Goal: Task Accomplishment & Management: Use online tool/utility

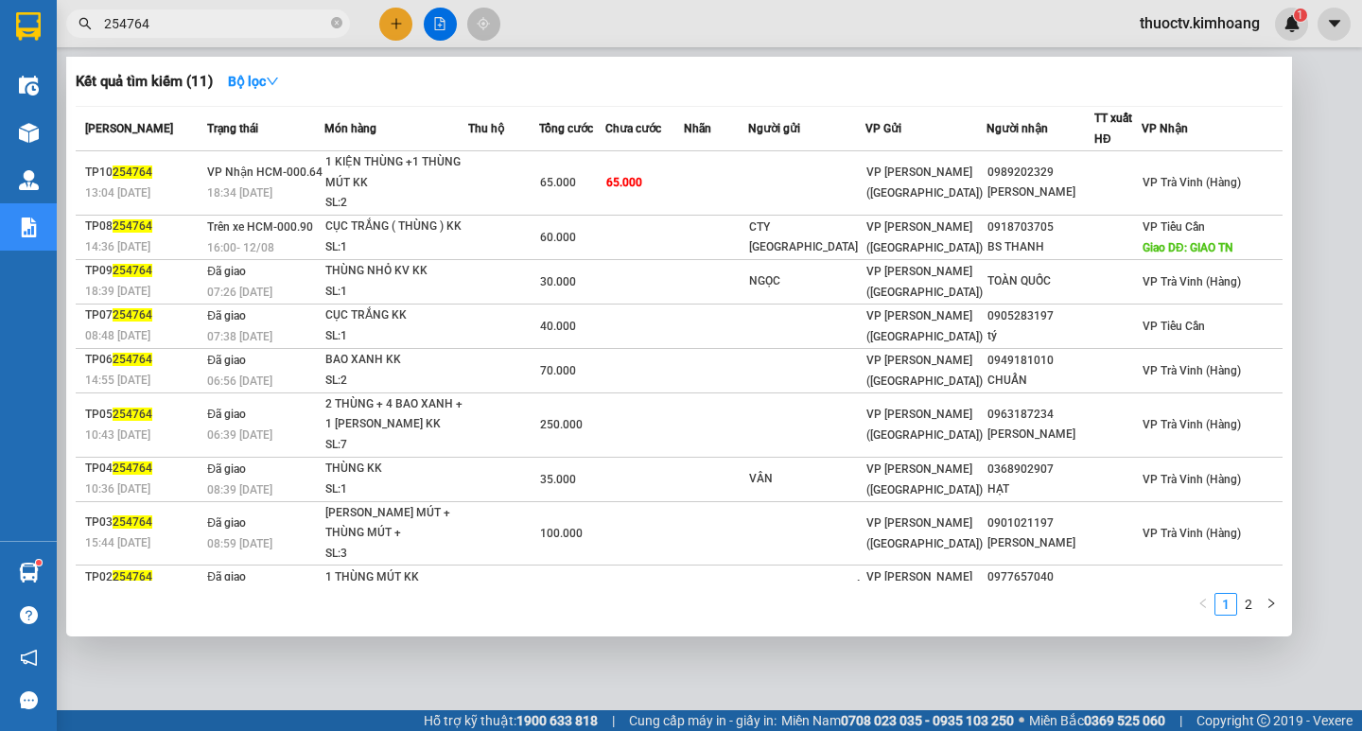
click at [182, 36] on span "254764" at bounding box center [208, 23] width 284 height 28
click at [167, 26] on input "254764" at bounding box center [215, 23] width 223 height 21
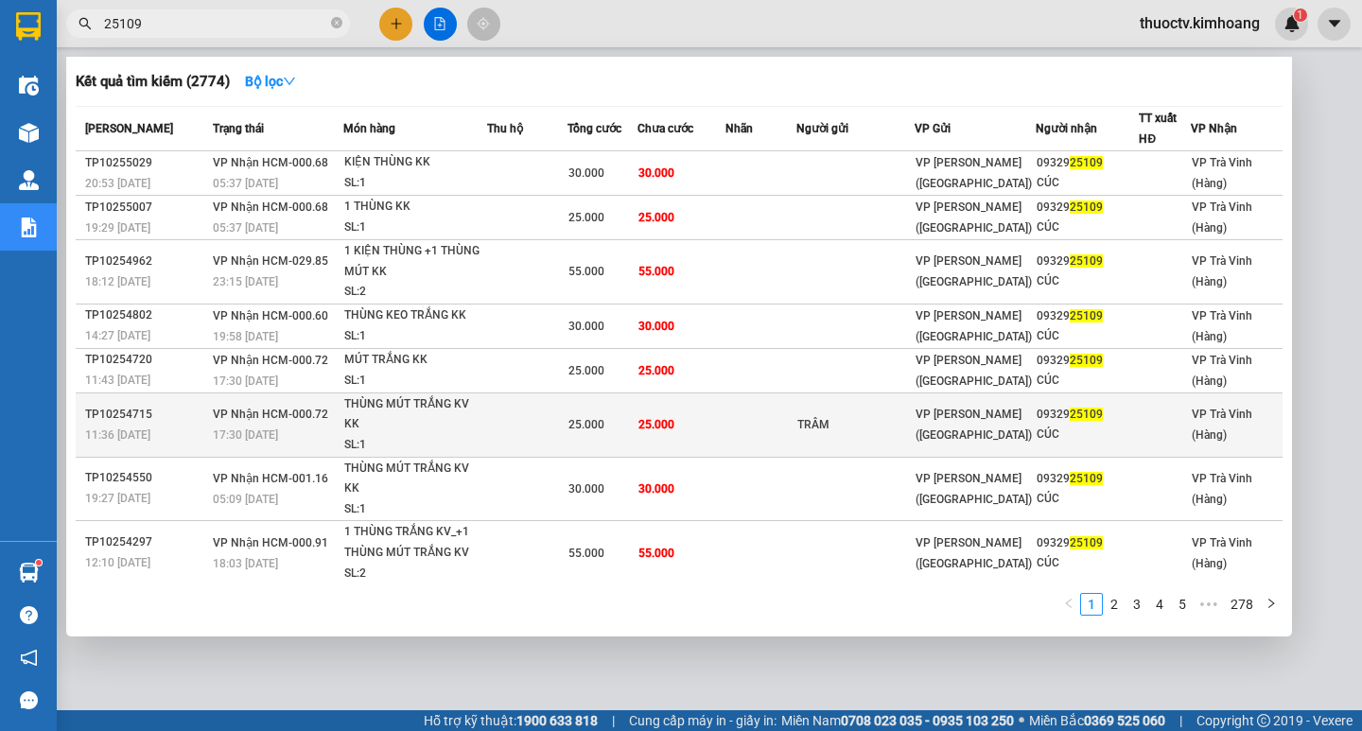
type input "25109"
click at [726, 420] on td "25.000" at bounding box center [681, 424] width 89 height 64
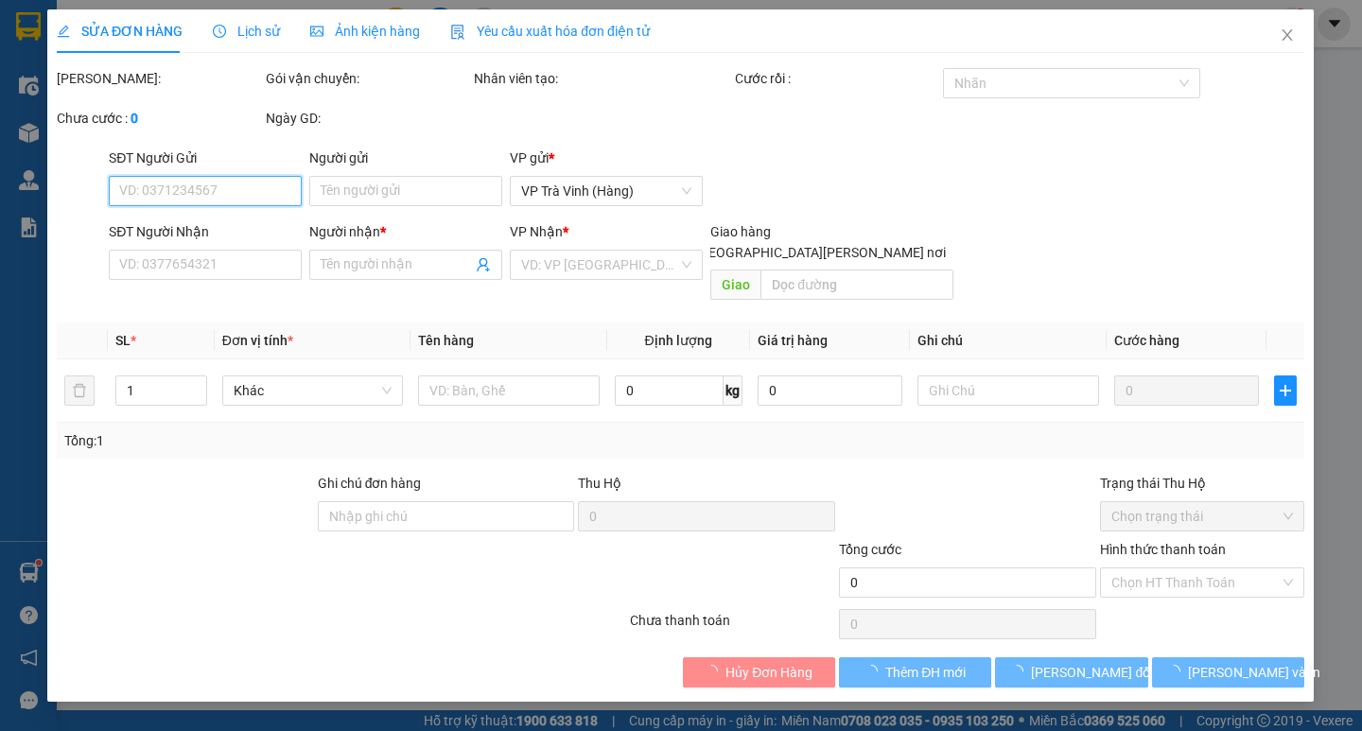
type input "TRÂM"
type input "0932925109"
type input "CÚC"
type input "25.000"
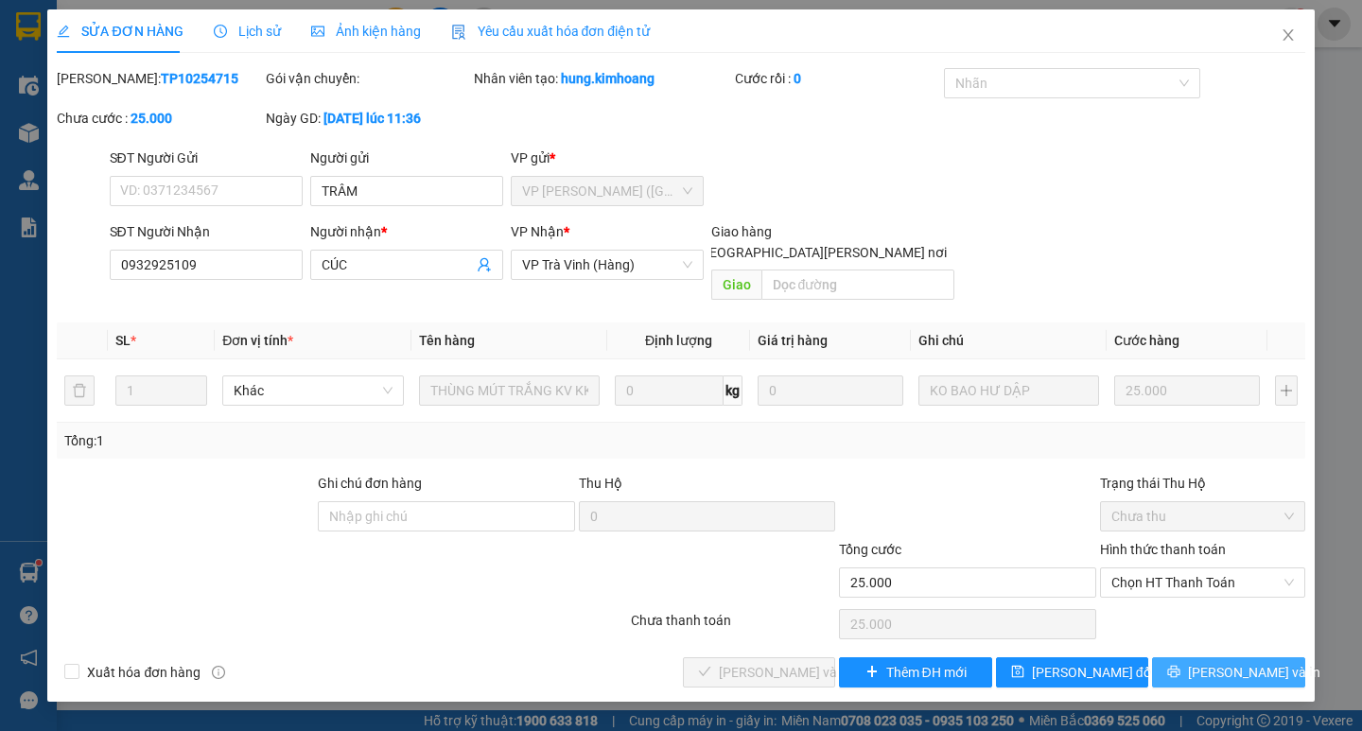
click at [1238, 662] on span "Lưu và In" at bounding box center [1254, 672] width 132 height 21
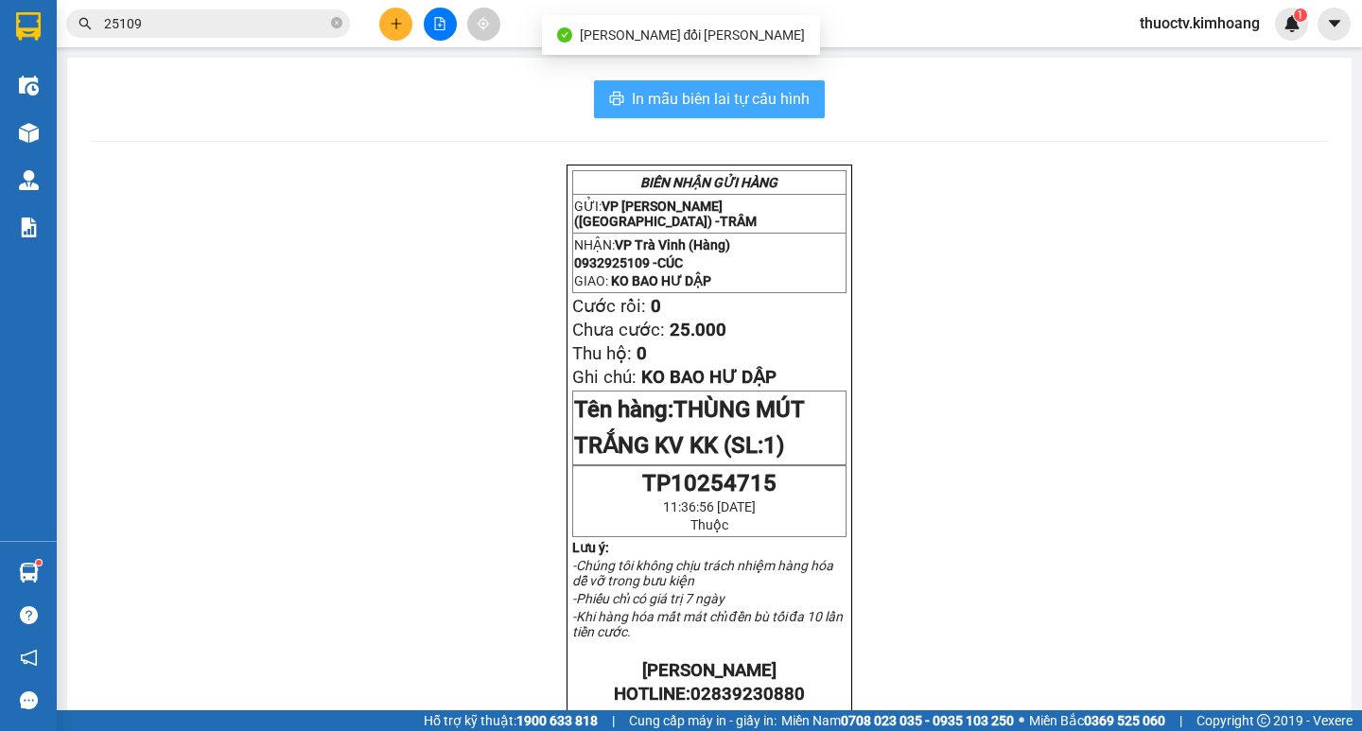
click at [622, 100] on button "In mẫu biên lai tự cấu hình" at bounding box center [709, 99] width 231 height 38
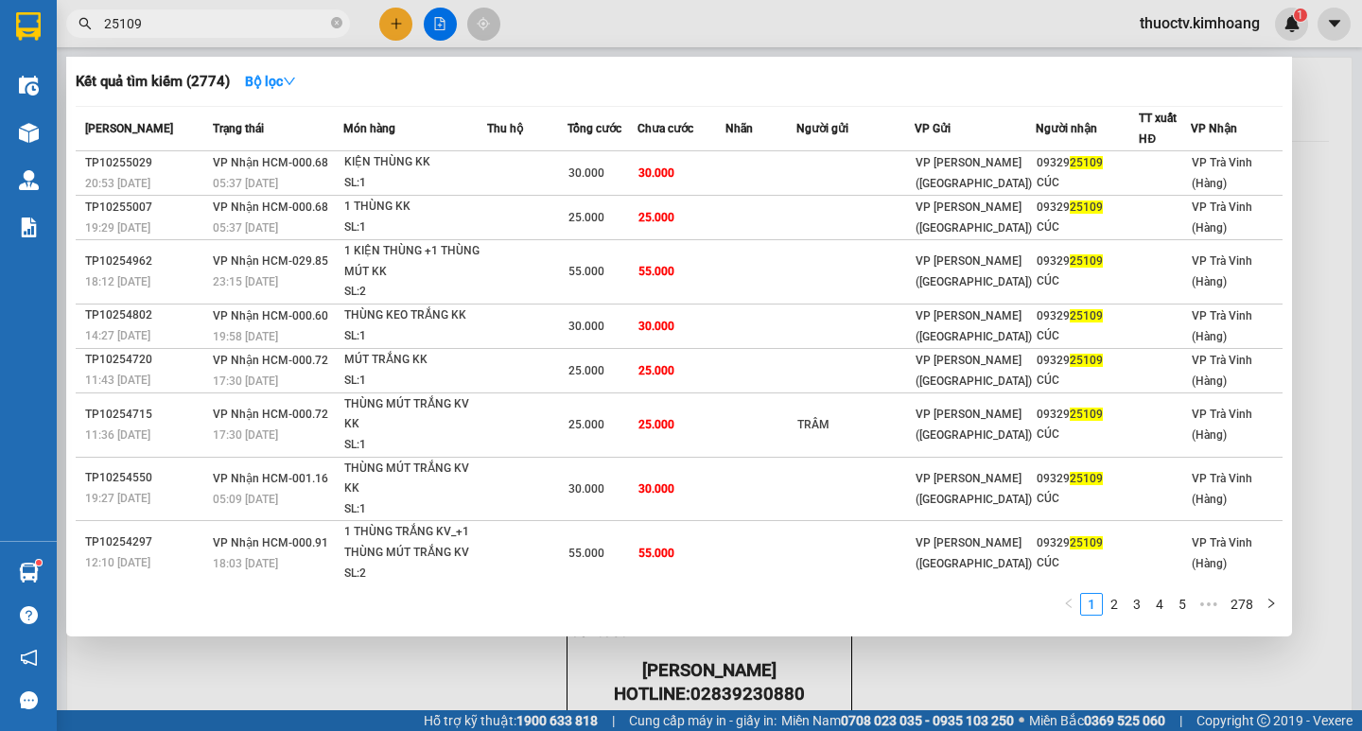
click at [211, 19] on input "25109" at bounding box center [215, 23] width 223 height 21
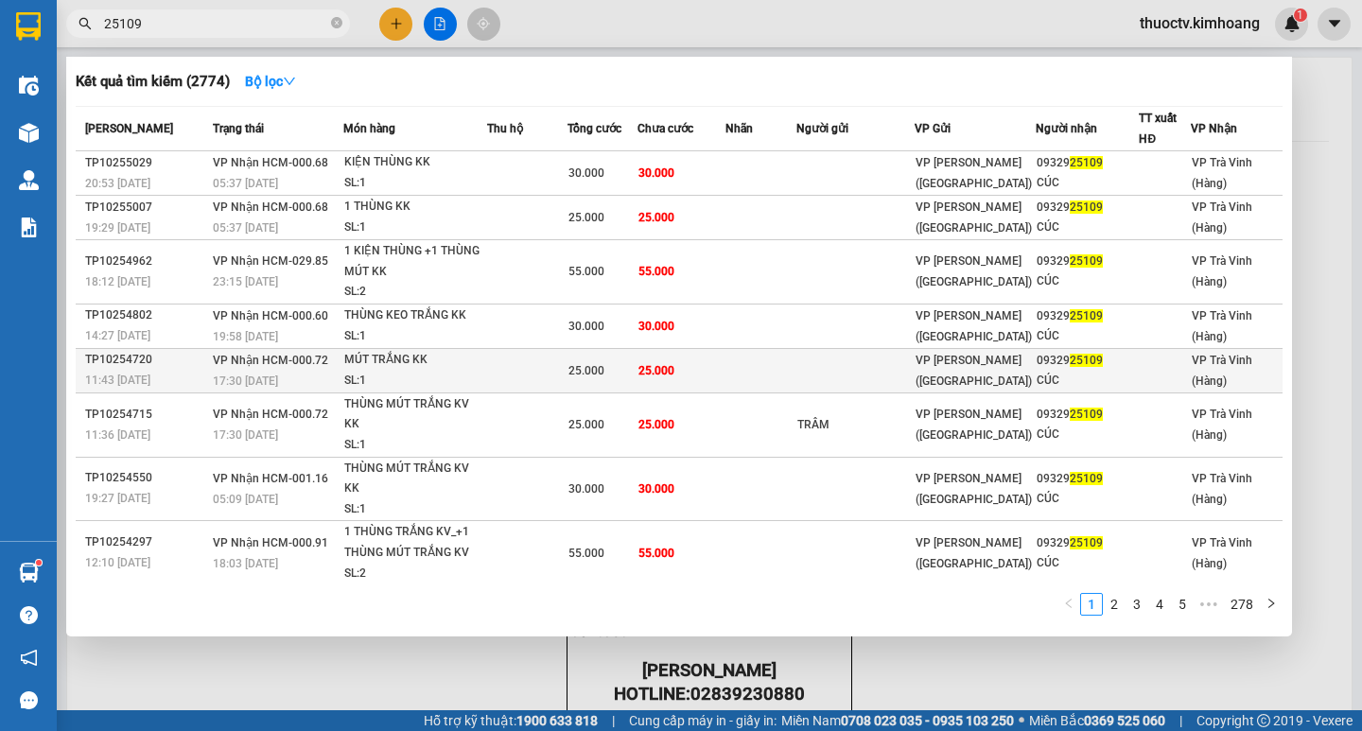
click at [766, 375] on td at bounding box center [760, 370] width 71 height 44
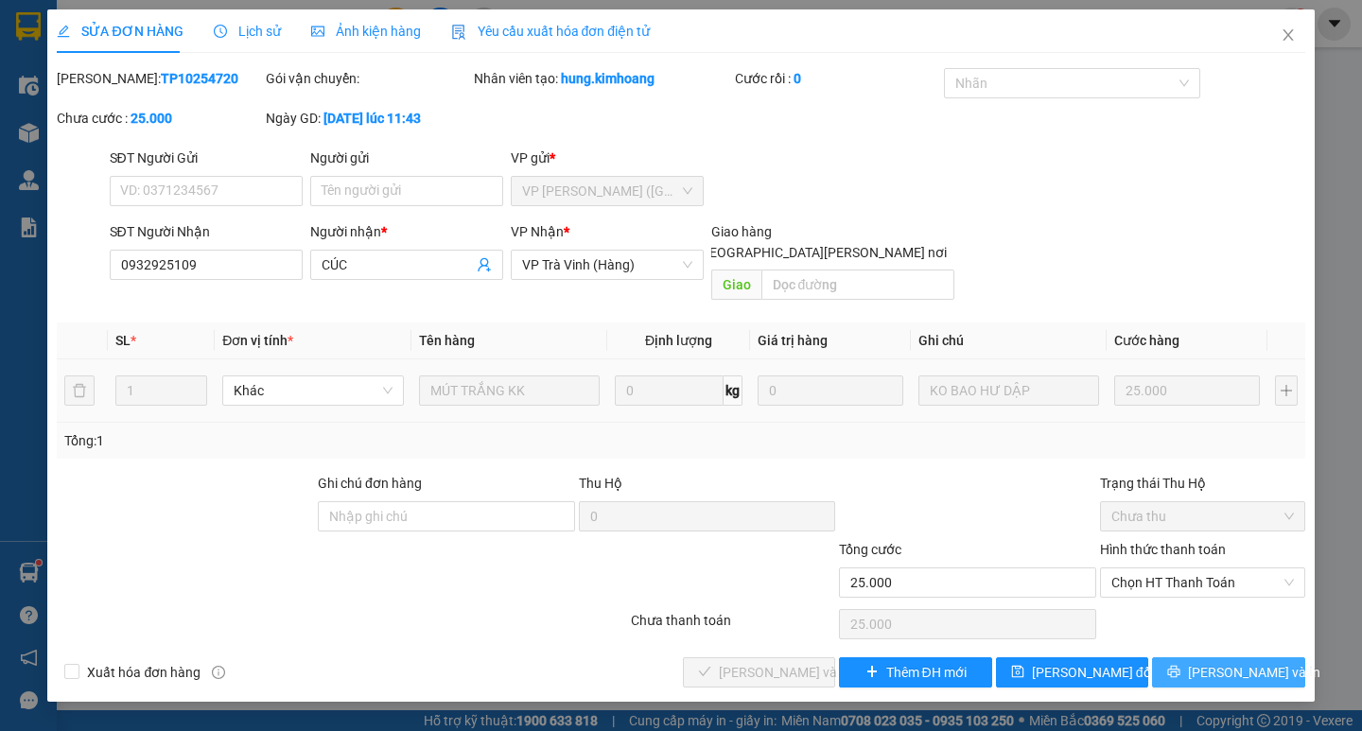
click at [1236, 662] on span "Lưu và In" at bounding box center [1254, 672] width 132 height 21
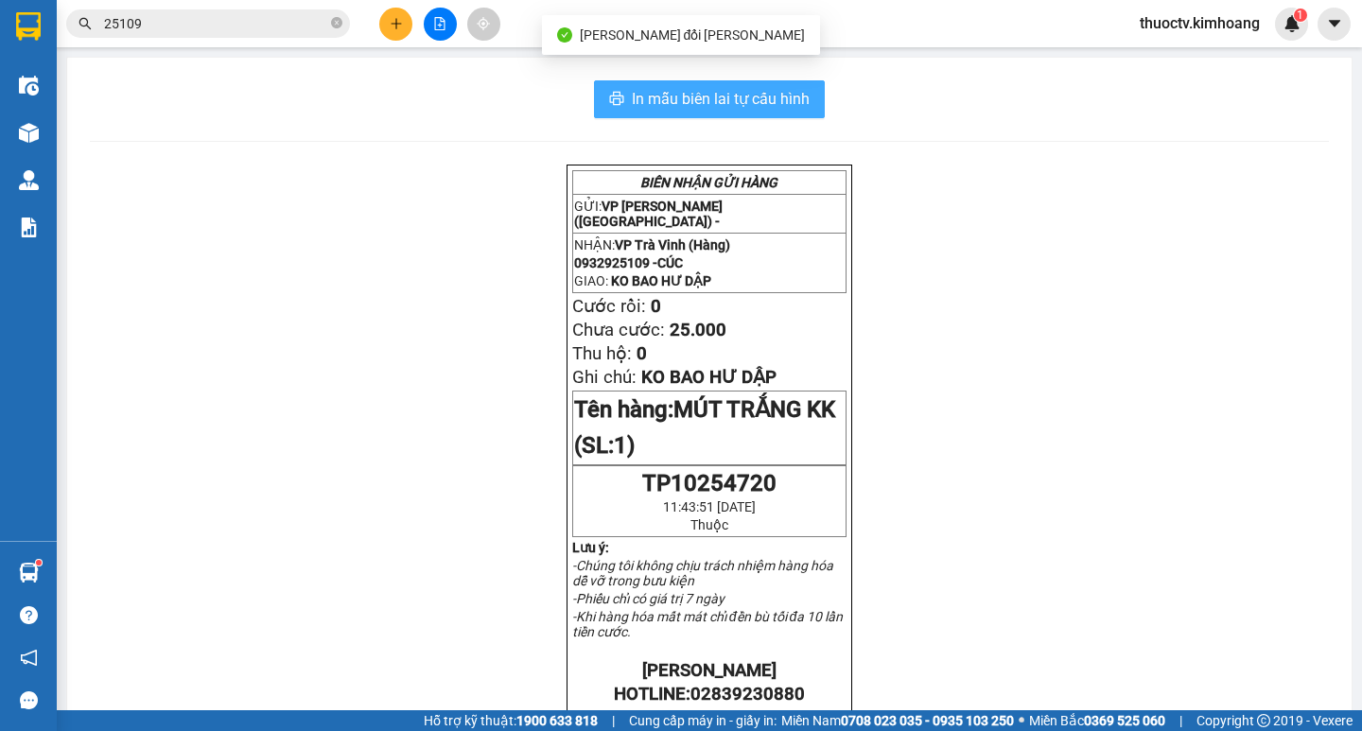
drag, startPoint x: 713, startPoint y: 90, endPoint x: 790, endPoint y: 86, distance: 76.7
click at [713, 91] on span "In mẫu biên lai tự cấu hình" at bounding box center [721, 99] width 178 height 24
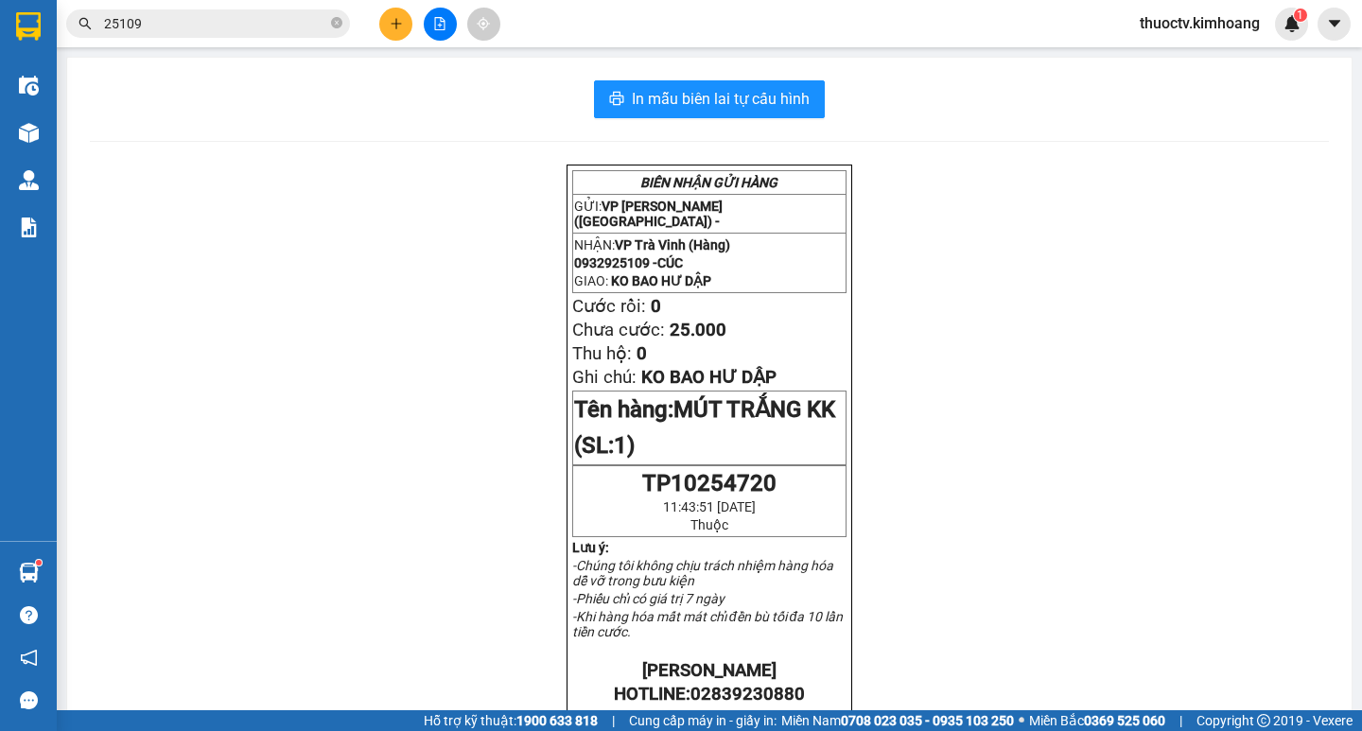
drag, startPoint x: 152, startPoint y: 29, endPoint x: 194, endPoint y: 30, distance: 41.6
click at [151, 29] on input "25109" at bounding box center [215, 23] width 223 height 21
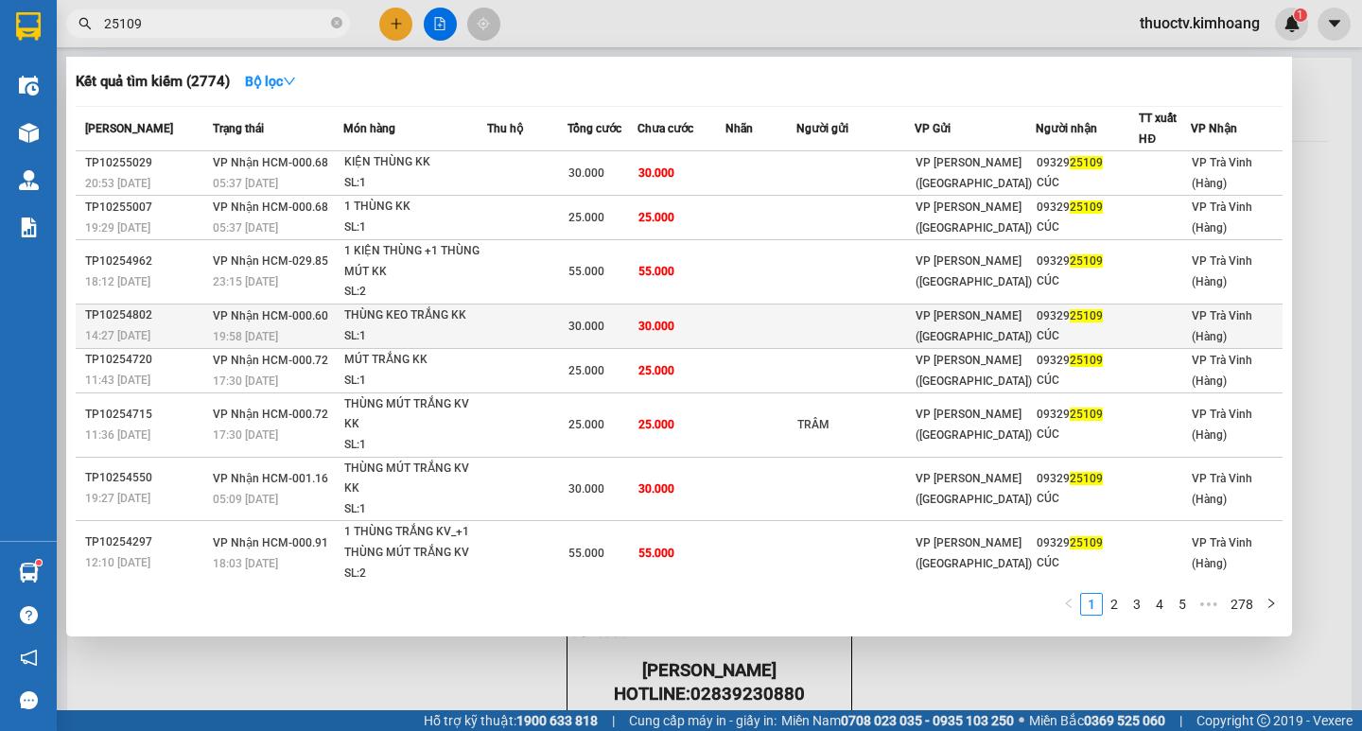
click at [726, 324] on td "30.000" at bounding box center [681, 326] width 89 height 44
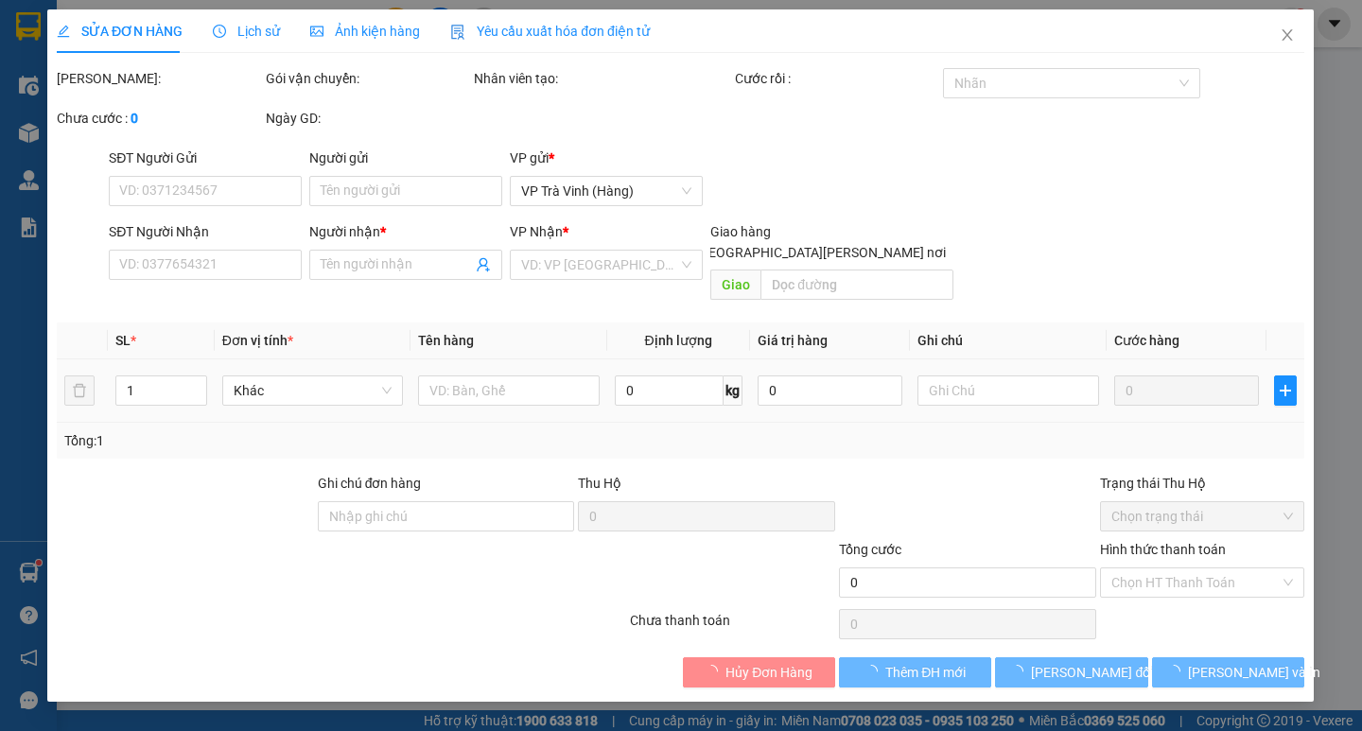
type input "0932925109"
type input "CÚC"
type input "30.000"
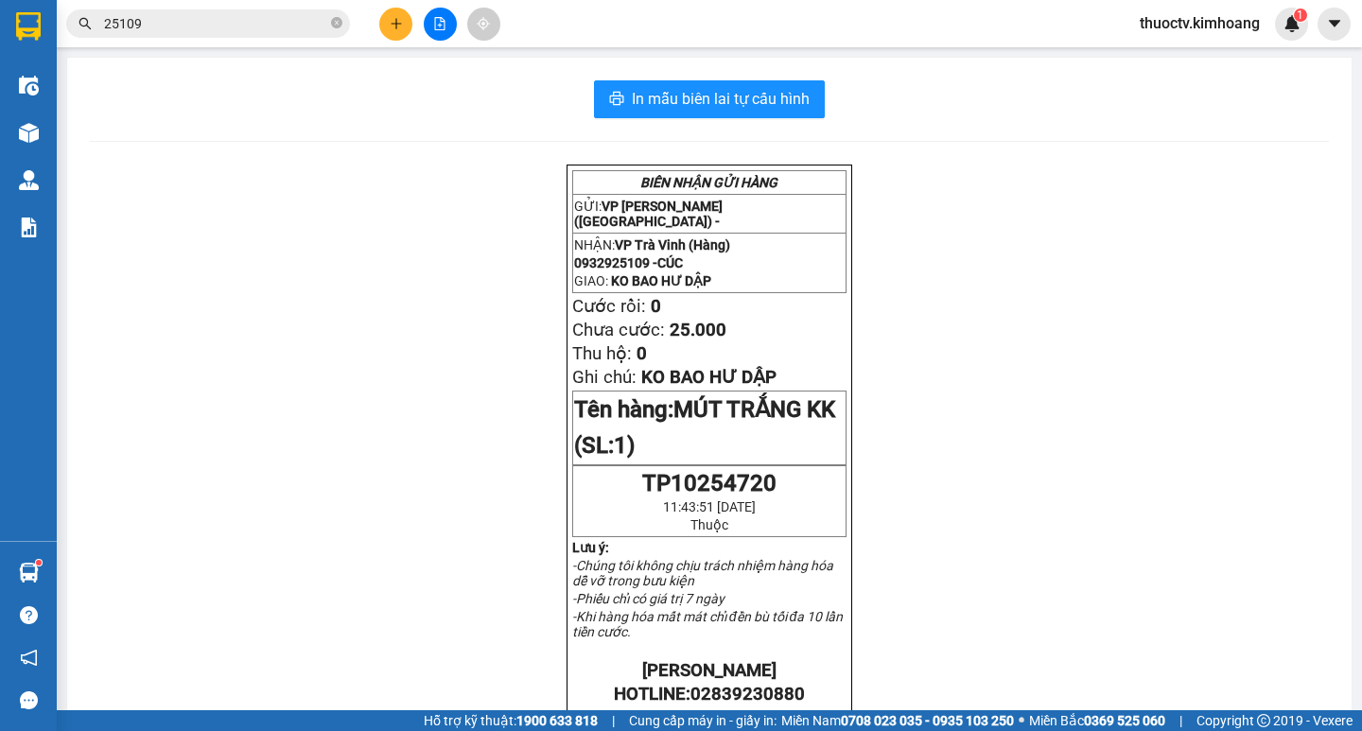
click at [203, 28] on input "25109" at bounding box center [215, 23] width 223 height 21
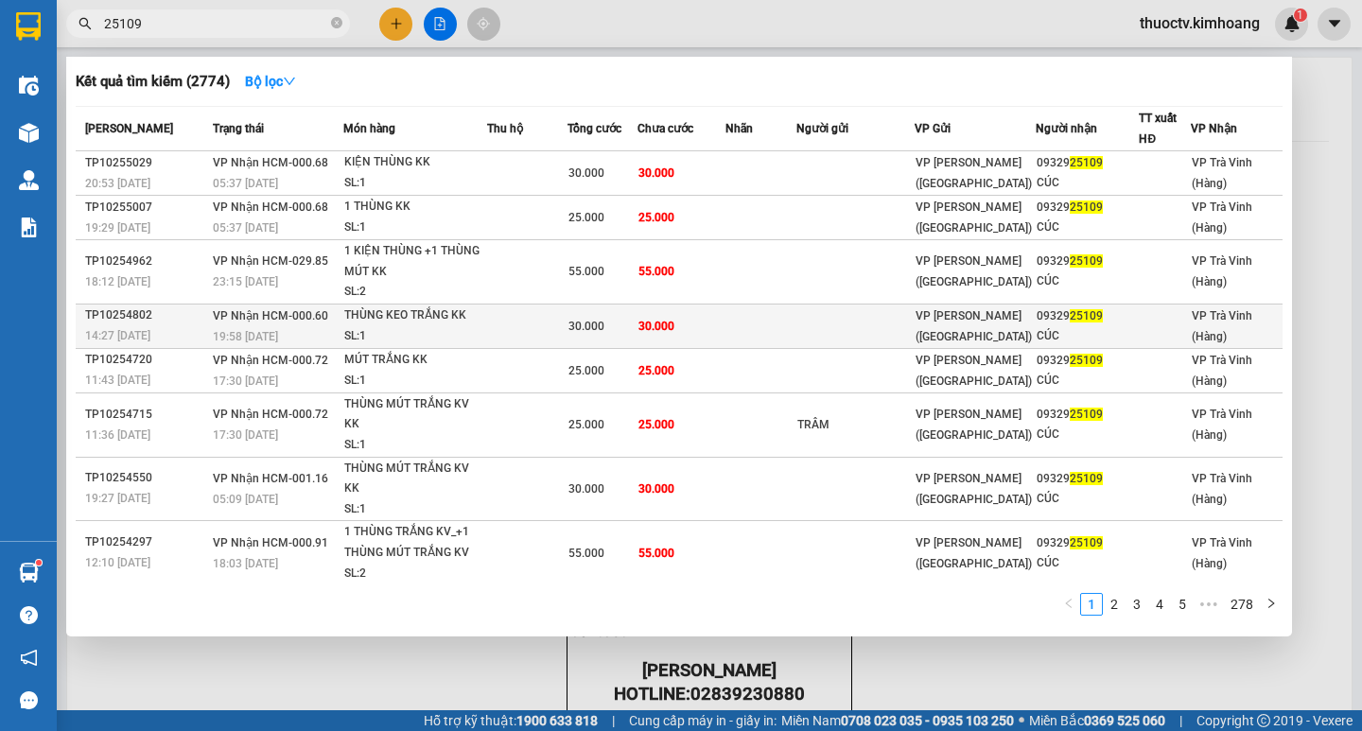
click at [726, 327] on td "30.000" at bounding box center [681, 326] width 89 height 44
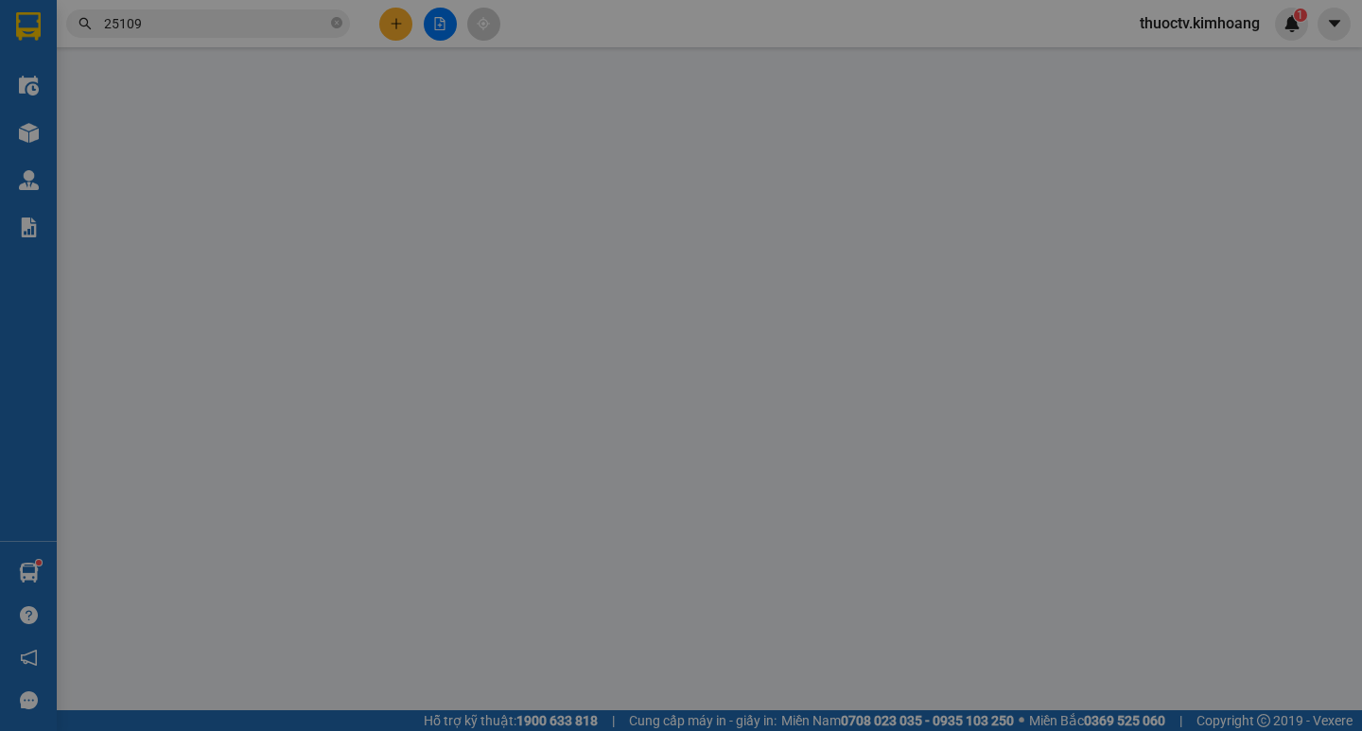
type input "0932925109"
type input "CÚC"
type input "30.000"
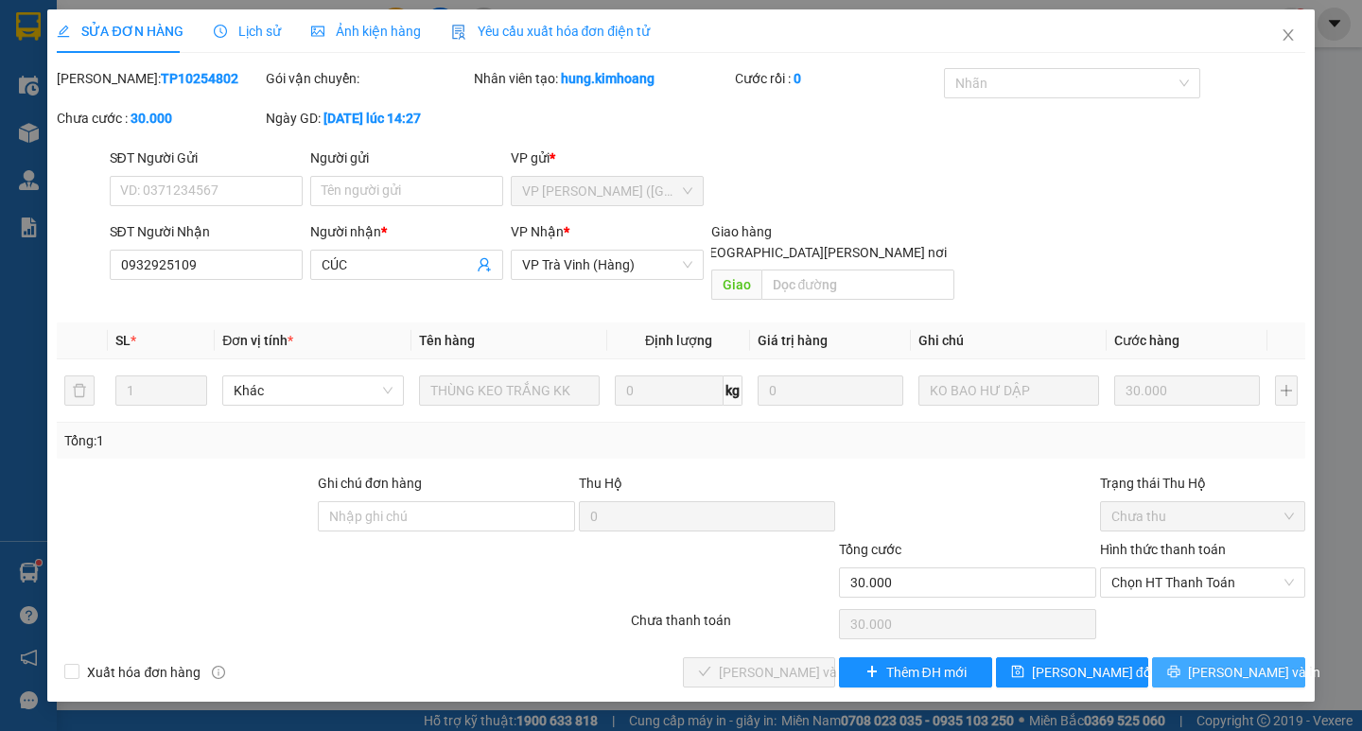
click at [1219, 662] on span "Lưu và In" at bounding box center [1254, 672] width 132 height 21
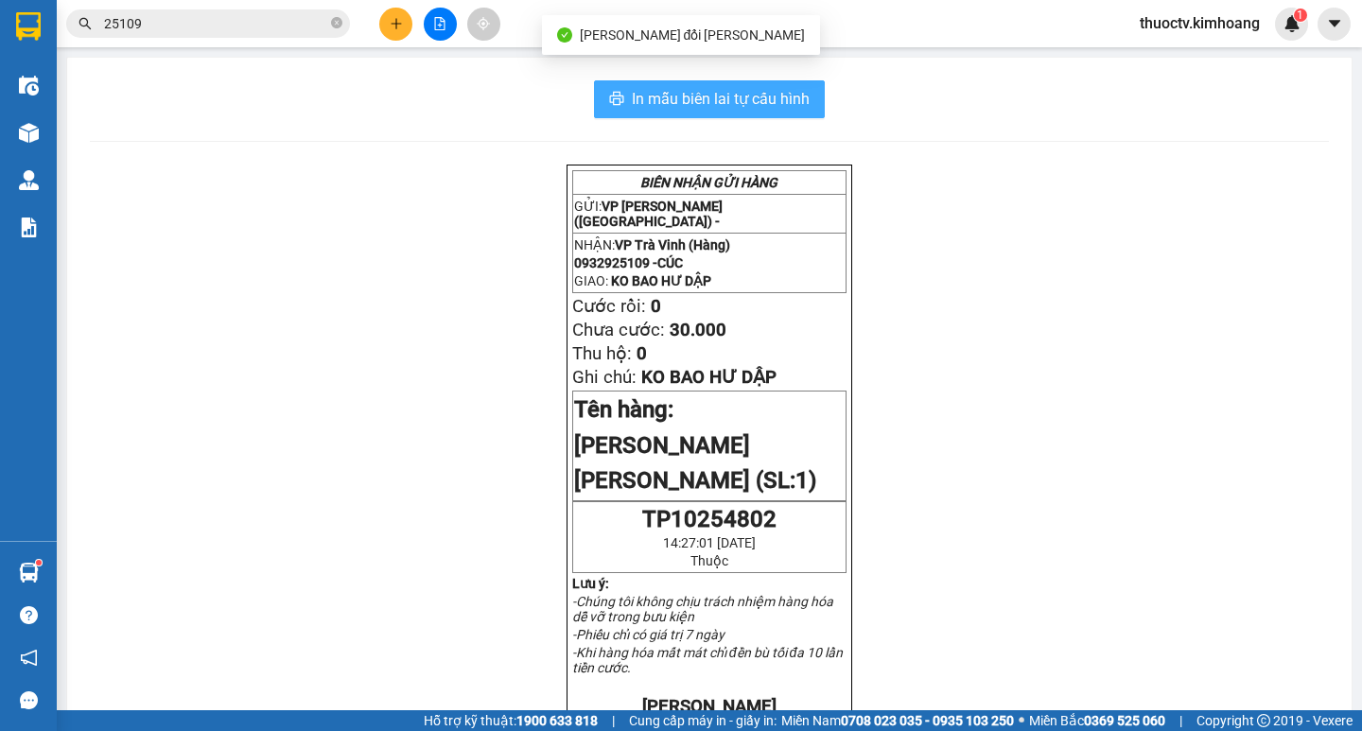
click at [637, 101] on span "In mẫu biên lai tự cấu hình" at bounding box center [721, 99] width 178 height 24
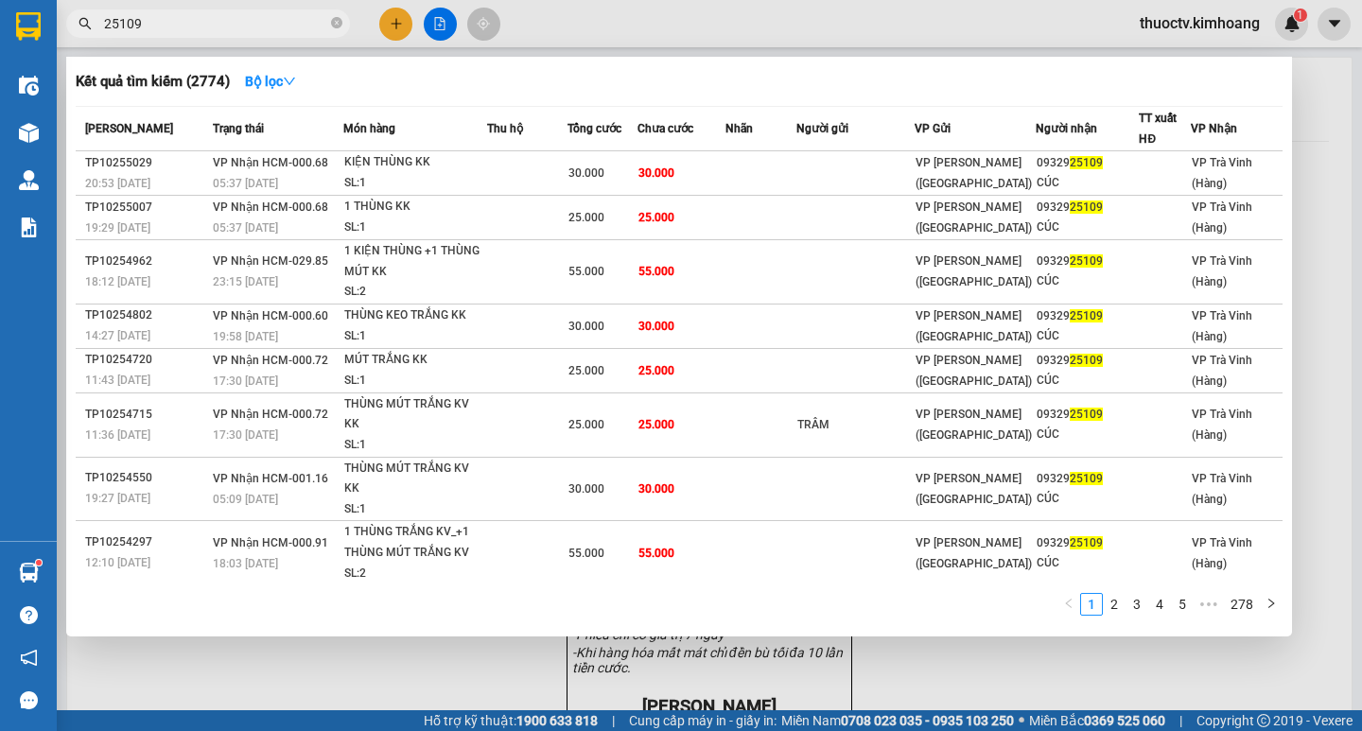
click at [154, 29] on input "25109" at bounding box center [215, 23] width 223 height 21
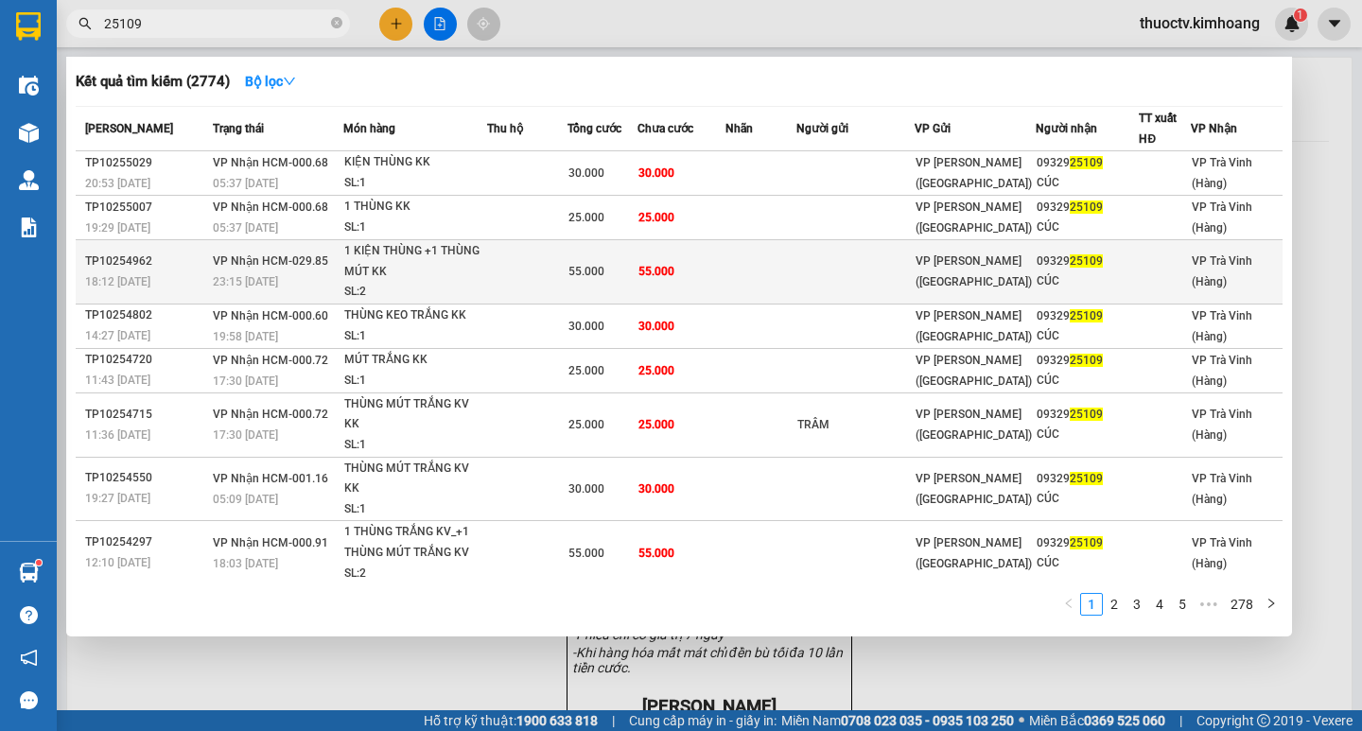
click at [710, 266] on td "55.000" at bounding box center [681, 272] width 89 height 64
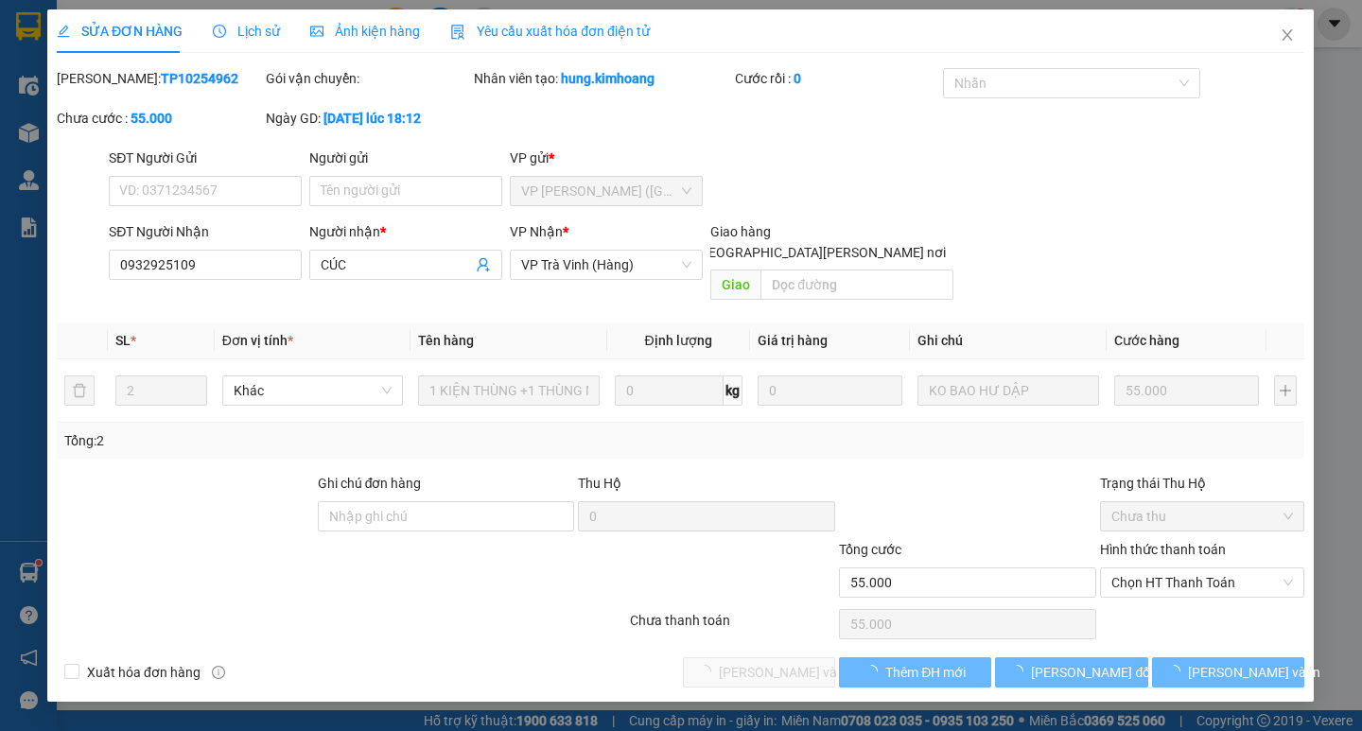
type input "0932925109"
type input "CÚC"
type input "55.000"
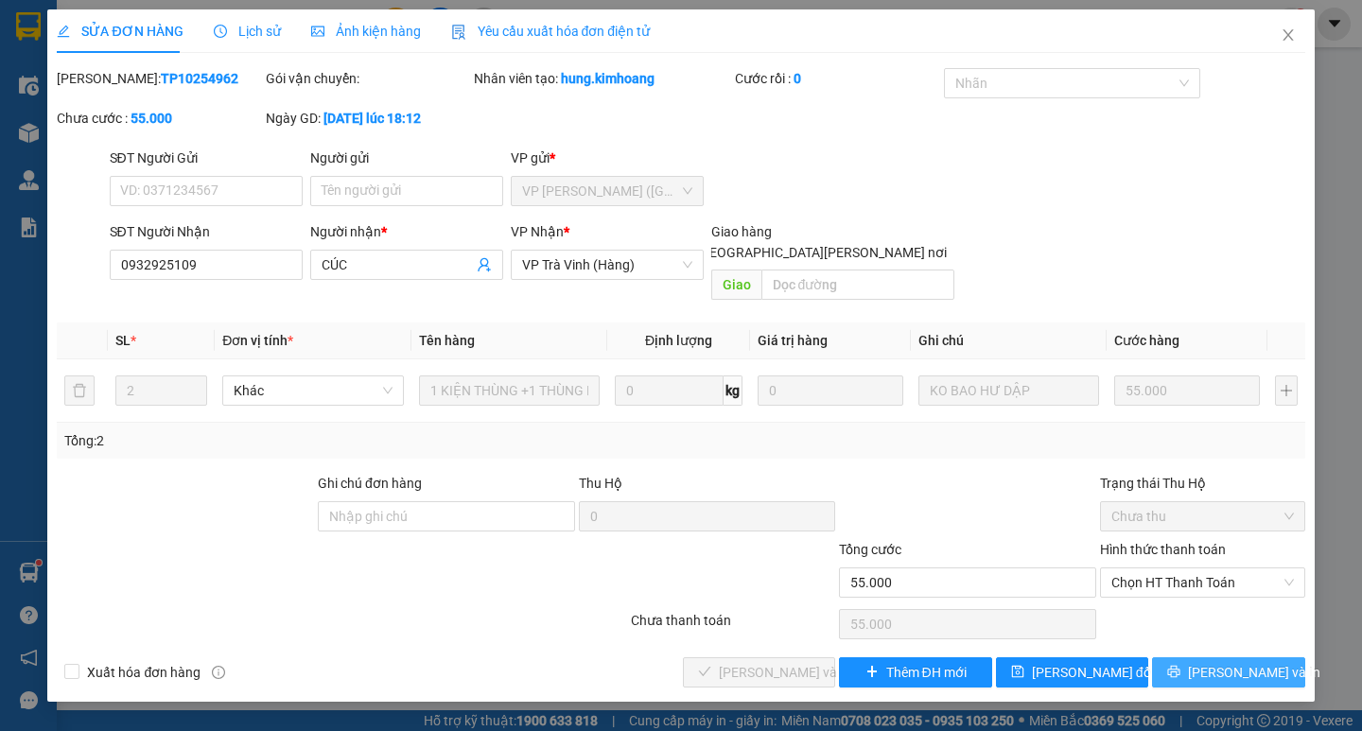
drag, startPoint x: 1226, startPoint y: 650, endPoint x: 1225, endPoint y: 620, distance: 29.3
click at [1226, 662] on span "Lưu và In" at bounding box center [1254, 672] width 132 height 21
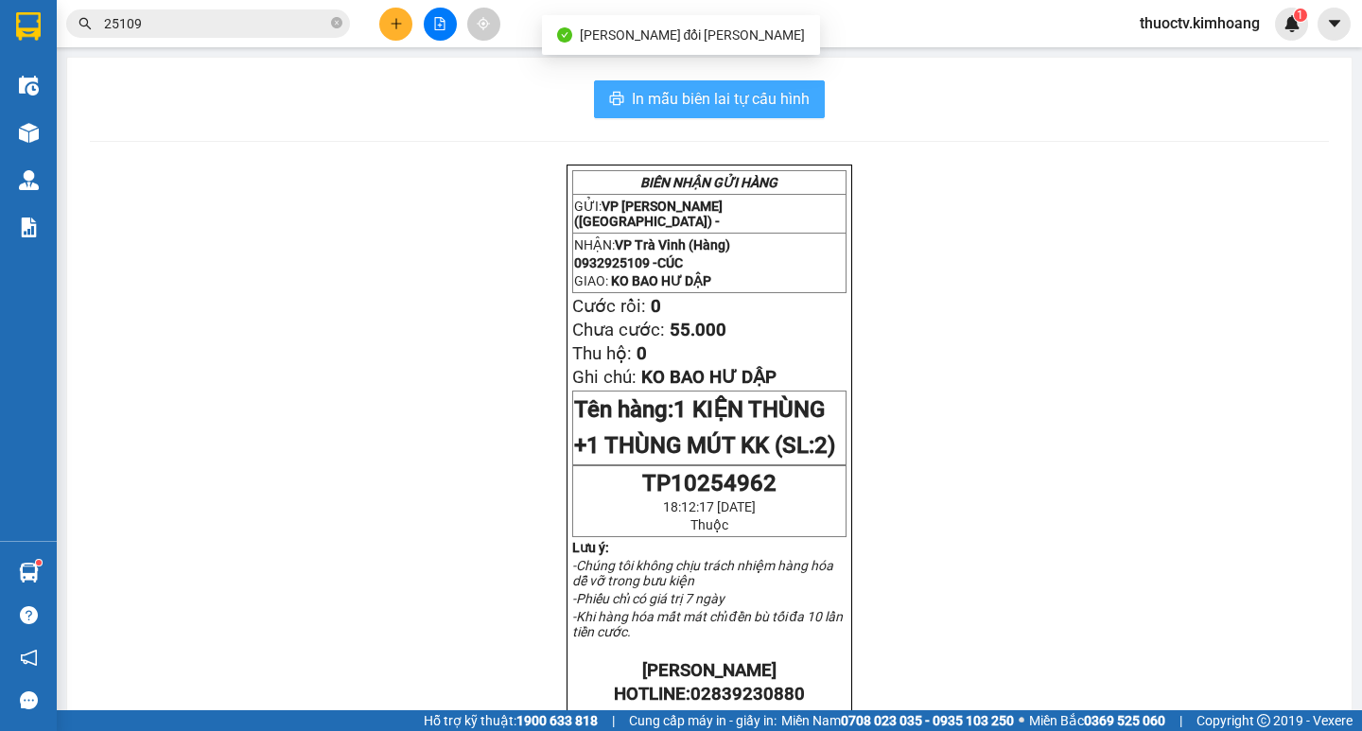
click at [634, 96] on span "In mẫu biên lai tự cấu hình" at bounding box center [721, 99] width 178 height 24
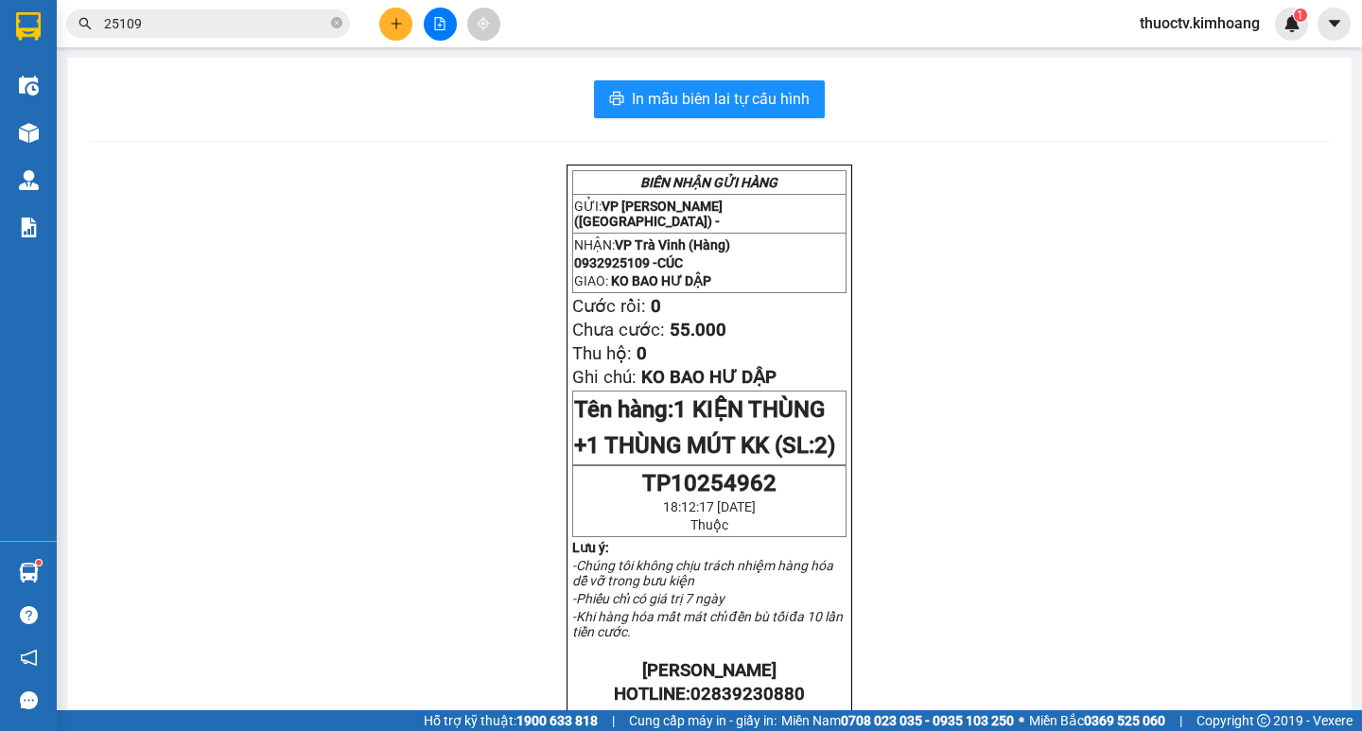
click at [228, 33] on input "25109" at bounding box center [215, 23] width 223 height 21
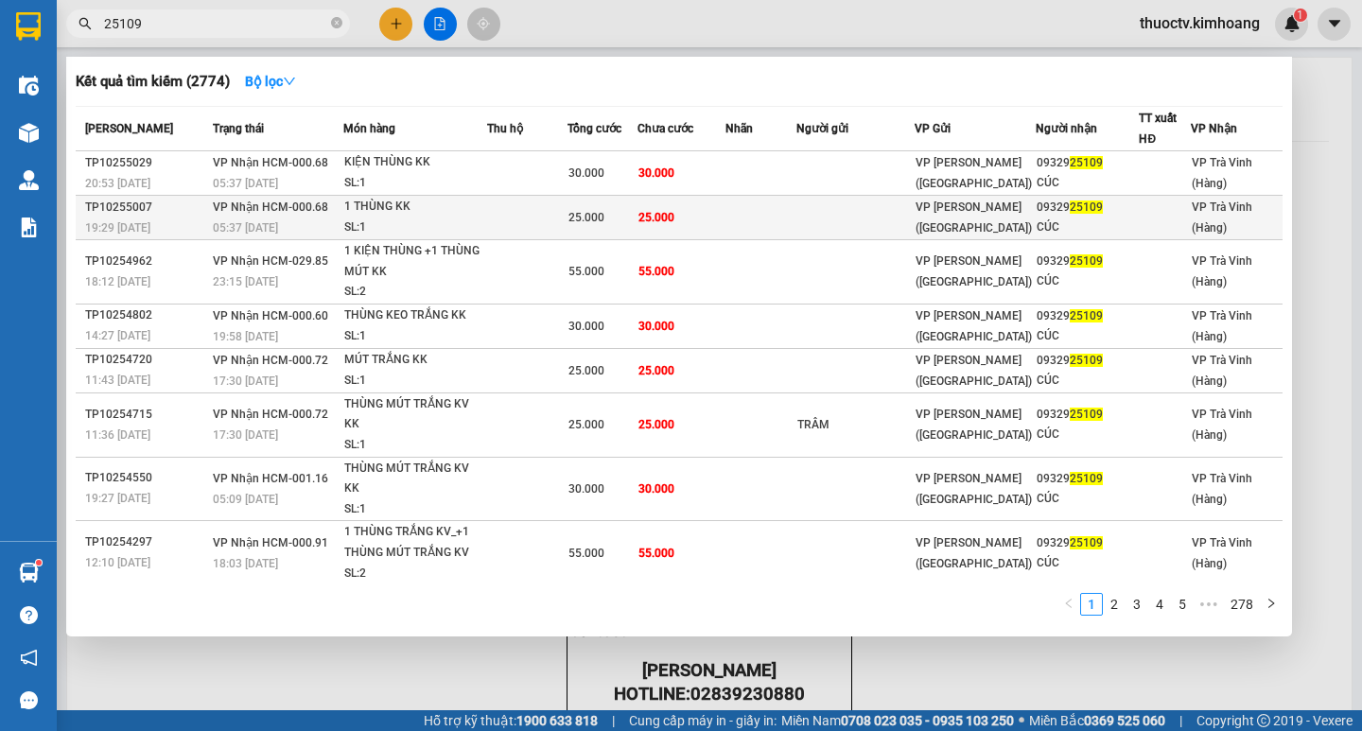
click at [750, 220] on td at bounding box center [760, 218] width 71 height 44
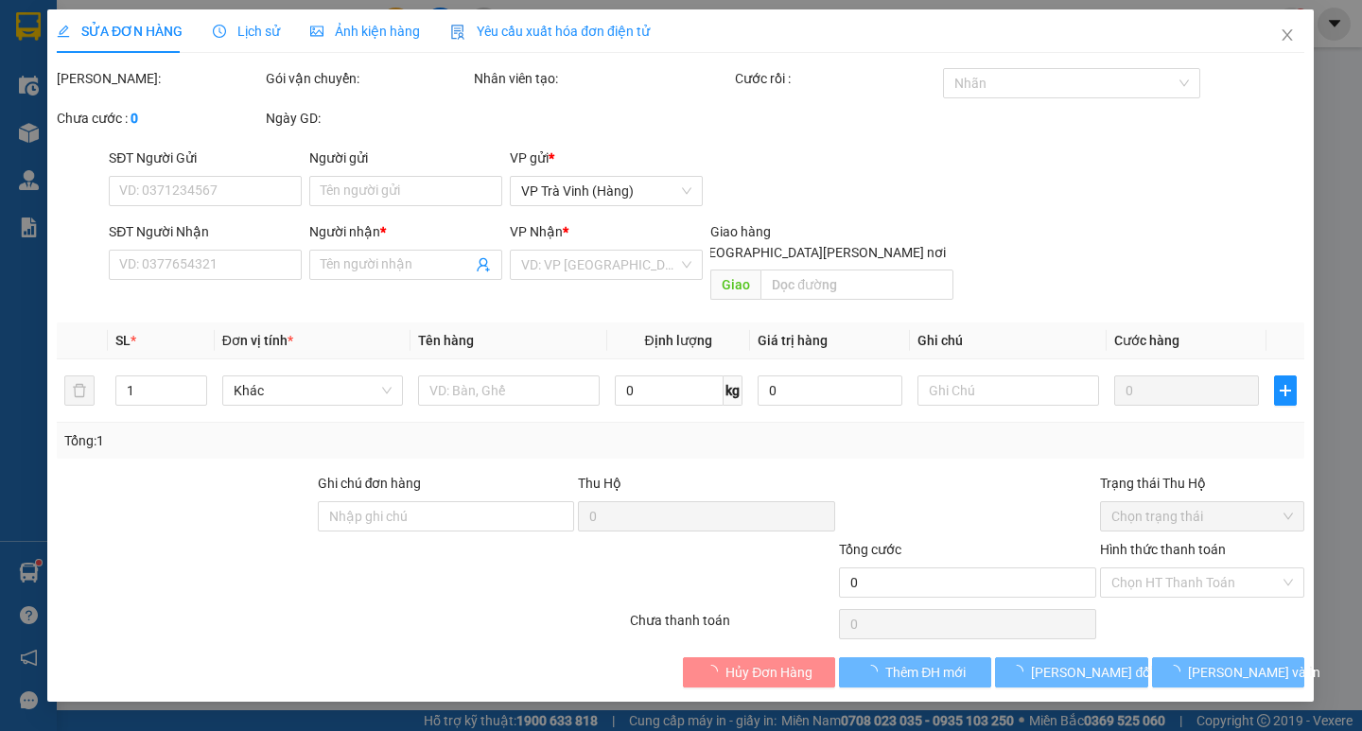
type input "0932925109"
type input "CÚC"
type input "25.000"
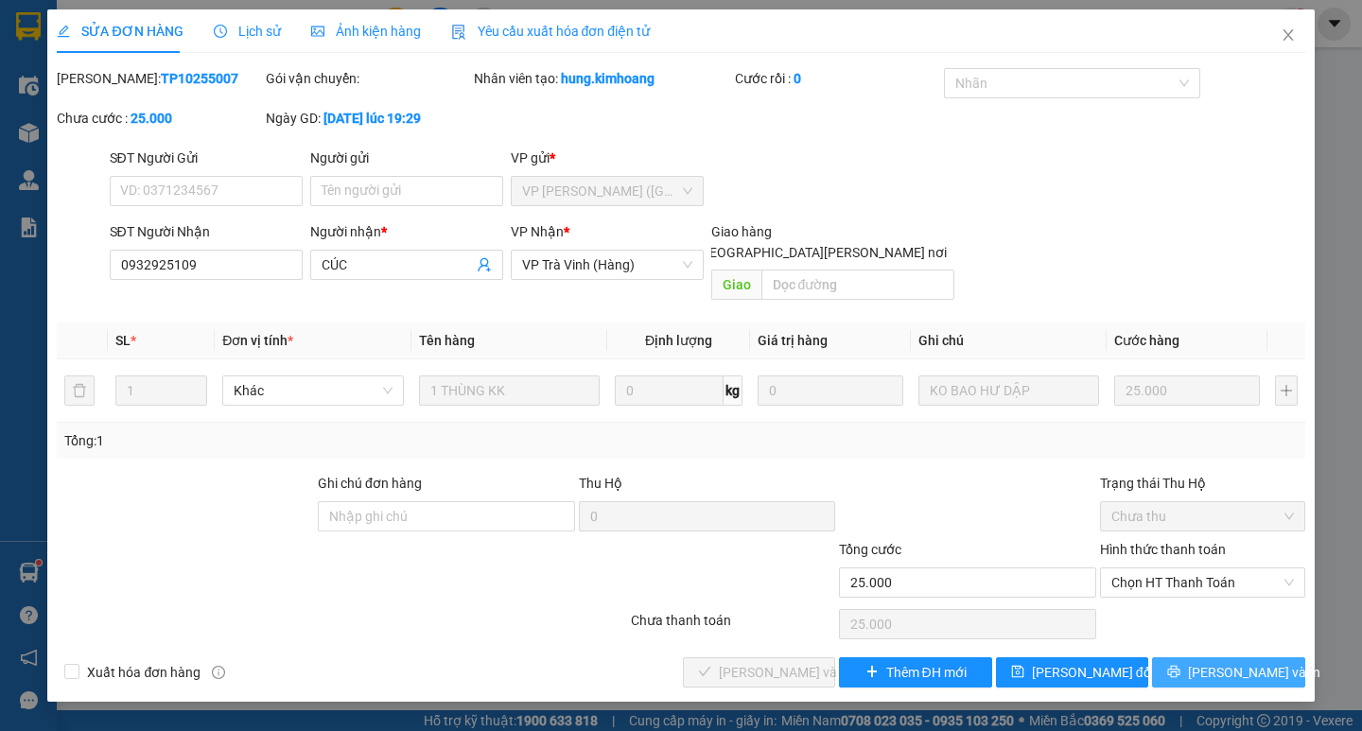
click at [1248, 662] on span "Lưu và In" at bounding box center [1254, 672] width 132 height 21
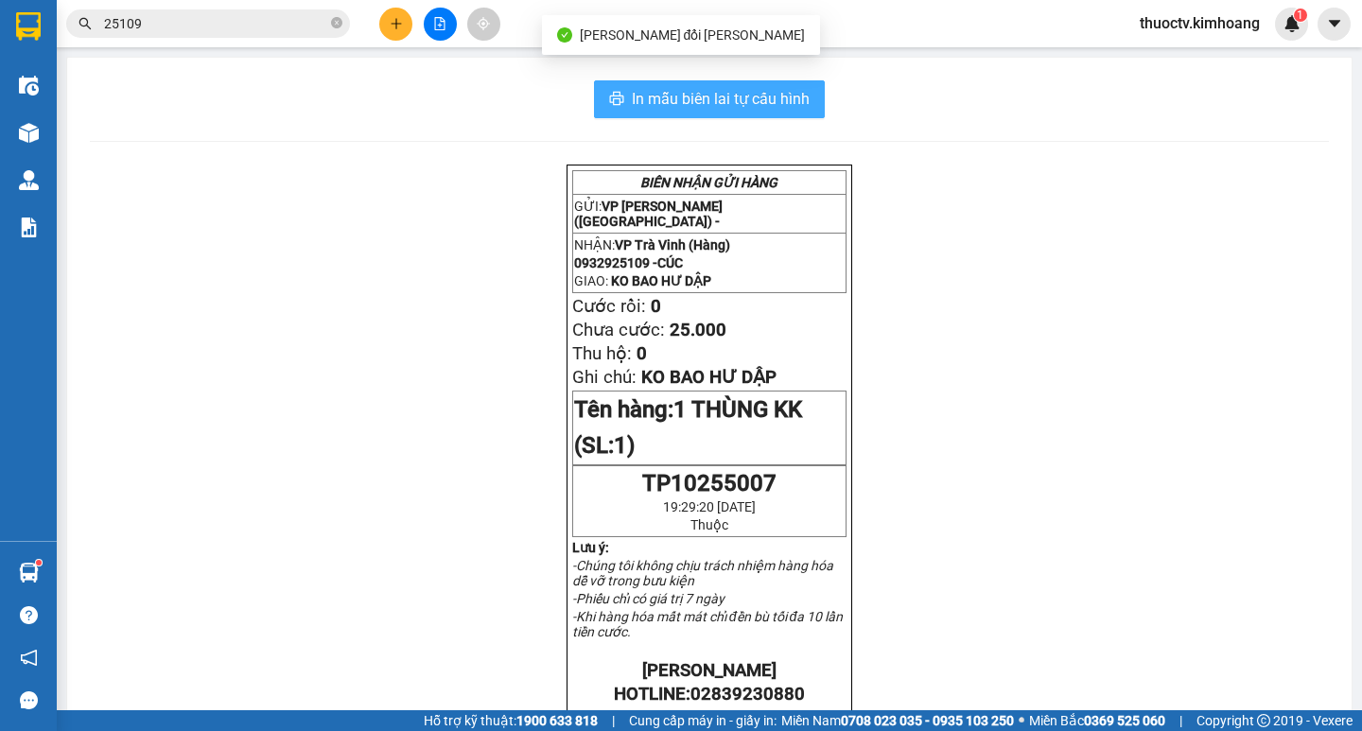
click at [638, 94] on span "In mẫu biên lai tự cấu hình" at bounding box center [721, 99] width 178 height 24
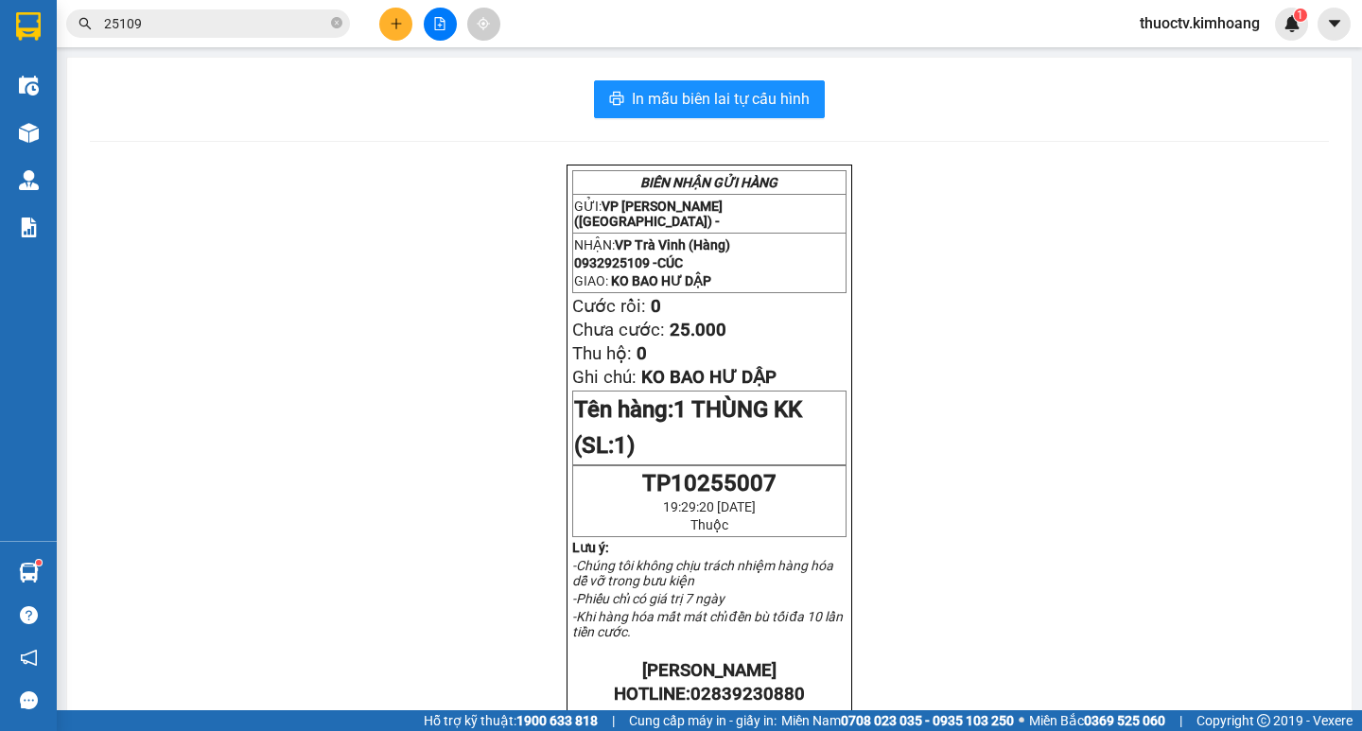
click at [177, 22] on input "25109" at bounding box center [215, 23] width 223 height 21
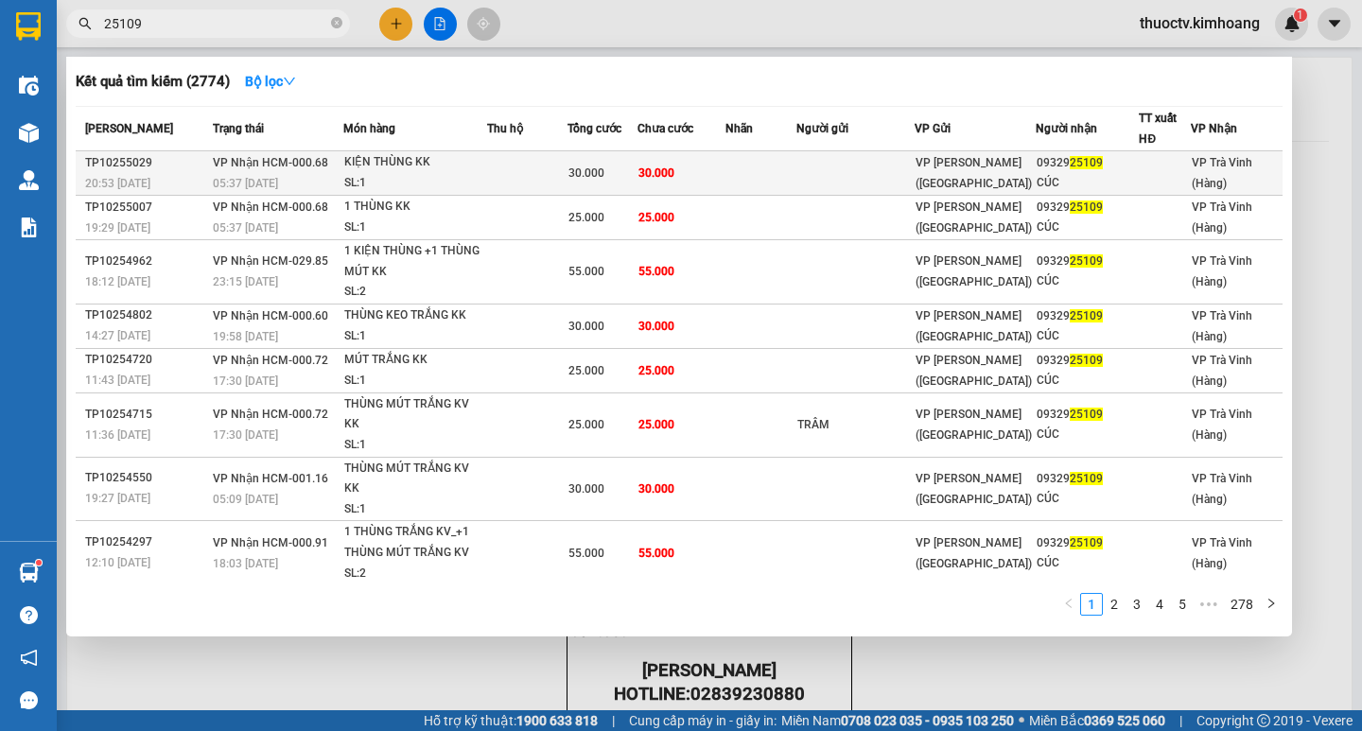
click at [713, 173] on td "30.000" at bounding box center [681, 173] width 89 height 44
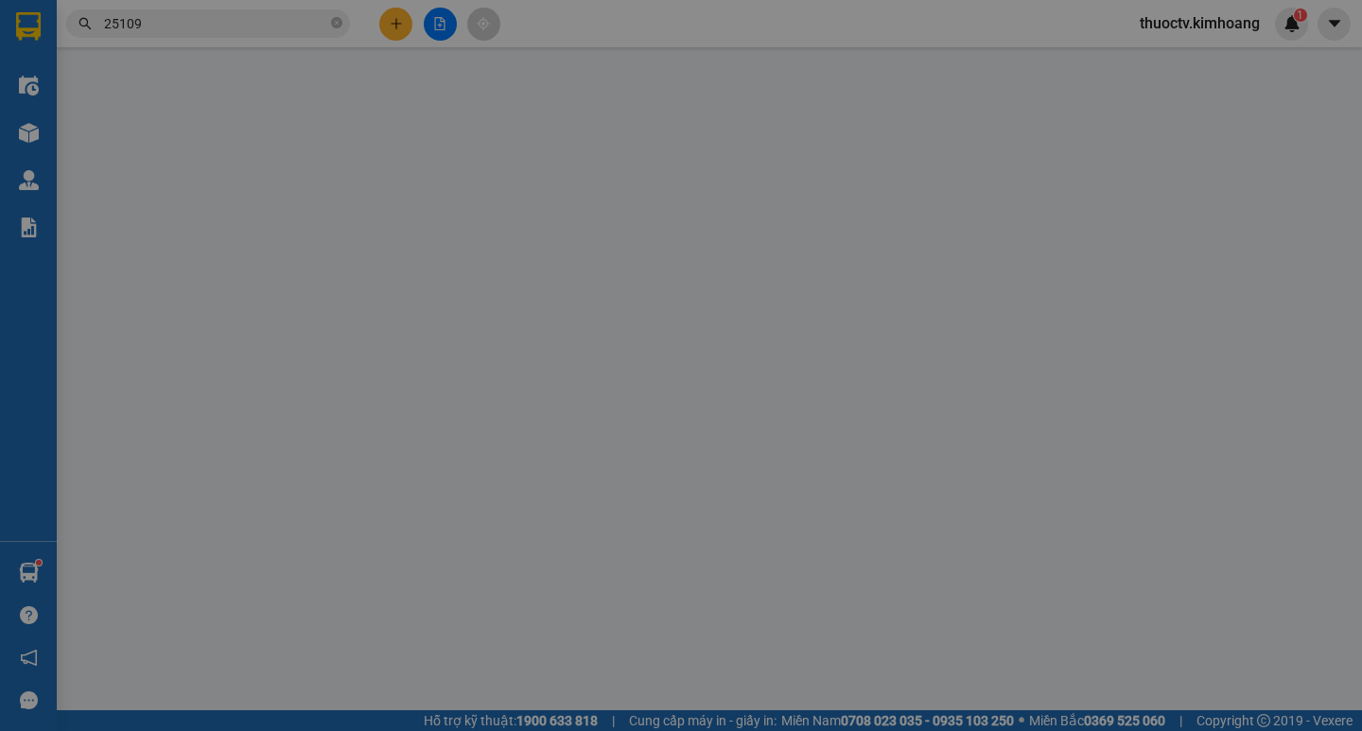
type input "0932925109"
type input "CÚC"
type input "30.000"
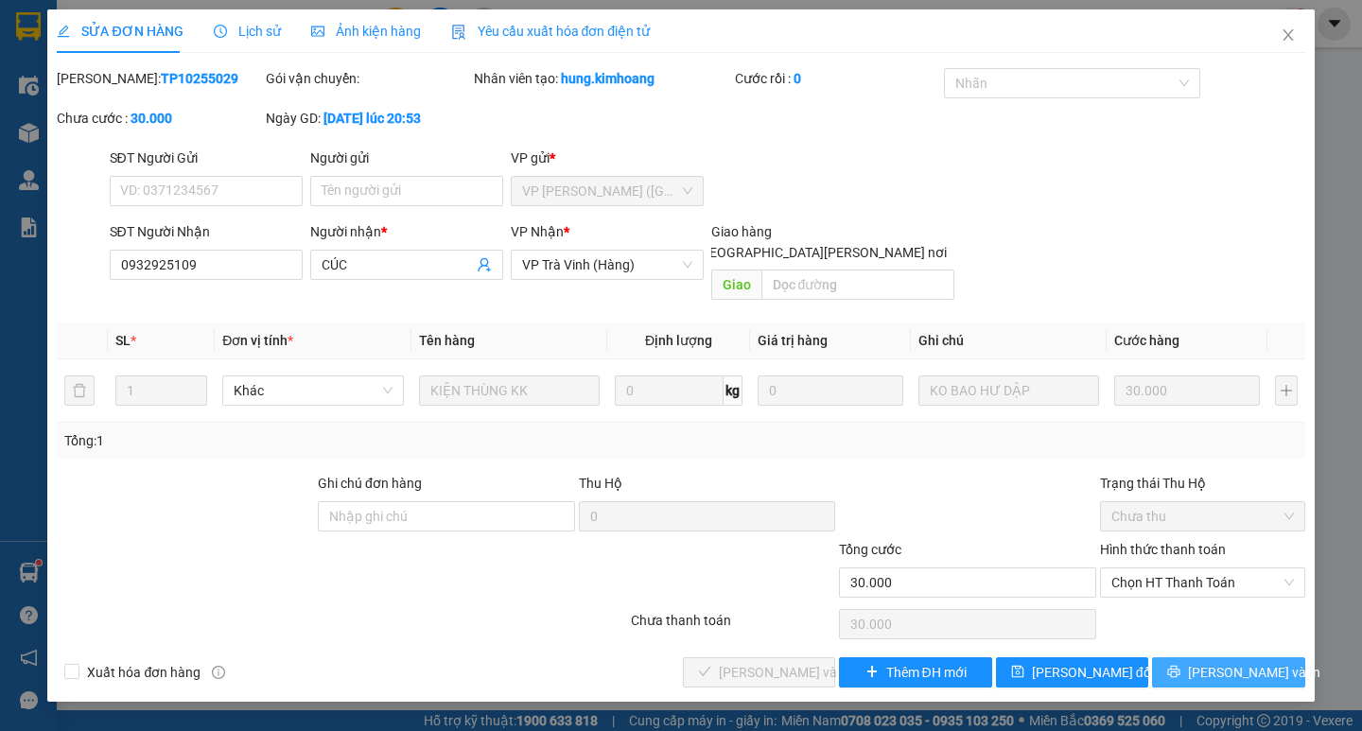
click at [1227, 662] on span "Lưu và In" at bounding box center [1254, 672] width 132 height 21
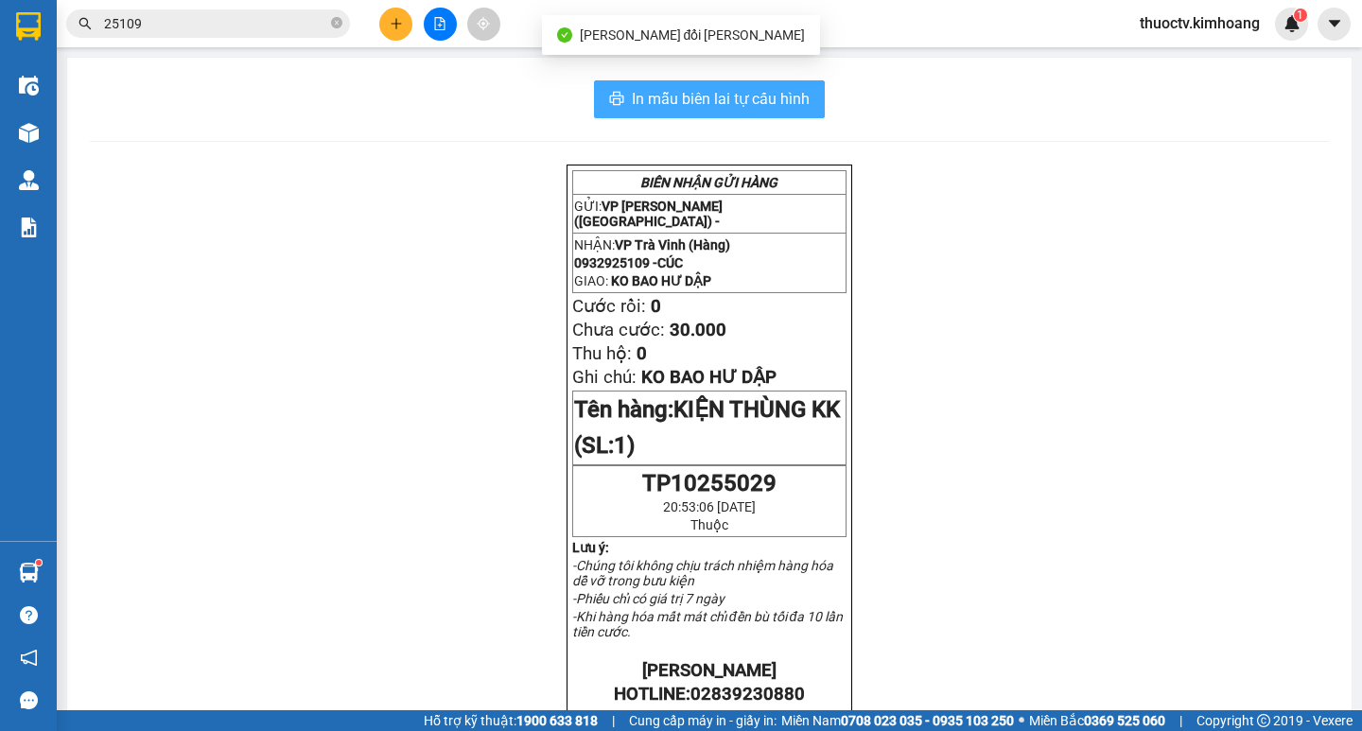
click at [693, 94] on span "In mẫu biên lai tự cấu hình" at bounding box center [721, 99] width 178 height 24
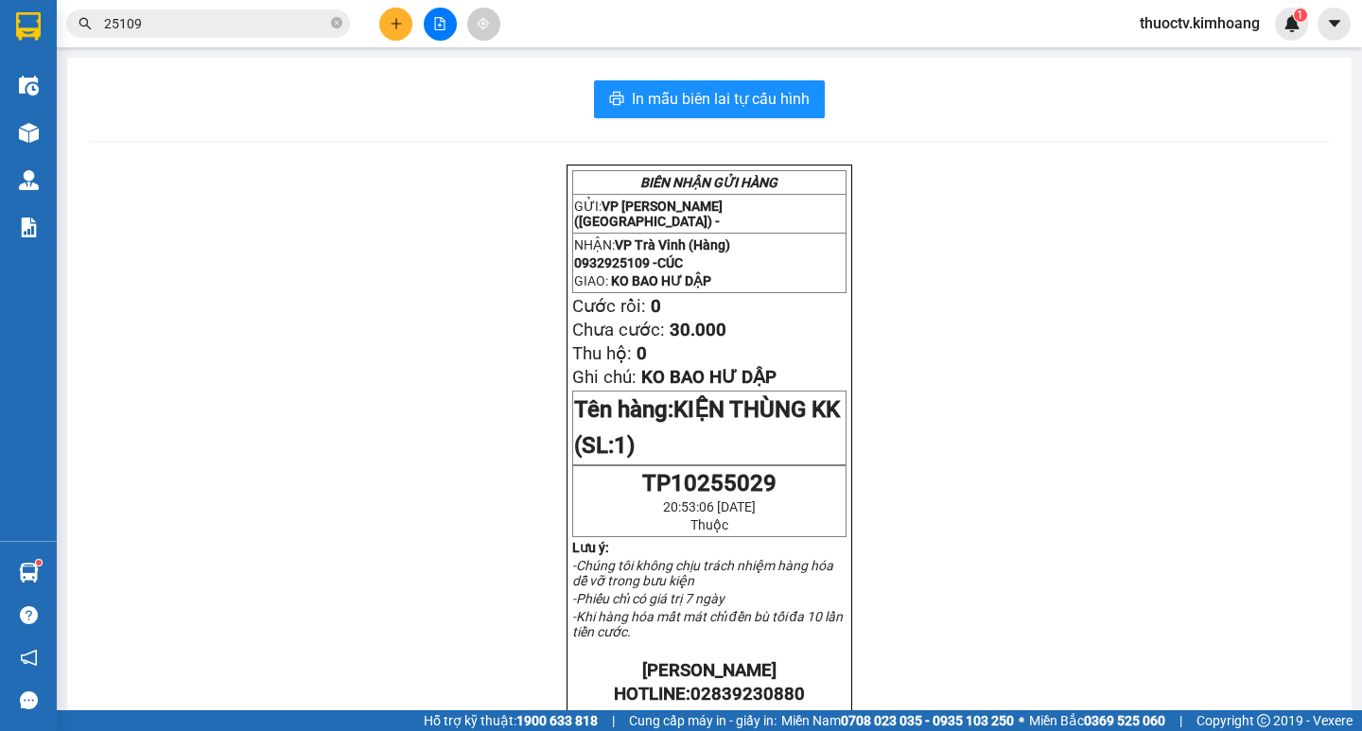
click at [157, 22] on input "25109" at bounding box center [215, 23] width 223 height 21
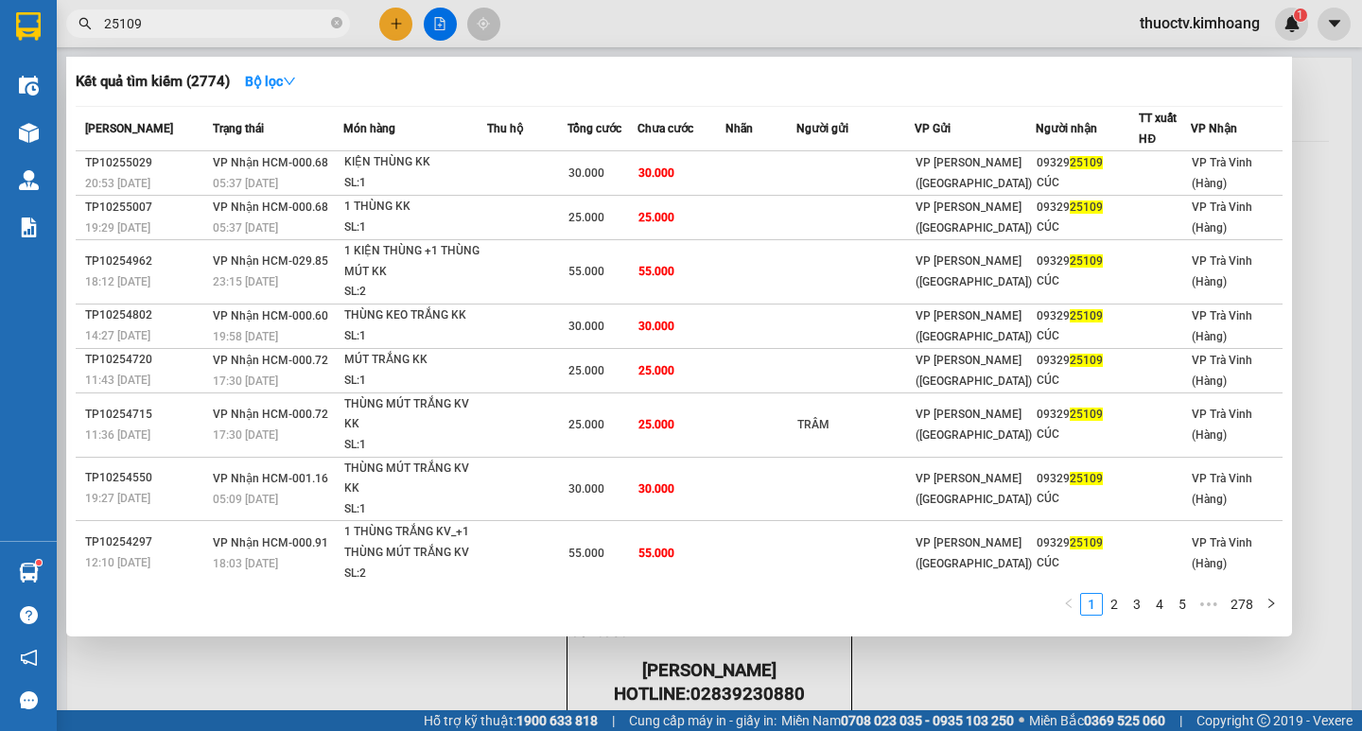
click at [157, 22] on input "25109" at bounding box center [215, 23] width 223 height 21
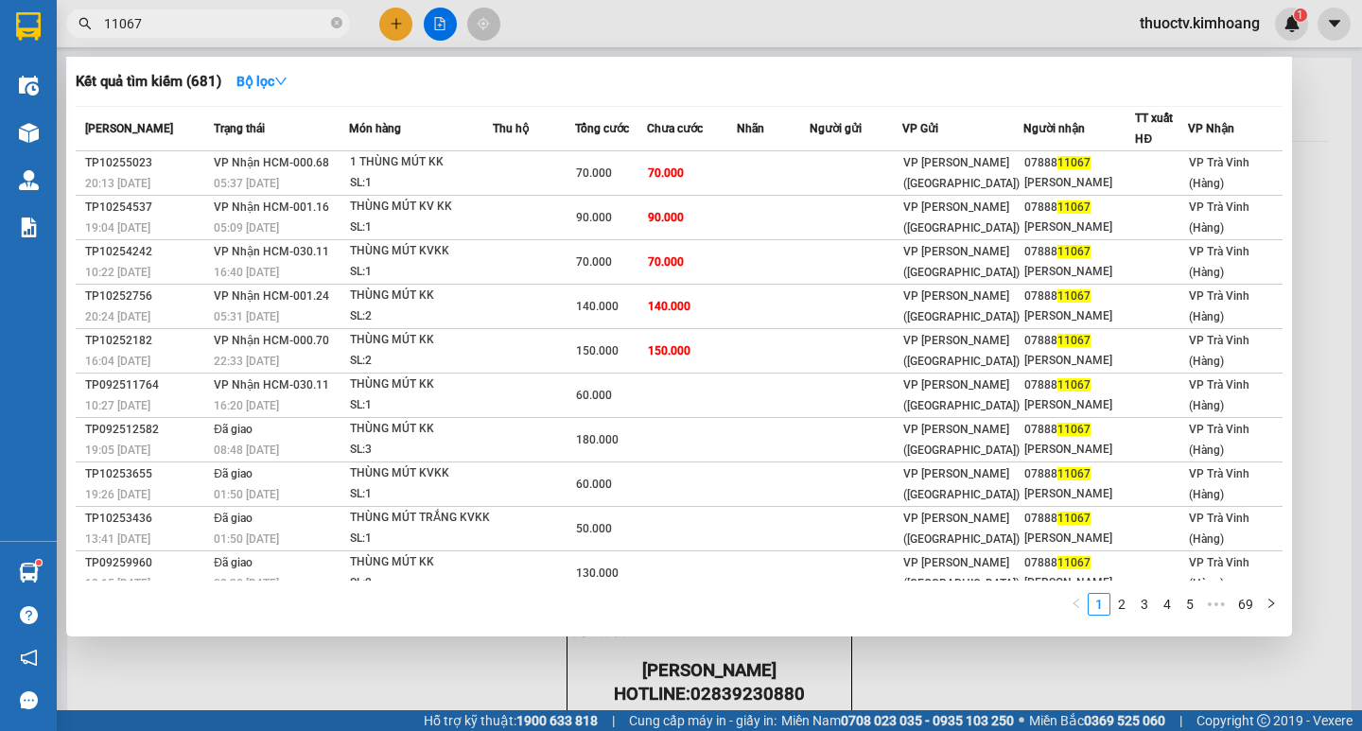
click at [153, 16] on input "11067" at bounding box center [215, 23] width 223 height 21
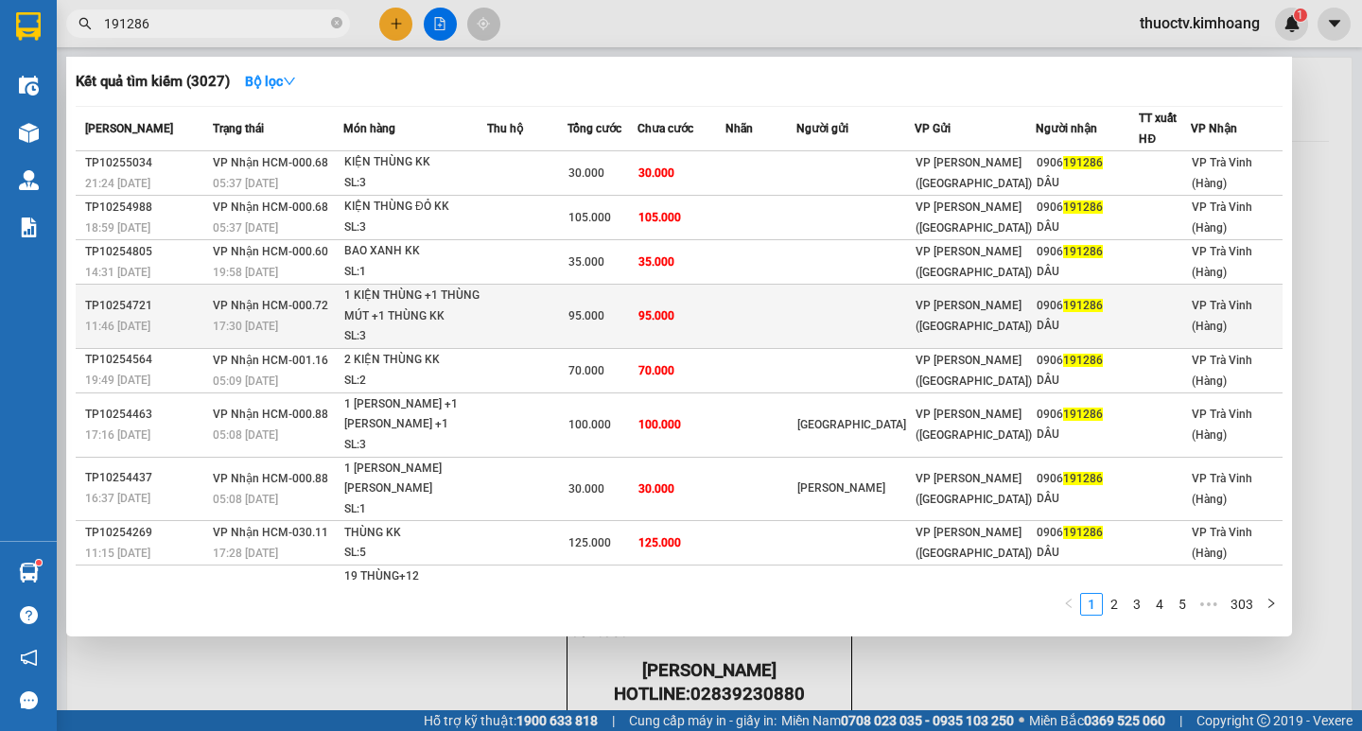
type input "191286"
click at [743, 317] on td at bounding box center [760, 317] width 71 height 64
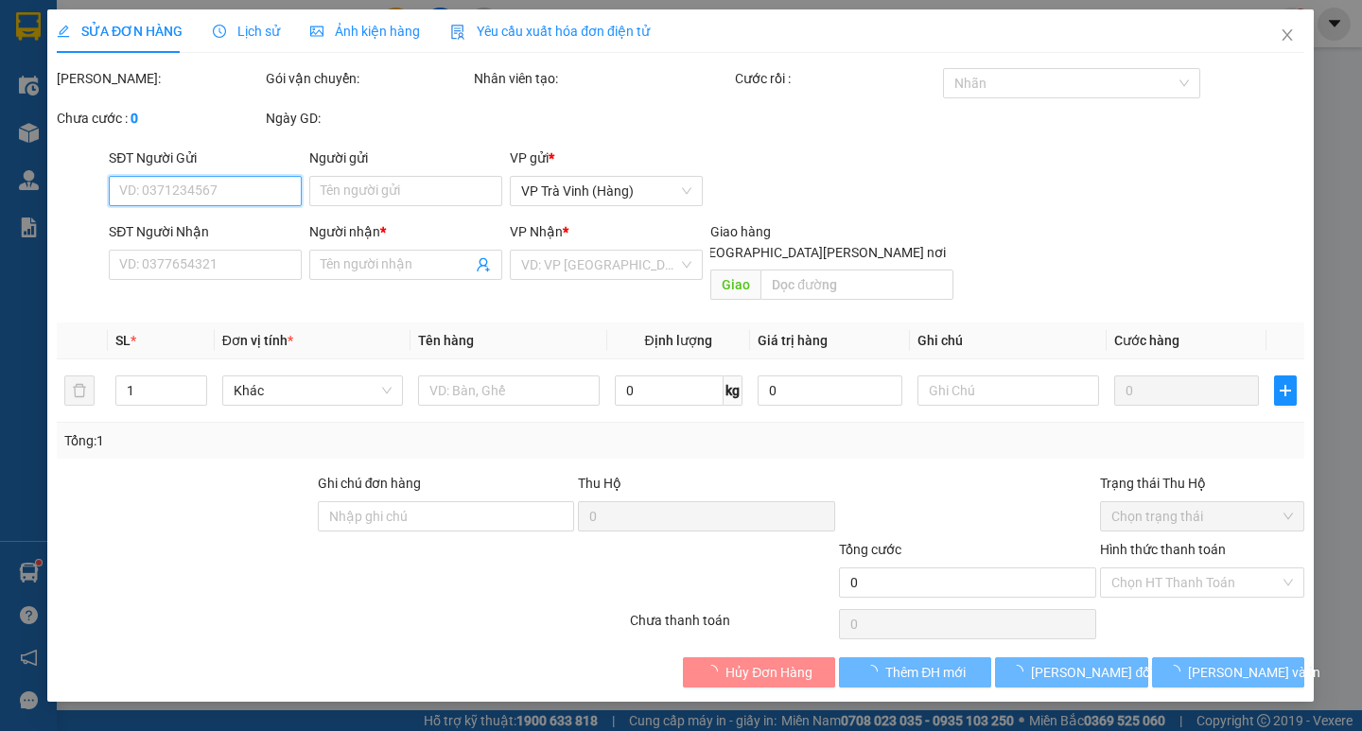
type input "0906191286"
type input "DÂU"
type input "35"
type input "95.000"
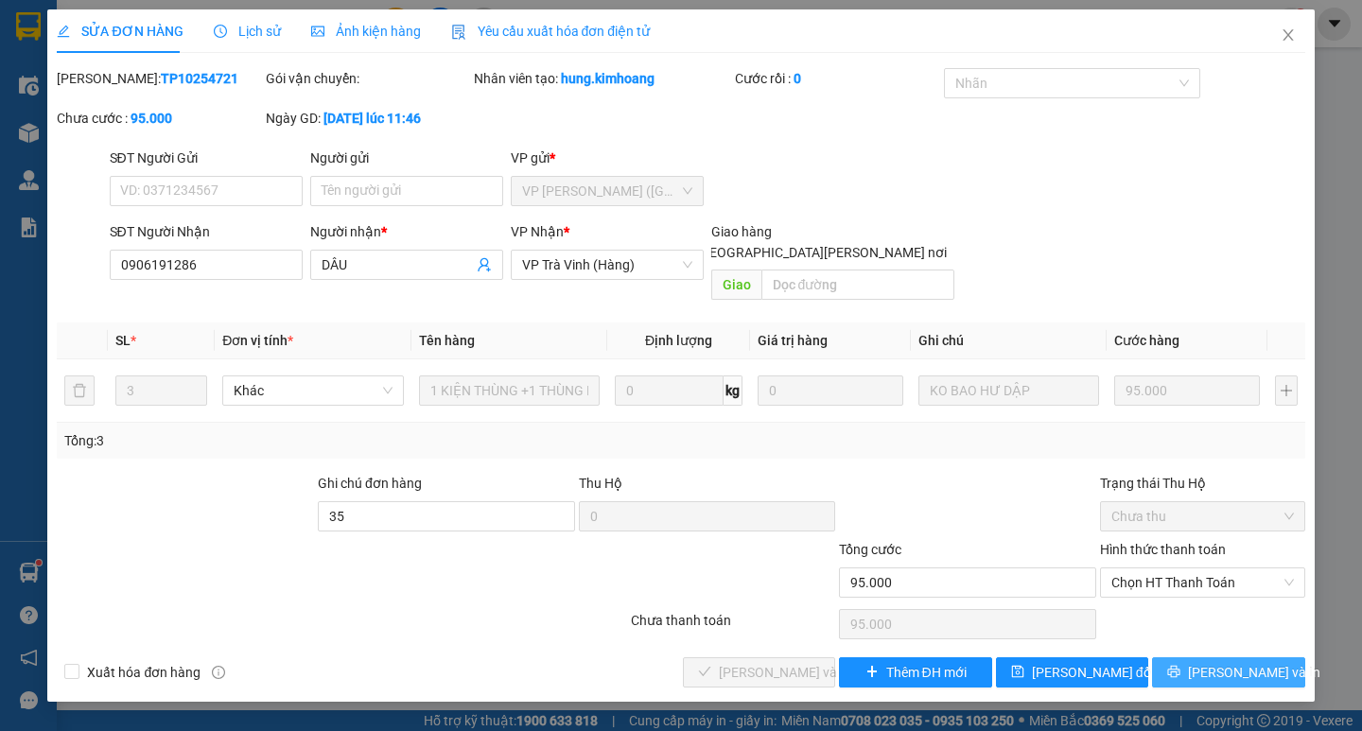
click at [1243, 662] on span "Lưu và In" at bounding box center [1254, 672] width 132 height 21
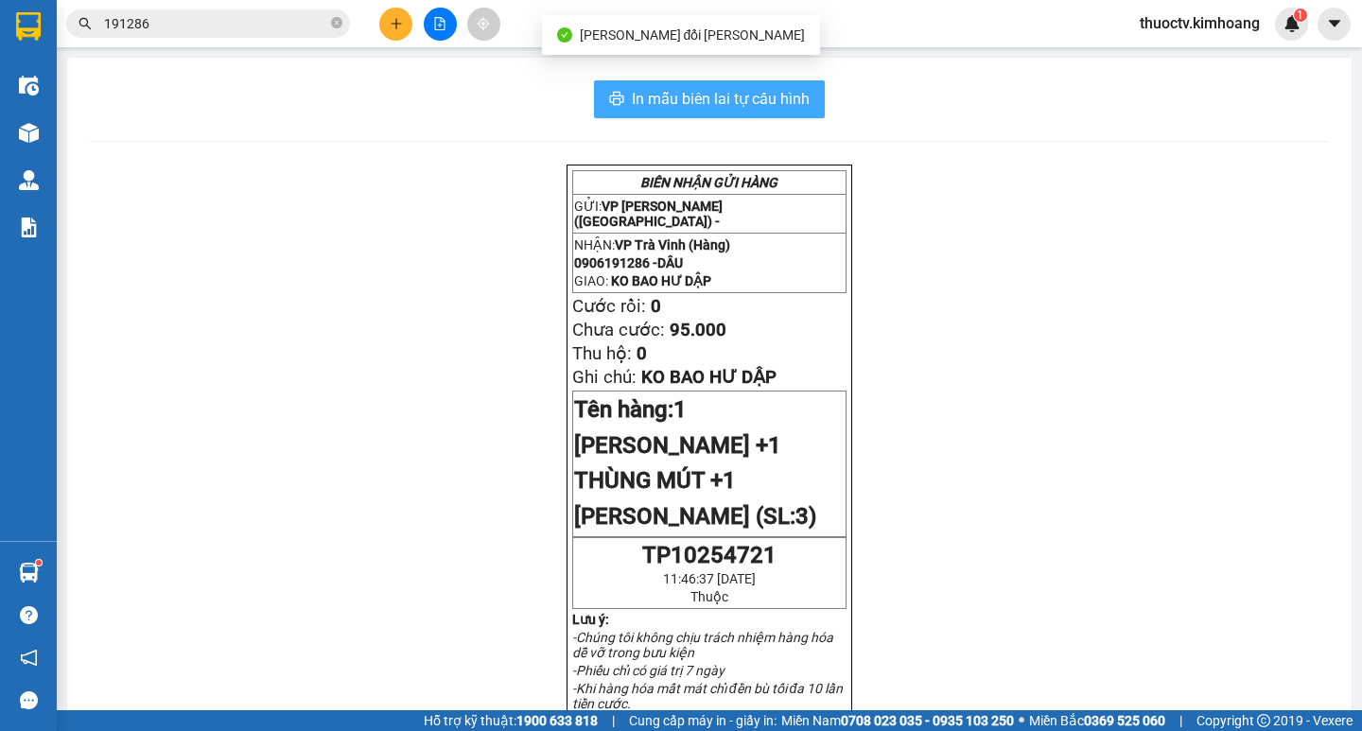
click at [632, 104] on span "In mẫu biên lai tự cấu hình" at bounding box center [721, 99] width 178 height 24
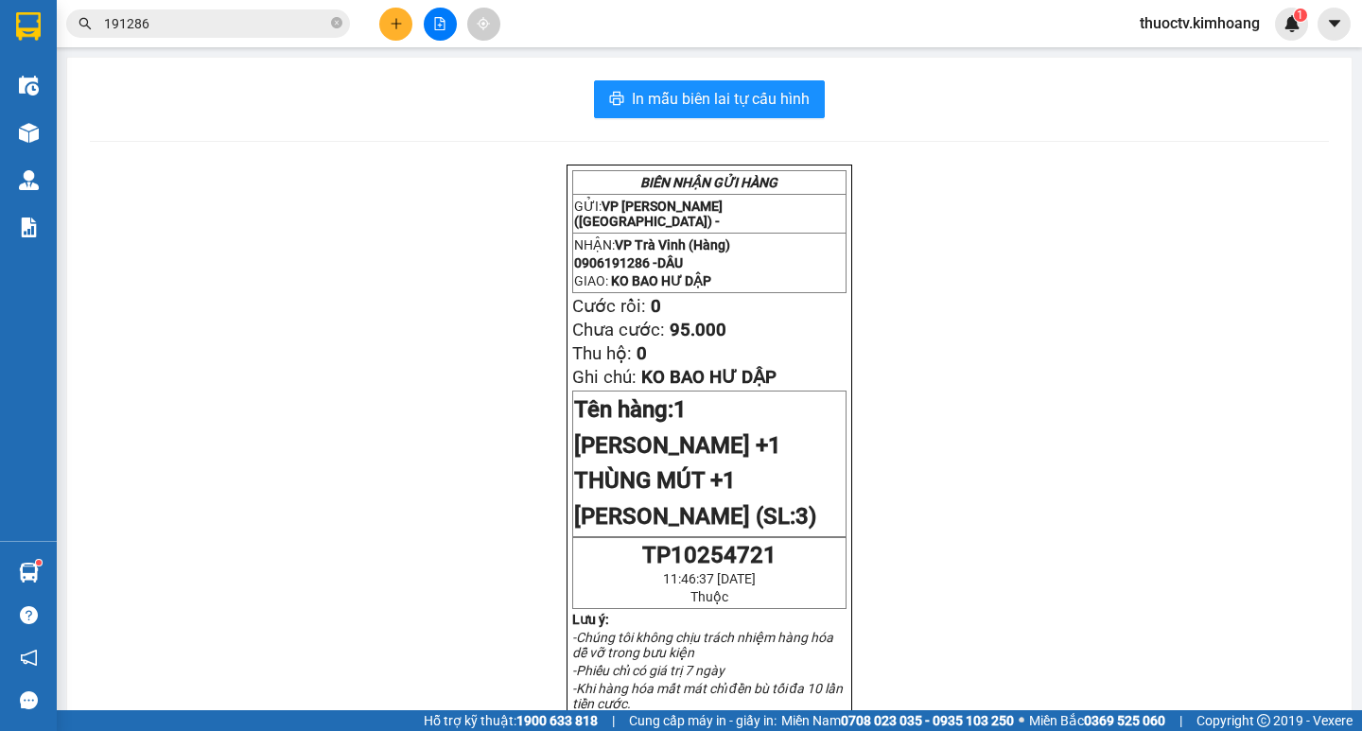
click at [204, 27] on input "191286" at bounding box center [215, 23] width 223 height 21
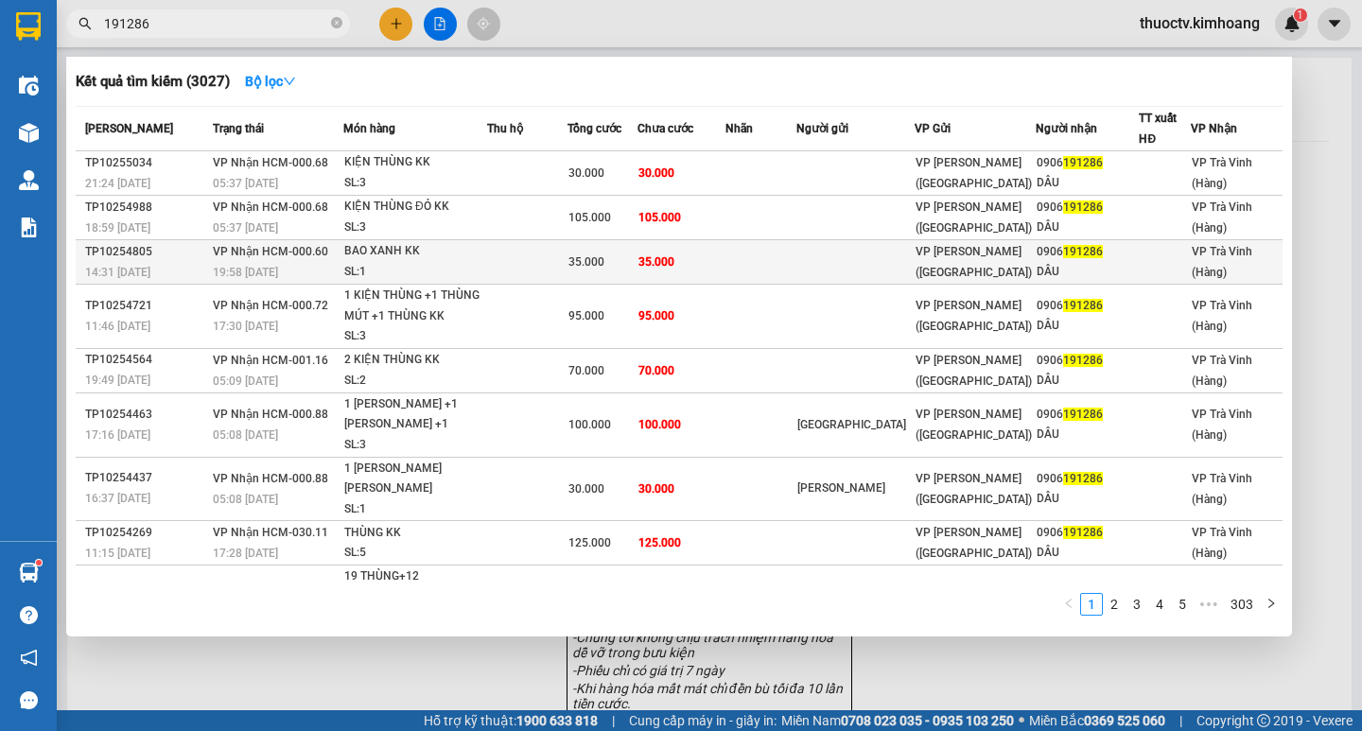
click at [719, 260] on td "35.000" at bounding box center [681, 262] width 89 height 44
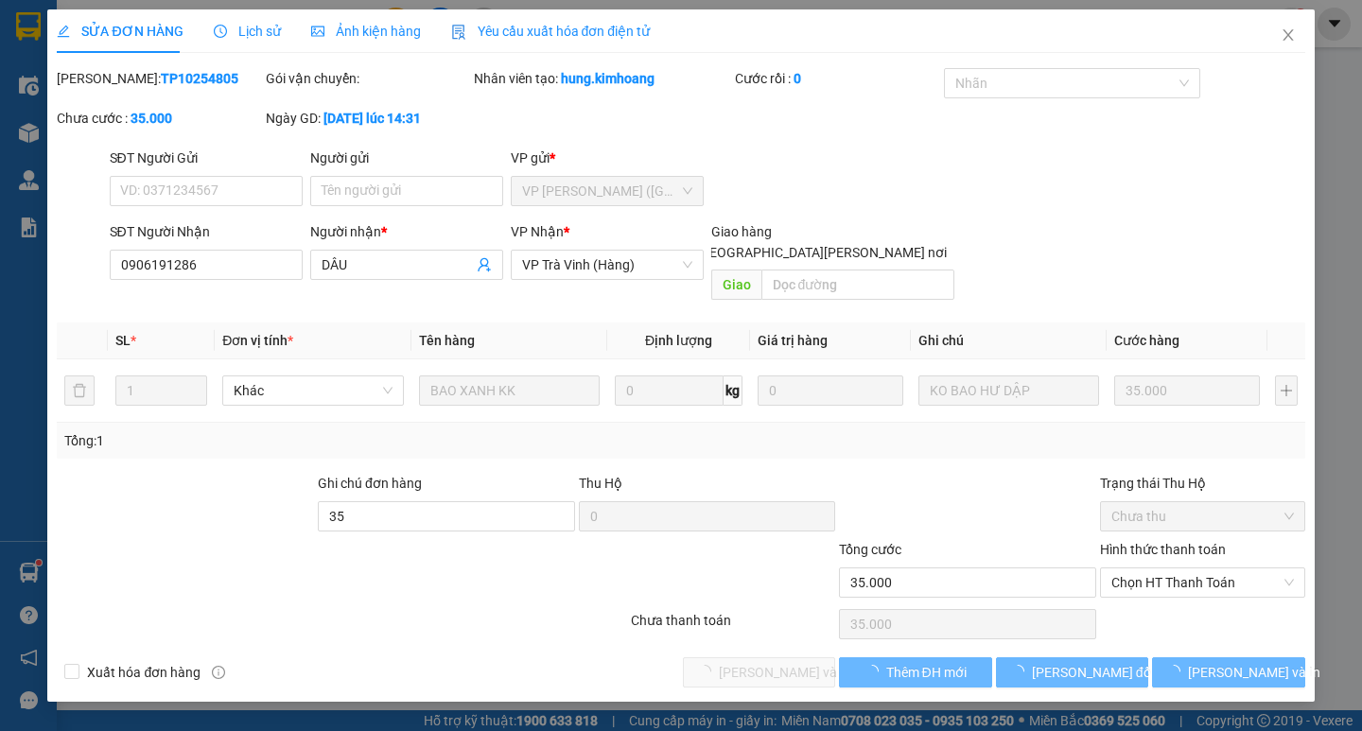
type input "0906191286"
type input "DÂU"
type input "35"
type input "35.000"
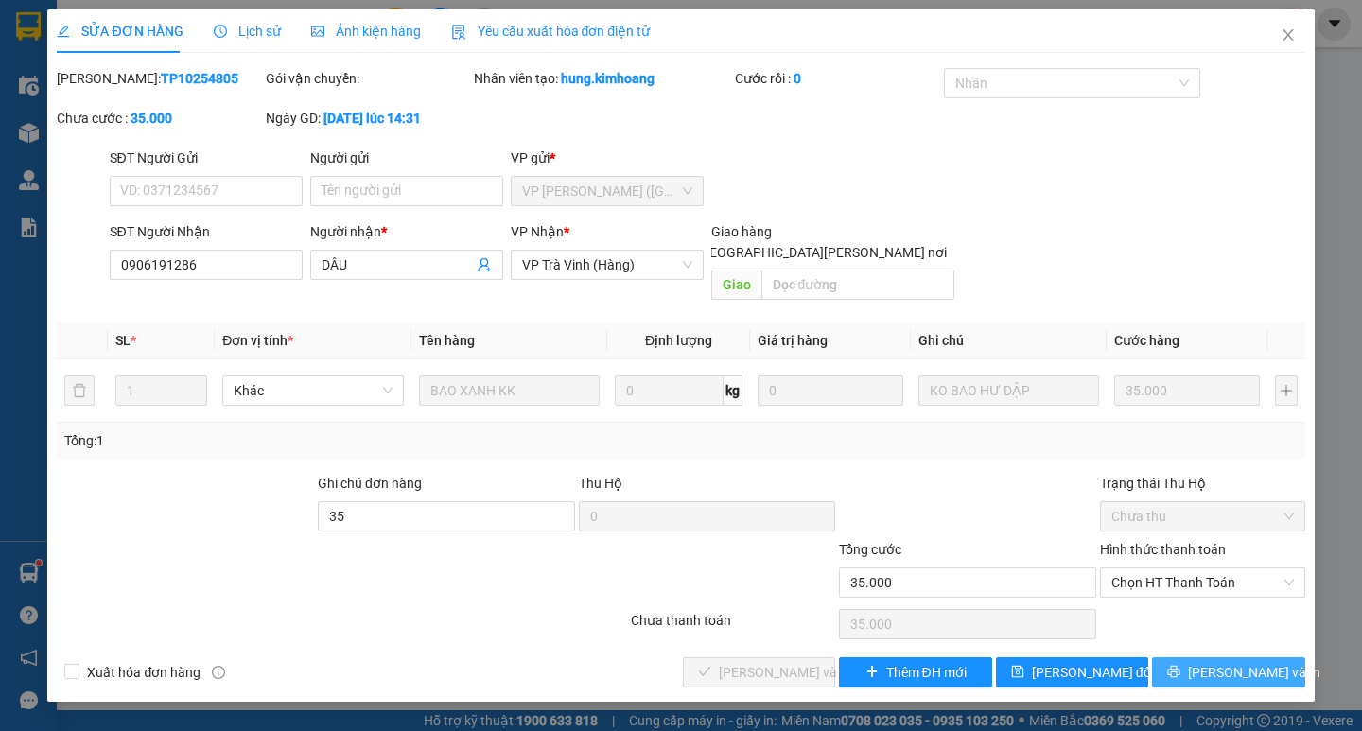
drag, startPoint x: 1246, startPoint y: 649, endPoint x: 1246, endPoint y: 629, distance: 19.9
click at [1246, 662] on span "Lưu và In" at bounding box center [1254, 672] width 132 height 21
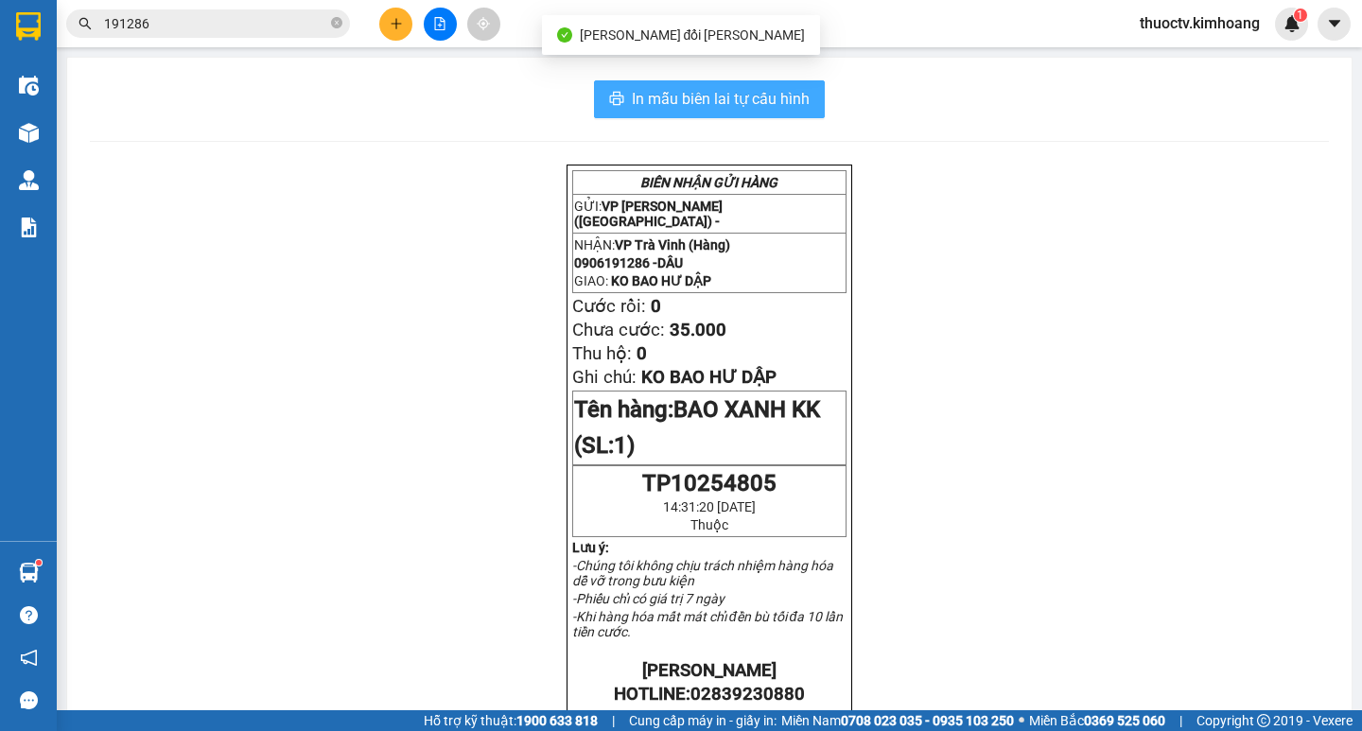
click at [657, 101] on span "In mẫu biên lai tự cấu hình" at bounding box center [721, 99] width 178 height 24
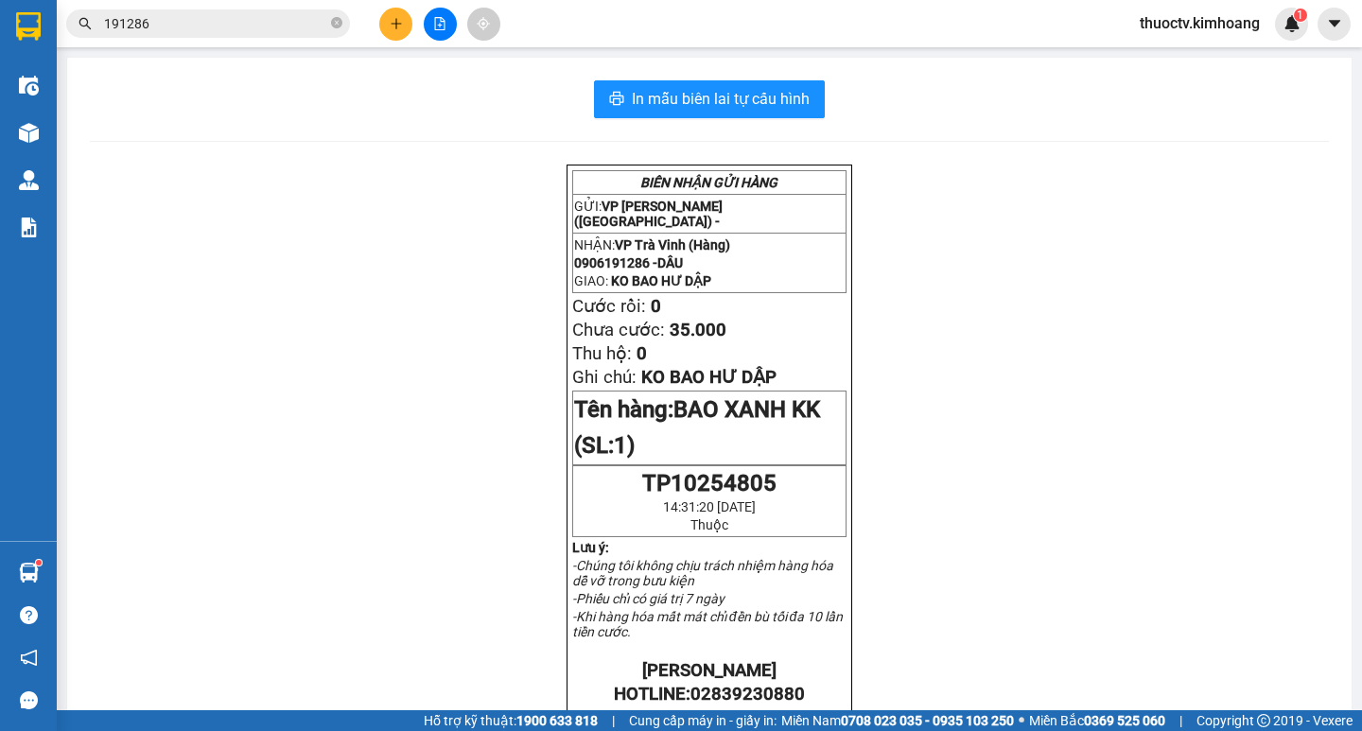
click at [269, 16] on input "191286" at bounding box center [215, 23] width 223 height 21
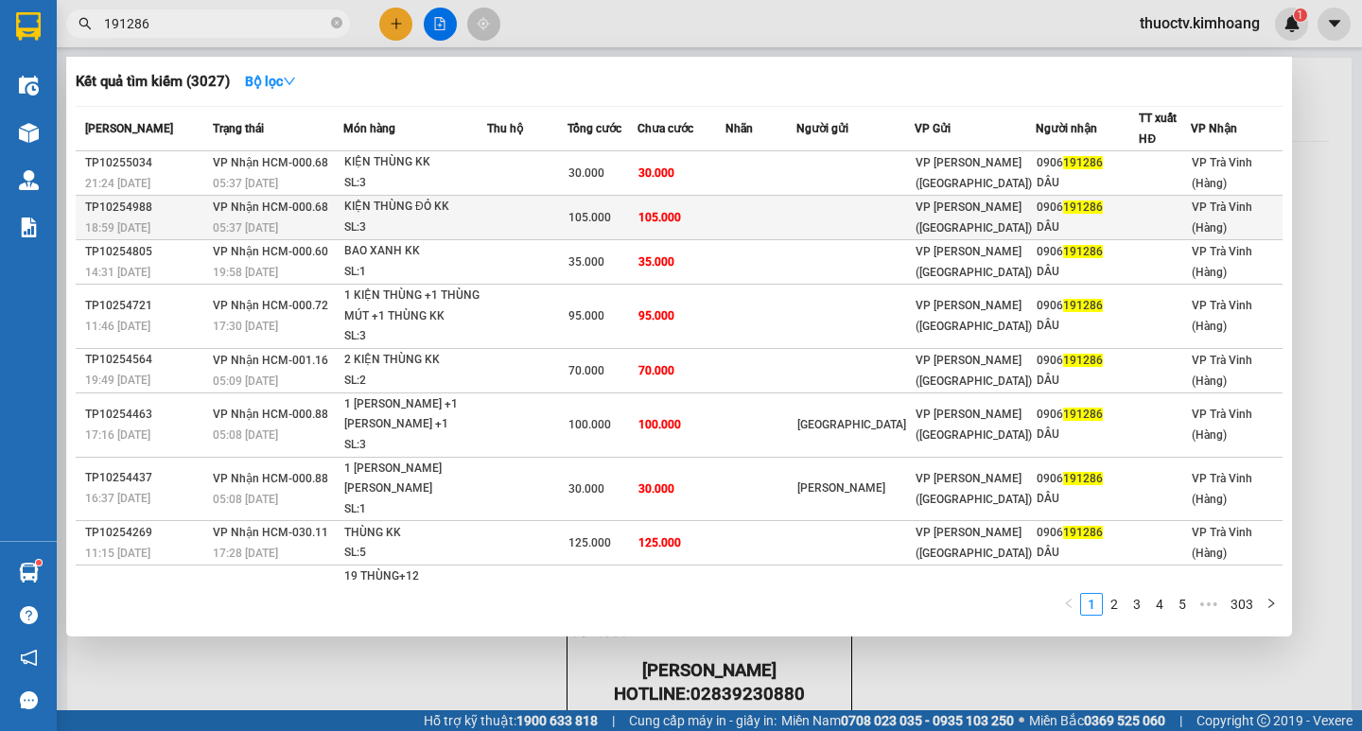
click at [748, 216] on td at bounding box center [760, 218] width 71 height 44
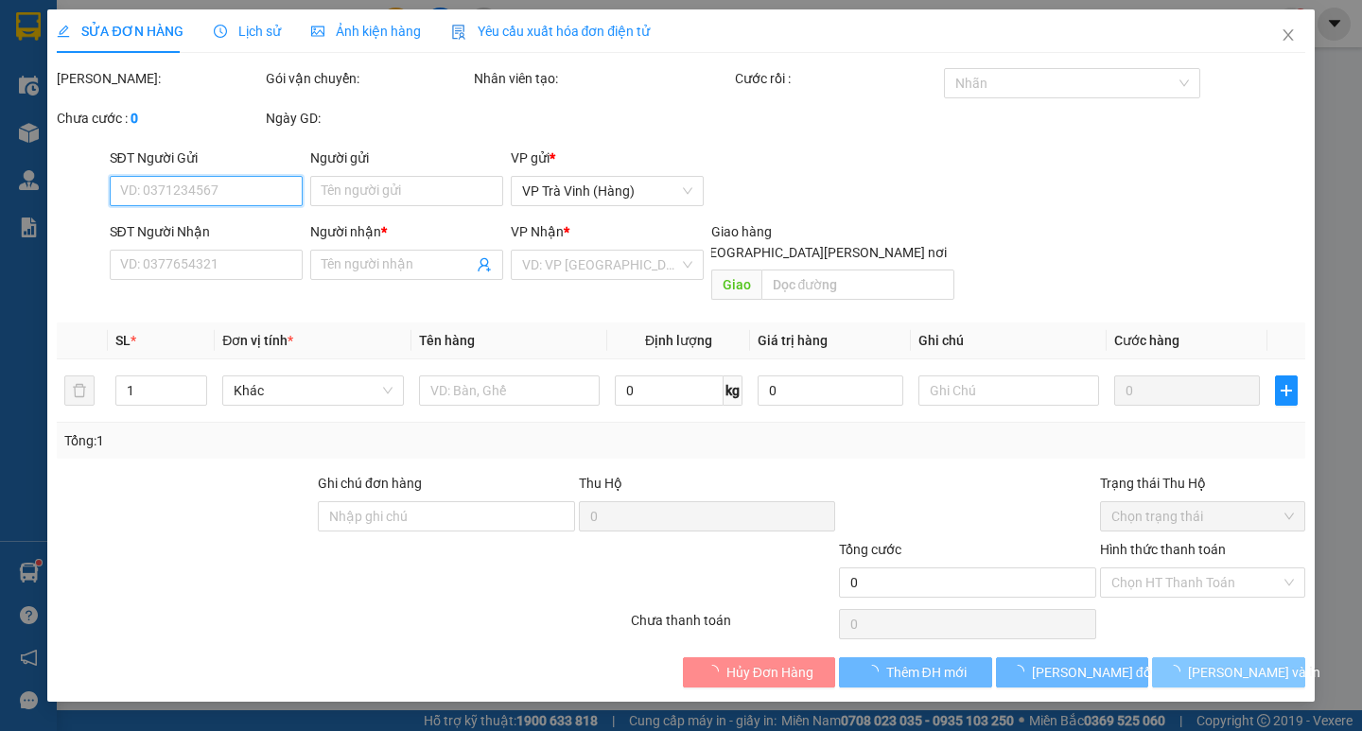
type input "0906191286"
type input "DÂU"
type input "35"
type input "105.000"
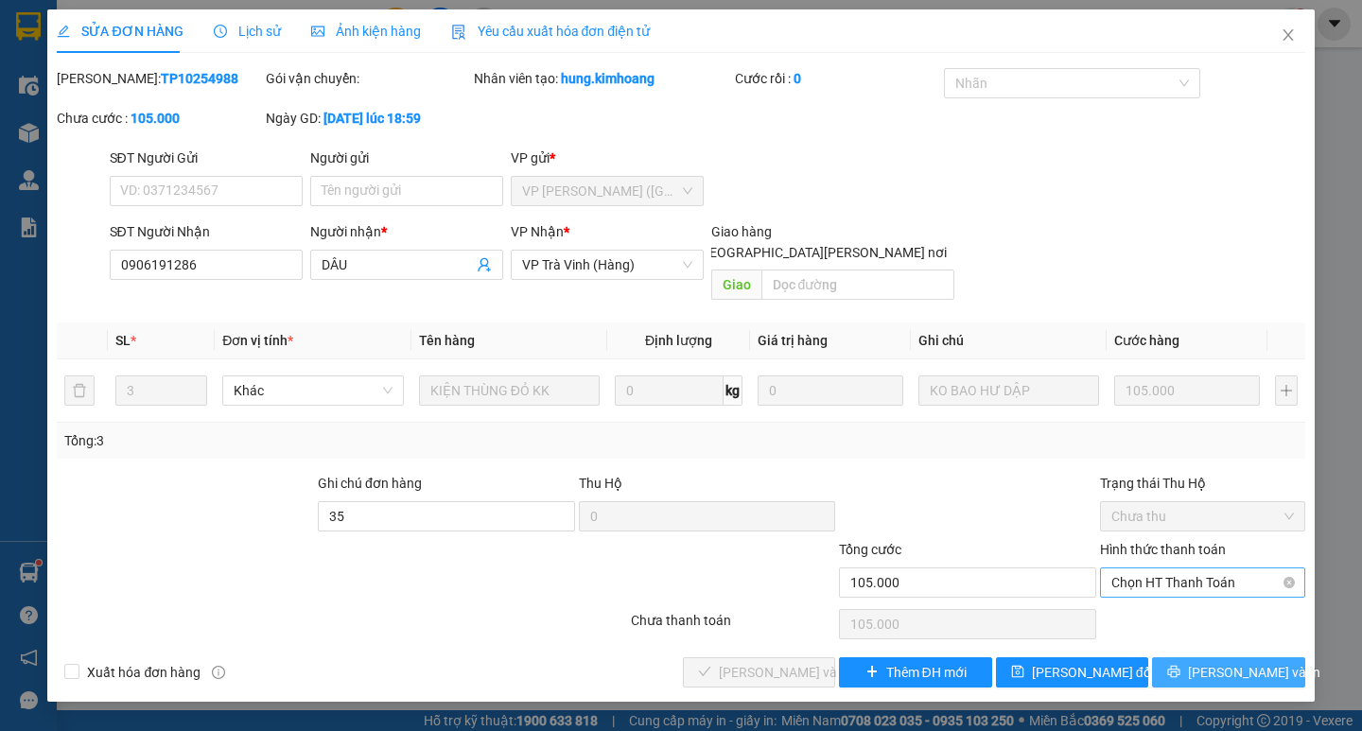
drag, startPoint x: 1229, startPoint y: 652, endPoint x: 1219, endPoint y: 576, distance: 77.3
click at [1229, 662] on span "Lưu và In" at bounding box center [1254, 672] width 132 height 21
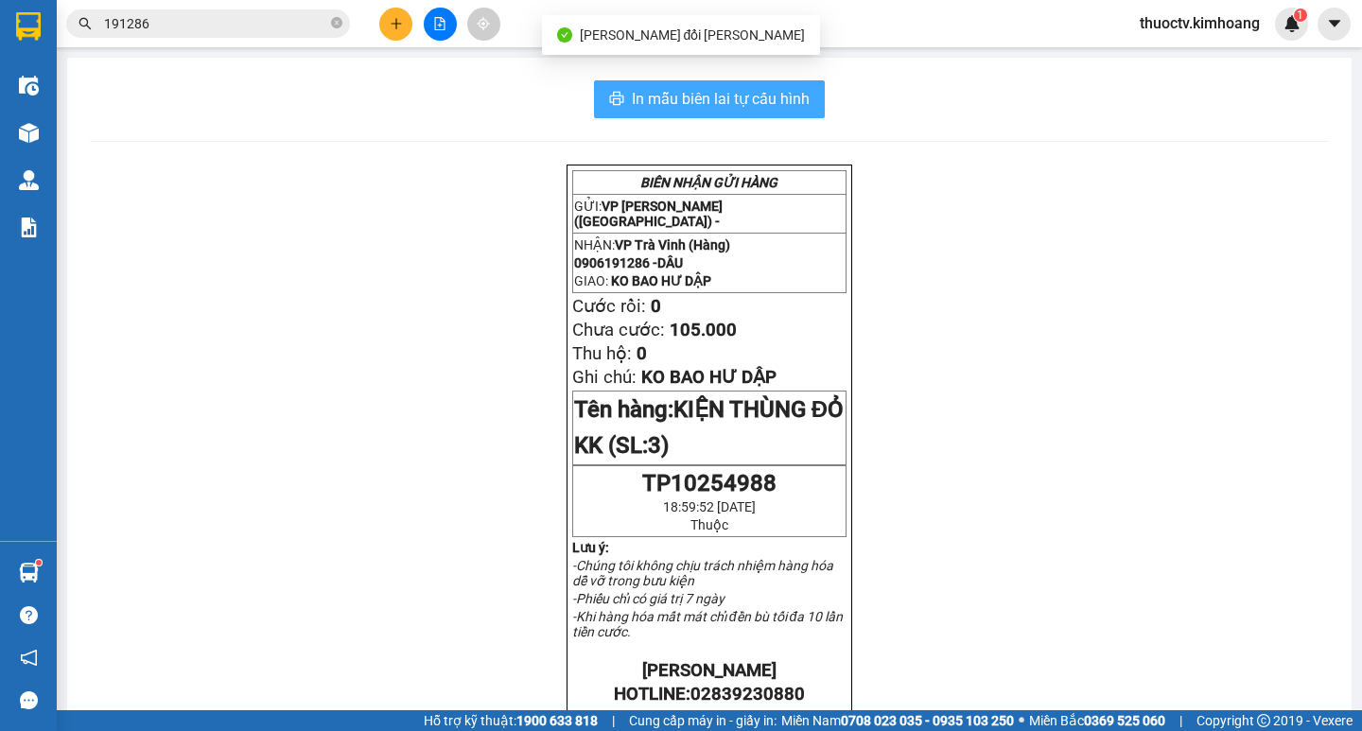
click at [635, 100] on span "In mẫu biên lai tự cấu hình" at bounding box center [721, 99] width 178 height 24
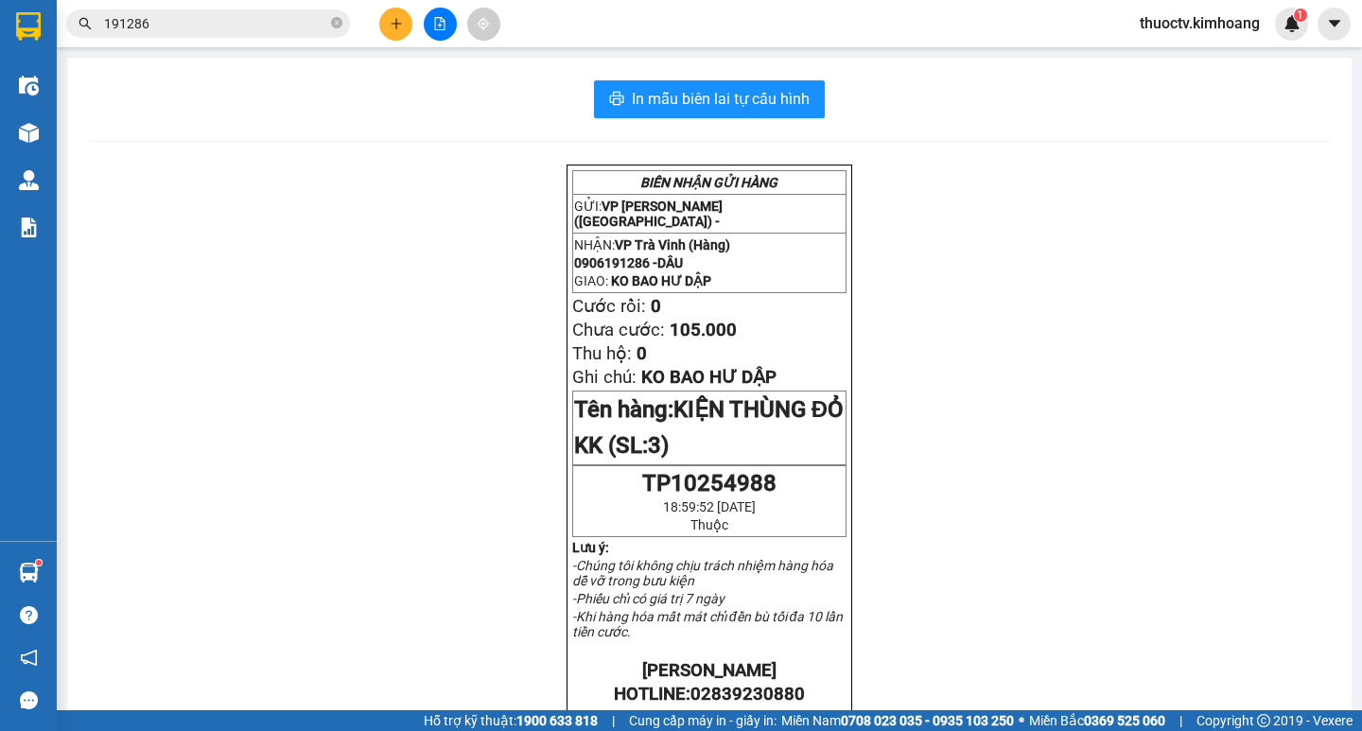
drag, startPoint x: 206, startPoint y: 21, endPoint x: 259, endPoint y: 23, distance: 53.0
click at [213, 22] on input "191286" at bounding box center [215, 23] width 223 height 21
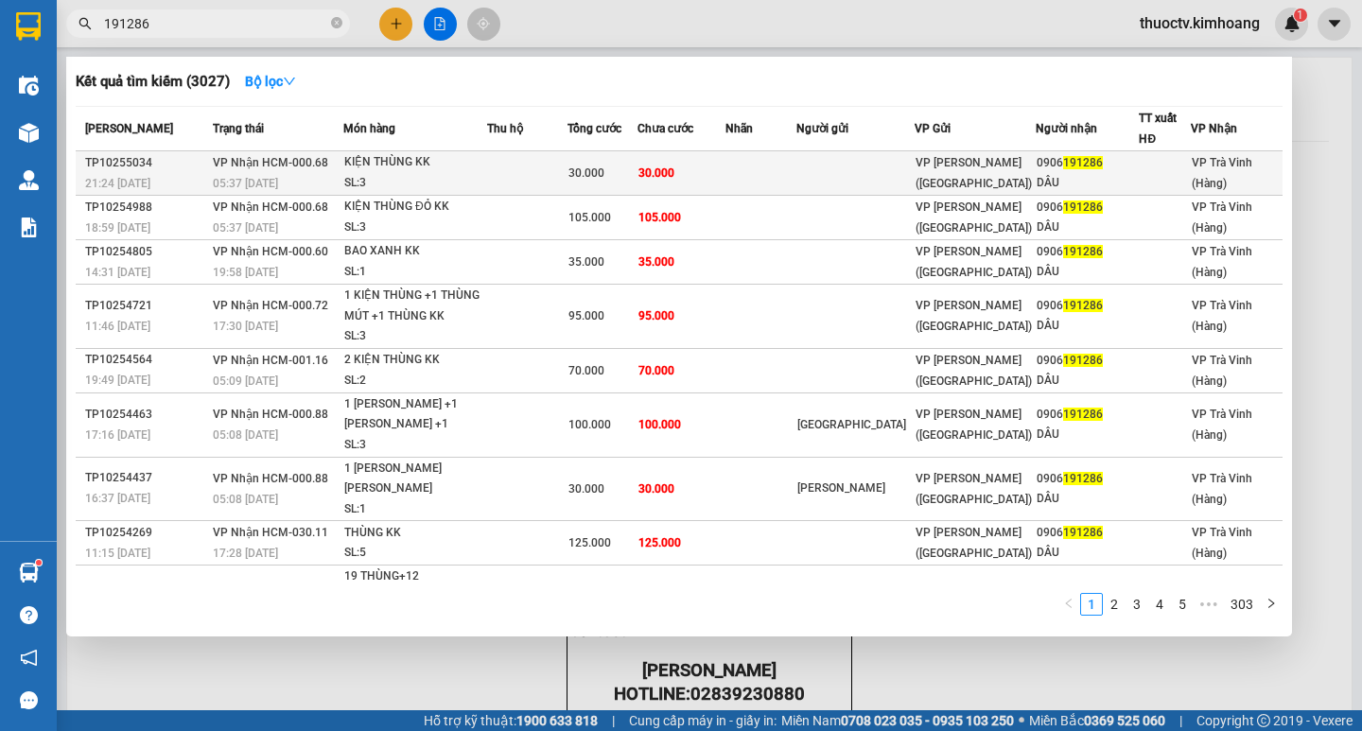
click at [726, 164] on td "30.000" at bounding box center [681, 173] width 89 height 44
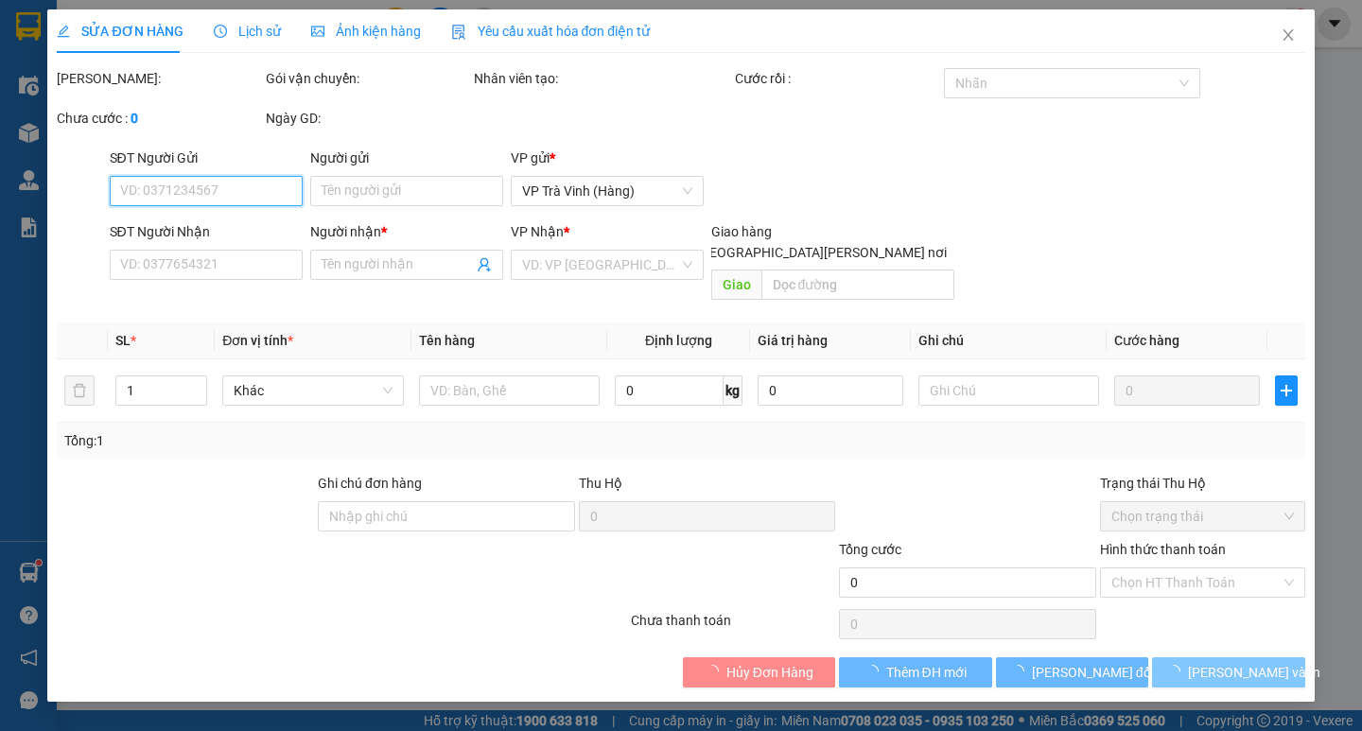
type input "0906191286"
type input "DÂU"
type input "35"
type input "30.000"
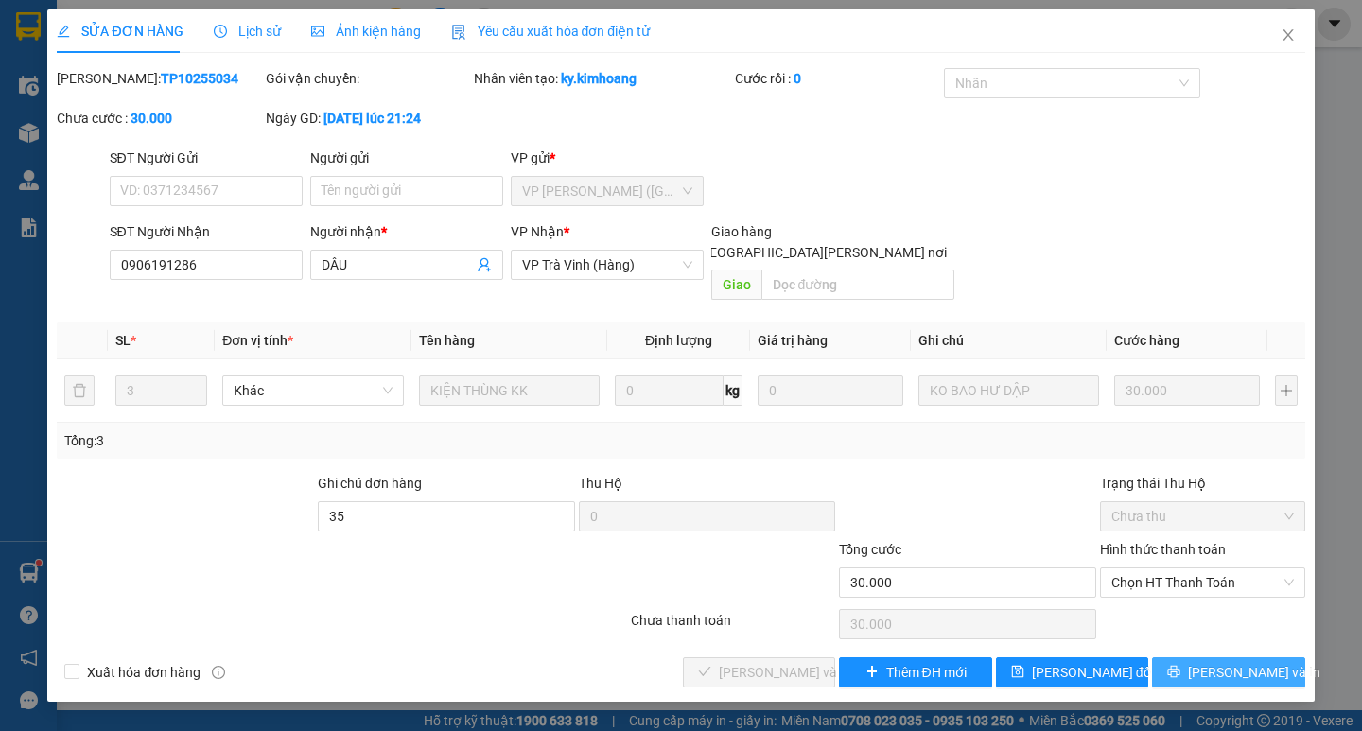
click at [1218, 662] on span "Lưu và In" at bounding box center [1254, 672] width 132 height 21
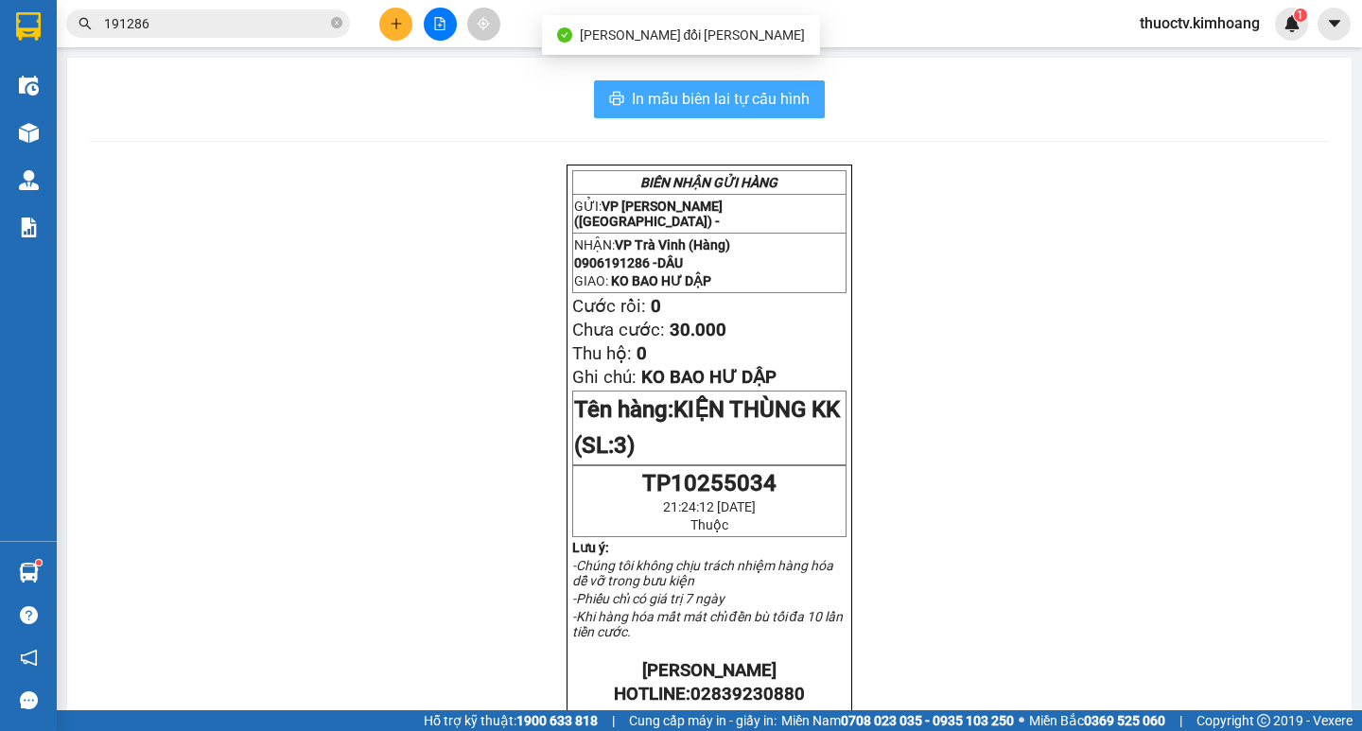
drag, startPoint x: 646, startPoint y: 101, endPoint x: 667, endPoint y: 99, distance: 20.9
click at [645, 101] on span "In mẫu biên lai tự cấu hình" at bounding box center [721, 99] width 178 height 24
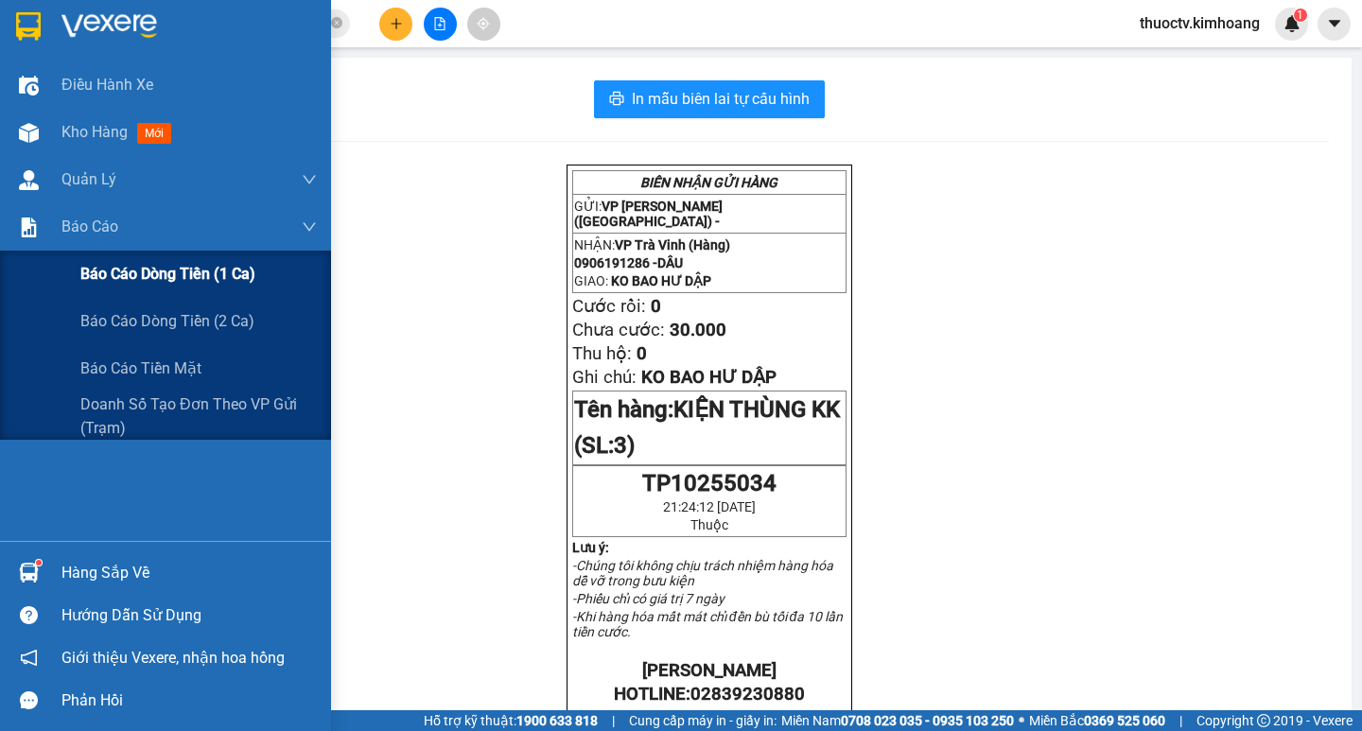
click at [159, 279] on span "Báo cáo dòng tiền (1 ca)" at bounding box center [167, 274] width 175 height 24
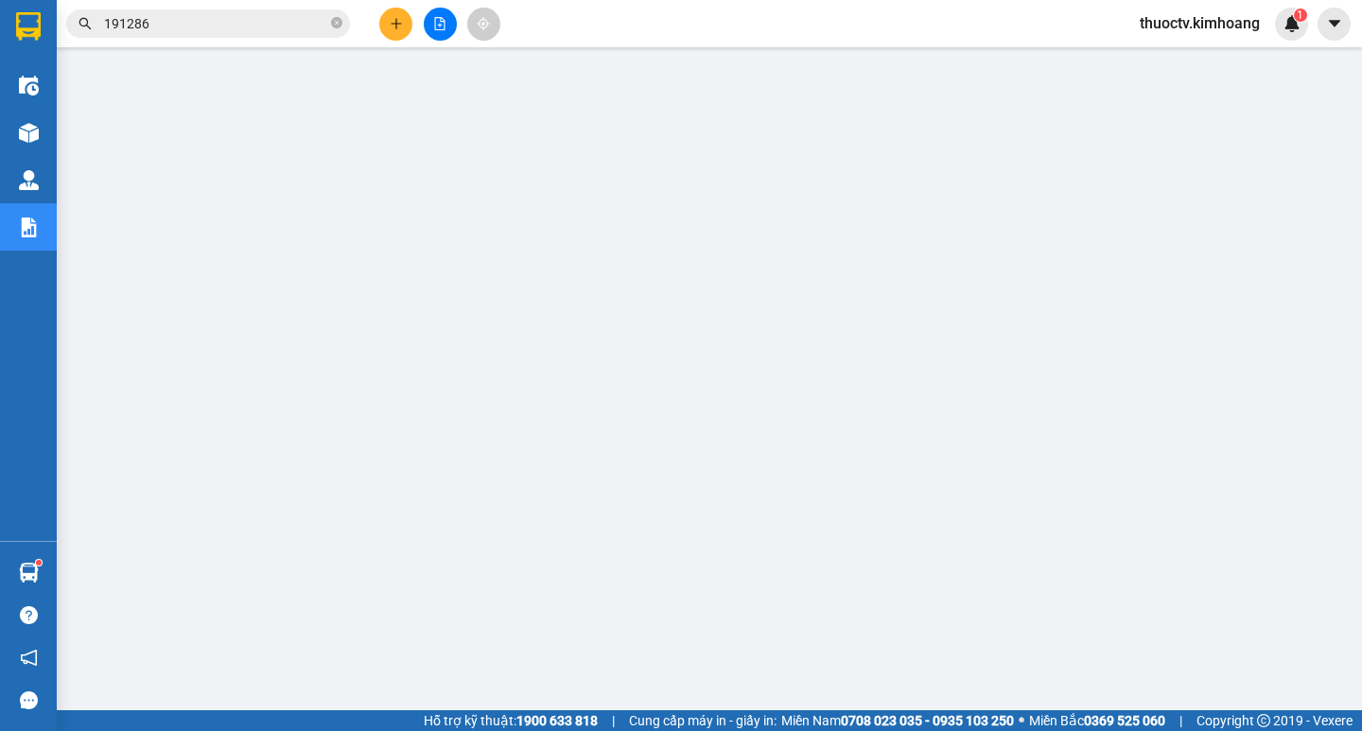
click at [1164, 23] on span "thuoctv.kimhoang" at bounding box center [1199, 23] width 150 height 24
click at [1173, 57] on span "Đăng xuất" at bounding box center [1207, 58] width 113 height 21
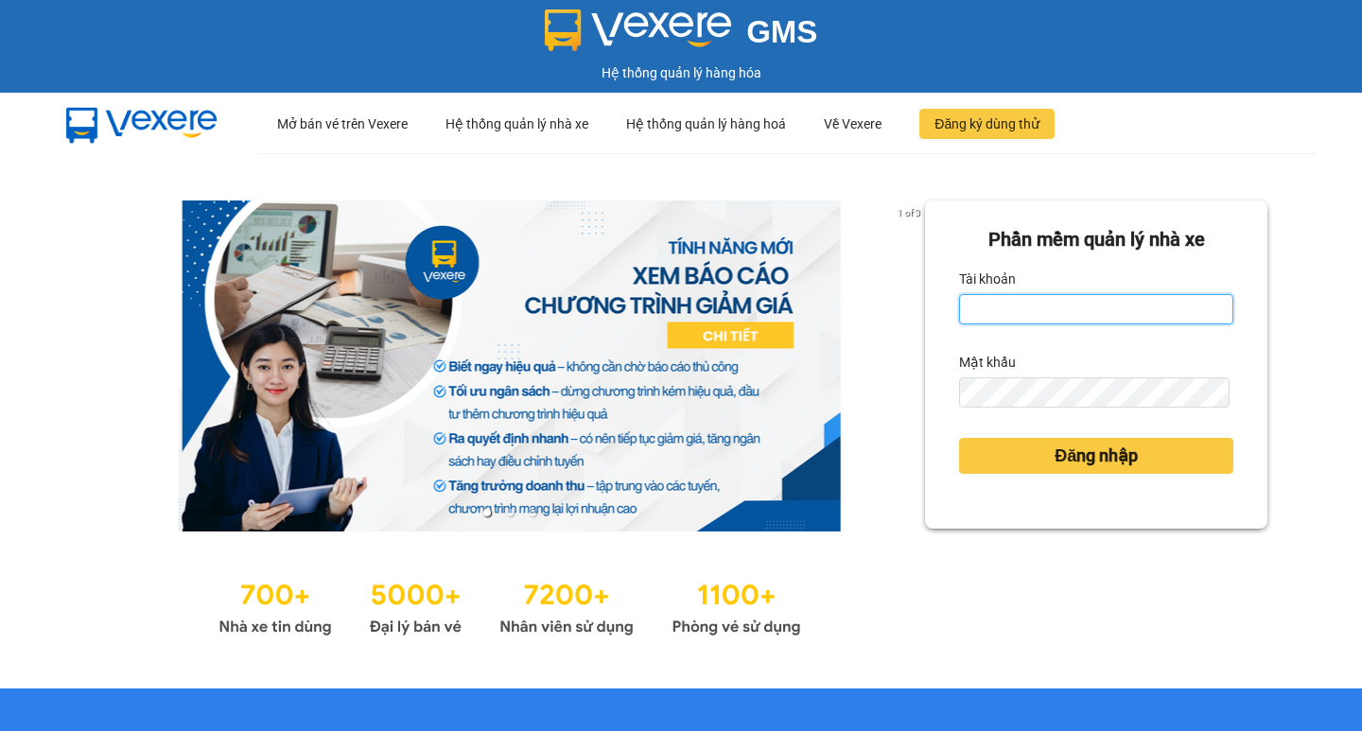
drag, startPoint x: 1034, startPoint y: 310, endPoint x: 1016, endPoint y: 312, distance: 18.1
click at [1034, 310] on input "Tài khoản" at bounding box center [1096, 309] width 274 height 30
type input "phutv.kimhoang"
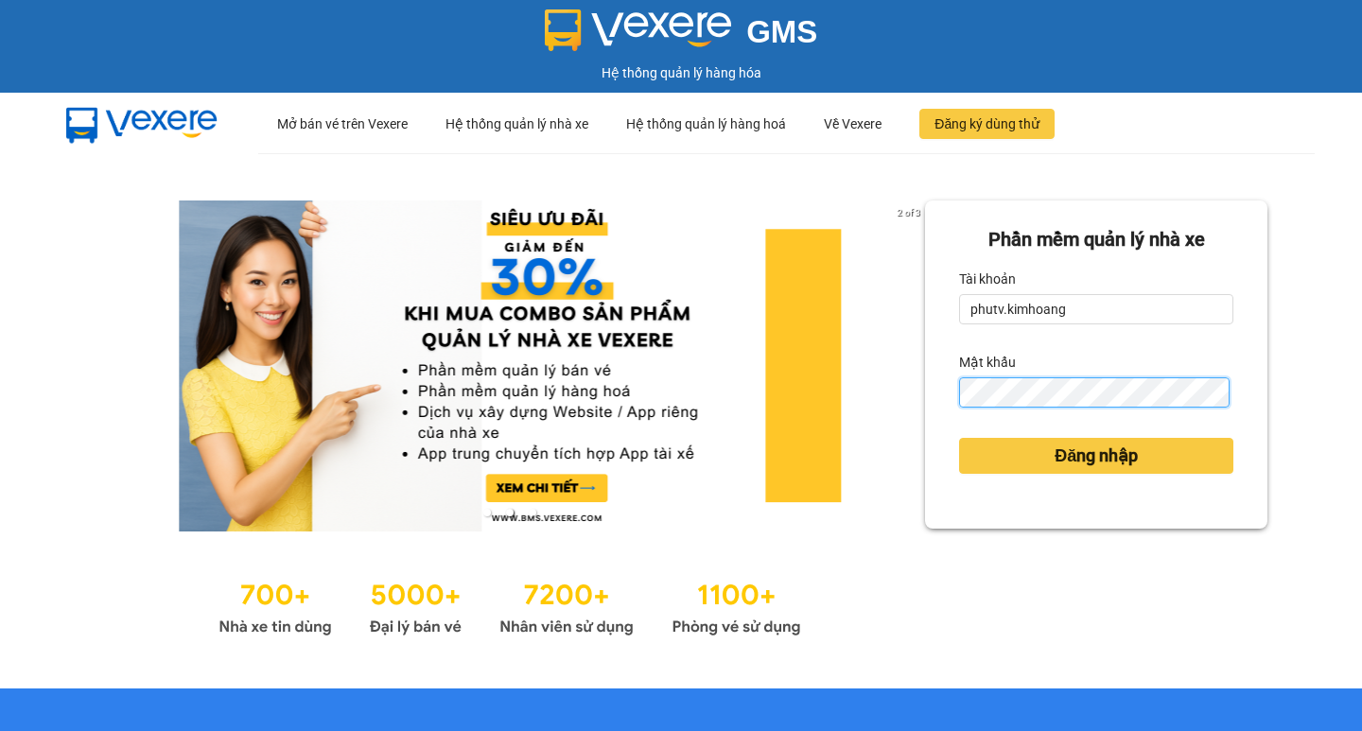
click at [959, 438] on button "Đăng nhập" at bounding box center [1096, 456] width 274 height 36
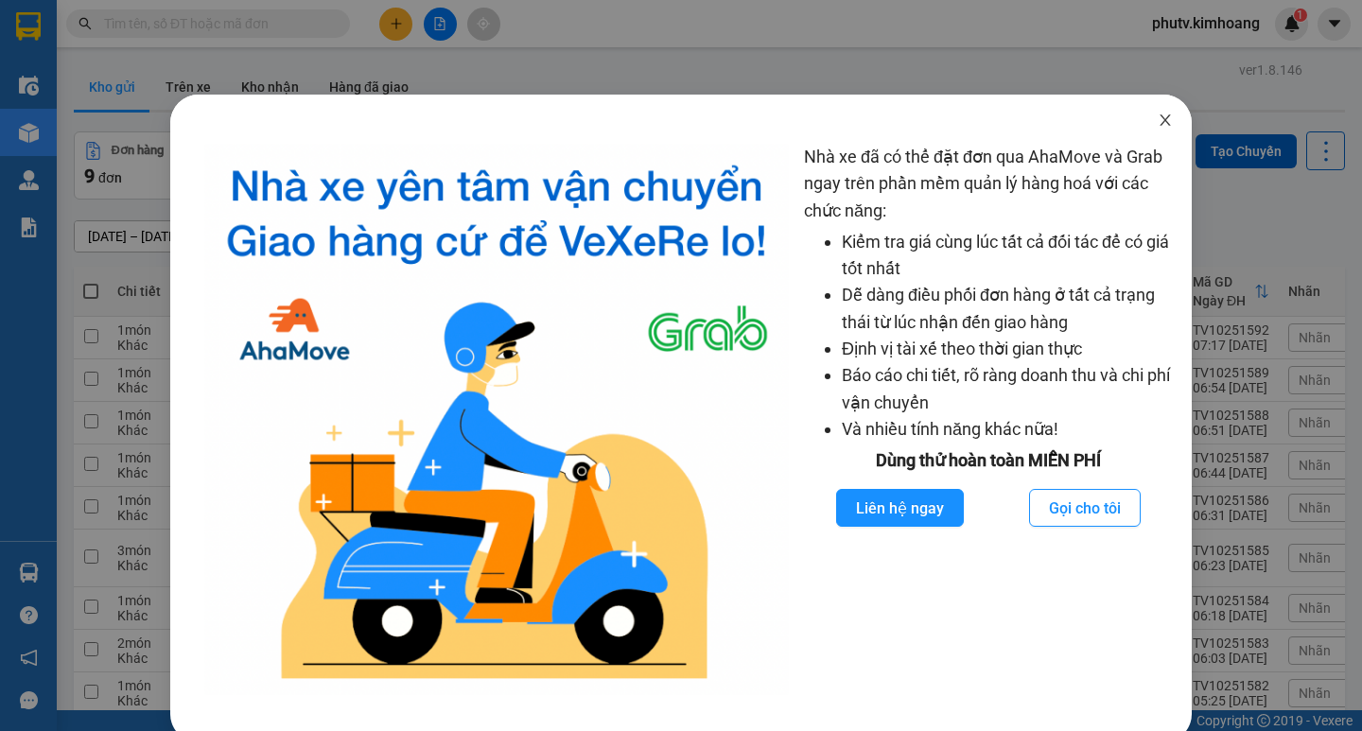
click at [1157, 121] on icon "close" at bounding box center [1164, 120] width 15 height 15
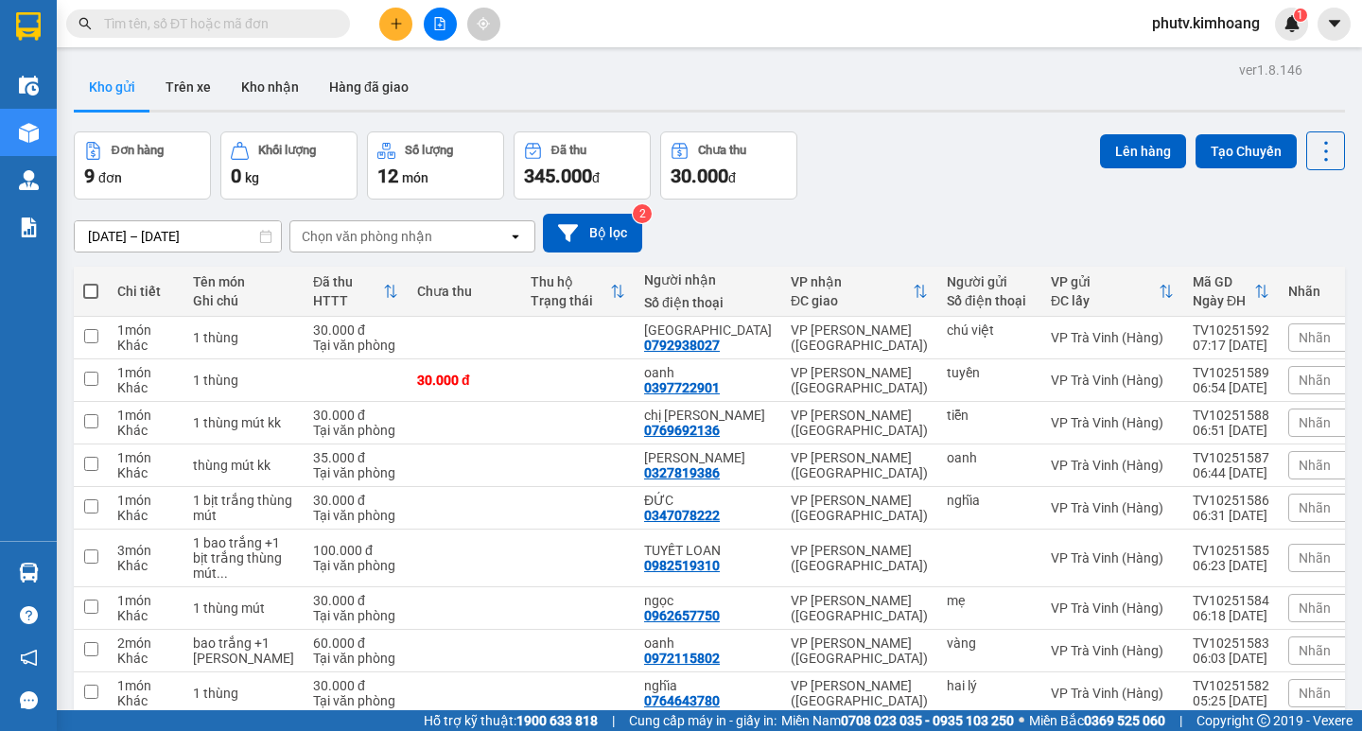
click at [211, 28] on input "text" at bounding box center [215, 23] width 223 height 21
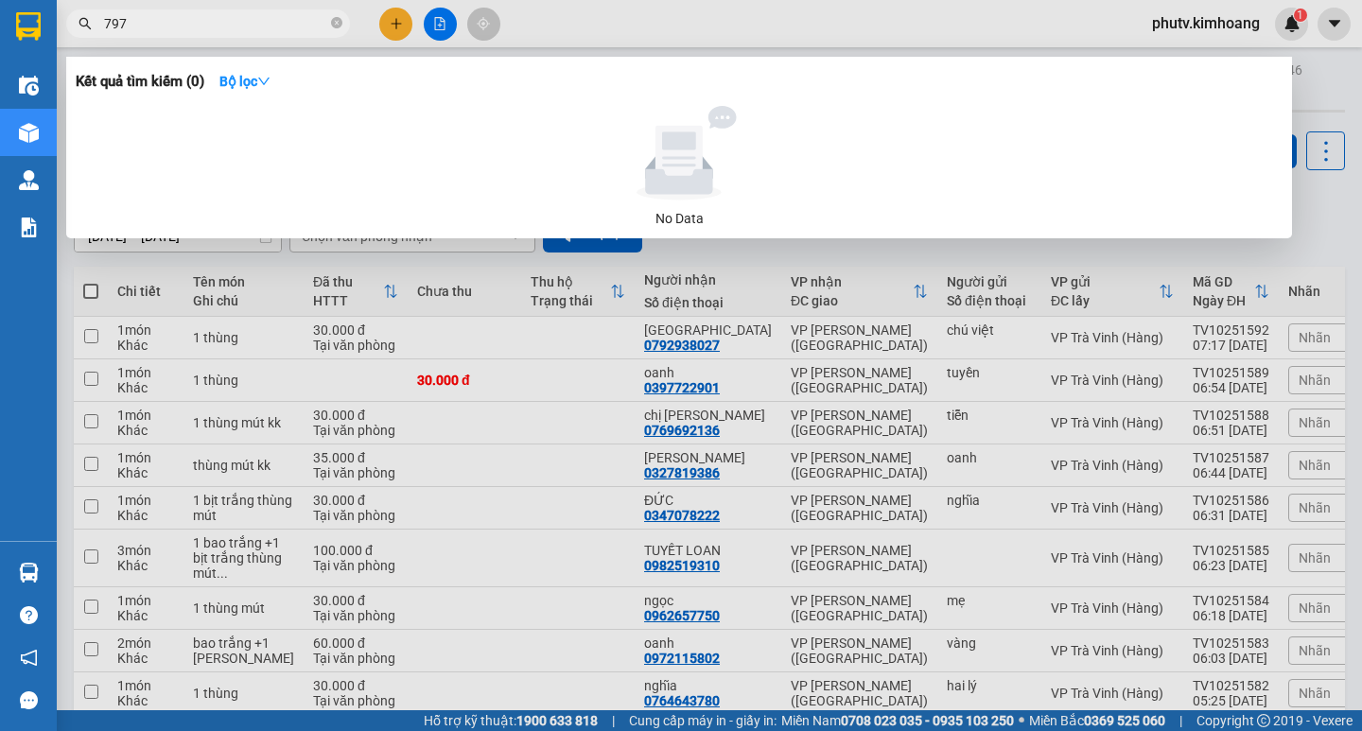
type input "7979"
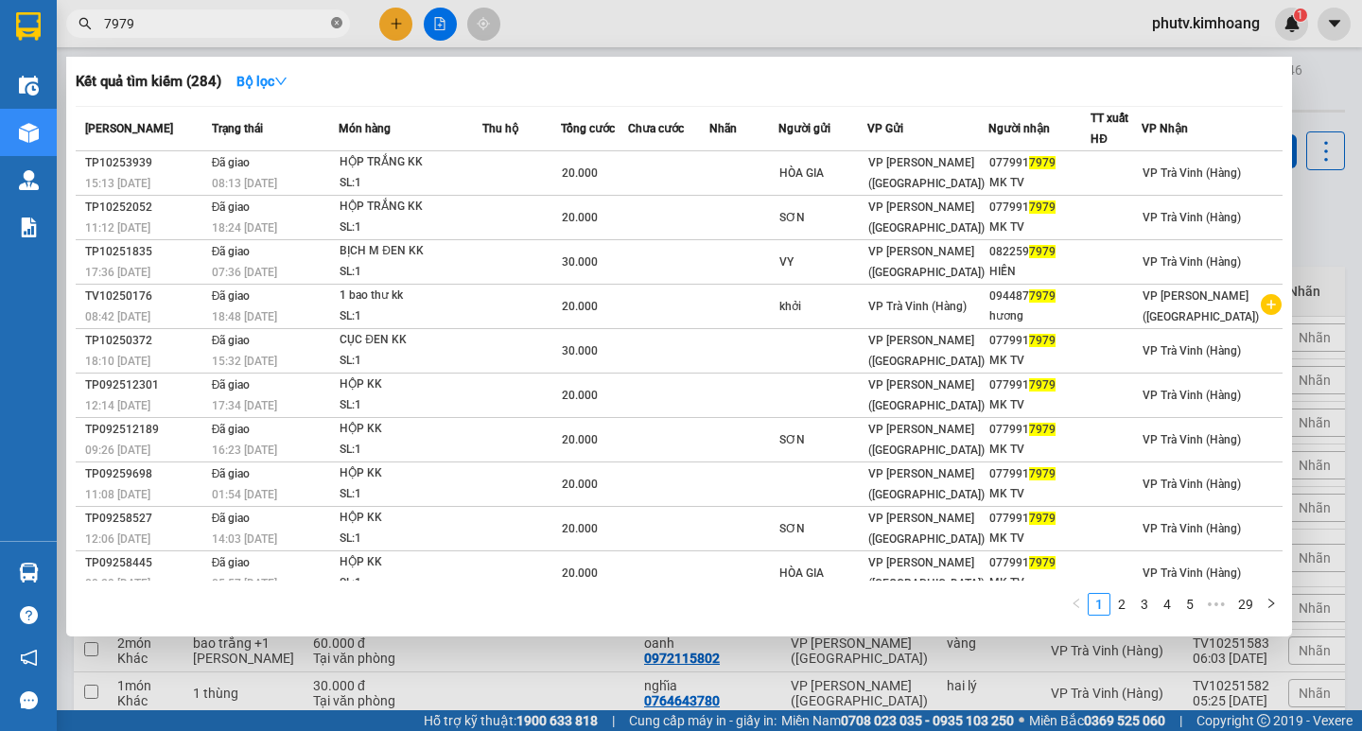
click at [336, 26] on icon "close-circle" at bounding box center [336, 22] width 11 height 11
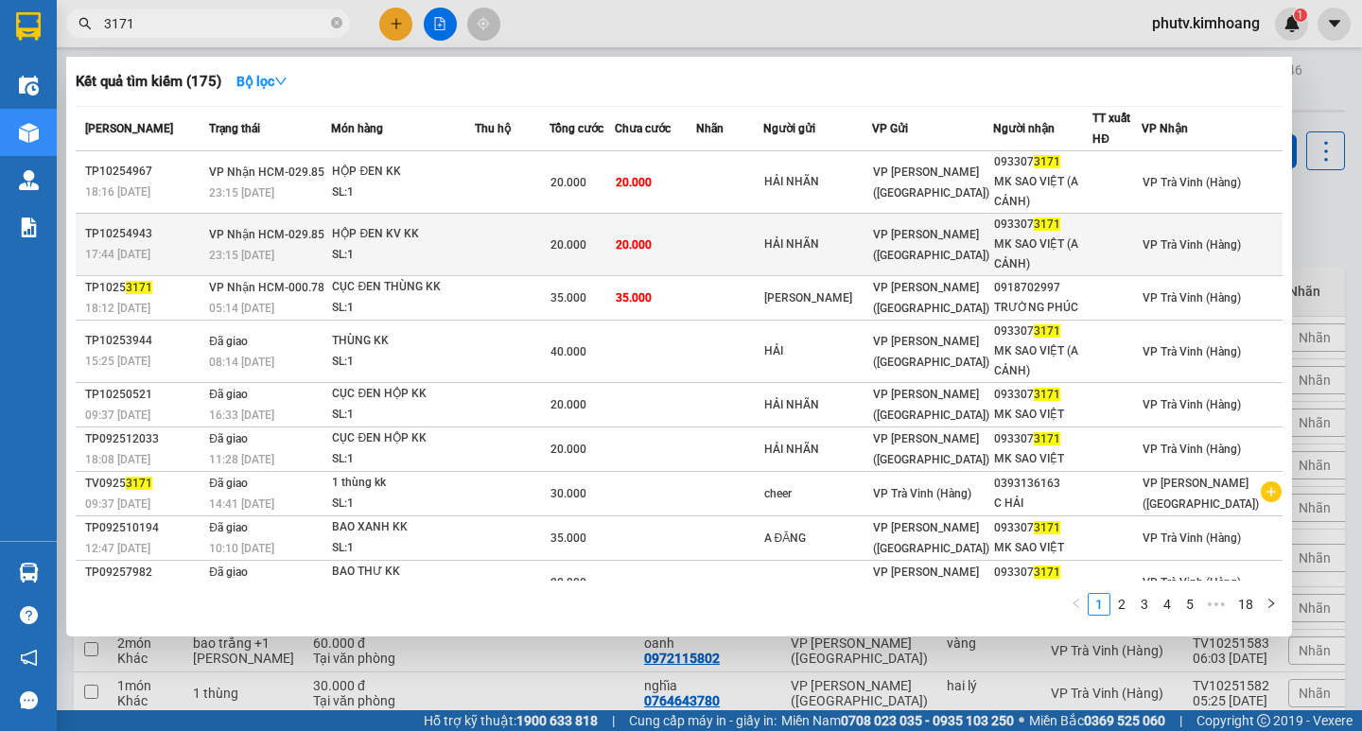
type input "3171"
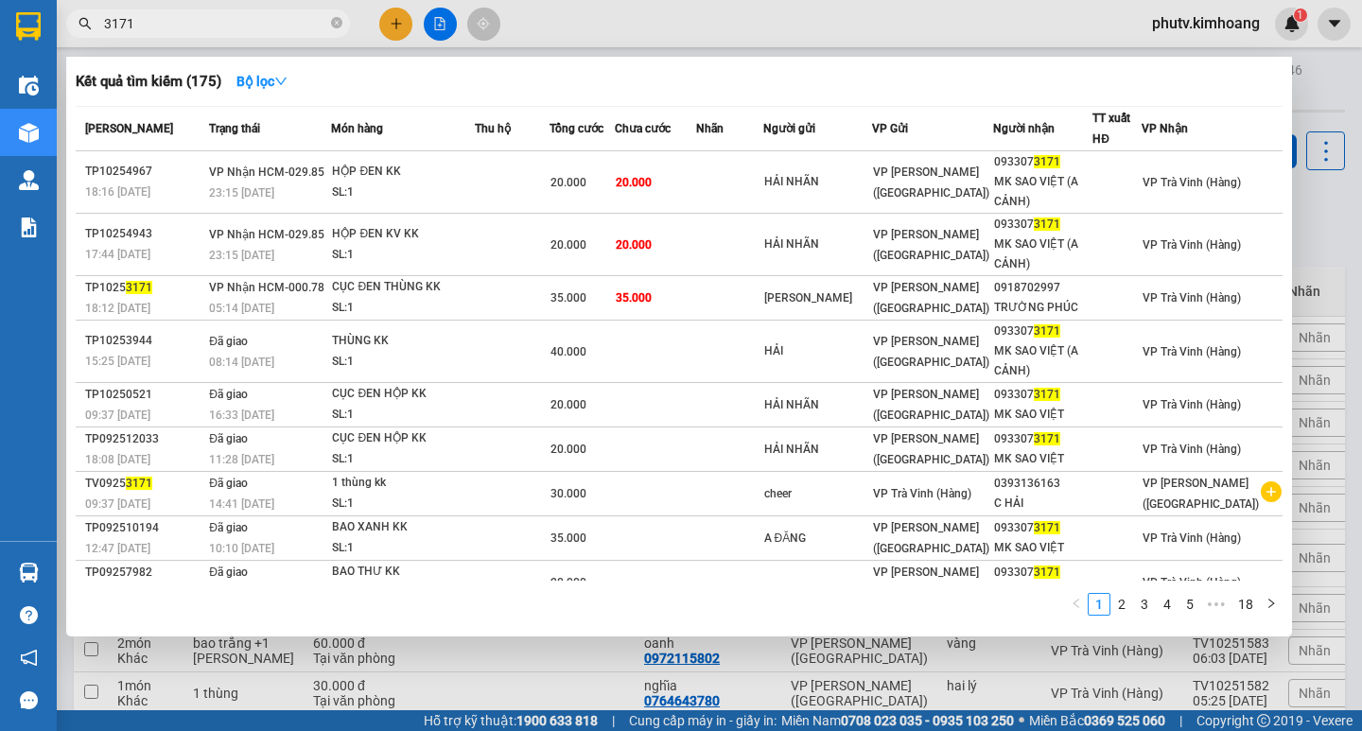
drag, startPoint x: 408, startPoint y: 240, endPoint x: 478, endPoint y: 236, distance: 71.0
click at [409, 240] on div "HỘP ĐEN KV KK" at bounding box center [403, 234] width 142 height 21
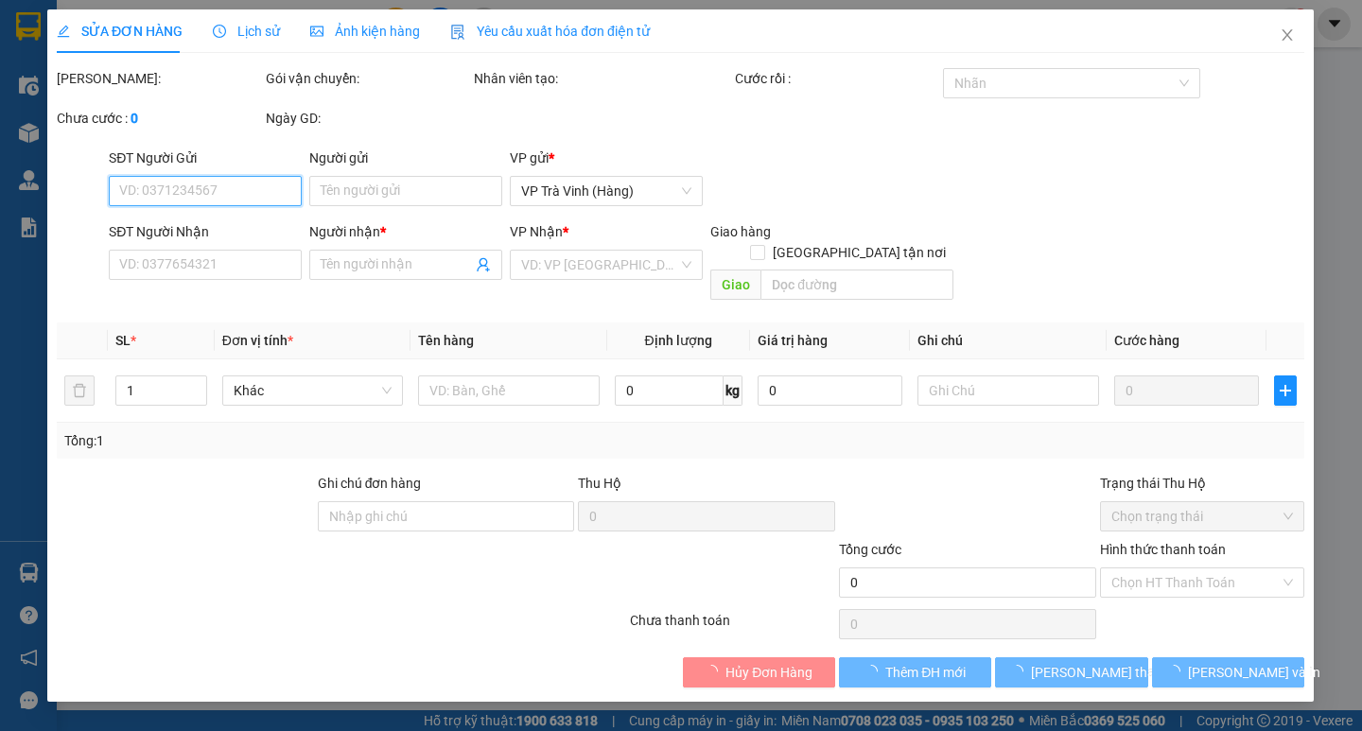
type input "HẢI NHÃN"
type input "0933073171"
type input "MK SAO VIỆT (A CẢNH)"
type input "20.000"
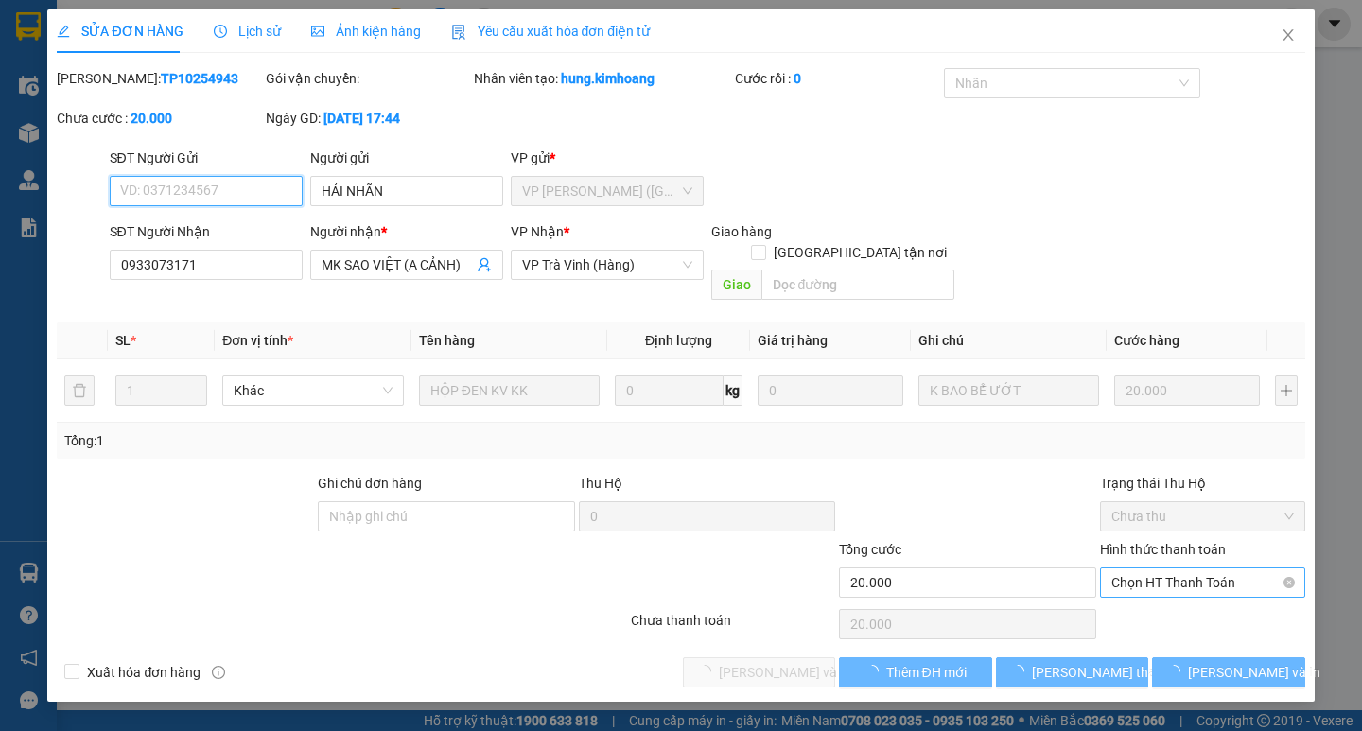
drag, startPoint x: 1076, startPoint y: 483, endPoint x: 1138, endPoint y: 571, distance: 107.8
click at [1138, 568] on span "Chọn HT Thanh Toán" at bounding box center [1202, 582] width 182 height 28
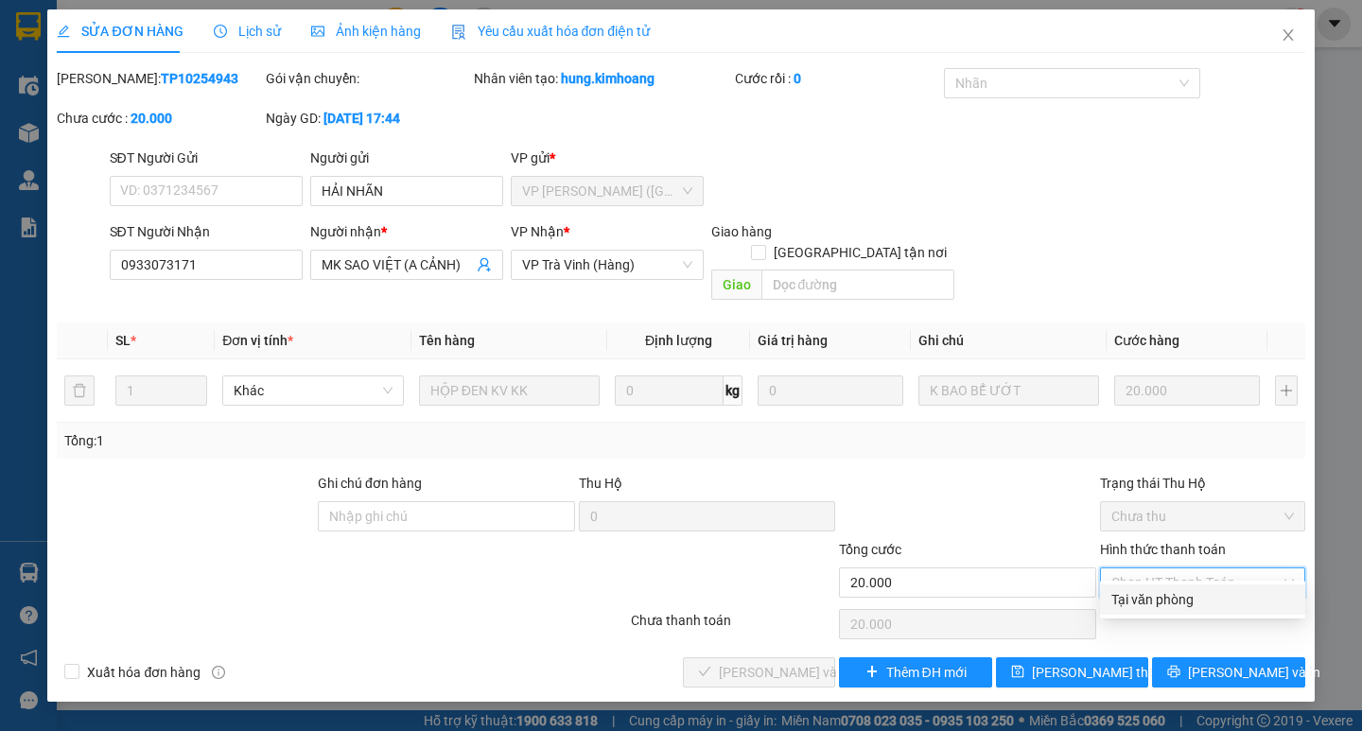
drag, startPoint x: 1140, startPoint y: 600, endPoint x: 1118, endPoint y: 604, distance: 23.0
click at [1135, 603] on div "Tại văn phòng" at bounding box center [1202, 599] width 182 height 21
type input "0"
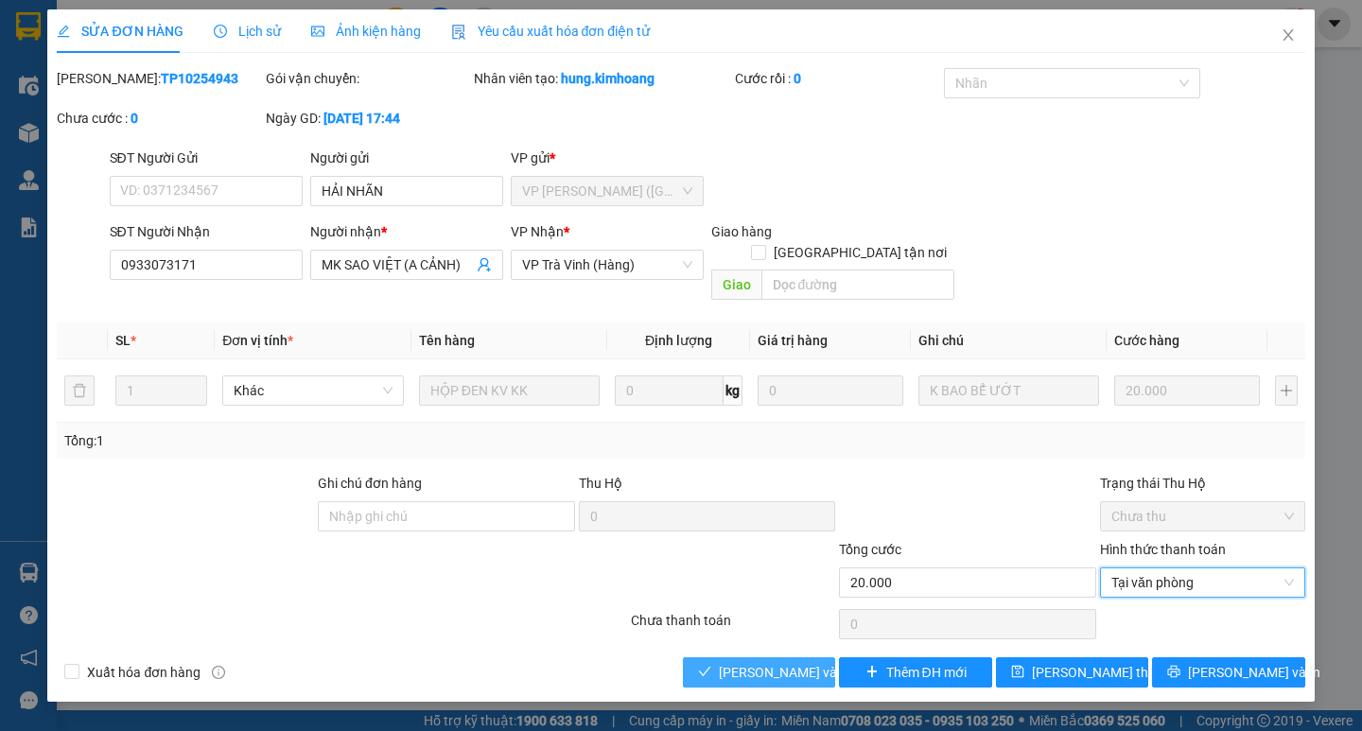
click at [797, 662] on span "Lưu và Giao hàng" at bounding box center [810, 672] width 182 height 21
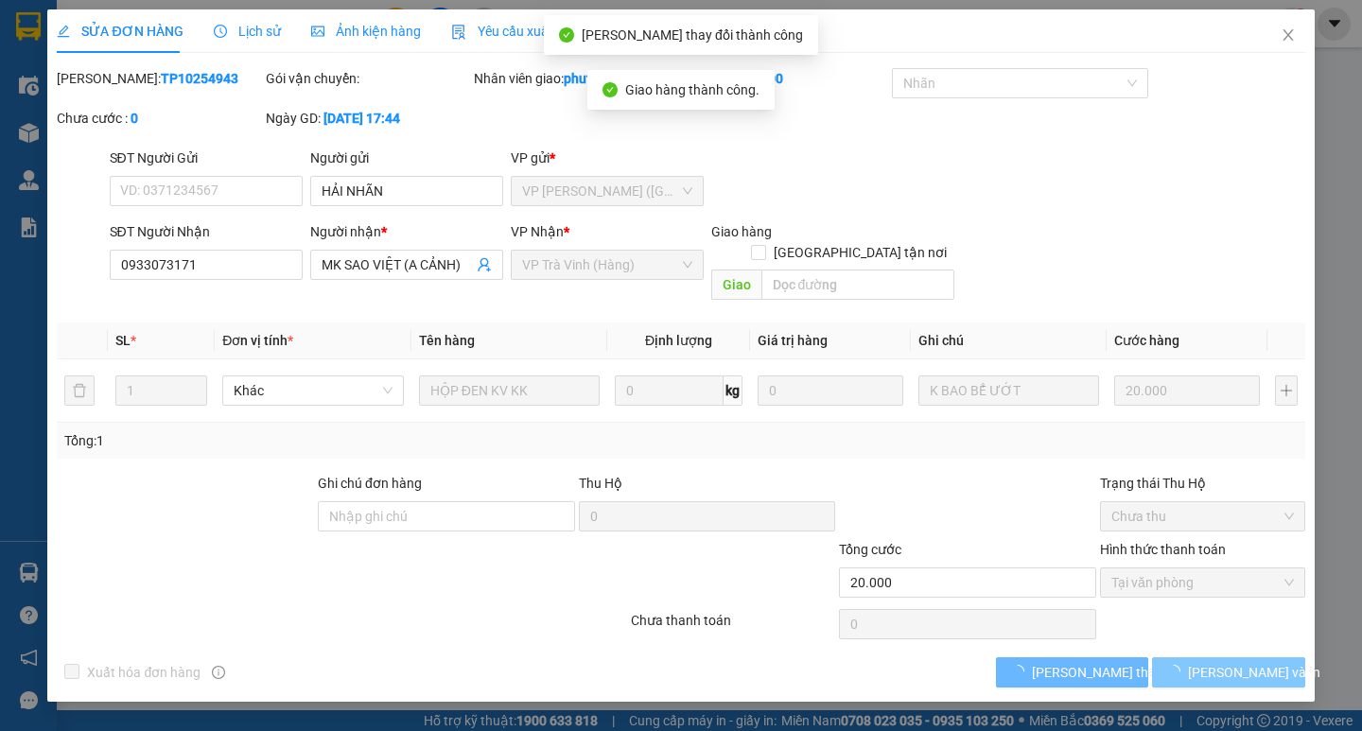
click at [1171, 657] on button "Lưu và In" at bounding box center [1228, 672] width 152 height 30
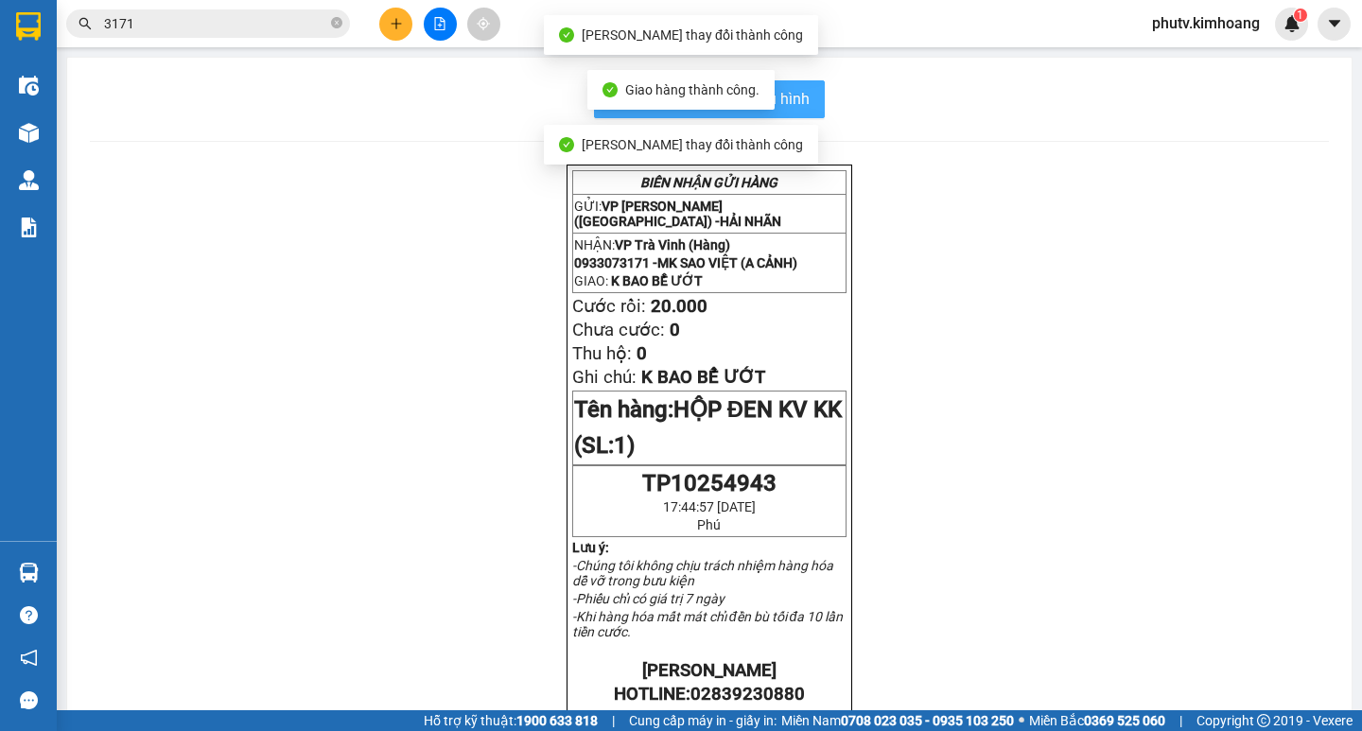
click at [803, 97] on button "In mẫu biên lai tự cấu hình" at bounding box center [709, 99] width 231 height 38
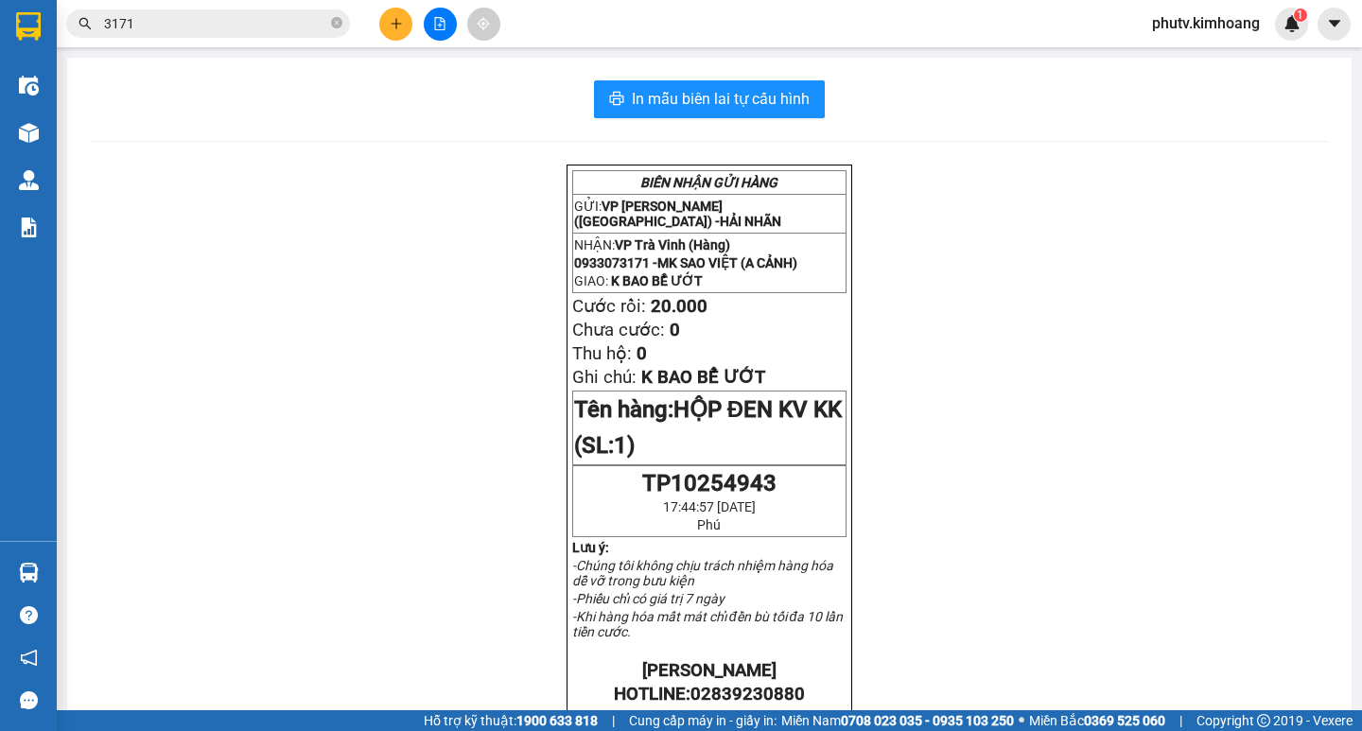
click at [213, 27] on input "3171" at bounding box center [215, 23] width 223 height 21
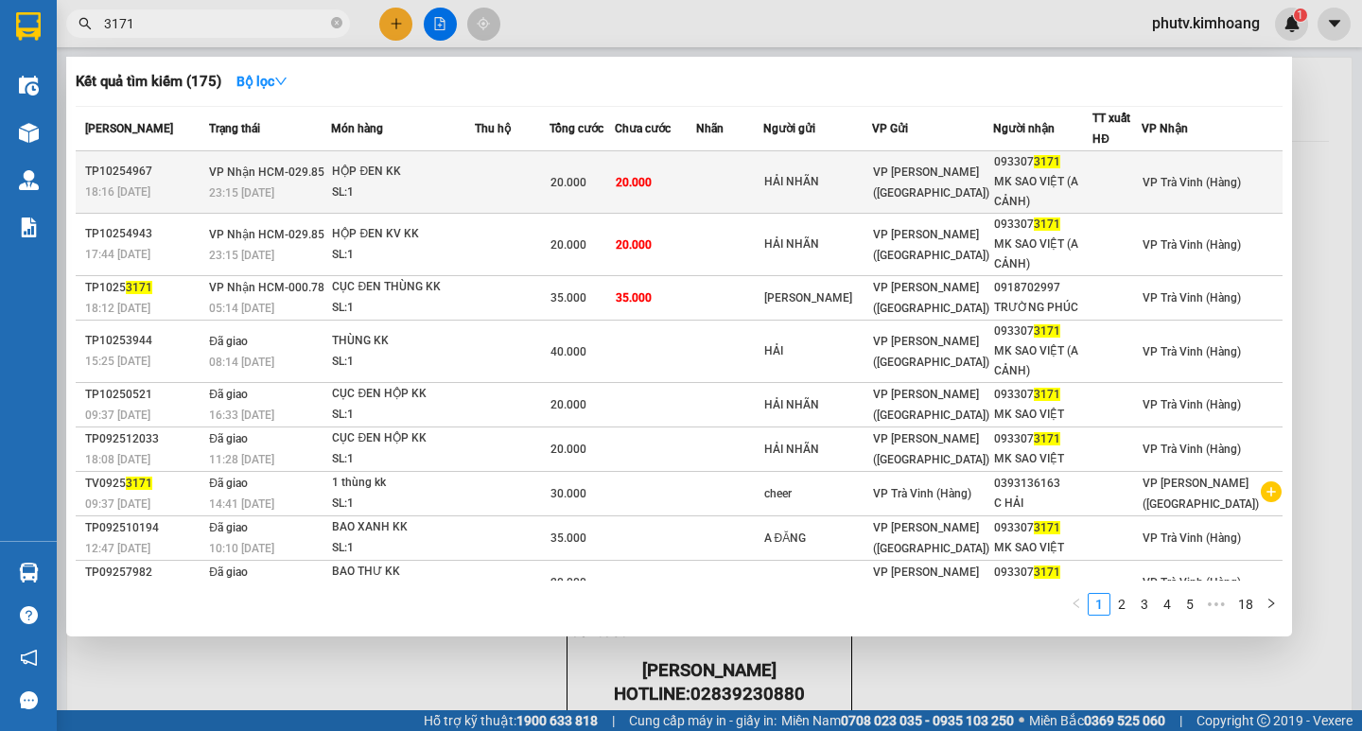
click at [474, 181] on div "HỘP ĐEN KK" at bounding box center [403, 172] width 142 height 21
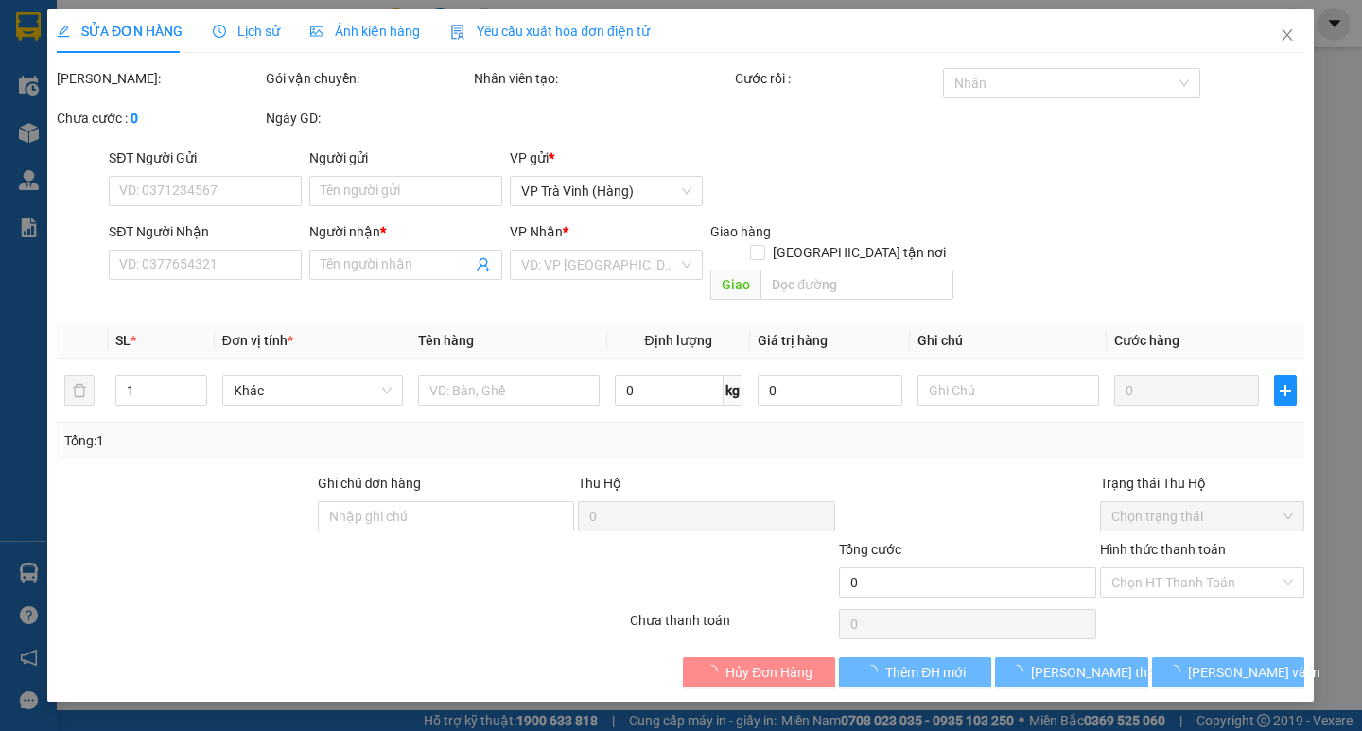
type input "HẢI NHÃN"
type input "0933073171"
type input "MK SAO VIỆT (A CẢNH)"
type input "20.000"
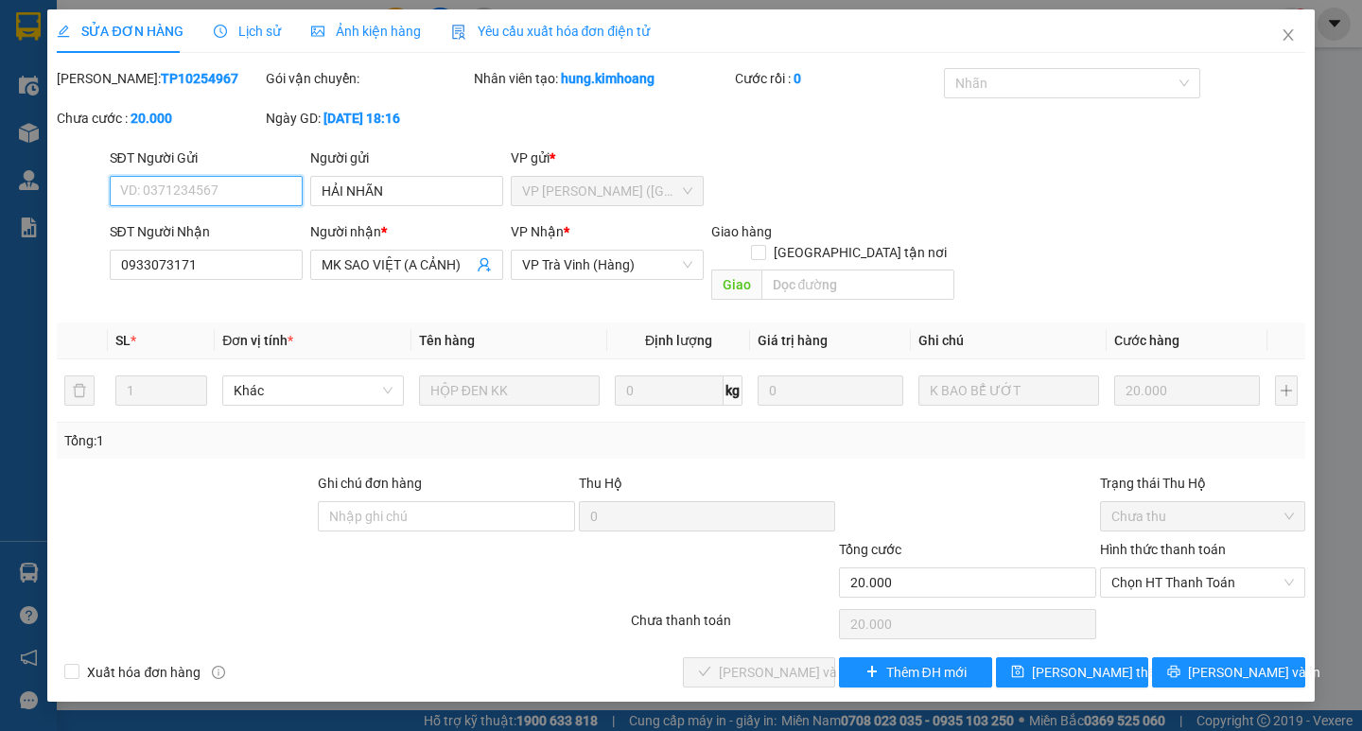
drag, startPoint x: 1163, startPoint y: 555, endPoint x: 1160, endPoint y: 579, distance: 23.8
click at [1161, 568] on span "Chọn HT Thanh Toán" at bounding box center [1202, 582] width 182 height 28
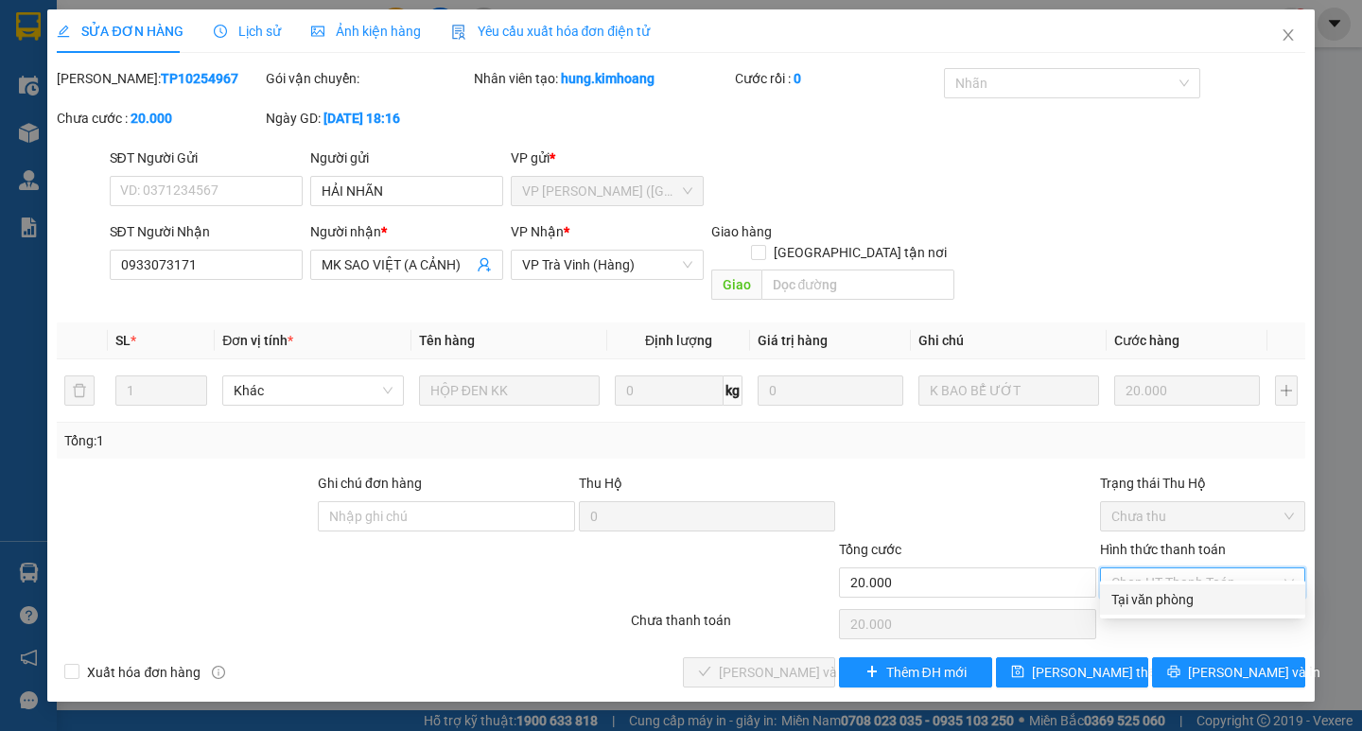
click at [1158, 601] on div "Tại văn phòng" at bounding box center [1202, 599] width 182 height 21
type input "0"
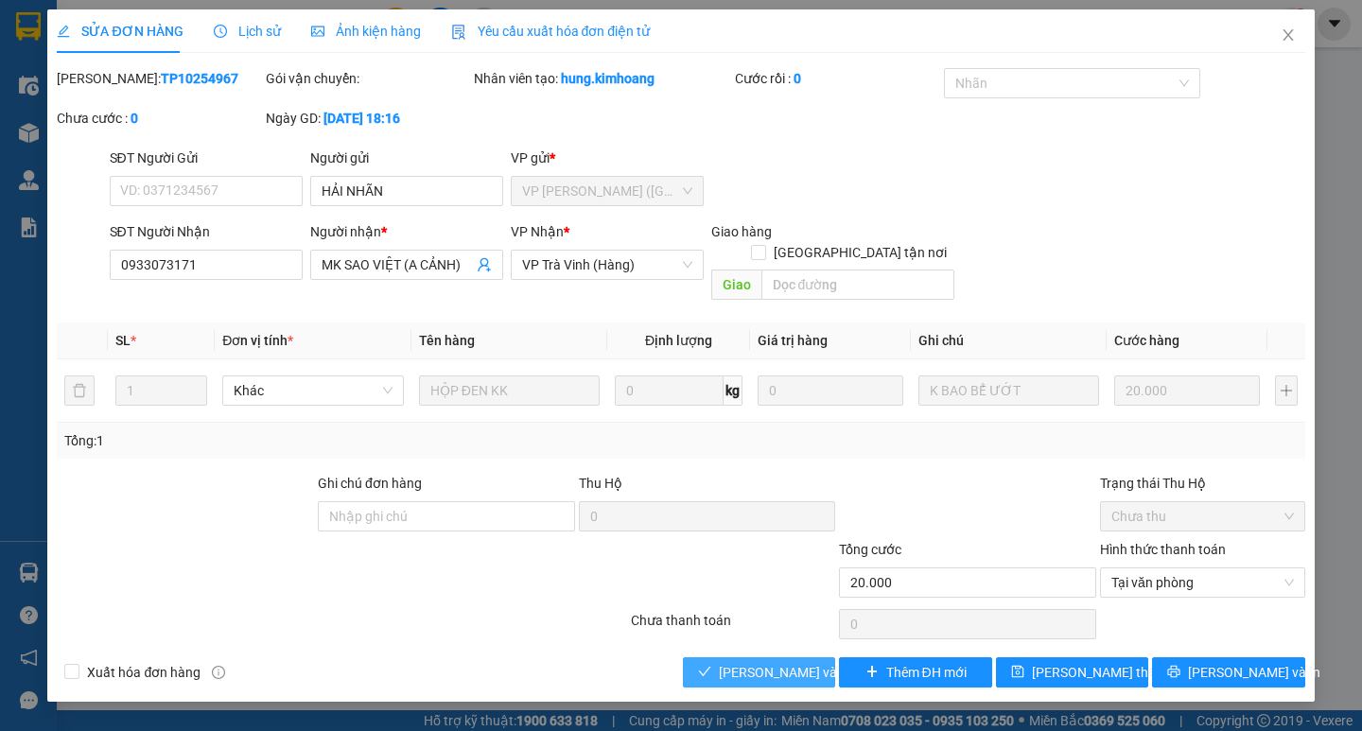
click at [791, 662] on span "Lưu và Giao hàng" at bounding box center [810, 672] width 182 height 21
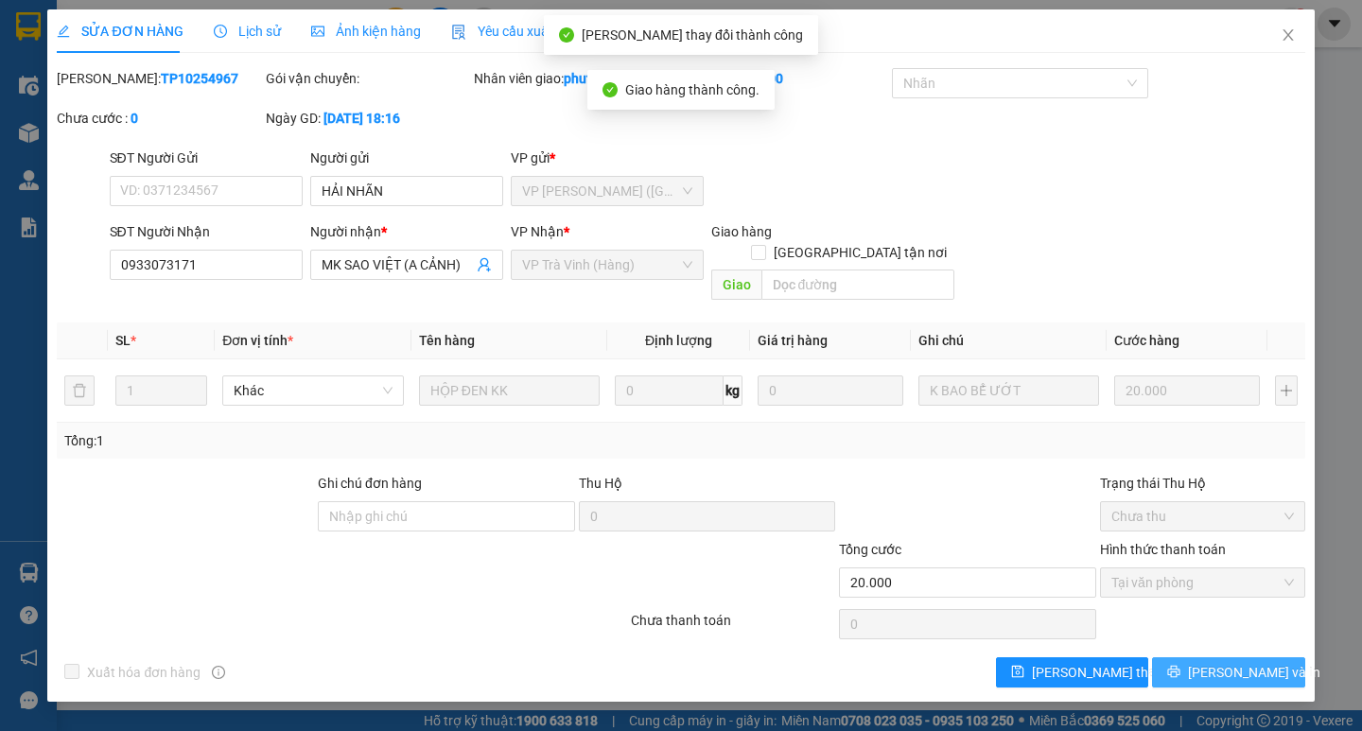
click at [1233, 662] on span "Lưu và In" at bounding box center [1254, 672] width 132 height 21
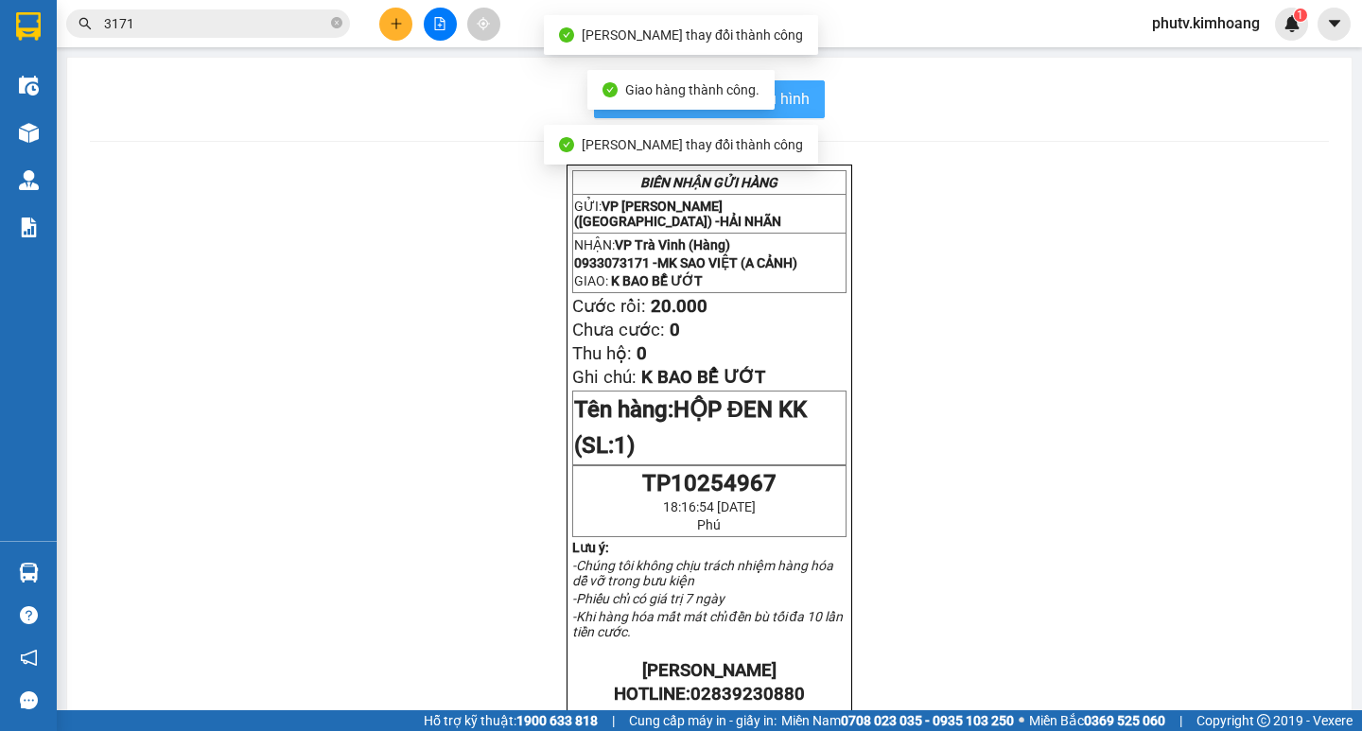
drag, startPoint x: 803, startPoint y: 88, endPoint x: 849, endPoint y: 96, distance: 46.9
click at [804, 87] on button "In mẫu biên lai tự cấu hình" at bounding box center [709, 99] width 231 height 38
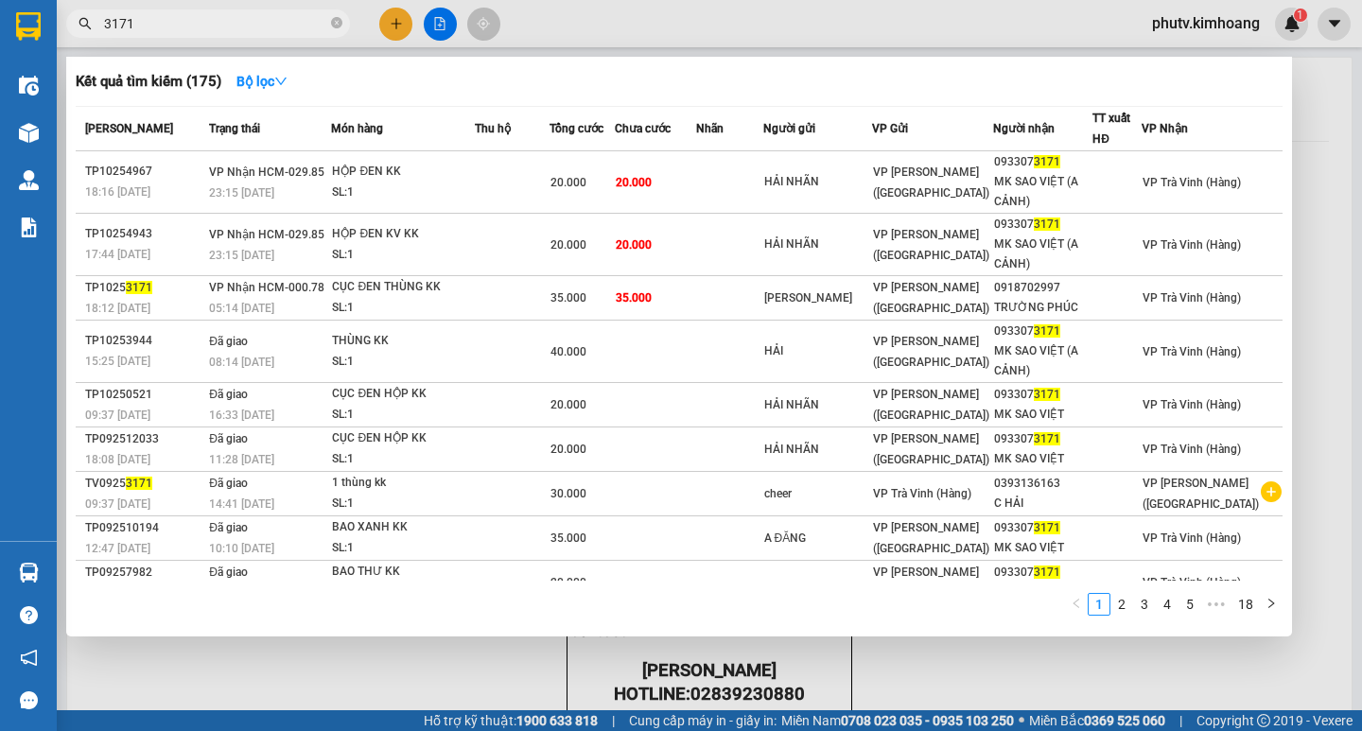
click at [141, 24] on input "3171" at bounding box center [215, 23] width 223 height 21
type input "82356"
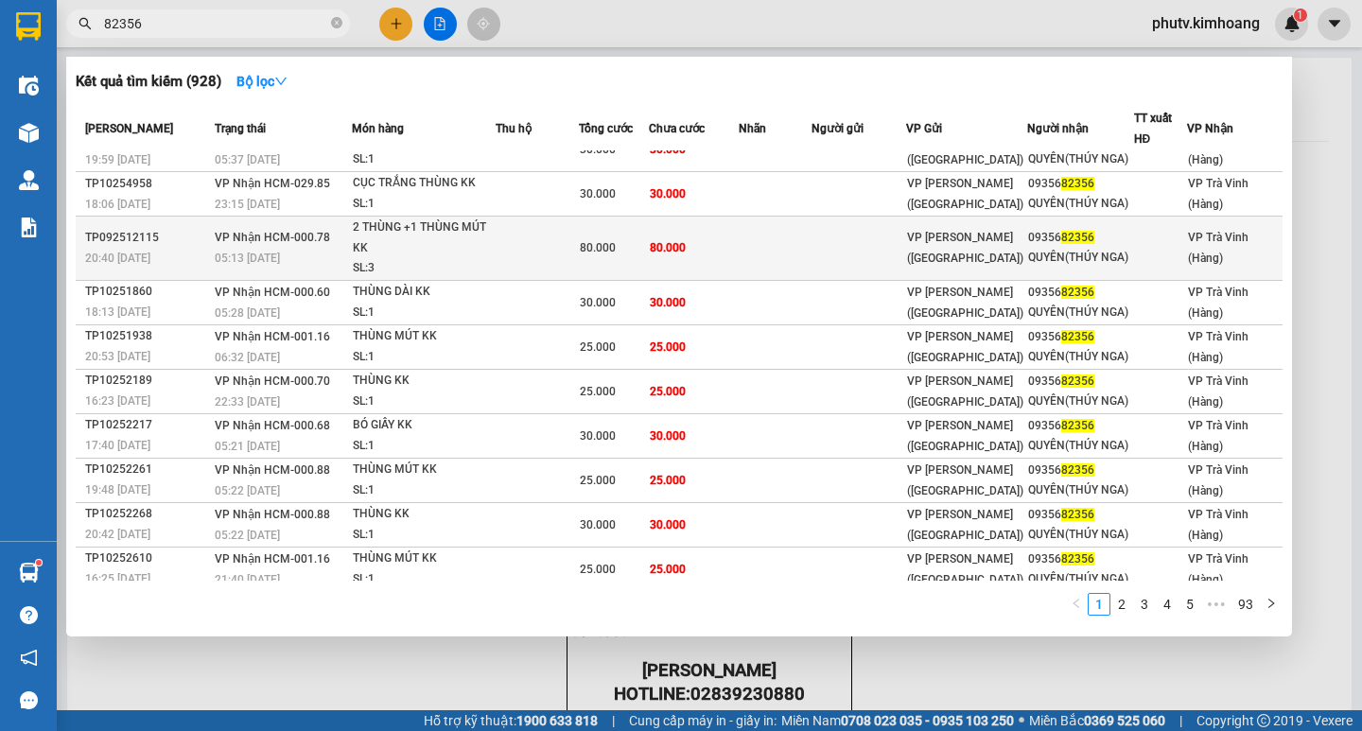
scroll to position [35, 0]
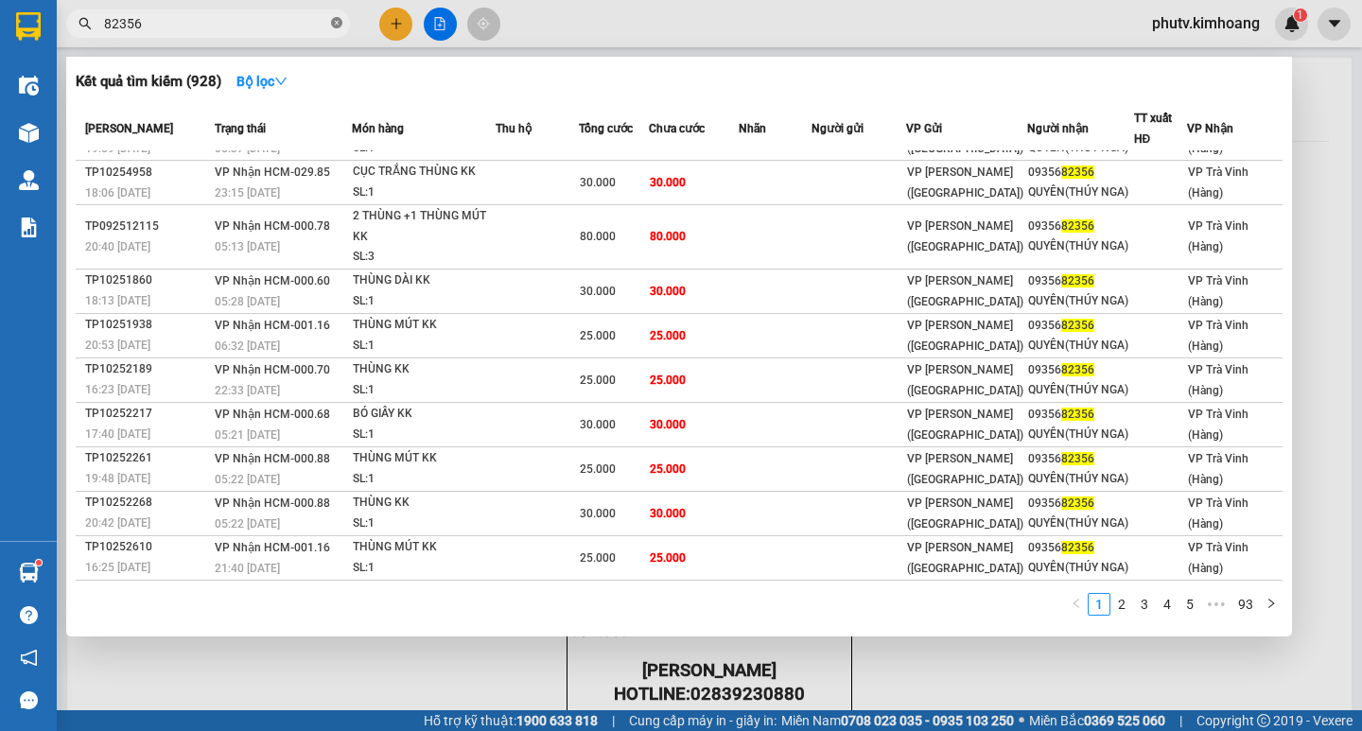
click at [336, 26] on icon "close-circle" at bounding box center [336, 22] width 11 height 11
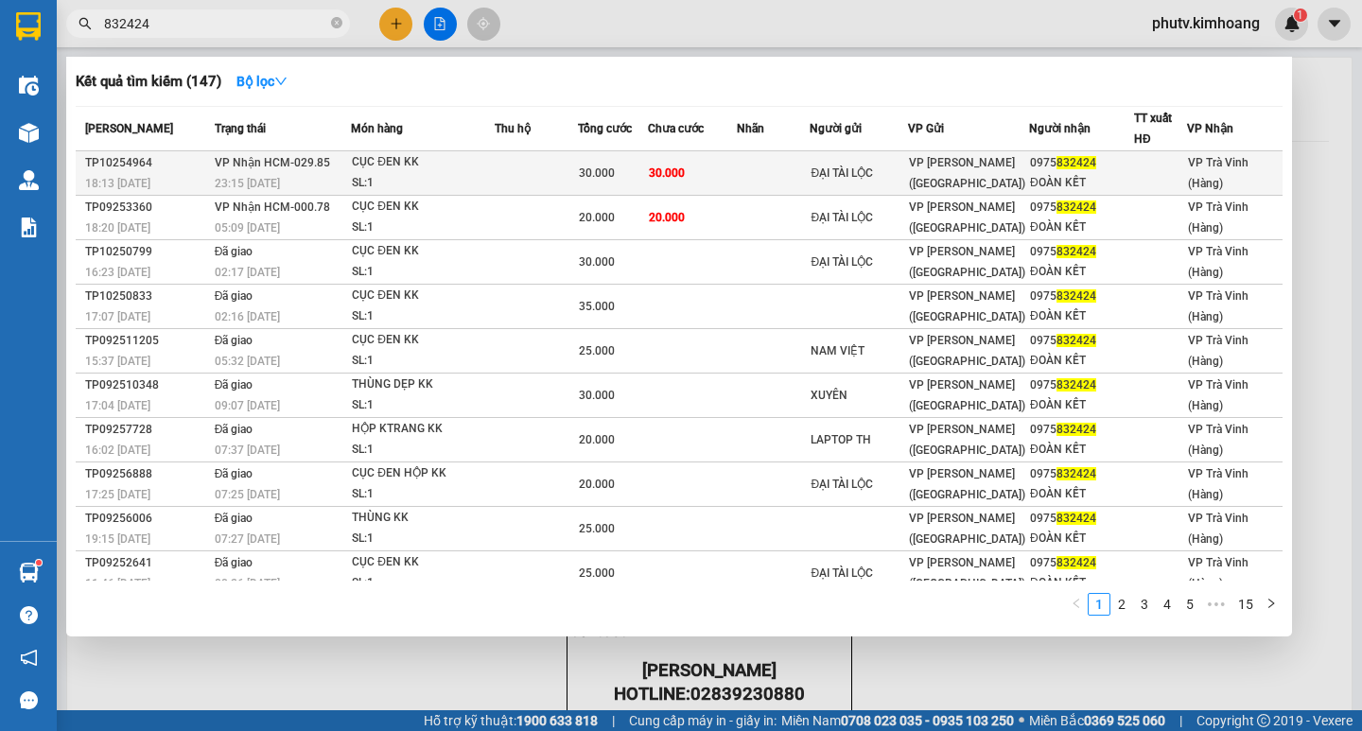
type input "832424"
click at [450, 177] on div "SL: 1" at bounding box center [423, 183] width 142 height 21
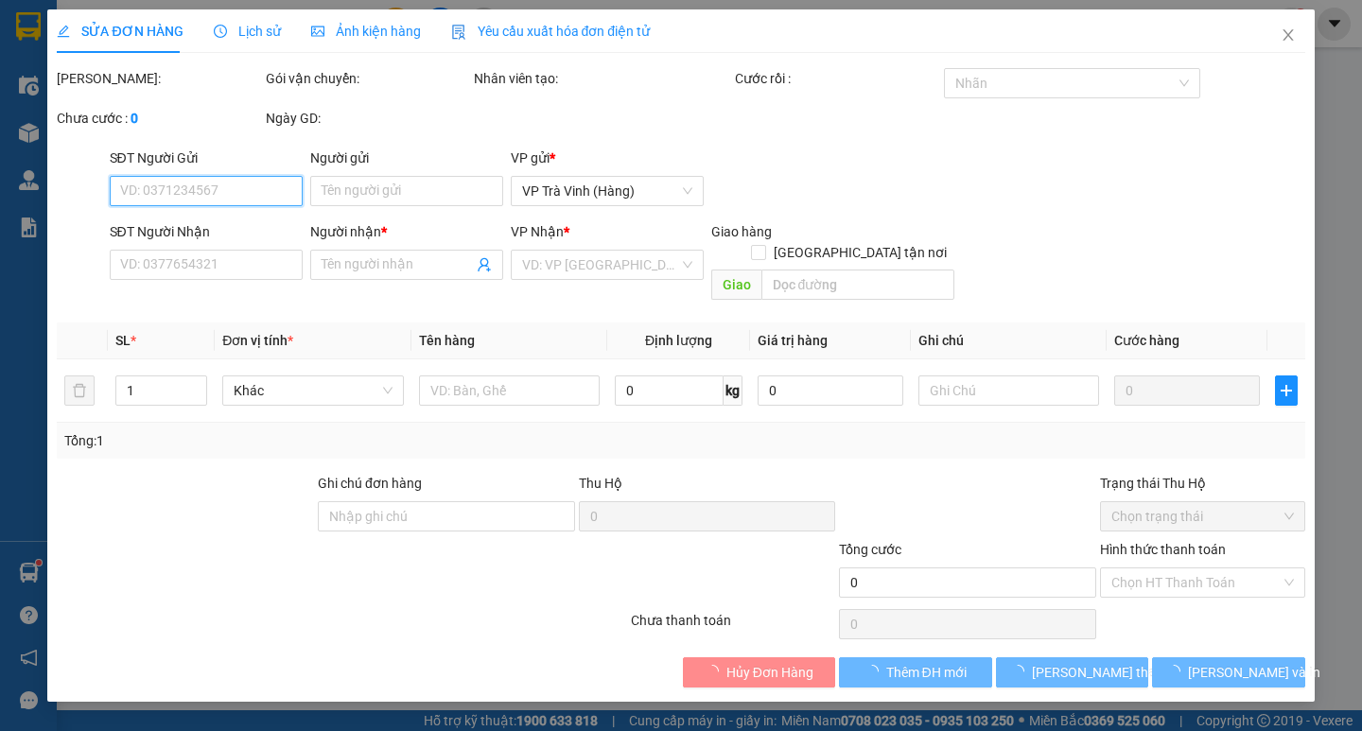
type input "ĐẠI TÀI LỘC"
type input "0975832424"
type input "ĐOÀN KẾT"
type input "30.000"
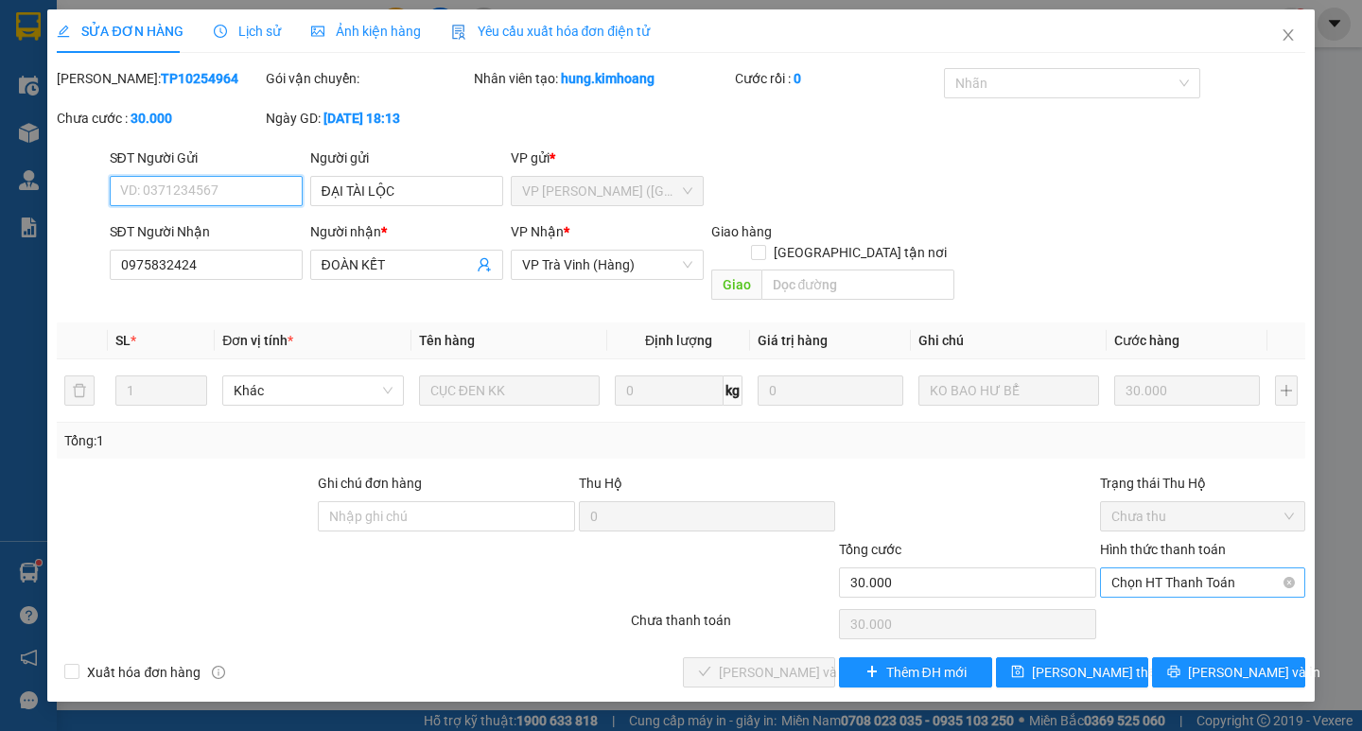
click at [1207, 568] on span "Chọn HT Thanh Toán" at bounding box center [1202, 582] width 182 height 28
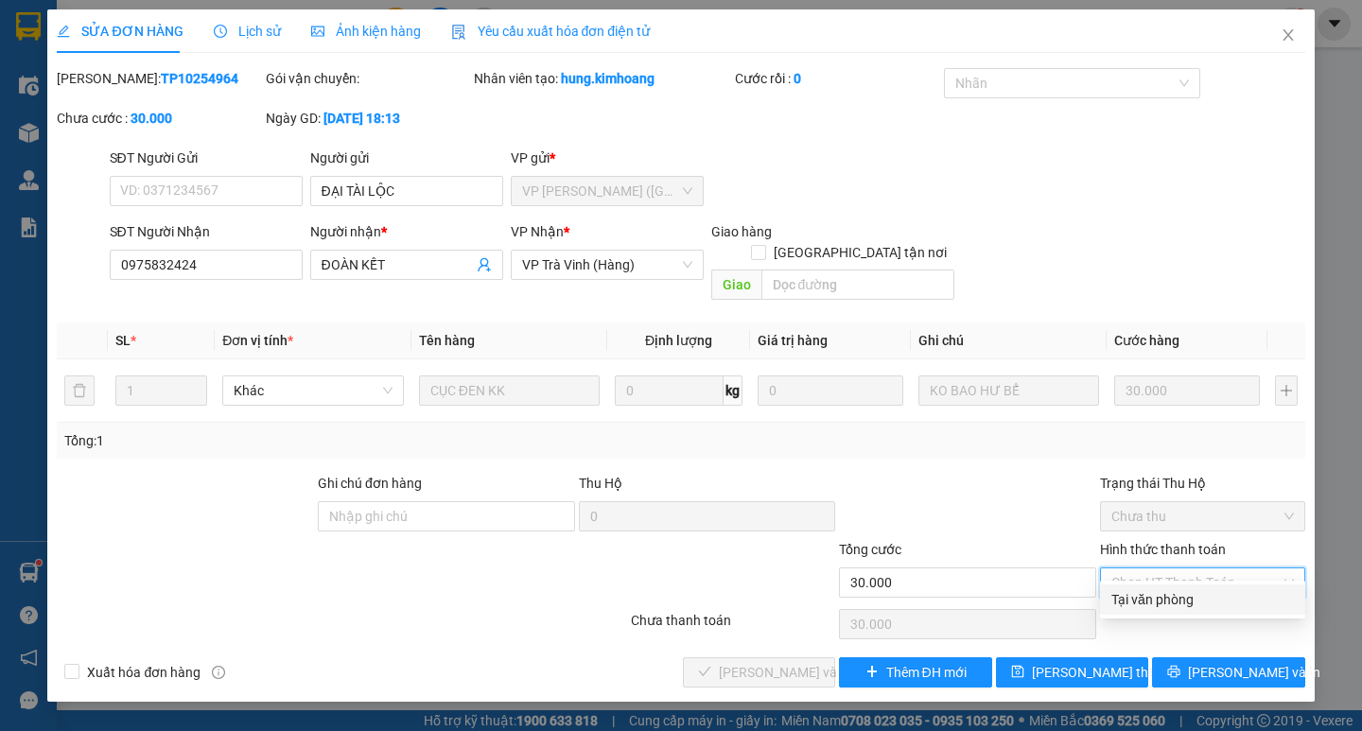
click at [1195, 595] on div "Tại văn phòng" at bounding box center [1202, 599] width 182 height 21
type input "0"
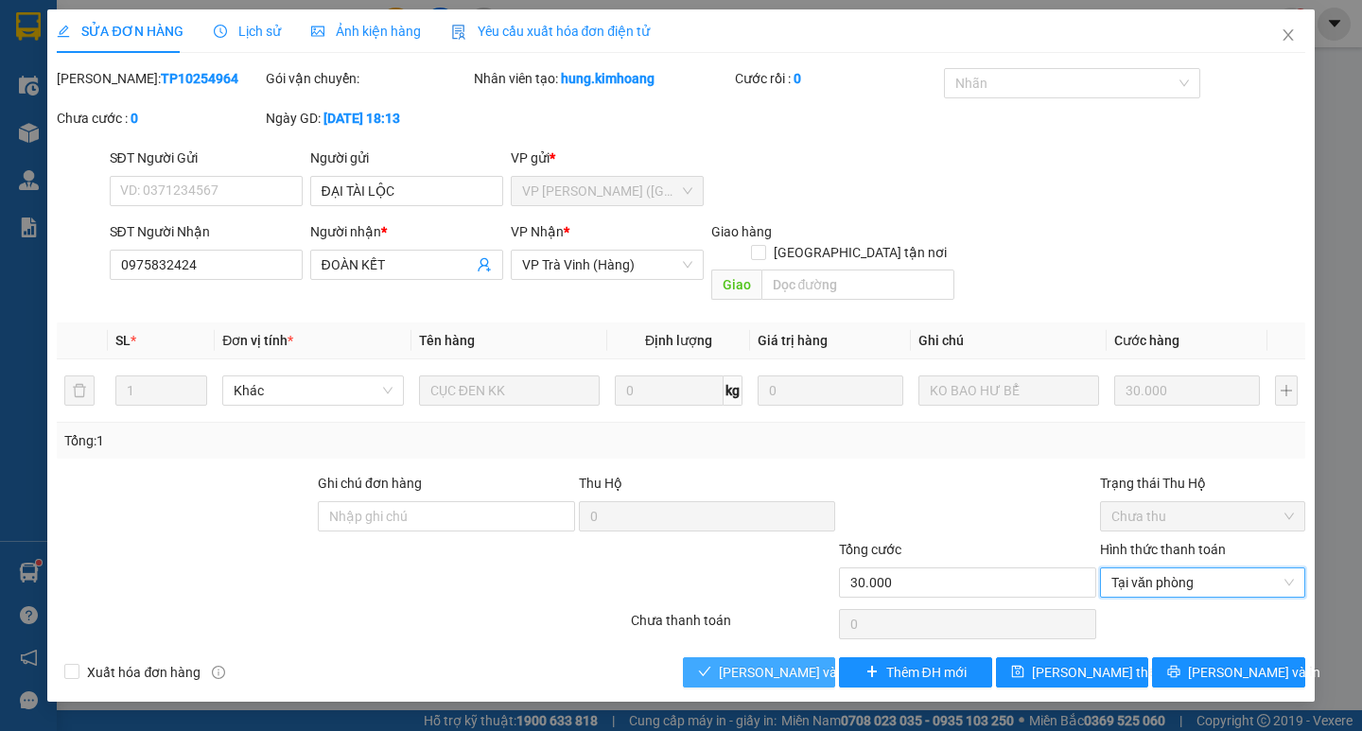
click at [797, 662] on span "Lưu và Giao hàng" at bounding box center [810, 672] width 182 height 21
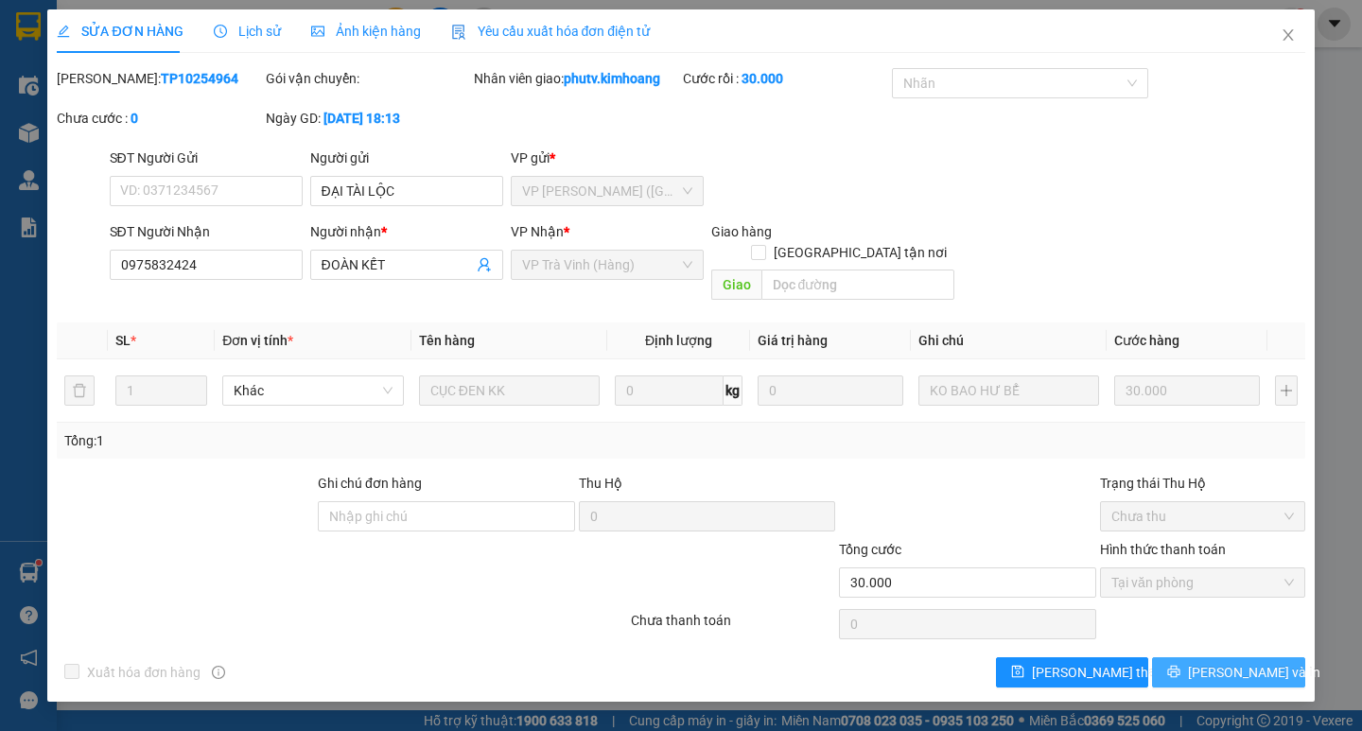
click at [1190, 657] on button "Lưu và In" at bounding box center [1228, 672] width 152 height 30
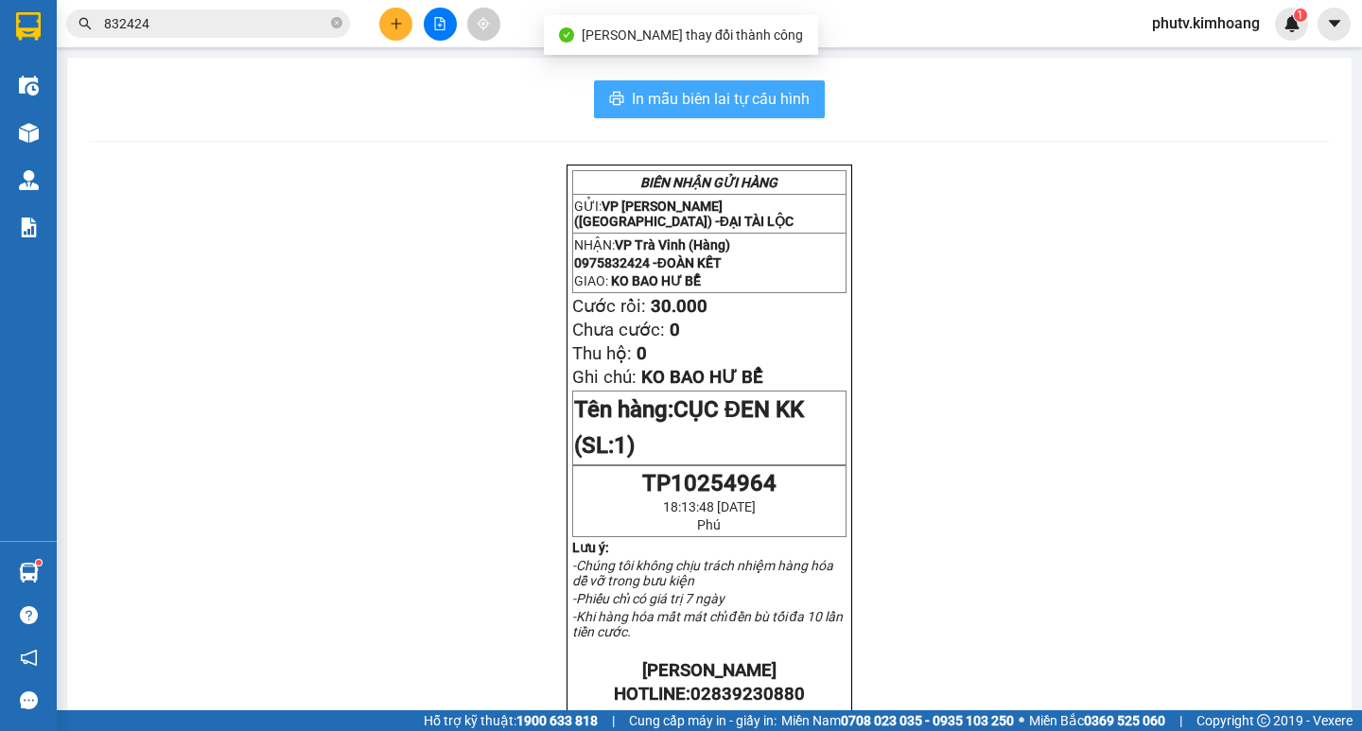
click at [776, 85] on button "In mẫu biên lai tự cấu hình" at bounding box center [709, 99] width 231 height 38
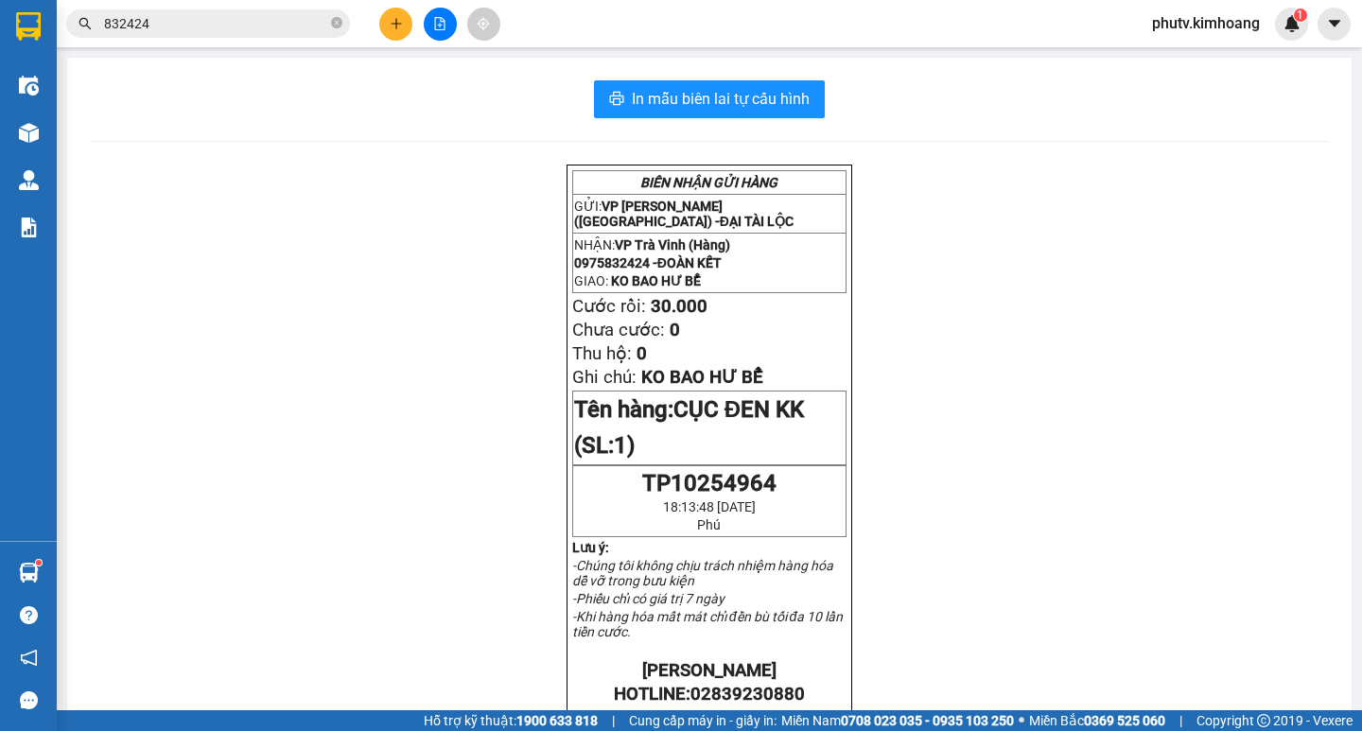
click at [266, 25] on input "832424" at bounding box center [215, 23] width 223 height 21
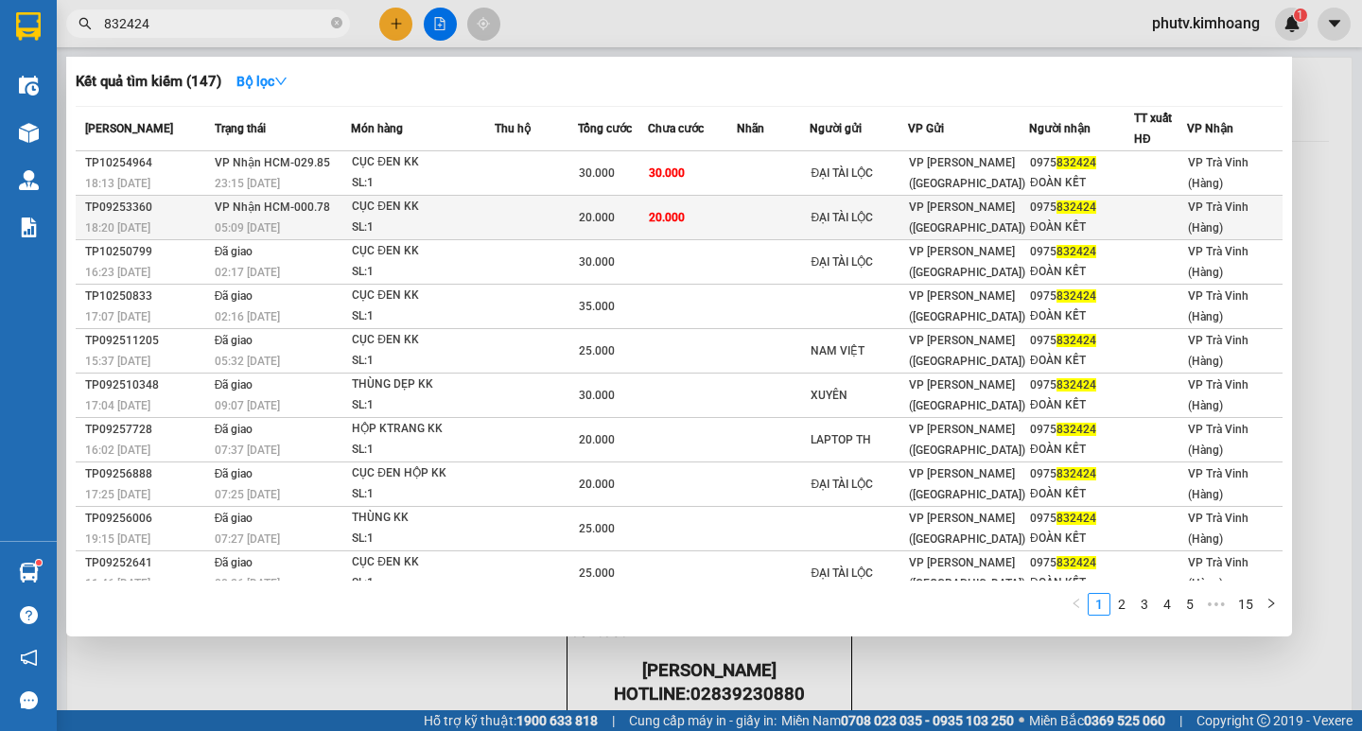
click at [785, 208] on td at bounding box center [773, 218] width 73 height 44
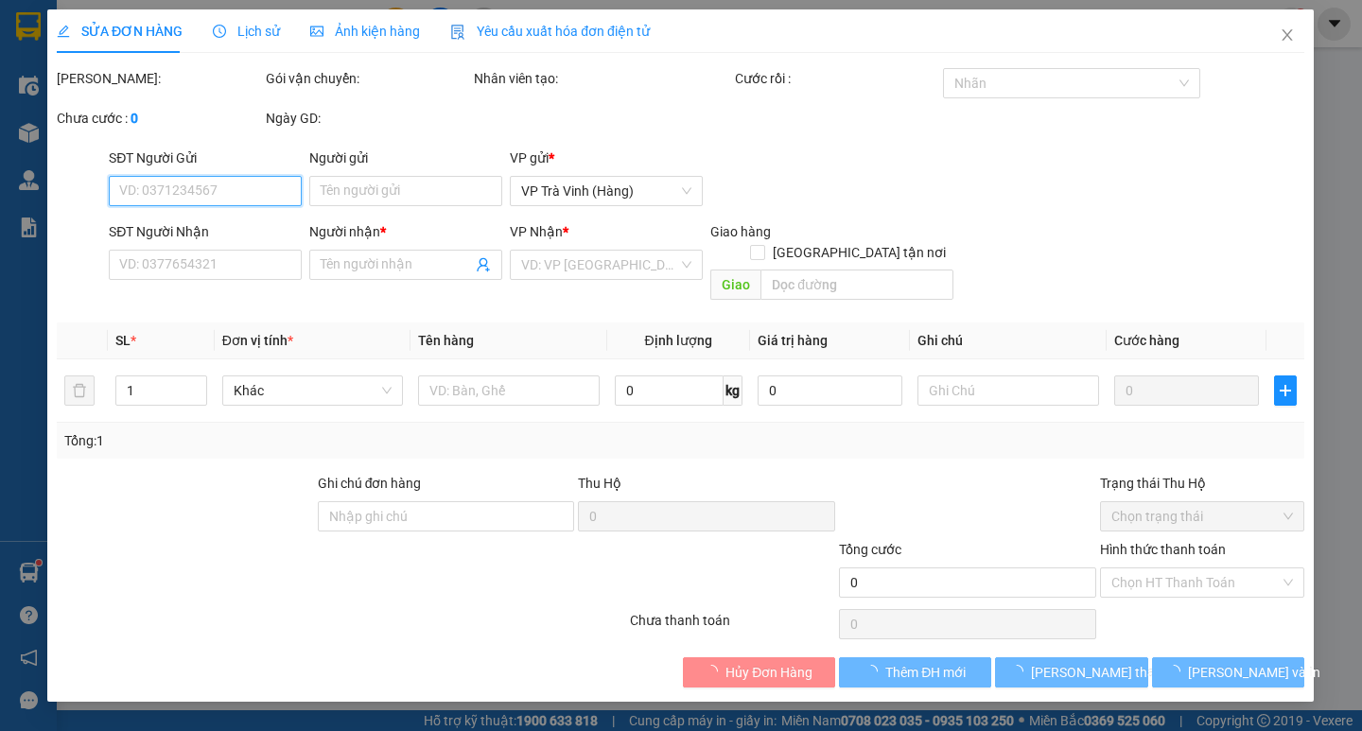
type input "ĐẠI TÀI LỘC"
type input "0975832424"
type input "ĐOÀN KẾT"
type input "20.000"
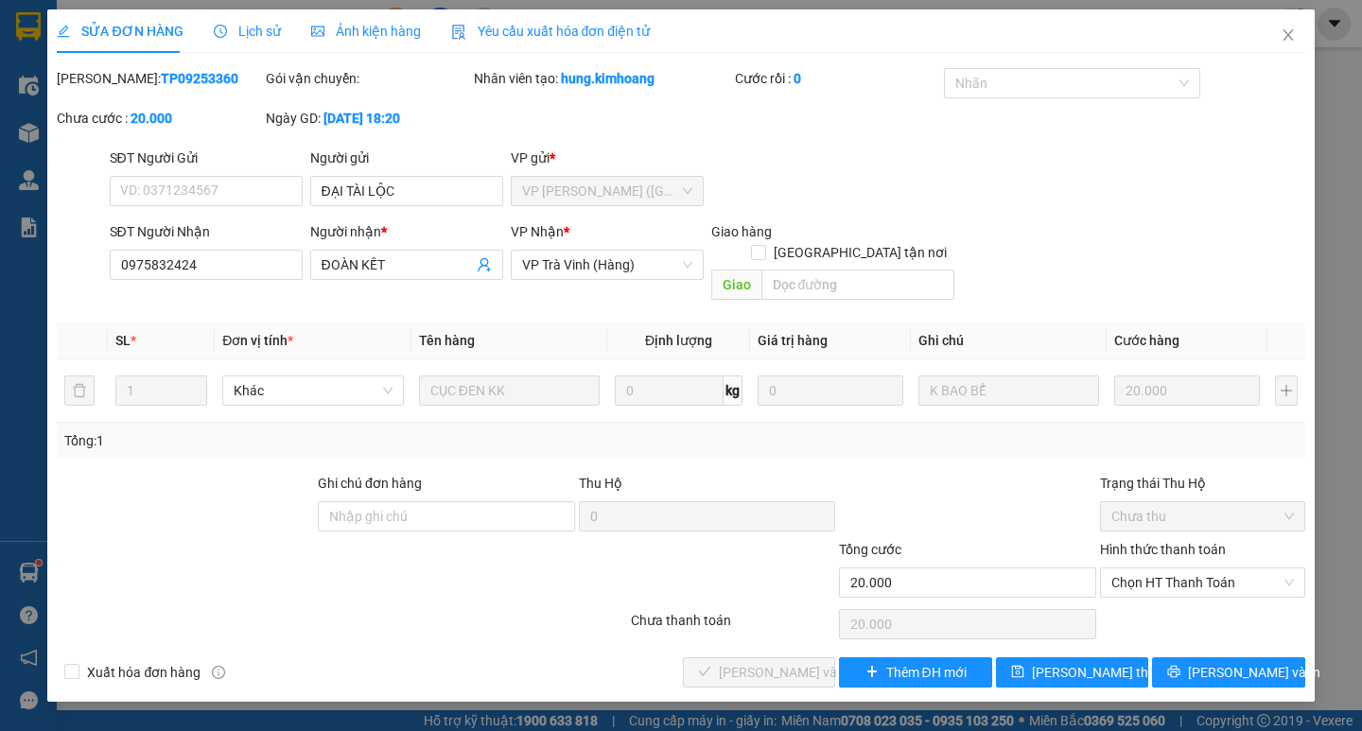
click at [246, 24] on span "Lịch sử" at bounding box center [247, 31] width 67 height 15
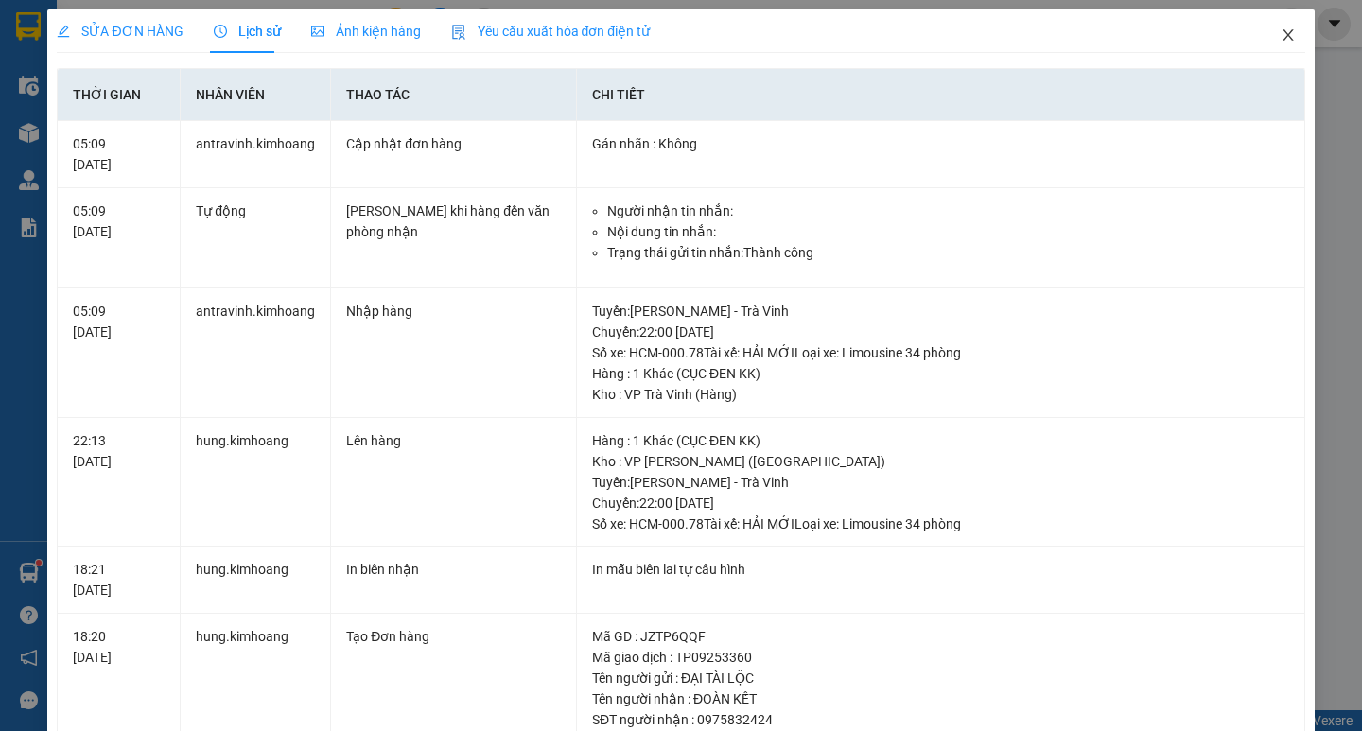
click at [1280, 37] on icon "close" at bounding box center [1287, 34] width 15 height 15
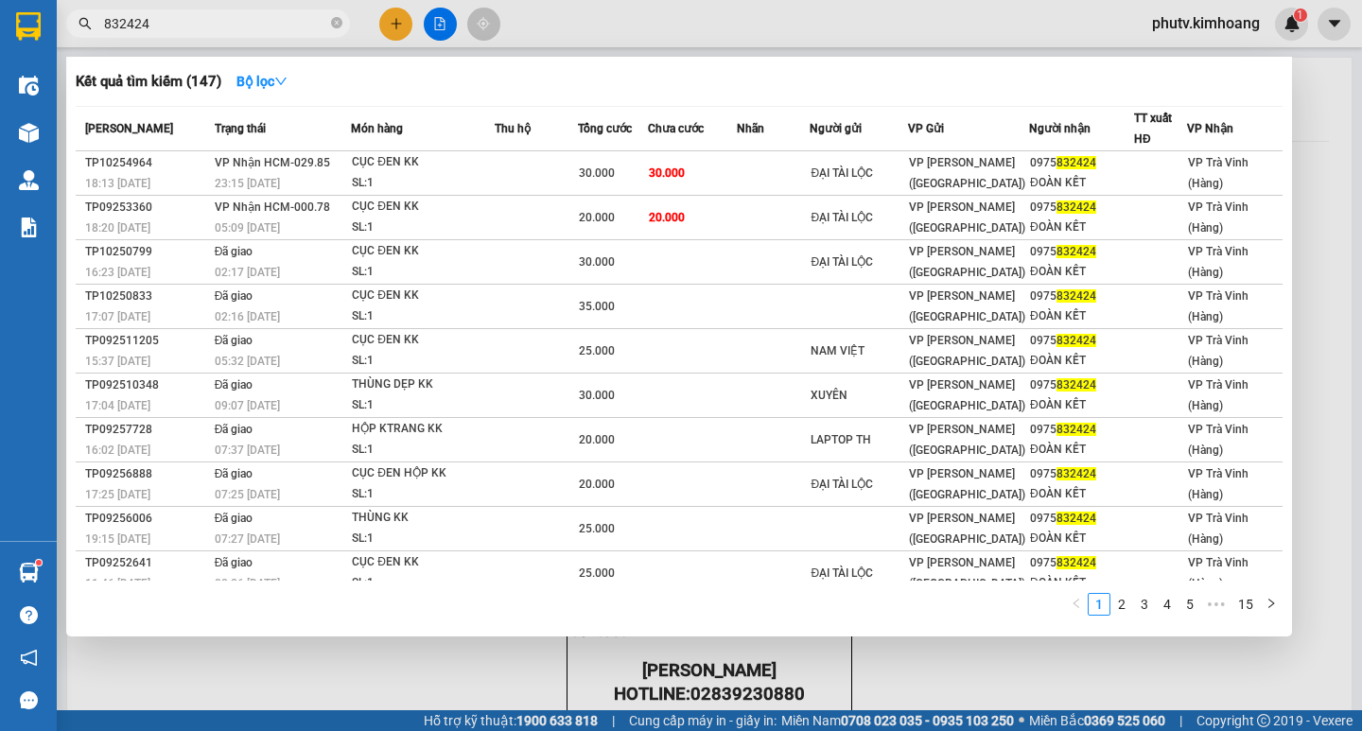
click at [271, 20] on input "832424" at bounding box center [215, 23] width 223 height 21
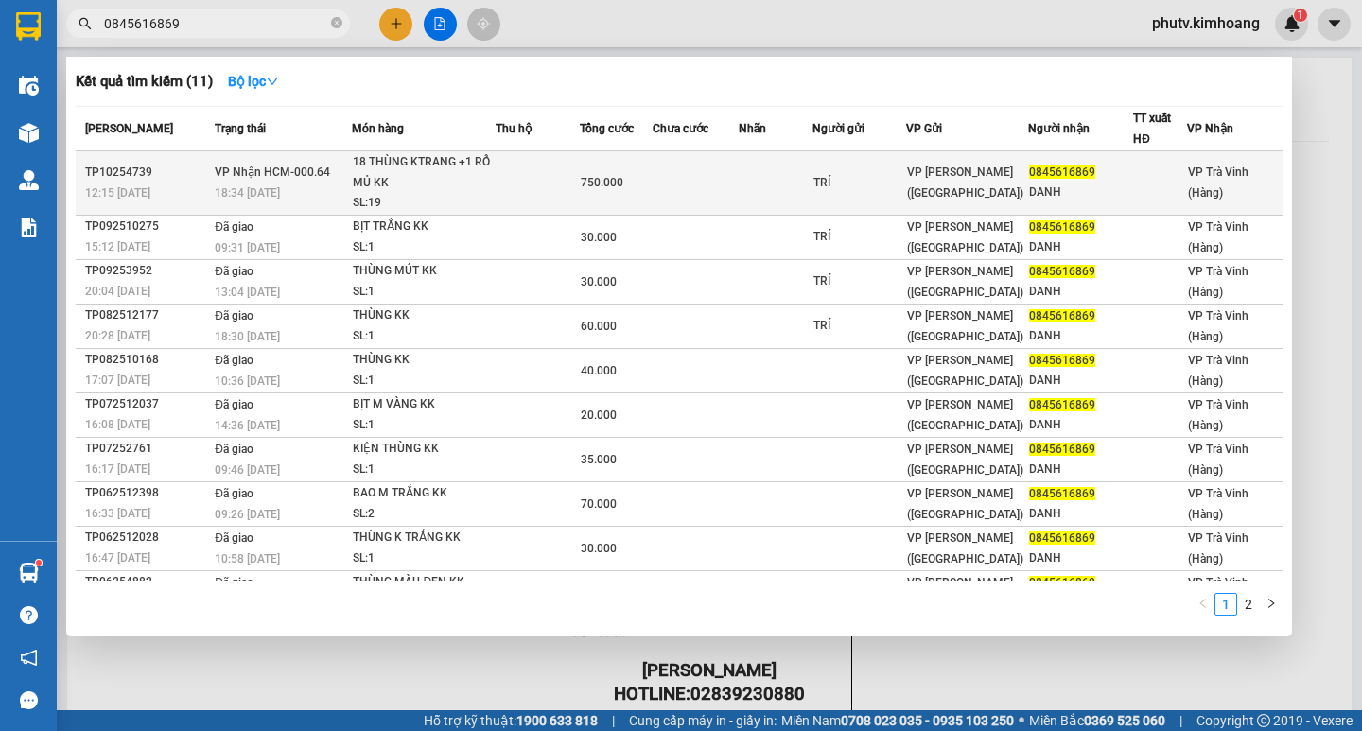
type input "0845616869"
click at [631, 179] on div "750.000" at bounding box center [616, 182] width 70 height 21
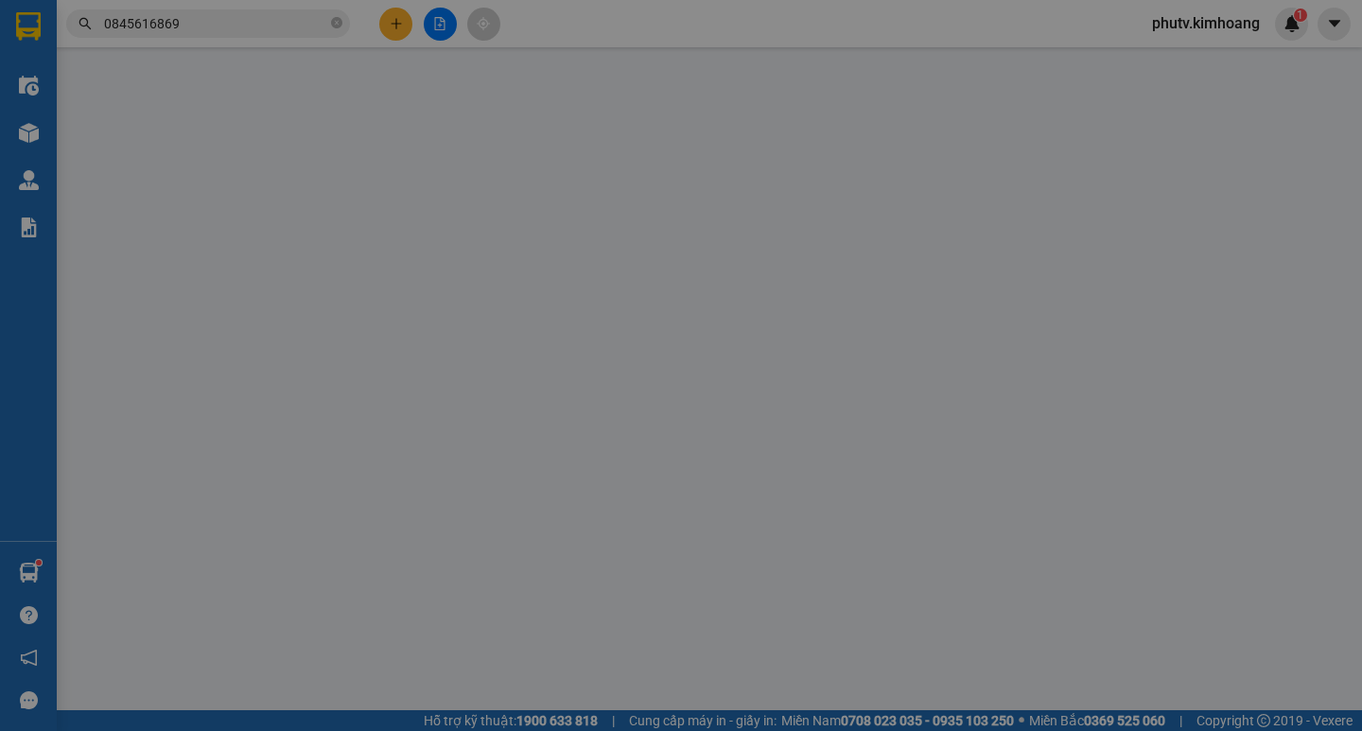
type input "TRÍ"
type input "0845616869"
type input "DANH"
type input "750.000"
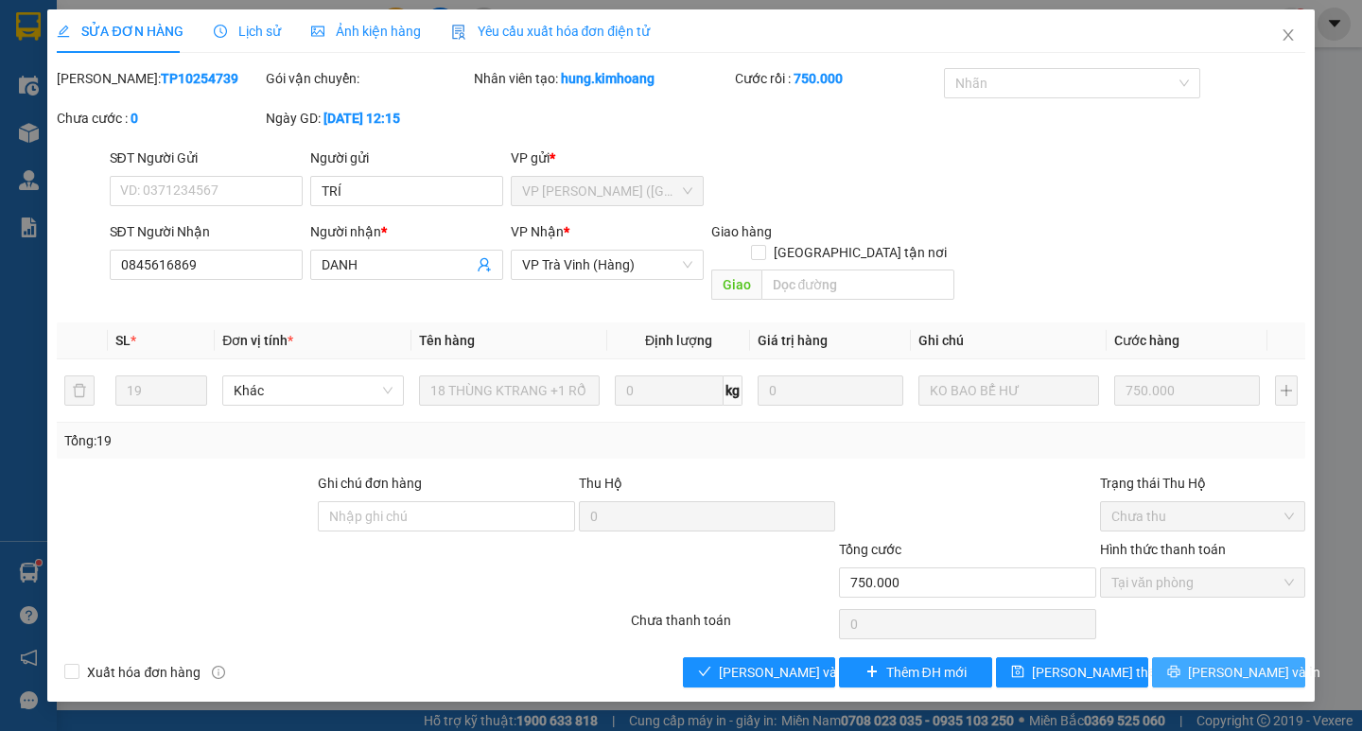
click at [1180, 666] on icon "printer" at bounding box center [1174, 672] width 12 height 12
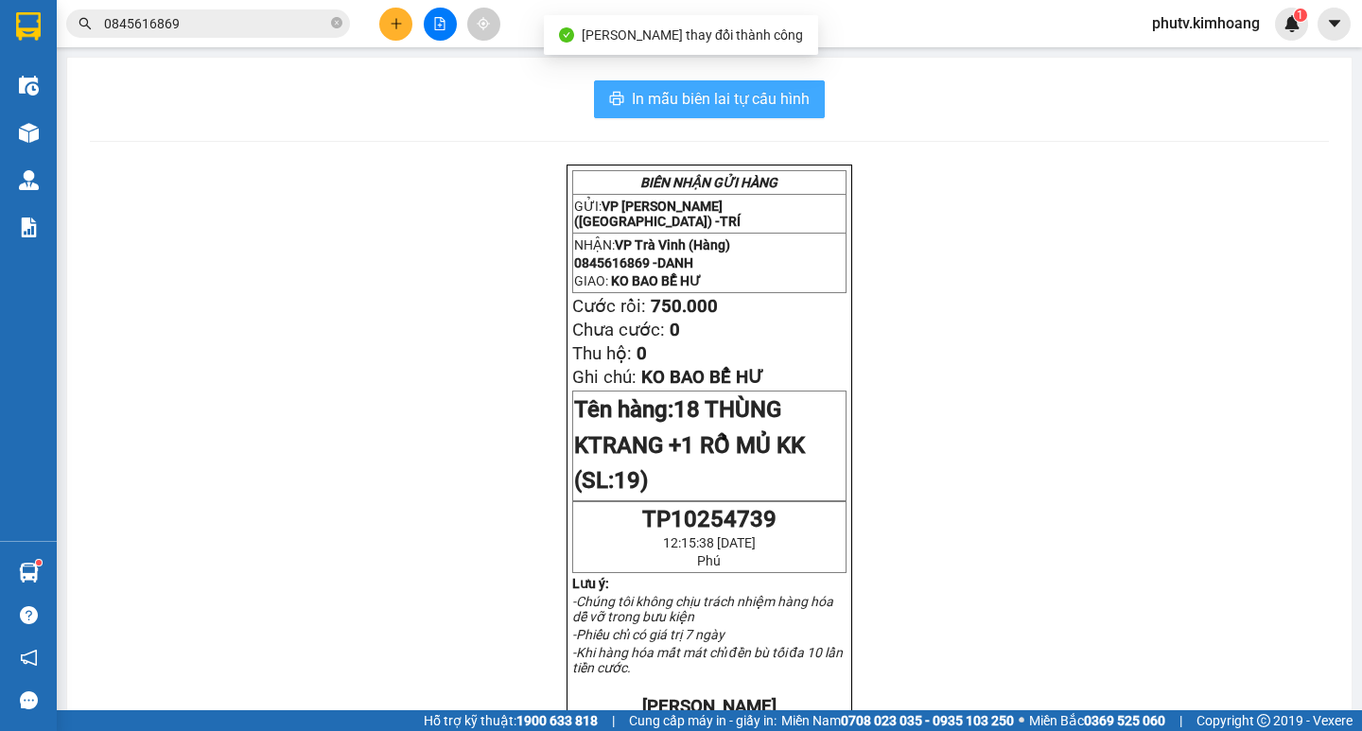
click at [732, 98] on span "In mẫu biên lai tự cấu hình" at bounding box center [721, 99] width 178 height 24
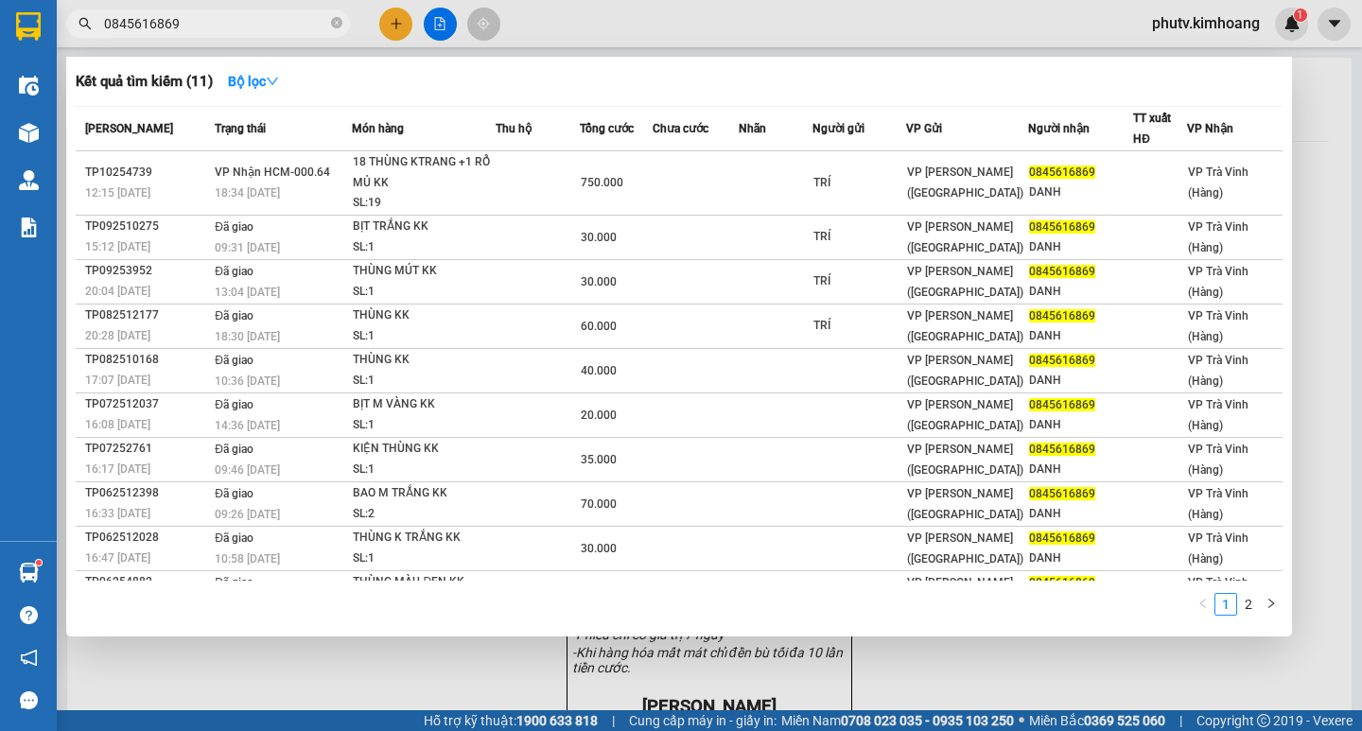
click at [296, 20] on input "0845616869" at bounding box center [215, 23] width 223 height 21
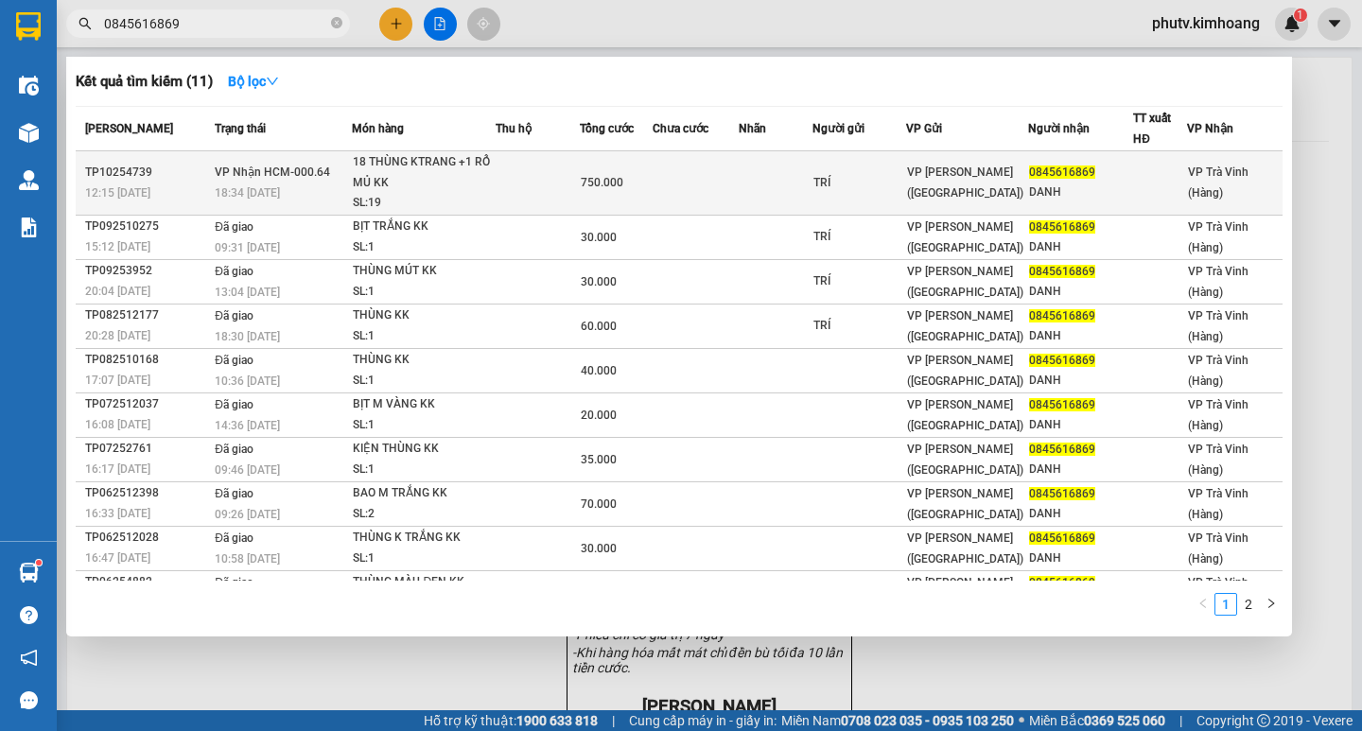
click at [459, 173] on div "18 THÙNG KTRANG +1 RỔ MỦ KK" at bounding box center [424, 172] width 142 height 41
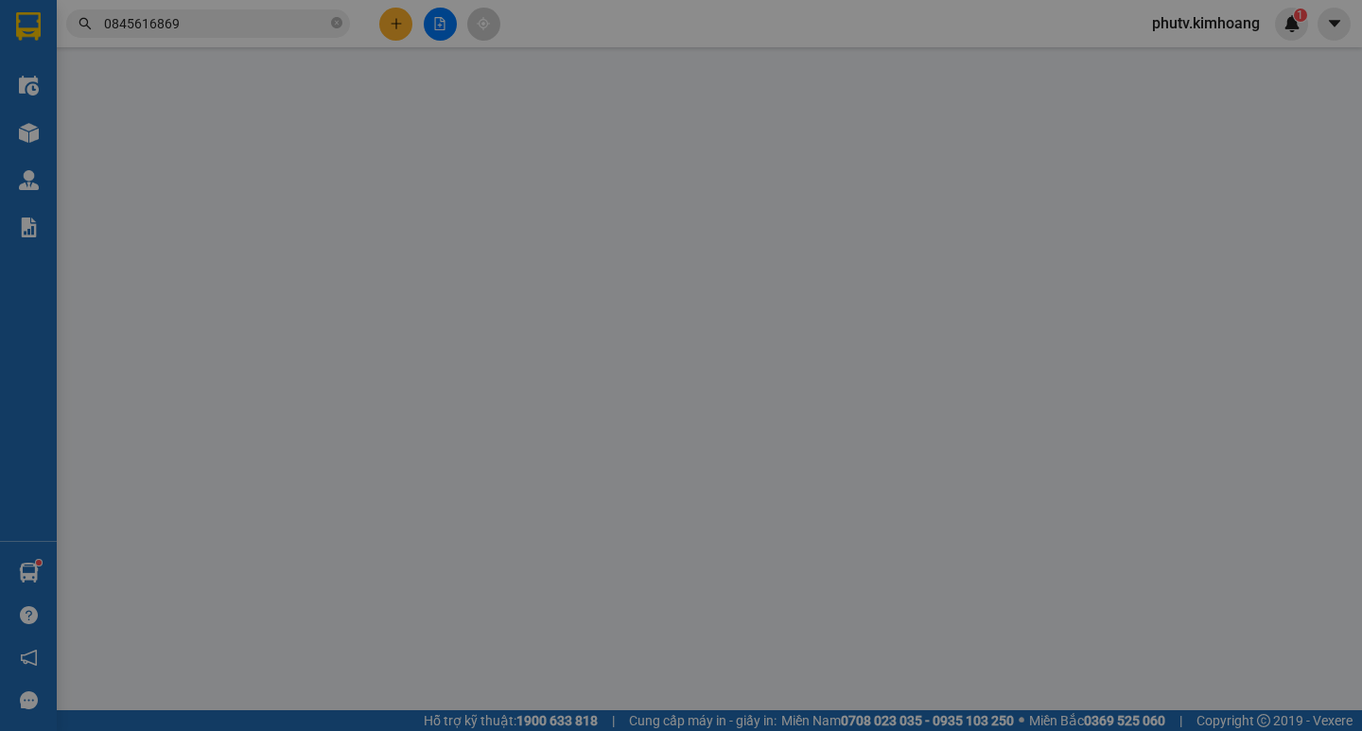
type input "TRÍ"
type input "0845616869"
type input "DANH"
type input "750.000"
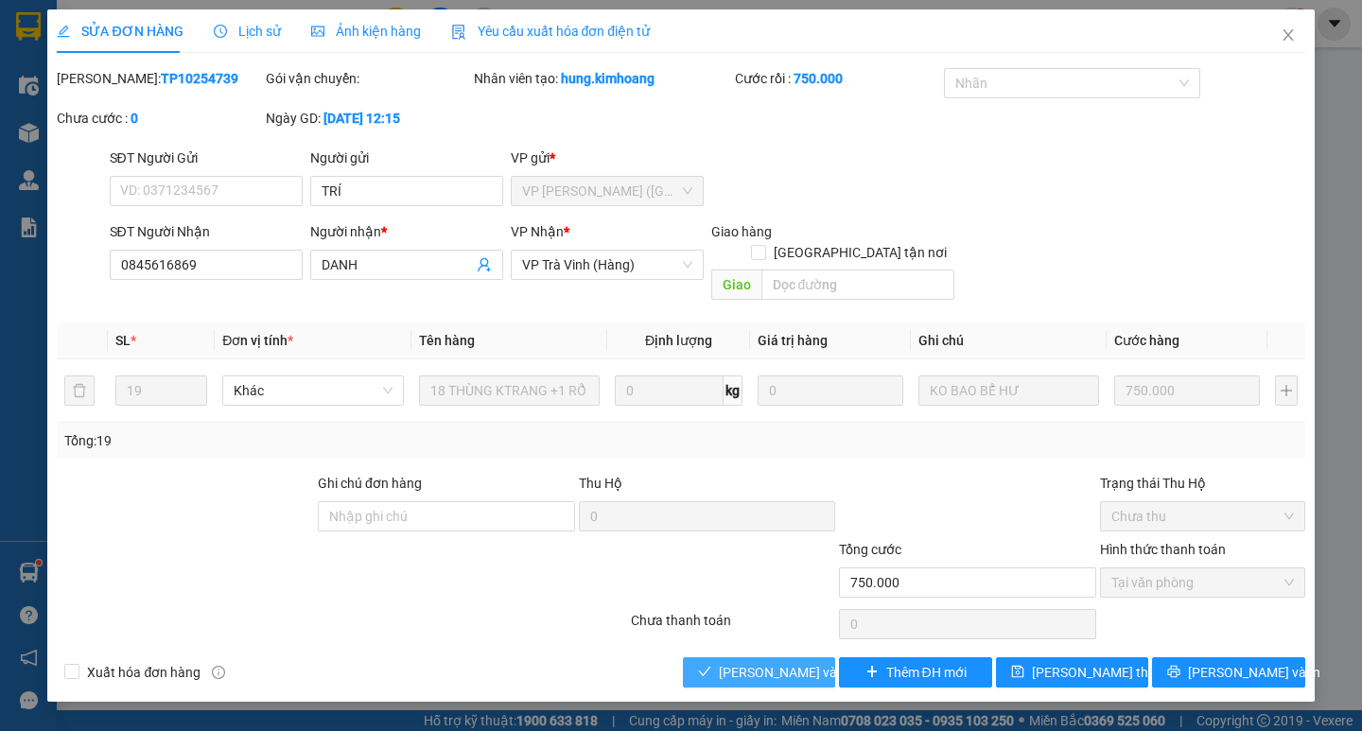
click at [753, 662] on span "Lưu và Giao hàng" at bounding box center [810, 672] width 182 height 21
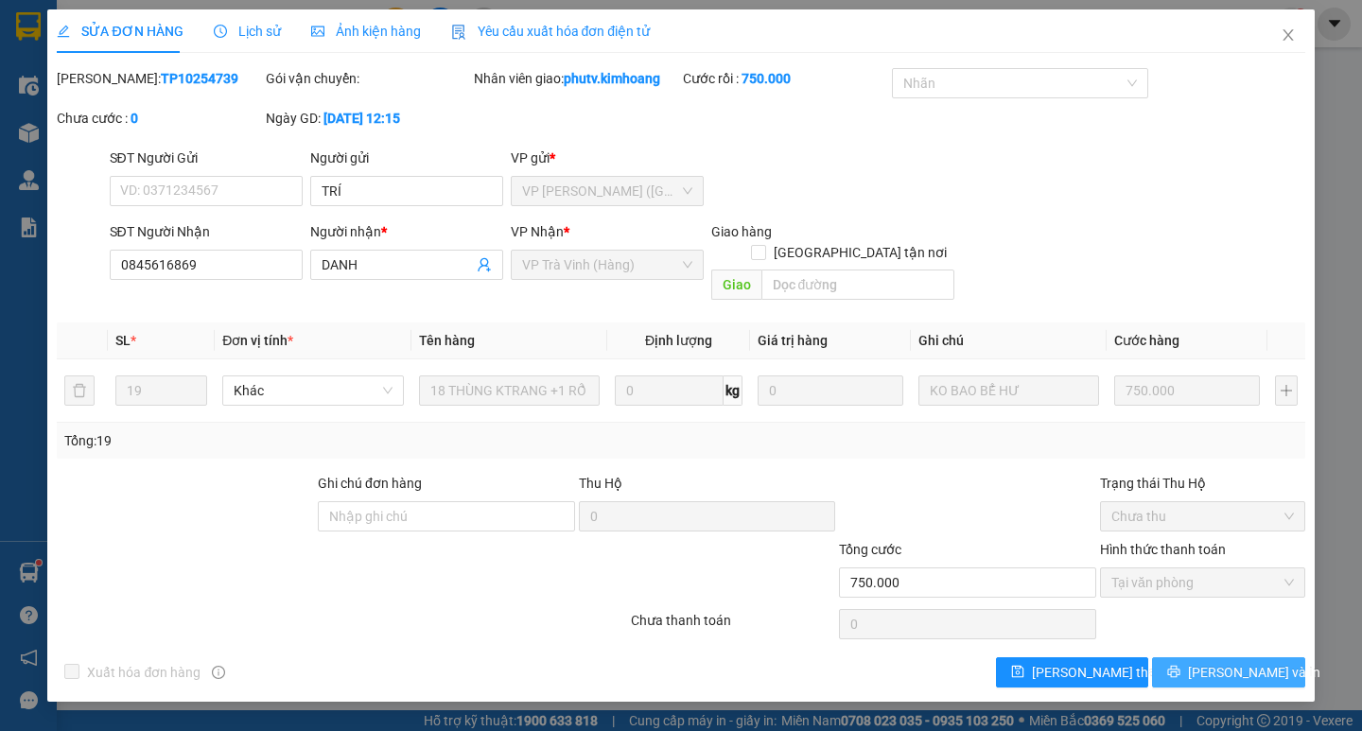
click at [1254, 662] on span "Lưu và In" at bounding box center [1254, 672] width 132 height 21
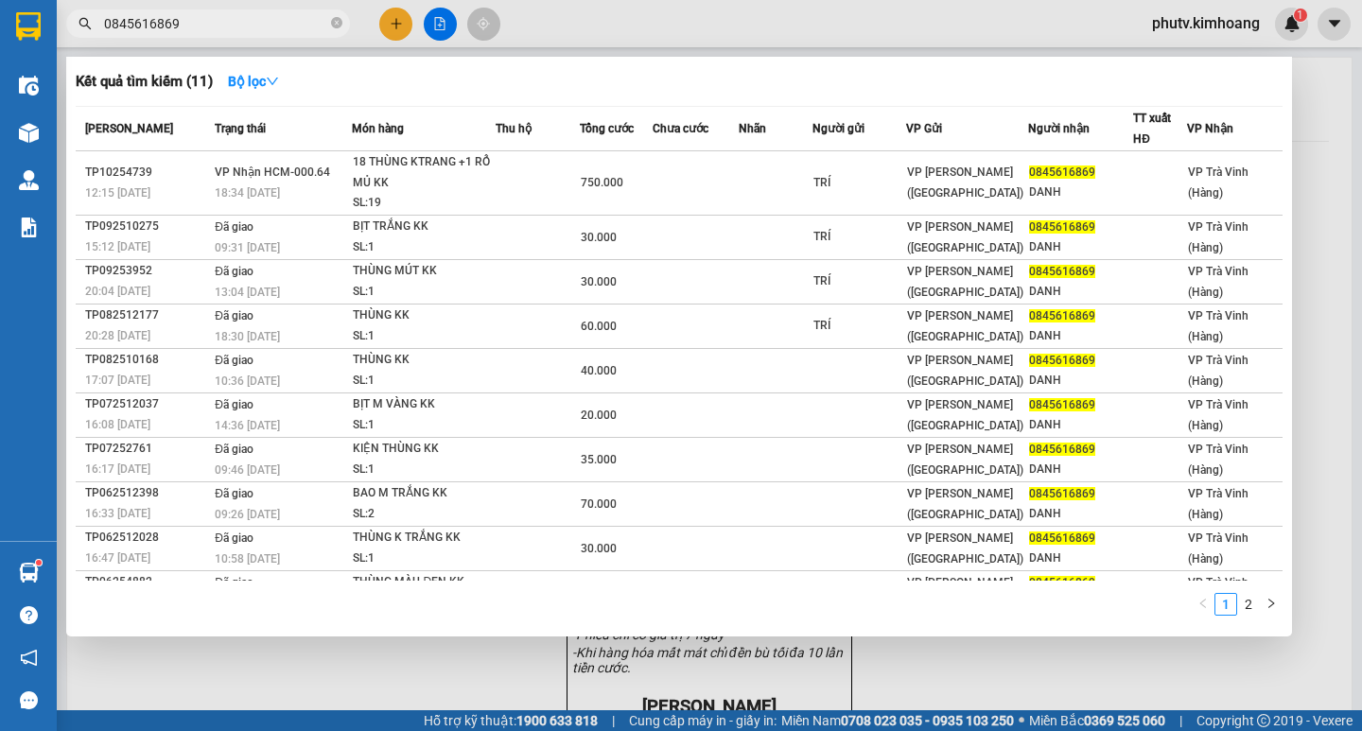
click at [251, 28] on input "0845616869" at bounding box center [215, 23] width 223 height 21
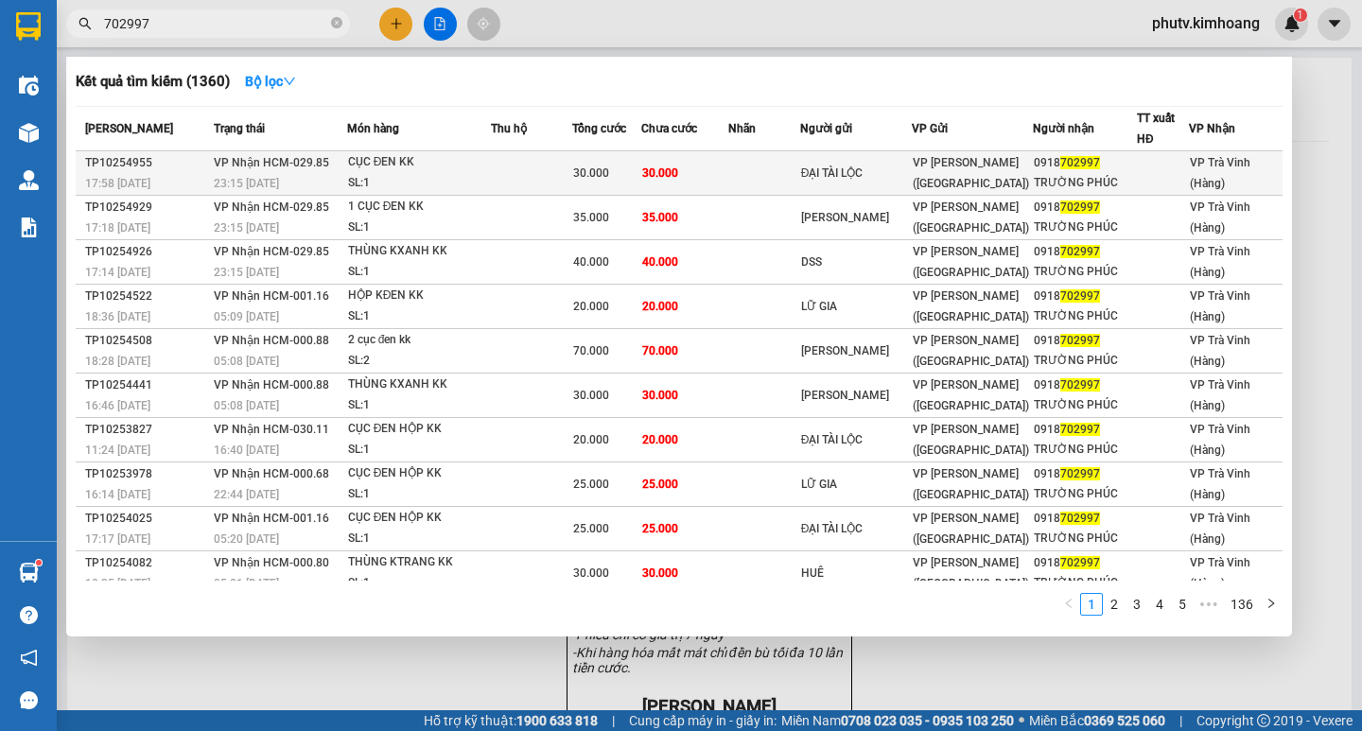
type input "702997"
click at [724, 183] on td "30.000" at bounding box center [684, 173] width 87 height 44
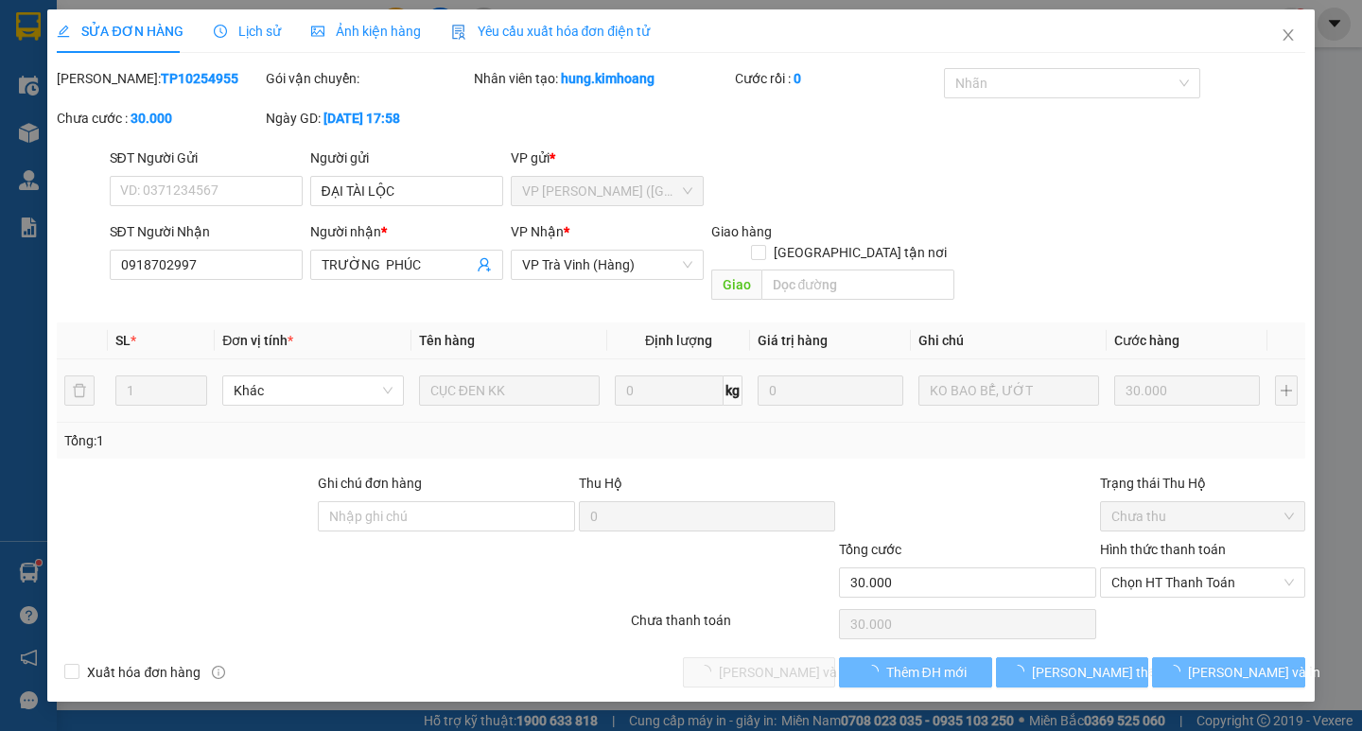
type input "ĐẠI TÀI LỘC"
type input "0918702997"
type input "TRƯỜNG PHÚC"
type input "30.000"
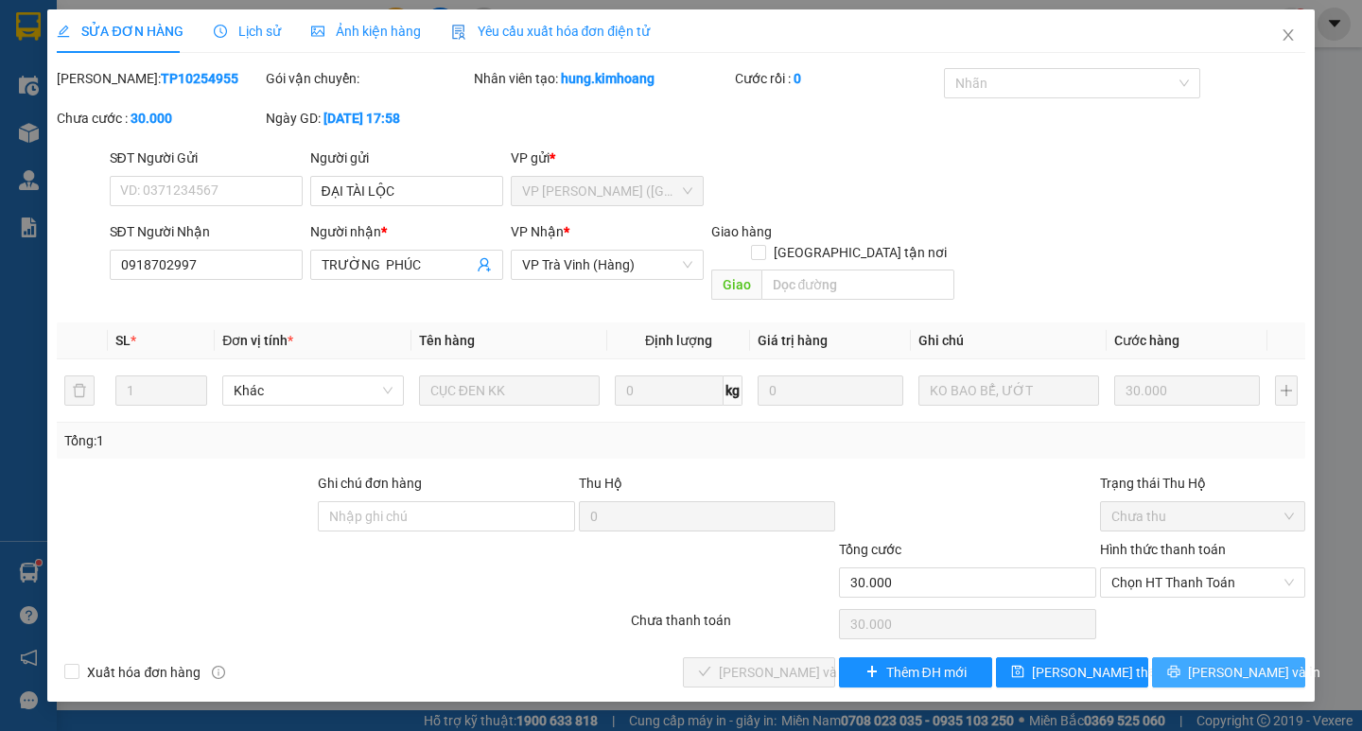
click at [1210, 657] on button "Lưu và In" at bounding box center [1228, 672] width 152 height 30
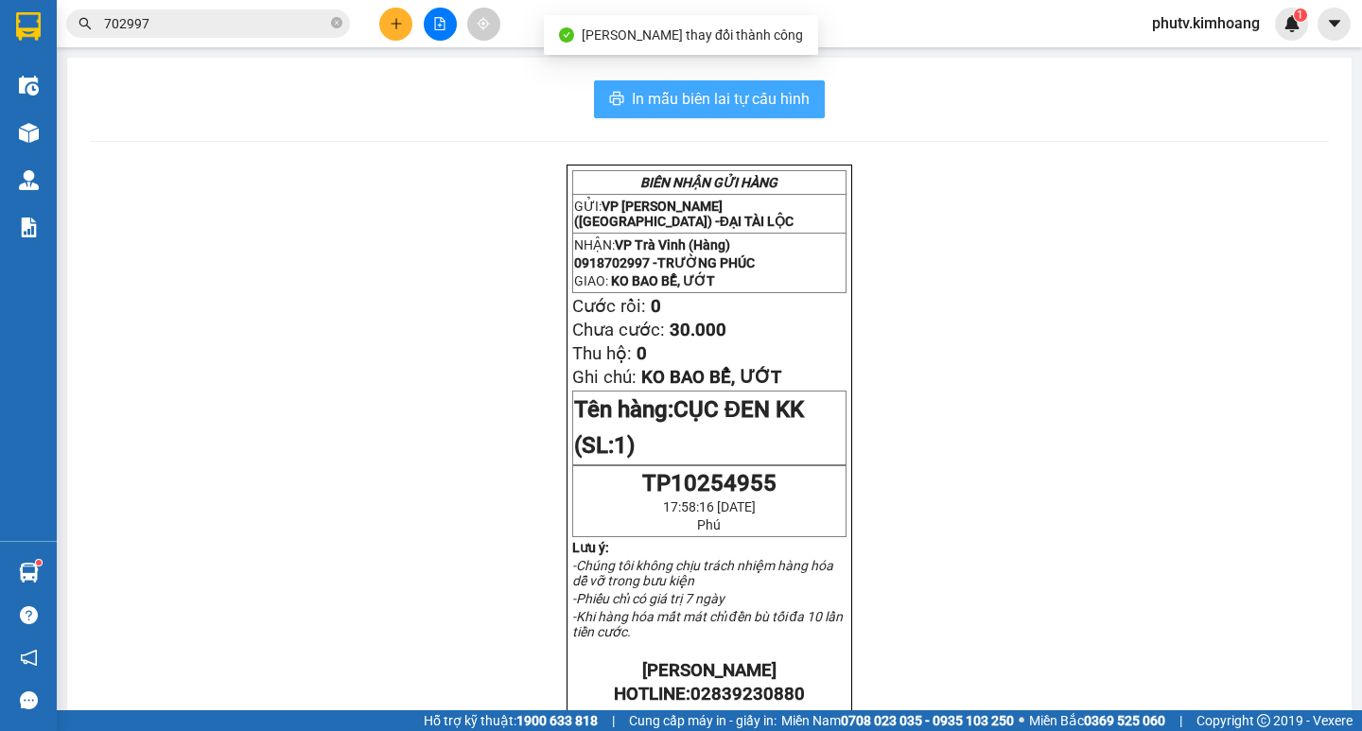
click at [740, 108] on span "In mẫu biên lai tự cấu hình" at bounding box center [721, 99] width 178 height 24
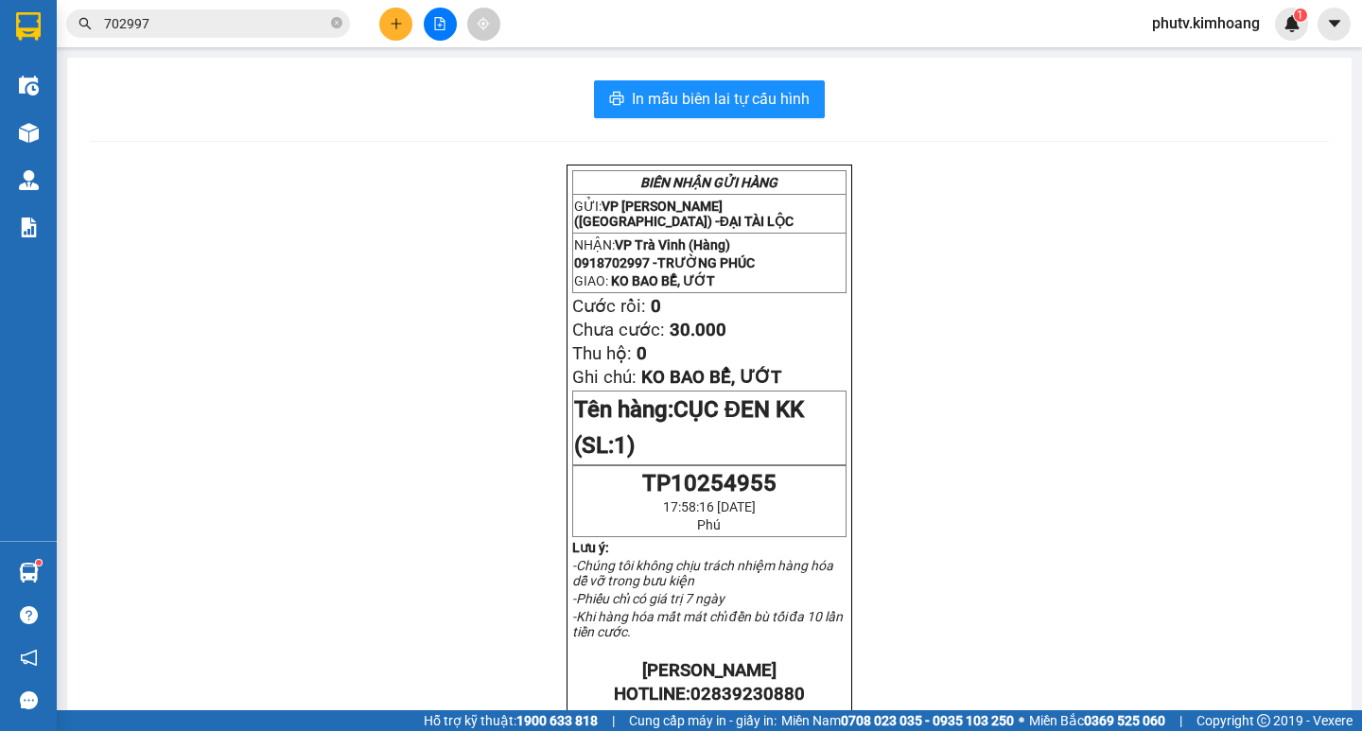
click at [257, 25] on input "702997" at bounding box center [215, 23] width 223 height 21
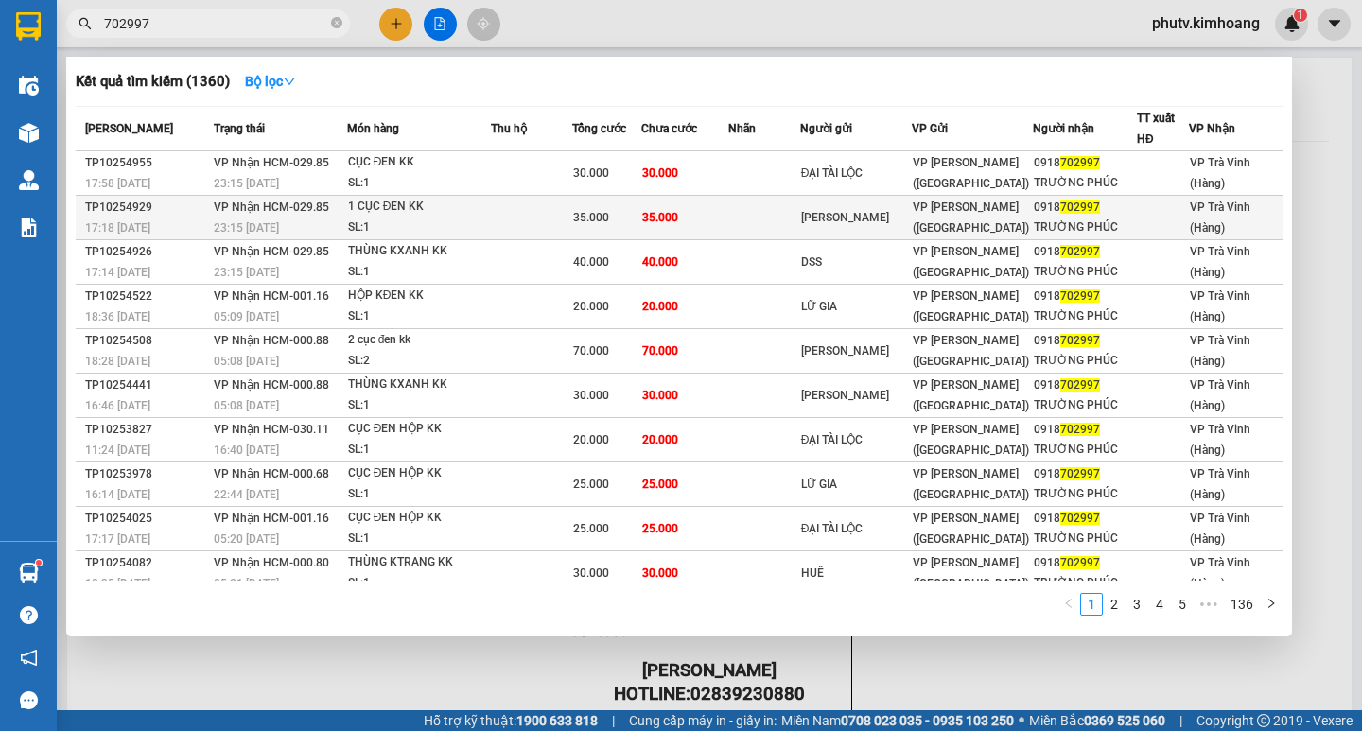
click at [559, 204] on td at bounding box center [531, 218] width 81 height 44
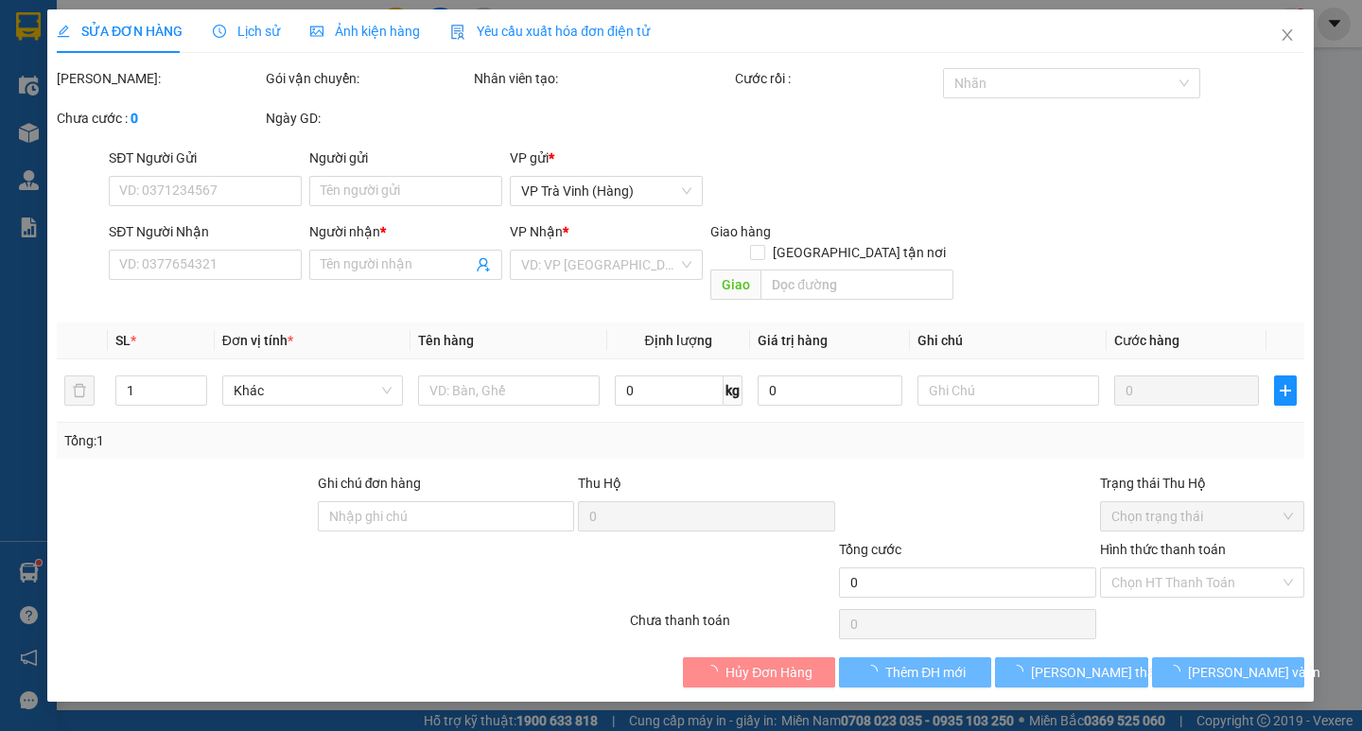
type input "LÂM VŨ"
type input "0918702997"
type input "TRƯỜNG PHÚC"
type input "35.000"
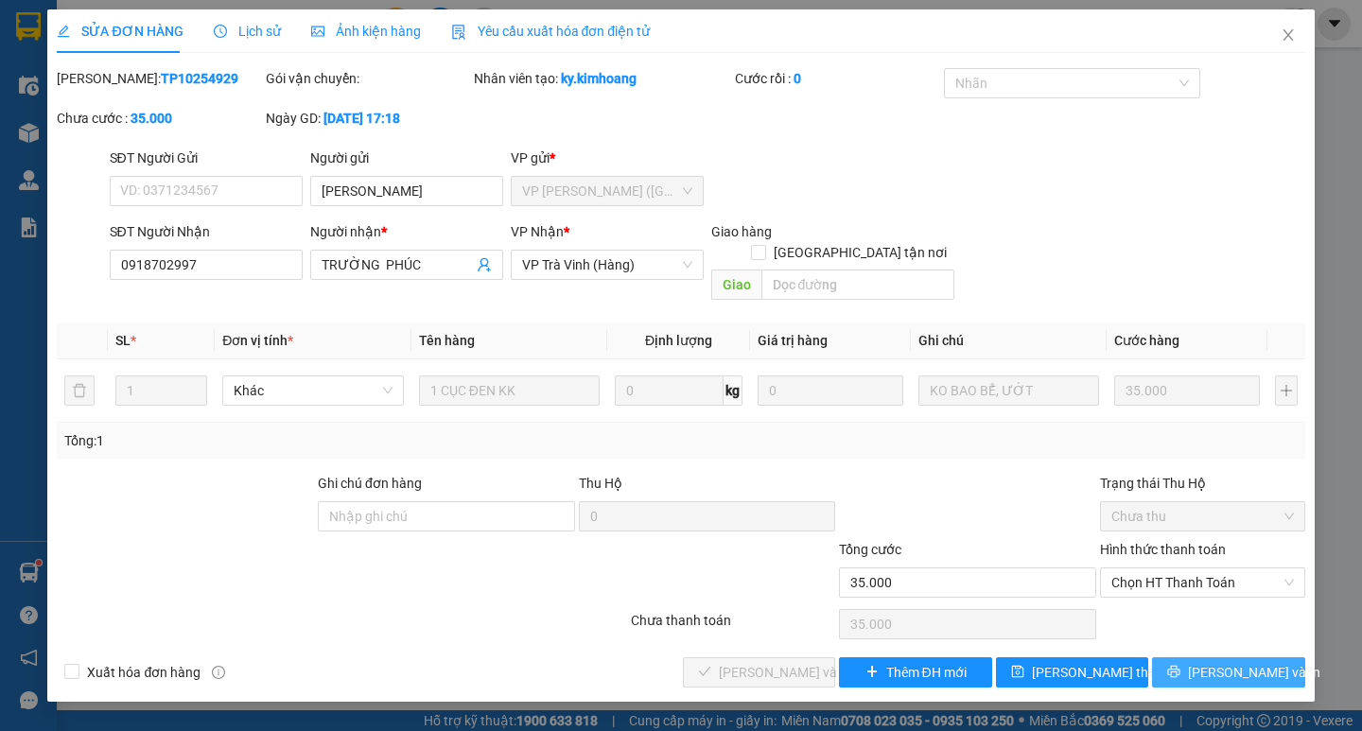
drag, startPoint x: 1230, startPoint y: 659, endPoint x: 1143, endPoint y: 631, distance: 91.5
click at [1221, 662] on span "Lưu và In" at bounding box center [1254, 672] width 132 height 21
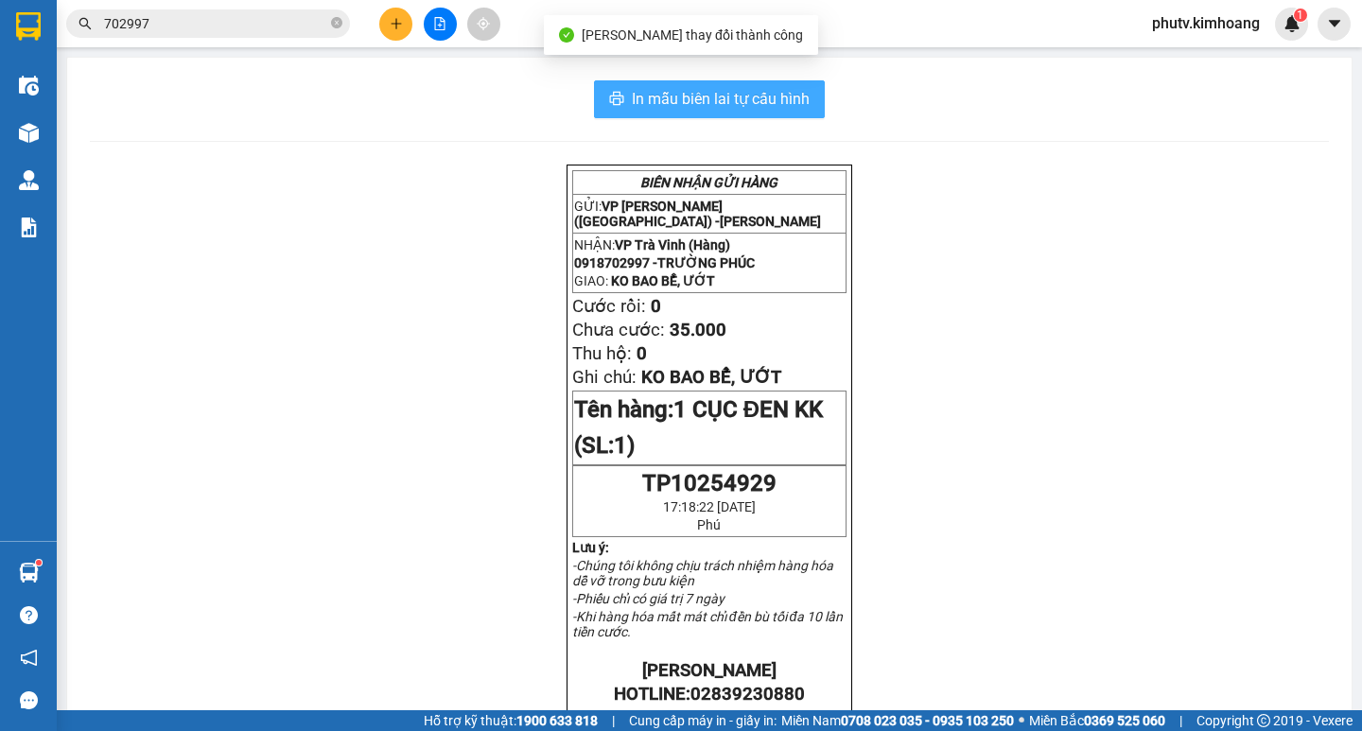
click at [708, 90] on span "In mẫu biên lai tự cấu hình" at bounding box center [721, 99] width 178 height 24
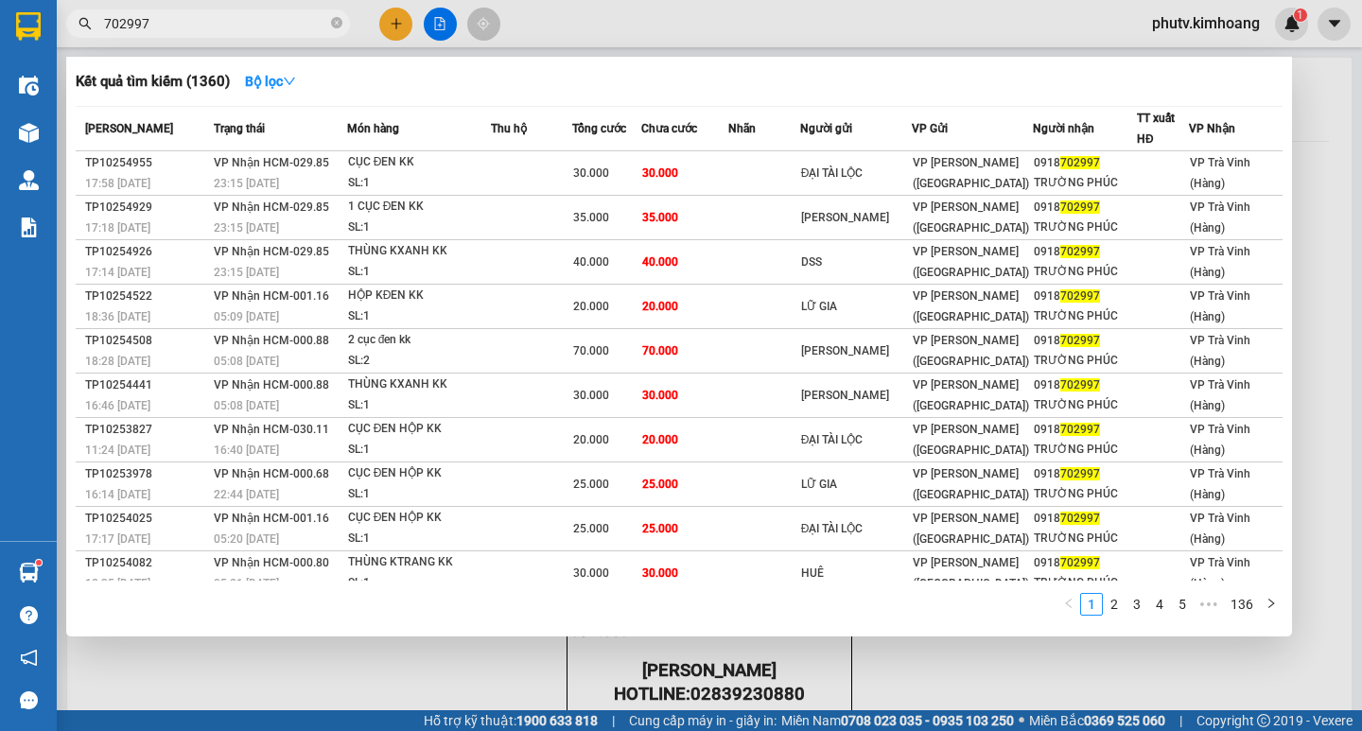
click at [189, 31] on input "702997" at bounding box center [215, 23] width 223 height 21
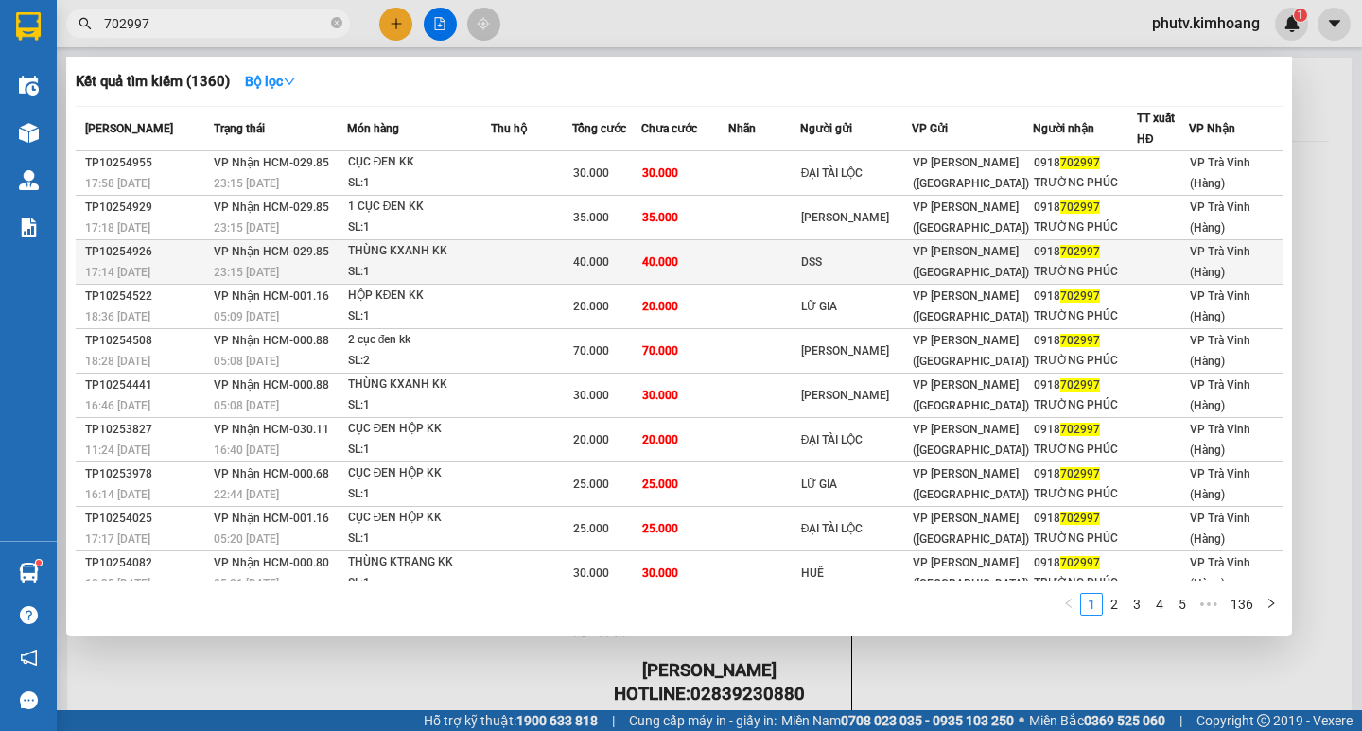
click at [550, 259] on td at bounding box center [531, 262] width 81 height 44
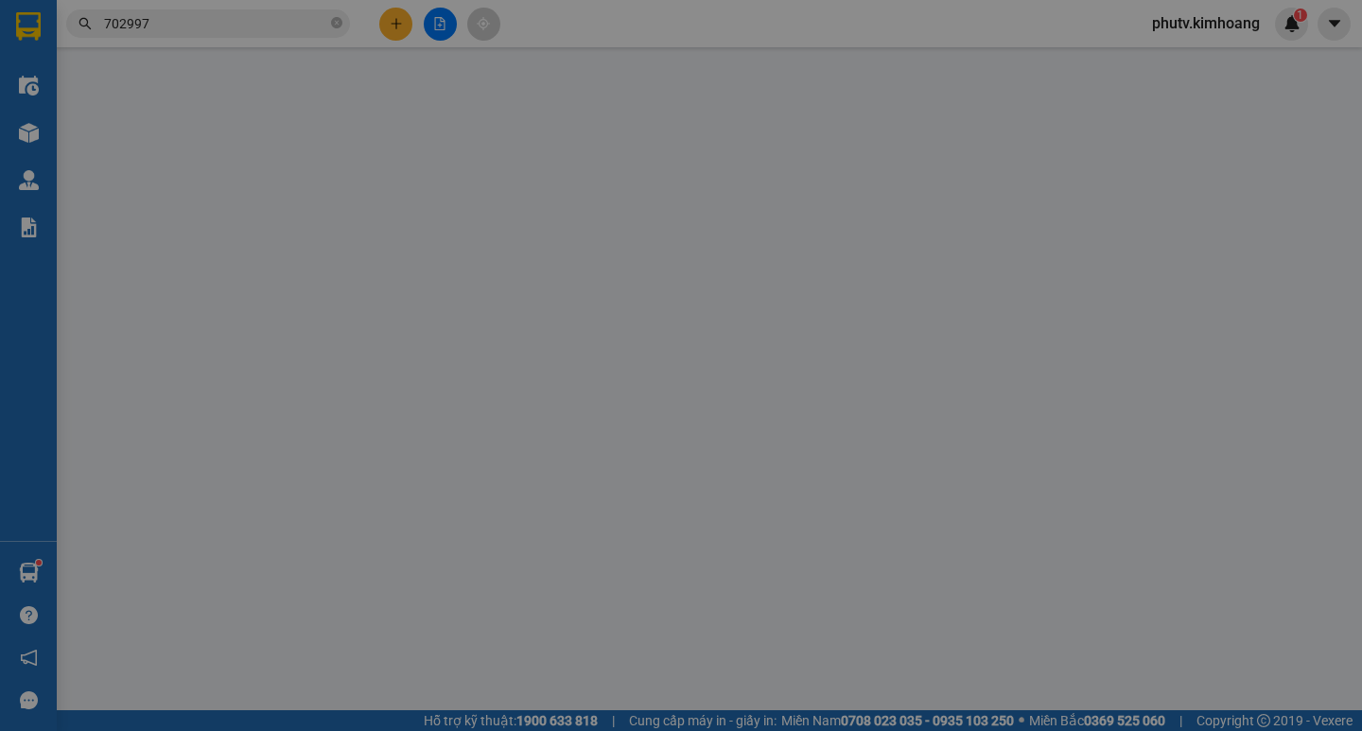
type input "DSS"
type input "0918702997"
type input "TRƯỜNG PHÚC"
type input "40.000"
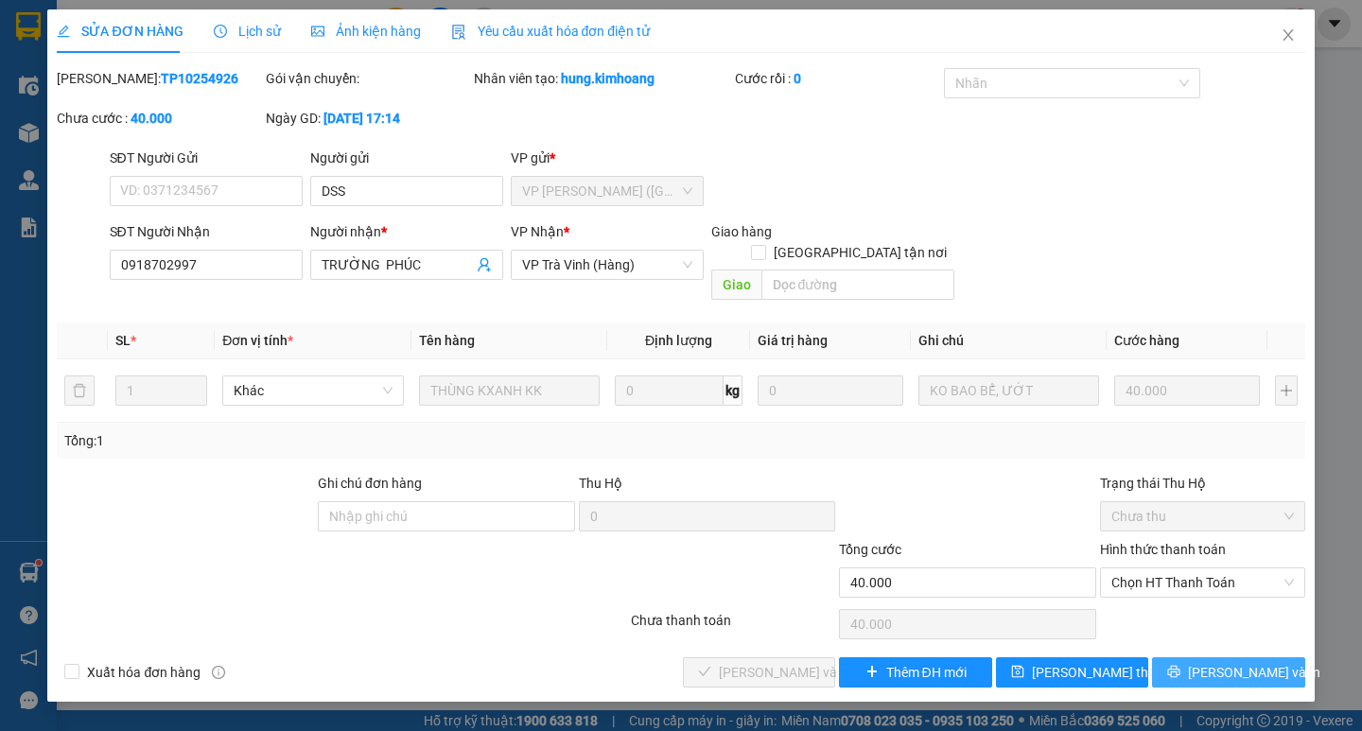
click at [1226, 662] on span "Lưu và In" at bounding box center [1254, 672] width 132 height 21
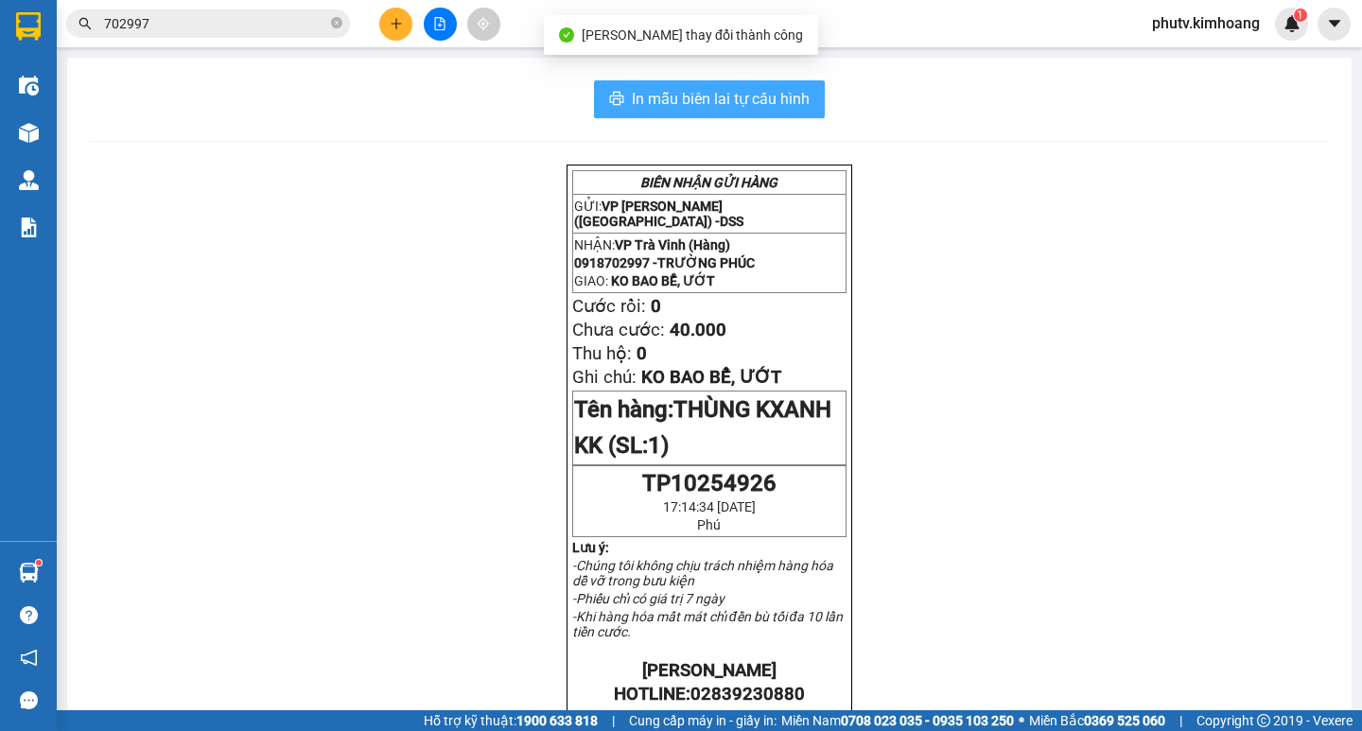
click at [752, 109] on span "In mẫu biên lai tự cấu hình" at bounding box center [721, 99] width 178 height 24
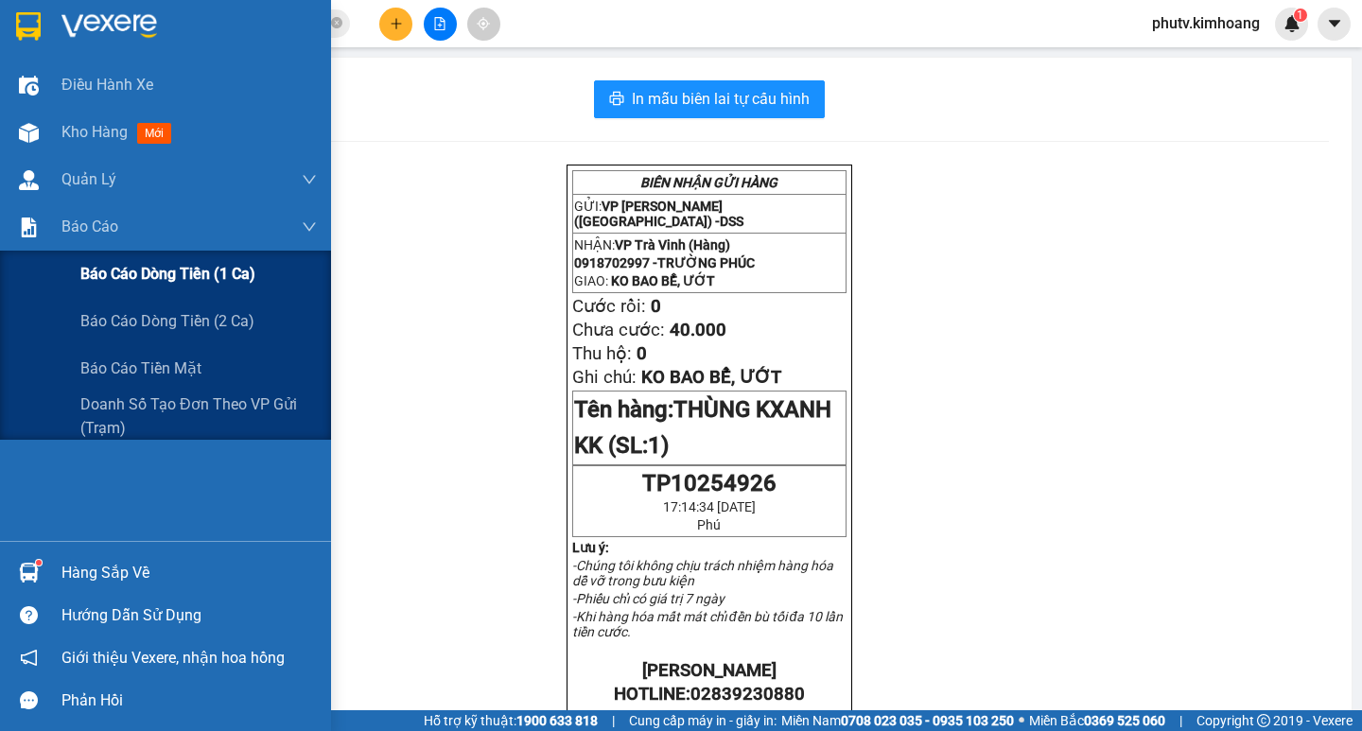
click at [143, 286] on span "Báo cáo dòng tiền (1 ca)" at bounding box center [167, 274] width 175 height 24
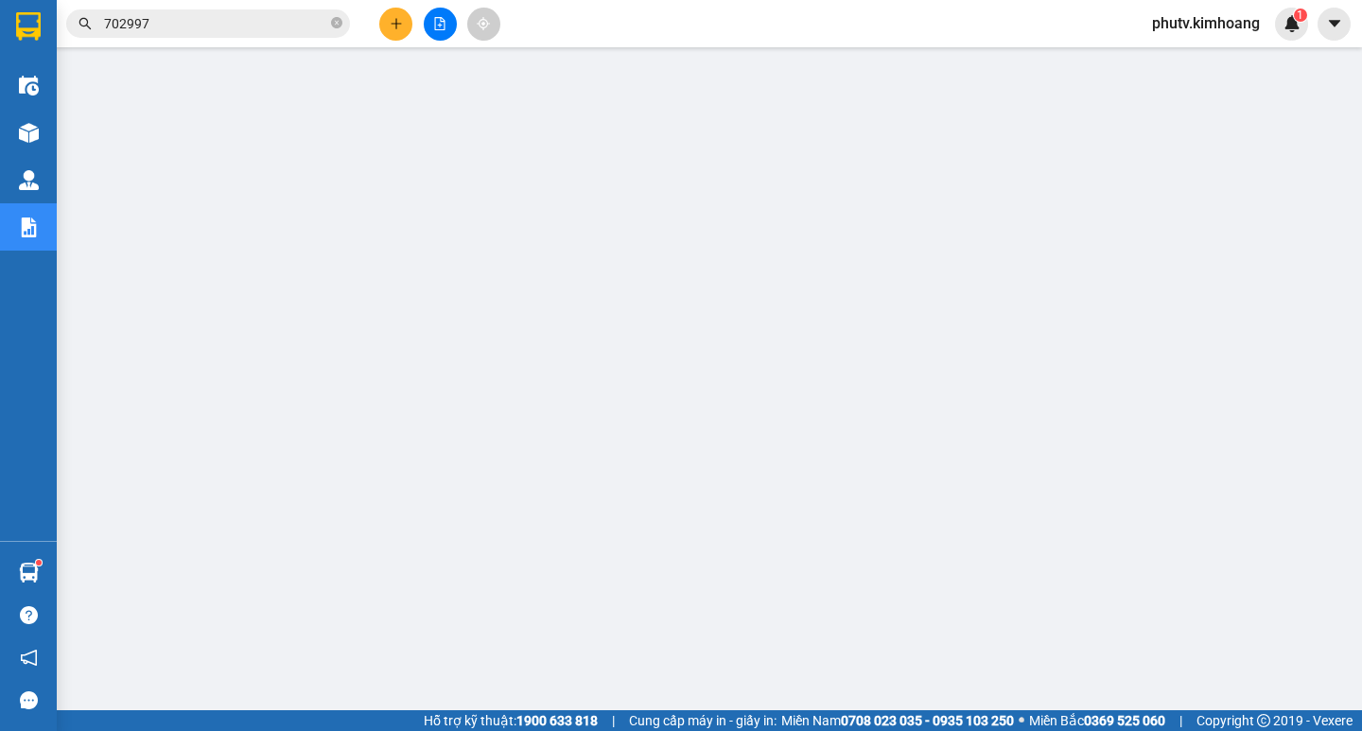
click at [304, 28] on input "702997" at bounding box center [215, 23] width 223 height 21
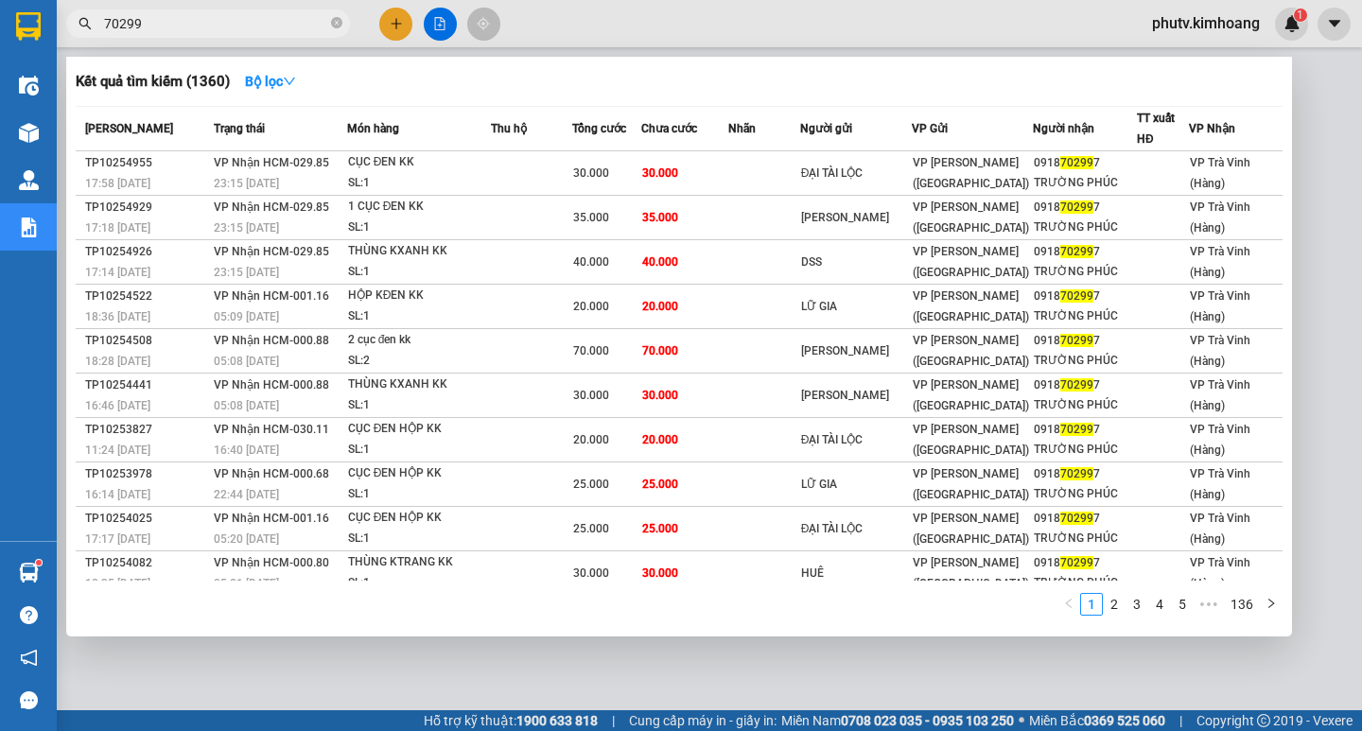
type input "70299"
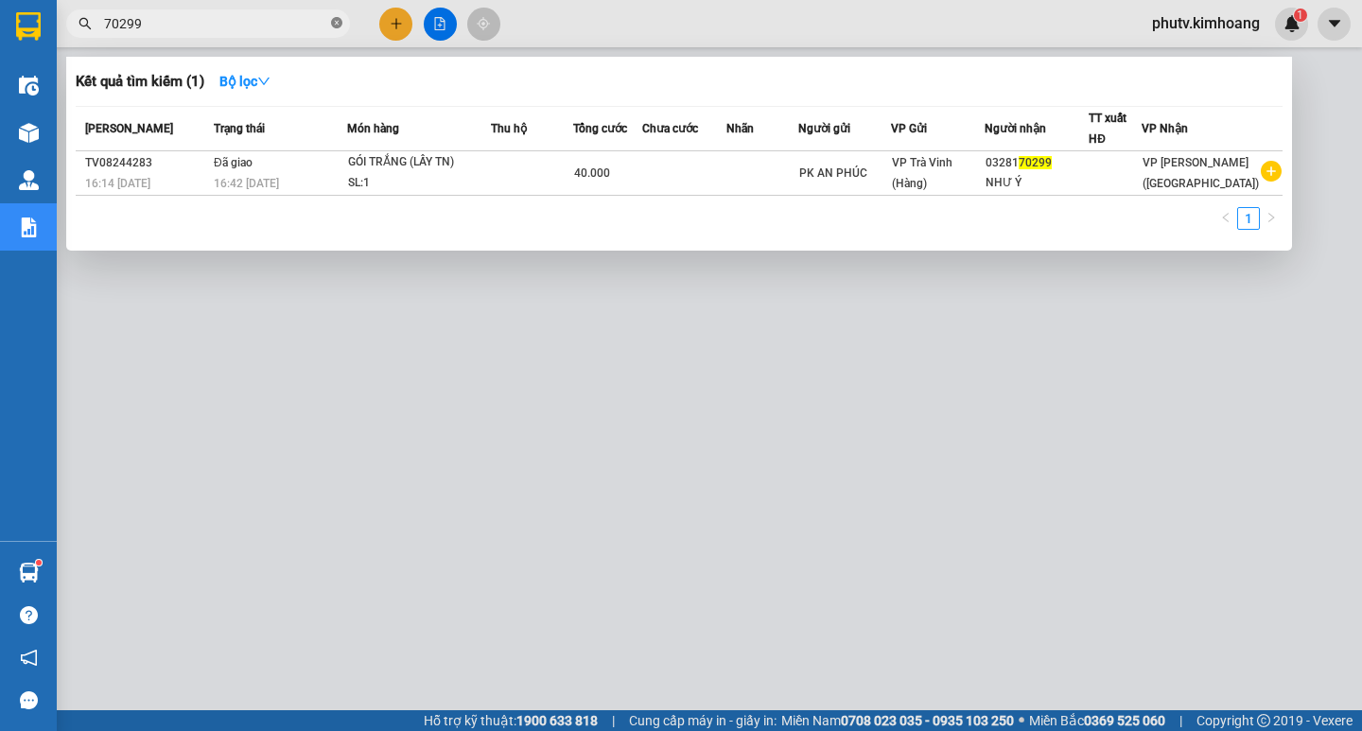
click at [335, 25] on icon "close-circle" at bounding box center [336, 22] width 11 height 11
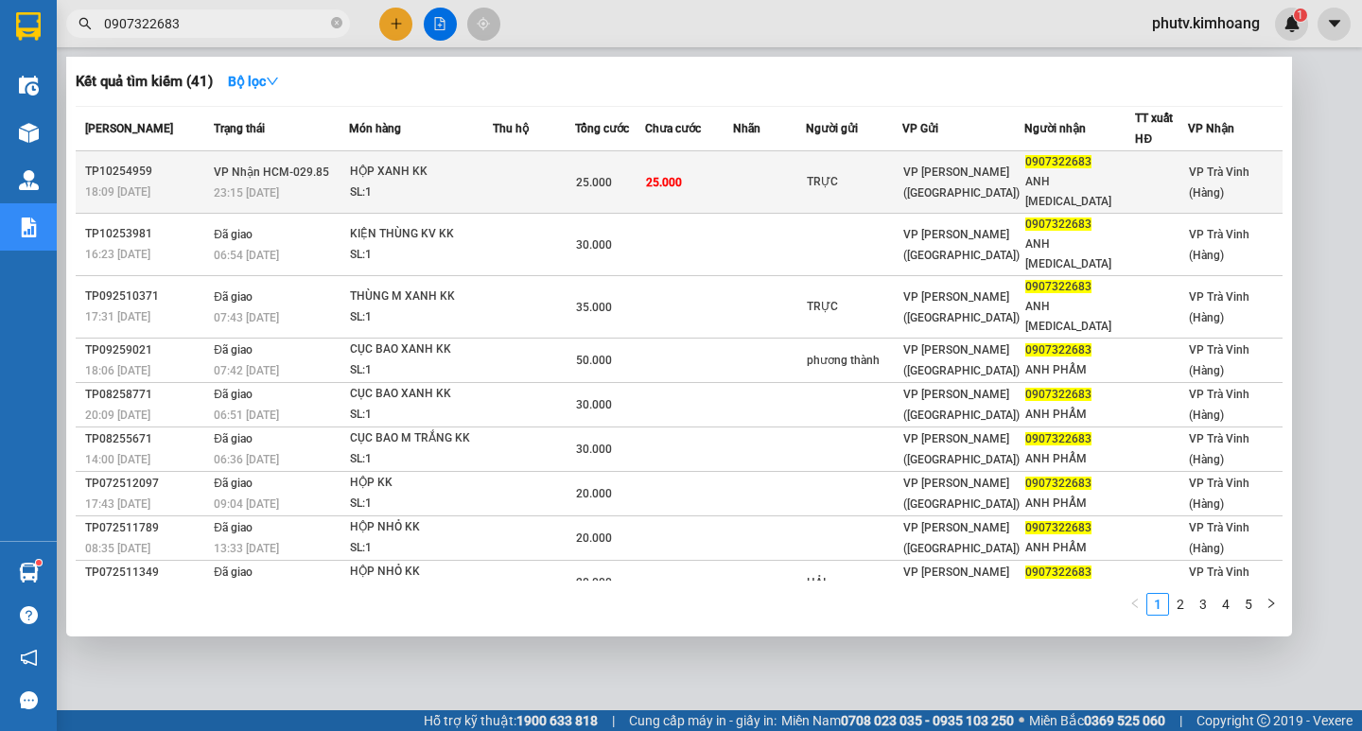
type input "0907322683"
click at [574, 157] on td at bounding box center [534, 182] width 82 height 62
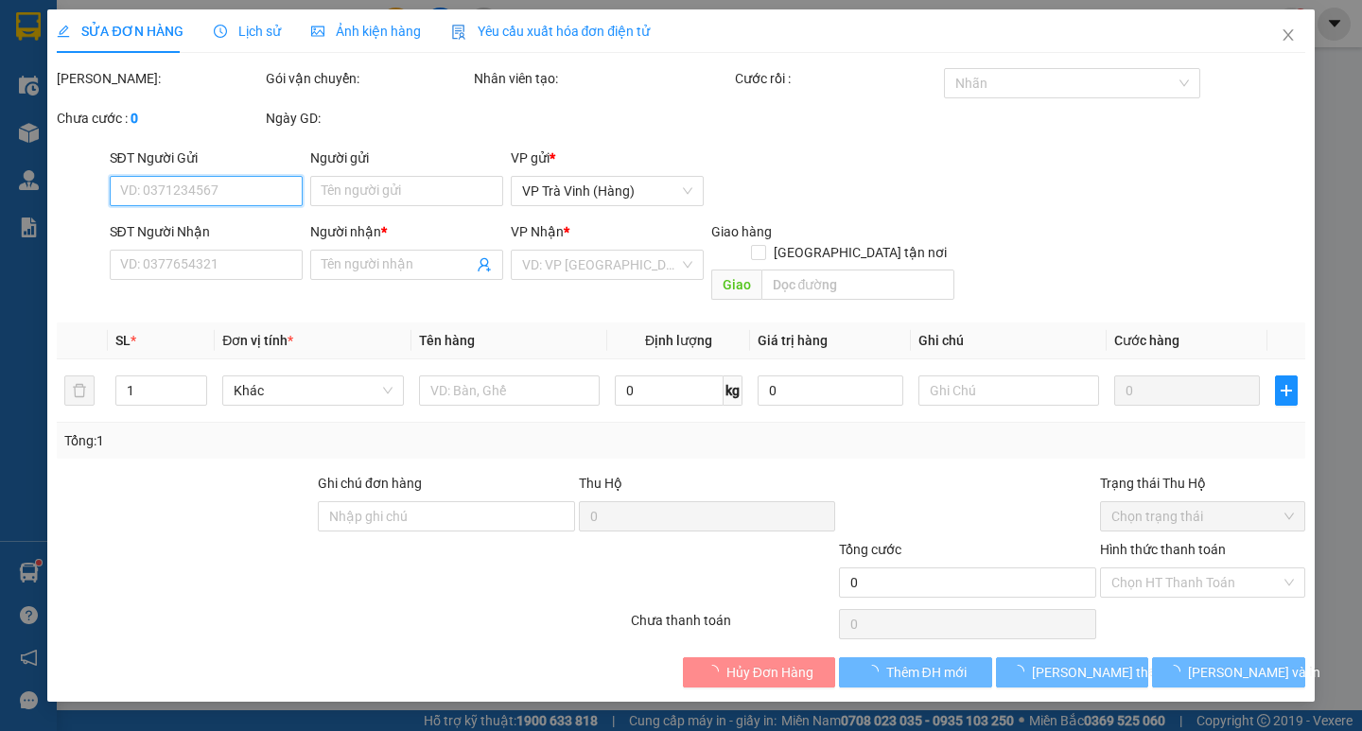
type input "TRỰC"
type input "0907322683"
type input "ANH THAM"
type input "25.000"
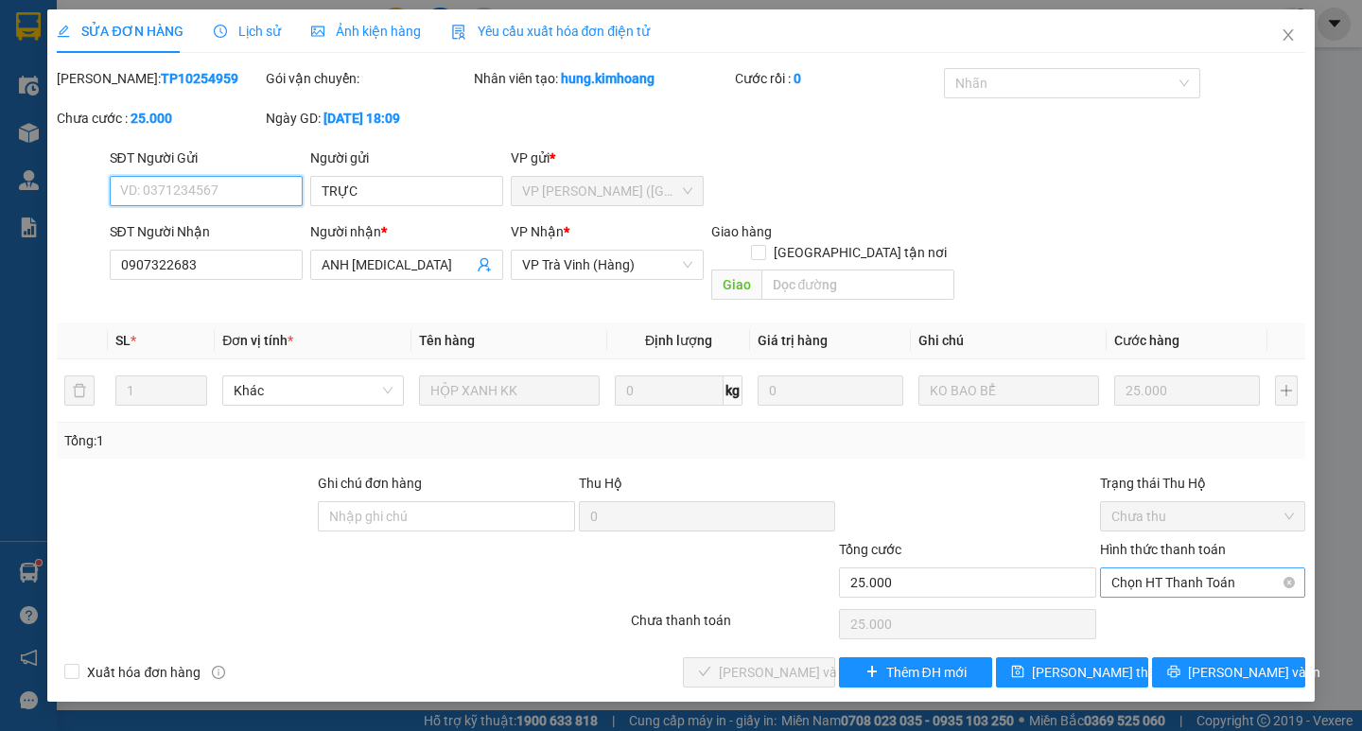
drag, startPoint x: 1142, startPoint y: 565, endPoint x: 1131, endPoint y: 579, distance: 18.2
click at [1141, 568] on span "Chọn HT Thanh Toán" at bounding box center [1202, 582] width 182 height 28
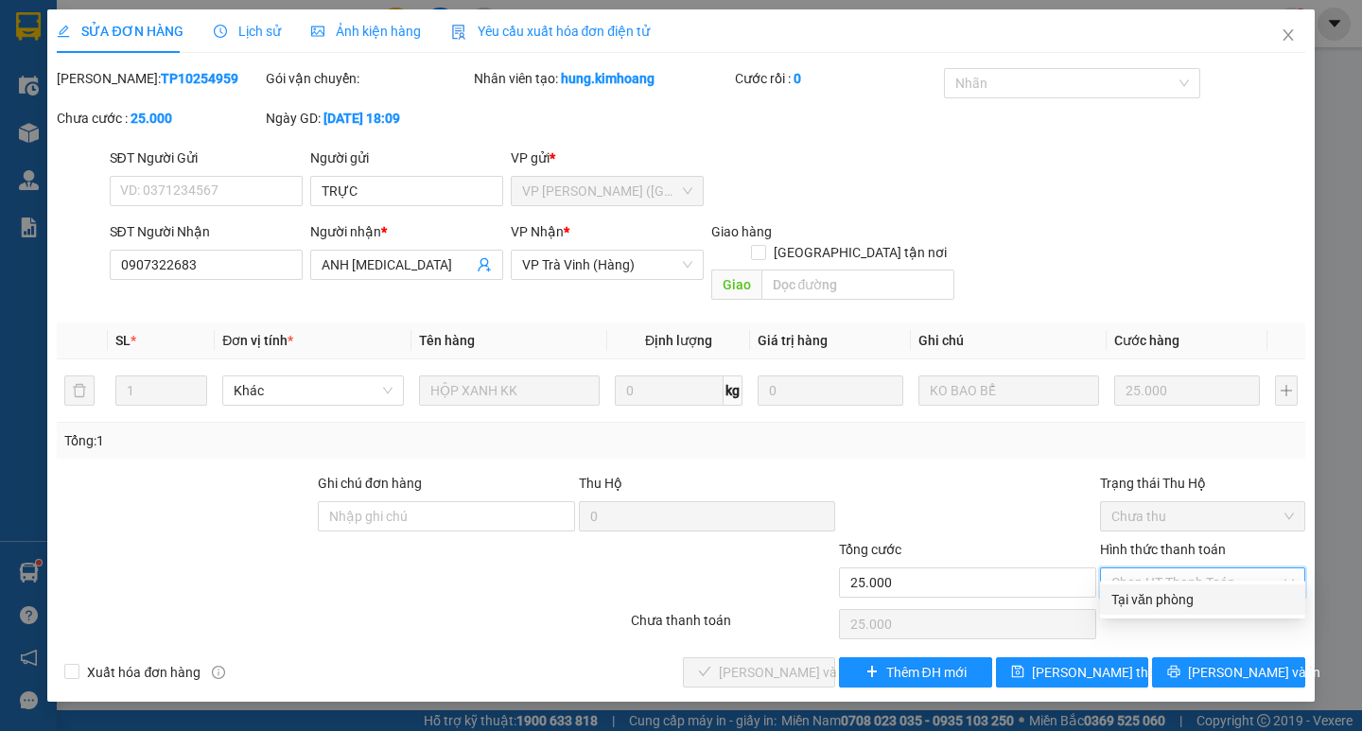
click at [1127, 591] on div "Tại văn phòng" at bounding box center [1202, 599] width 182 height 21
type input "0"
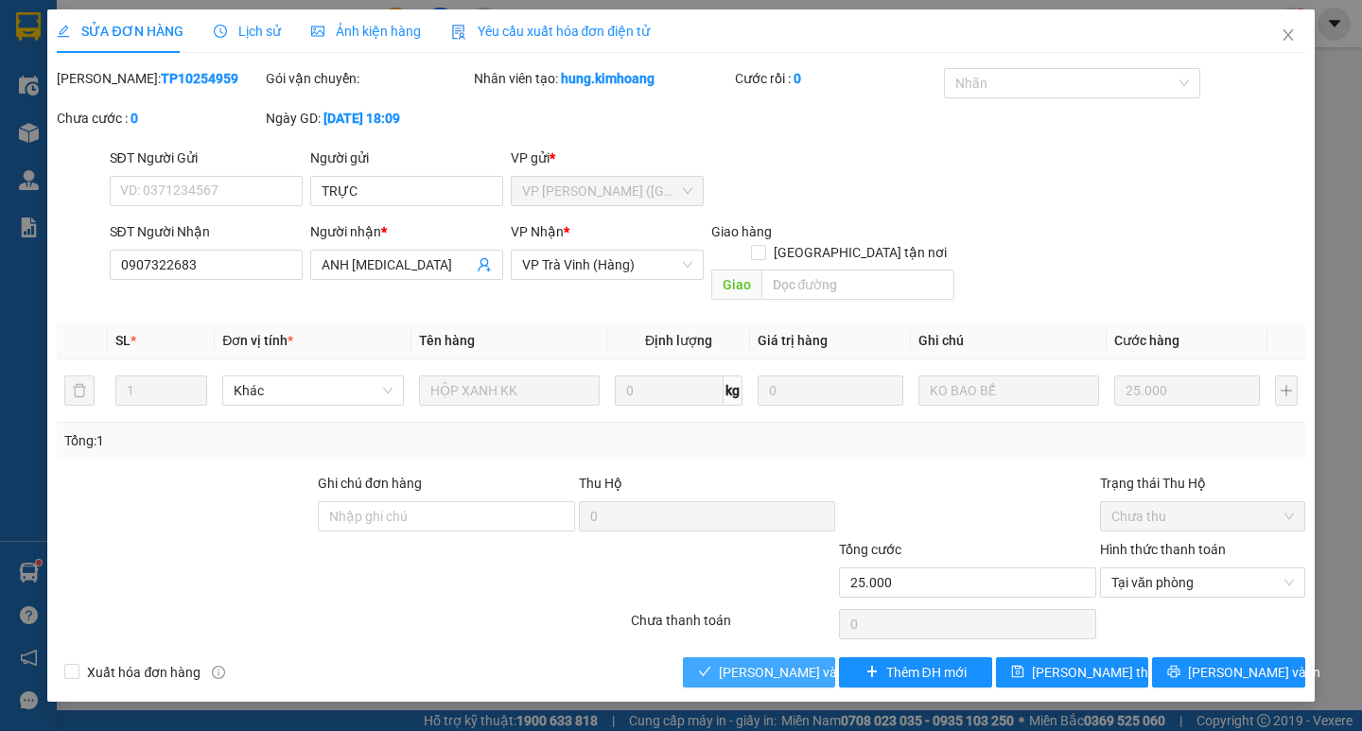
click at [798, 662] on span "Lưu và Giao hàng" at bounding box center [810, 672] width 182 height 21
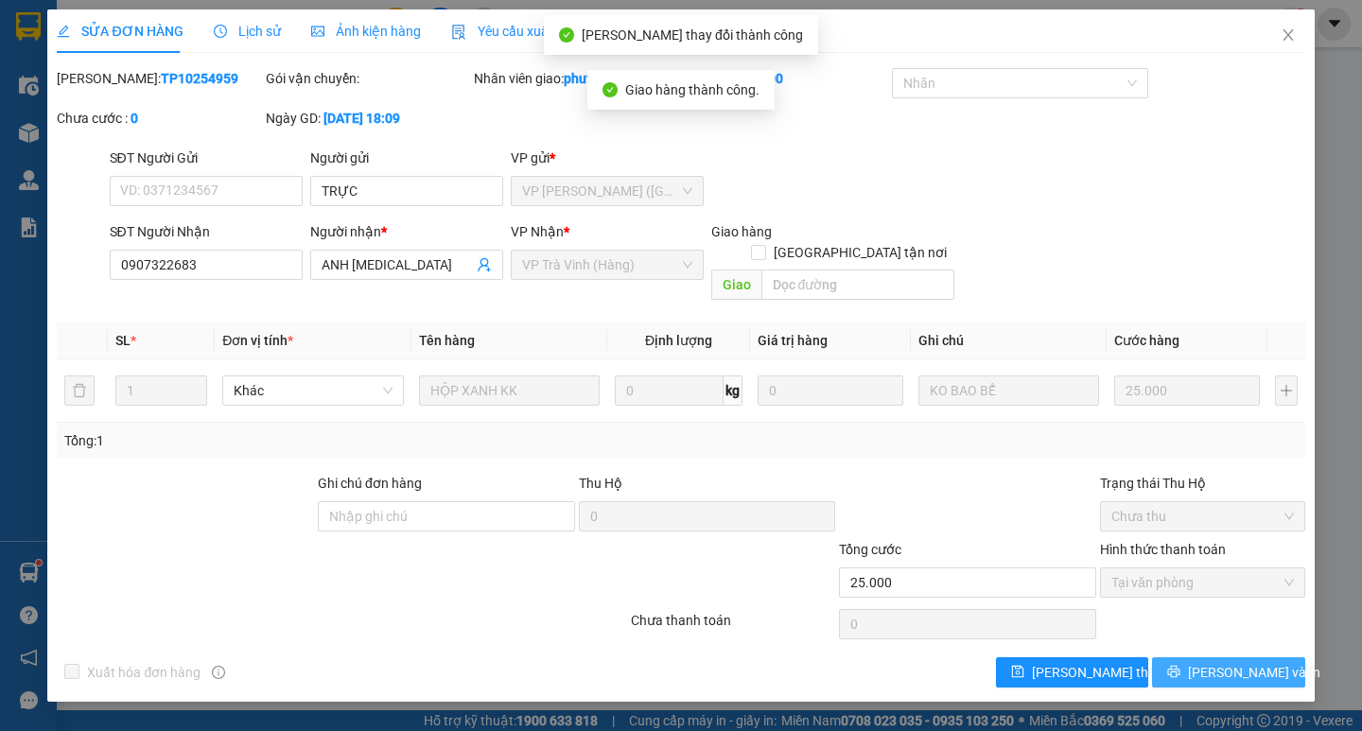
drag, startPoint x: 1235, startPoint y: 657, endPoint x: 1164, endPoint y: 576, distance: 107.9
click at [1238, 662] on span "Lưu và In" at bounding box center [1254, 672] width 132 height 21
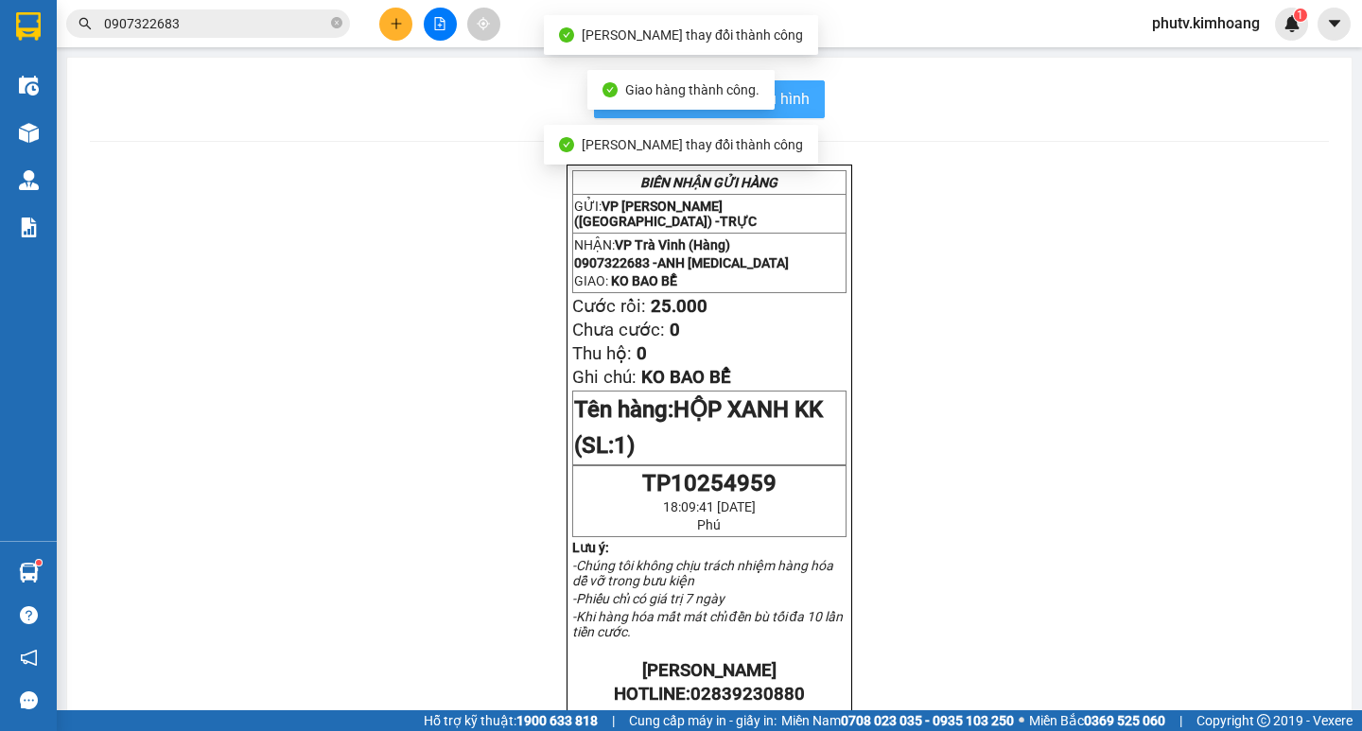
click at [807, 107] on button "In mẫu biên lai tự cấu hình" at bounding box center [709, 99] width 231 height 38
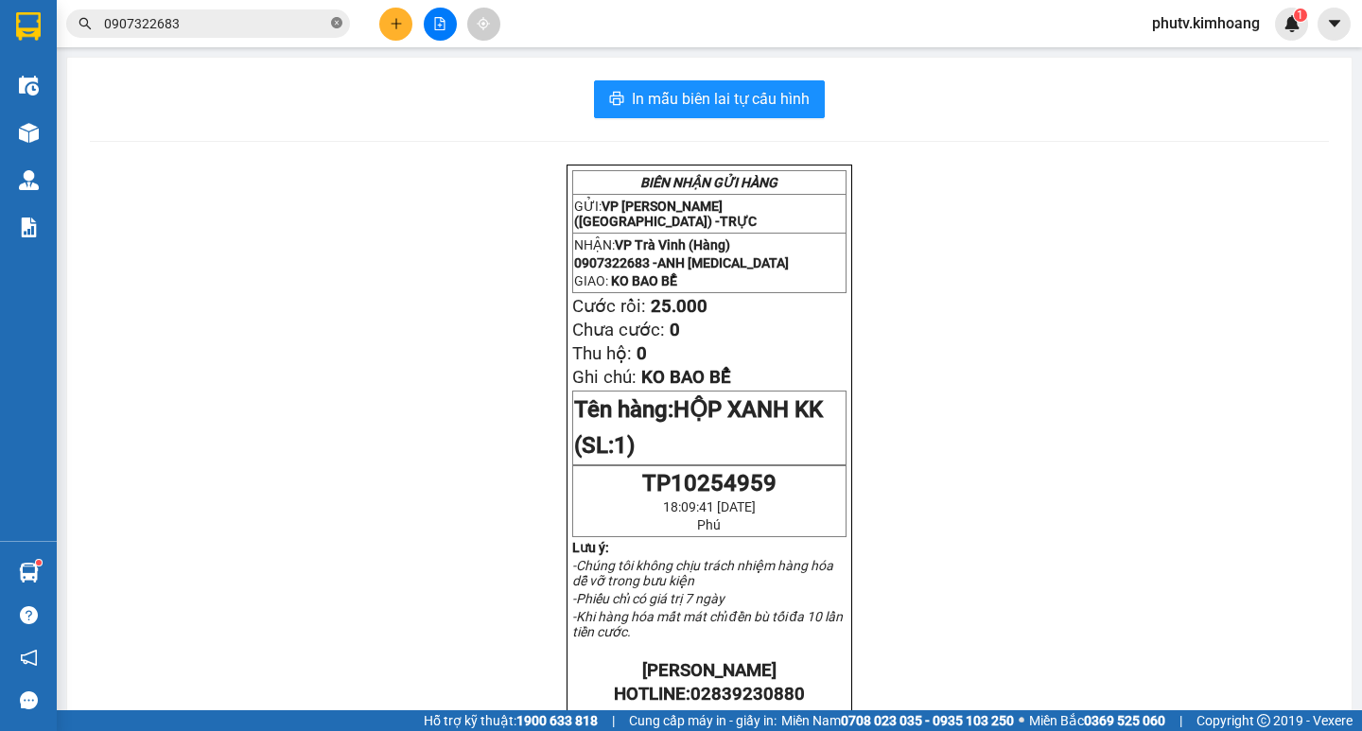
click at [338, 21] on icon "close-circle" at bounding box center [336, 22] width 11 height 11
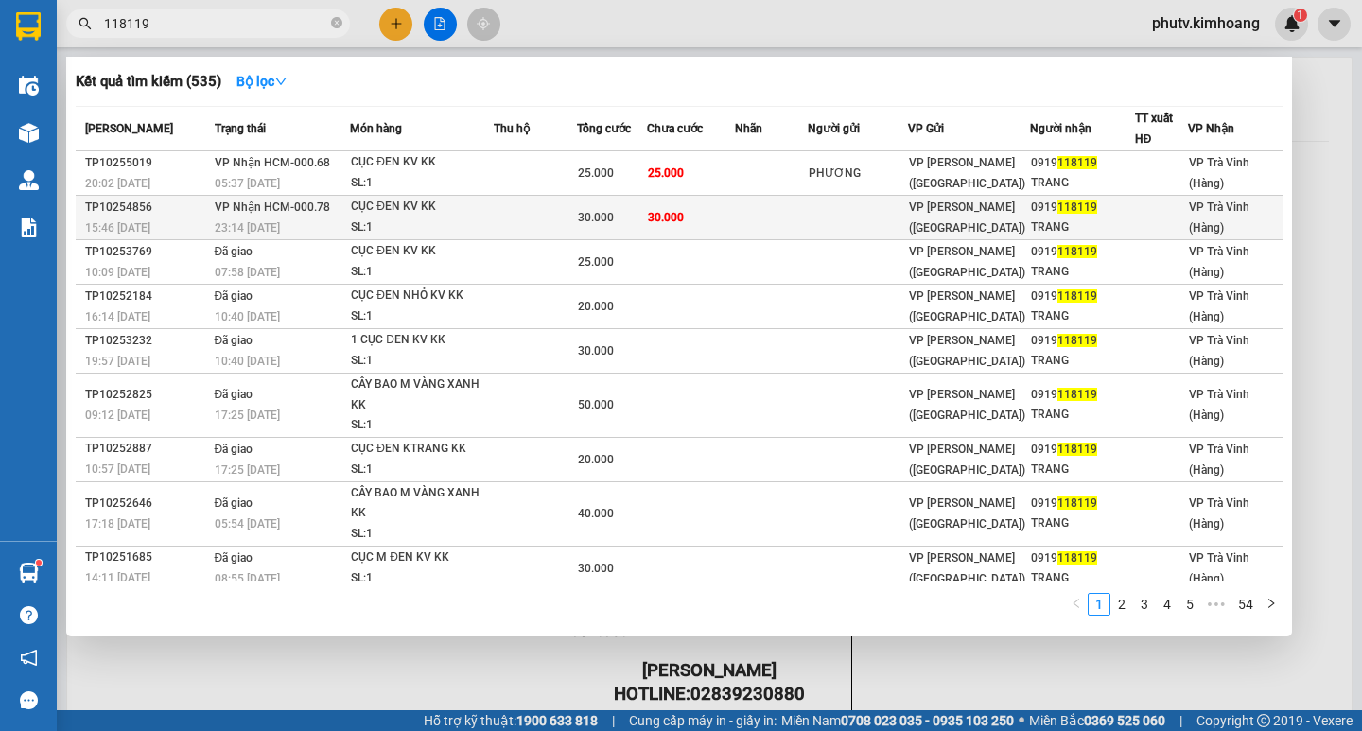
type input "118119"
click at [686, 204] on td "30.000" at bounding box center [691, 218] width 89 height 44
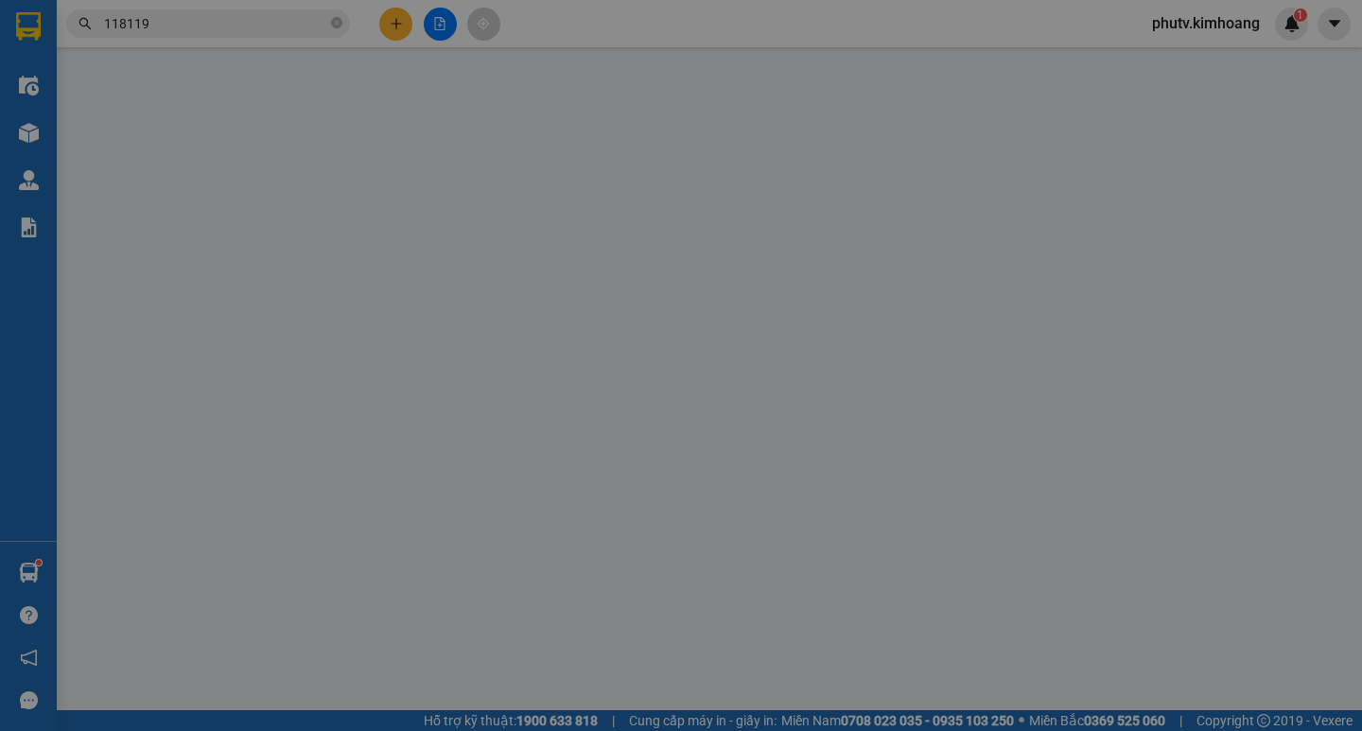
type input "0919118119"
type input "TRANG"
type input "30.000"
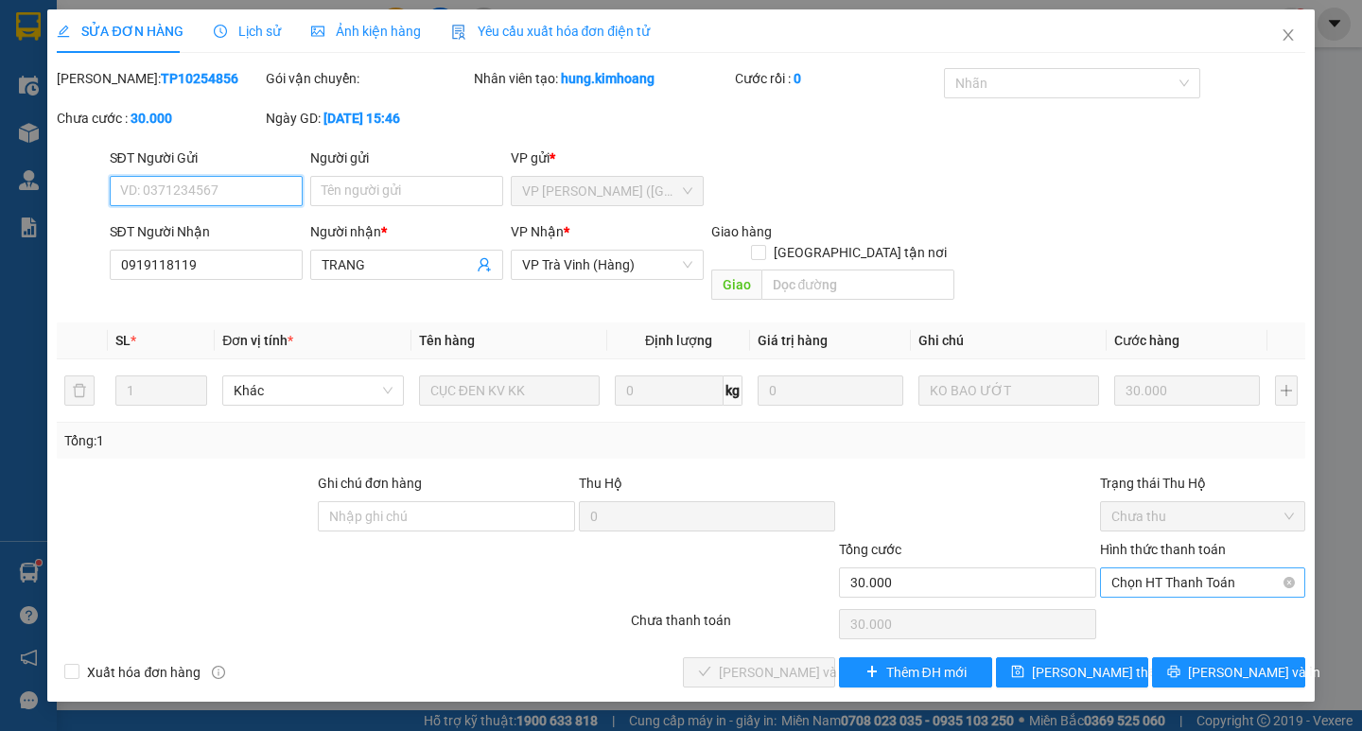
drag, startPoint x: 1152, startPoint y: 569, endPoint x: 1146, endPoint y: 578, distance: 10.2
click at [1151, 570] on span "Chọn HT Thanh Toán" at bounding box center [1202, 582] width 182 height 28
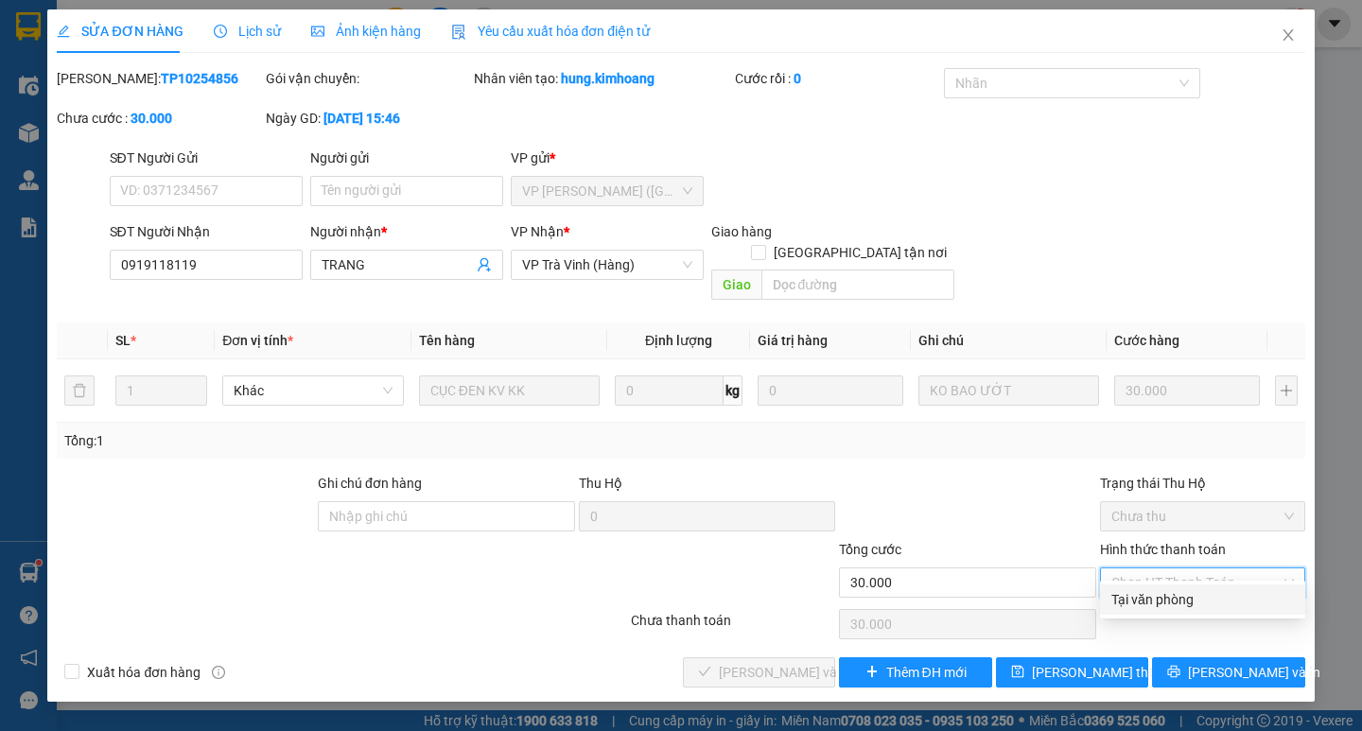
drag, startPoint x: 1146, startPoint y: 578, endPoint x: 1152, endPoint y: 604, distance: 27.1
click at [1158, 604] on div "Tại văn phòng" at bounding box center [1202, 599] width 182 height 21
type input "0"
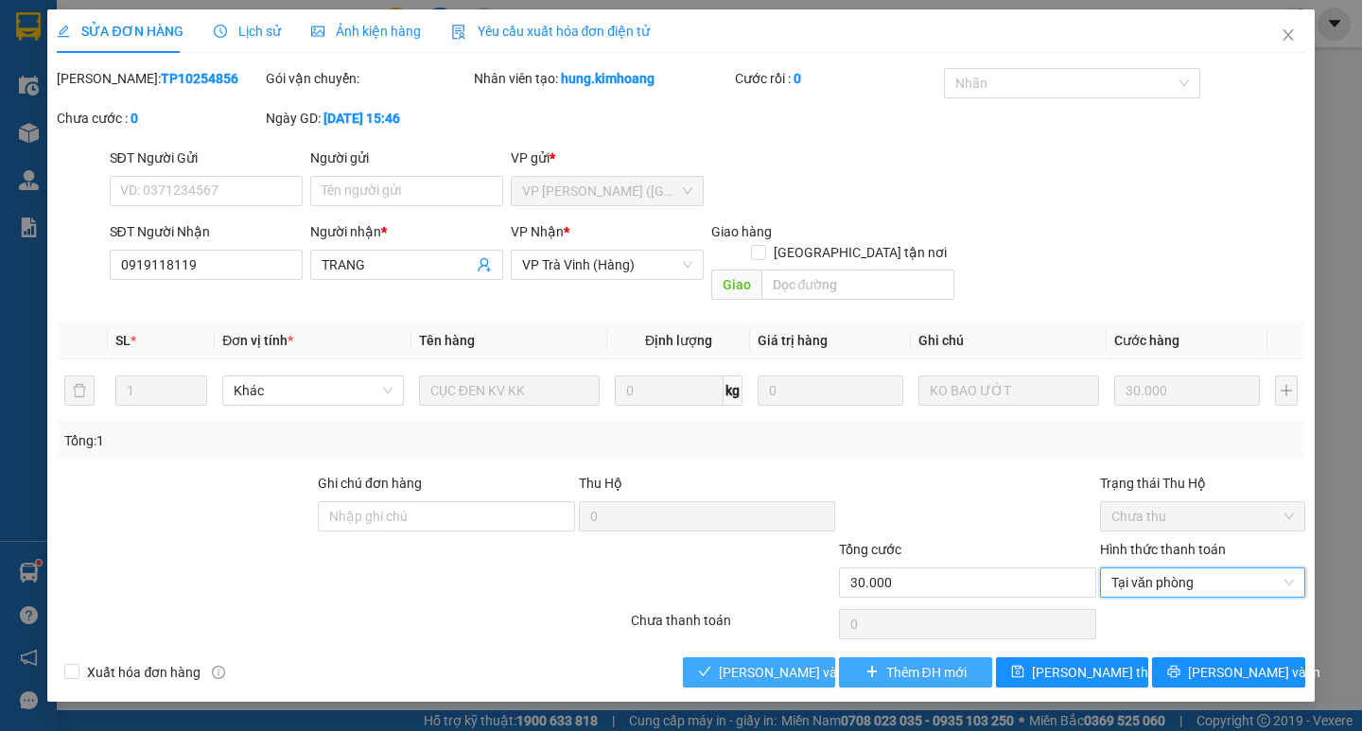
drag, startPoint x: 797, startPoint y: 645, endPoint x: 845, endPoint y: 645, distance: 48.2
click at [800, 662] on span "Lưu và Giao hàng" at bounding box center [810, 672] width 182 height 21
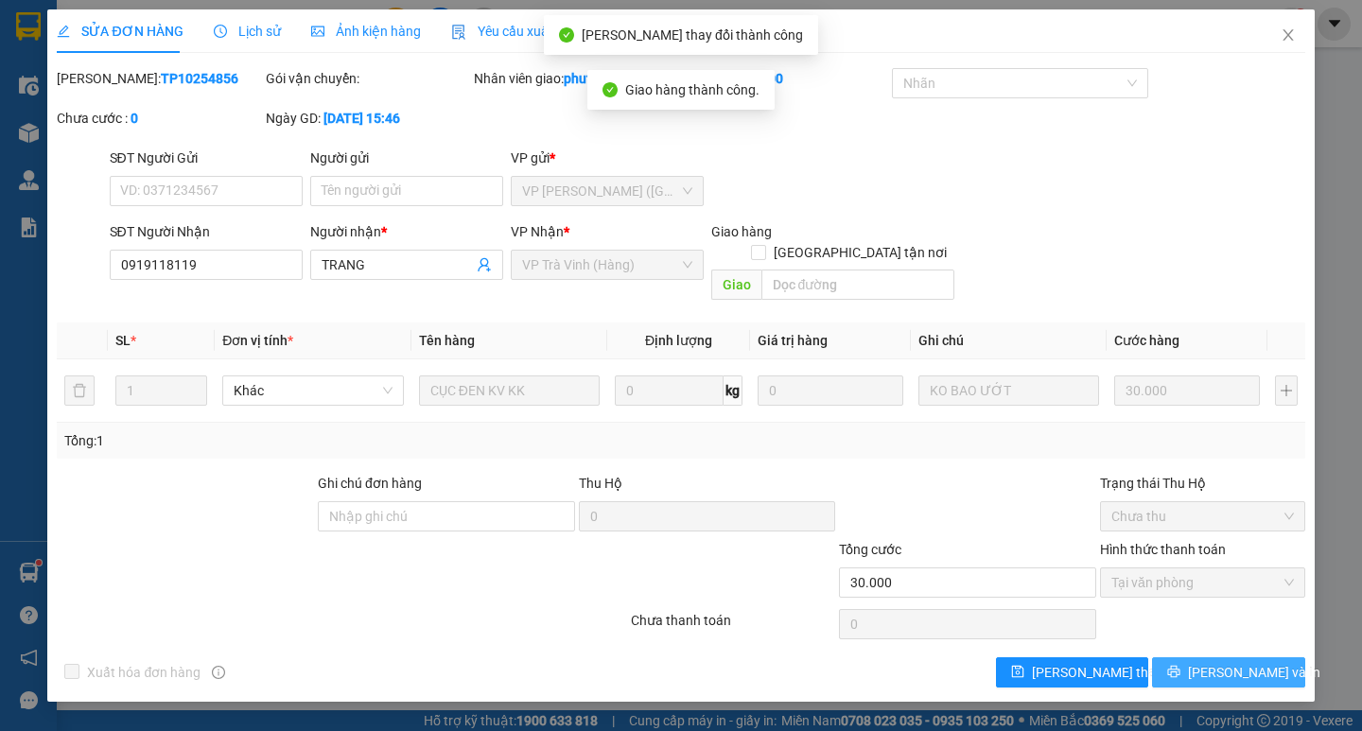
click at [1250, 662] on span "Lưu và In" at bounding box center [1254, 672] width 132 height 21
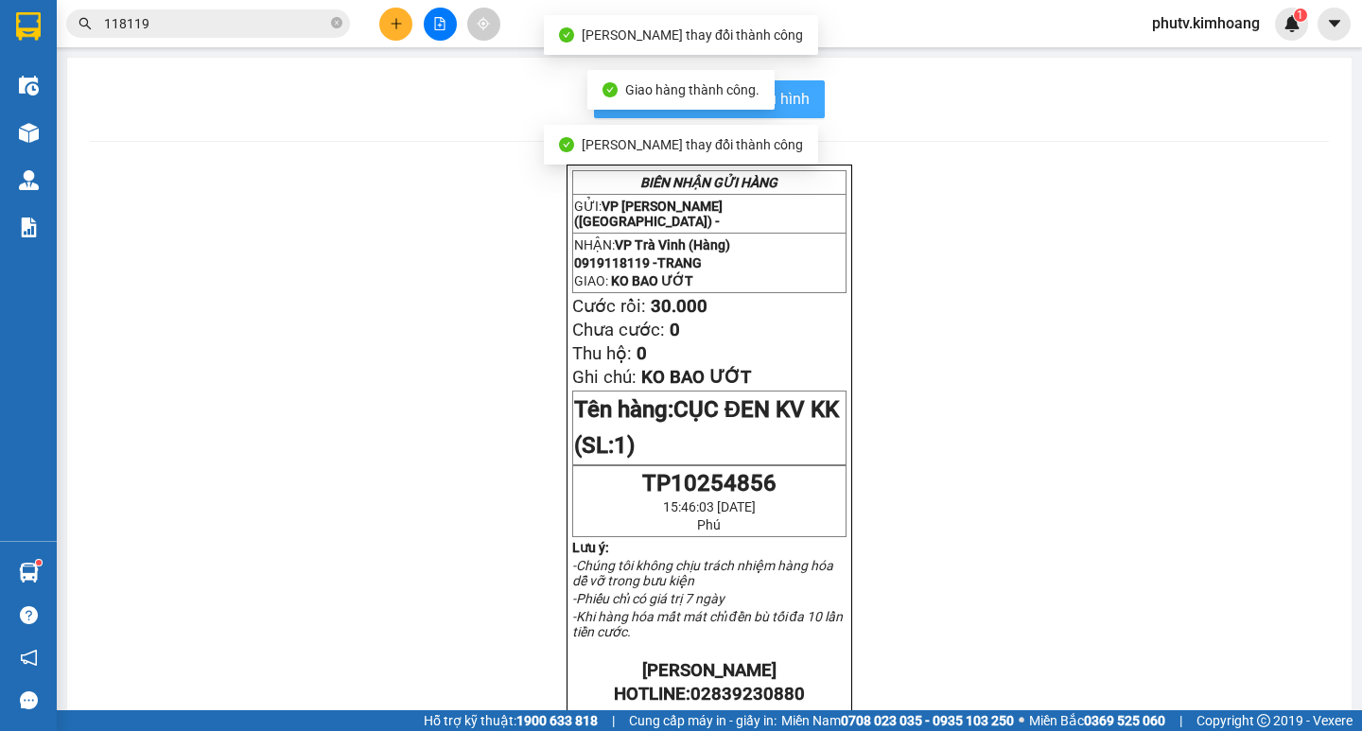
click at [802, 93] on span "In mẫu biên lai tự cấu hình" at bounding box center [721, 99] width 178 height 24
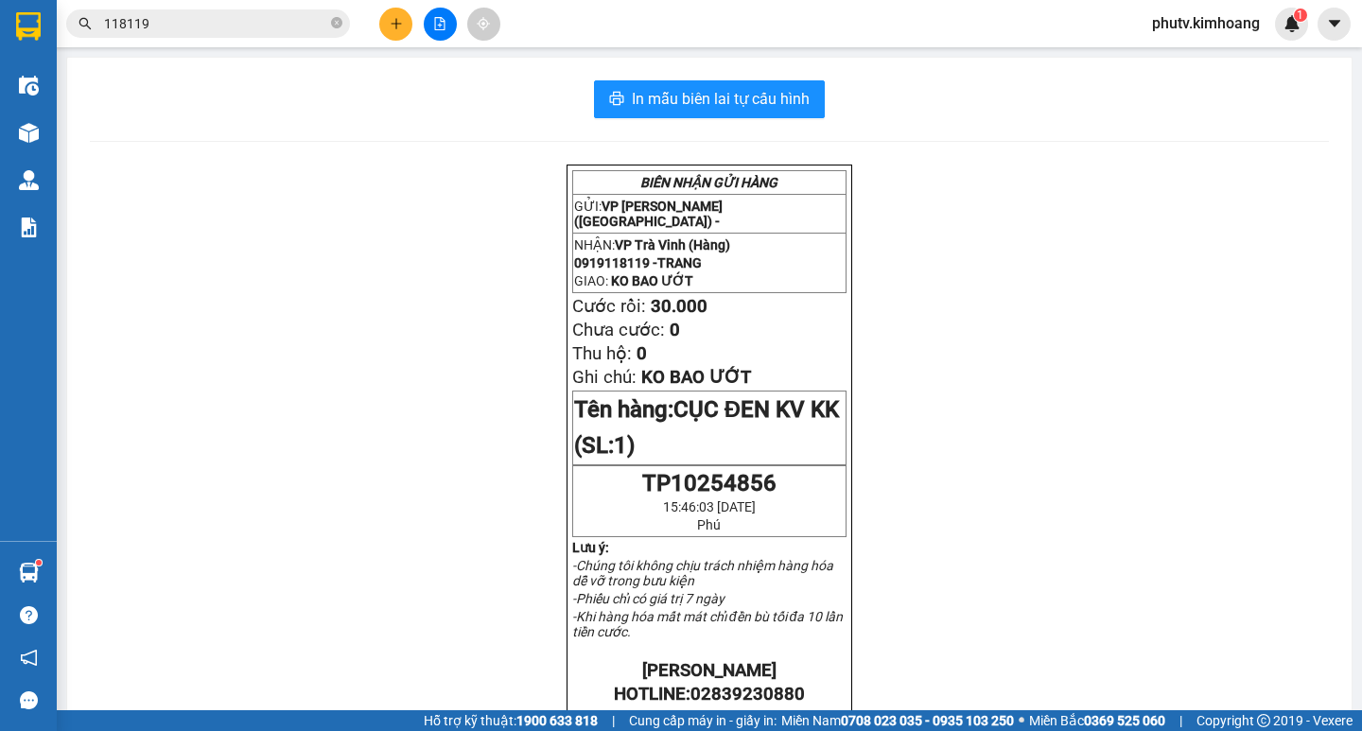
click at [282, 42] on div "Kết quả tìm kiếm ( 535 ) Bộ lọc Mã ĐH Trạng thái Món hàng Thu hộ Tổng cước Chưa…" at bounding box center [681, 23] width 1362 height 47
click at [280, 24] on input "118119" at bounding box center [215, 23] width 223 height 21
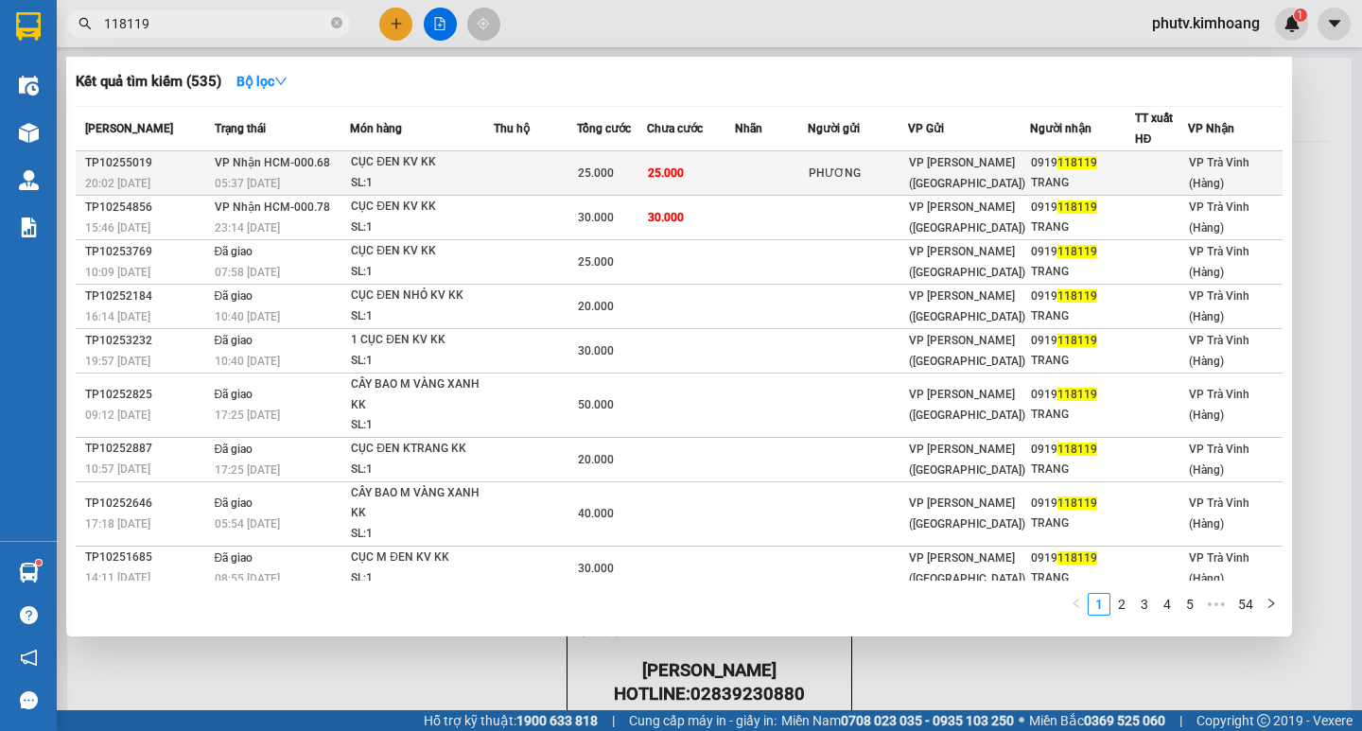
click at [808, 173] on td at bounding box center [771, 173] width 73 height 44
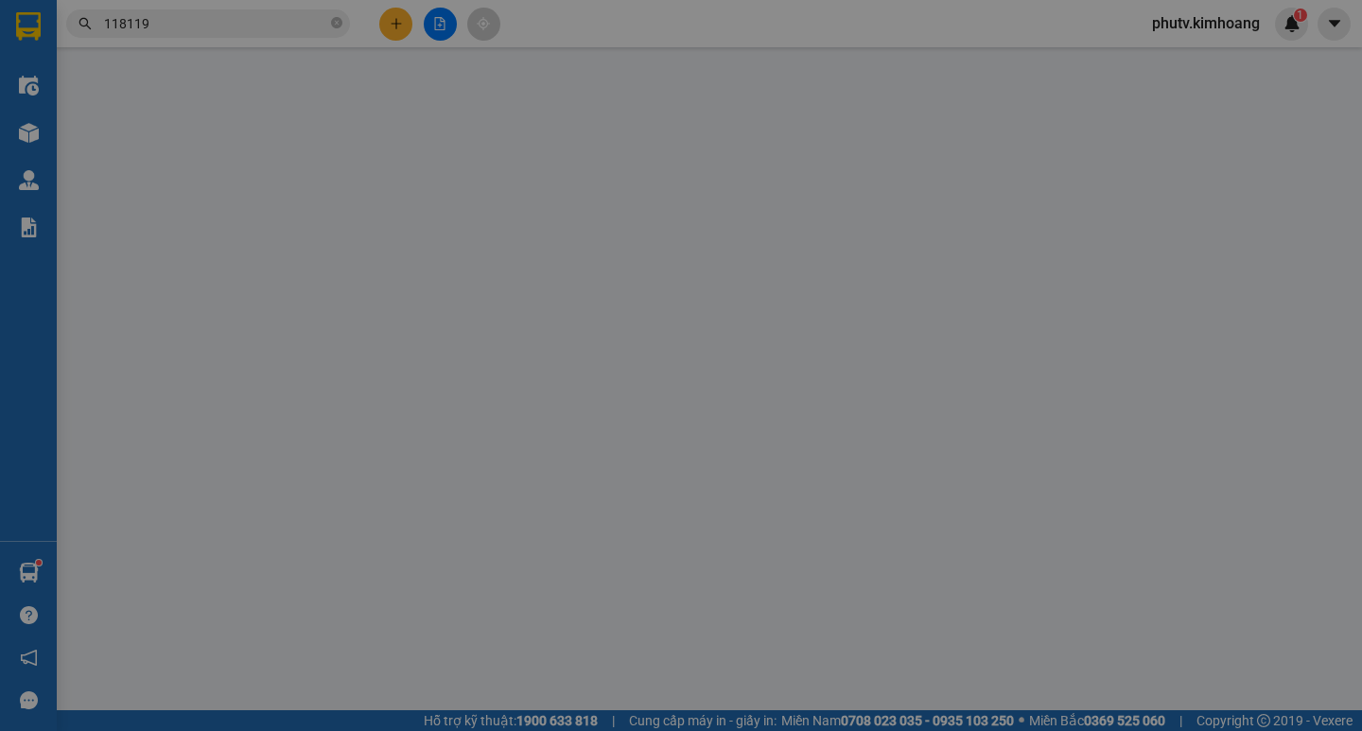
type input "PHƯƠNG"
type input "0919118119"
type input "TRANG"
type input "25.000"
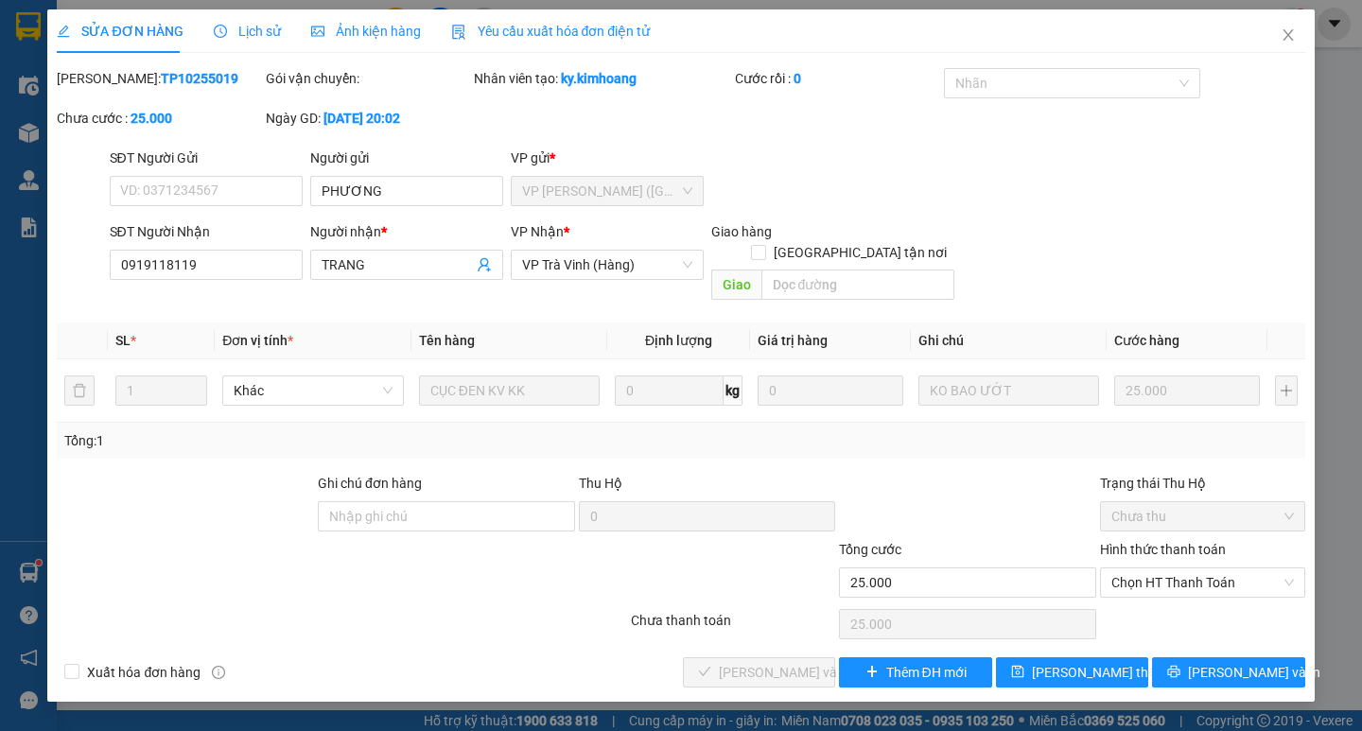
click at [1177, 577] on div "Hình thức thanh toán Chọn HT Thanh Toán" at bounding box center [1202, 572] width 205 height 66
drag, startPoint x: 1178, startPoint y: 574, endPoint x: 1181, endPoint y: 601, distance: 27.6
click at [1178, 578] on div "Hình thức thanh toán Chọn HT Thanh Toán" at bounding box center [1202, 572] width 205 height 66
click at [1155, 575] on span "Chọn HT Thanh Toán" at bounding box center [1202, 582] width 182 height 28
click at [1080, 610] on div "Total Paid Fee 0 Total UnPaid Fee 25.000 Cash Collection Total Fee Mã ĐH: TP102…" at bounding box center [680, 377] width 1247 height 619
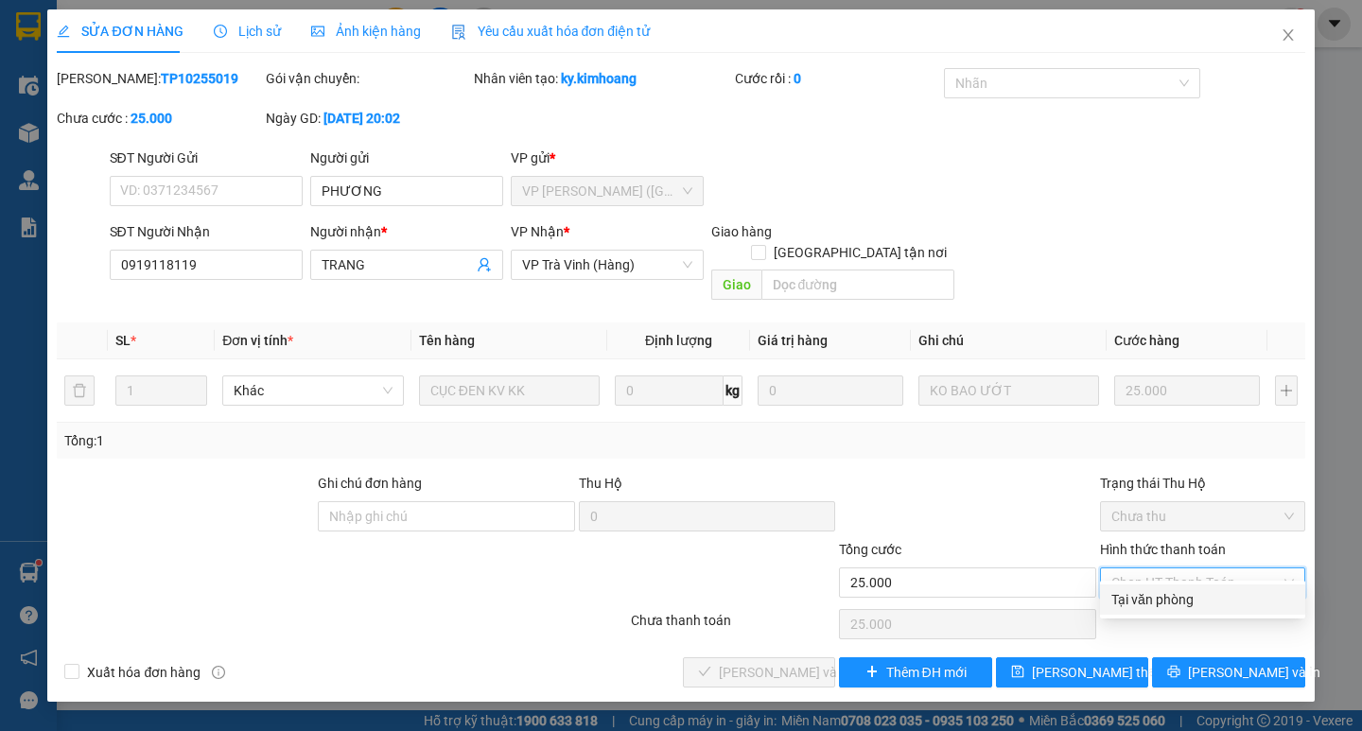
click at [1132, 591] on div "Tại văn phòng" at bounding box center [1202, 599] width 182 height 21
type input "0"
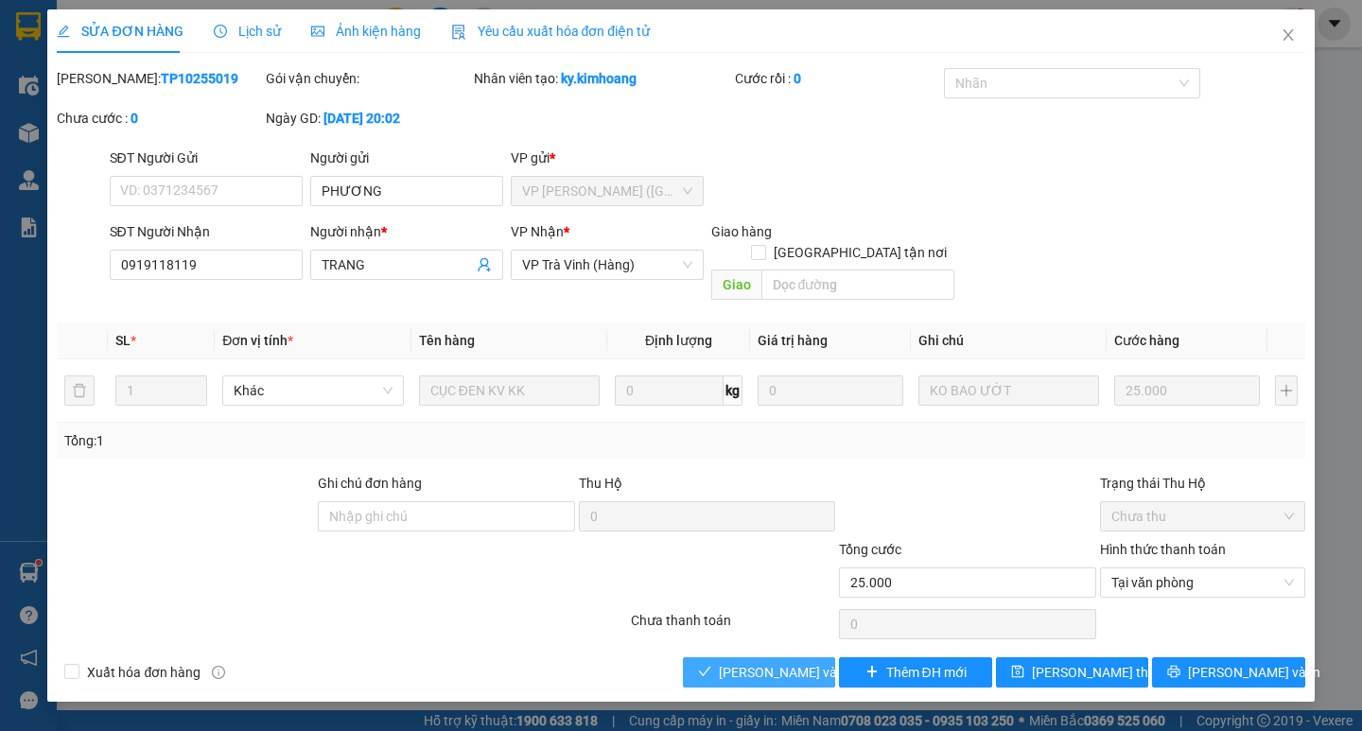
drag, startPoint x: 809, startPoint y: 645, endPoint x: 981, endPoint y: 655, distance: 171.5
click at [810, 662] on span "Lưu và Giao hàng" at bounding box center [810, 672] width 182 height 21
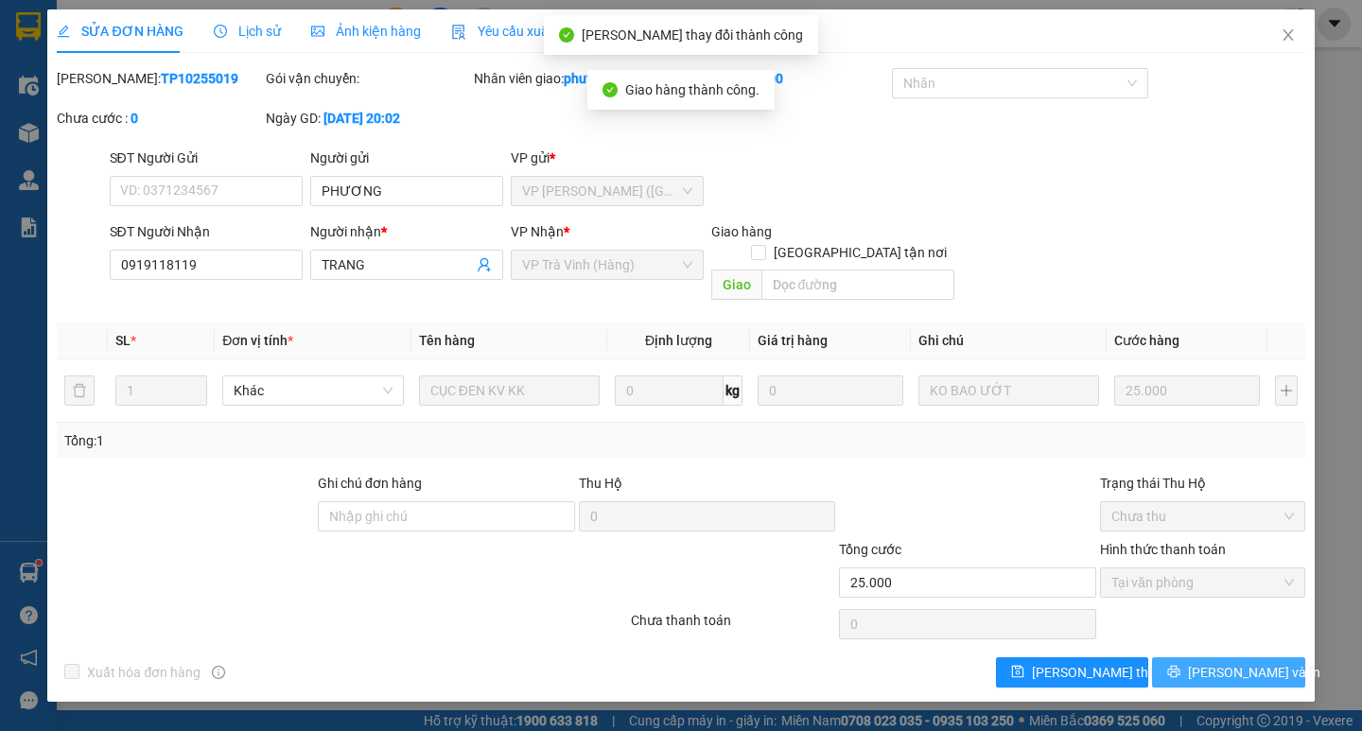
click at [1207, 657] on button "Lưu và In" at bounding box center [1228, 672] width 152 height 30
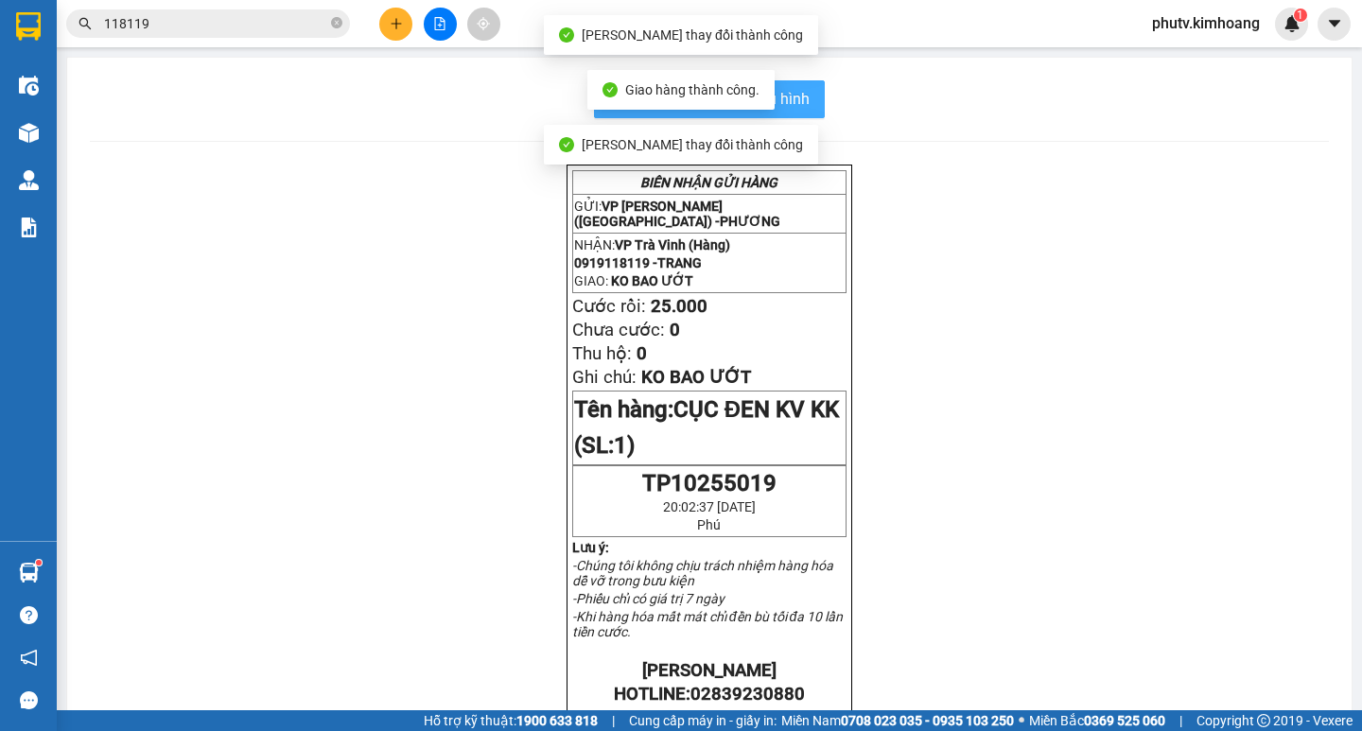
click at [800, 95] on span "In mẫu biên lai tự cấu hình" at bounding box center [721, 99] width 178 height 24
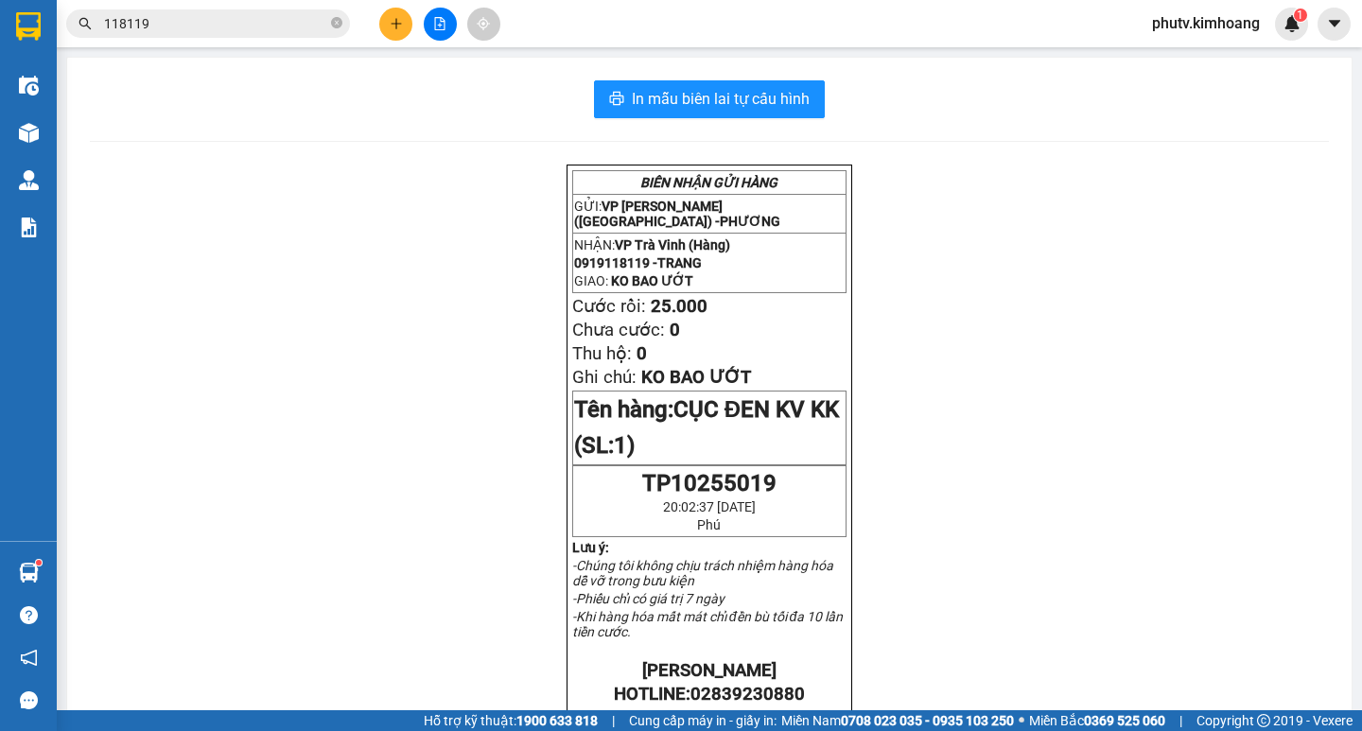
click at [394, 21] on icon "plus" at bounding box center [396, 23] width 13 height 13
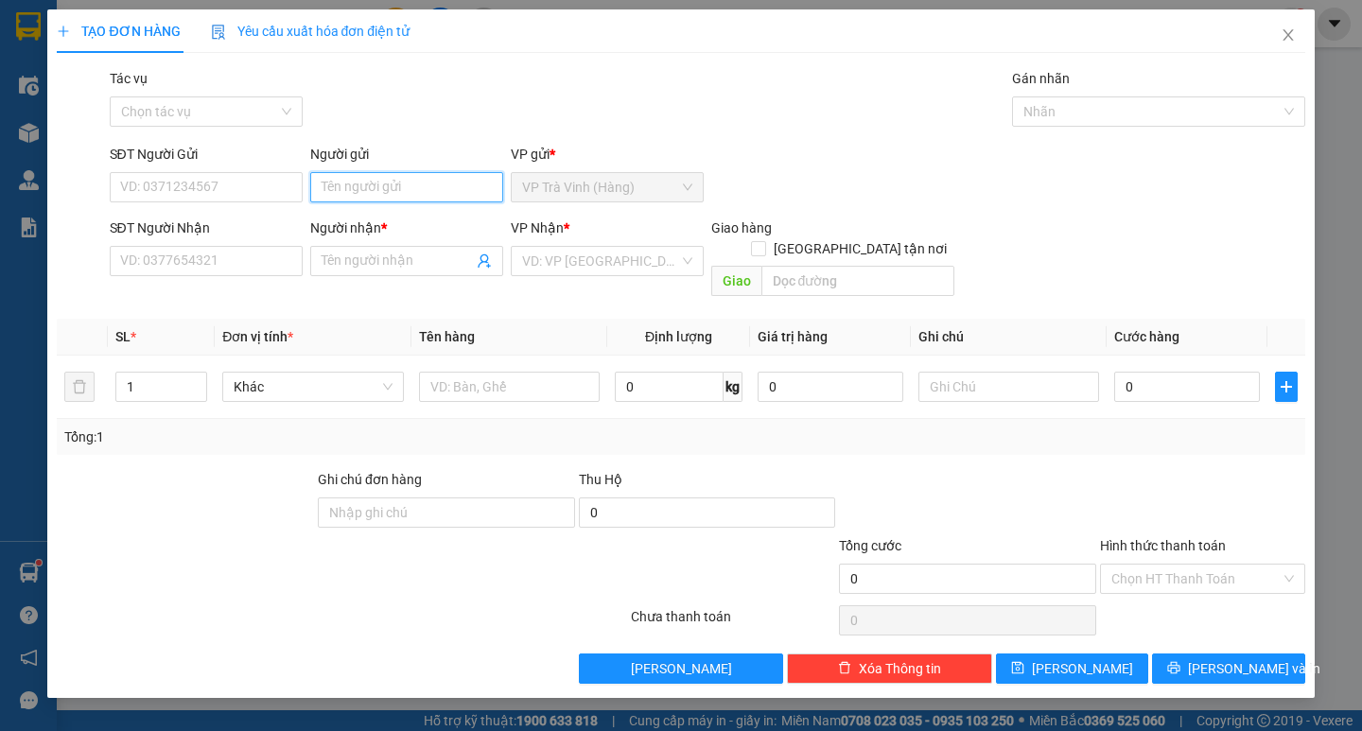
click at [419, 194] on input "Người gửi" at bounding box center [406, 187] width 193 height 30
type input "ba"
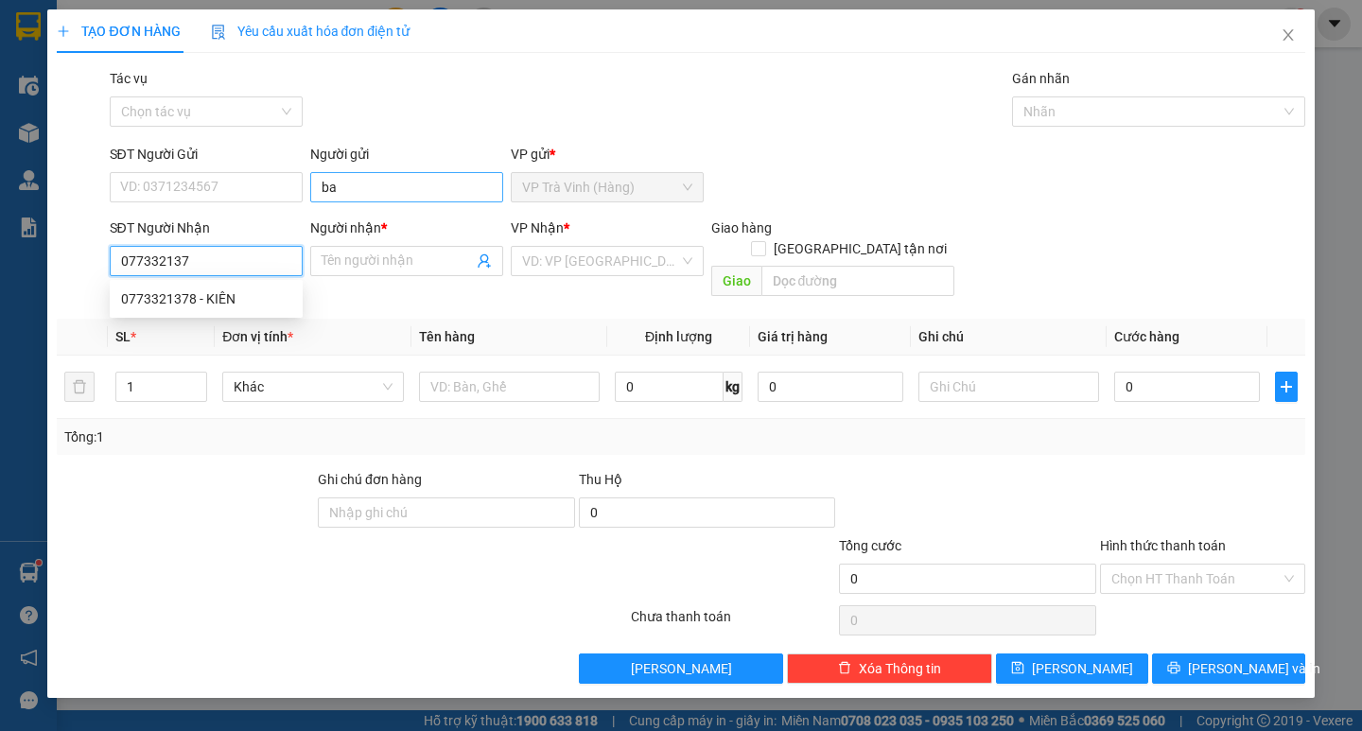
type input "0773321378"
click at [277, 304] on div "0773321378 - KIÊN" at bounding box center [206, 298] width 170 height 21
type input "KIÊN"
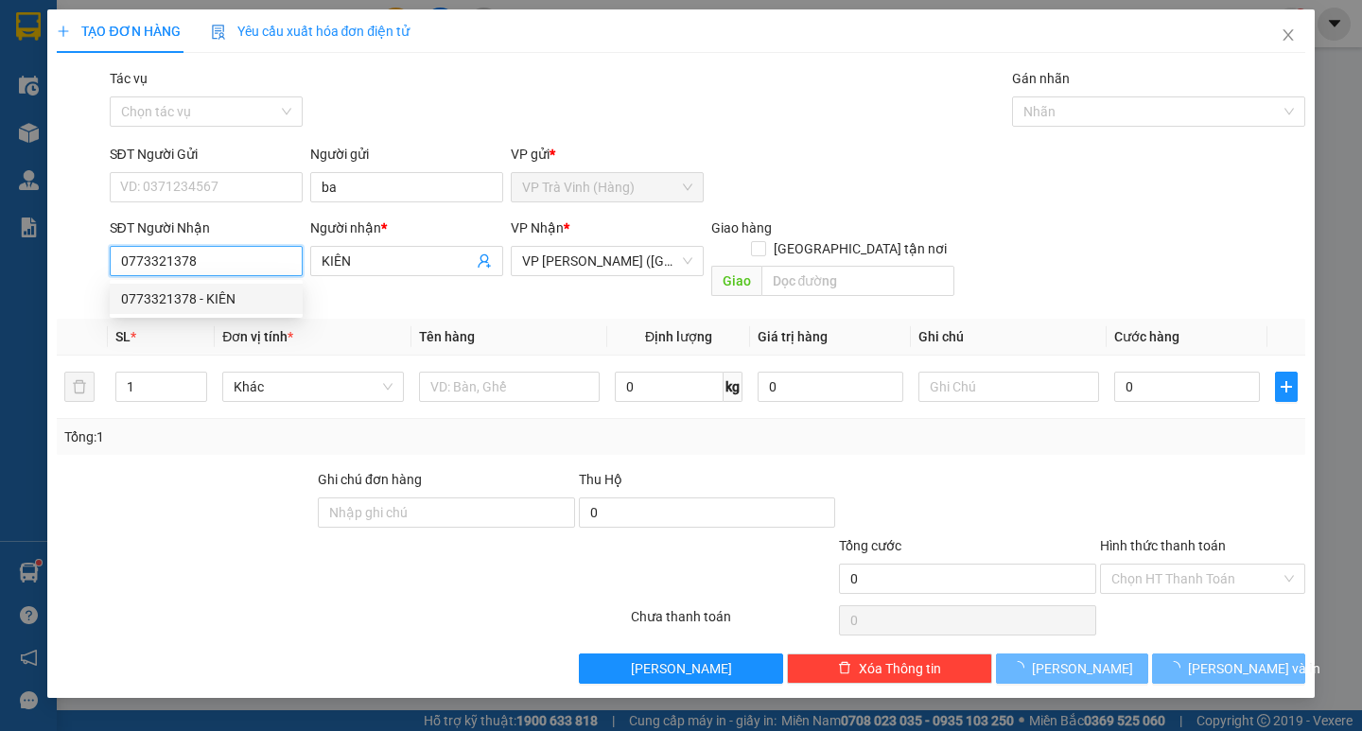
type input "30.000"
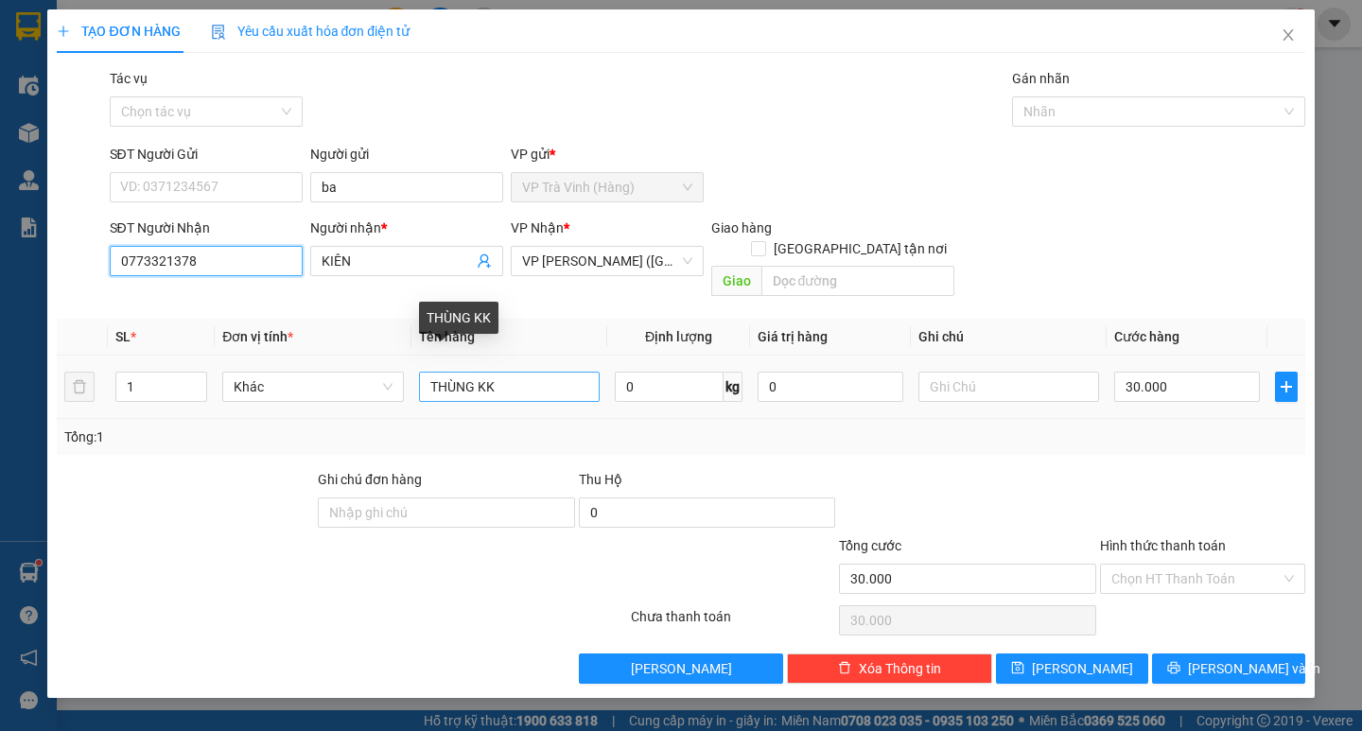
type input "0773321378"
click at [426, 372] on input "THÙNG KK" at bounding box center [509, 387] width 181 height 30
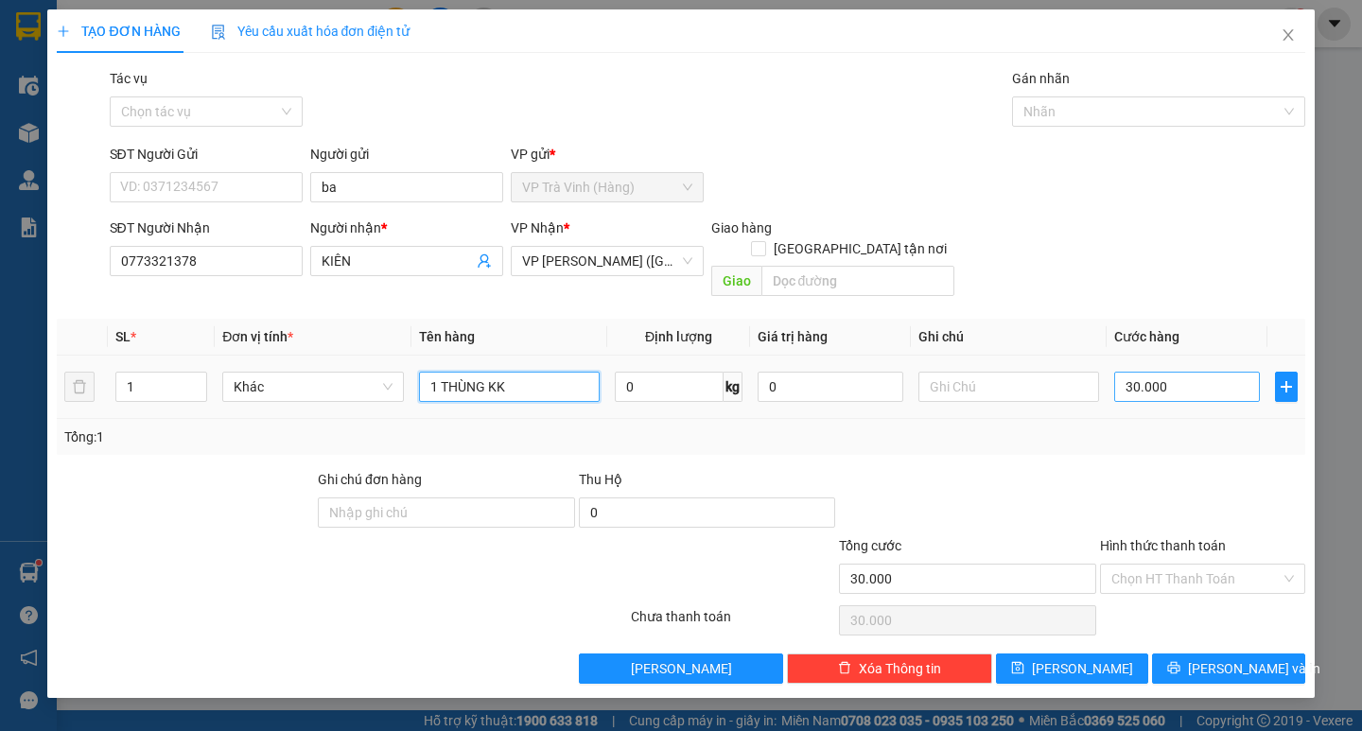
type input "1 THÙNG KK"
click at [1177, 372] on input "30.000" at bounding box center [1187, 387] width 146 height 30
click at [1171, 469] on div at bounding box center [1202, 502] width 209 height 66
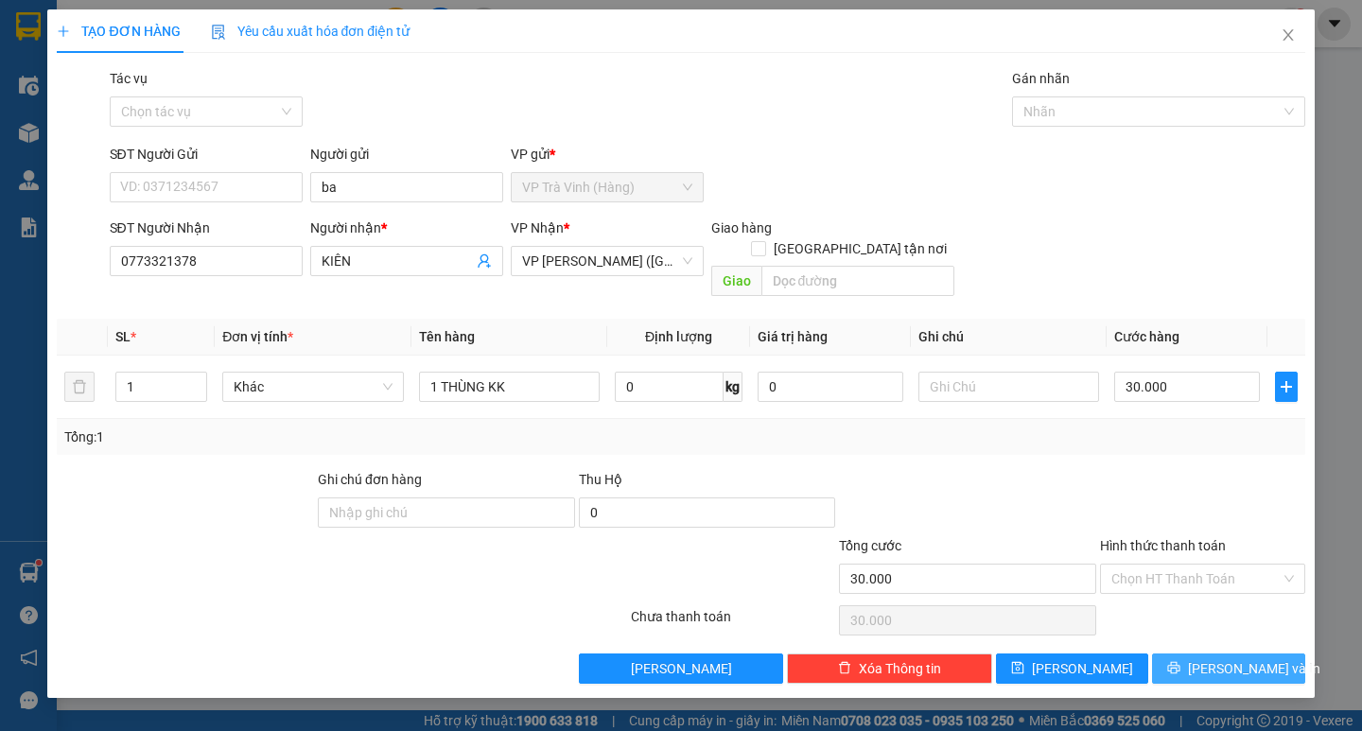
click at [1225, 658] on span "Lưu và In" at bounding box center [1254, 668] width 132 height 21
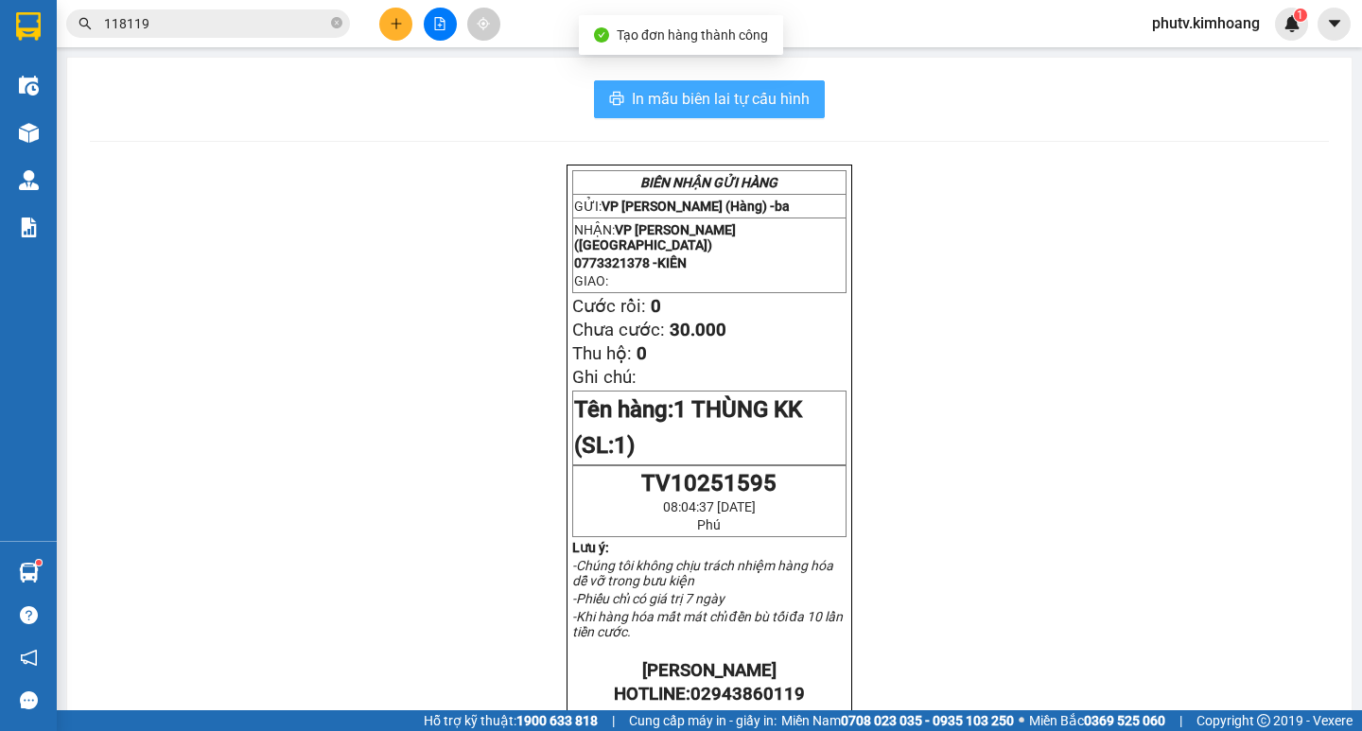
click at [775, 113] on button "In mẫu biên lai tự cấu hình" at bounding box center [709, 99] width 231 height 38
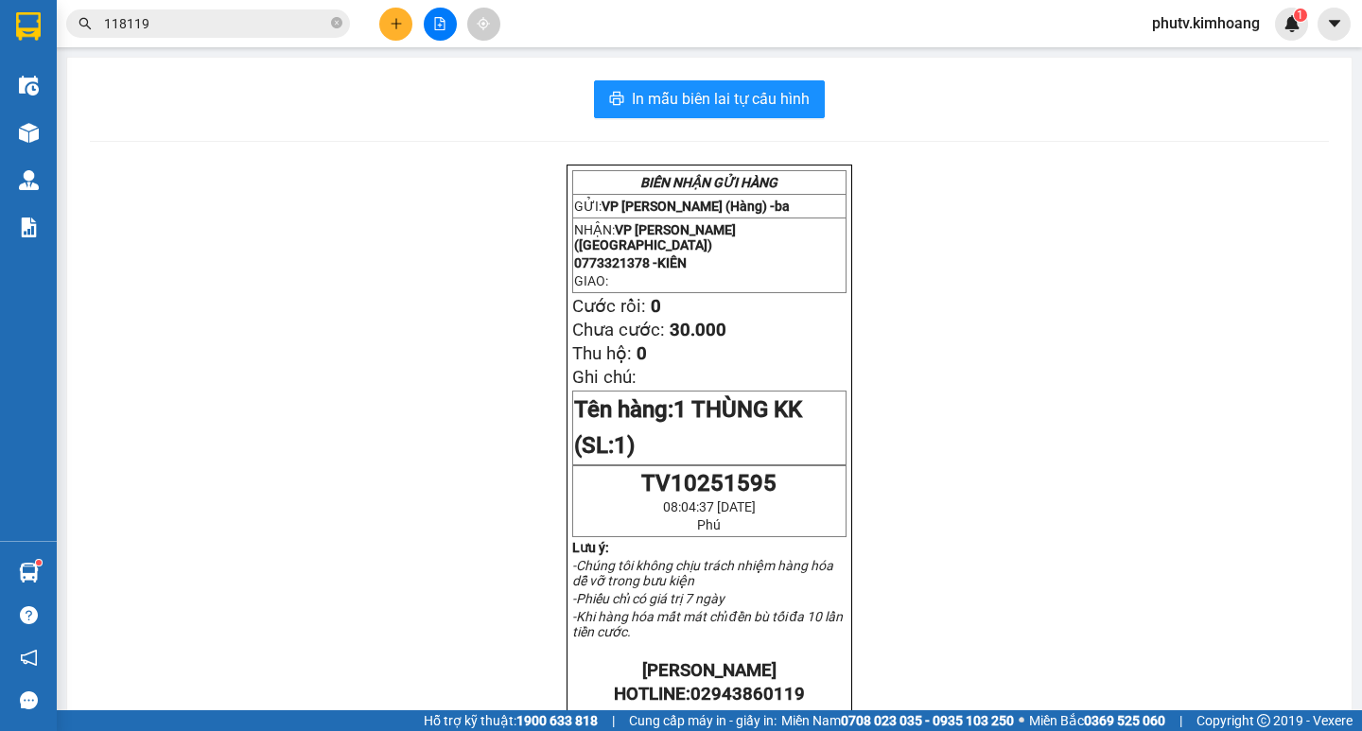
click at [281, 27] on input "118119" at bounding box center [215, 23] width 223 height 21
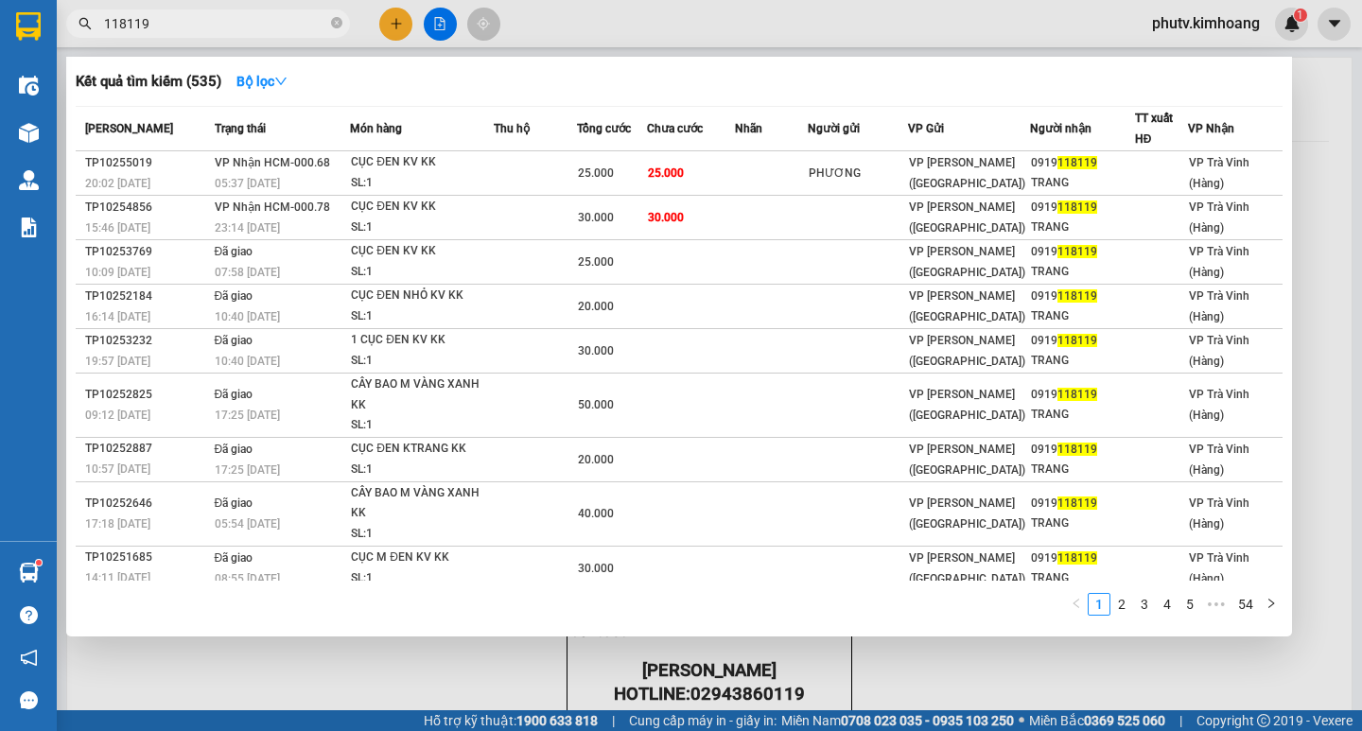
click at [281, 27] on input "118119" at bounding box center [215, 23] width 223 height 21
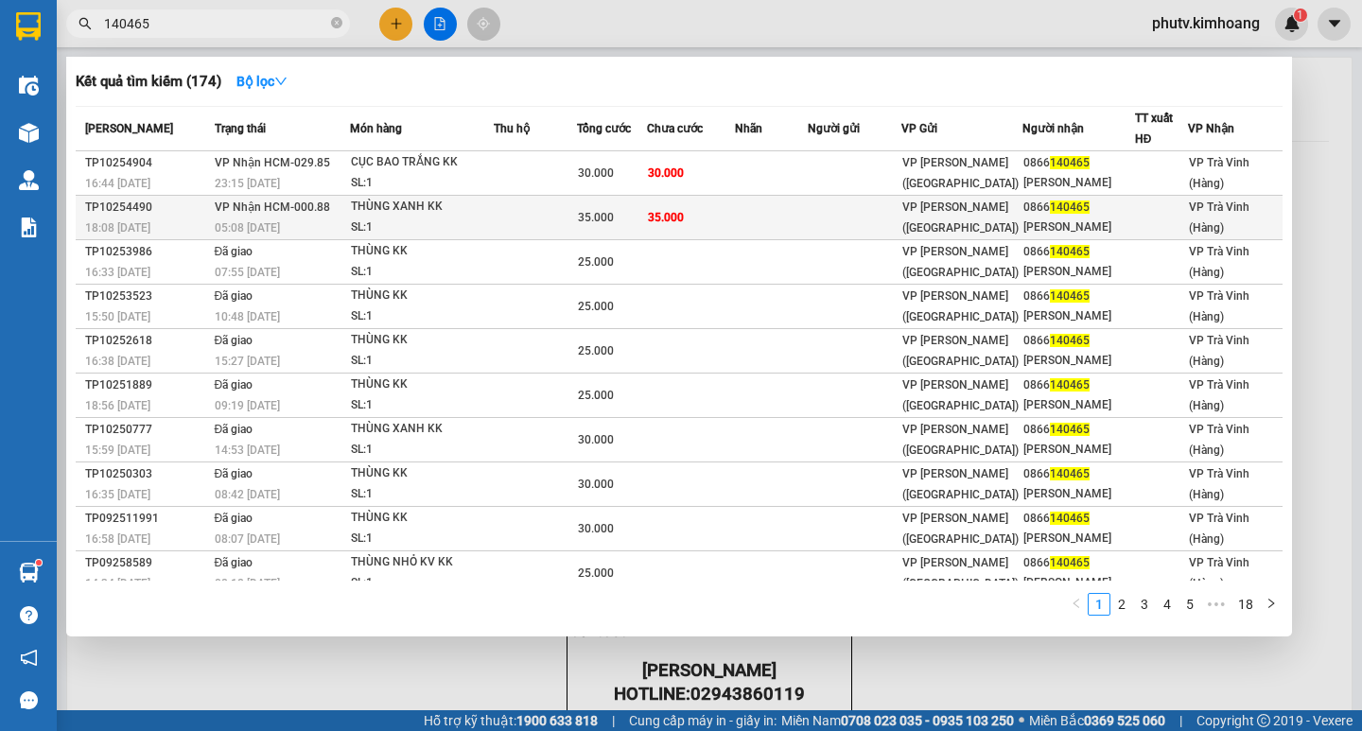
type input "140465"
click at [590, 220] on span "35.000" at bounding box center [596, 217] width 36 height 13
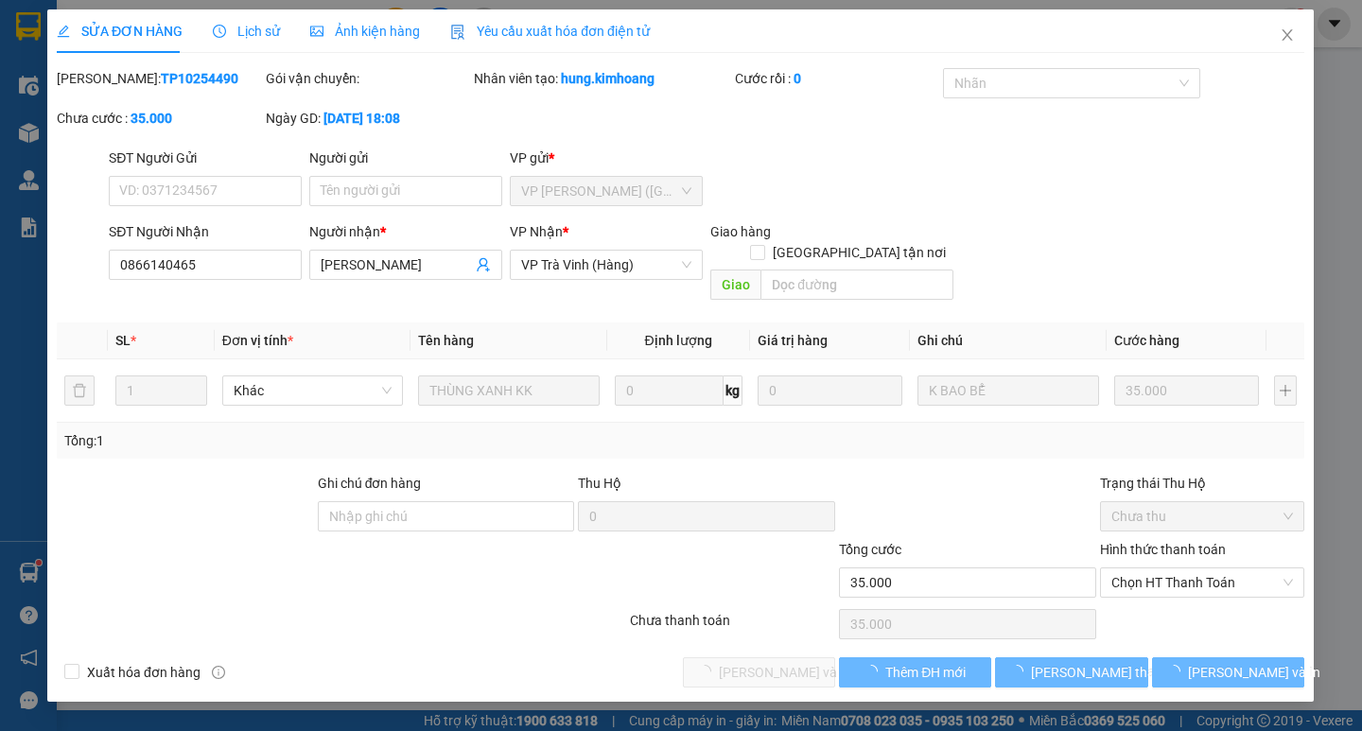
type input "0866140465"
type input "DUY MINH"
type input "35.000"
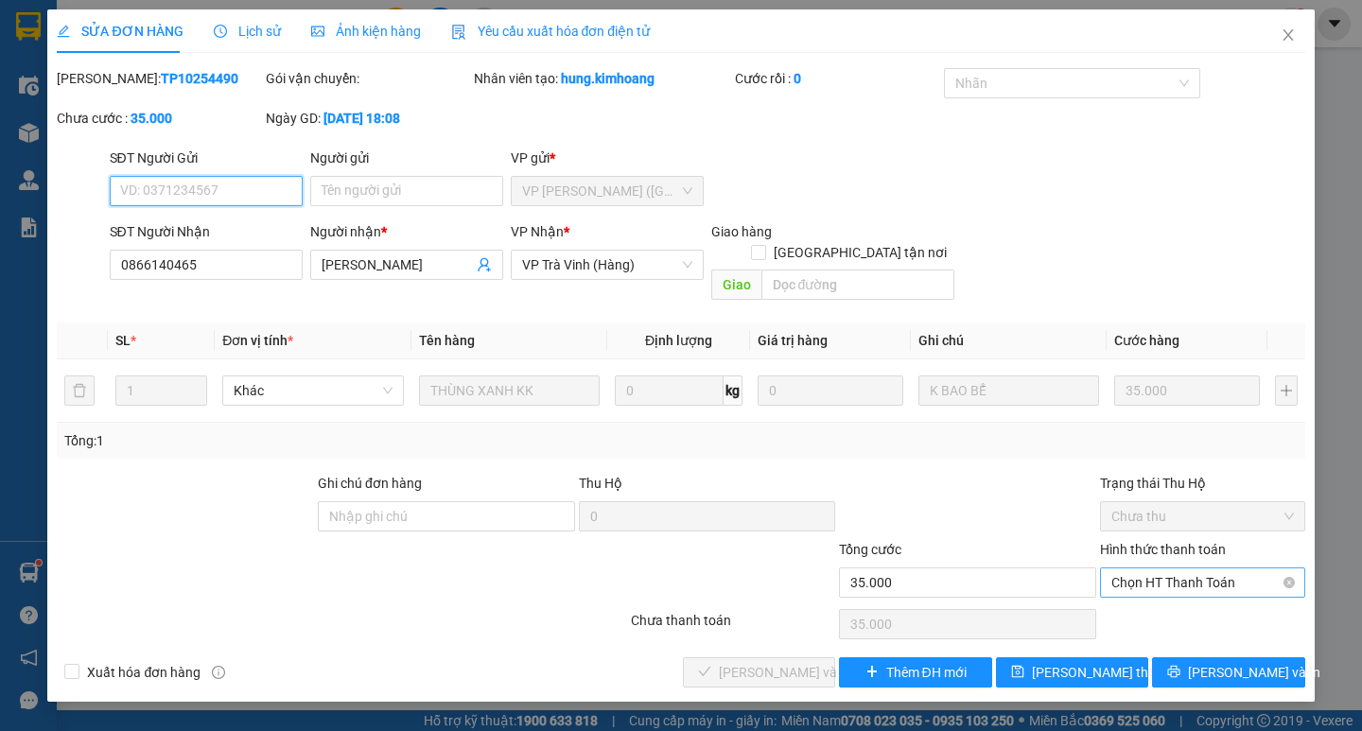
click at [1151, 576] on div "Chọn HT Thanh Toán" at bounding box center [1202, 582] width 205 height 30
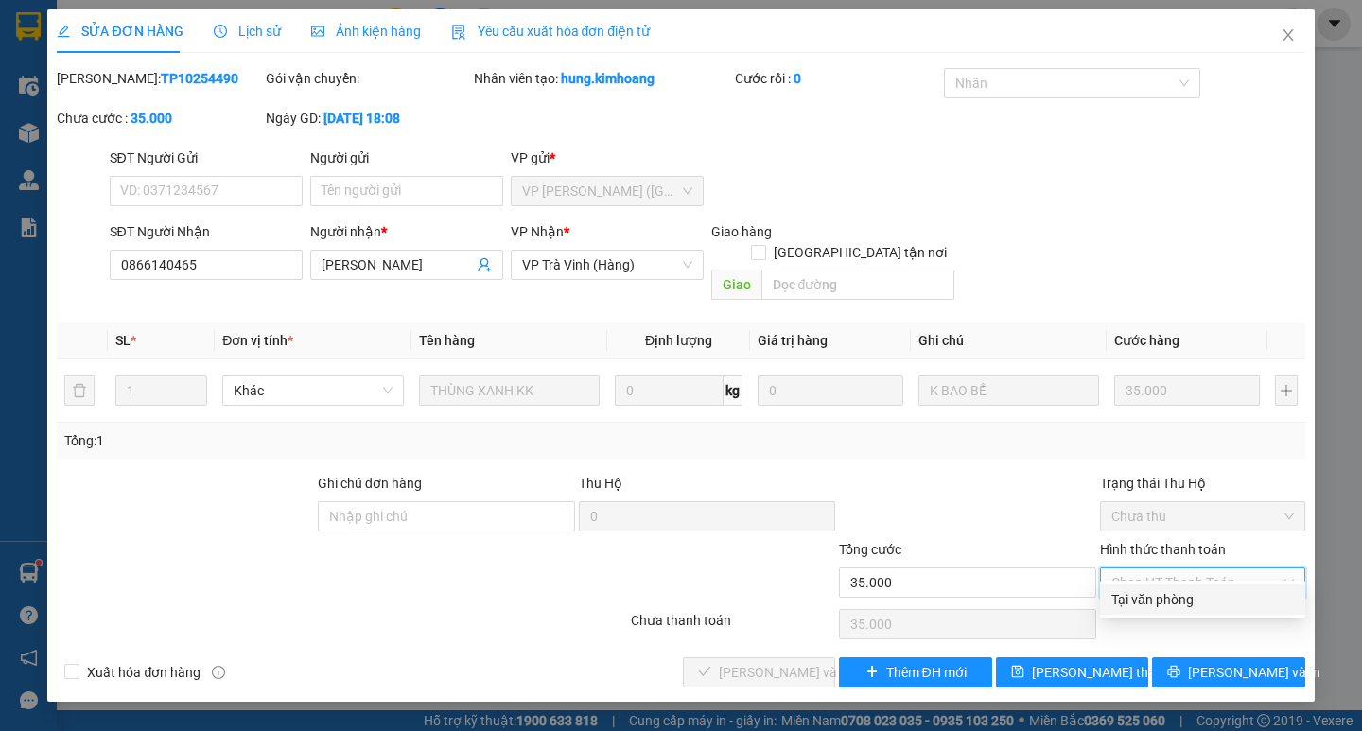
click at [1161, 607] on div "Tại văn phòng" at bounding box center [1202, 599] width 182 height 21
type input "0"
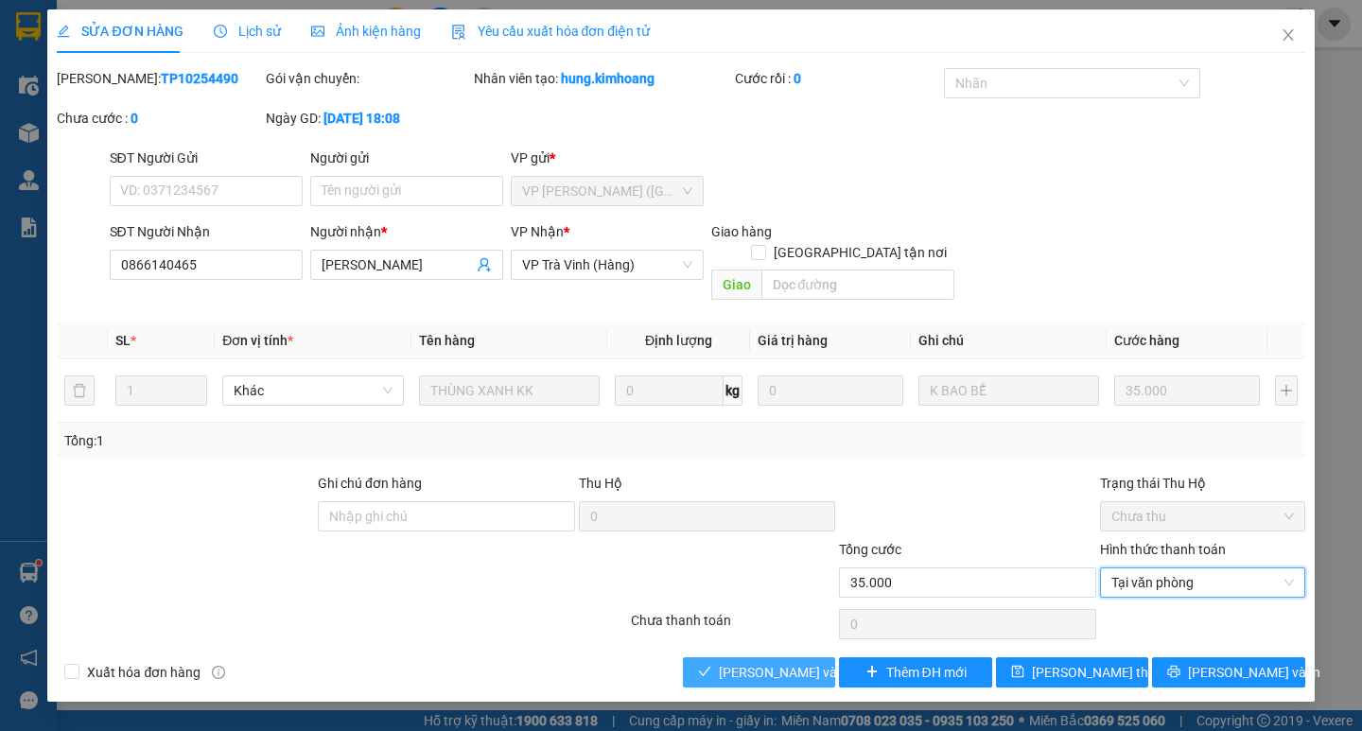
click at [796, 662] on span "Lưu và Giao hàng" at bounding box center [810, 672] width 182 height 21
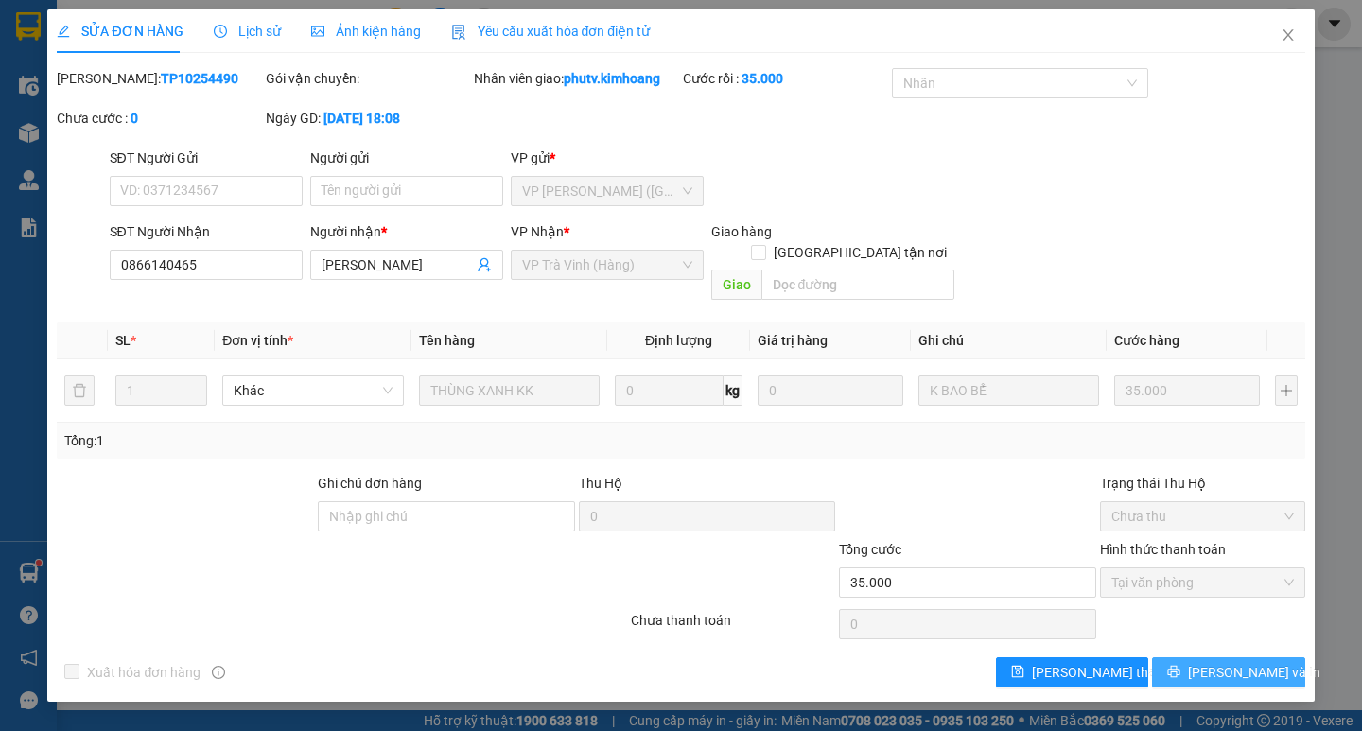
click at [1265, 664] on button "Lưu và In" at bounding box center [1228, 672] width 152 height 30
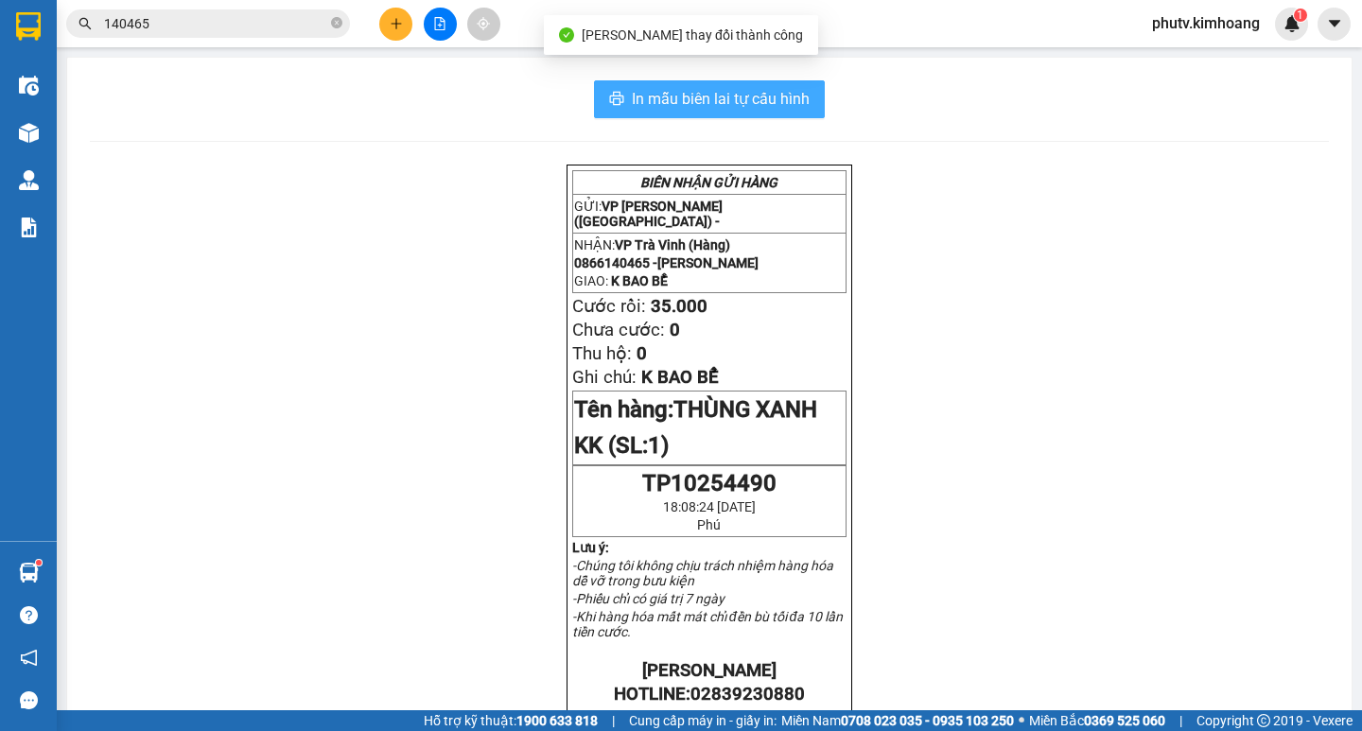
click at [616, 95] on icon "printer" at bounding box center [616, 98] width 15 height 15
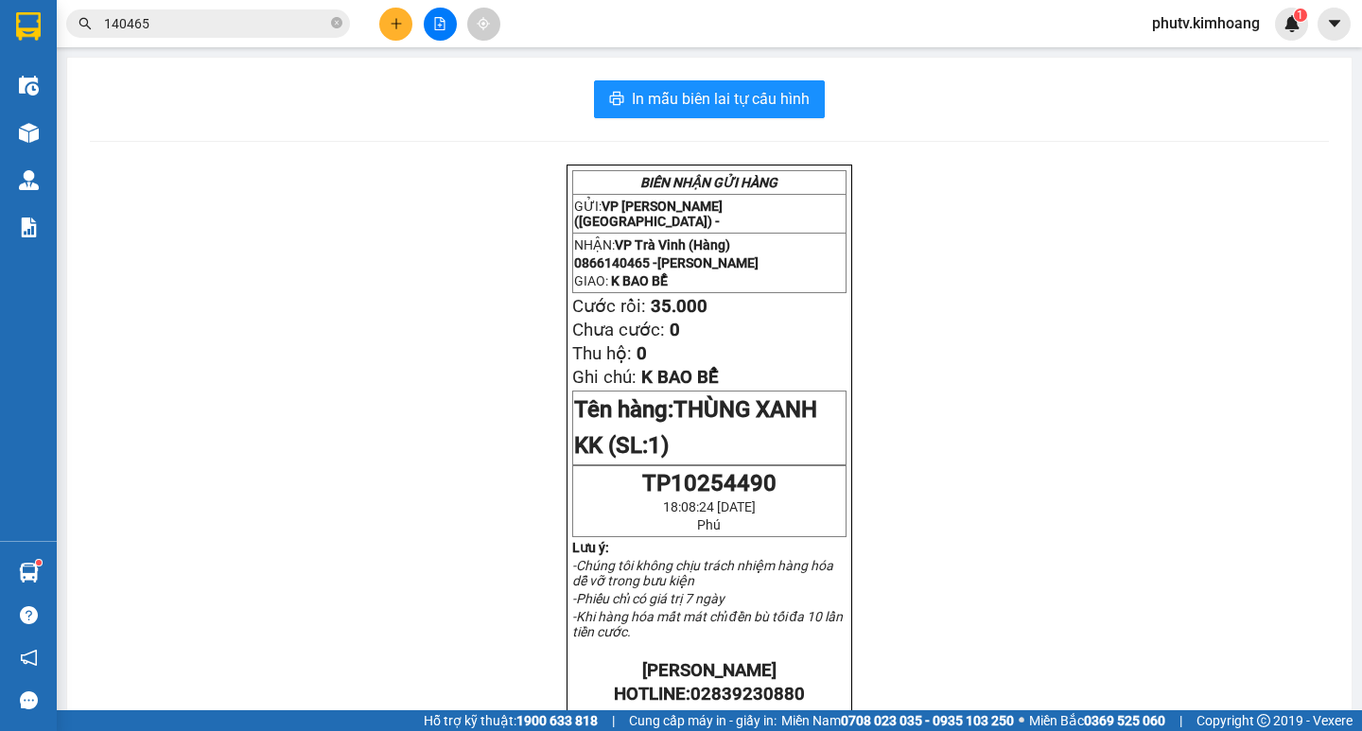
click at [256, 29] on input "140465" at bounding box center [215, 23] width 223 height 21
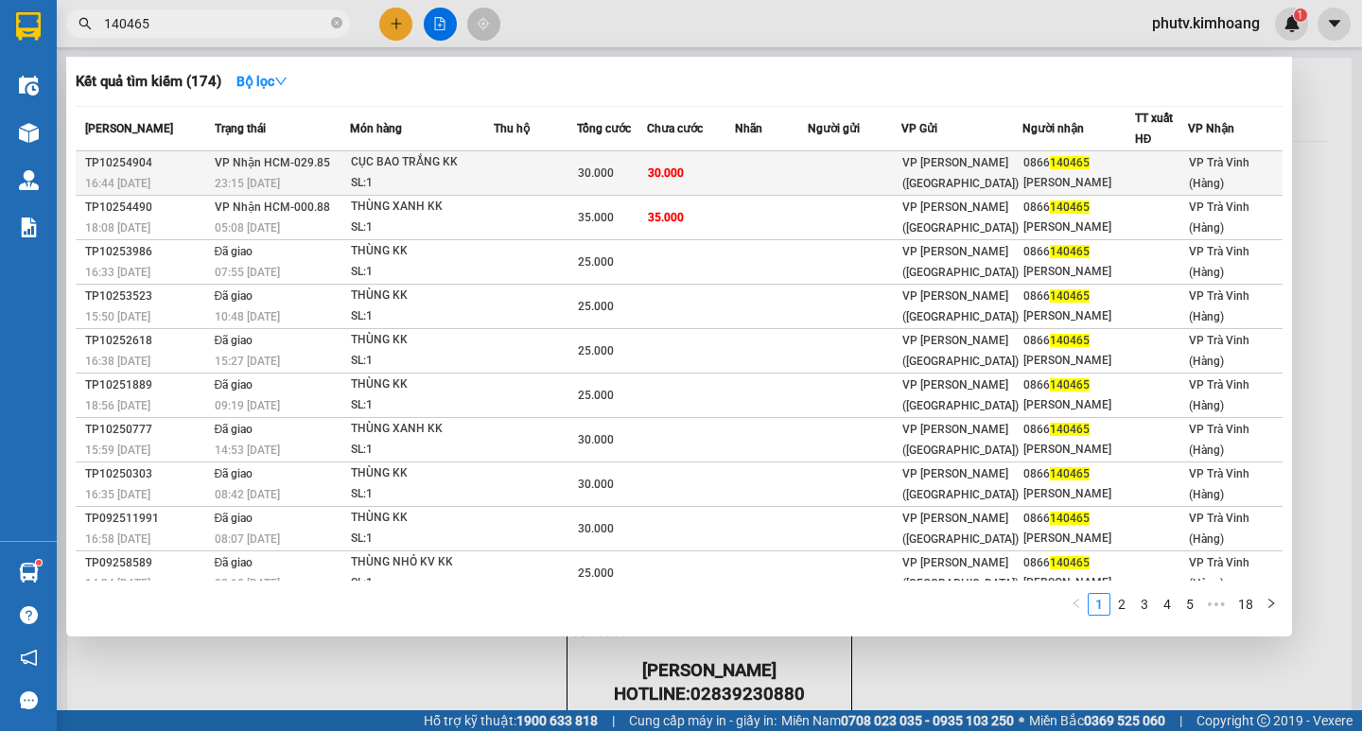
click at [478, 177] on div "SL: 1" at bounding box center [422, 183] width 142 height 21
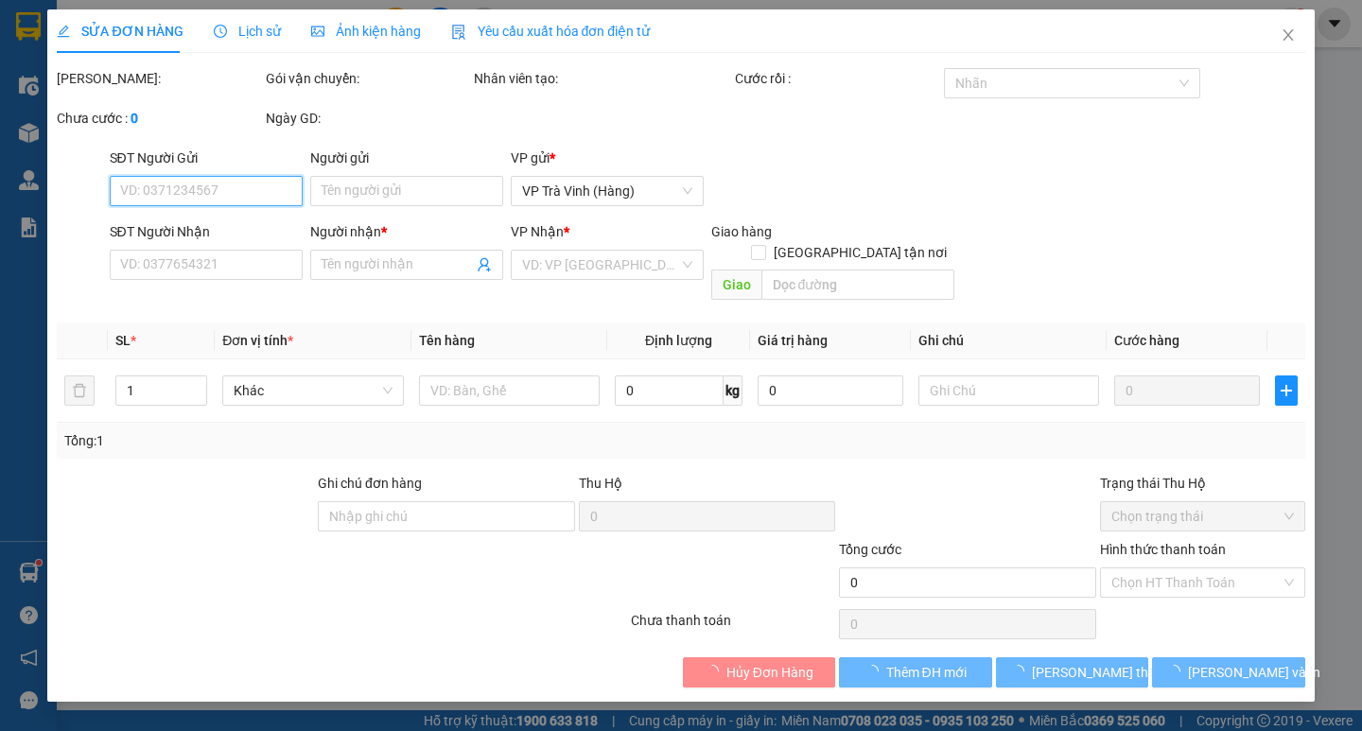
type input "0866140465"
type input "DUY MINH"
type input "30.000"
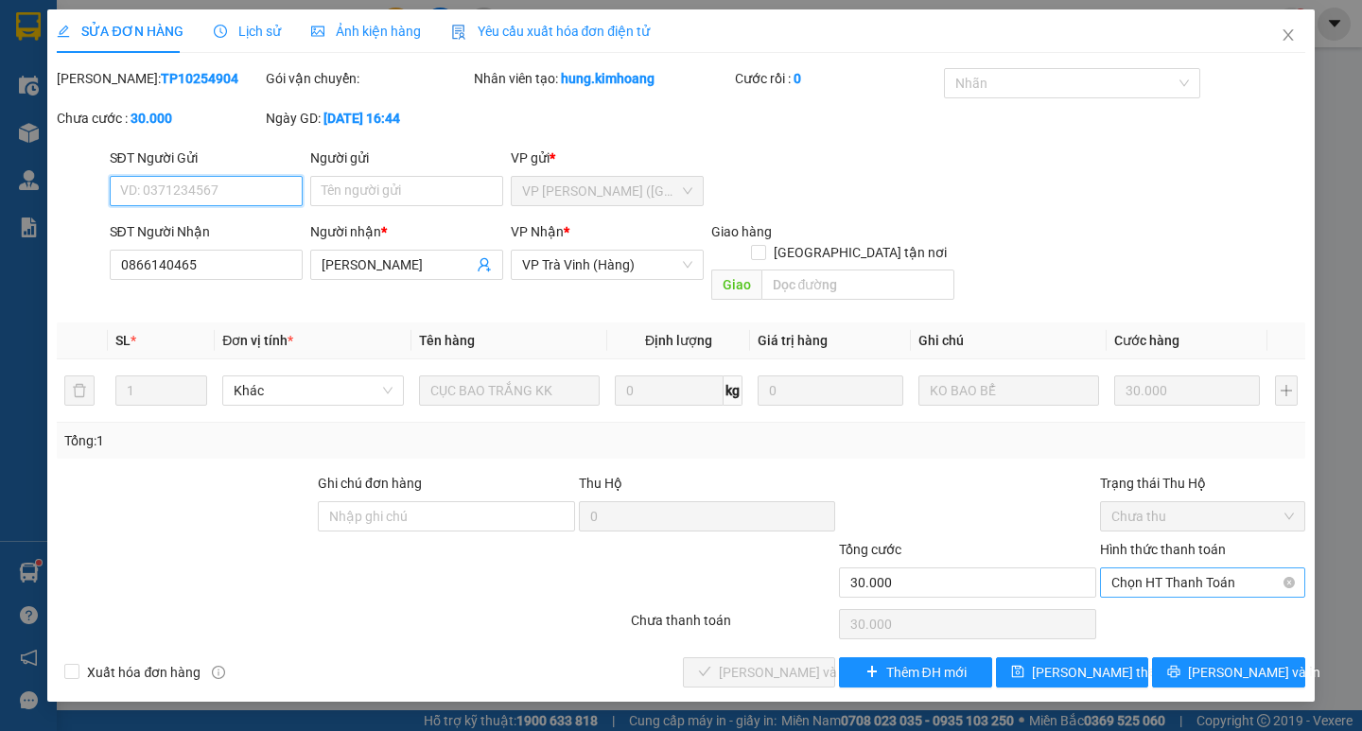
click at [1157, 568] on span "Chọn HT Thanh Toán" at bounding box center [1202, 582] width 182 height 28
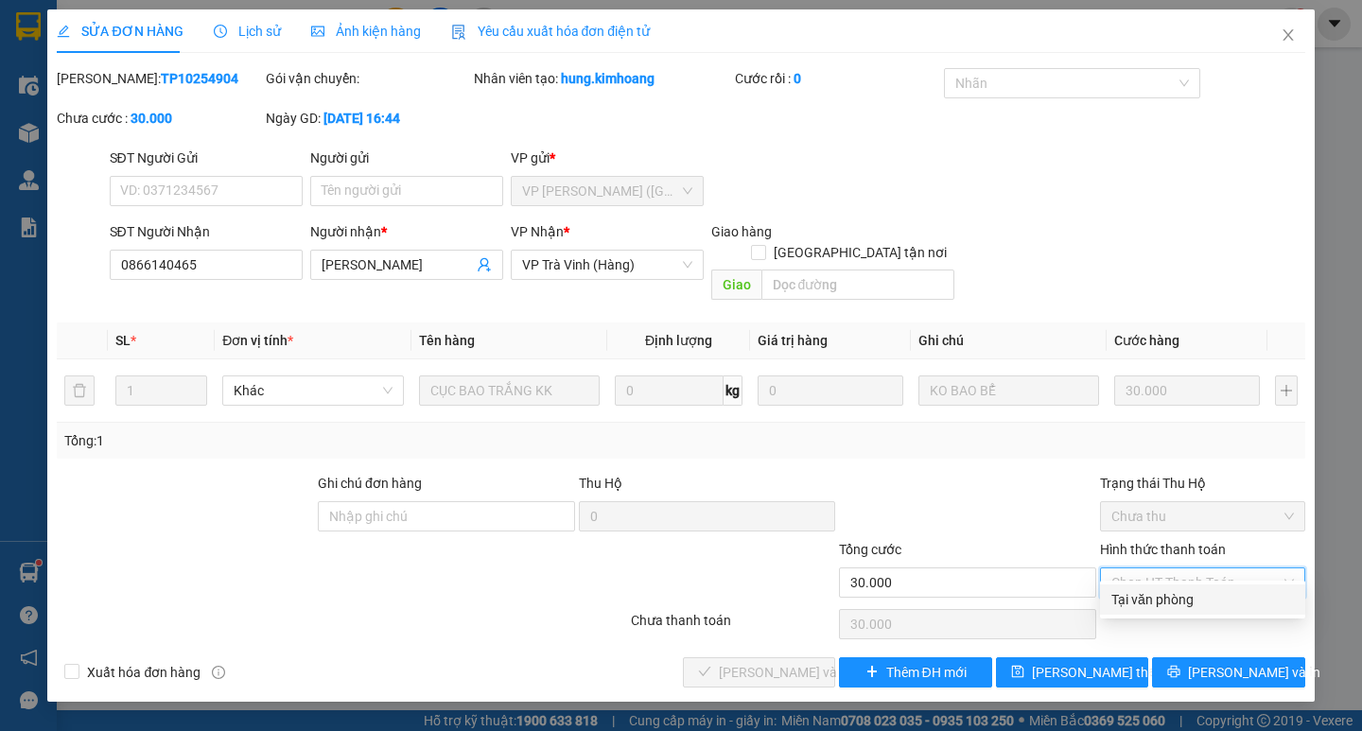
click at [1168, 599] on div "Tại văn phòng" at bounding box center [1202, 599] width 182 height 21
type input "0"
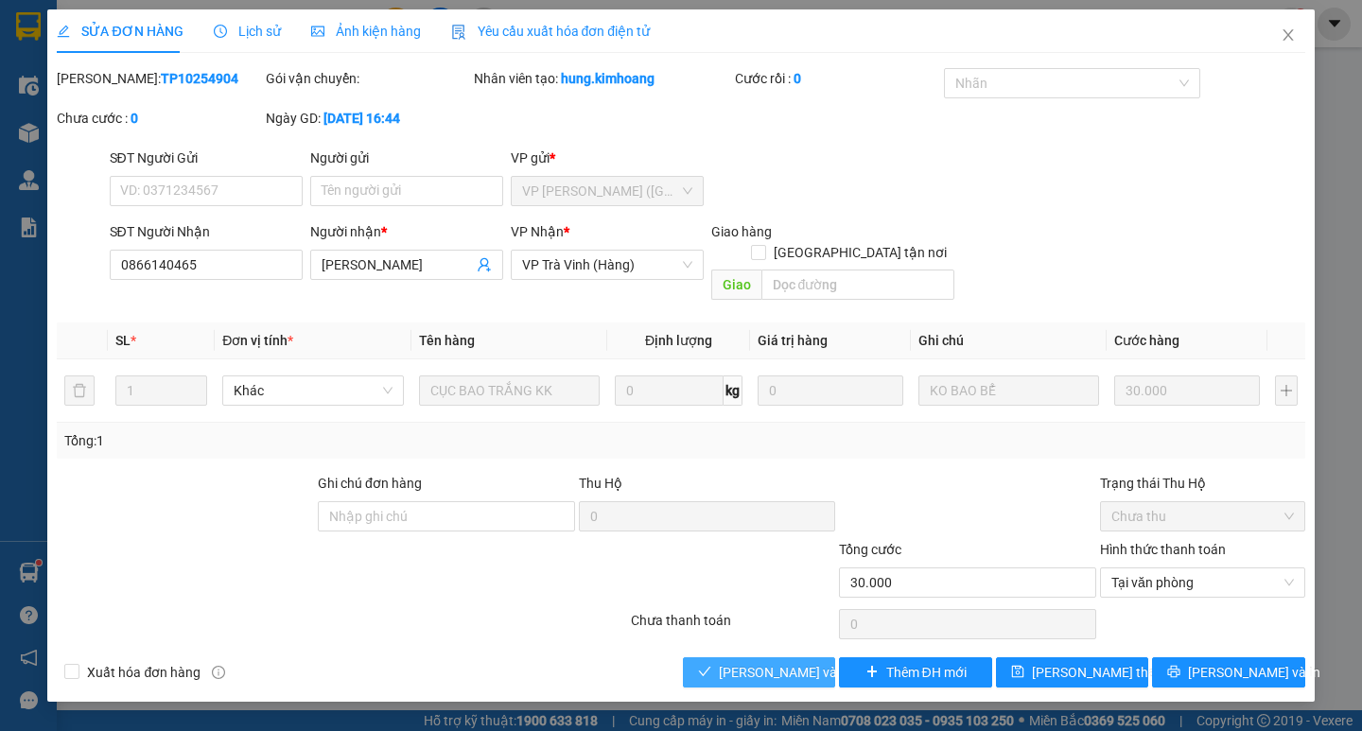
click at [787, 662] on span "Lưu và Giao hàng" at bounding box center [810, 672] width 182 height 21
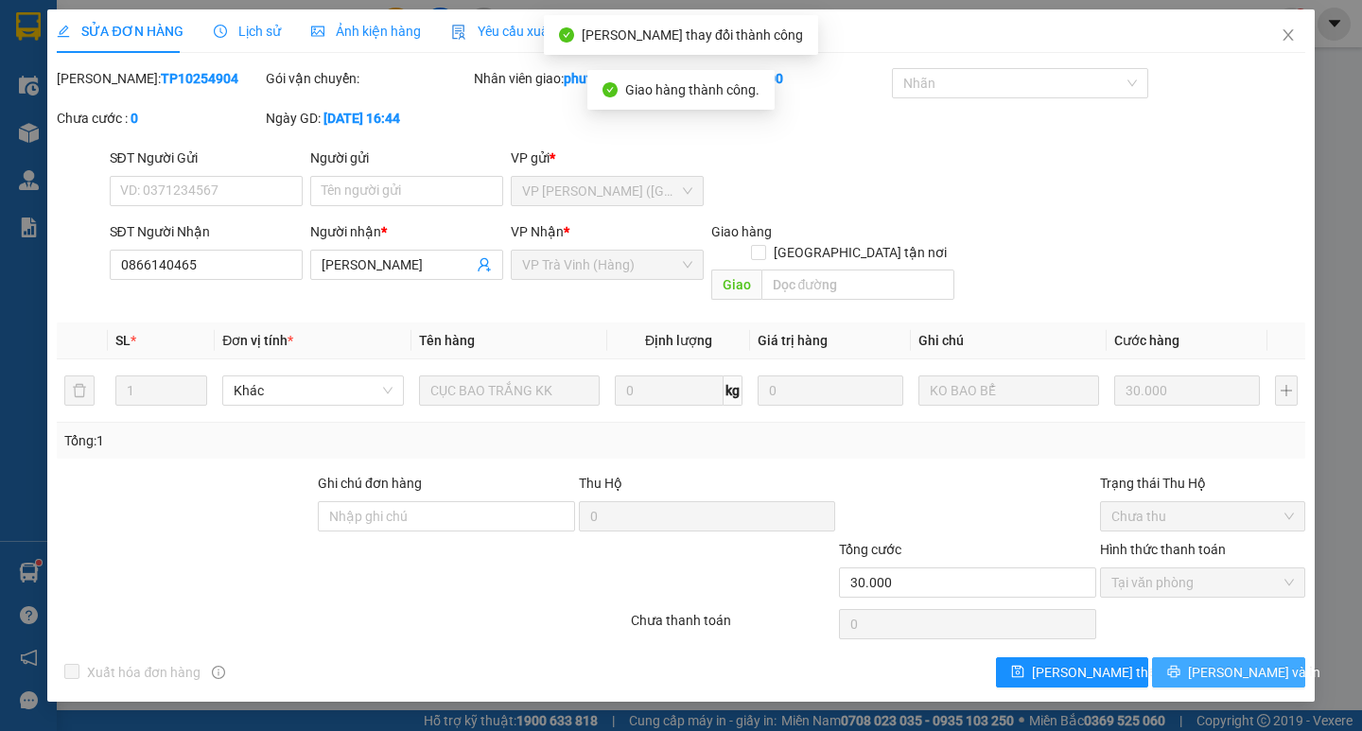
click at [1216, 662] on span "Lưu và In" at bounding box center [1254, 672] width 132 height 21
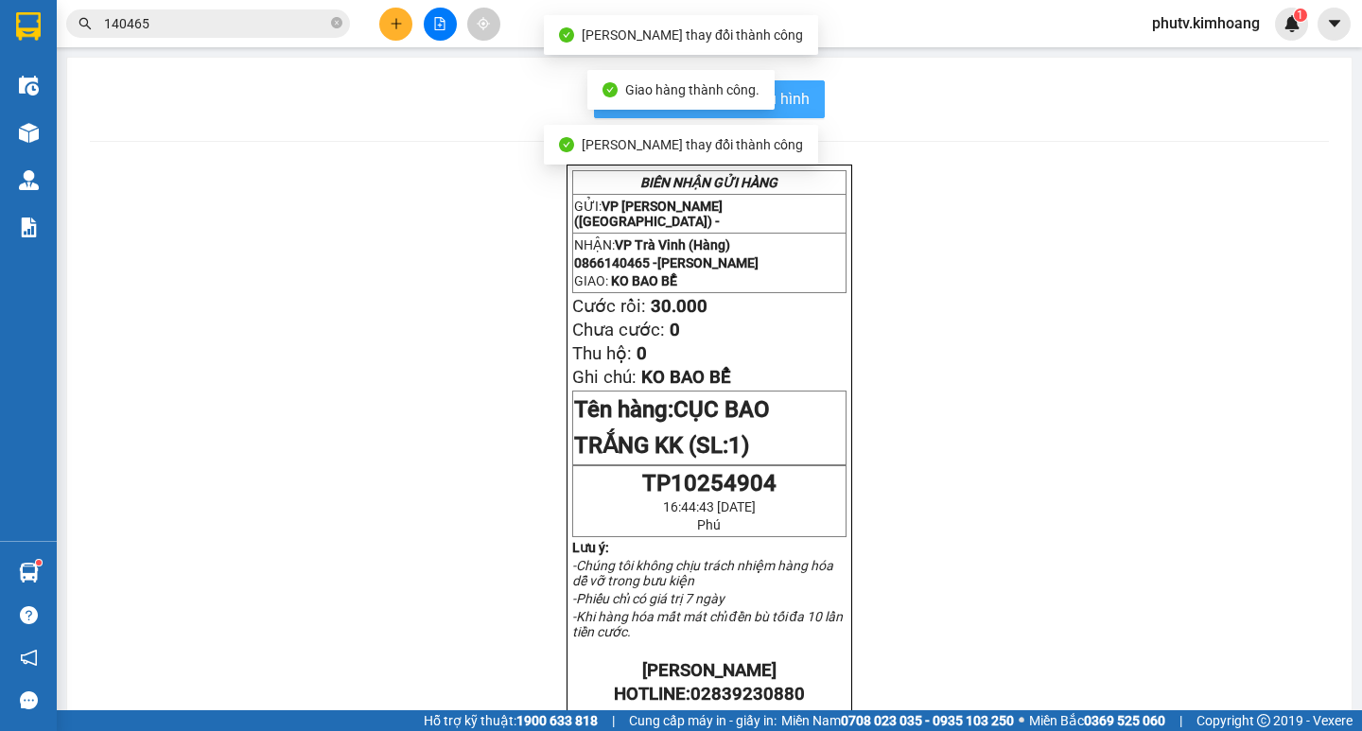
click at [794, 85] on button "In mẫu biên lai tự cấu hình" at bounding box center [709, 99] width 231 height 38
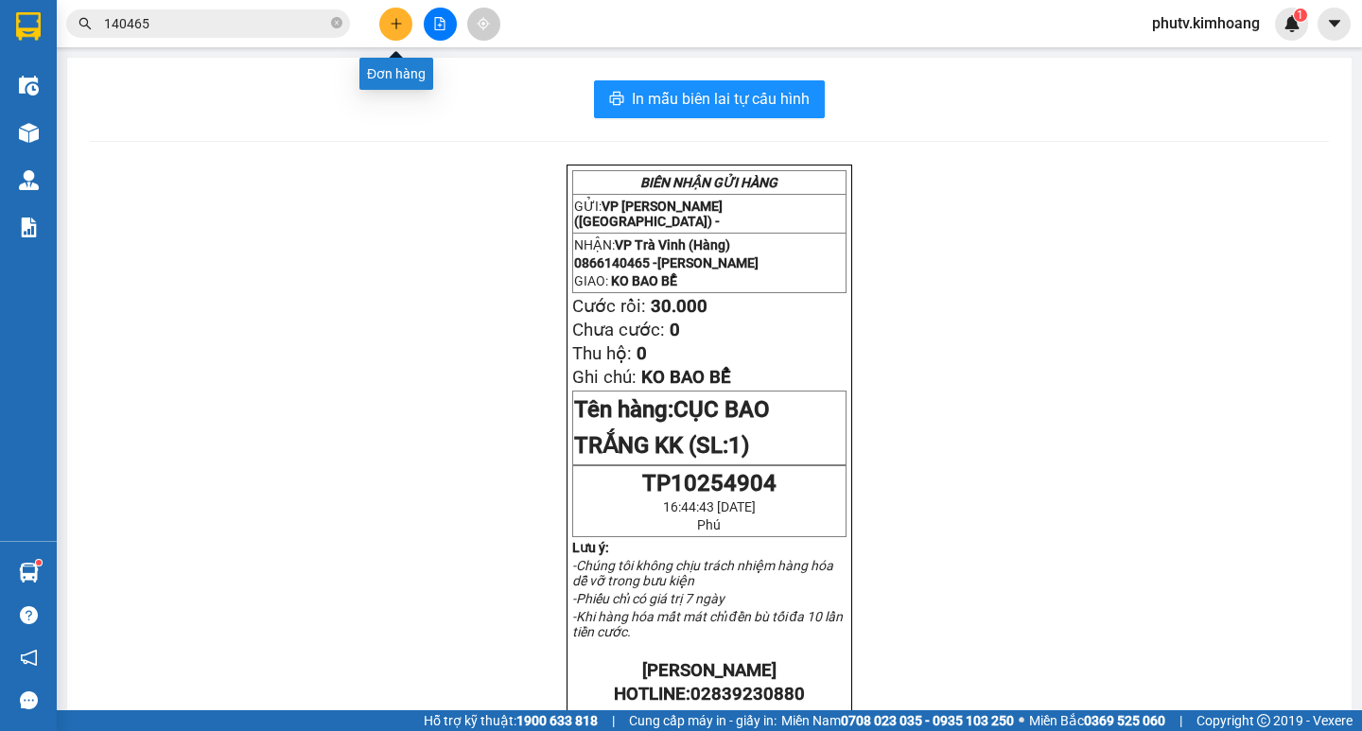
click at [390, 20] on icon "plus" at bounding box center [396, 23] width 13 height 13
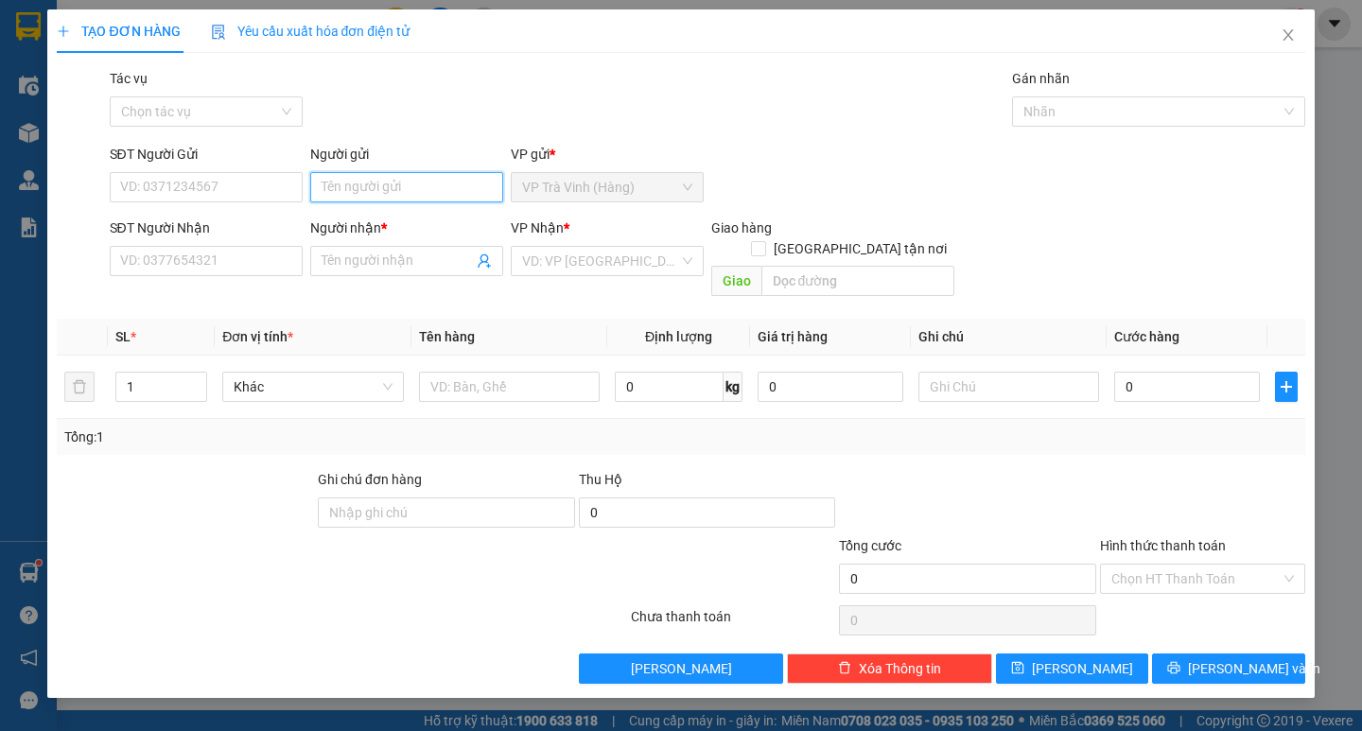
click at [379, 182] on input "Người gửi" at bounding box center [406, 187] width 193 height 30
type input "thaor"
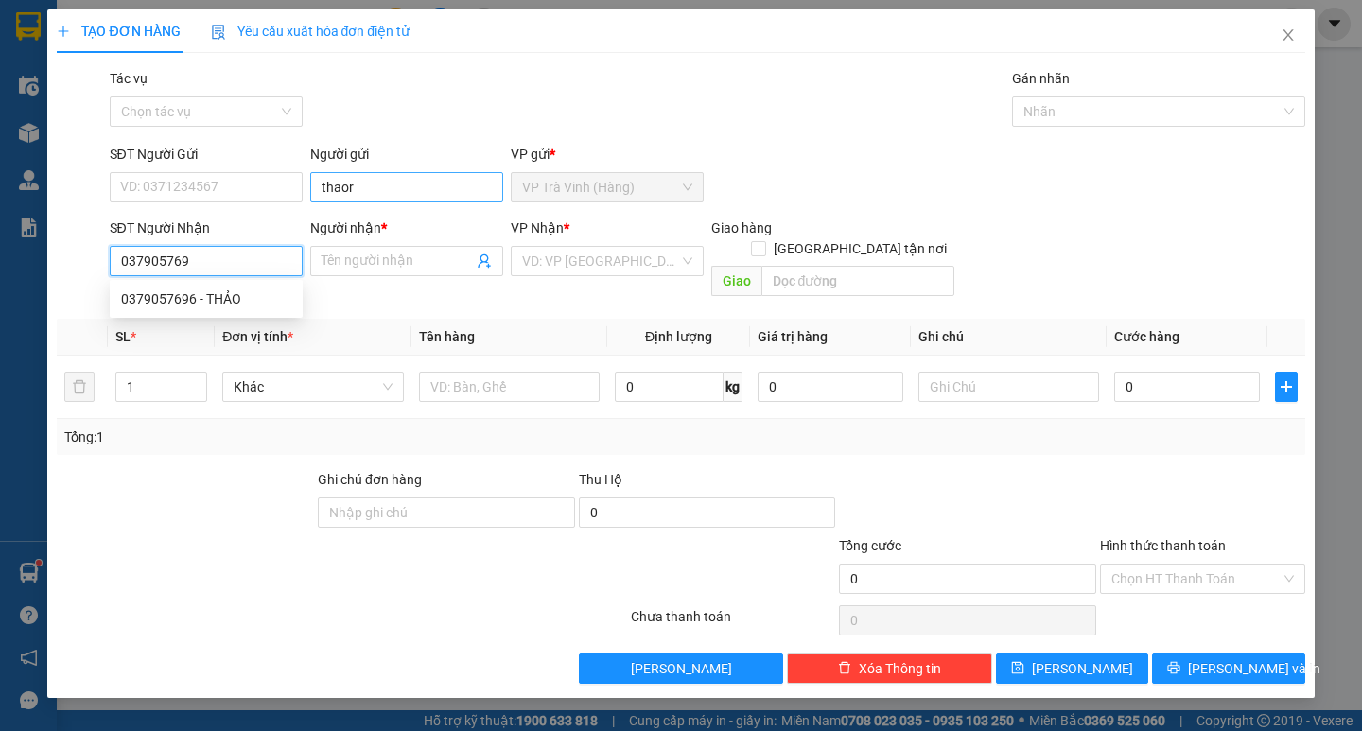
type input "0379057696"
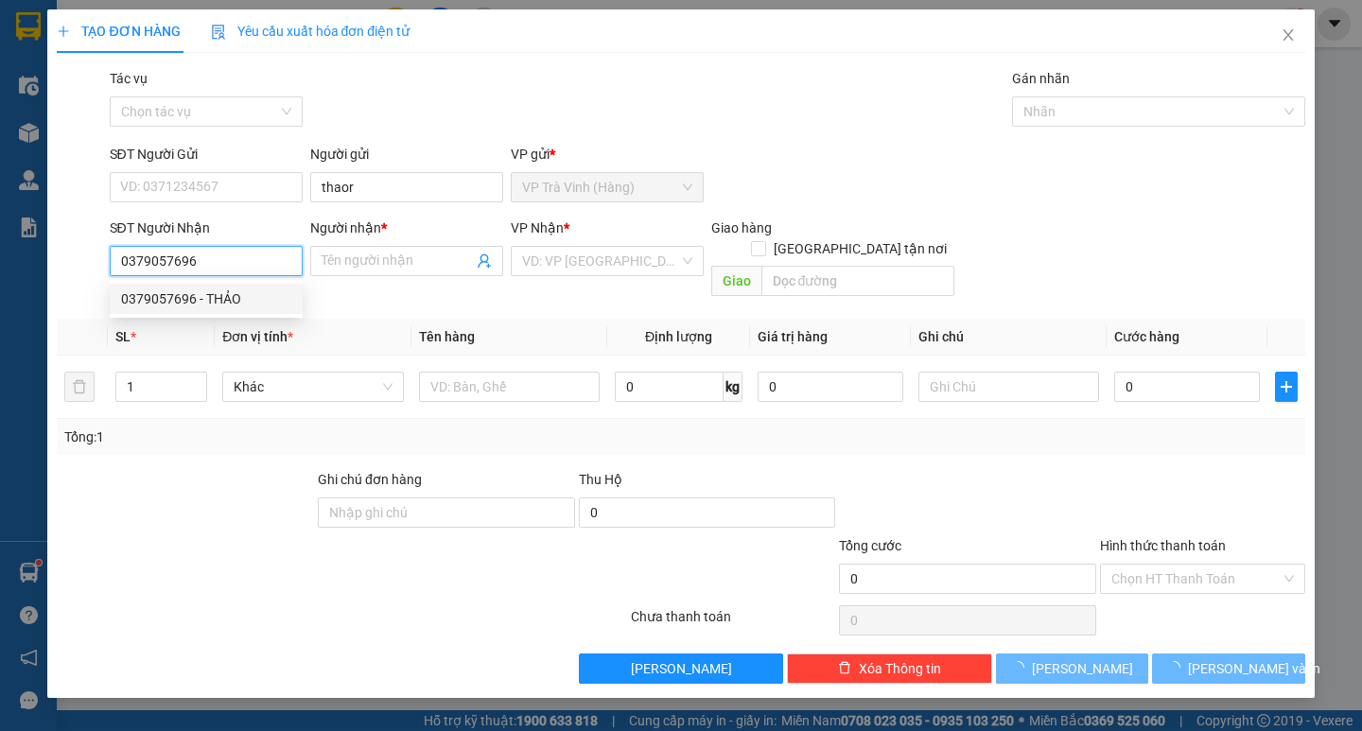
click at [218, 298] on div "0379057696 - THẢO" at bounding box center [206, 298] width 170 height 21
type input "THẢO"
type input "30.000"
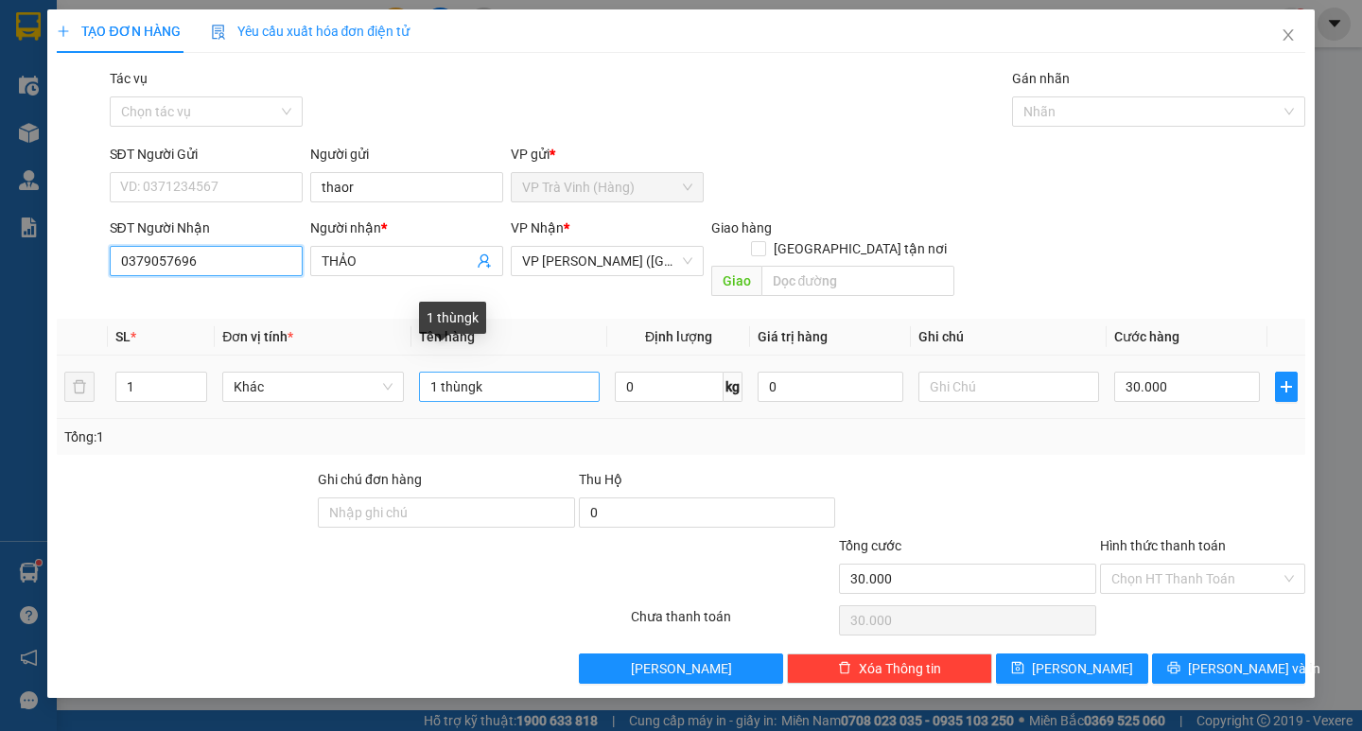
type input "0379057696"
drag, startPoint x: 506, startPoint y: 367, endPoint x: 298, endPoint y: 402, distance: 210.9
click at [298, 402] on div "SL * Đơn vị tính * Tên hàng Định lượng Giá trị hàng Ghi chú Cước hàng 1 Khác 1 …" at bounding box center [680, 387] width 1247 height 136
type input "1 kieenj thungf kk"
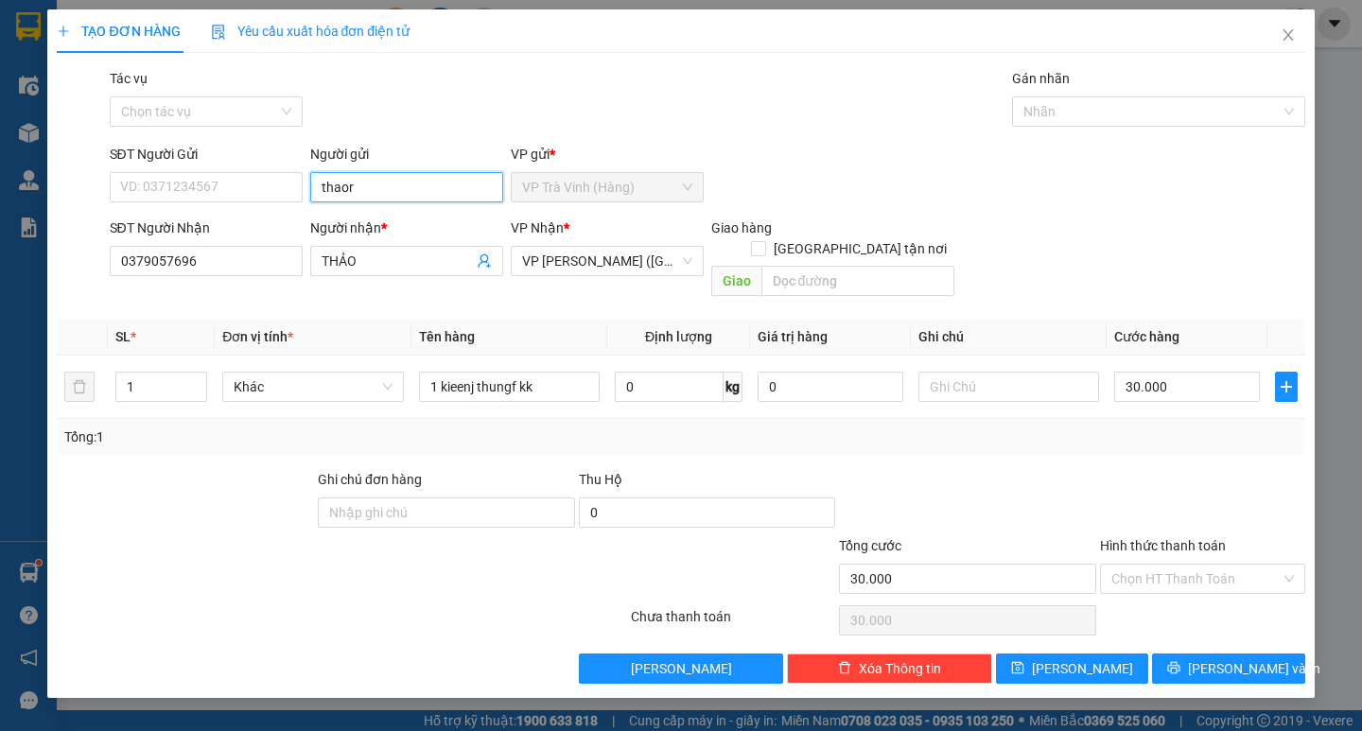
click at [387, 186] on input "thaor" at bounding box center [406, 187] width 193 height 30
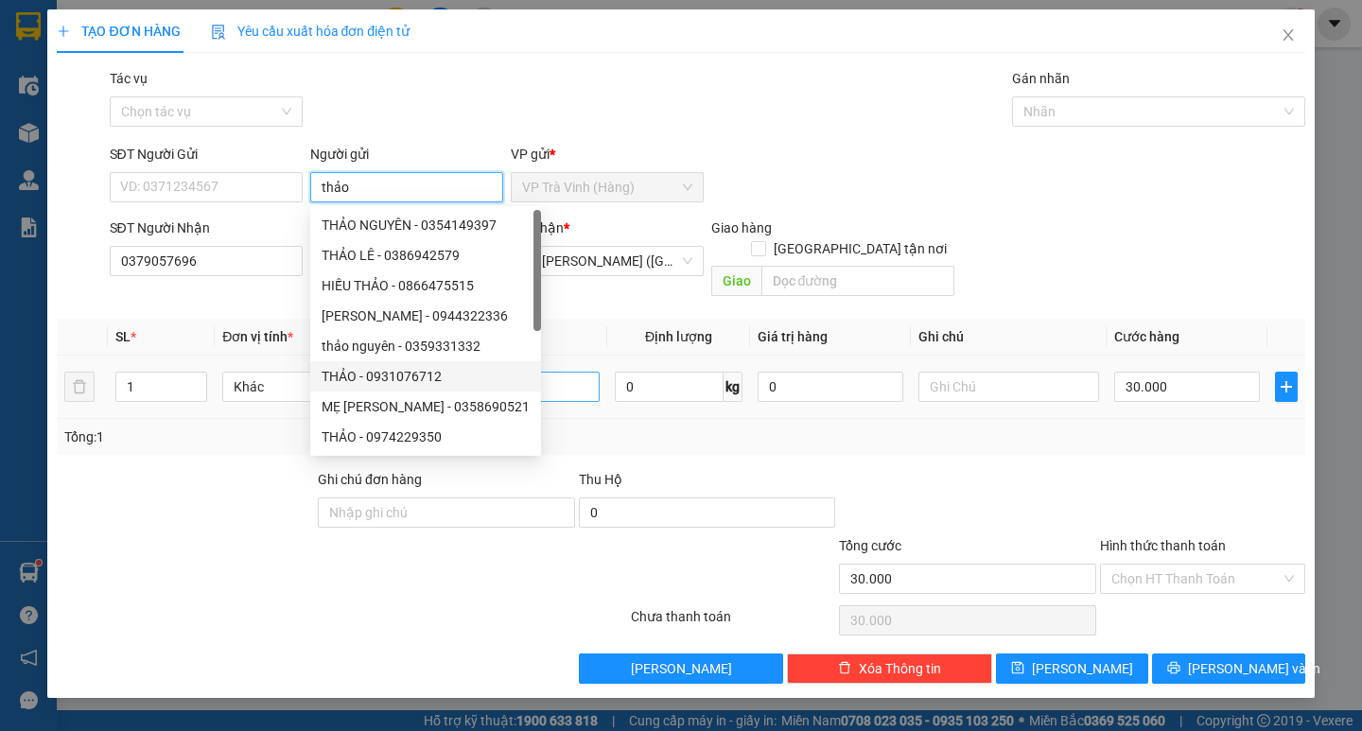
type input "thảo"
drag, startPoint x: 565, startPoint y: 369, endPoint x: 71, endPoint y: 467, distance: 503.3
click at [102, 458] on div "Transit Pickup Surcharge Ids Transit Deliver Surcharge Ids Transit Deliver Surc…" at bounding box center [680, 376] width 1247 height 616
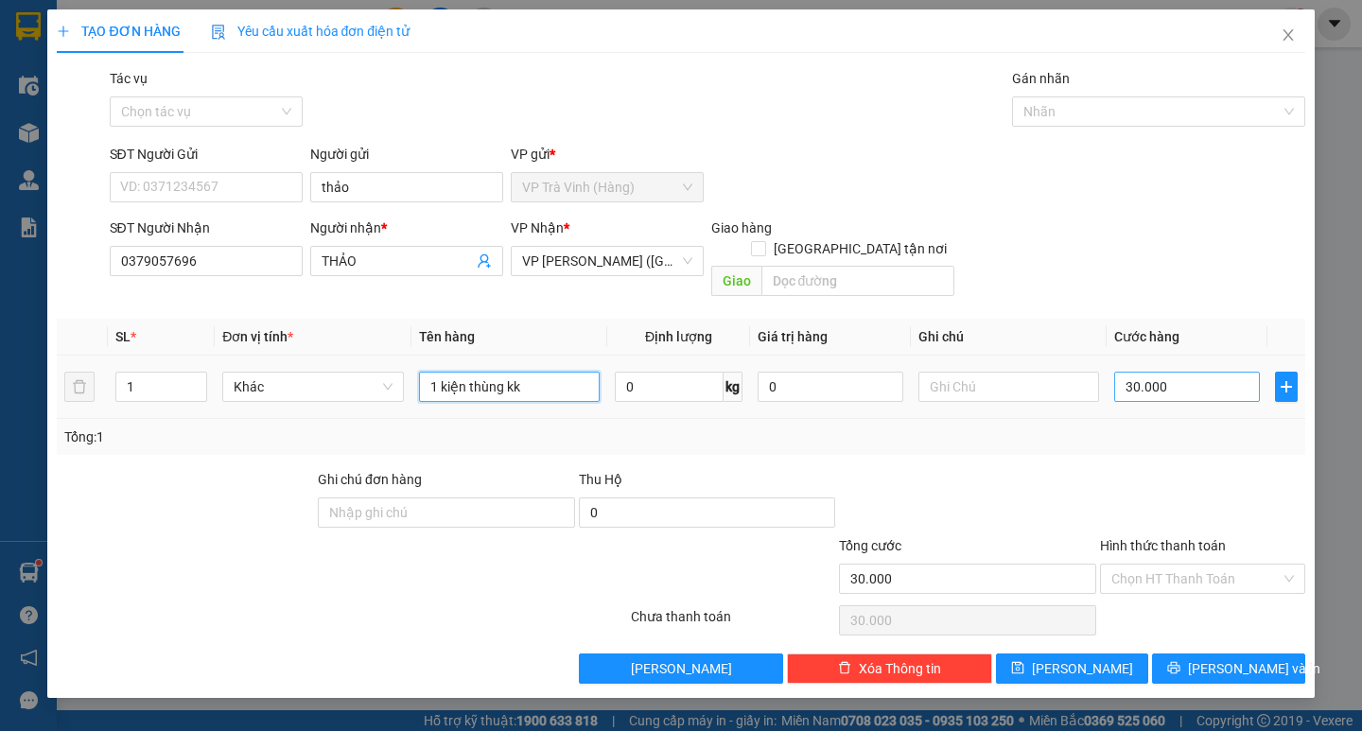
type input "1 kiện thùng kk"
click at [1149, 372] on input "30.000" at bounding box center [1187, 387] width 146 height 30
type input "3"
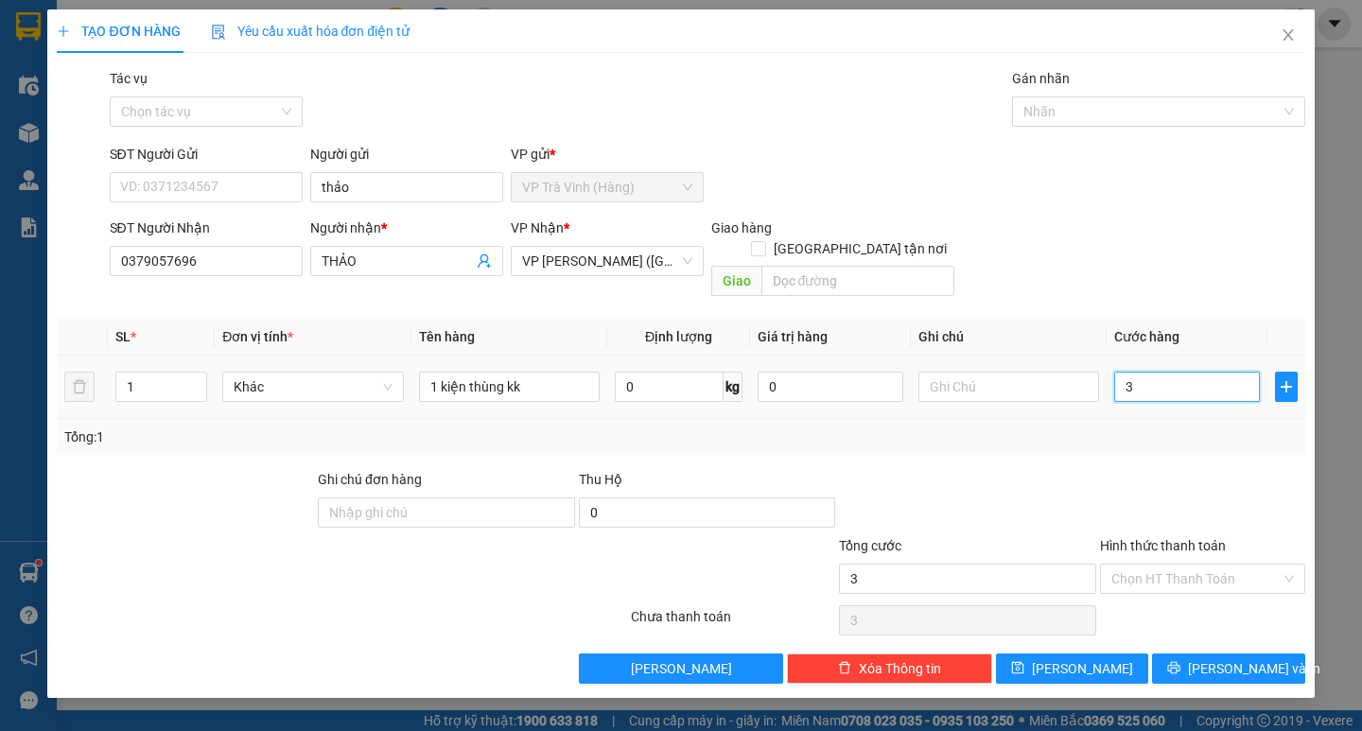
type input "35"
type input "35.000"
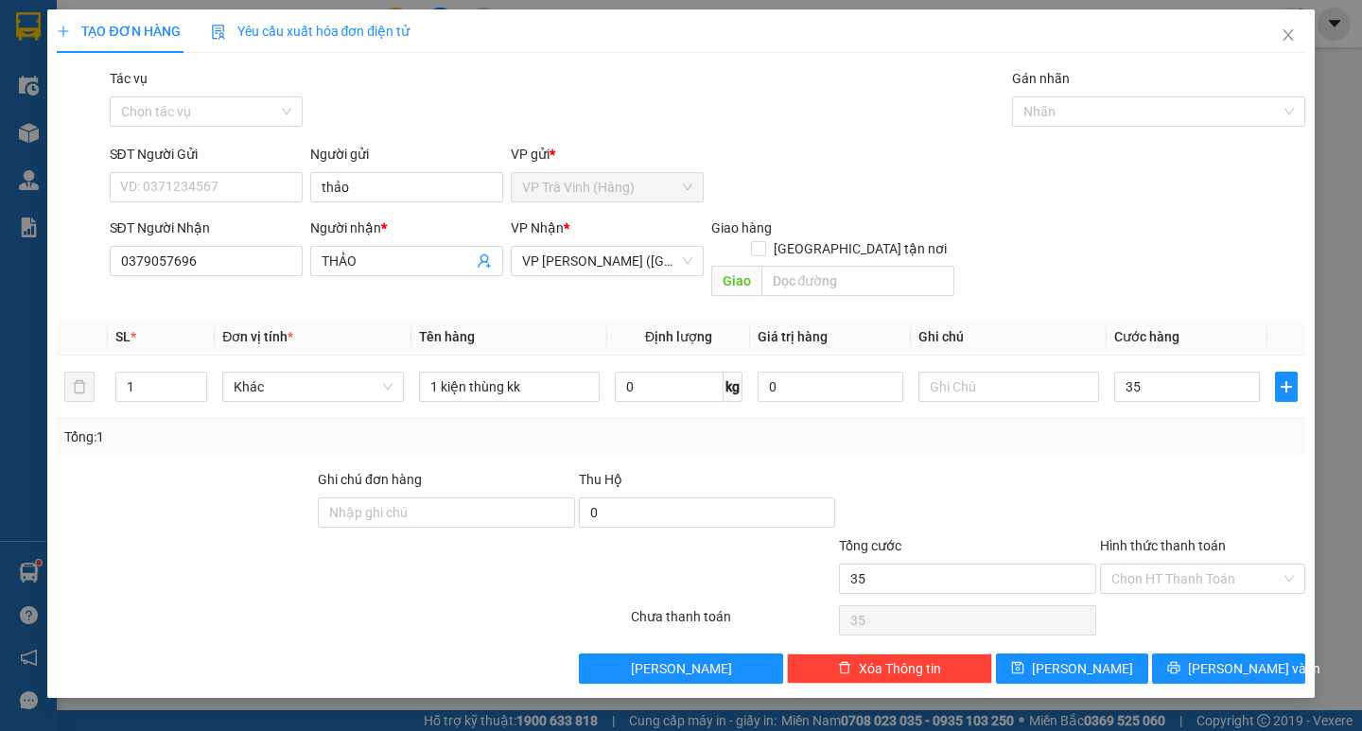
type input "35.000"
drag, startPoint x: 1133, startPoint y: 400, endPoint x: 1157, endPoint y: 486, distance: 89.5
click at [1132, 419] on div "Tổng: 1" at bounding box center [680, 437] width 1247 height 36
click at [1218, 565] on input "Hình thức thanh toán" at bounding box center [1195, 579] width 169 height 28
click at [1211, 604] on div "Tại văn phòng" at bounding box center [1202, 595] width 182 height 21
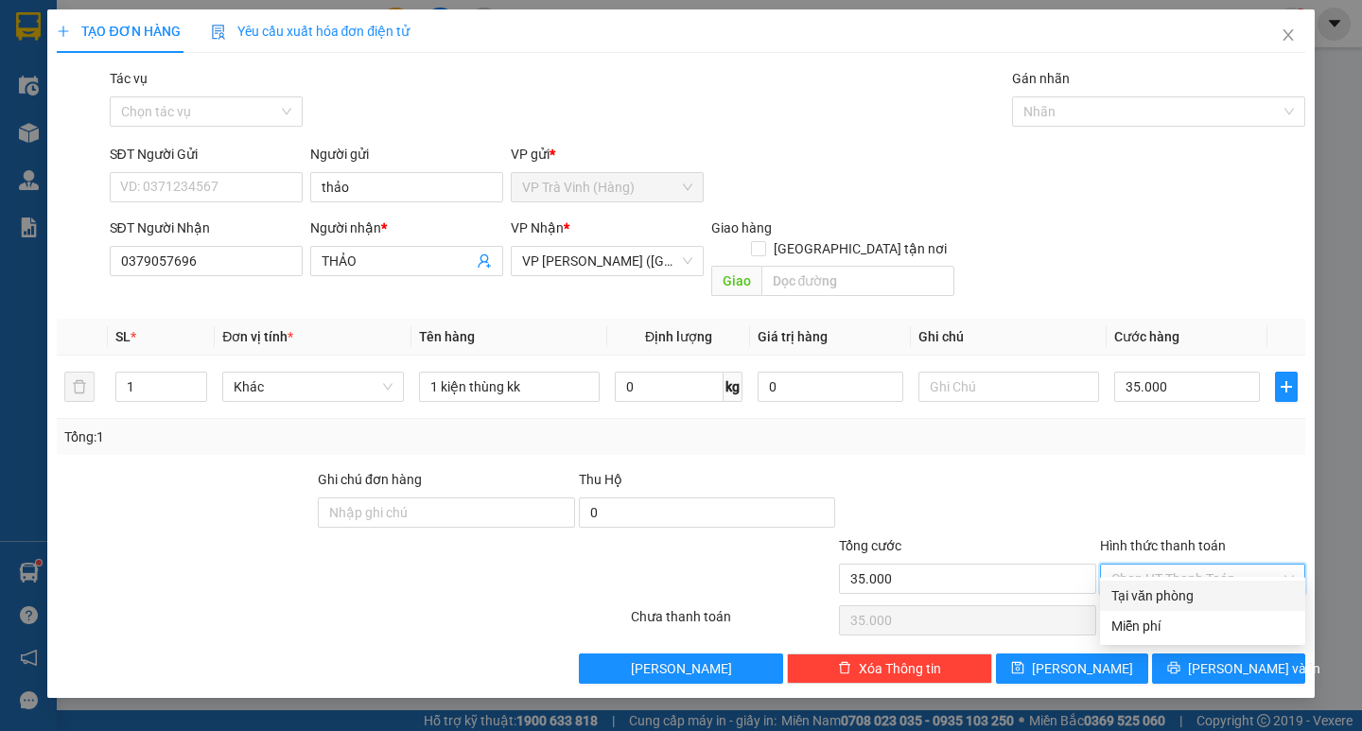
type input "0"
click at [1216, 658] on span "Lưu và In" at bounding box center [1254, 668] width 132 height 21
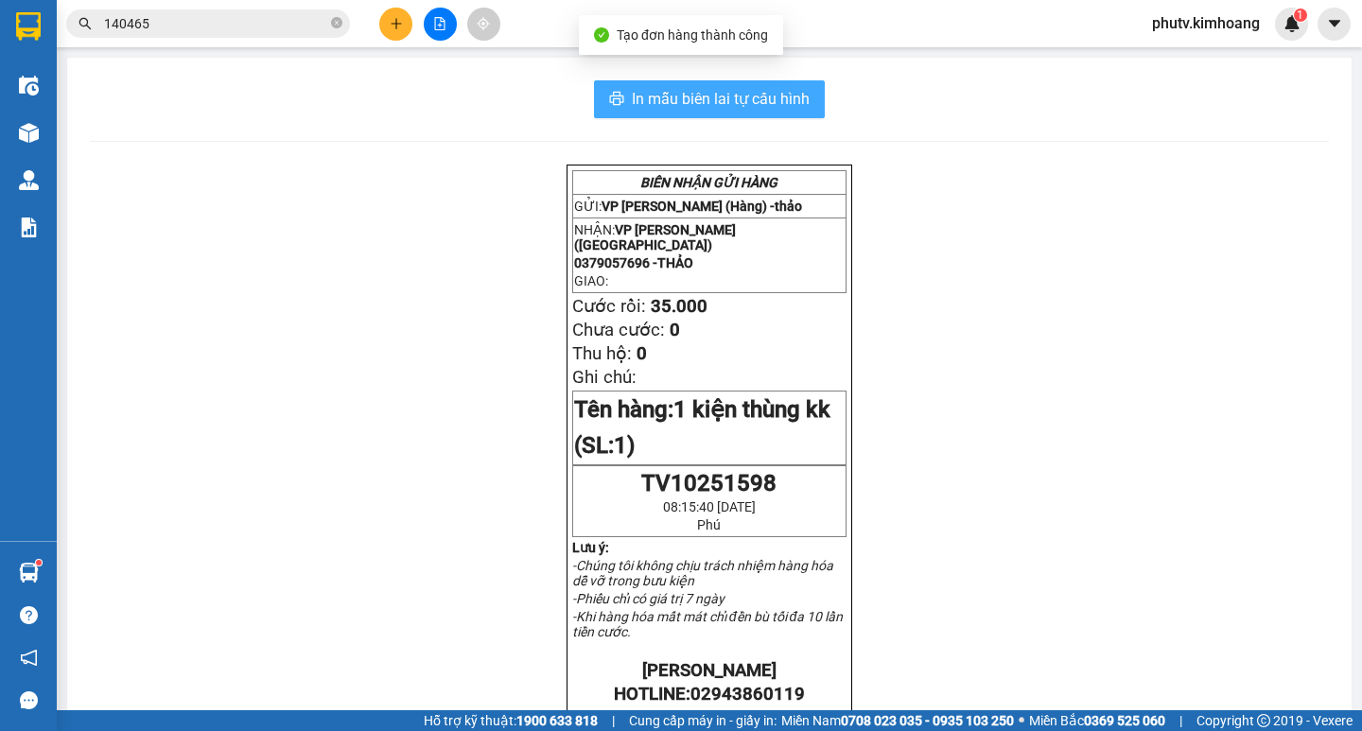
click at [758, 114] on button "In mẫu biên lai tự cấu hình" at bounding box center [709, 99] width 231 height 38
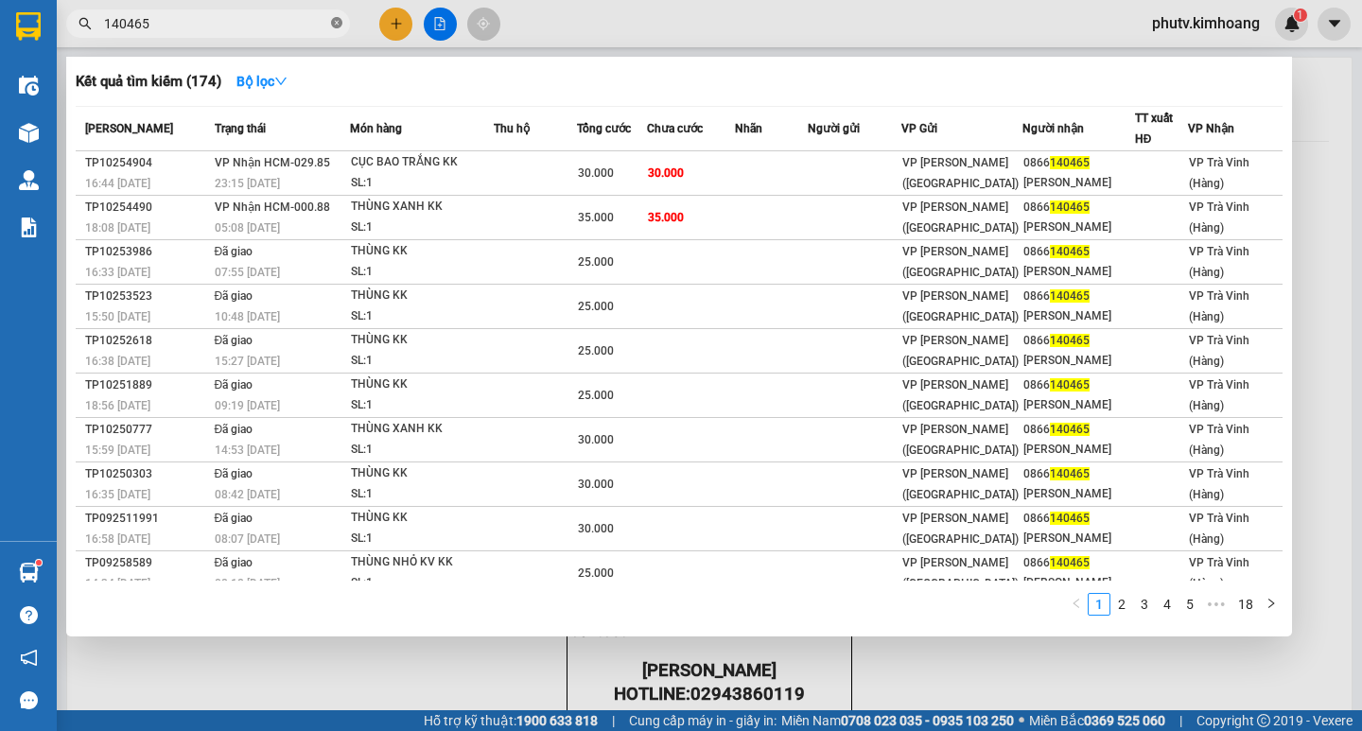
click at [333, 24] on icon "close-circle" at bounding box center [336, 22] width 11 height 11
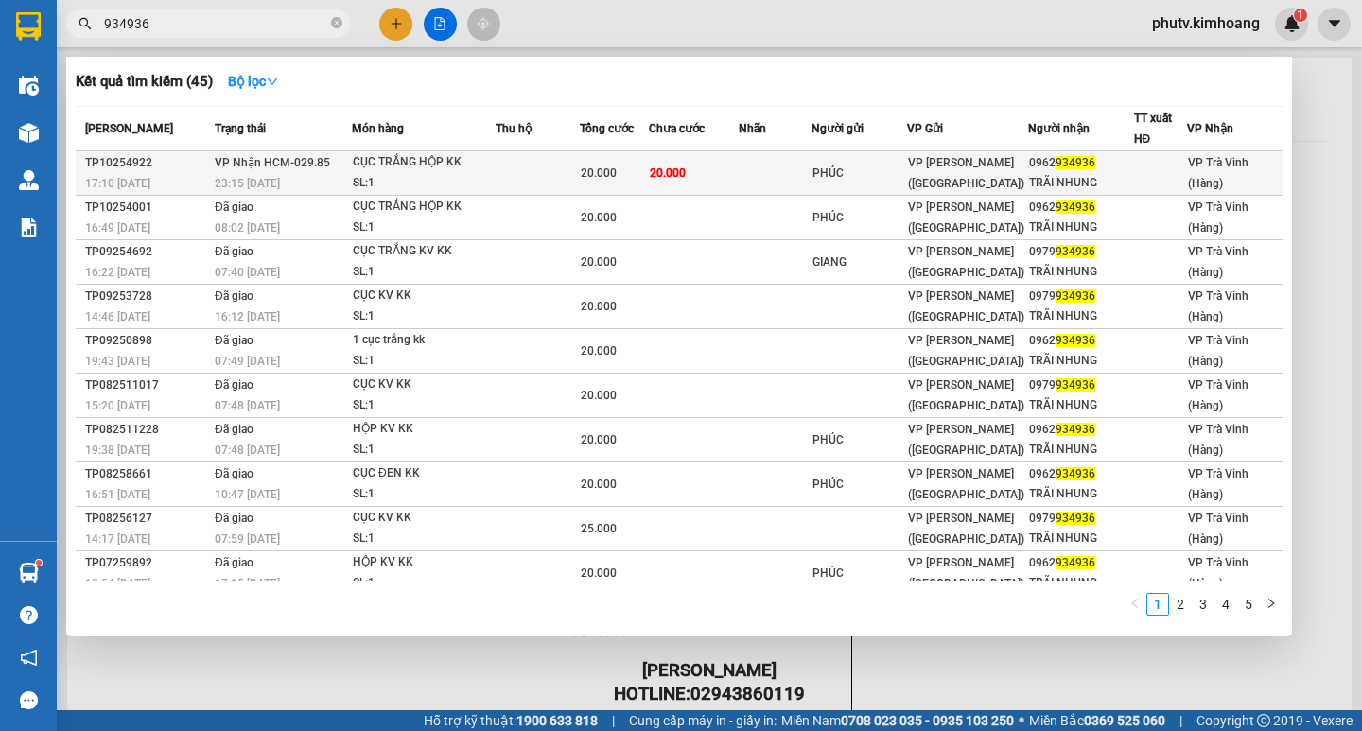
type input "934936"
click at [503, 170] on td at bounding box center [537, 173] width 84 height 44
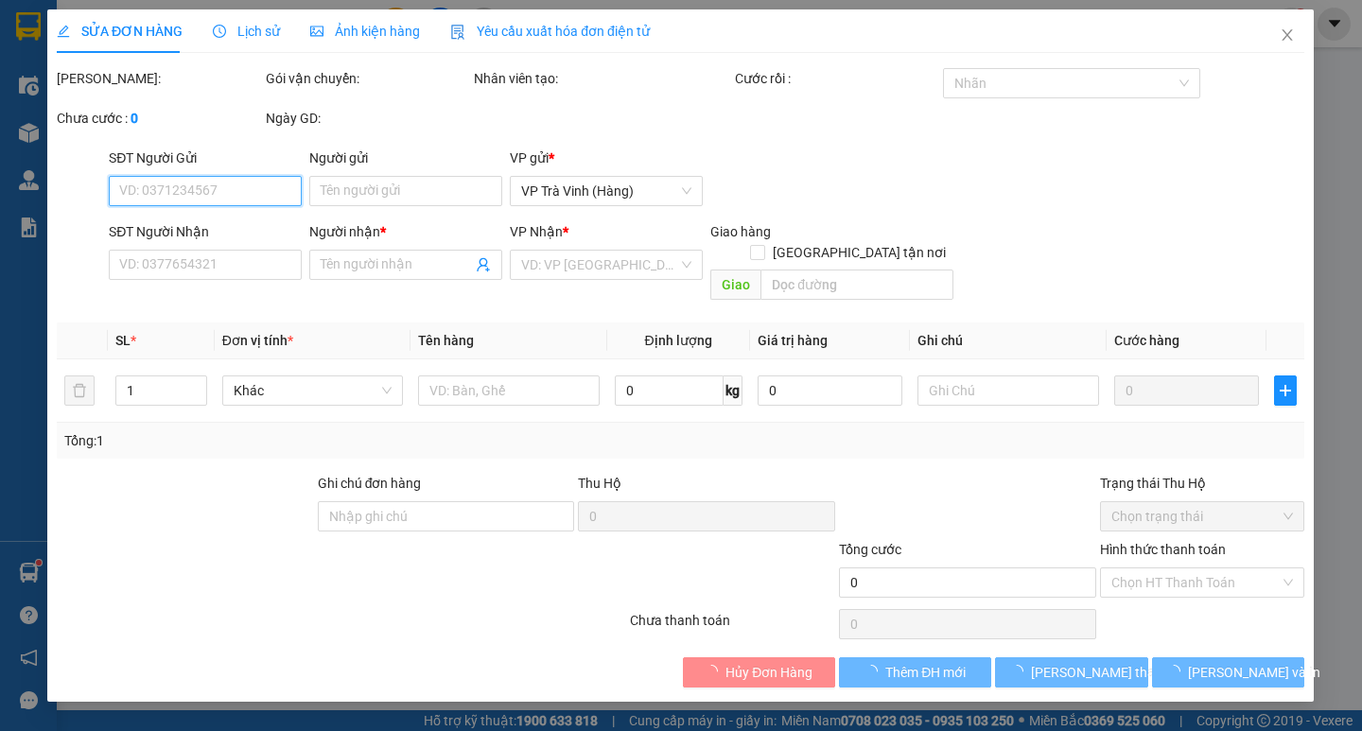
type input "PHÚC"
type input "0962934936"
type input "TRÃI NHUNG"
type input "20.000"
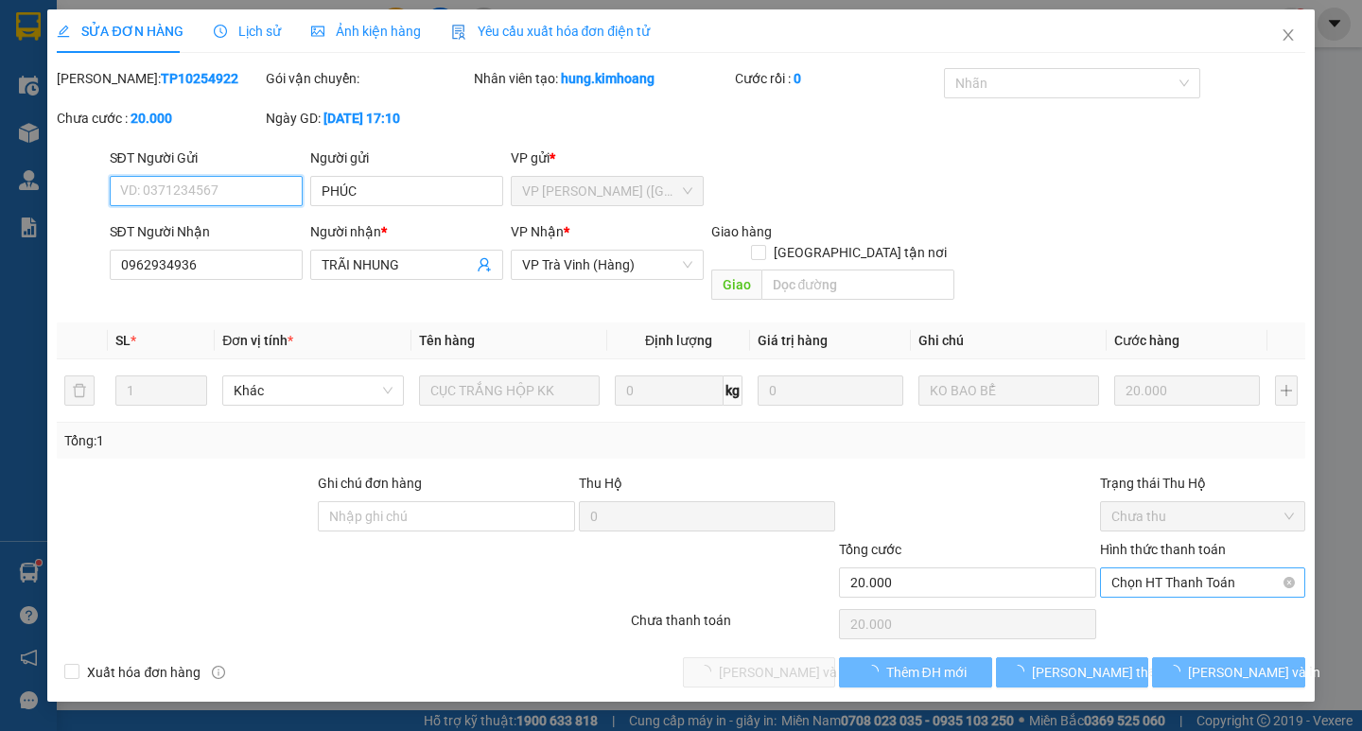
click at [1203, 568] on span "Chọn HT Thanh Toán" at bounding box center [1202, 582] width 182 height 28
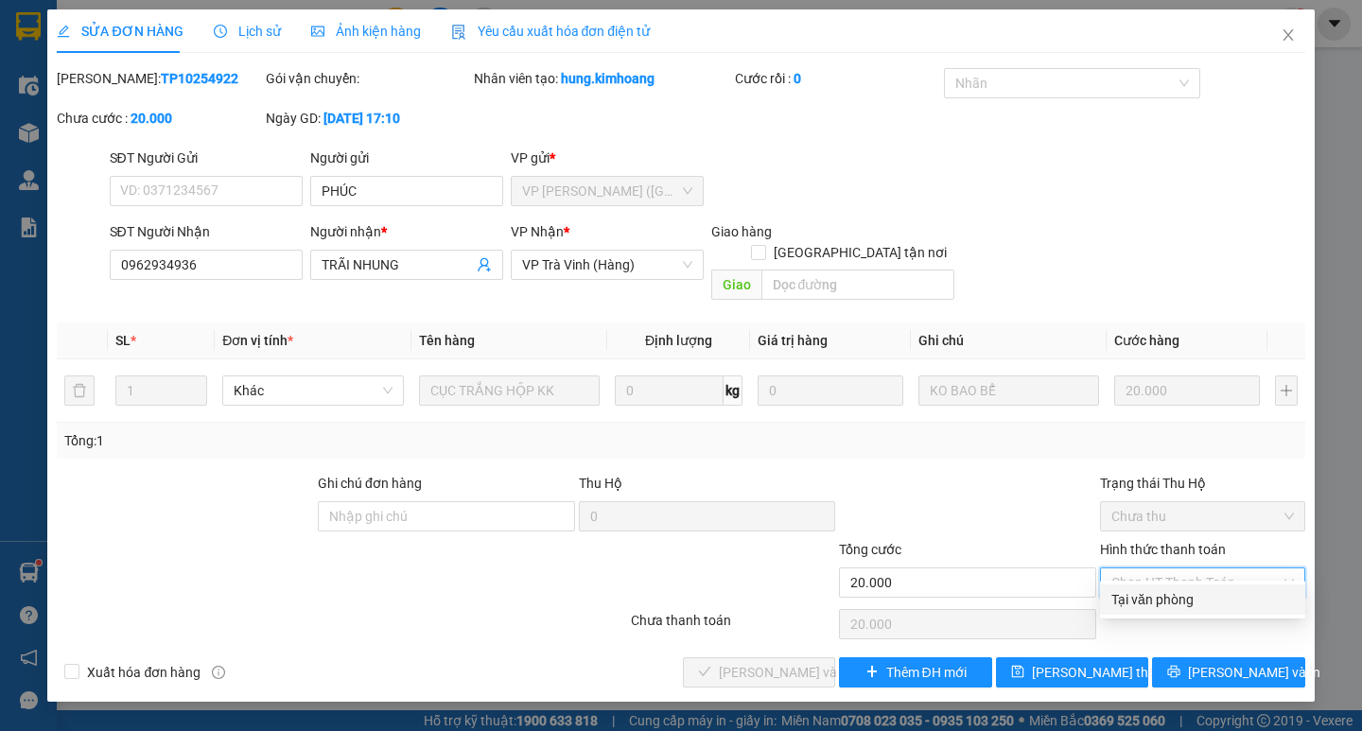
click at [1192, 593] on div "Tại văn phòng" at bounding box center [1202, 599] width 182 height 21
type input "0"
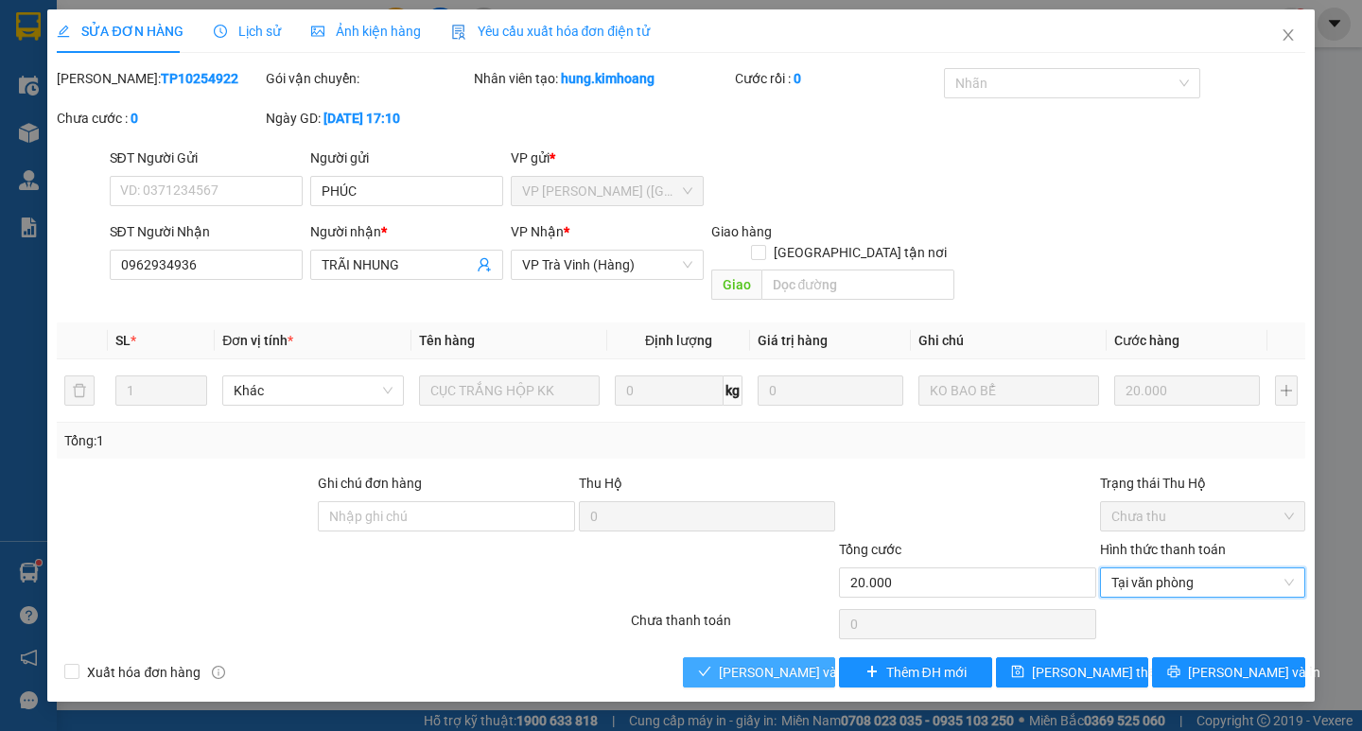
click at [802, 662] on span "Lưu và Giao hàng" at bounding box center [810, 672] width 182 height 21
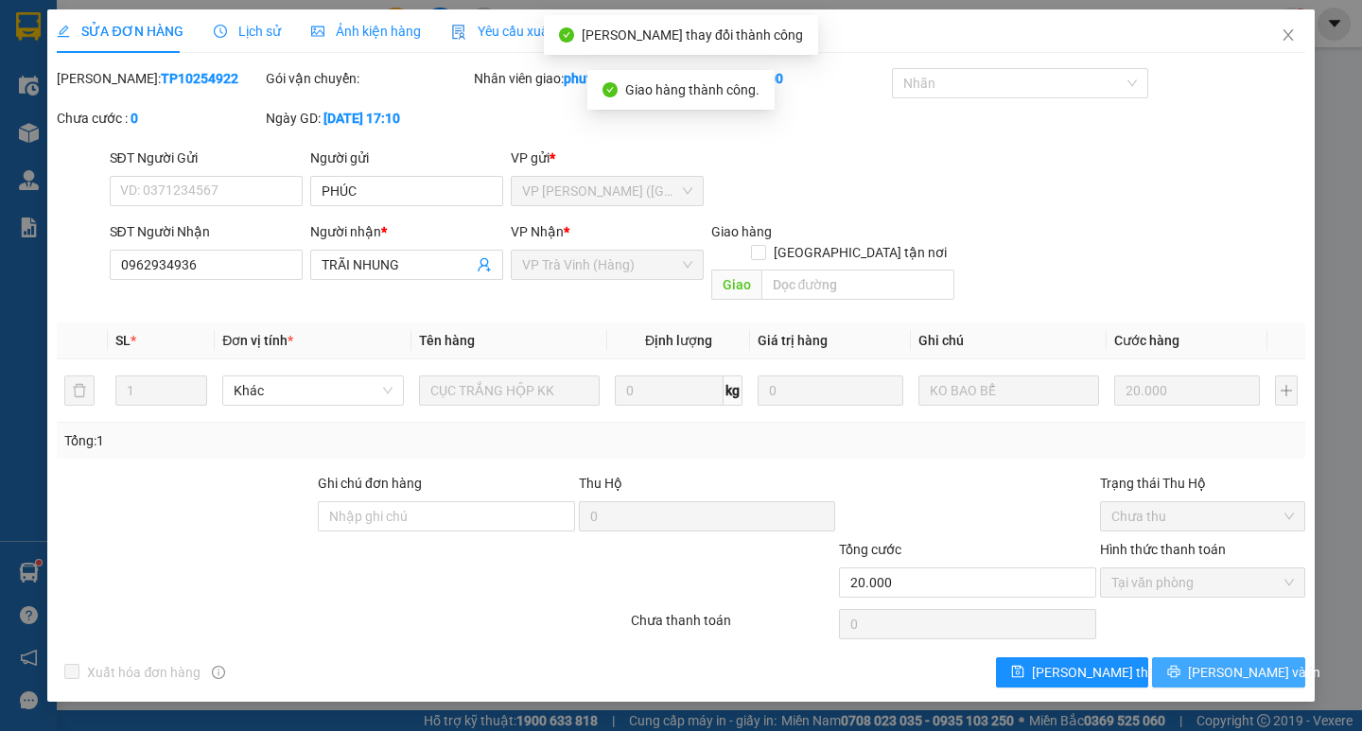
click at [1207, 657] on button "Lưu và In" at bounding box center [1228, 672] width 152 height 30
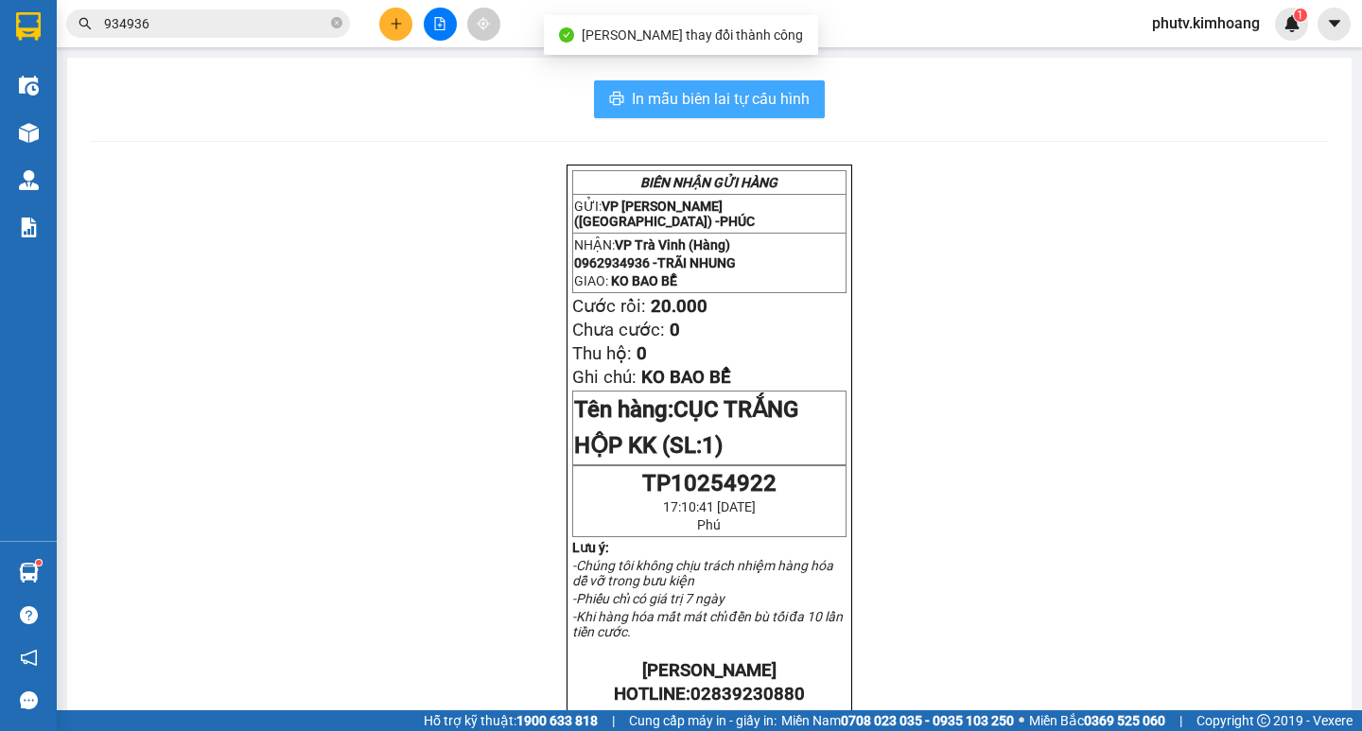
click at [793, 95] on span "In mẫu biên lai tự cấu hình" at bounding box center [721, 99] width 178 height 24
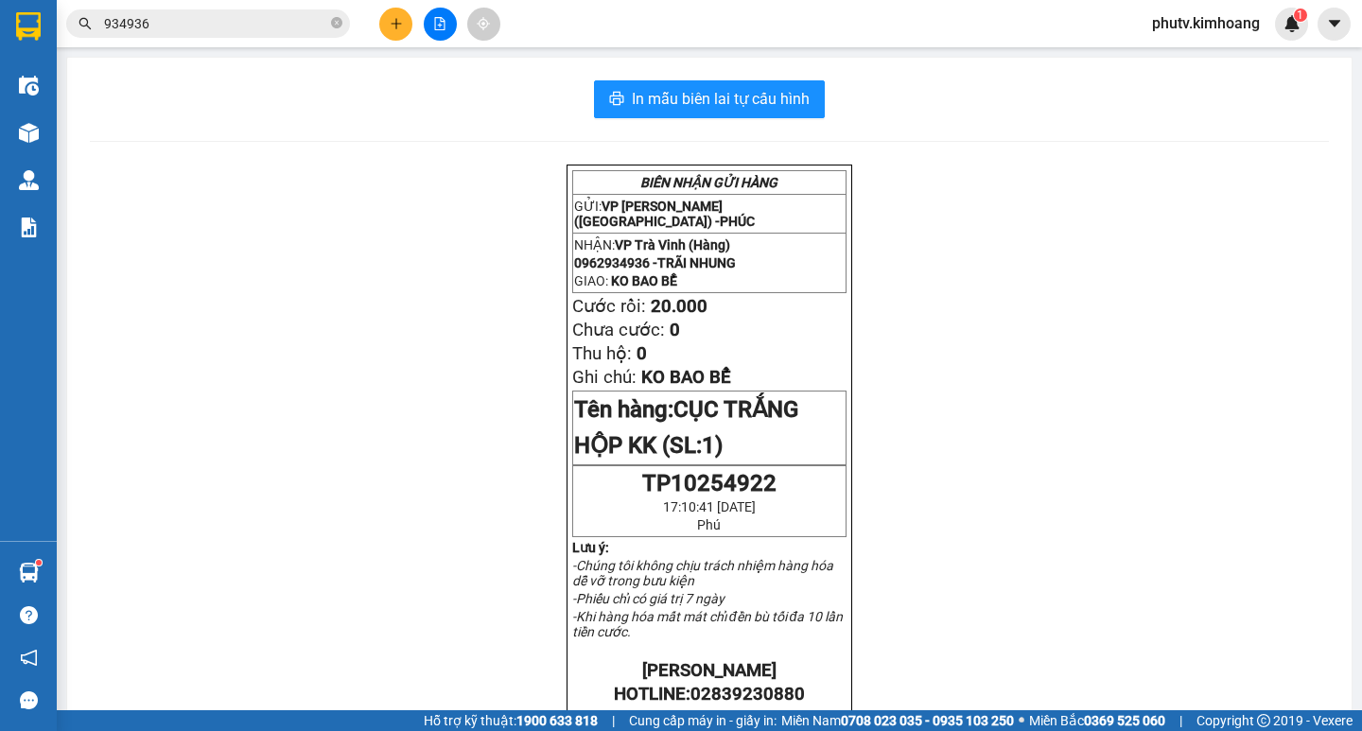
click at [261, 32] on input "934936" at bounding box center [215, 23] width 223 height 21
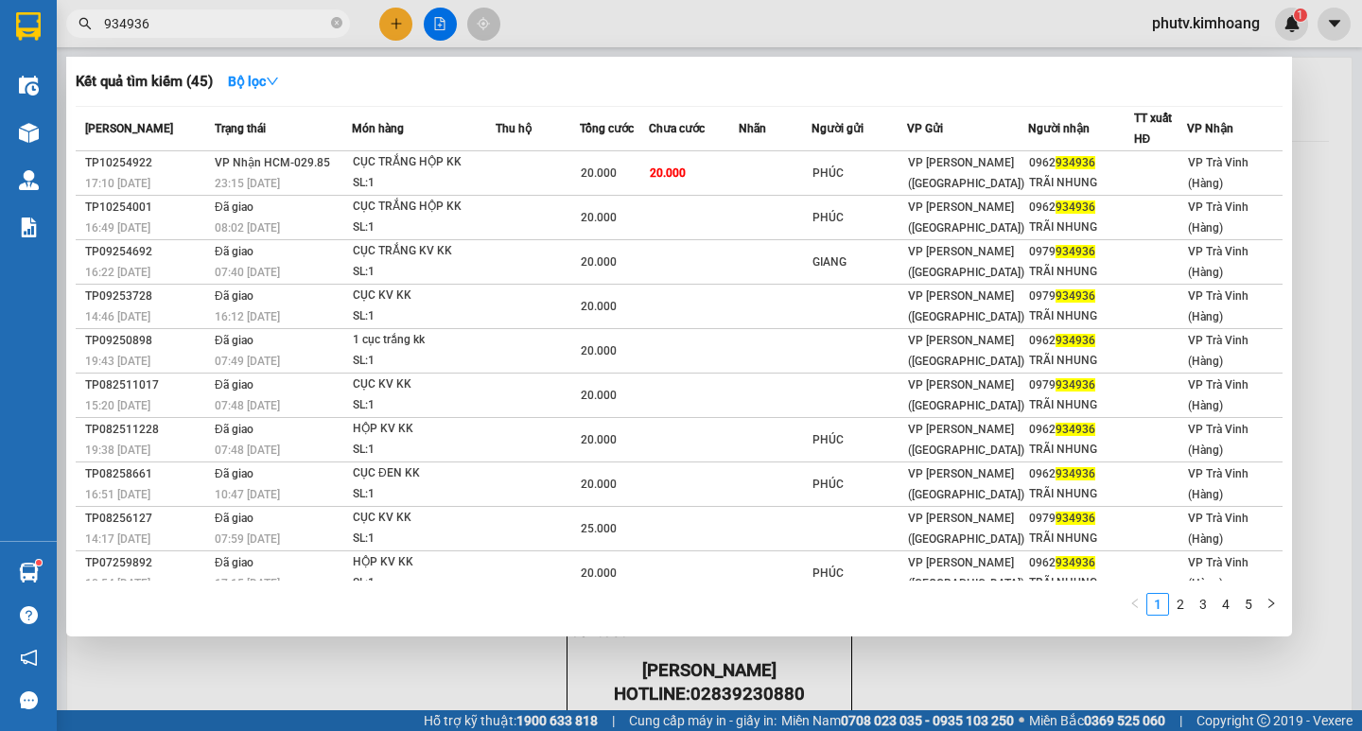
click at [261, 32] on input "934936" at bounding box center [215, 23] width 223 height 21
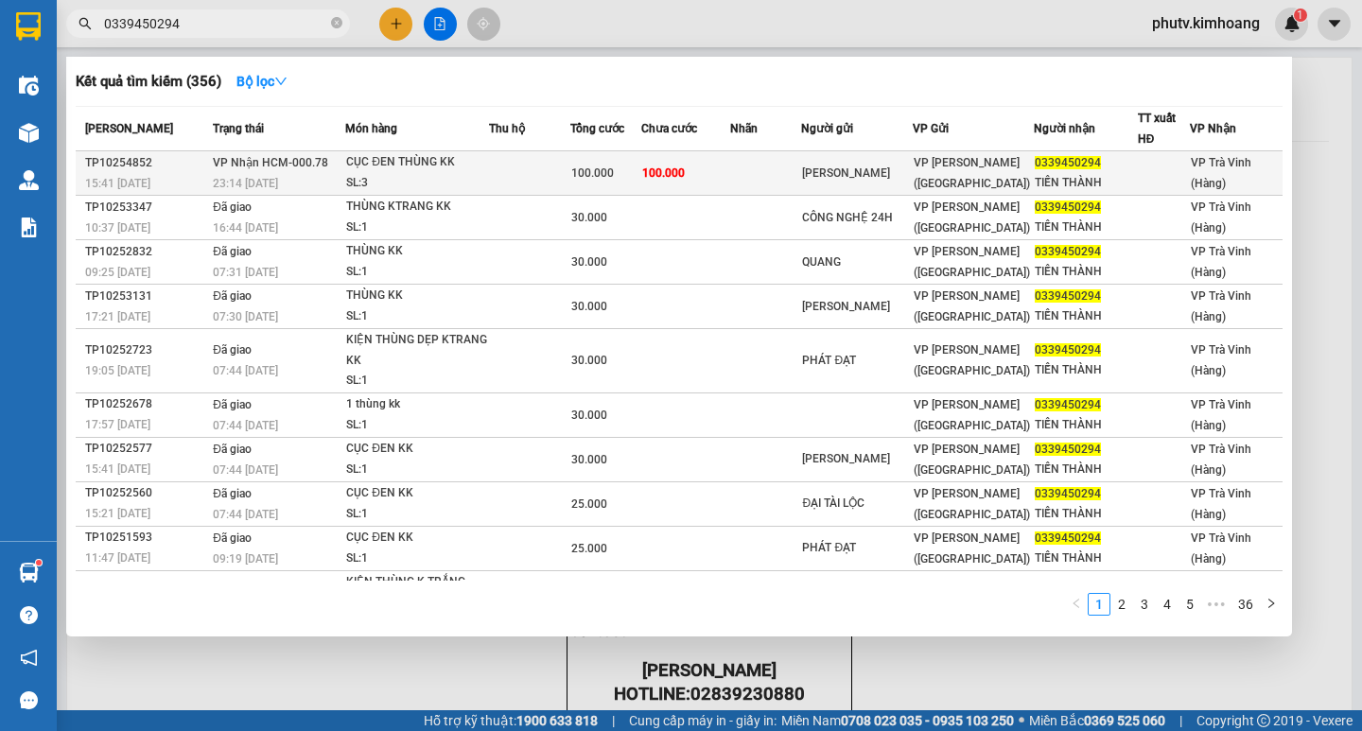
type input "0339450294"
click at [658, 172] on span "100.000" at bounding box center [663, 172] width 43 height 13
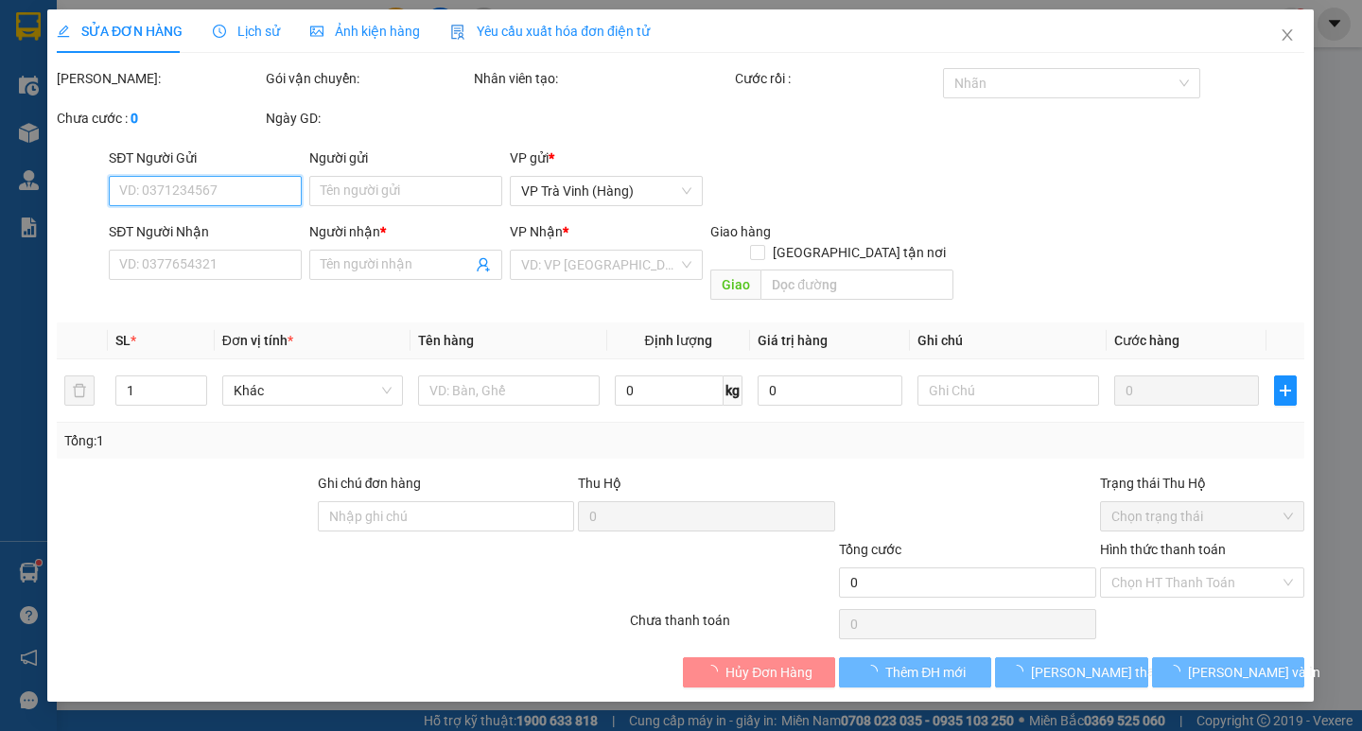
type input "HUỲNH VIÊN"
type input "0339450294"
type input "TIẾN THÀNH"
type input "100.000"
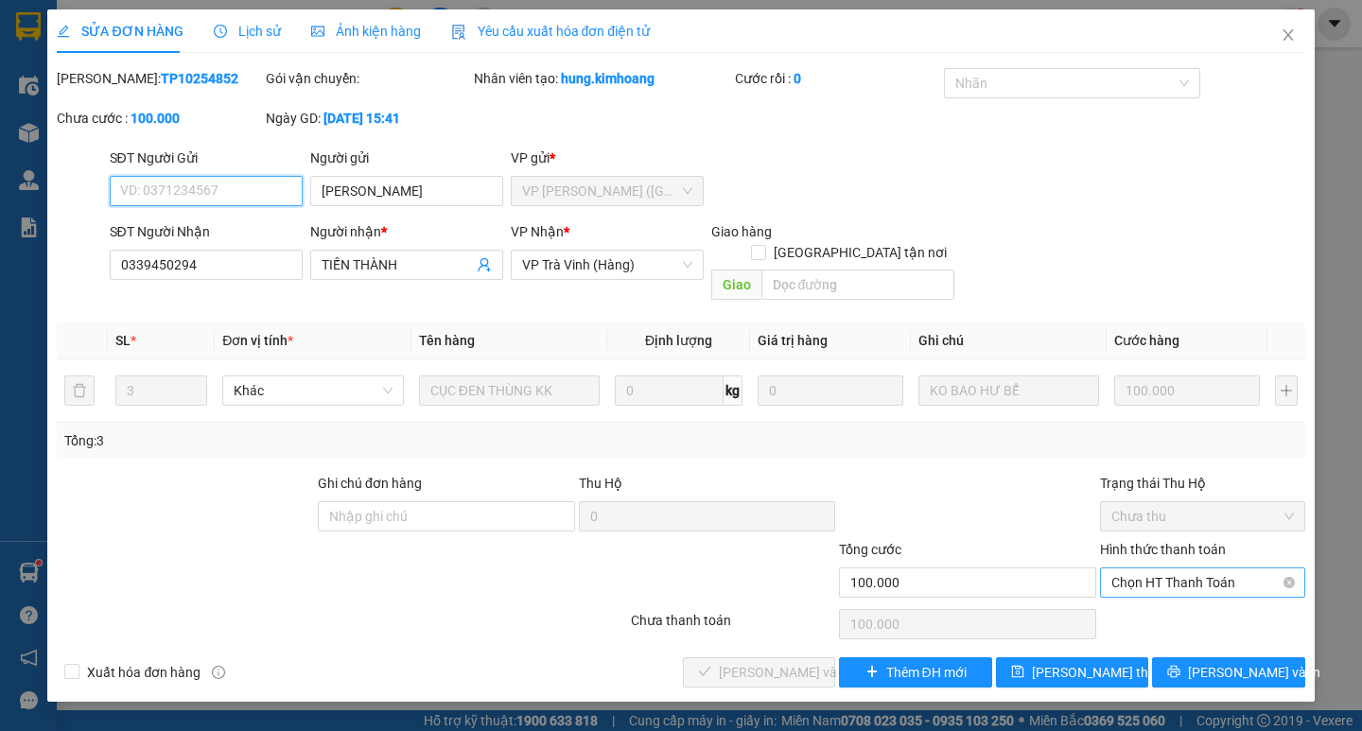
click at [1163, 570] on span "Chọn HT Thanh Toán" at bounding box center [1202, 582] width 182 height 28
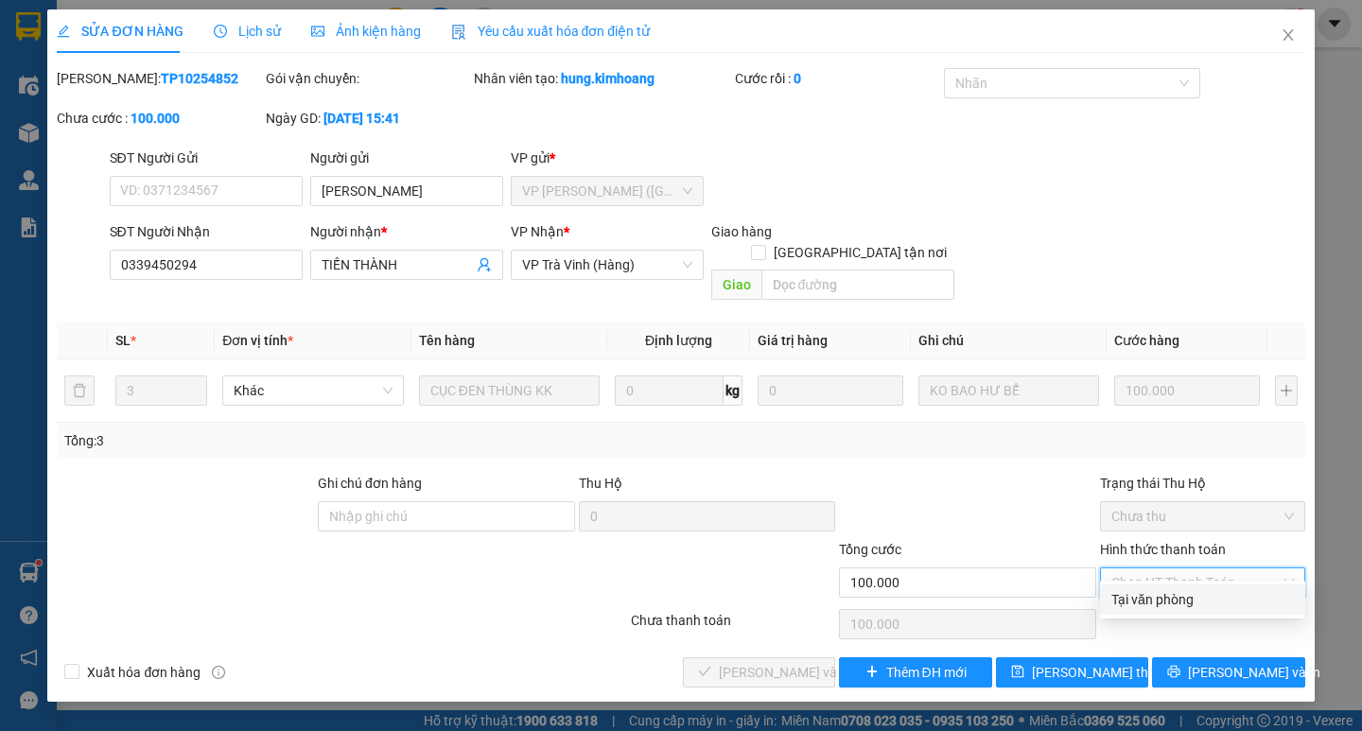
click at [1165, 591] on div "Tại văn phòng" at bounding box center [1202, 599] width 182 height 21
type input "0"
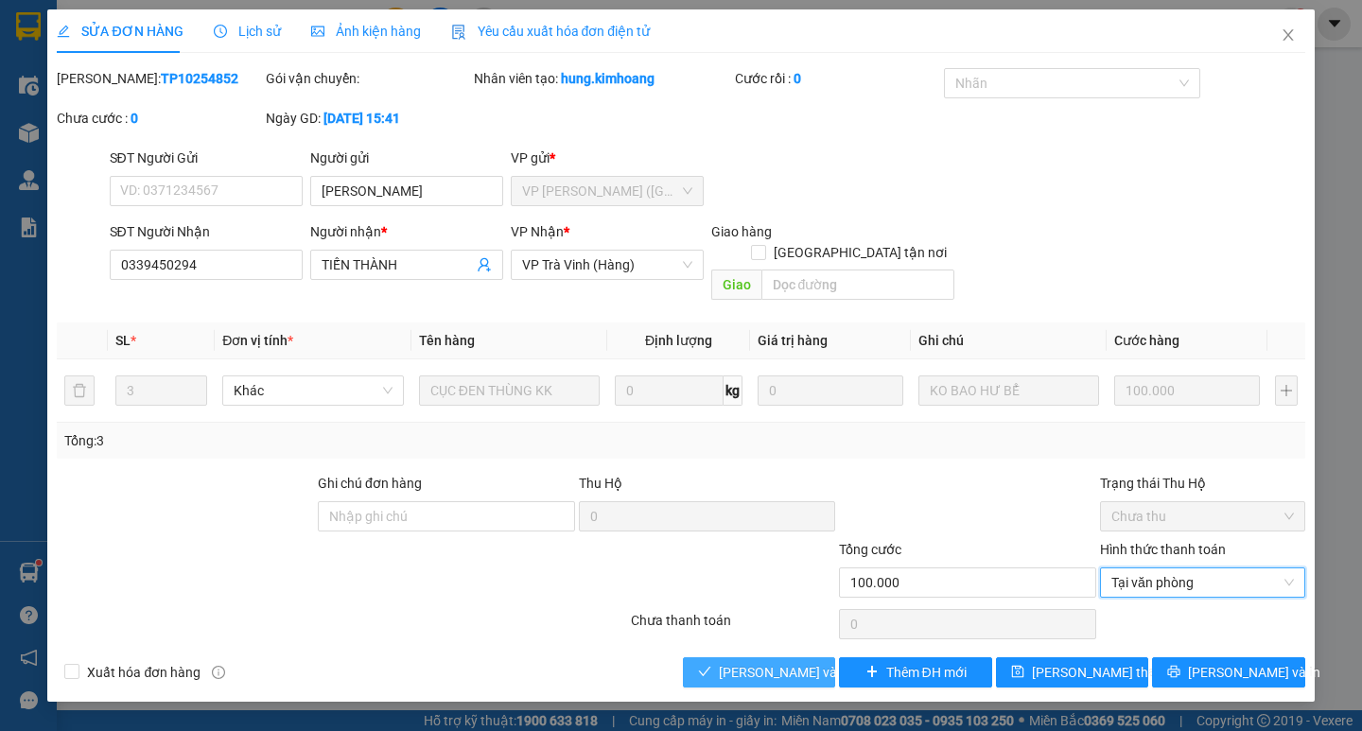
click at [811, 662] on span "Lưu và Giao hàng" at bounding box center [810, 672] width 182 height 21
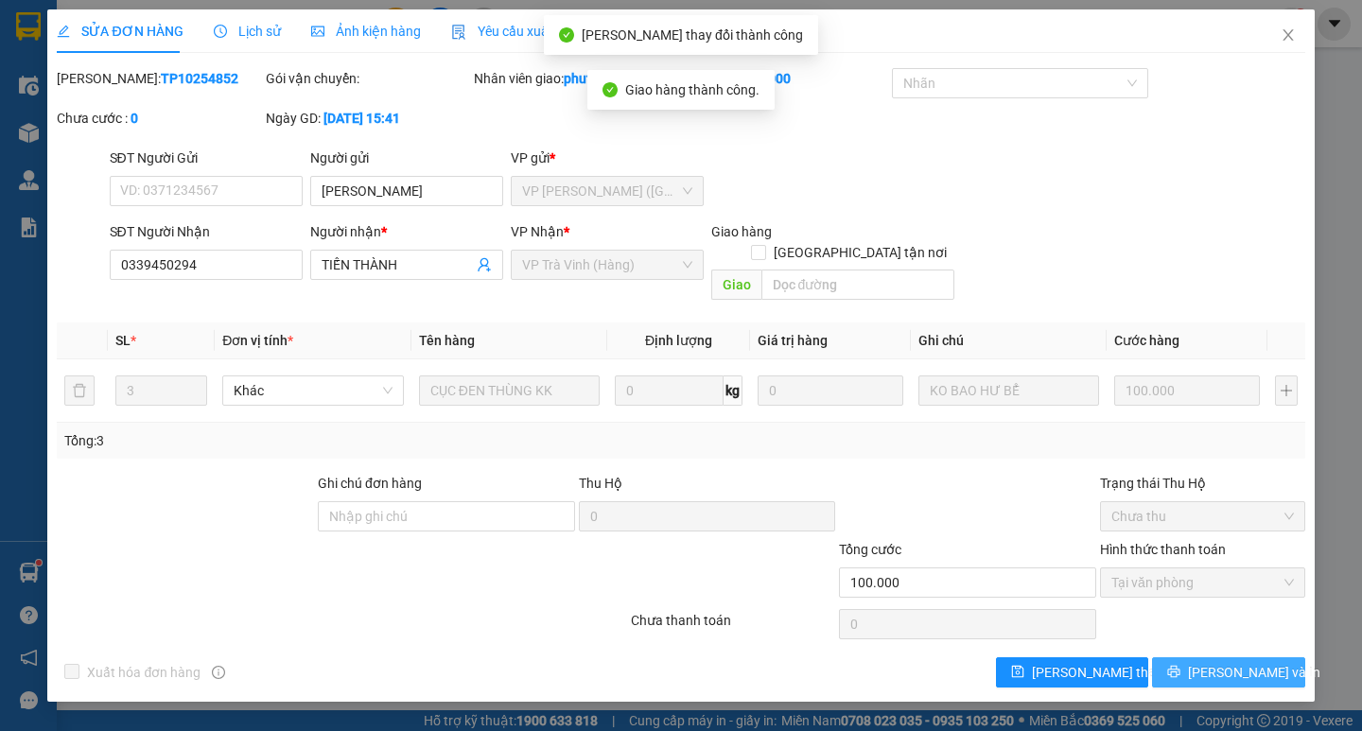
click at [1230, 662] on span "Lưu và In" at bounding box center [1254, 672] width 132 height 21
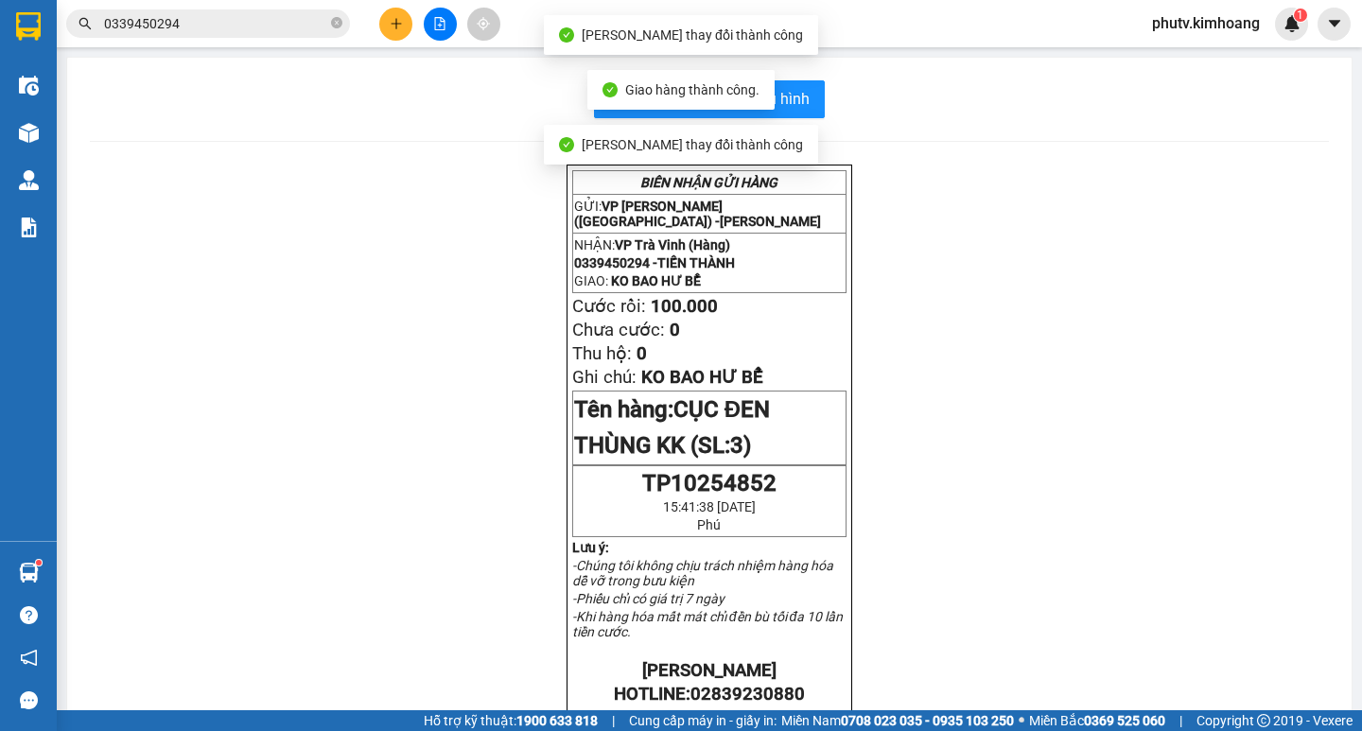
click at [802, 76] on div "In mẫu biên lai tự cấu hình BIÊN NHẬN GỬI HÀNG GỬI: VP Trần Phú (Hàng) - HUỲNH …" at bounding box center [709, 667] width 1284 height 1219
click at [795, 95] on span "In mẫu biên lai tự cấu hình" at bounding box center [721, 99] width 178 height 24
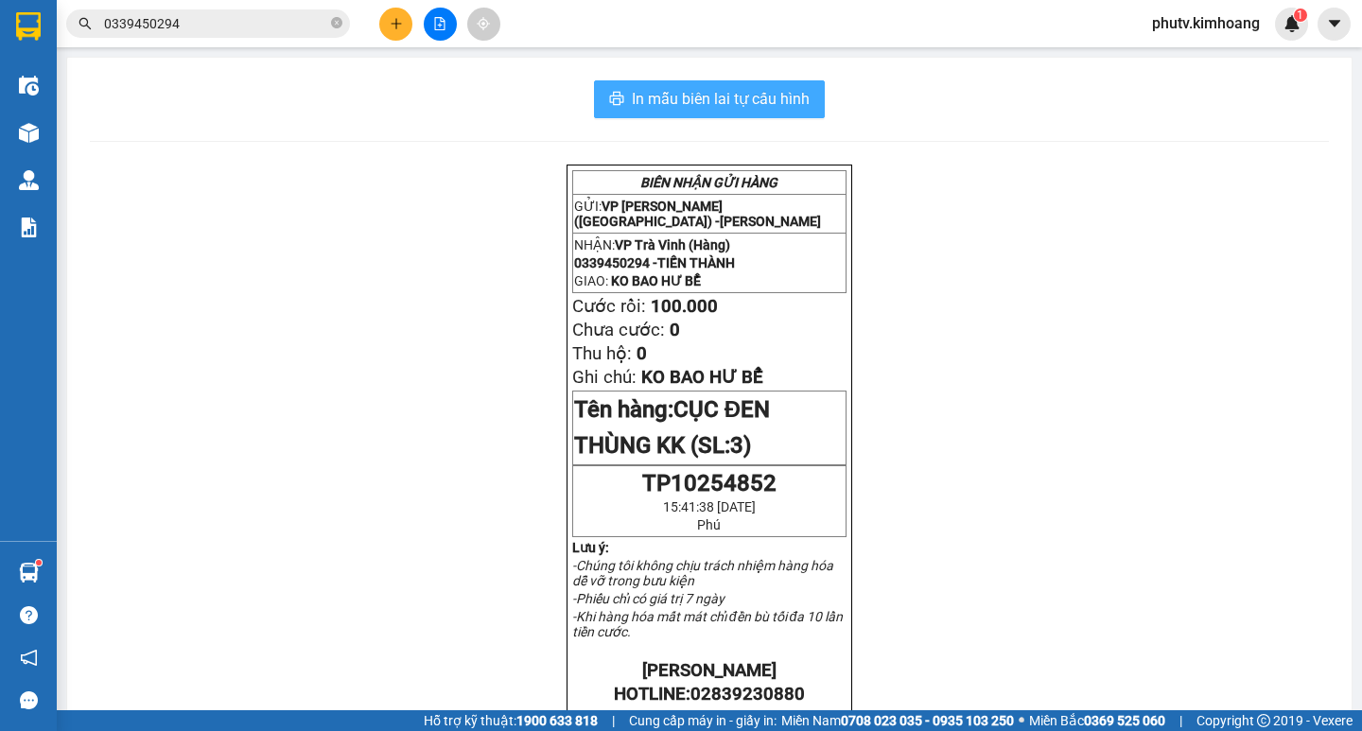
drag, startPoint x: 783, startPoint y: 96, endPoint x: 849, endPoint y: 129, distance: 74.0
click at [781, 96] on span "In mẫu biên lai tự cấu hình" at bounding box center [721, 99] width 178 height 24
click at [397, 37] on button at bounding box center [395, 24] width 33 height 33
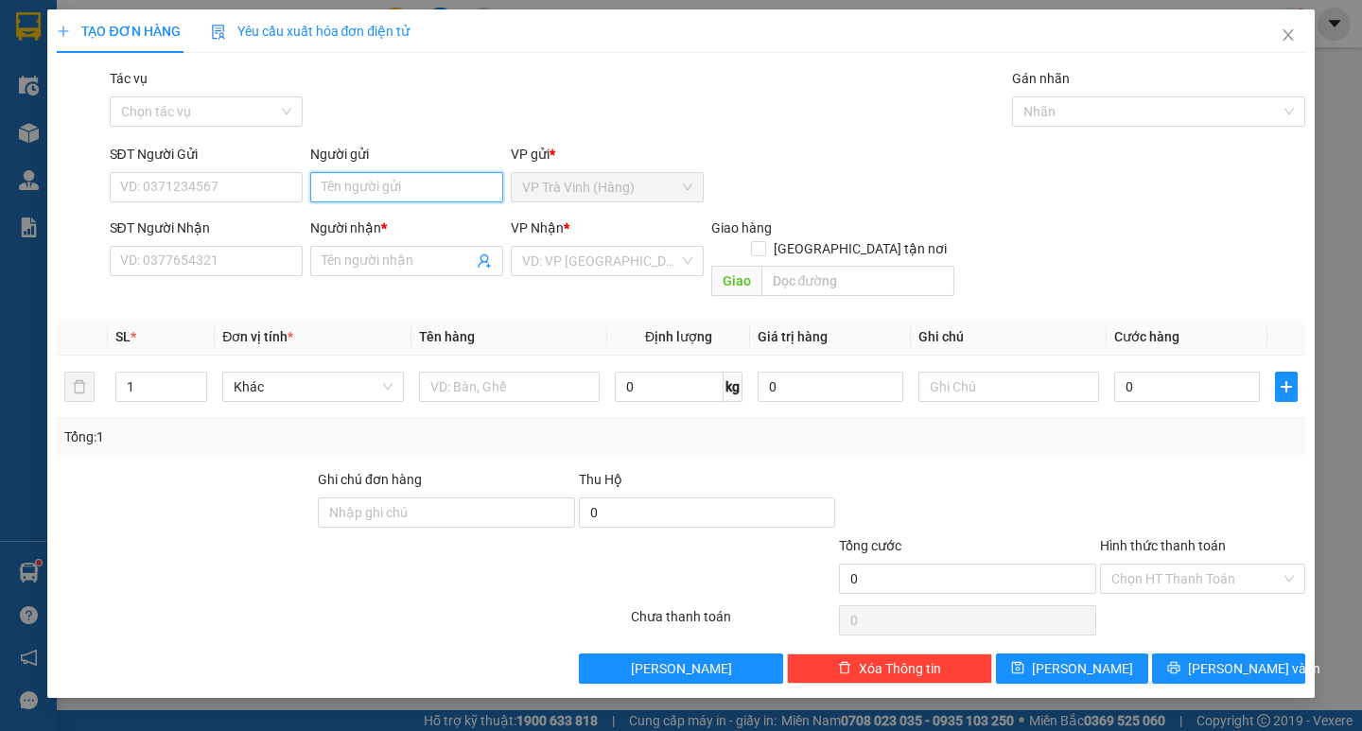
click at [339, 196] on input "Người gửi" at bounding box center [406, 187] width 193 height 30
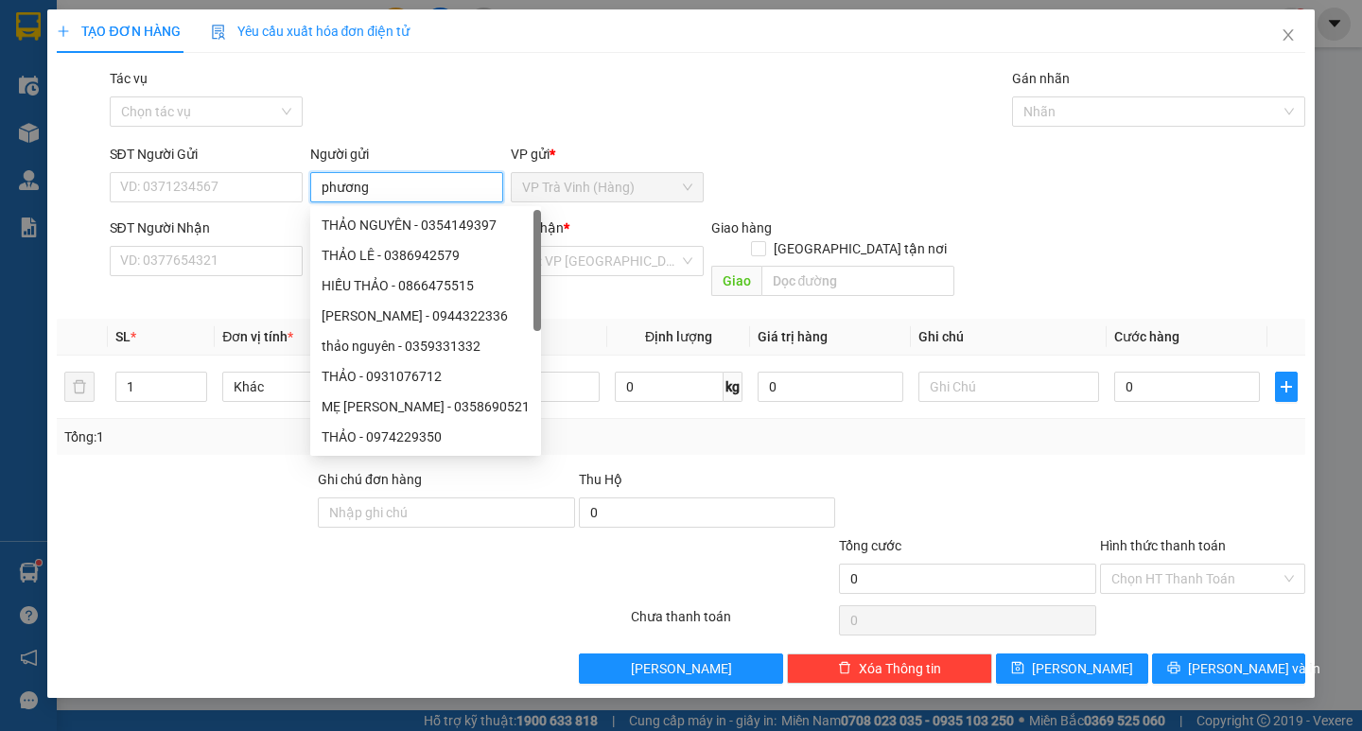
type input "phương"
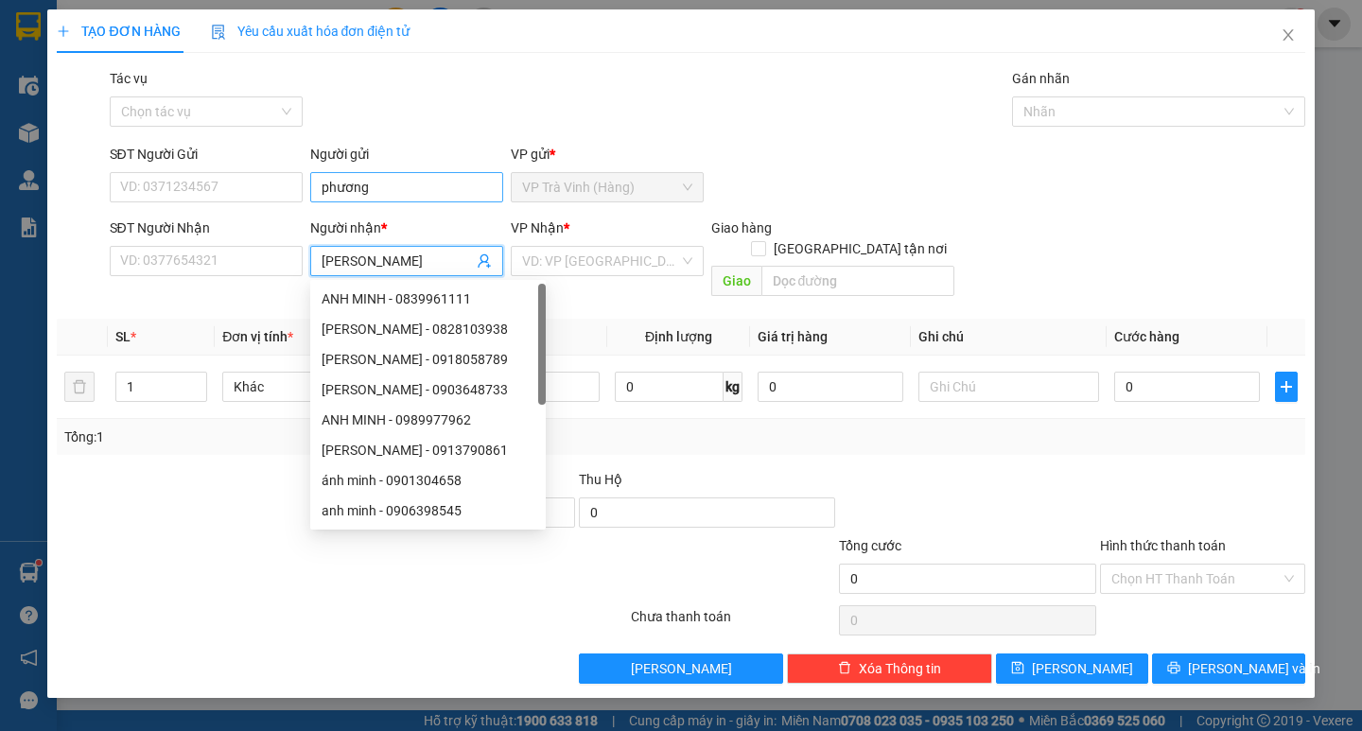
type input "anh minh"
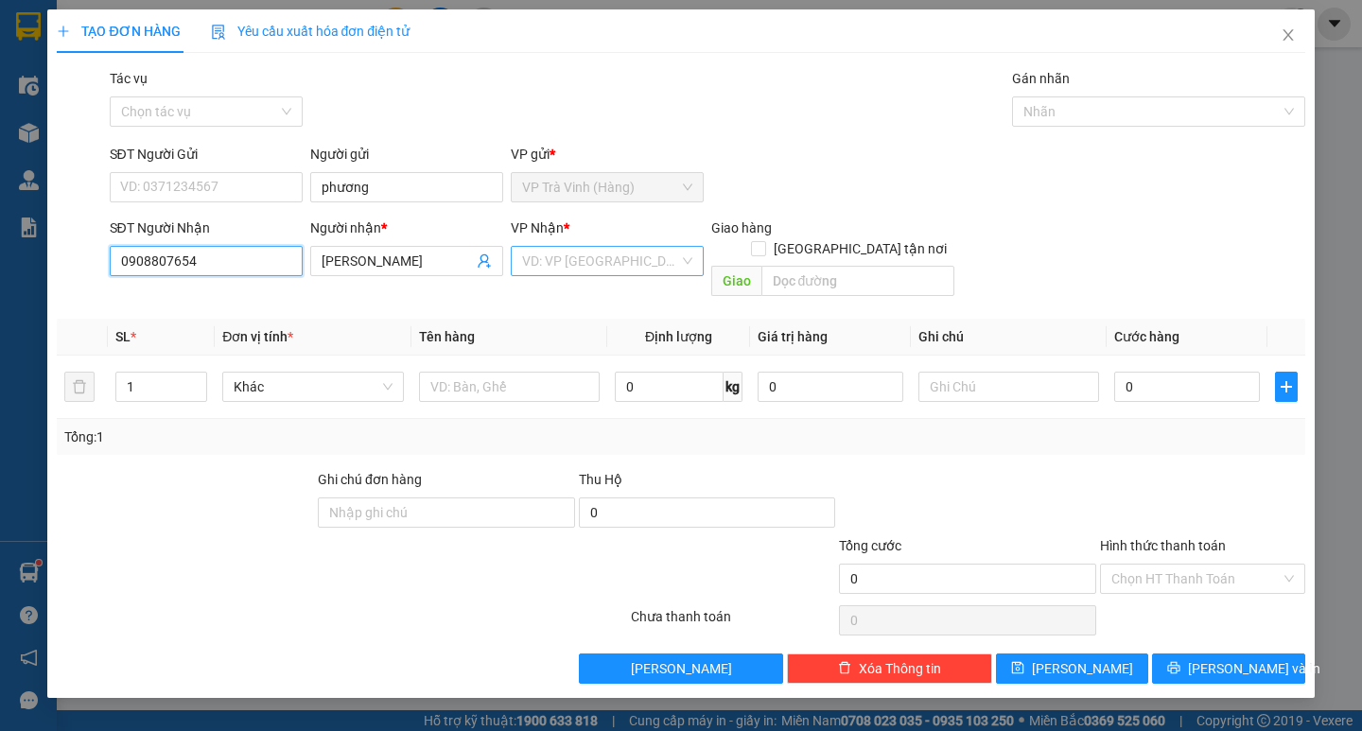
type input "0908807654"
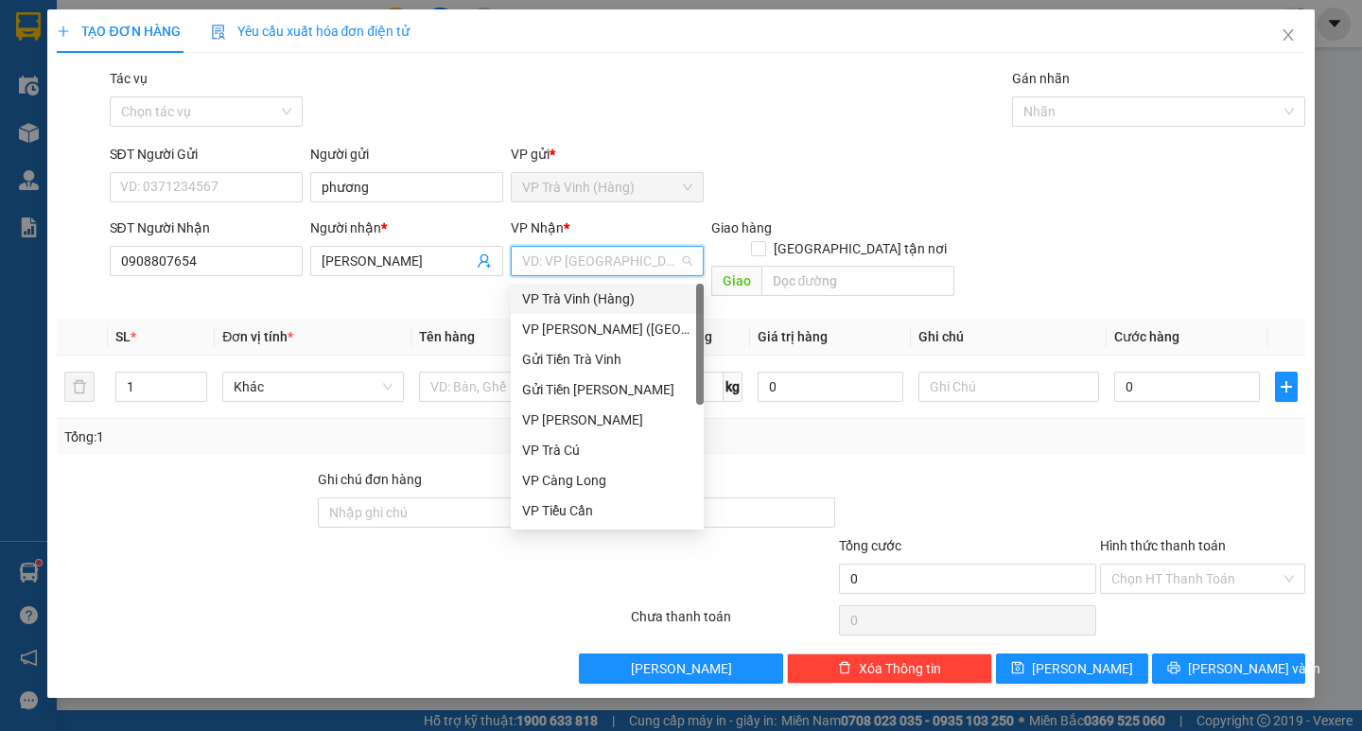
click at [629, 267] on input "search" at bounding box center [600, 261] width 157 height 28
click at [610, 324] on div "VP Trần Phú (Hàng)" at bounding box center [607, 329] width 170 height 21
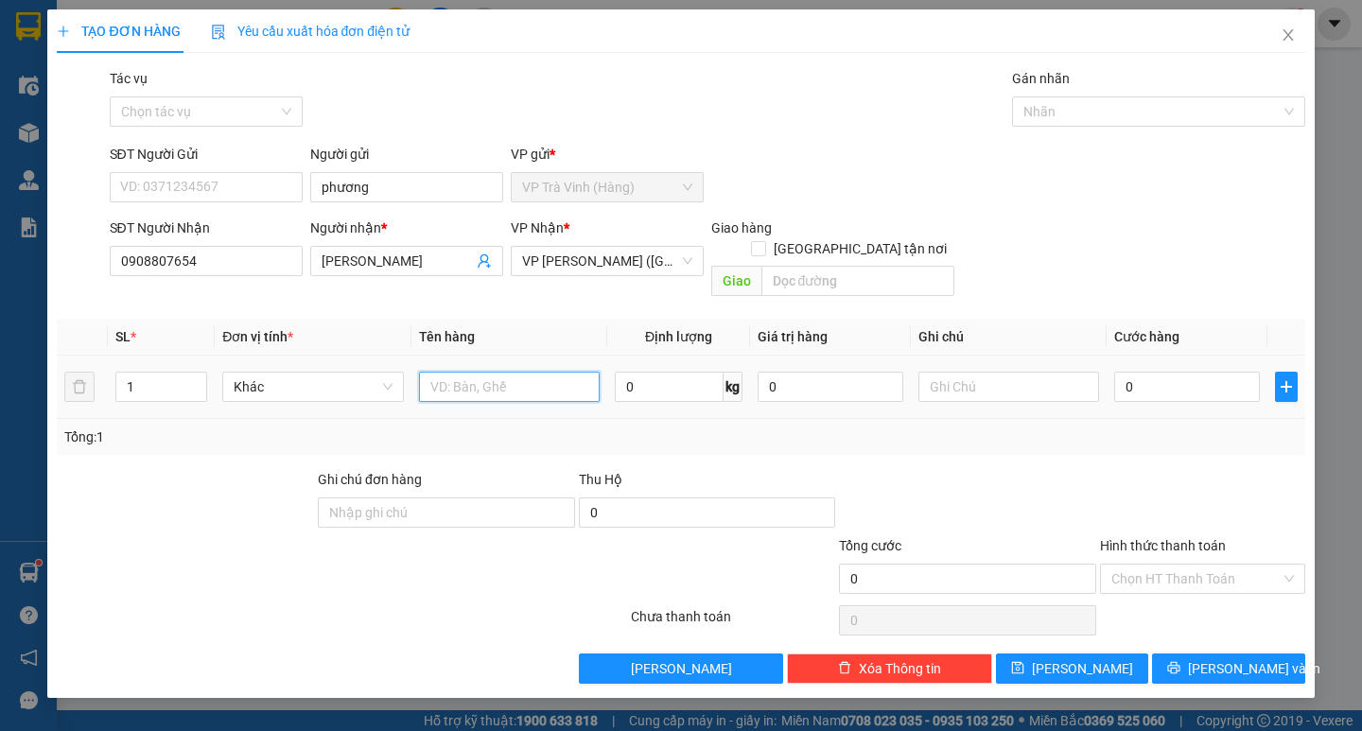
click at [521, 372] on input "text" at bounding box center [509, 387] width 181 height 30
click at [774, 266] on input "text" at bounding box center [857, 281] width 193 height 30
click at [475, 376] on input "text" at bounding box center [509, 387] width 181 height 30
type input "1 thùng mút kk giao tn"
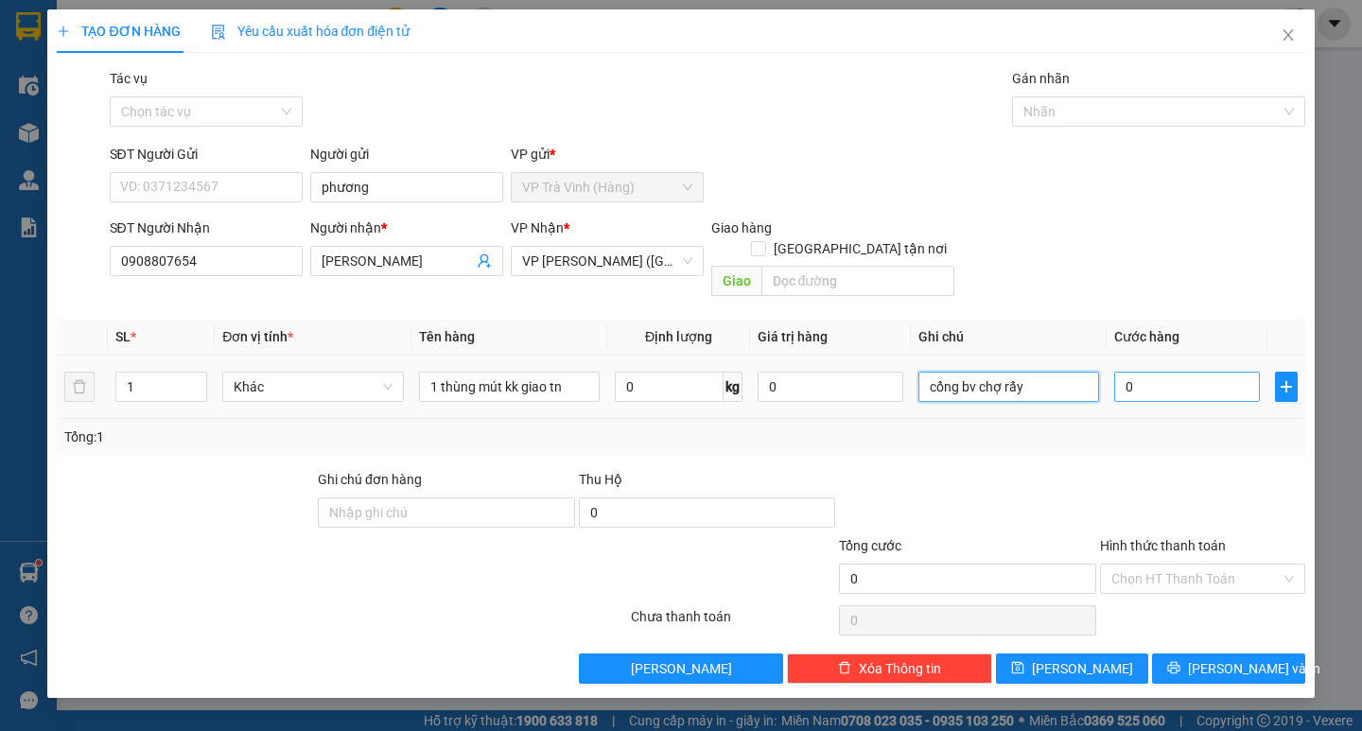
type input "cổng bv chợ rẩy"
click at [1149, 372] on input "0" at bounding box center [1187, 387] width 146 height 30
type input "08"
type input "8"
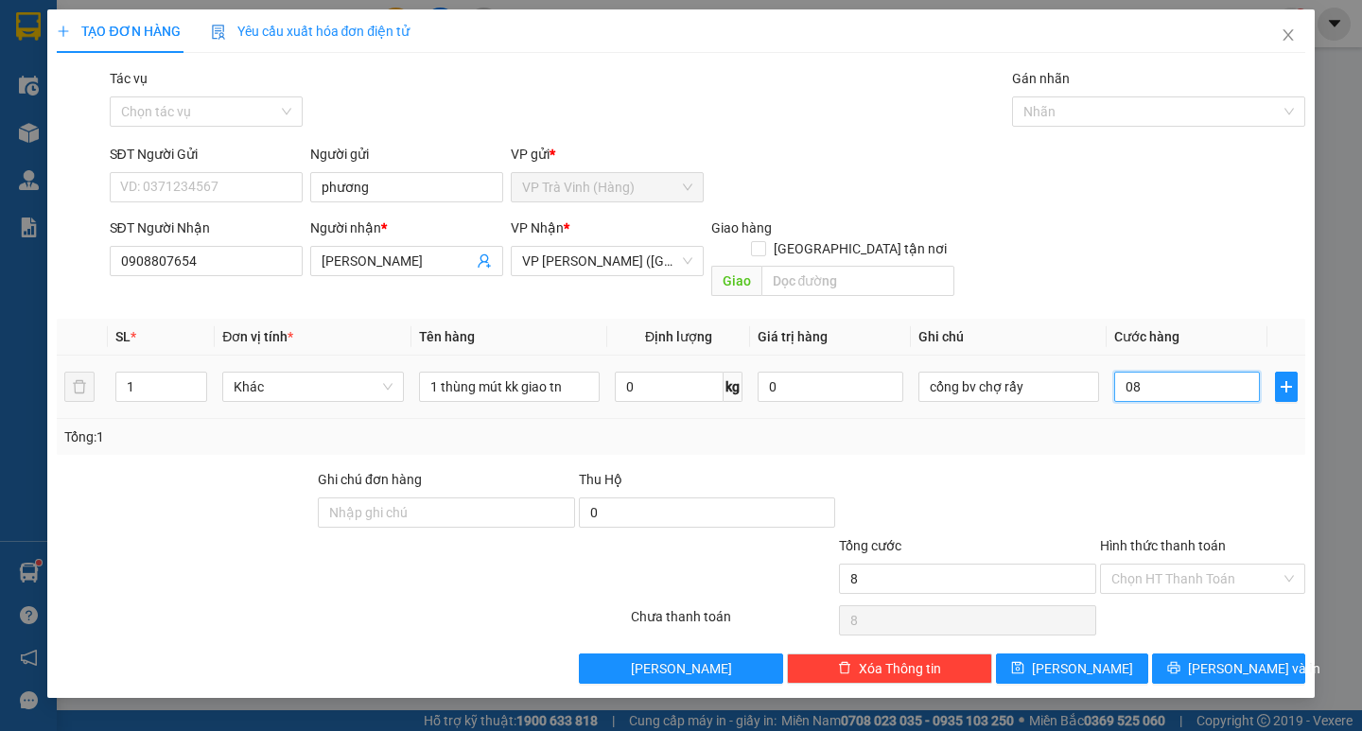
type input "080"
type input "80"
type input "80.000"
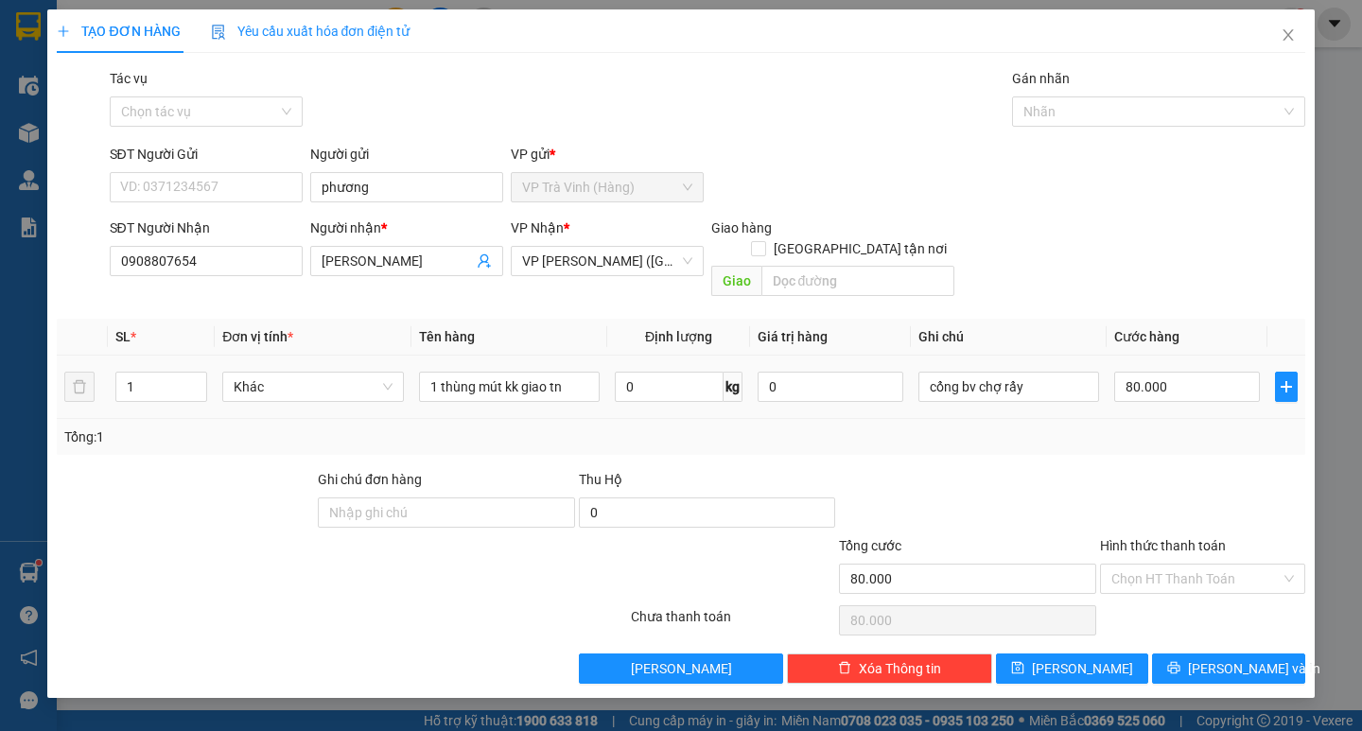
click at [1161, 393] on td "80.000" at bounding box center [1186, 387] width 161 height 63
drag, startPoint x: 1186, startPoint y: 559, endPoint x: 1181, endPoint y: 585, distance: 26.9
click at [1187, 565] on input "Hình thức thanh toán" at bounding box center [1195, 579] width 169 height 28
click at [1174, 597] on div "Tại văn phòng" at bounding box center [1202, 595] width 182 height 21
type input "0"
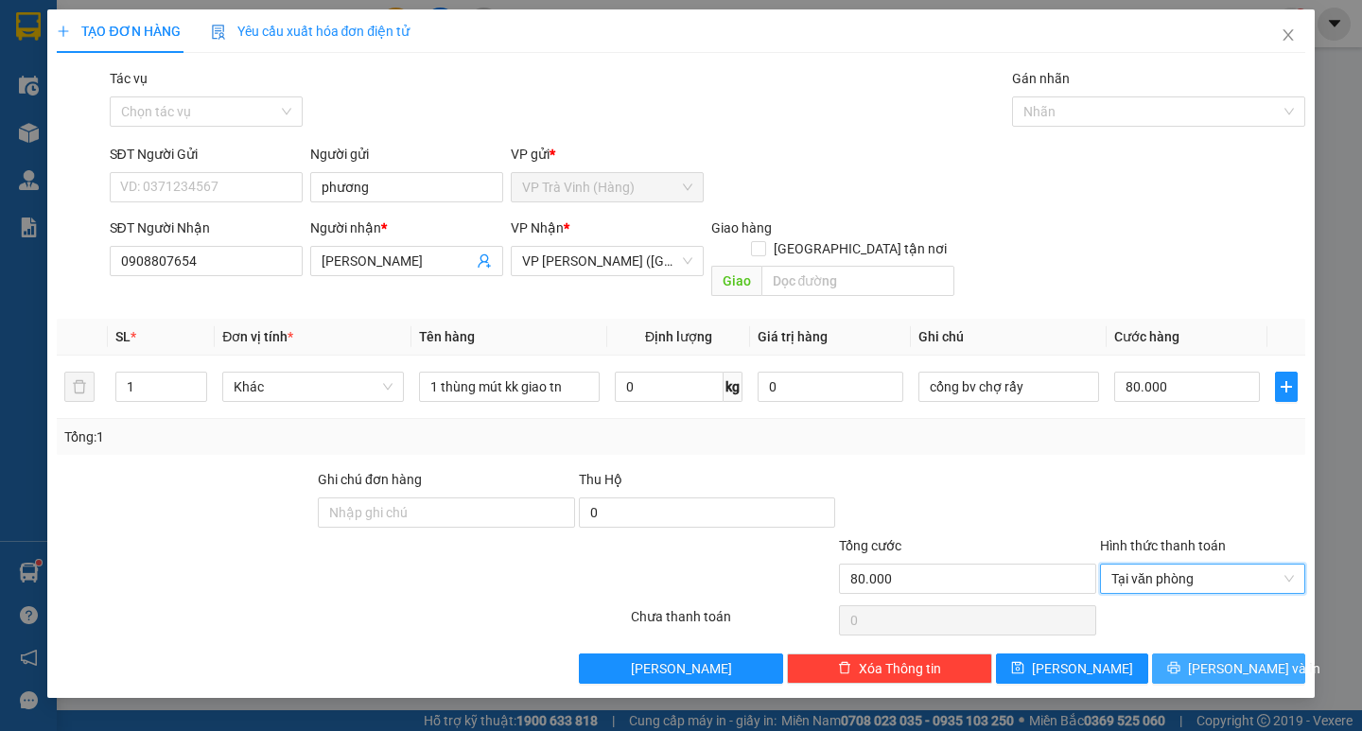
click at [1214, 658] on span "Lưu và In" at bounding box center [1254, 668] width 132 height 21
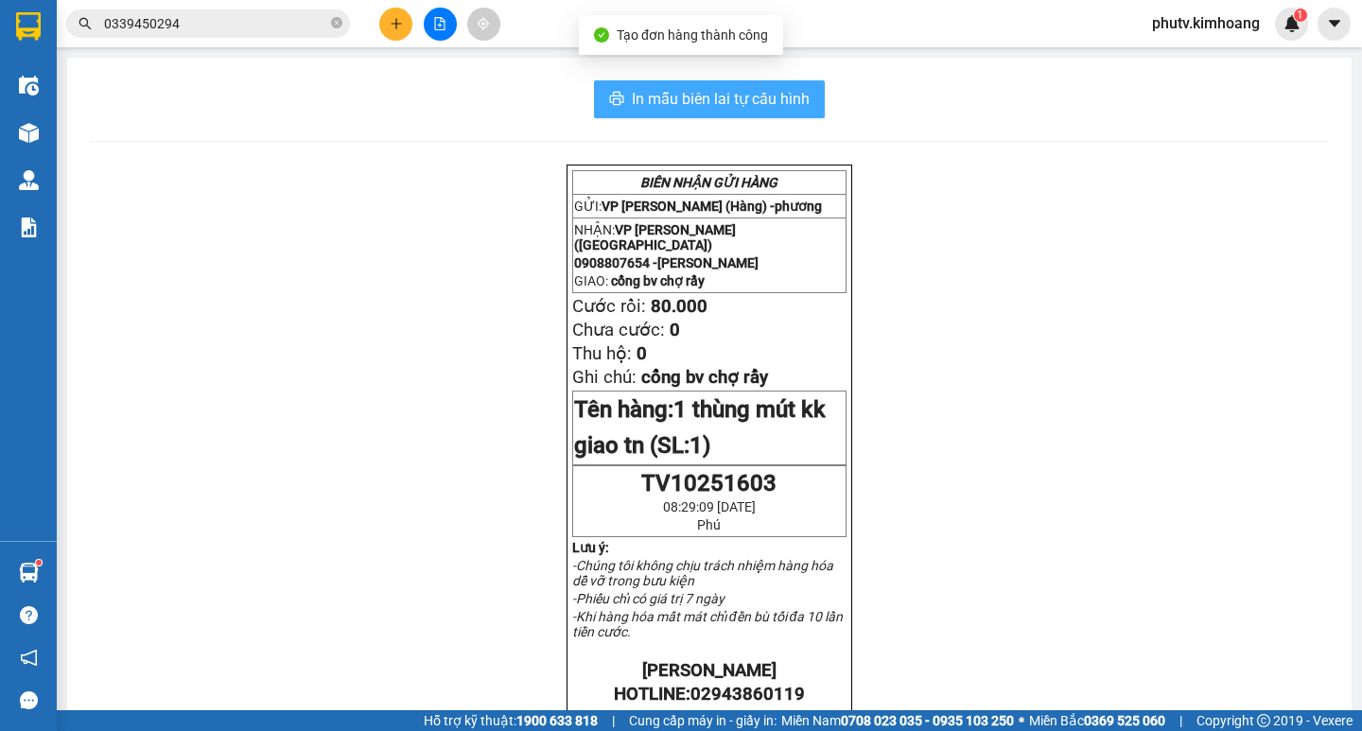
click at [691, 101] on span "In mẫu biên lai tự cấu hình" at bounding box center [721, 99] width 178 height 24
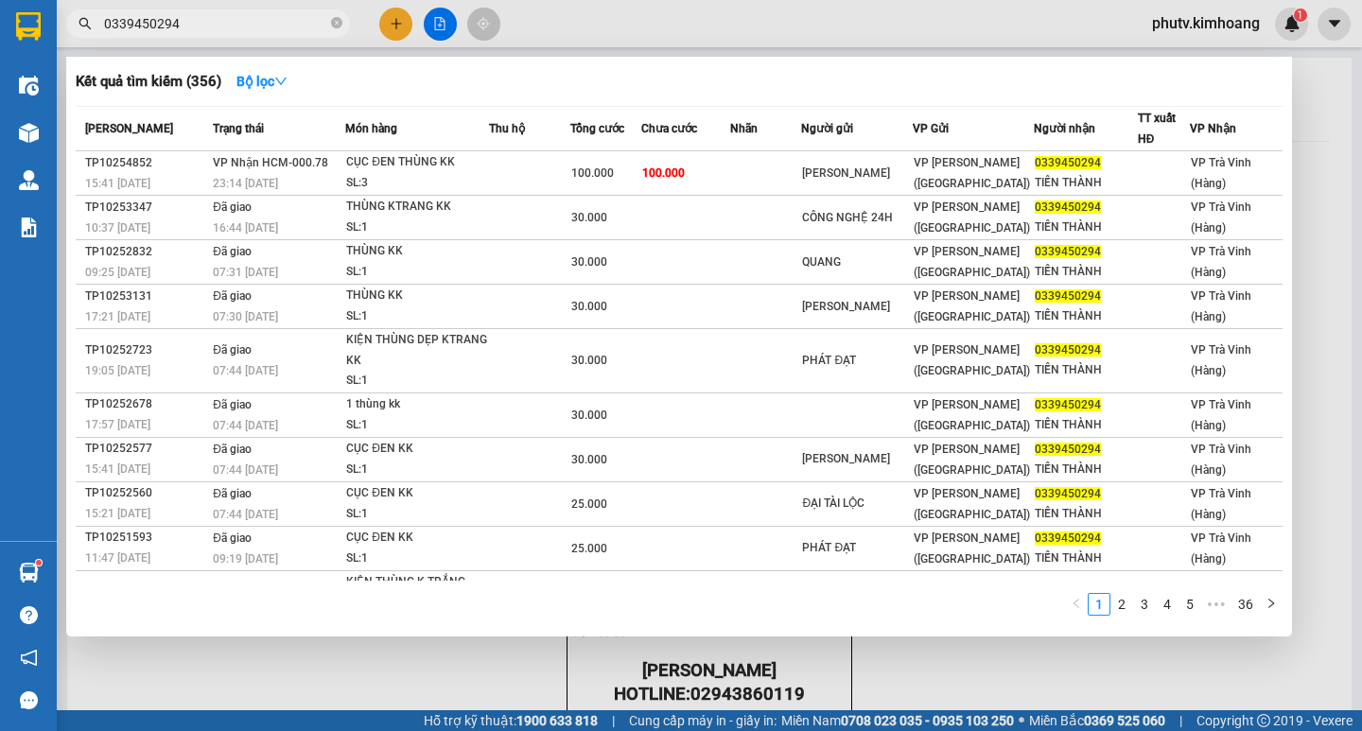
click at [241, 15] on input "0339450294" at bounding box center [215, 23] width 223 height 21
drag, startPoint x: 204, startPoint y: 23, endPoint x: 0, endPoint y: 9, distance: 204.7
click at [0, 49] on section "Kết quả tìm kiếm ( 356 ) Bộ lọc Mã ĐH Trạng thái Món hàng Thu hộ Tổng cước Chưa…" at bounding box center [681, 365] width 1362 height 731
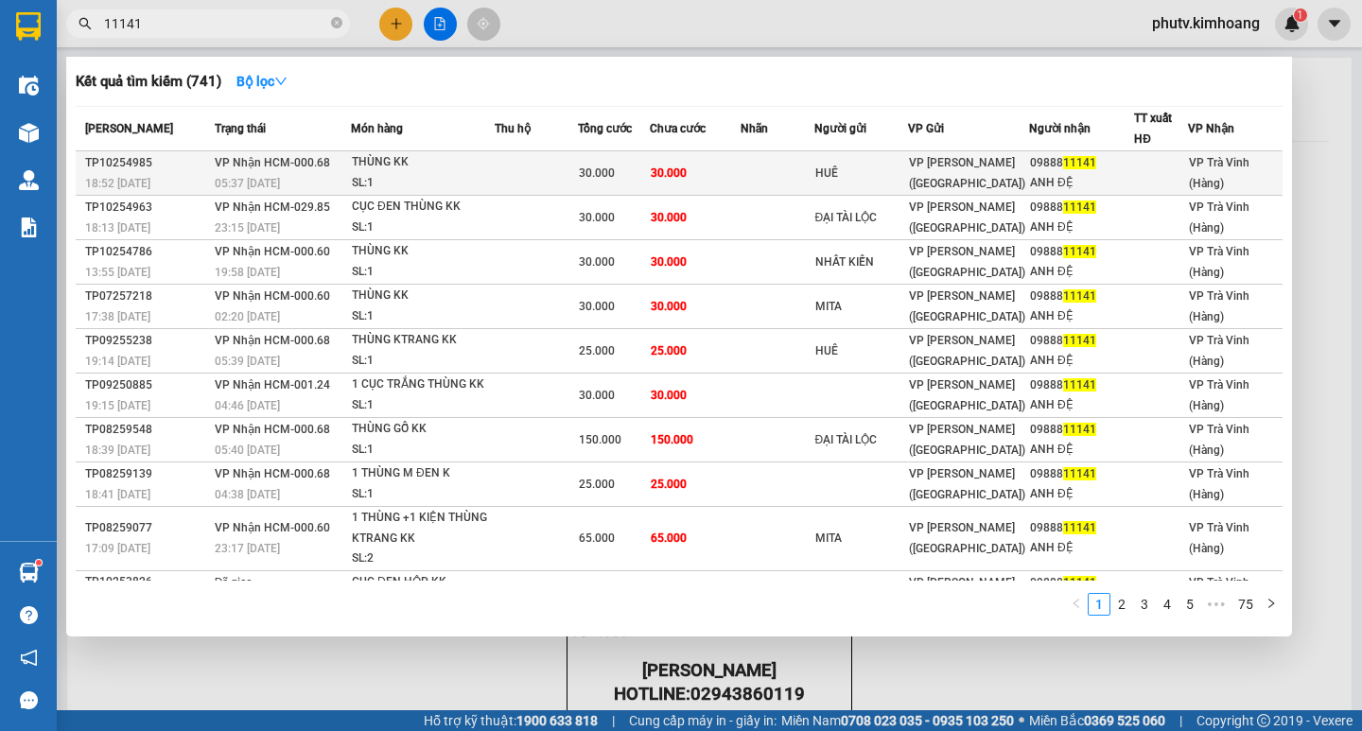
type input "11141"
click at [411, 162] on div "THÙNG KK" at bounding box center [423, 162] width 142 height 21
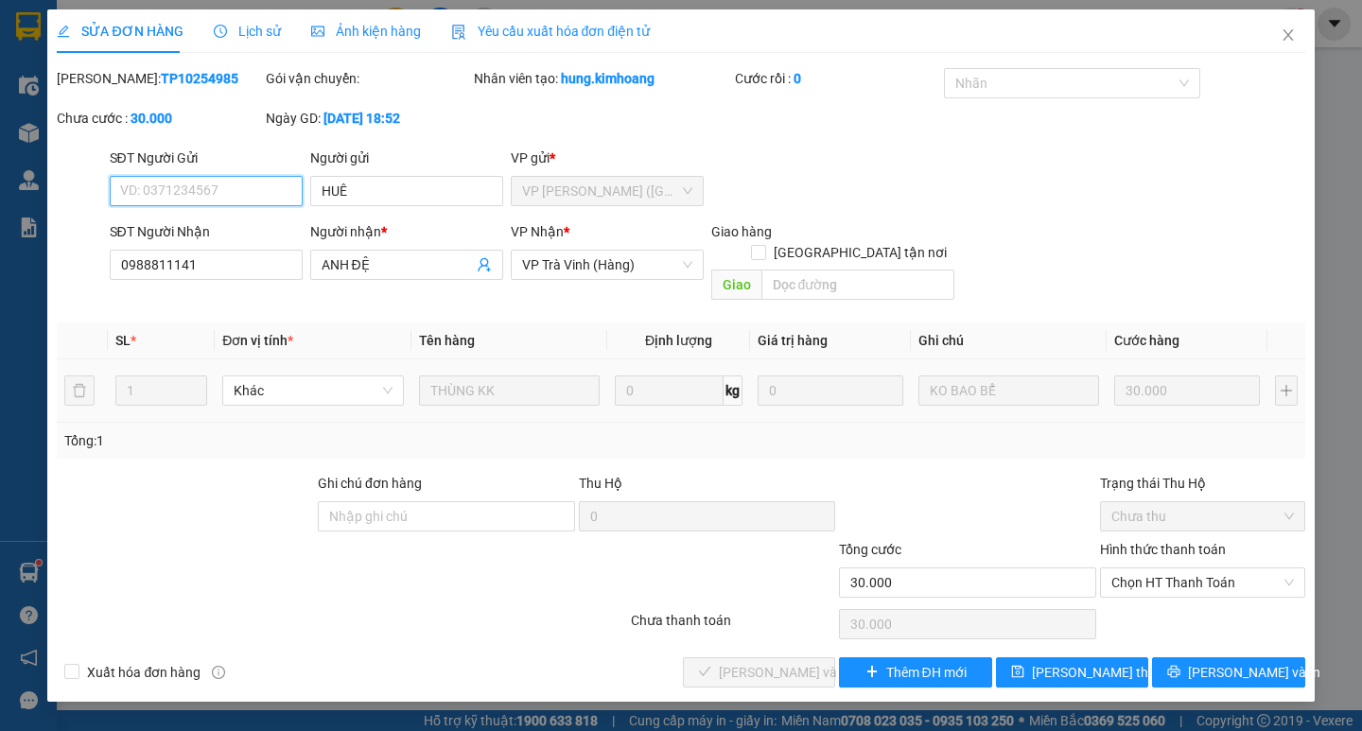
type input "HUÊ"
type input "0988811141"
type input "ANH ĐỆ"
type input "30.000"
click at [1166, 568] on span "Chọn HT Thanh Toán" at bounding box center [1202, 582] width 182 height 28
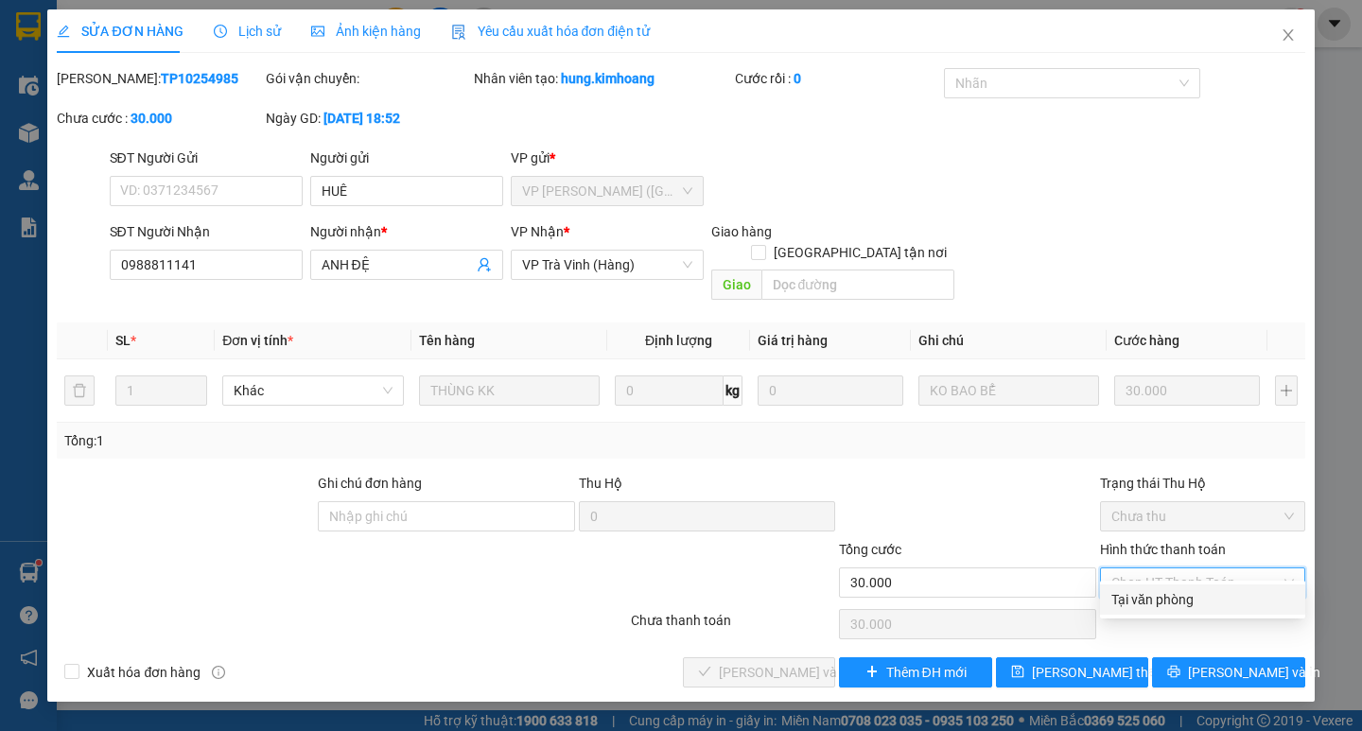
click at [1167, 604] on div "Tại văn phòng" at bounding box center [1202, 599] width 182 height 21
type input "0"
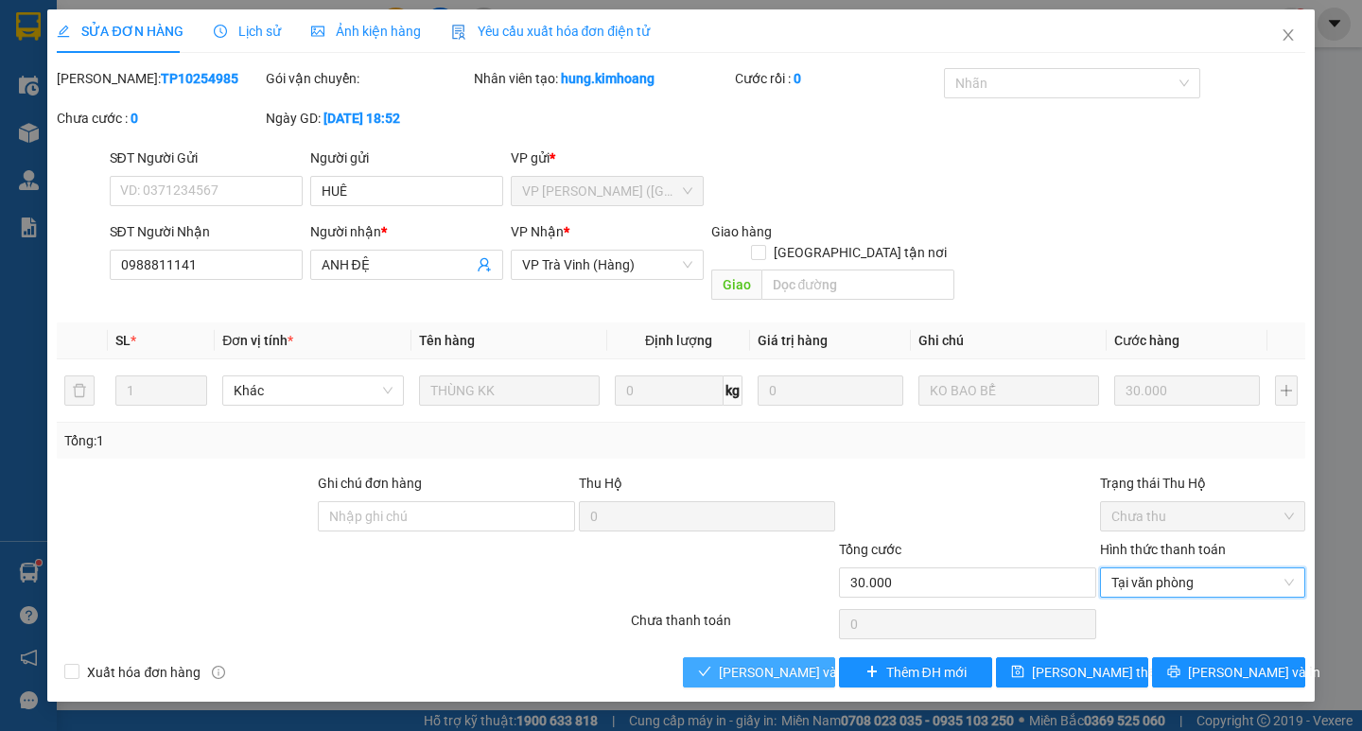
click at [792, 662] on span "Lưu và Giao hàng" at bounding box center [810, 672] width 182 height 21
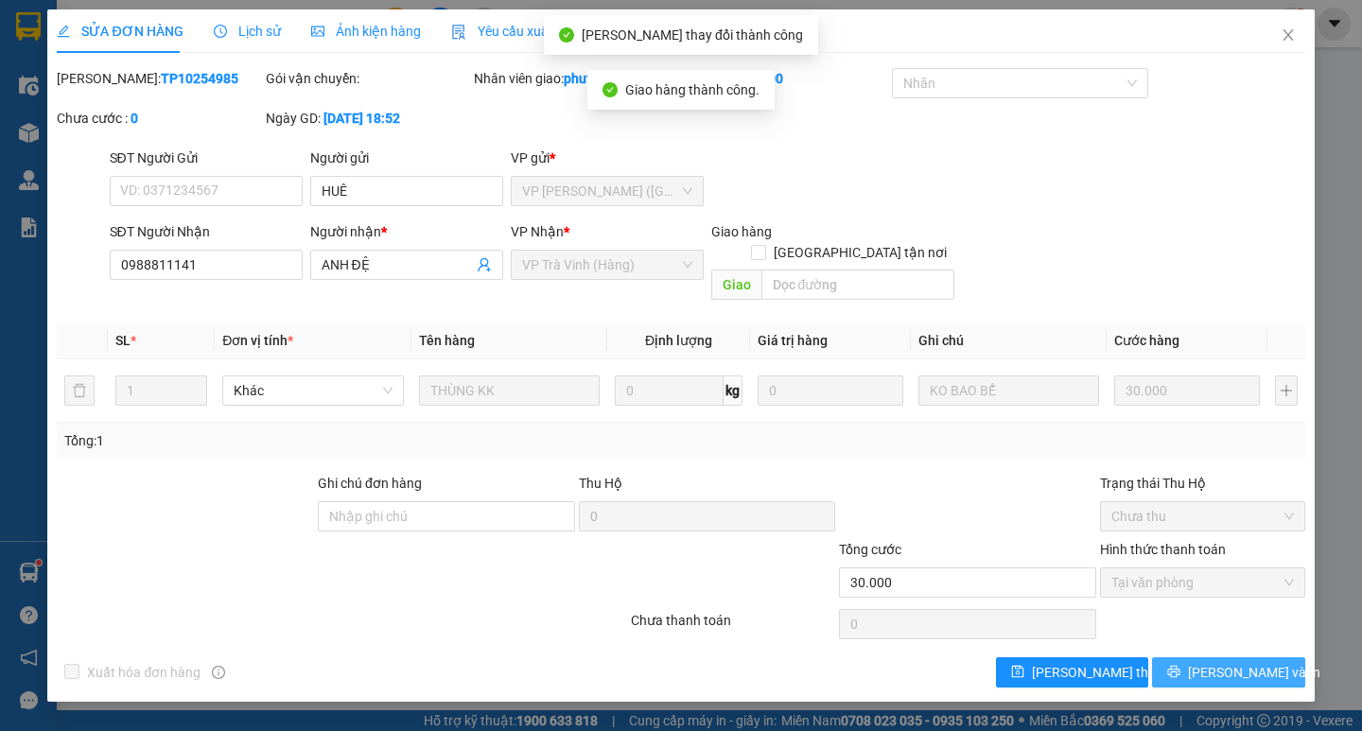
click at [1230, 662] on span "Lưu và In" at bounding box center [1254, 672] width 132 height 21
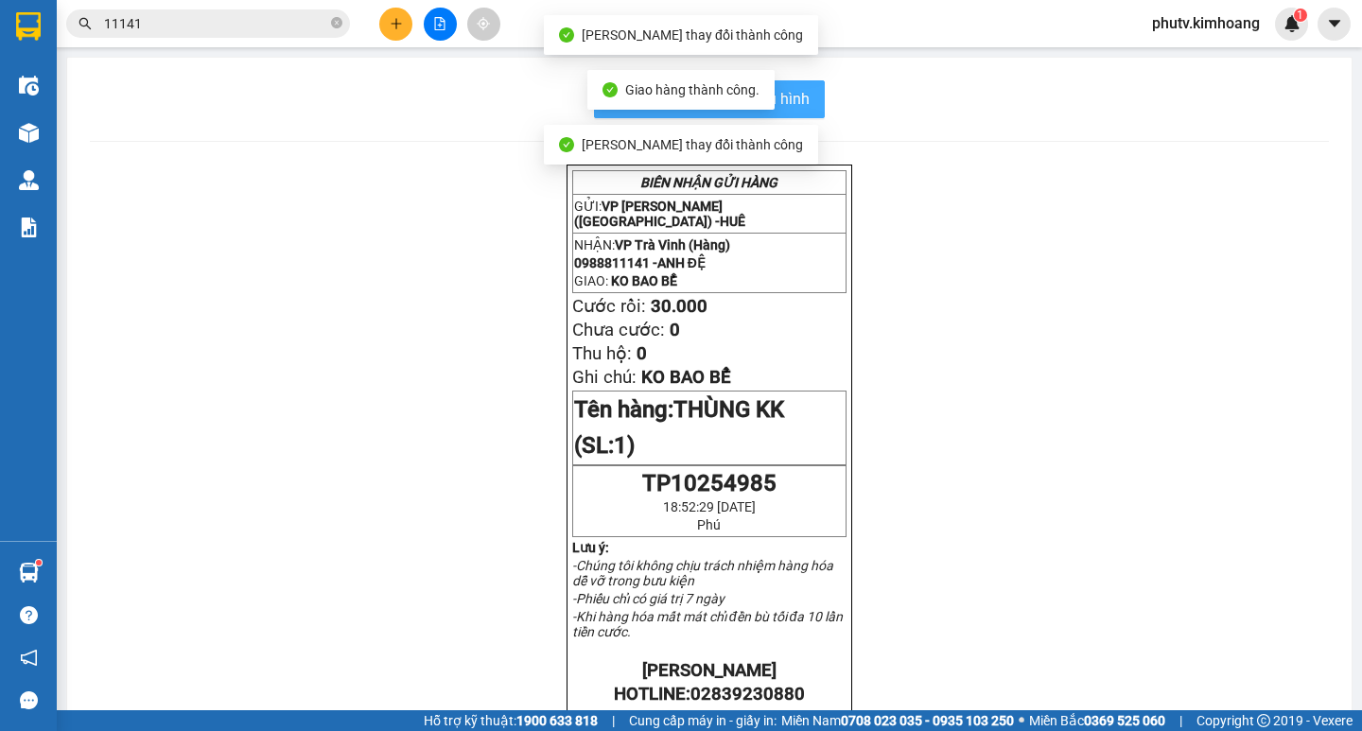
click at [798, 92] on span "In mẫu biên lai tự cấu hình" at bounding box center [721, 99] width 178 height 24
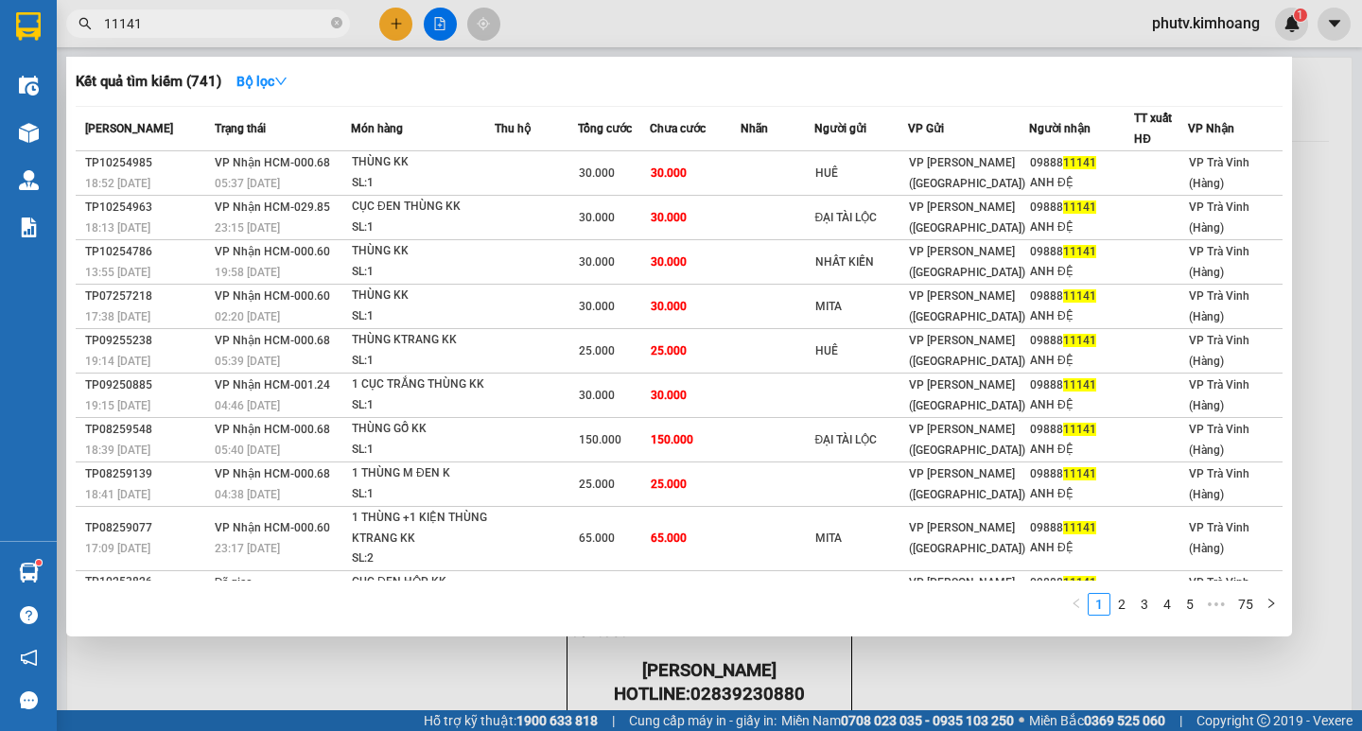
click at [277, 22] on input "11141" at bounding box center [215, 23] width 223 height 21
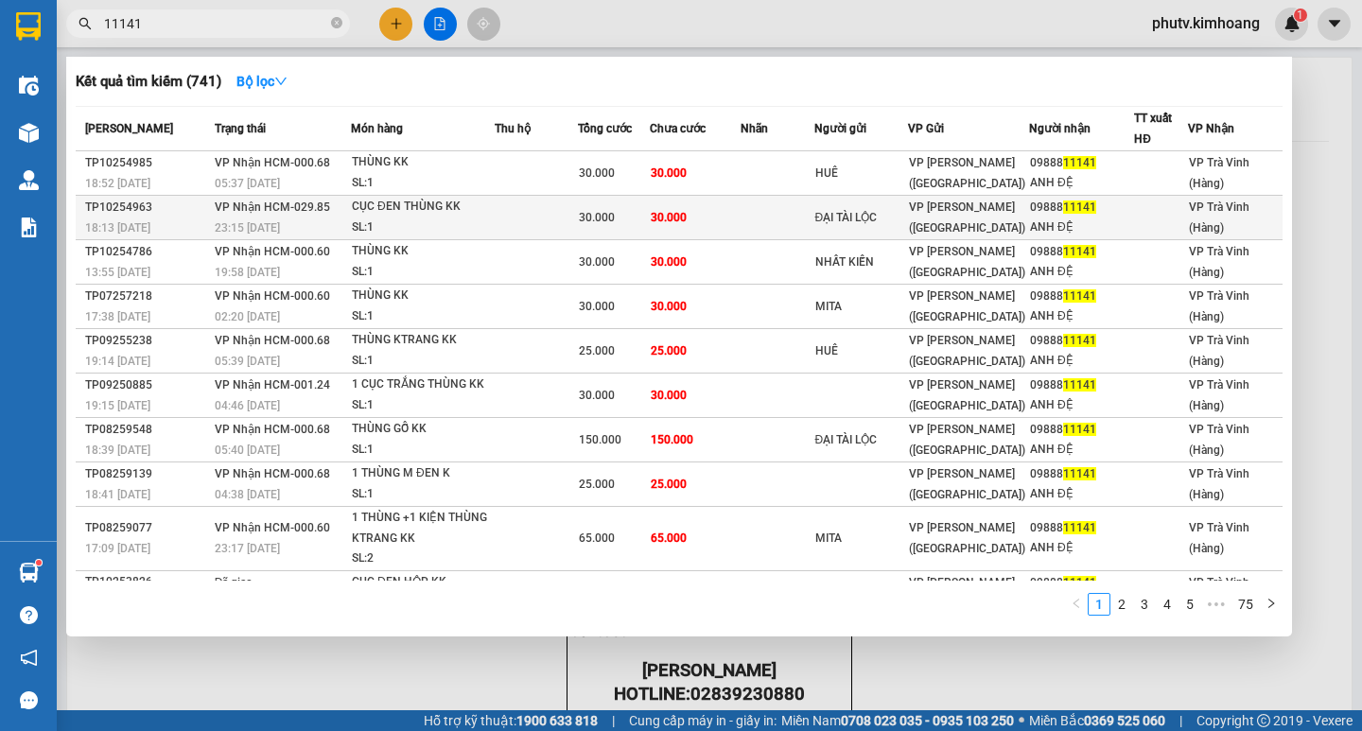
click at [336, 217] on div "23:15 - 11/10" at bounding box center [282, 227] width 135 height 21
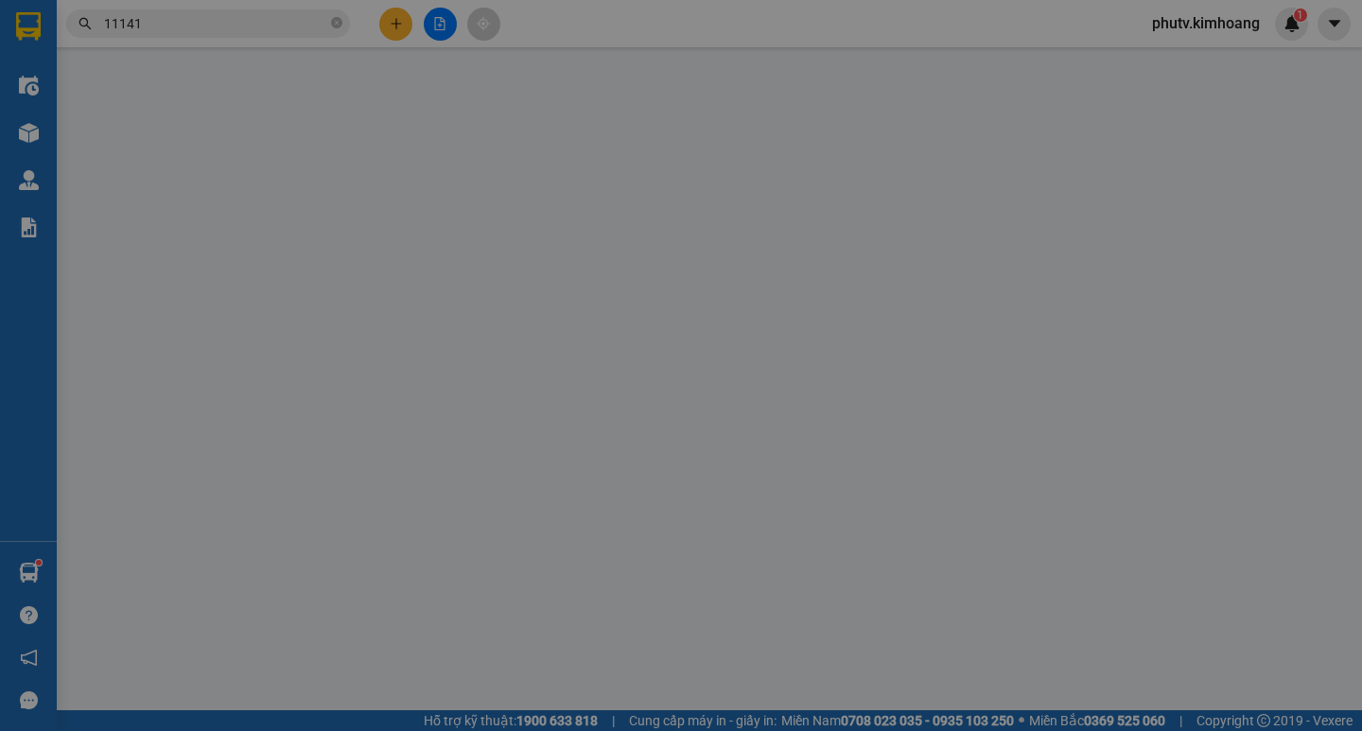
type input "ĐẠI TÀI LỘC"
type input "0988811141"
type input "ANH ĐỆ"
type input "30.000"
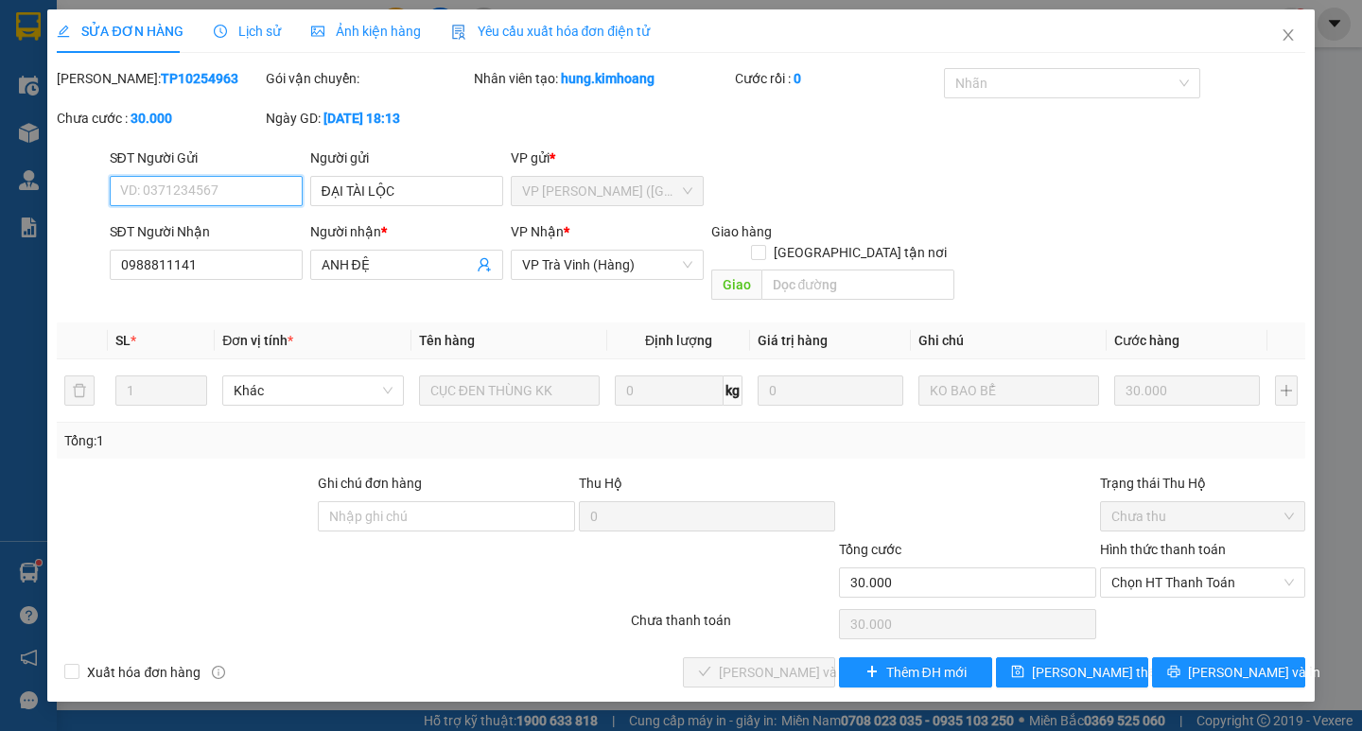
drag, startPoint x: 1176, startPoint y: 570, endPoint x: 1176, endPoint y: 582, distance: 12.3
click at [1178, 572] on span "Chọn HT Thanh Toán" at bounding box center [1202, 582] width 182 height 28
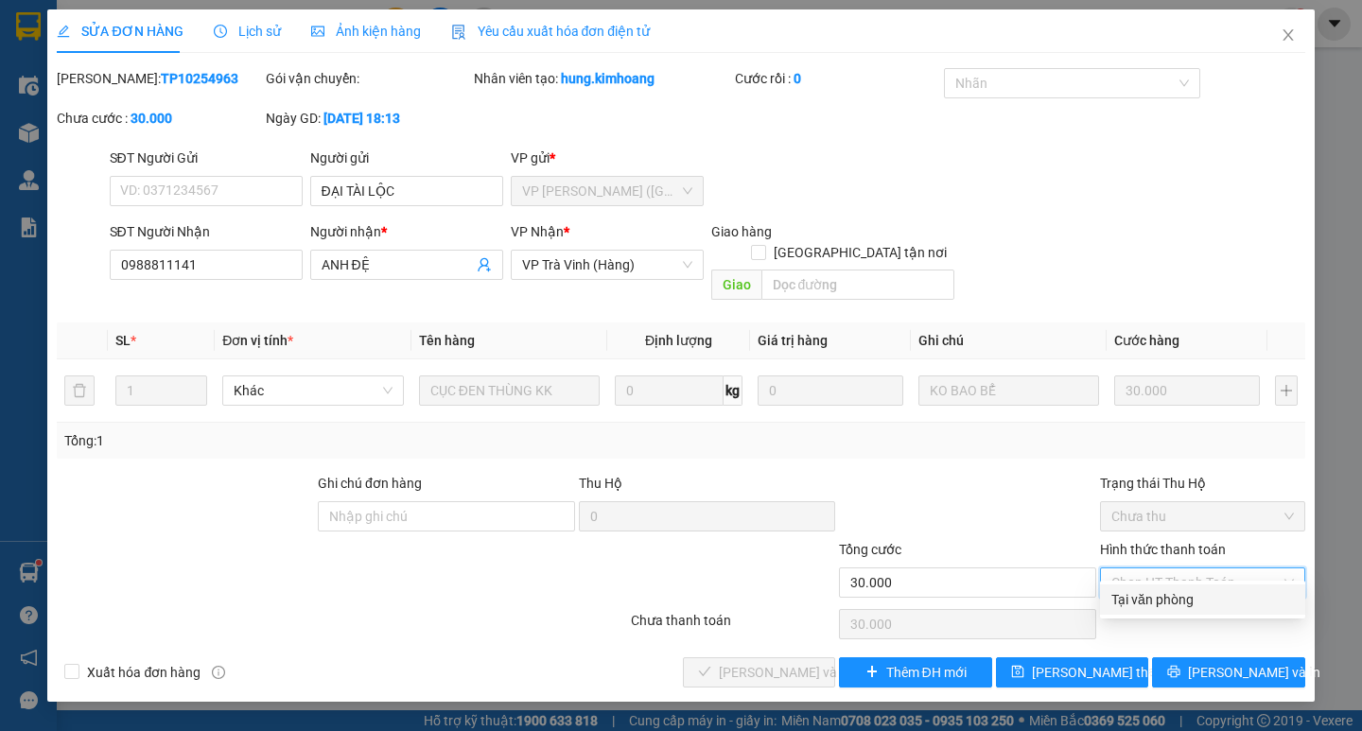
click at [1164, 604] on div "Tại văn phòng" at bounding box center [1202, 599] width 182 height 21
type input "0"
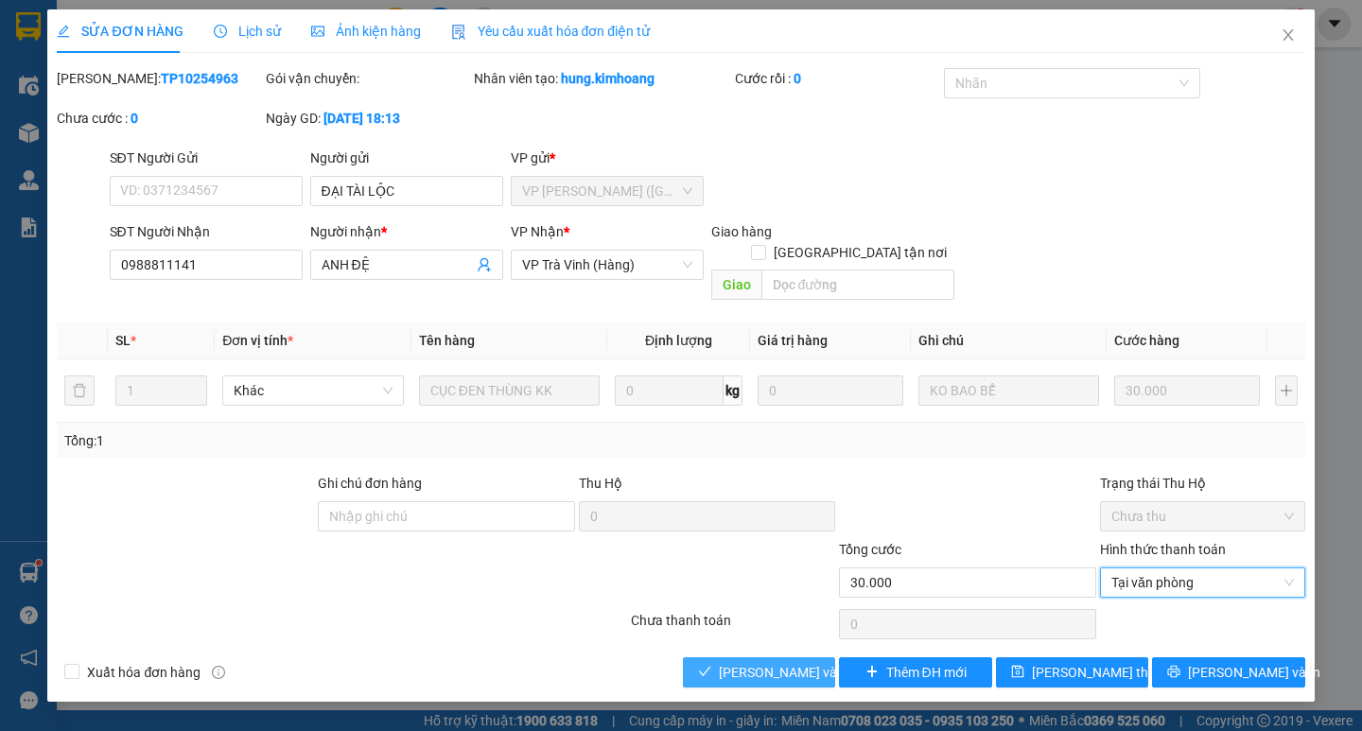
click at [803, 662] on span "Lưu và Giao hàng" at bounding box center [810, 672] width 182 height 21
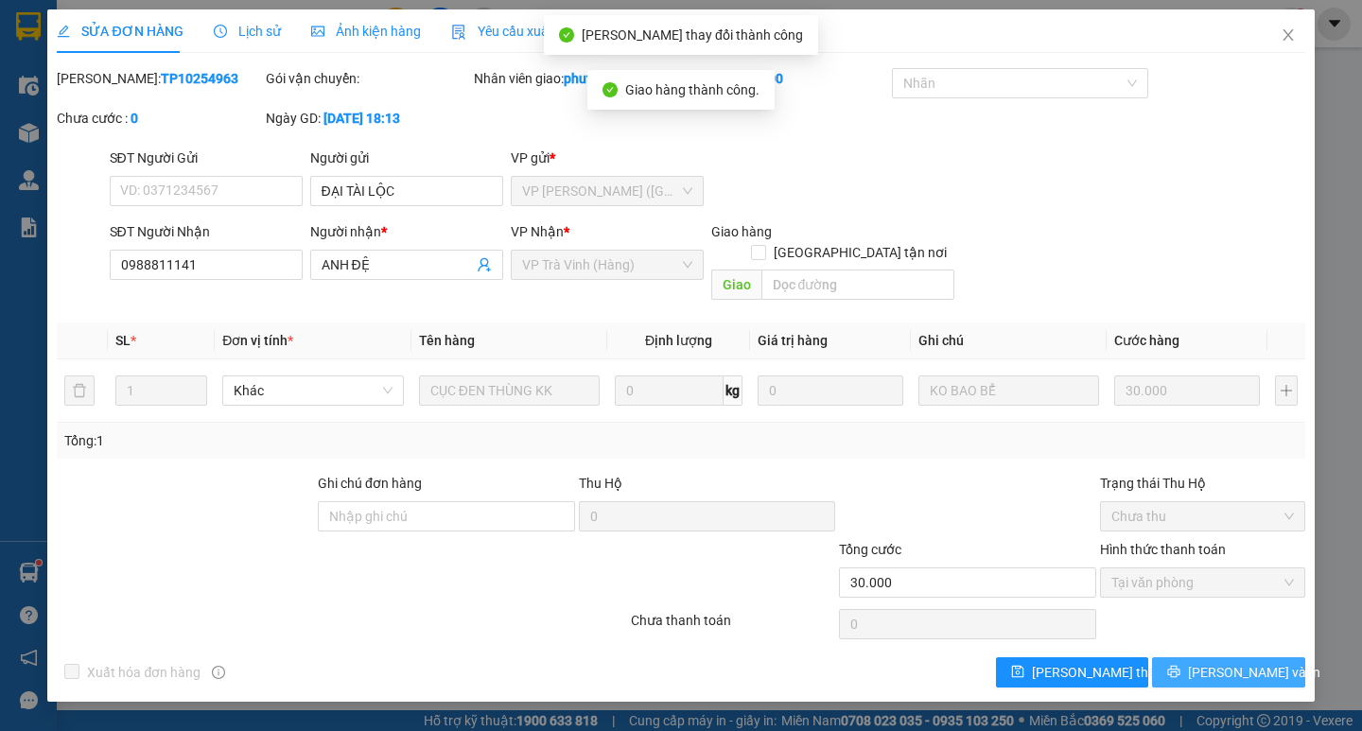
click at [1228, 662] on span "Lưu và In" at bounding box center [1254, 672] width 132 height 21
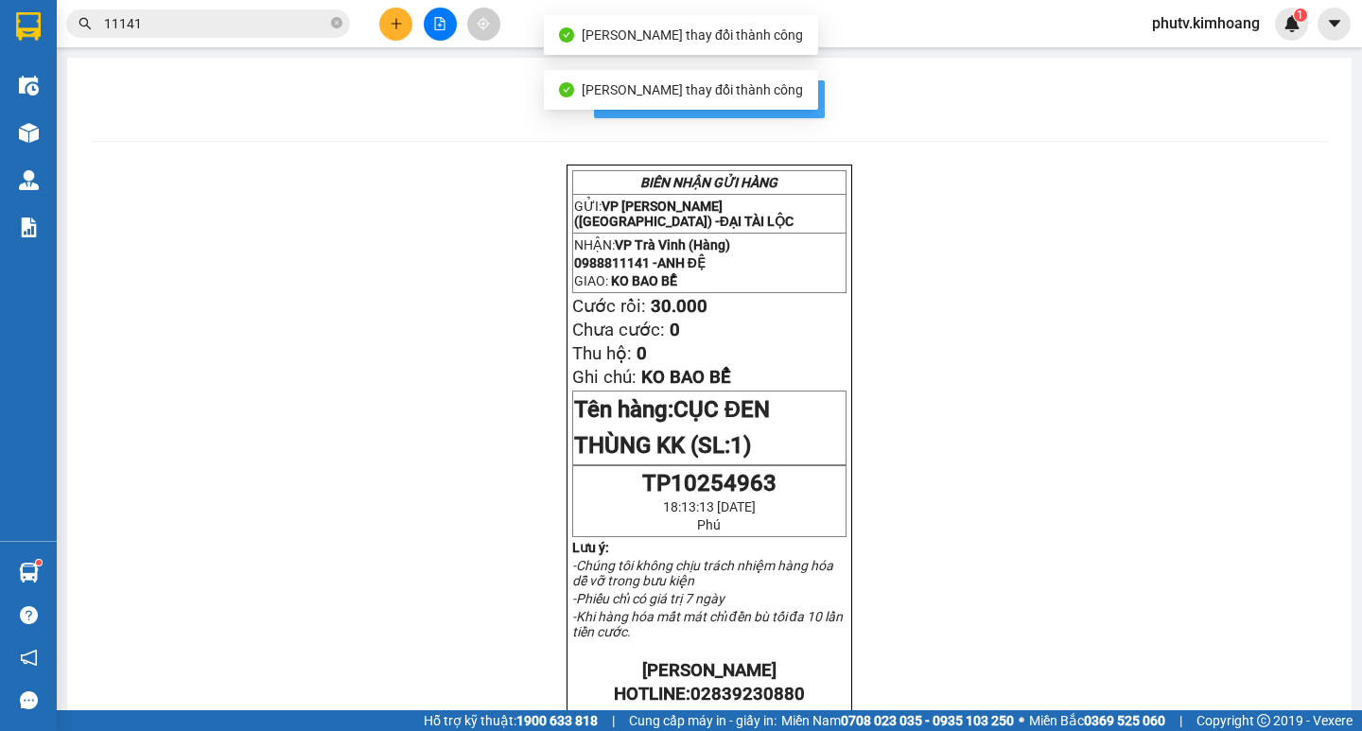
click at [803, 100] on button "In mẫu biên lai tự cấu hình" at bounding box center [709, 99] width 231 height 38
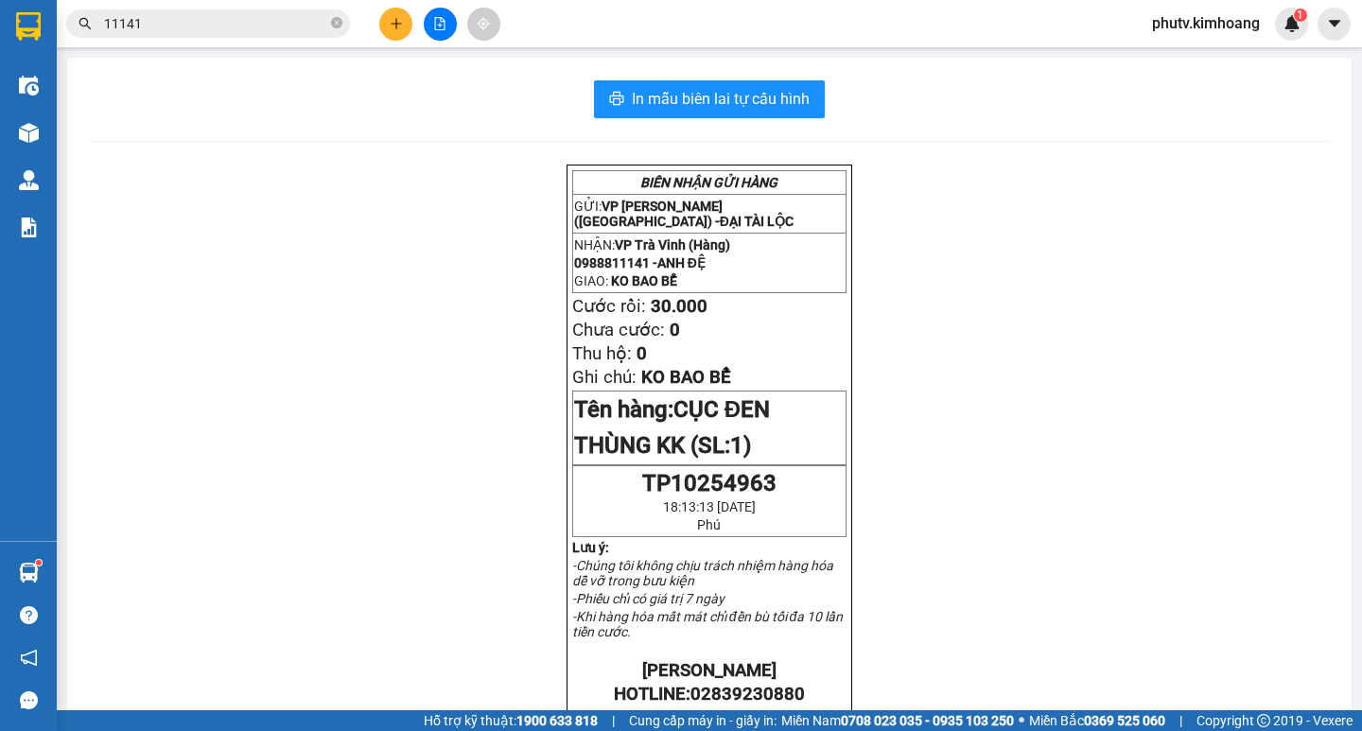
click at [187, 28] on input "11141" at bounding box center [215, 23] width 223 height 21
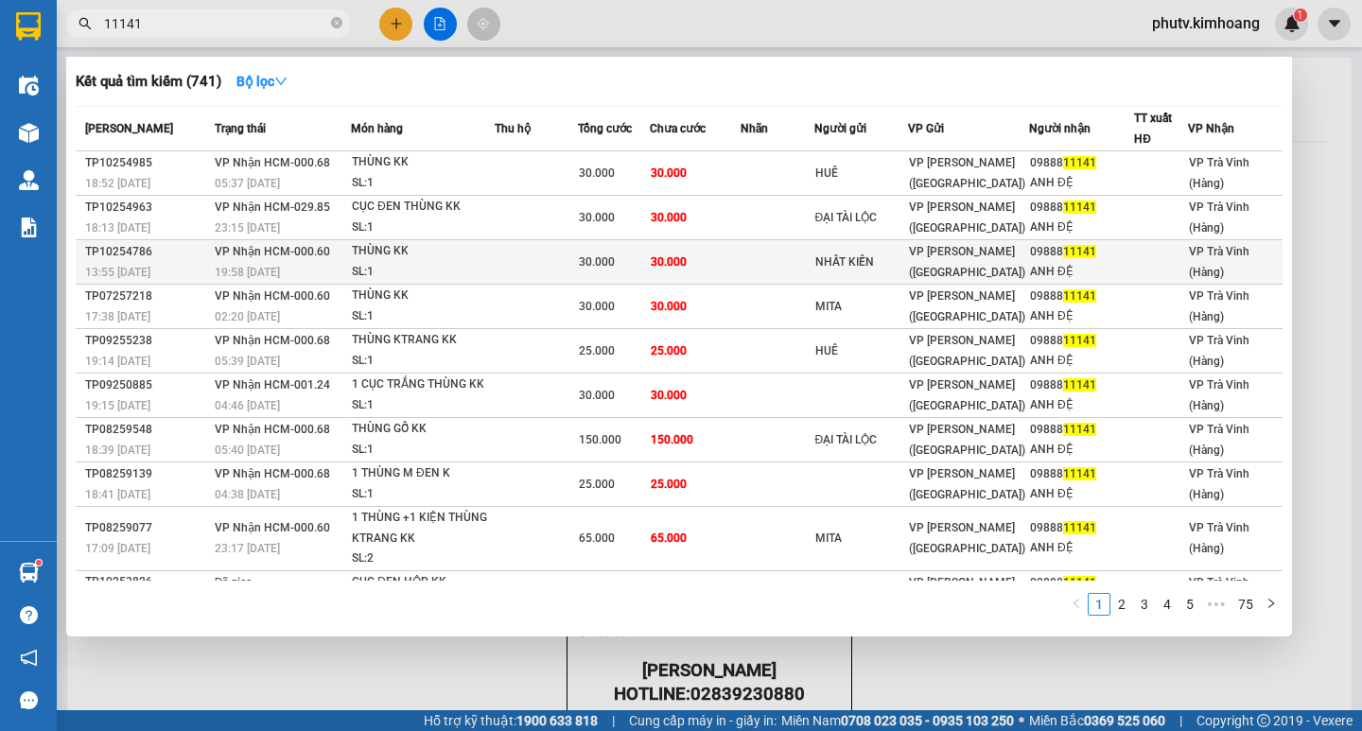
click at [387, 264] on div "SL: 1" at bounding box center [423, 272] width 142 height 21
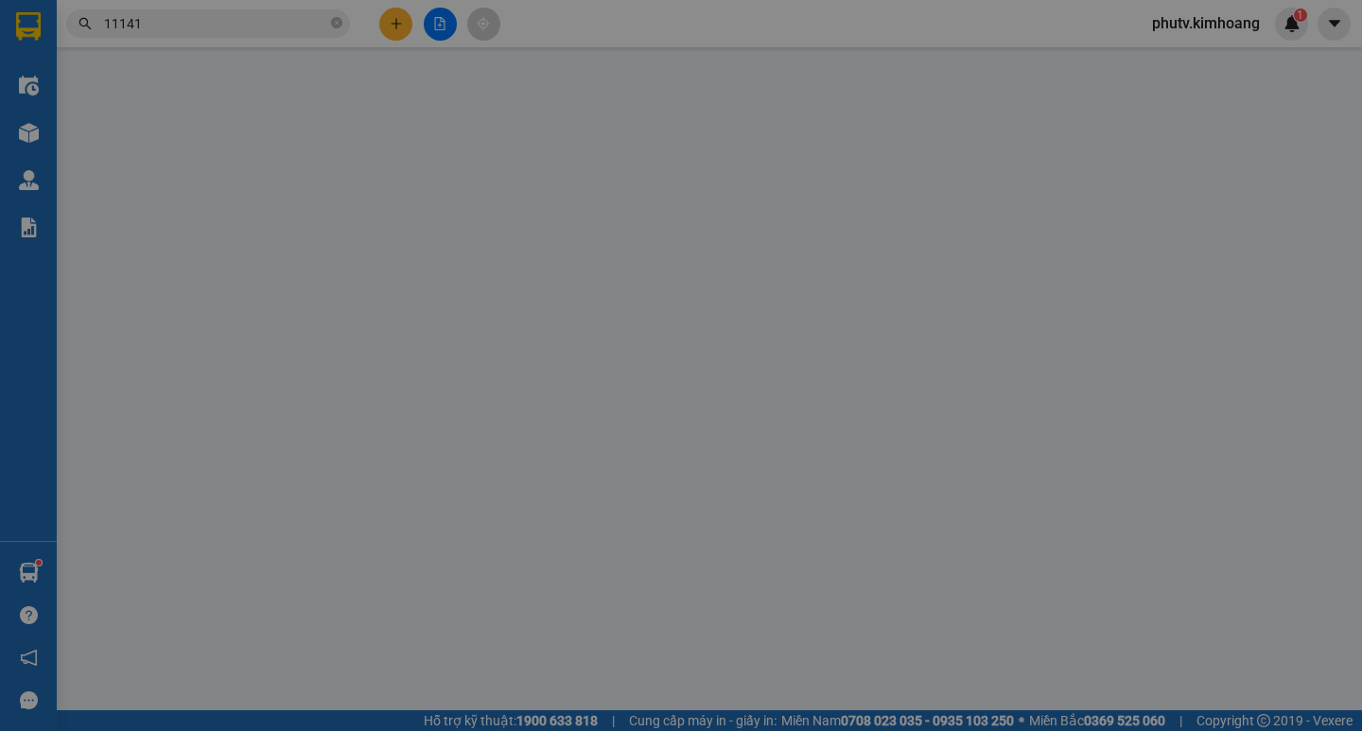
type input "NHẤT KIẾN"
type input "0988811141"
type input "ANH ĐỆ"
type input "30.000"
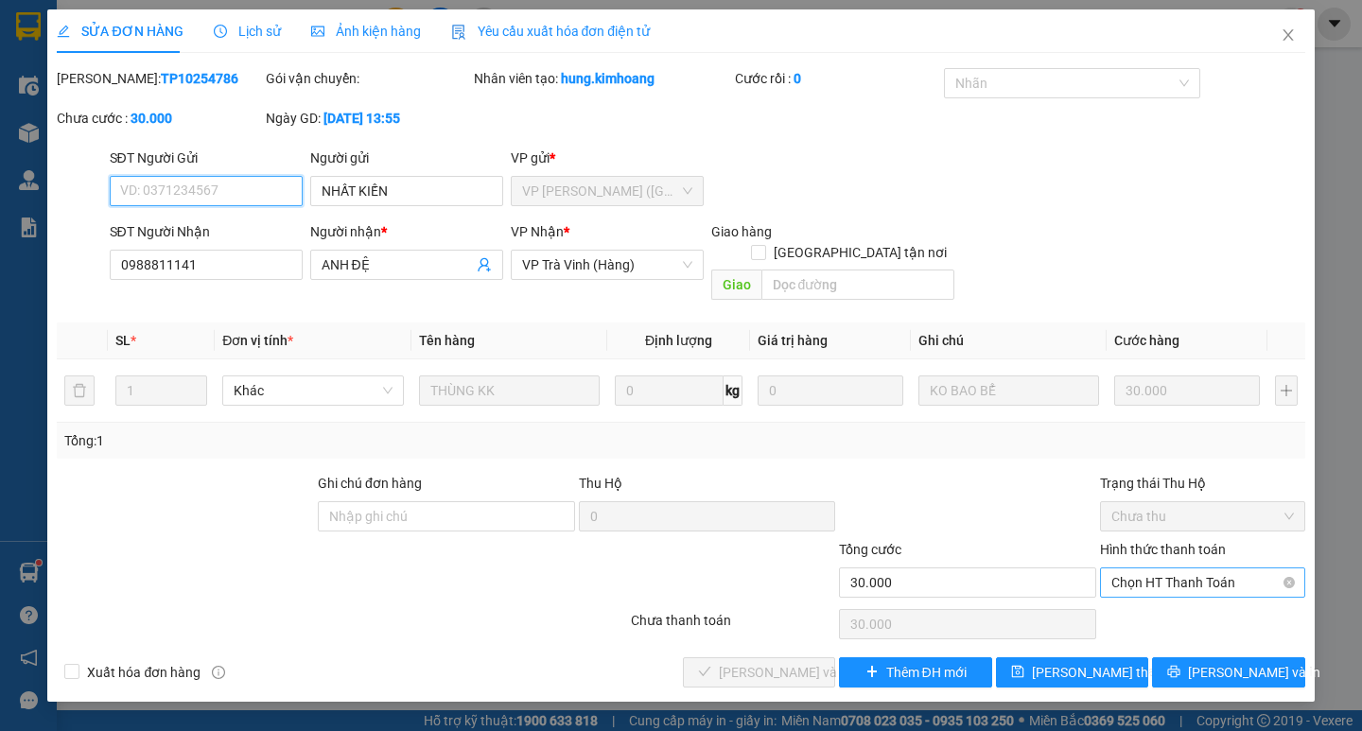
click at [1158, 571] on span "Chọn HT Thanh Toán" at bounding box center [1202, 582] width 182 height 28
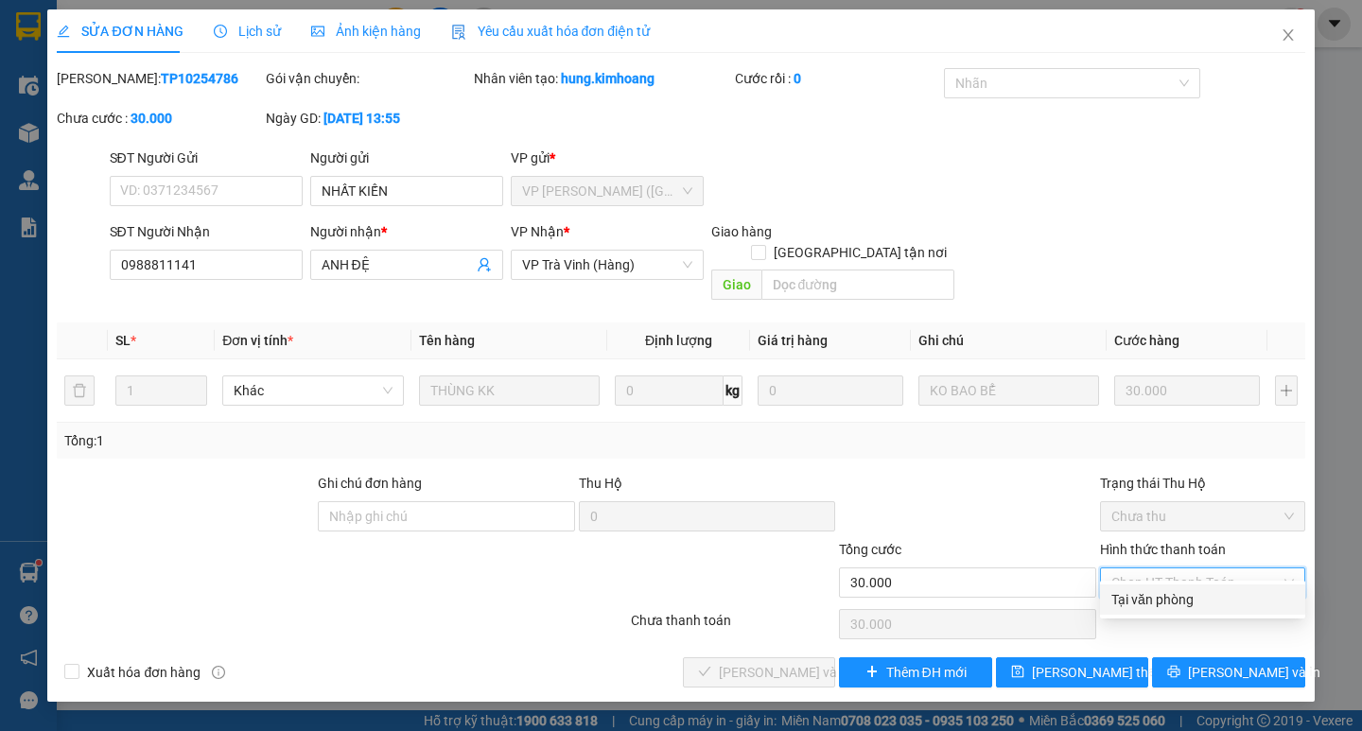
click at [1144, 608] on div "Tại văn phòng" at bounding box center [1202, 599] width 182 height 21
type input "0"
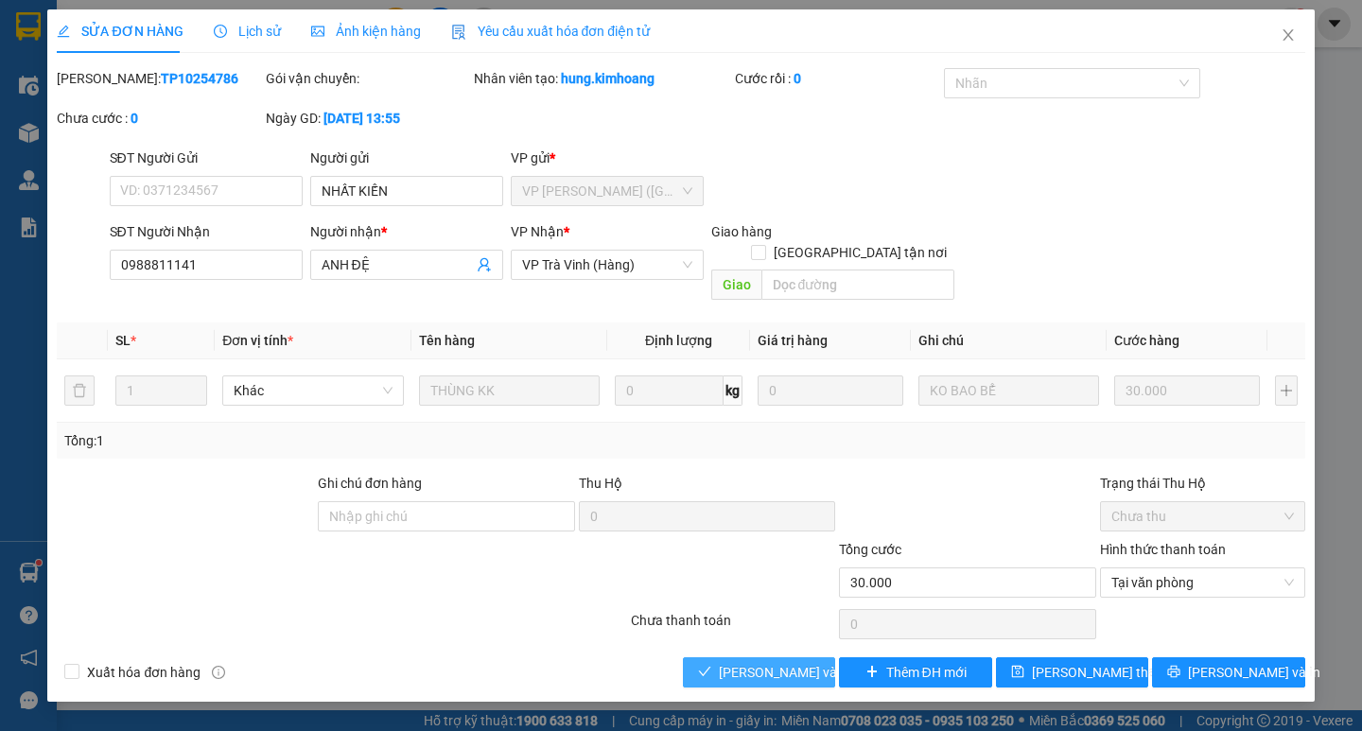
click at [790, 662] on span "Lưu và Giao hàng" at bounding box center [810, 672] width 182 height 21
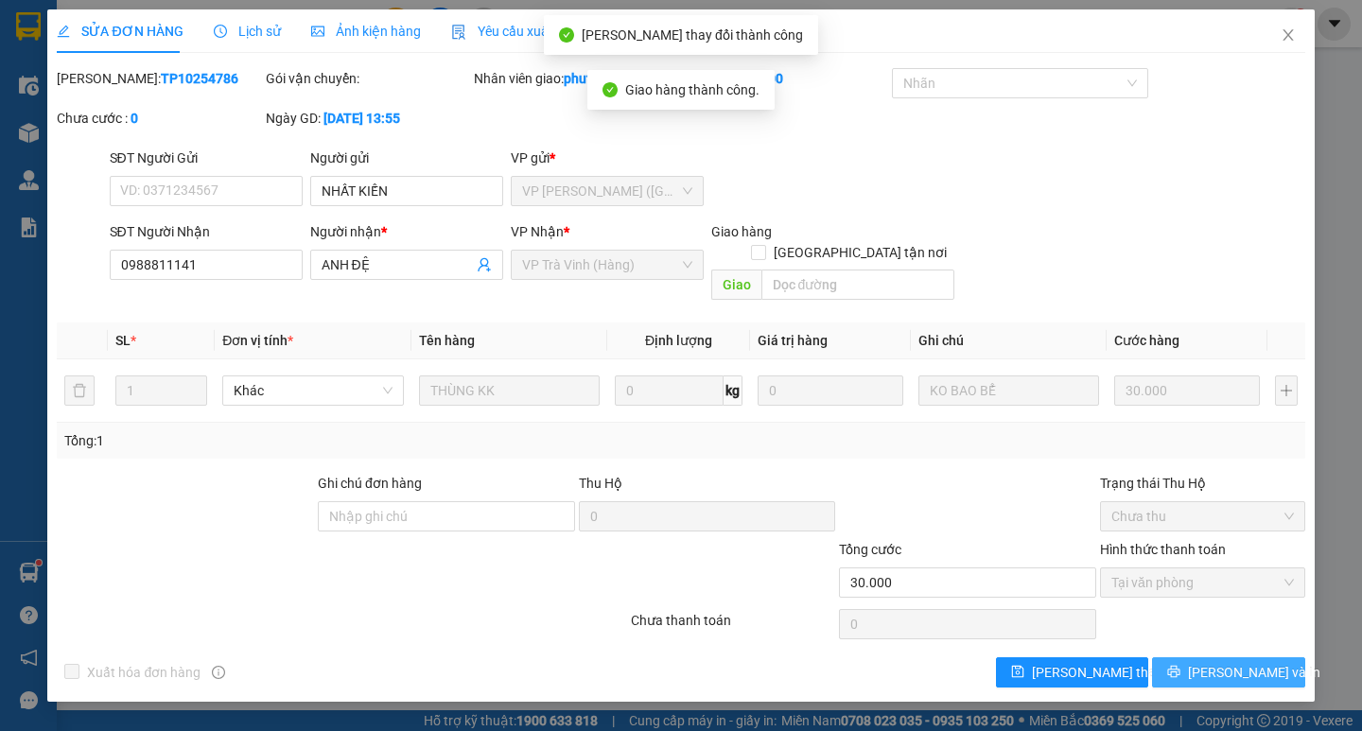
click at [1189, 657] on button "Lưu và In" at bounding box center [1228, 672] width 152 height 30
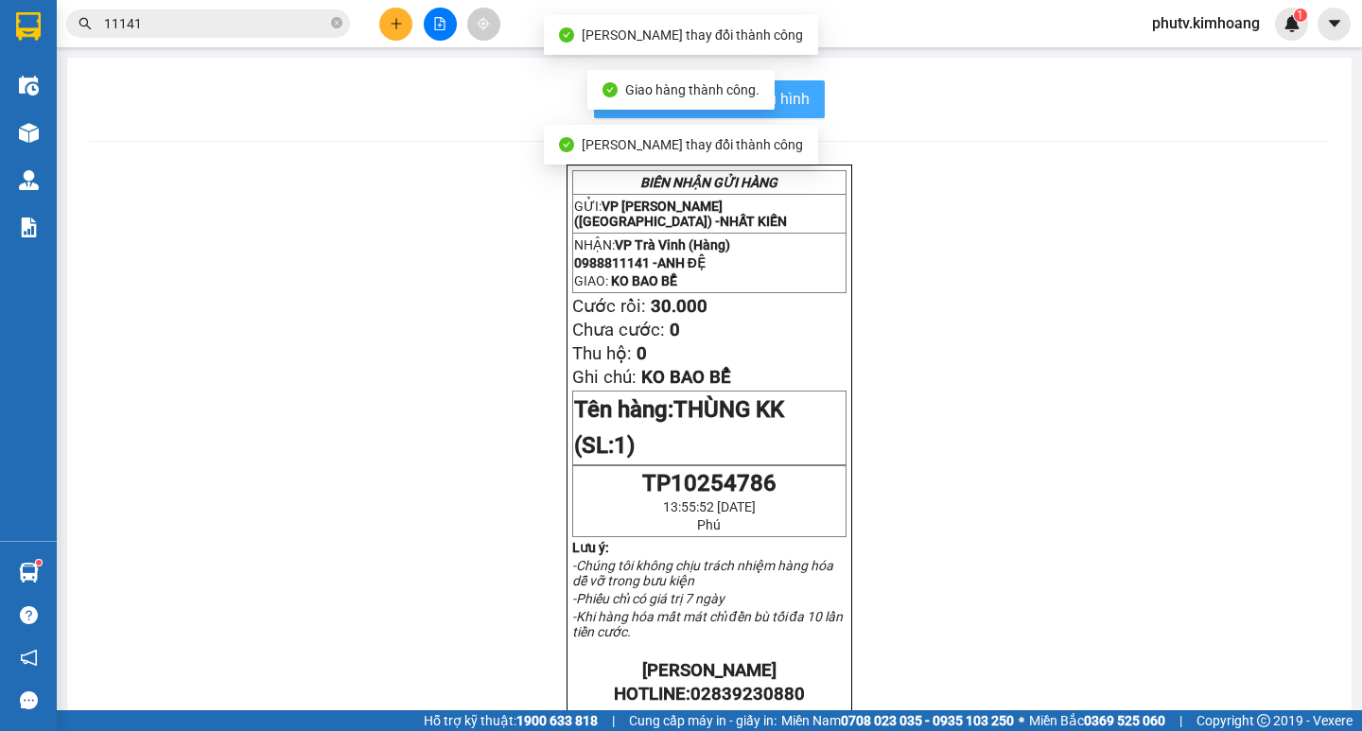
click at [796, 98] on span "In mẫu biên lai tự cấu hình" at bounding box center [721, 99] width 178 height 24
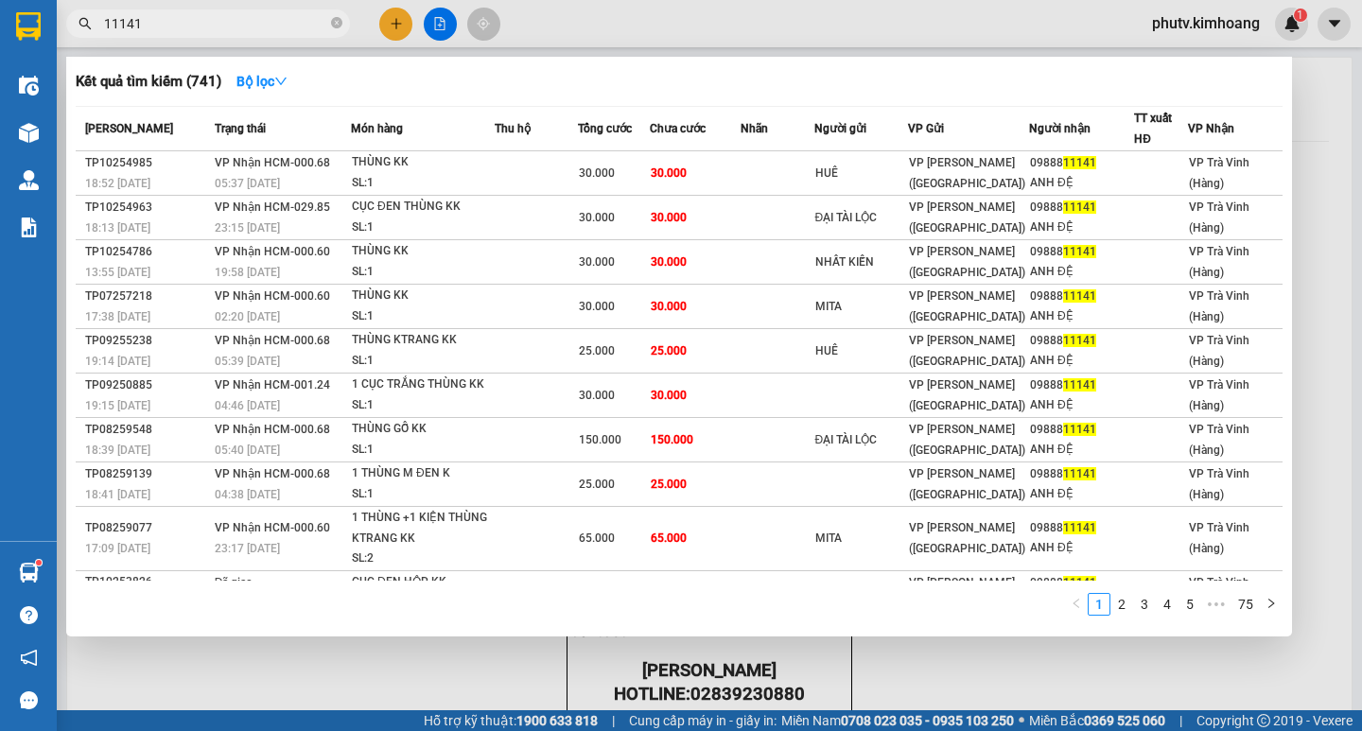
drag, startPoint x: 208, startPoint y: 32, endPoint x: 67, endPoint y: 33, distance: 140.9
click at [62, 33] on div "11141" at bounding box center [184, 23] width 369 height 28
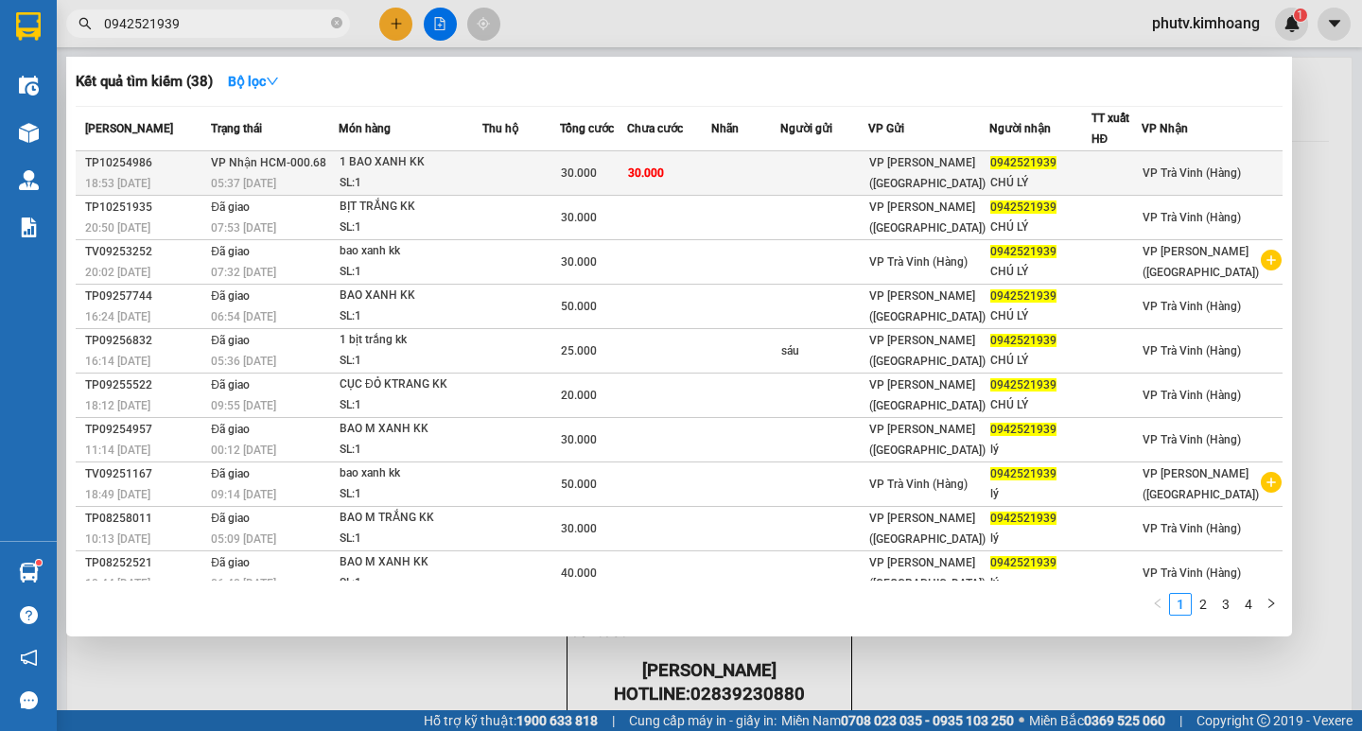
type input "0942521939"
click at [513, 169] on td at bounding box center [521, 173] width 78 height 44
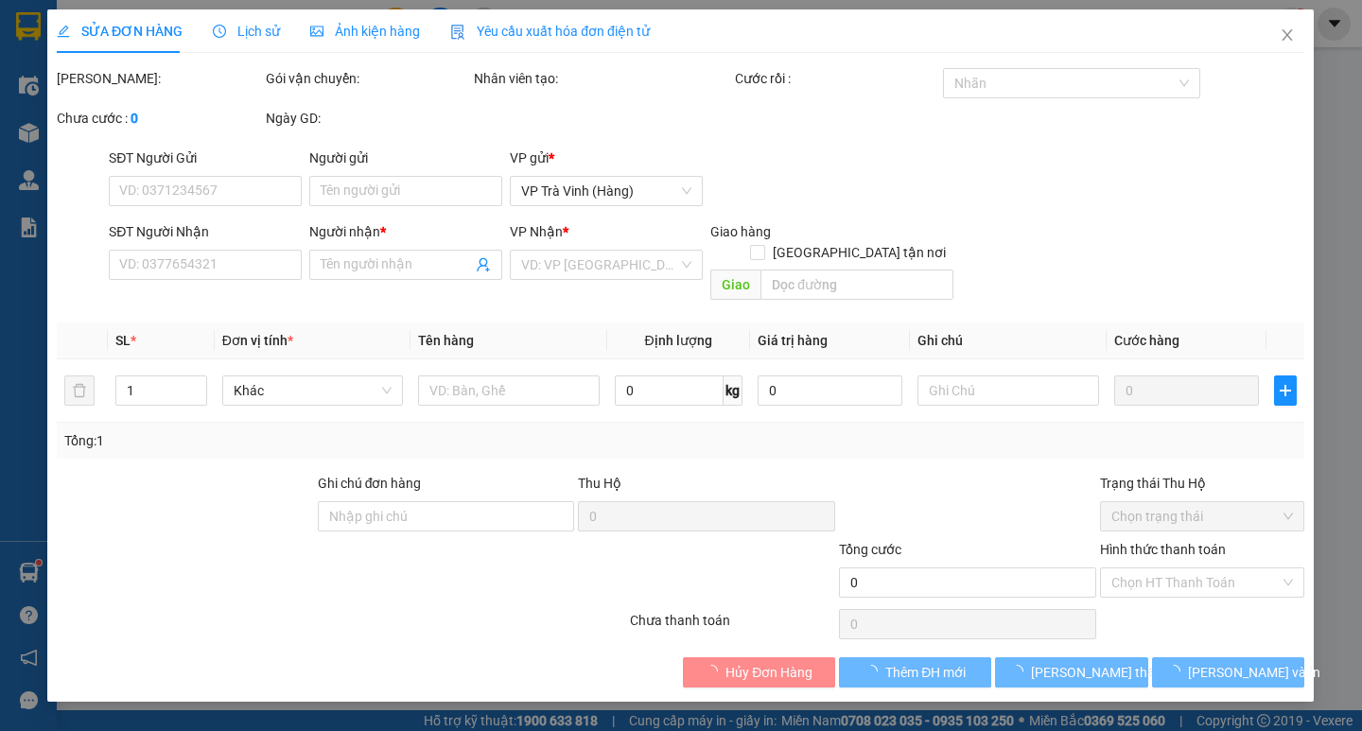
type input "0942521939"
type input "CHÚ LÝ"
type input "30.000"
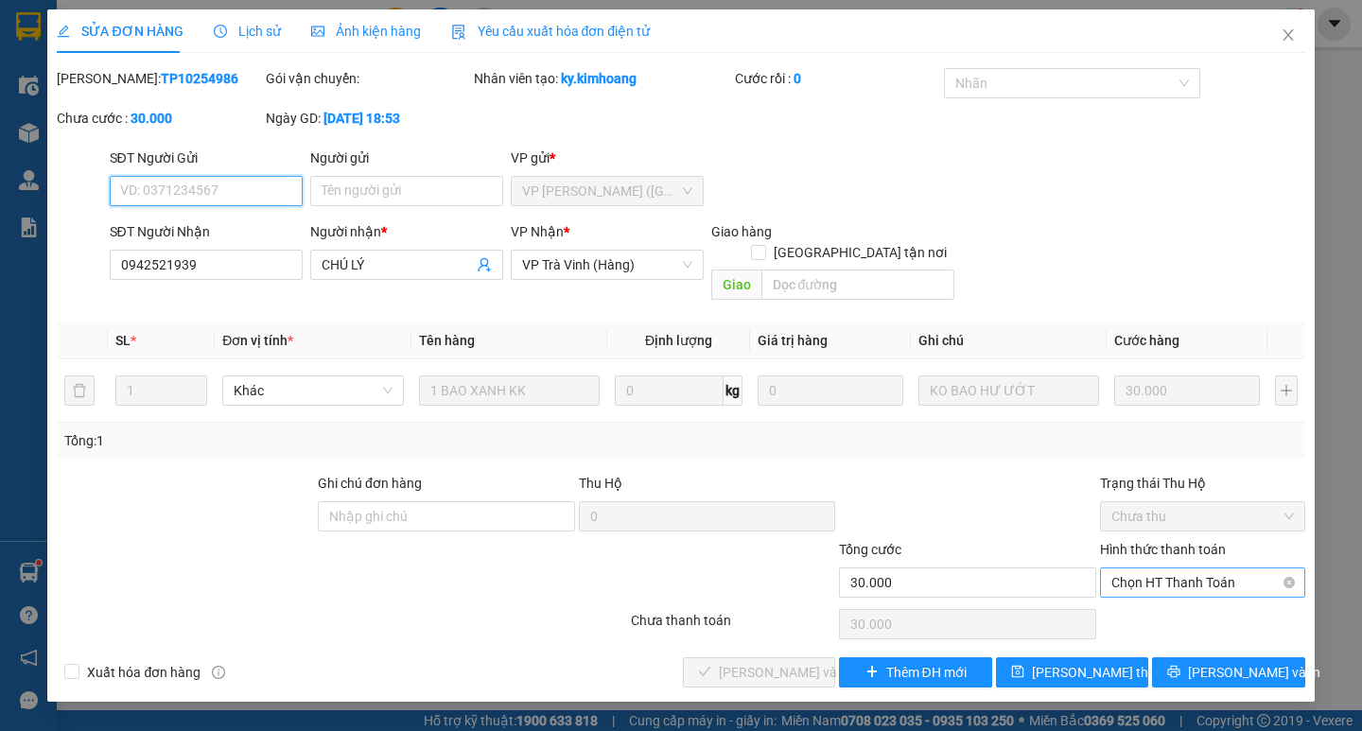
click at [1185, 573] on span "Chọn HT Thanh Toán" at bounding box center [1202, 582] width 182 height 28
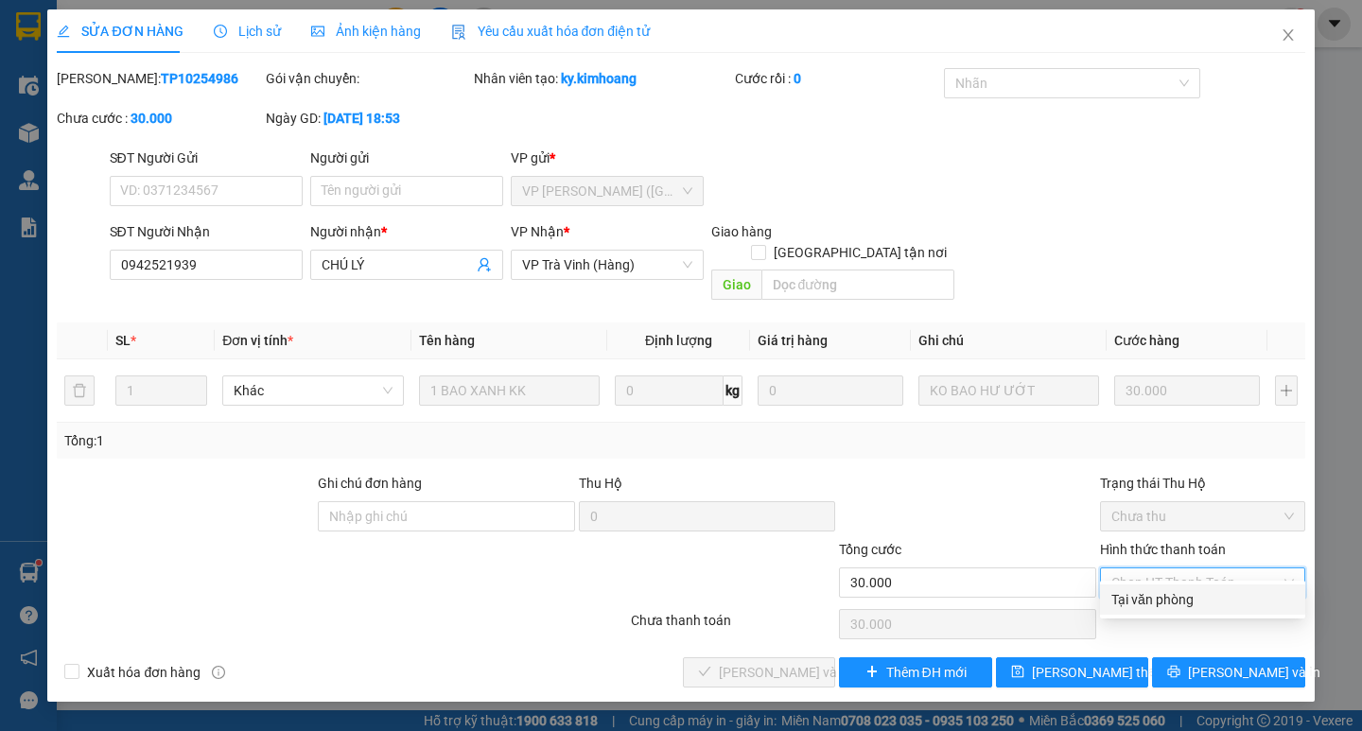
drag, startPoint x: 1168, startPoint y: 598, endPoint x: 1054, endPoint y: 617, distance: 115.2
click at [1159, 598] on div "Tại văn phòng" at bounding box center [1202, 599] width 182 height 21
type input "0"
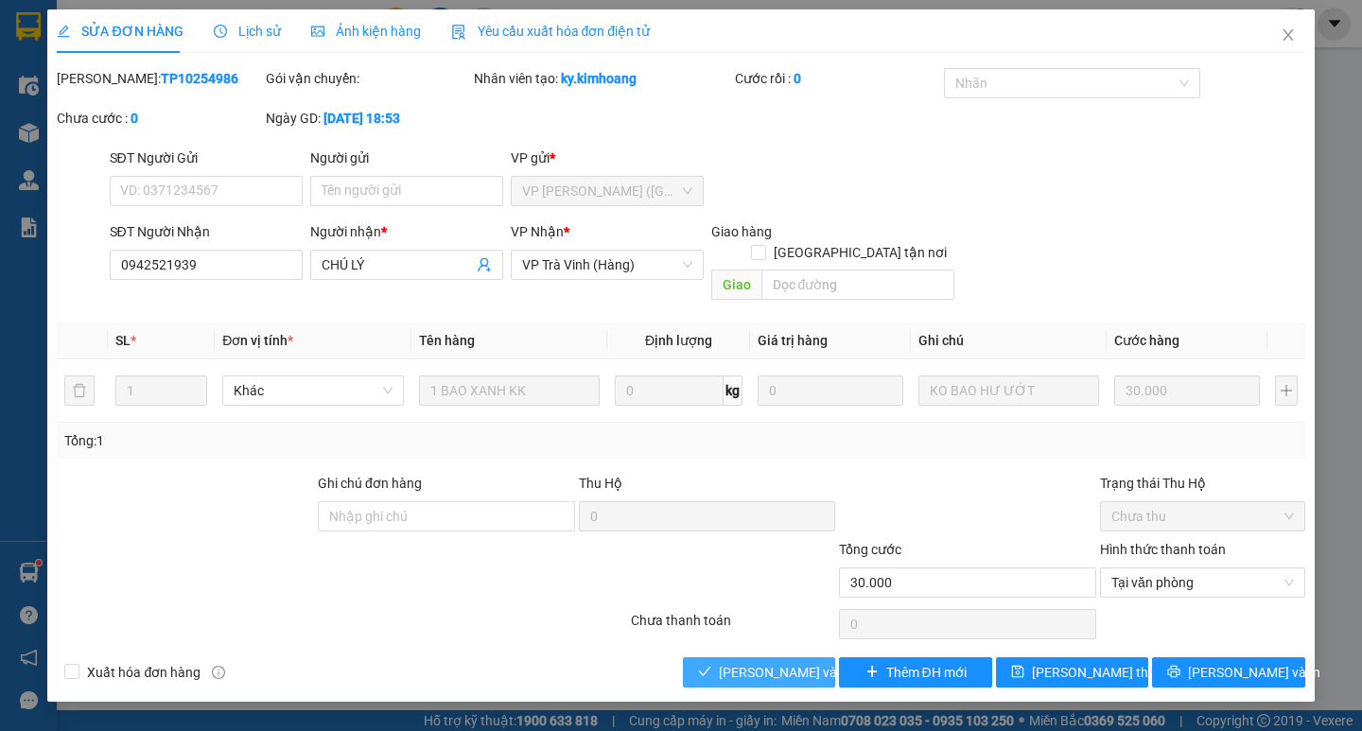
click at [780, 657] on button "Lưu và Giao hàng" at bounding box center [759, 672] width 152 height 30
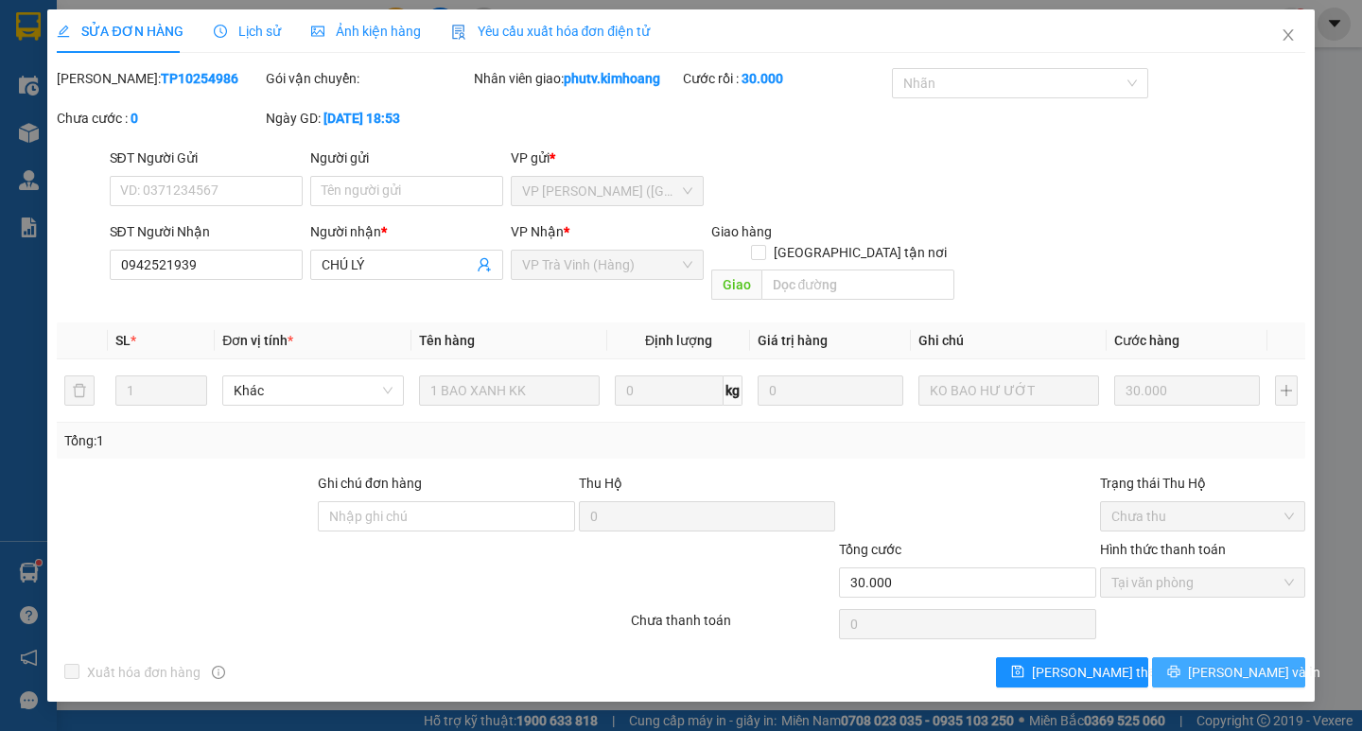
click at [1182, 657] on button "Lưu và In" at bounding box center [1228, 672] width 152 height 30
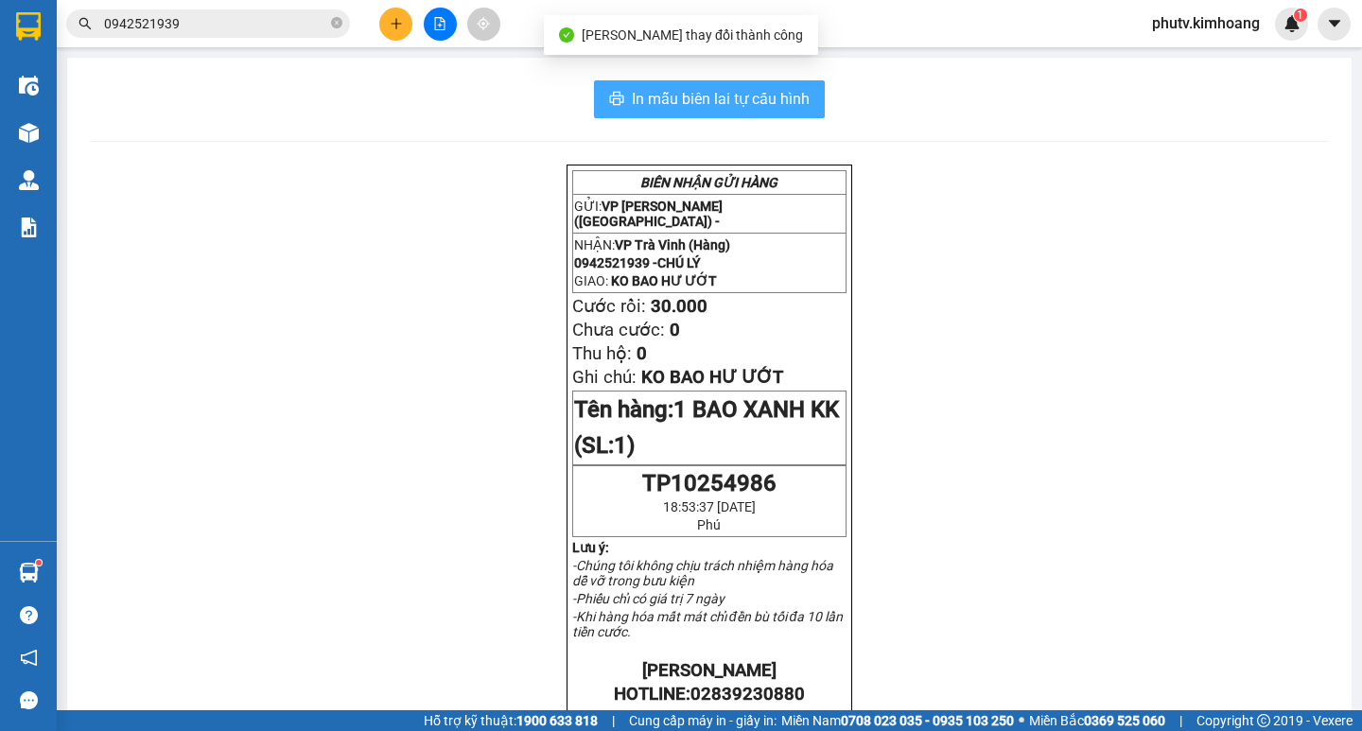
click at [773, 99] on span "In mẫu biên lai tự cấu hình" at bounding box center [721, 99] width 178 height 24
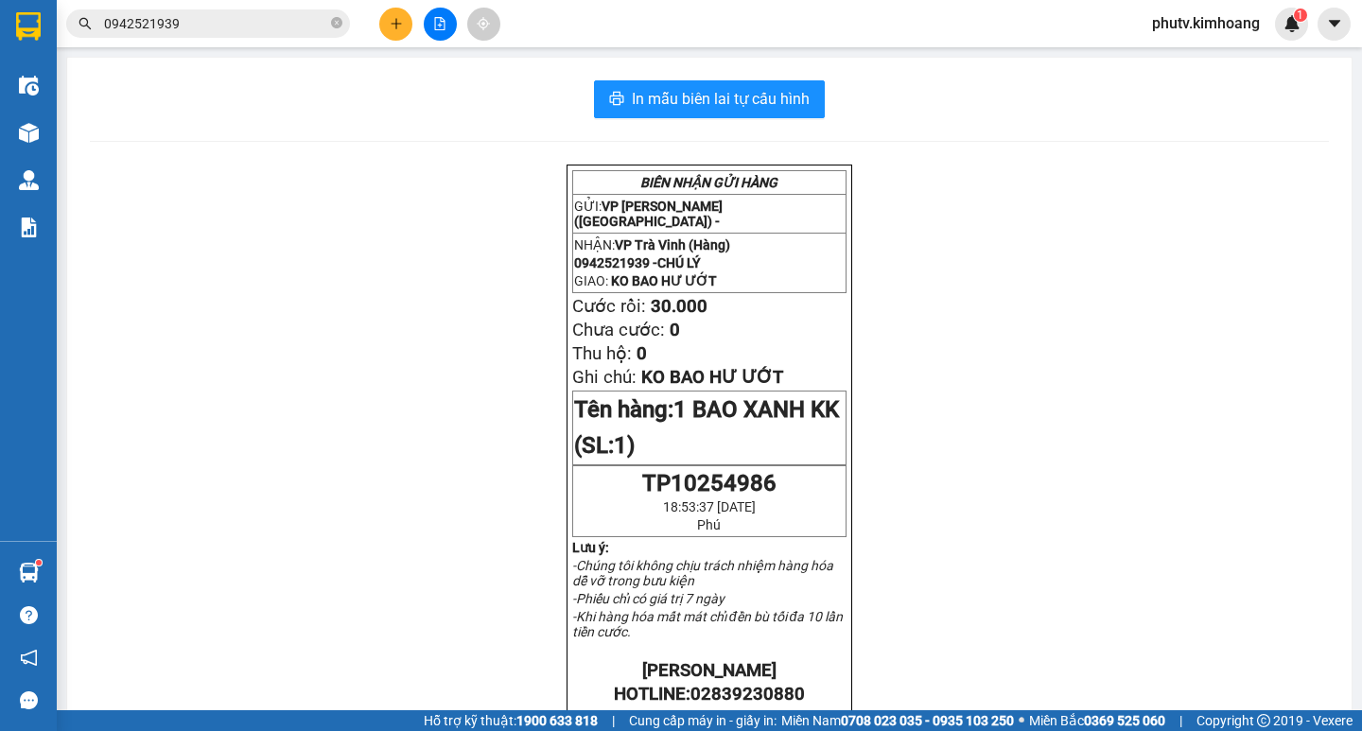
click at [209, 32] on input "0942521939" at bounding box center [215, 23] width 223 height 21
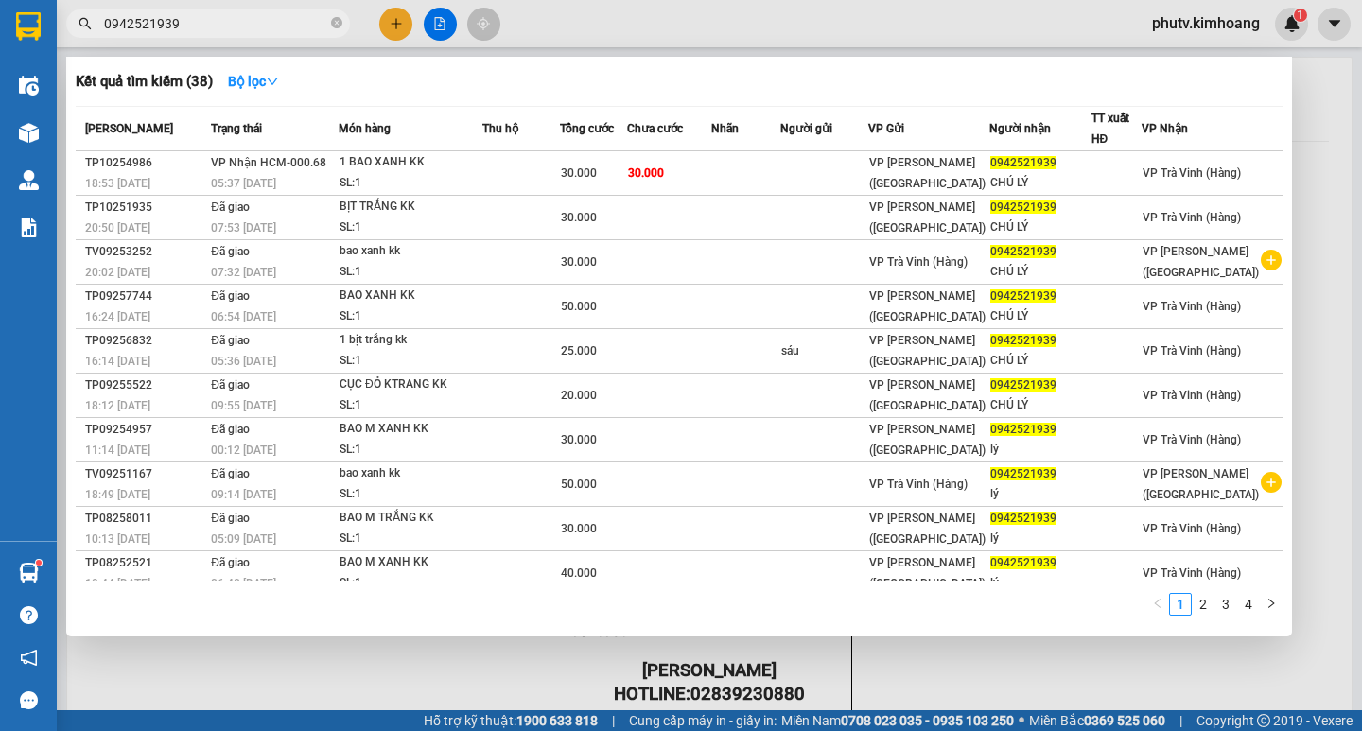
click at [208, 32] on input "0942521939" at bounding box center [215, 23] width 223 height 21
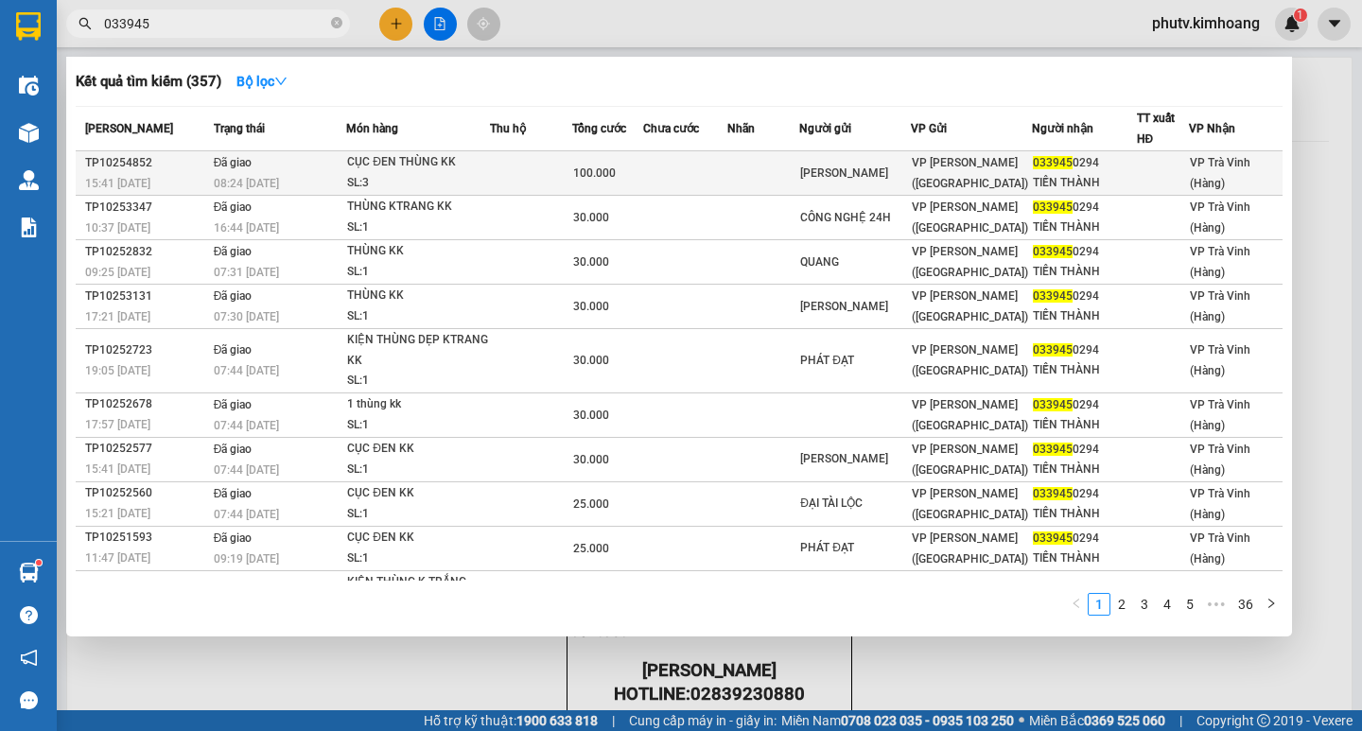
type input "033945"
click at [672, 174] on td at bounding box center [685, 173] width 84 height 44
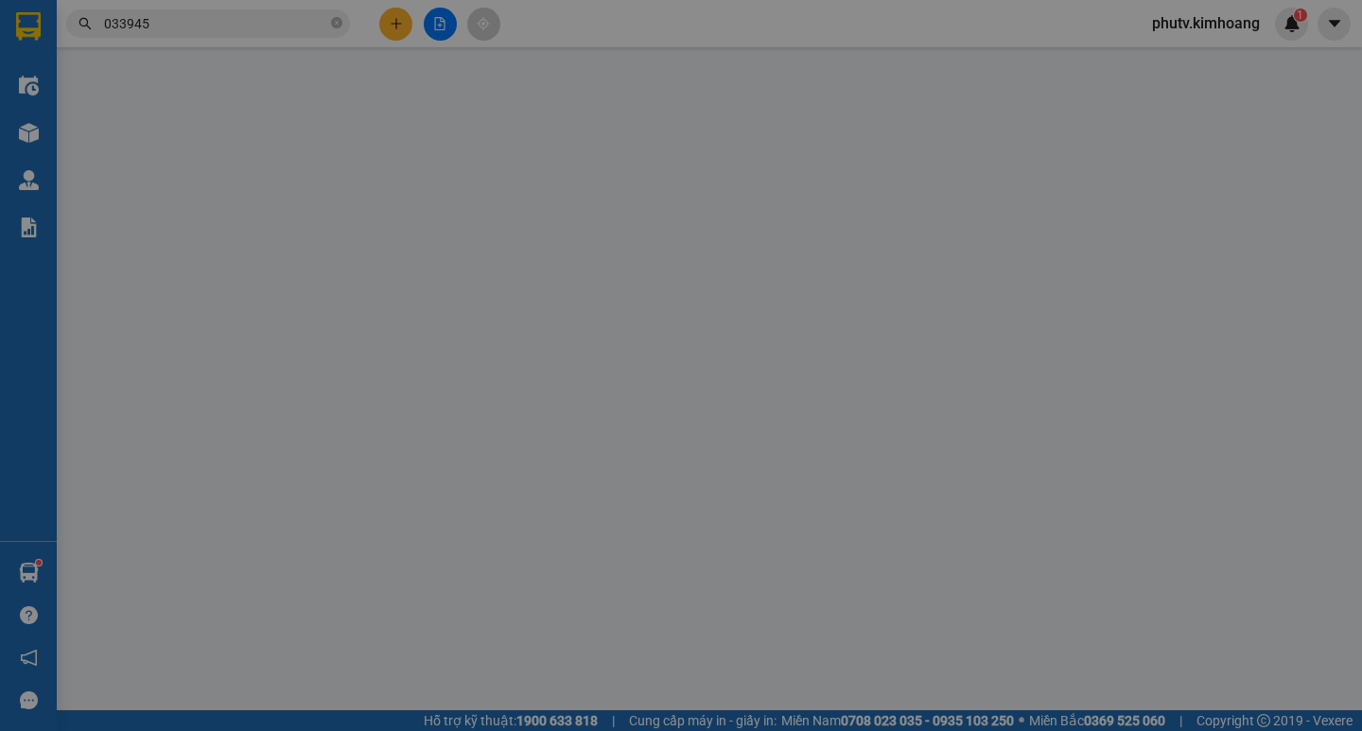
type input "HUỲNH VIÊN"
type input "0339450294"
type input "TIẾN THÀNH"
type input "100.000"
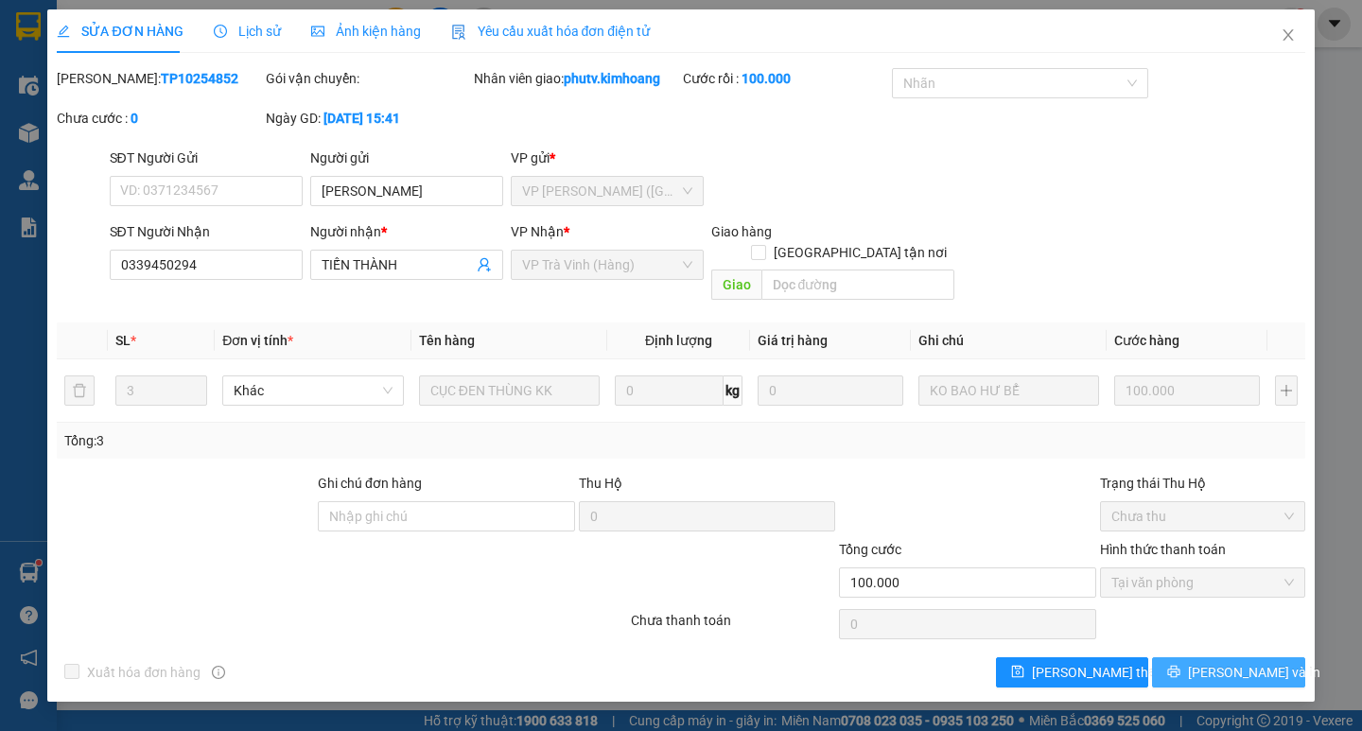
click at [1222, 662] on span "Lưu và In" at bounding box center [1254, 672] width 132 height 21
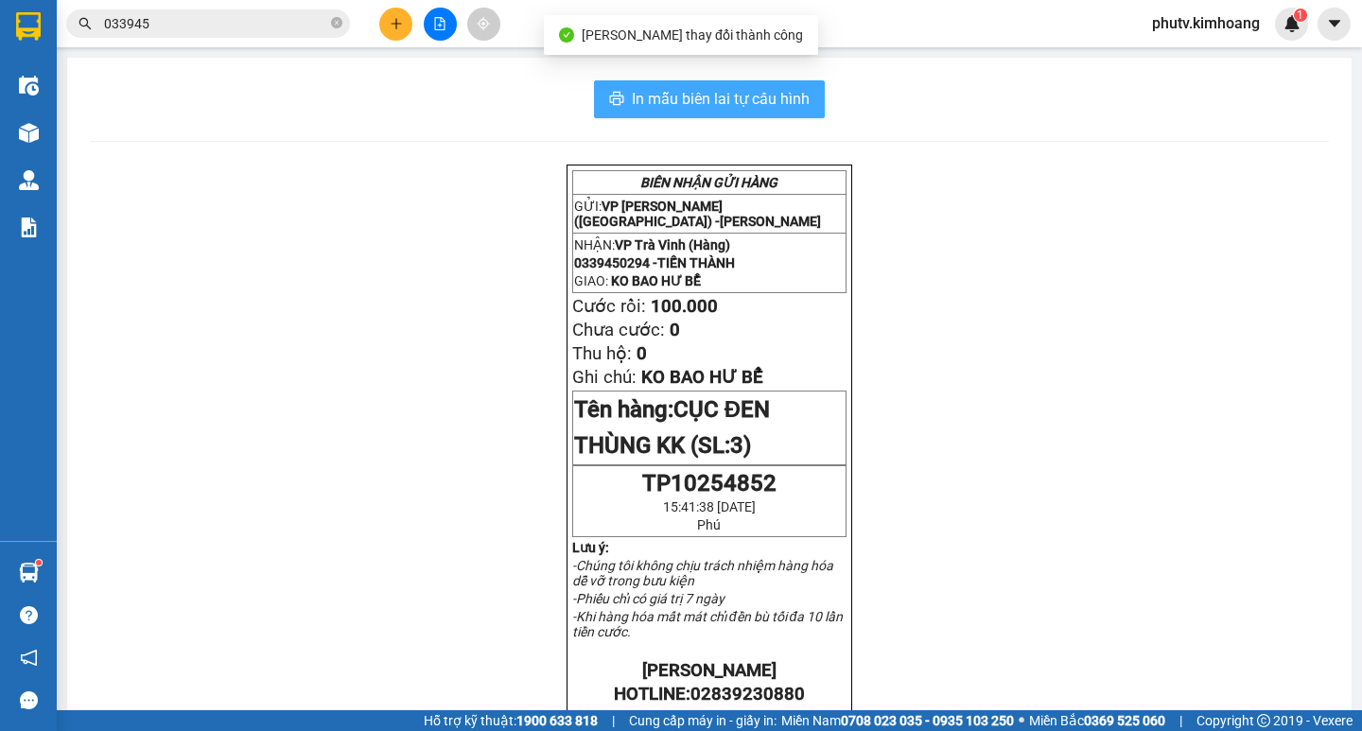
click at [632, 97] on span "In mẫu biên lai tự cấu hình" at bounding box center [721, 99] width 178 height 24
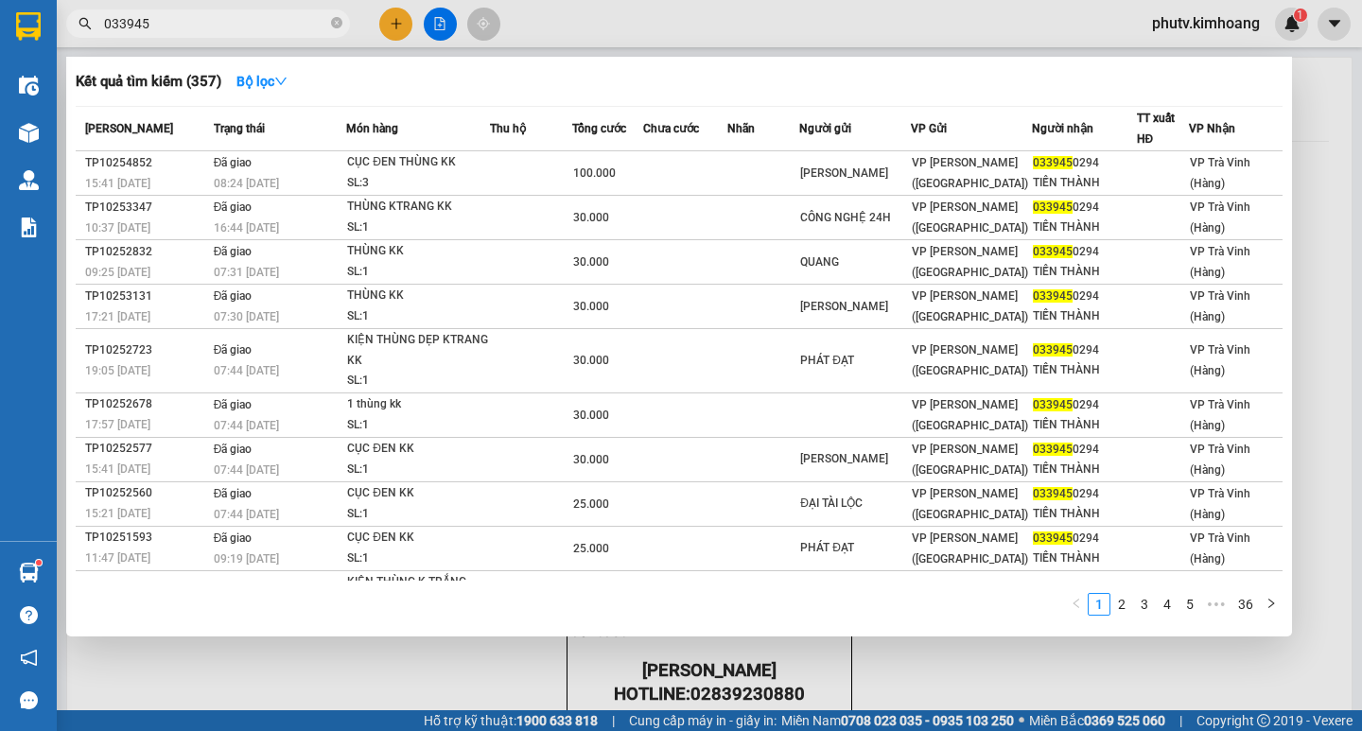
click at [153, 20] on input "033945" at bounding box center [215, 23] width 223 height 21
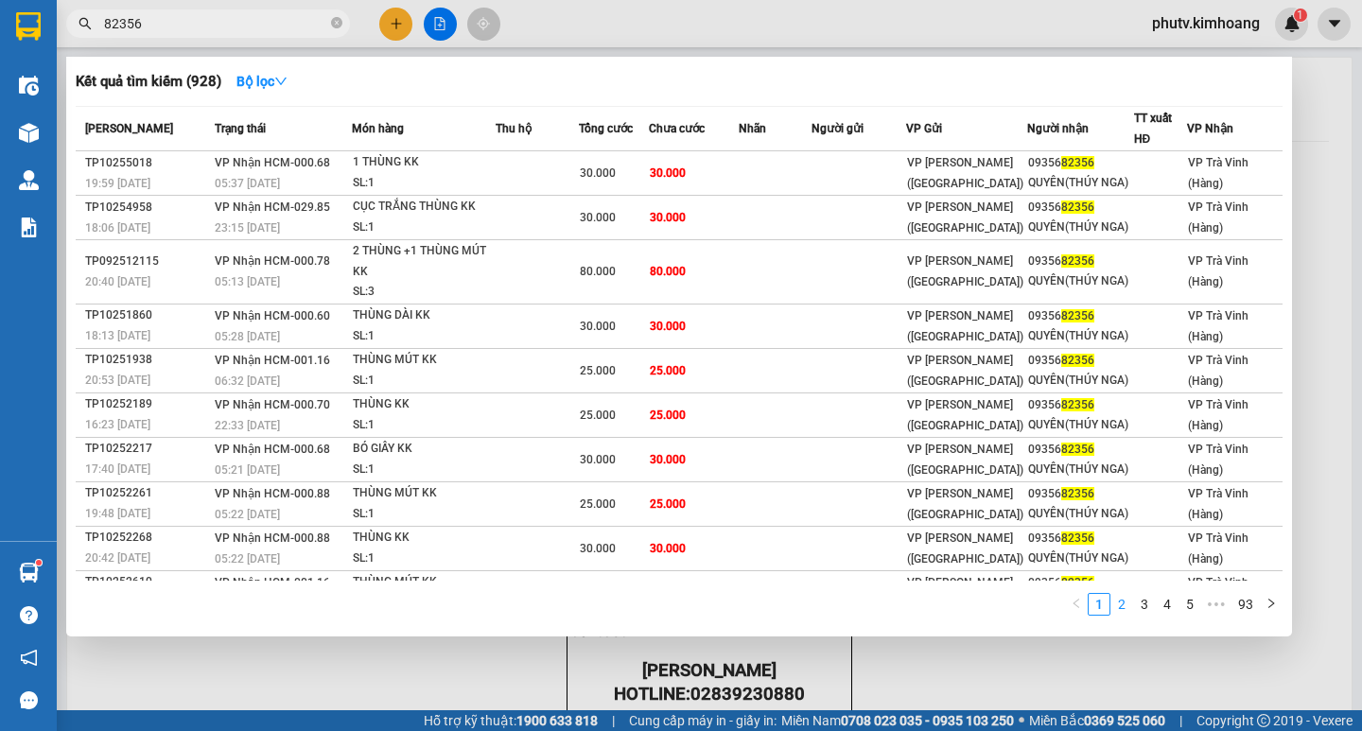
type input "82356"
click at [1127, 603] on link "2" at bounding box center [1121, 604] width 21 height 21
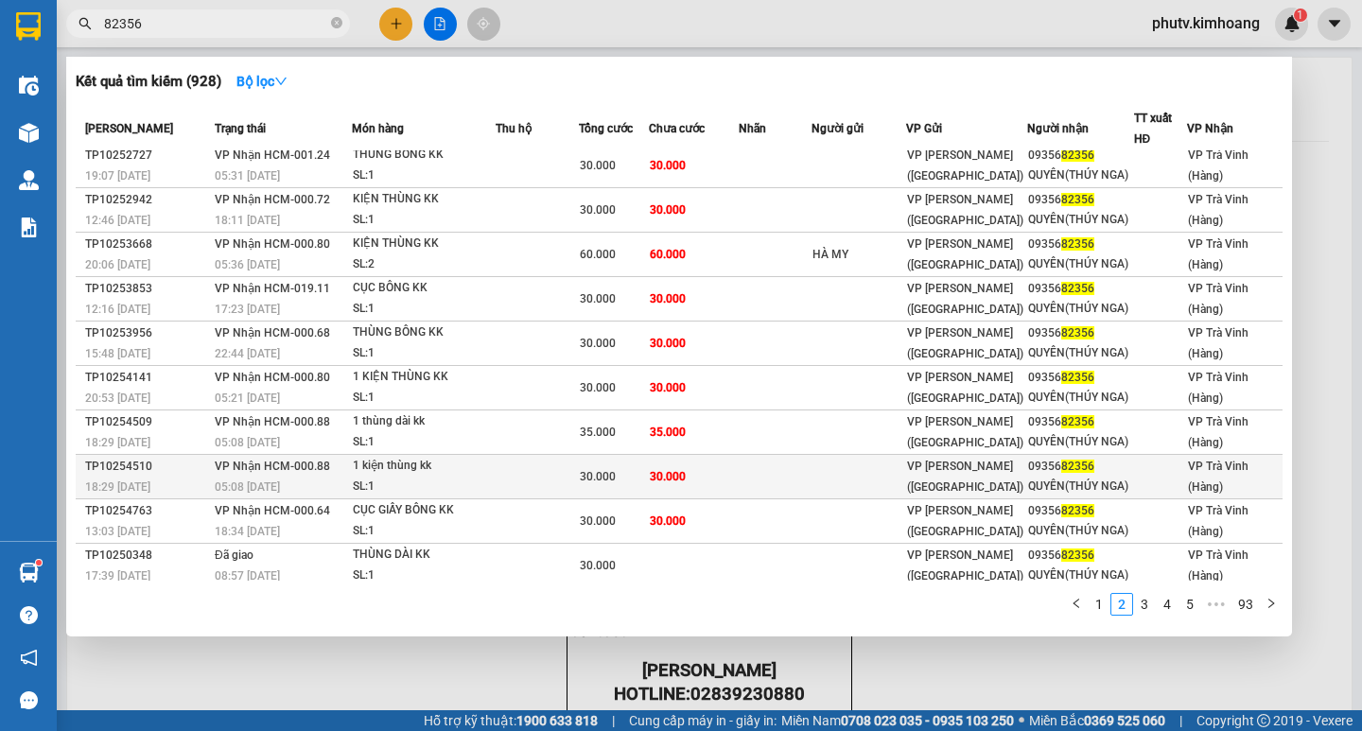
scroll to position [15, 0]
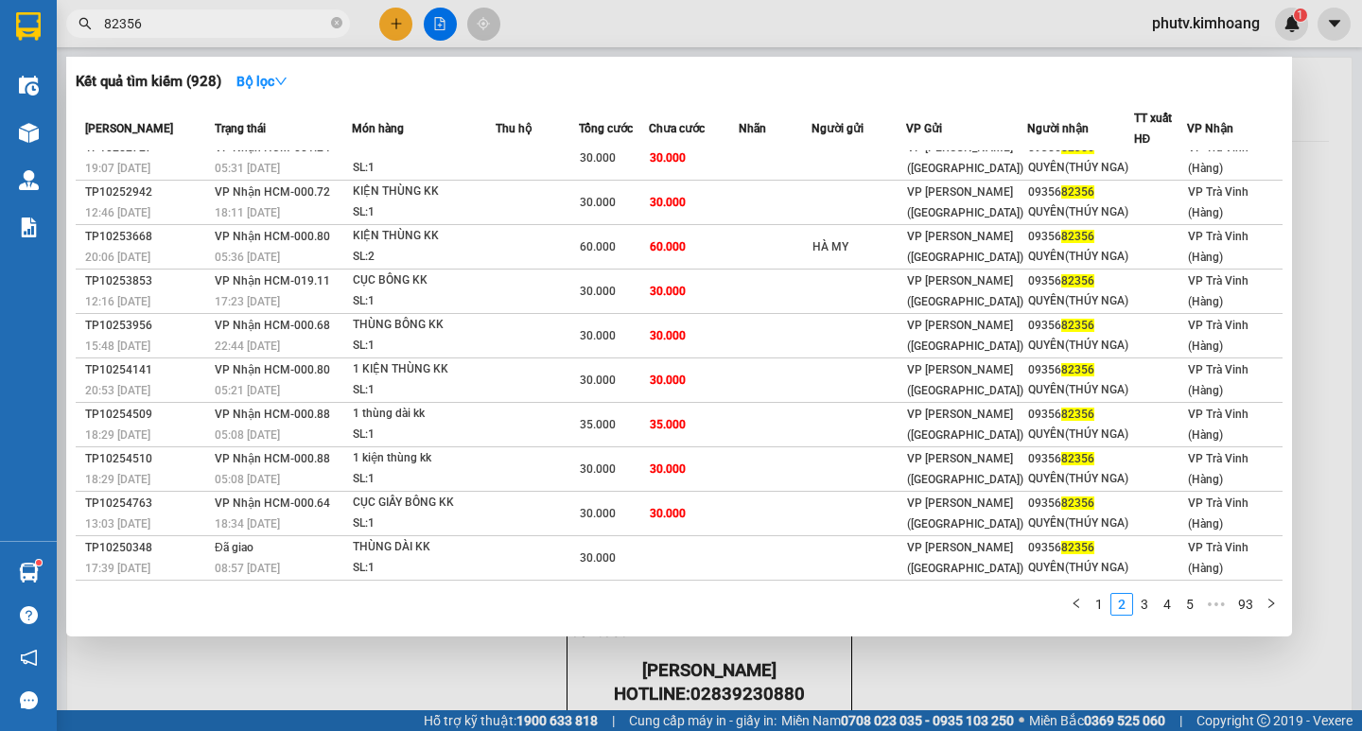
click at [198, 33] on input "82356" at bounding box center [215, 23] width 223 height 21
click at [198, 31] on input "82356" at bounding box center [215, 23] width 223 height 21
click at [339, 23] on icon "close-circle" at bounding box center [336, 22] width 11 height 11
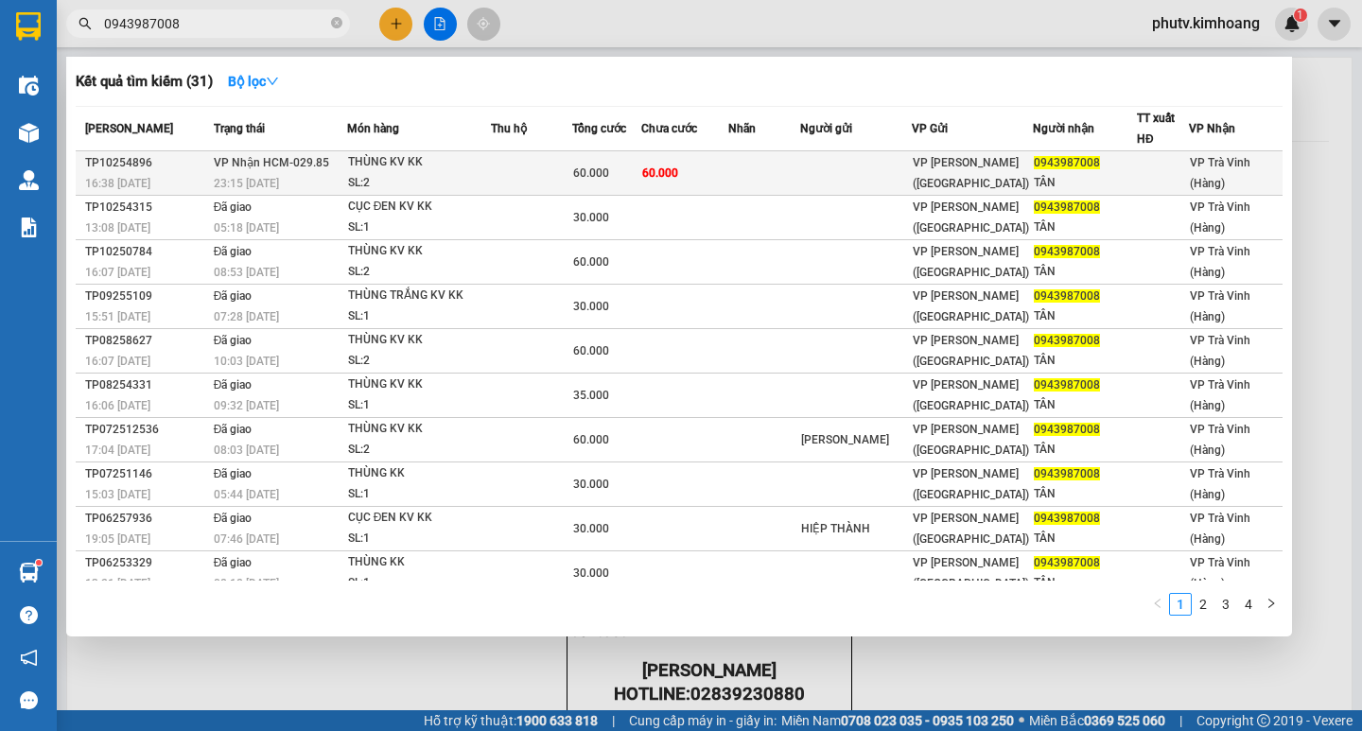
type input "0943987008"
click at [490, 170] on div "THÙNG KV KK" at bounding box center [419, 162] width 142 height 21
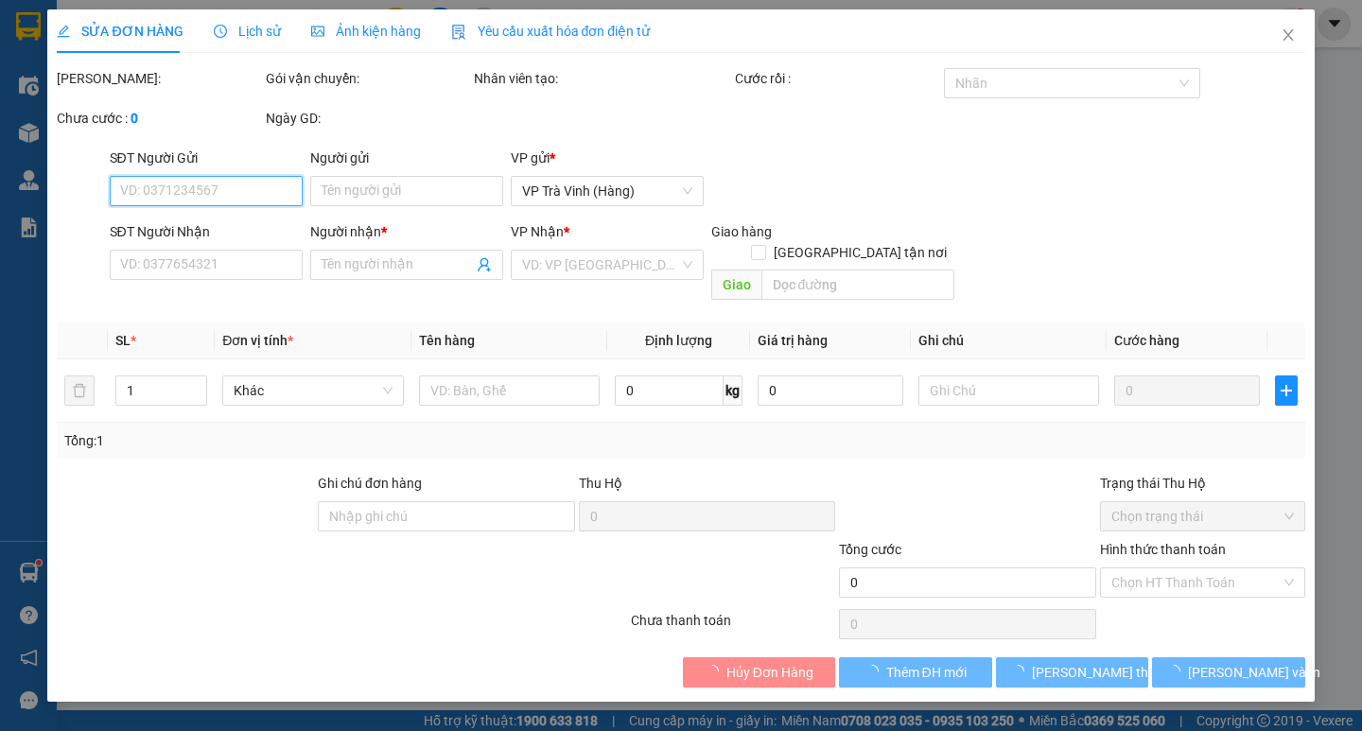
type input "0943987008"
type input "TÂN"
type input "60.000"
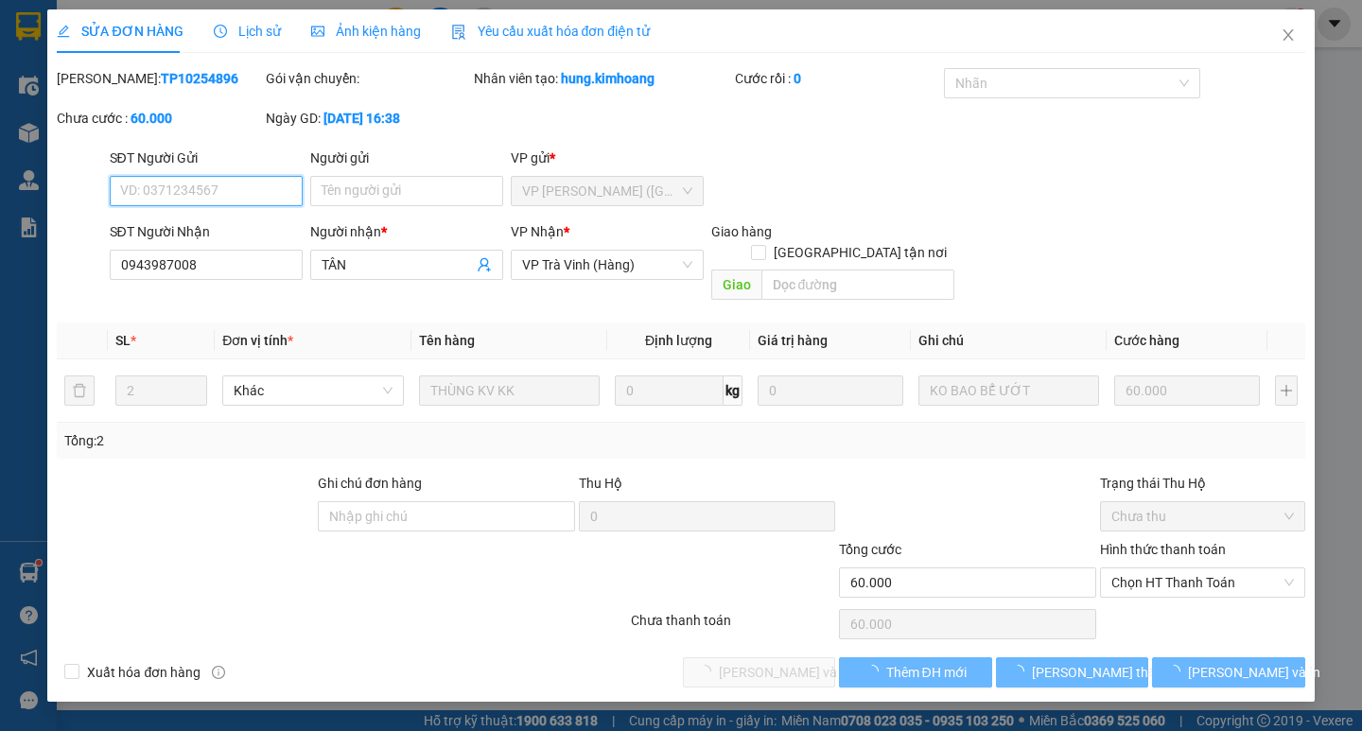
click at [1161, 568] on span "Chọn HT Thanh Toán" at bounding box center [1202, 582] width 182 height 28
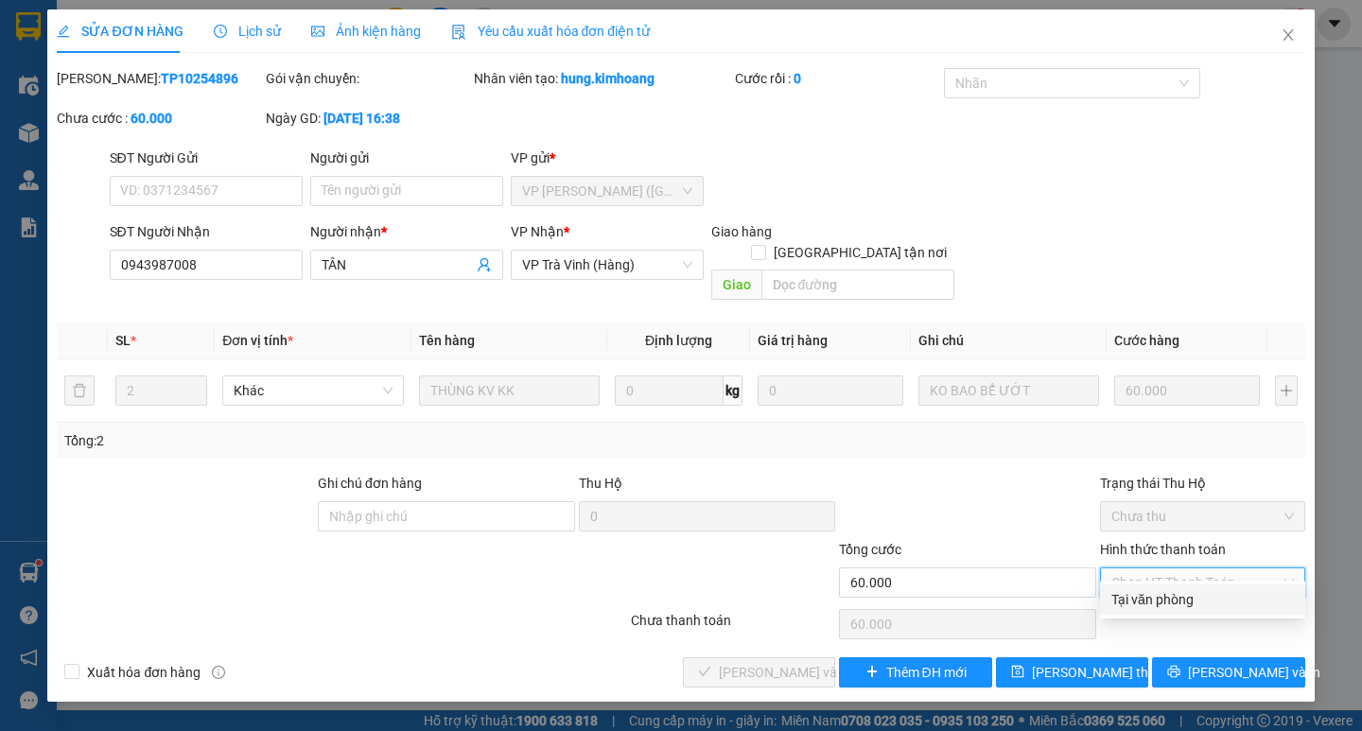
drag, startPoint x: 1162, startPoint y: 588, endPoint x: 1150, endPoint y: 598, distance: 15.5
click at [1160, 589] on div "Tại văn phòng" at bounding box center [1202, 599] width 205 height 30
type input "0"
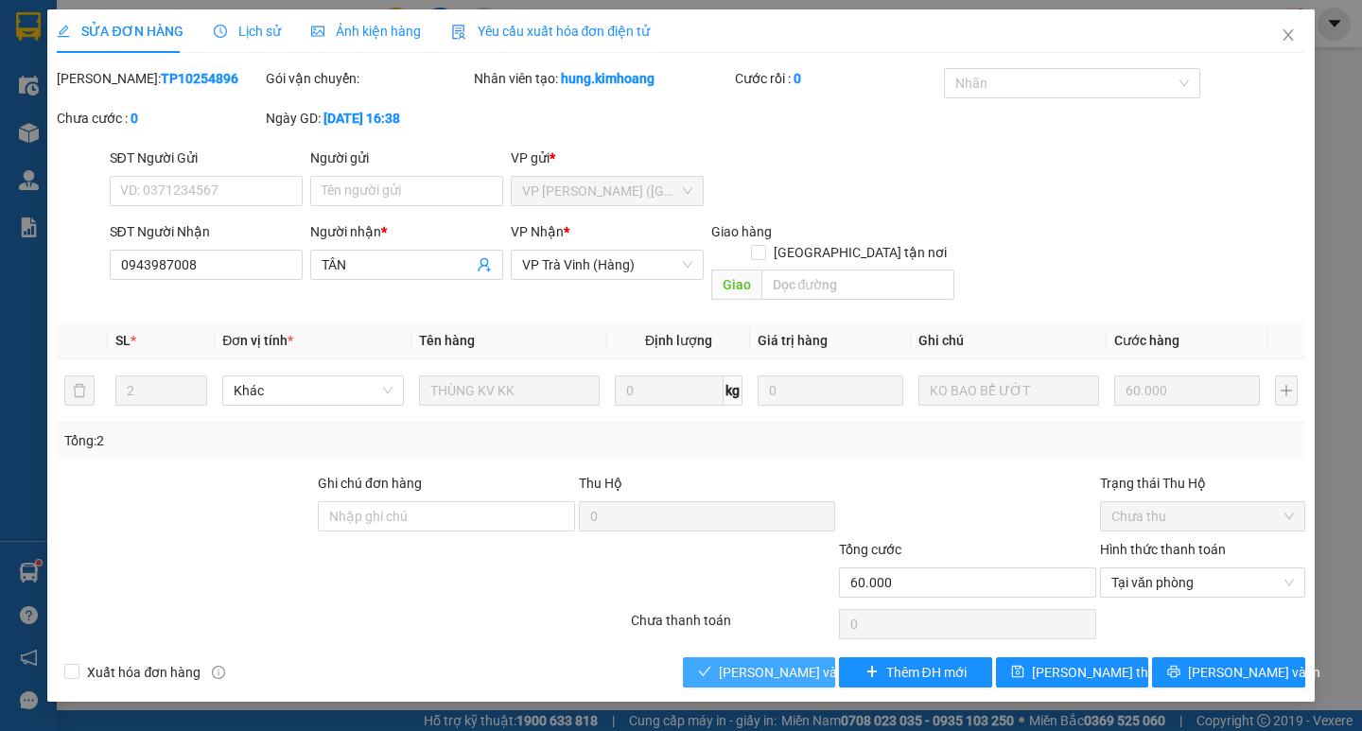
click at [739, 657] on button "Lưu và Giao hàng" at bounding box center [759, 672] width 152 height 30
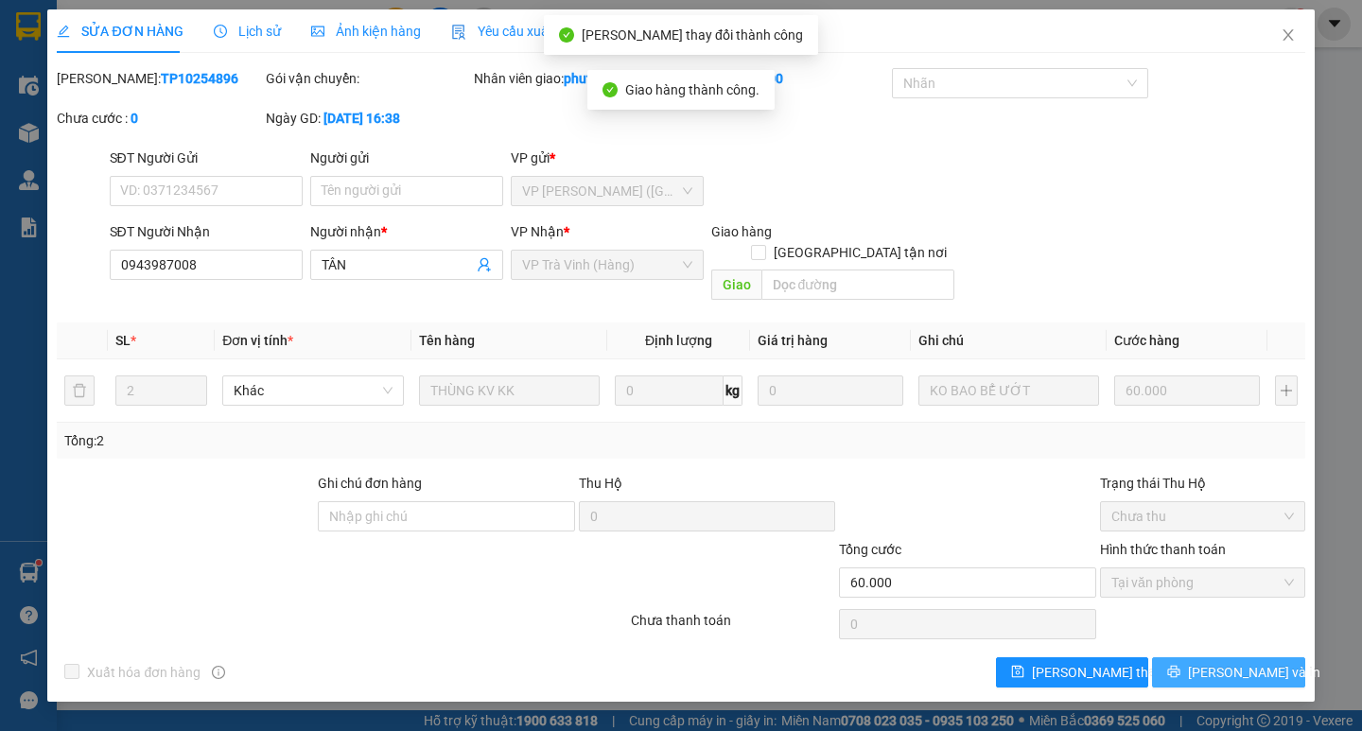
click at [1204, 657] on button "Lưu và In" at bounding box center [1228, 672] width 152 height 30
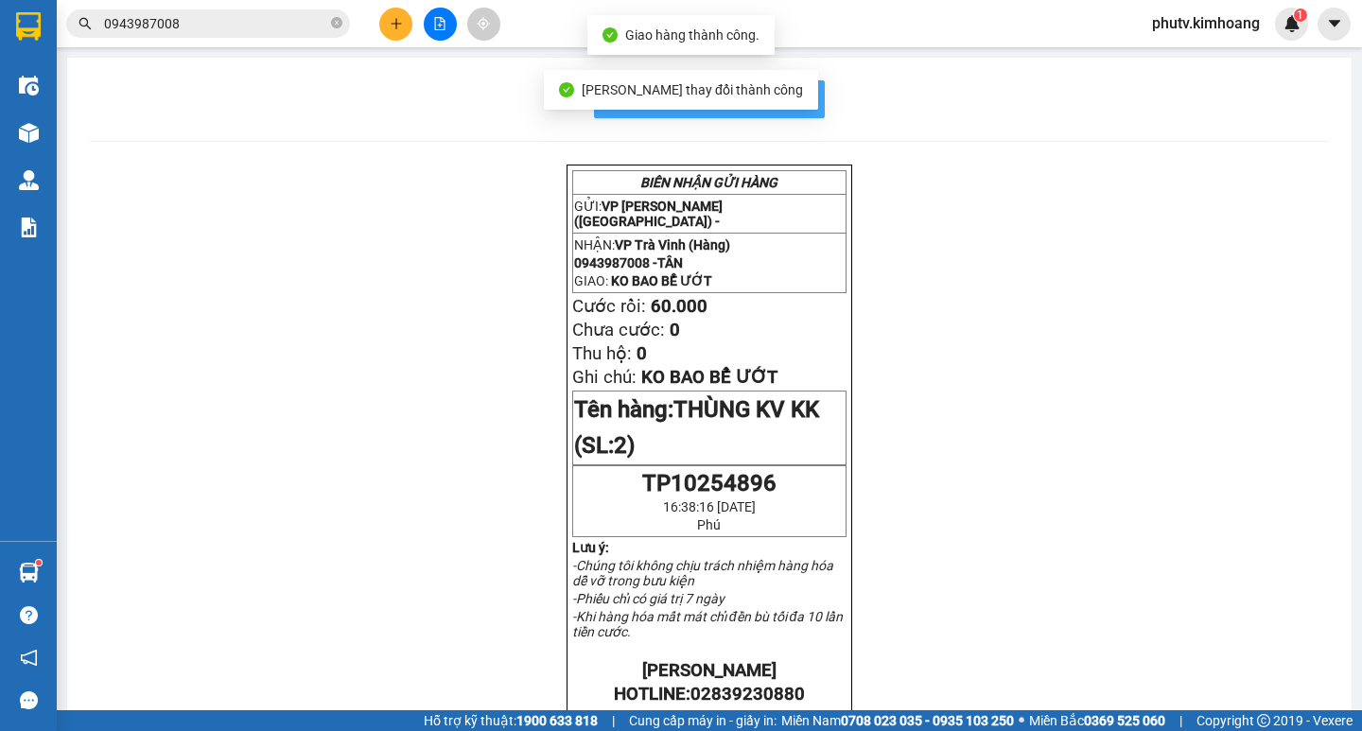
click at [809, 96] on button "In mẫu biên lai tự cấu hình" at bounding box center [709, 99] width 231 height 38
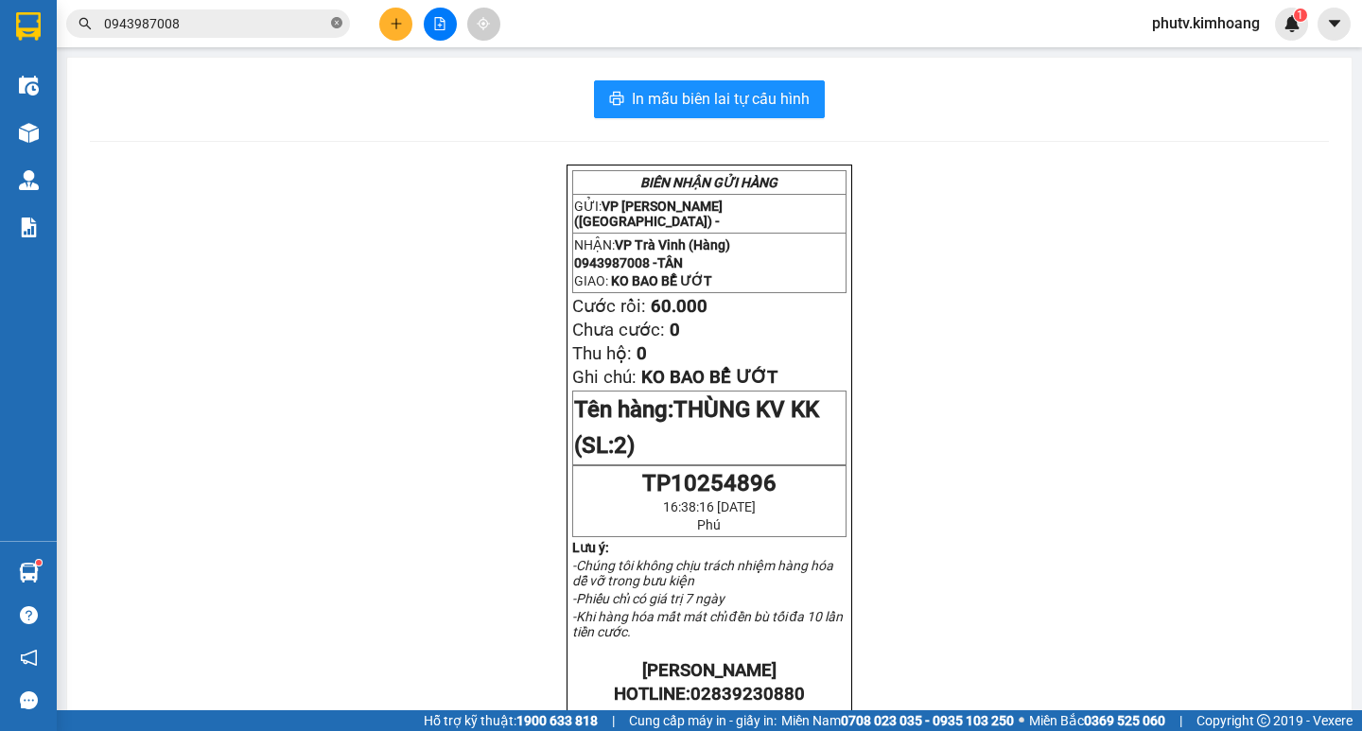
click at [334, 23] on icon "close-circle" at bounding box center [336, 22] width 11 height 11
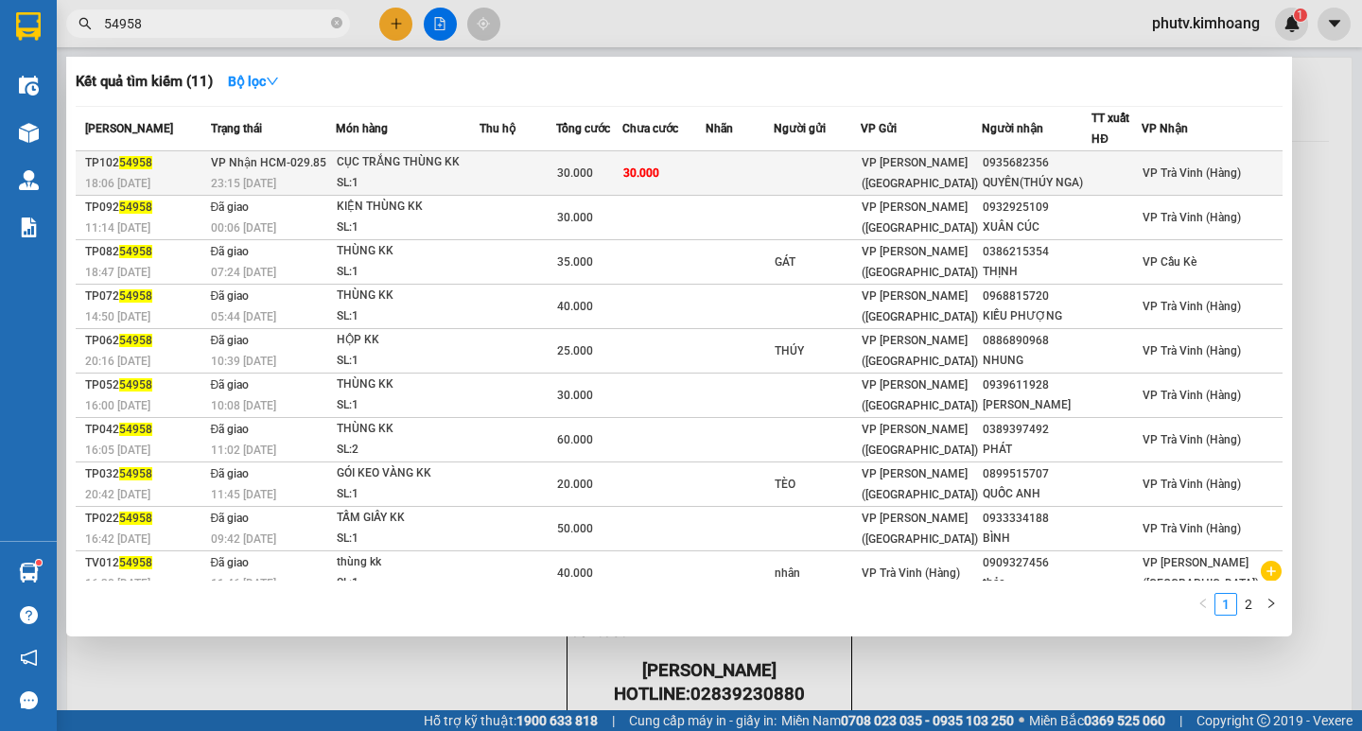
type input "54958"
click at [493, 160] on td at bounding box center [517, 173] width 77 height 44
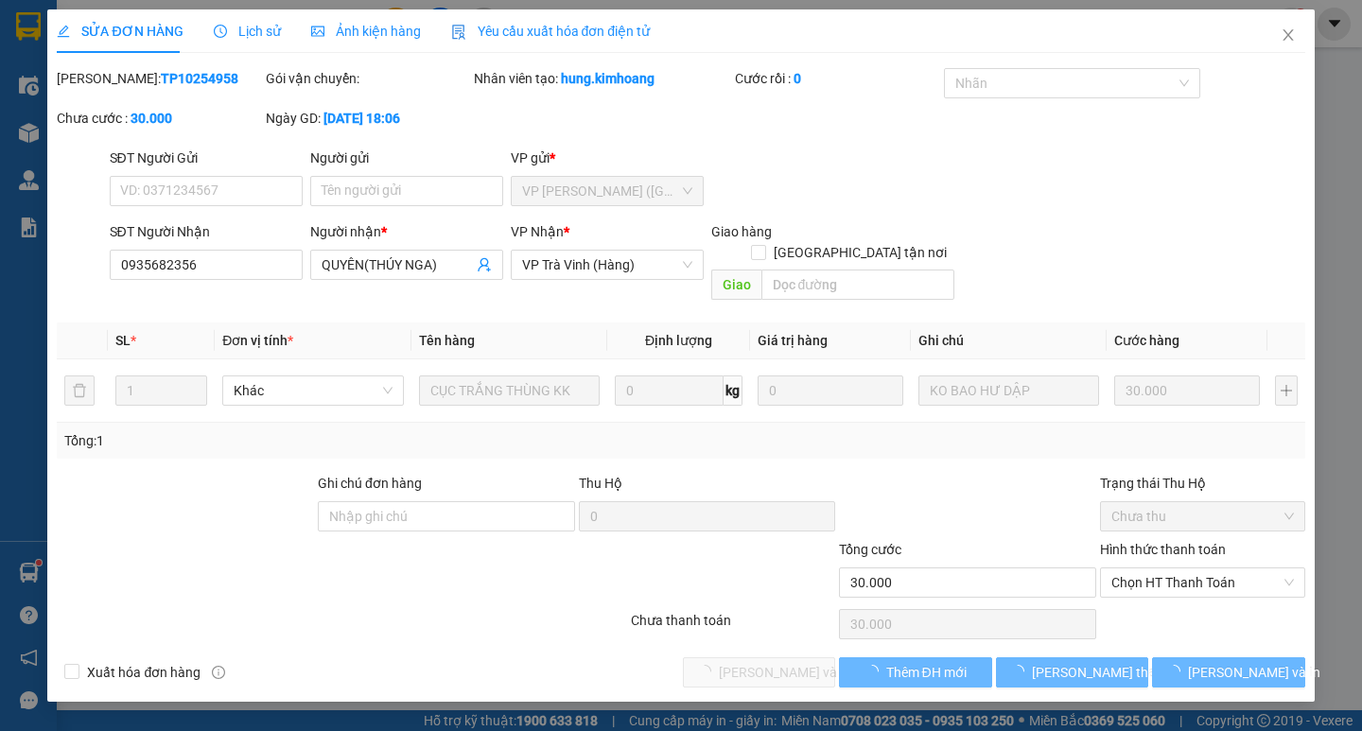
type input "0935682356"
type input "QUYÊN(THÚY NGA)"
type input "30.000"
click at [1177, 568] on span "Chọn HT Thanh Toán" at bounding box center [1202, 582] width 182 height 28
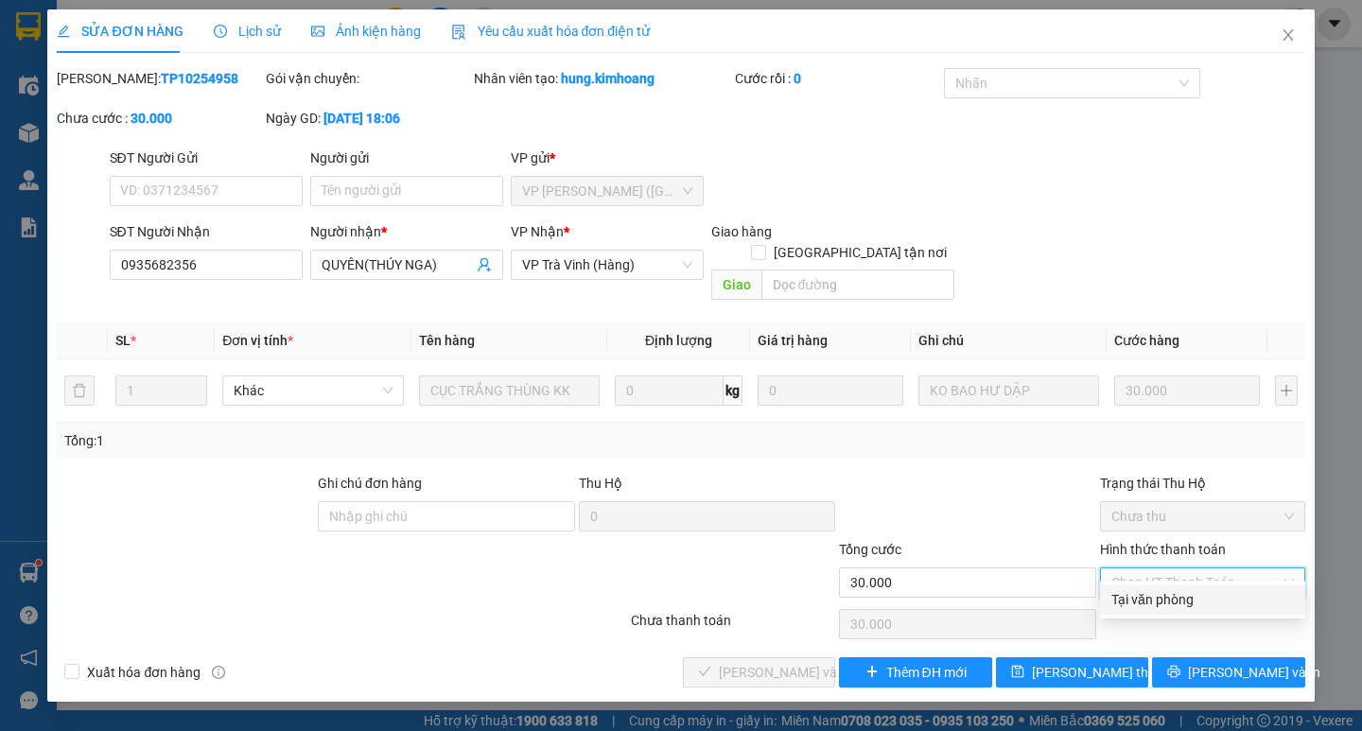
click at [1172, 593] on div "Tại văn phòng" at bounding box center [1202, 599] width 182 height 21
type input "0"
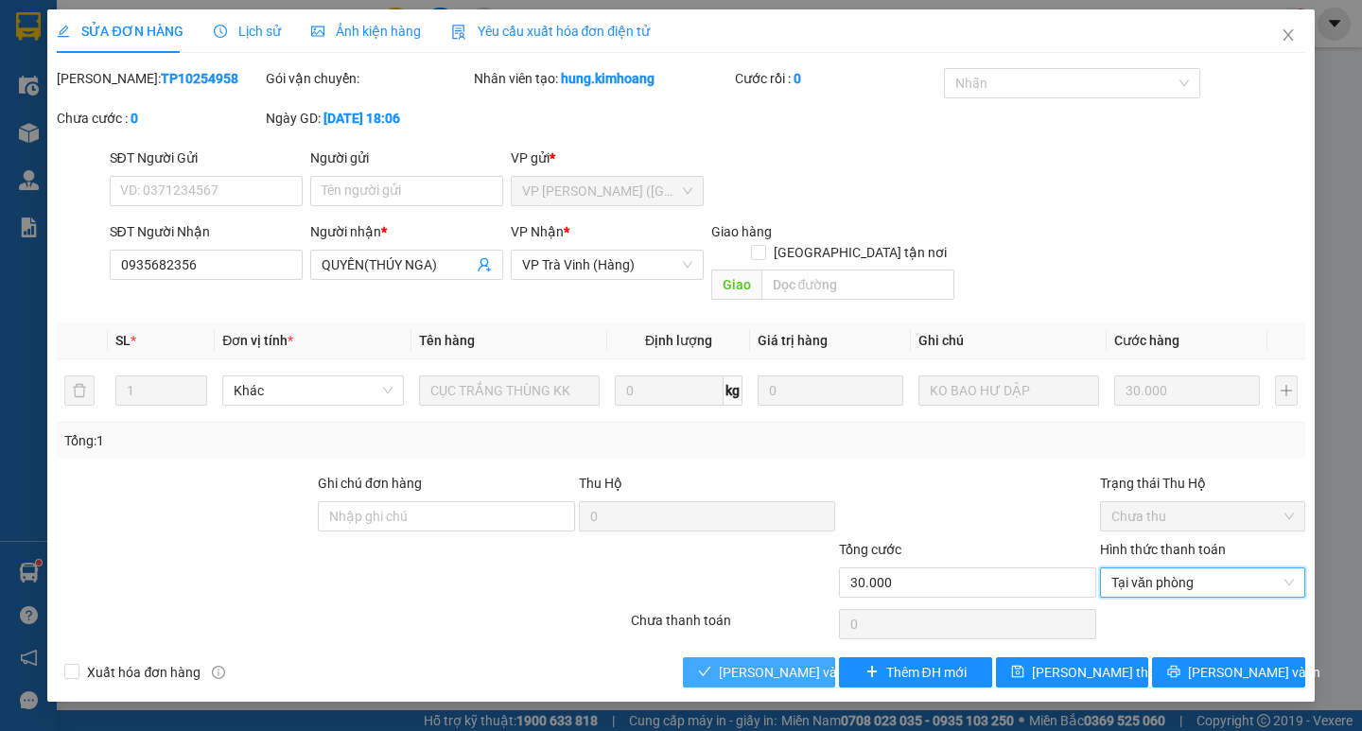
click at [725, 662] on span "Lưu và Giao hàng" at bounding box center [810, 672] width 182 height 21
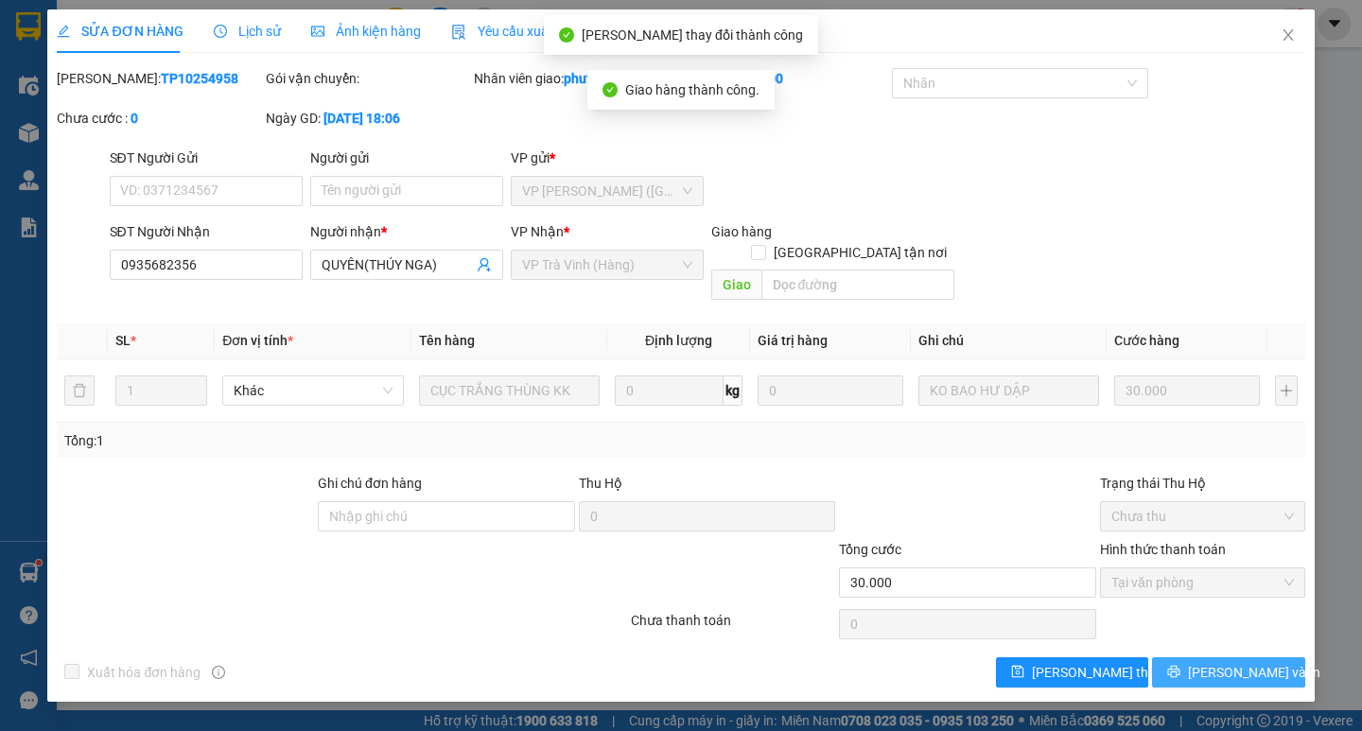
click at [1217, 662] on span "Lưu và In" at bounding box center [1254, 672] width 132 height 21
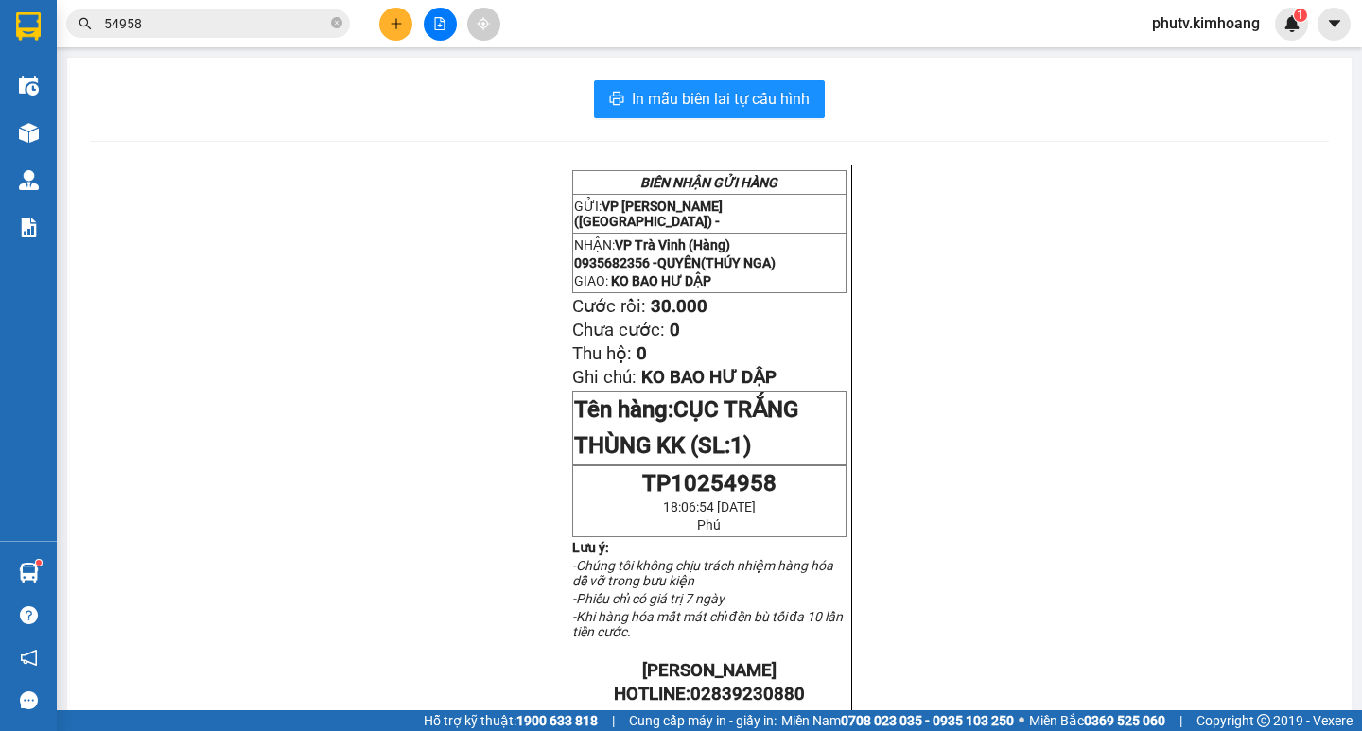
click at [406, 23] on button at bounding box center [395, 24] width 33 height 33
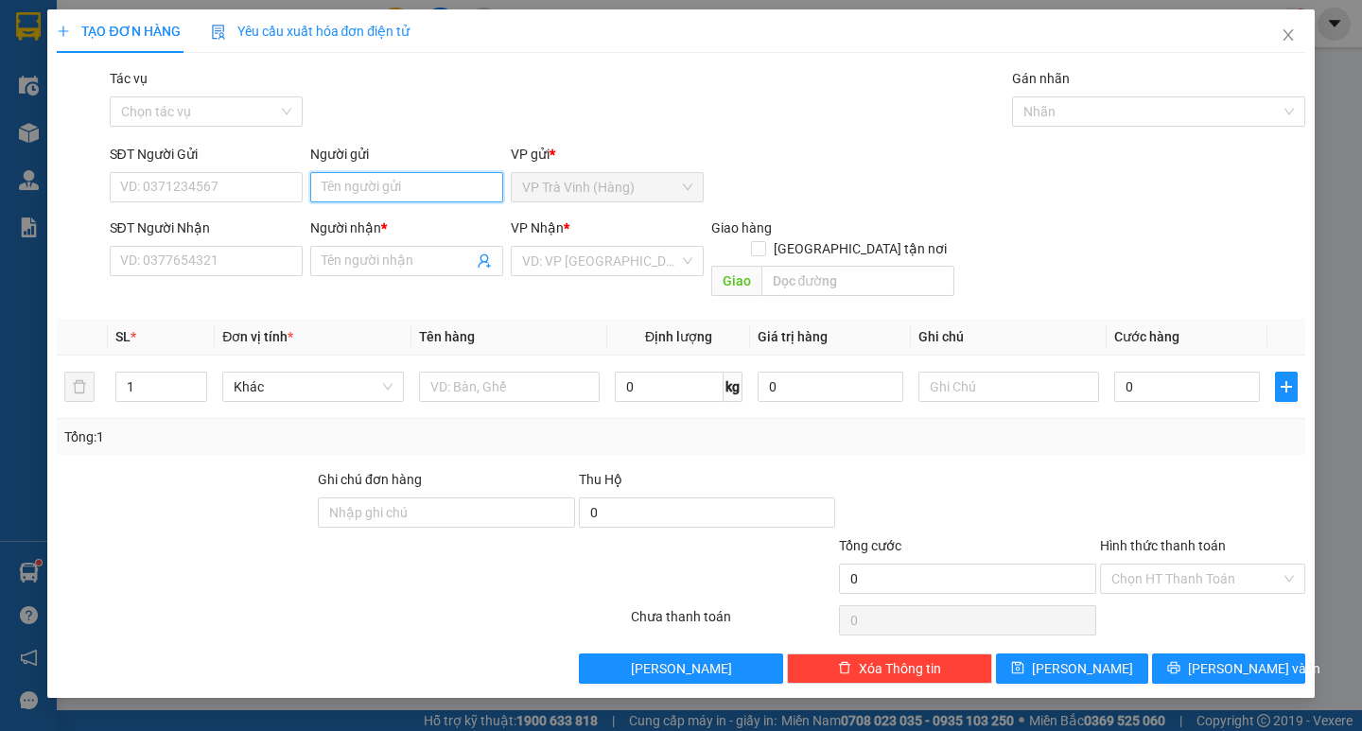
click at [399, 191] on input "Người gửi" at bounding box center [406, 187] width 193 height 30
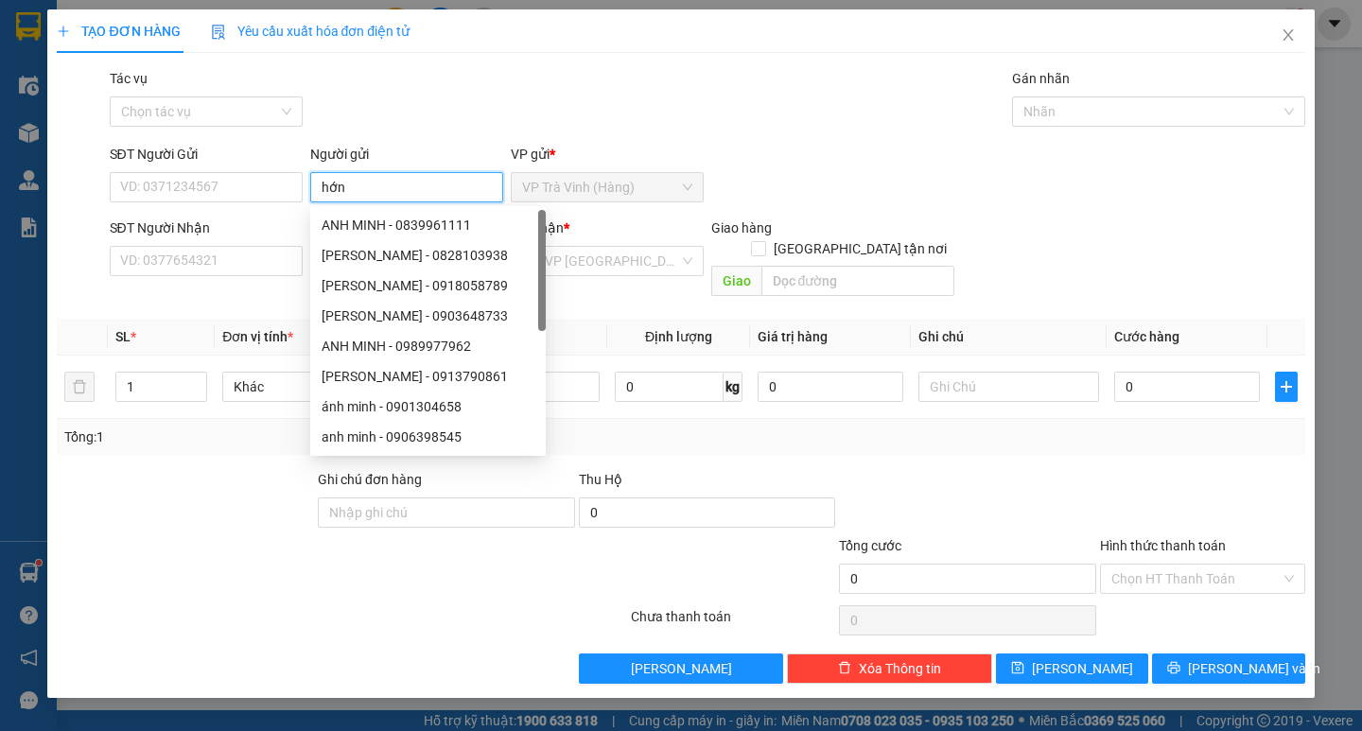
type input "hớn"
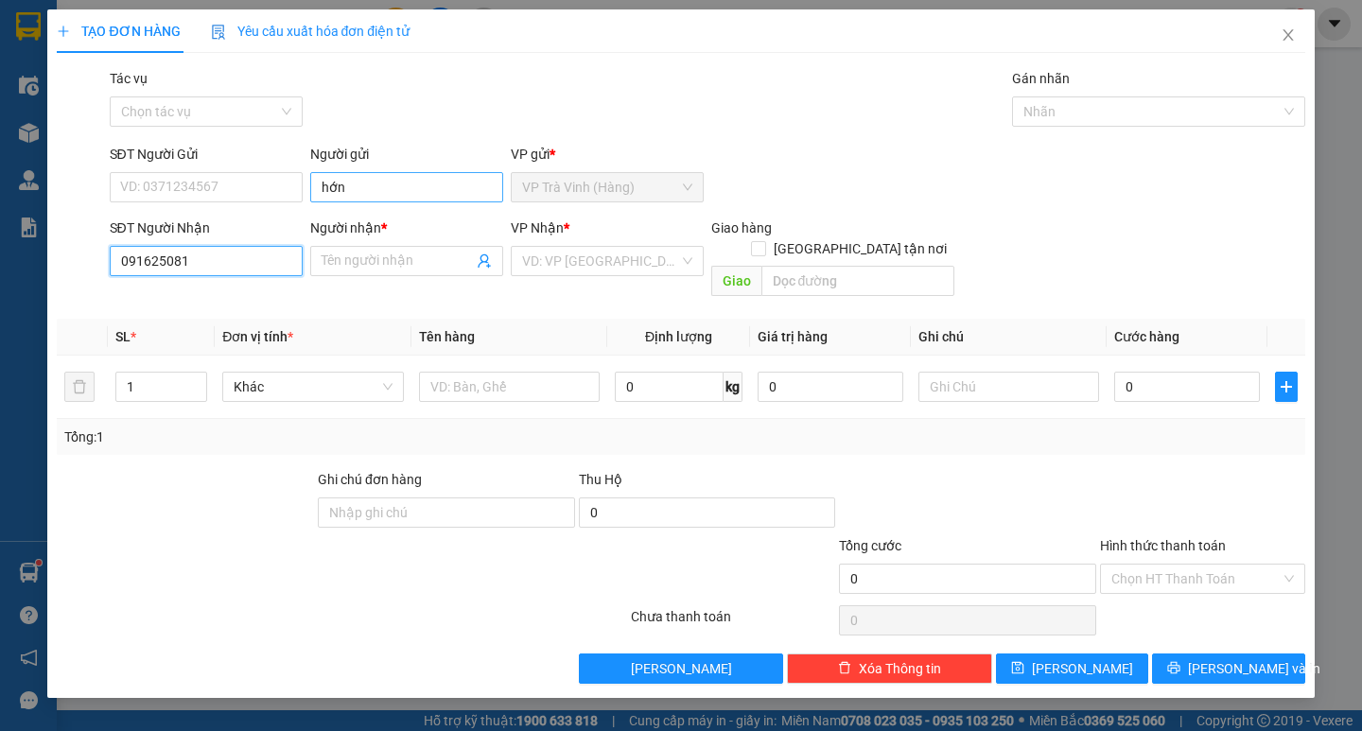
type input "0916250818"
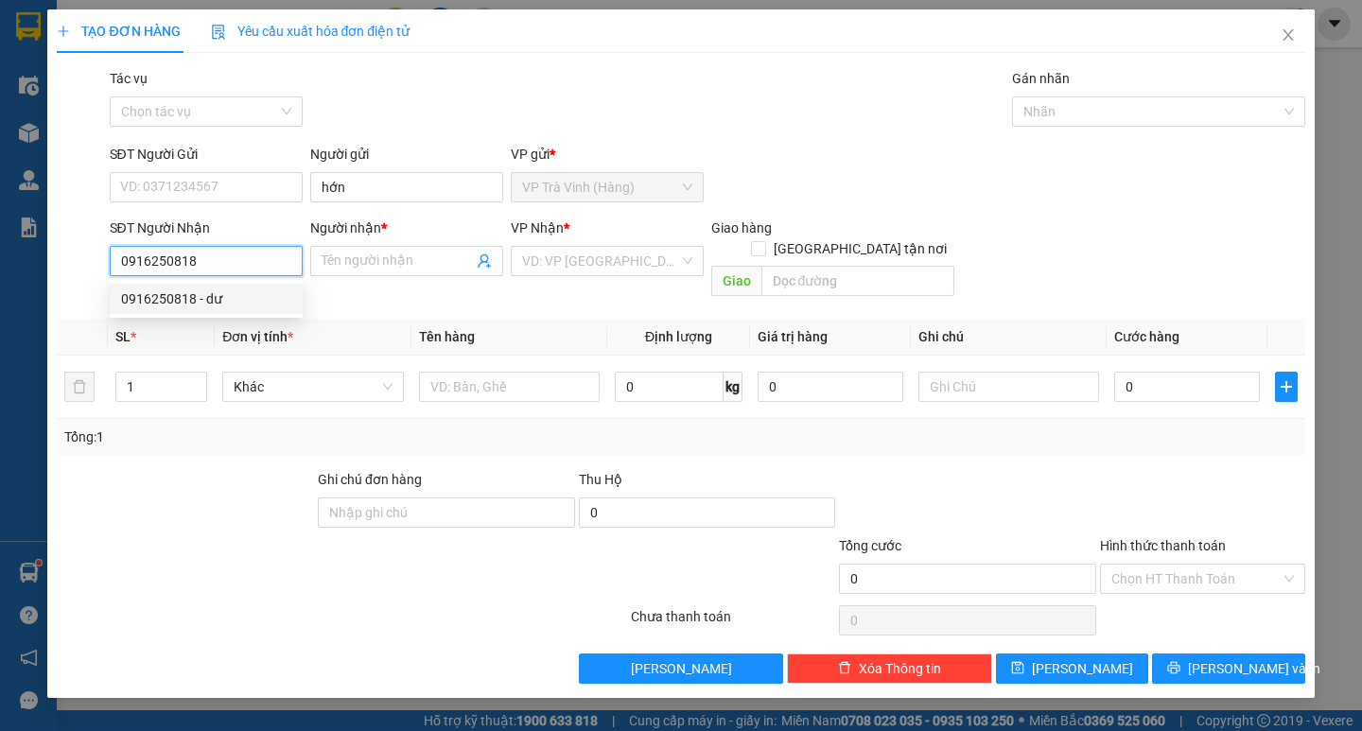
click at [237, 292] on div "0916250818 - dư" at bounding box center [206, 298] width 170 height 21
type input "dư"
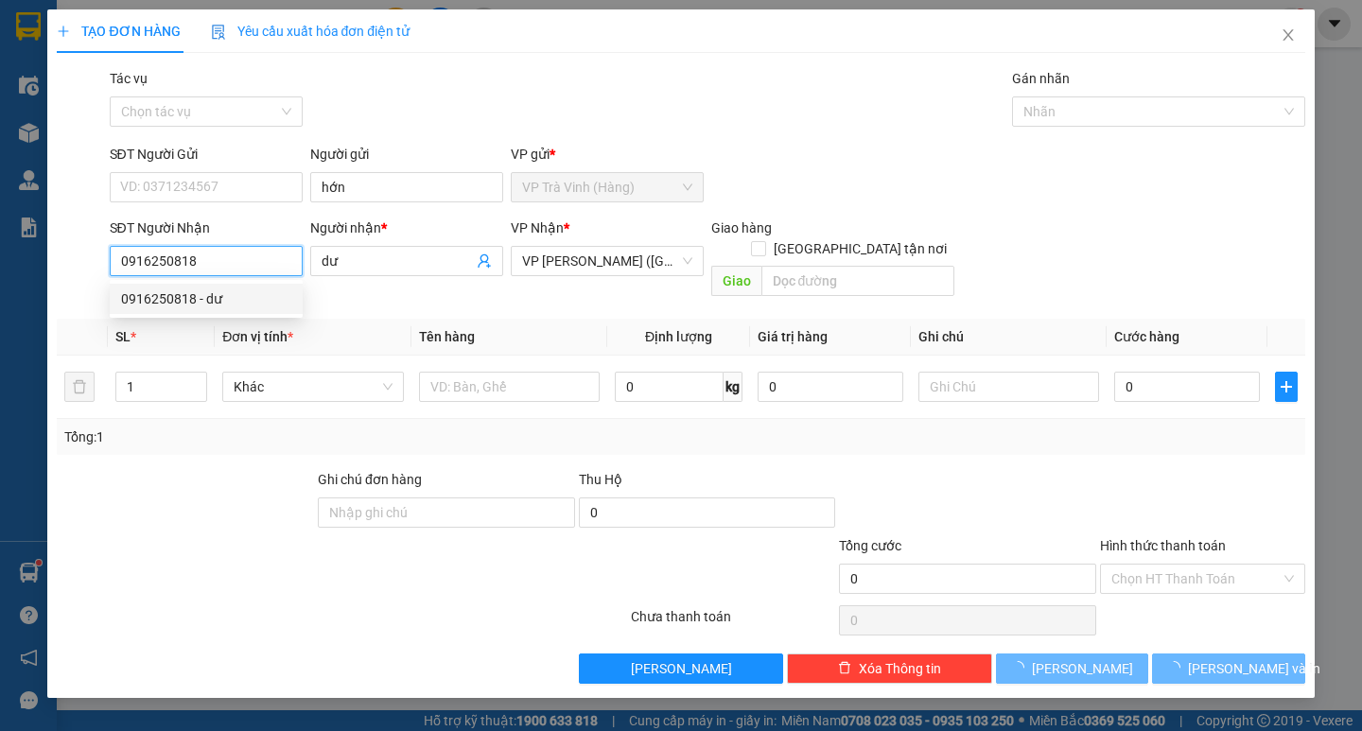
type input "35.000"
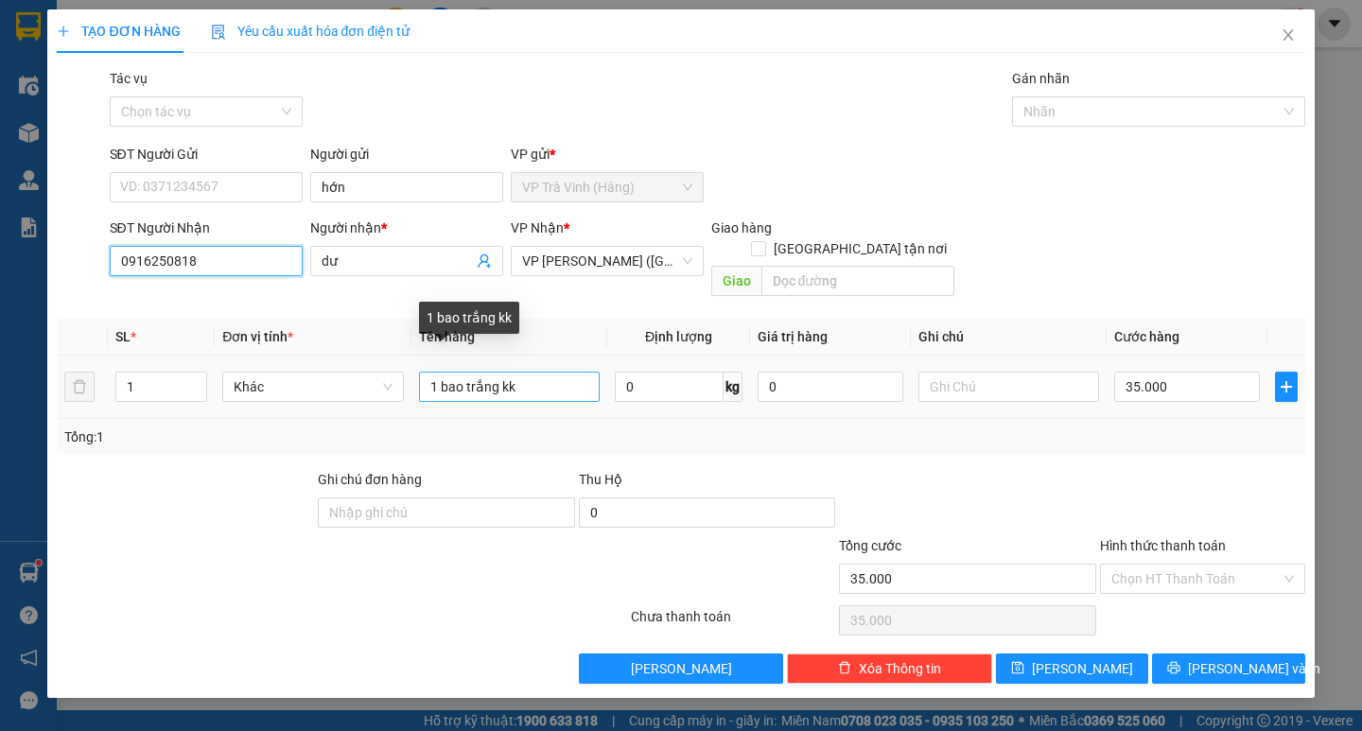
type input "0916250818"
click at [521, 372] on input "1 bao trắng kk" at bounding box center [509, 387] width 181 height 30
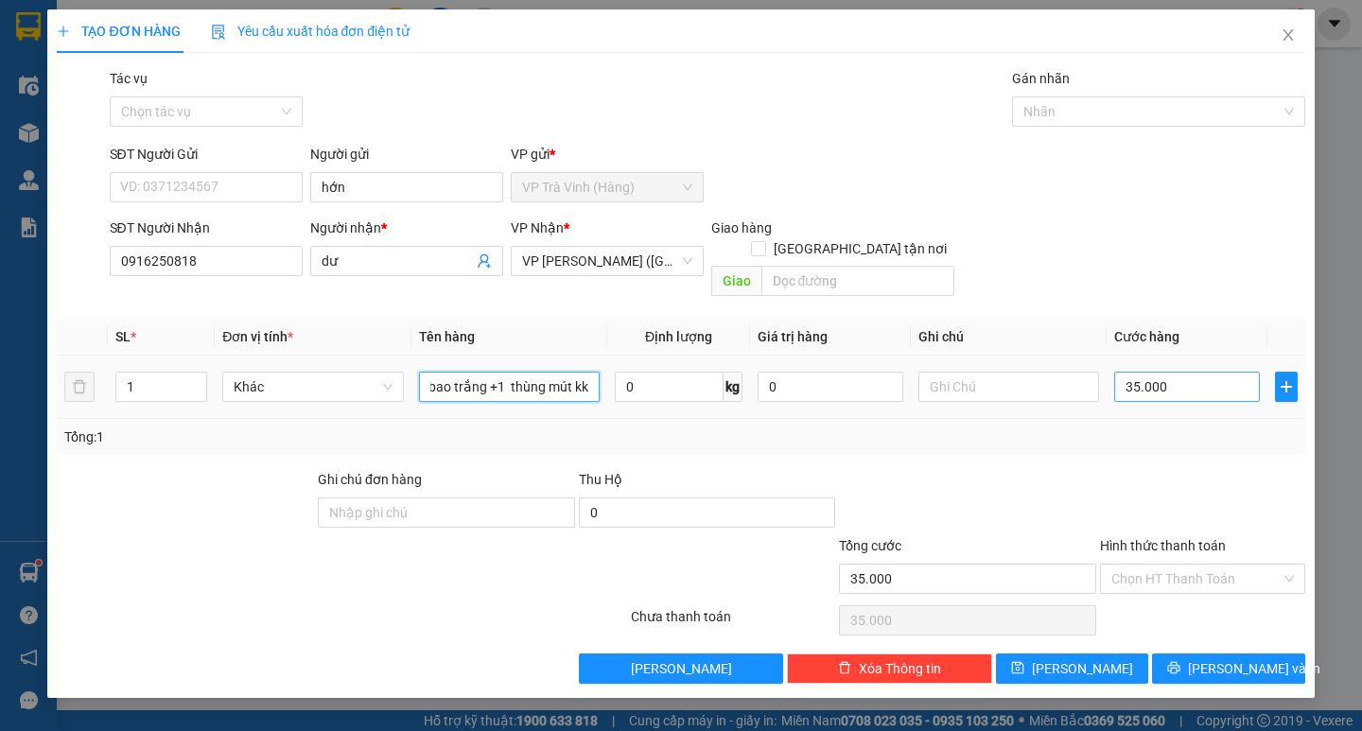
type input "1 bao trắng +1 thùng mút kk"
click at [1150, 372] on input "35.000" at bounding box center [1187, 387] width 146 height 30
type input "6"
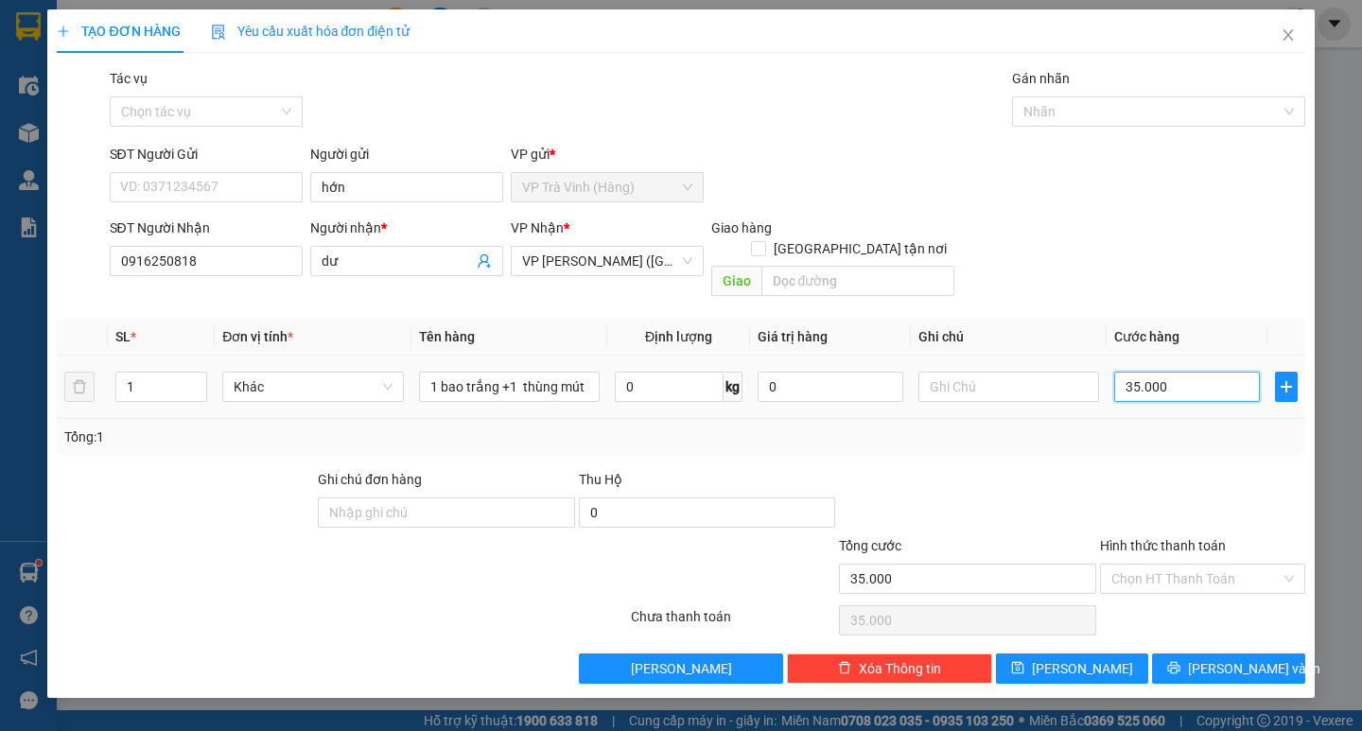
type input "6"
type input "60"
type input "60.000"
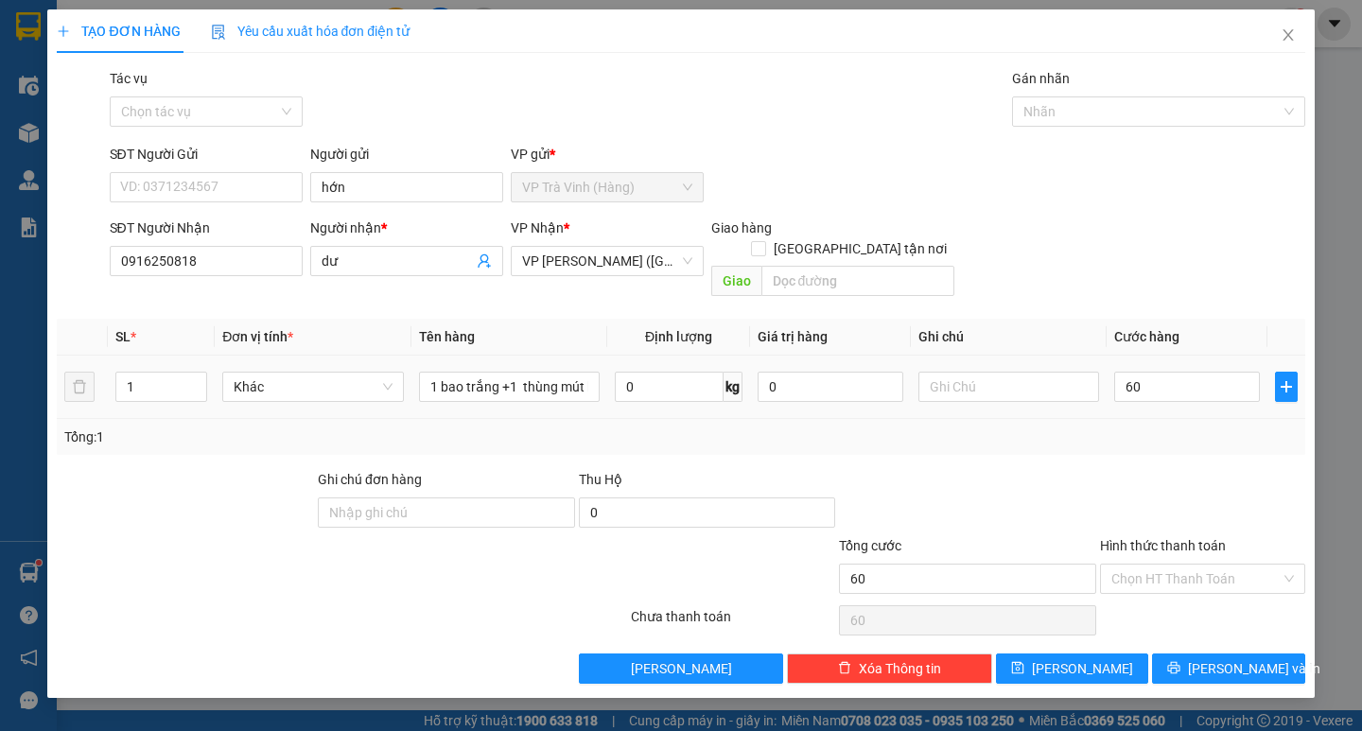
type input "60.000"
click at [1170, 443] on div "Transit Pickup Surcharge Ids Transit Deliver Surcharge Ids Transit Deliver Surc…" at bounding box center [680, 376] width 1247 height 616
drag, startPoint x: 1183, startPoint y: 554, endPoint x: 1182, endPoint y: 566, distance: 12.3
click at [1184, 565] on input "Hình thức thanh toán" at bounding box center [1195, 579] width 169 height 28
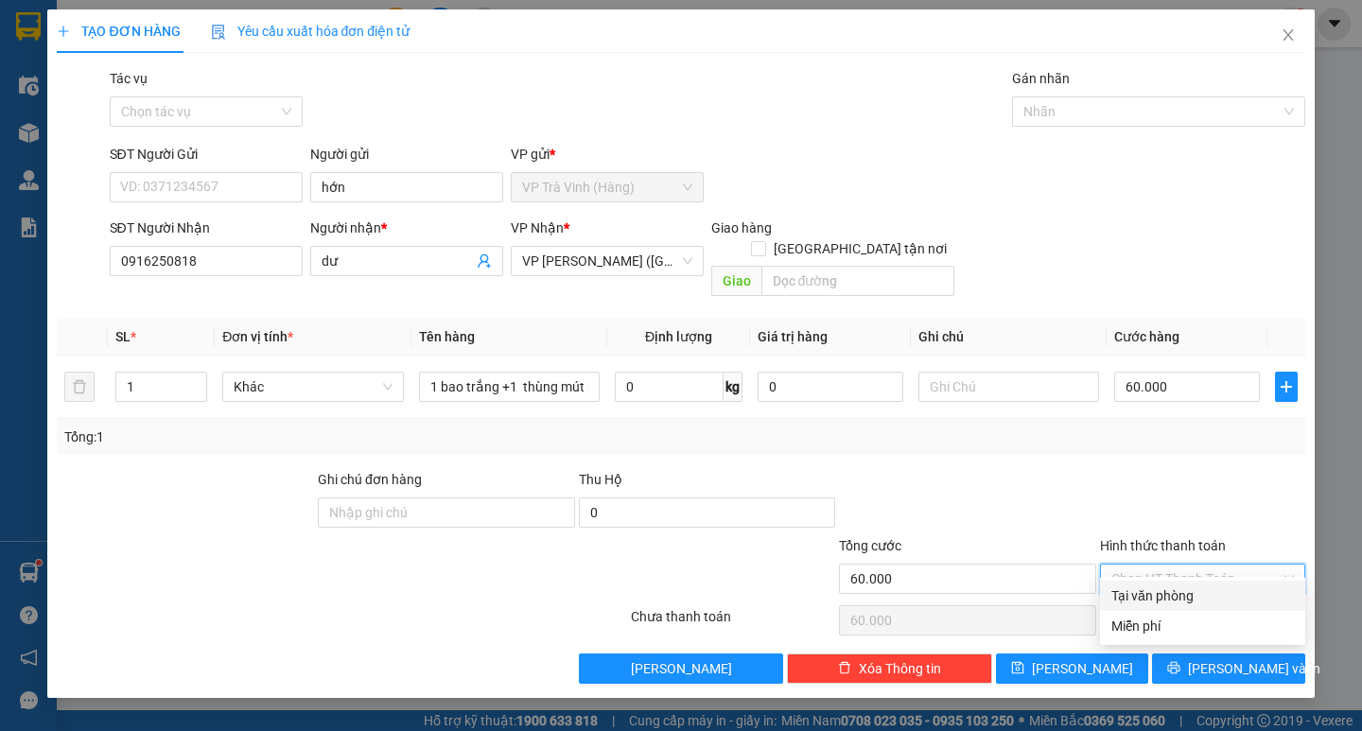
click at [1192, 587] on div "Tại văn phòng" at bounding box center [1202, 595] width 182 height 21
type input "0"
click at [1190, 653] on button "Lưu và In" at bounding box center [1228, 668] width 152 height 30
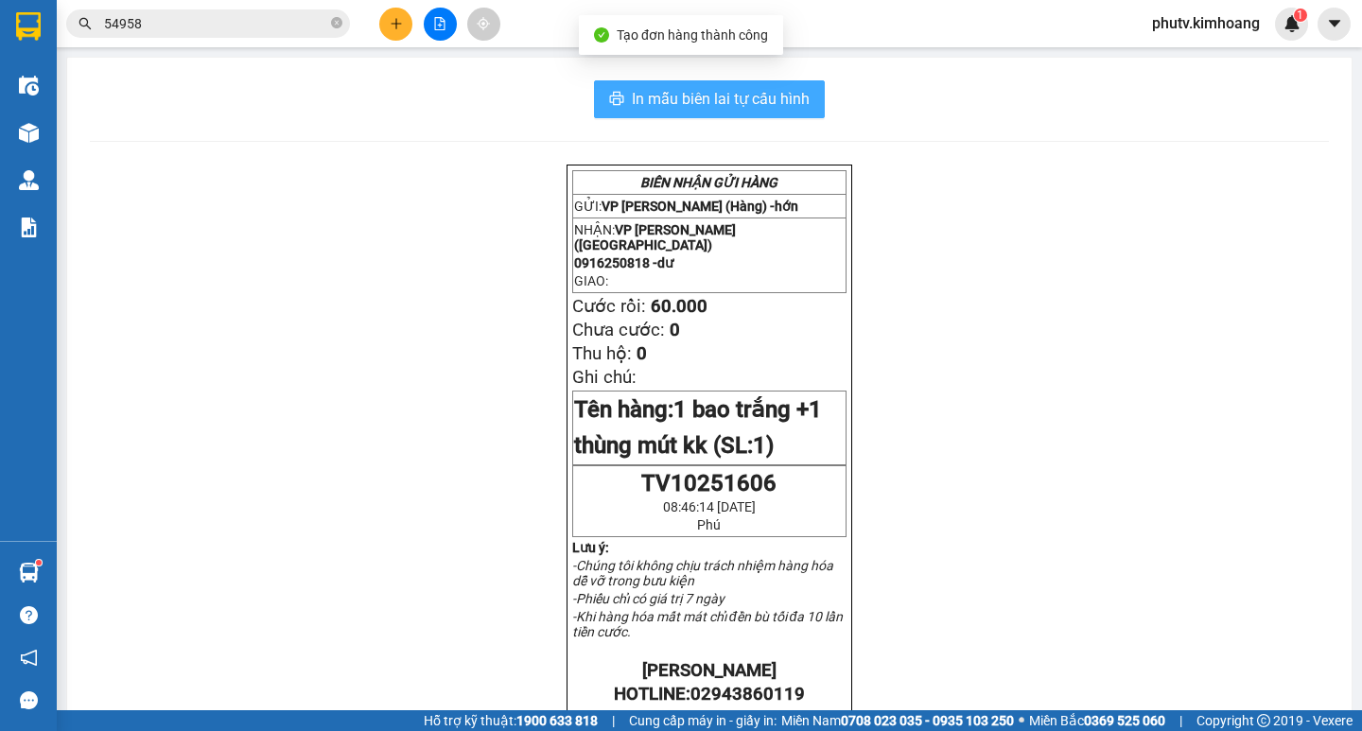
click at [716, 85] on button "In mẫu biên lai tự cấu hình" at bounding box center [709, 99] width 231 height 38
click at [166, 20] on input "54958" at bounding box center [215, 23] width 223 height 21
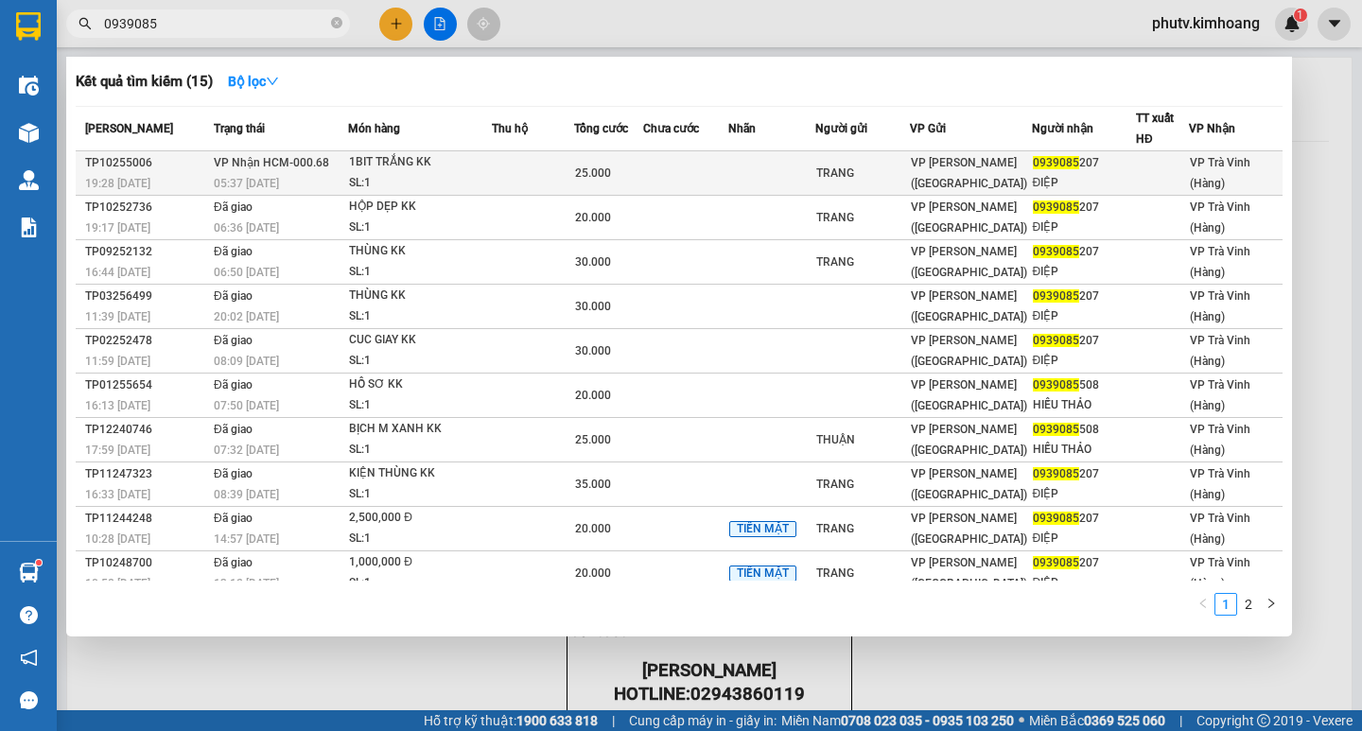
type input "0939085"
click at [415, 171] on div "1BIT TRẮNG KK" at bounding box center [420, 162] width 142 height 21
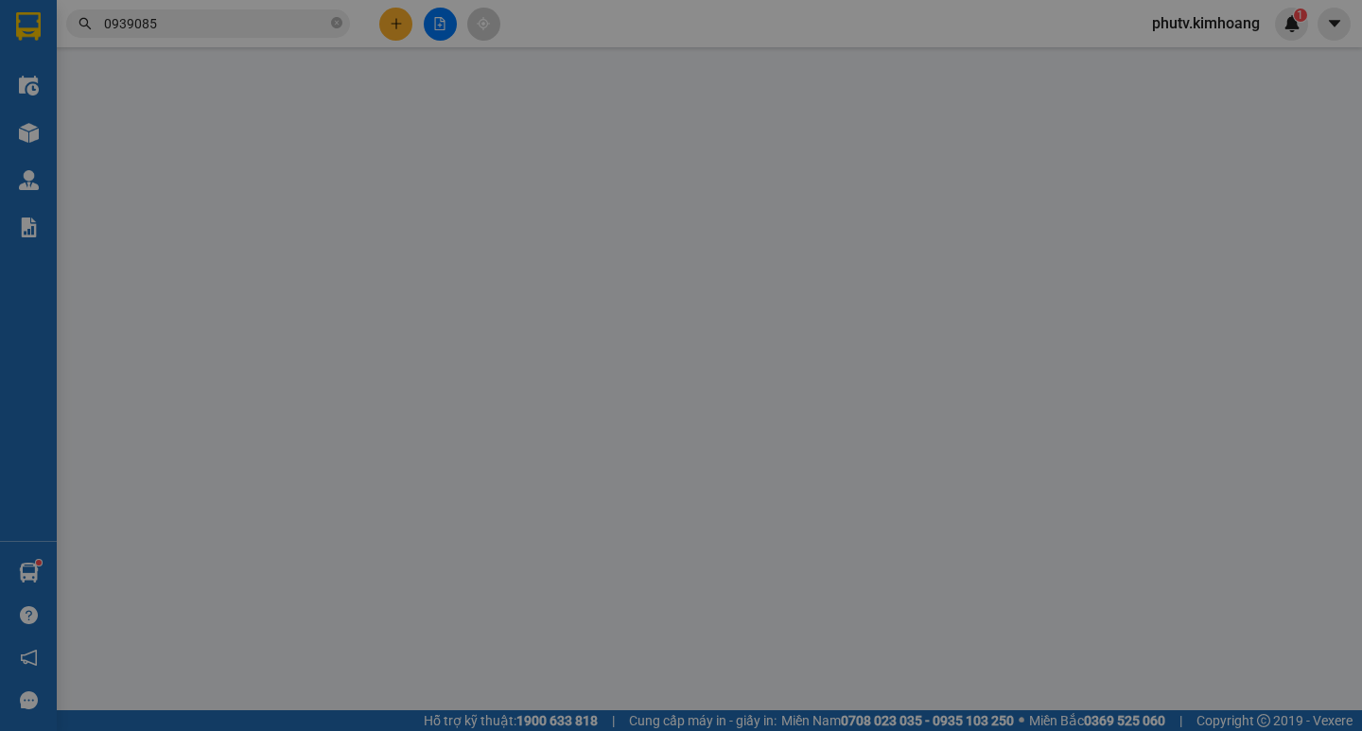
type input "TRANG"
type input "0939085207"
type input "ĐIỆP"
type input "25.000"
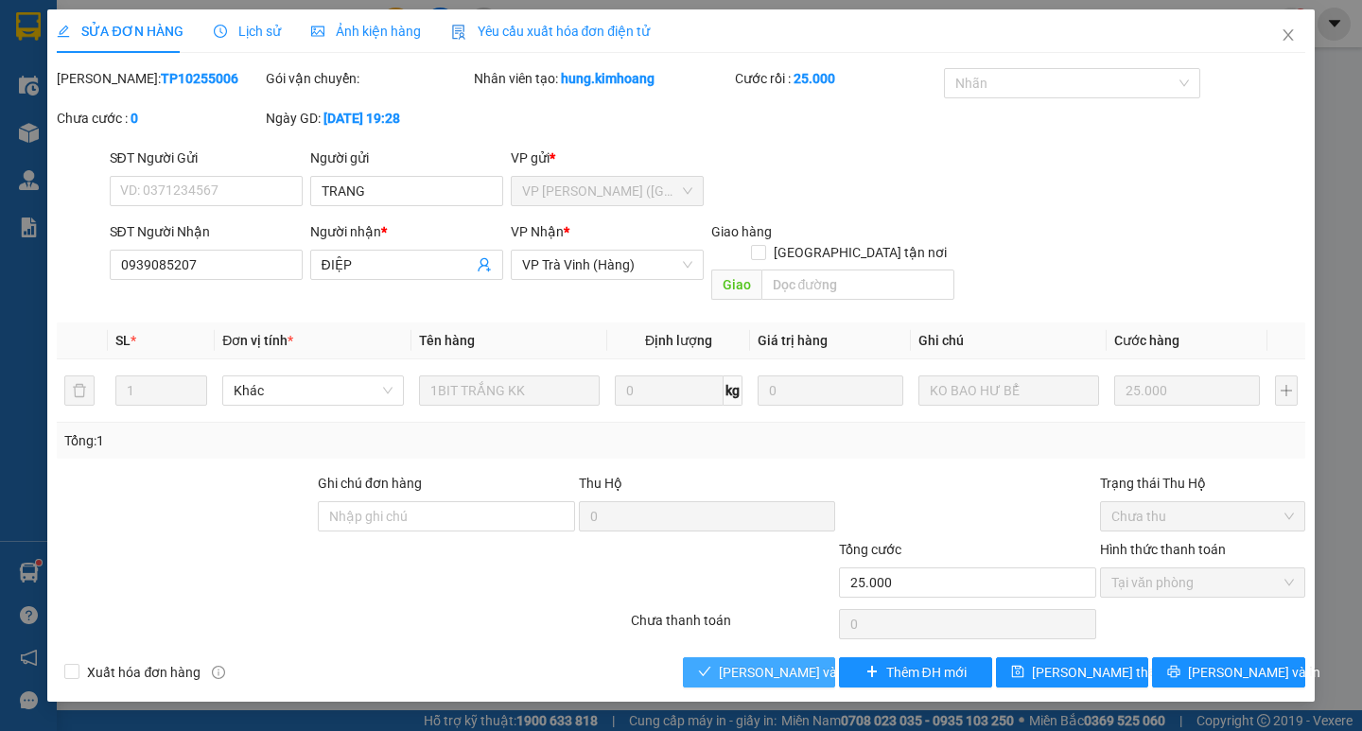
click at [724, 662] on span "Lưu và Giao hàng" at bounding box center [810, 672] width 182 height 21
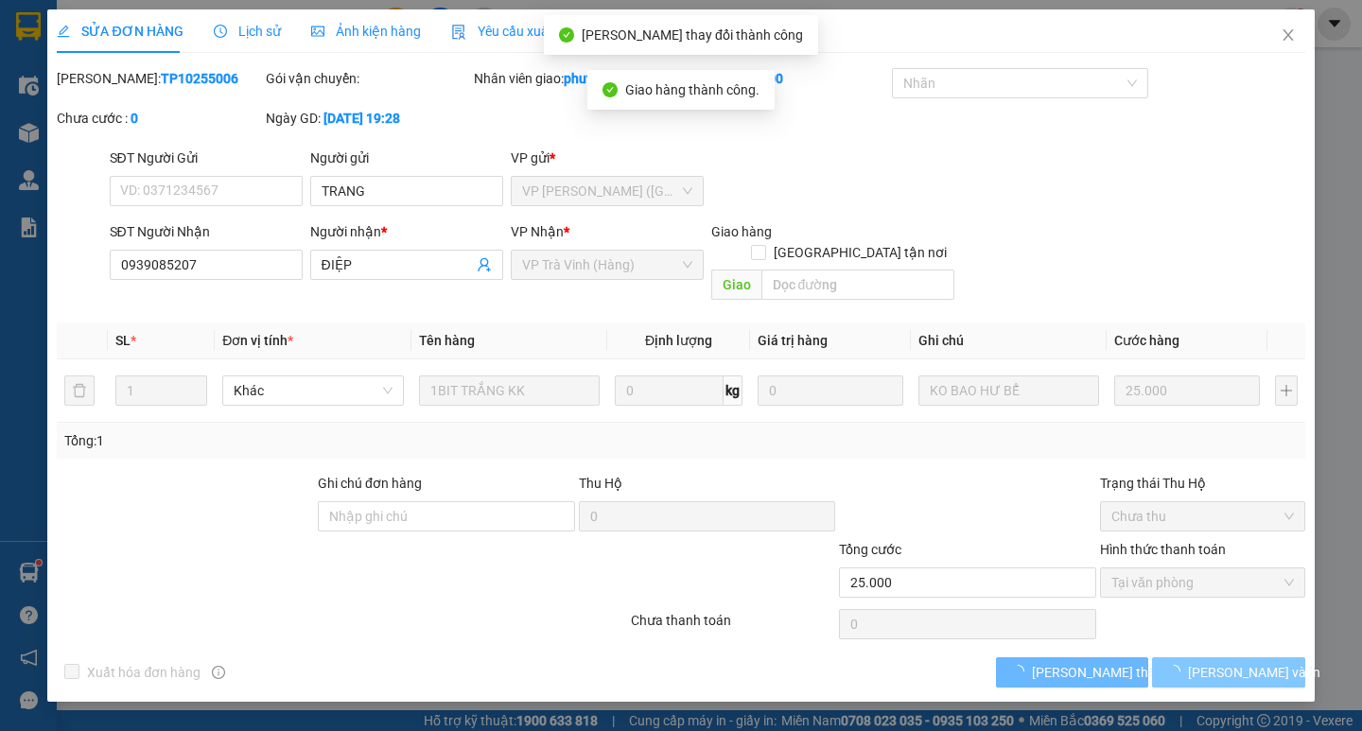
click at [1174, 657] on button "Lưu và In" at bounding box center [1228, 672] width 152 height 30
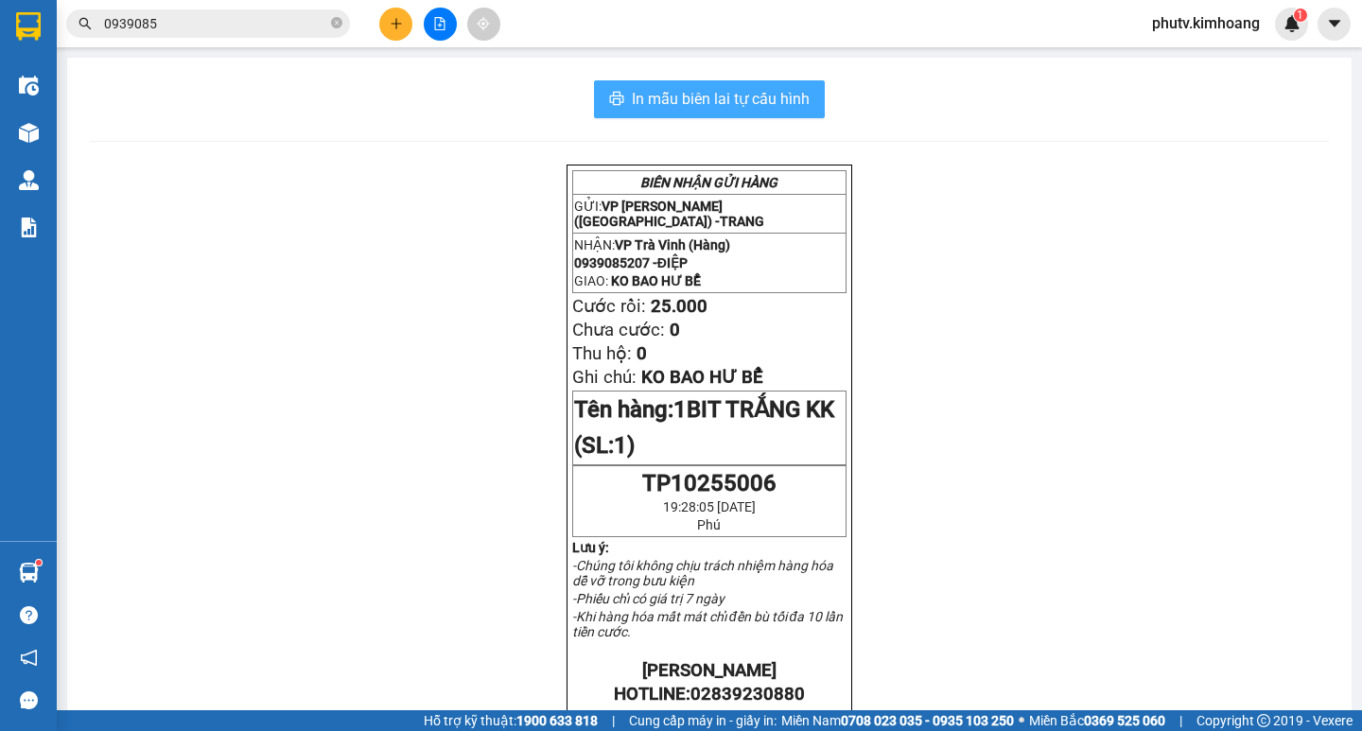
click at [756, 105] on span "In mẫu biên lai tự cấu hình" at bounding box center [721, 99] width 178 height 24
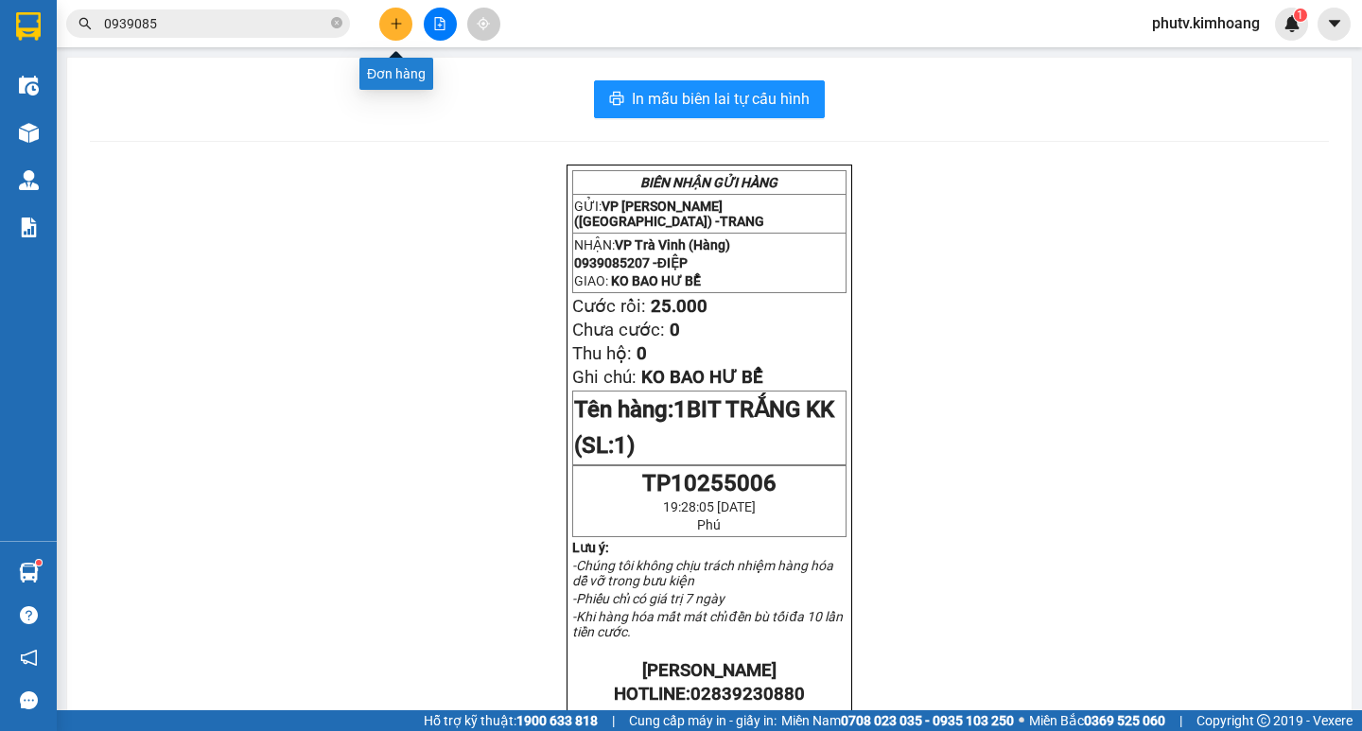
click at [405, 21] on button at bounding box center [395, 24] width 33 height 33
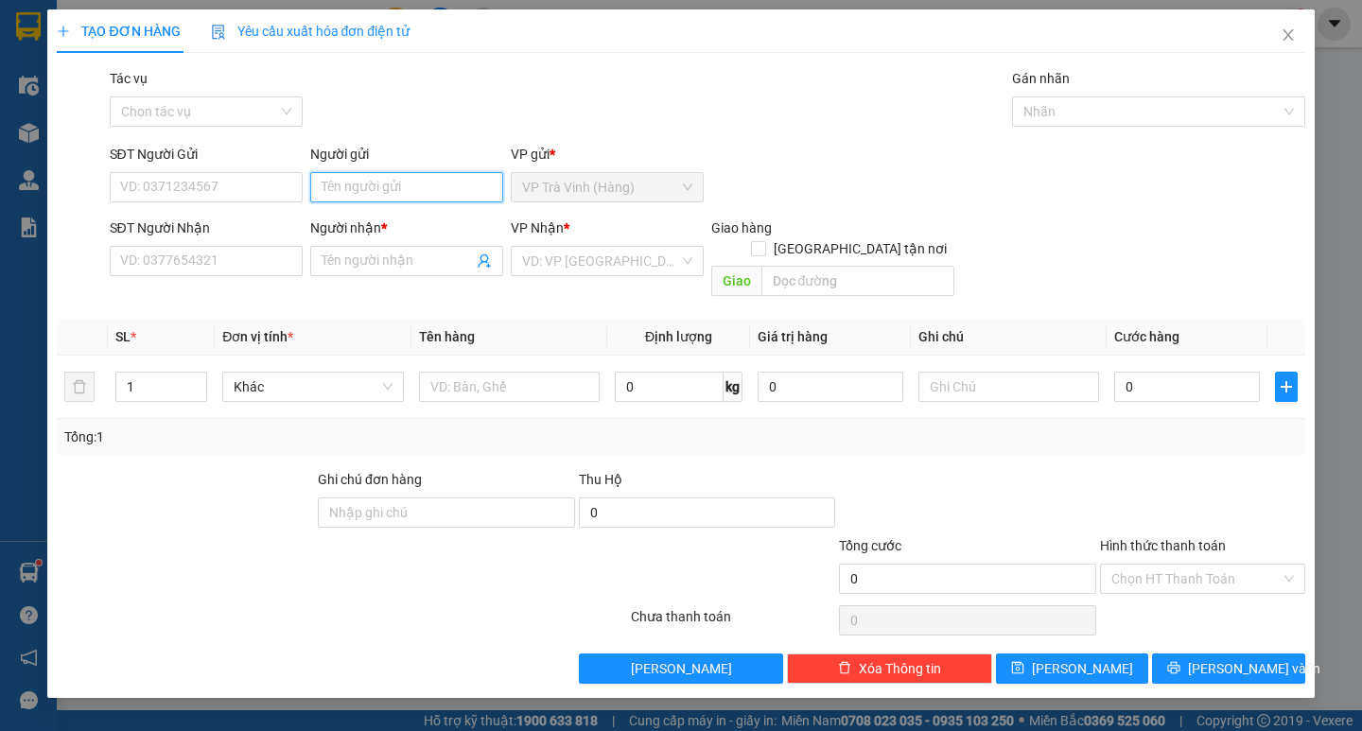
click at [398, 176] on input "Người gửi" at bounding box center [406, 187] width 193 height 30
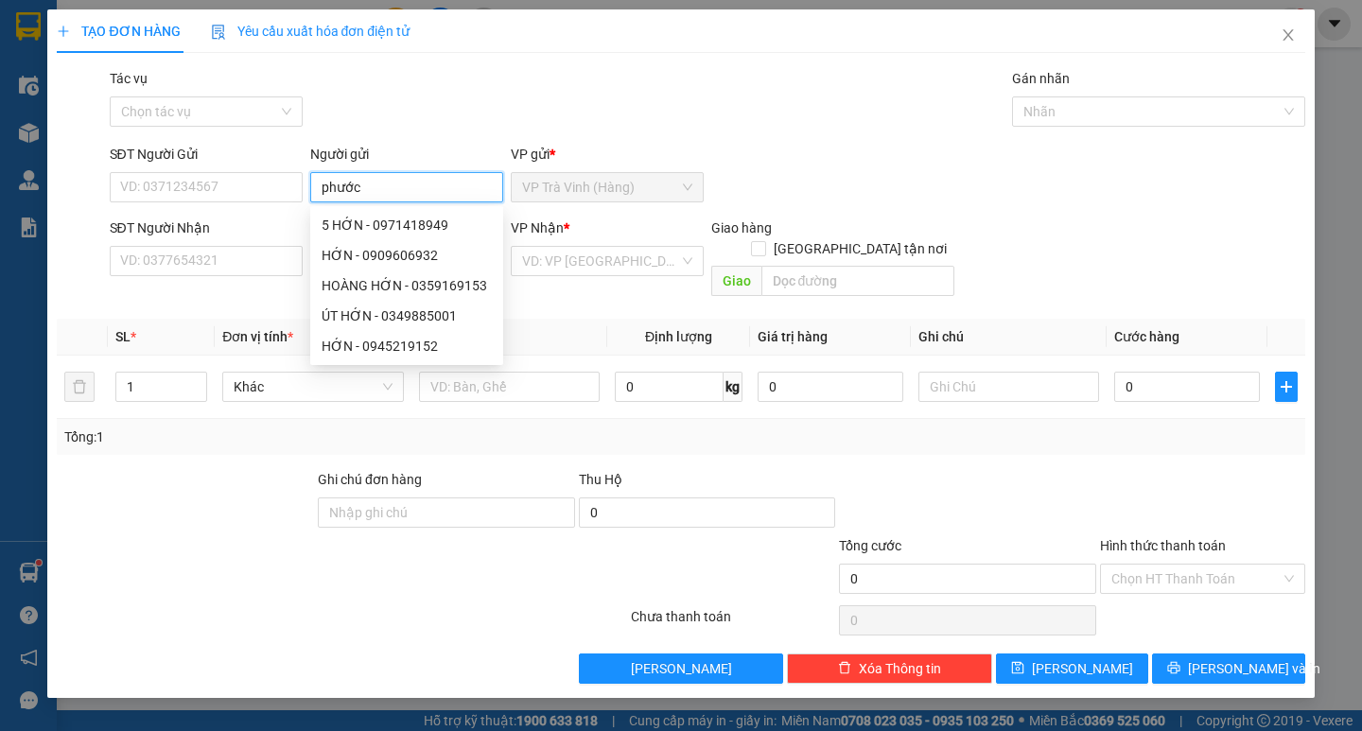
type input "phước"
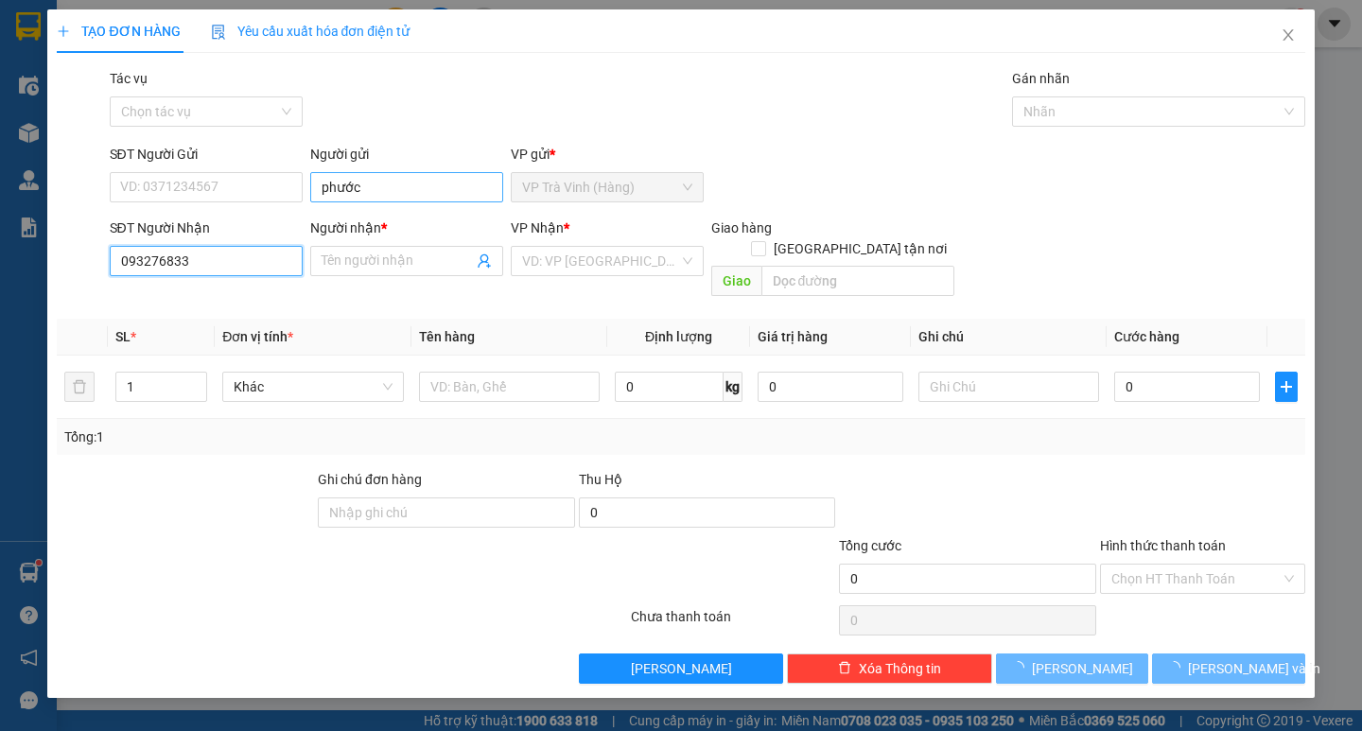
type input "0932768337"
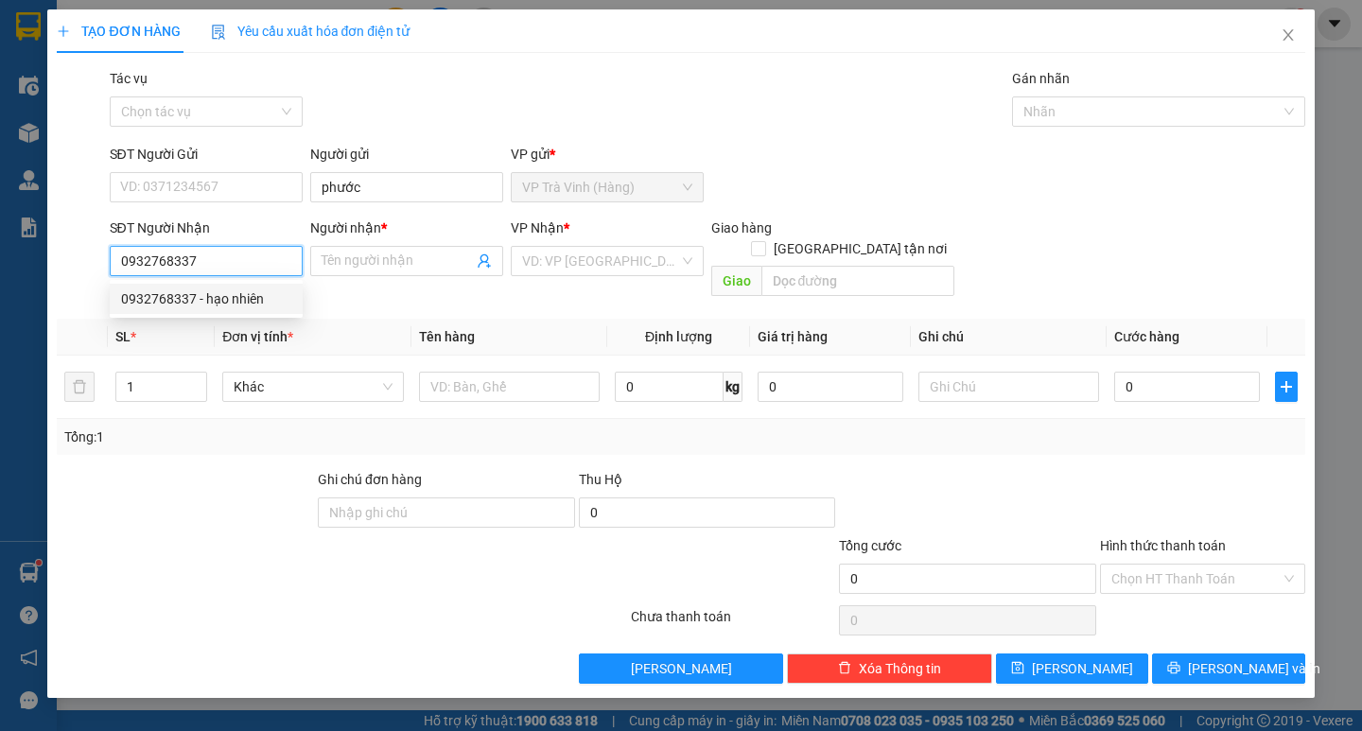
click at [269, 287] on div "0932768337 - hạo nhiên" at bounding box center [206, 299] width 193 height 30
type input "hạo nhiên"
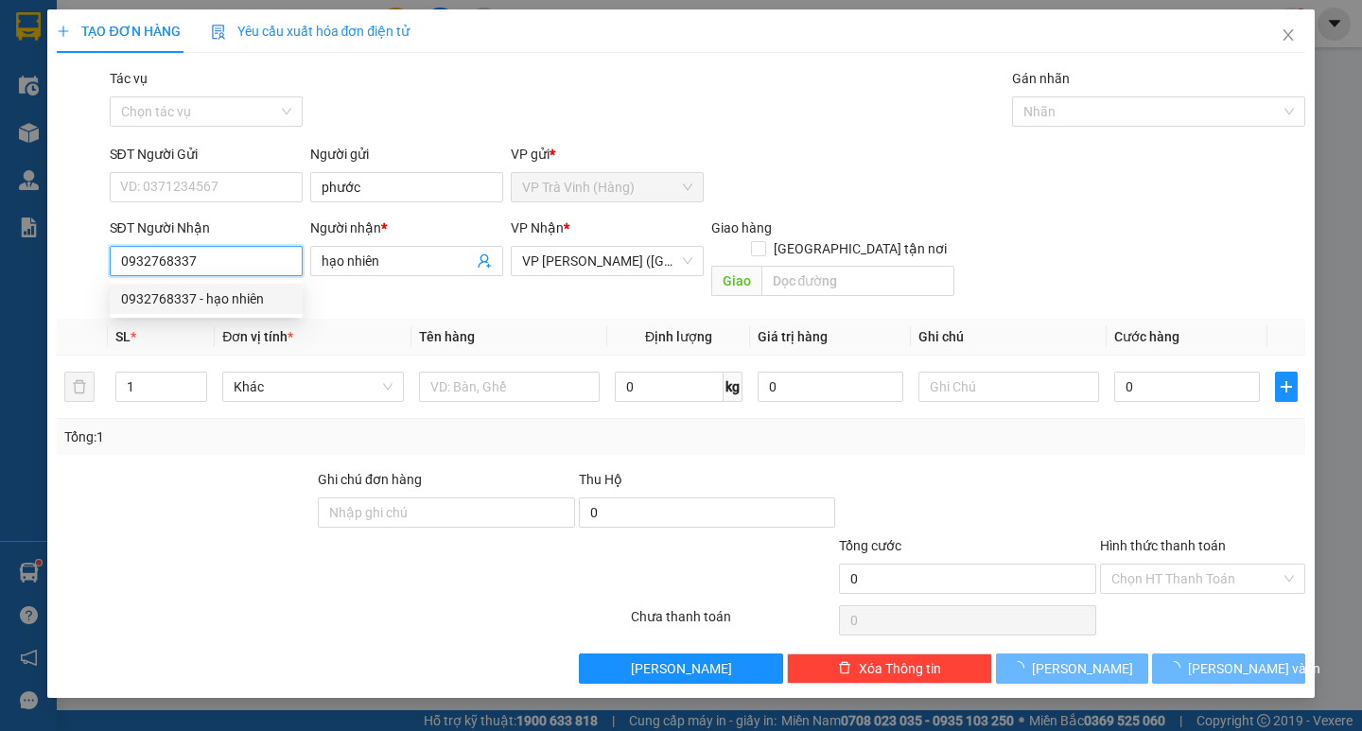
type input "60.000"
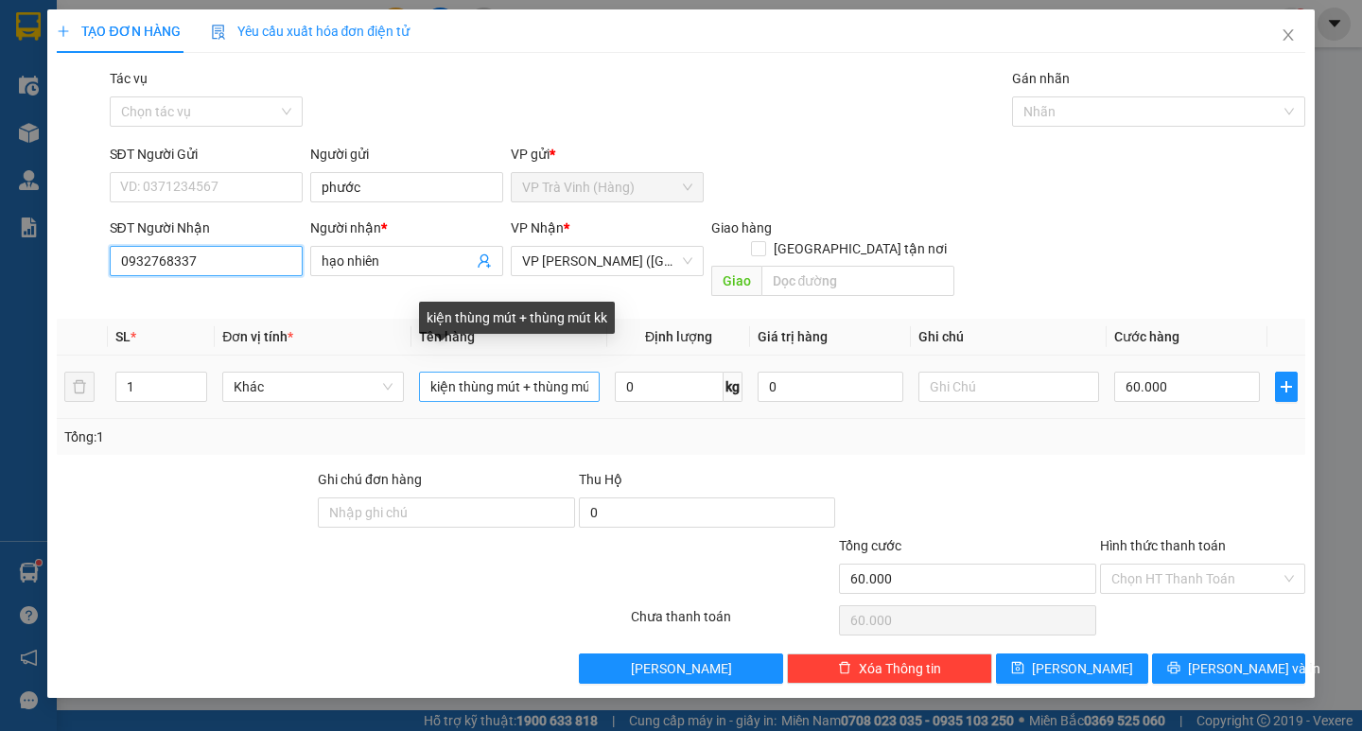
type input "0932768337"
click at [530, 372] on input "kiện thùng mút + thùng mút kk" at bounding box center [509, 387] width 181 height 30
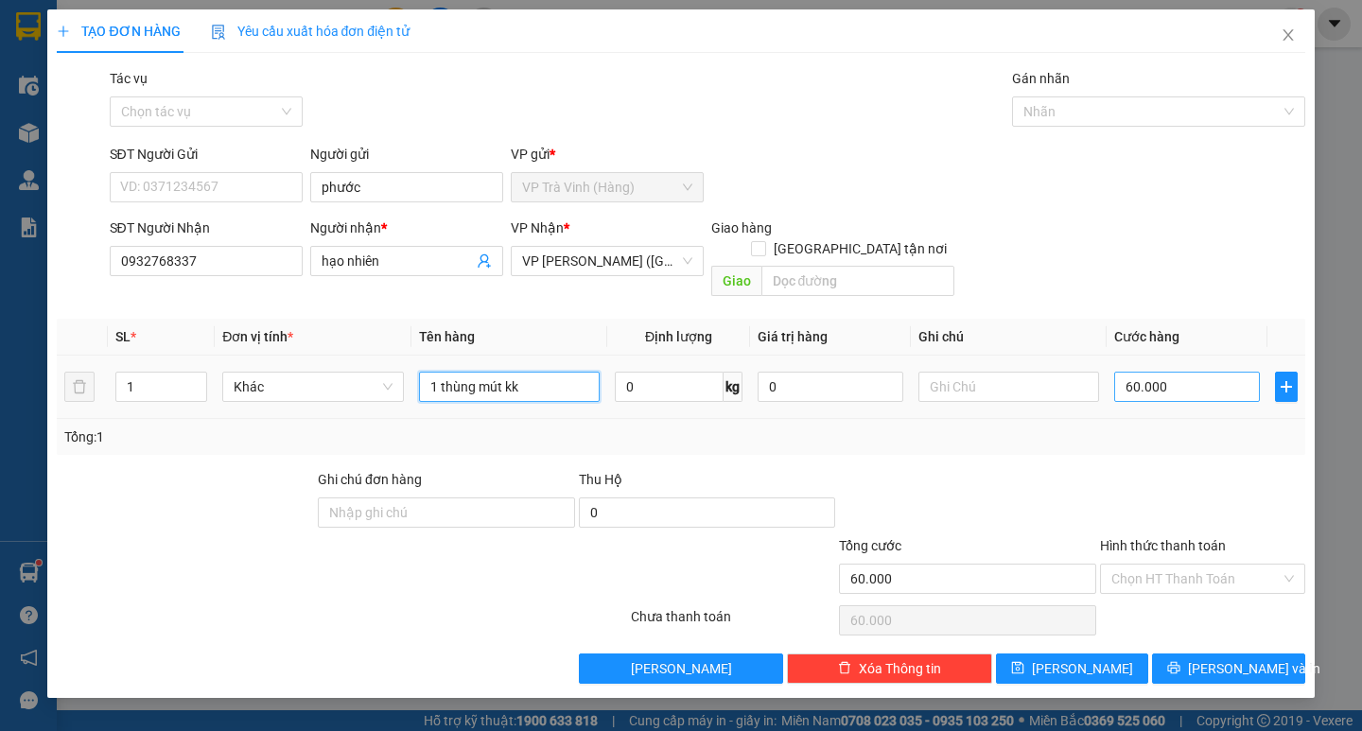
type input "1 thùng mút kk"
click at [1146, 380] on input "60.000" at bounding box center [1187, 387] width 146 height 30
type input "3"
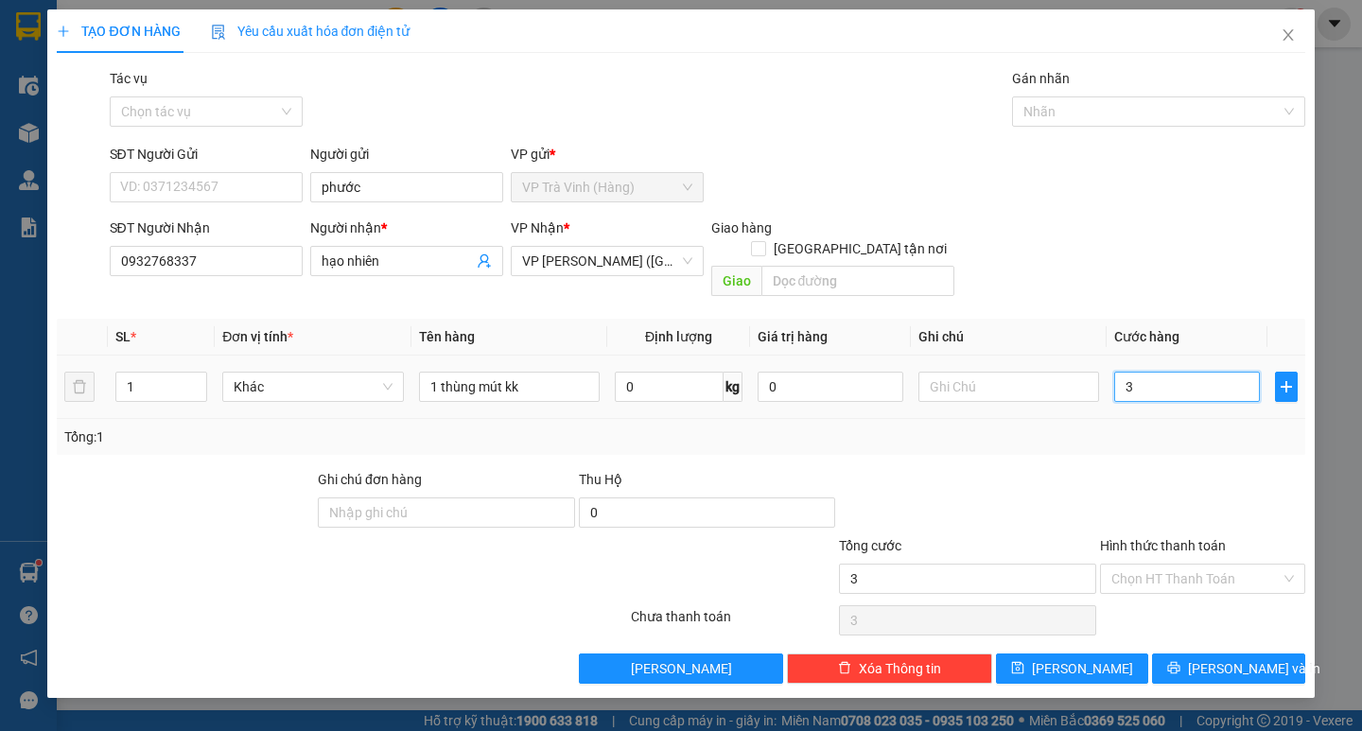
type input "35"
click at [1143, 419] on div "Tổng: 1" at bounding box center [680, 437] width 1247 height 36
click at [1191, 565] on input "Hình thức thanh toán" at bounding box center [1195, 579] width 169 height 28
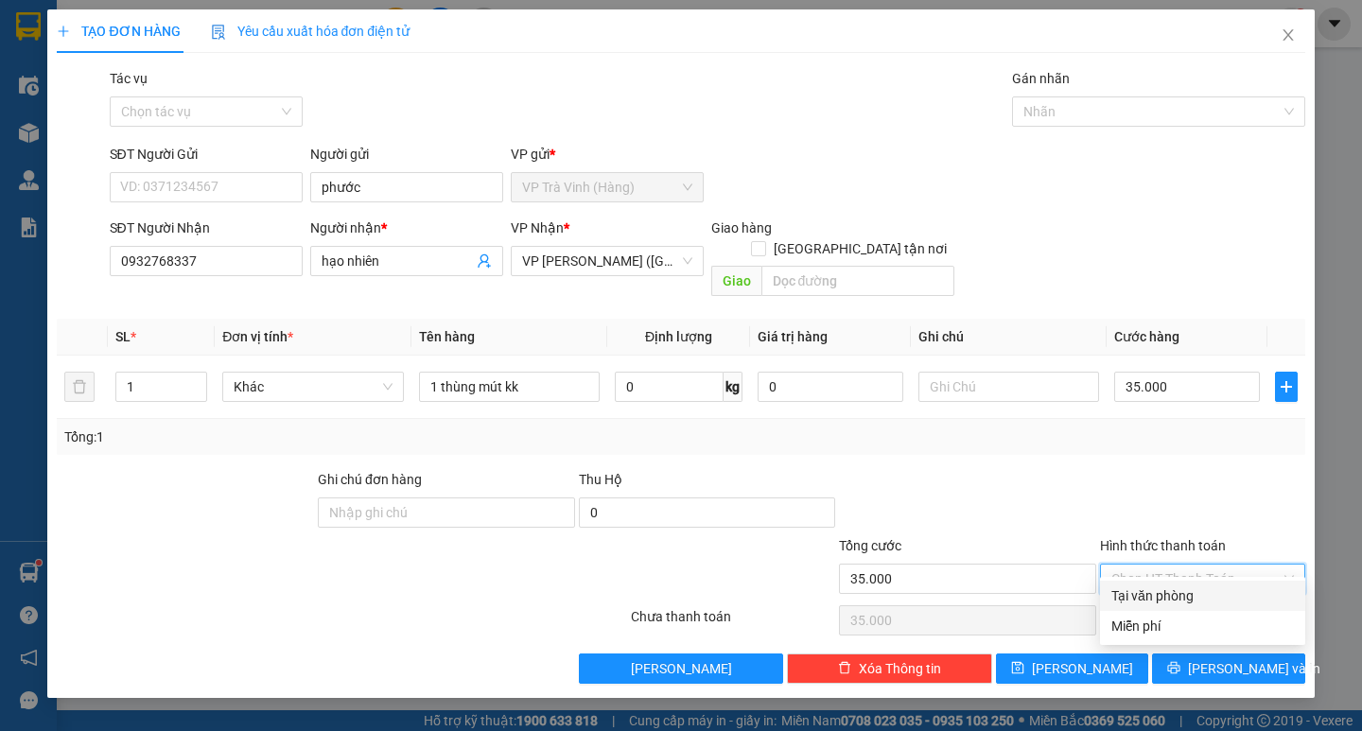
click at [1198, 602] on div "Tại văn phòng" at bounding box center [1202, 595] width 182 height 21
click at [1180, 661] on icon "printer" at bounding box center [1173, 667] width 13 height 13
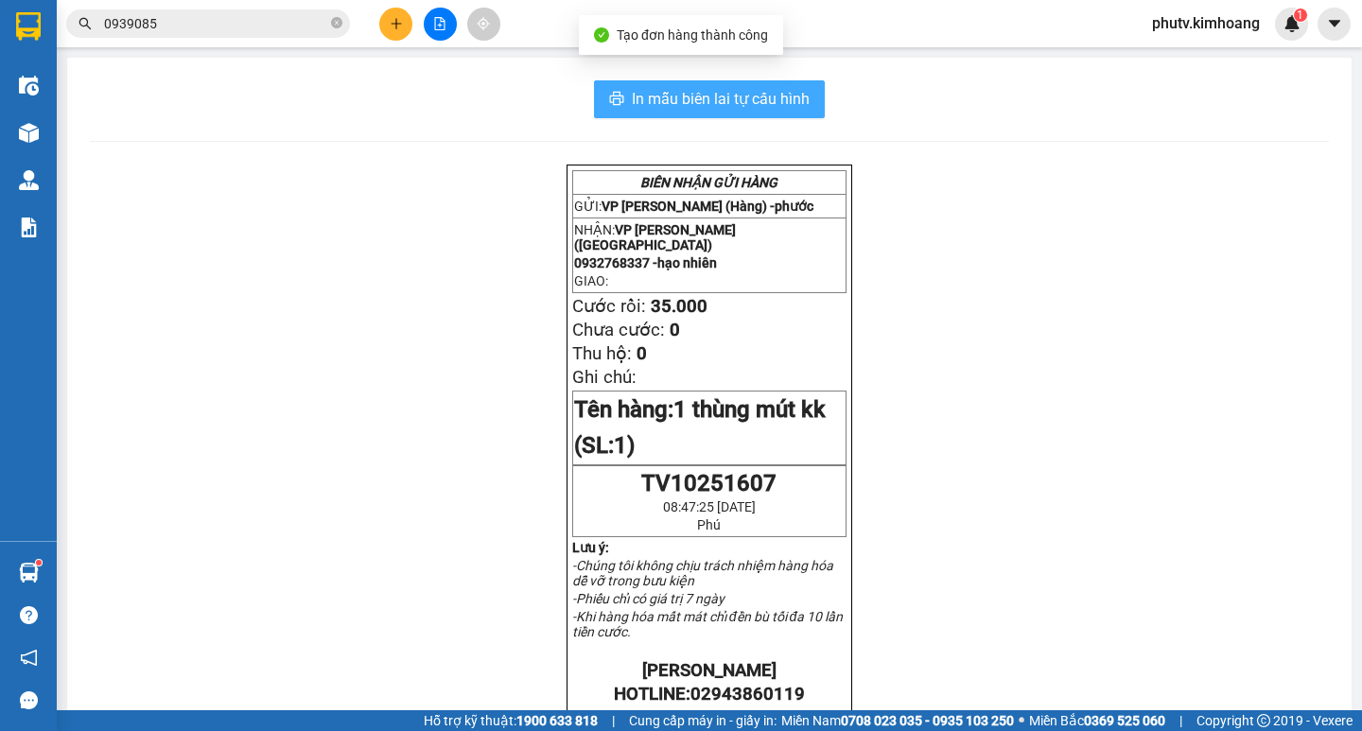
click at [716, 97] on span "In mẫu biên lai tự cấu hình" at bounding box center [721, 99] width 178 height 24
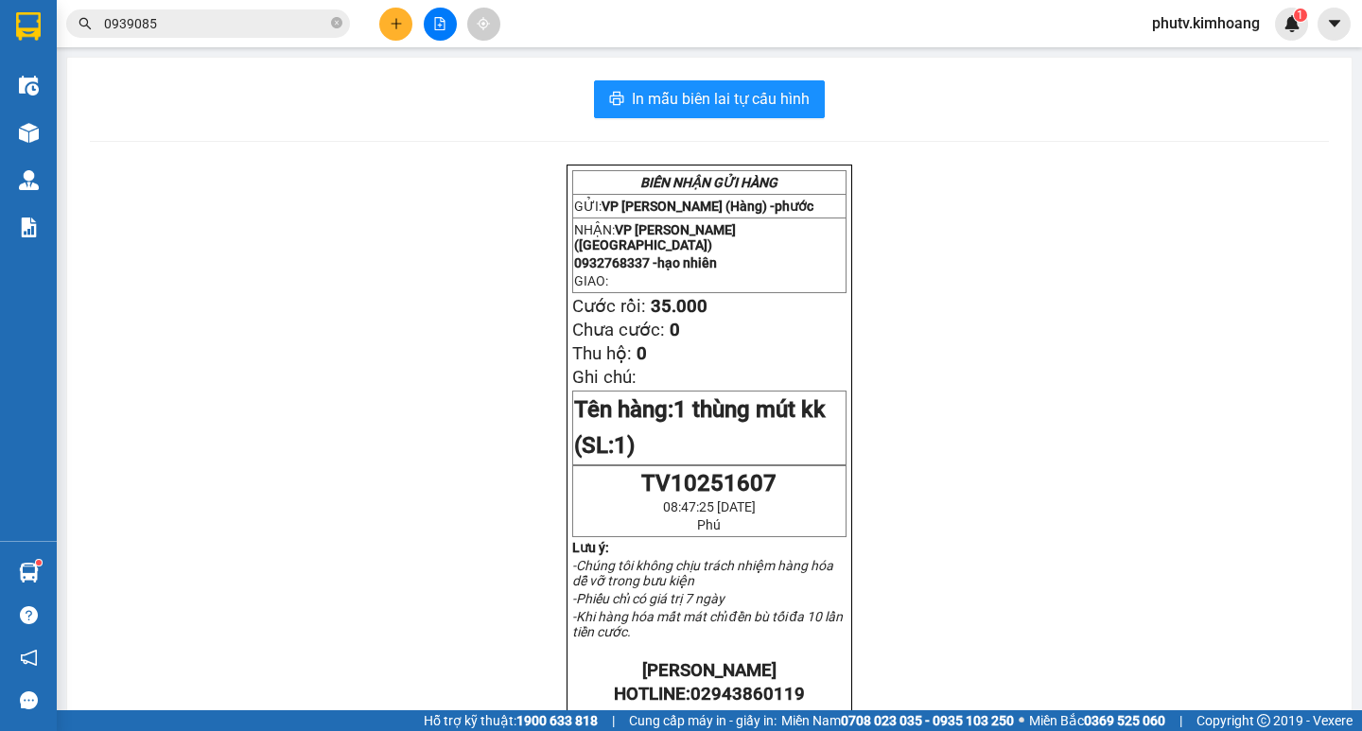
click at [400, 24] on icon "plus" at bounding box center [396, 23] width 10 height 1
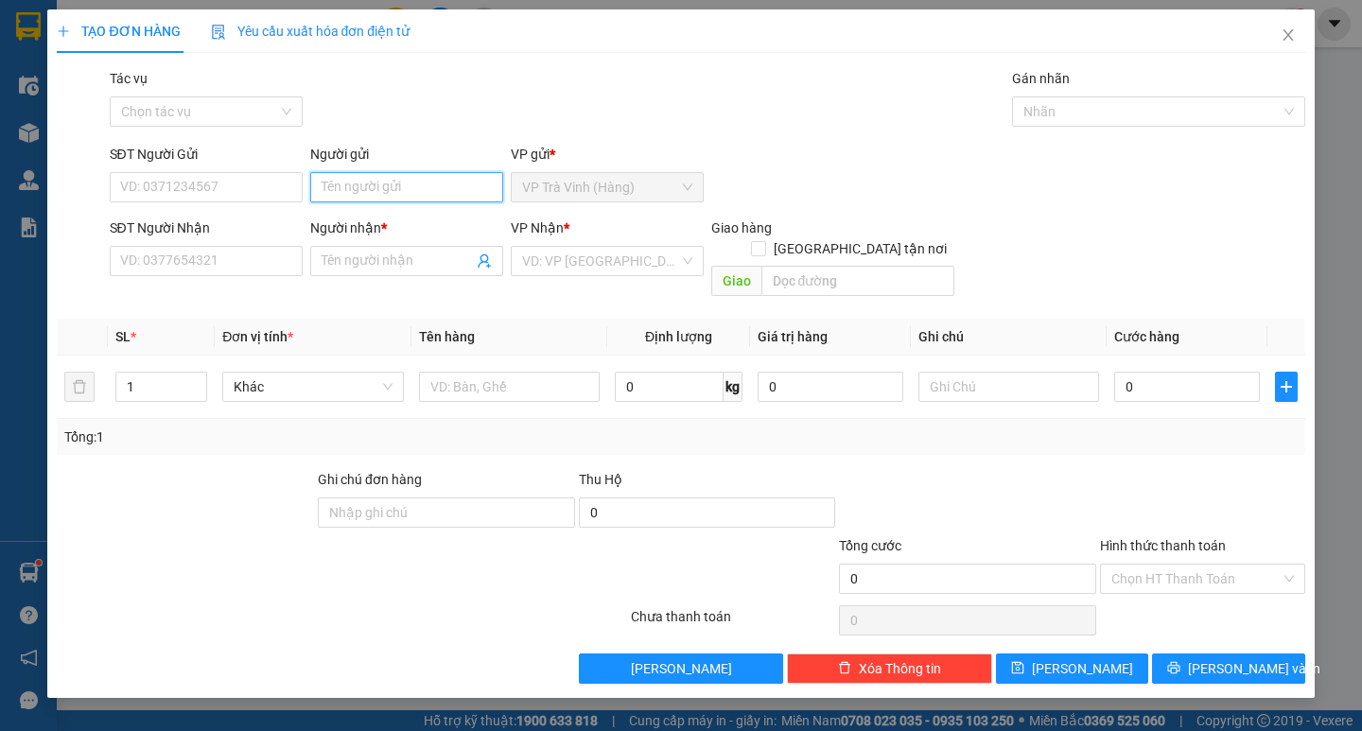
click at [389, 181] on input "Người gửi" at bounding box center [406, 187] width 193 height 30
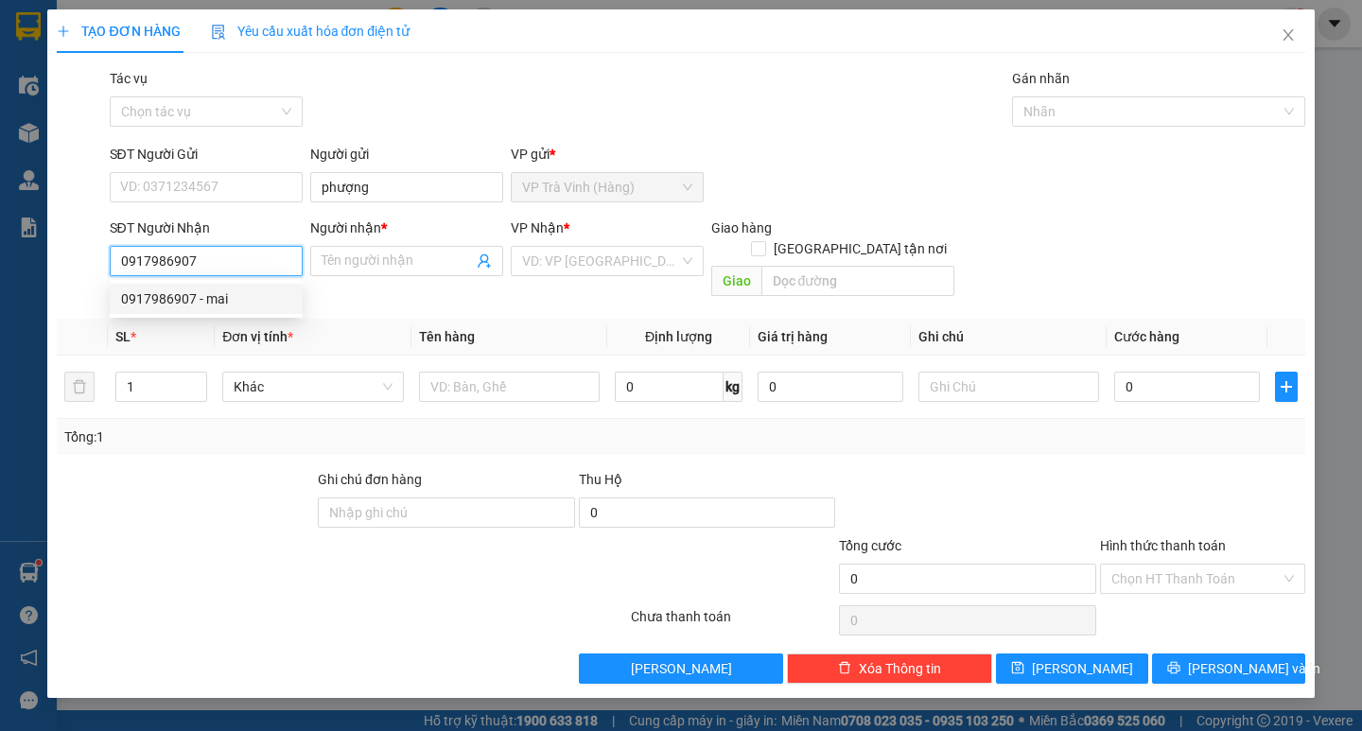
click at [197, 293] on div "0917986907 - mai" at bounding box center [206, 298] width 170 height 21
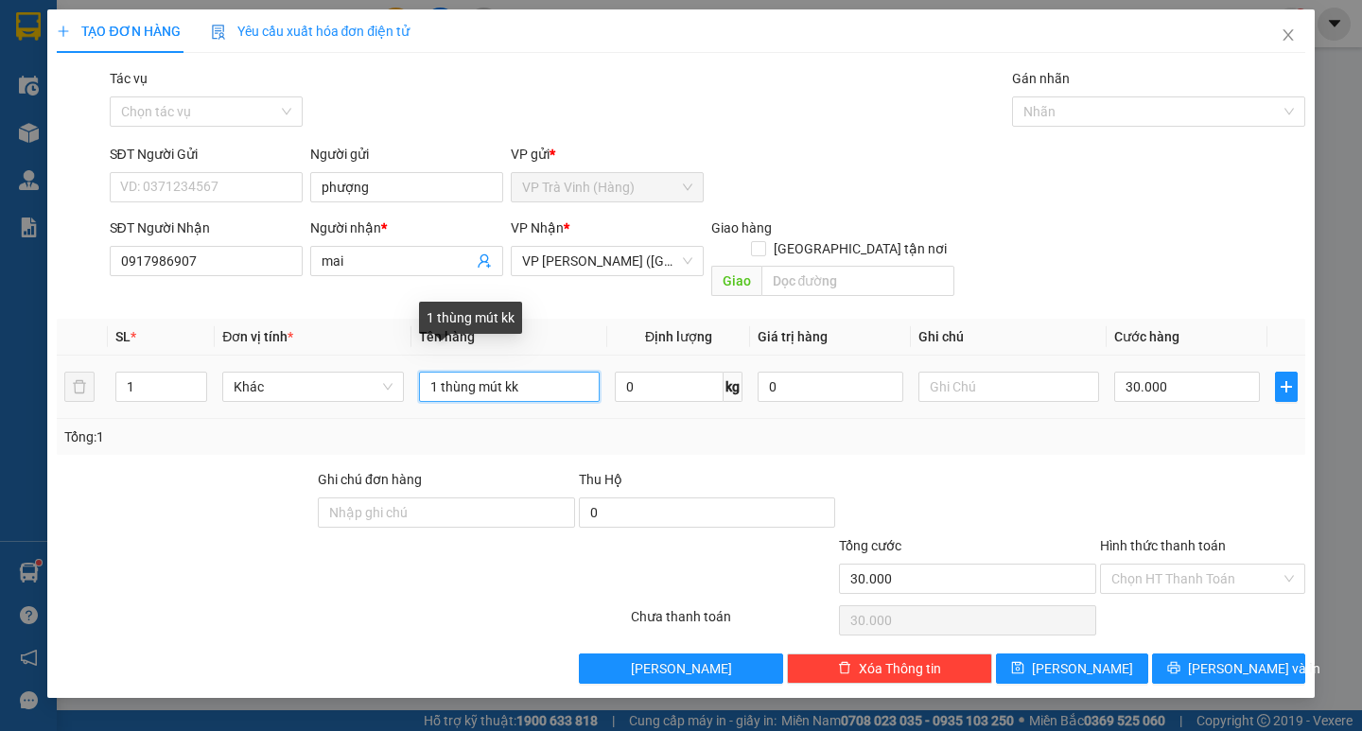
click at [496, 372] on input "1 thùng mút kk" at bounding box center [509, 387] width 181 height 30
click at [495, 372] on input "1 thùng mút kk" at bounding box center [509, 387] width 181 height 30
click at [1241, 565] on input "Hình thức thanh toán" at bounding box center [1195, 579] width 169 height 28
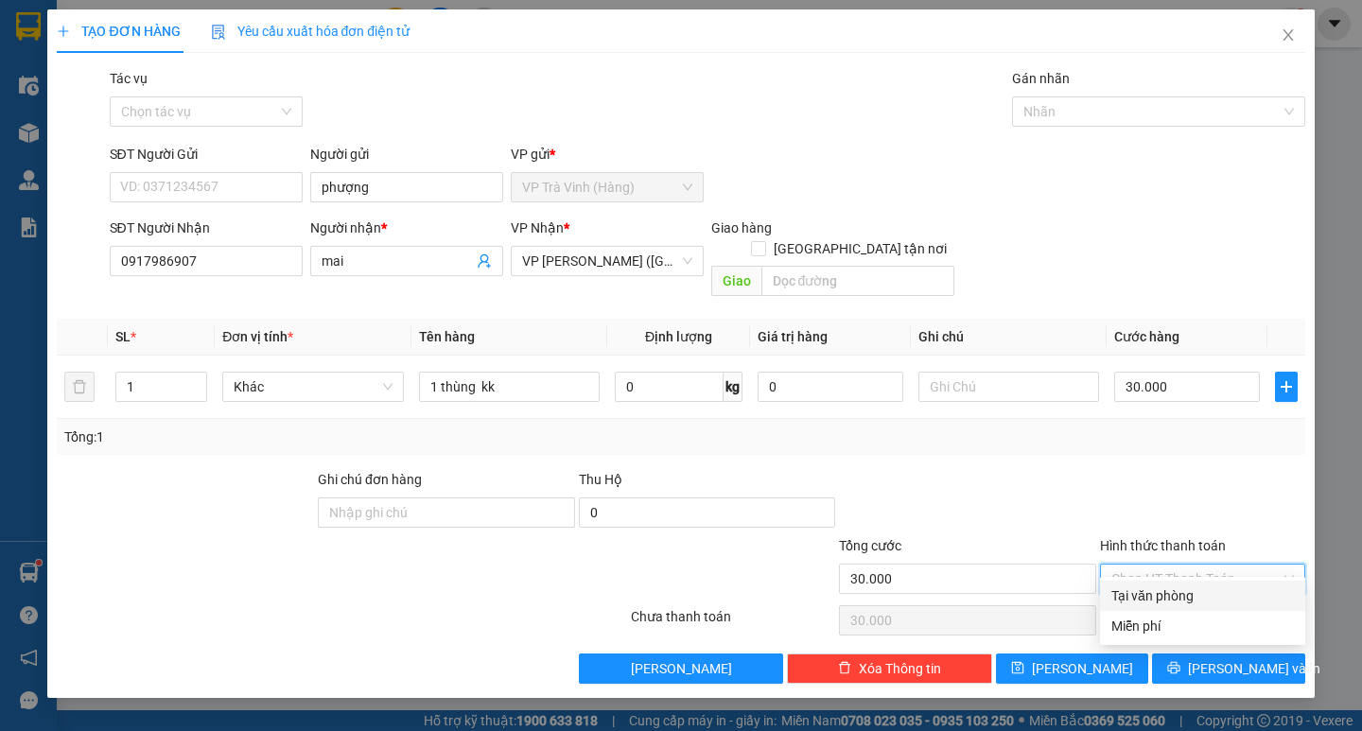
click at [1215, 592] on div "Tại văn phòng" at bounding box center [1202, 595] width 182 height 21
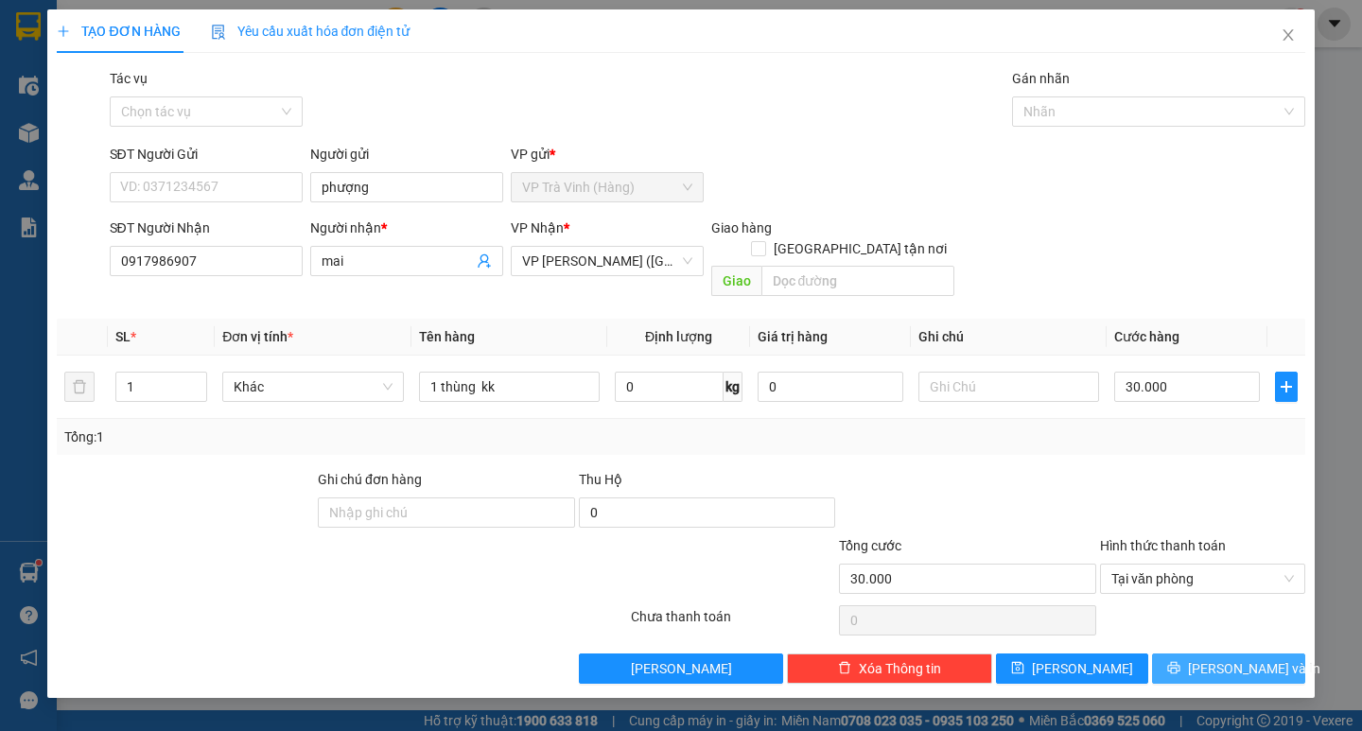
click at [1213, 658] on span "Lưu và In" at bounding box center [1254, 668] width 132 height 21
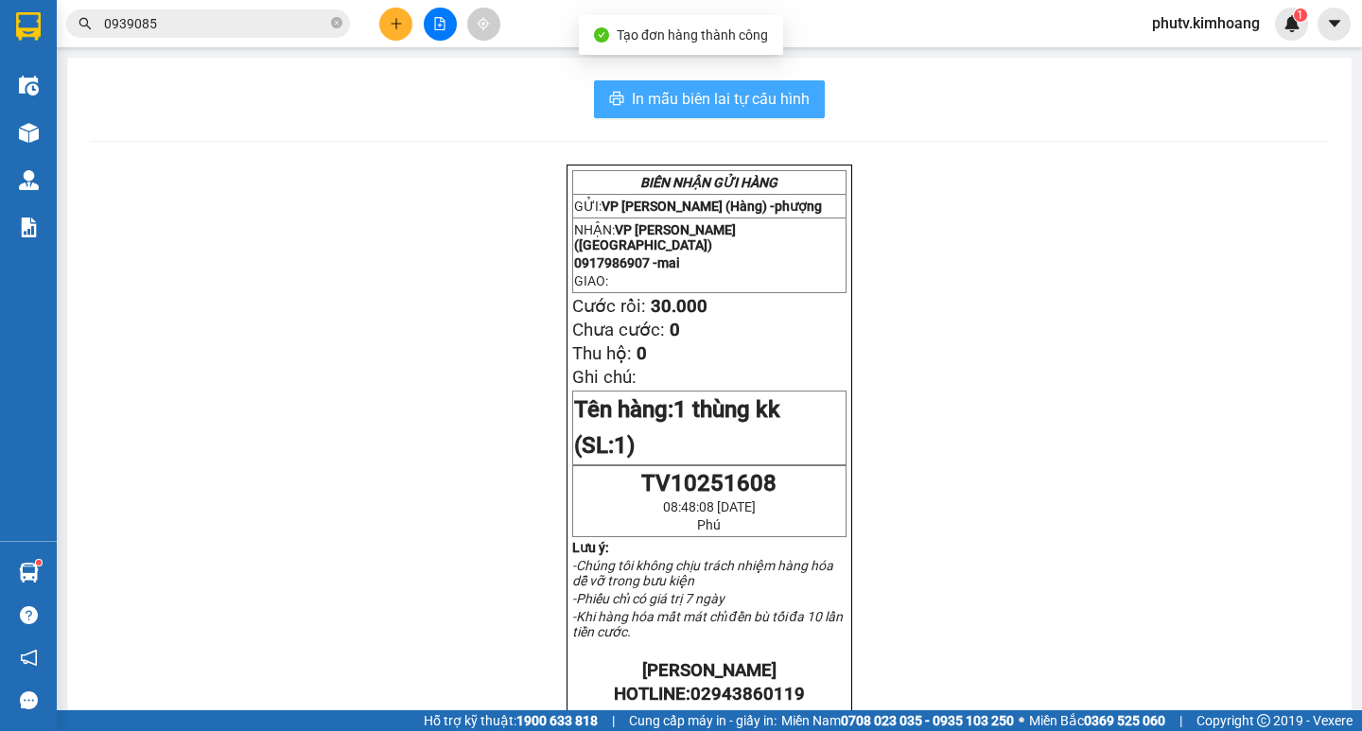
click at [711, 113] on button "In mẫu biên lai tự cấu hình" at bounding box center [709, 99] width 231 height 38
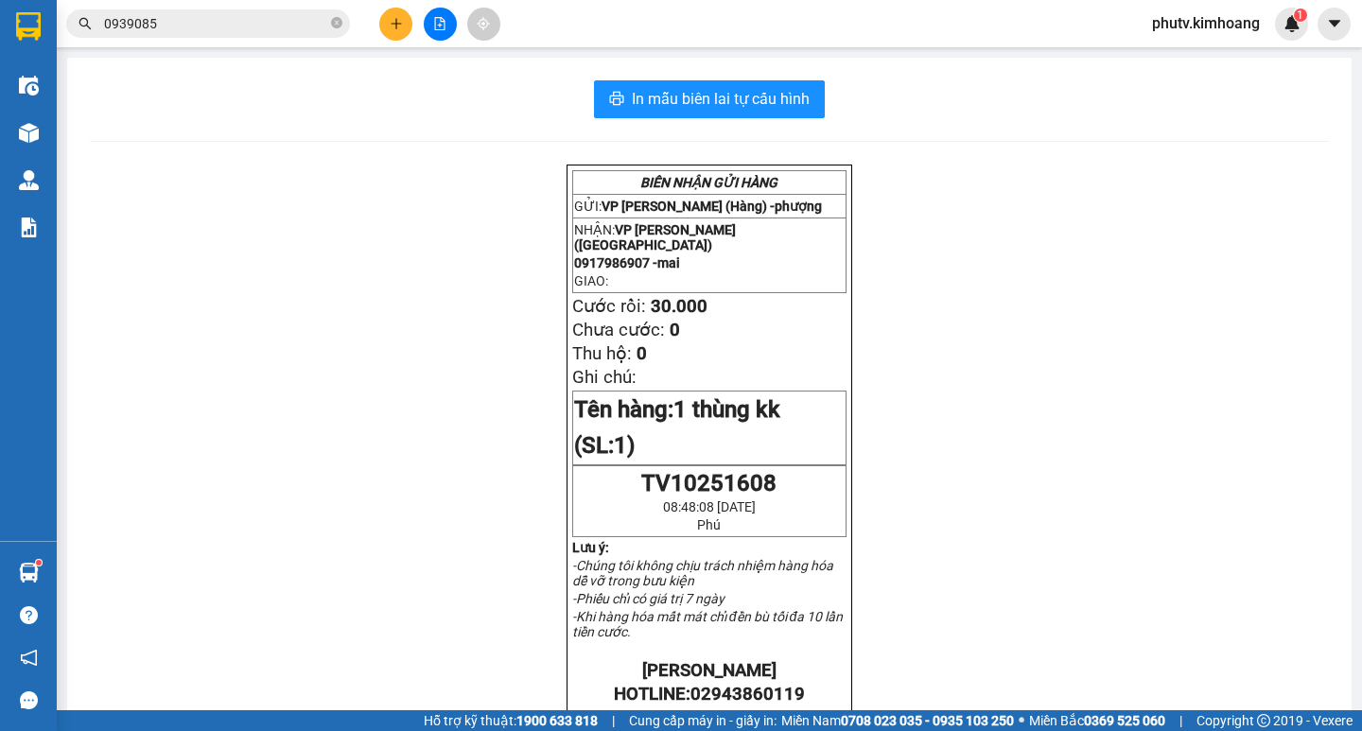
click at [392, 24] on icon "plus" at bounding box center [396, 23] width 10 height 1
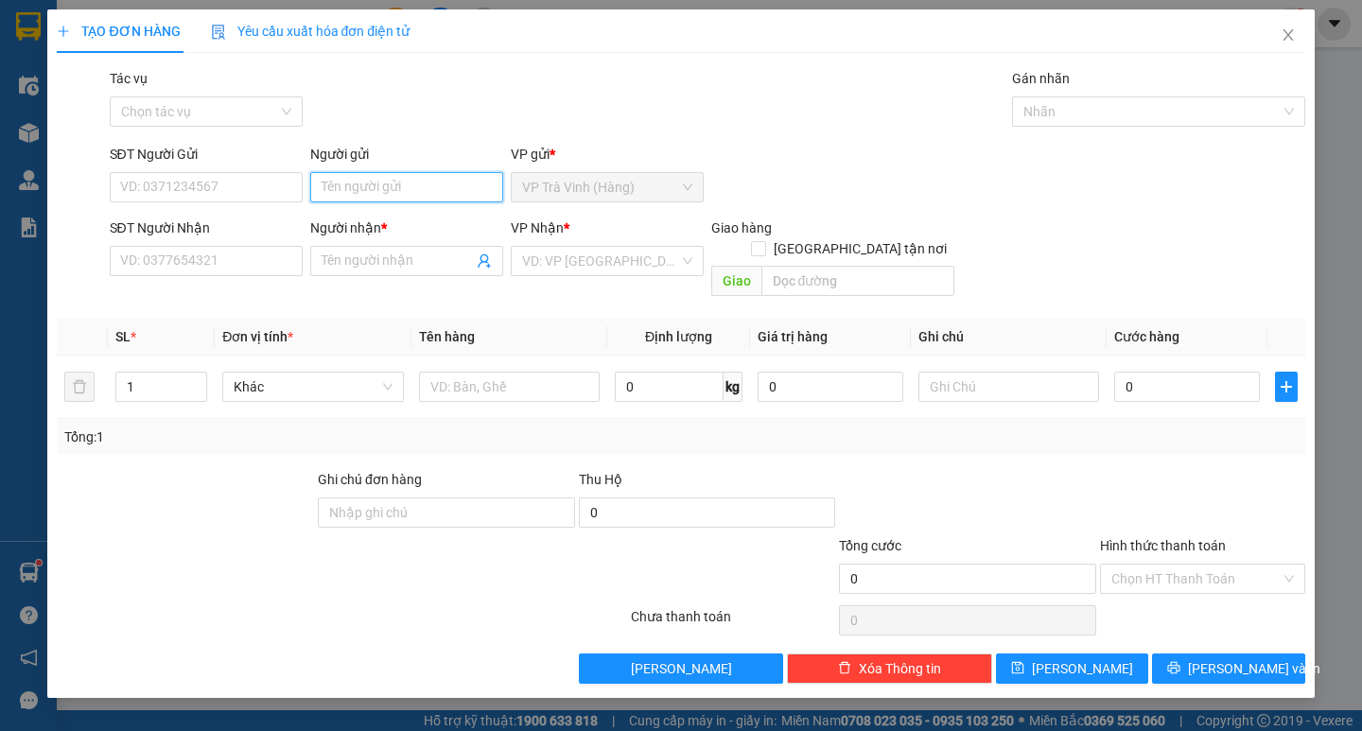
click at [357, 195] on input "Người gửi" at bounding box center [406, 187] width 193 height 30
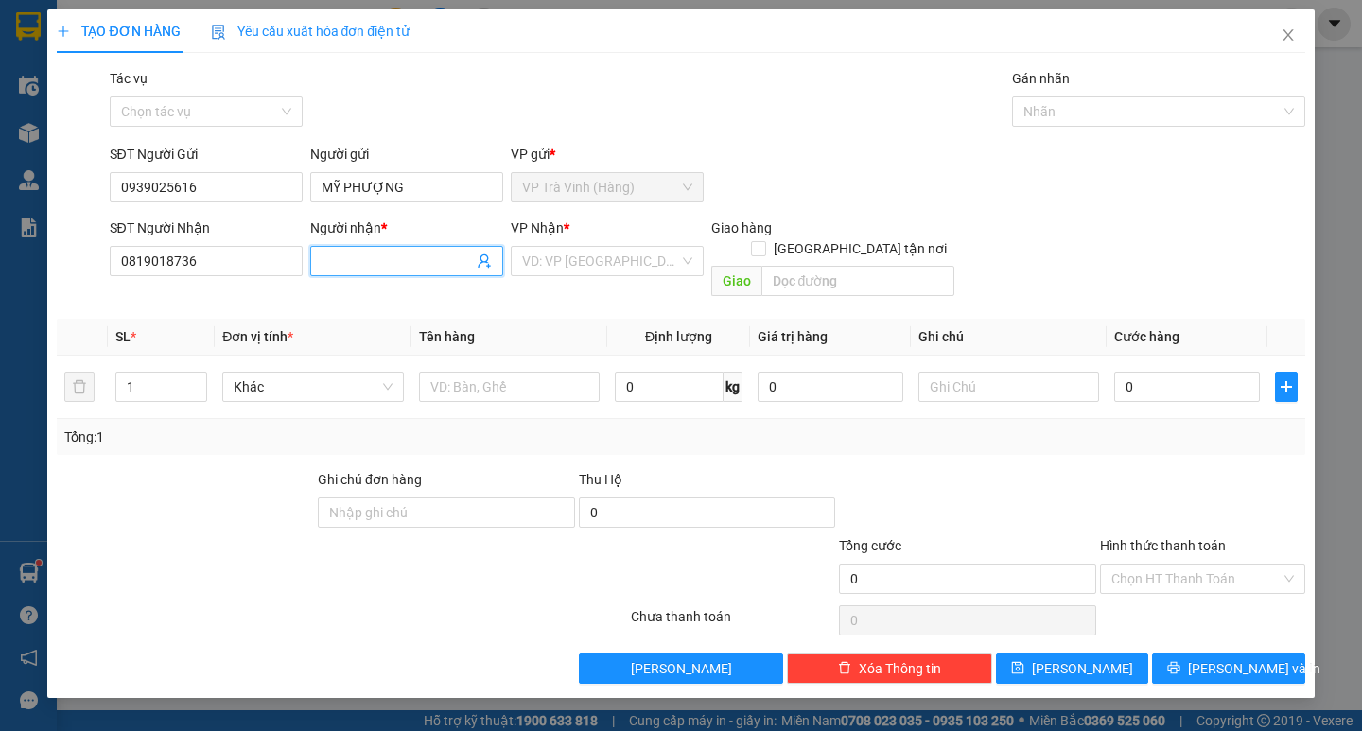
click at [367, 266] on input "Người nhận *" at bounding box center [396, 261] width 151 height 21
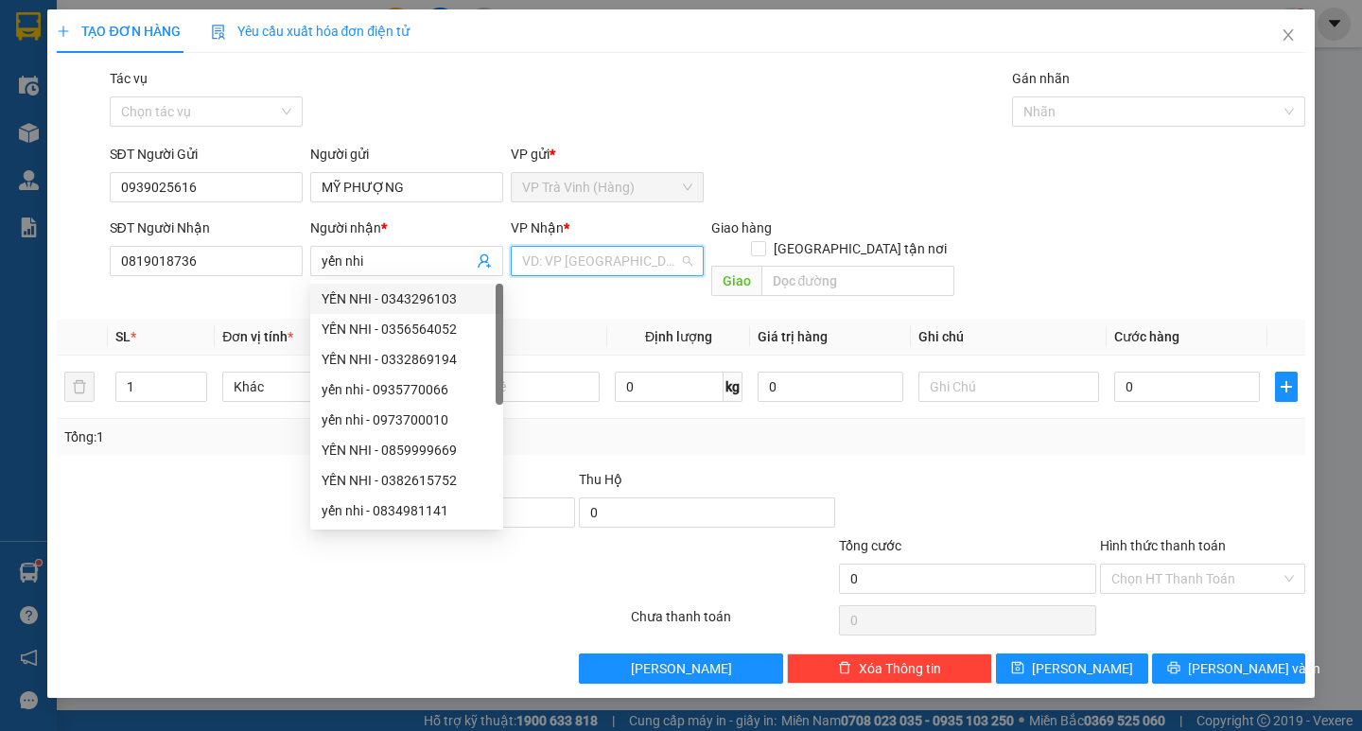
drag, startPoint x: 542, startPoint y: 256, endPoint x: 560, endPoint y: 269, distance: 22.3
click at [543, 256] on input "search" at bounding box center [600, 261] width 157 height 28
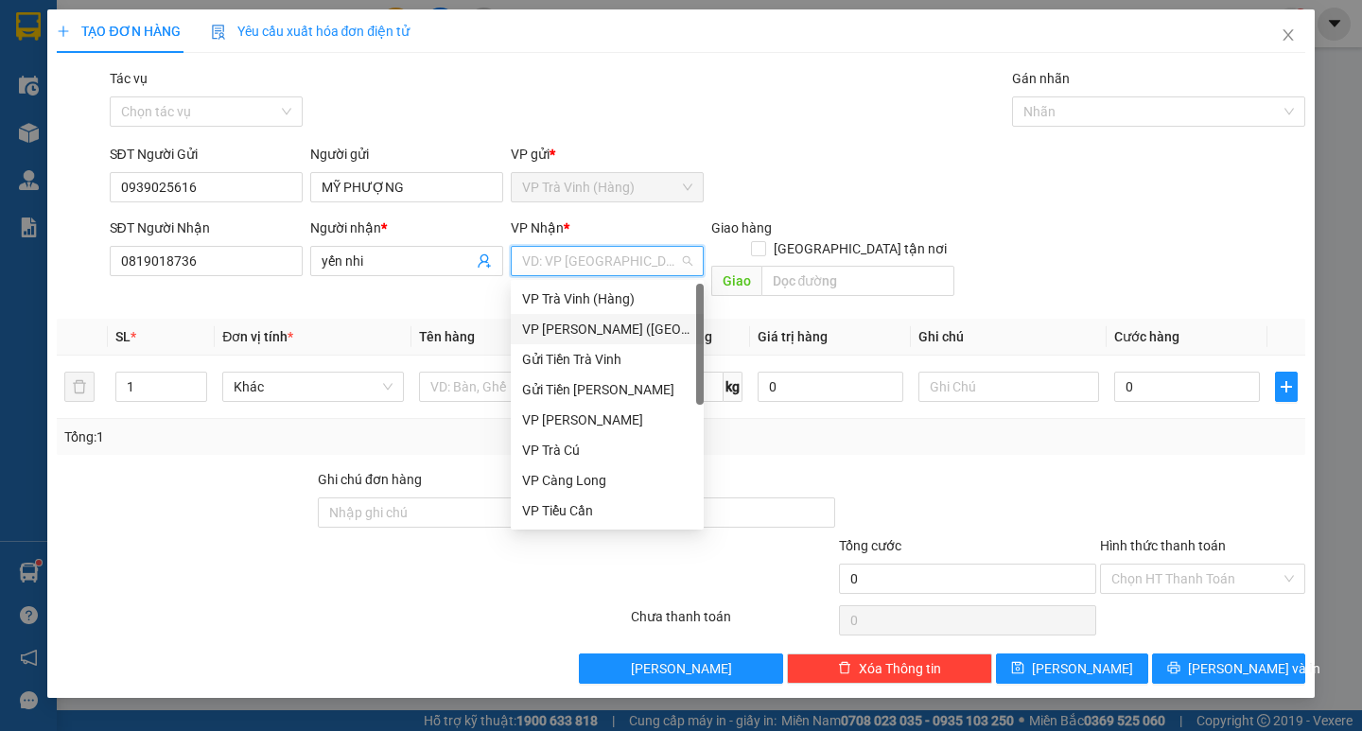
click at [598, 328] on div "VP Trần Phú (Hàng)" at bounding box center [607, 329] width 170 height 21
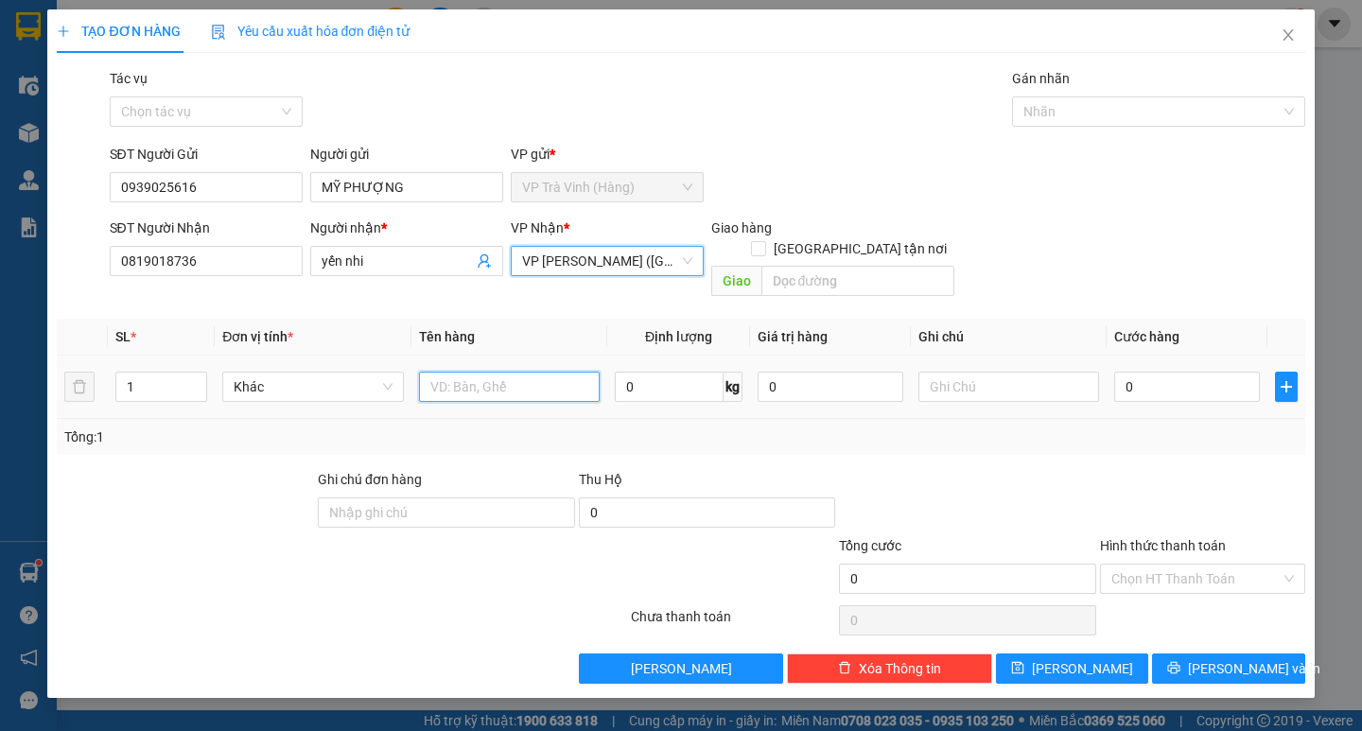
click at [496, 373] on input "text" at bounding box center [509, 387] width 181 height 30
click at [1189, 381] on div "0" at bounding box center [1187, 387] width 146 height 38
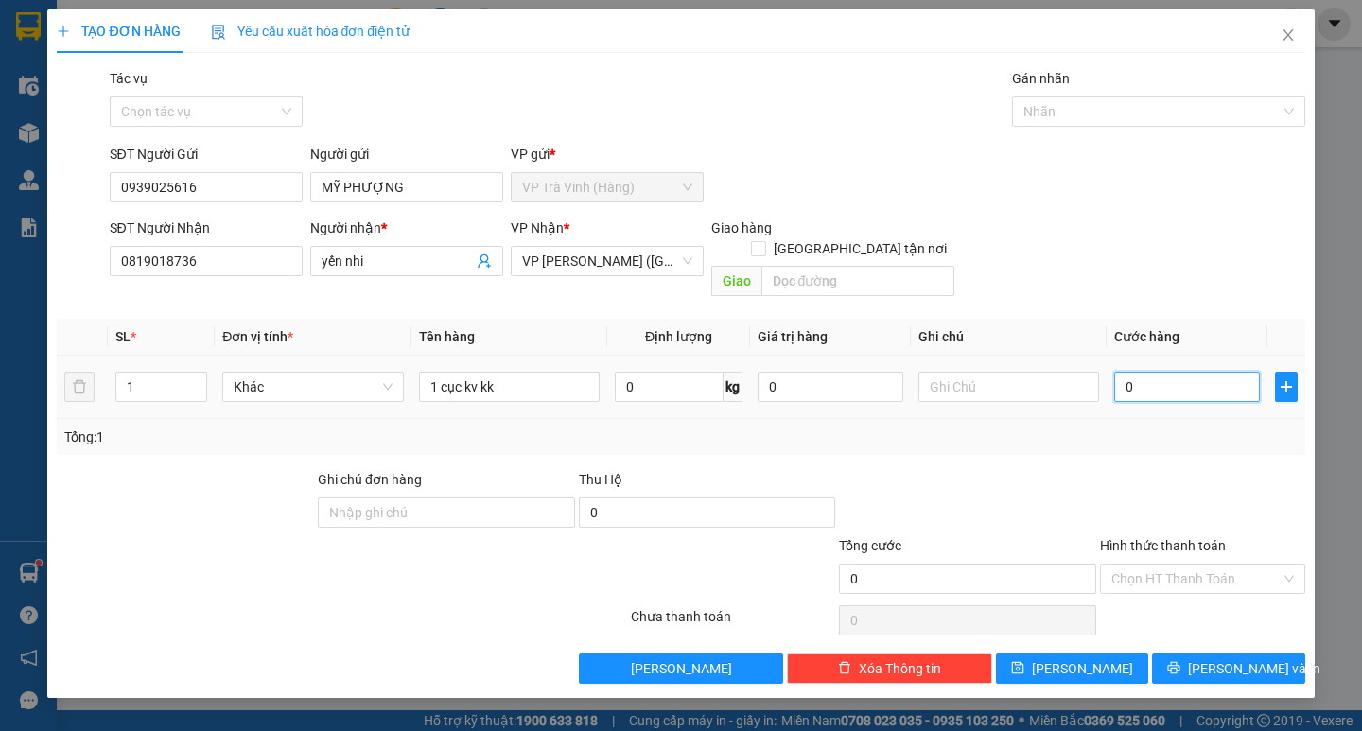
click at [1176, 373] on input "0" at bounding box center [1187, 387] width 146 height 30
drag, startPoint x: 1144, startPoint y: 418, endPoint x: 1170, endPoint y: 459, distance: 48.0
click at [1145, 426] on div "Tổng: 1" at bounding box center [680, 436] width 1232 height 21
click at [1181, 565] on input "Hình thức thanh toán" at bounding box center [1195, 579] width 169 height 28
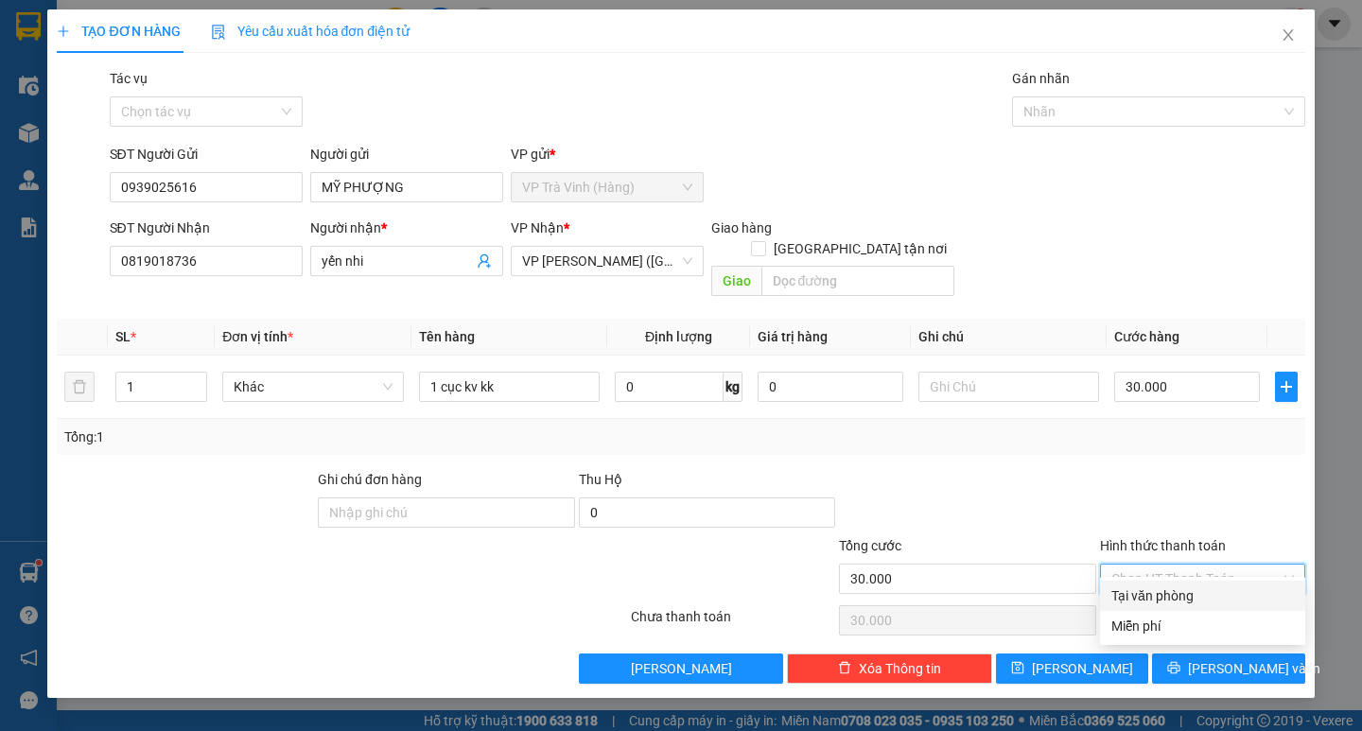
click at [1182, 582] on div "Tại văn phòng" at bounding box center [1202, 596] width 205 height 30
click at [1192, 653] on button "Lưu và In" at bounding box center [1228, 668] width 152 height 30
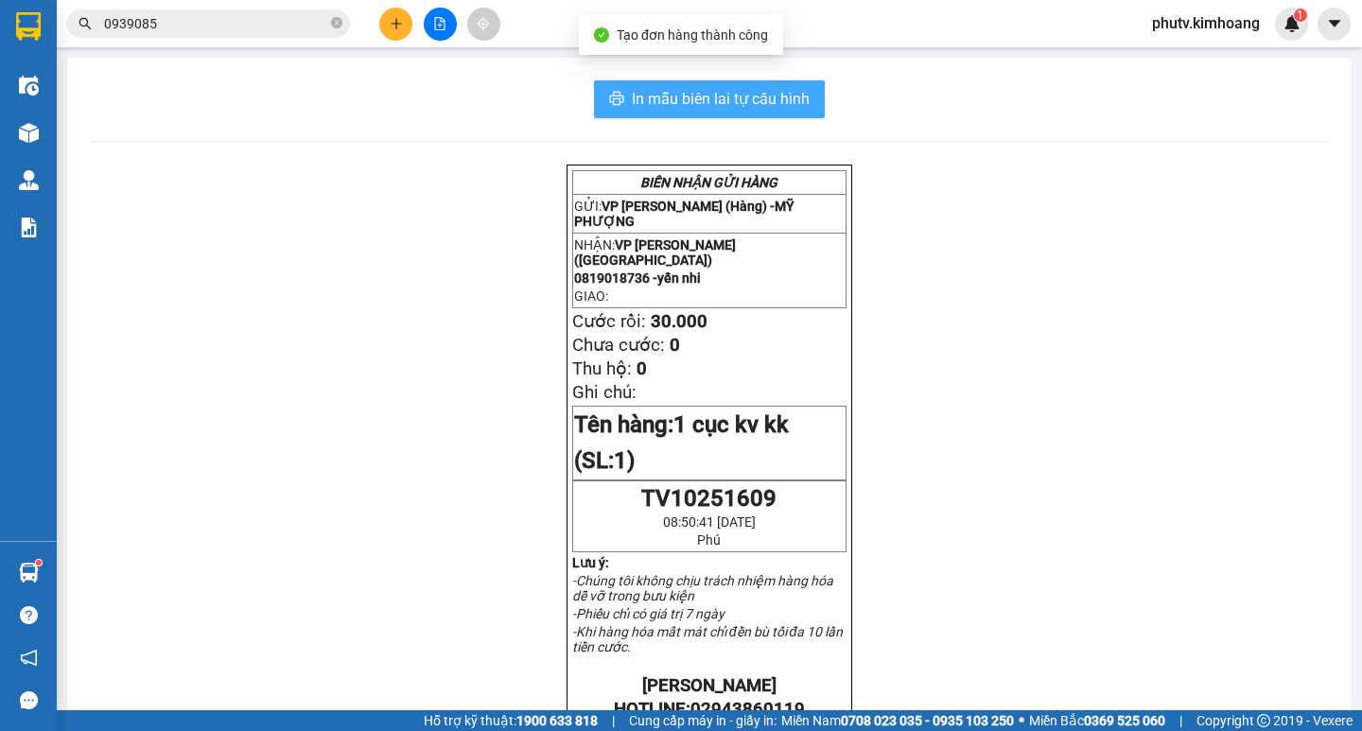
click at [740, 107] on span "In mẫu biên lai tự cấu hình" at bounding box center [721, 99] width 178 height 24
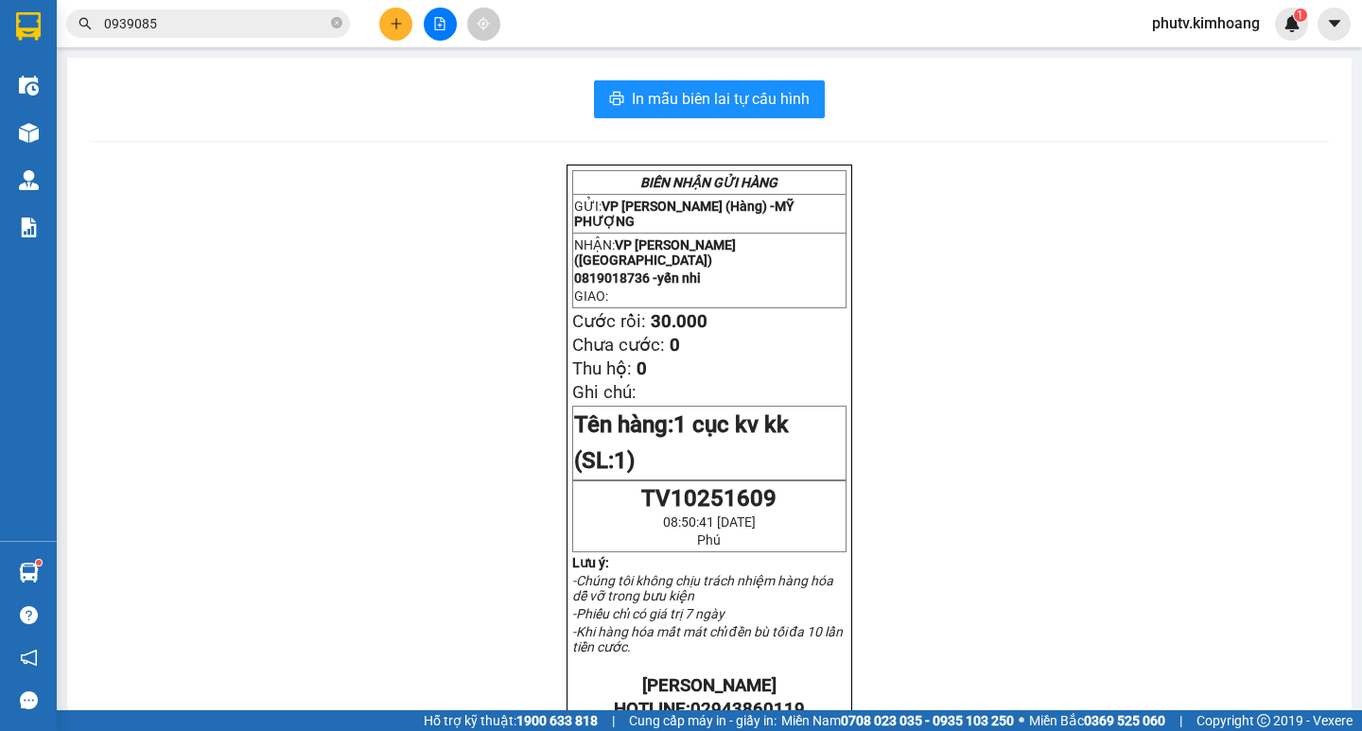
click at [190, 26] on input "0939085" at bounding box center [215, 23] width 223 height 21
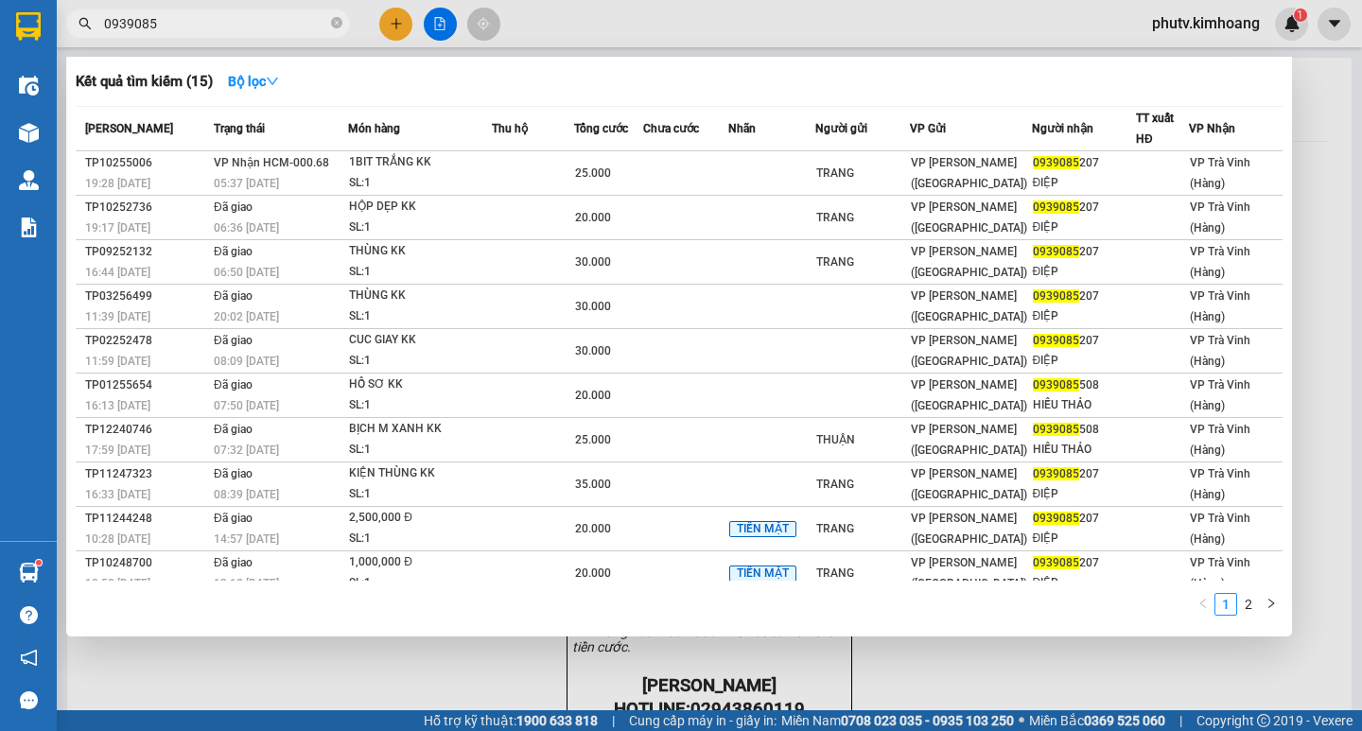
click at [190, 26] on input "0939085" at bounding box center [215, 23] width 223 height 21
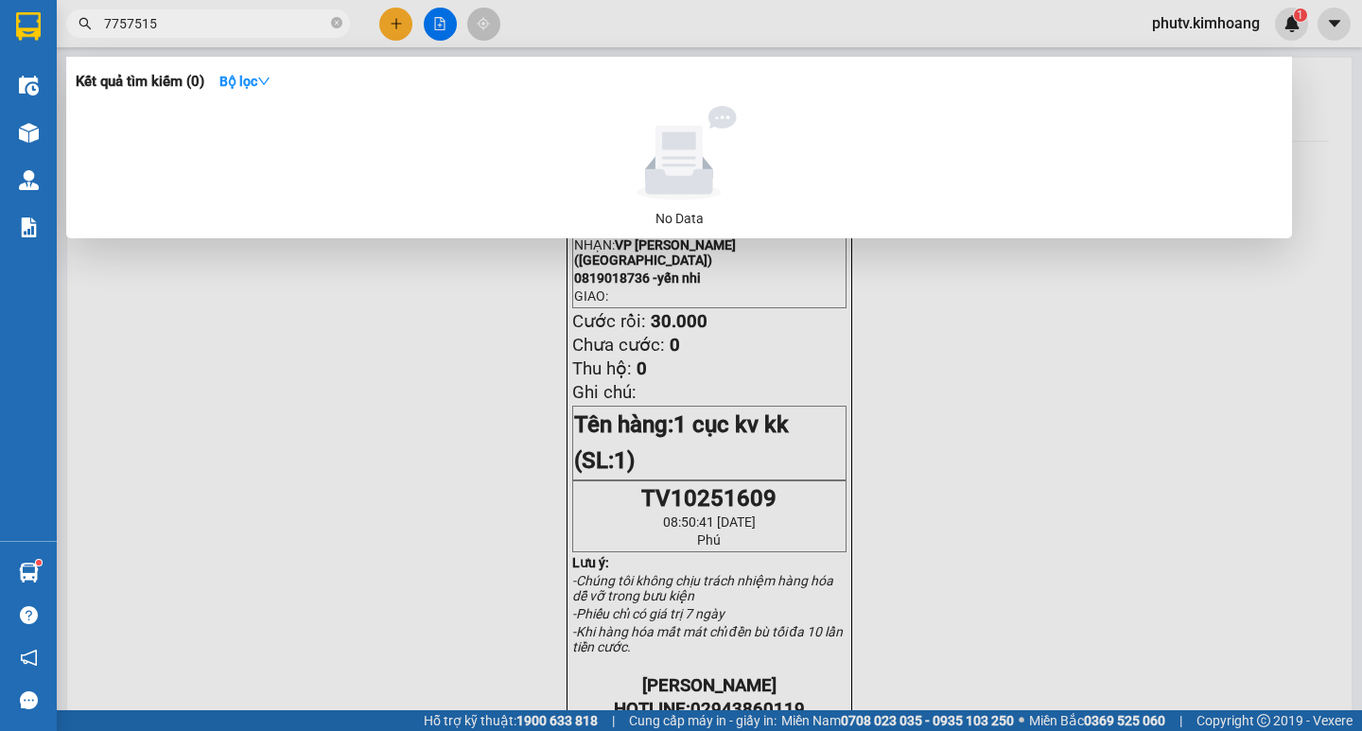
click at [121, 20] on input "7757515" at bounding box center [215, 23] width 223 height 21
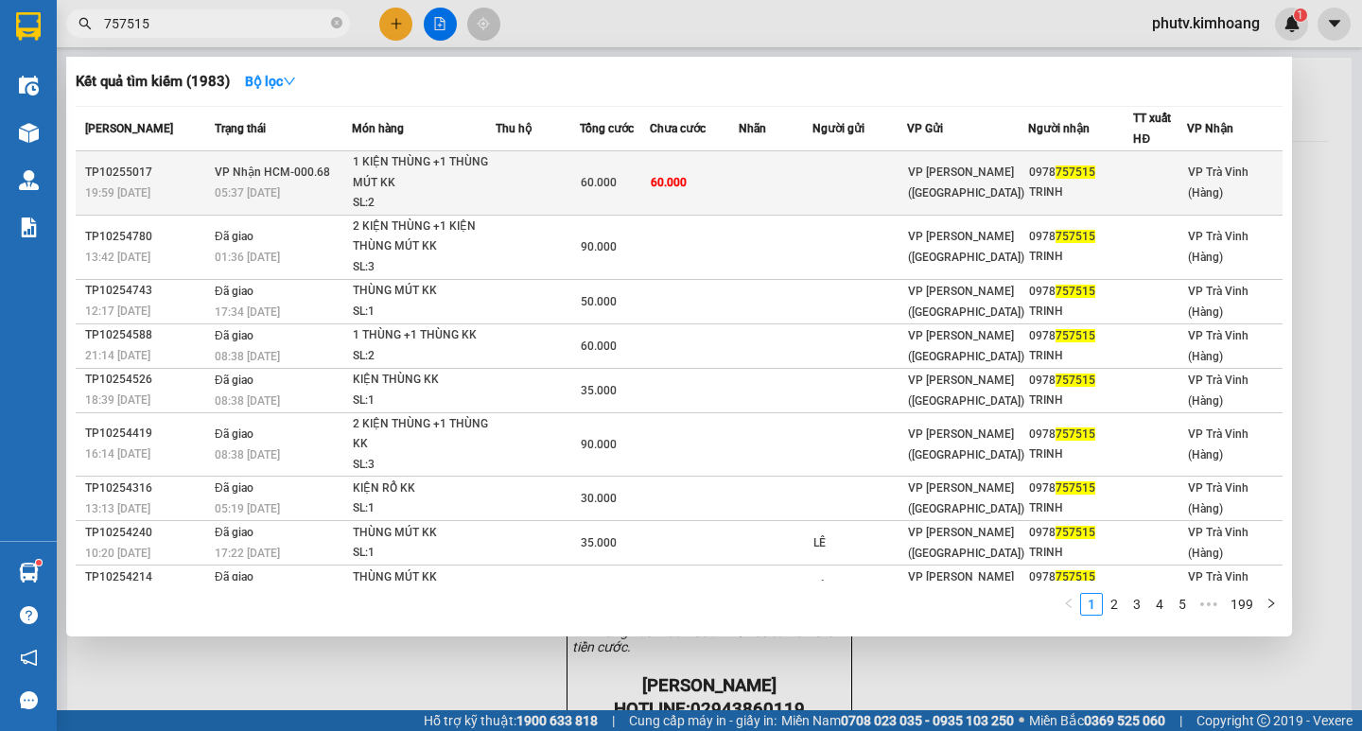
click at [485, 175] on div "1 KIỆN THÙNG +1 THÙNG MÚT KK" at bounding box center [424, 172] width 142 height 41
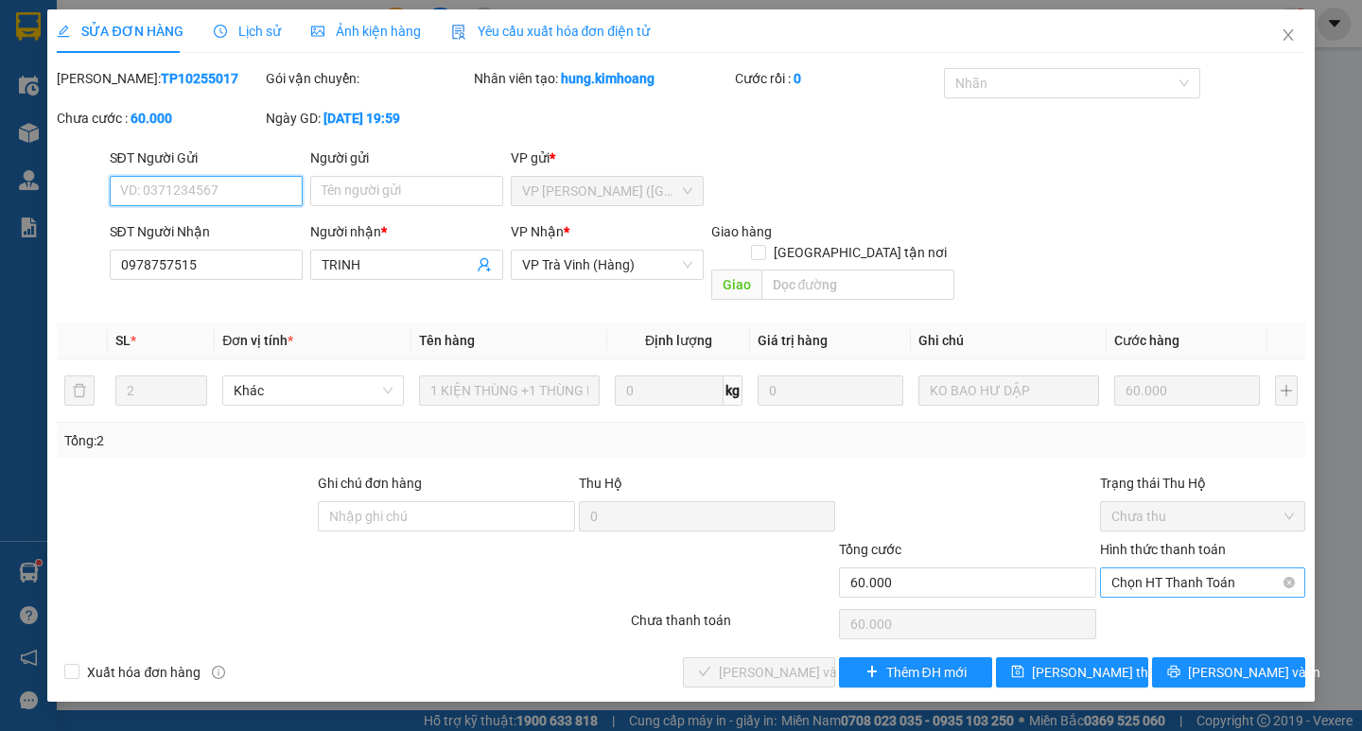
drag, startPoint x: 1178, startPoint y: 549, endPoint x: 1178, endPoint y: 560, distance: 10.4
click at [1178, 568] on span "Chọn HT Thanh Toán" at bounding box center [1202, 582] width 182 height 28
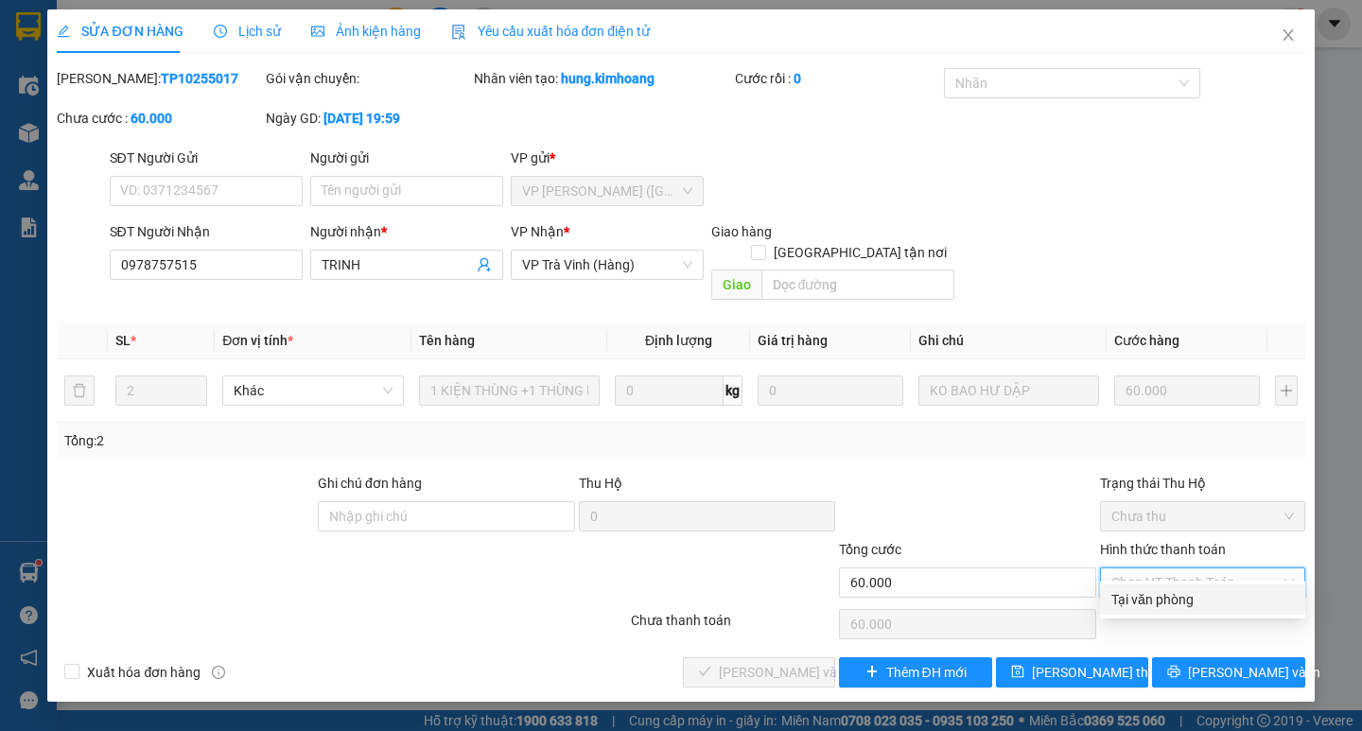
click at [1173, 603] on div "Tại văn phòng" at bounding box center [1202, 599] width 182 height 21
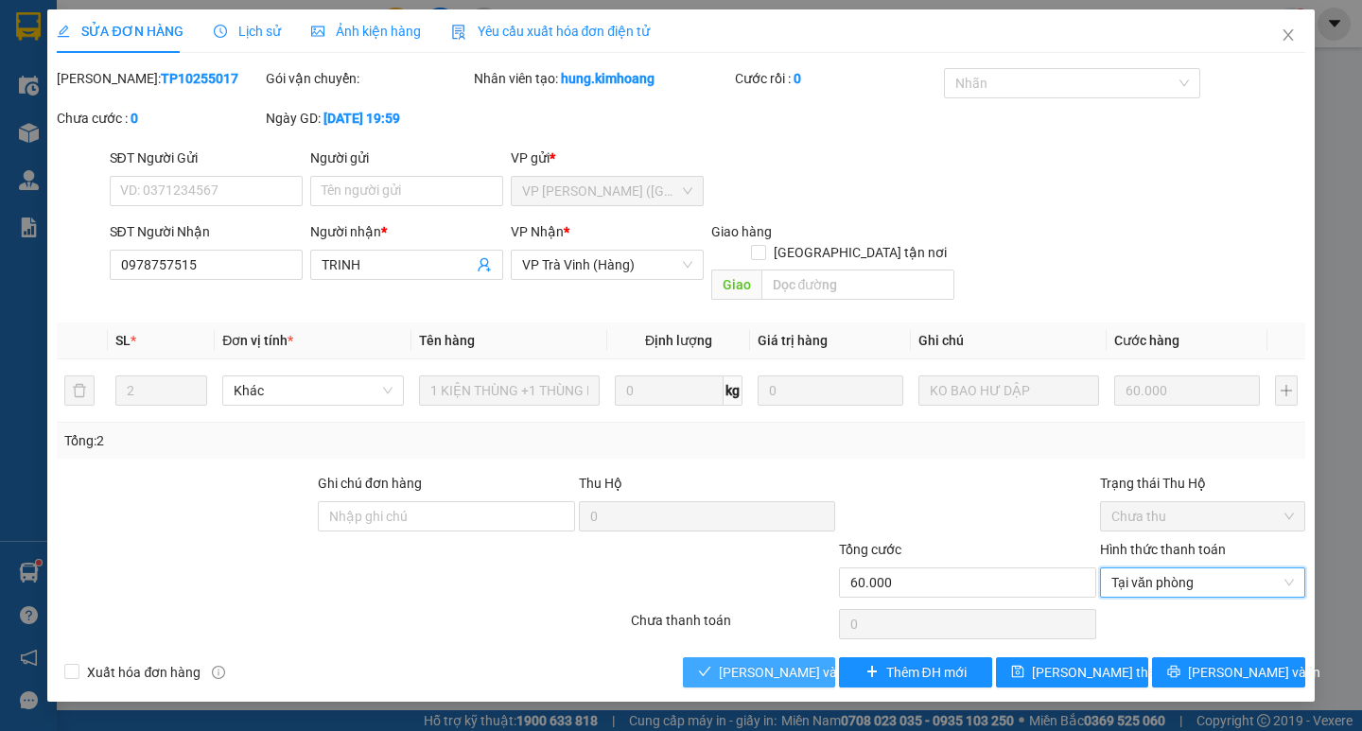
drag, startPoint x: 716, startPoint y: 649, endPoint x: 768, endPoint y: 635, distance: 53.7
click at [715, 657] on button "Lưu và Giao hàng" at bounding box center [759, 672] width 152 height 30
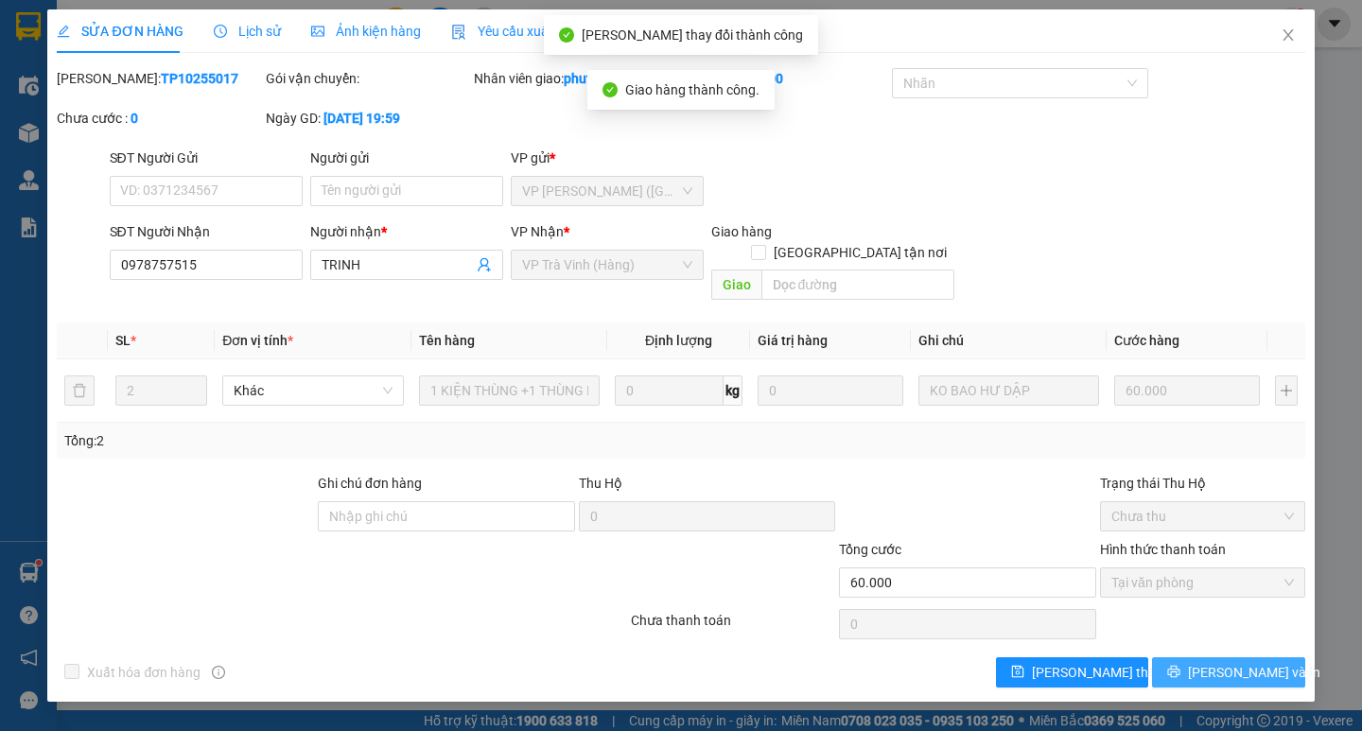
click at [1176, 657] on button "Lưu và In" at bounding box center [1228, 672] width 152 height 30
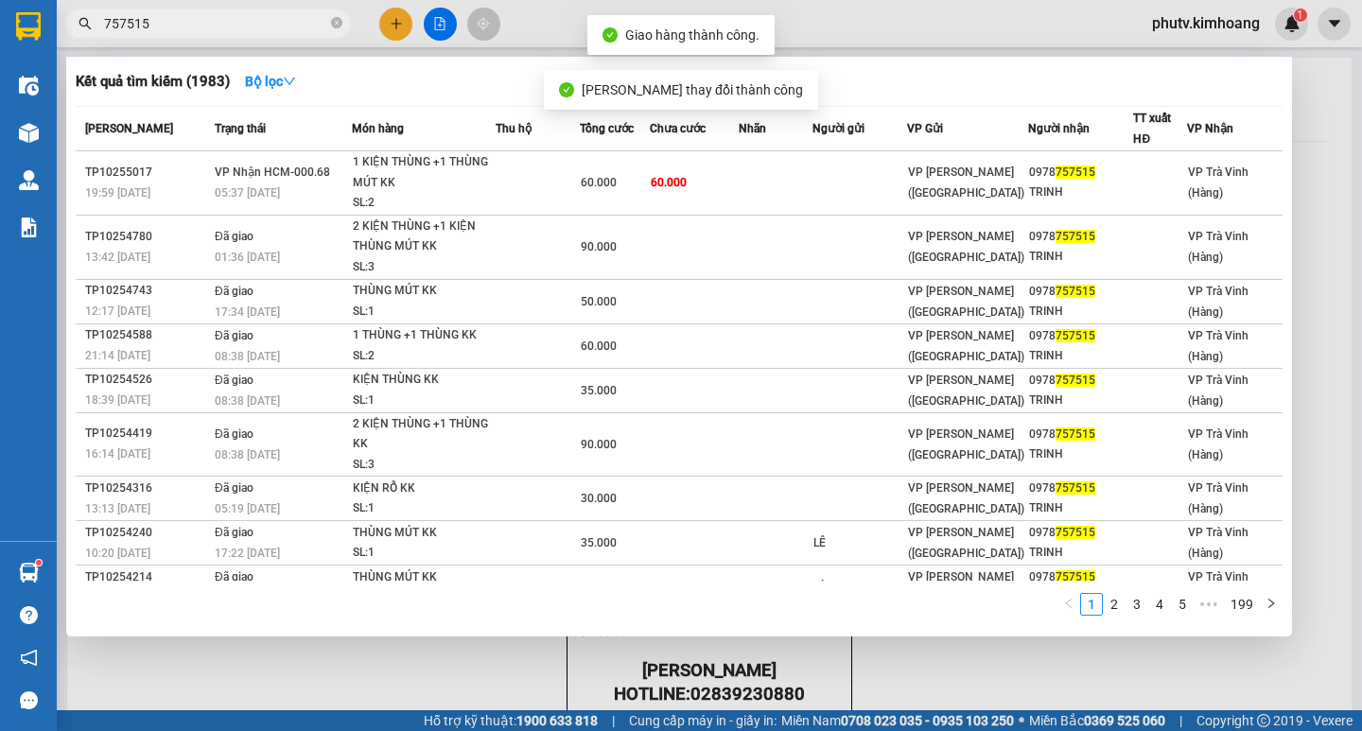
click at [287, 27] on input "757515" at bounding box center [215, 23] width 223 height 21
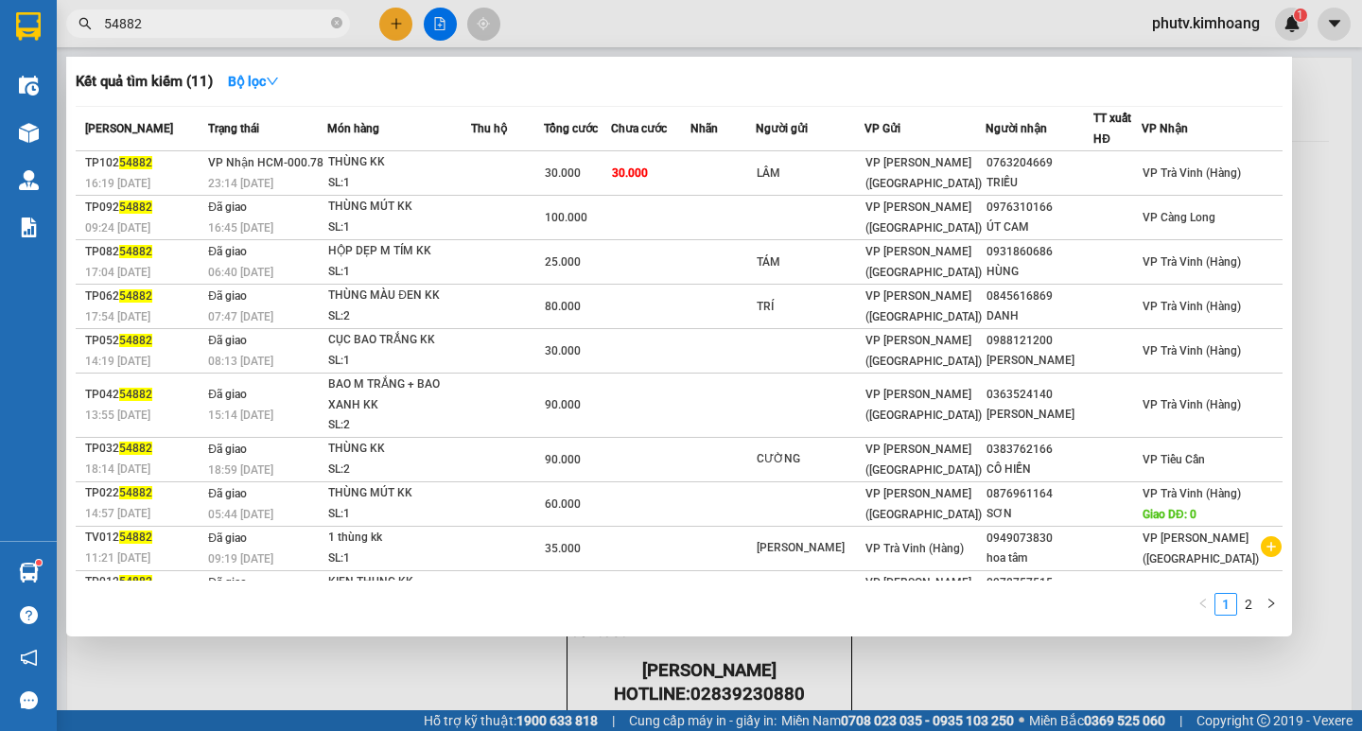
drag, startPoint x: 442, startPoint y: 149, endPoint x: 515, endPoint y: 170, distance: 76.6
click at [515, 170] on td at bounding box center [507, 173] width 73 height 44
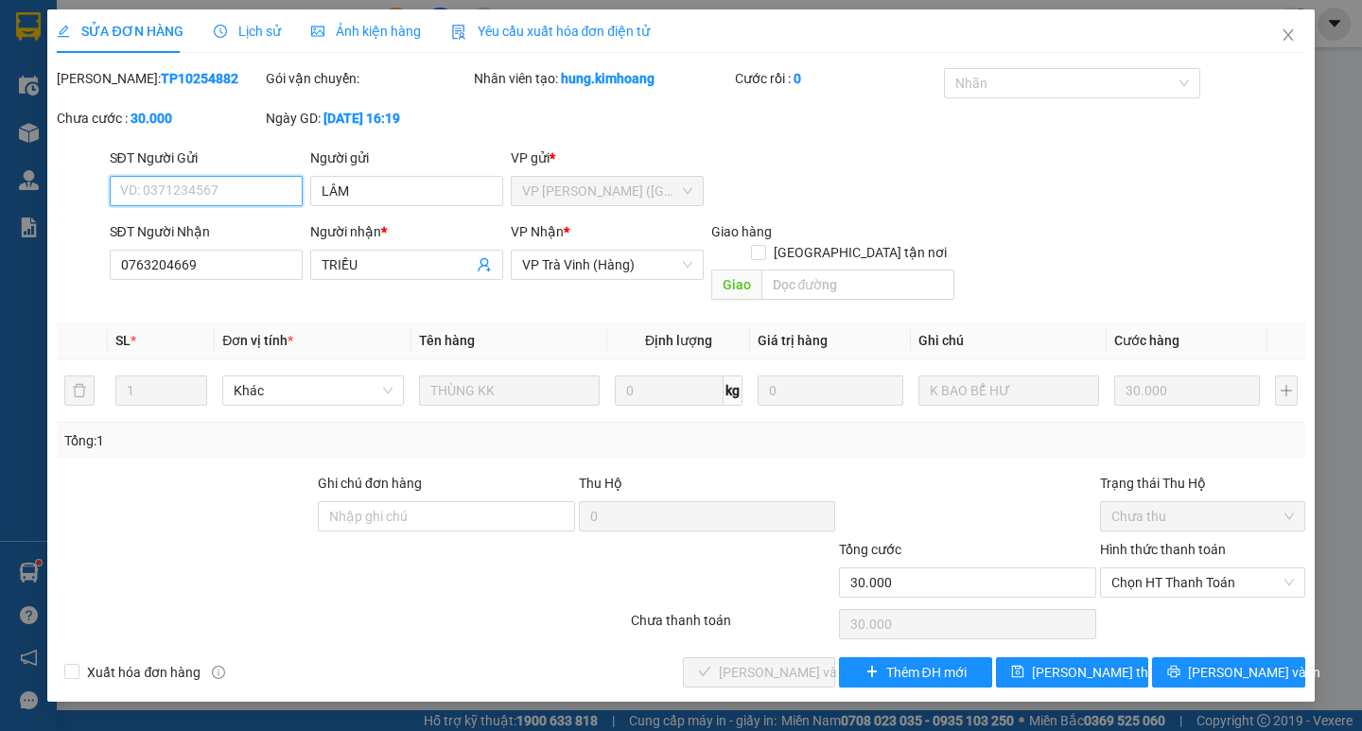
drag, startPoint x: 1151, startPoint y: 574, endPoint x: 1153, endPoint y: 605, distance: 31.3
click at [1151, 580] on div "Hình thức thanh toán Chọn HT Thanh Toán" at bounding box center [1202, 572] width 205 height 66
click at [1153, 606] on div "Chọn HT Thanh Toán" at bounding box center [1202, 624] width 209 height 38
click at [1156, 574] on span "Chọn HT Thanh Toán" at bounding box center [1202, 582] width 182 height 28
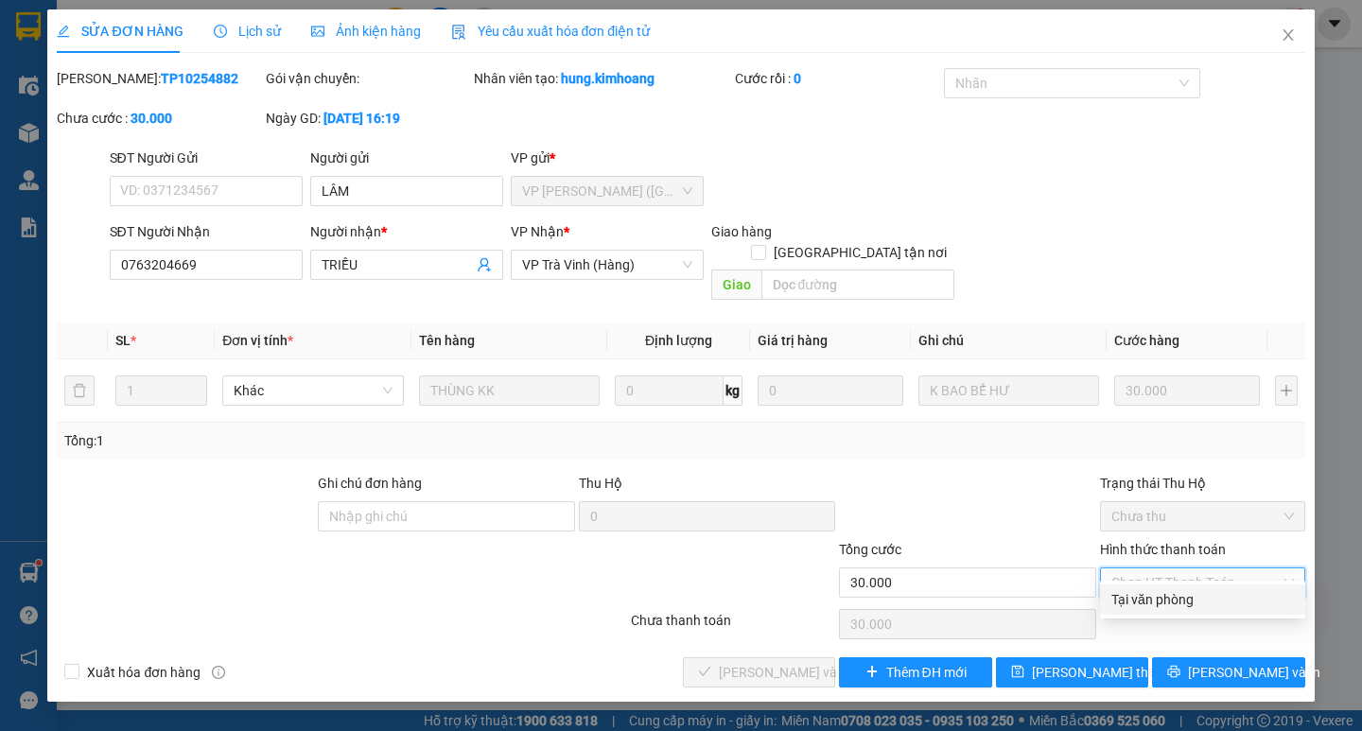
click at [1151, 592] on div "Tại văn phòng" at bounding box center [1202, 599] width 182 height 21
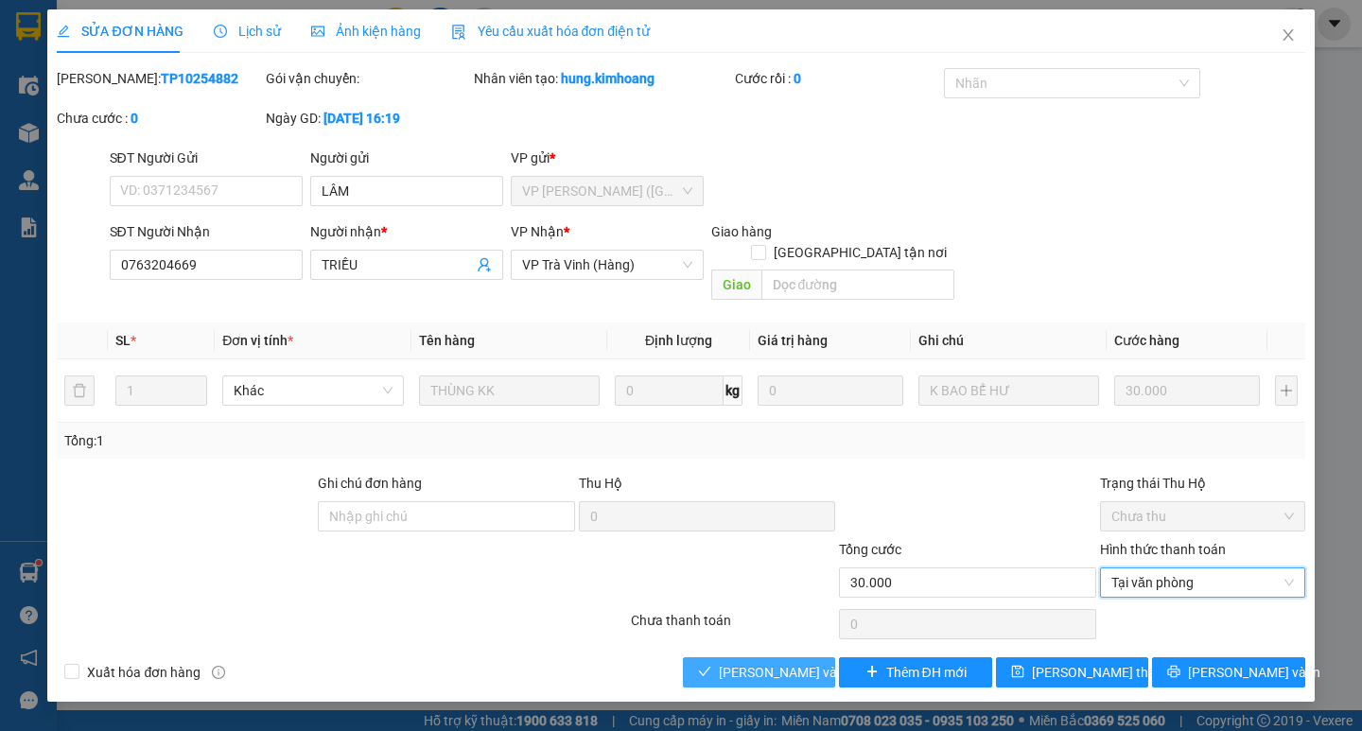
click at [730, 662] on span "Lưu và Giao hàng" at bounding box center [810, 672] width 182 height 21
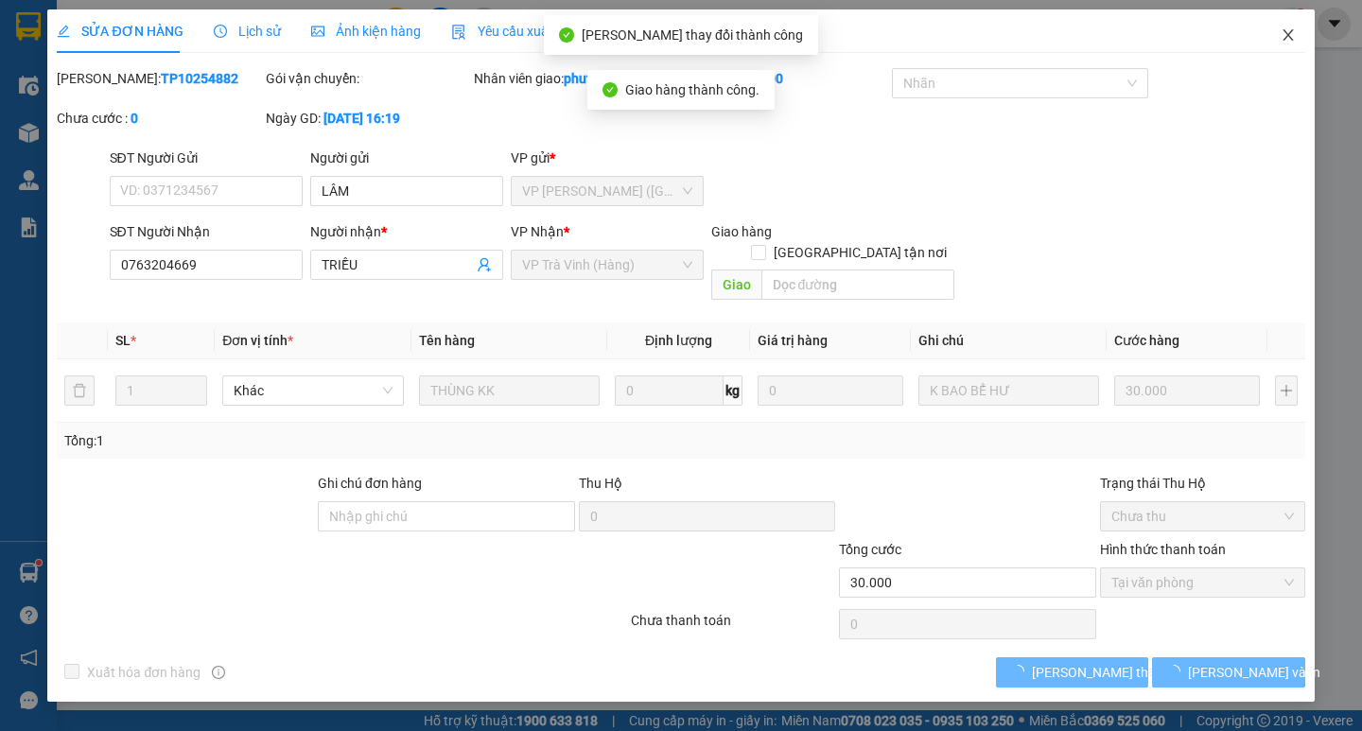
click at [1283, 38] on icon "close" at bounding box center [1287, 34] width 15 height 15
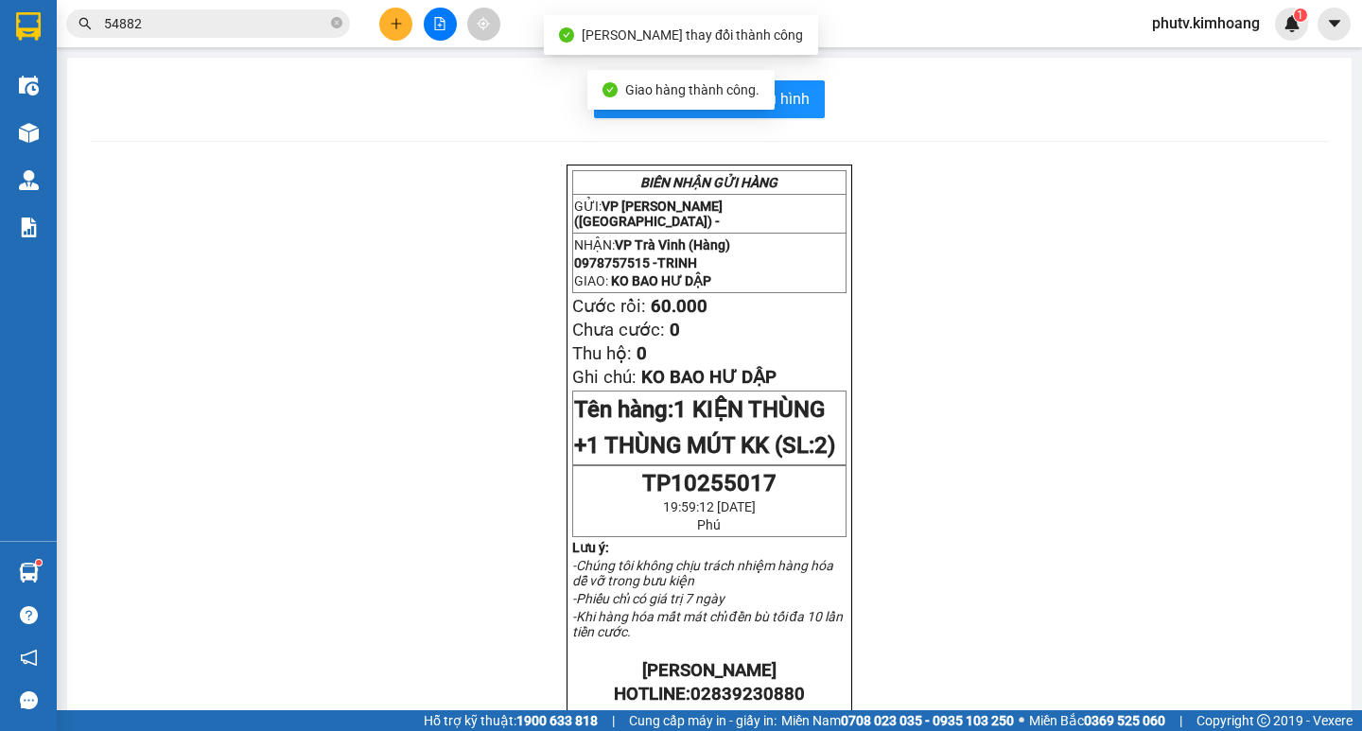
click at [294, 20] on input "54882" at bounding box center [215, 23] width 223 height 21
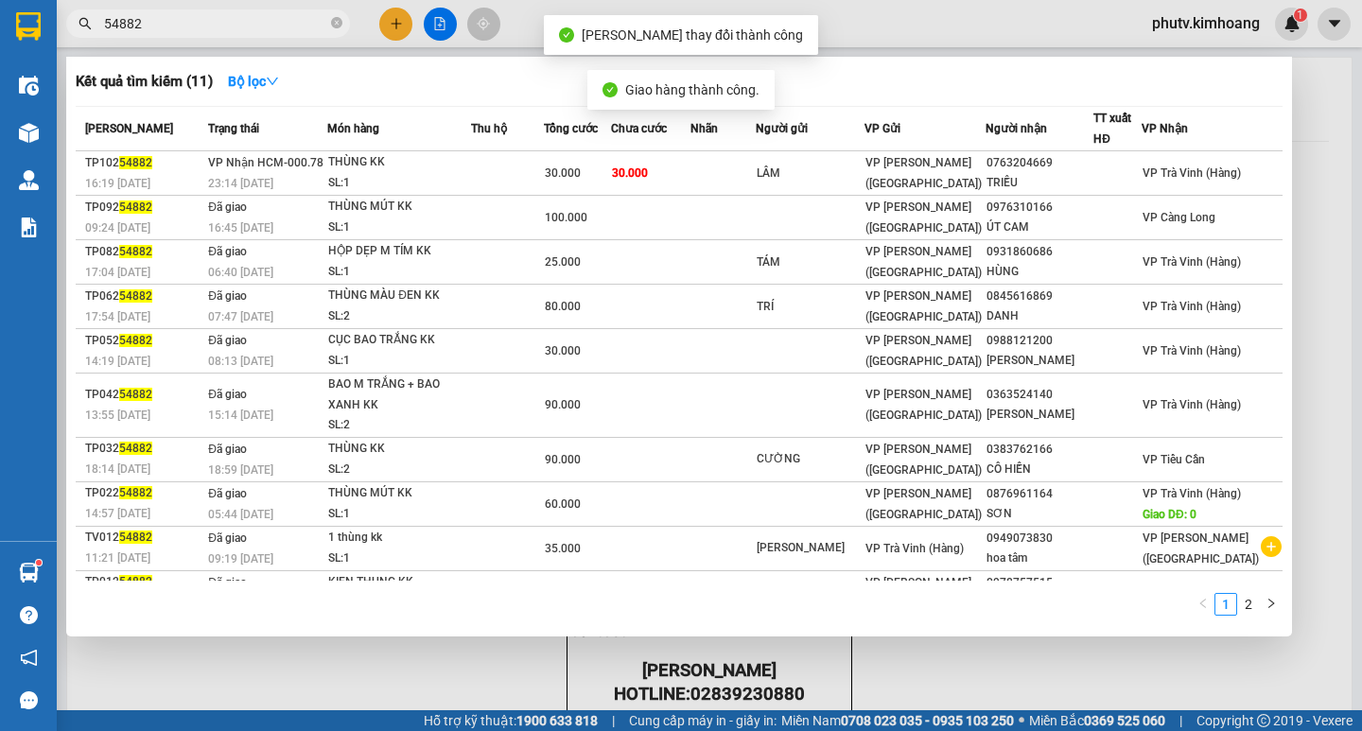
click at [294, 20] on input "54882" at bounding box center [215, 23] width 223 height 21
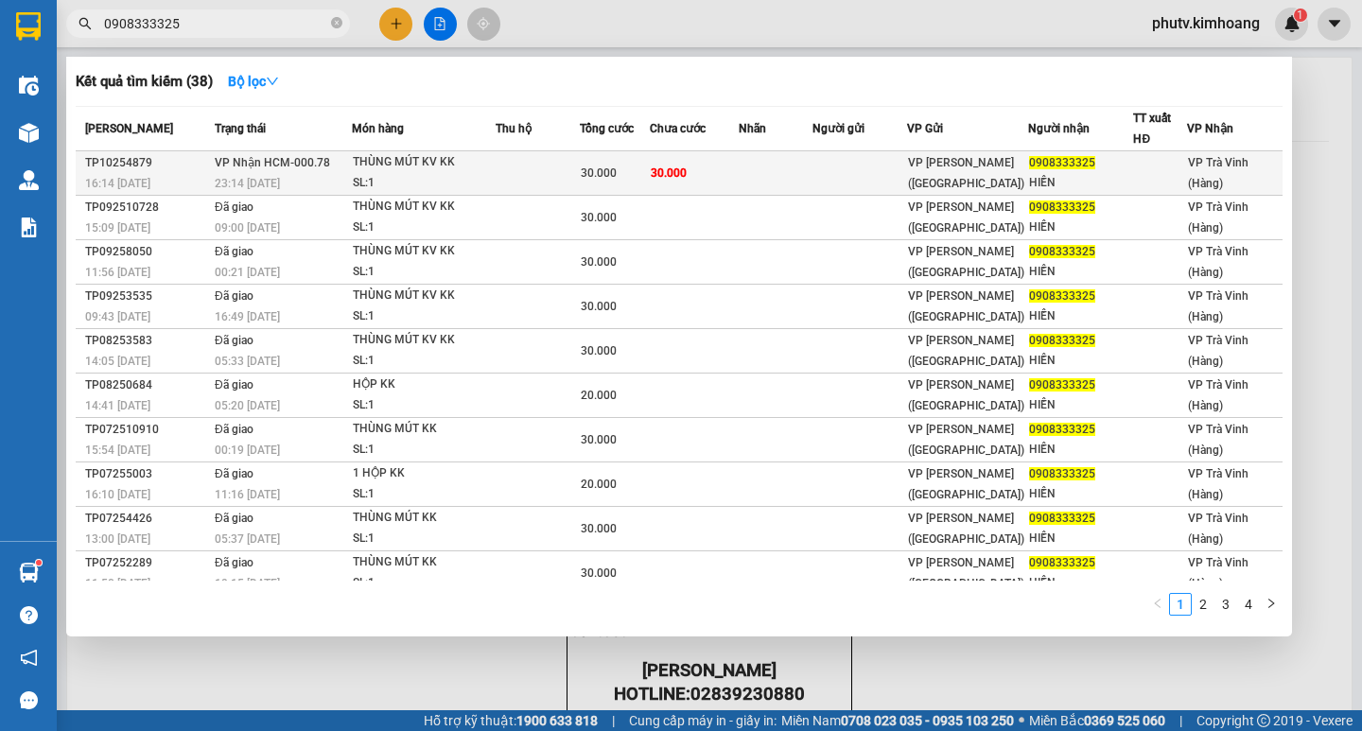
click at [512, 170] on td at bounding box center [537, 173] width 84 height 44
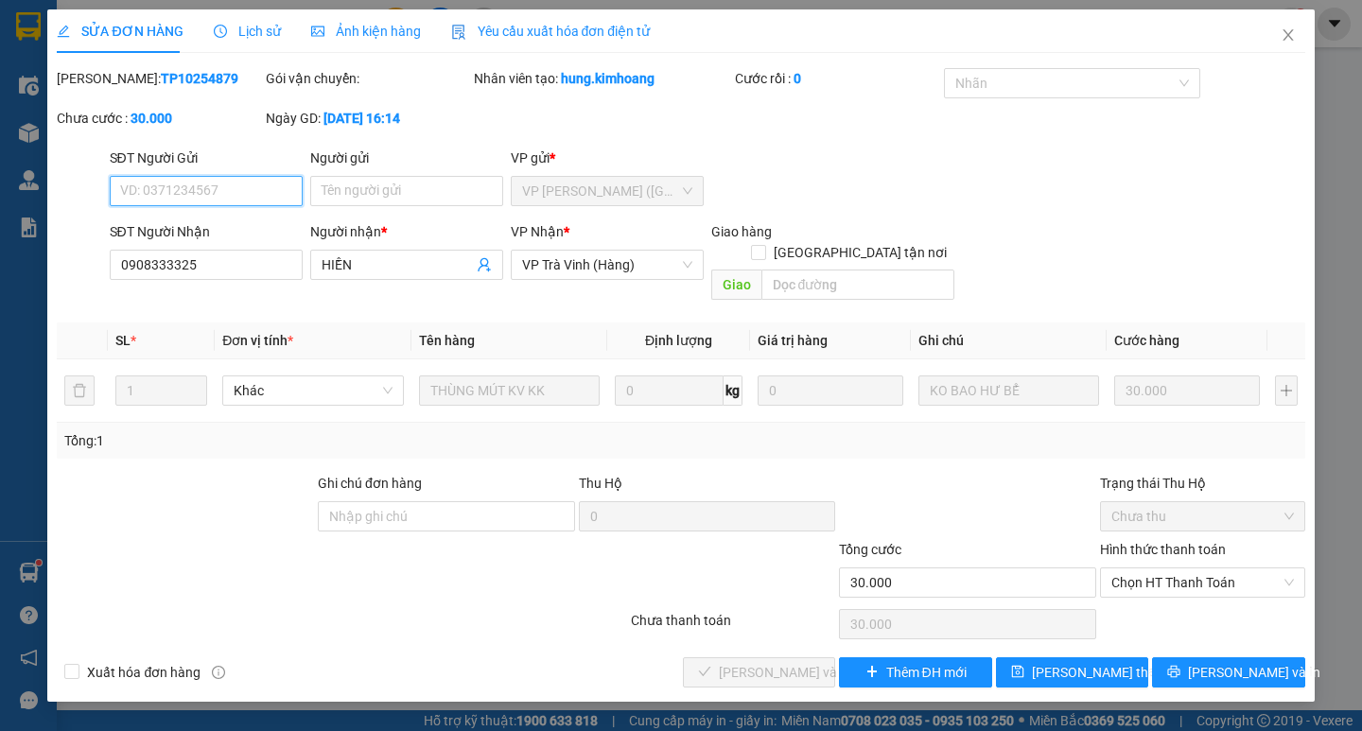
drag, startPoint x: 1157, startPoint y: 554, endPoint x: 1157, endPoint y: 580, distance: 25.5
click at [1157, 568] on span "Chọn HT Thanh Toán" at bounding box center [1202, 582] width 182 height 28
click at [1163, 594] on div "Tại văn phòng" at bounding box center [1202, 599] width 182 height 21
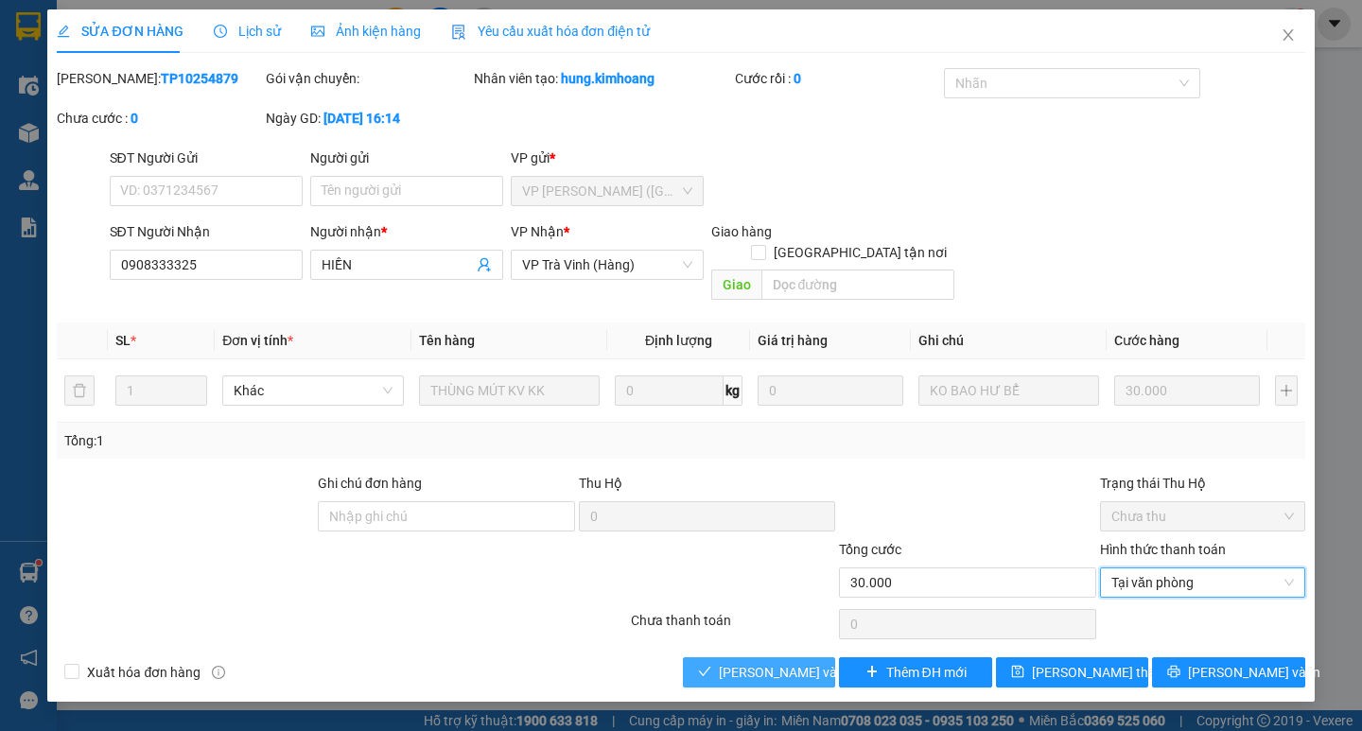
click at [721, 662] on span "Lưu và Giao hàng" at bounding box center [810, 672] width 182 height 21
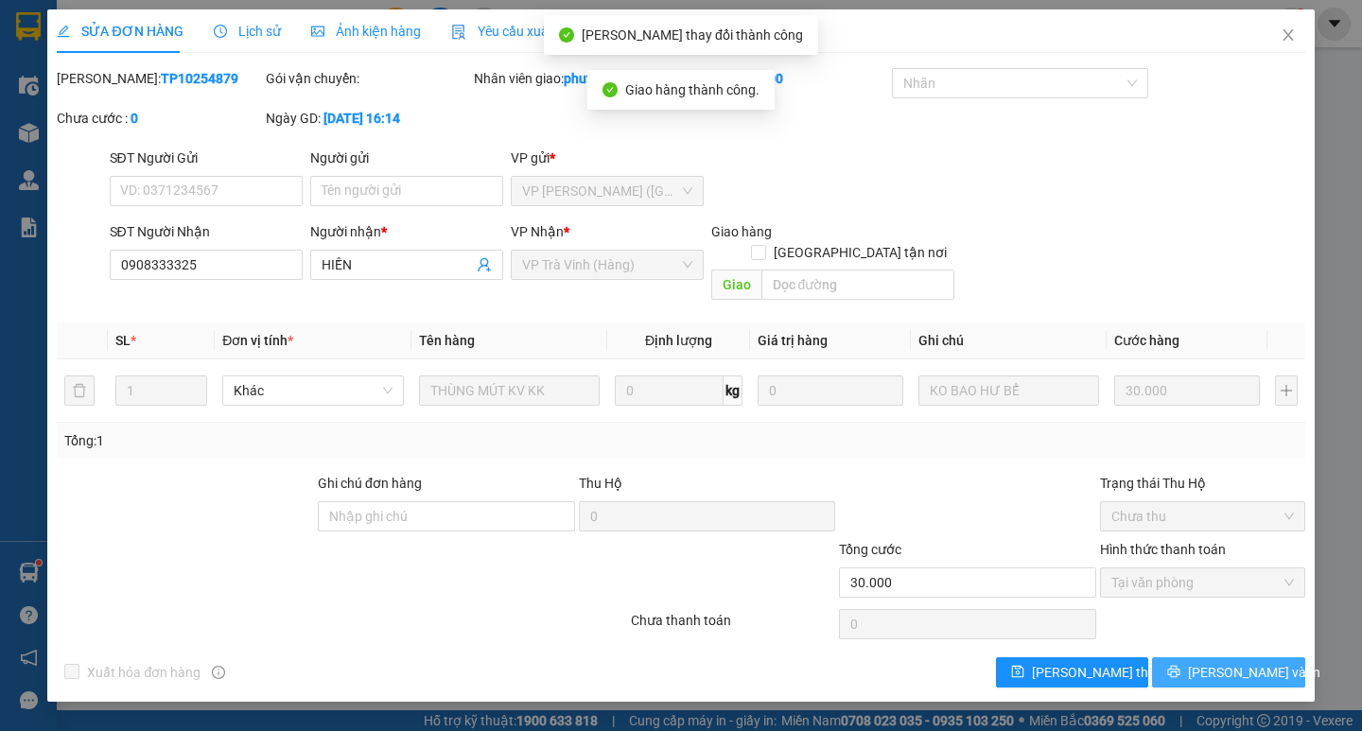
click at [1191, 657] on button "Lưu và In" at bounding box center [1228, 672] width 152 height 30
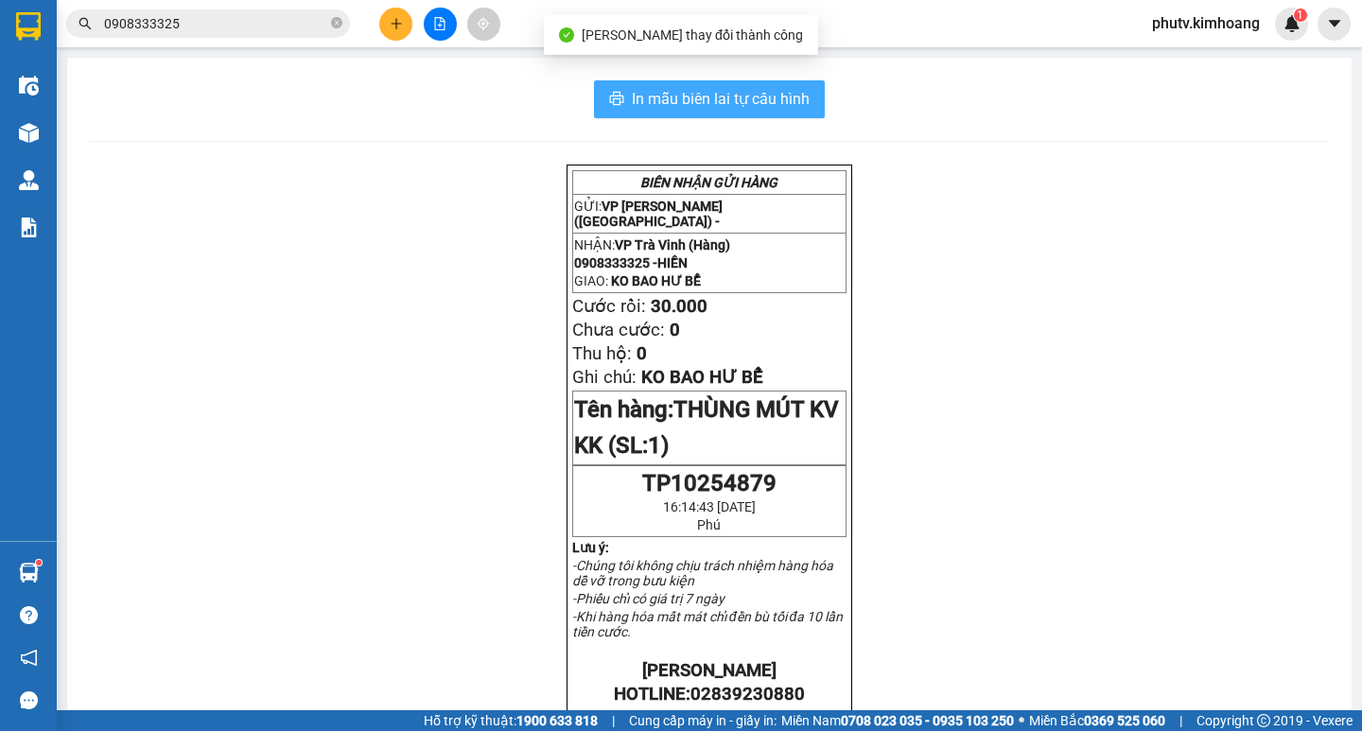
click at [807, 100] on button "In mẫu biên lai tự cấu hình" at bounding box center [709, 99] width 231 height 38
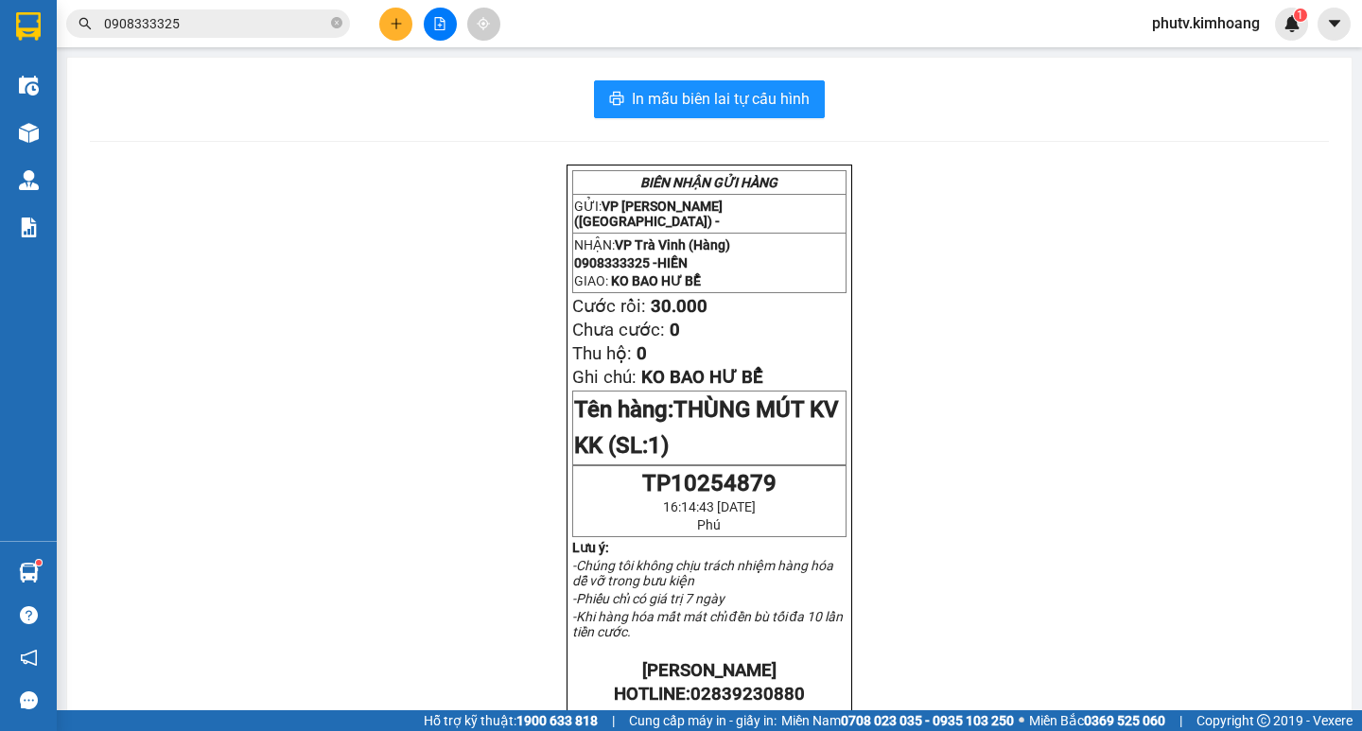
click at [270, 16] on input "0908333325" at bounding box center [215, 23] width 223 height 21
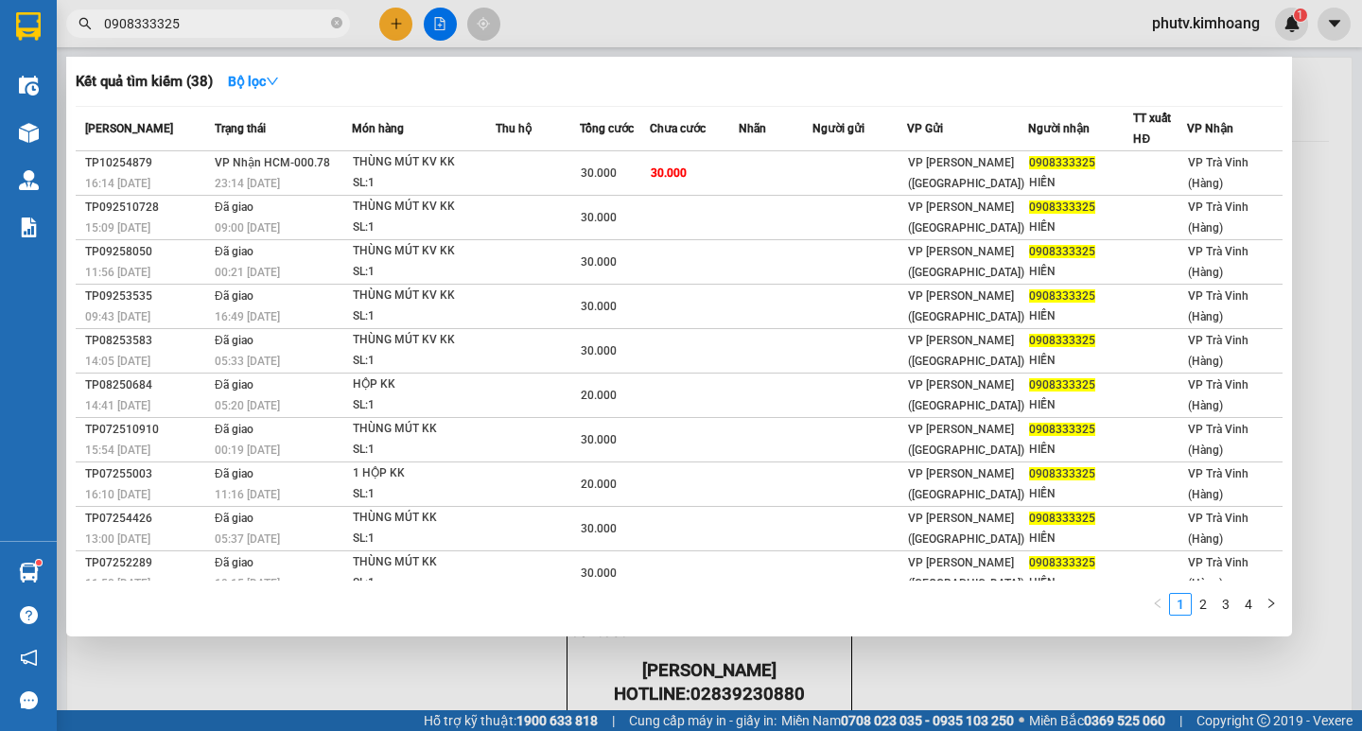
click at [270, 16] on input "0908333325" at bounding box center [215, 23] width 223 height 21
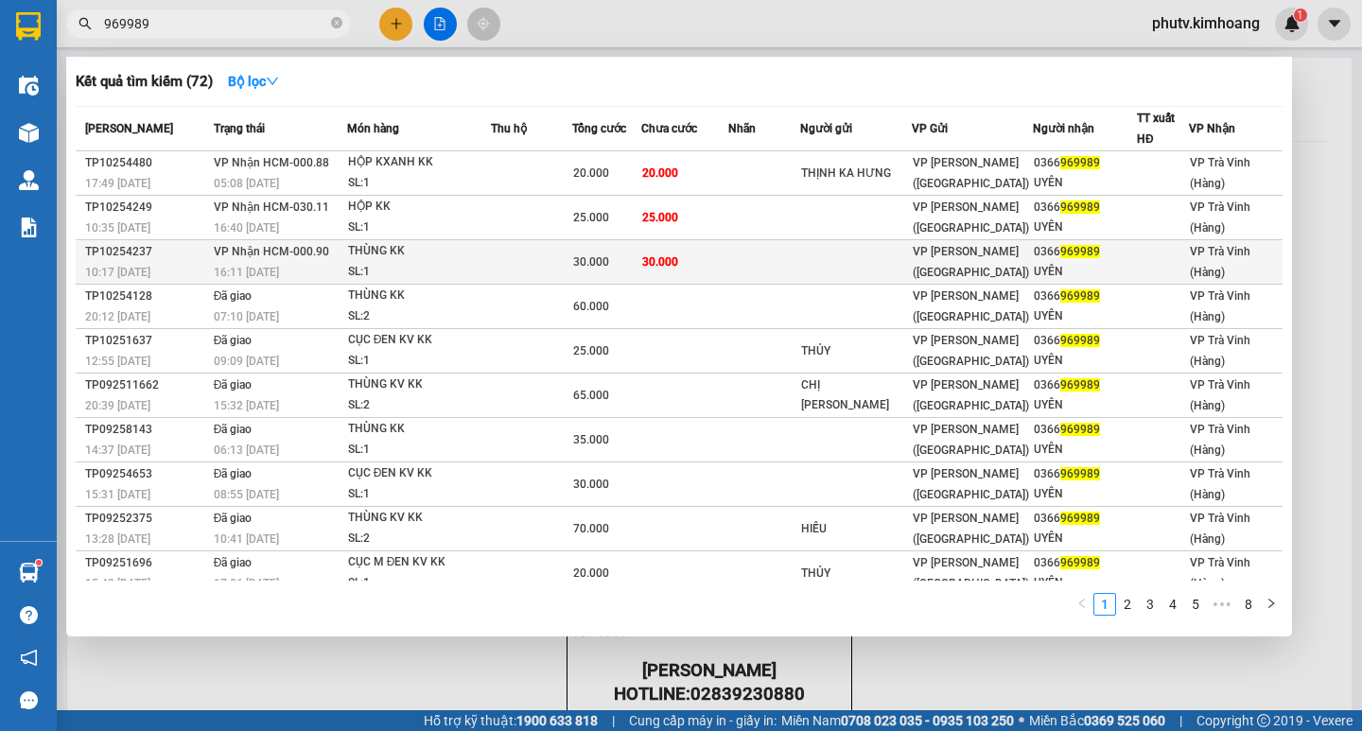
click at [524, 254] on td at bounding box center [531, 262] width 81 height 44
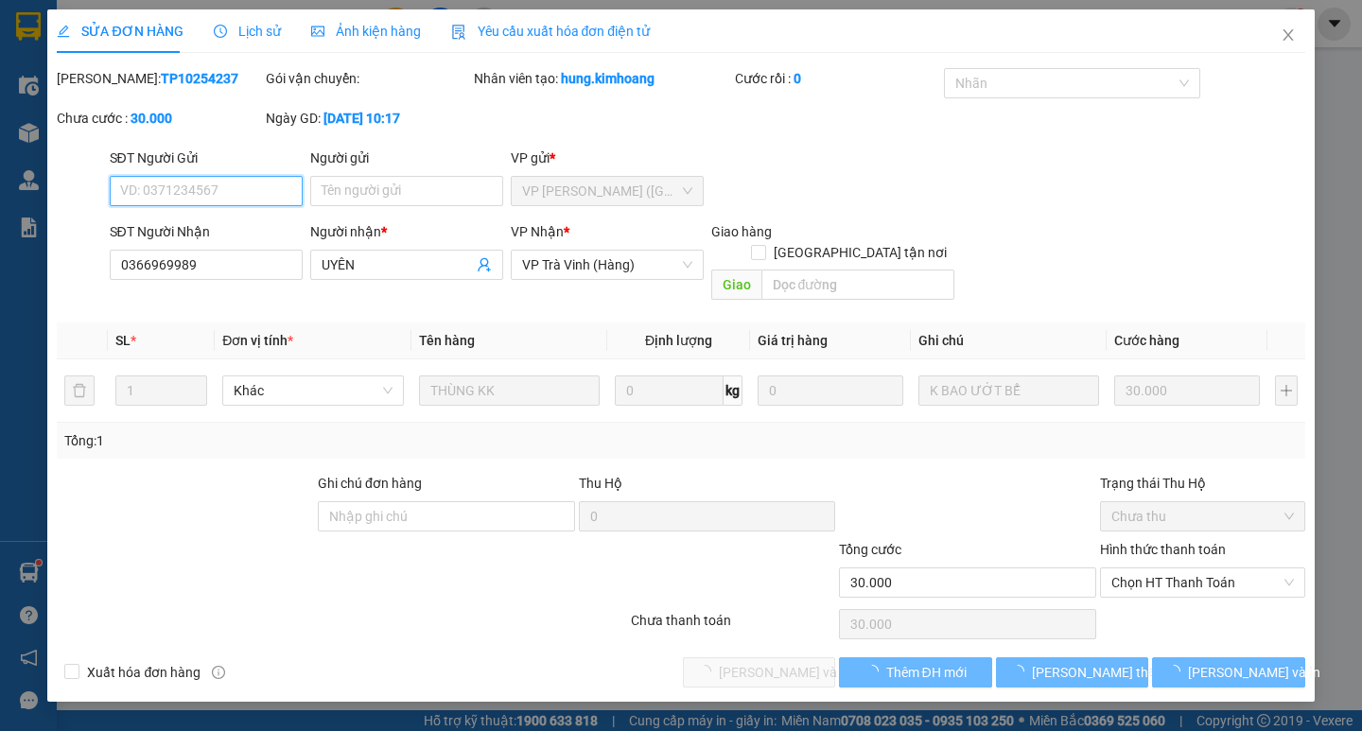
drag, startPoint x: 1130, startPoint y: 554, endPoint x: 1149, endPoint y: 588, distance: 38.9
click at [1133, 568] on span "Chọn HT Thanh Toán" at bounding box center [1202, 582] width 182 height 28
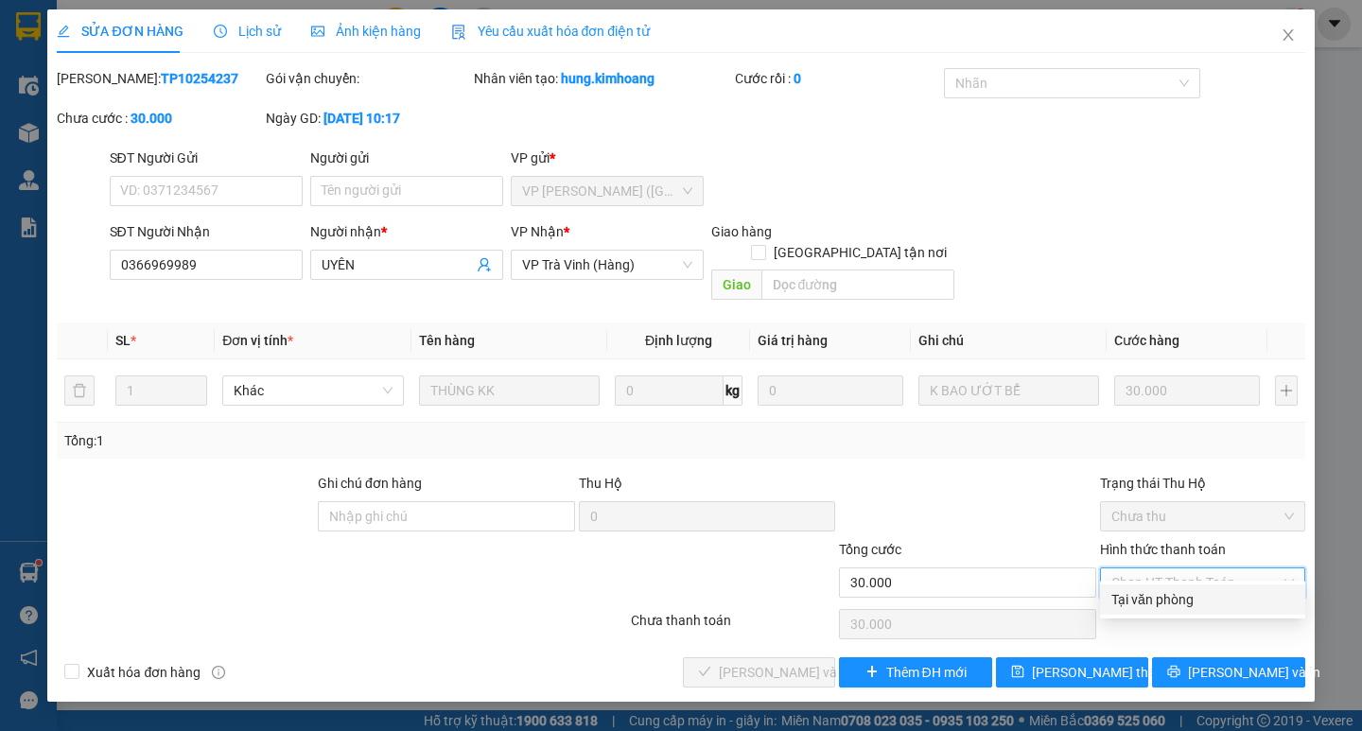
drag, startPoint x: 1150, startPoint y: 597, endPoint x: 1077, endPoint y: 606, distance: 73.4
click at [1149, 598] on div "Tại văn phòng" at bounding box center [1202, 599] width 182 height 21
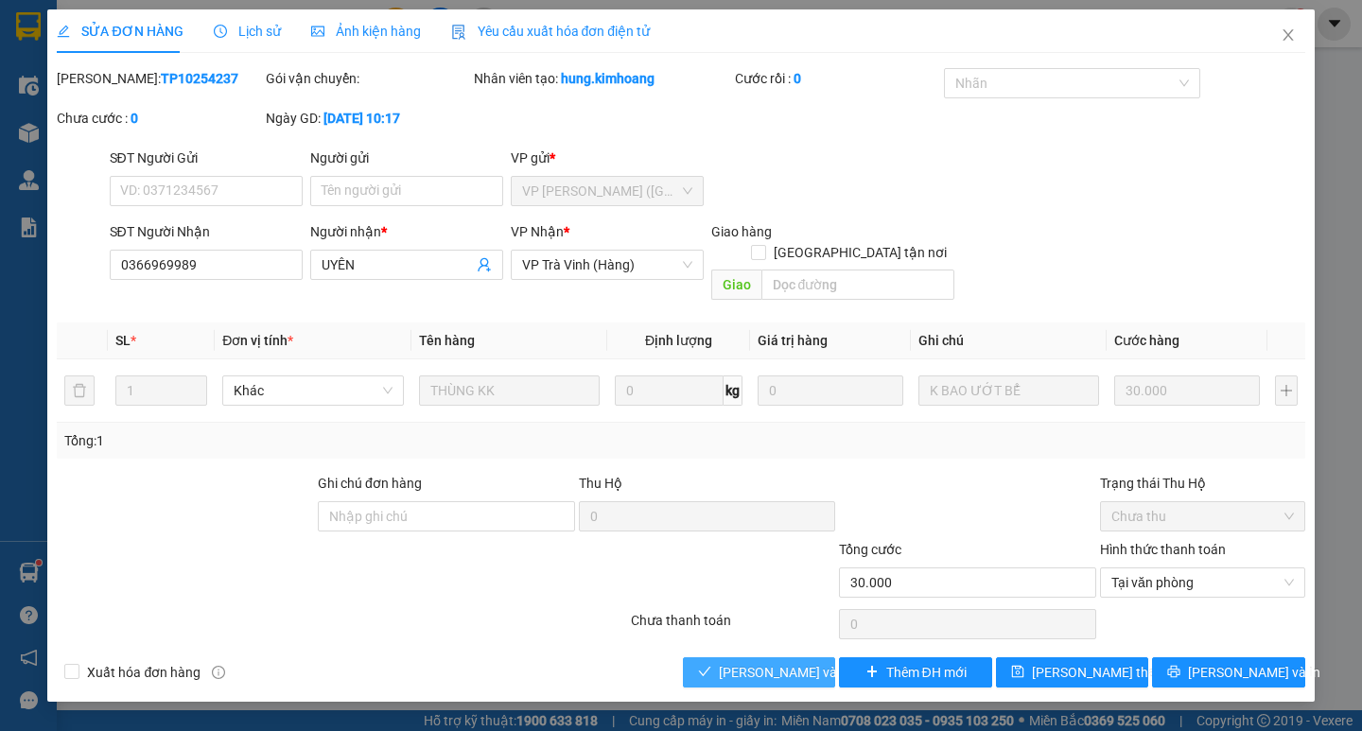
click at [688, 657] on button "Lưu và Giao hàng" at bounding box center [759, 672] width 152 height 30
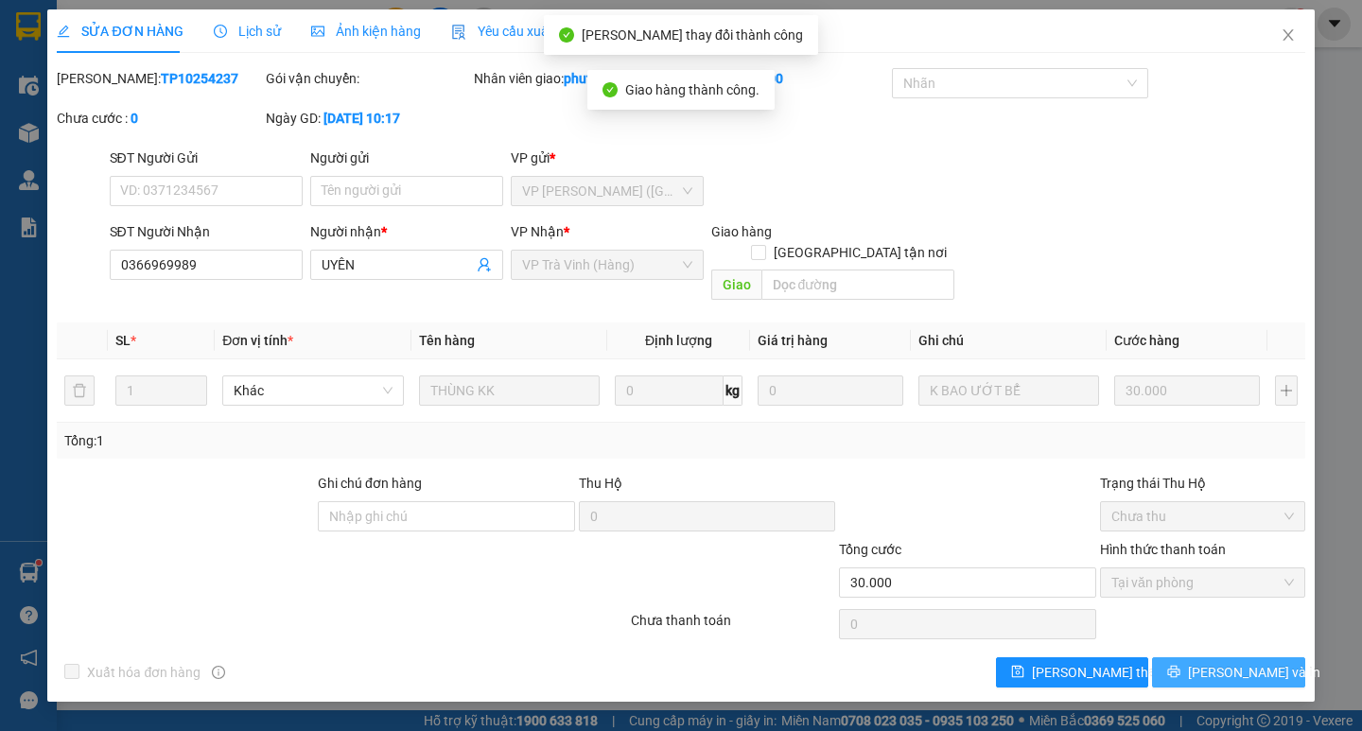
click at [1209, 657] on button "Lưu và In" at bounding box center [1228, 672] width 152 height 30
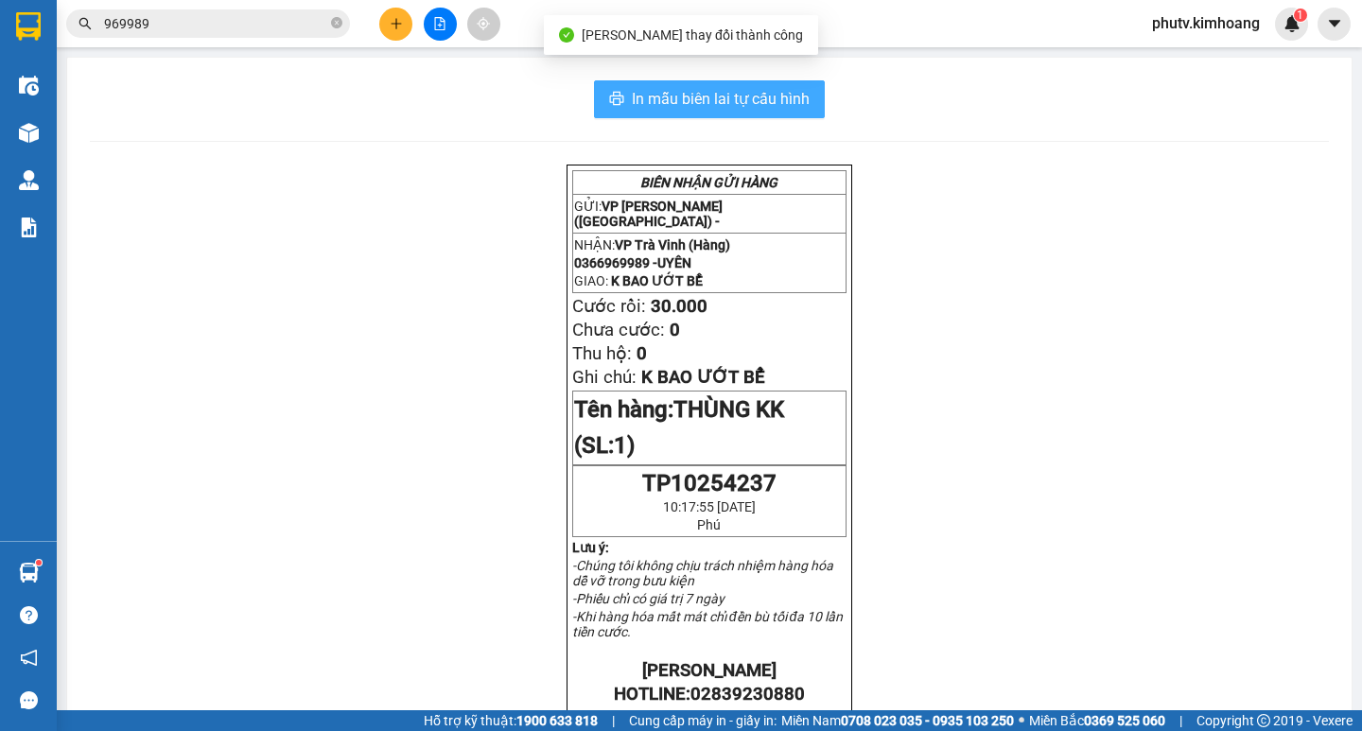
click at [799, 96] on span "In mẫu biên lai tự cấu hình" at bounding box center [721, 99] width 178 height 24
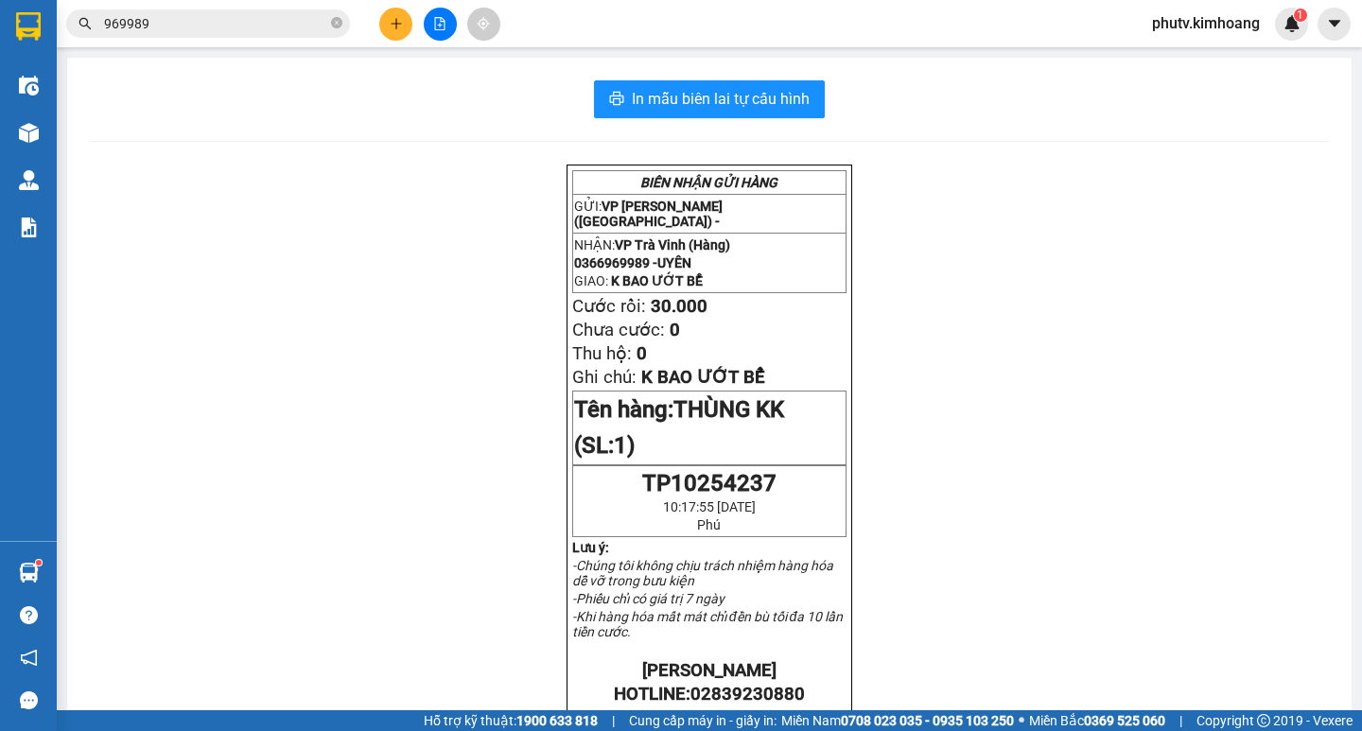
click at [214, 15] on input "969989" at bounding box center [215, 23] width 223 height 21
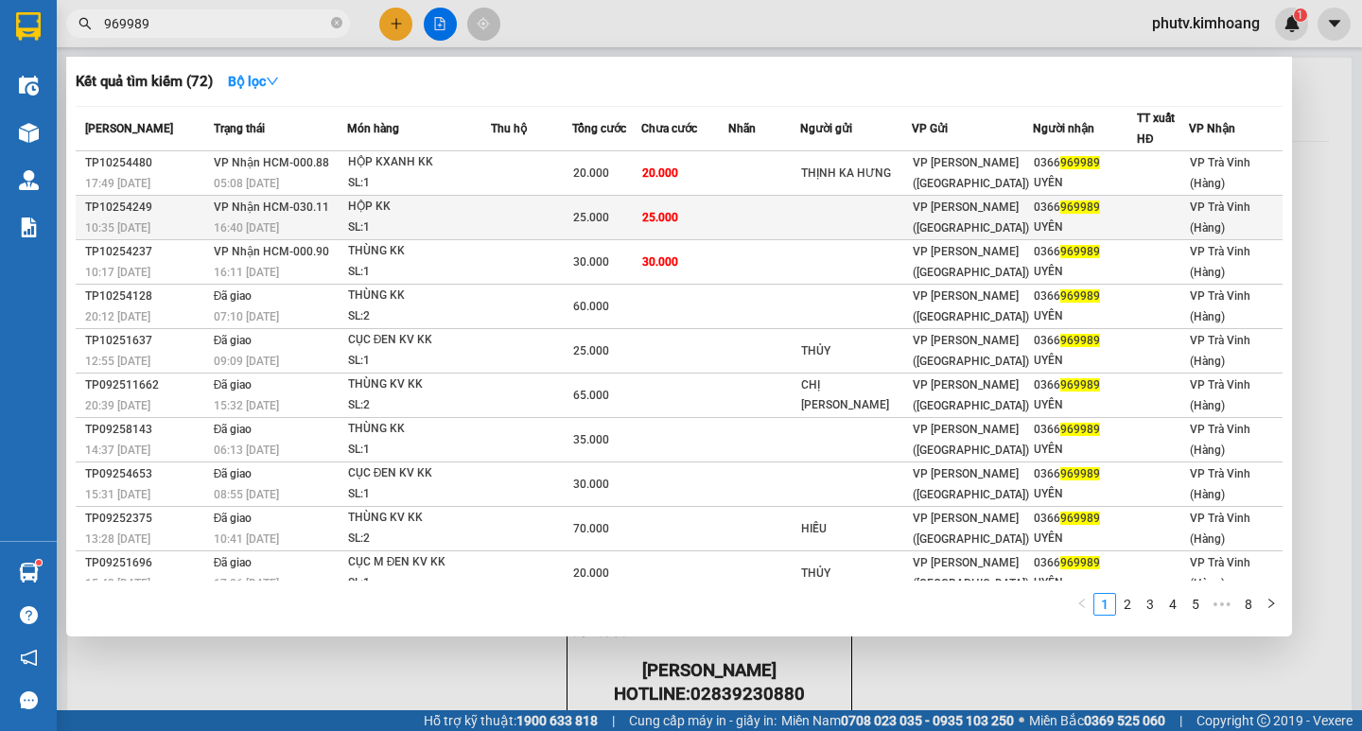
click at [536, 213] on td at bounding box center [531, 218] width 81 height 44
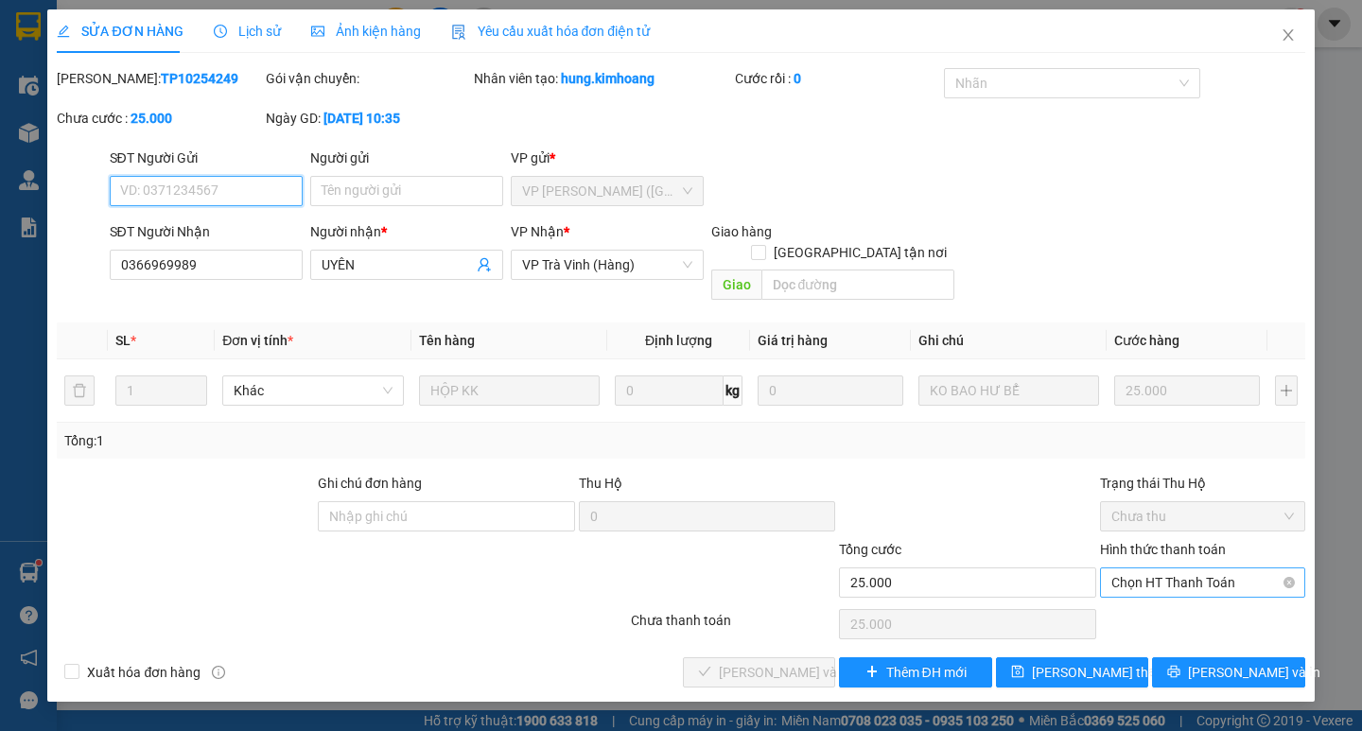
click at [1158, 568] on span "Chọn HT Thanh Toán" at bounding box center [1202, 582] width 182 height 28
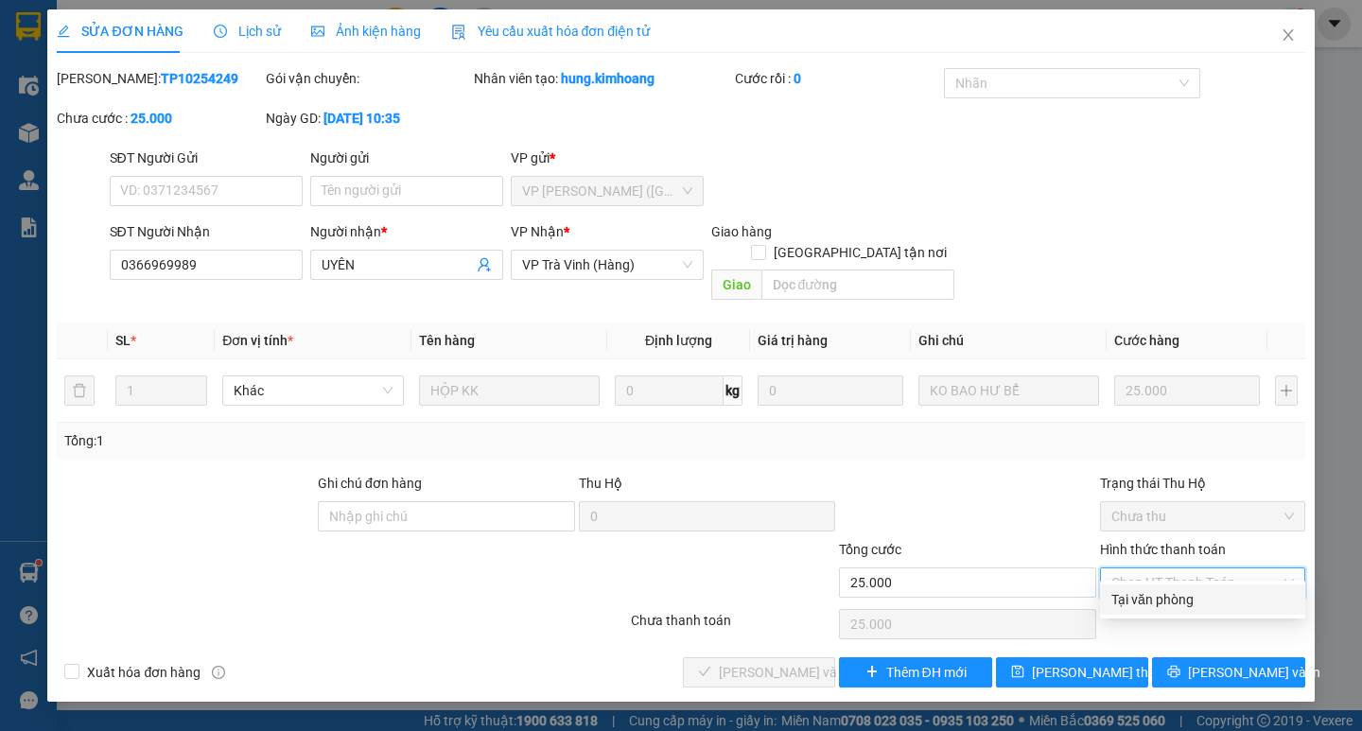
drag, startPoint x: 1166, startPoint y: 604, endPoint x: 1010, endPoint y: 596, distance: 156.2
click at [1157, 600] on div "Tại văn phòng" at bounding box center [1202, 599] width 182 height 21
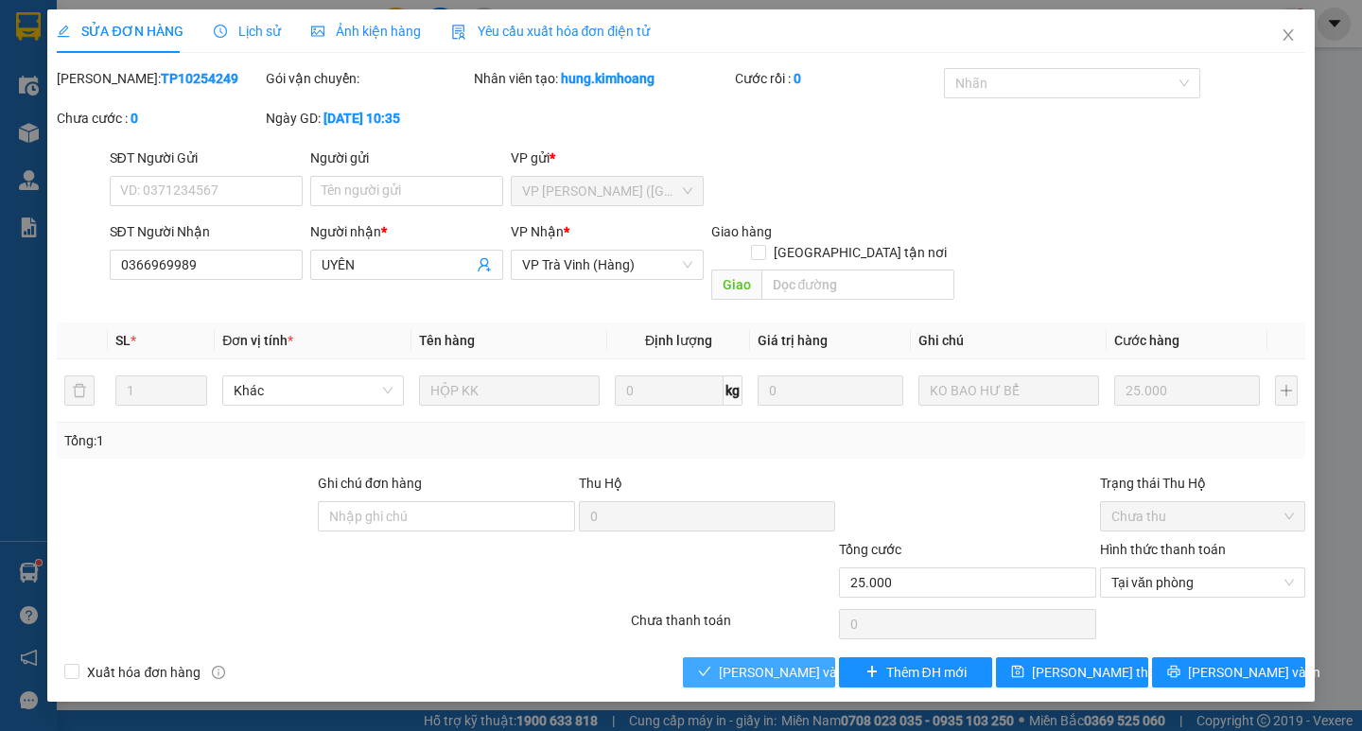
click at [700, 665] on icon "check" at bounding box center [704, 671] width 13 height 13
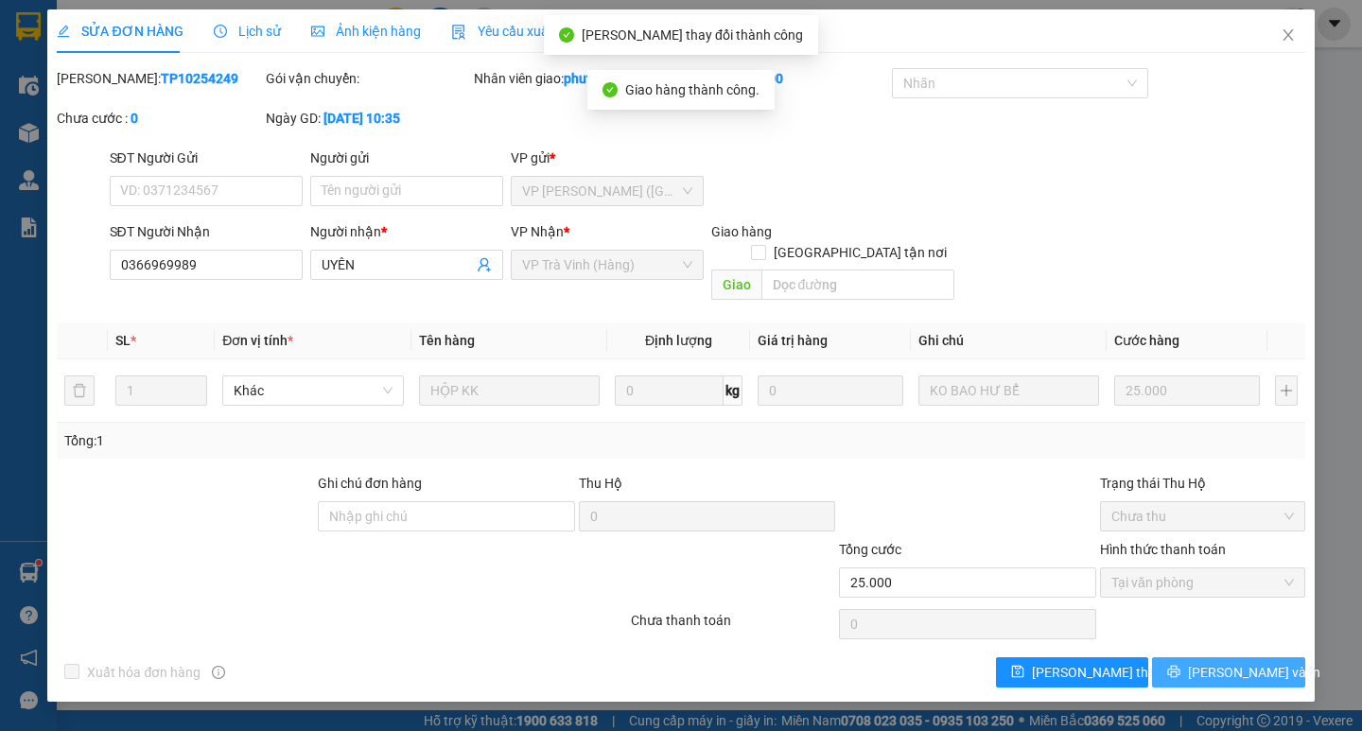
drag, startPoint x: 1107, startPoint y: 646, endPoint x: 1184, endPoint y: 655, distance: 77.2
click at [1184, 657] on button "Lưu và In" at bounding box center [1228, 672] width 152 height 30
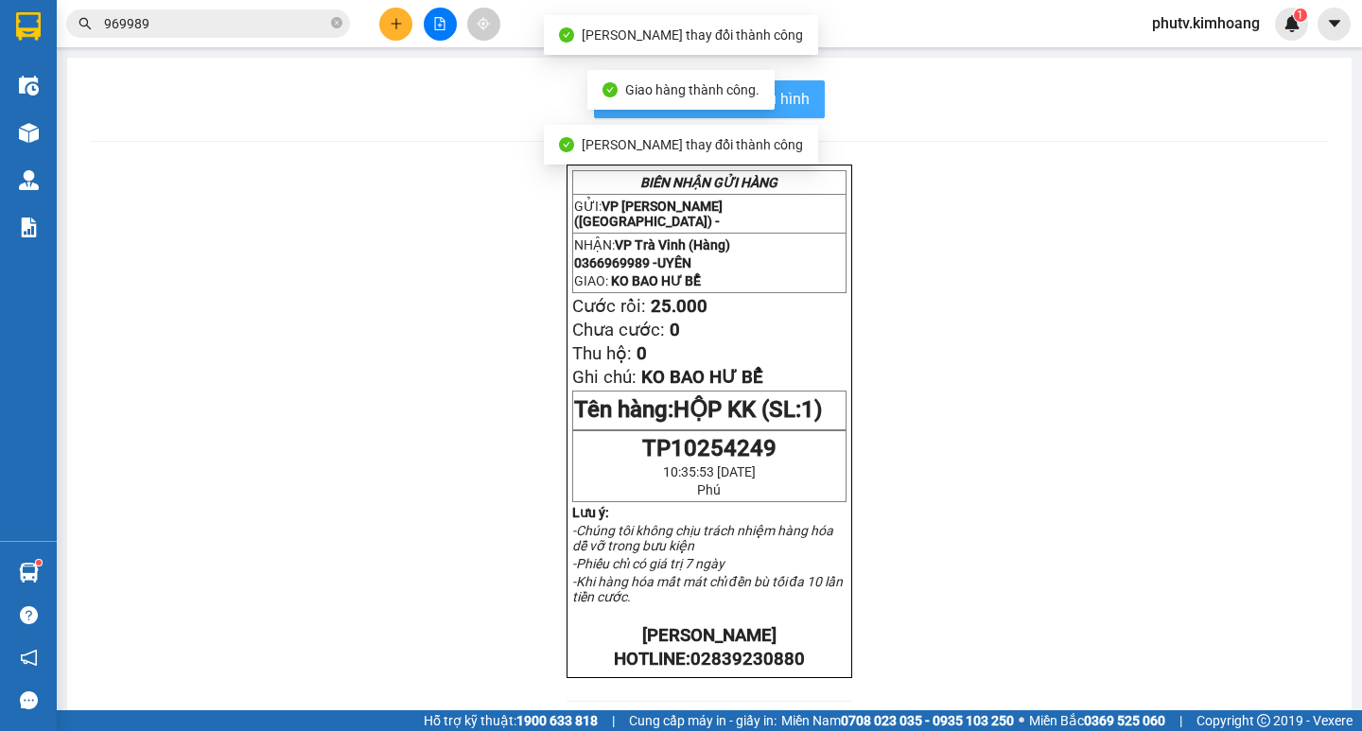
click at [788, 96] on span "In mẫu biên lai tự cấu hình" at bounding box center [721, 99] width 178 height 24
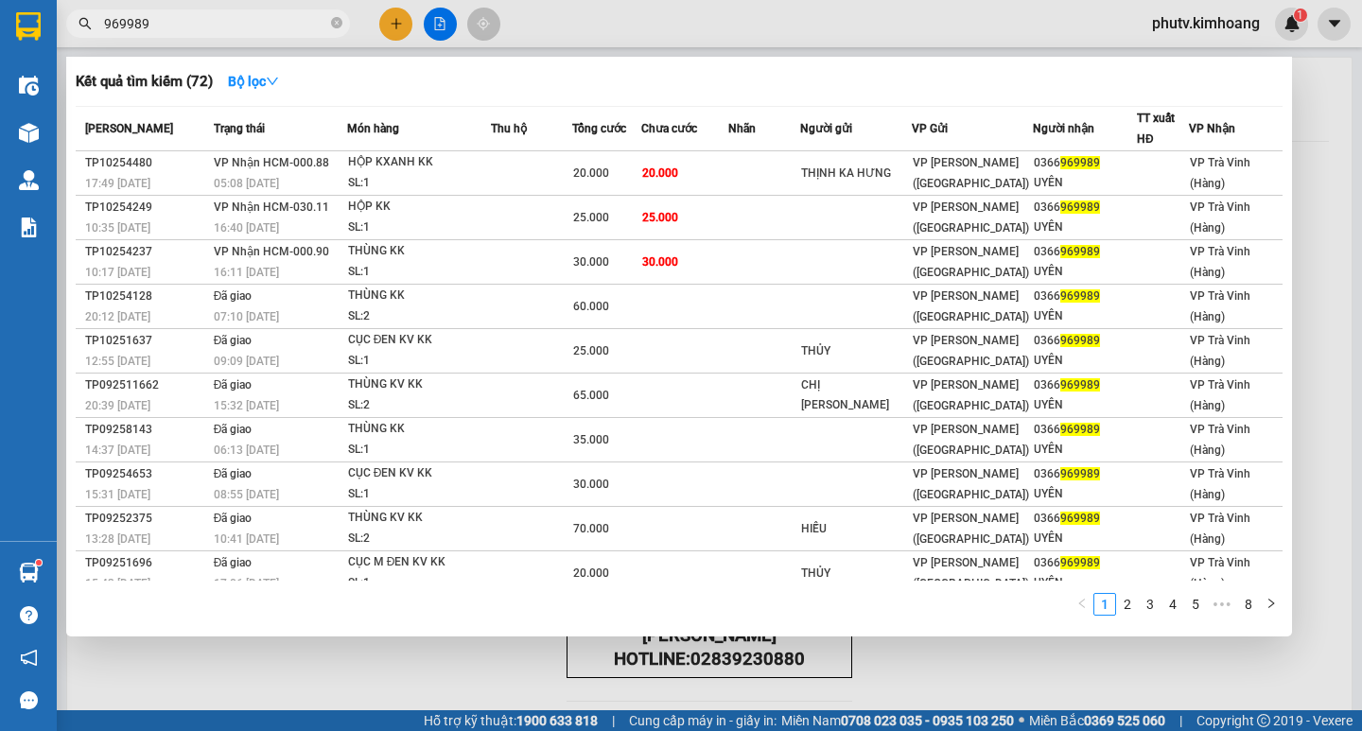
click at [197, 29] on input "969989" at bounding box center [215, 23] width 223 height 21
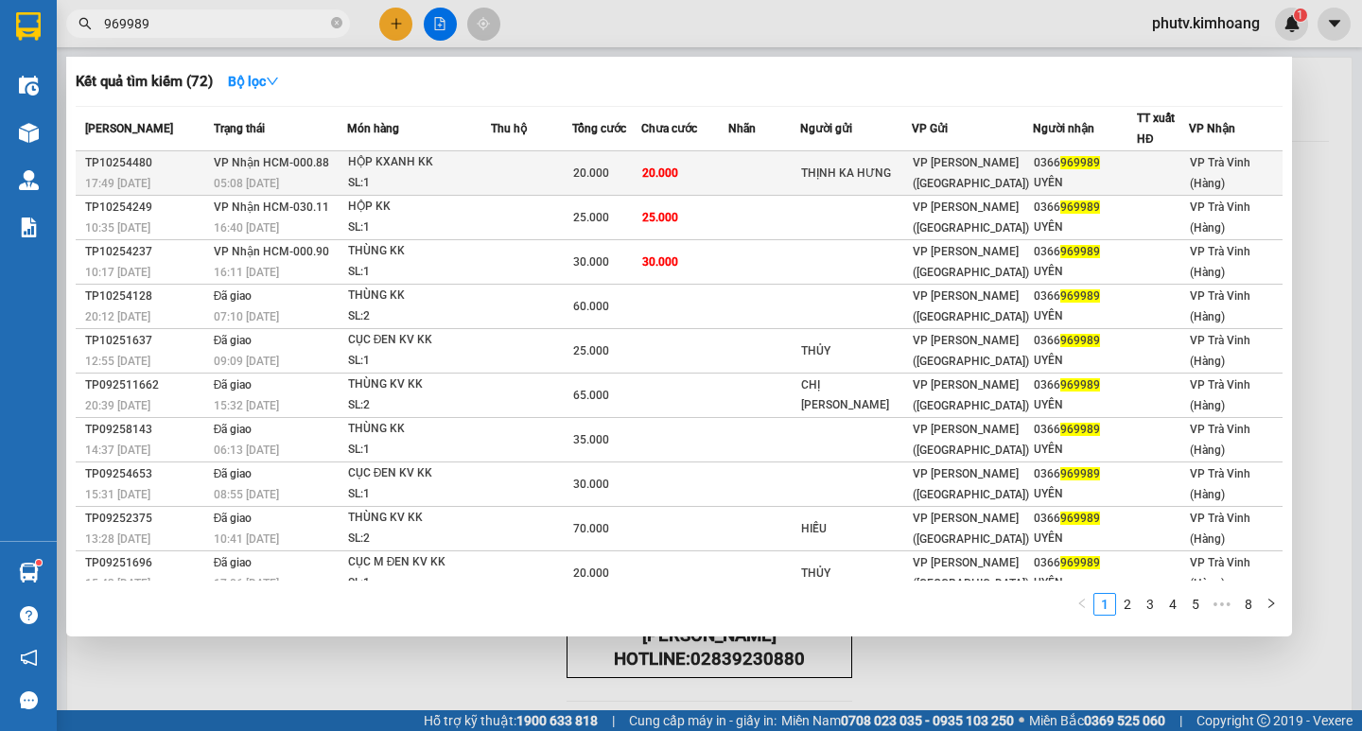
click at [669, 161] on td "20.000" at bounding box center [684, 173] width 87 height 44
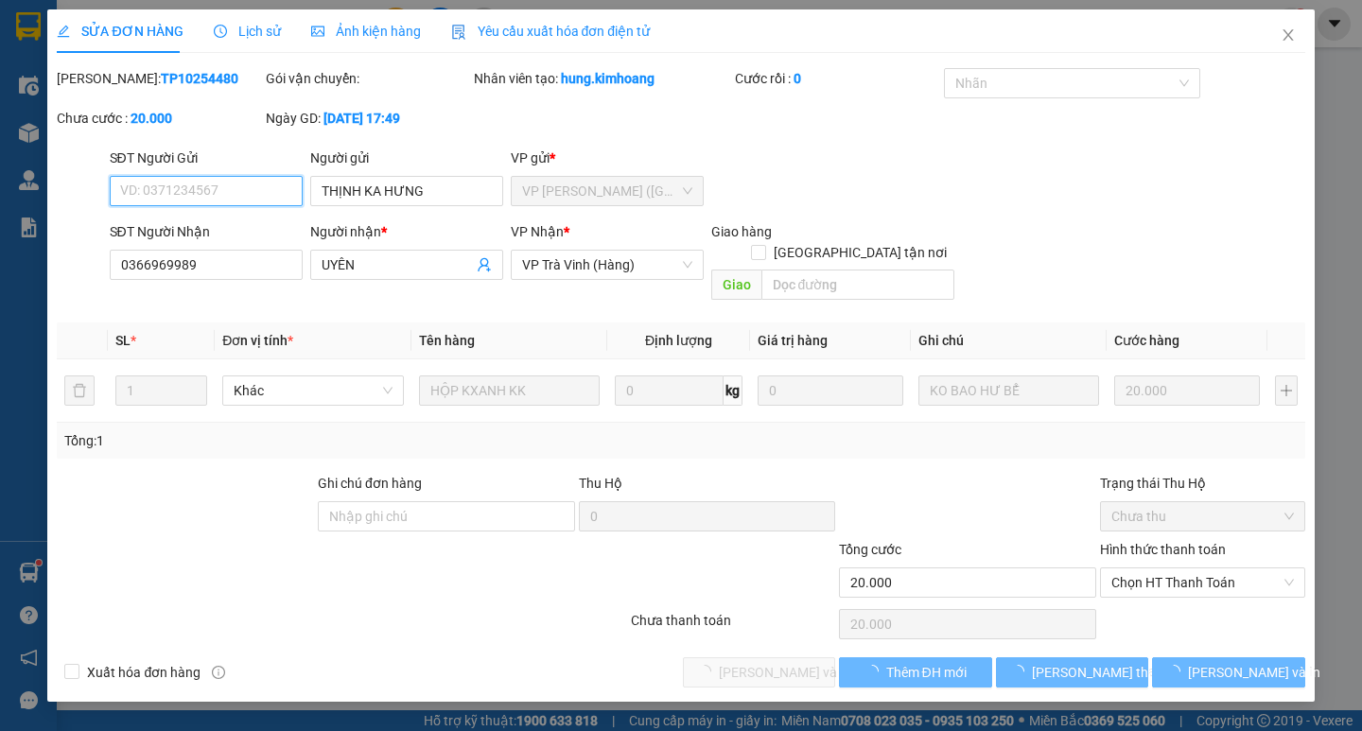
click at [1187, 568] on span "Chọn HT Thanh Toán" at bounding box center [1202, 582] width 182 height 28
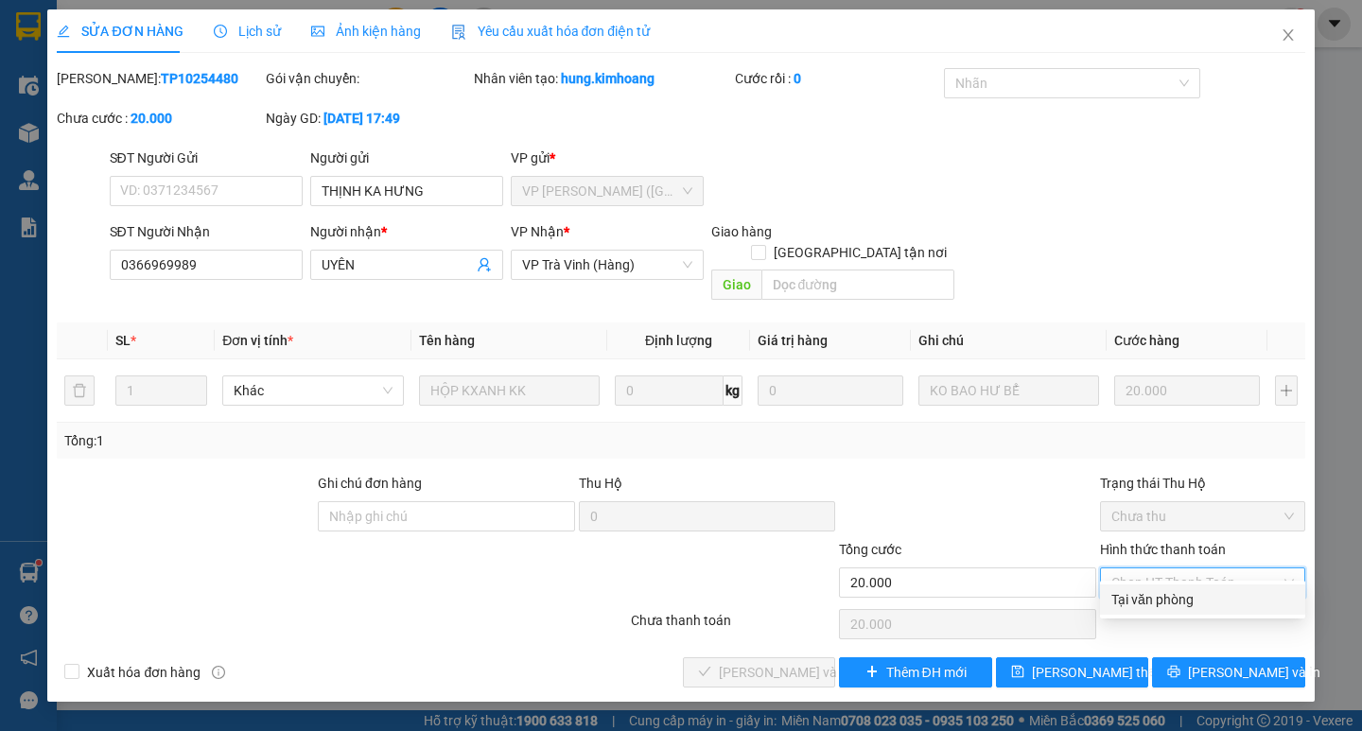
click at [1187, 608] on div "Tại văn phòng" at bounding box center [1202, 599] width 182 height 21
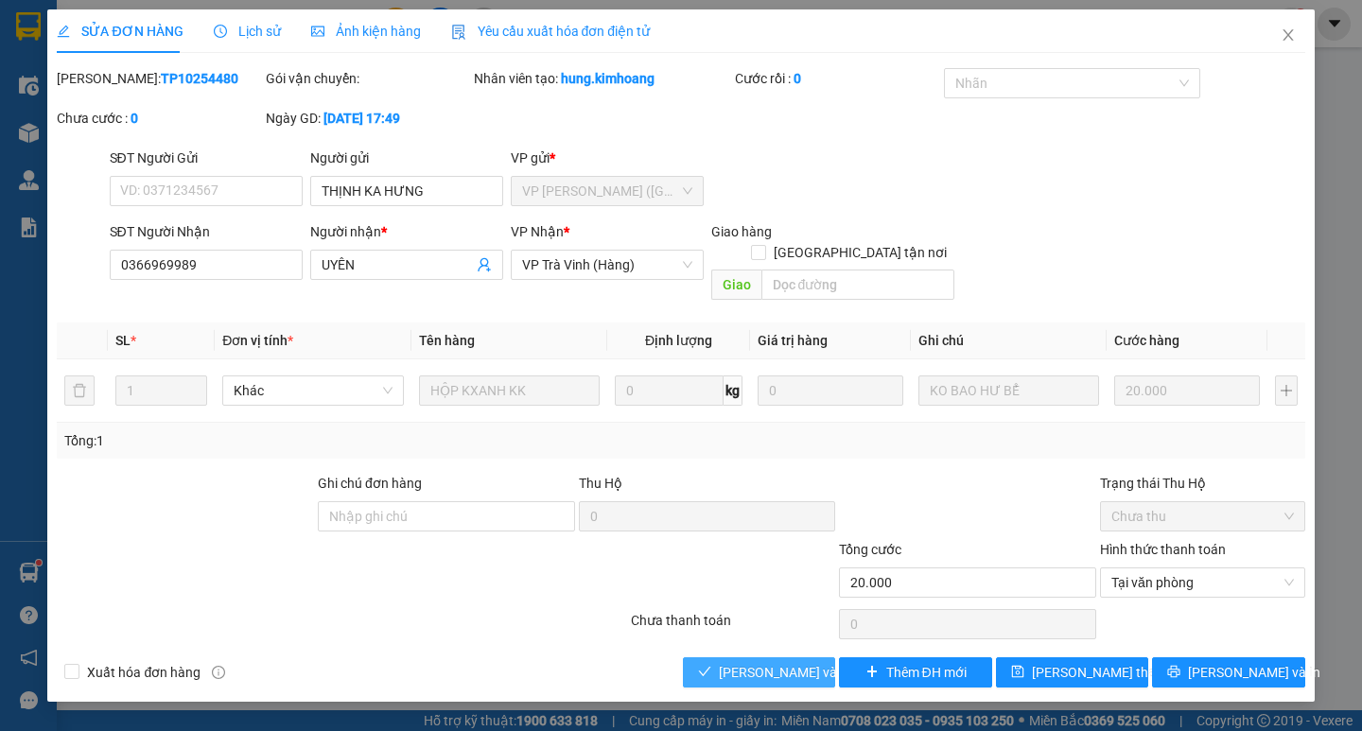
click at [691, 657] on button "Lưu và Giao hàng" at bounding box center [759, 672] width 152 height 30
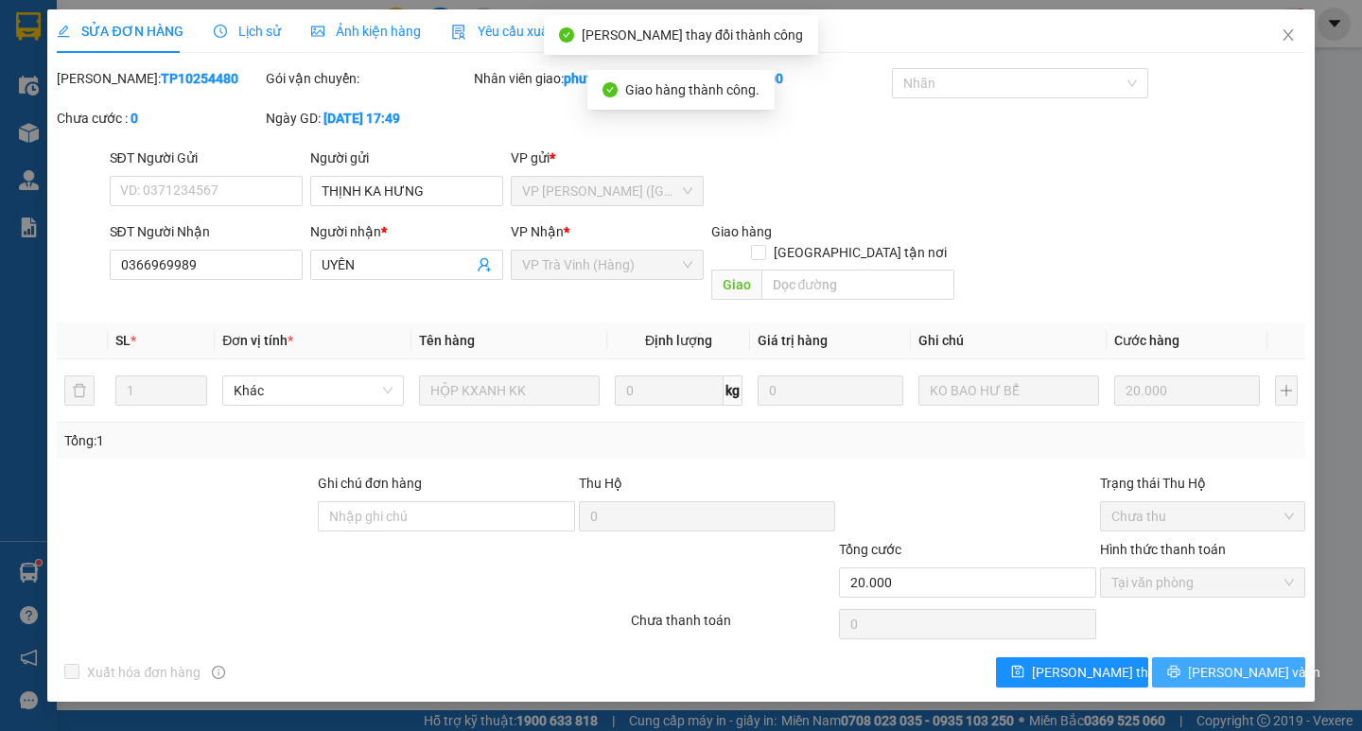
click at [1170, 657] on button "Lưu và In" at bounding box center [1228, 672] width 152 height 30
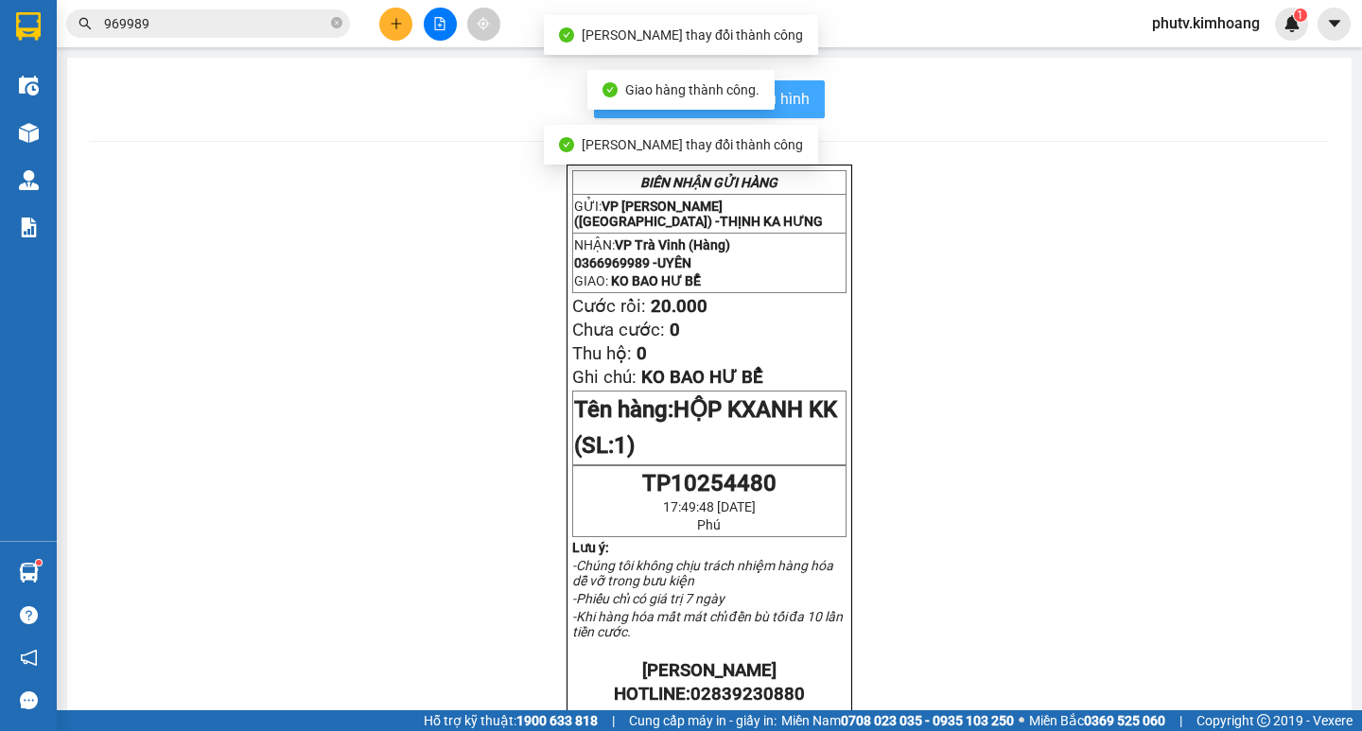
click at [799, 97] on span "In mẫu biên lai tự cấu hình" at bounding box center [721, 99] width 178 height 24
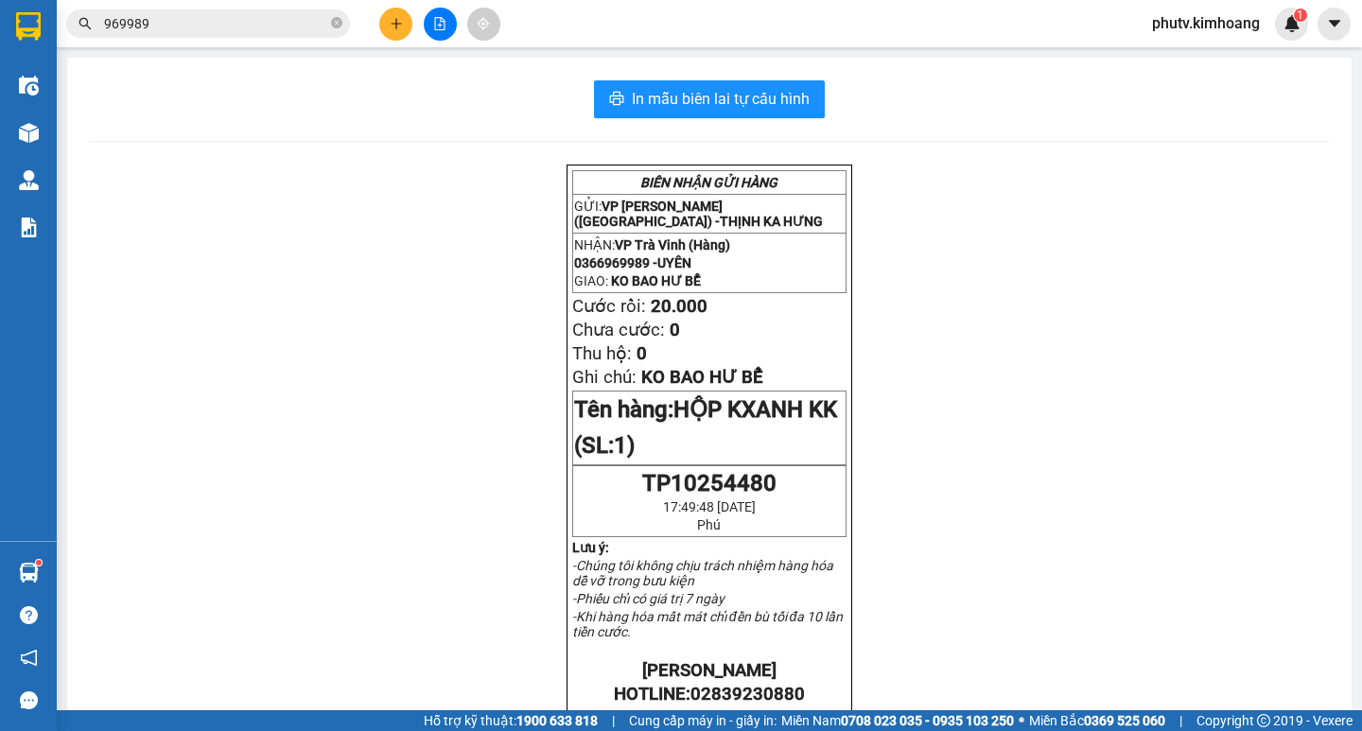
click at [394, 25] on icon "plus" at bounding box center [396, 23] width 13 height 13
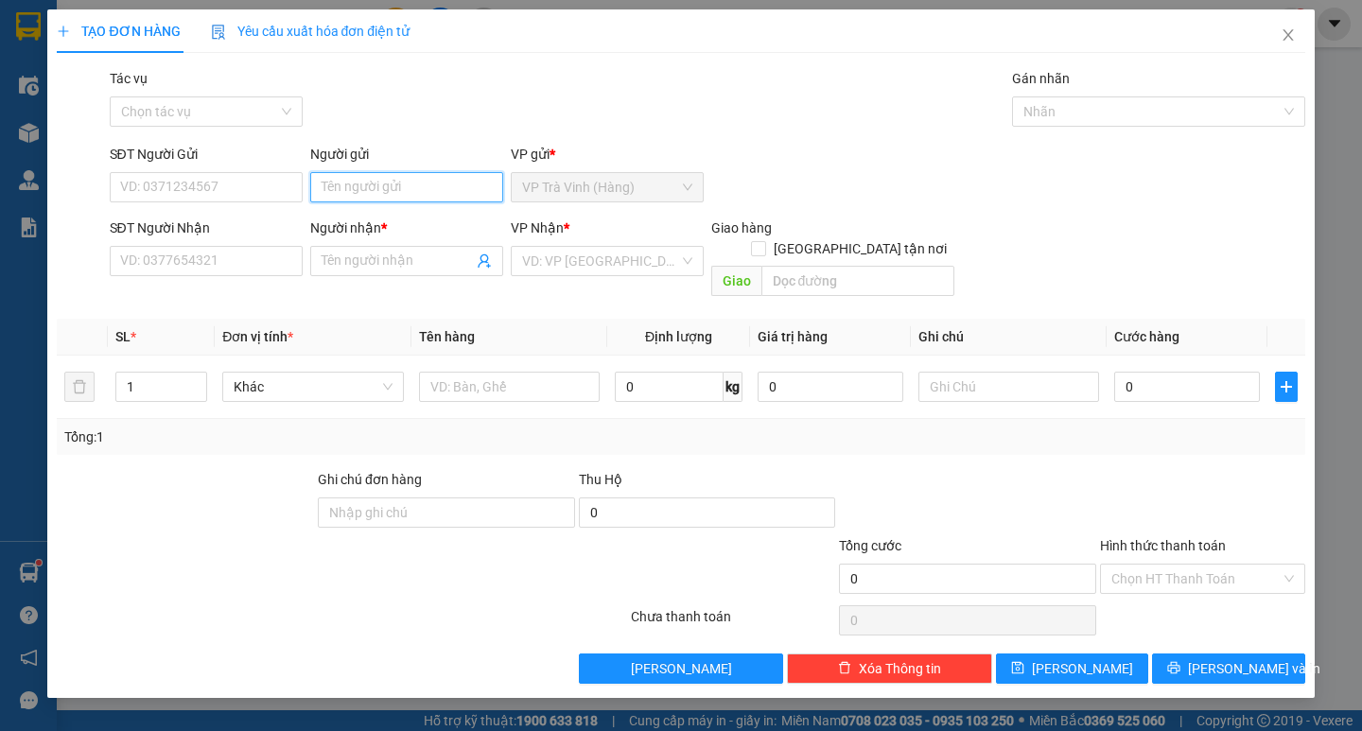
click at [401, 177] on input "Người gửi" at bounding box center [406, 187] width 193 height 30
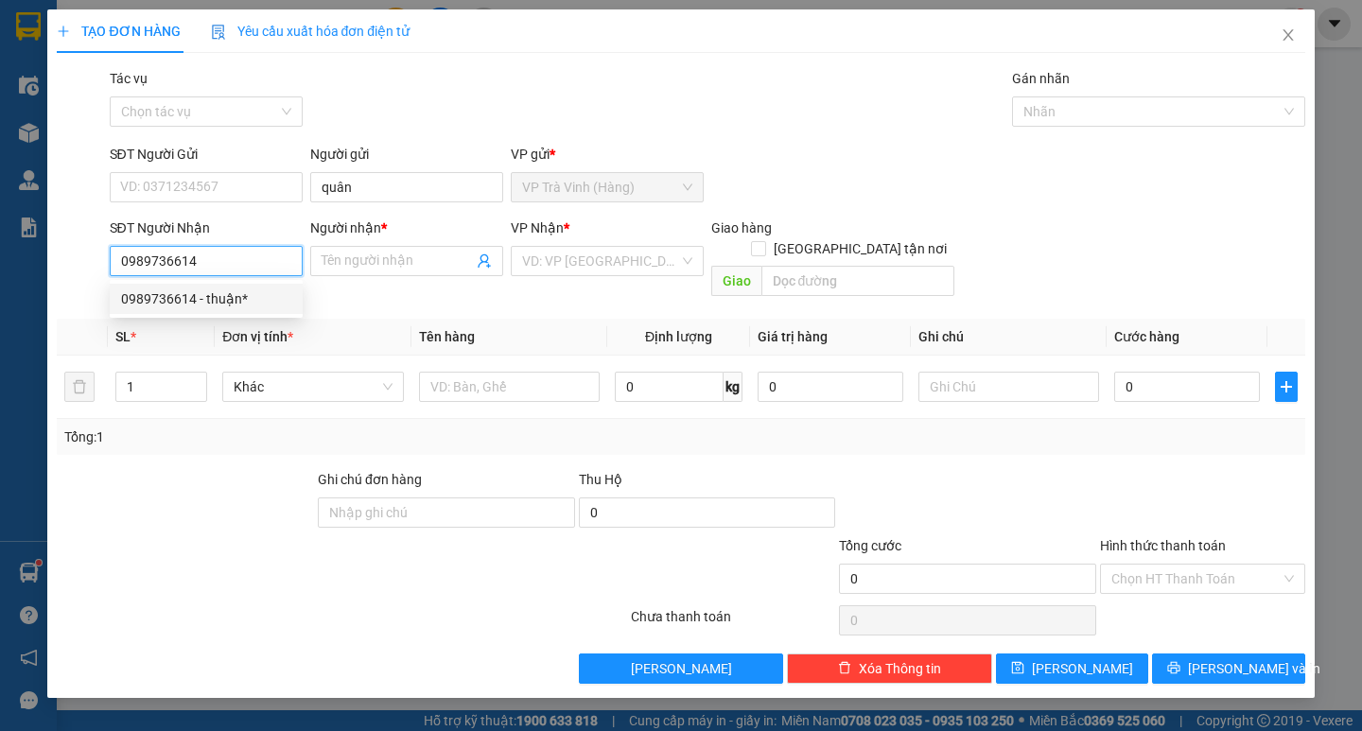
click at [194, 304] on div "0989736614 - thuận*" at bounding box center [206, 298] width 170 height 21
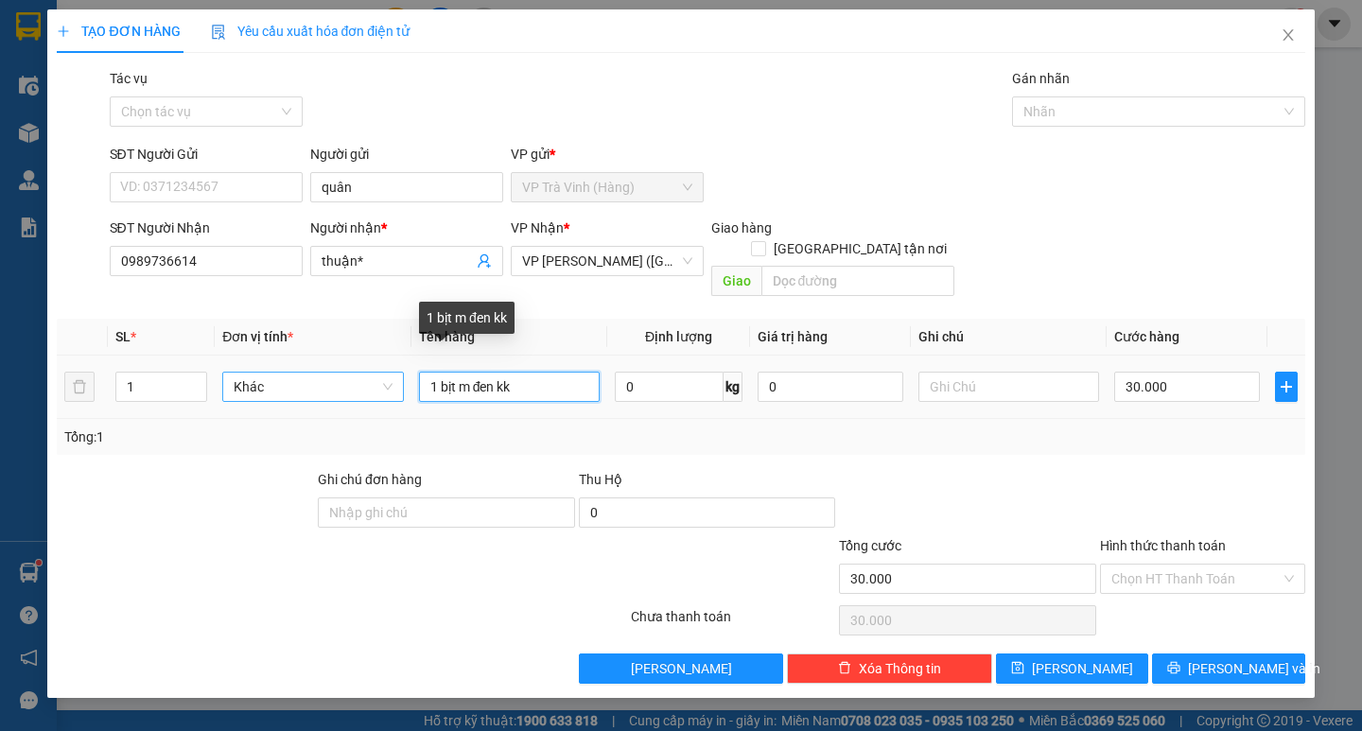
drag, startPoint x: 439, startPoint y: 376, endPoint x: 373, endPoint y: 377, distance: 65.3
click at [409, 376] on tr "1 Khác 1 bịt m đen kk 0 kg 0 30.000" at bounding box center [680, 387] width 1247 height 63
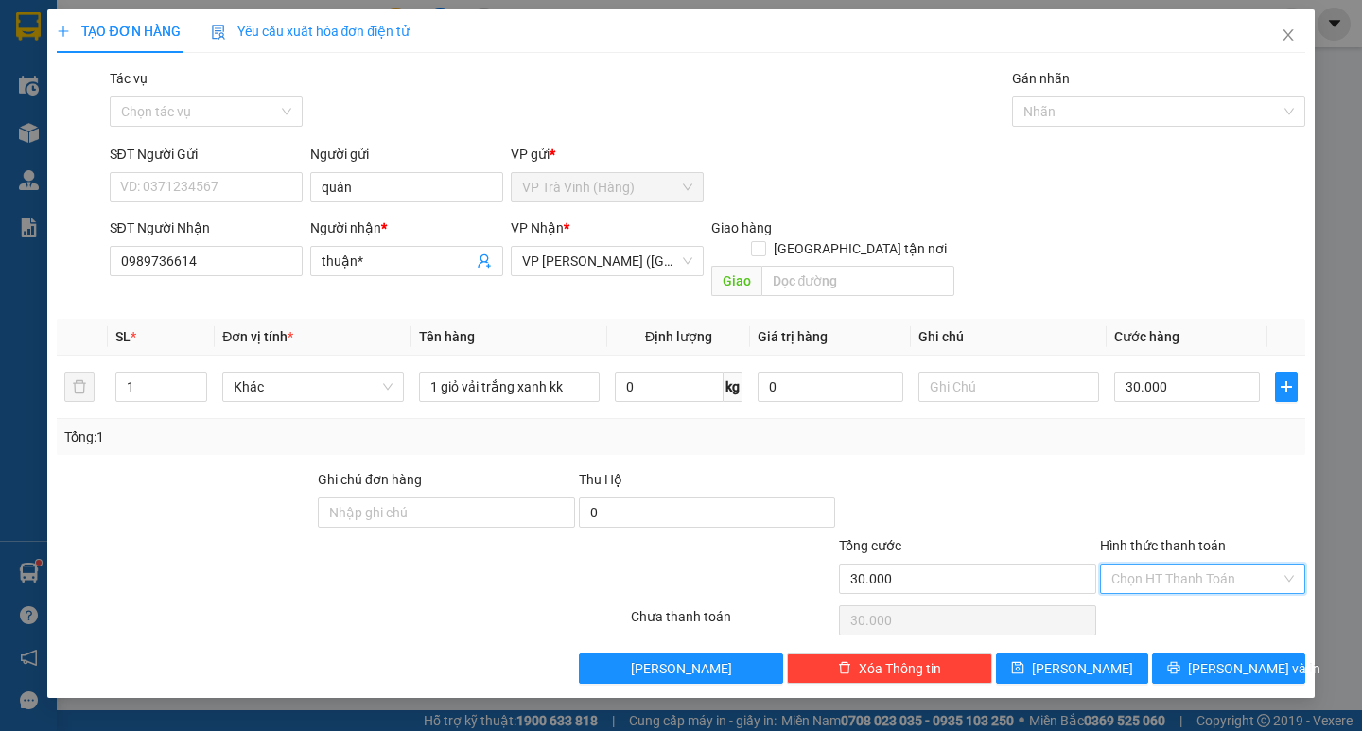
click at [1196, 565] on input "Hình thức thanh toán" at bounding box center [1195, 579] width 169 height 28
click at [1190, 601] on div "Tại văn phòng" at bounding box center [1202, 595] width 182 height 21
click at [1186, 653] on button "Lưu và In" at bounding box center [1228, 668] width 152 height 30
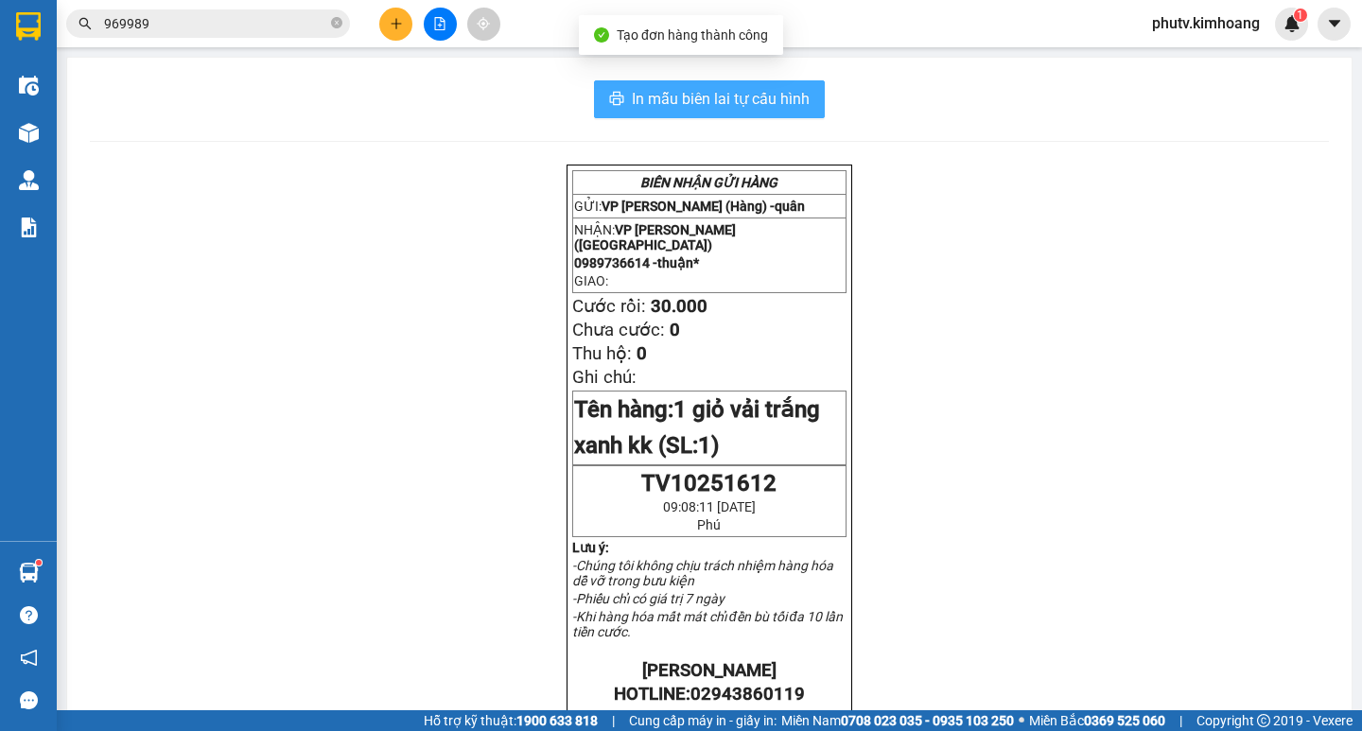
click at [777, 113] on button "In mẫu biên lai tự cấu hình" at bounding box center [709, 99] width 231 height 38
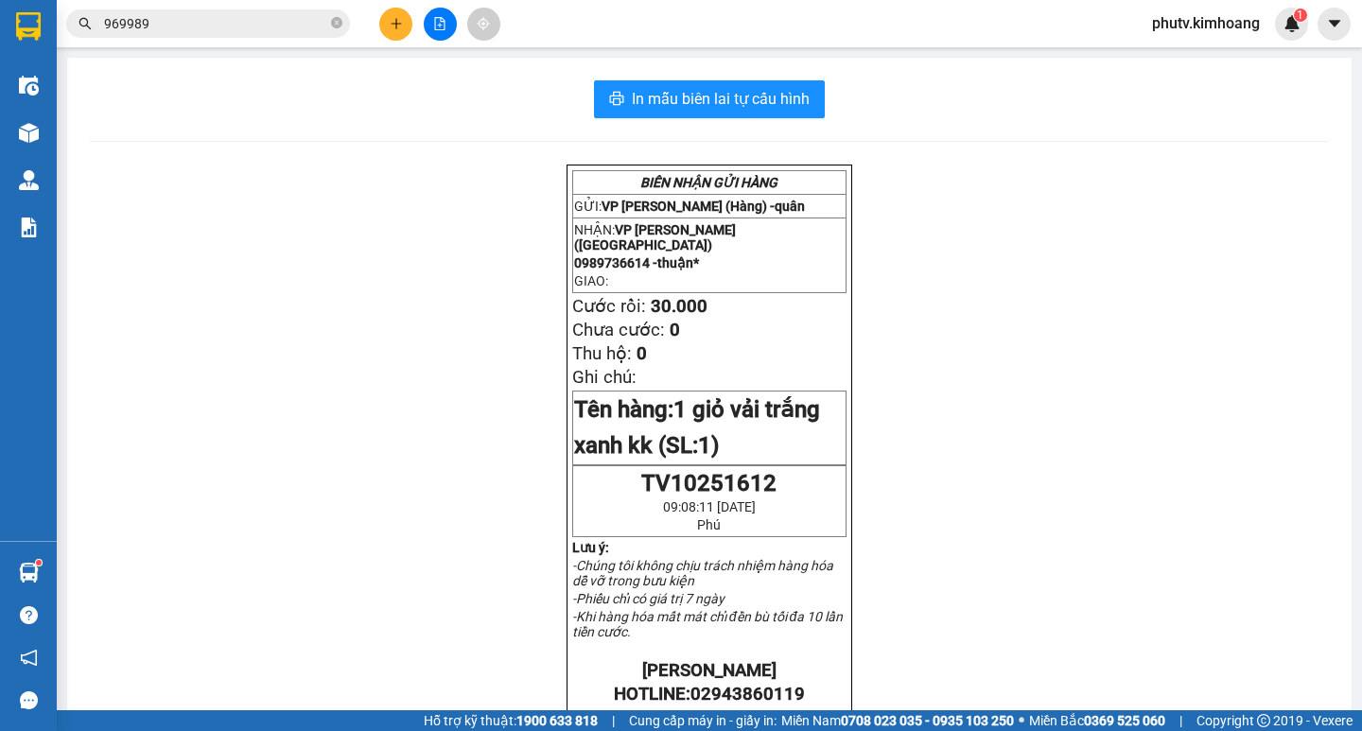
click at [299, 16] on input "969989" at bounding box center [215, 23] width 223 height 21
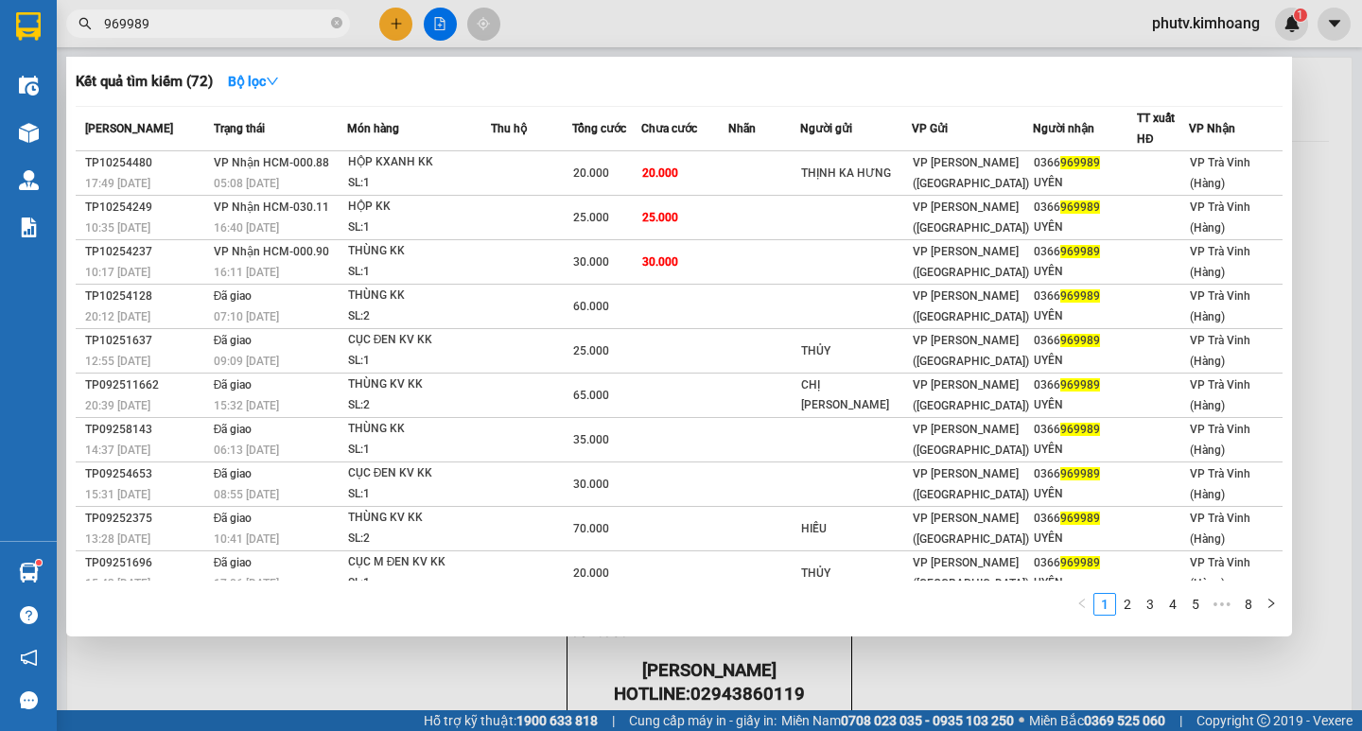
click at [299, 16] on input "969989" at bounding box center [215, 23] width 223 height 21
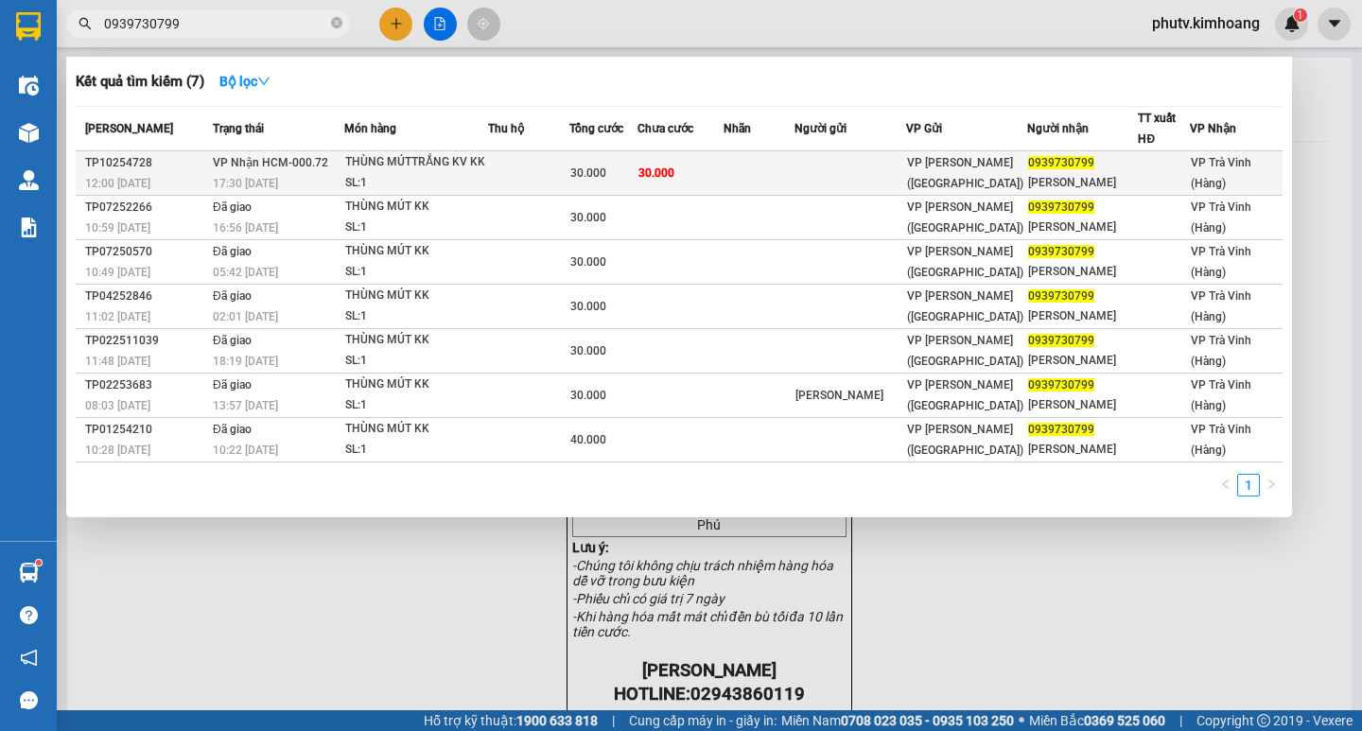
click at [516, 174] on td at bounding box center [528, 173] width 80 height 44
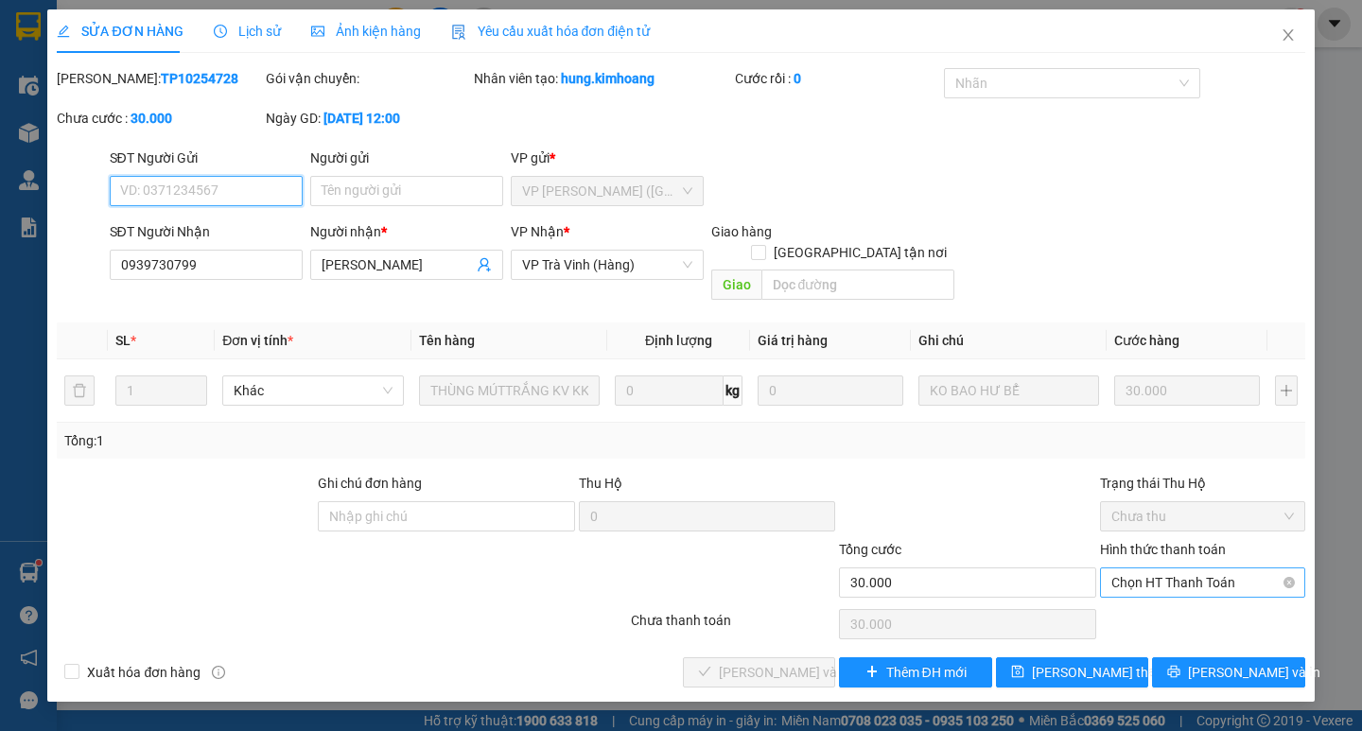
click at [1164, 568] on span "Chọn HT Thanh Toán" at bounding box center [1202, 582] width 182 height 28
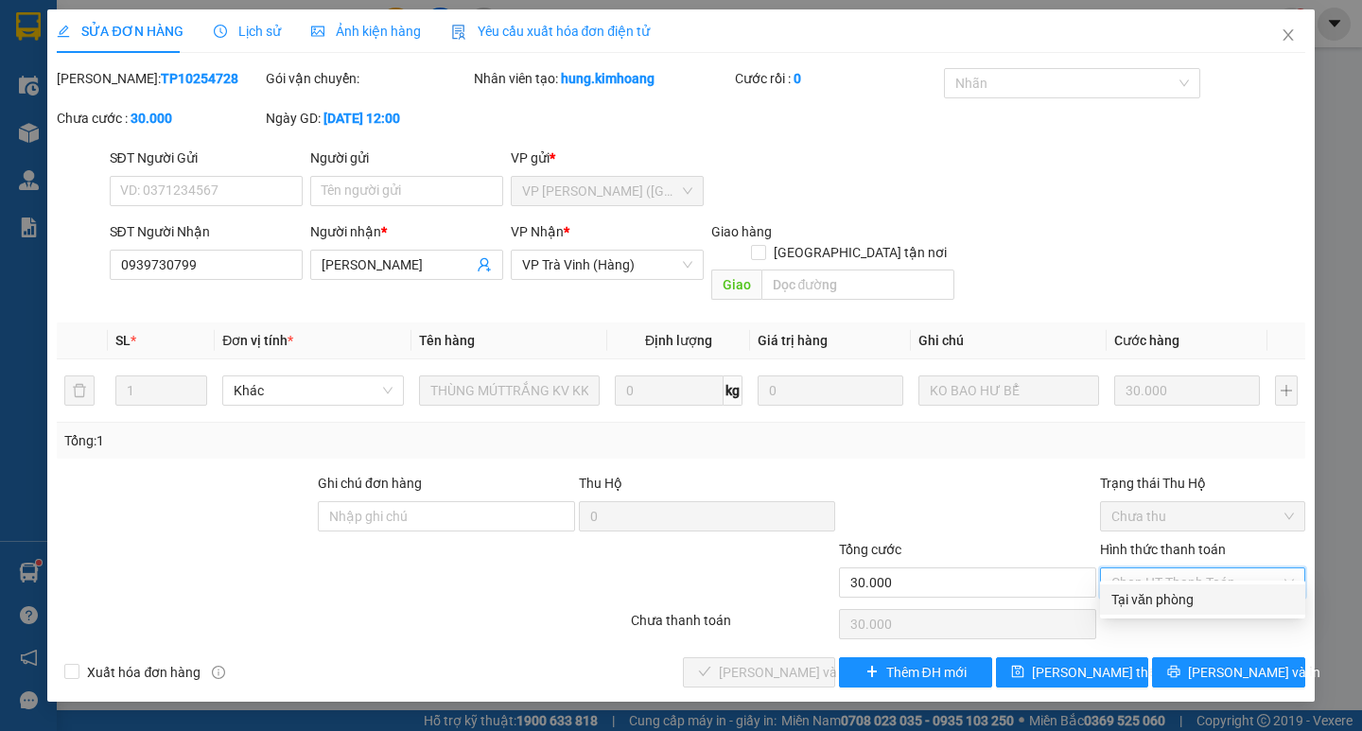
drag, startPoint x: 1158, startPoint y: 597, endPoint x: 1124, endPoint y: 603, distance: 34.7
click at [1158, 598] on div "Tại văn phòng" at bounding box center [1202, 599] width 182 height 21
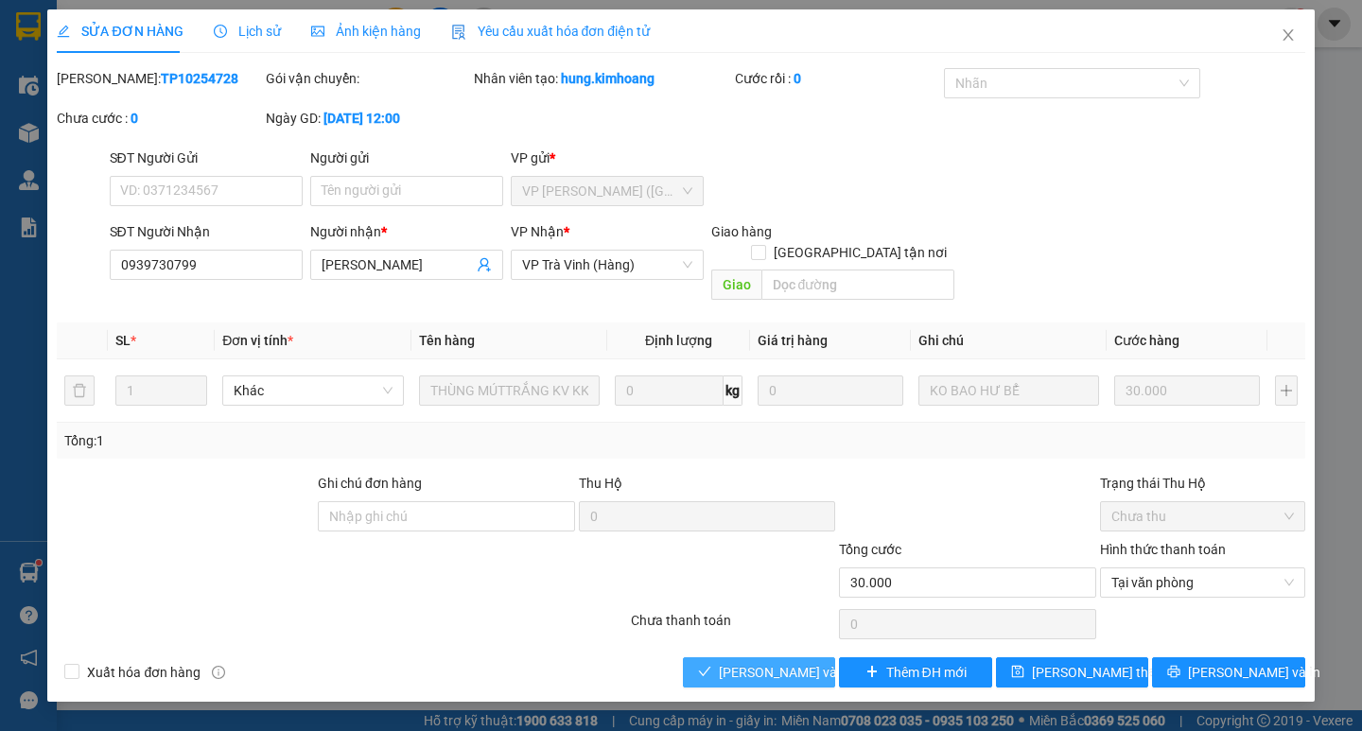
click at [684, 657] on button "Lưu và Giao hàng" at bounding box center [759, 672] width 152 height 30
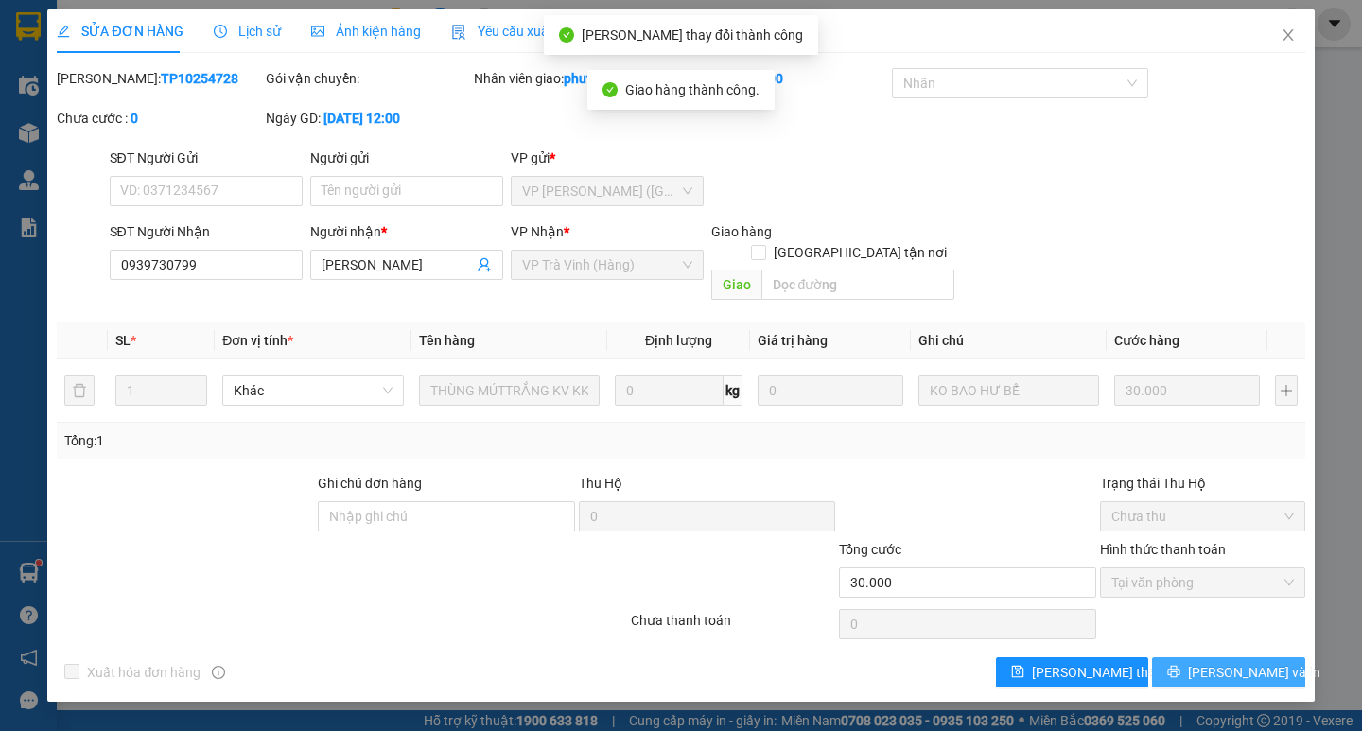
click at [1217, 662] on span "Lưu và In" at bounding box center [1254, 672] width 132 height 21
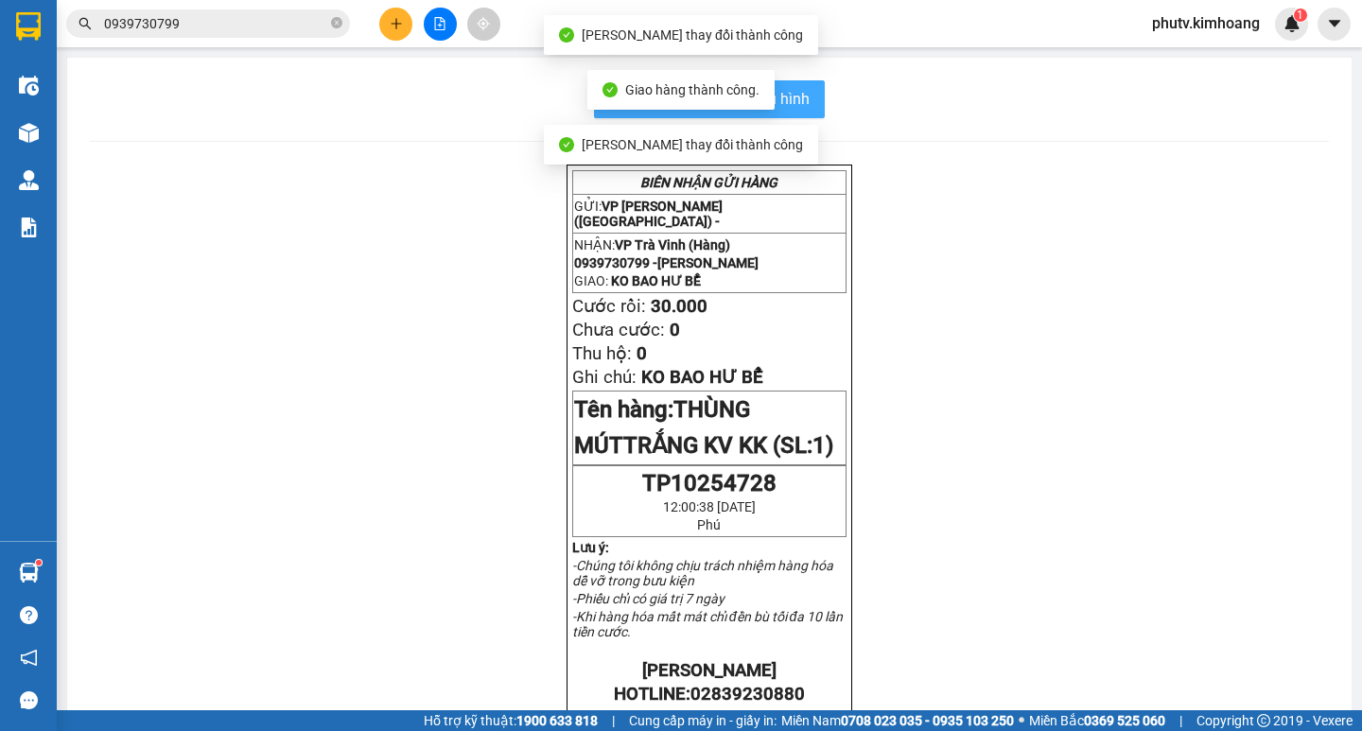
click at [808, 113] on button "In mẫu biên lai tự cấu hình" at bounding box center [709, 99] width 231 height 38
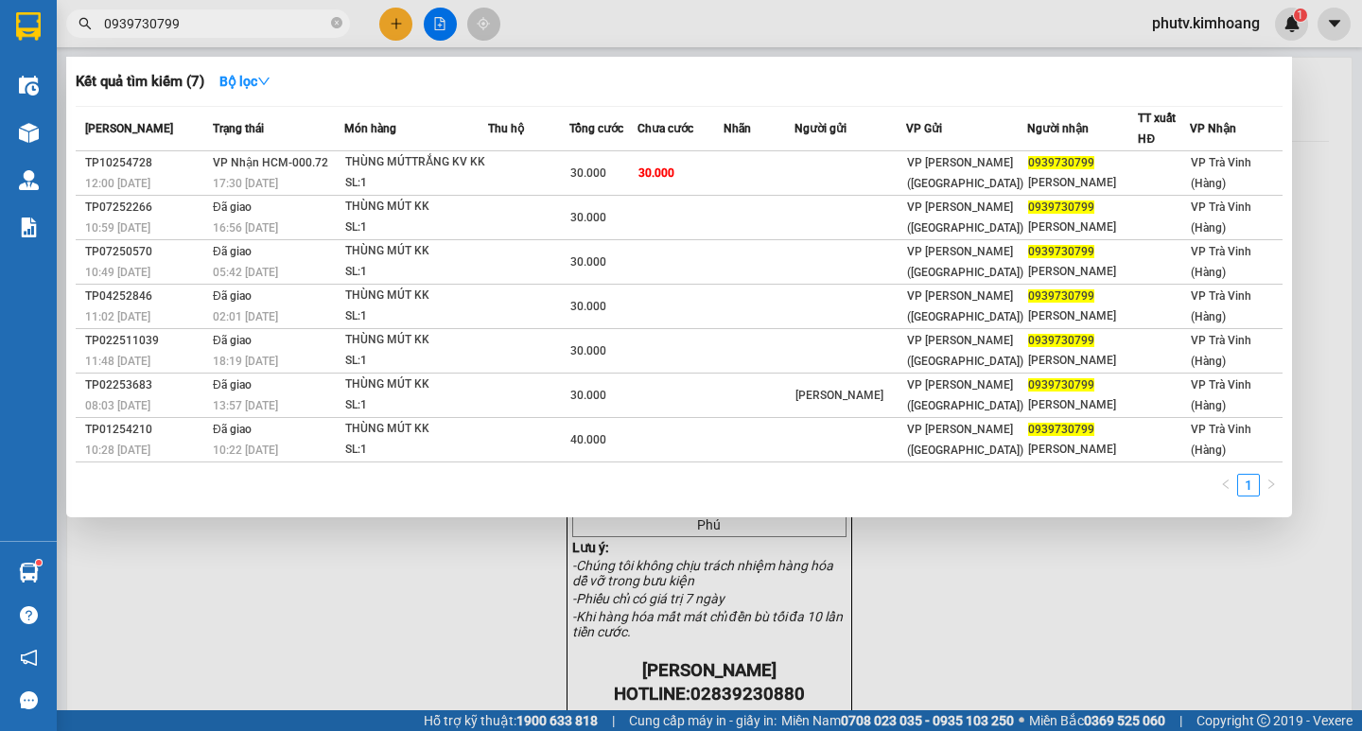
click at [340, 23] on icon "close-circle" at bounding box center [336, 22] width 11 height 11
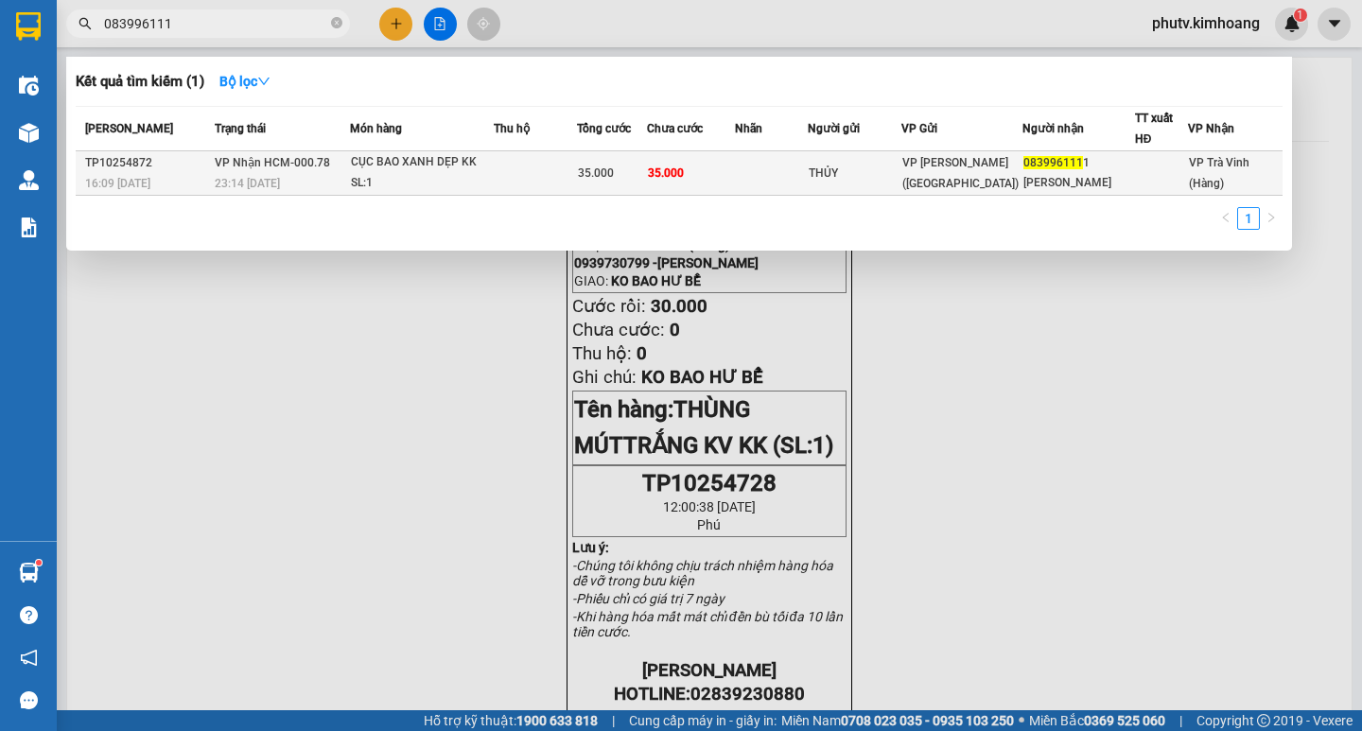
click at [486, 167] on div "CỤC BAO XANH DẸP KK" at bounding box center [422, 162] width 142 height 21
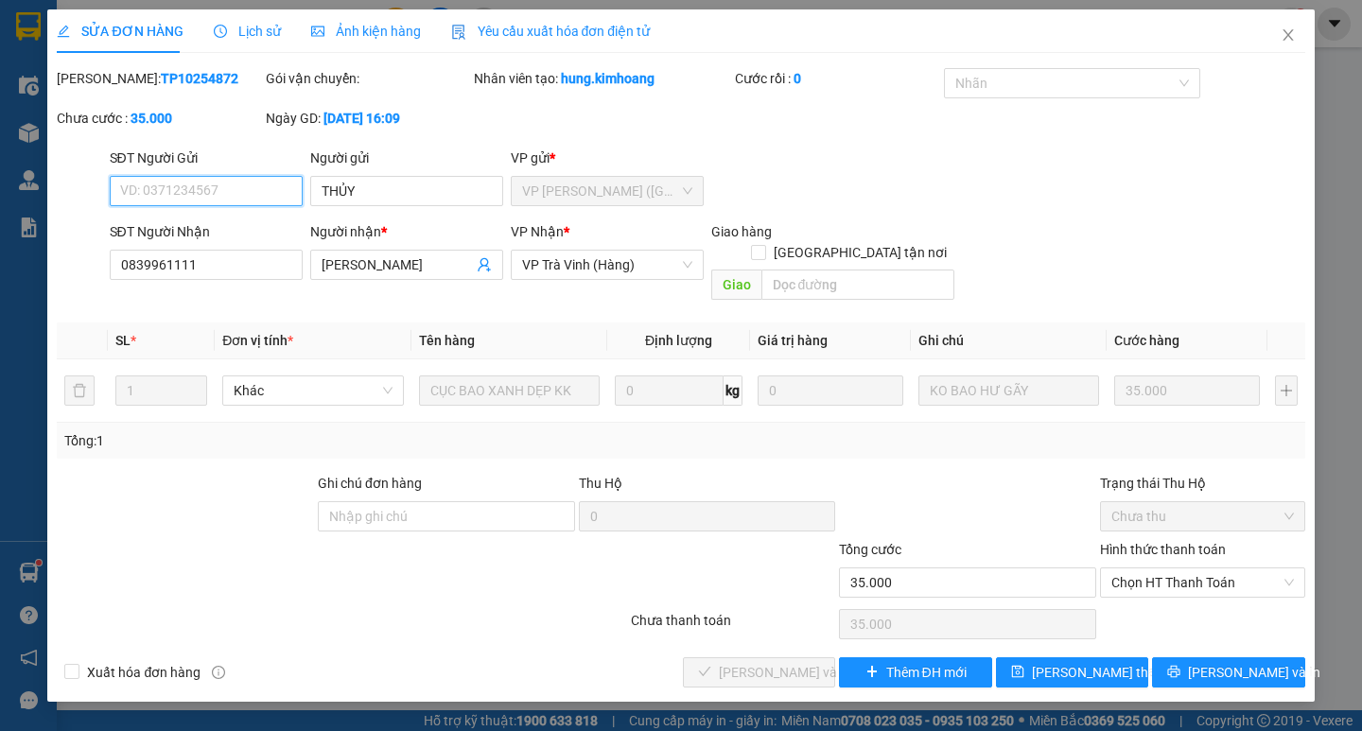
drag, startPoint x: 1179, startPoint y: 565, endPoint x: 1173, endPoint y: 584, distance: 20.7
click at [1178, 568] on span "Chọn HT Thanh Toán" at bounding box center [1202, 582] width 182 height 28
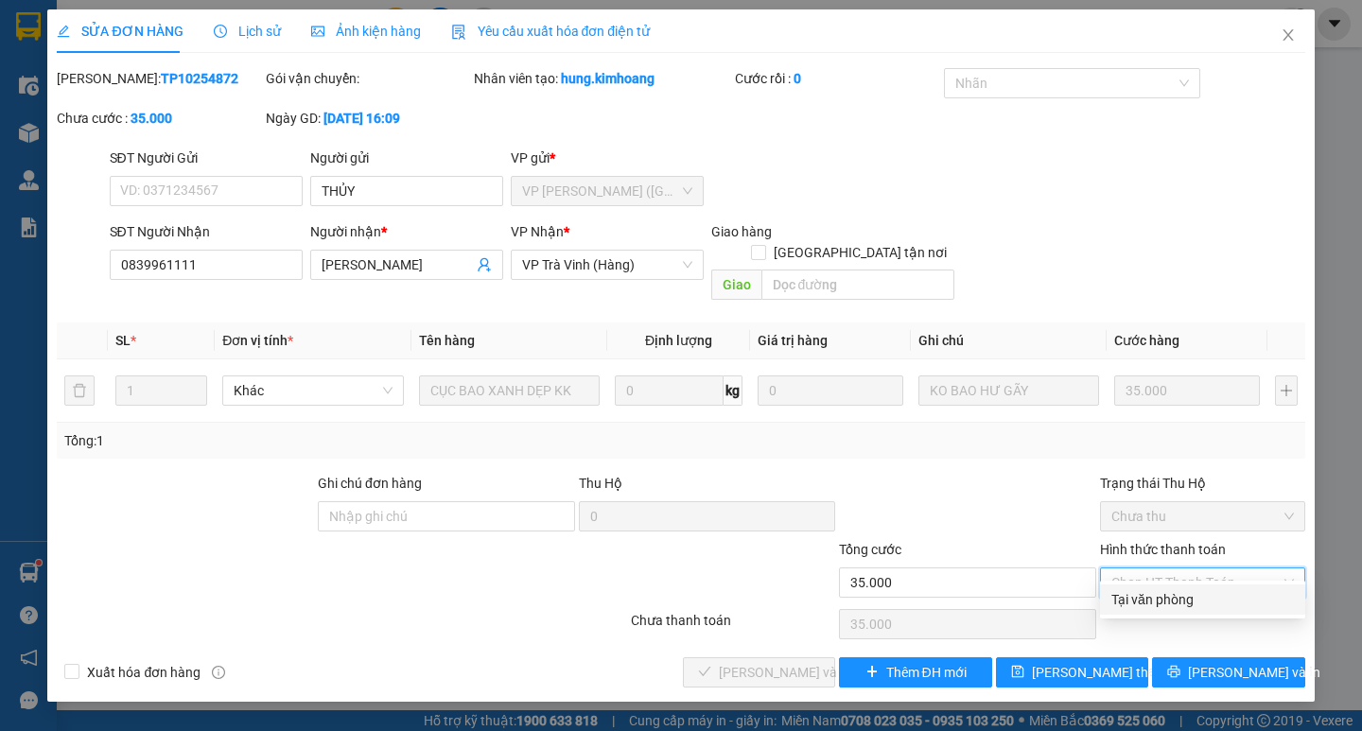
drag, startPoint x: 1161, startPoint y: 601, endPoint x: 916, endPoint y: 611, distance: 245.1
click at [1160, 600] on div "Tại văn phòng" at bounding box center [1202, 599] width 182 height 21
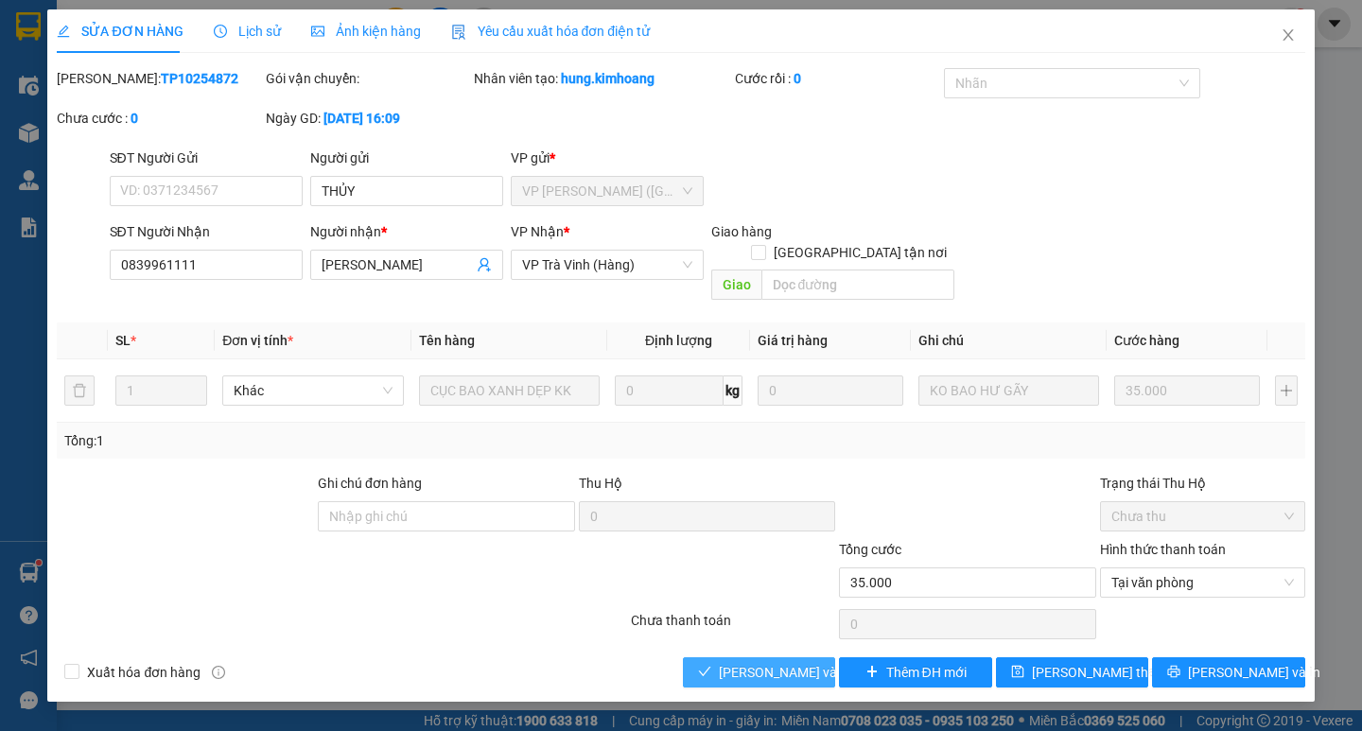
click at [691, 657] on button "Lưu và Giao hàng" at bounding box center [759, 672] width 152 height 30
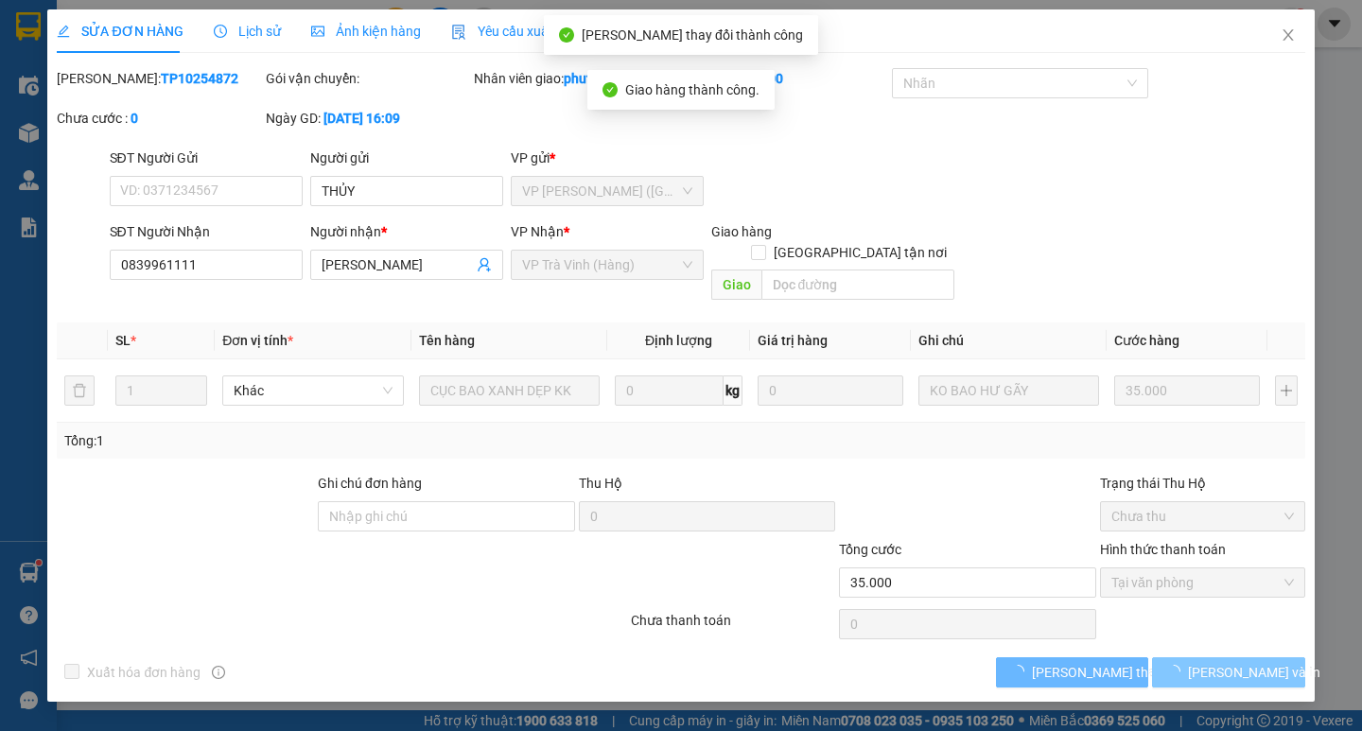
click at [1182, 657] on button "Lưu và In" at bounding box center [1228, 672] width 152 height 30
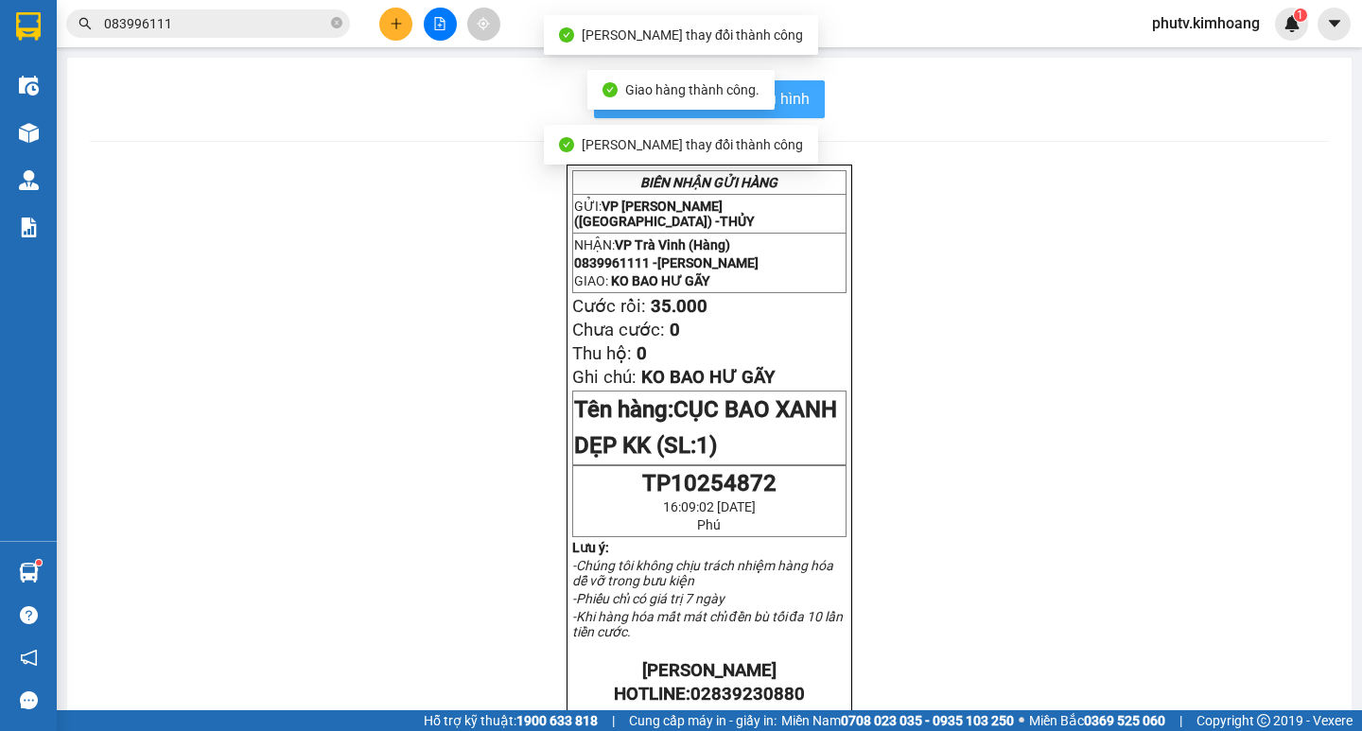
drag, startPoint x: 776, startPoint y: 82, endPoint x: 786, endPoint y: 89, distance: 11.5
click at [776, 81] on button "In mẫu biên lai tự cấu hình" at bounding box center [709, 99] width 231 height 38
click at [786, 89] on span "In mẫu biên lai tự cấu hình" at bounding box center [721, 99] width 178 height 24
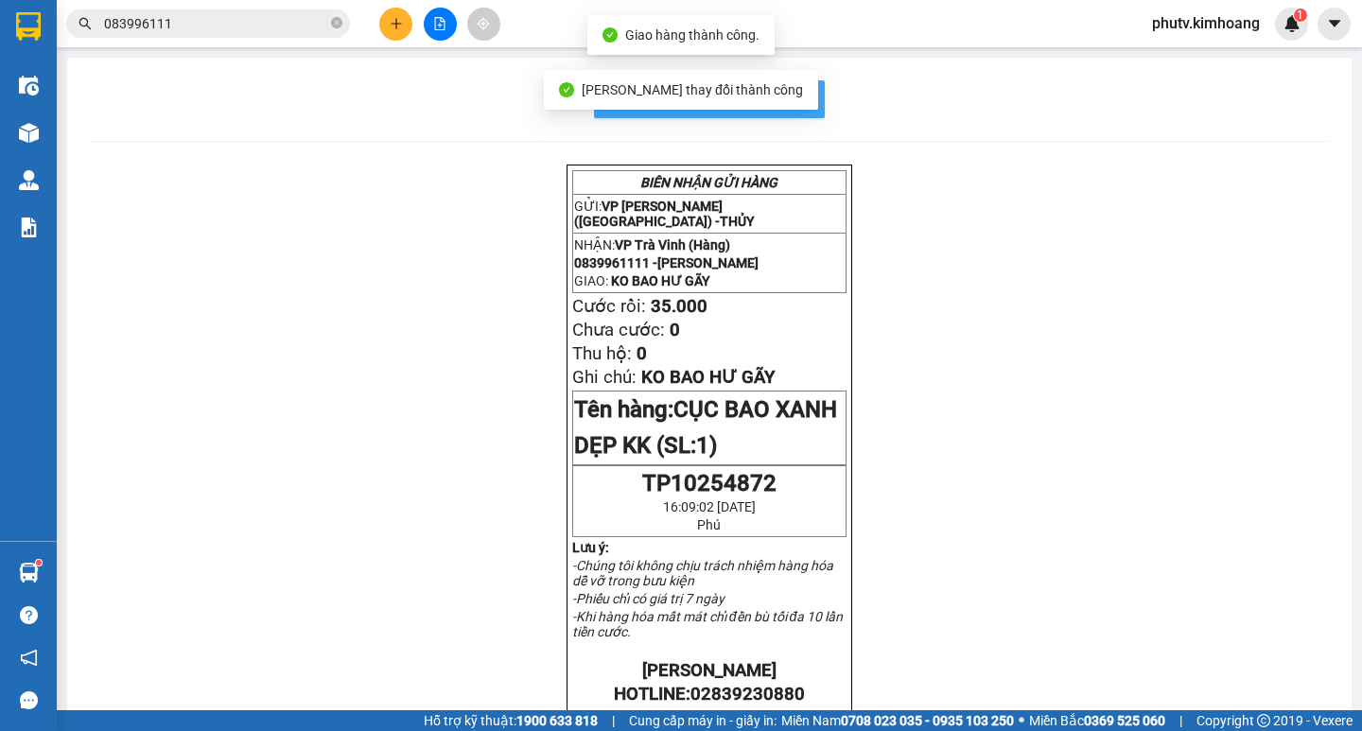
click at [790, 91] on span "In mẫu biên lai tự cấu hình" at bounding box center [721, 99] width 178 height 24
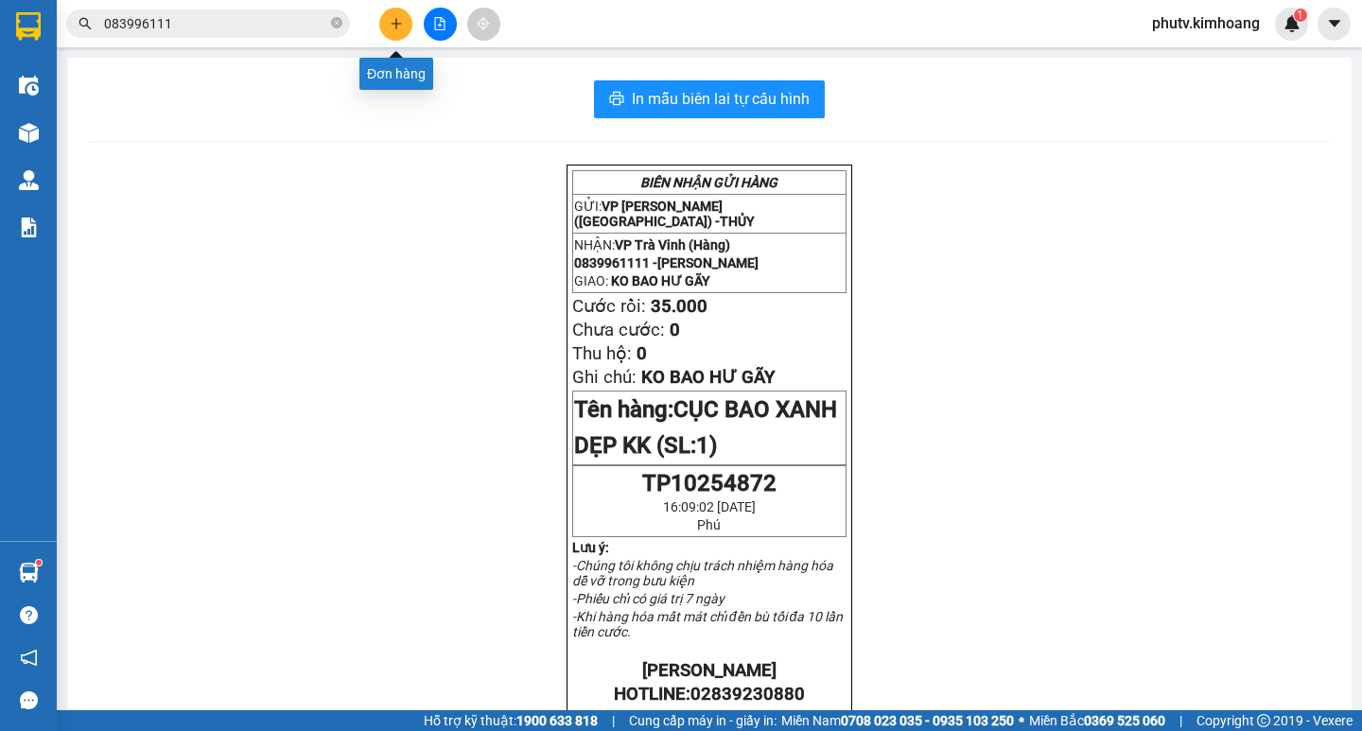
click at [406, 27] on button at bounding box center [395, 24] width 33 height 33
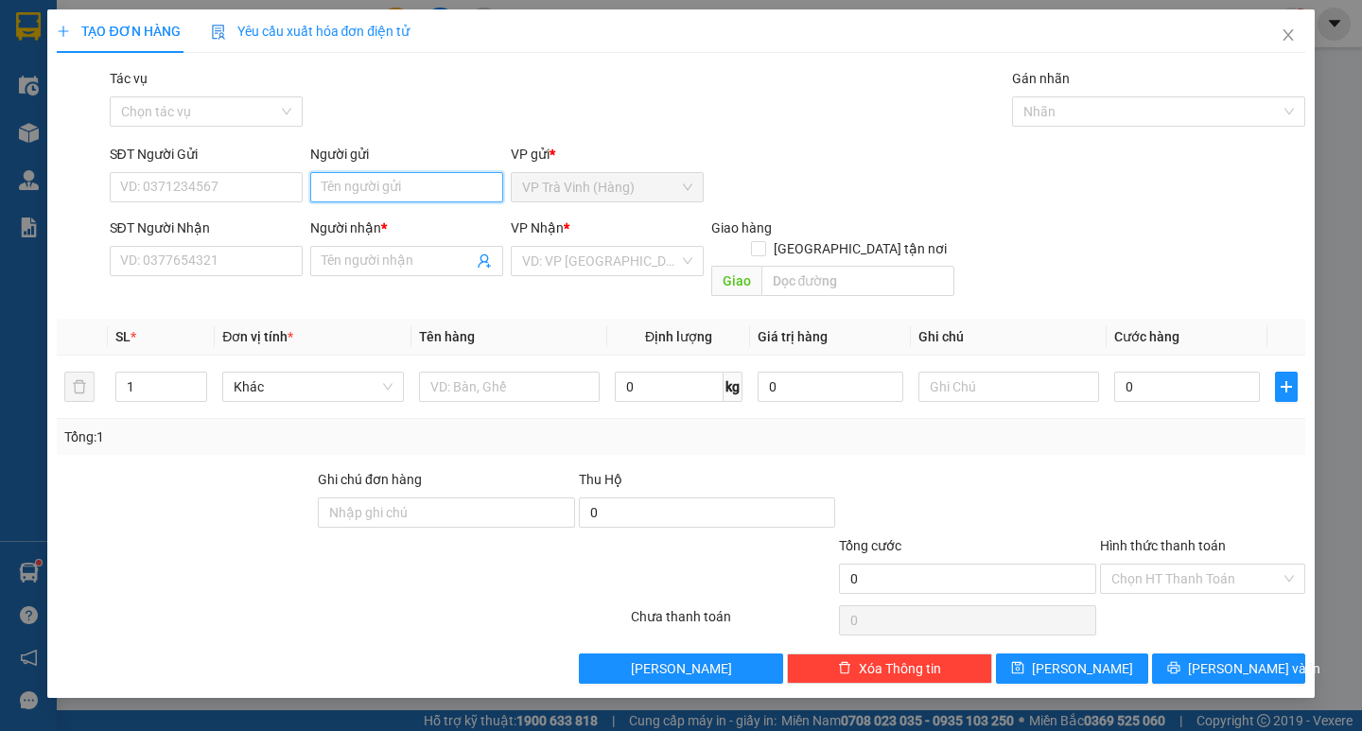
click at [336, 190] on input "Người gửi" at bounding box center [406, 187] width 193 height 30
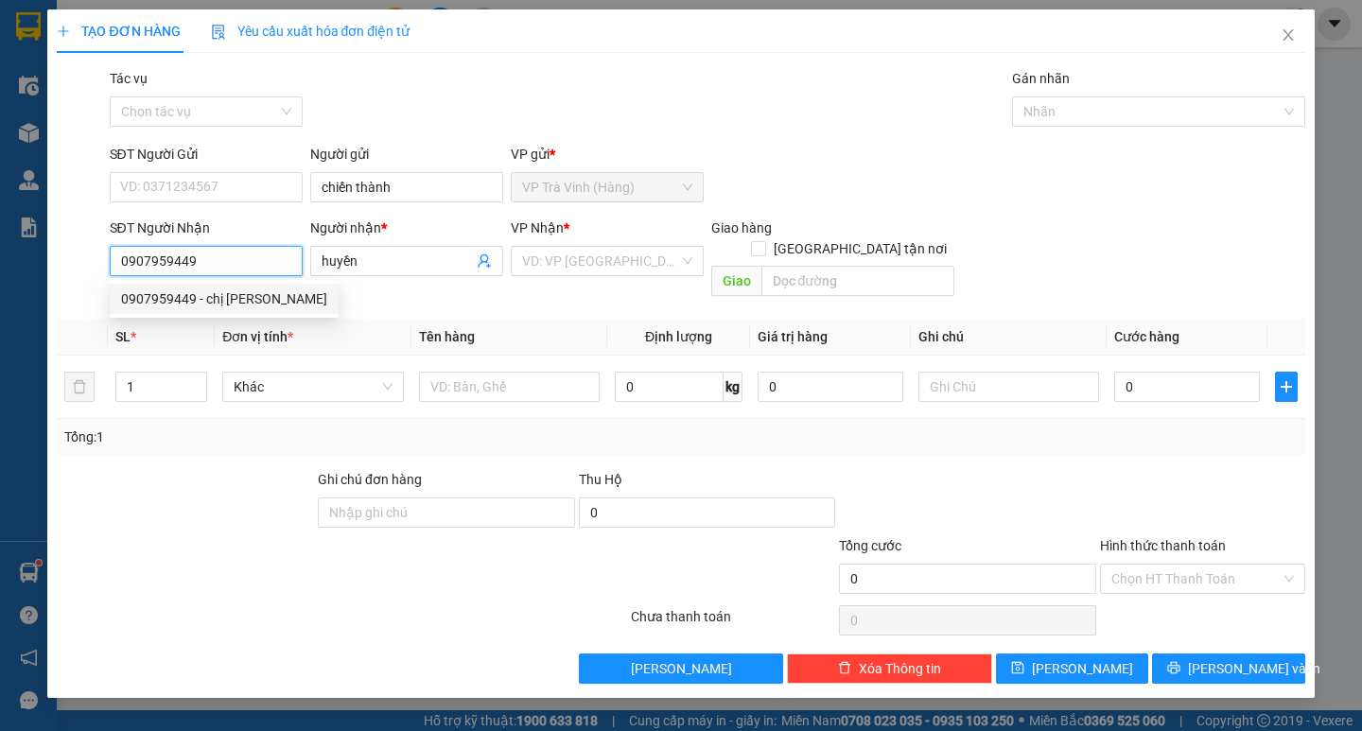
click at [225, 295] on div "0907959449 - chị huyền" at bounding box center [224, 298] width 206 height 21
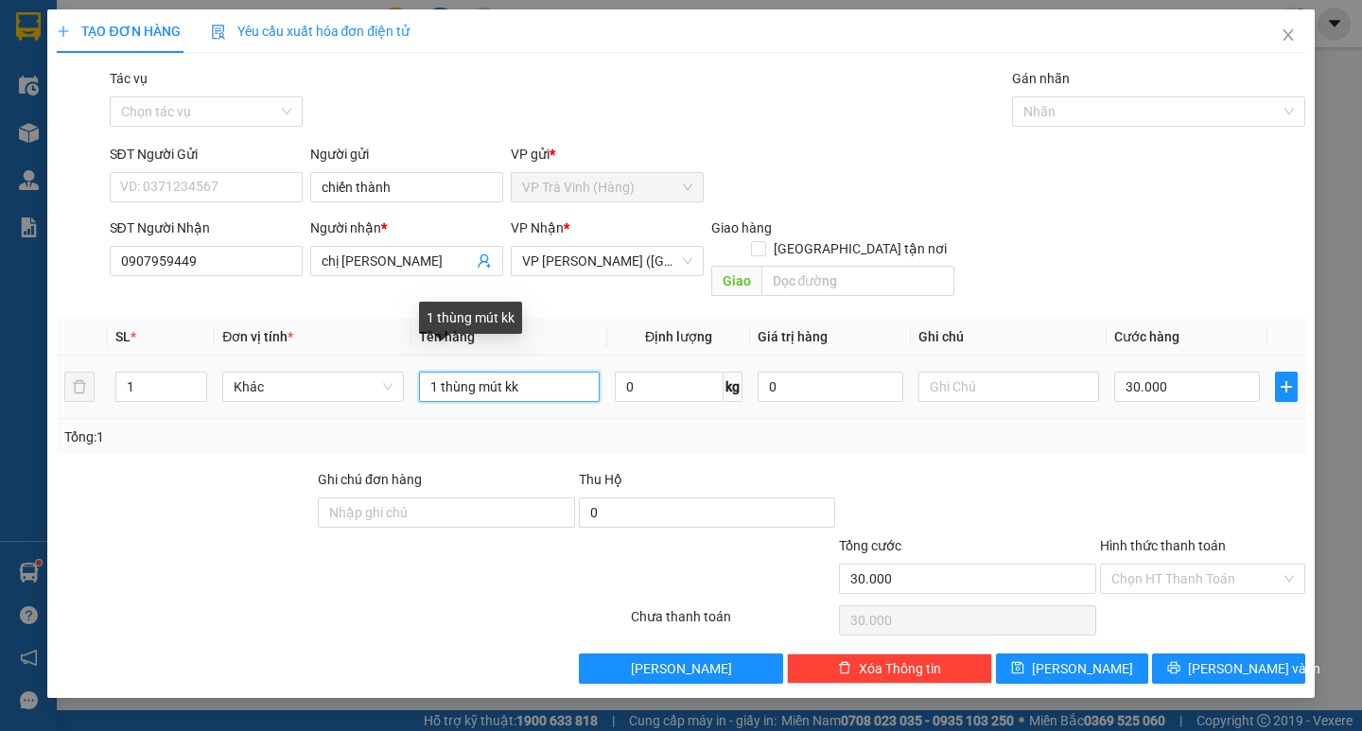
click at [504, 372] on input "1 thùng mút kk" at bounding box center [509, 387] width 181 height 30
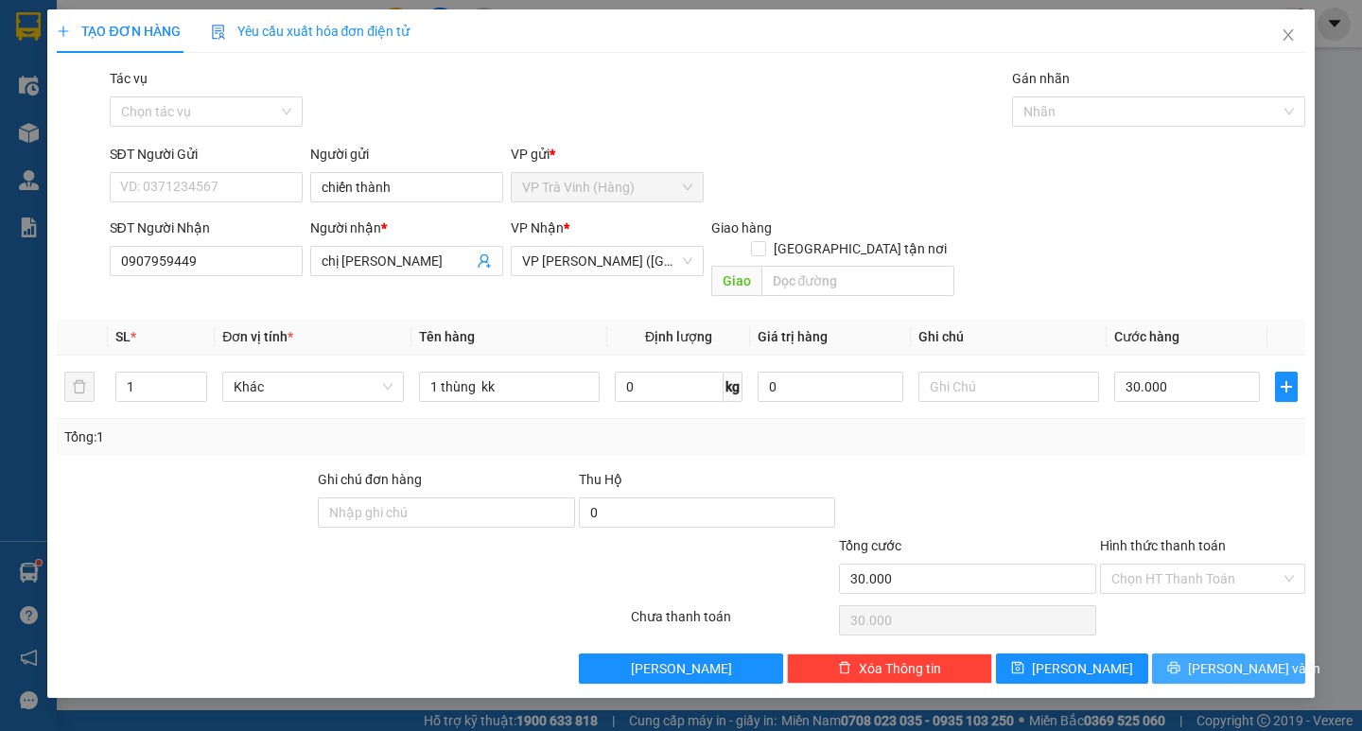
click at [1204, 653] on button "Lưu và In" at bounding box center [1228, 668] width 152 height 30
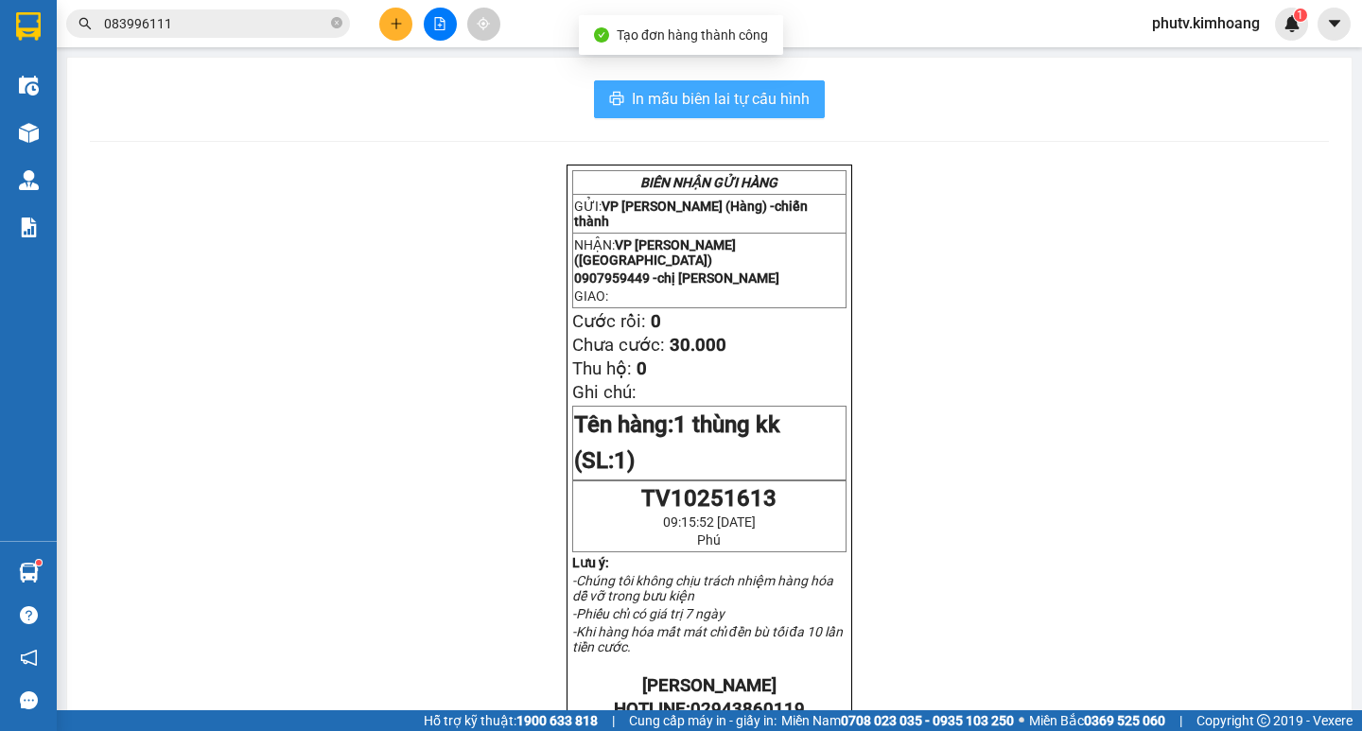
click at [725, 101] on span "In mẫu biên lai tự cấu hình" at bounding box center [721, 99] width 178 height 24
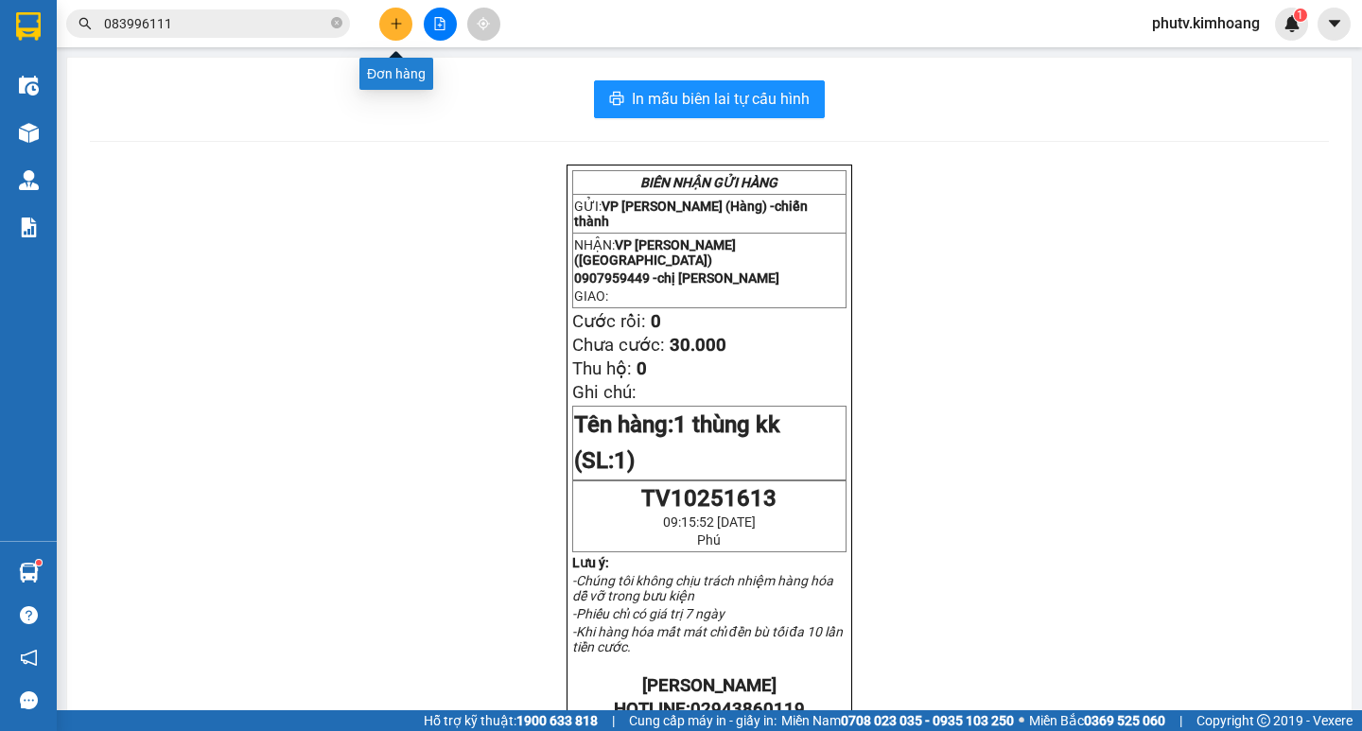
click at [391, 31] on button at bounding box center [395, 24] width 33 height 33
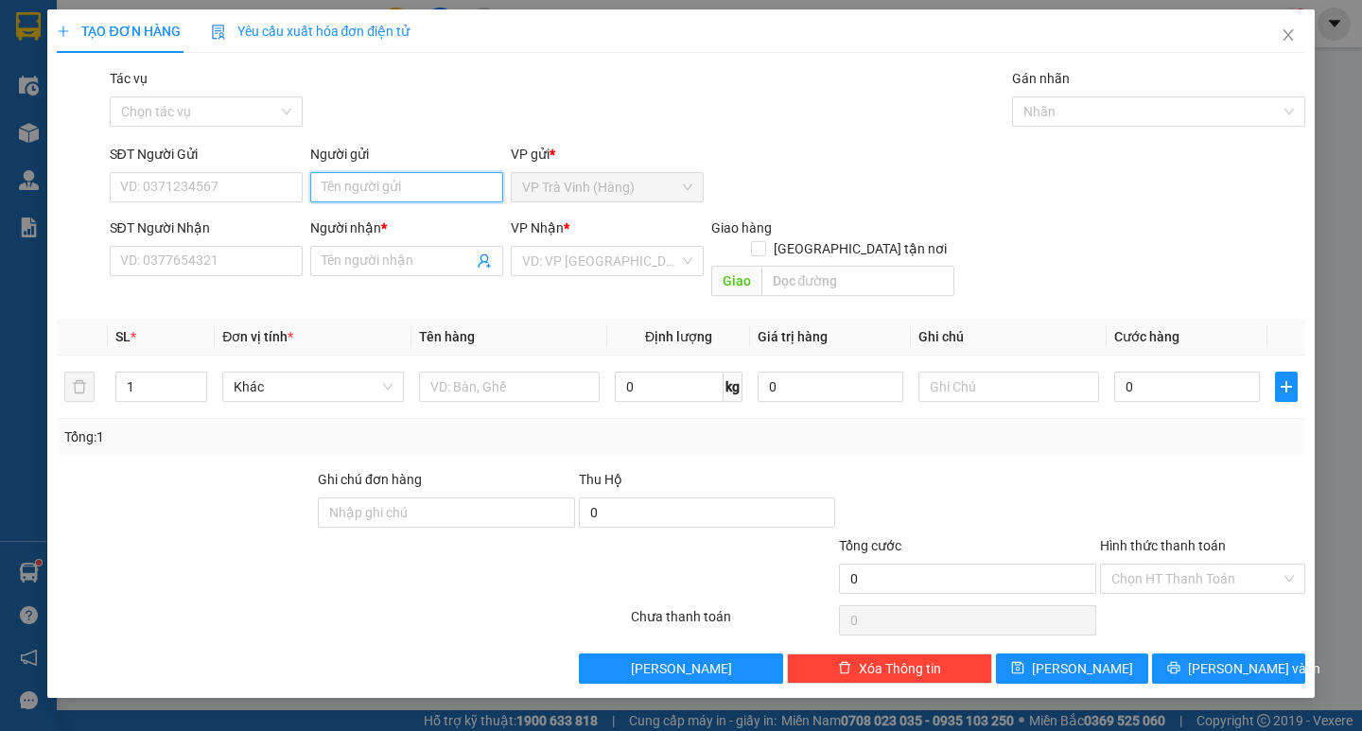
click at [349, 182] on input "Người gửi" at bounding box center [406, 187] width 193 height 30
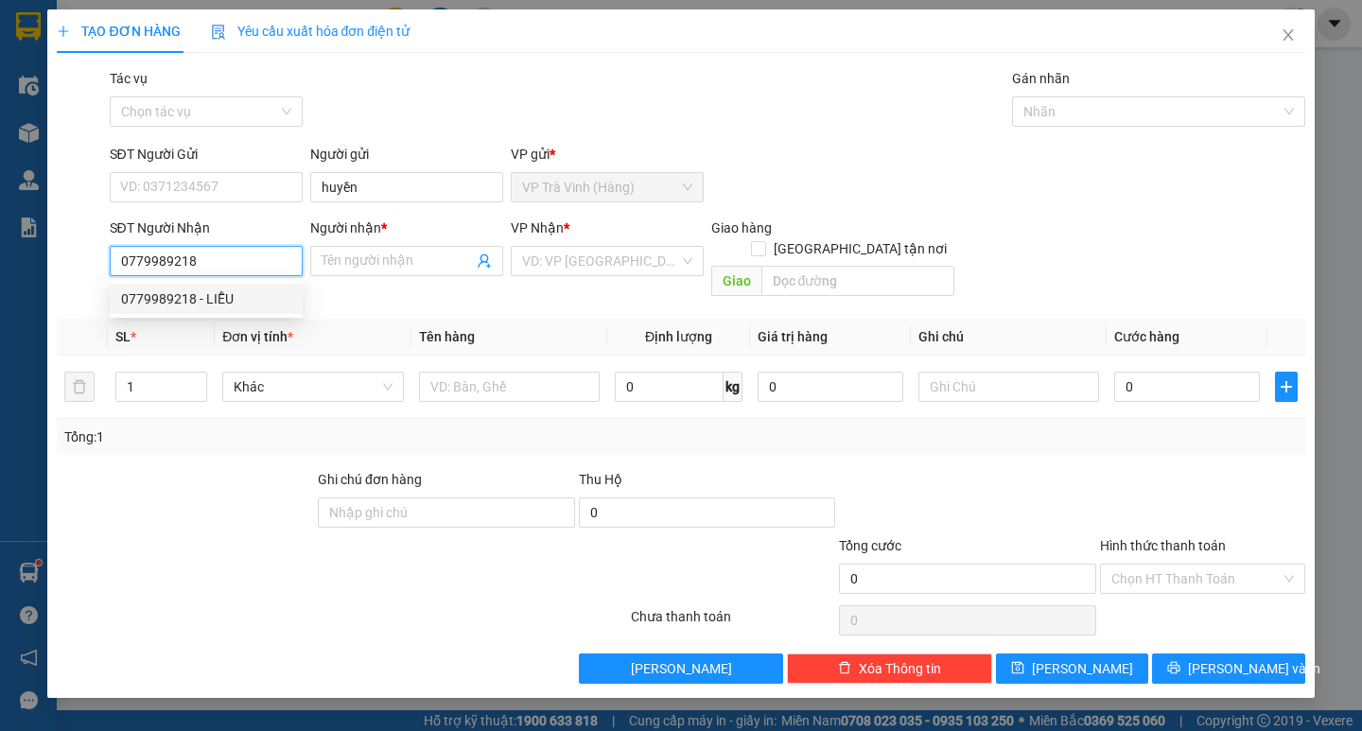
click at [224, 303] on div "0779989218 - LIỄU" at bounding box center [206, 298] width 170 height 21
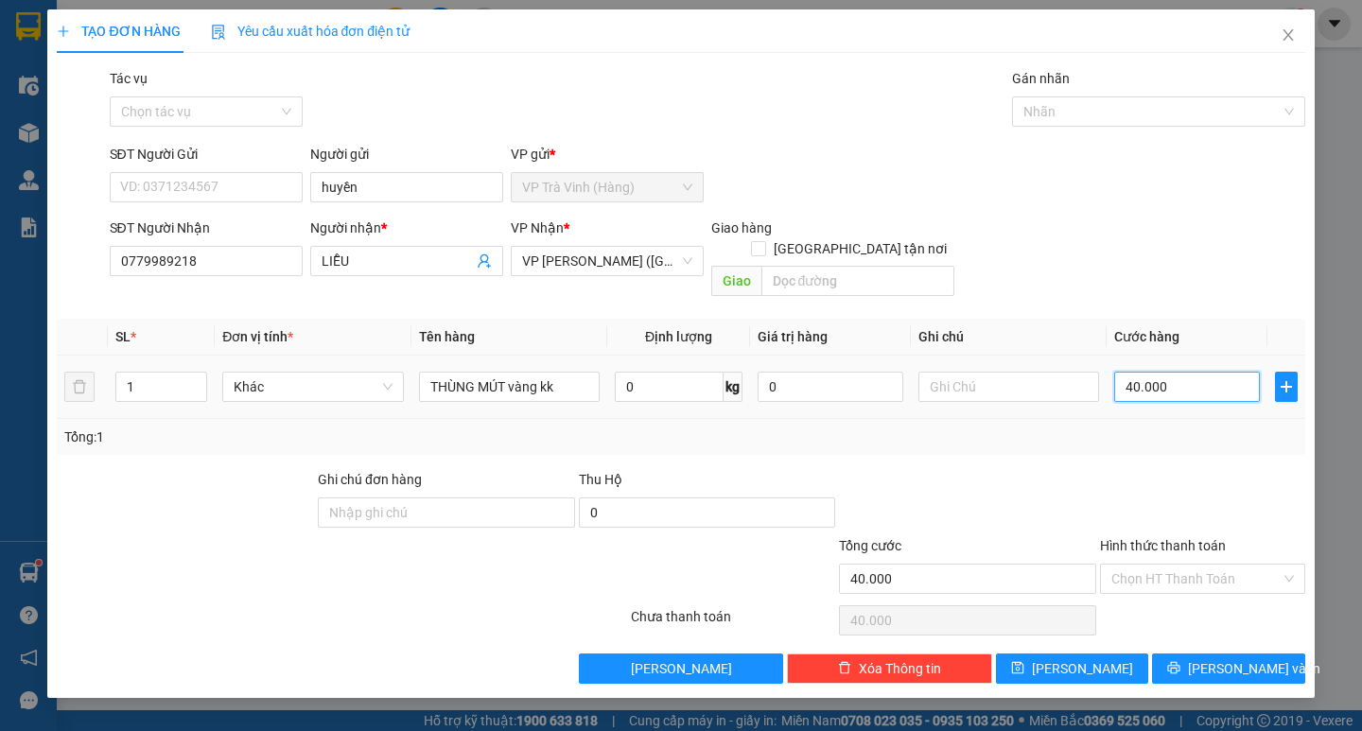
click at [1164, 377] on input "40.000" at bounding box center [1187, 387] width 146 height 30
click at [1174, 661] on button "Lưu và In" at bounding box center [1228, 668] width 152 height 30
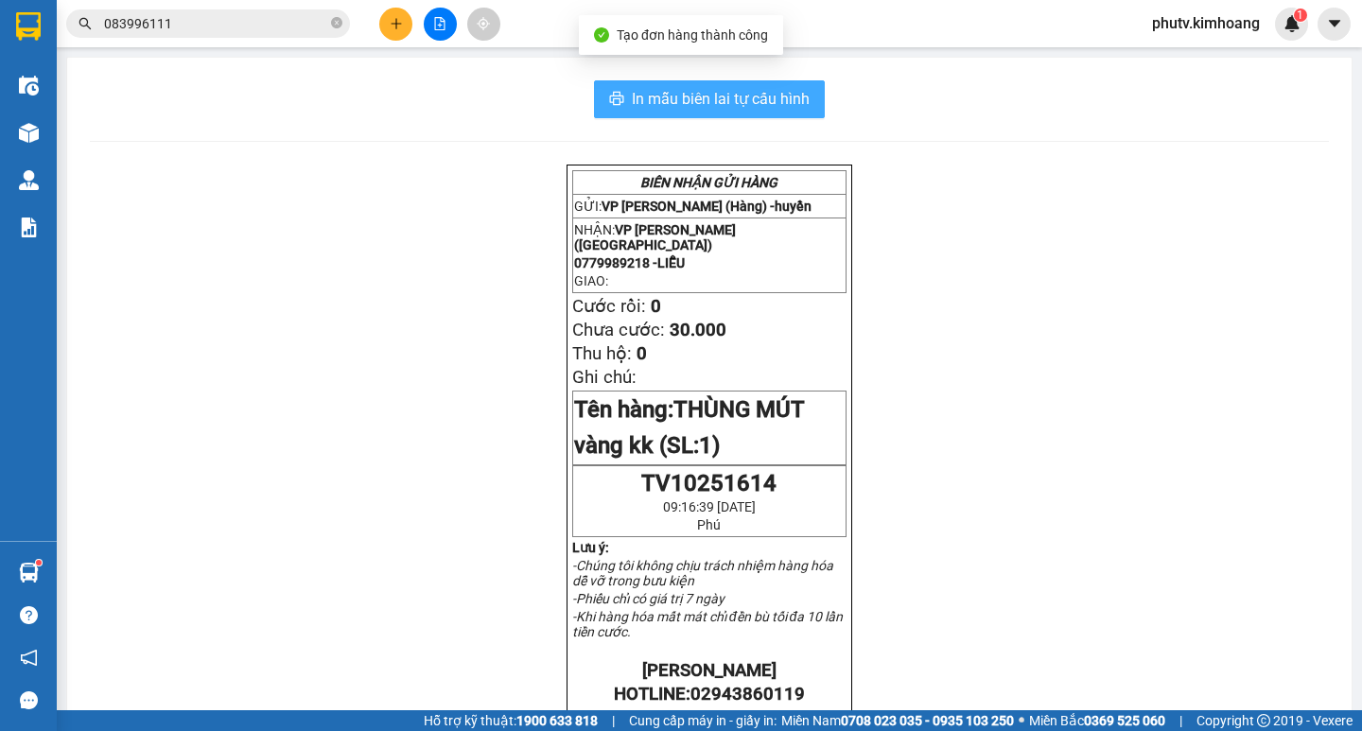
click at [728, 103] on span "In mẫu biên lai tự cấu hình" at bounding box center [721, 99] width 178 height 24
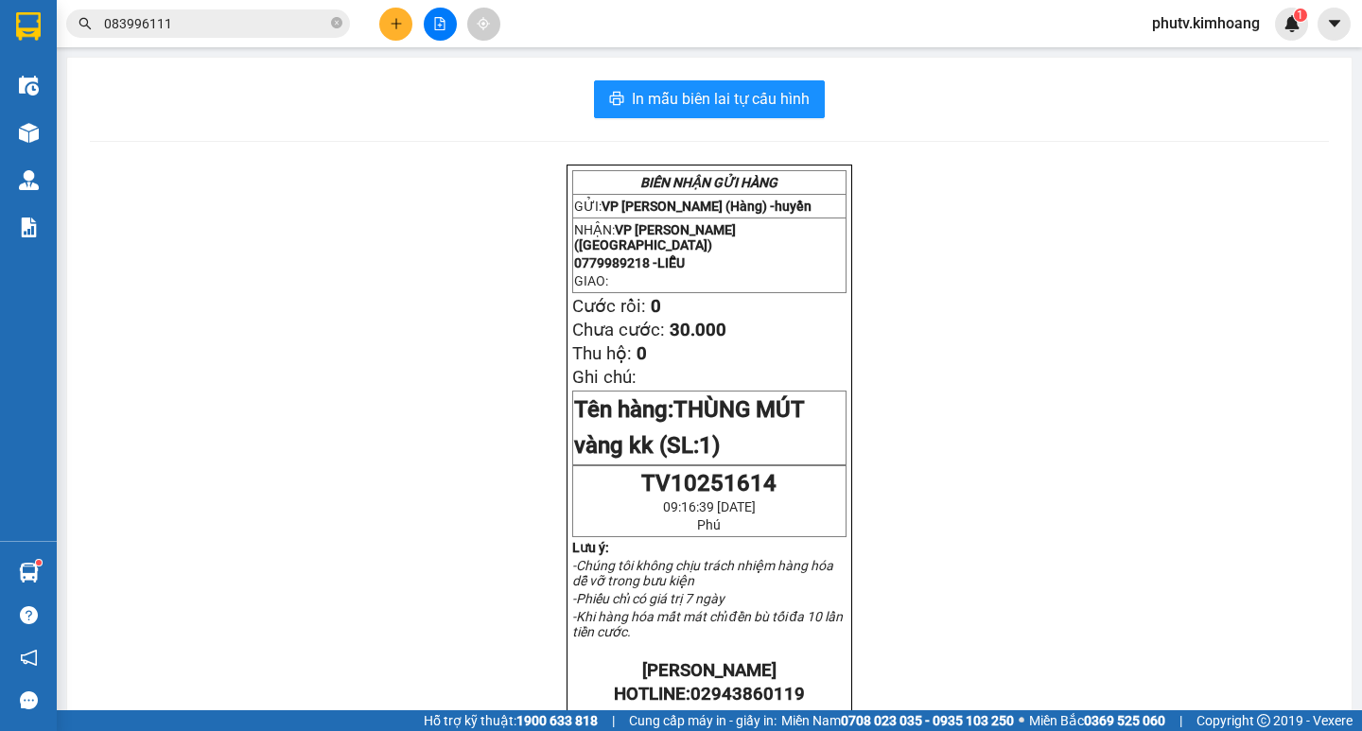
click at [167, 33] on span "083996111" at bounding box center [208, 23] width 284 height 28
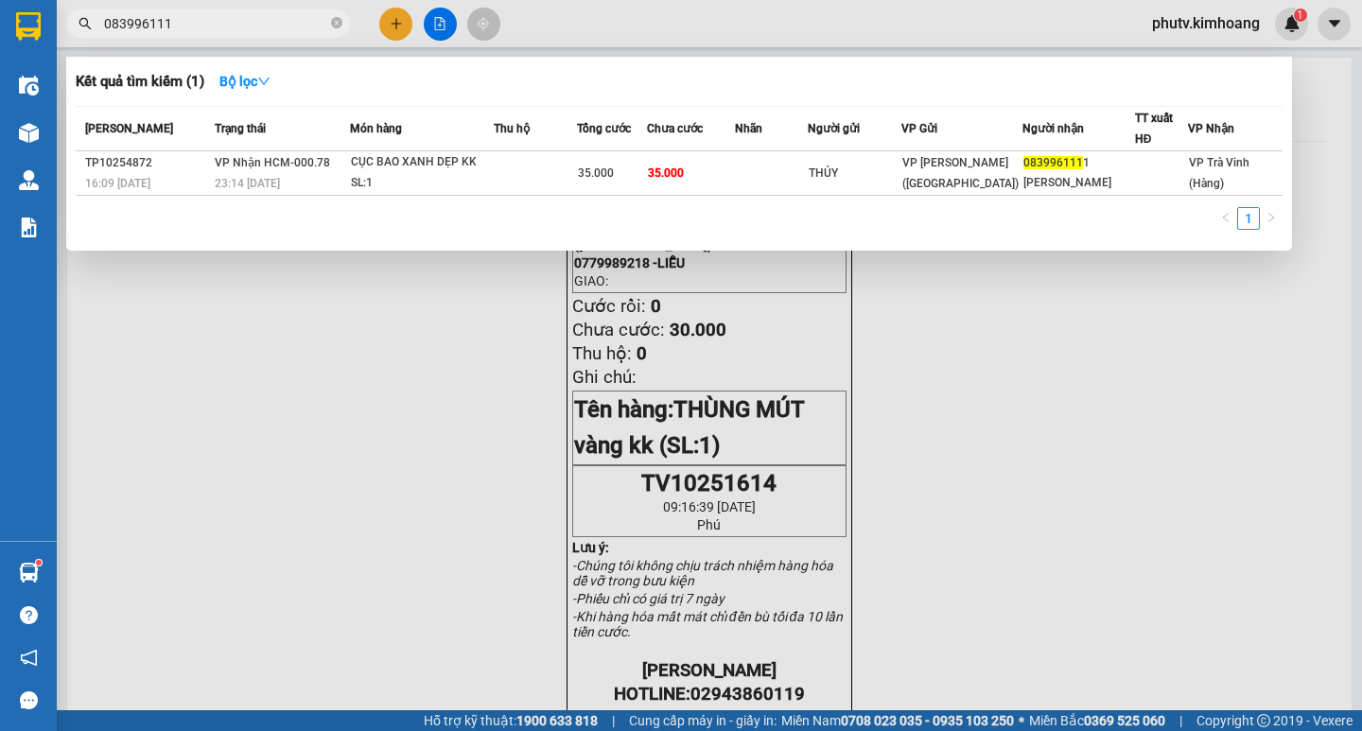
drag, startPoint x: 167, startPoint y: 32, endPoint x: 16, endPoint y: 69, distance: 155.7
click at [42, 62] on section "Kết quả tìm kiếm ( 1 ) Bộ lọc Mã ĐH Trạng thái Món hàng Thu hộ Tổng cước Chưa c…" at bounding box center [681, 365] width 1362 height 731
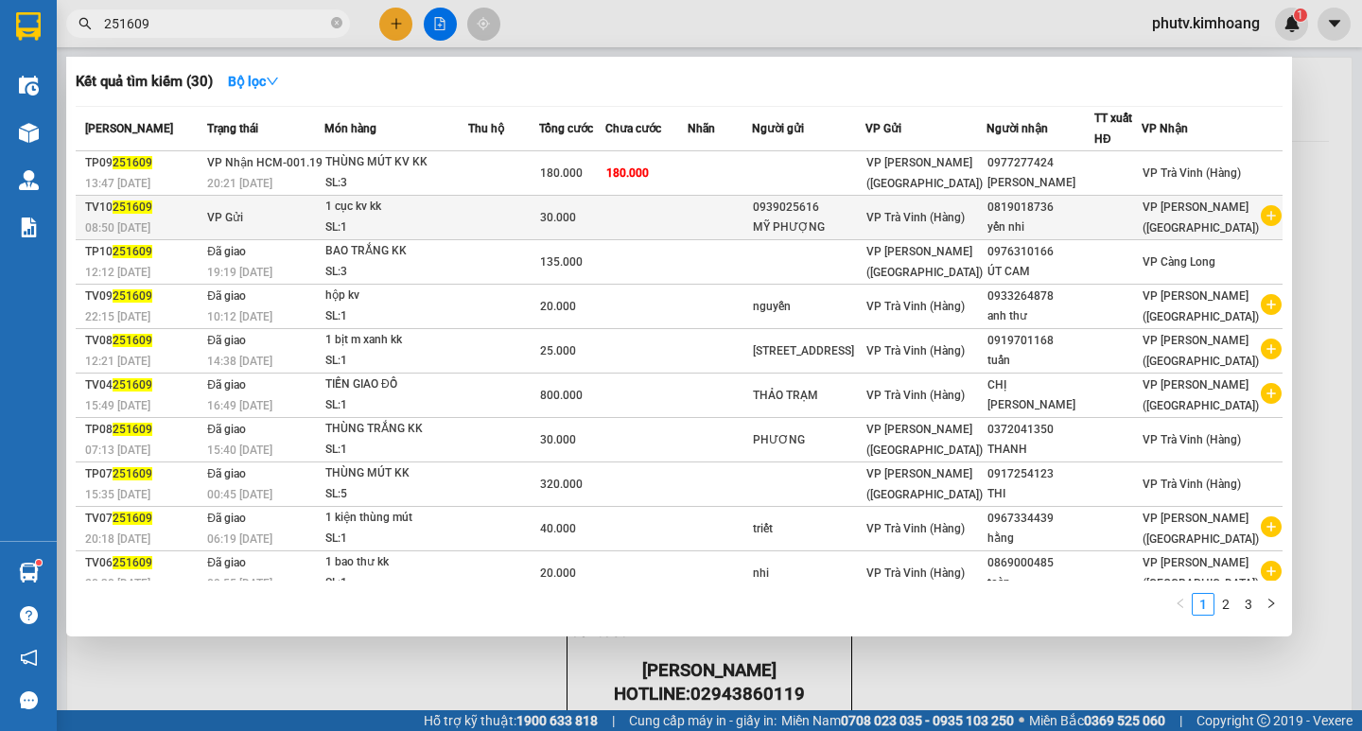
click at [383, 214] on div "1 cục kv kk" at bounding box center [396, 207] width 142 height 21
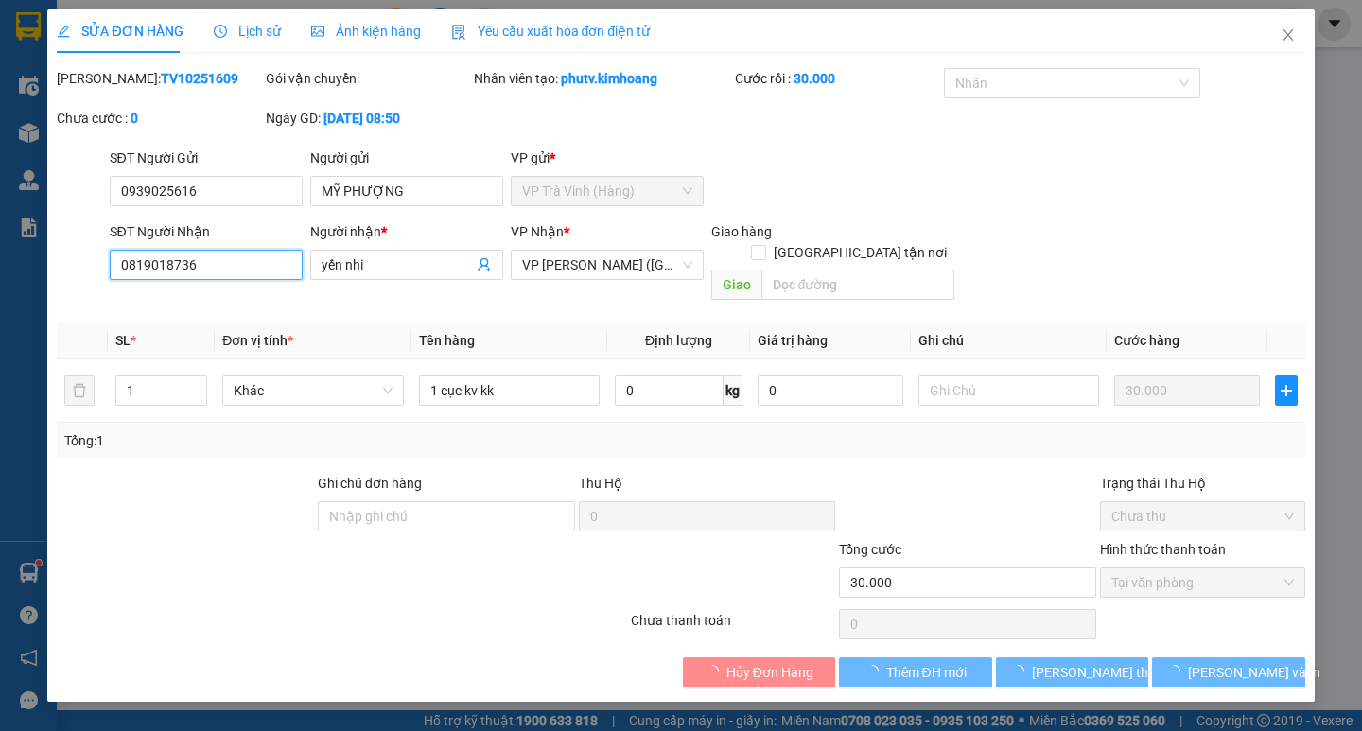
click at [234, 265] on input "0819018736" at bounding box center [206, 265] width 193 height 30
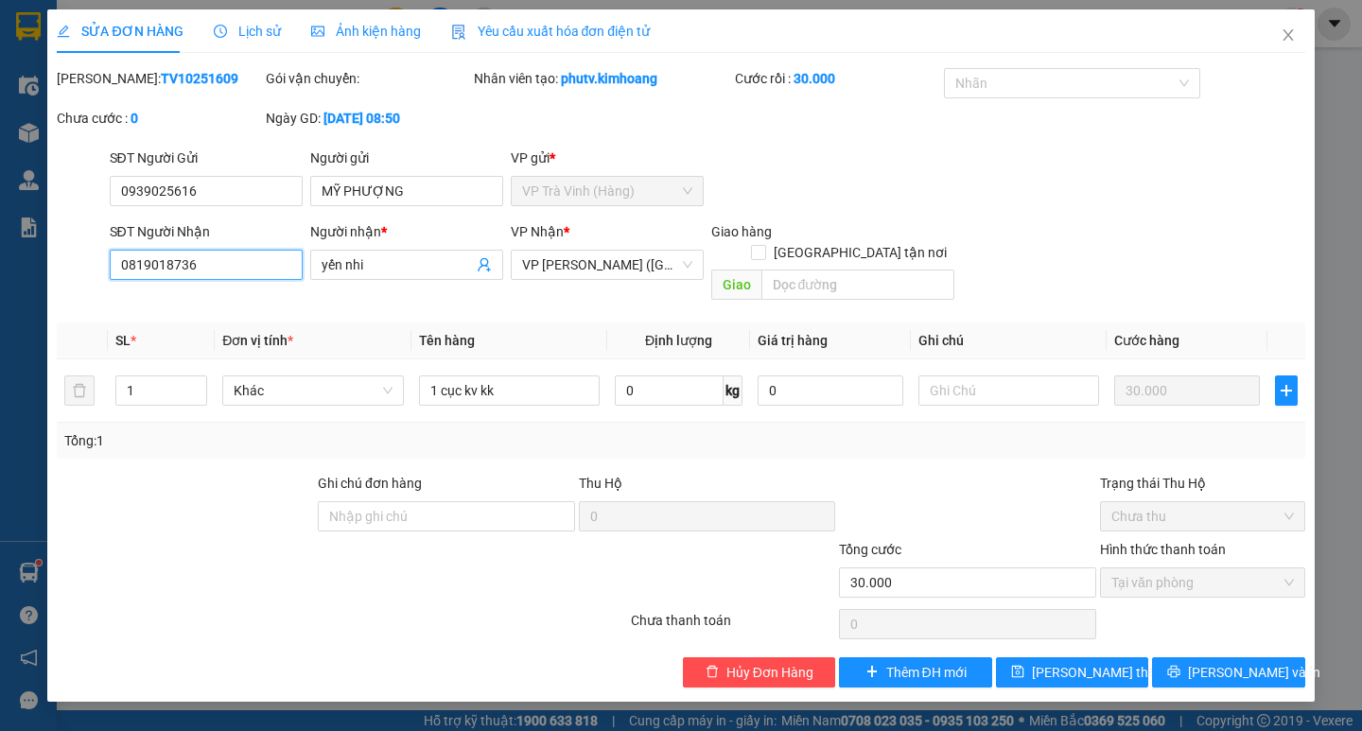
click at [232, 266] on input "0819018736" at bounding box center [206, 265] width 193 height 30
click at [172, 266] on input "0819018736" at bounding box center [206, 265] width 193 height 30
click at [1060, 662] on span "Lưu thay đổi" at bounding box center [1107, 672] width 151 height 21
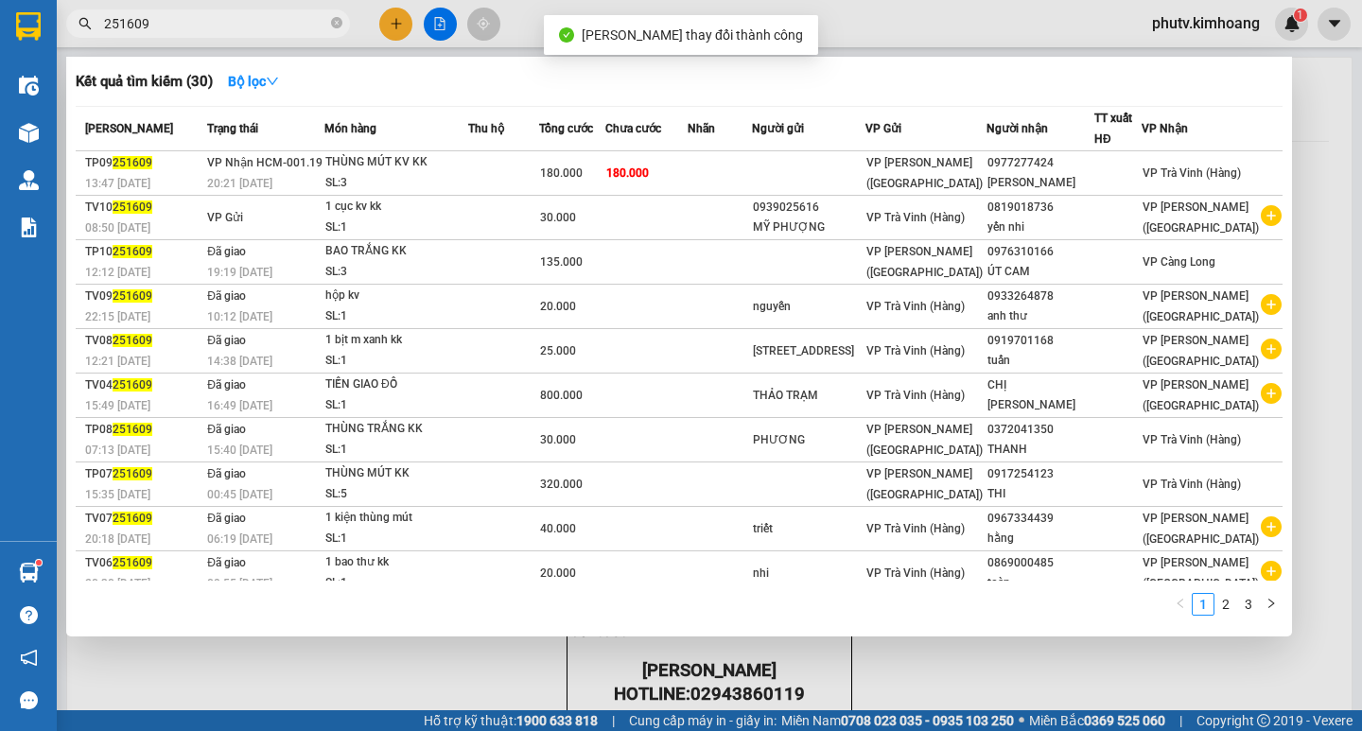
click at [193, 34] on span "251609" at bounding box center [208, 23] width 284 height 28
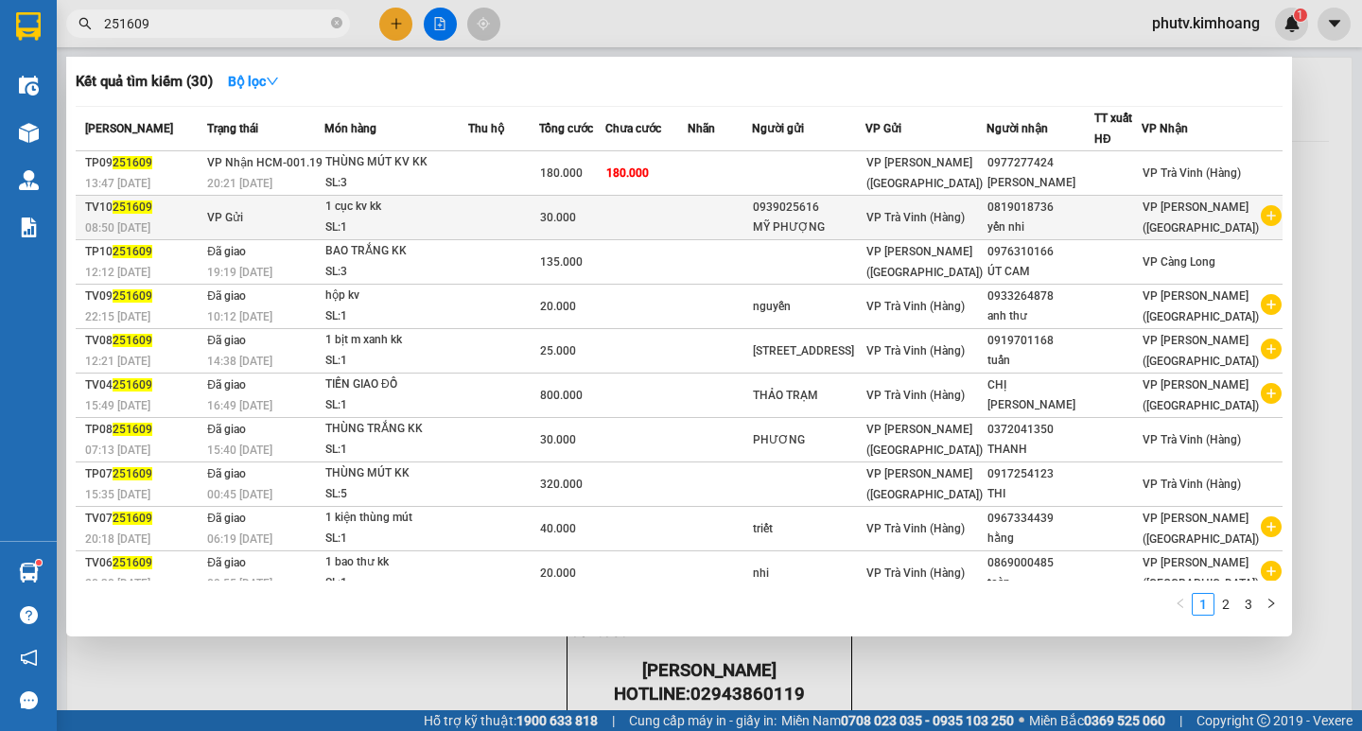
click at [270, 227] on td "VP Gửi" at bounding box center [263, 218] width 122 height 44
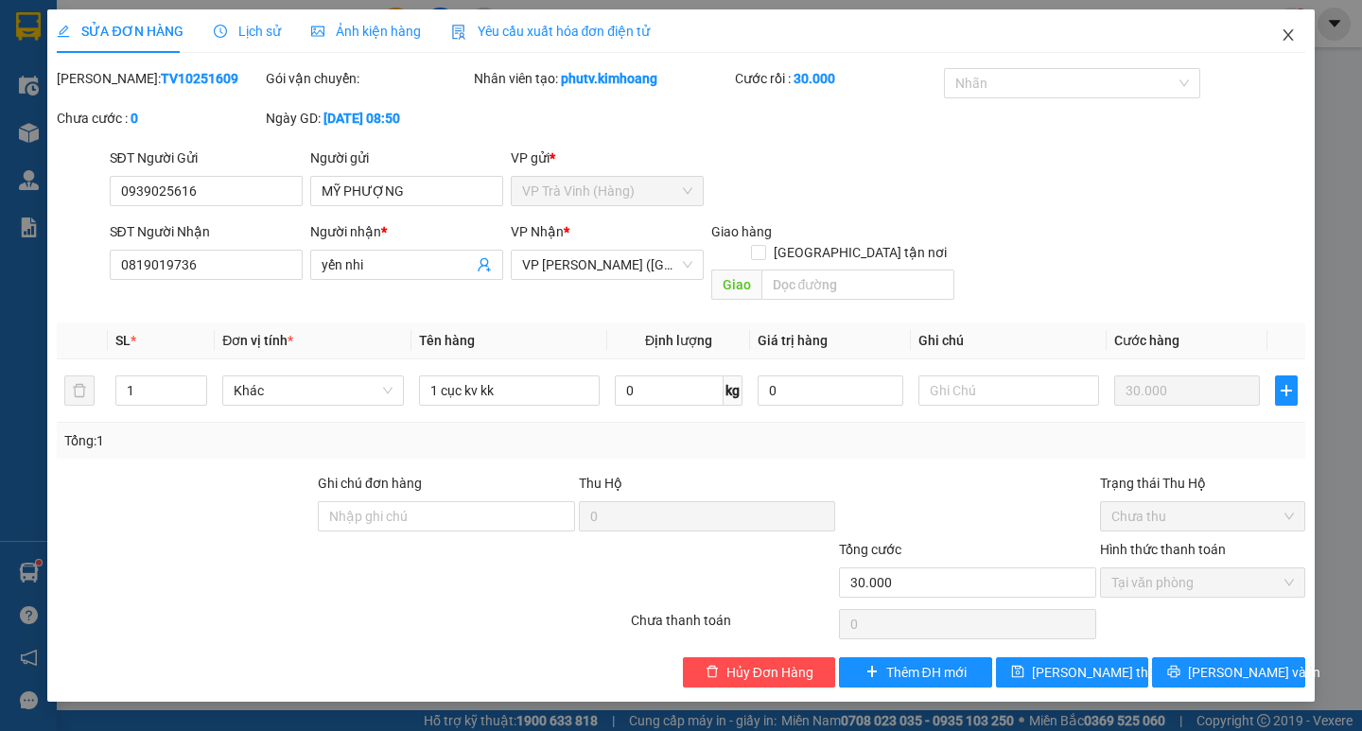
click at [1288, 29] on icon "close" at bounding box center [1287, 34] width 15 height 15
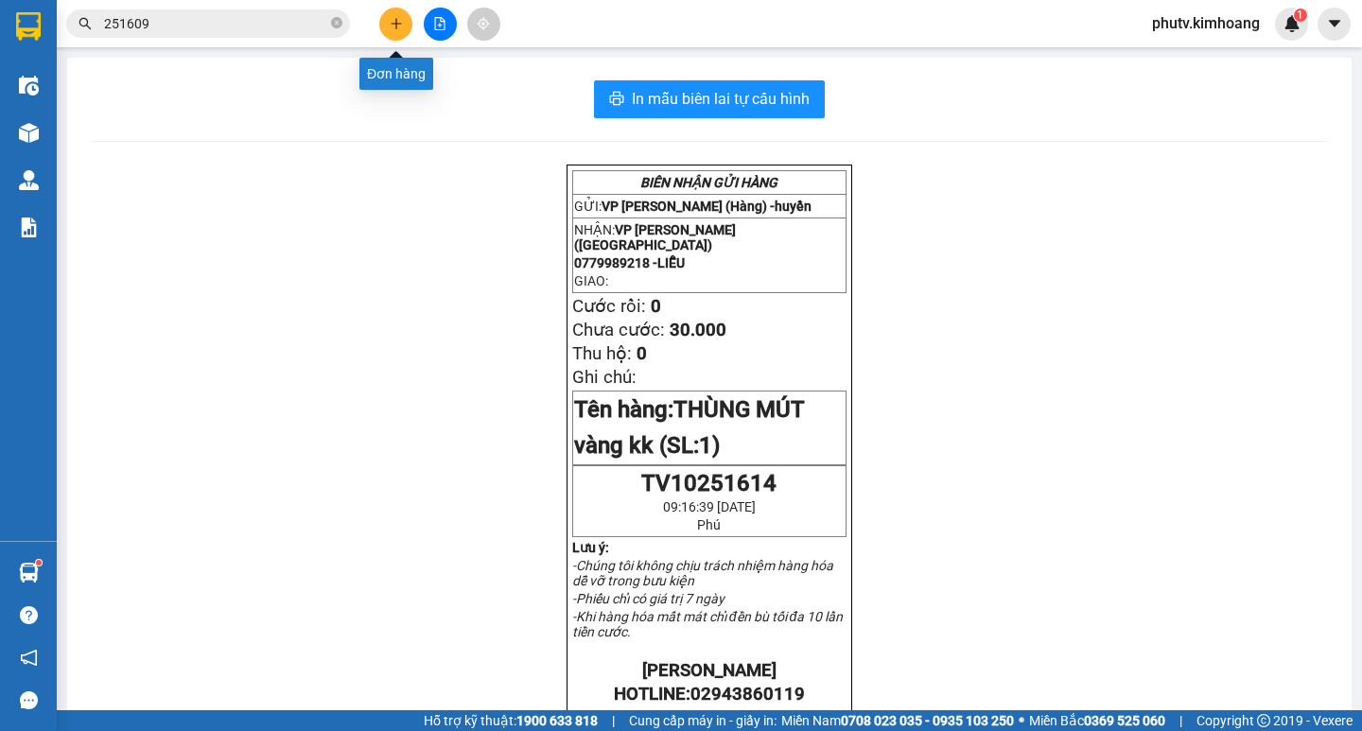
click at [380, 24] on button at bounding box center [395, 24] width 33 height 33
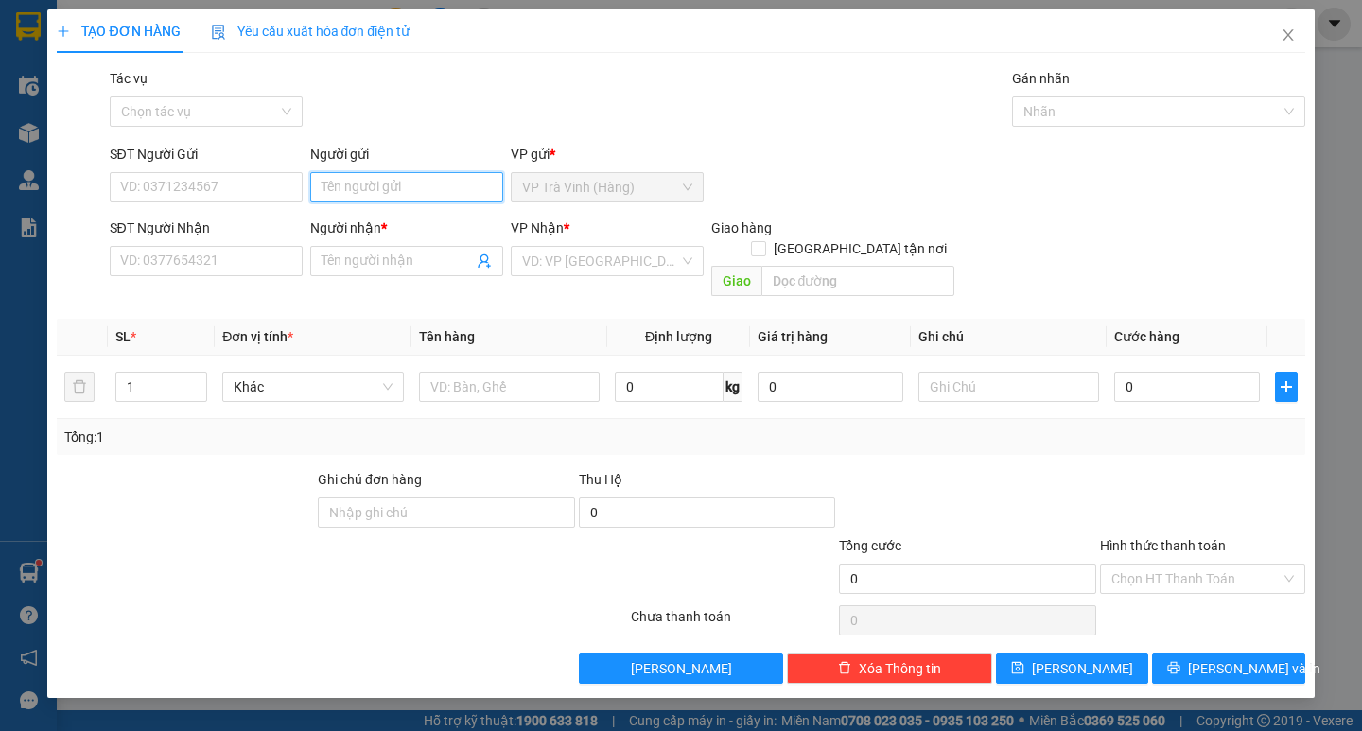
click at [352, 185] on input "Người gửi" at bounding box center [406, 187] width 193 height 30
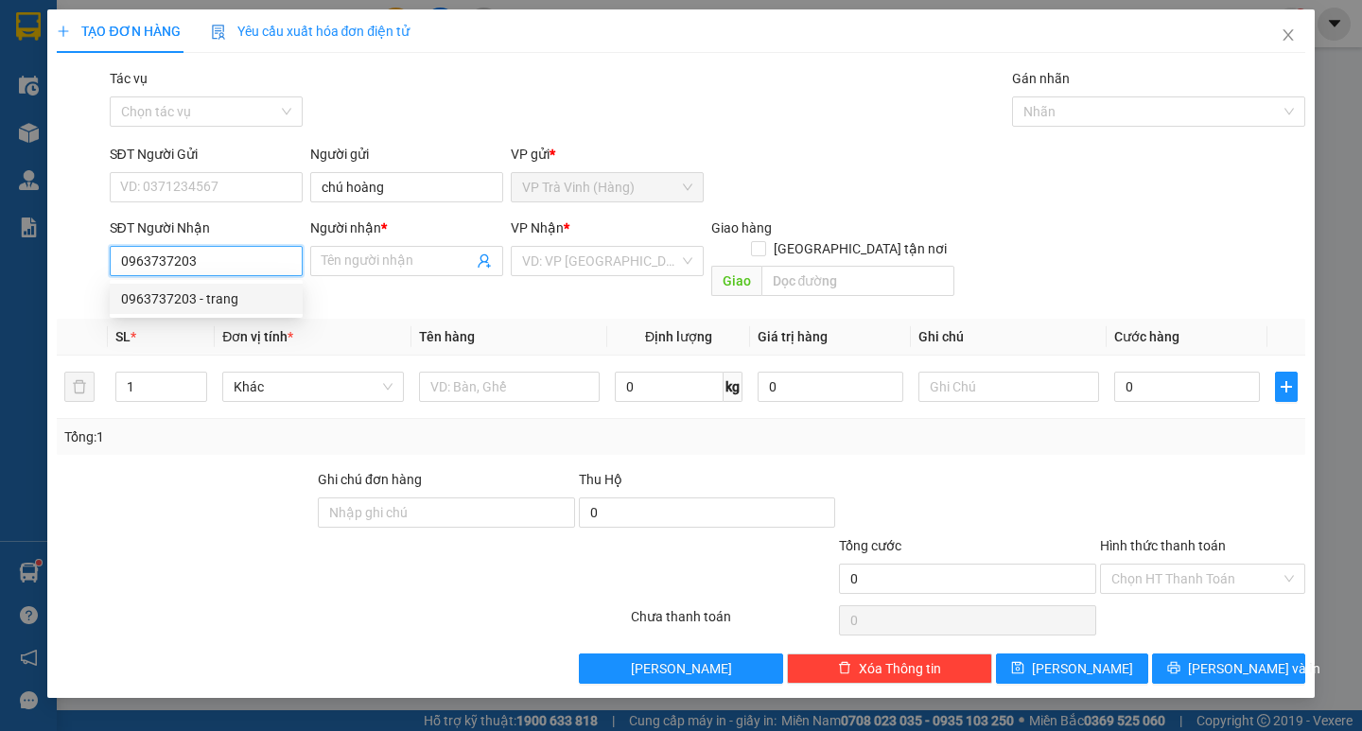
click at [218, 295] on div "0963737203 - trang" at bounding box center [206, 298] width 170 height 21
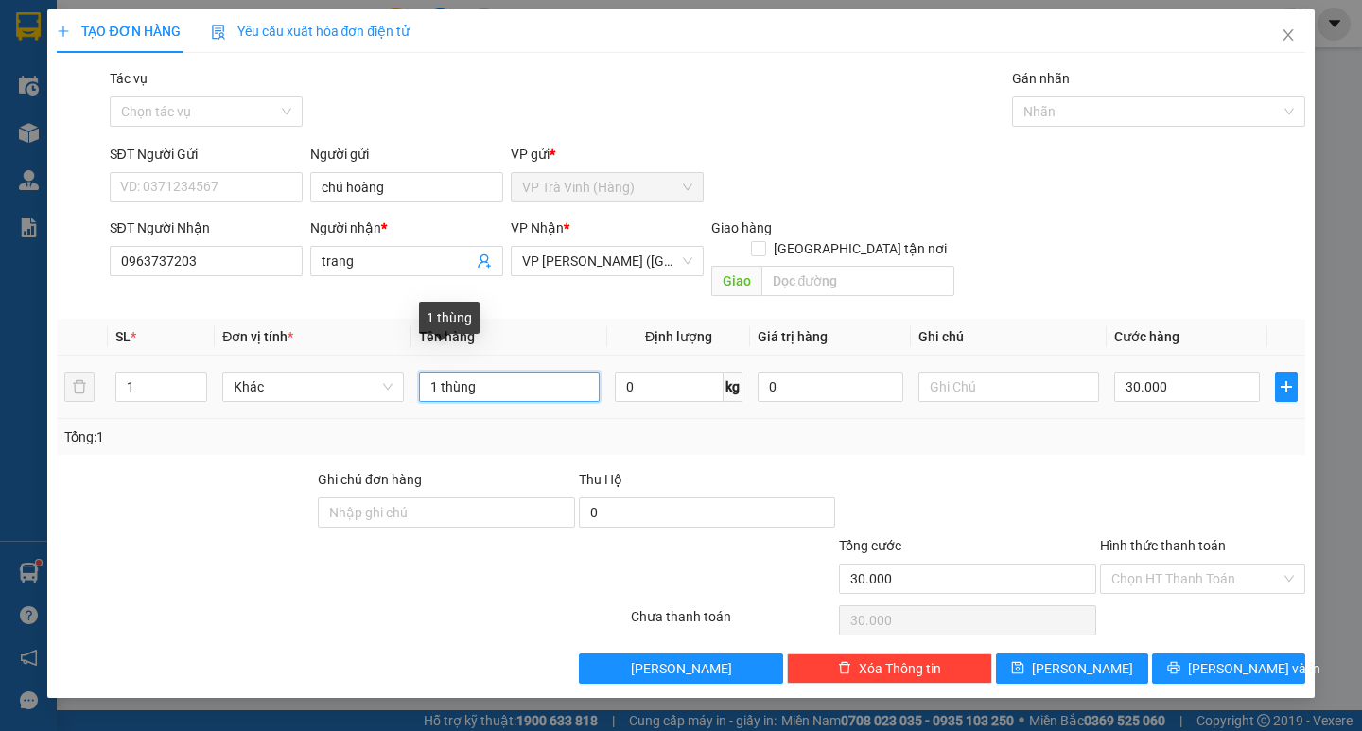
click at [529, 379] on input "1 thùng" at bounding box center [509, 387] width 181 height 30
drag, startPoint x: 510, startPoint y: 369, endPoint x: 229, endPoint y: 298, distance: 289.6
click at [234, 319] on table "SL * Đơn vị tính * Tên hàng Định lượng Giá trị hàng Ghi chú Cước hàng 1 Khác 1 …" at bounding box center [680, 369] width 1247 height 100
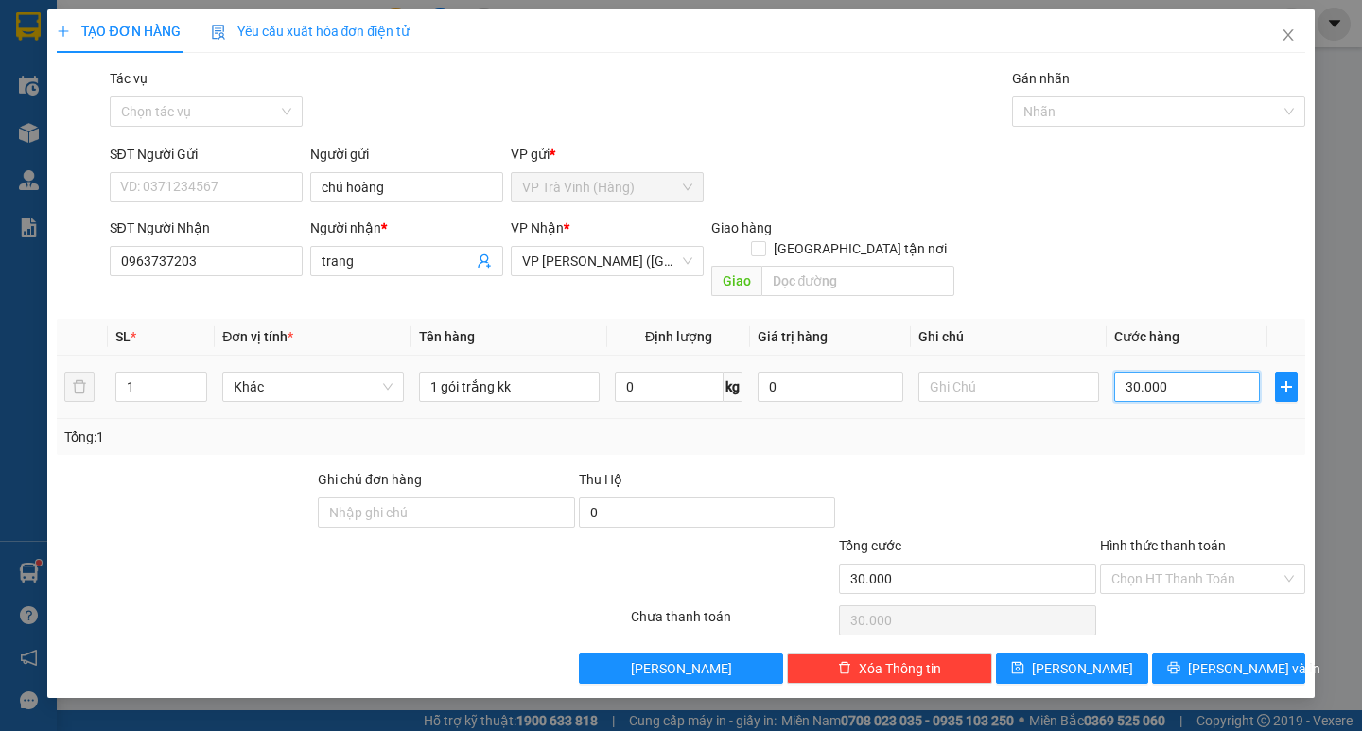
click at [1207, 376] on input "30.000" at bounding box center [1187, 387] width 146 height 30
click at [1217, 565] on input "Hình thức thanh toán" at bounding box center [1195, 579] width 169 height 28
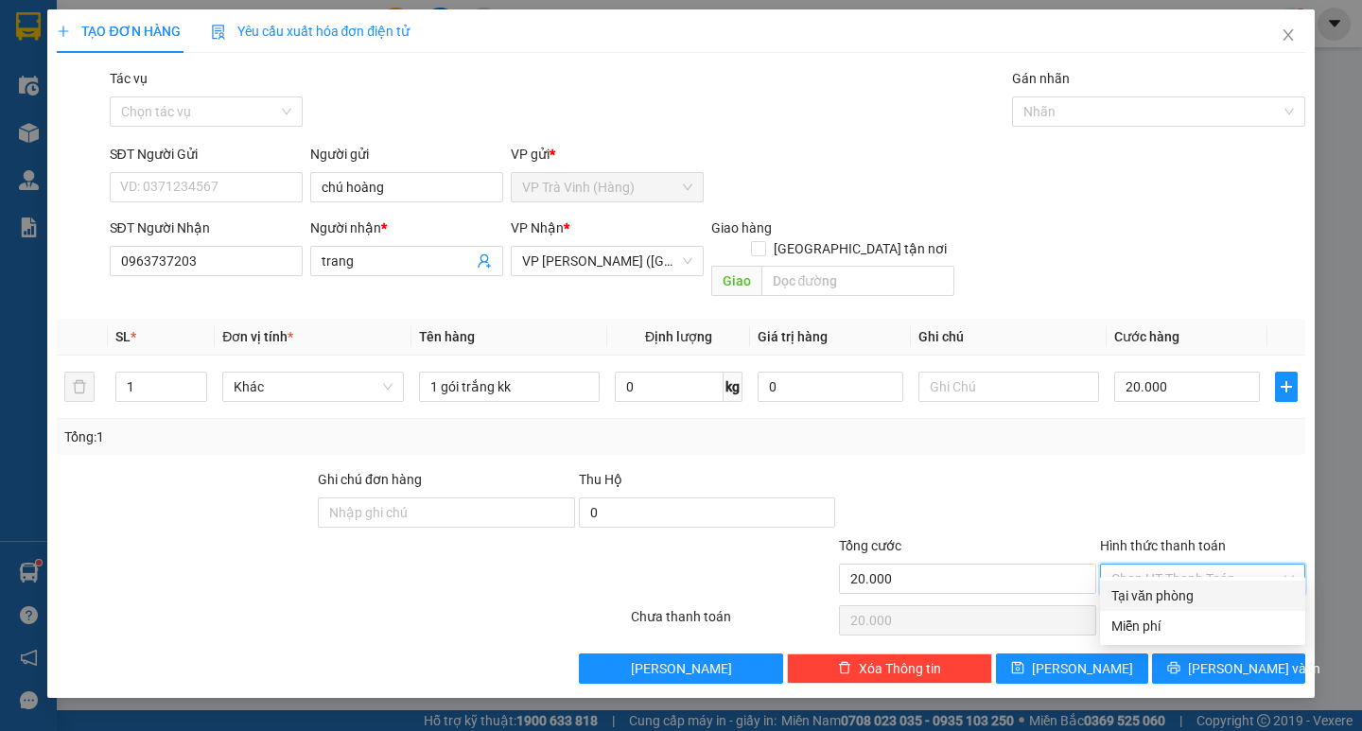
click at [1183, 595] on div "Tại văn phòng" at bounding box center [1202, 595] width 182 height 21
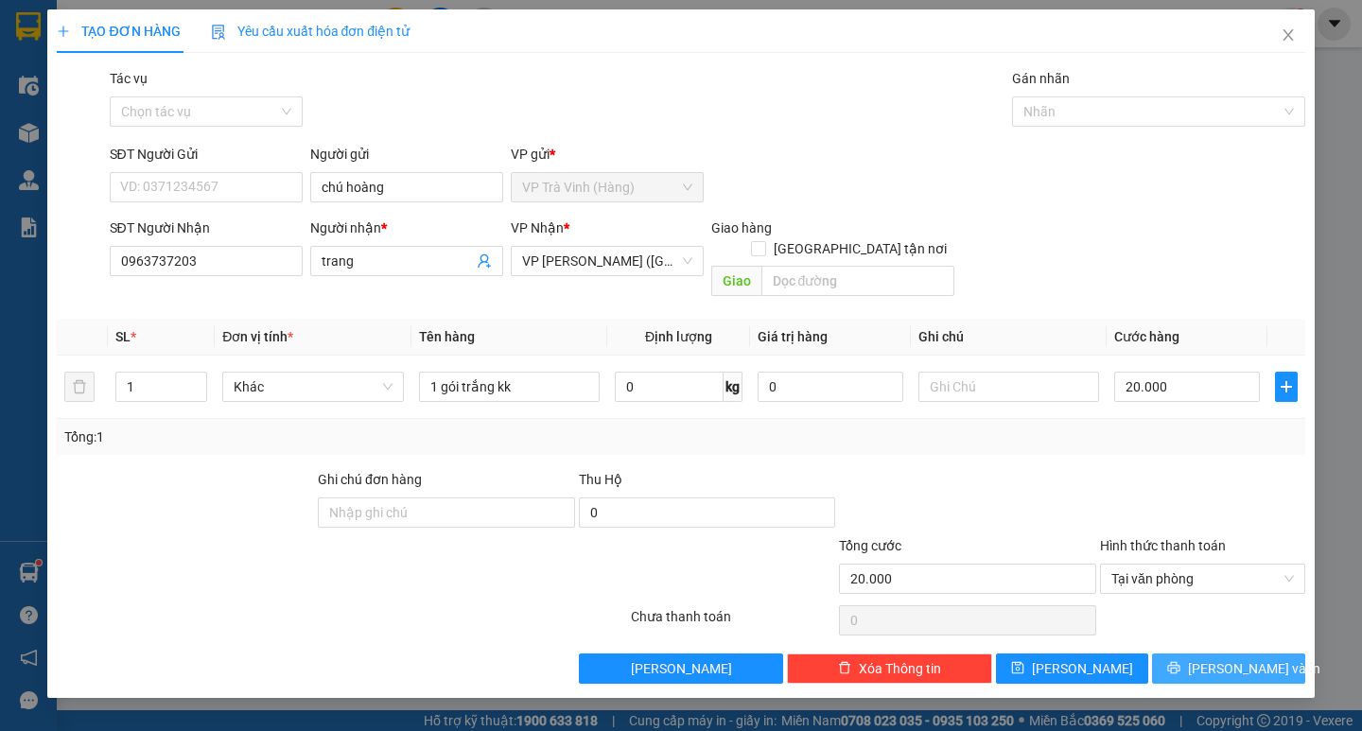
click at [1200, 653] on button "Lưu và In" at bounding box center [1228, 668] width 152 height 30
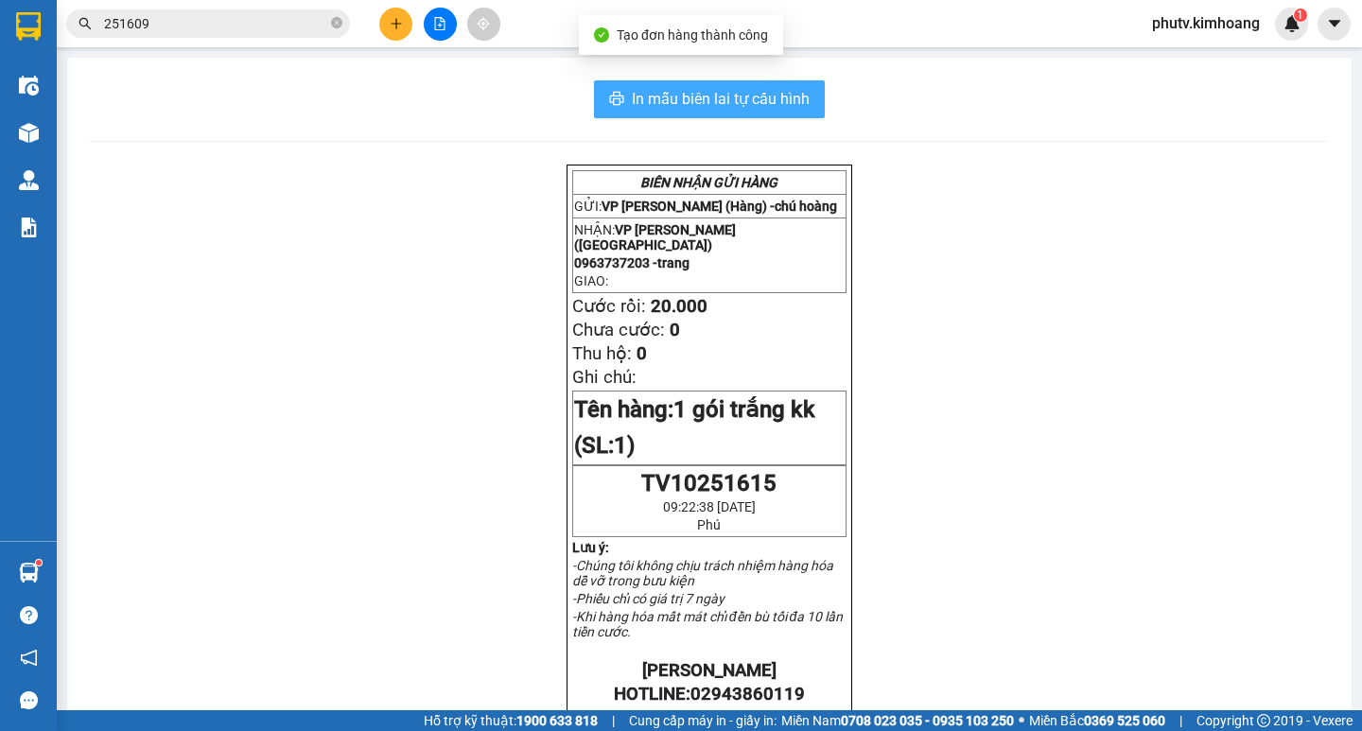
click at [736, 107] on span "In mẫu biên lai tự cấu hình" at bounding box center [721, 99] width 178 height 24
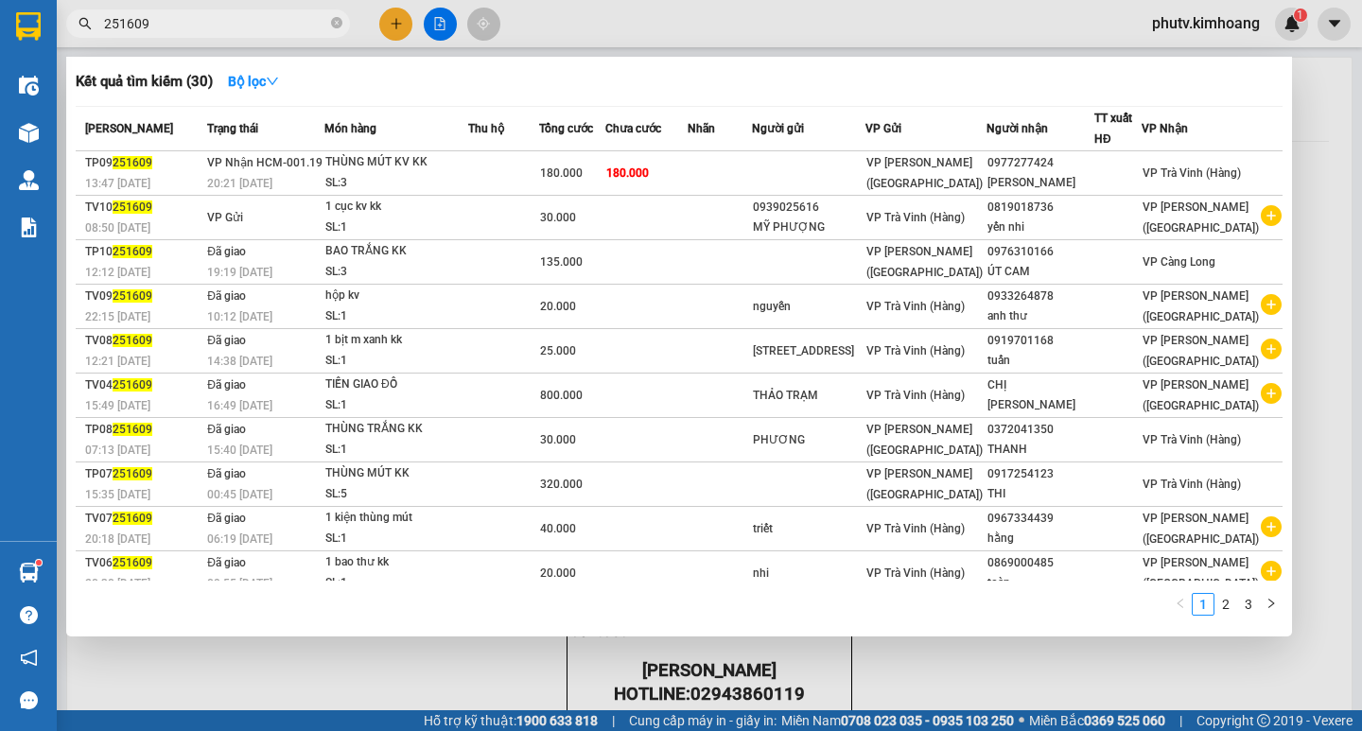
click at [184, 19] on input "251609" at bounding box center [215, 23] width 223 height 21
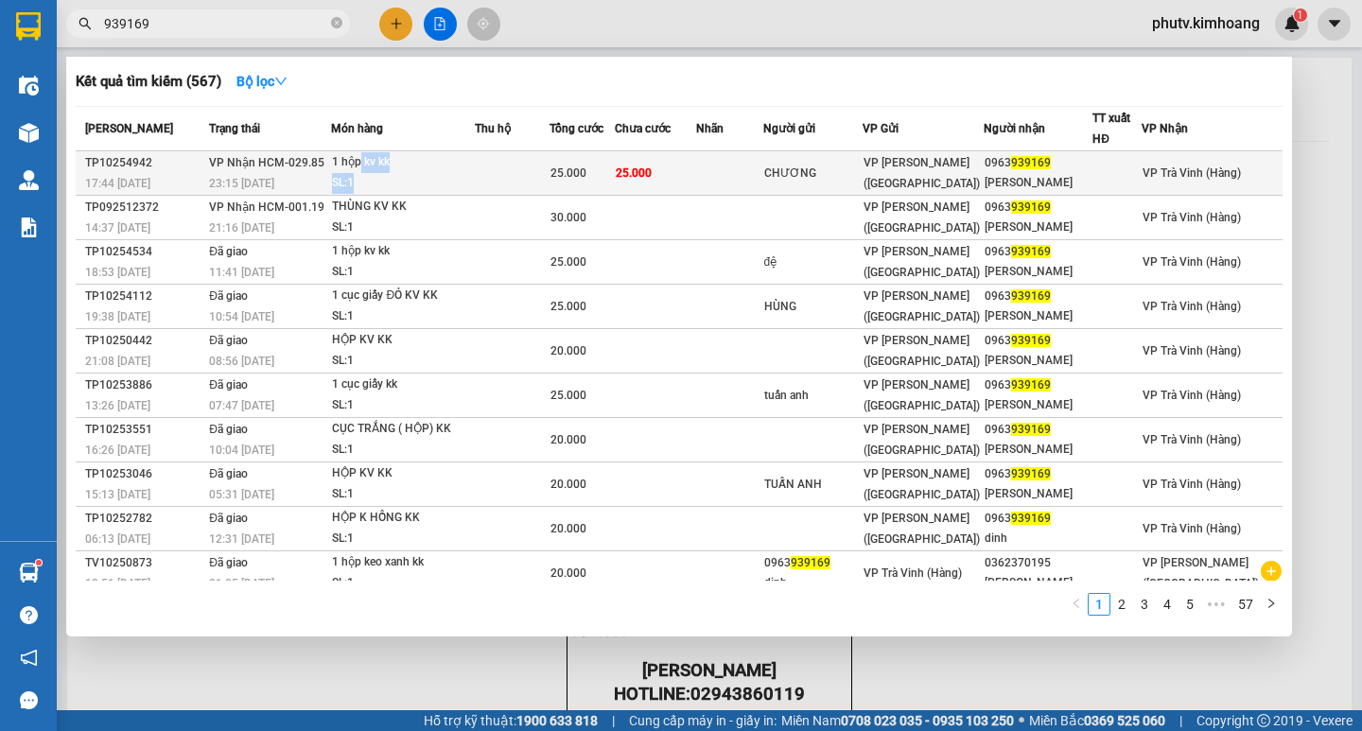
click at [376, 172] on span "1 hộp kv kk SL: 1" at bounding box center [403, 172] width 142 height 41
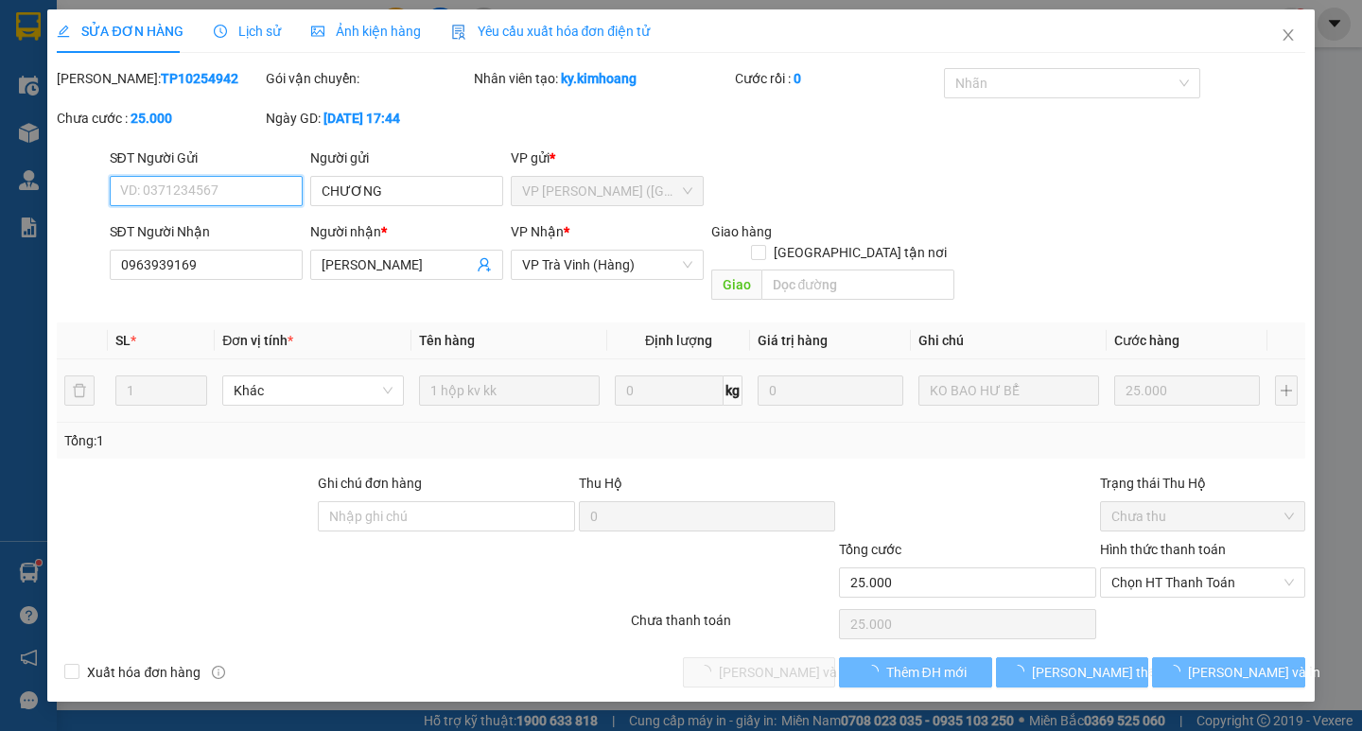
click at [1176, 572] on span "Chọn HT Thanh Toán" at bounding box center [1202, 582] width 182 height 28
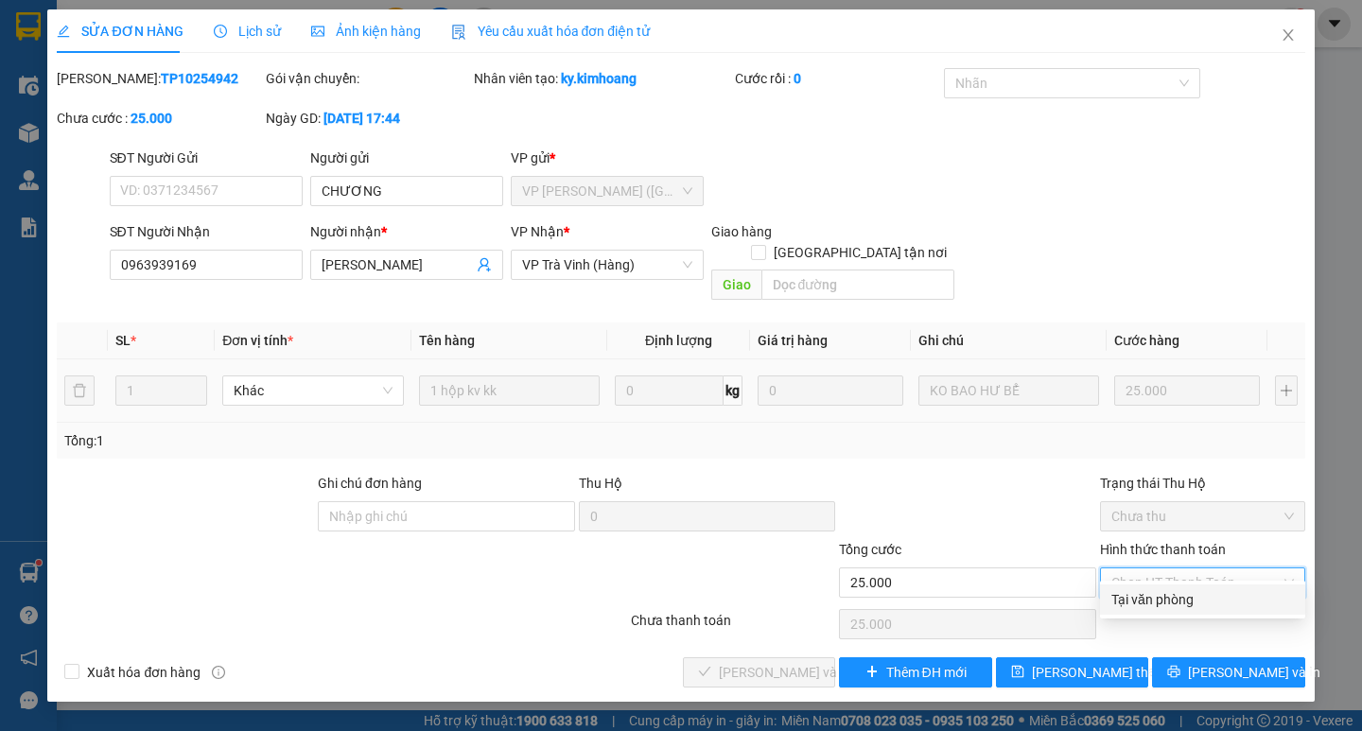
click at [1179, 579] on div "Hình thức thanh toán Chọn HT Thanh Toán" at bounding box center [1202, 572] width 205 height 66
click at [1172, 571] on span "Chọn HT Thanh Toán" at bounding box center [1202, 582] width 182 height 28
click at [1173, 597] on div "Tại văn phòng" at bounding box center [1202, 599] width 182 height 21
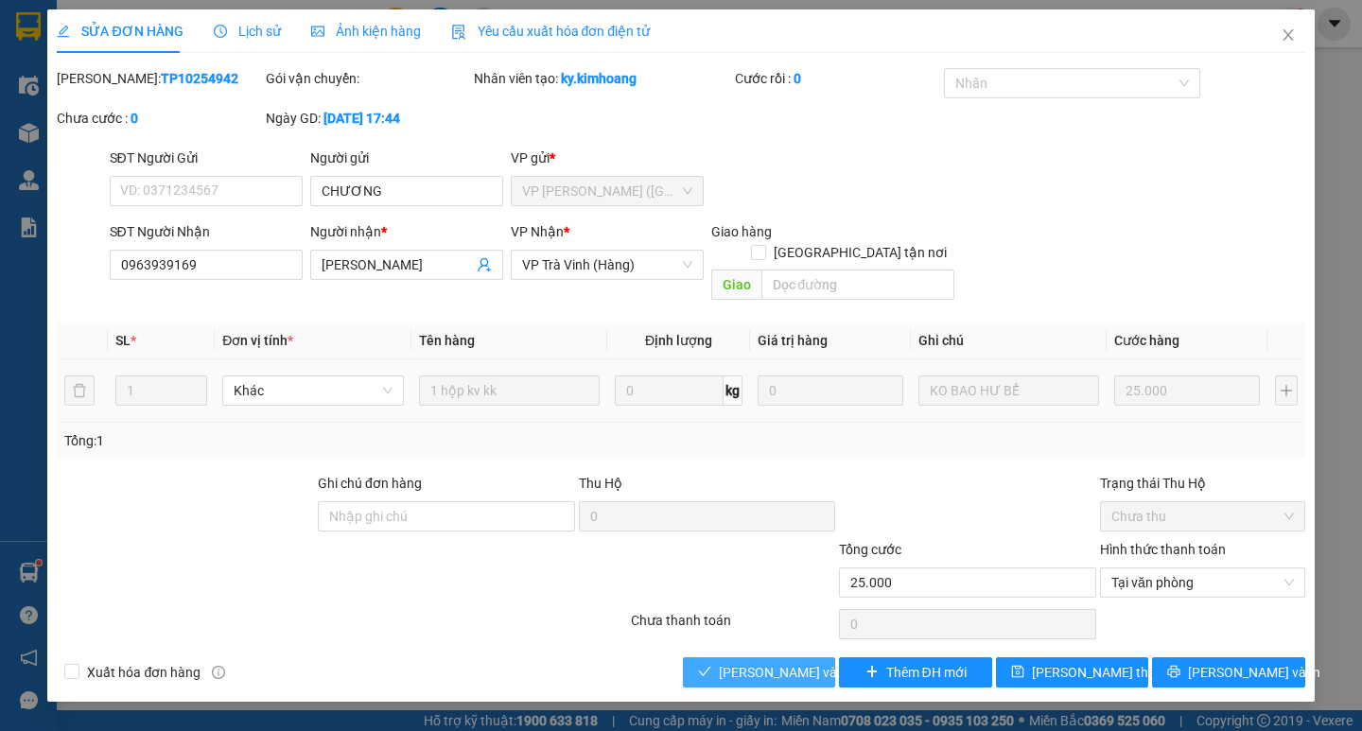
click at [811, 657] on button "Lưu và Giao hàng" at bounding box center [759, 672] width 152 height 30
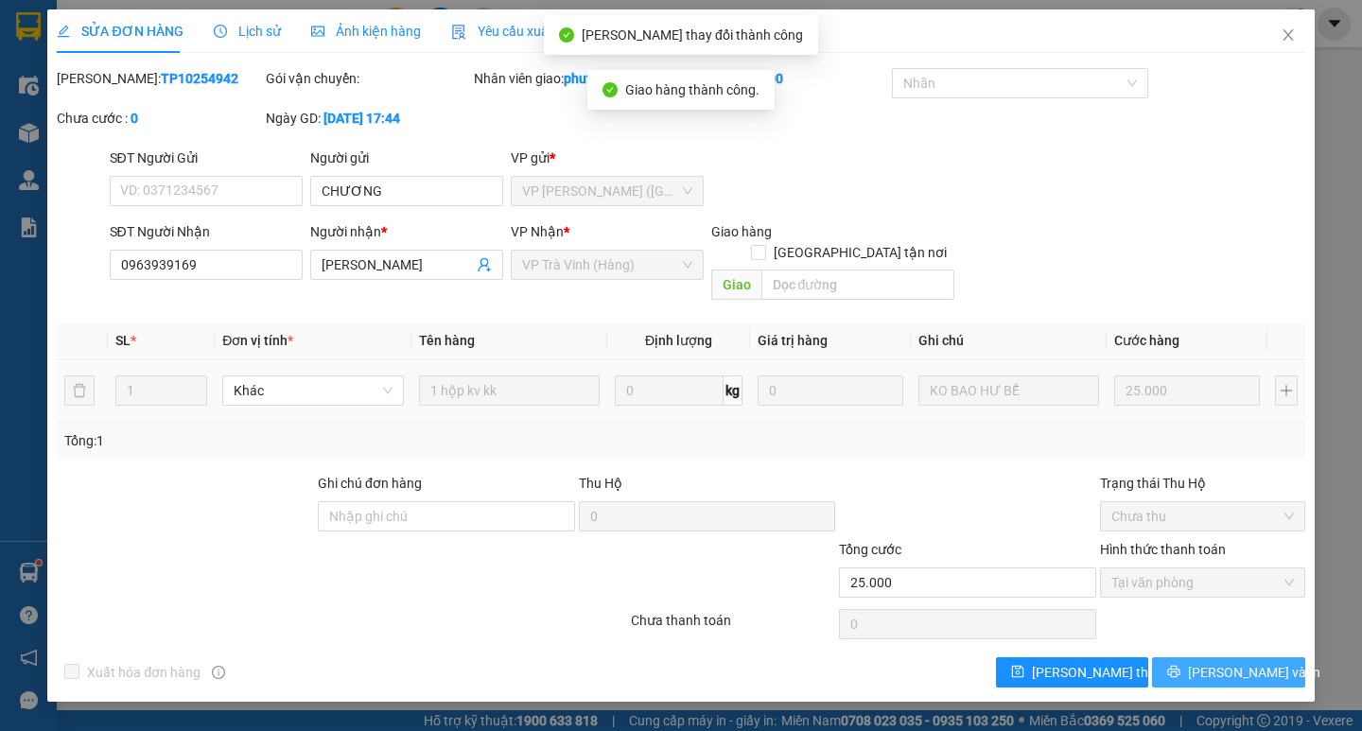
click at [1223, 662] on span "Lưu và In" at bounding box center [1254, 672] width 132 height 21
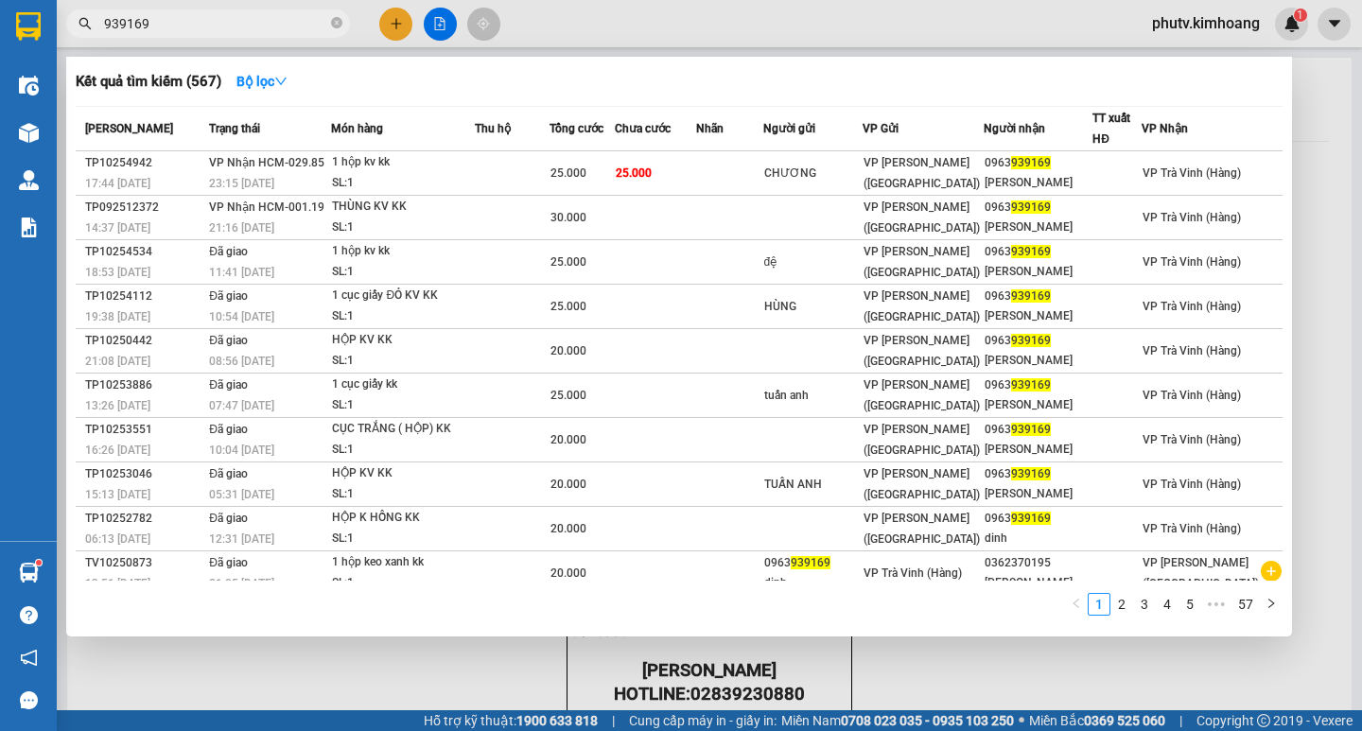
click at [201, 22] on input "939169" at bounding box center [215, 23] width 223 height 21
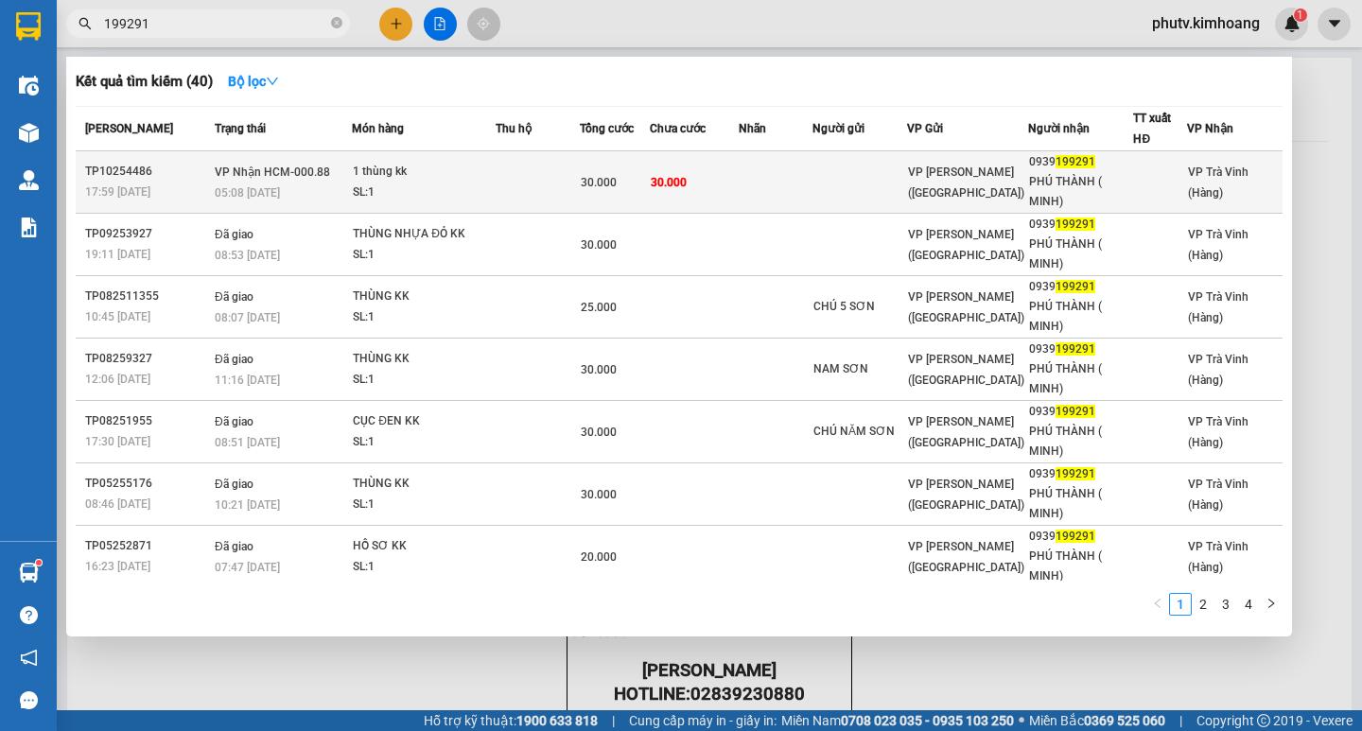
click at [623, 201] on td "30.000" at bounding box center [615, 182] width 70 height 62
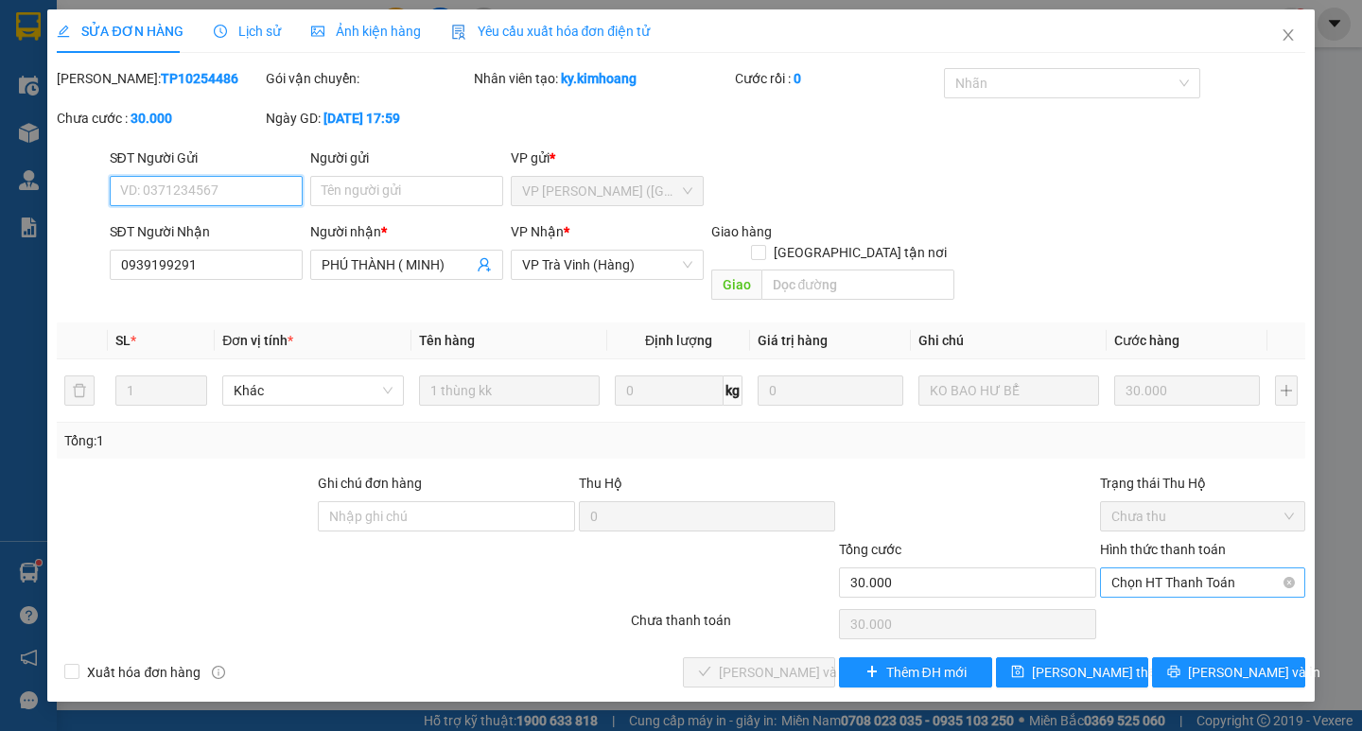
click at [1202, 568] on span "Chọn HT Thanh Toán" at bounding box center [1202, 582] width 182 height 28
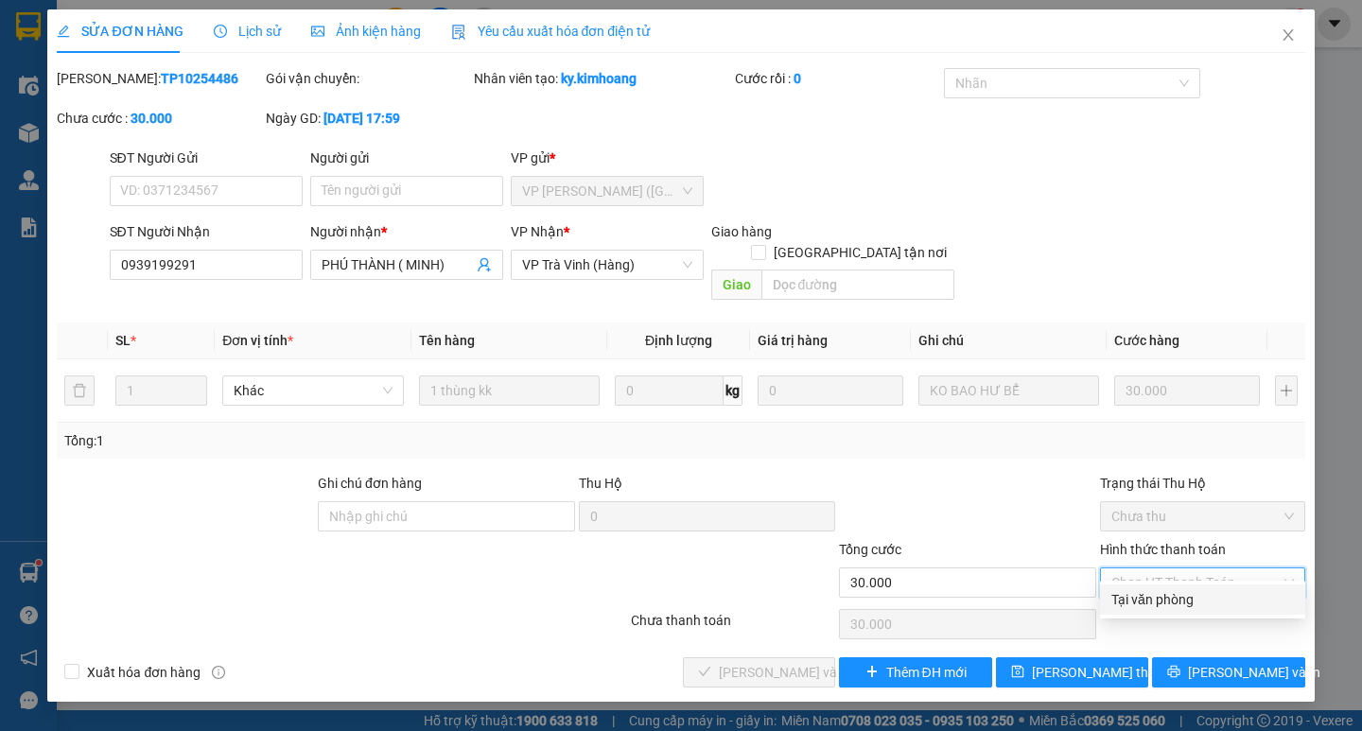
drag, startPoint x: 1183, startPoint y: 605, endPoint x: 881, endPoint y: 603, distance: 301.6
click at [1182, 603] on div "Tại văn phòng" at bounding box center [1202, 599] width 182 height 21
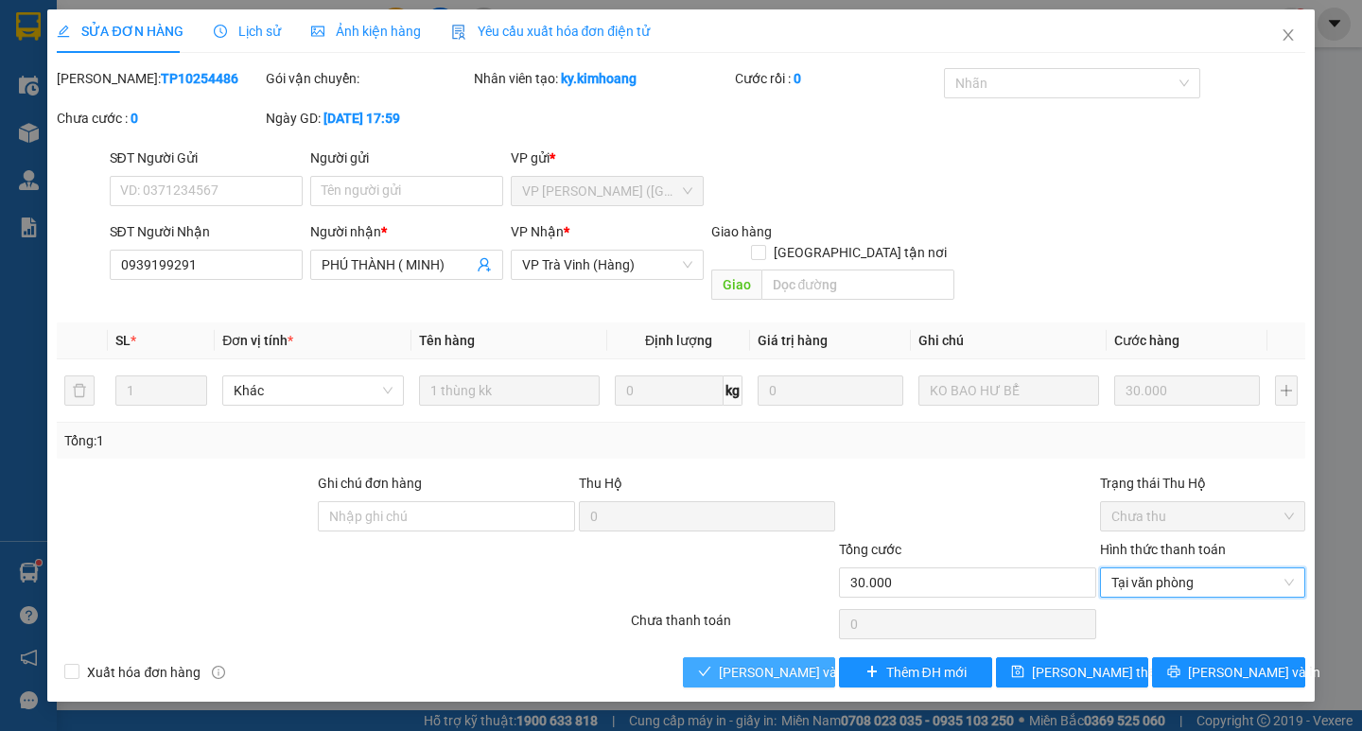
click at [755, 662] on span "Lưu và Giao hàng" at bounding box center [810, 672] width 182 height 21
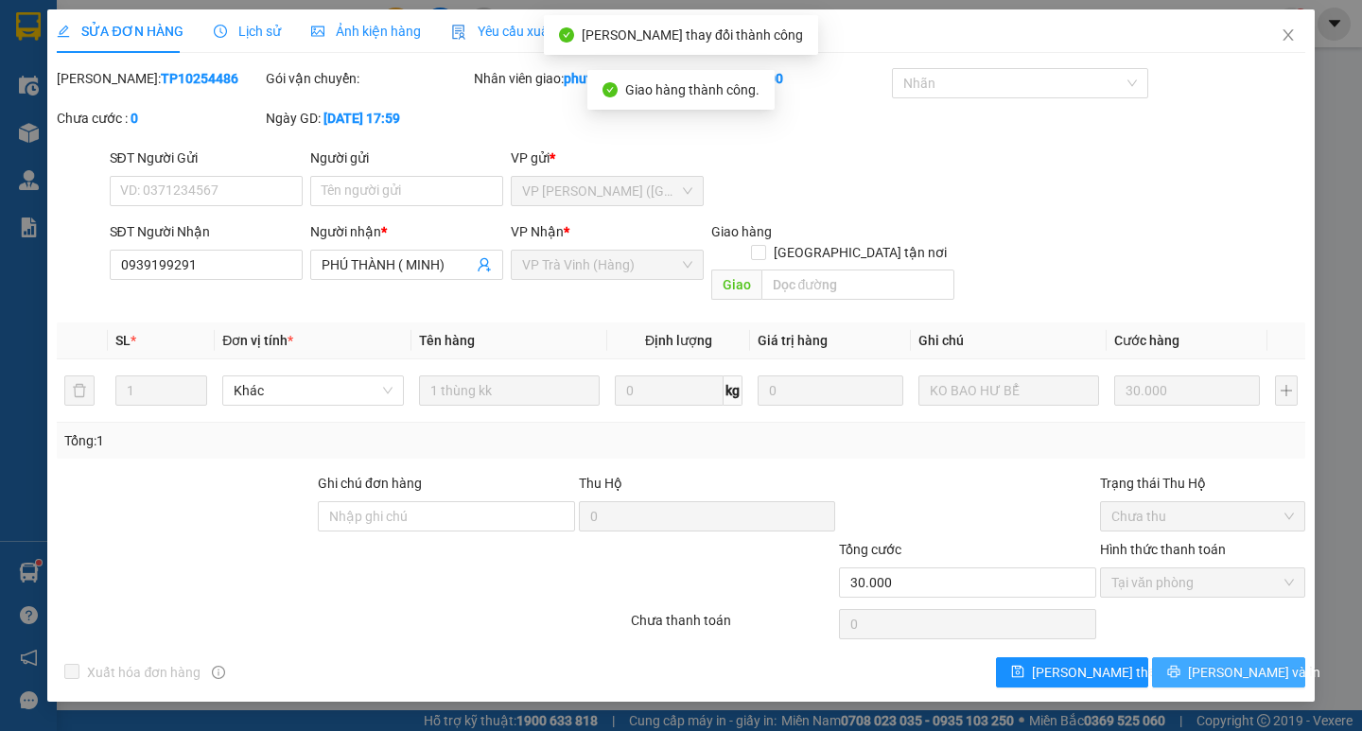
click at [1192, 660] on button "Lưu và In" at bounding box center [1228, 672] width 152 height 30
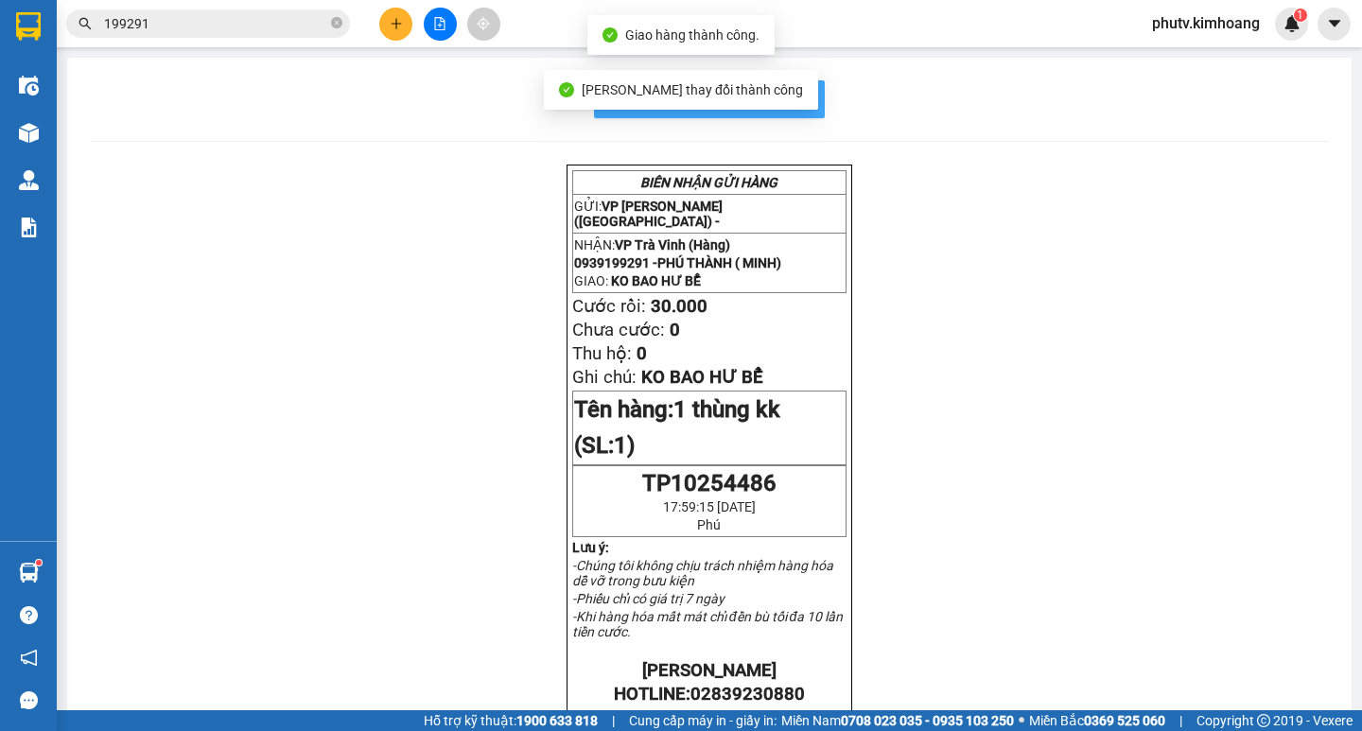
click at [781, 96] on span "In mẫu biên lai tự cấu hình" at bounding box center [721, 99] width 178 height 24
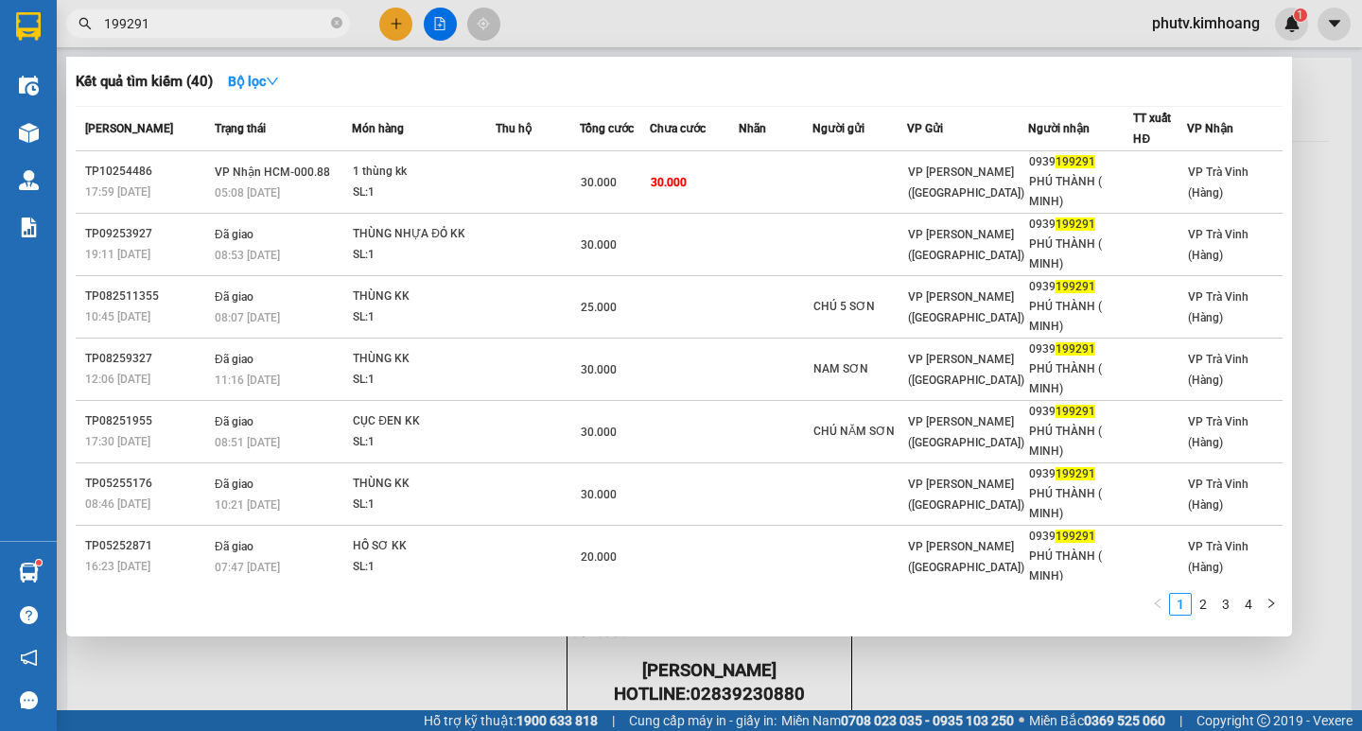
click at [171, 26] on input "199291" at bounding box center [215, 23] width 223 height 21
click at [170, 26] on input "199291" at bounding box center [215, 23] width 223 height 21
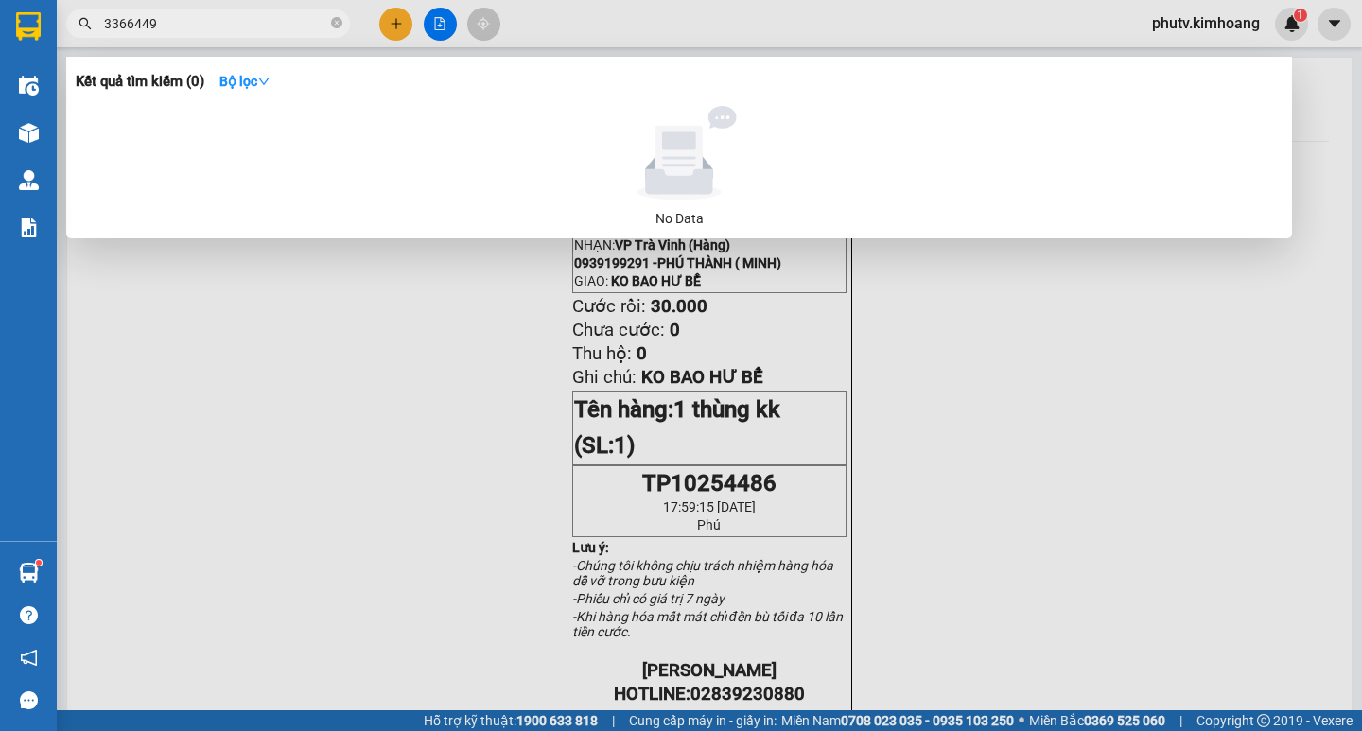
click at [114, 20] on input "3366449" at bounding box center [215, 23] width 223 height 21
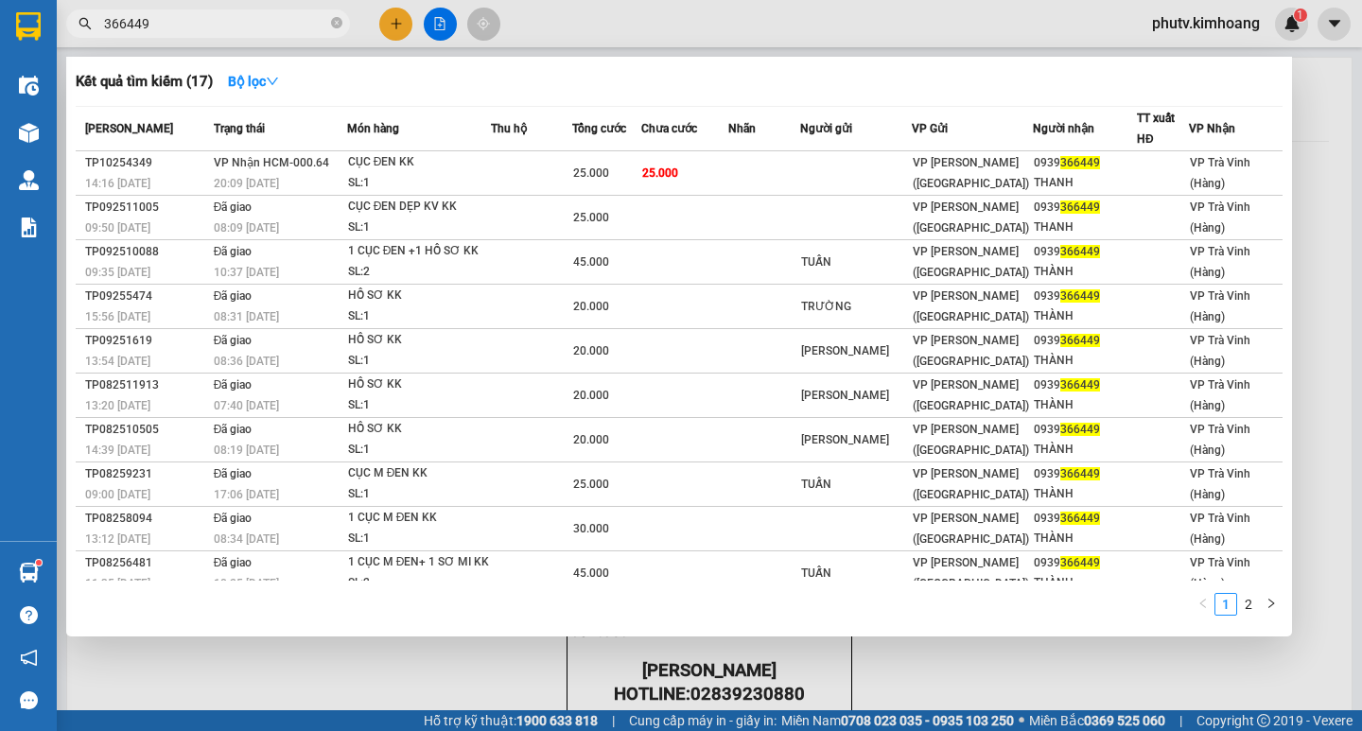
click at [512, 148] on th "Thu hộ" at bounding box center [531, 129] width 81 height 44
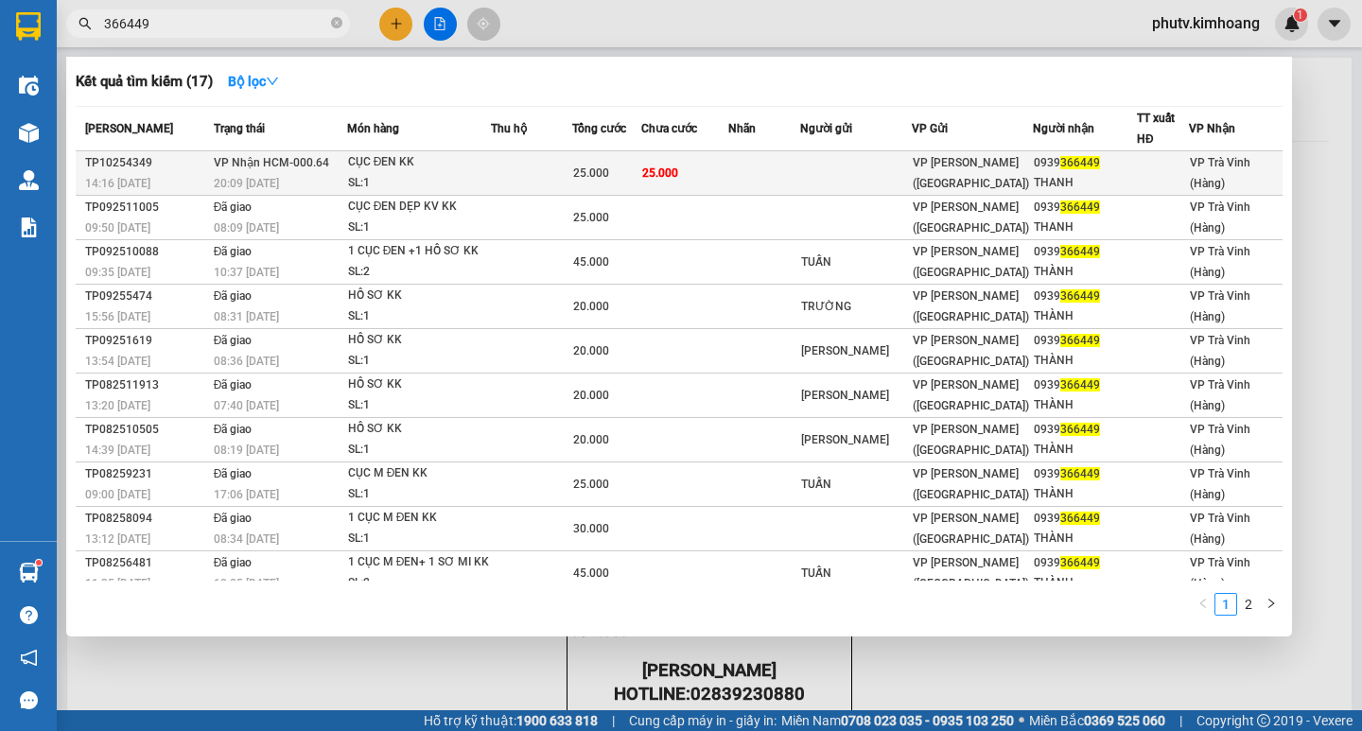
click at [511, 171] on td at bounding box center [531, 173] width 81 height 44
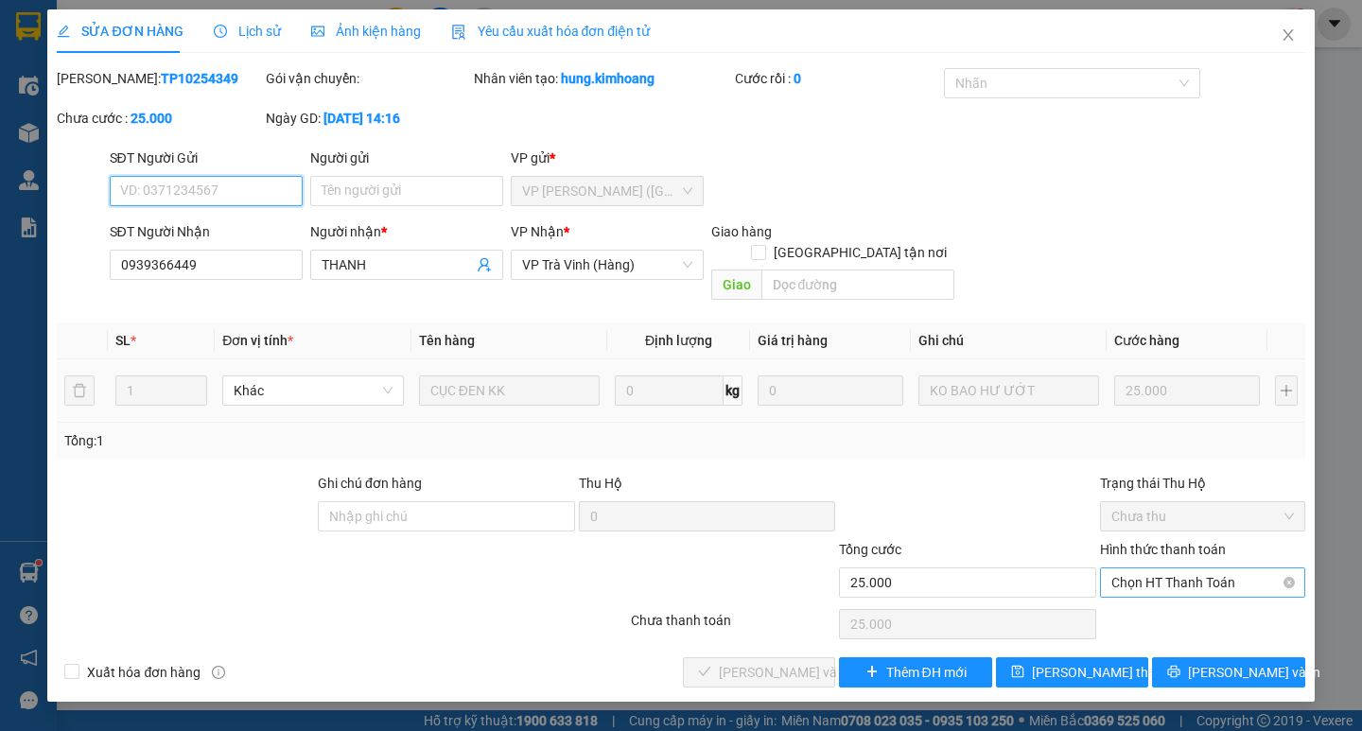
click at [1157, 568] on span "Chọn HT Thanh Toán" at bounding box center [1202, 582] width 182 height 28
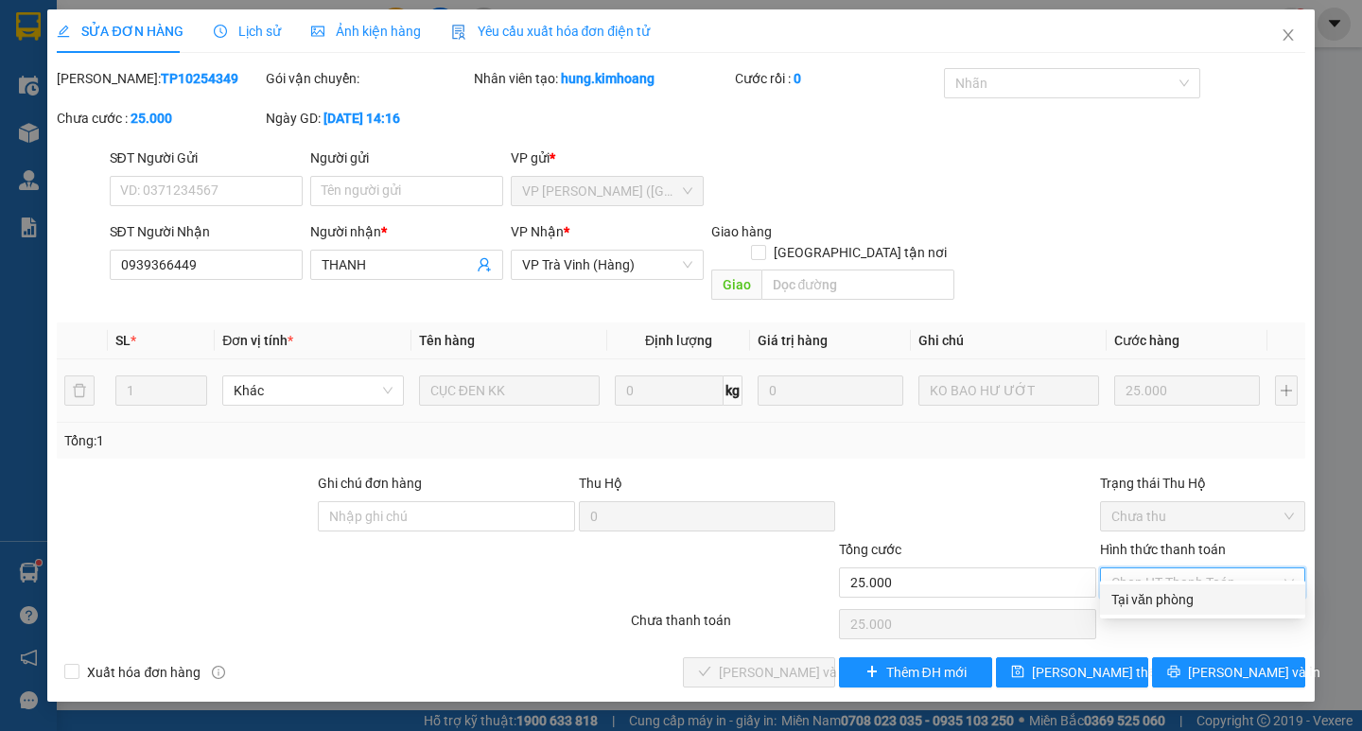
drag, startPoint x: 1165, startPoint y: 607, endPoint x: 1150, endPoint y: 606, distance: 15.2
click at [1164, 607] on div "Tại văn phòng" at bounding box center [1202, 599] width 182 height 21
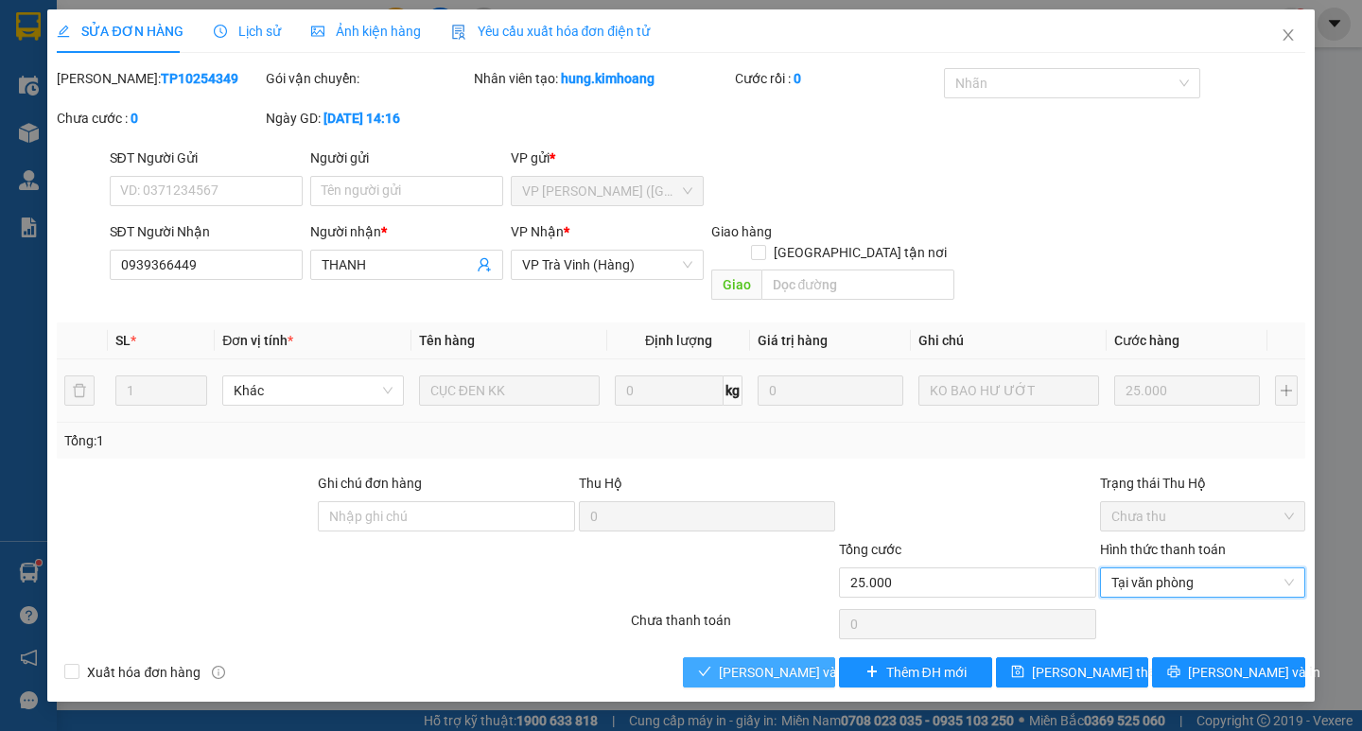
click at [820, 662] on span "Lưu và Giao hàng" at bounding box center [810, 672] width 182 height 21
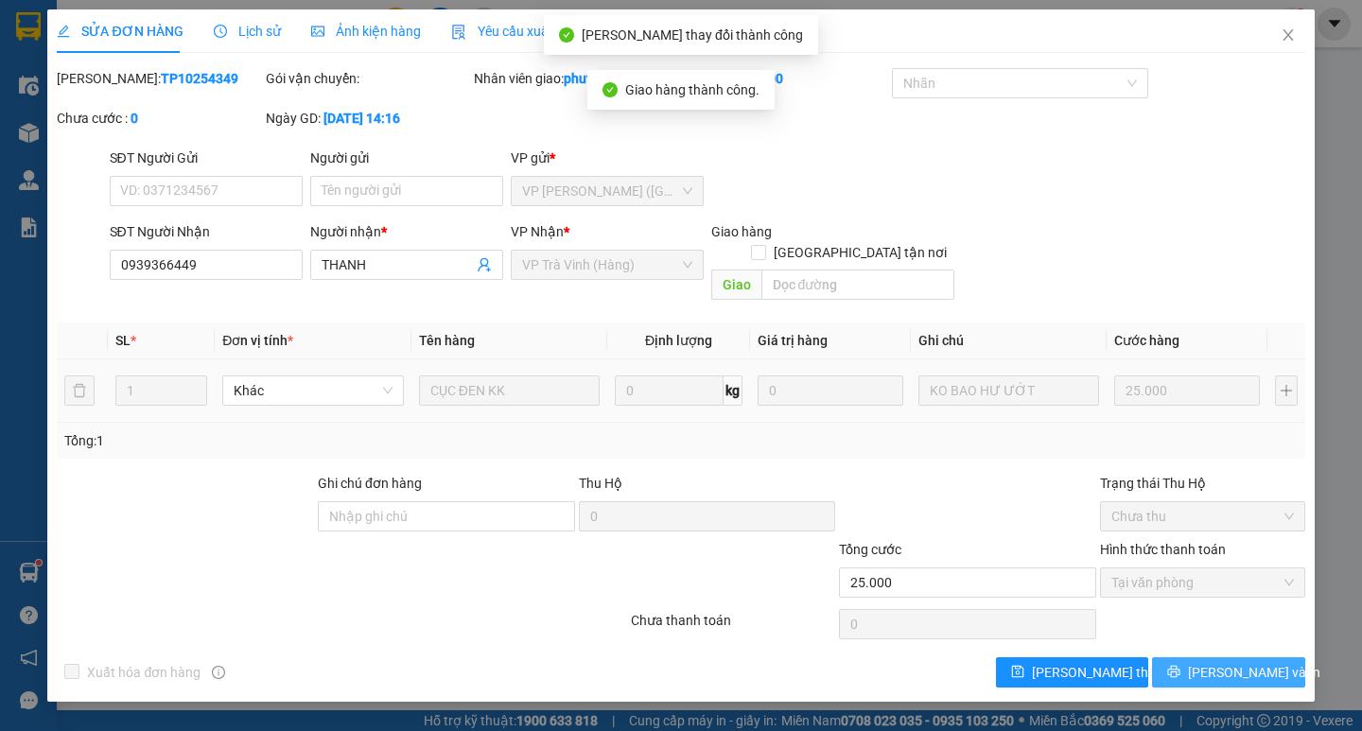
click at [1215, 662] on span "Lưu và In" at bounding box center [1254, 672] width 132 height 21
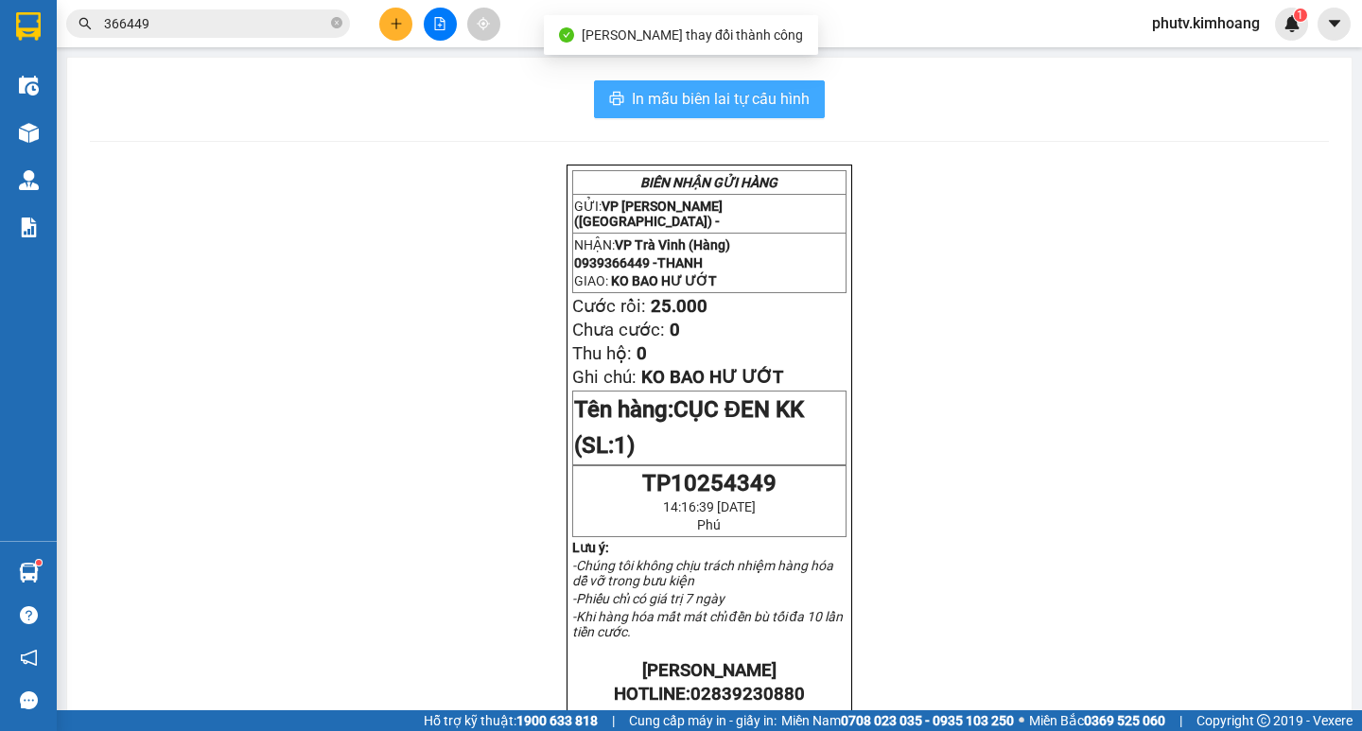
click at [792, 97] on span "In mẫu biên lai tự cấu hình" at bounding box center [721, 99] width 178 height 24
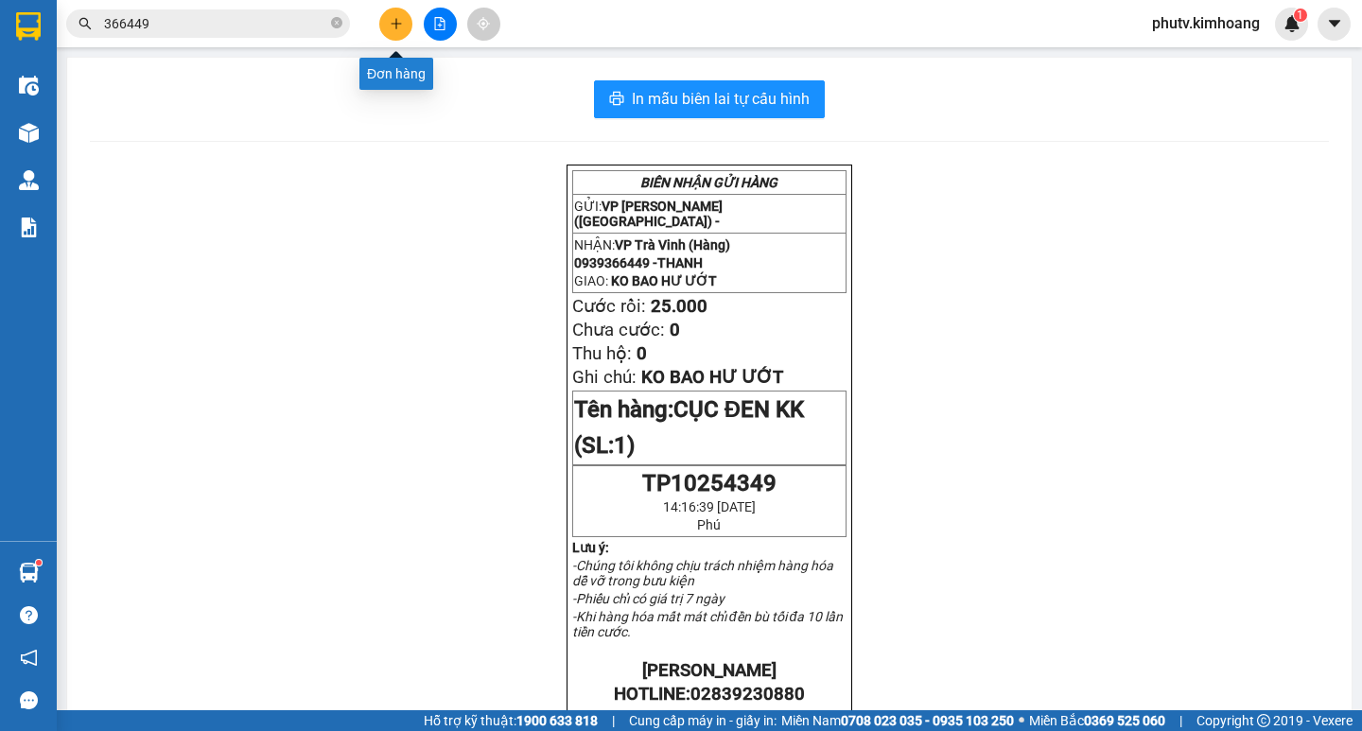
click at [402, 25] on icon "plus" at bounding box center [396, 23] width 13 height 13
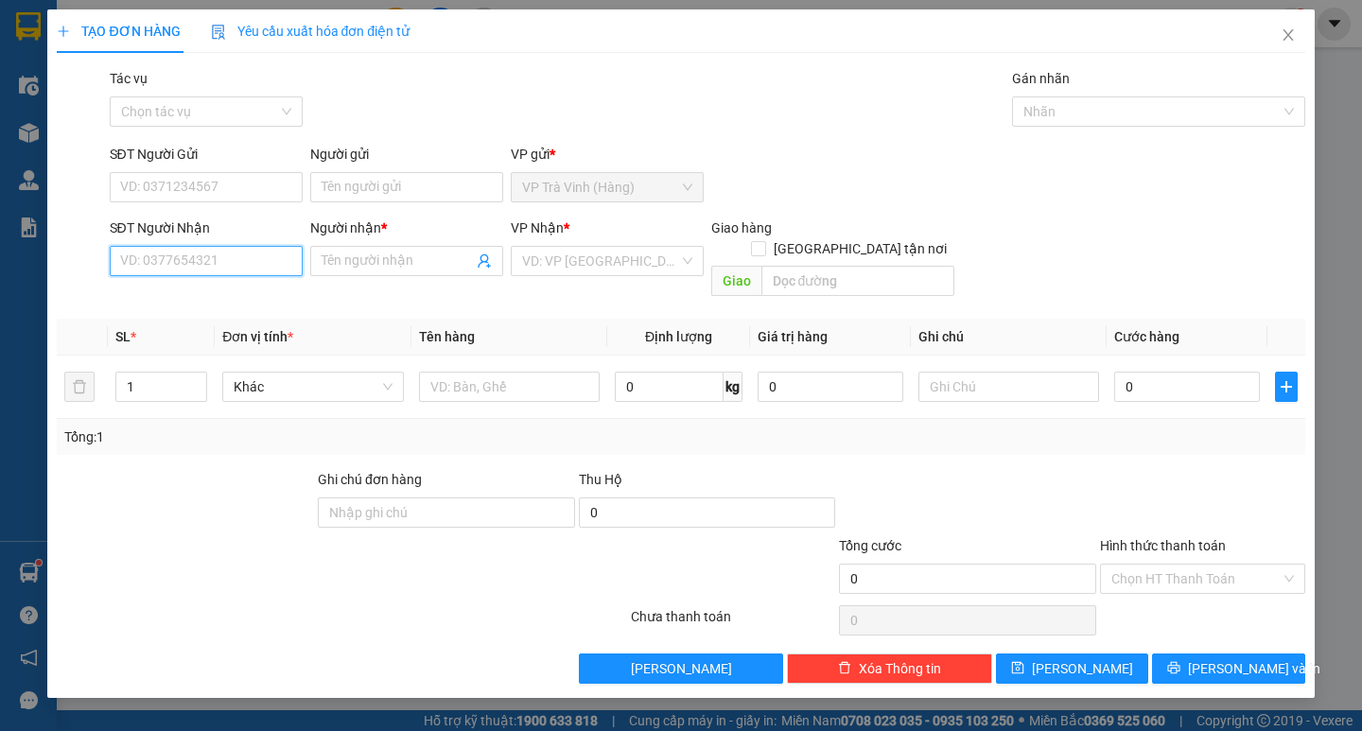
click at [211, 252] on input "SĐT Người Nhận" at bounding box center [206, 261] width 193 height 30
click at [219, 304] on div "0931157994 - minh" at bounding box center [206, 298] width 170 height 21
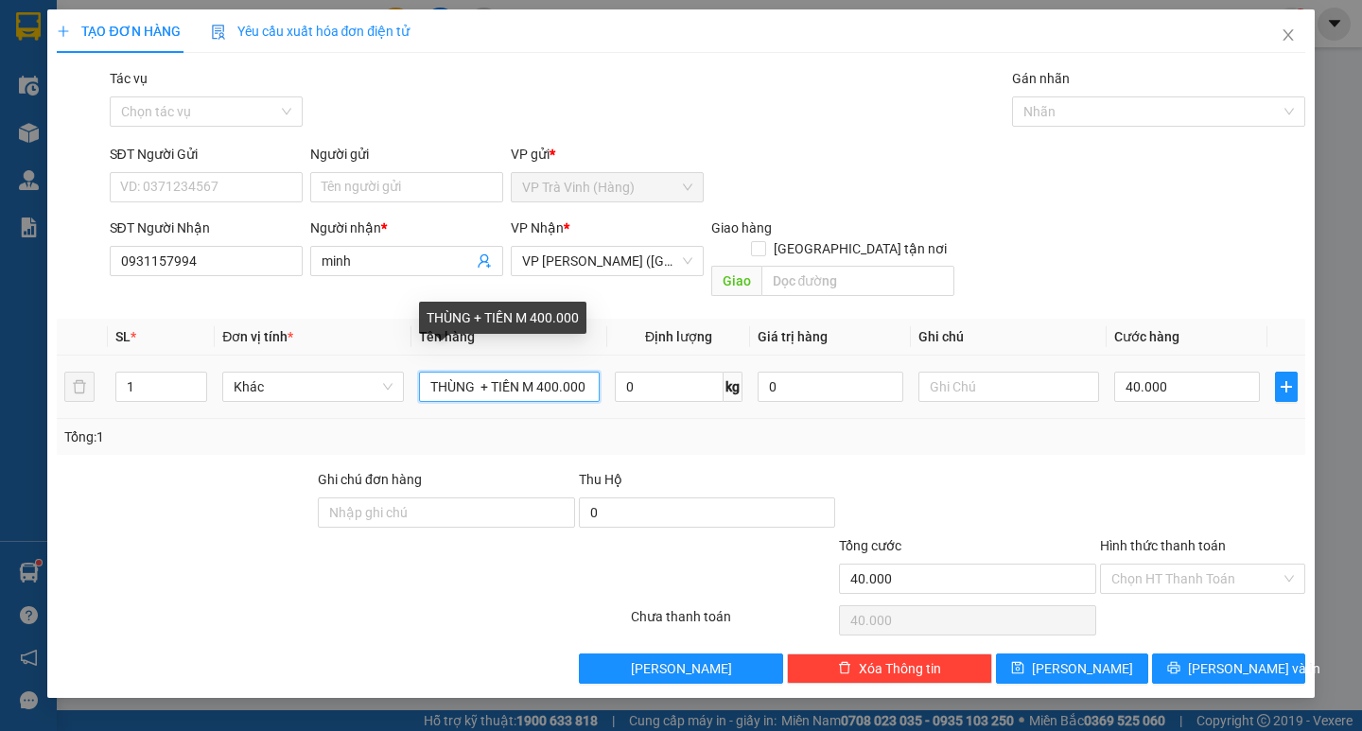
drag, startPoint x: 476, startPoint y: 366, endPoint x: 157, endPoint y: 397, distance: 320.2
click at [204, 387] on tr "1 Khác THÙNG + TIỀN M 400.000 0 kg 0 40.000" at bounding box center [680, 387] width 1247 height 63
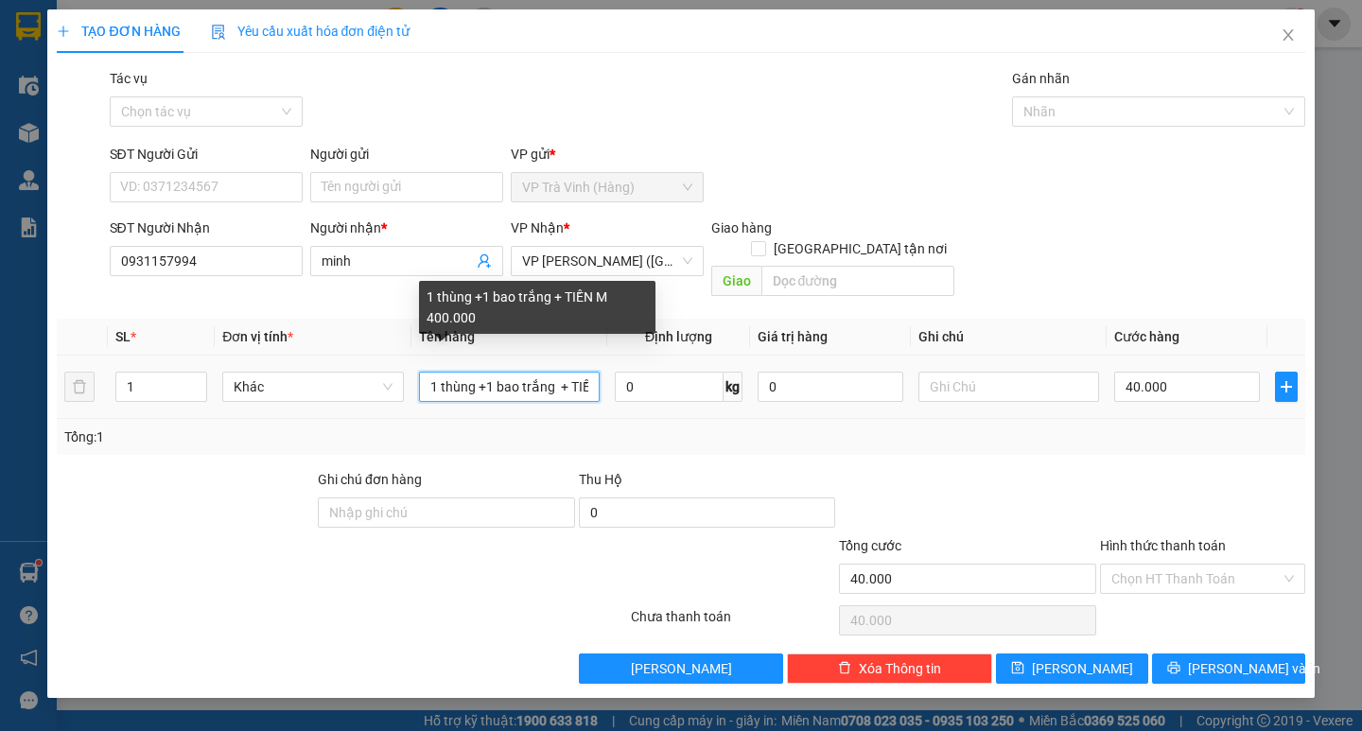
click at [570, 372] on input "1 thùng +1 bao trắng + TIỀN M 400.000" at bounding box center [509, 387] width 181 height 30
click at [576, 374] on input "1 thùng +1 bao trắng + TIỀN M 400.000" at bounding box center [509, 387] width 181 height 30
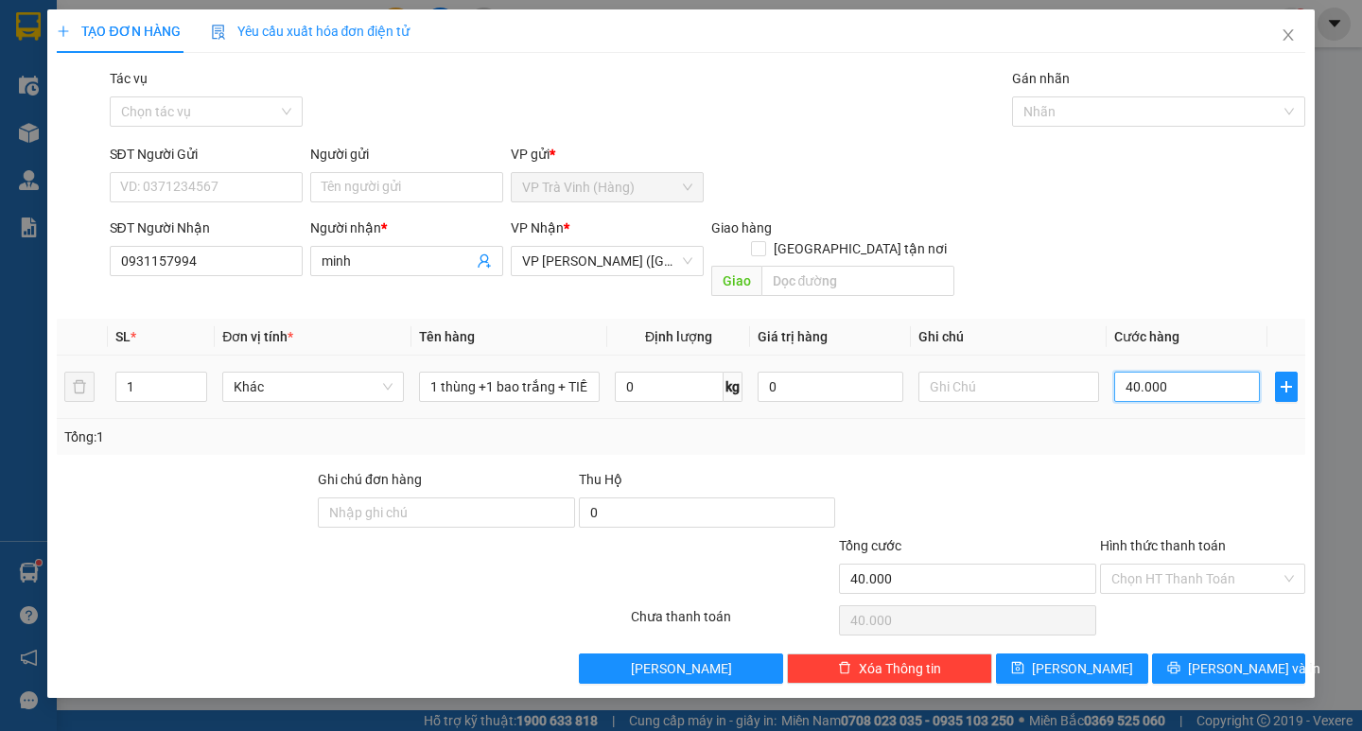
drag, startPoint x: 1189, startPoint y: 377, endPoint x: 1178, endPoint y: 387, distance: 14.1
click at [1189, 378] on input "40.000" at bounding box center [1187, 387] width 146 height 30
click at [1119, 426] on div "Tổng: 1" at bounding box center [680, 436] width 1232 height 21
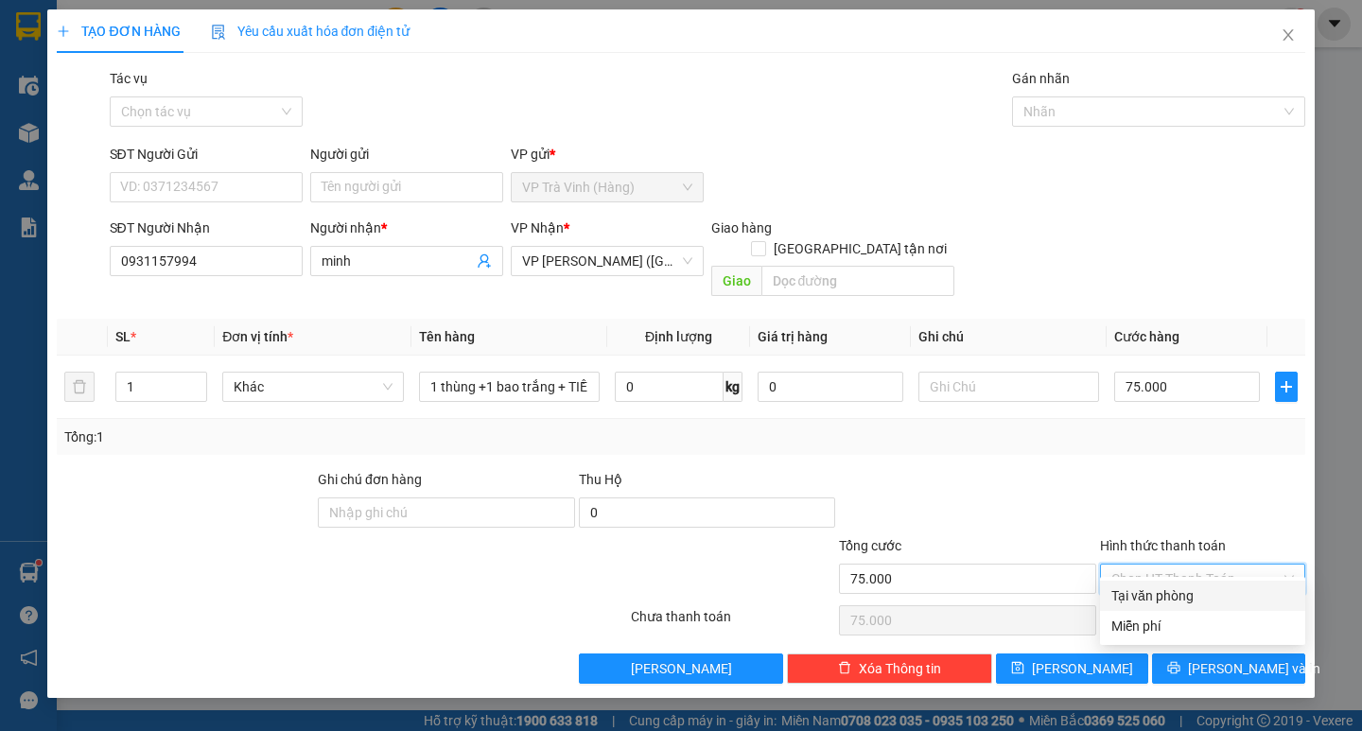
click at [1182, 565] on input "Hình thức thanh toán" at bounding box center [1195, 579] width 169 height 28
drag, startPoint x: 1179, startPoint y: 594, endPoint x: 1196, endPoint y: 609, distance: 22.8
click at [1180, 595] on div "Tại văn phòng" at bounding box center [1202, 595] width 182 height 21
click at [1081, 117] on div at bounding box center [1148, 111] width 265 height 23
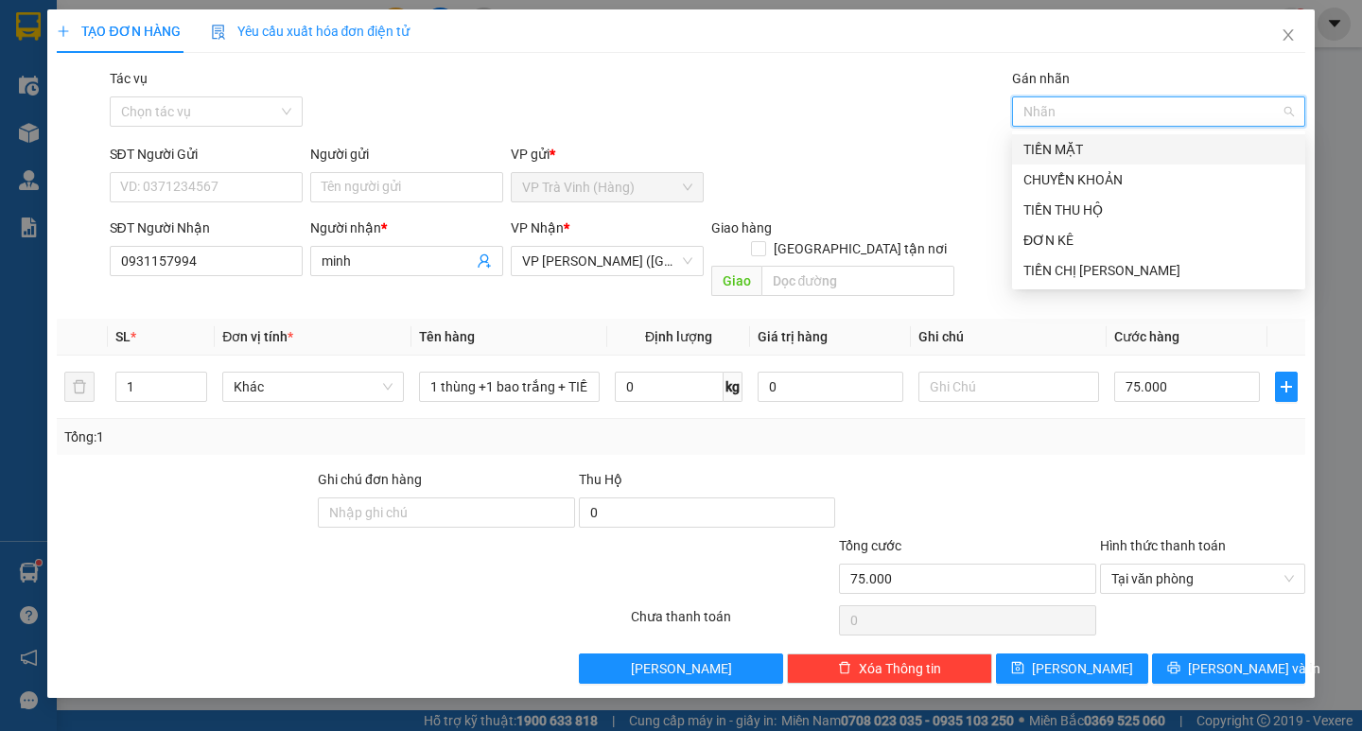
click at [1093, 149] on div "TIỀN MẶT" at bounding box center [1158, 149] width 270 height 21
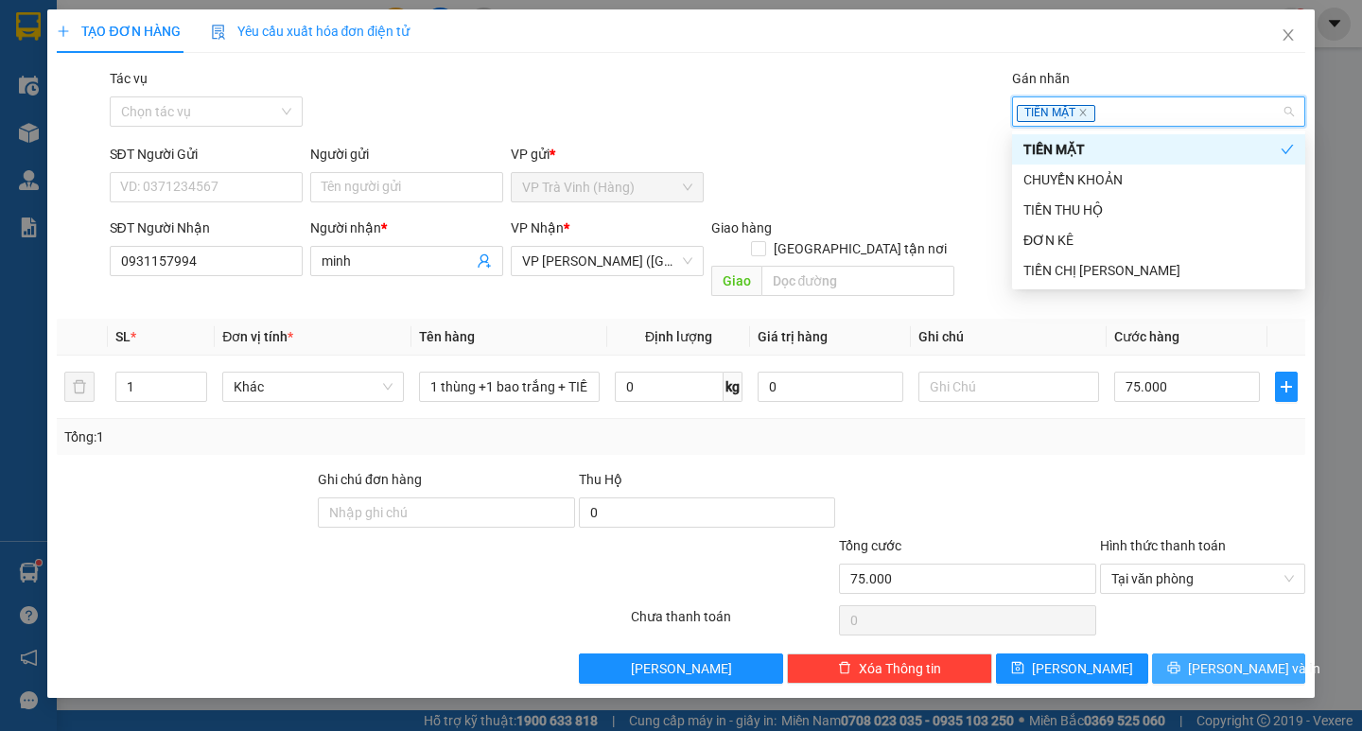
click at [1180, 661] on icon "printer" at bounding box center [1173, 667] width 13 height 13
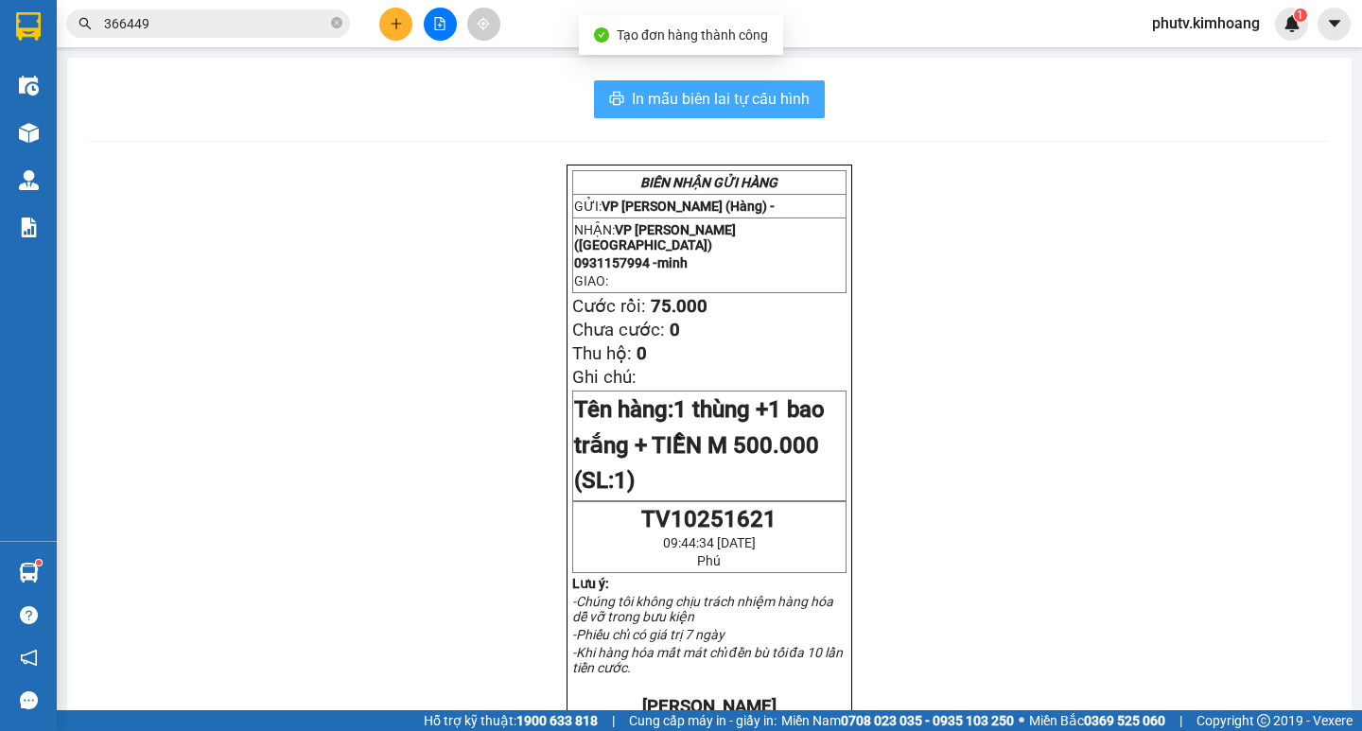
click at [763, 96] on span "In mẫu biên lai tự cấu hình" at bounding box center [721, 99] width 178 height 24
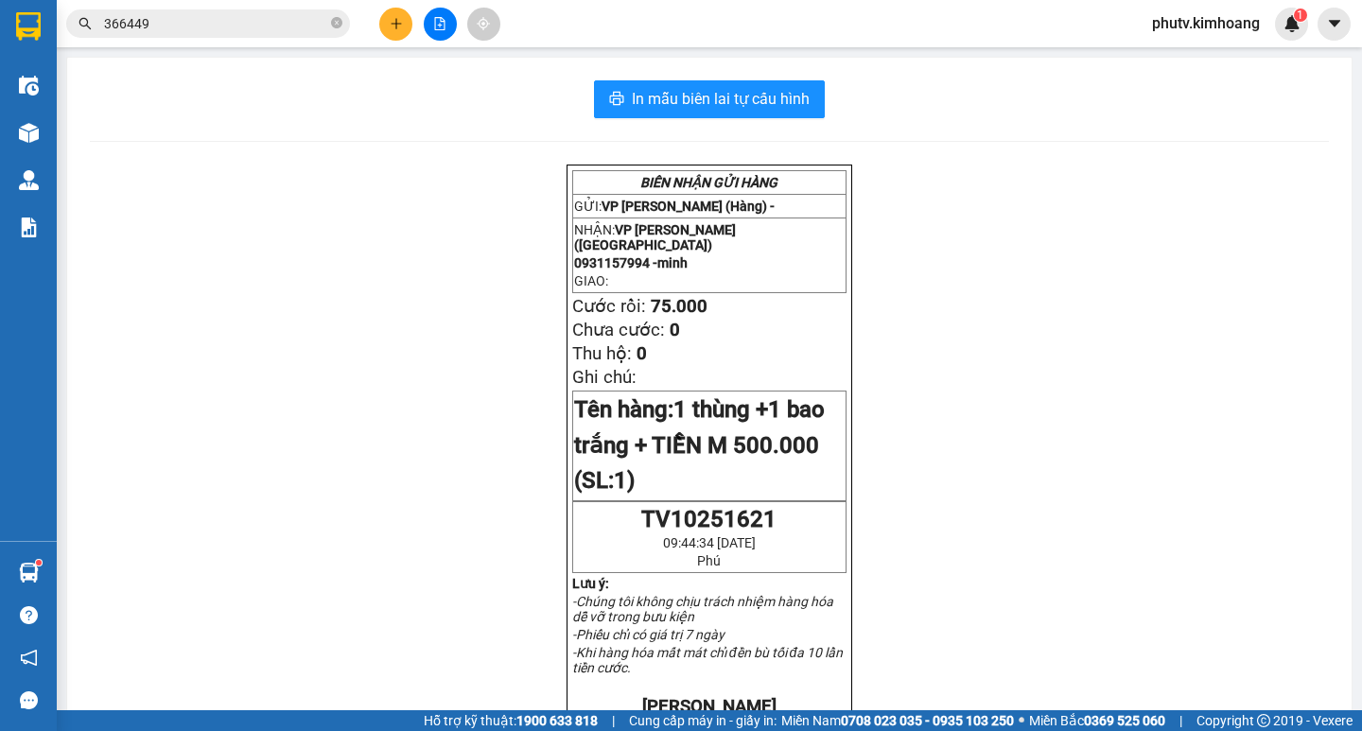
click at [230, 14] on input "366449" at bounding box center [215, 23] width 223 height 21
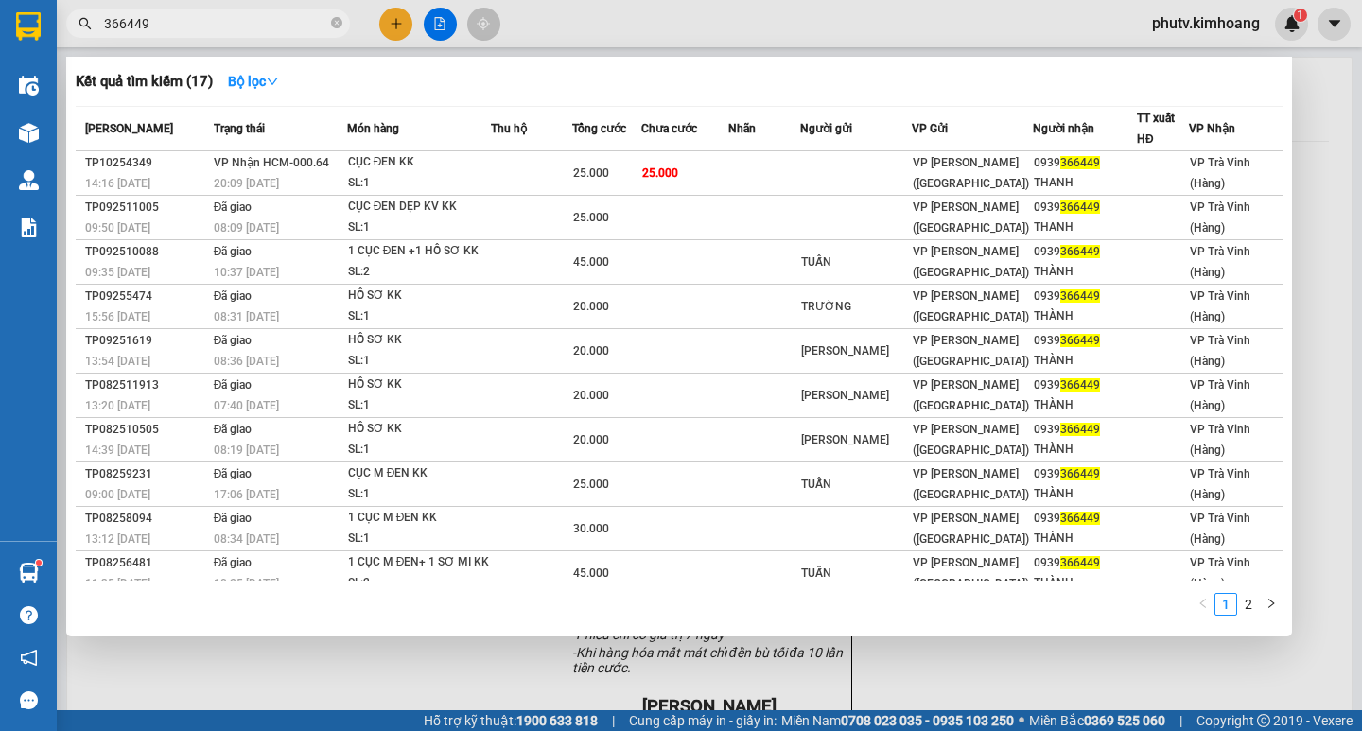
click at [230, 14] on input "366449" at bounding box center [215, 23] width 223 height 21
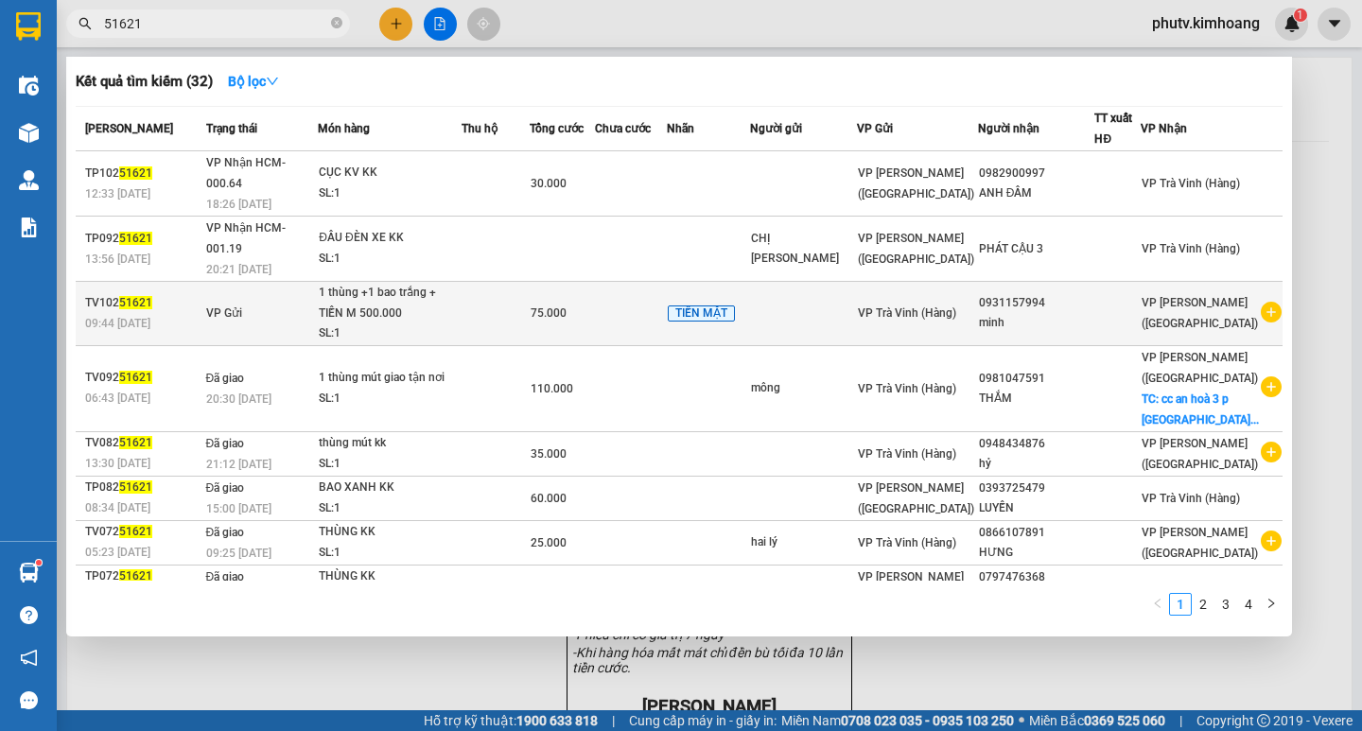
click at [579, 303] on div "75.000" at bounding box center [561, 313] width 63 height 21
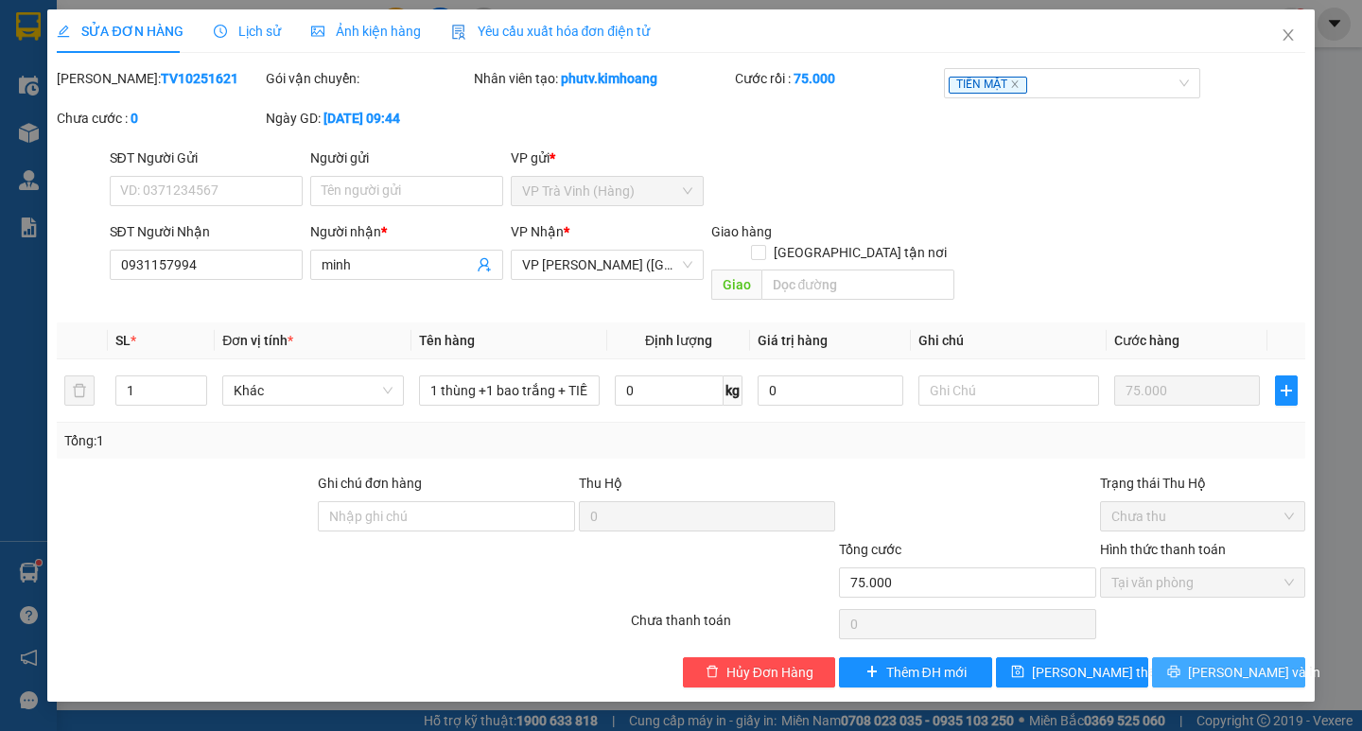
click at [1180, 666] on icon "printer" at bounding box center [1174, 672] width 12 height 12
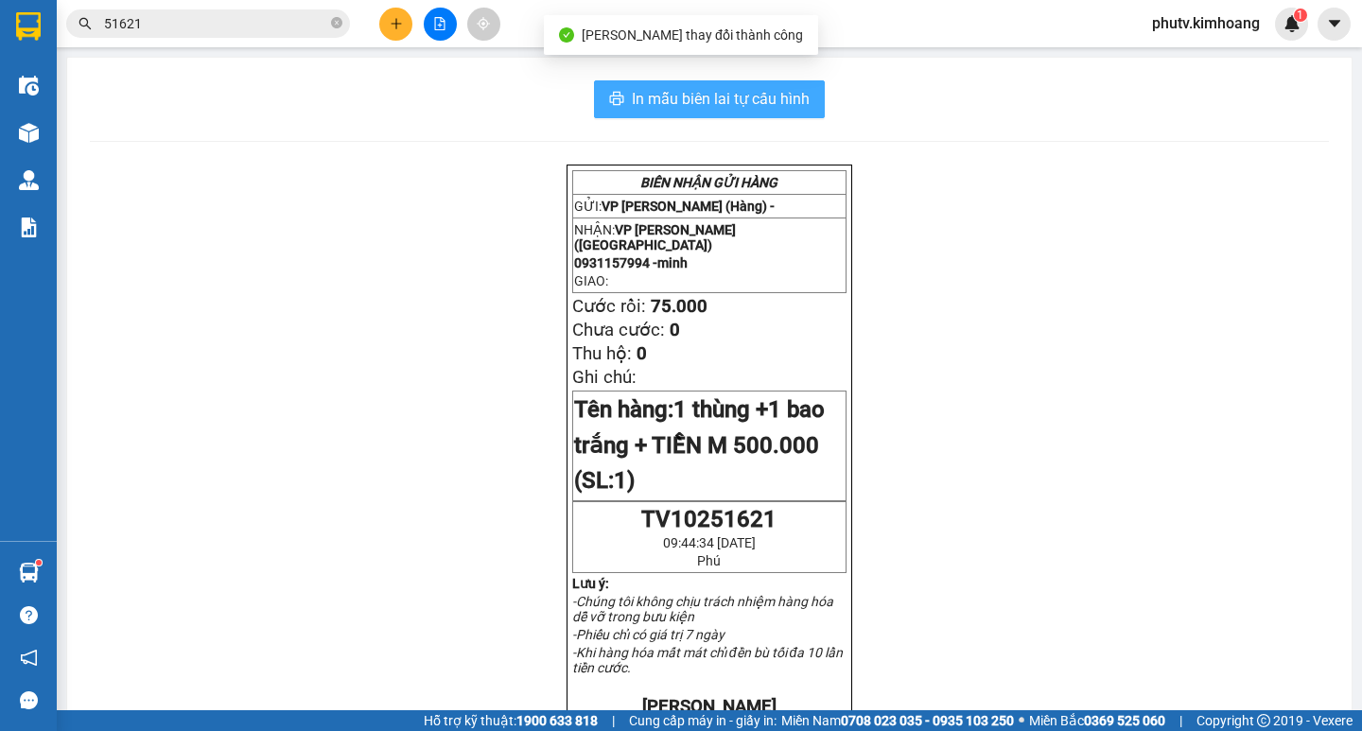
drag, startPoint x: 669, startPoint y: 98, endPoint x: 806, endPoint y: 145, distance: 144.7
click at [670, 98] on span "In mẫu biên lai tự cấu hình" at bounding box center [721, 99] width 178 height 24
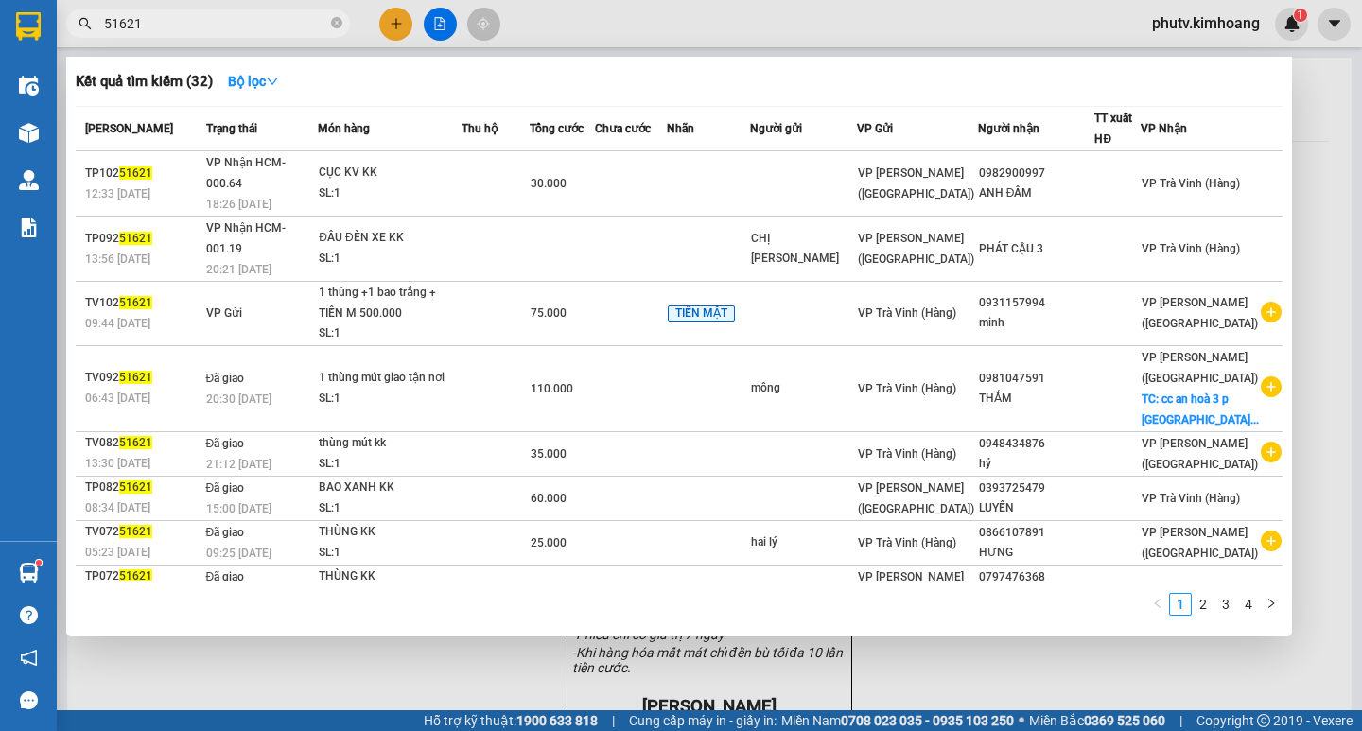
click at [183, 37] on span "51621" at bounding box center [208, 23] width 284 height 28
click at [182, 36] on span "51621" at bounding box center [208, 23] width 284 height 28
click at [183, 31] on input "51621" at bounding box center [215, 23] width 223 height 21
click at [183, 28] on input "51621" at bounding box center [215, 23] width 223 height 21
click at [183, 29] on input "51621" at bounding box center [215, 23] width 223 height 21
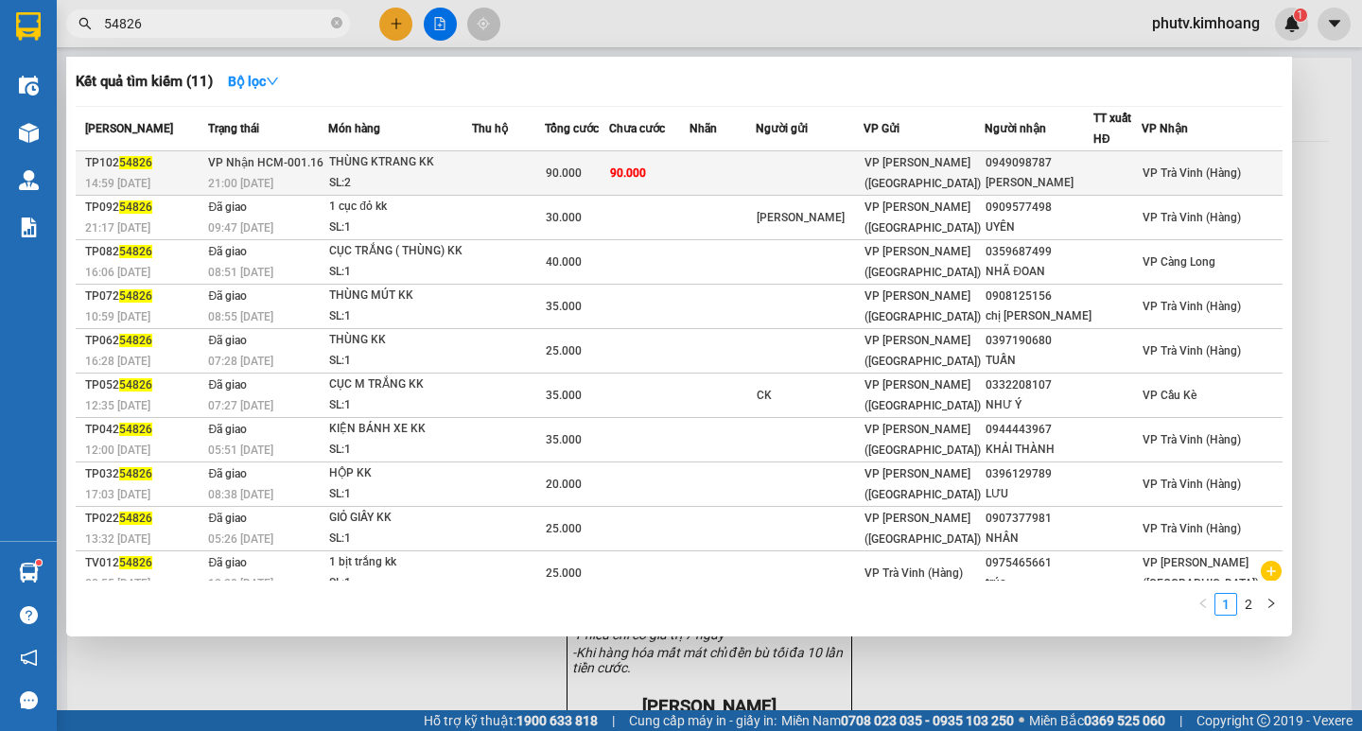
click at [545, 169] on td at bounding box center [508, 173] width 73 height 44
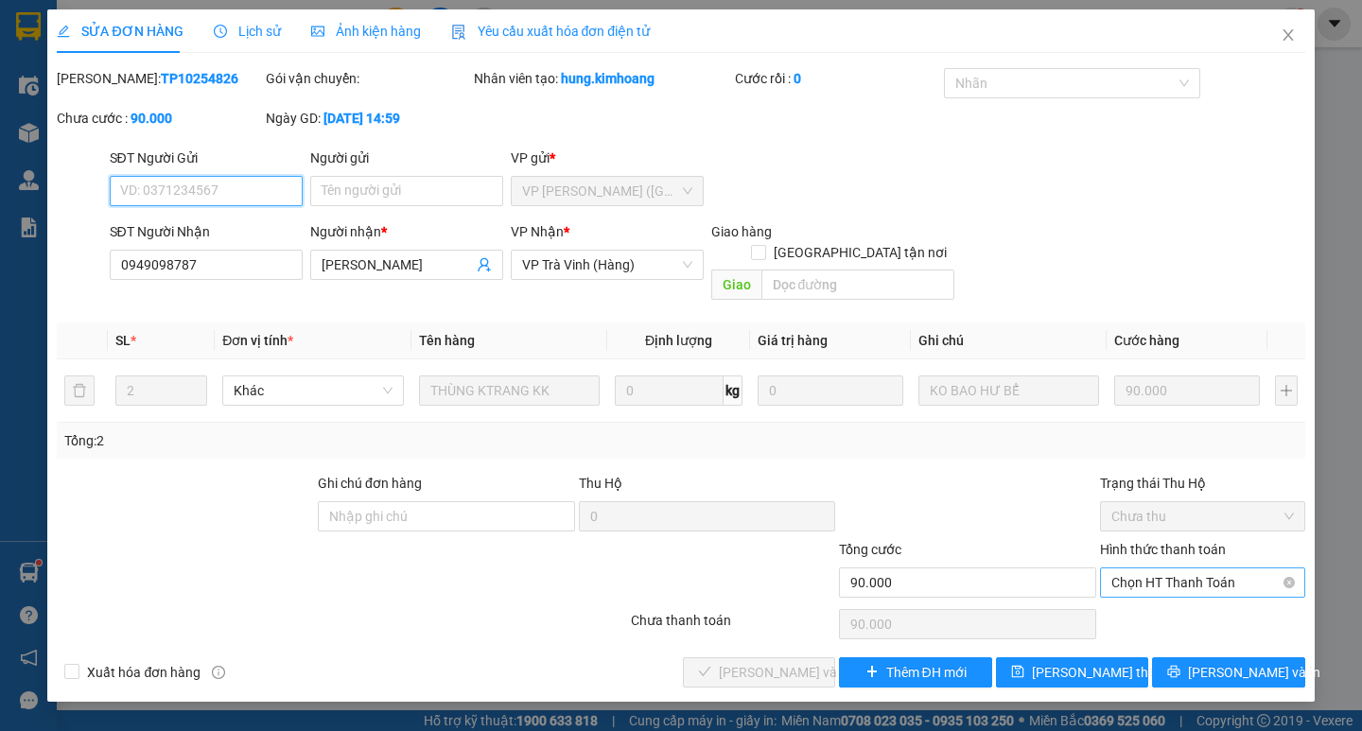
click at [1149, 576] on div "Chọn HT Thanh Toán" at bounding box center [1202, 582] width 205 height 30
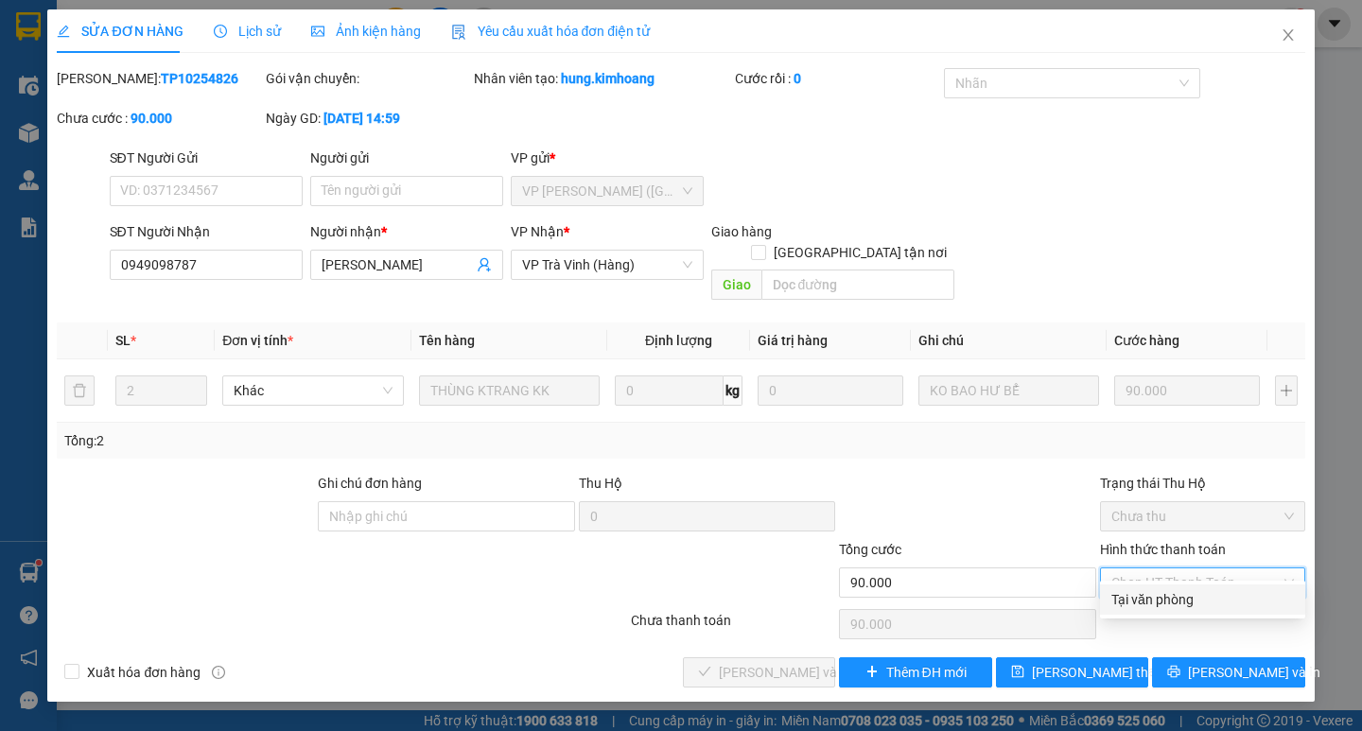
drag, startPoint x: 1148, startPoint y: 594, endPoint x: 1120, endPoint y: 590, distance: 27.7
click at [1148, 595] on div "Tại văn phòng" at bounding box center [1202, 599] width 182 height 21
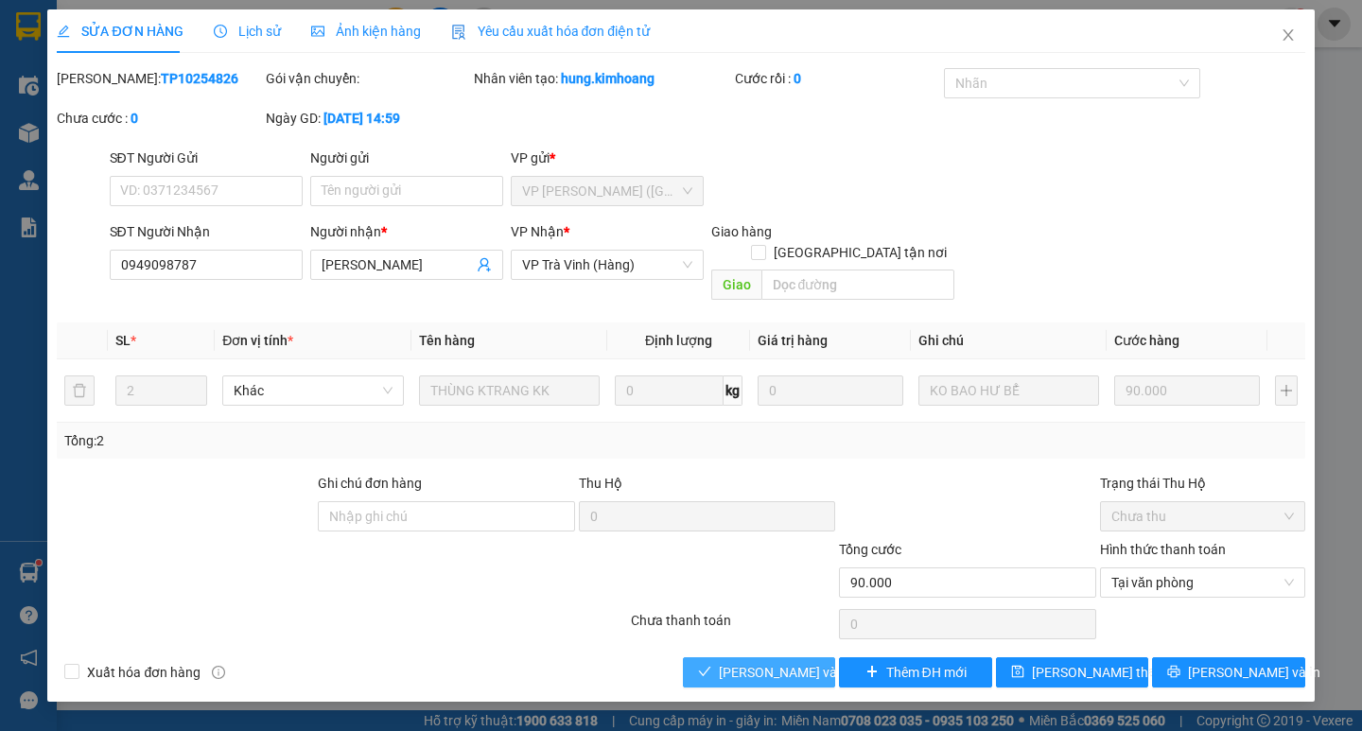
click at [746, 662] on span "Lưu và Giao hàng" at bounding box center [810, 672] width 182 height 21
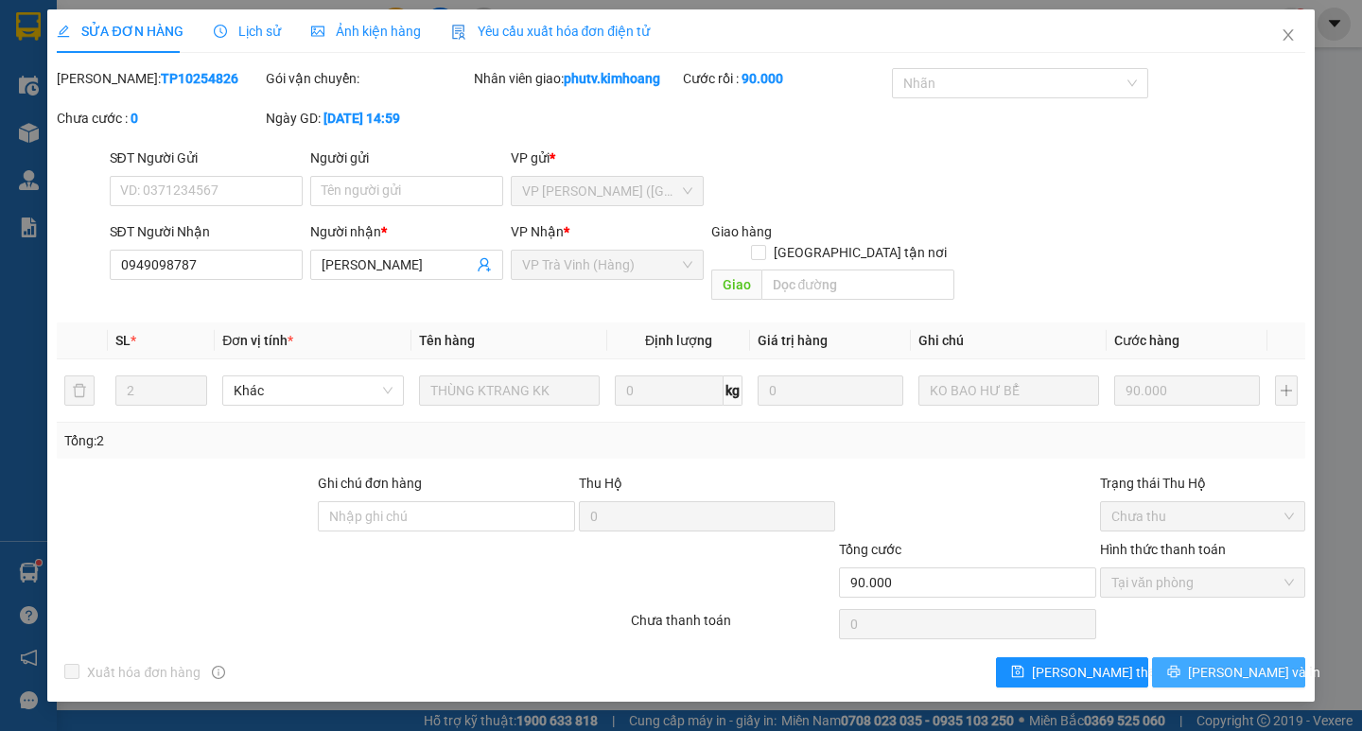
click at [1269, 657] on button "Lưu và In" at bounding box center [1228, 672] width 152 height 30
click at [1285, 32] on icon "close" at bounding box center [1287, 34] width 10 height 11
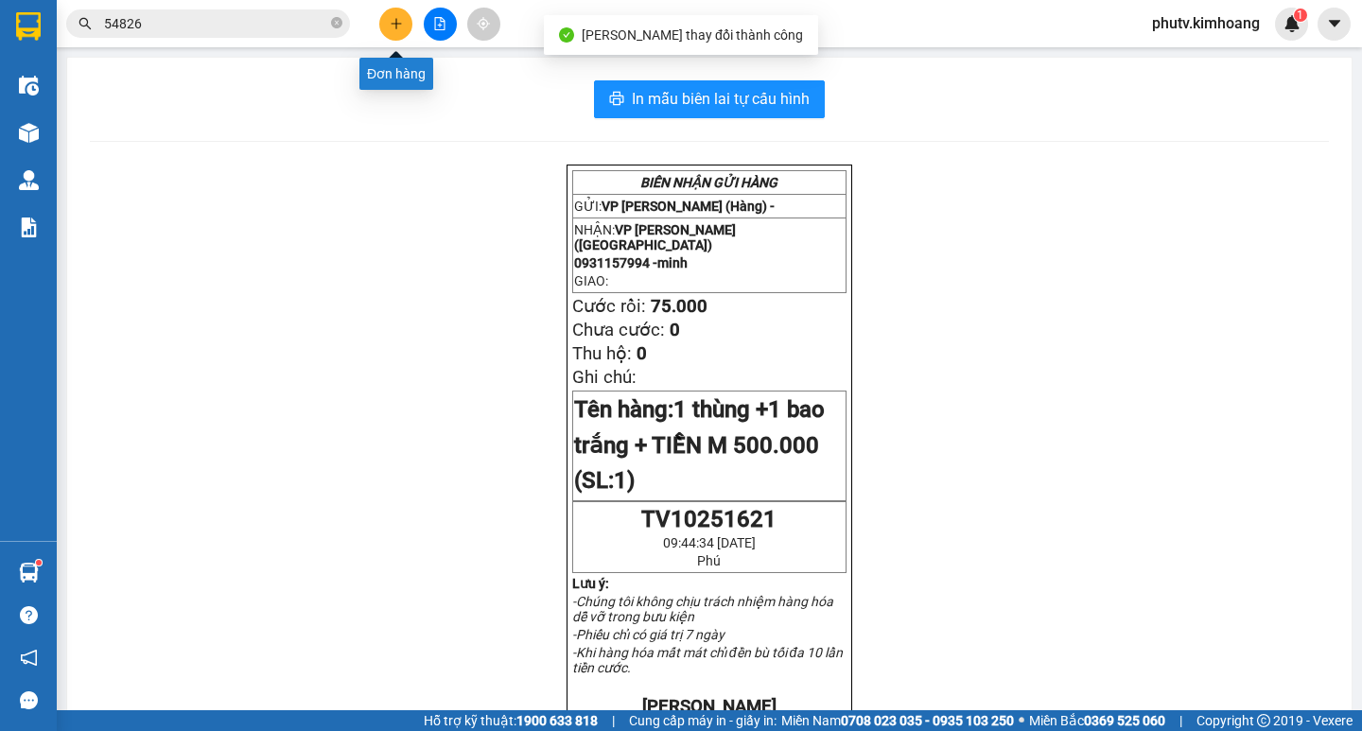
click at [398, 24] on icon "plus" at bounding box center [396, 23] width 10 height 1
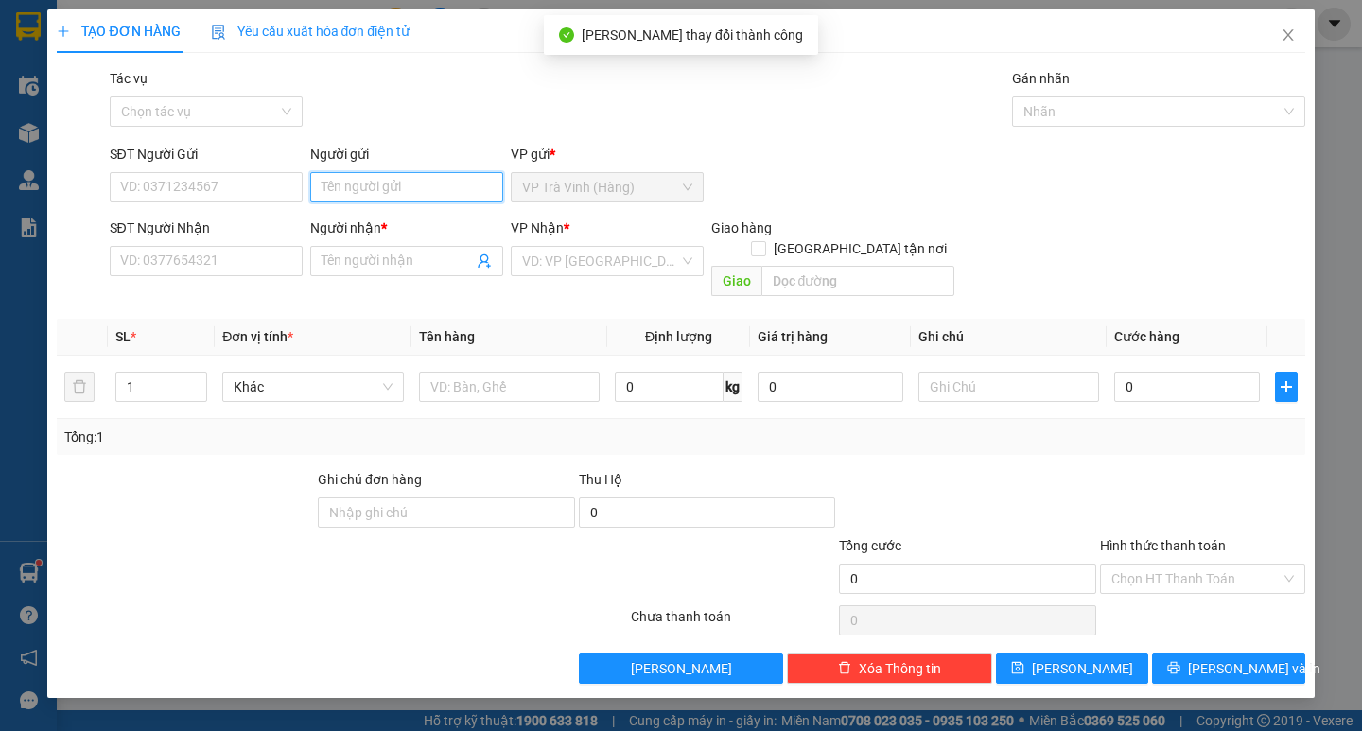
click at [397, 182] on input "Người gửi" at bounding box center [406, 187] width 193 height 30
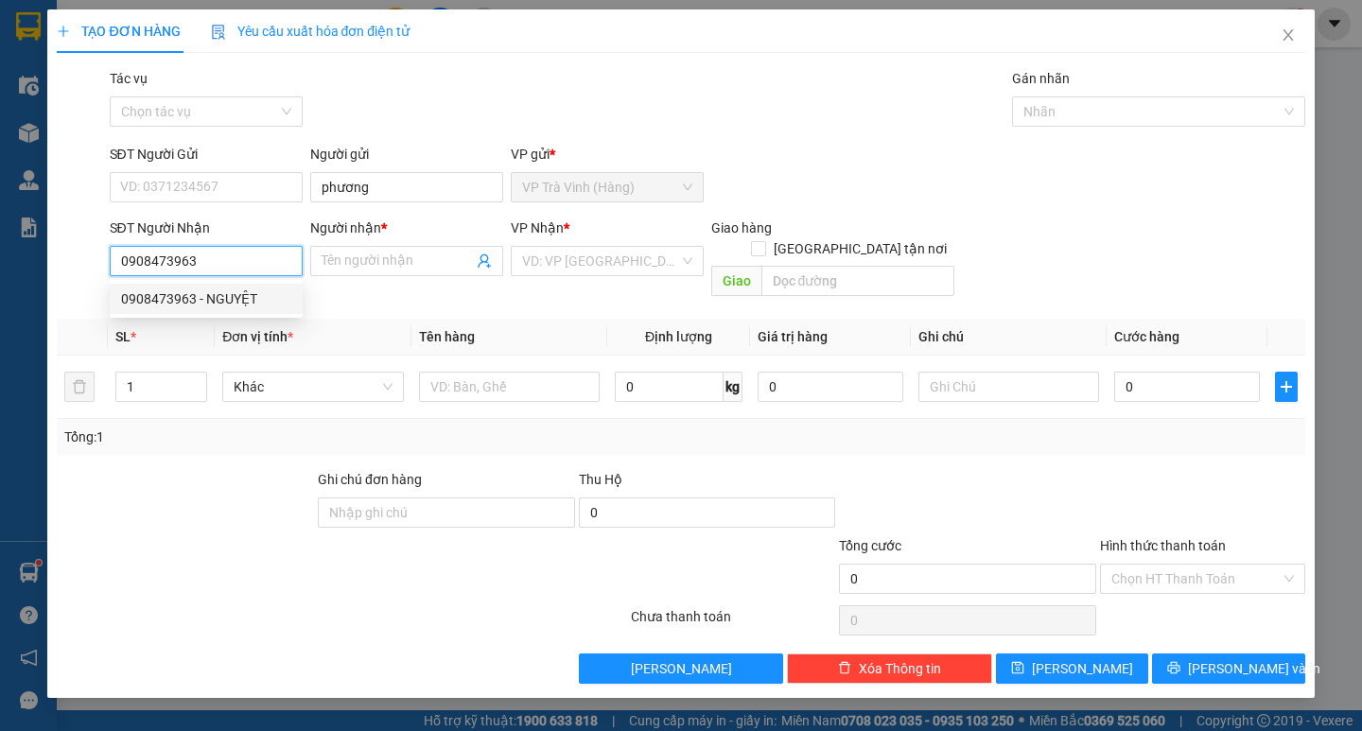
click at [214, 306] on div "0908473963 - NGUYỆT" at bounding box center [206, 298] width 170 height 21
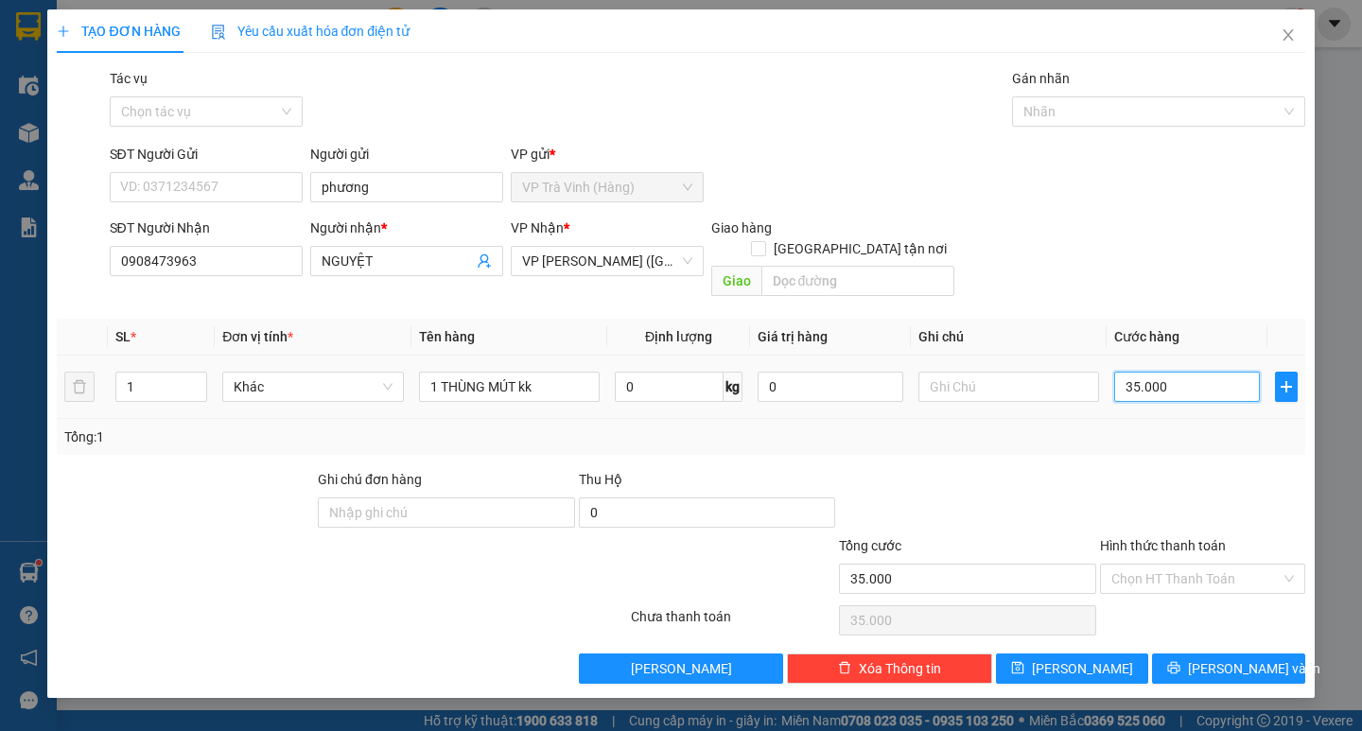
click at [1195, 373] on input "35.000" at bounding box center [1187, 387] width 146 height 30
click at [1177, 427] on div "Tổng: 1" at bounding box center [680, 437] width 1247 height 36
click at [1149, 565] on input "Hình thức thanh toán" at bounding box center [1195, 579] width 169 height 28
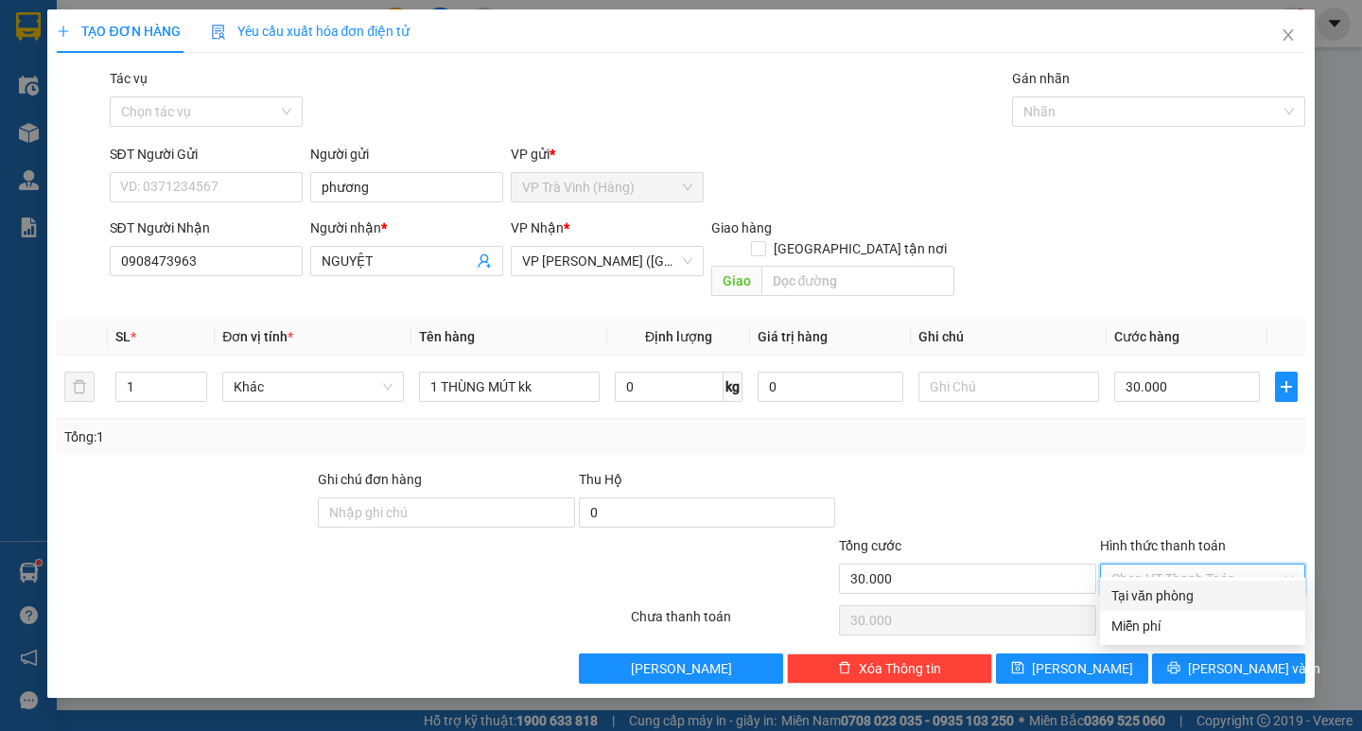
click at [1161, 588] on div "Tại văn phòng" at bounding box center [1202, 595] width 182 height 21
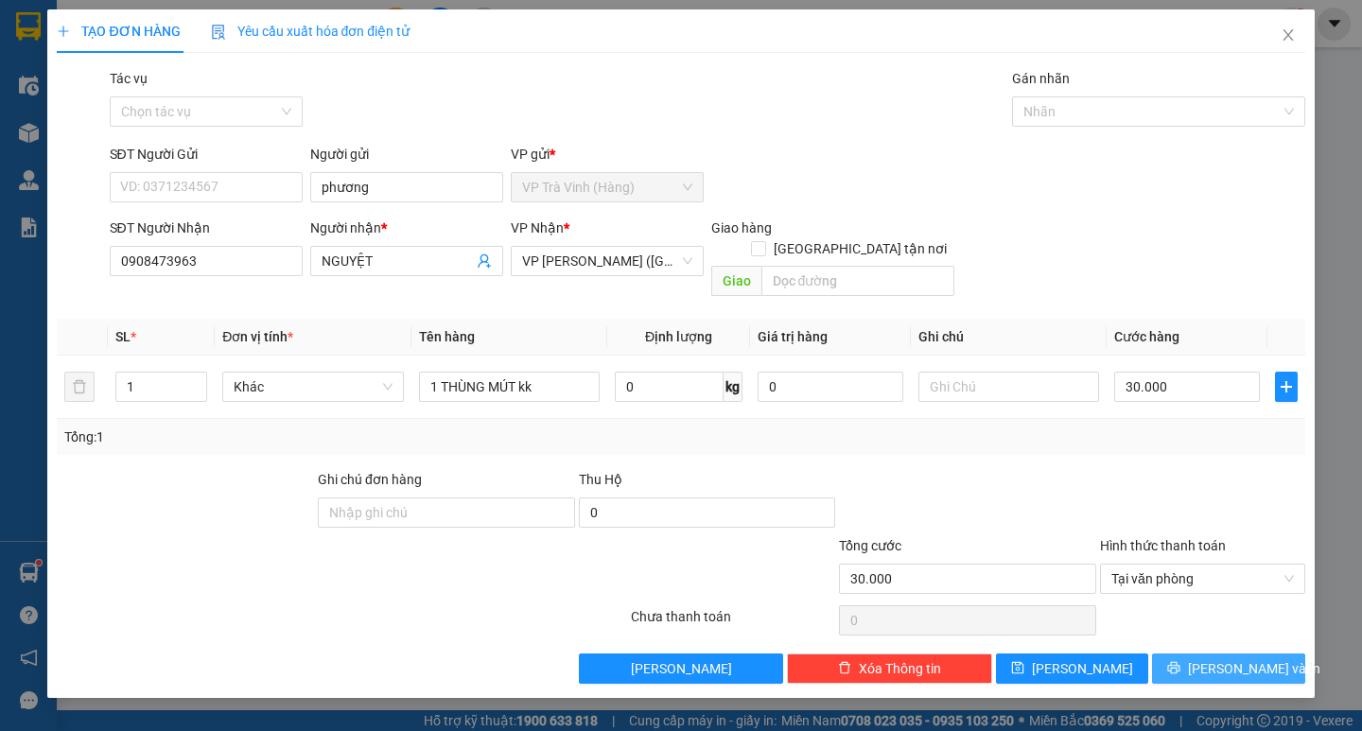
click at [1207, 653] on button "Lưu và In" at bounding box center [1228, 668] width 152 height 30
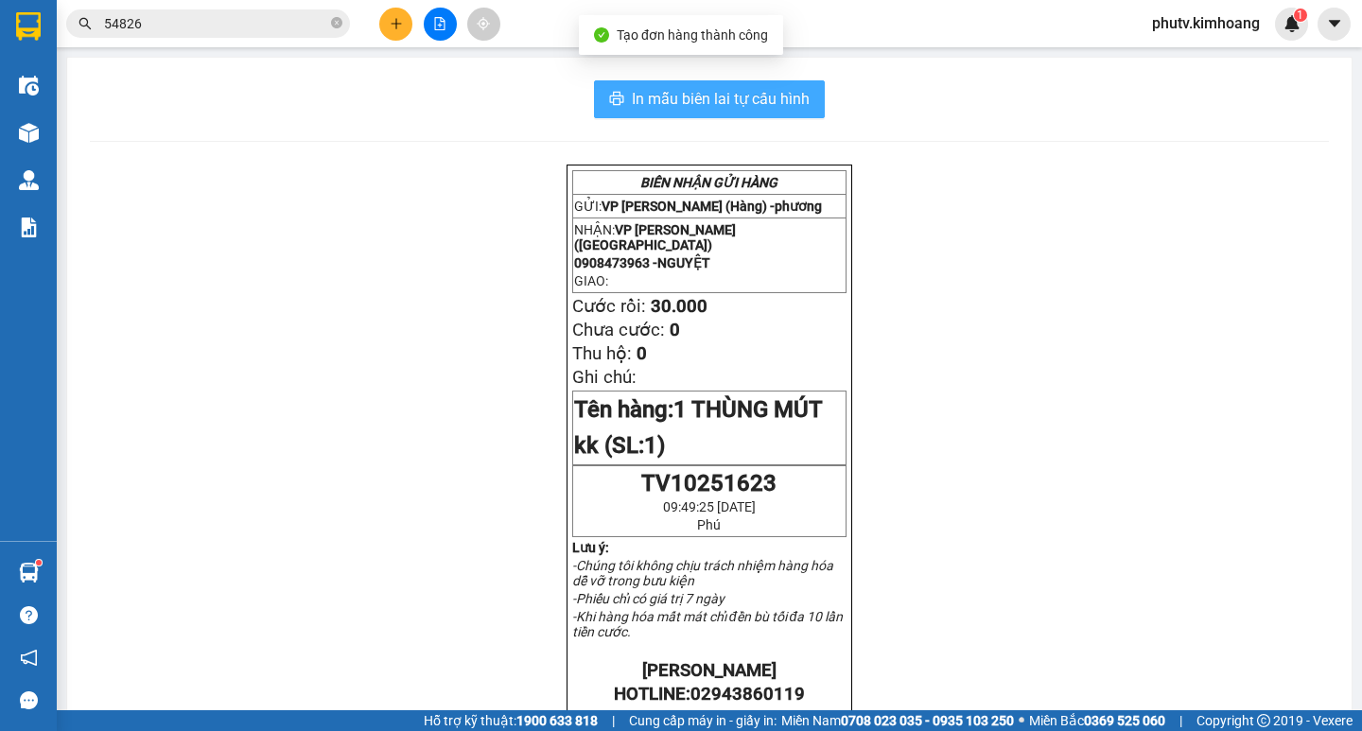
click at [717, 103] on span "In mẫu biên lai tự cấu hình" at bounding box center [721, 99] width 178 height 24
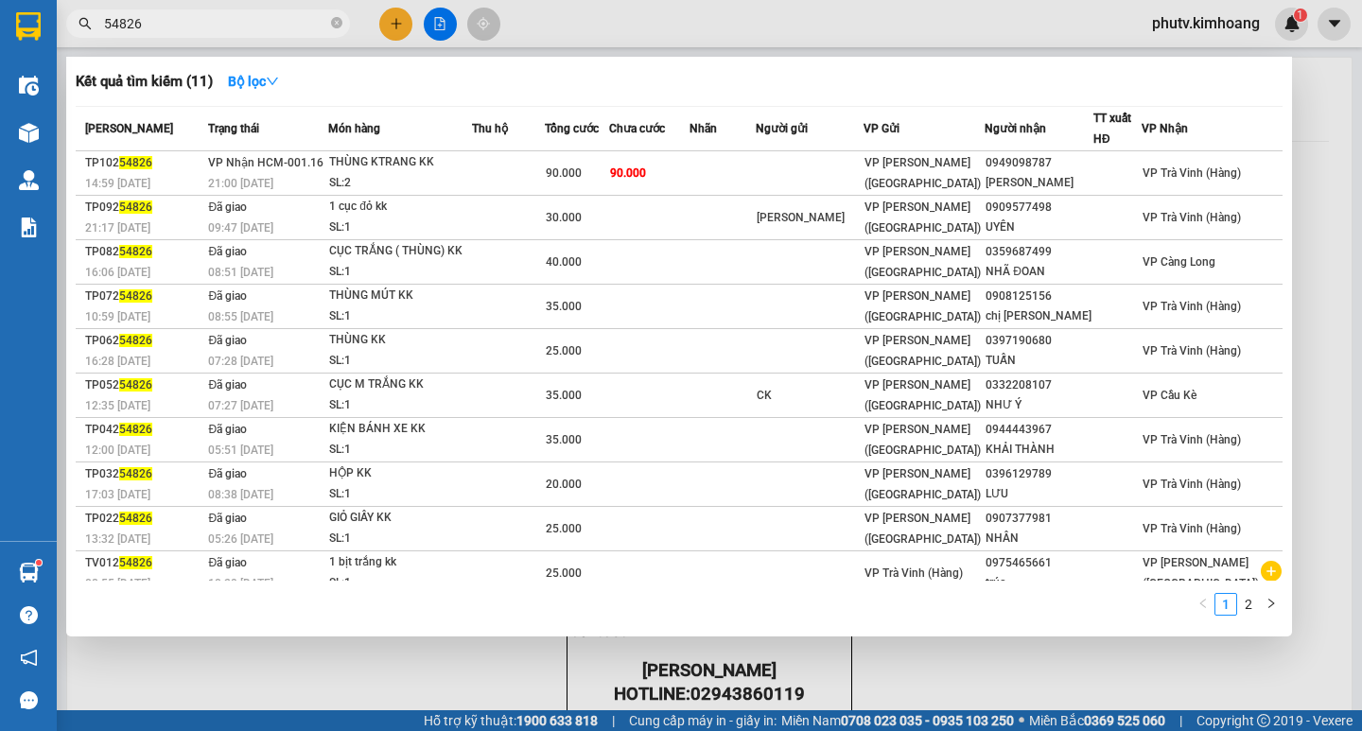
click at [335, 23] on icon "close-circle" at bounding box center [336, 22] width 11 height 11
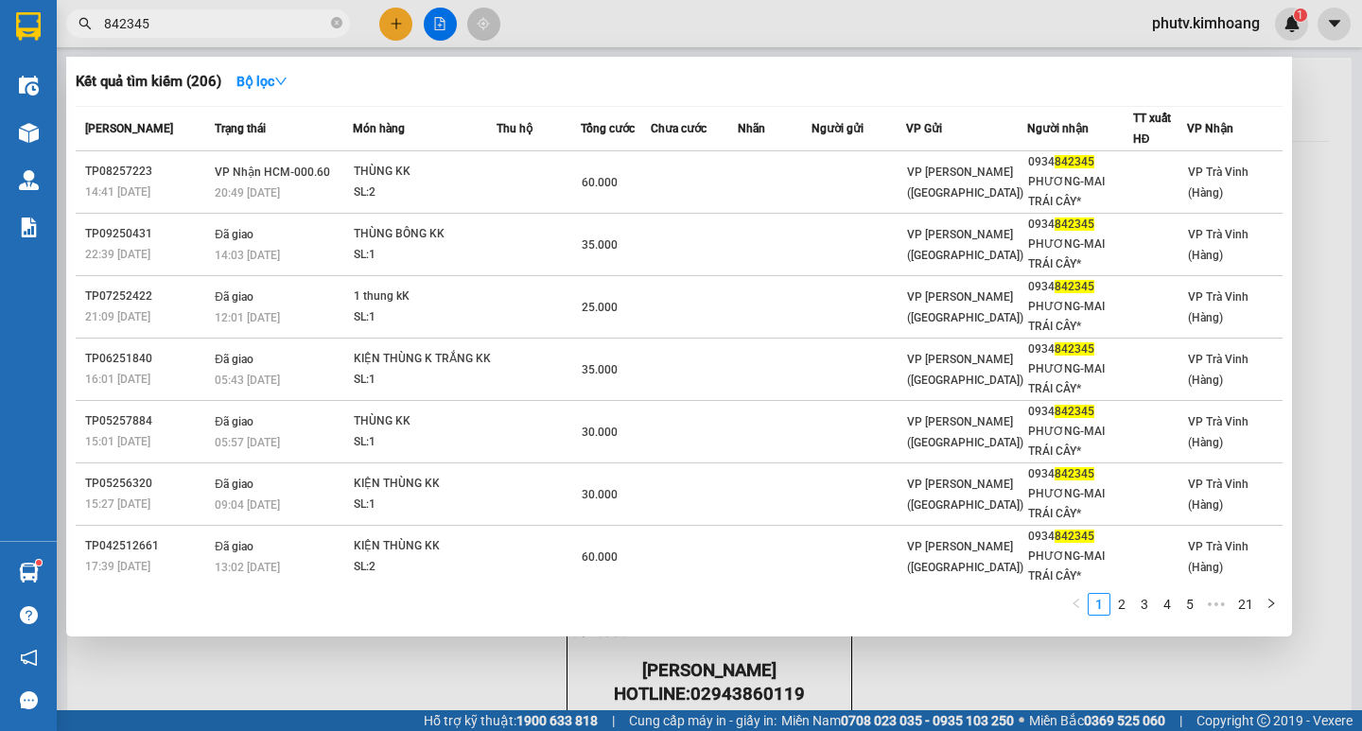
drag, startPoint x: 1256, startPoint y: 654, endPoint x: 1246, endPoint y: 651, distance: 9.9
click at [1254, 655] on div at bounding box center [681, 365] width 1362 height 731
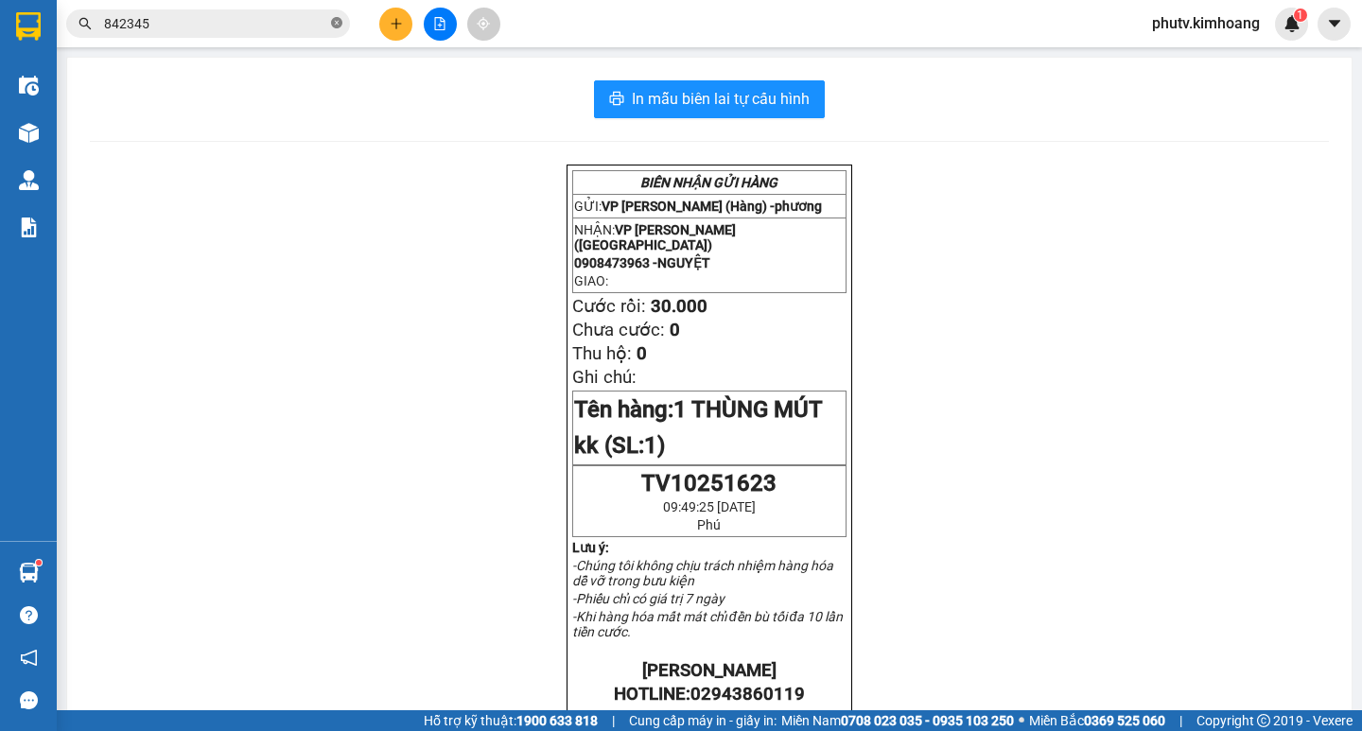
click at [337, 26] on icon "close-circle" at bounding box center [336, 22] width 11 height 11
click at [391, 20] on icon "plus" at bounding box center [396, 23] width 13 height 13
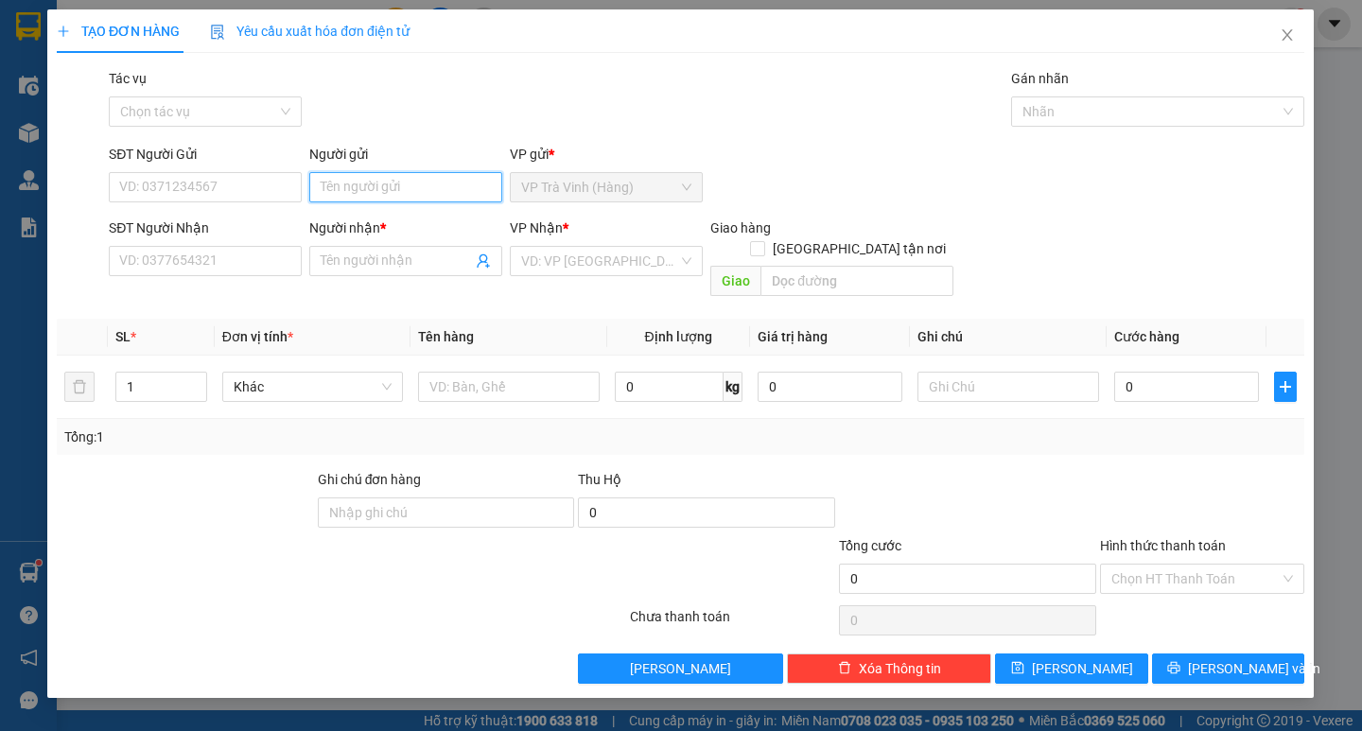
click at [368, 180] on input "Người gửi" at bounding box center [406, 187] width 193 height 30
type input "0966455704"
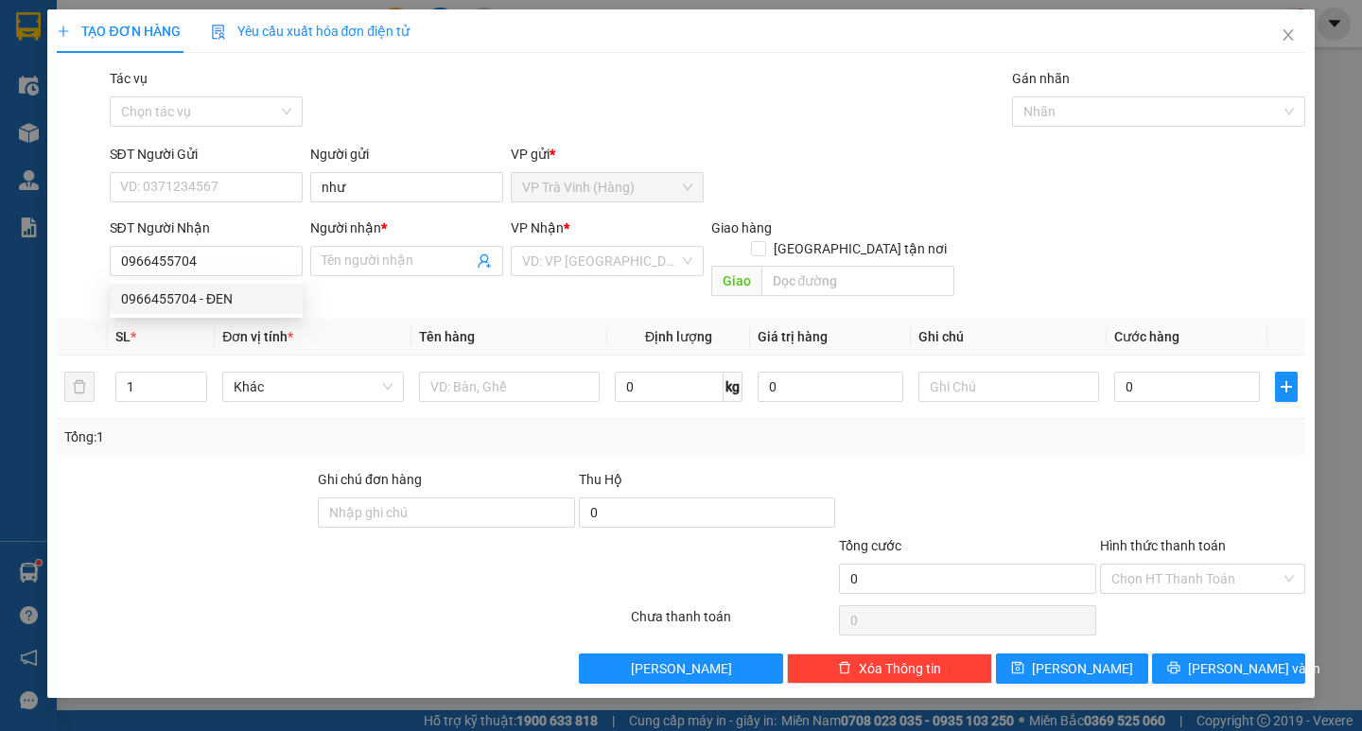
click at [210, 287] on div "0966455704 - ĐEN" at bounding box center [206, 299] width 193 height 30
type input "ĐEN"
type input "30.000"
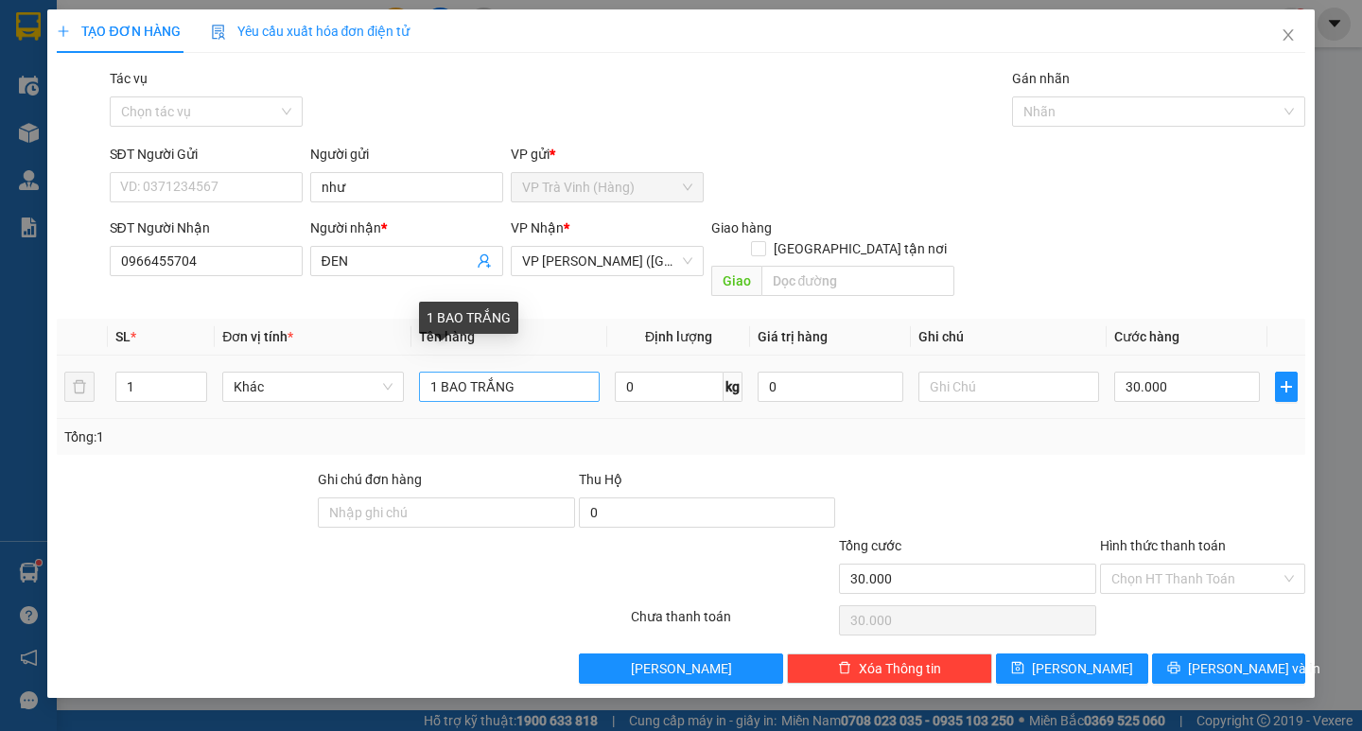
type input "0966455704"
drag, startPoint x: 499, startPoint y: 374, endPoint x: 160, endPoint y: 437, distance: 345.1
click at [288, 423] on div "SL * Đơn vị tính * Tên hàng Định lượng Giá trị hàng Ghi chú Cước hàng 1 Khác 1 …" at bounding box center [680, 387] width 1247 height 136
type input "1 giỏ trắng kk"
click at [1138, 565] on input "Hình thức thanh toán" at bounding box center [1195, 579] width 169 height 28
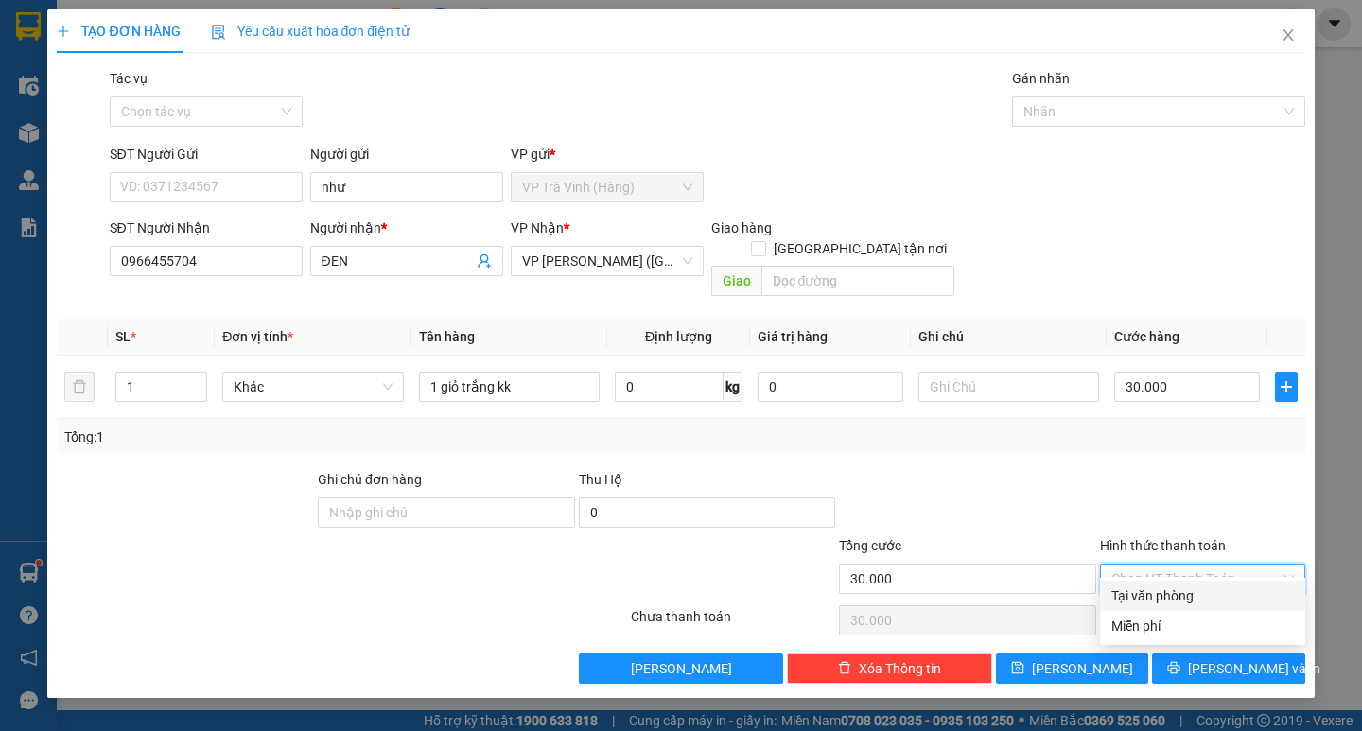
click at [1168, 587] on div "Tại văn phòng" at bounding box center [1202, 595] width 182 height 21
type input "0"
drag, startPoint x: 1206, startPoint y: 647, endPoint x: 1187, endPoint y: 646, distance: 18.9
click at [1205, 653] on button "Lưu và In" at bounding box center [1228, 668] width 152 height 30
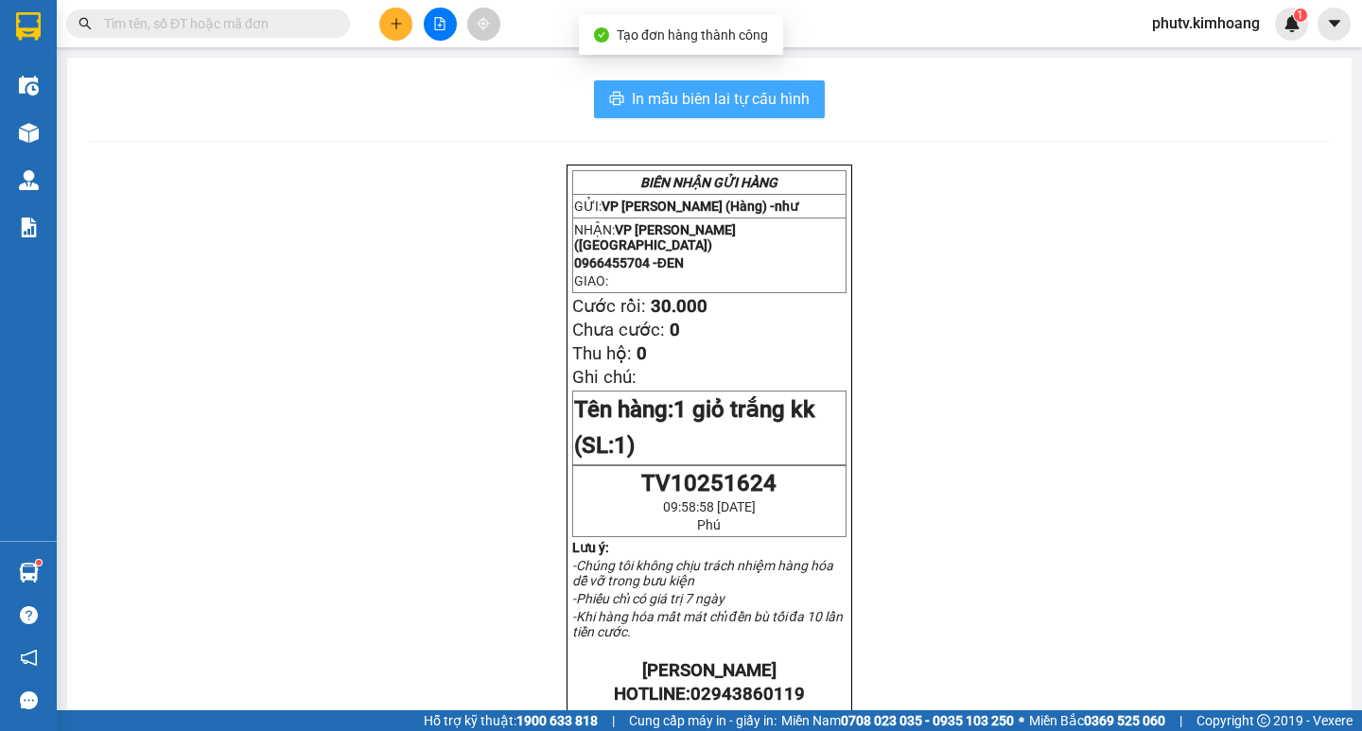
click at [641, 87] on span "In mẫu biên lai tự cấu hình" at bounding box center [721, 99] width 178 height 24
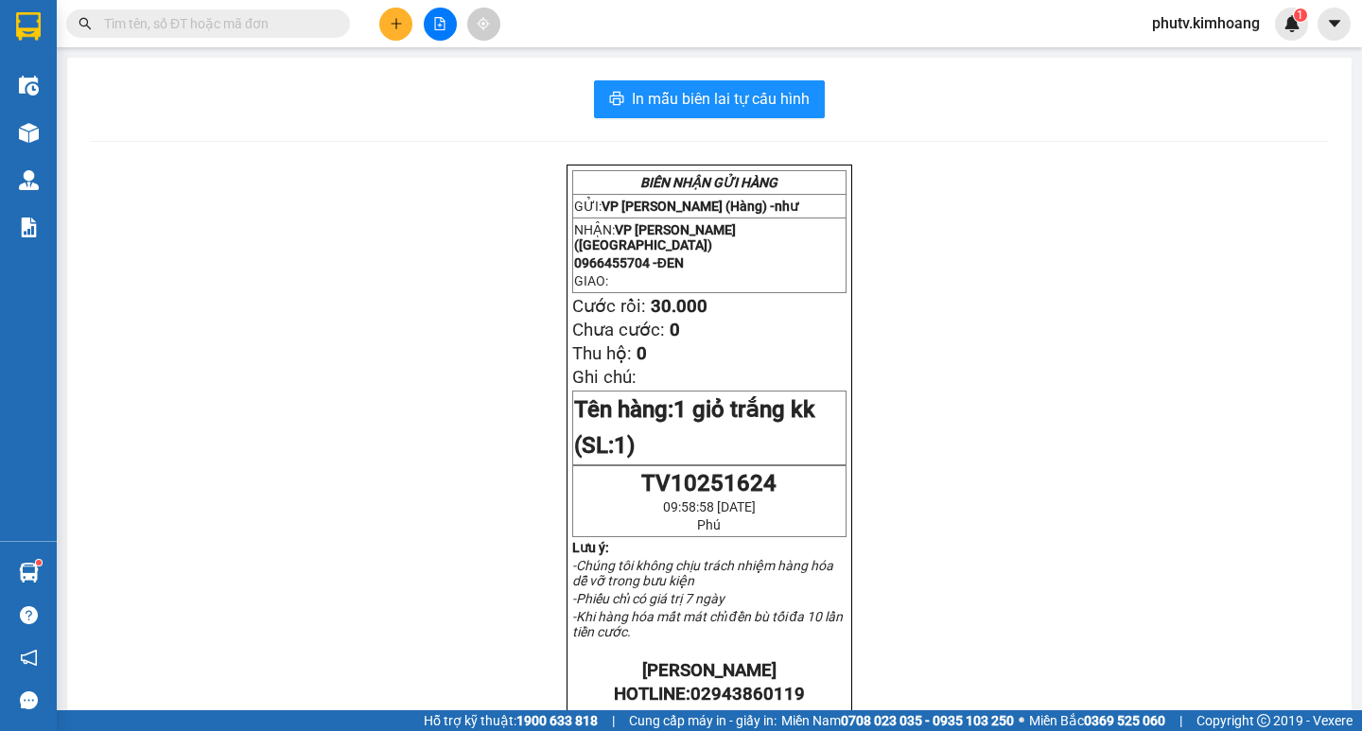
click at [292, 24] on input "text" at bounding box center [215, 23] width 223 height 21
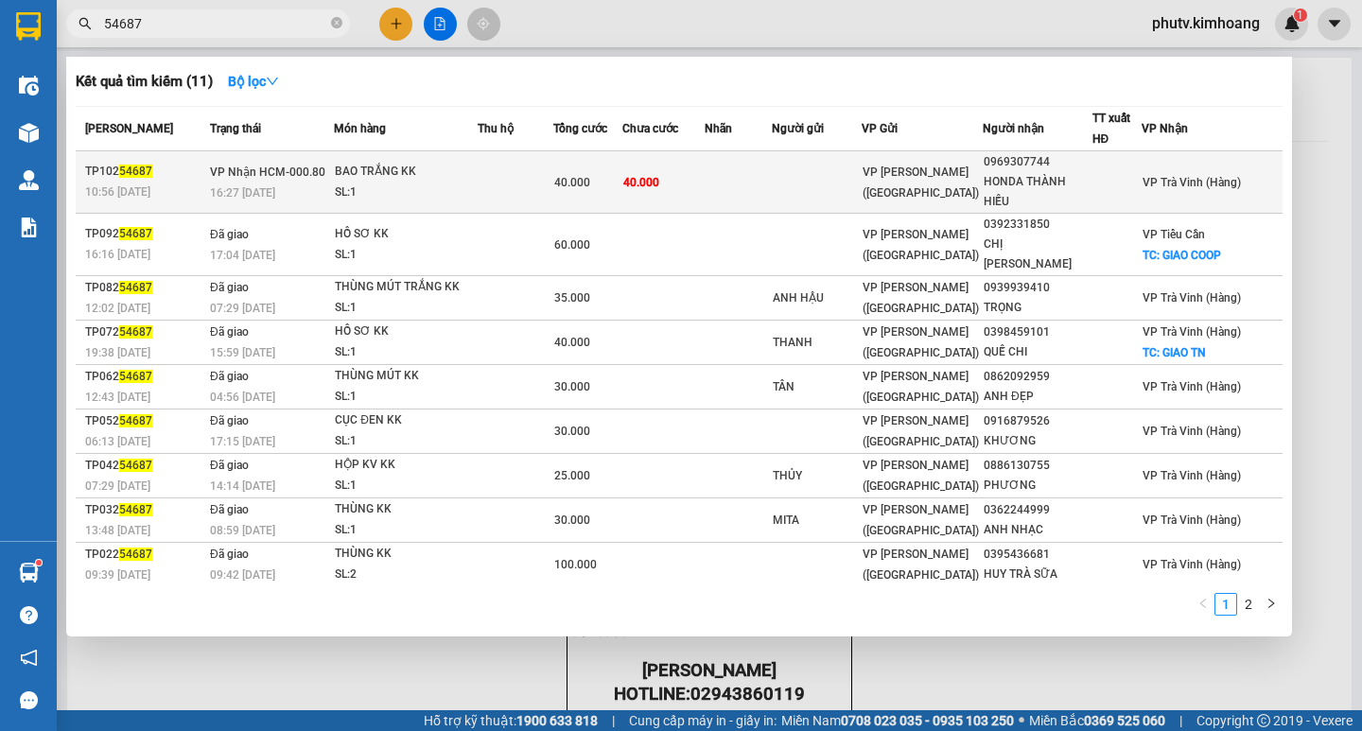
type input "54687"
click at [477, 189] on div "SL: 1" at bounding box center [406, 192] width 142 height 21
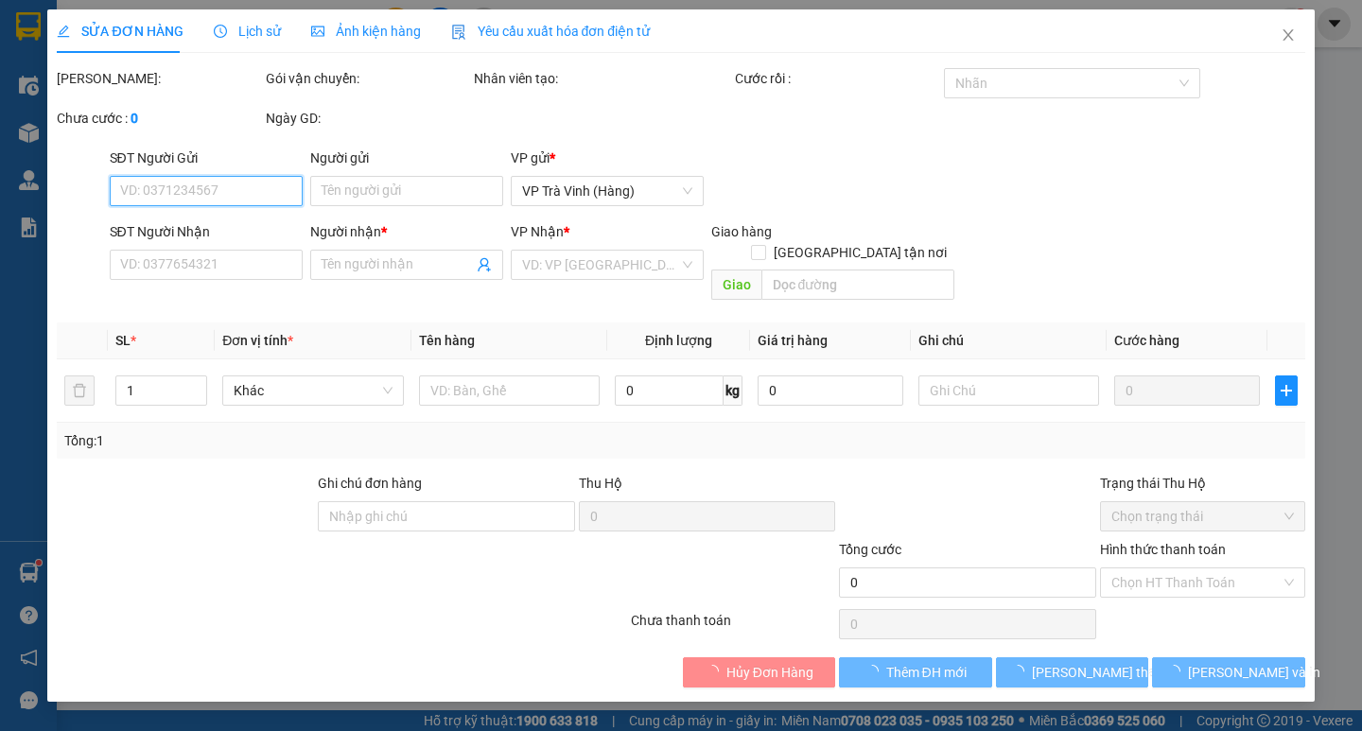
type input "0969307744"
type input "HONDA THÀNH HIẾU"
type input "40.000"
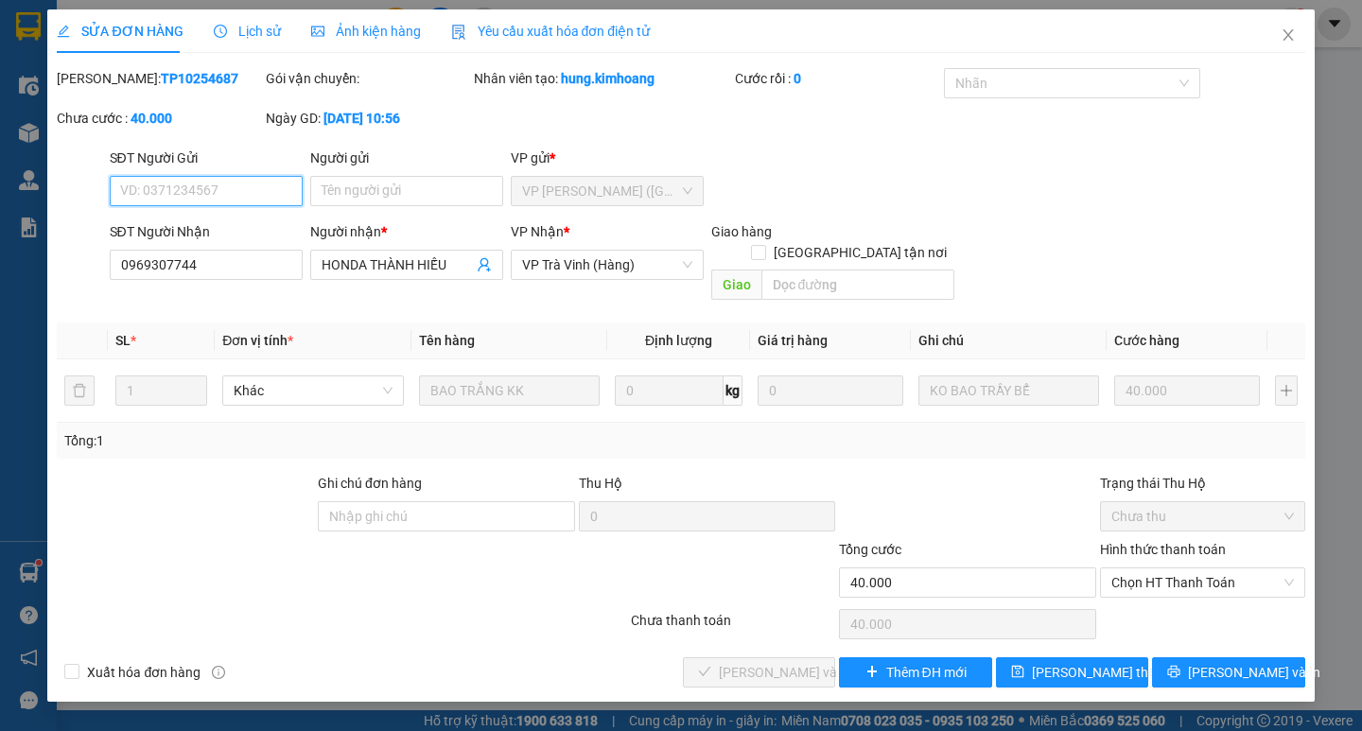
drag, startPoint x: 1163, startPoint y: 559, endPoint x: 1155, endPoint y: 578, distance: 20.7
click at [1165, 568] on span "Chọn HT Thanh Toán" at bounding box center [1202, 582] width 182 height 28
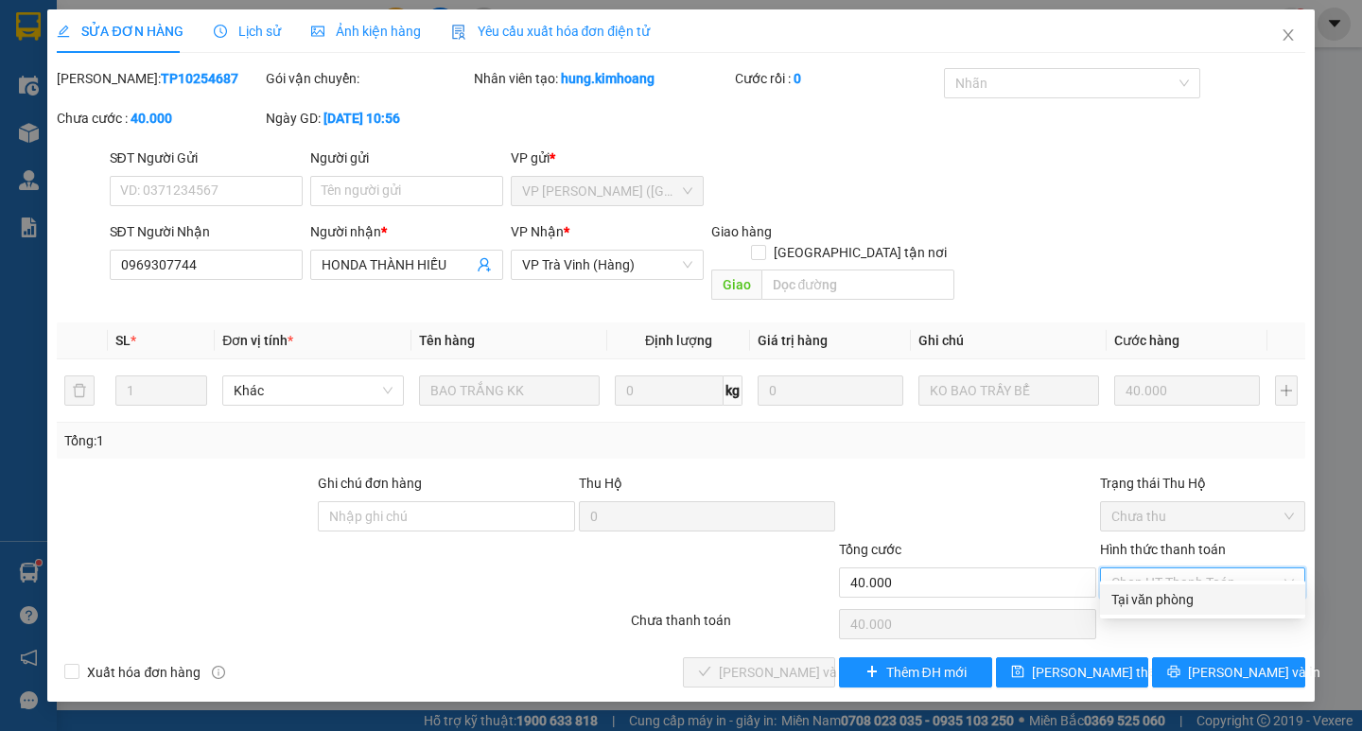
click at [1135, 607] on div "Tại văn phòng" at bounding box center [1202, 599] width 182 height 21
type input "0"
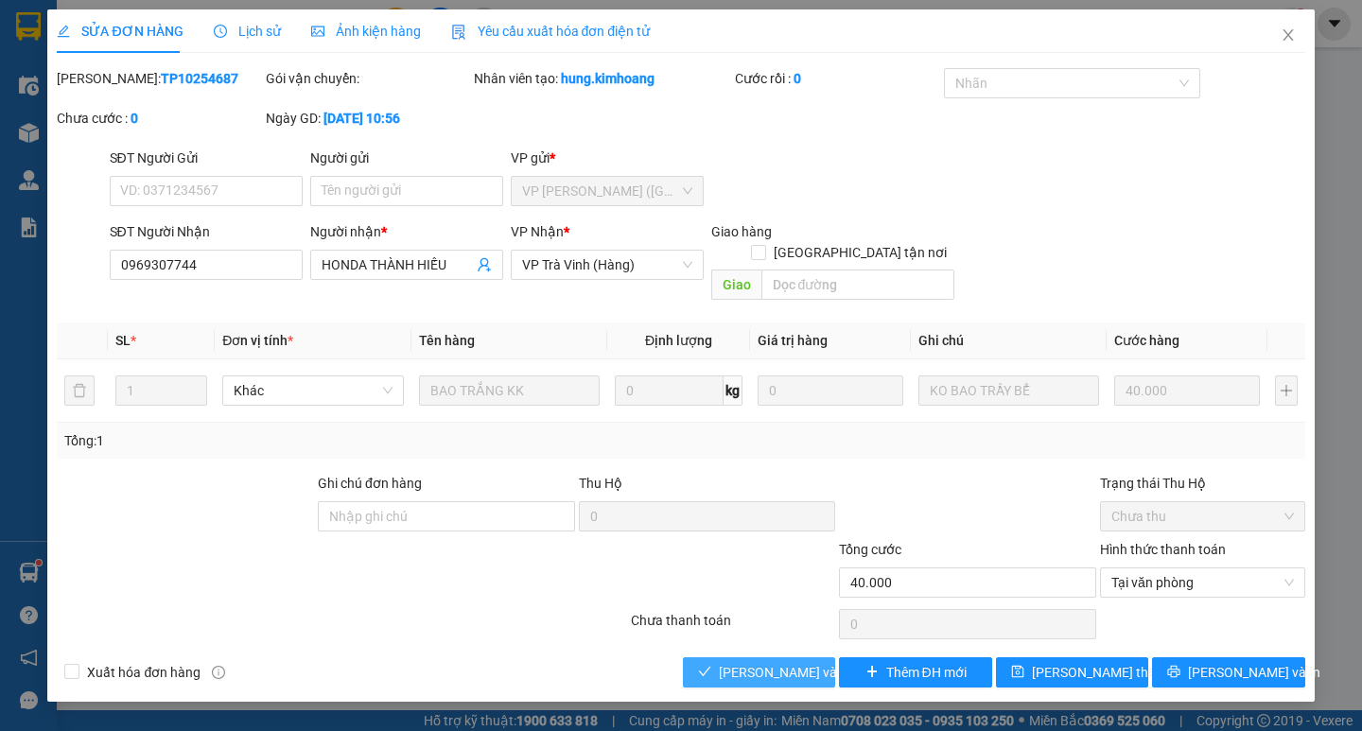
click at [808, 662] on span "Lưu và Giao hàng" at bounding box center [810, 672] width 182 height 21
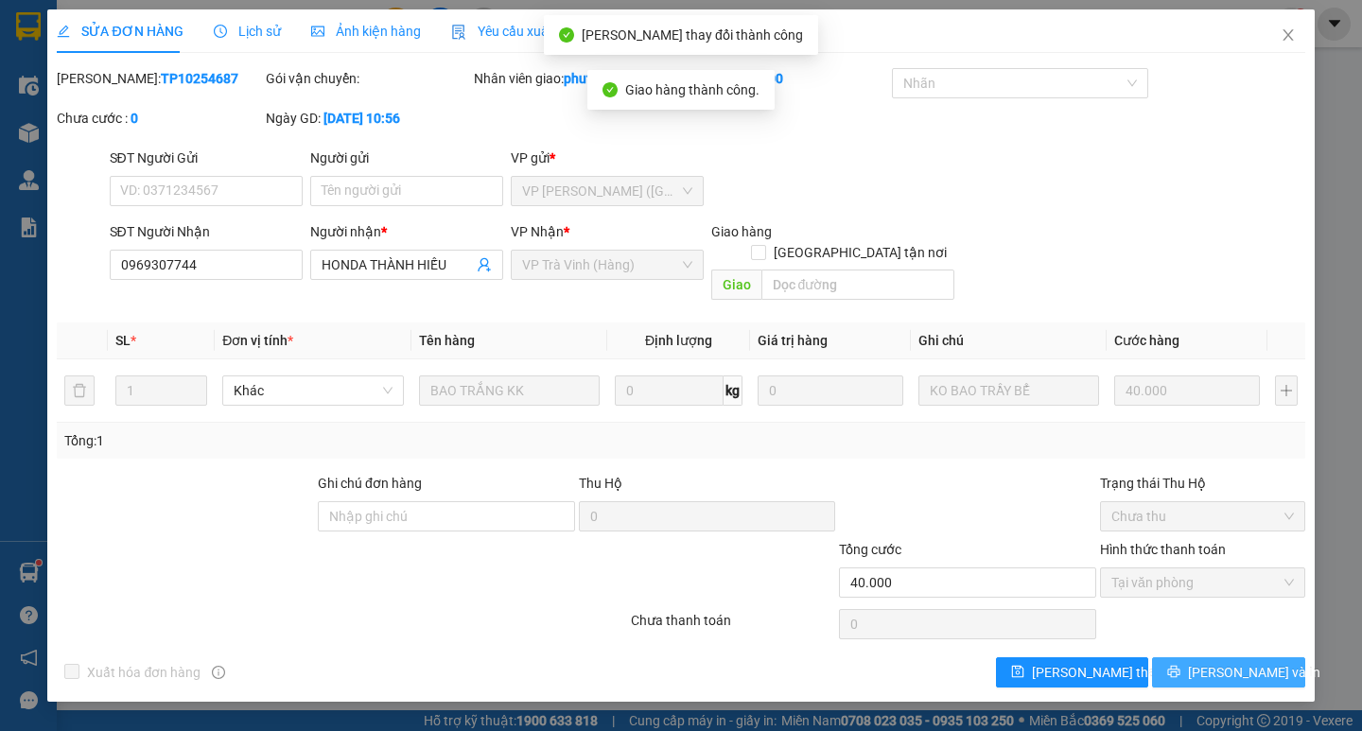
click at [1232, 662] on span "Lưu và In" at bounding box center [1254, 672] width 132 height 21
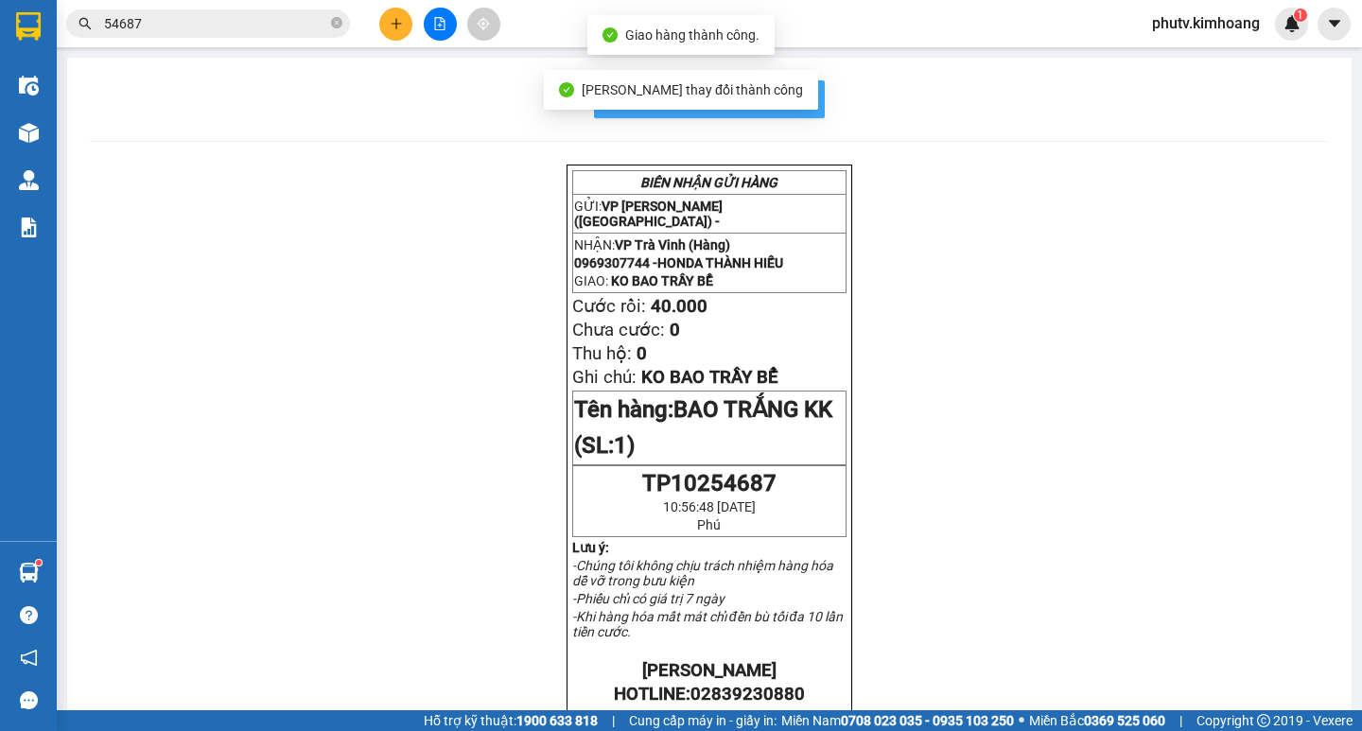
click at [788, 89] on span "In mẫu biên lai tự cấu hình" at bounding box center [721, 99] width 178 height 24
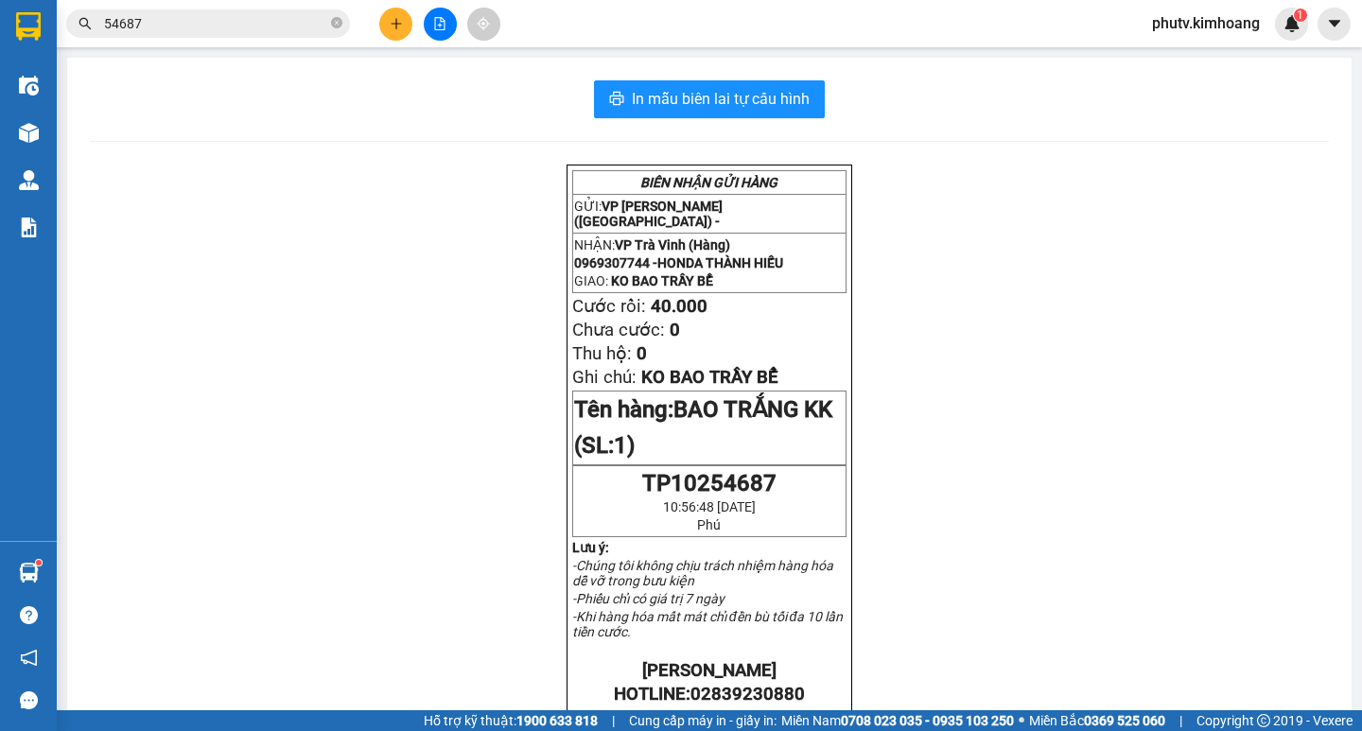
click at [242, 16] on input "54687" at bounding box center [215, 23] width 223 height 21
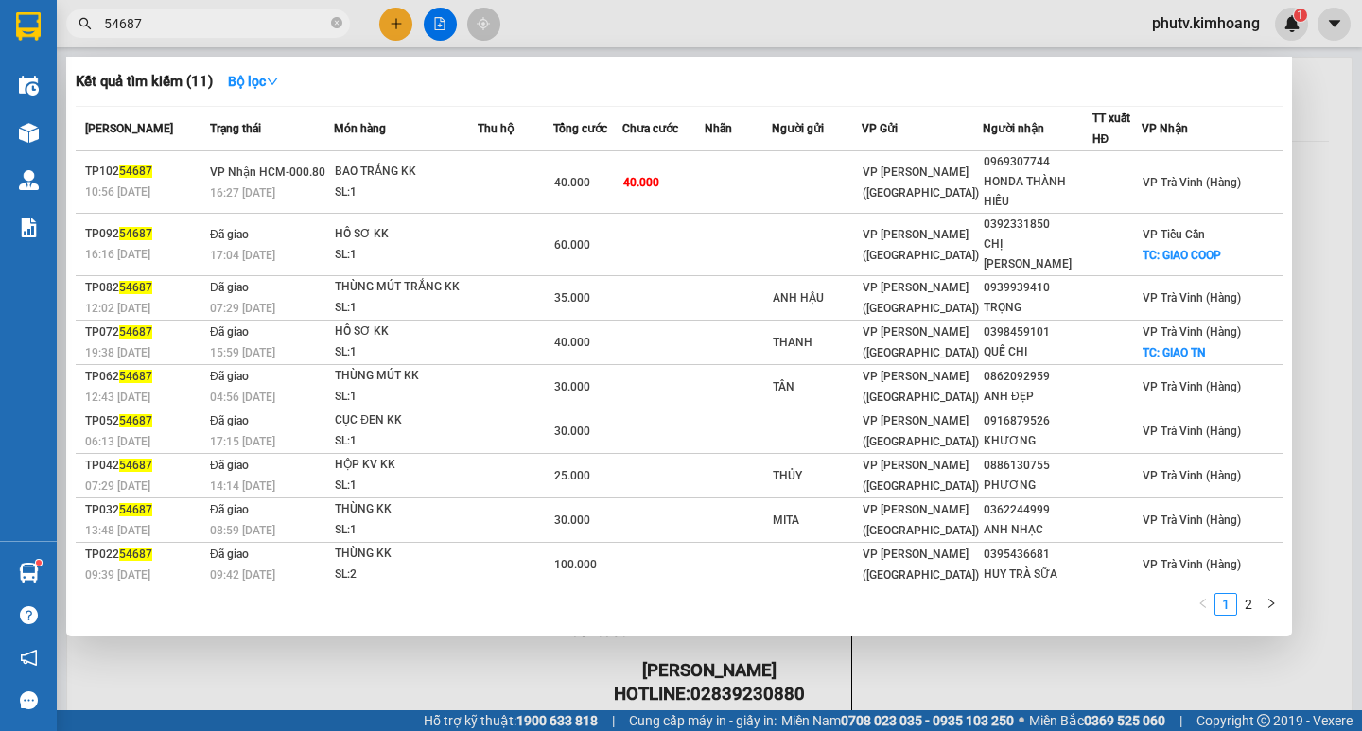
click at [242, 16] on input "54687" at bounding box center [215, 23] width 223 height 21
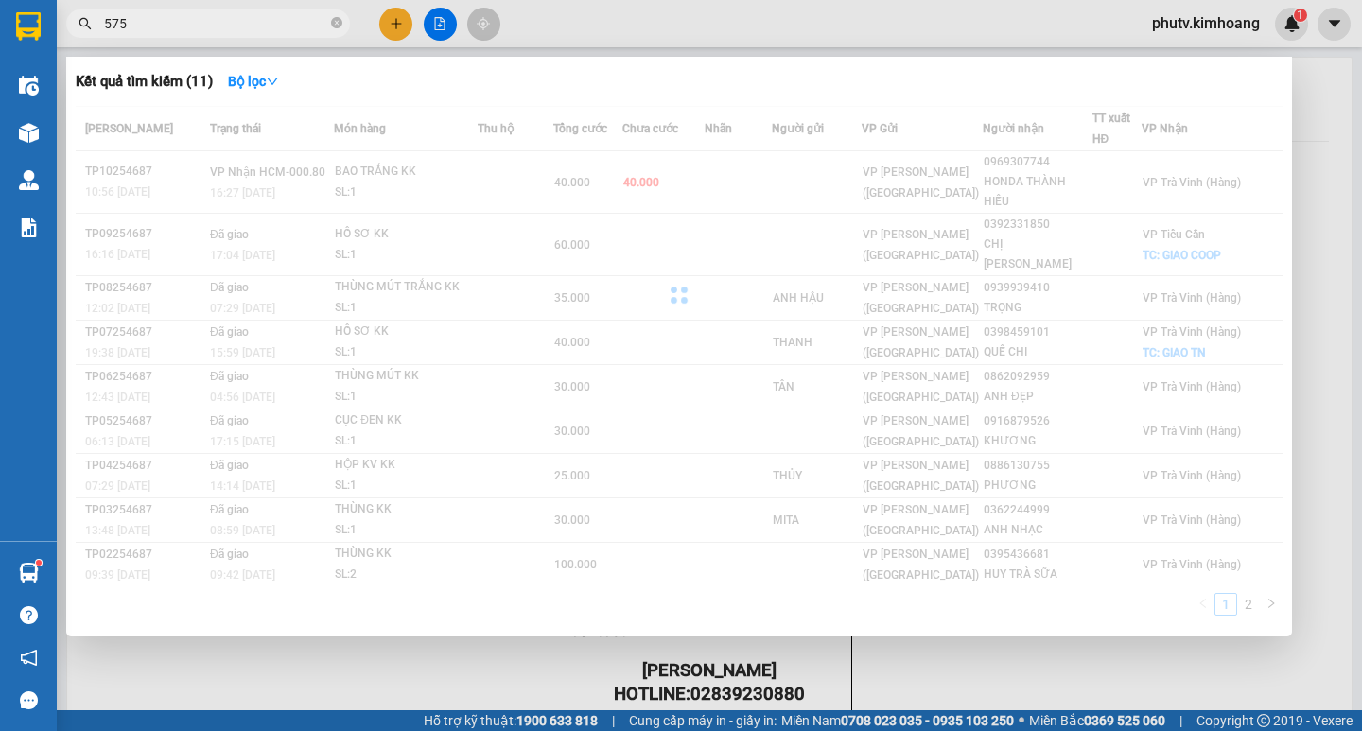
type input "5754"
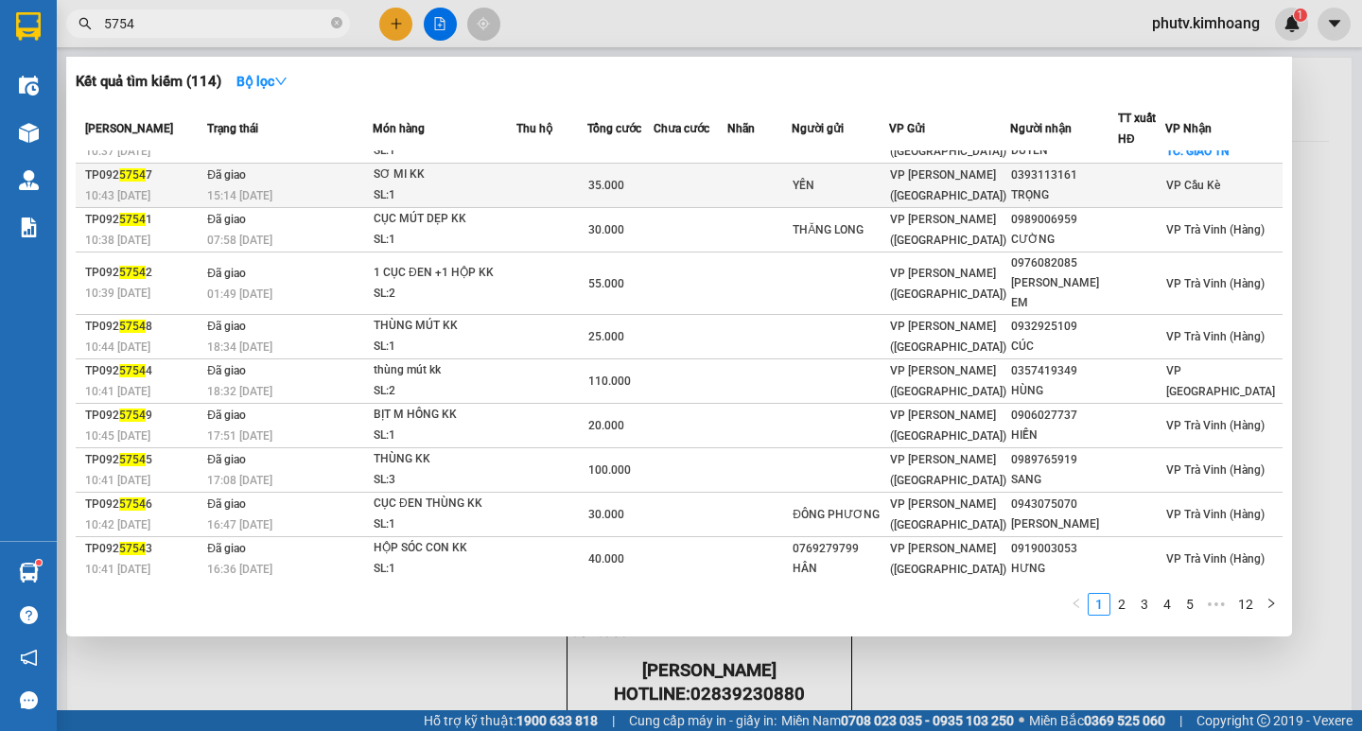
scroll to position [36, 0]
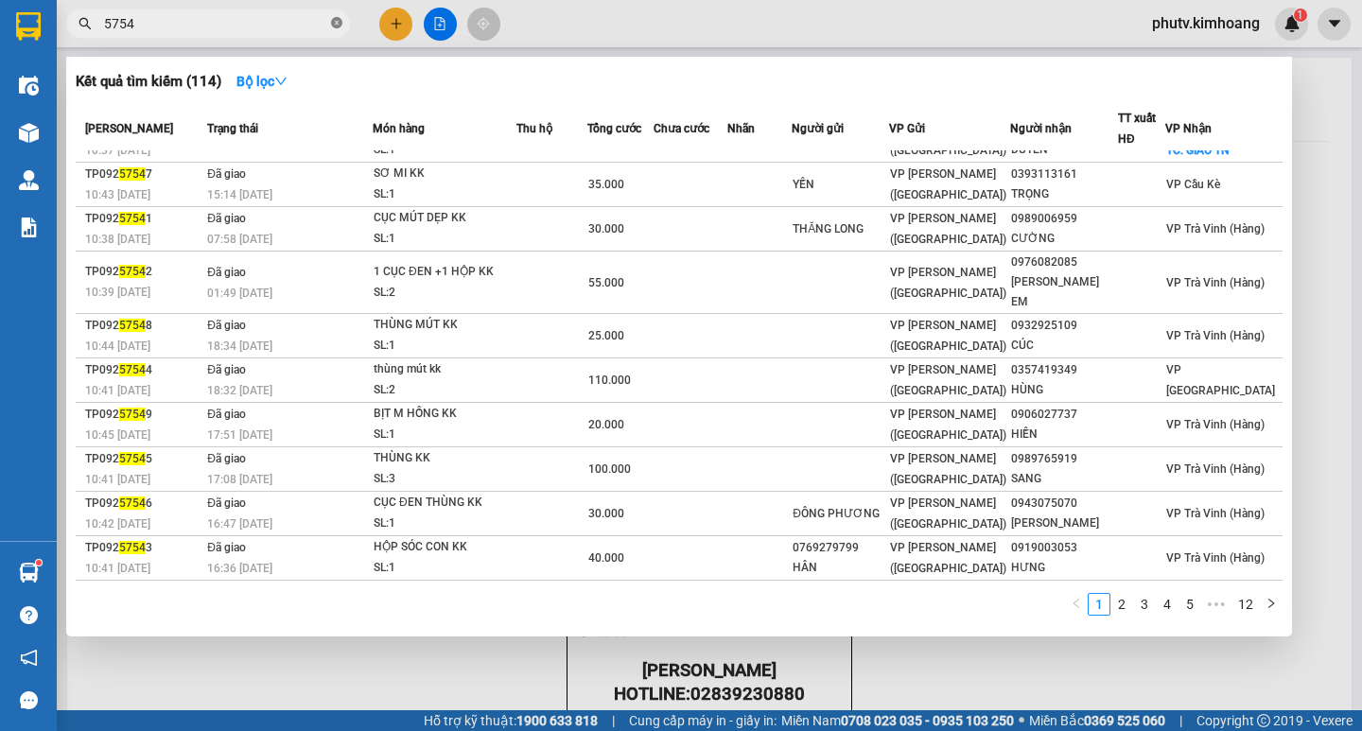
click at [336, 23] on icon "close-circle" at bounding box center [336, 22] width 11 height 11
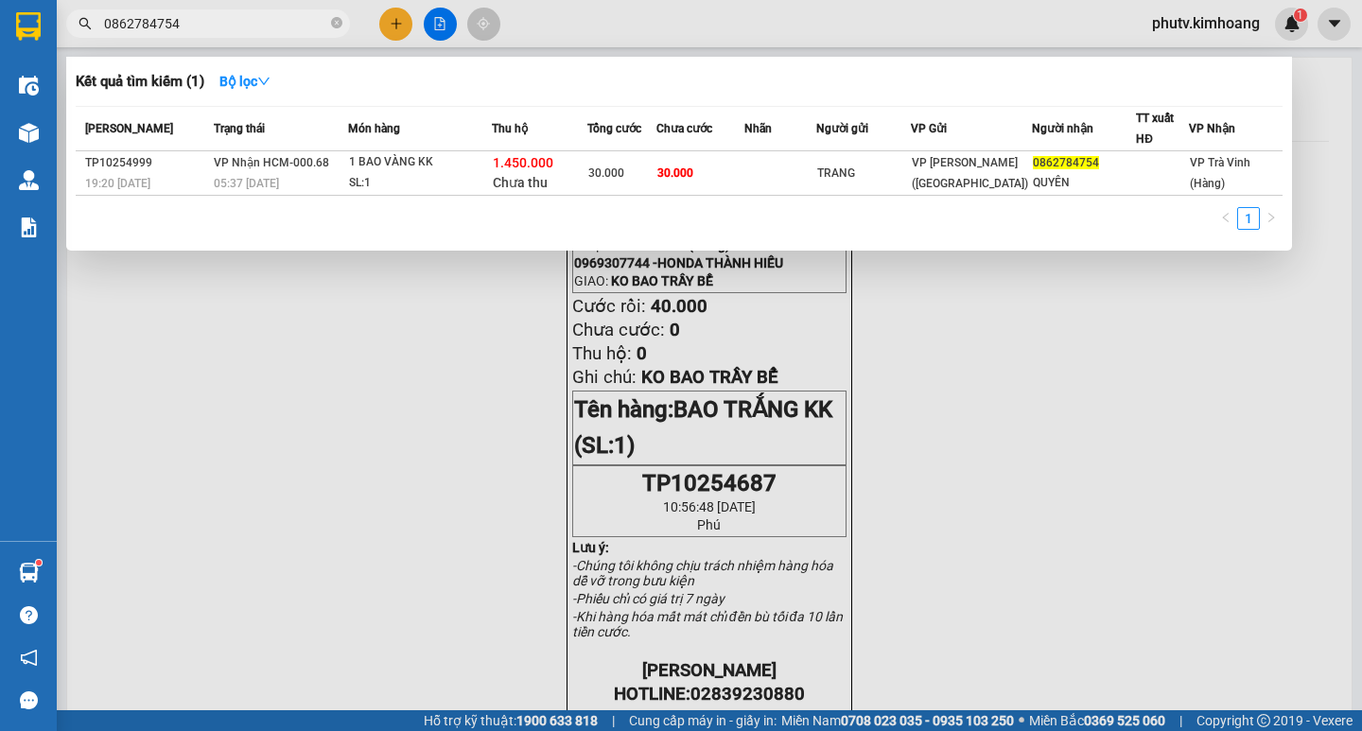
type input "0862784754"
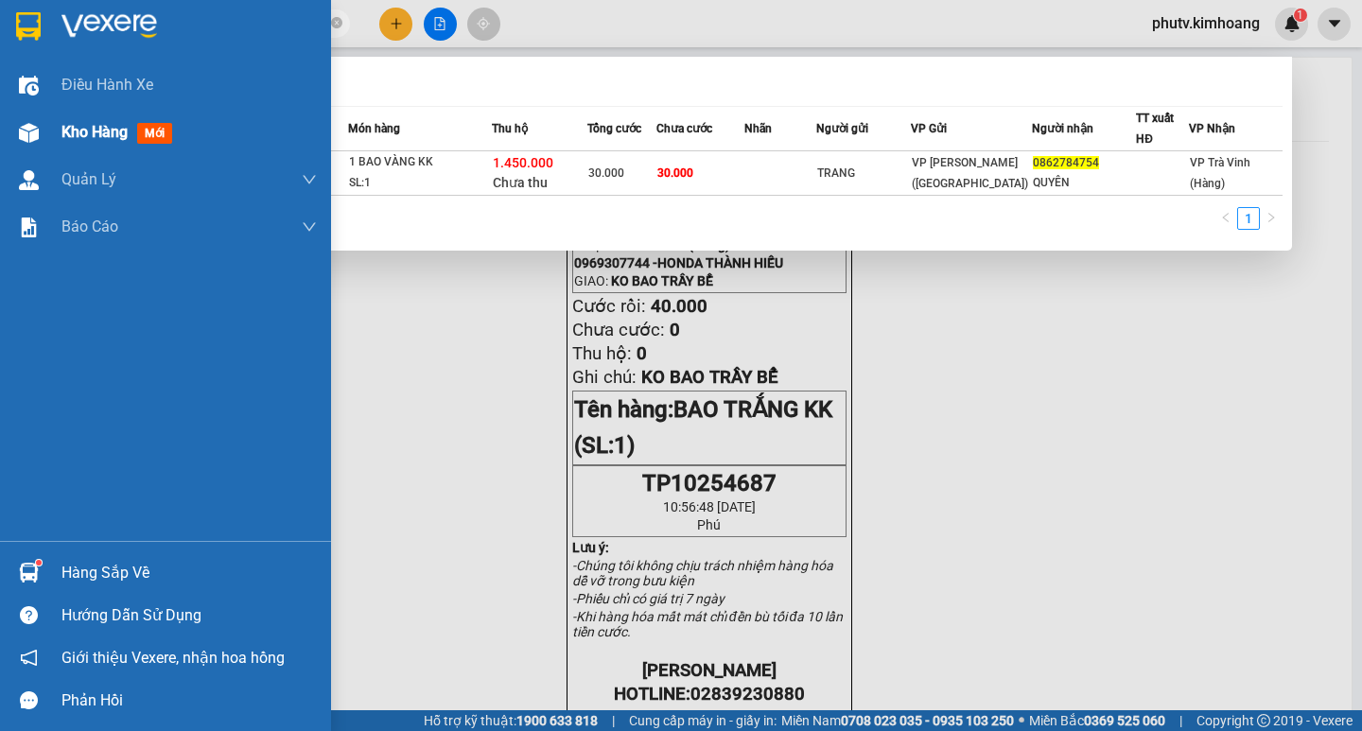
click at [113, 130] on span "Kho hàng" at bounding box center [94, 132] width 66 height 18
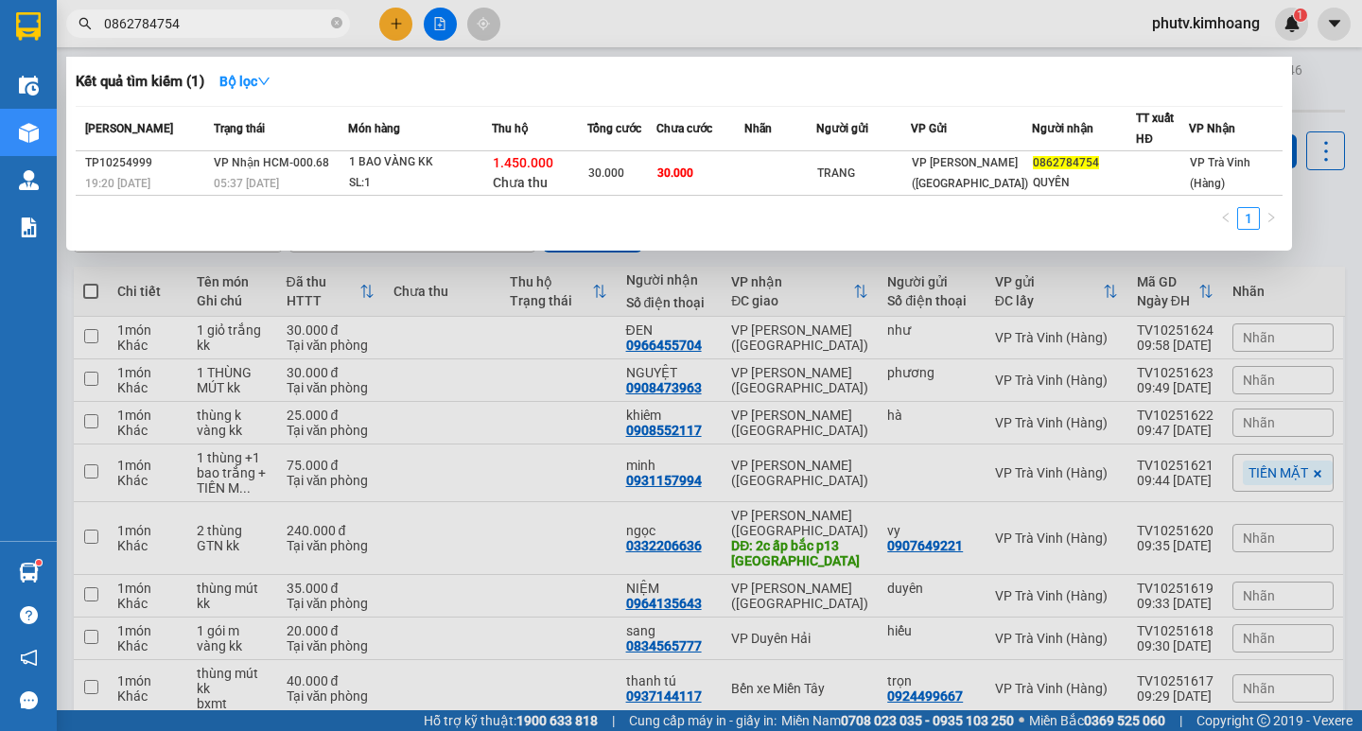
click at [90, 294] on div at bounding box center [681, 365] width 1362 height 731
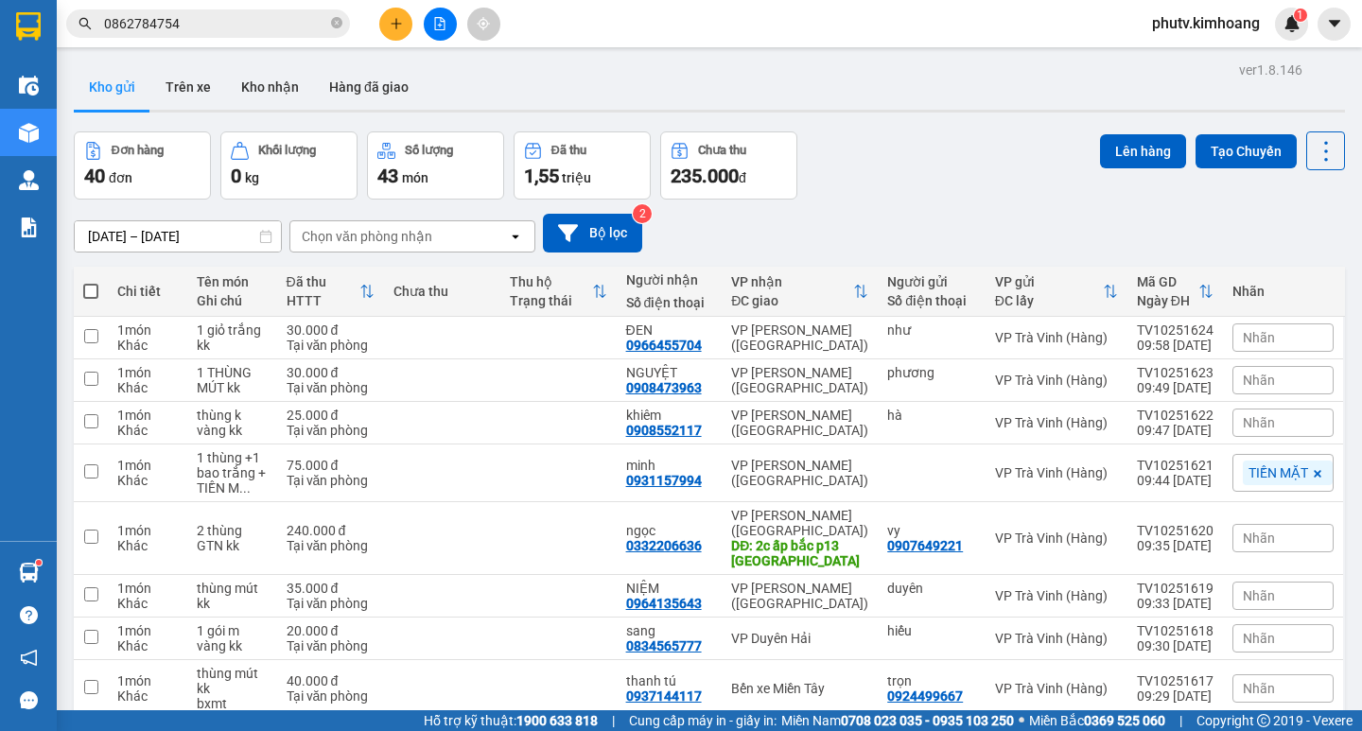
click at [88, 294] on span at bounding box center [90, 291] width 15 height 15
click at [91, 282] on input "checkbox" at bounding box center [91, 282] width 0 height 0
checkbox input "true"
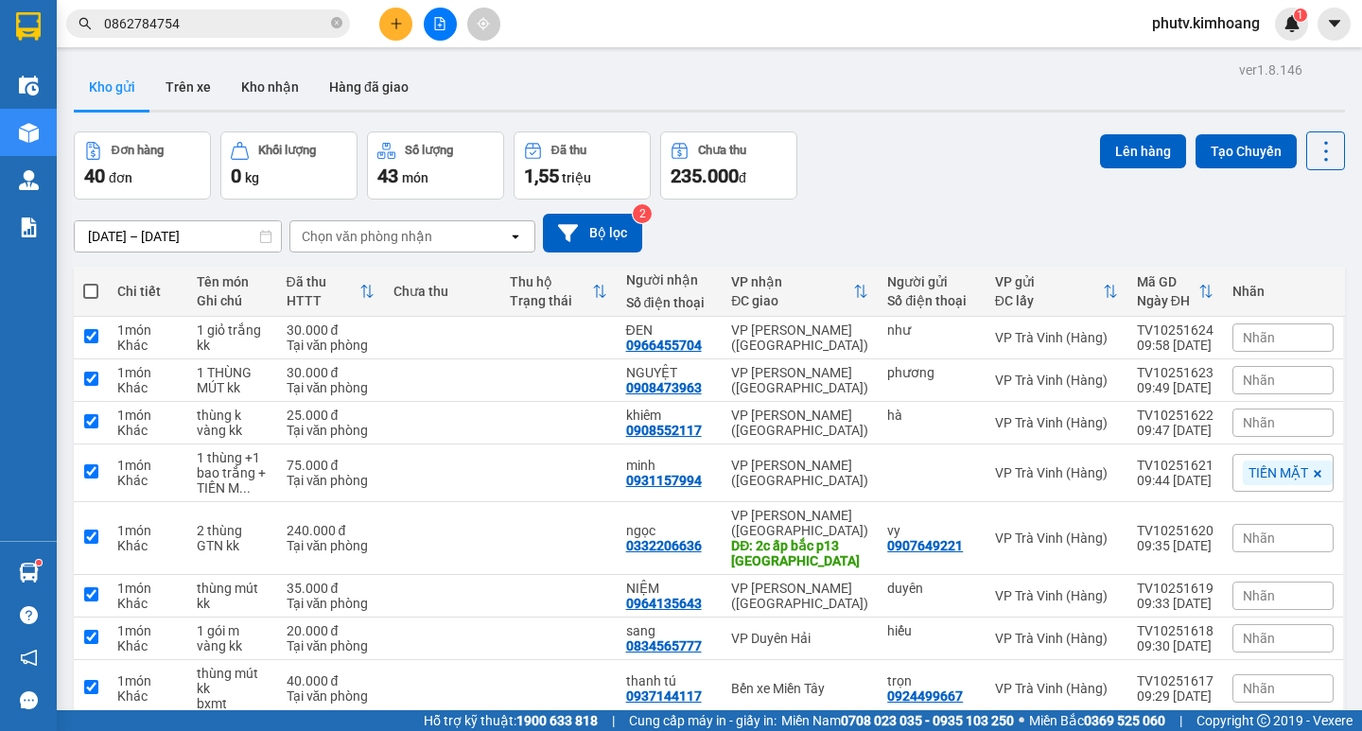
checkbox input "true"
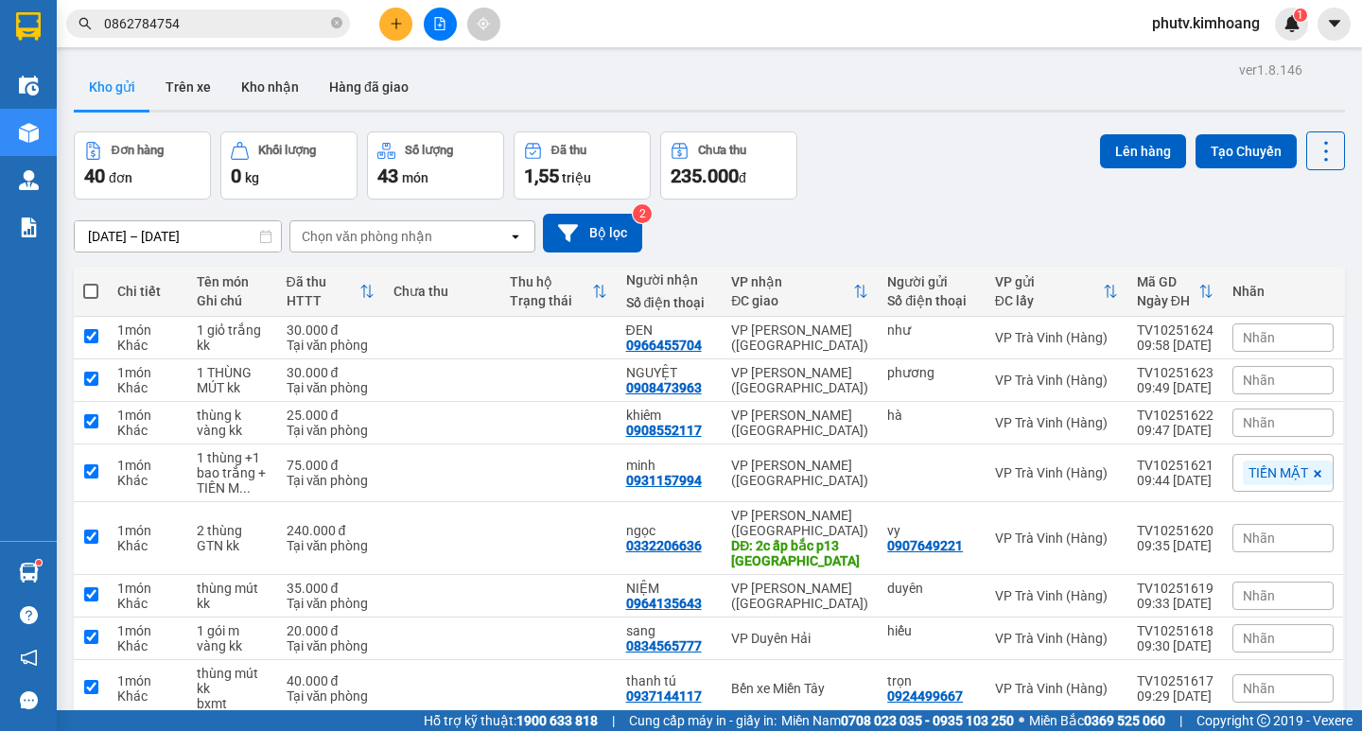
checkbox input "true"
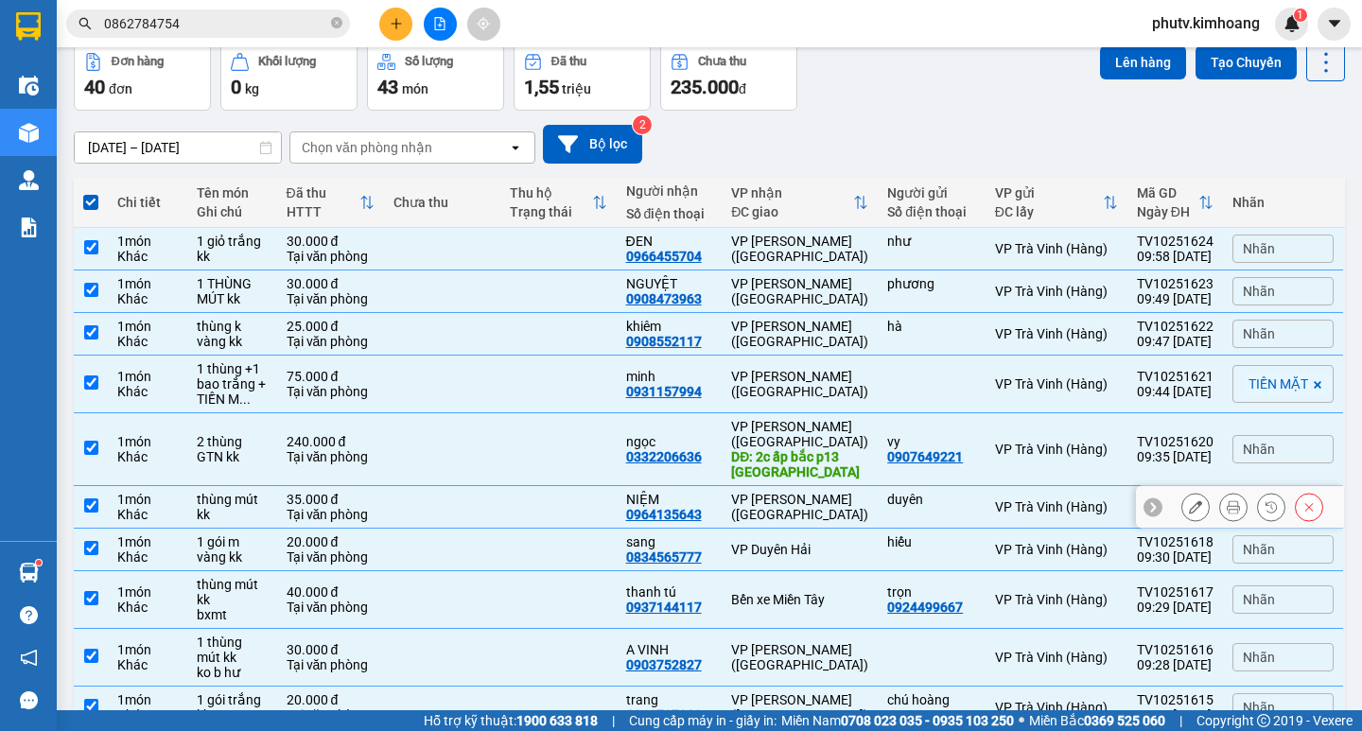
scroll to position [170, 0]
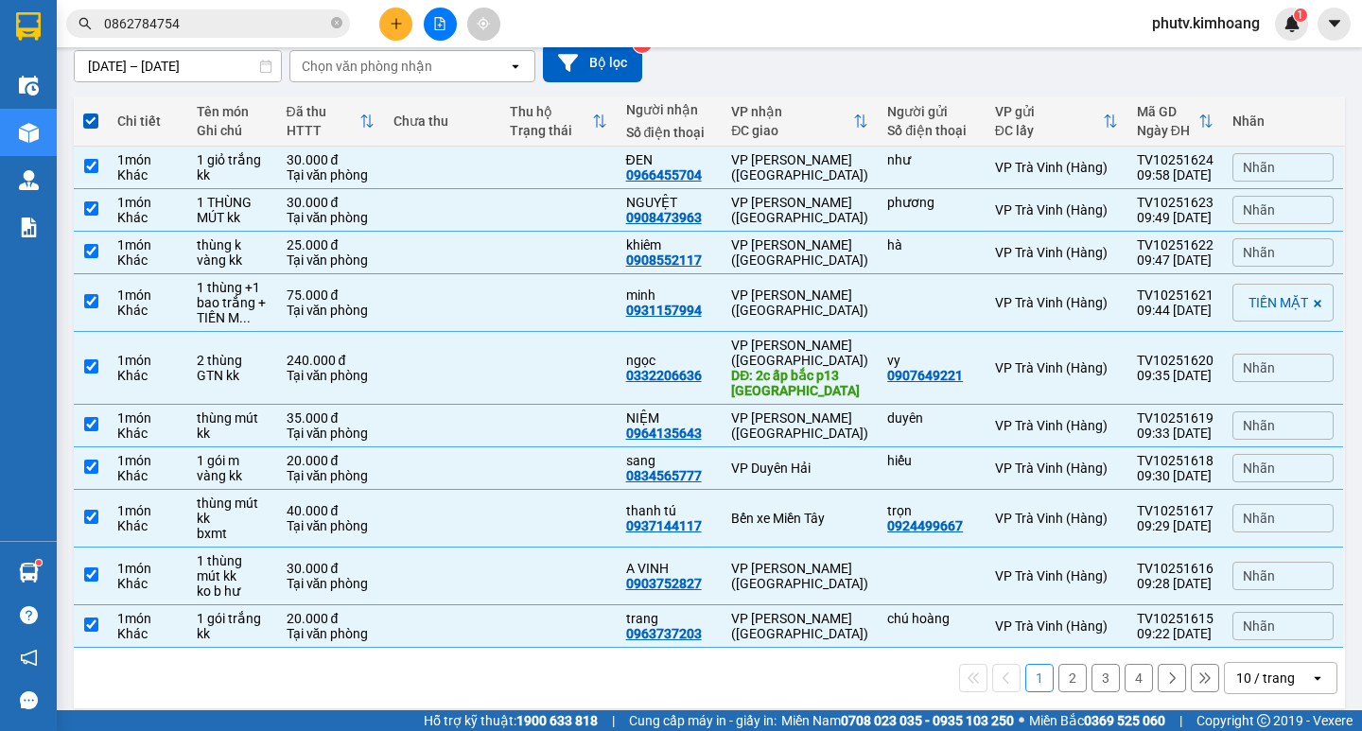
click at [1225, 663] on div "10 / trang" at bounding box center [1267, 678] width 85 height 30
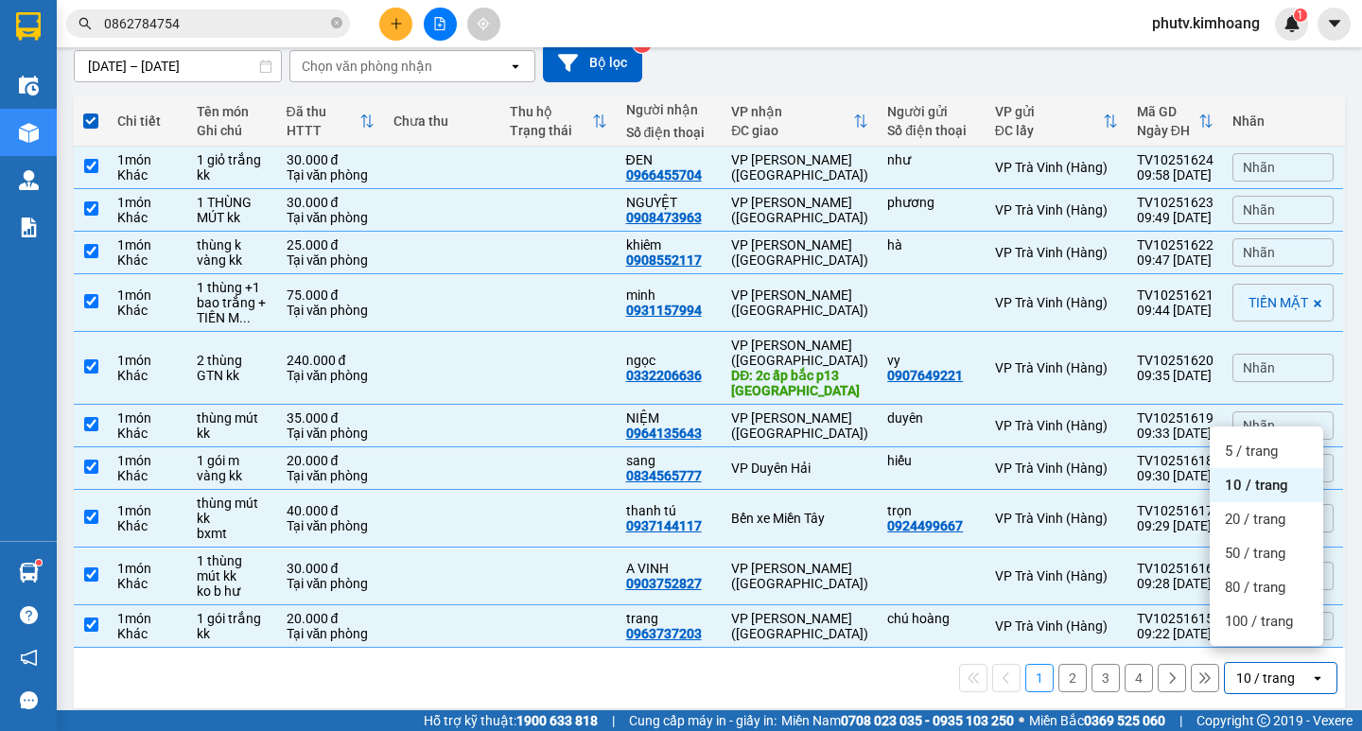
click at [1249, 628] on span "100 / trang" at bounding box center [1259, 621] width 68 height 19
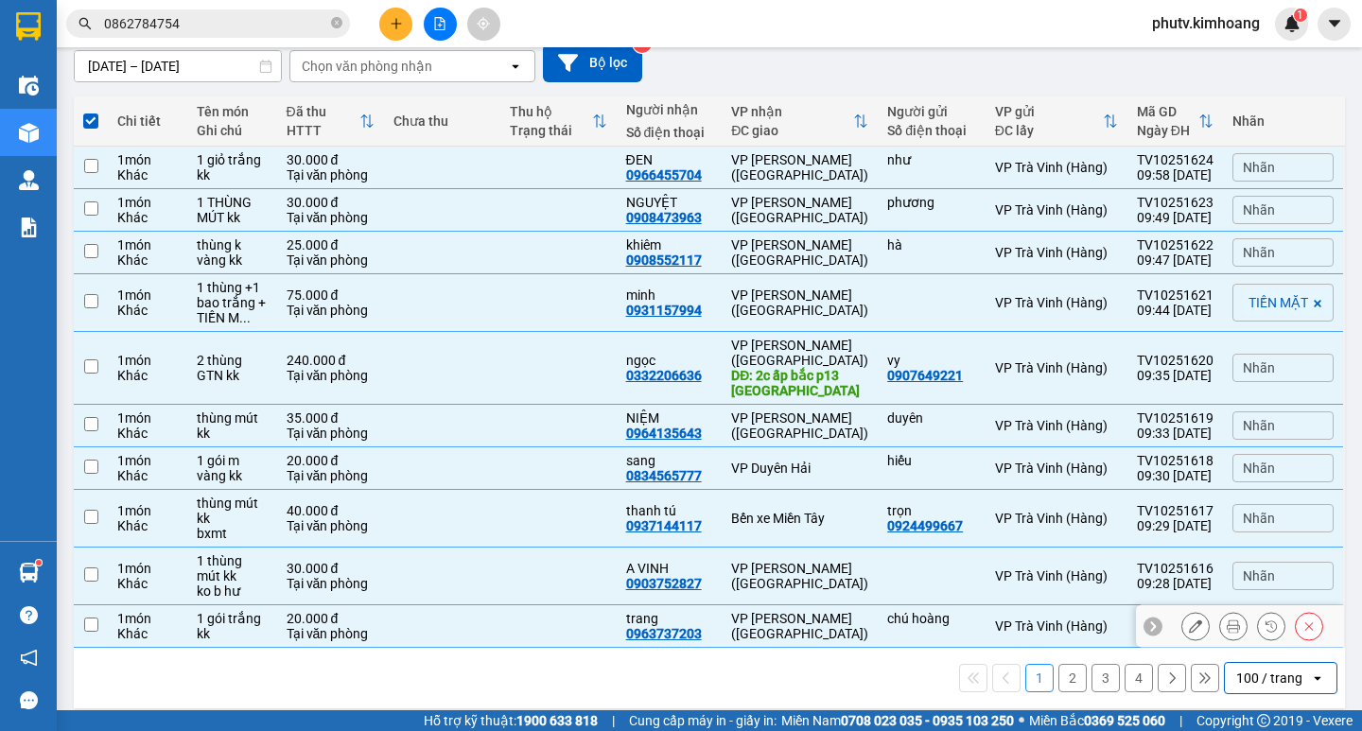
checkbox input "false"
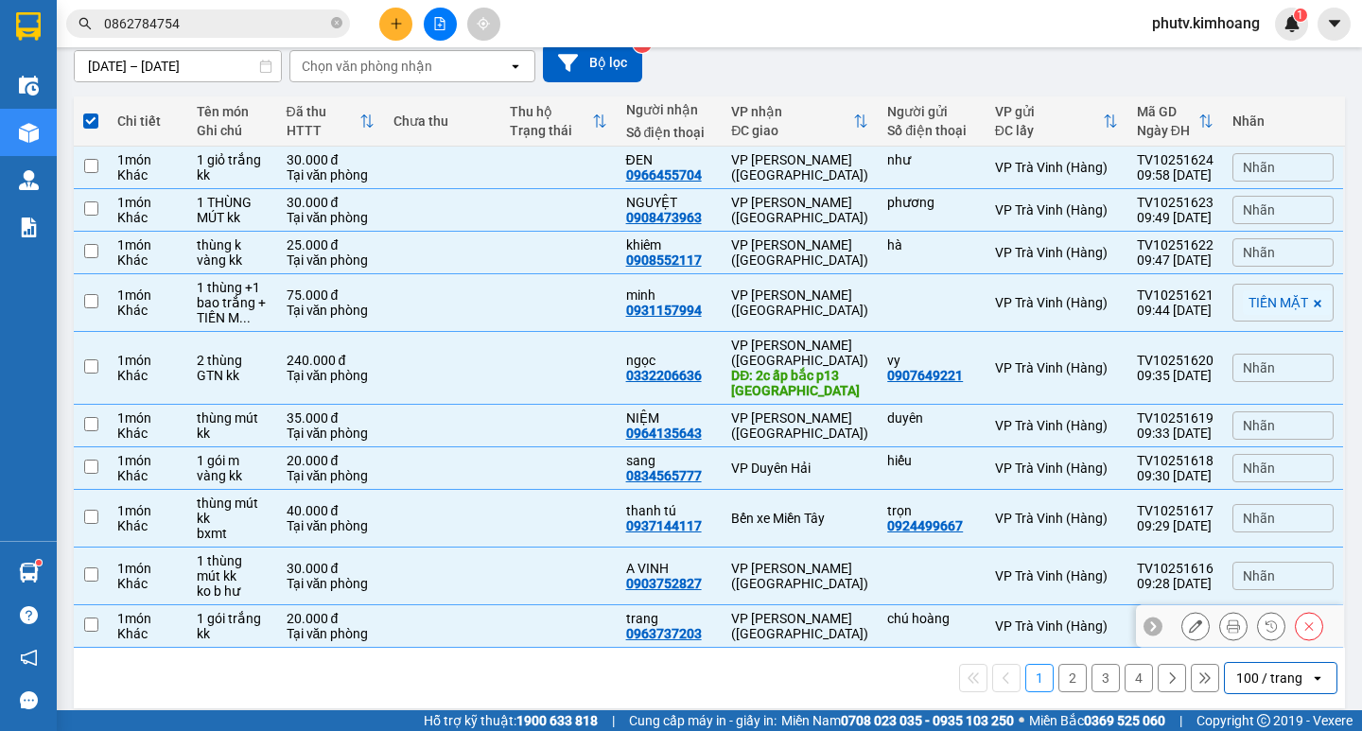
checkbox input "false"
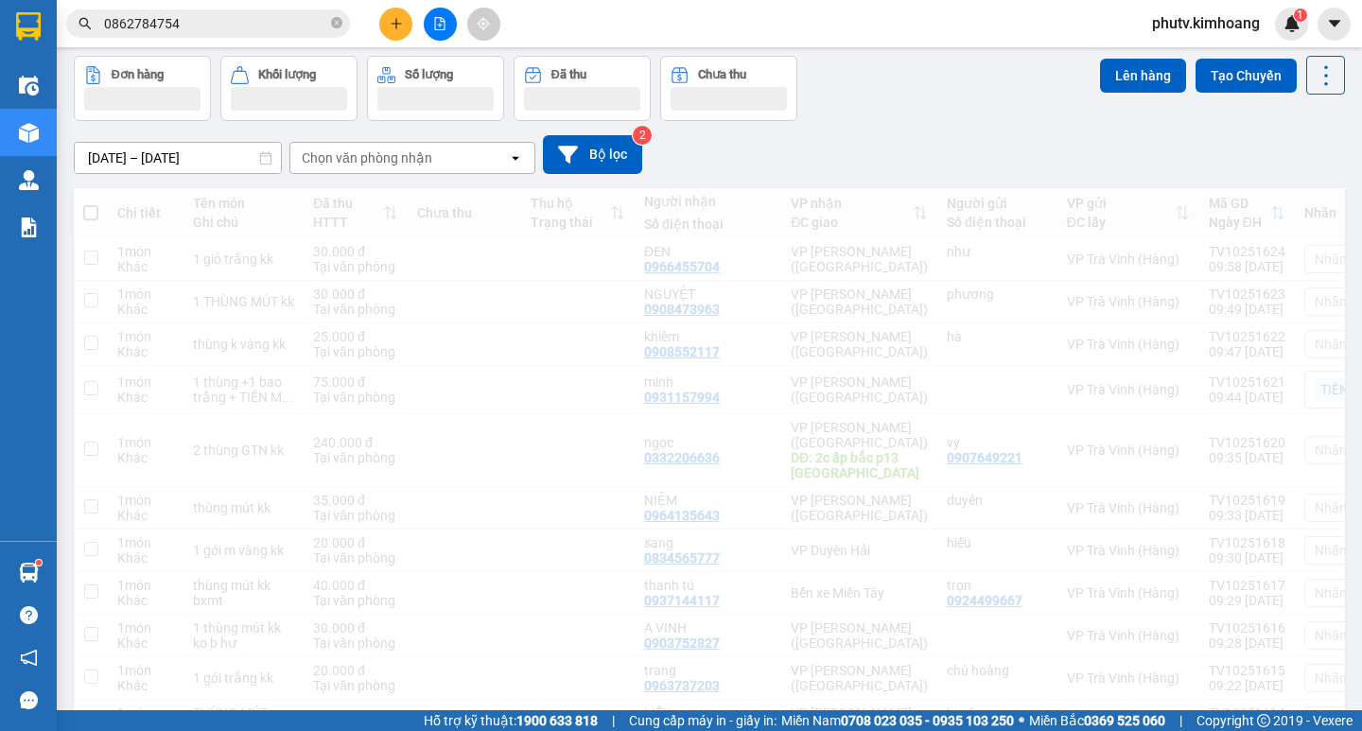
scroll to position [0, 0]
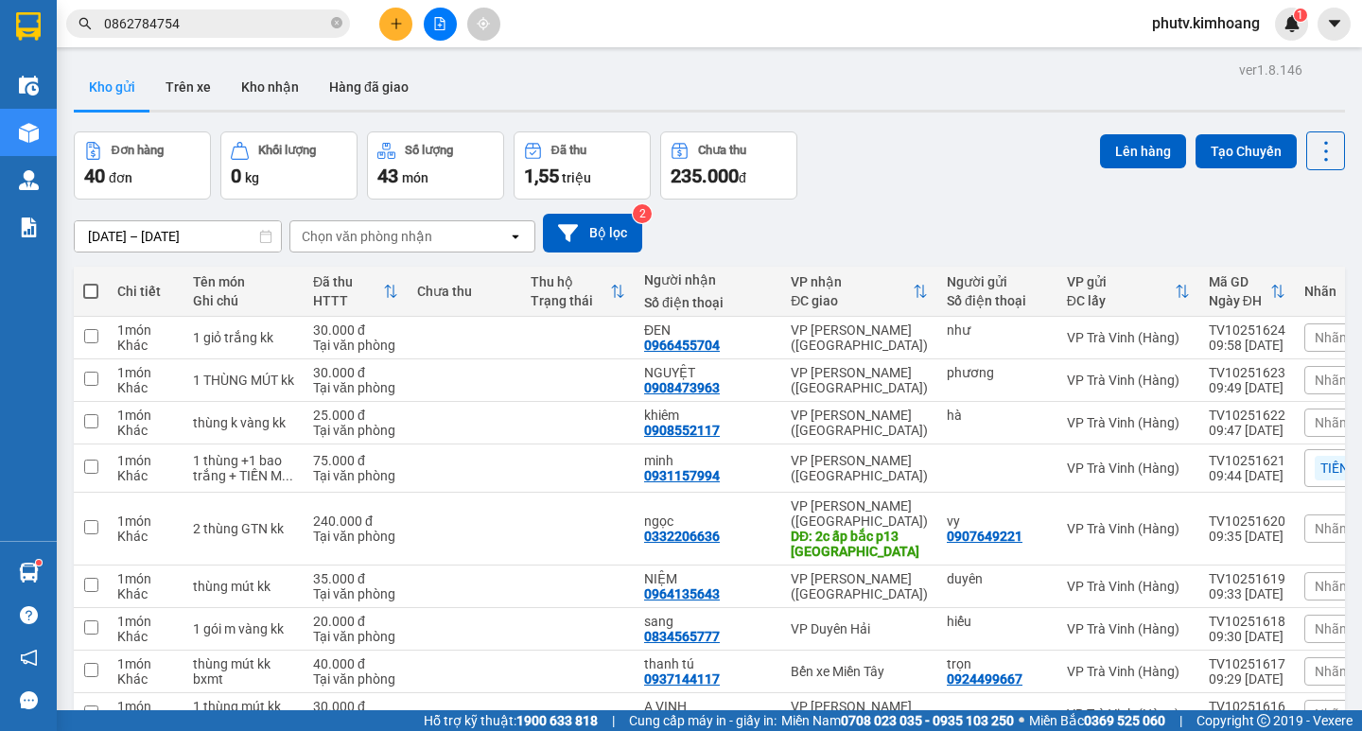
click at [96, 291] on span at bounding box center [90, 291] width 15 height 15
click at [91, 282] on input "checkbox" at bounding box center [91, 282] width 0 height 0
checkbox input "true"
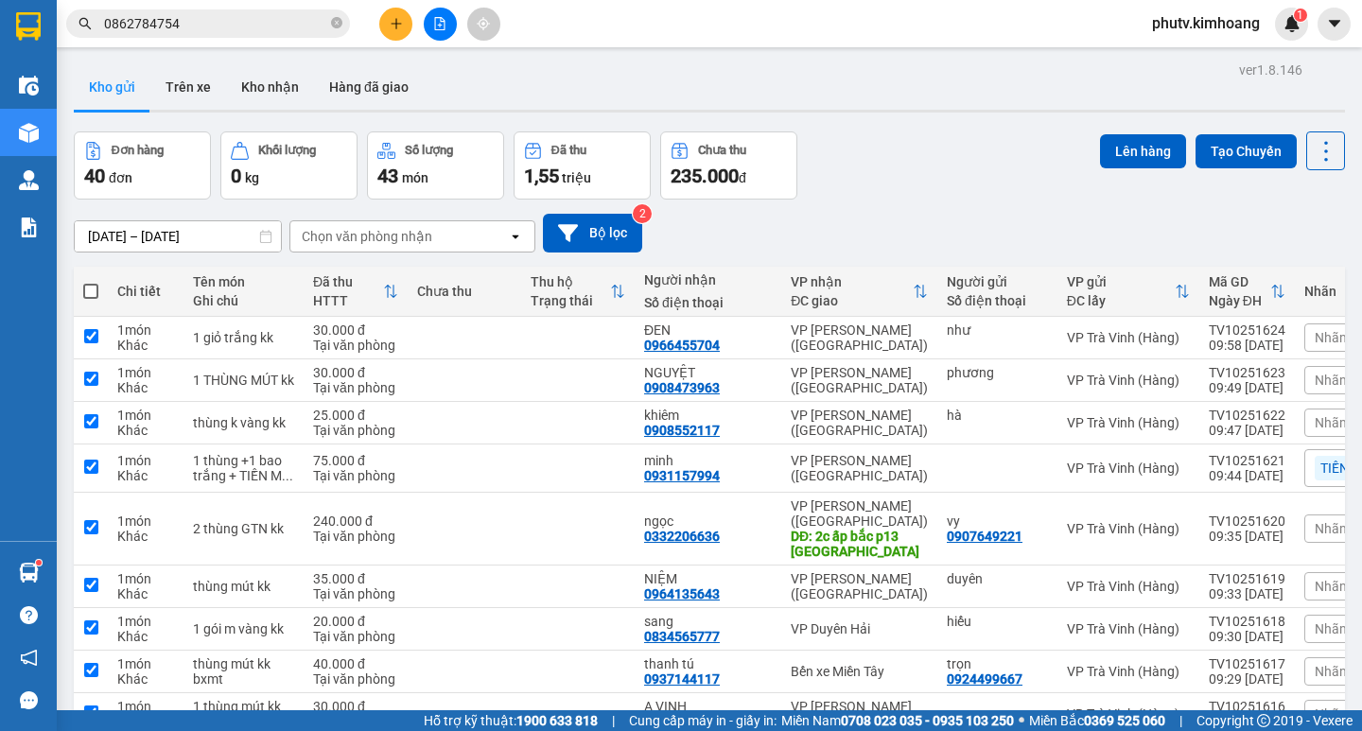
checkbox input "true"
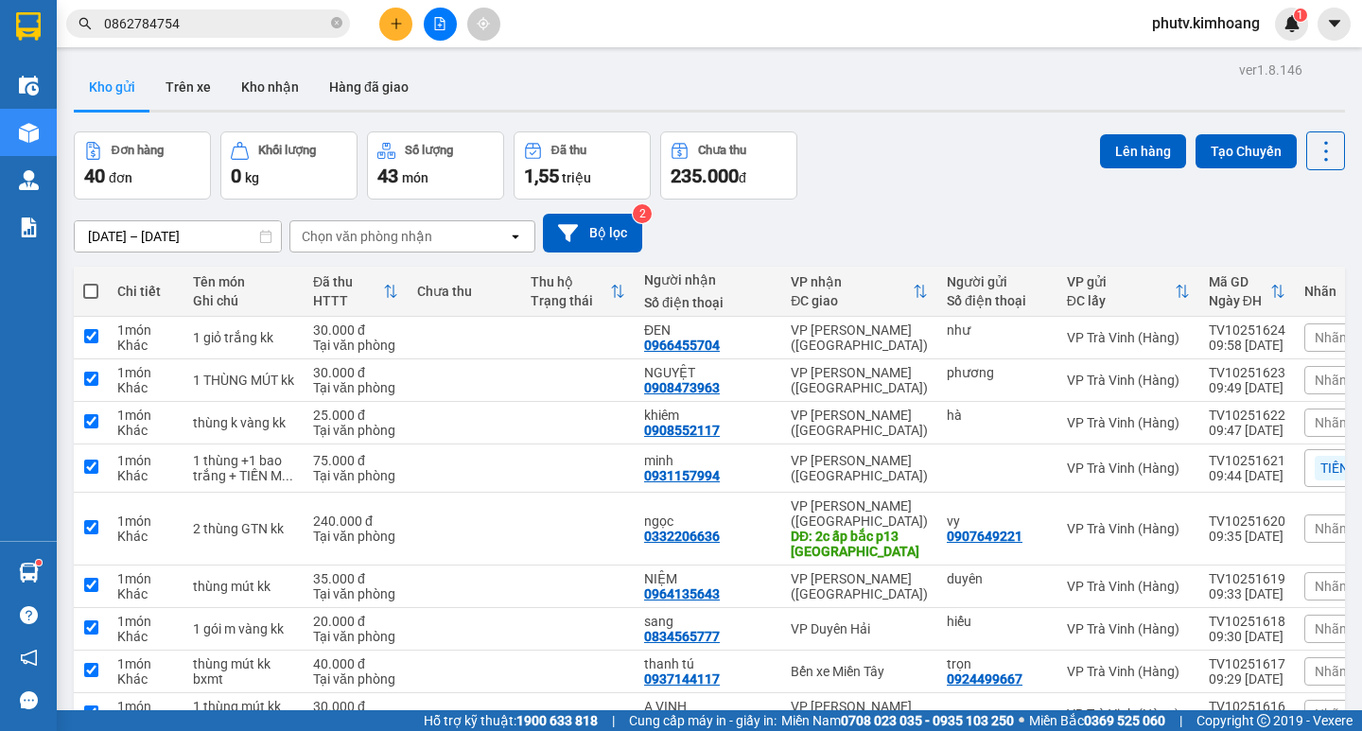
checkbox input "true"
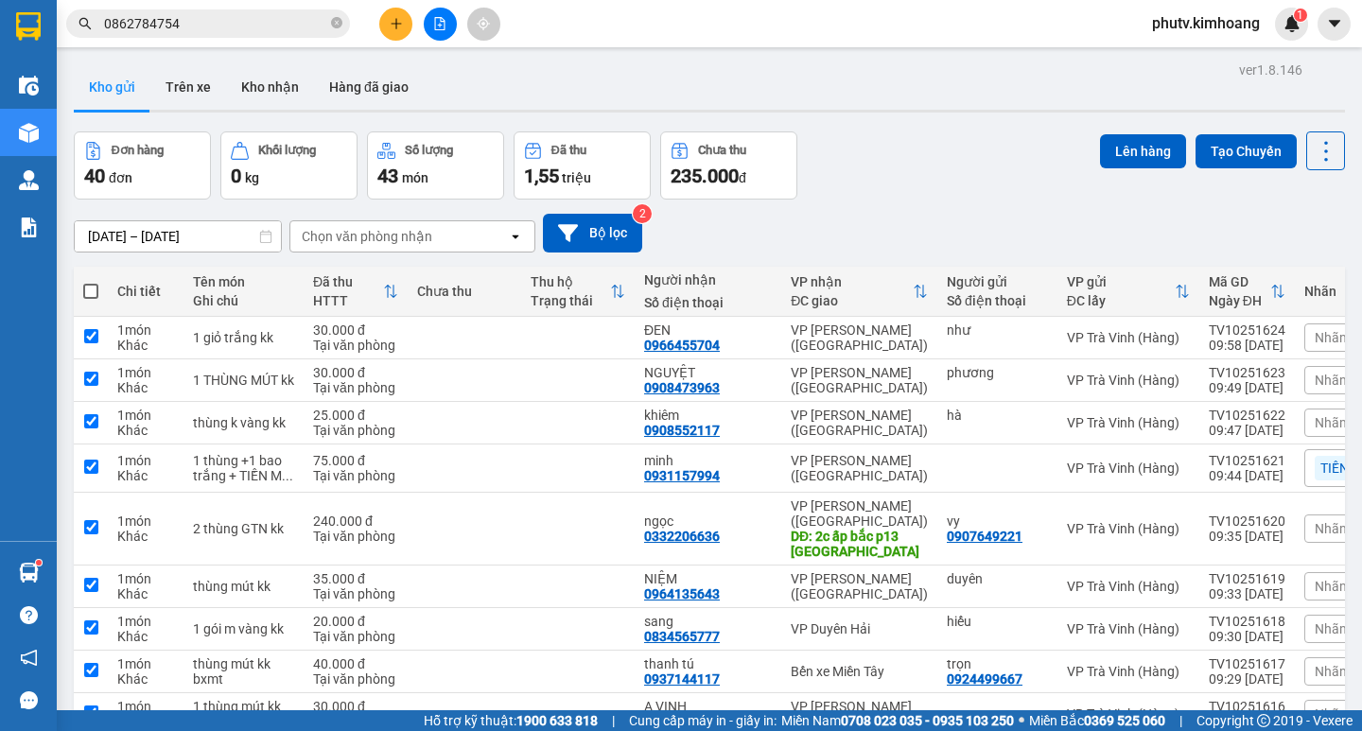
checkbox input "true"
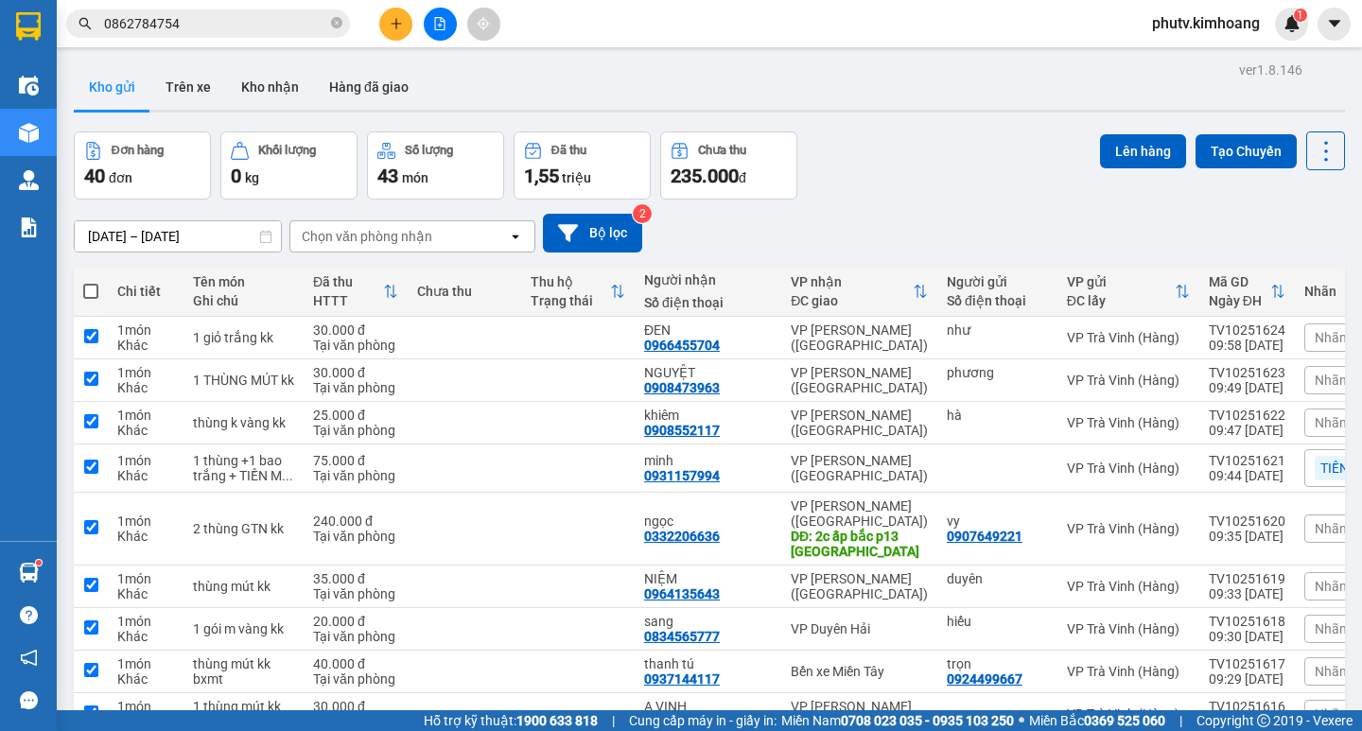
checkbox input "true"
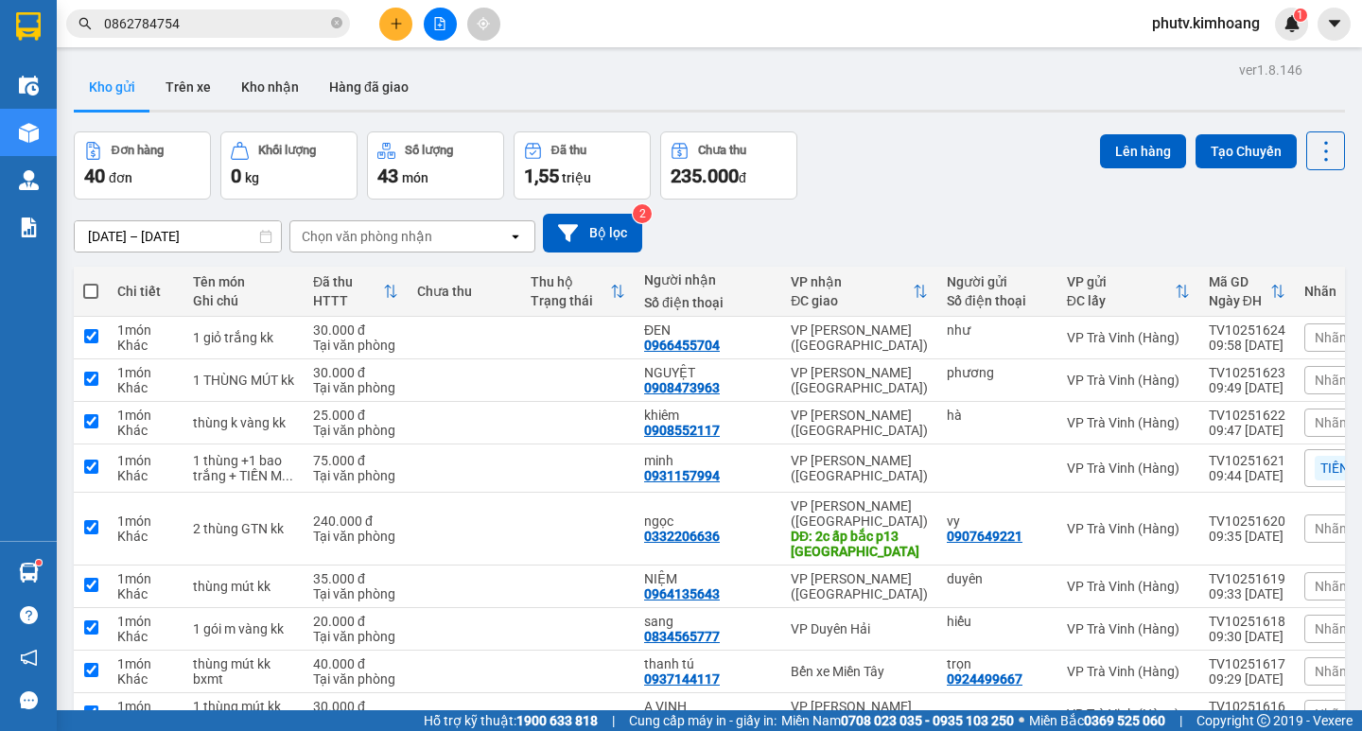
checkbox input "true"
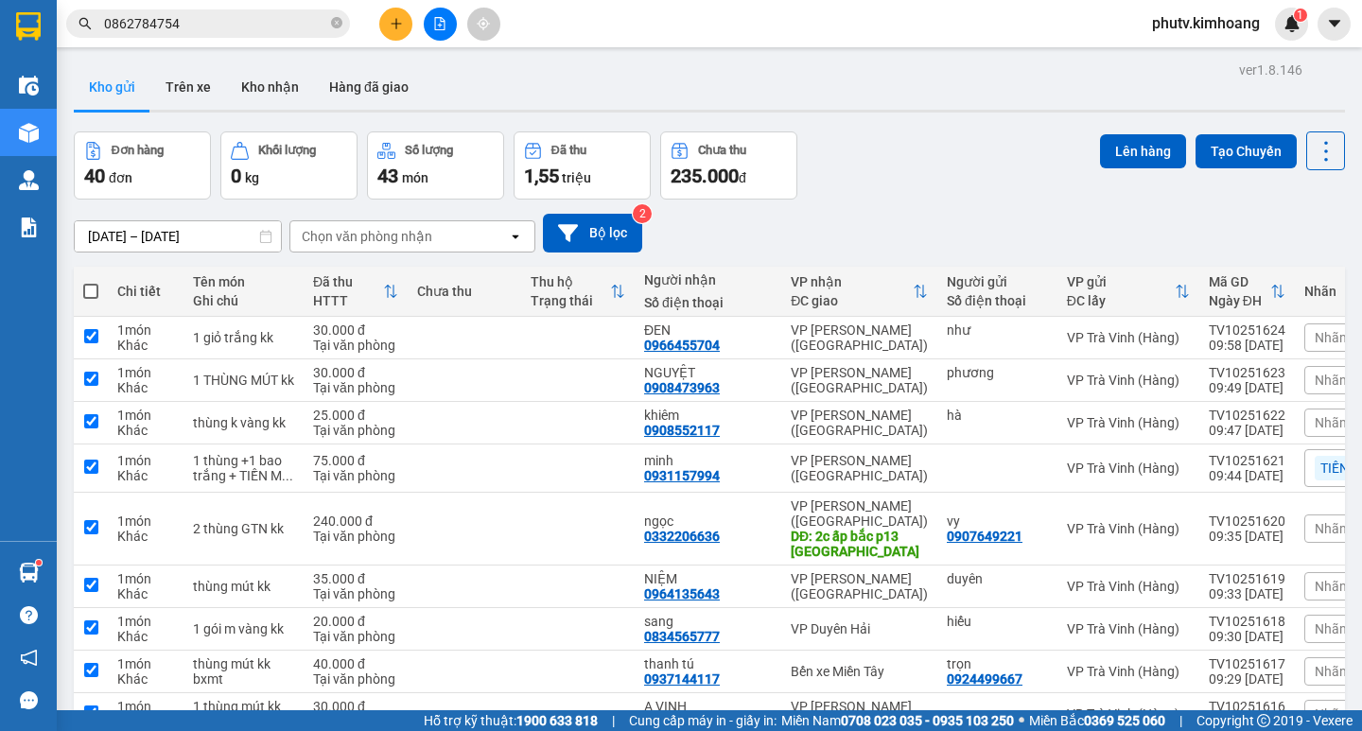
checkbox input "true"
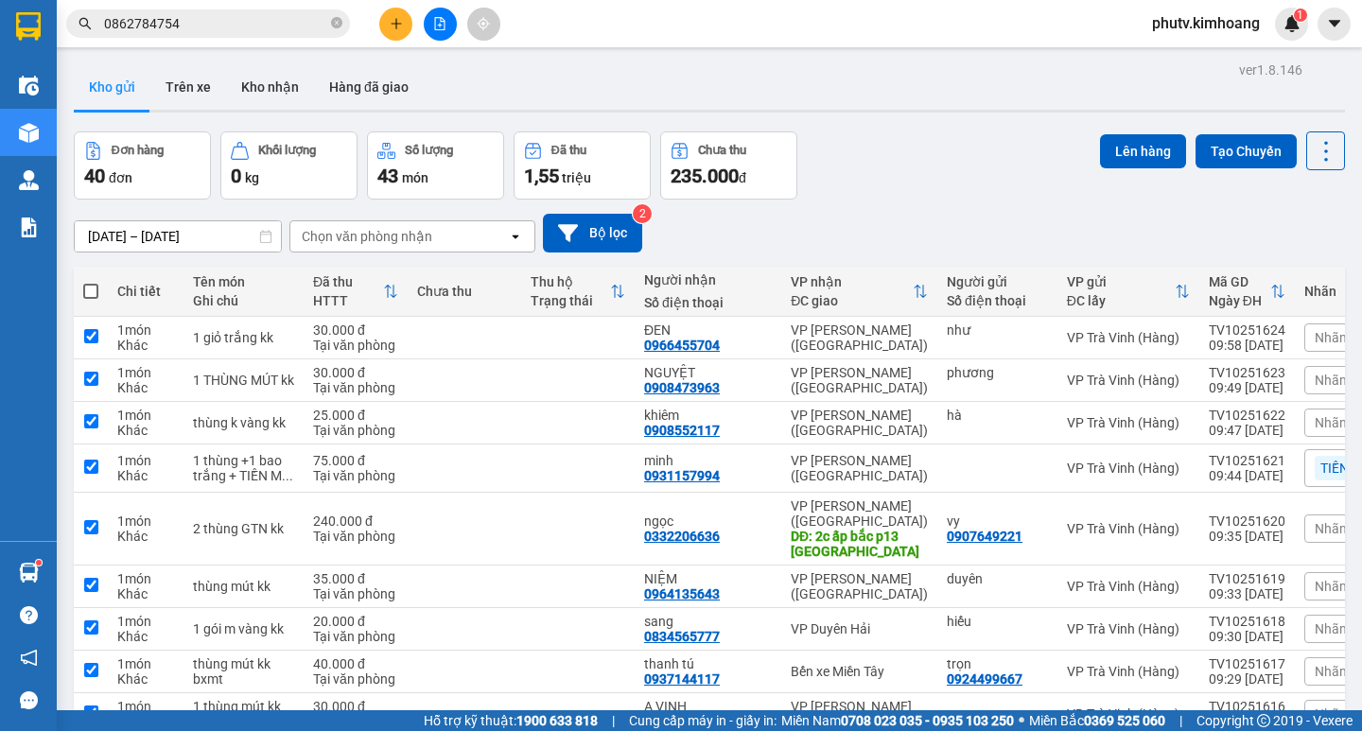
checkbox input "true"
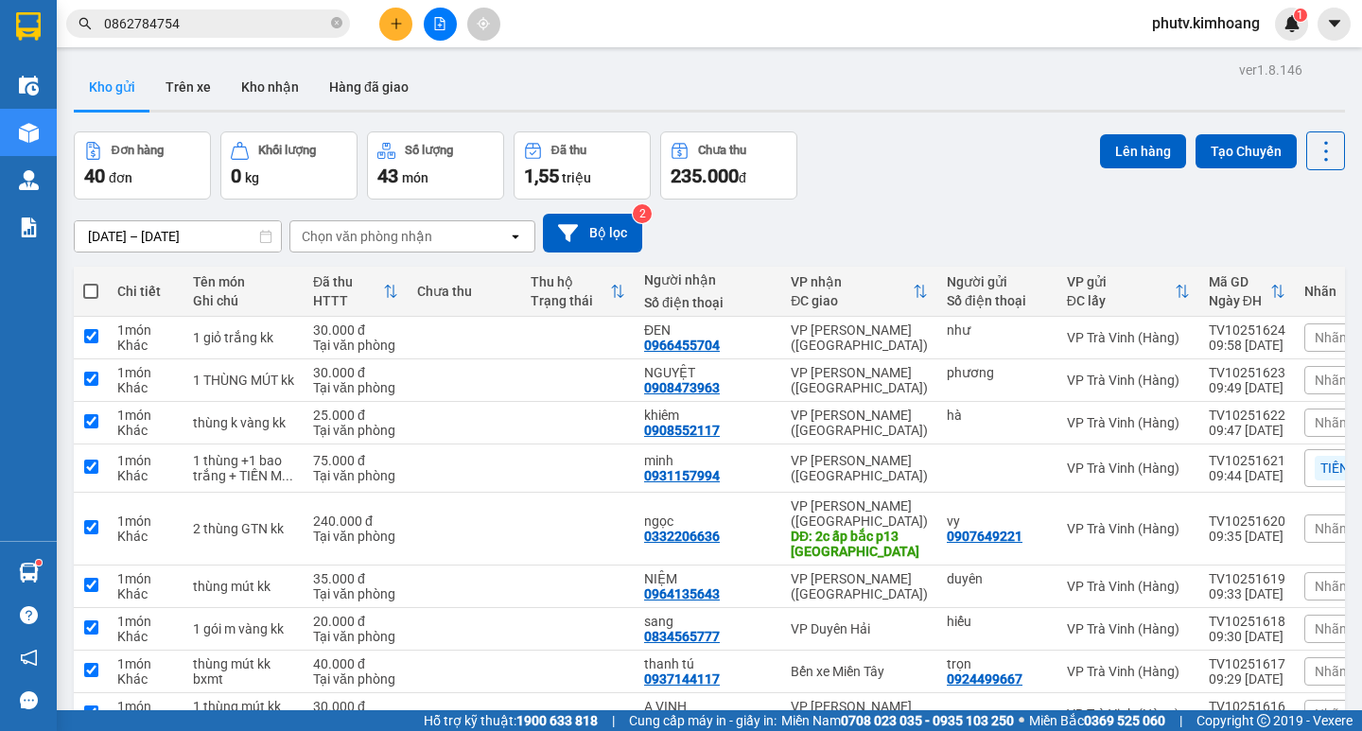
checkbox input "true"
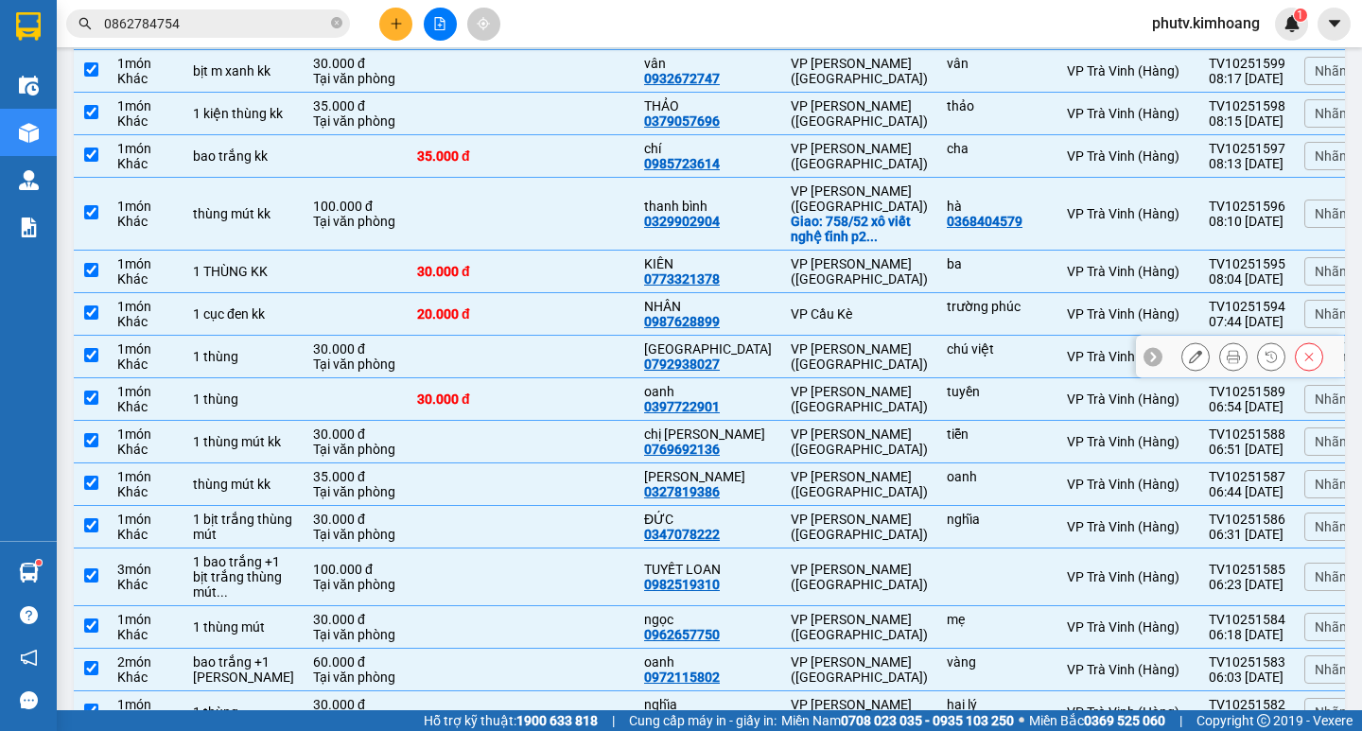
scroll to position [1598, 0]
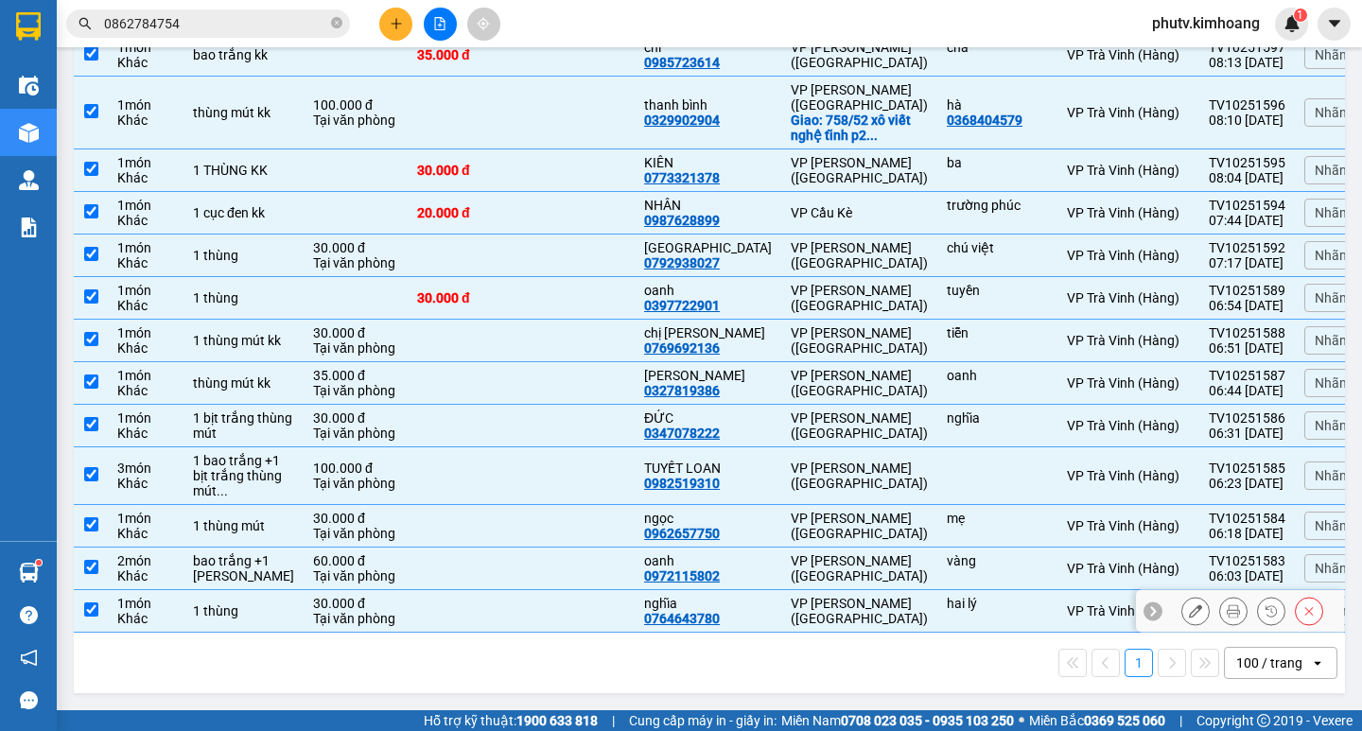
click at [858, 606] on div "VP Trần Phú (Hàng)" at bounding box center [858, 611] width 137 height 30
checkbox input "false"
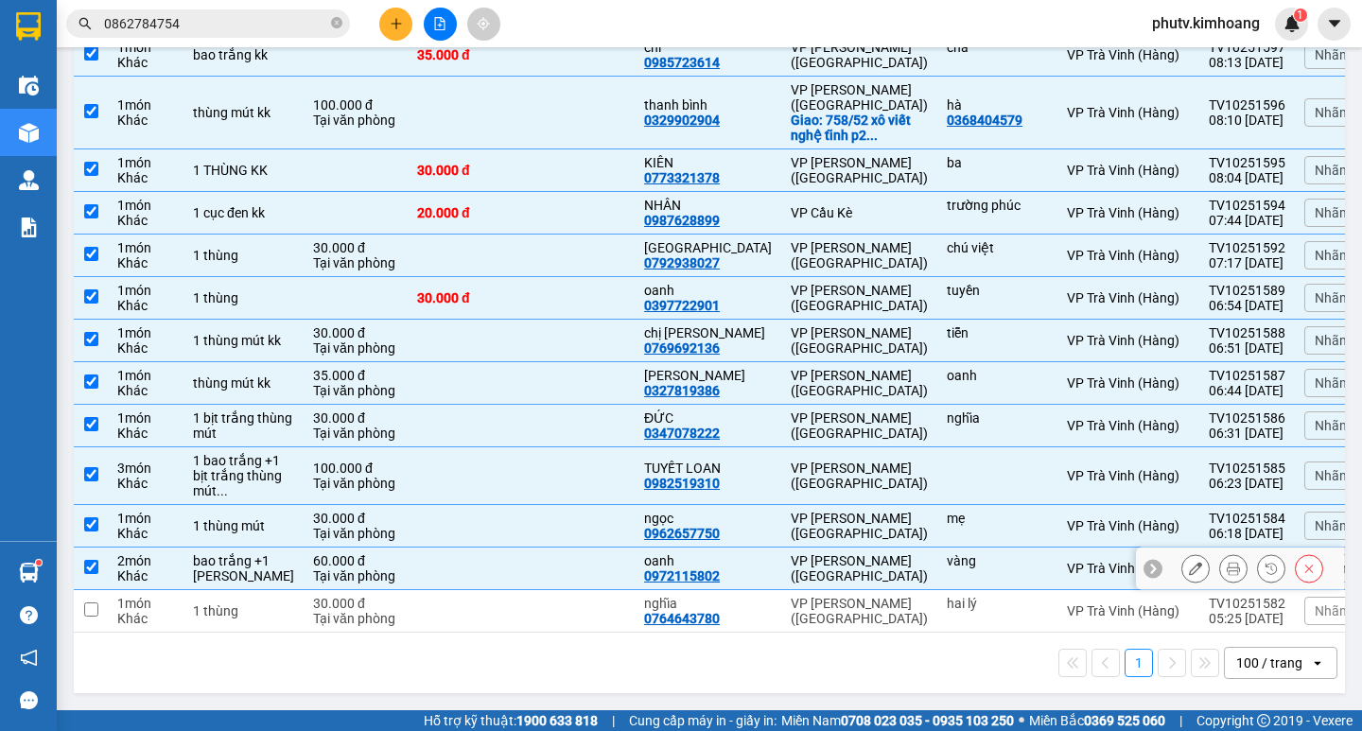
click at [857, 548] on td "VP Trần Phú (Hàng)" at bounding box center [859, 568] width 156 height 43
checkbox input "false"
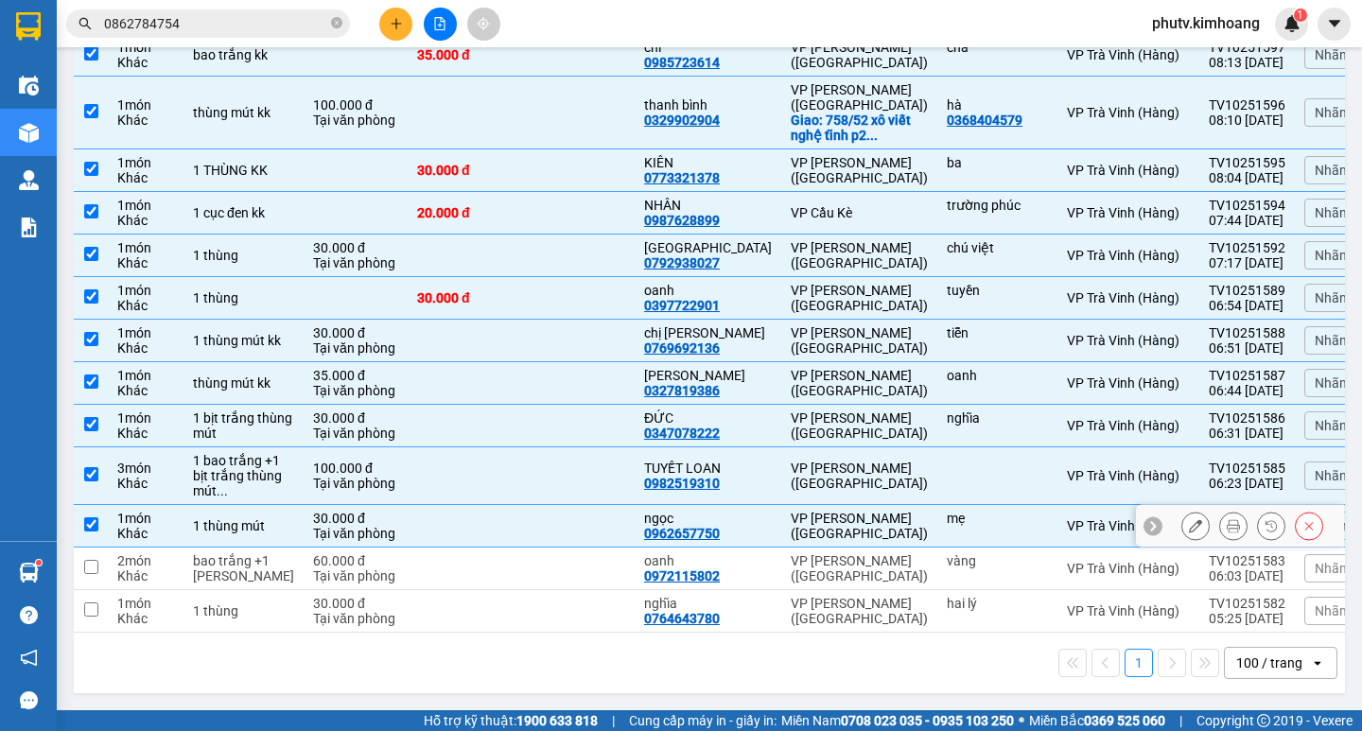
drag, startPoint x: 840, startPoint y: 504, endPoint x: 835, endPoint y: 488, distance: 16.8
click at [840, 511] on div "VP Trần Phú (Hàng)" at bounding box center [858, 526] width 137 height 30
checkbox input "false"
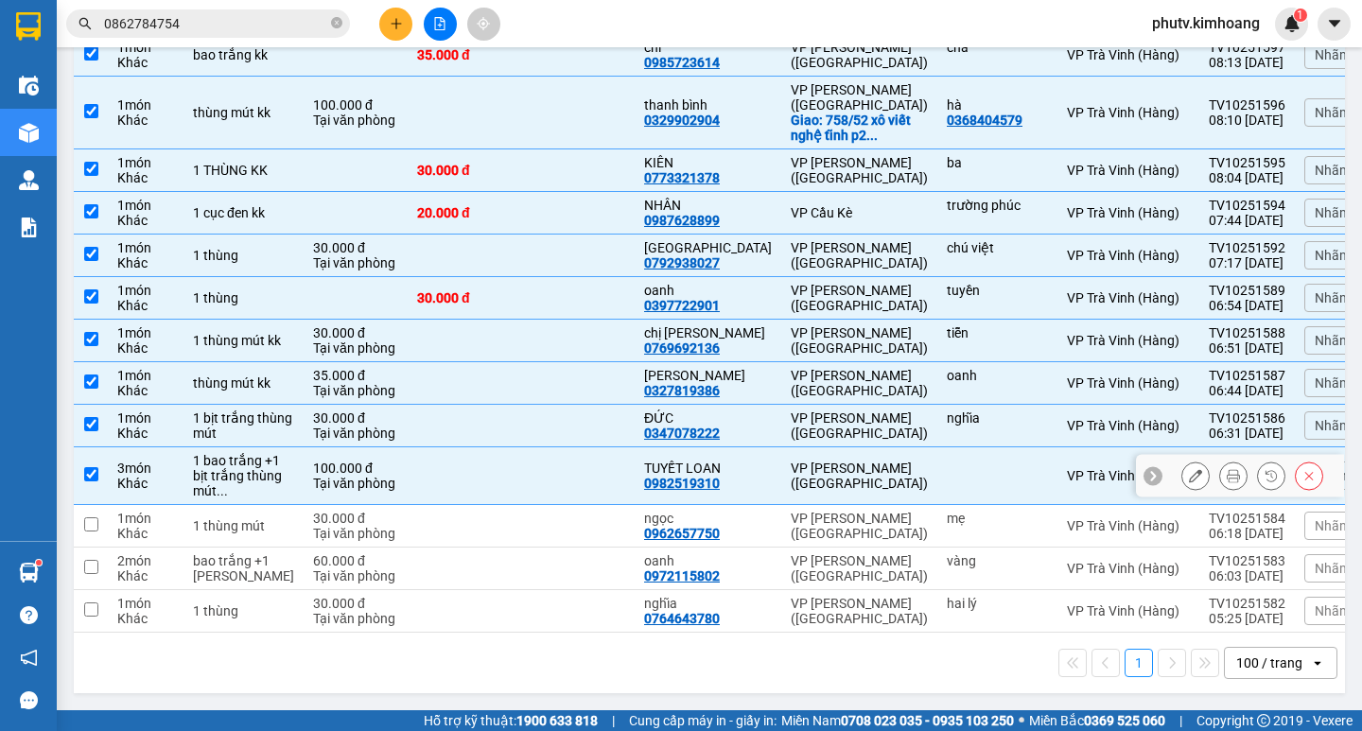
drag, startPoint x: 825, startPoint y: 460, endPoint x: 822, endPoint y: 434, distance: 25.7
click at [825, 460] on div "VP Trần Phú (Hàng)" at bounding box center [858, 475] width 137 height 30
checkbox input "false"
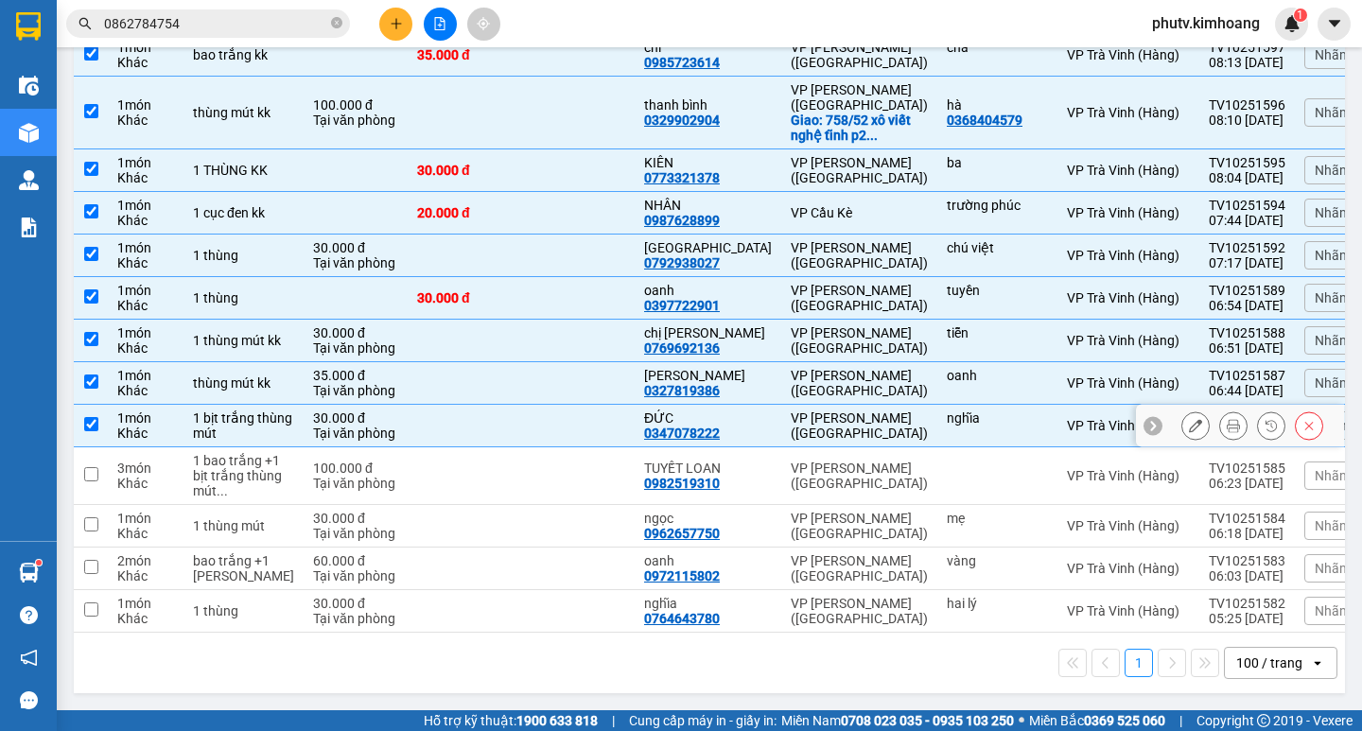
click at [822, 405] on td "VP Trần Phú (Hàng)" at bounding box center [859, 426] width 156 height 43
checkbox input "false"
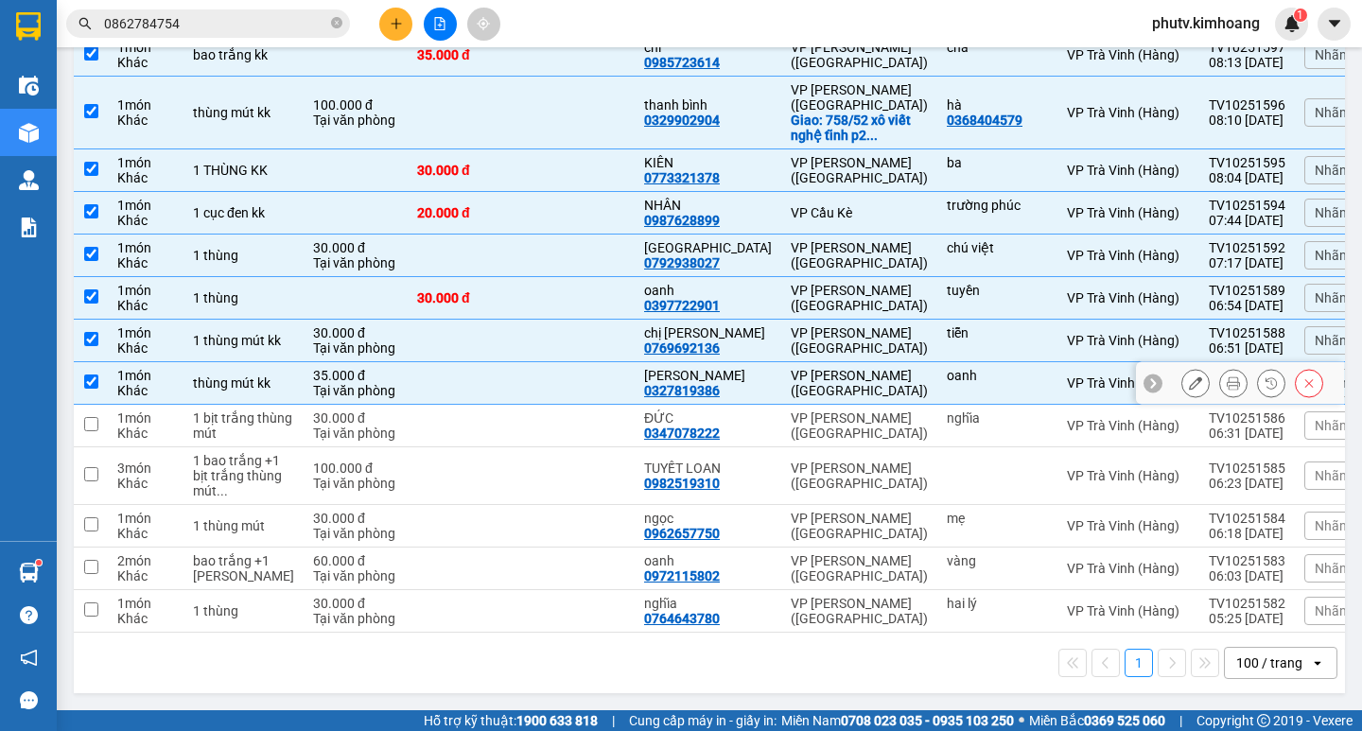
drag, startPoint x: 811, startPoint y: 372, endPoint x: 811, endPoint y: 356, distance: 16.1
click at [811, 371] on div "VP Trần Phú (Hàng)" at bounding box center [858, 383] width 137 height 30
checkbox input "false"
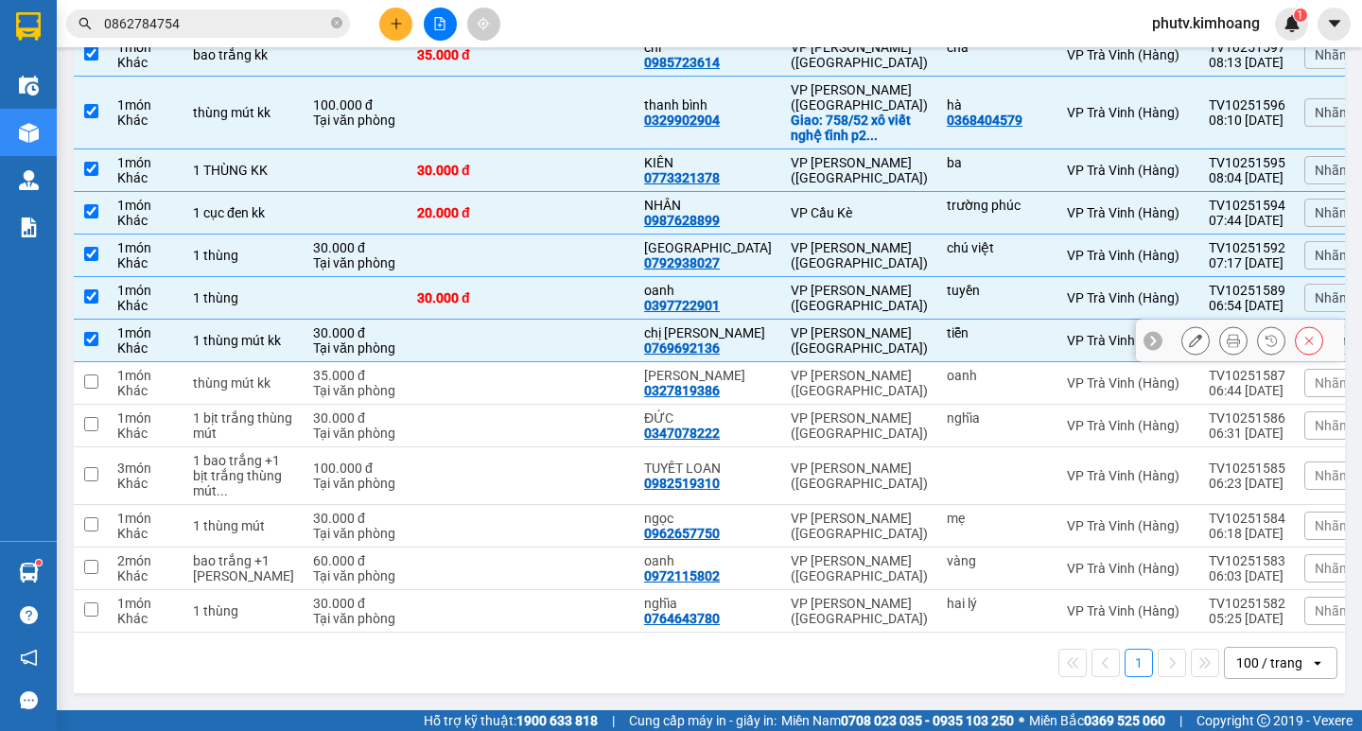
click at [817, 336] on td "VP Trần Phú (Hàng)" at bounding box center [859, 341] width 156 height 43
checkbox input "false"
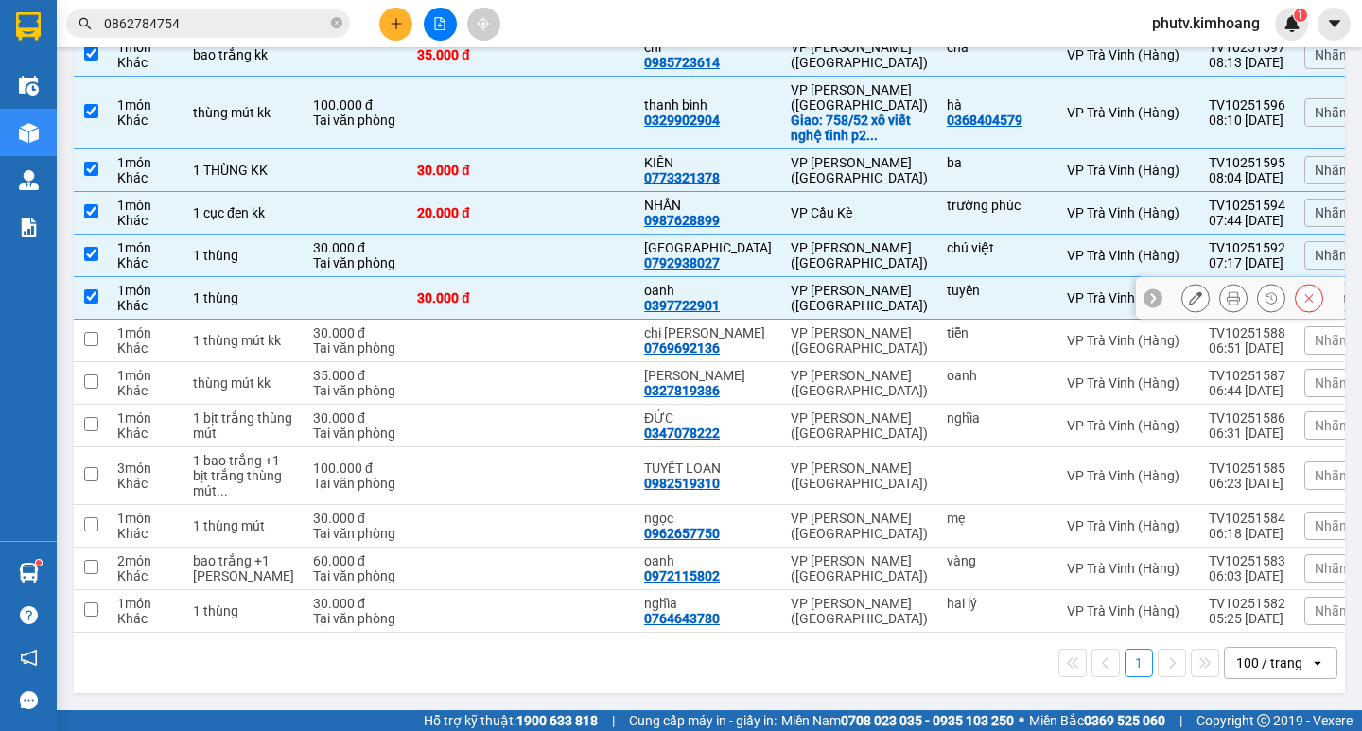
click at [816, 301] on td "VP Trần Phú (Hàng)" at bounding box center [859, 298] width 156 height 43
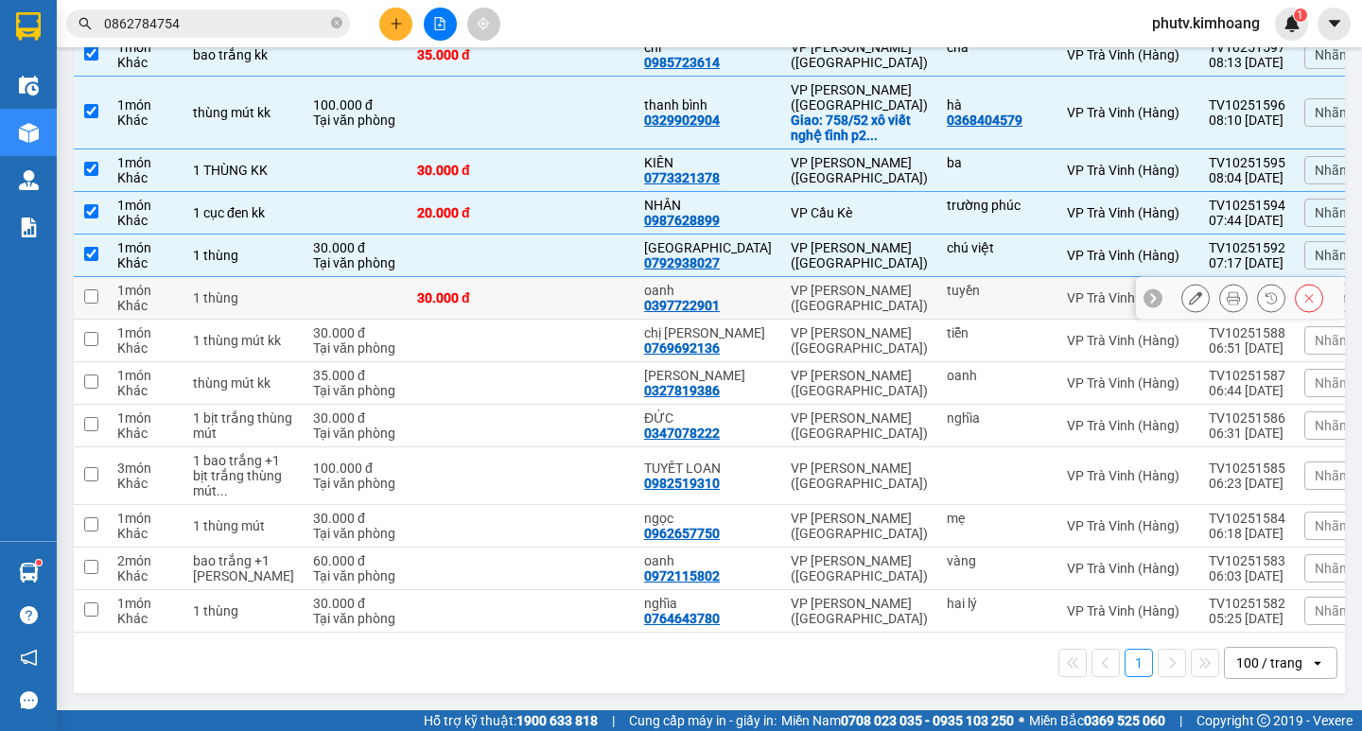
click at [806, 277] on td "VP Trần Phú (Hàng)" at bounding box center [859, 298] width 156 height 43
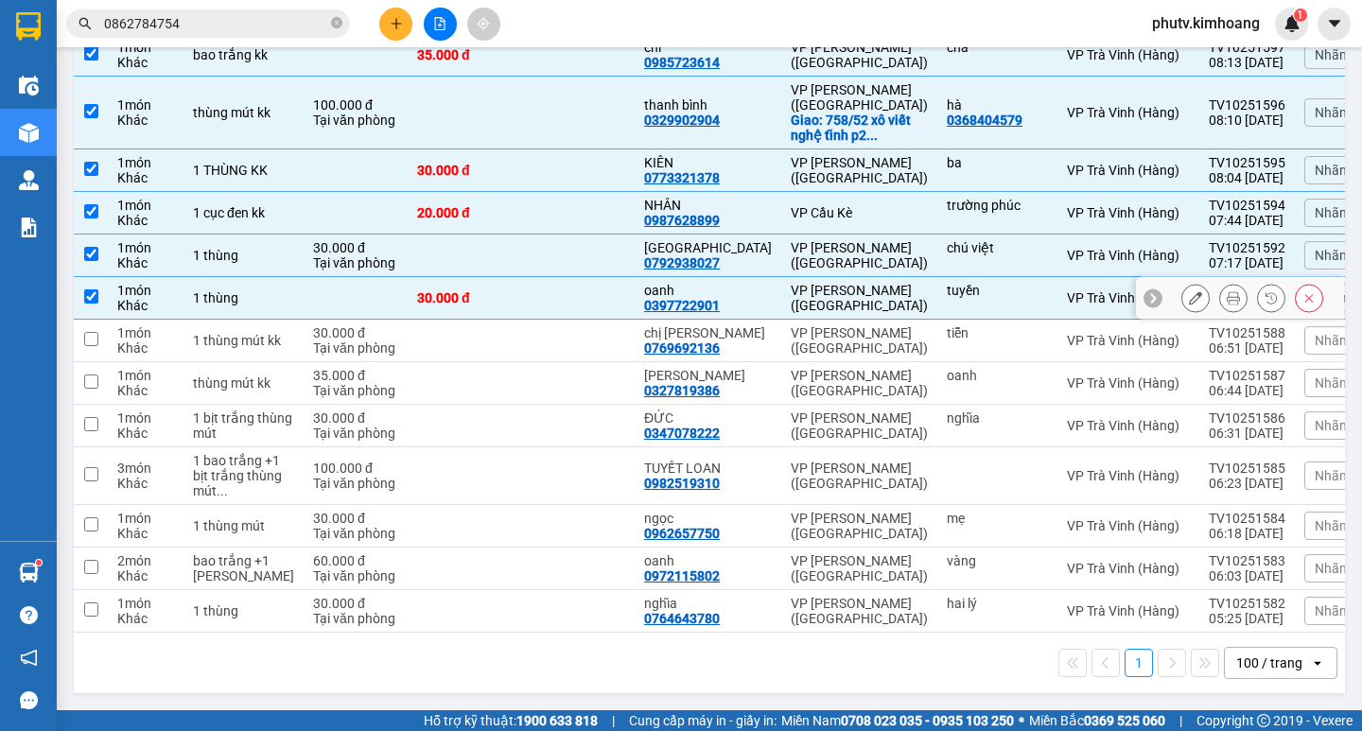
click at [849, 283] on div "VP Trần Phú (Hàng)" at bounding box center [858, 298] width 137 height 30
checkbox input "false"
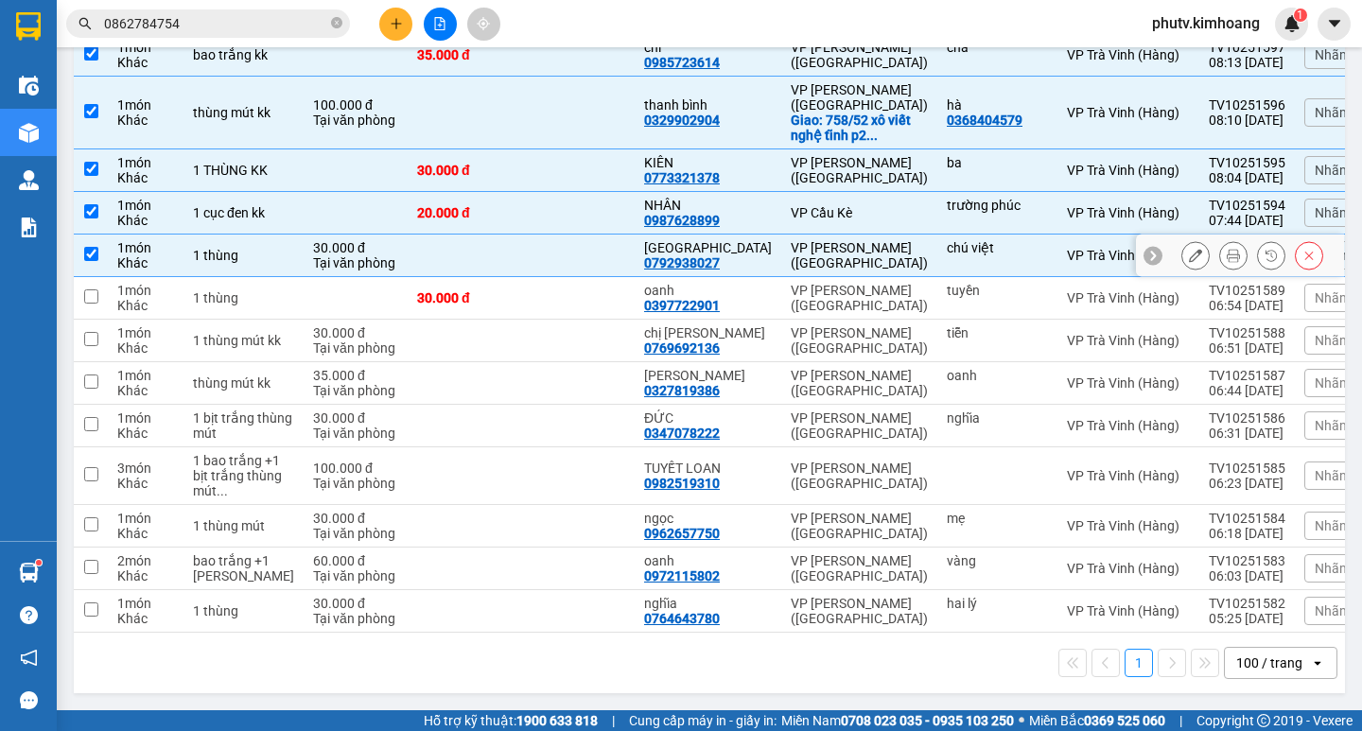
click at [820, 240] on div "VP Trần Phú (Hàng)" at bounding box center [858, 255] width 137 height 30
checkbox input "false"
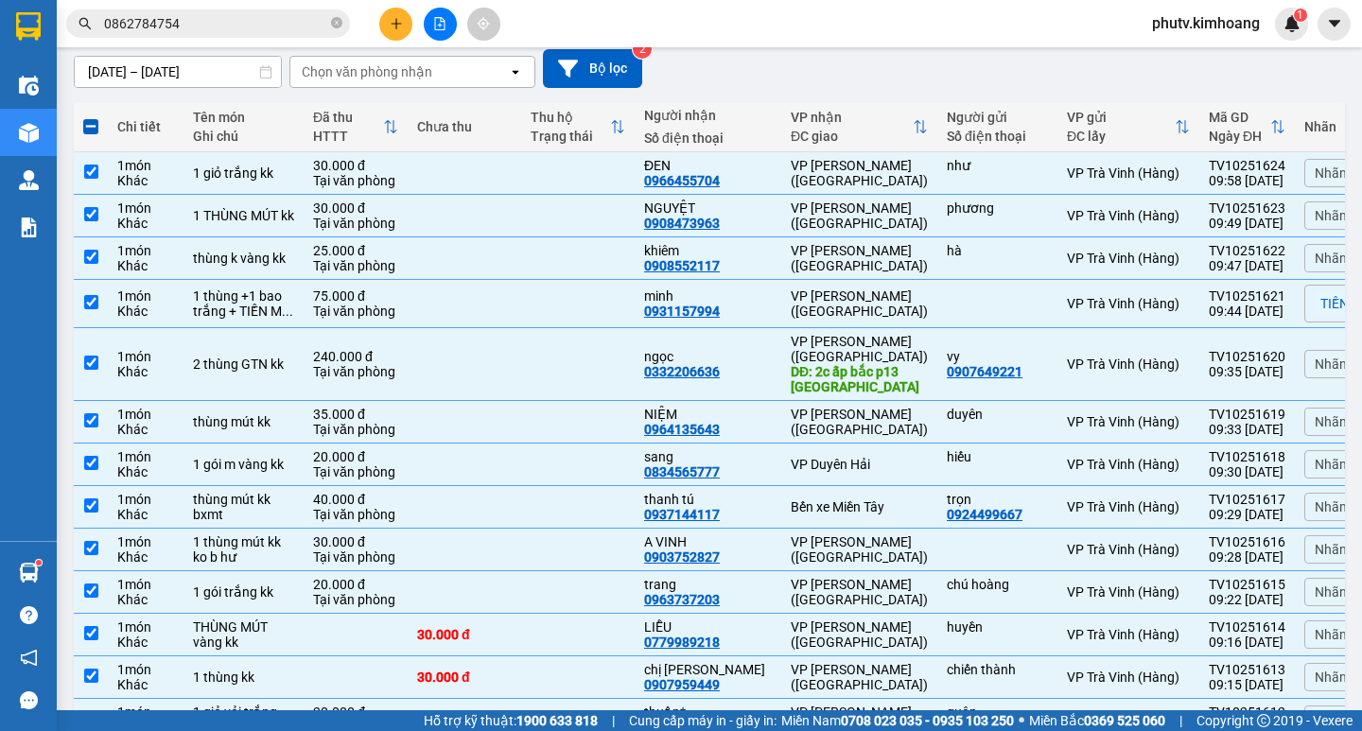
scroll to position [0, 0]
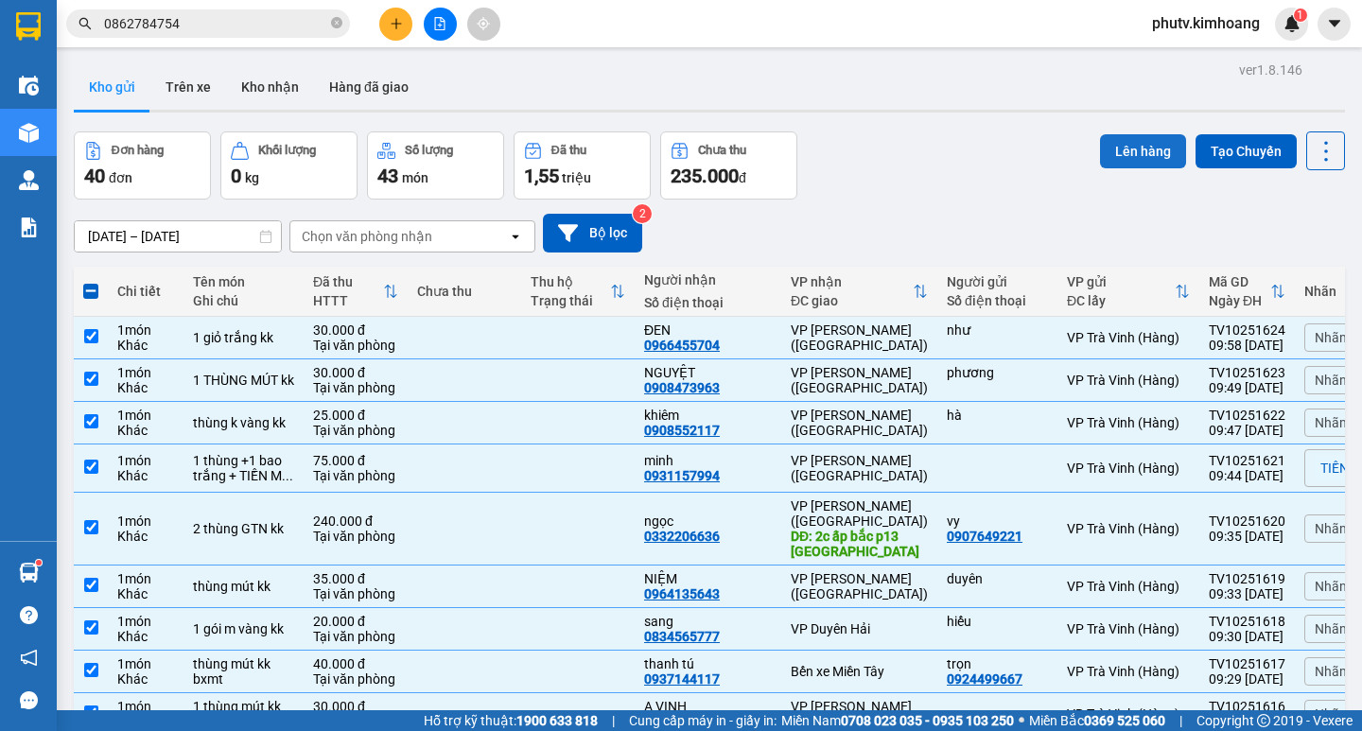
click at [1135, 154] on button "Lên hàng" at bounding box center [1143, 151] width 86 height 34
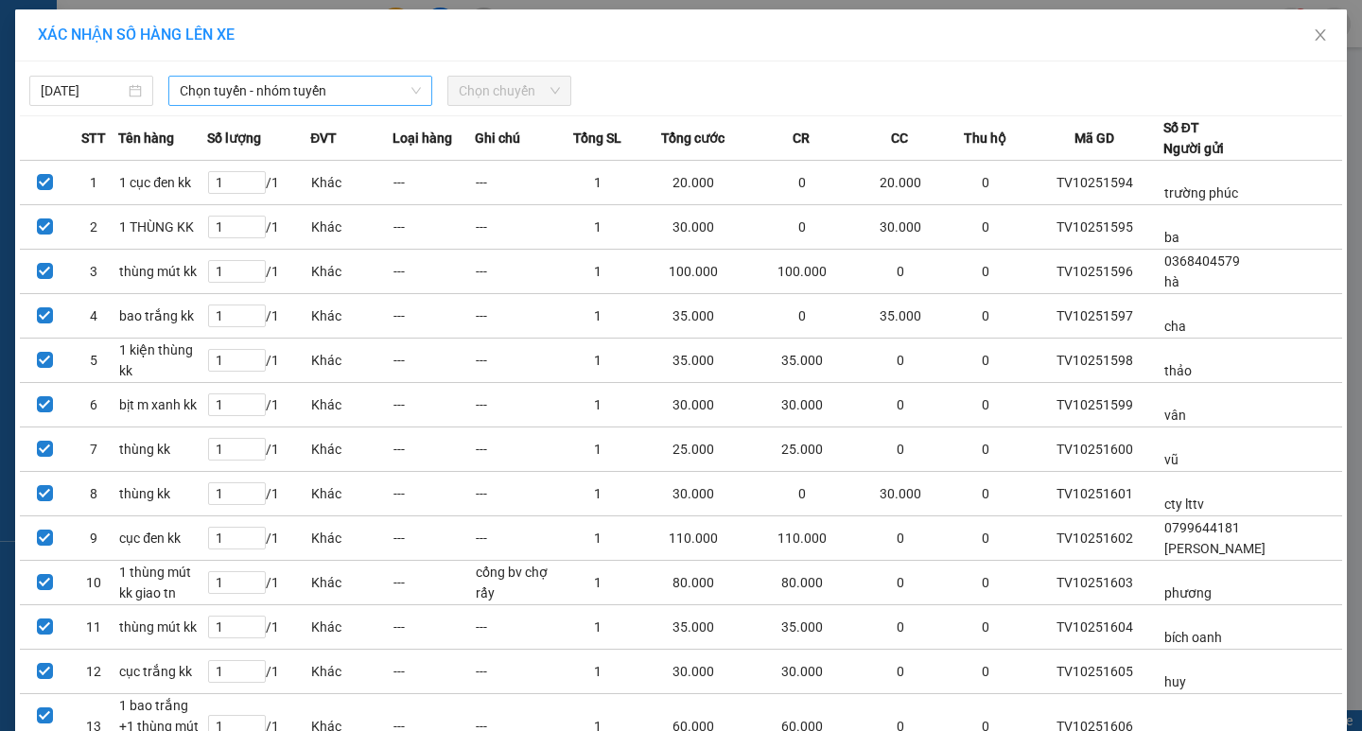
click at [219, 100] on span "Chọn tuyến - nhóm tuyến" at bounding box center [300, 91] width 241 height 28
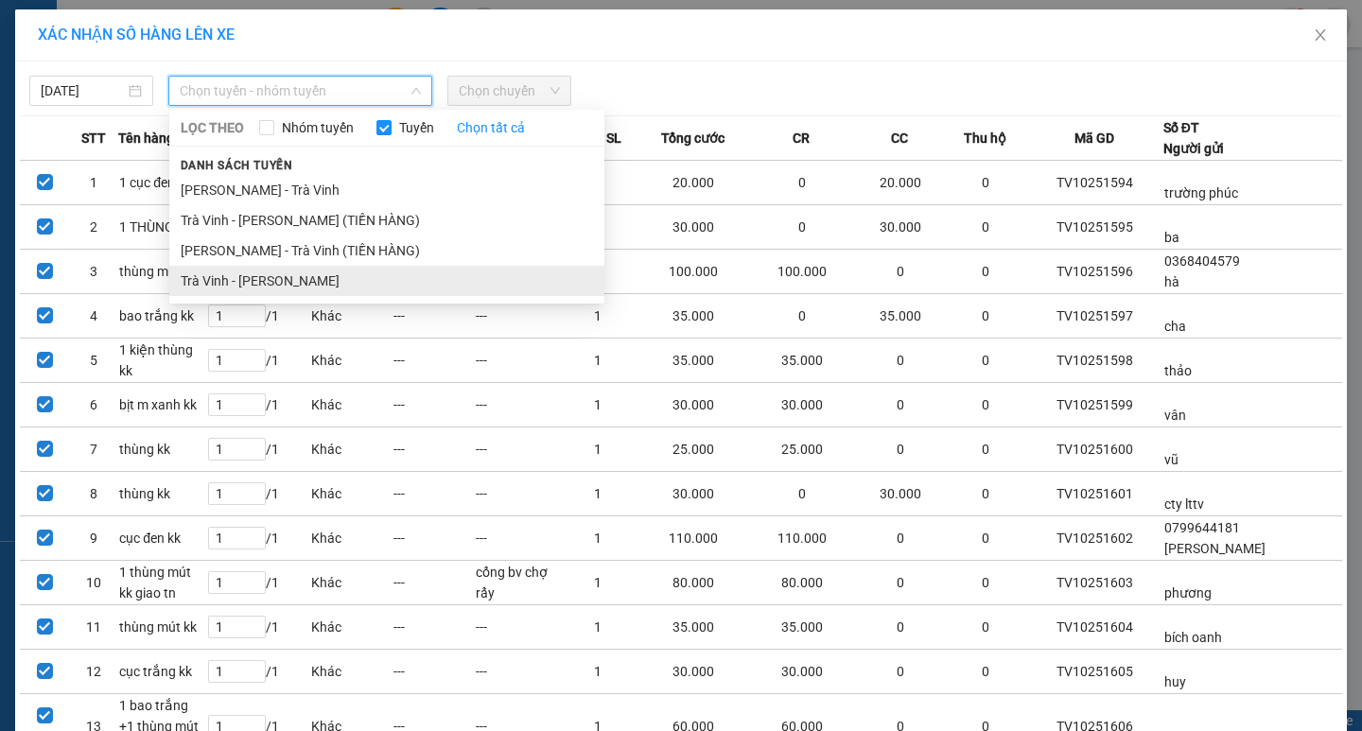
click at [272, 277] on li "Trà Vinh - Hồ Chí Minh" at bounding box center [386, 281] width 435 height 30
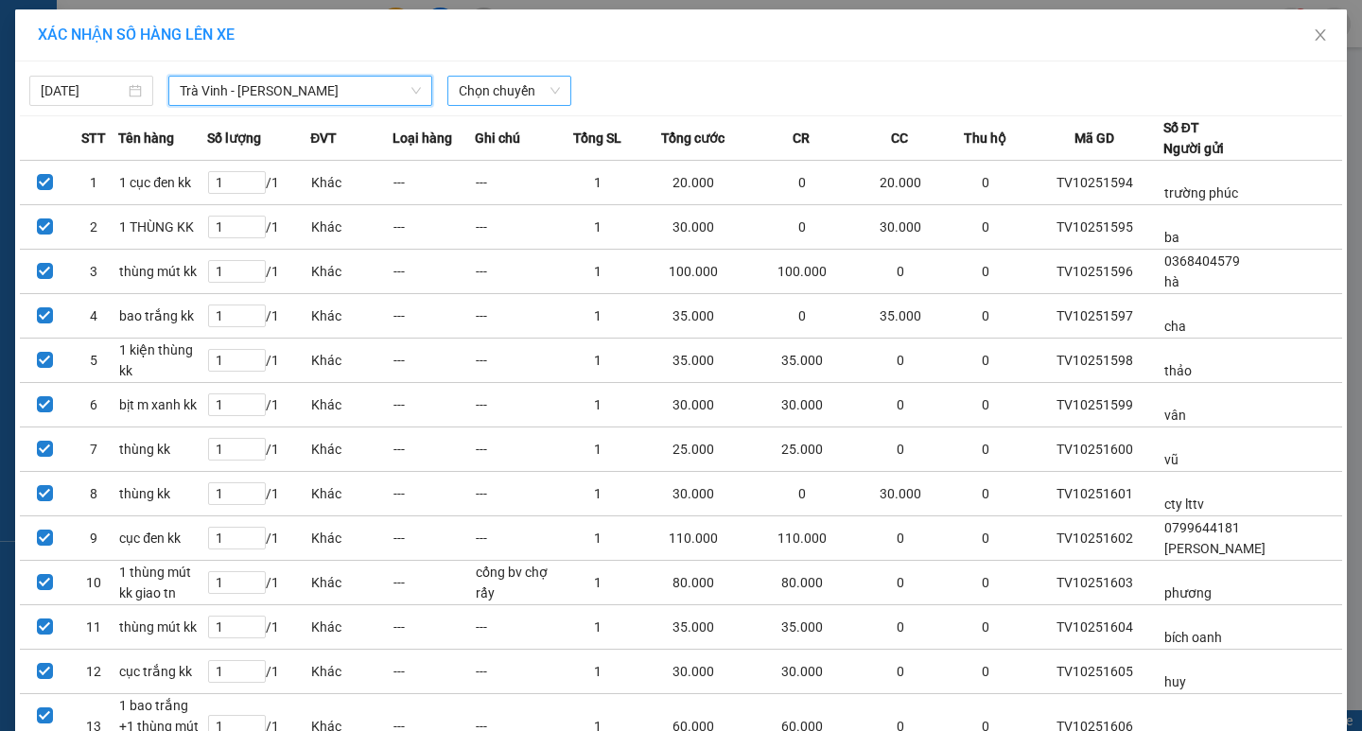
click at [464, 97] on span "Chọn chuyến" at bounding box center [509, 91] width 101 height 28
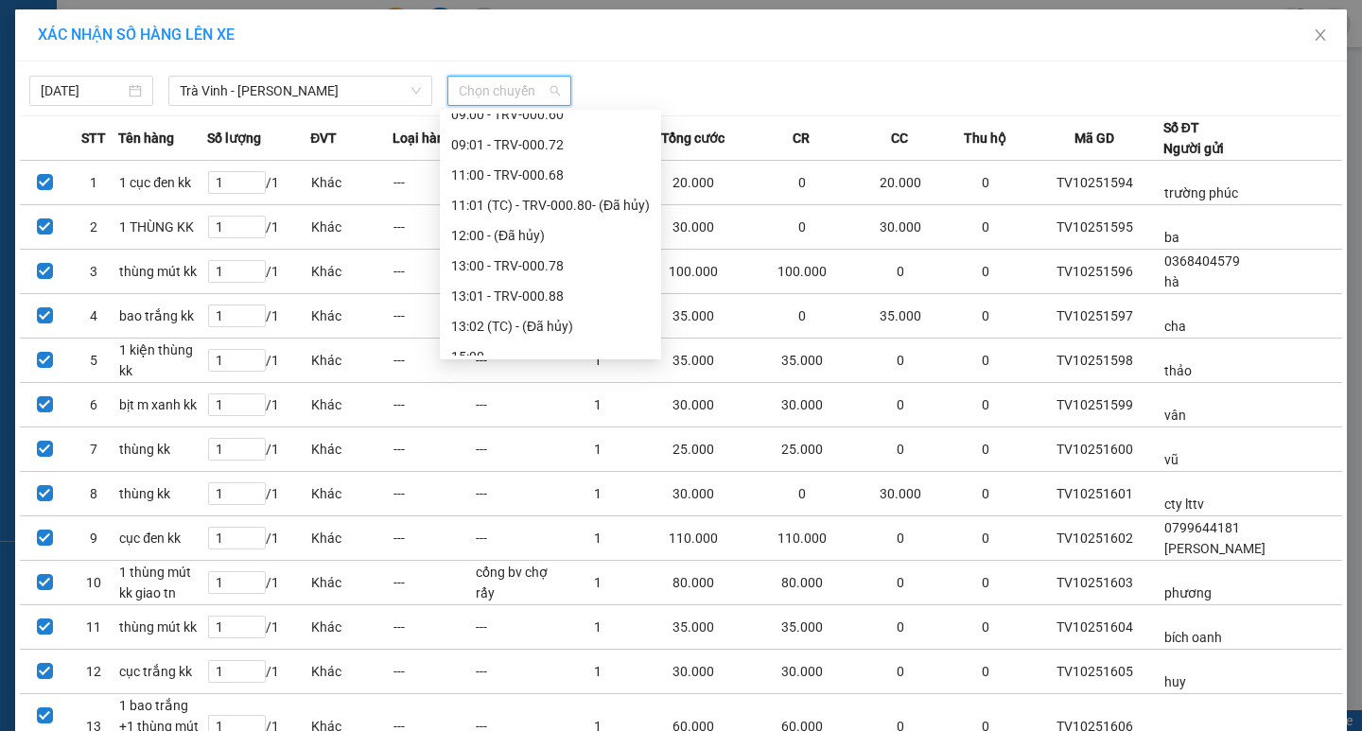
scroll to position [378, 0]
click at [530, 172] on div "11:00 - TRV-000.68" at bounding box center [550, 174] width 199 height 21
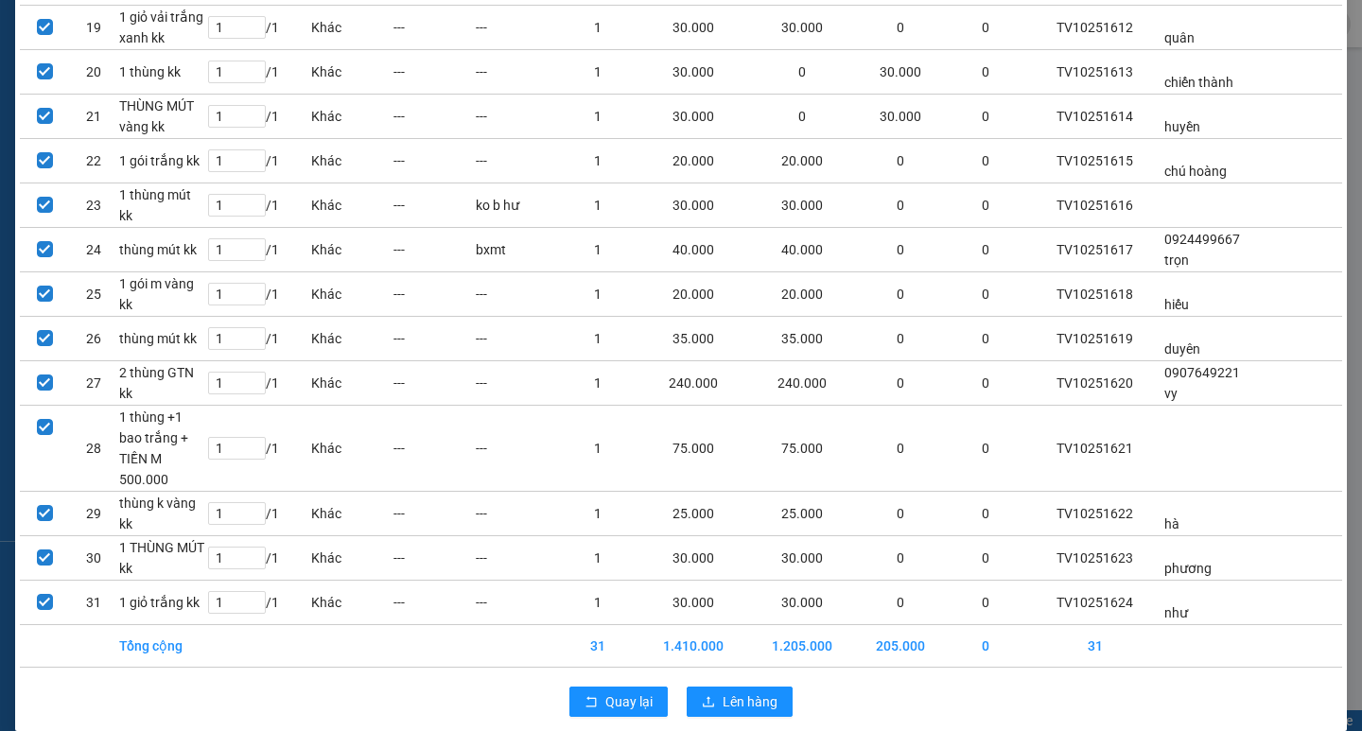
scroll to position [1010, 0]
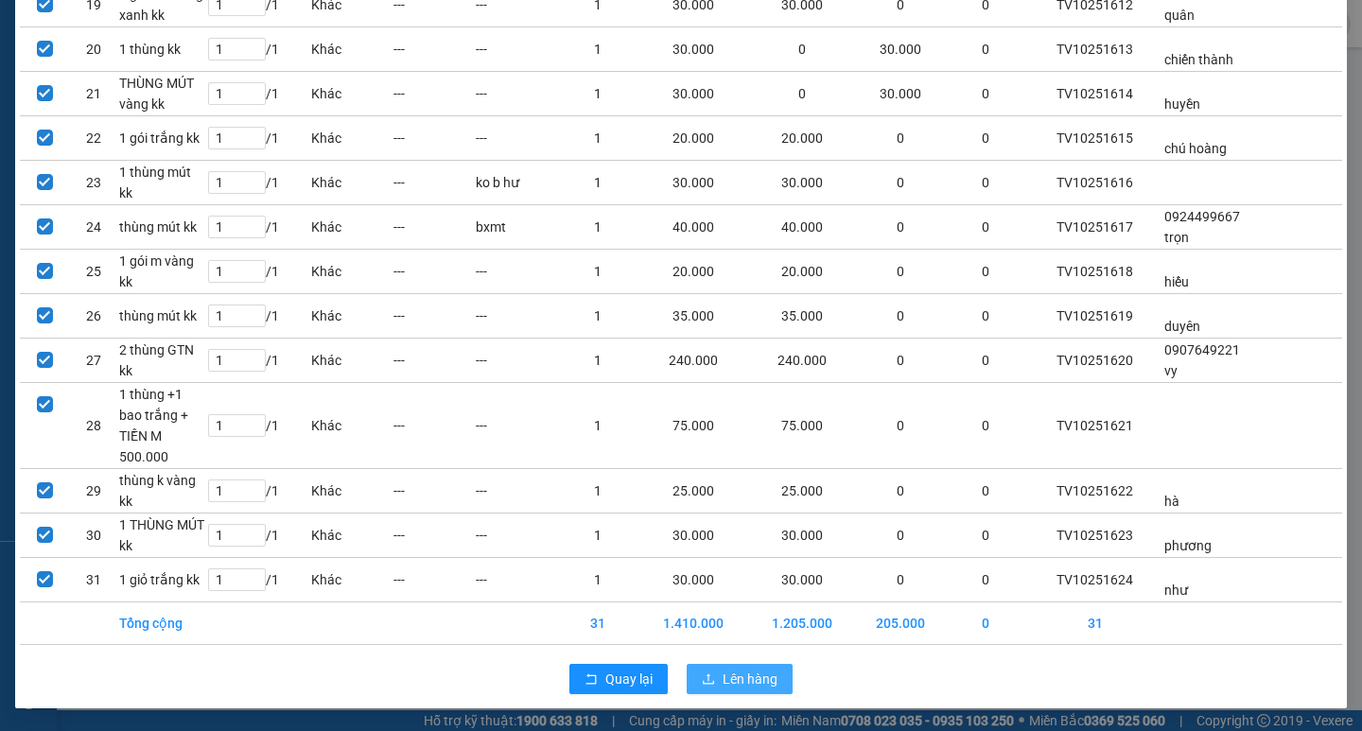
click at [772, 675] on button "Lên hàng" at bounding box center [739, 679] width 106 height 30
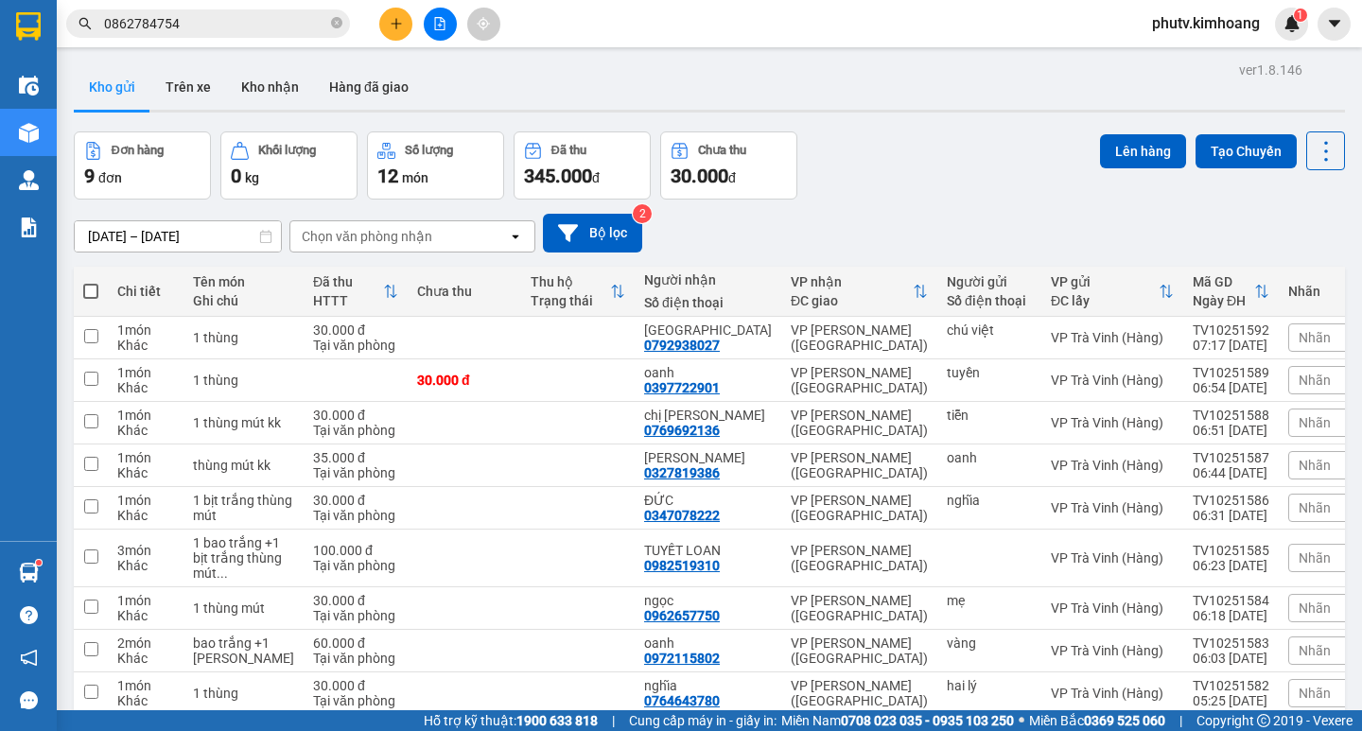
click at [95, 284] on span at bounding box center [90, 291] width 15 height 15
click at [91, 282] on input "checkbox" at bounding box center [91, 282] width 0 height 0
checkbox input "true"
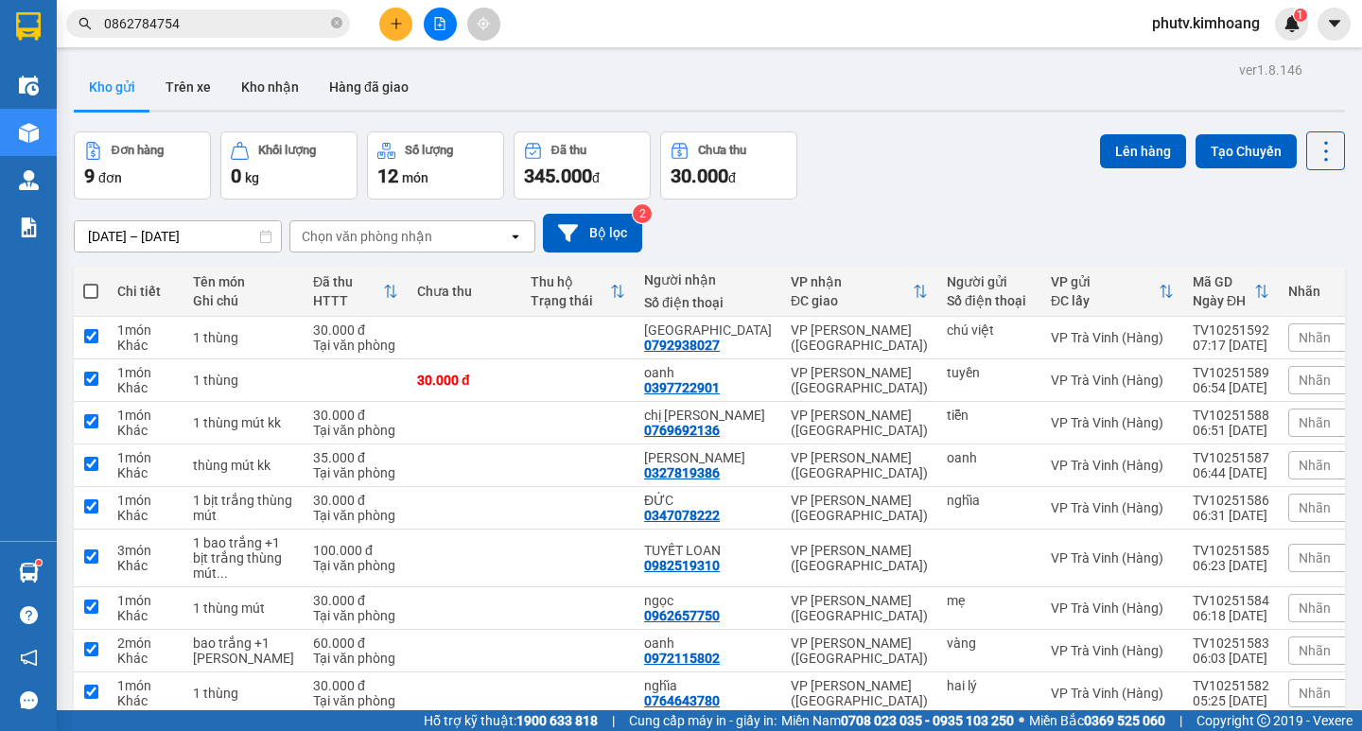
checkbox input "true"
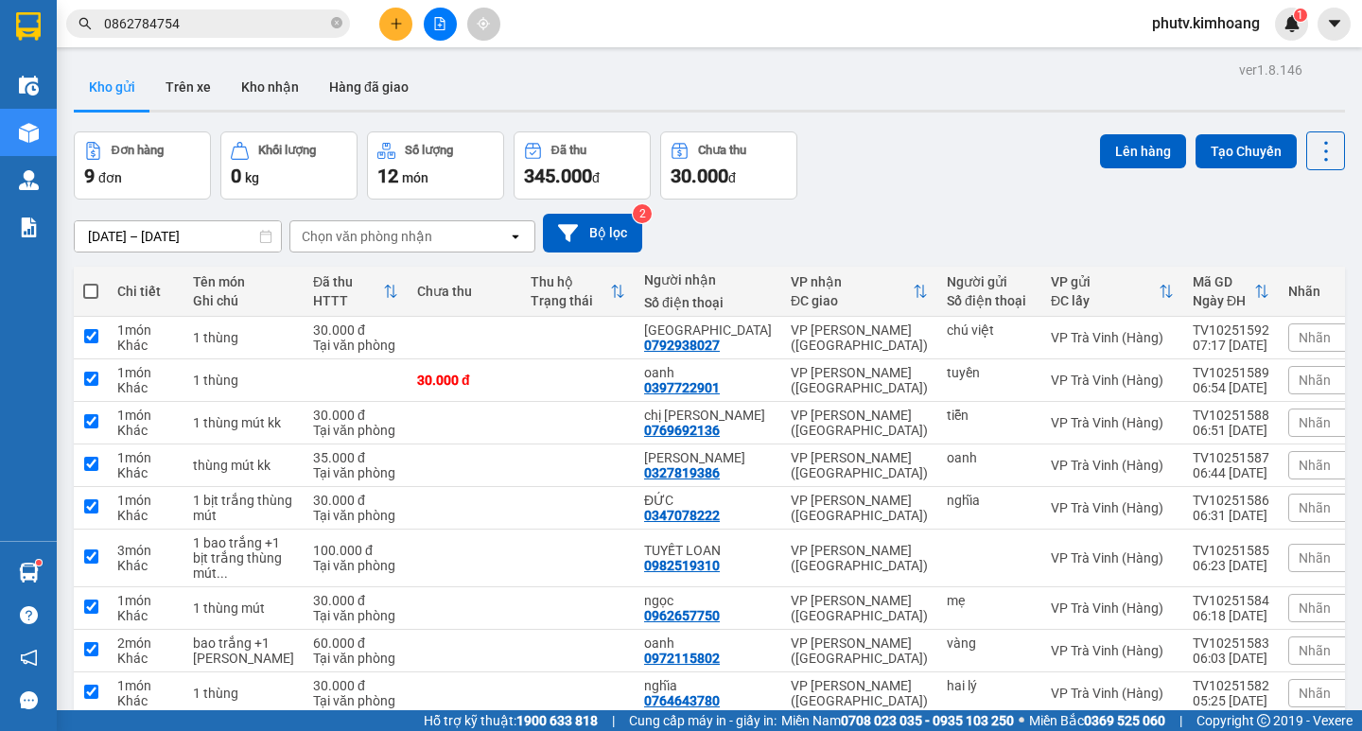
checkbox input "true"
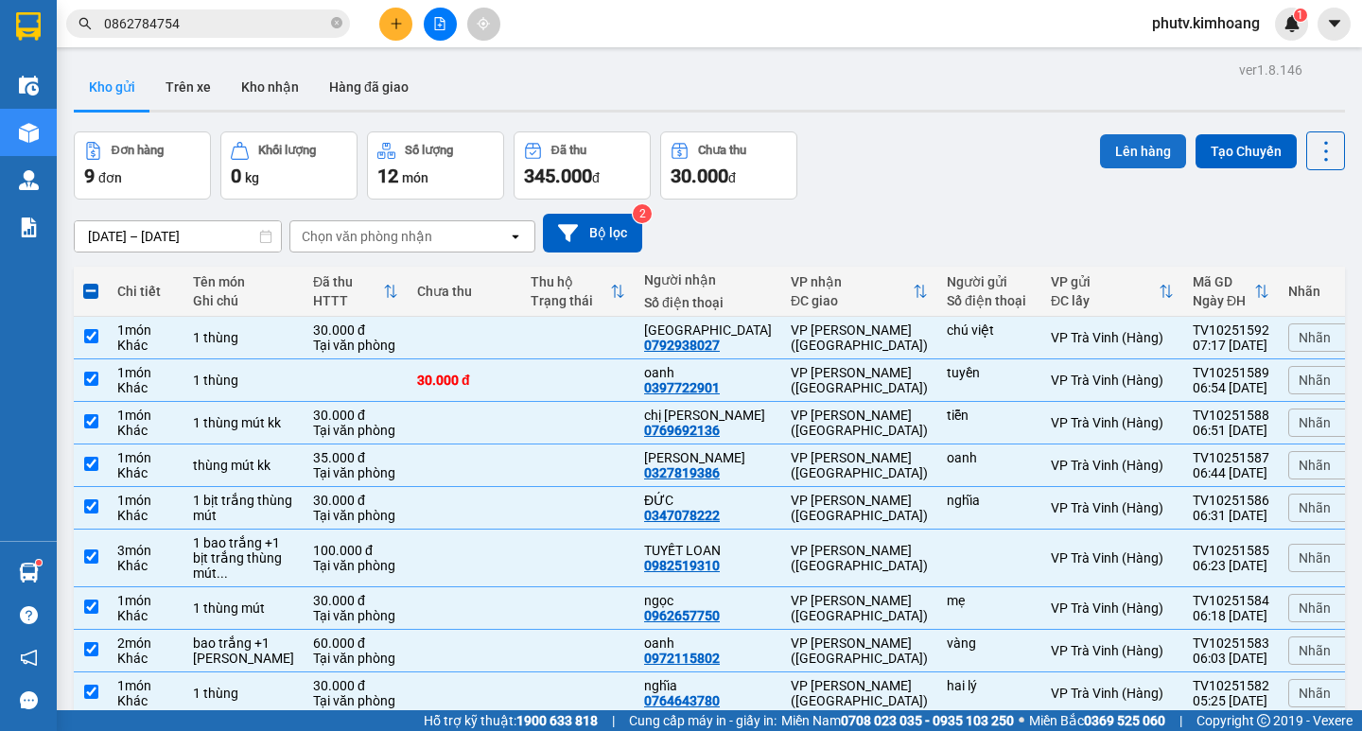
click at [1122, 157] on button "Lên hàng" at bounding box center [1143, 151] width 86 height 34
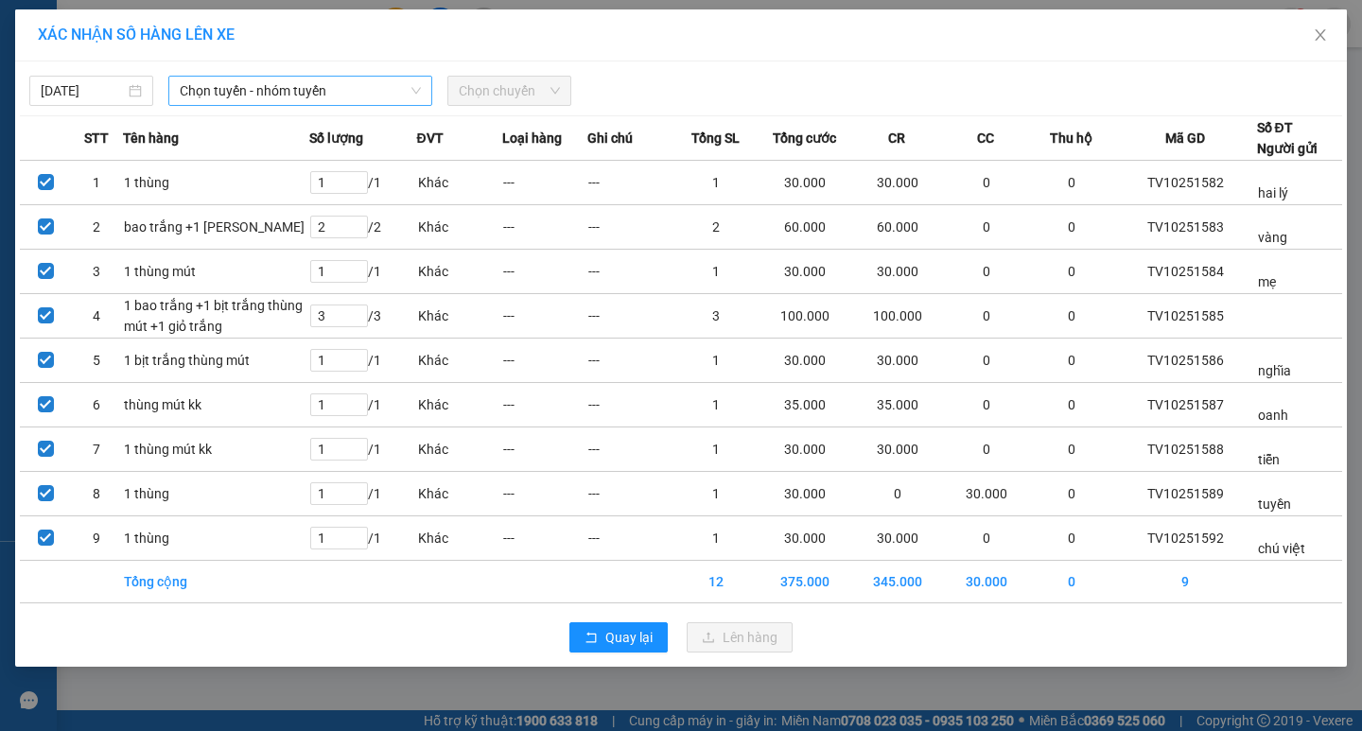
click at [304, 96] on span "Chọn tuyến - nhóm tuyến" at bounding box center [300, 91] width 241 height 28
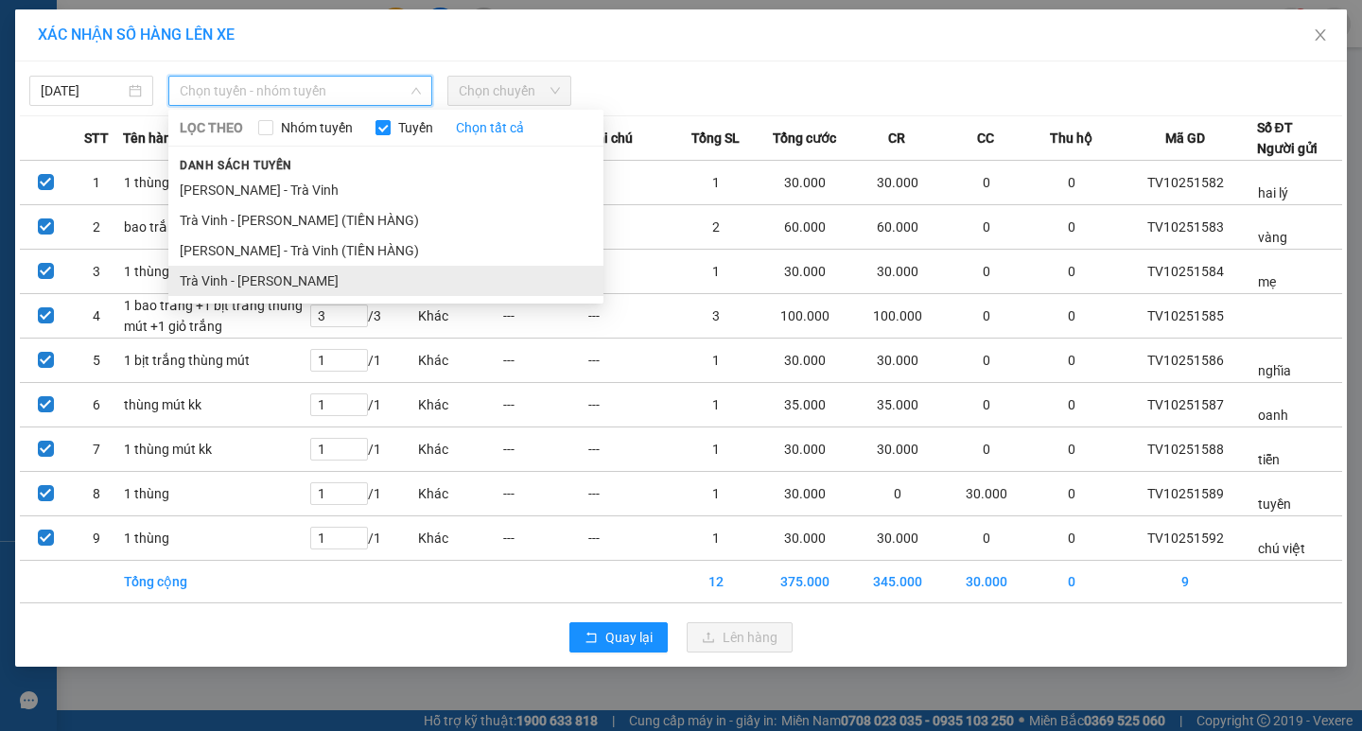
click at [321, 275] on li "Trà Vinh - Hồ Chí Minh" at bounding box center [385, 281] width 435 height 30
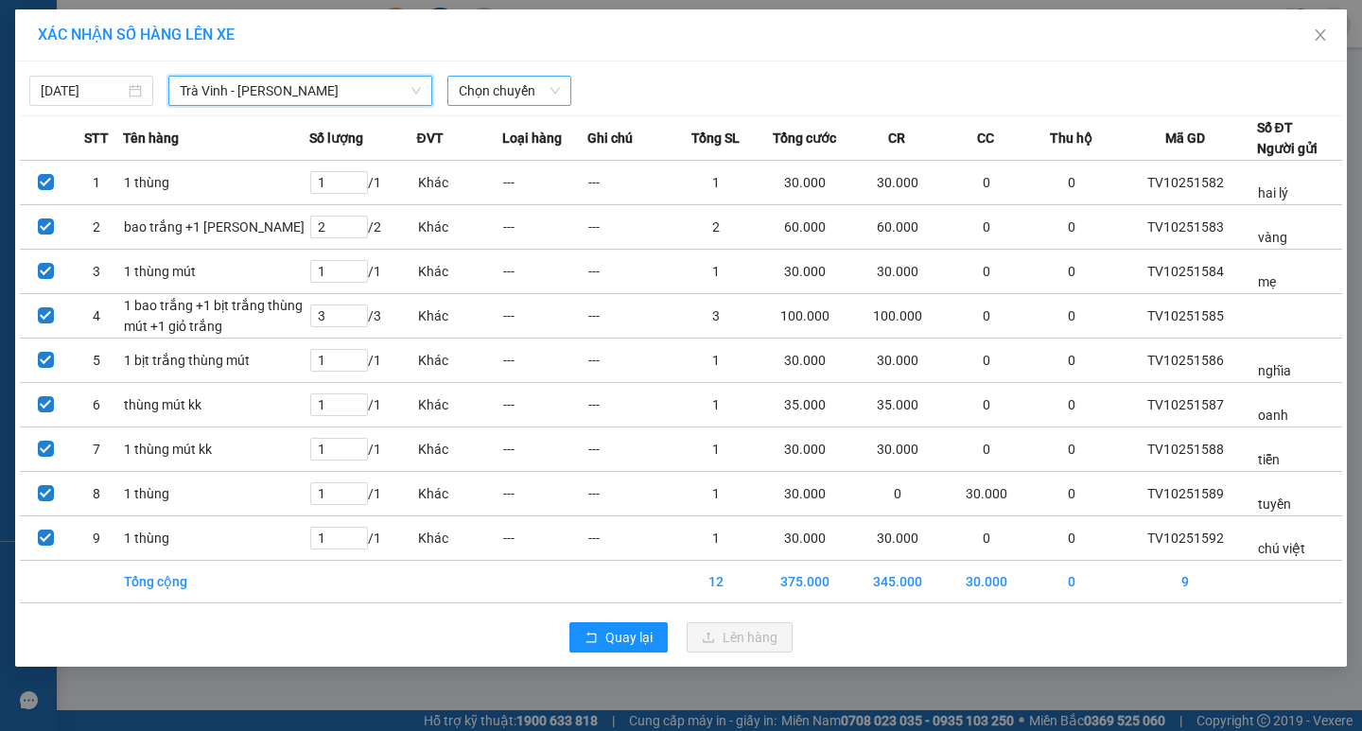
click at [480, 99] on span "Chọn chuyến" at bounding box center [509, 91] width 101 height 28
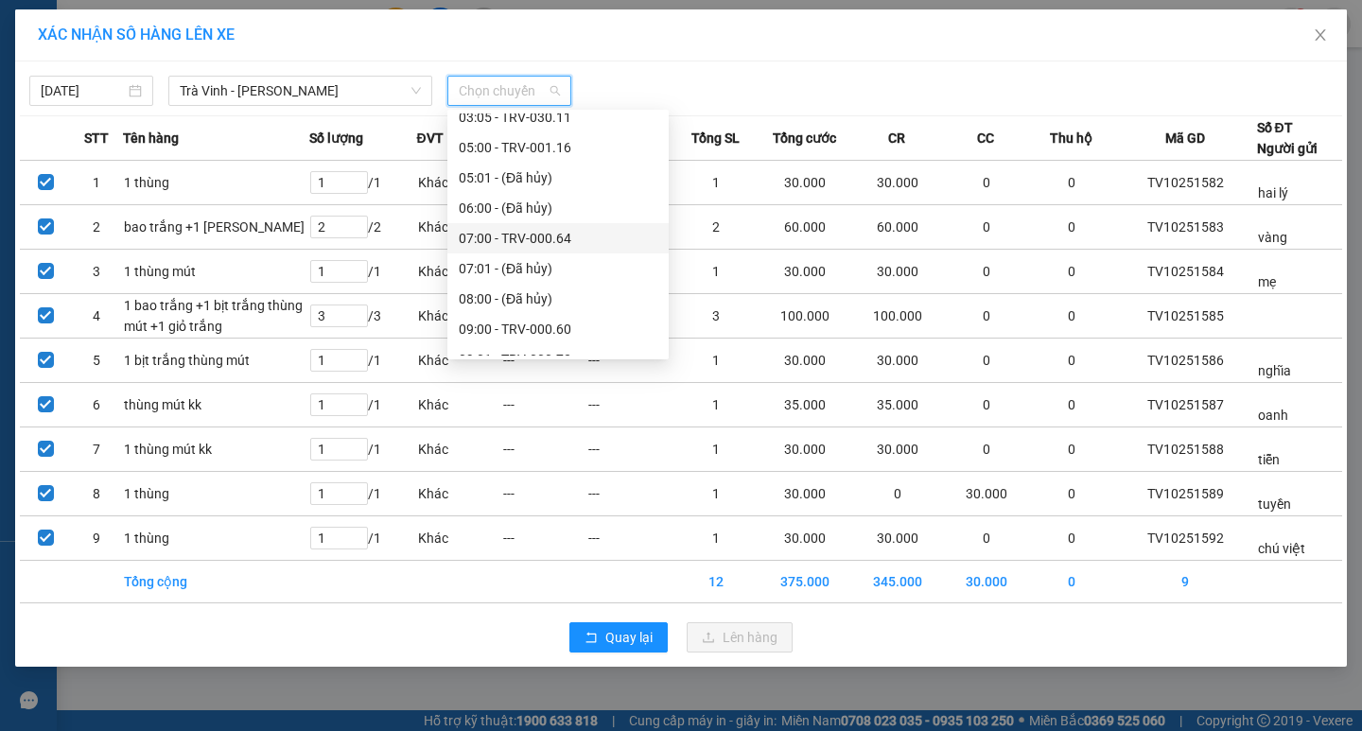
scroll to position [189, 0]
click at [514, 292] on div "09:00 - TRV-000.60" at bounding box center [558, 302] width 199 height 21
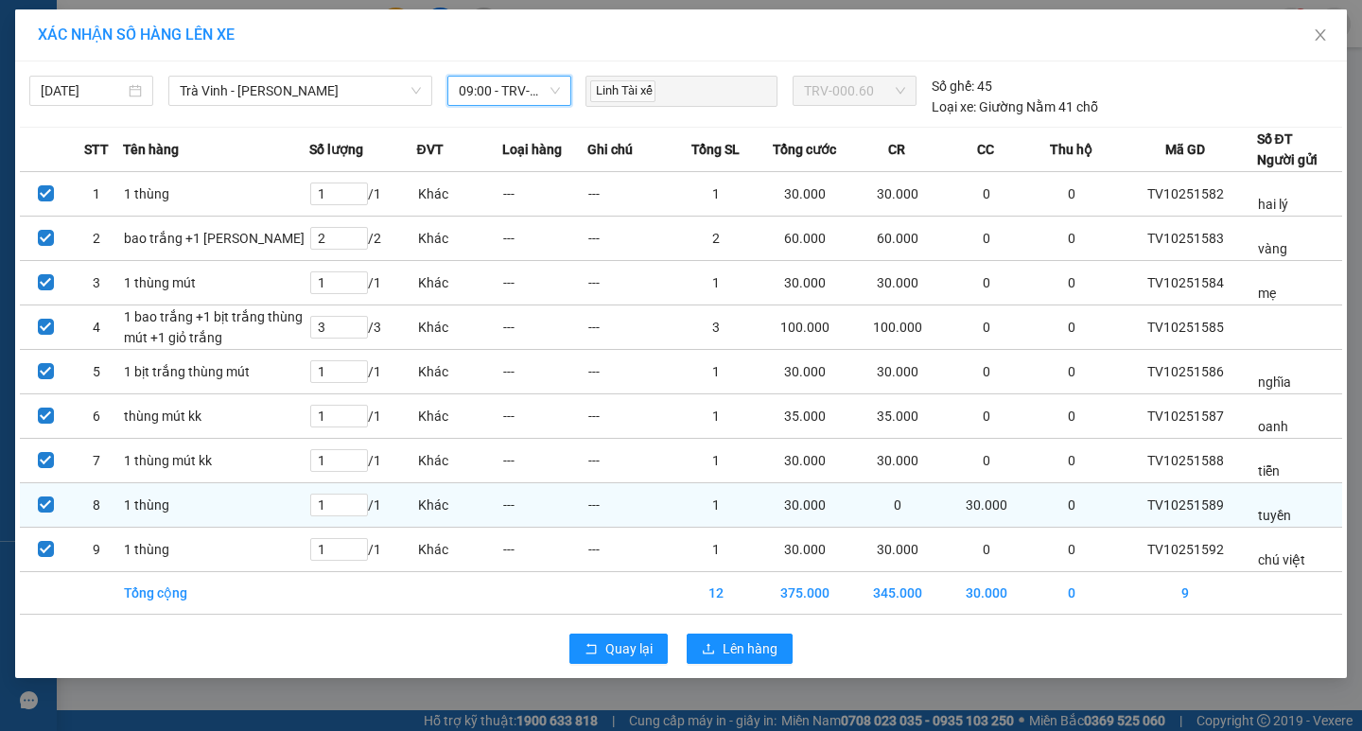
scroll to position [11, 0]
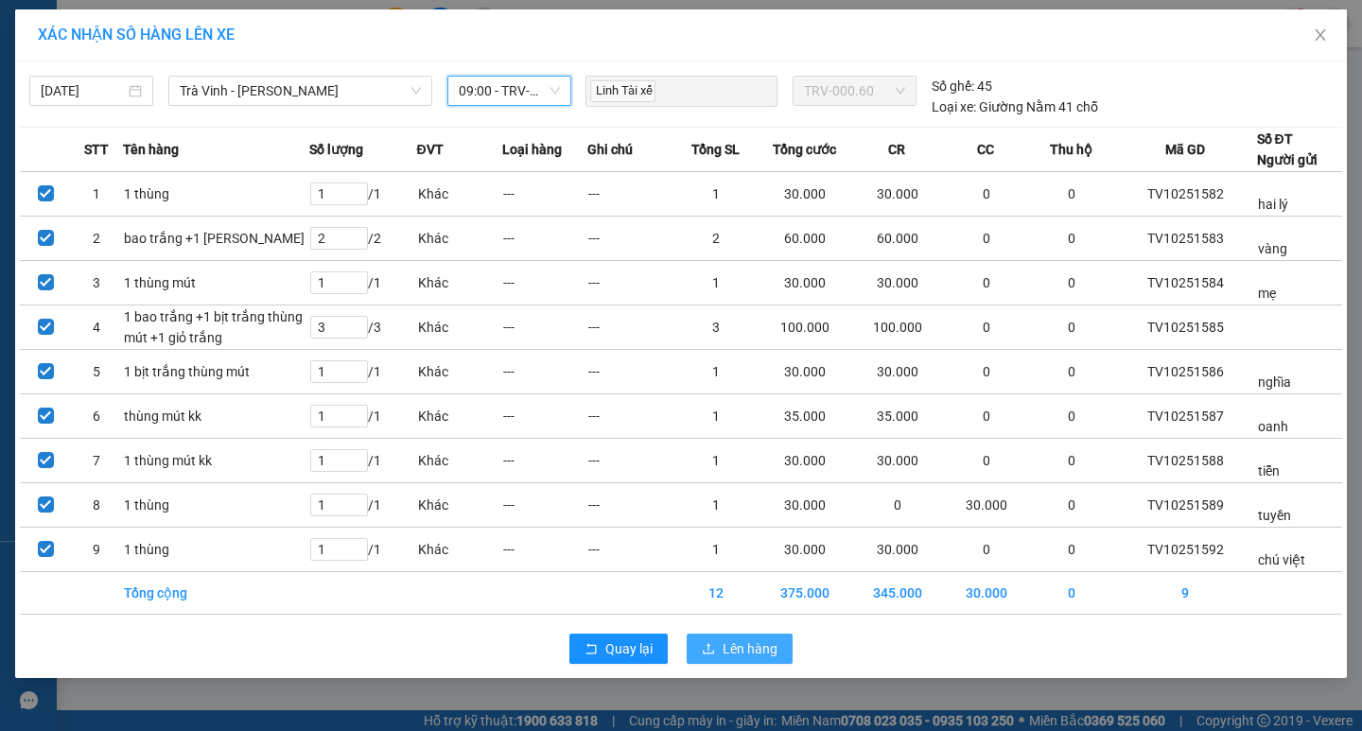
click at [768, 659] on span "Lên hàng" at bounding box center [749, 648] width 55 height 21
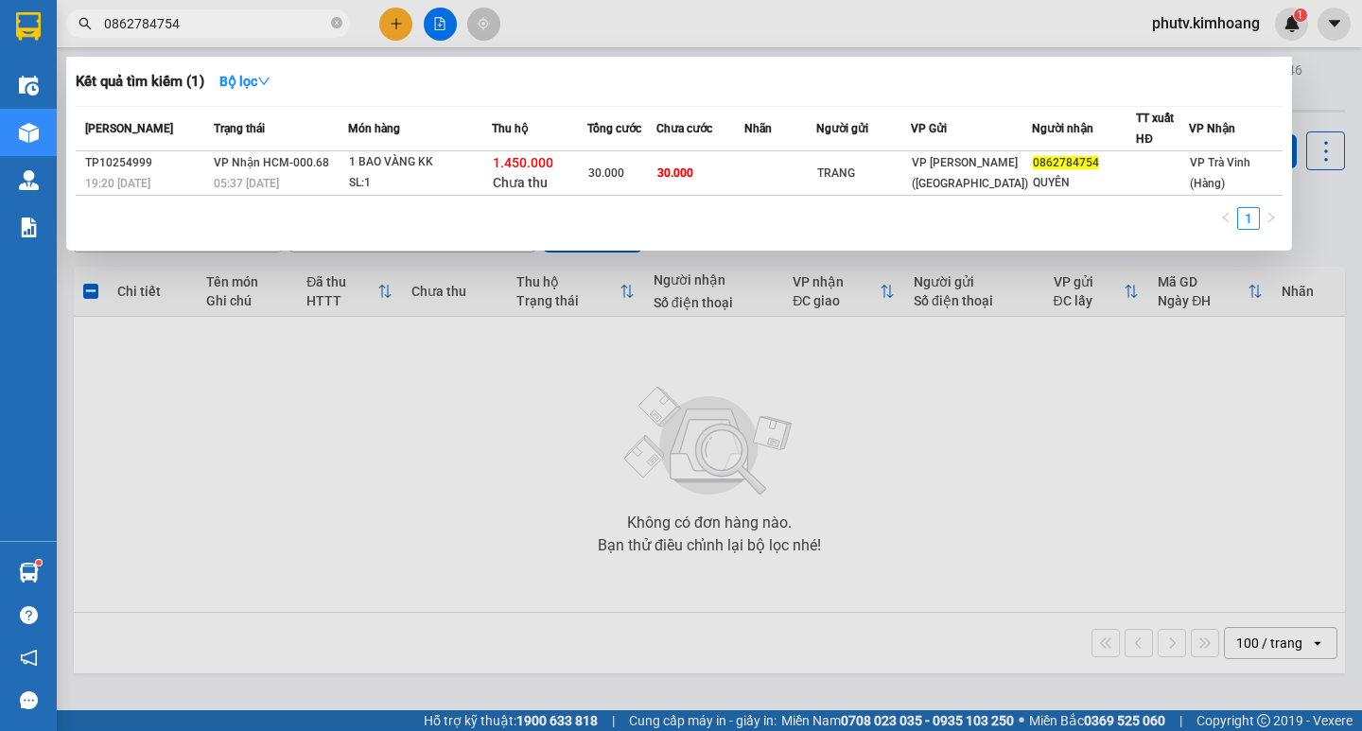
click at [225, 27] on input "0862784754" at bounding box center [215, 23] width 223 height 21
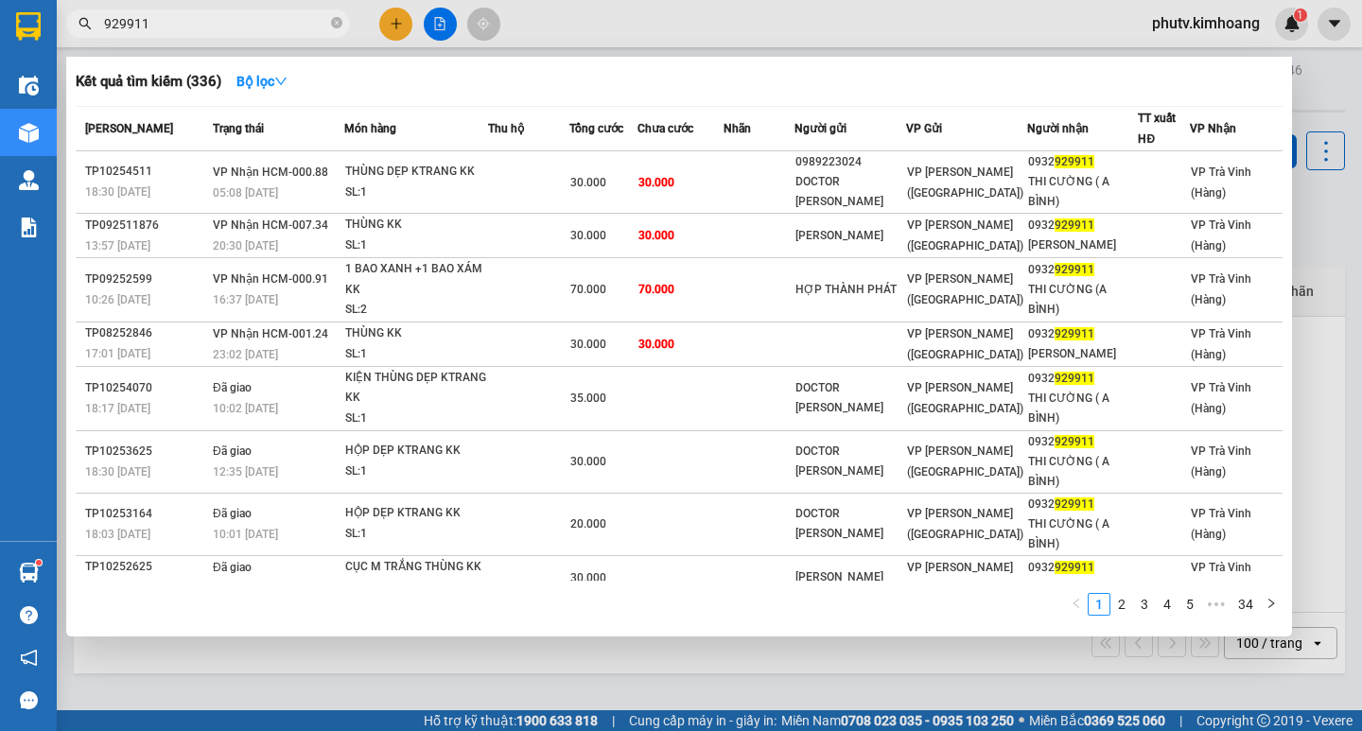
click at [261, 33] on input "929911" at bounding box center [215, 23] width 223 height 21
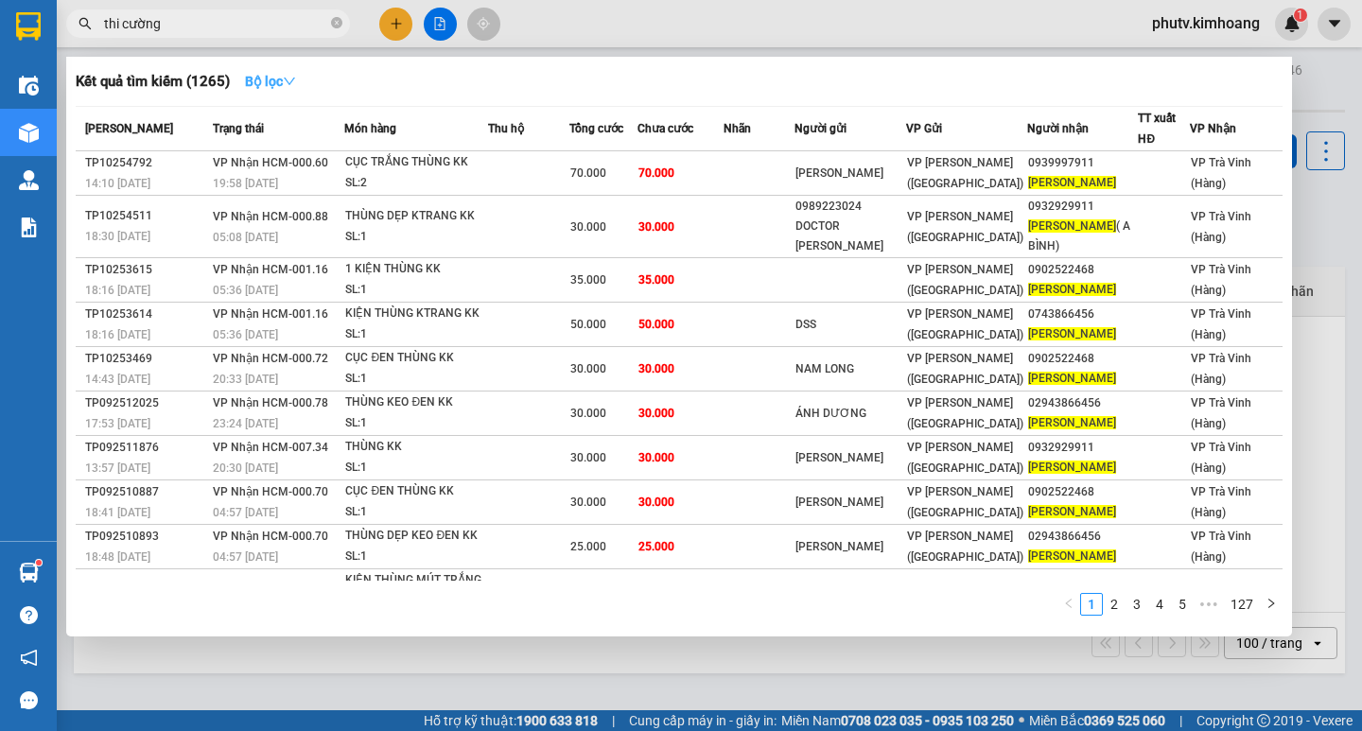
type input "thi cường"
click at [291, 77] on icon "down" at bounding box center [289, 81] width 13 height 13
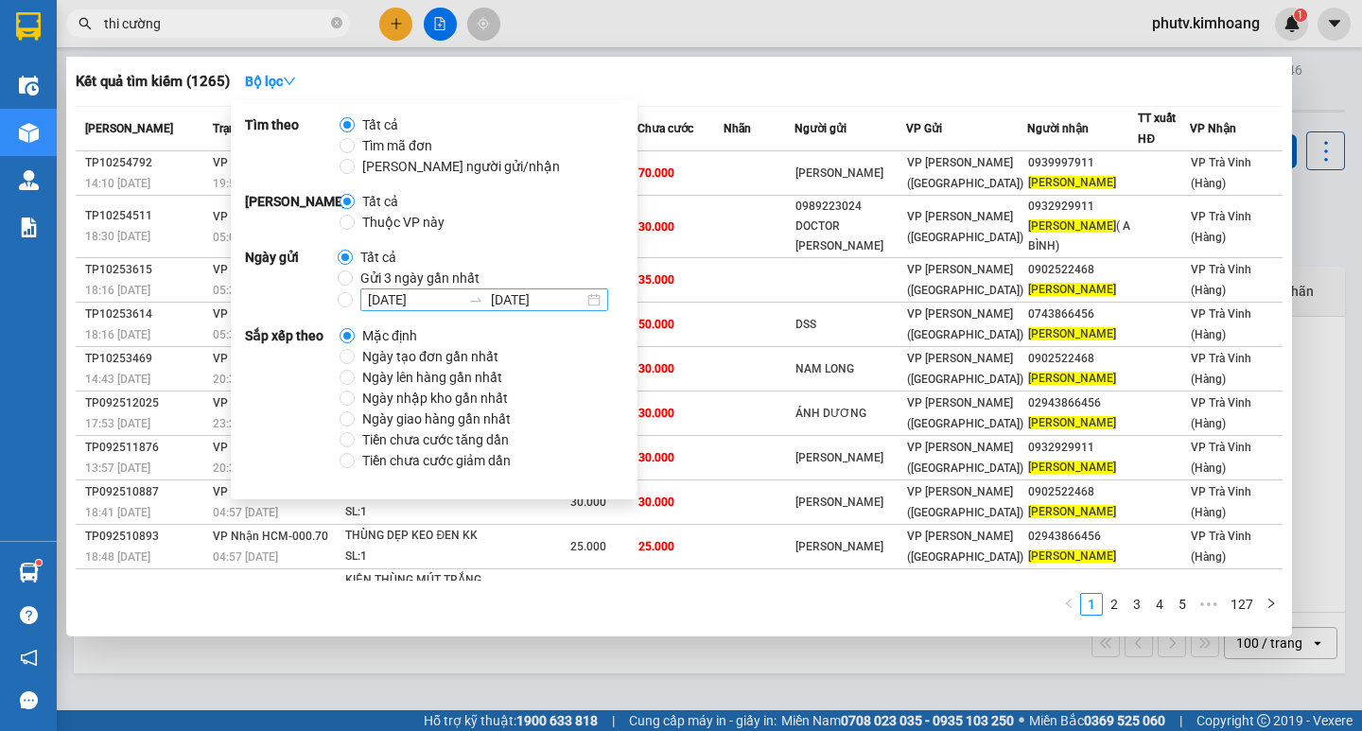
click at [368, 296] on input "12/10/2025" at bounding box center [414, 299] width 93 height 21
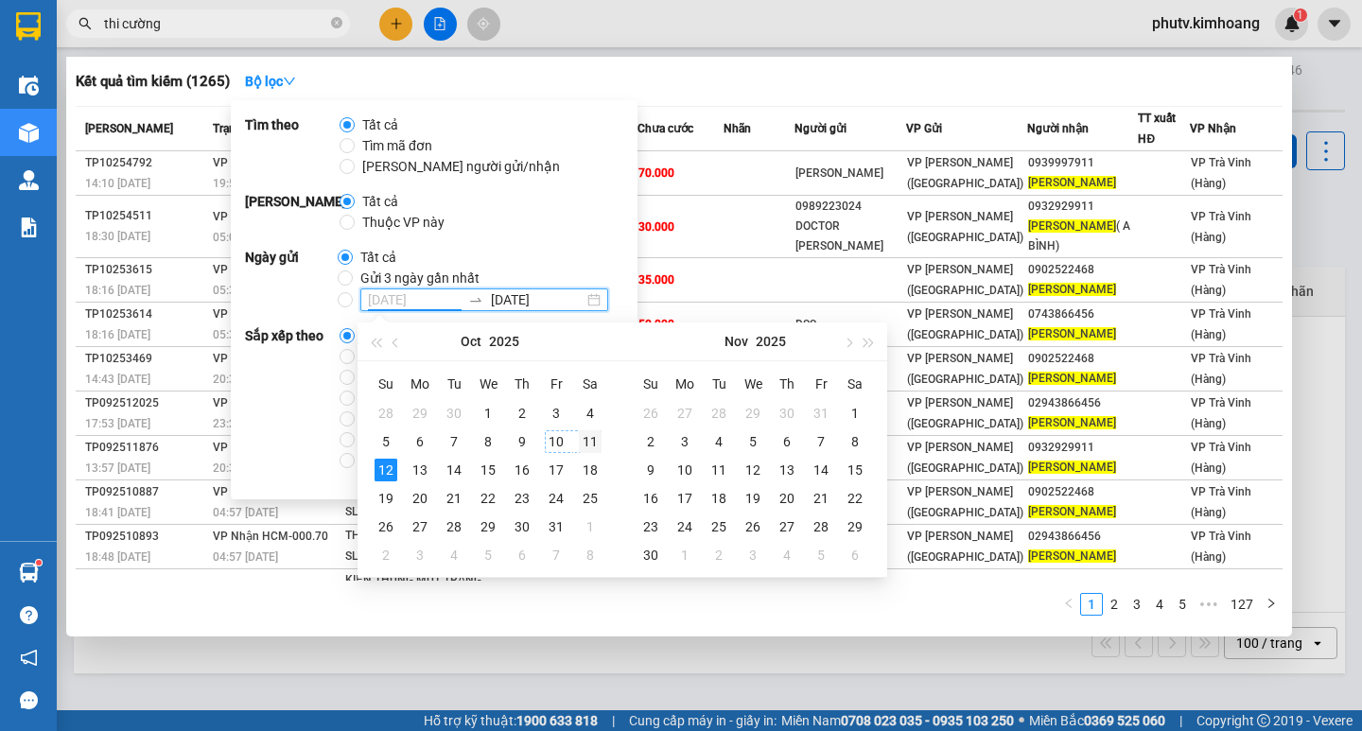
type input "11/10/2025"
click at [585, 439] on div "11" at bounding box center [590, 441] width 23 height 23
type input "11/10/2025"
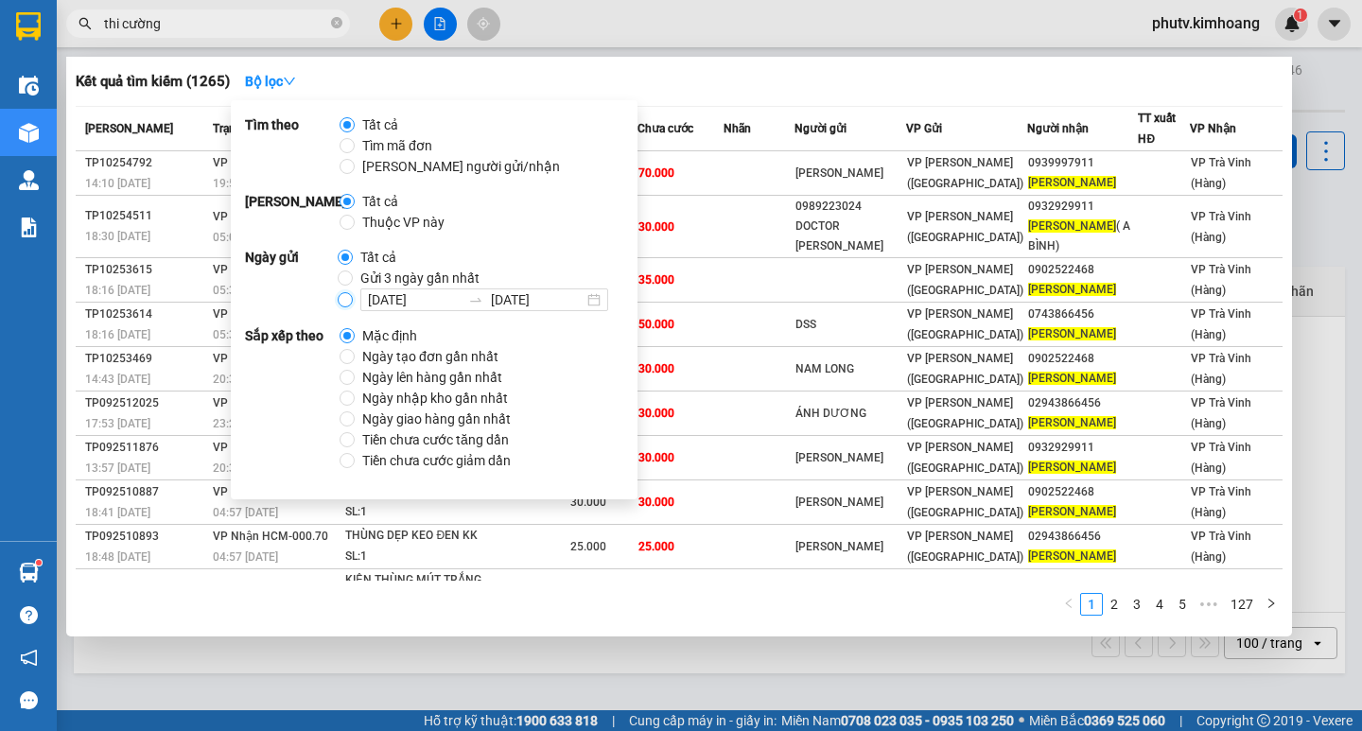
click at [338, 300] on input "11/10/2025 11/10/2025" at bounding box center [345, 299] width 15 height 15
radio input "true"
radio input "false"
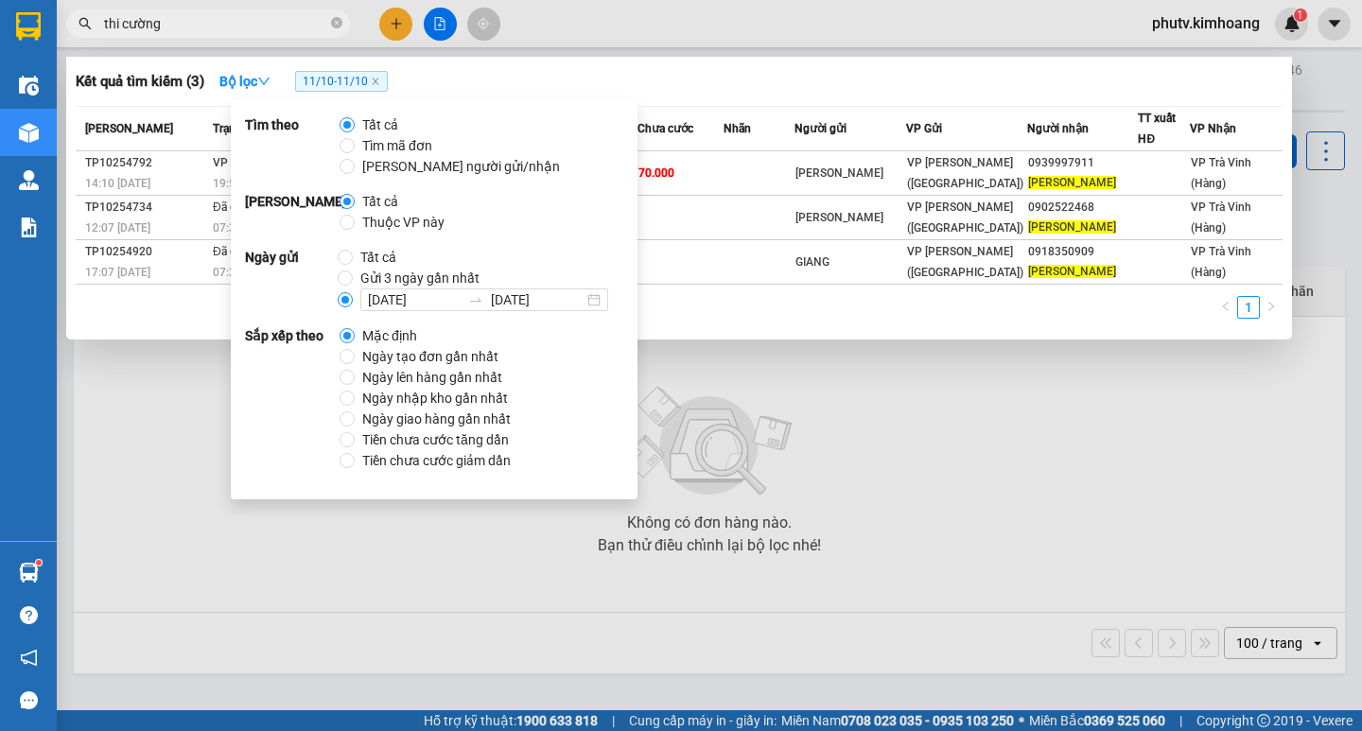
click at [924, 444] on div at bounding box center [681, 365] width 1362 height 731
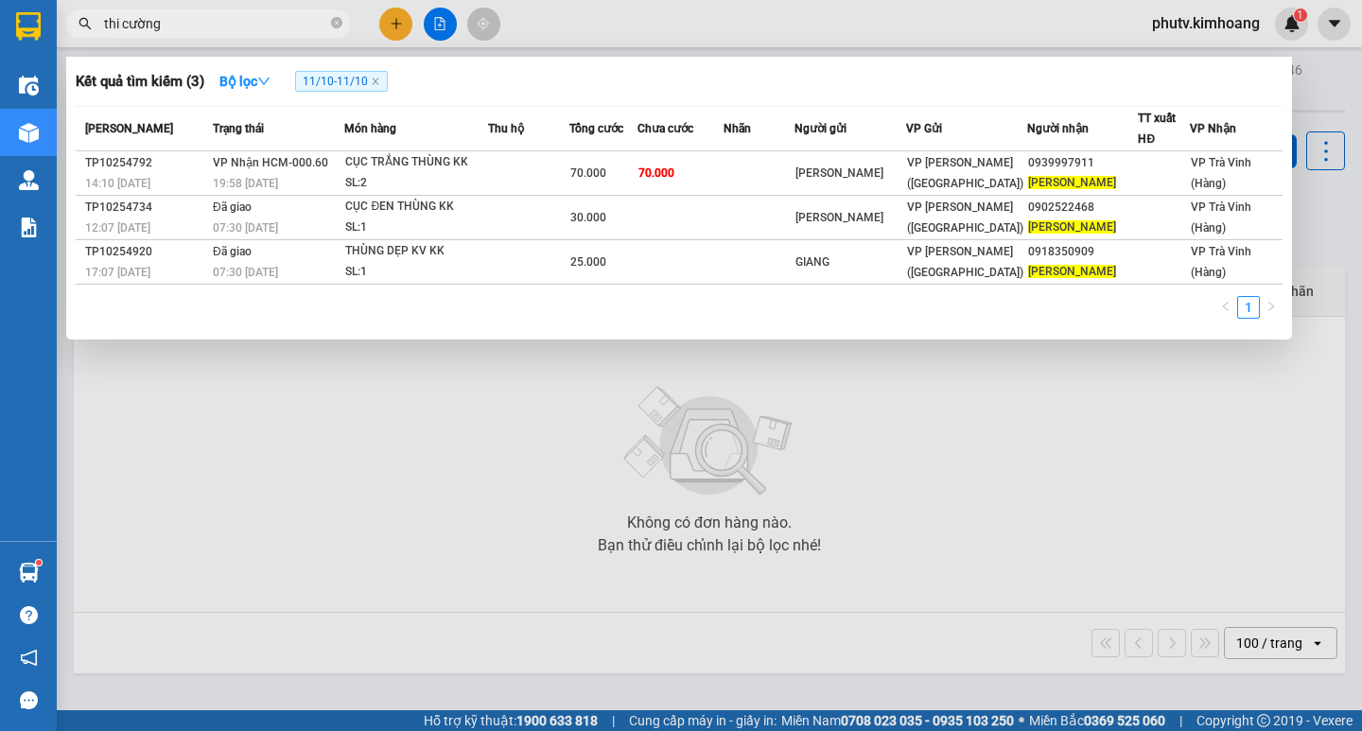
click at [291, 26] on input "thi cường" at bounding box center [215, 23] width 223 height 21
click at [195, 24] on input "thi cường" at bounding box center [215, 23] width 223 height 21
click at [375, 81] on icon "close" at bounding box center [375, 81] width 9 height 9
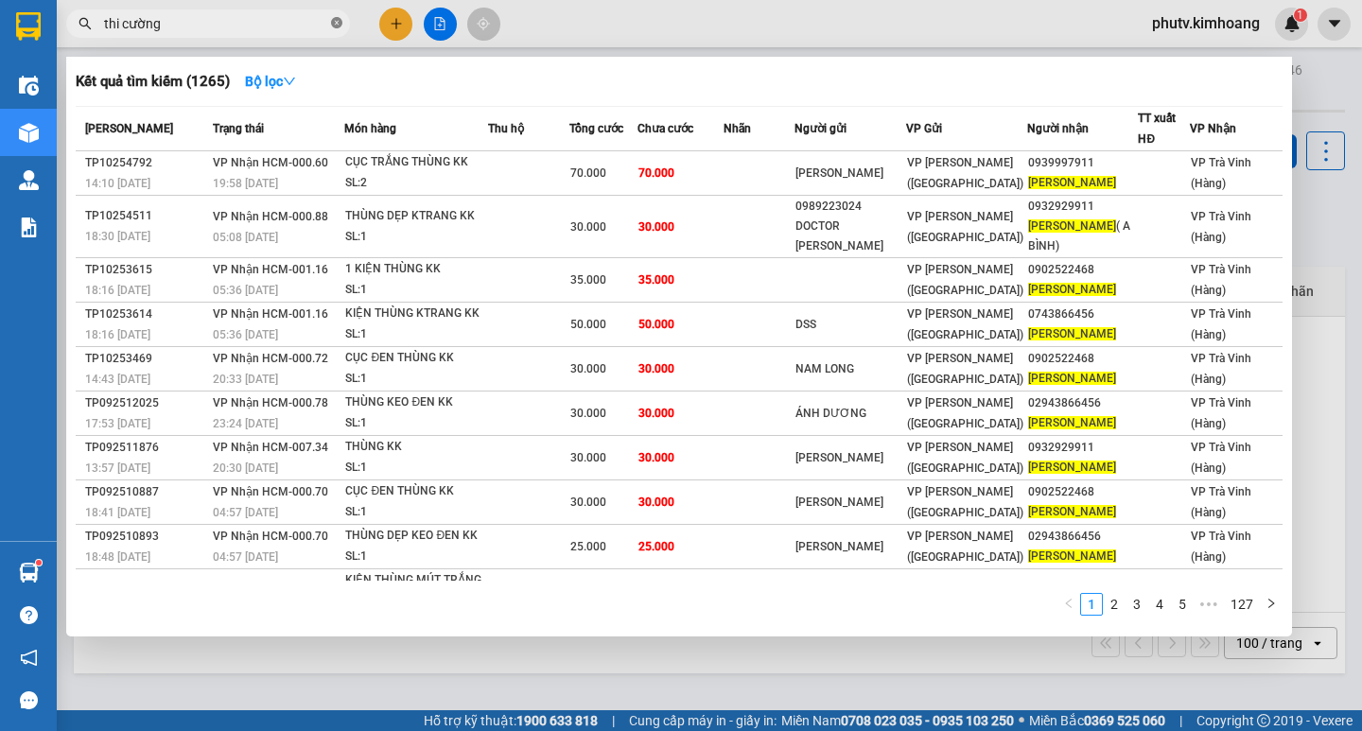
click at [337, 21] on icon "close-circle" at bounding box center [336, 22] width 11 height 11
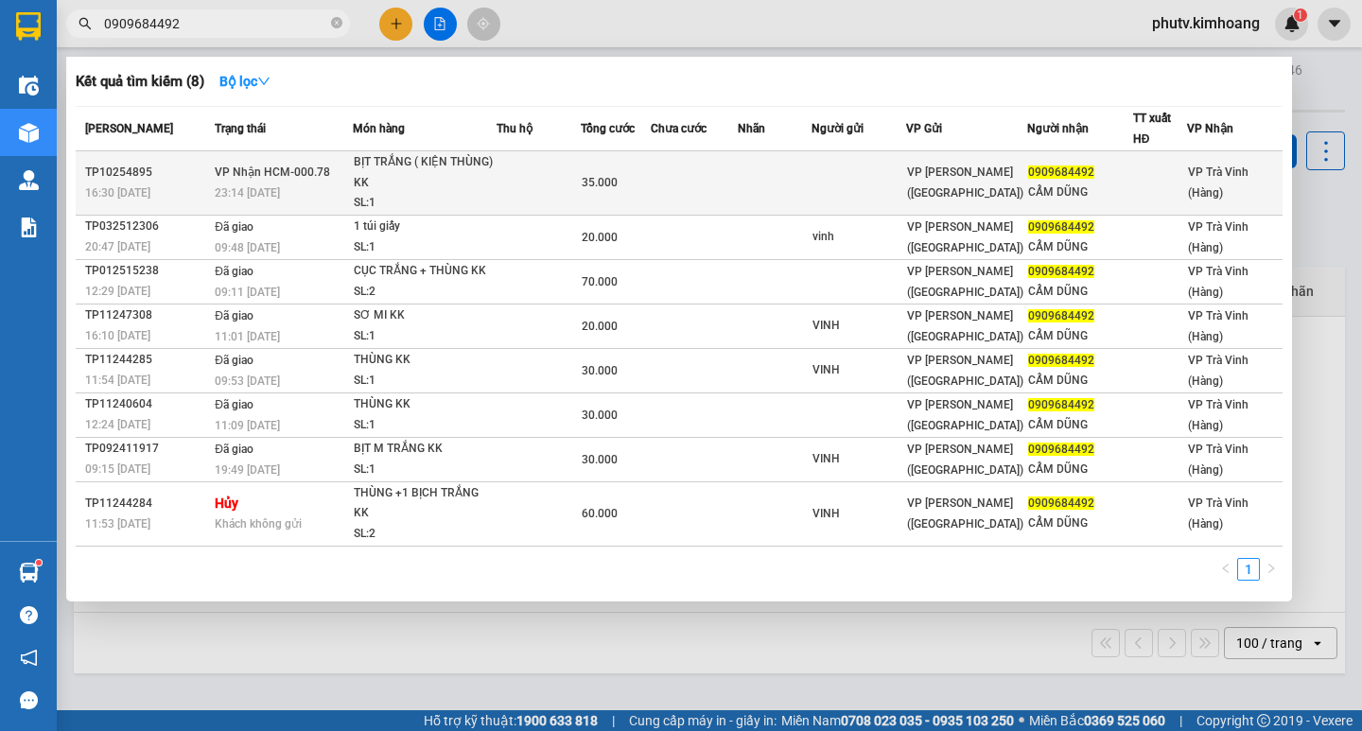
type input "0909684492"
click at [617, 188] on span "35.000" at bounding box center [600, 182] width 36 height 13
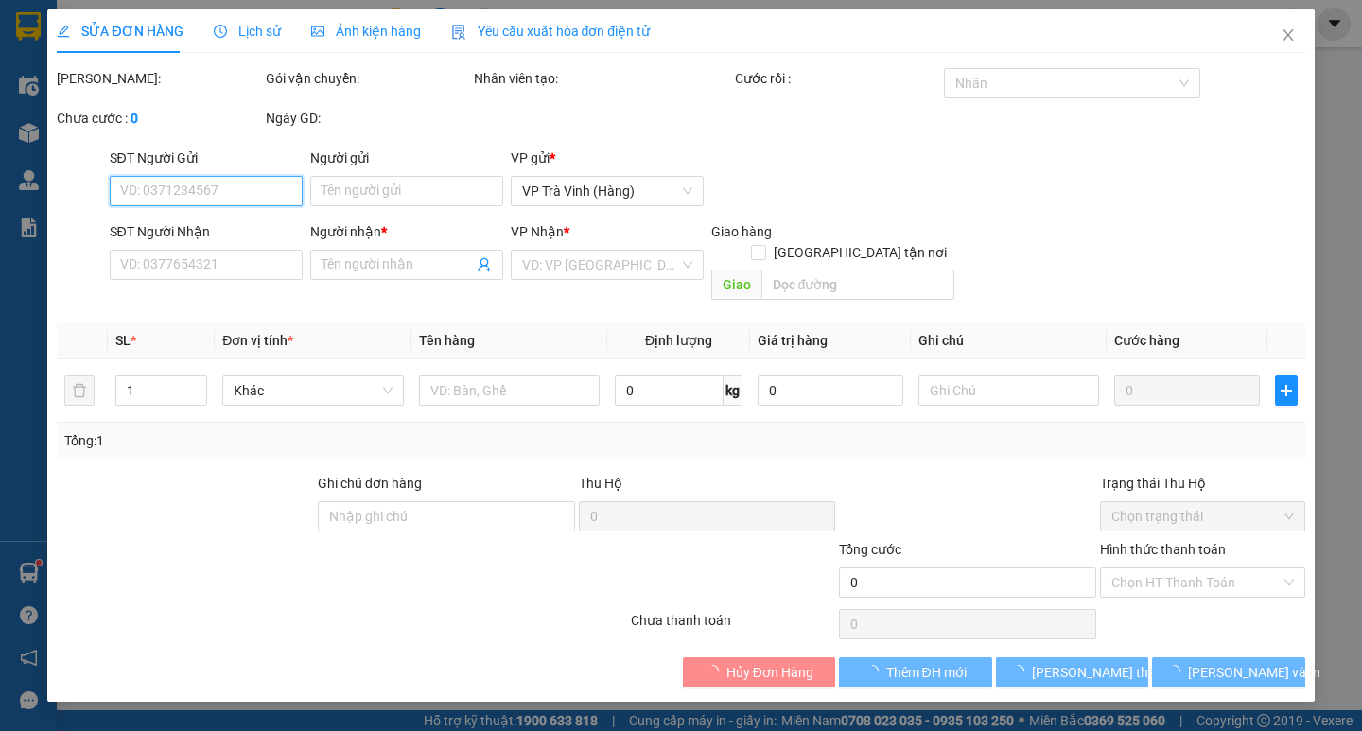
type input "0909684492"
type input "CẨM DŨNG"
type input "35.000"
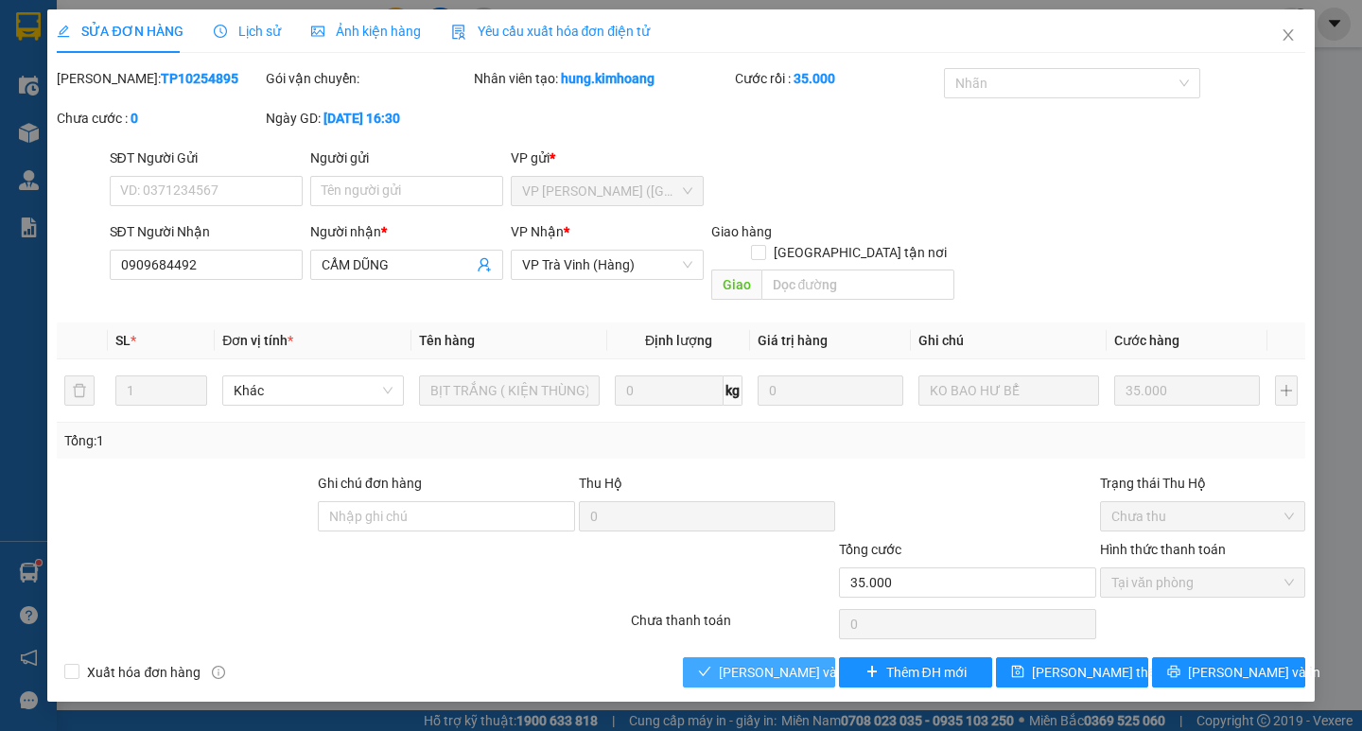
drag, startPoint x: 753, startPoint y: 653, endPoint x: 763, endPoint y: 654, distance: 10.4
click at [754, 662] on span "Lưu và Giao hàng" at bounding box center [810, 672] width 182 height 21
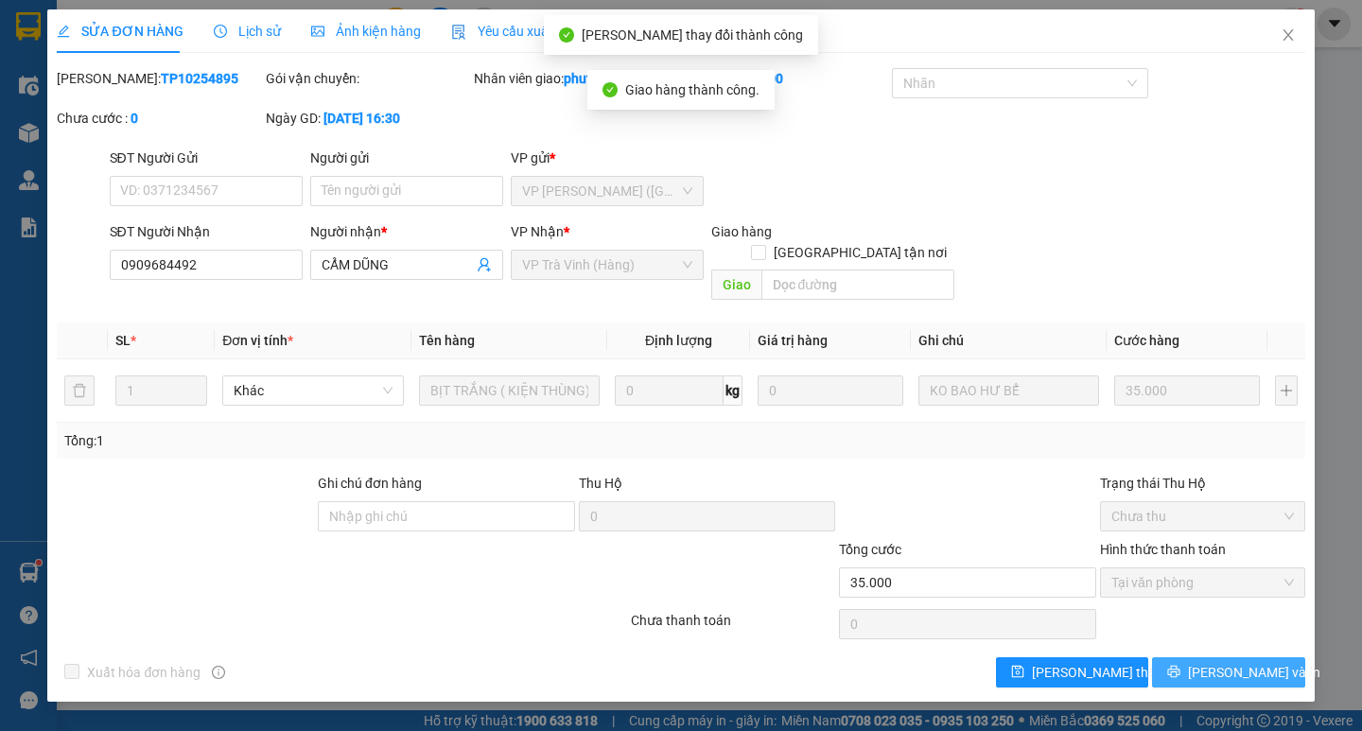
click at [1232, 657] on button "Lưu và In" at bounding box center [1228, 672] width 152 height 30
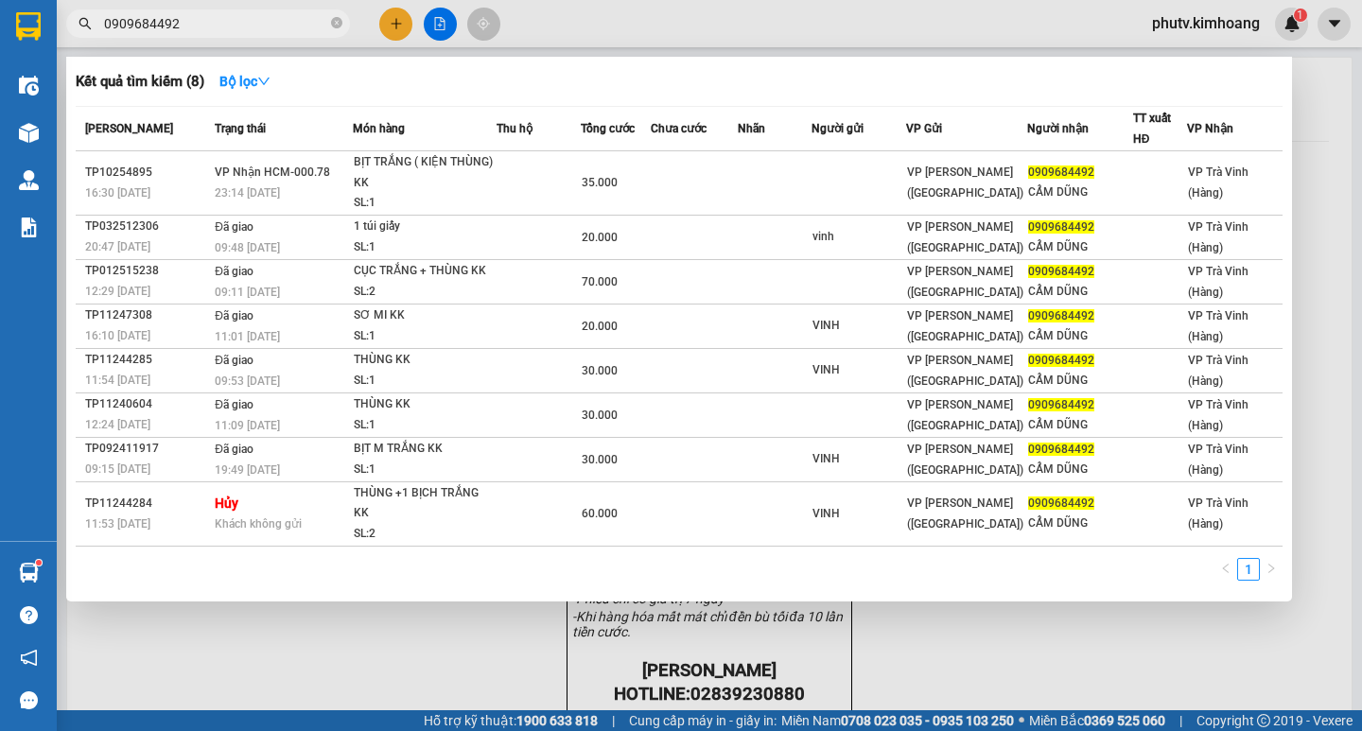
click at [194, 22] on input "0909684492" at bounding box center [215, 23] width 223 height 21
click at [193, 23] on input "0909684492" at bounding box center [215, 23] width 223 height 21
click at [192, 24] on input "0909684492" at bounding box center [215, 23] width 223 height 21
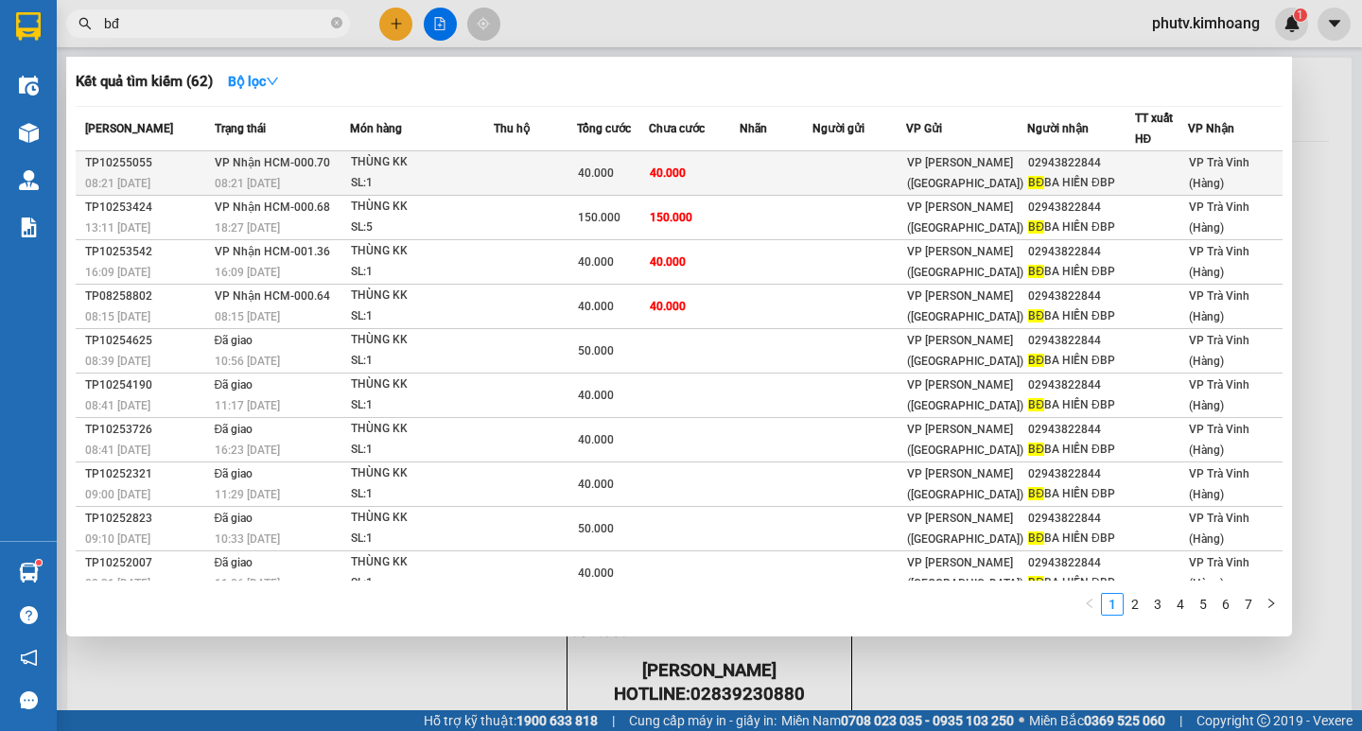
type input "bđ"
click at [384, 178] on div "SL: 1" at bounding box center [422, 183] width 142 height 21
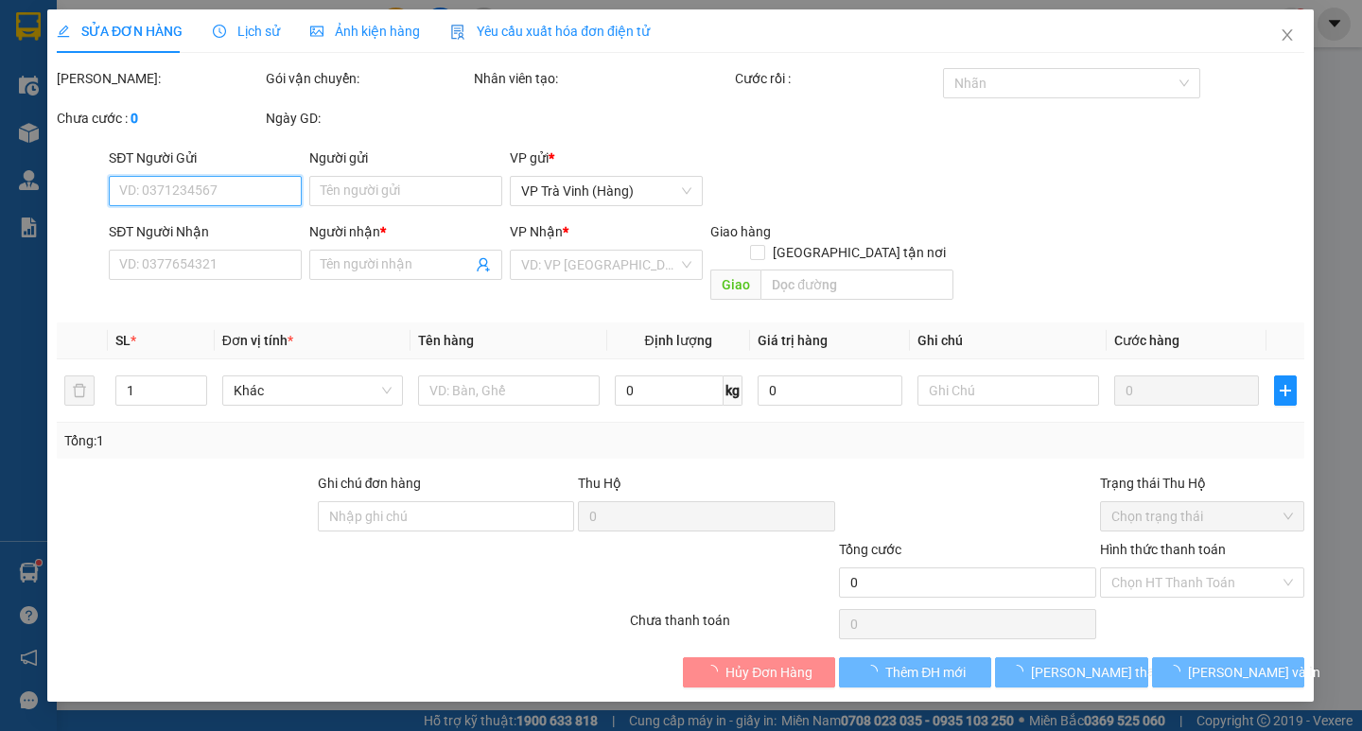
type input "02943822844"
type input "BĐ BA HIỀN ĐBP"
type input "40.000"
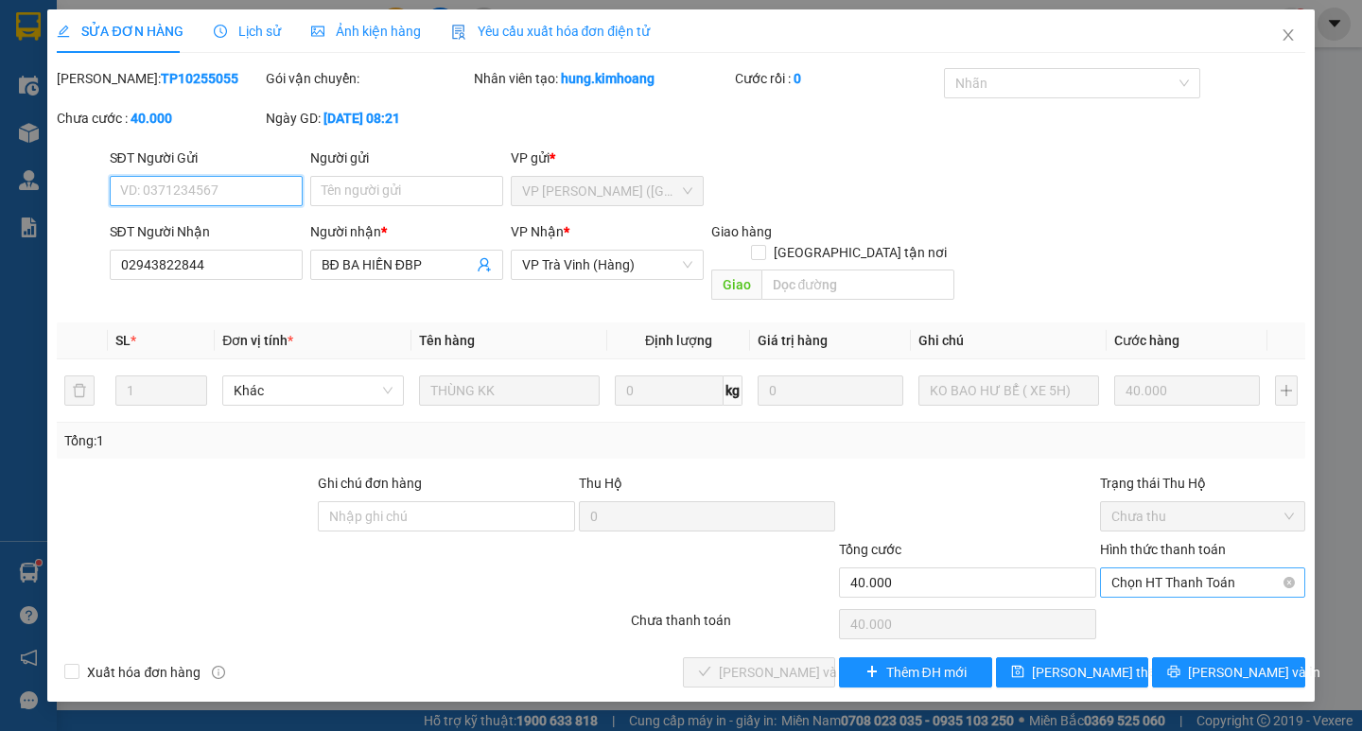
click at [1177, 568] on span "Chọn HT Thanh Toán" at bounding box center [1202, 582] width 182 height 28
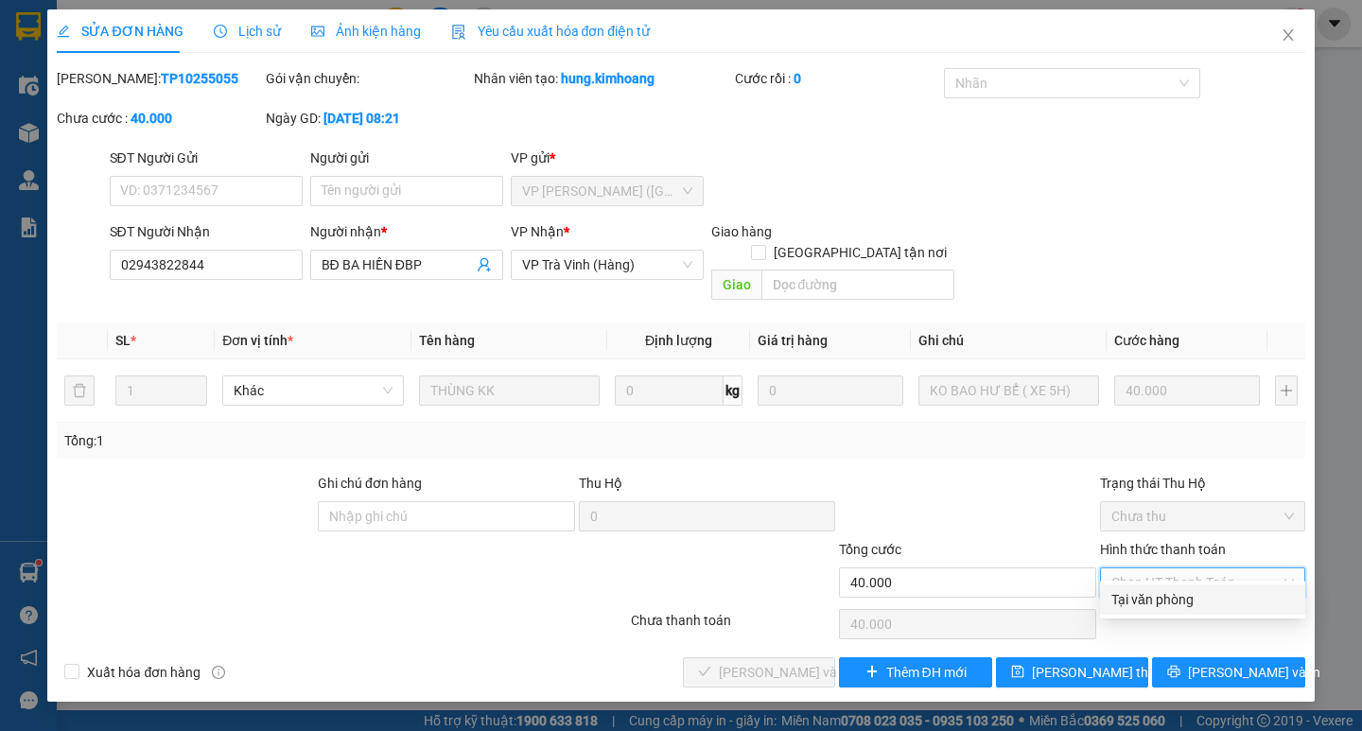
click at [1196, 591] on div "Tại văn phòng" at bounding box center [1202, 599] width 182 height 21
type input "0"
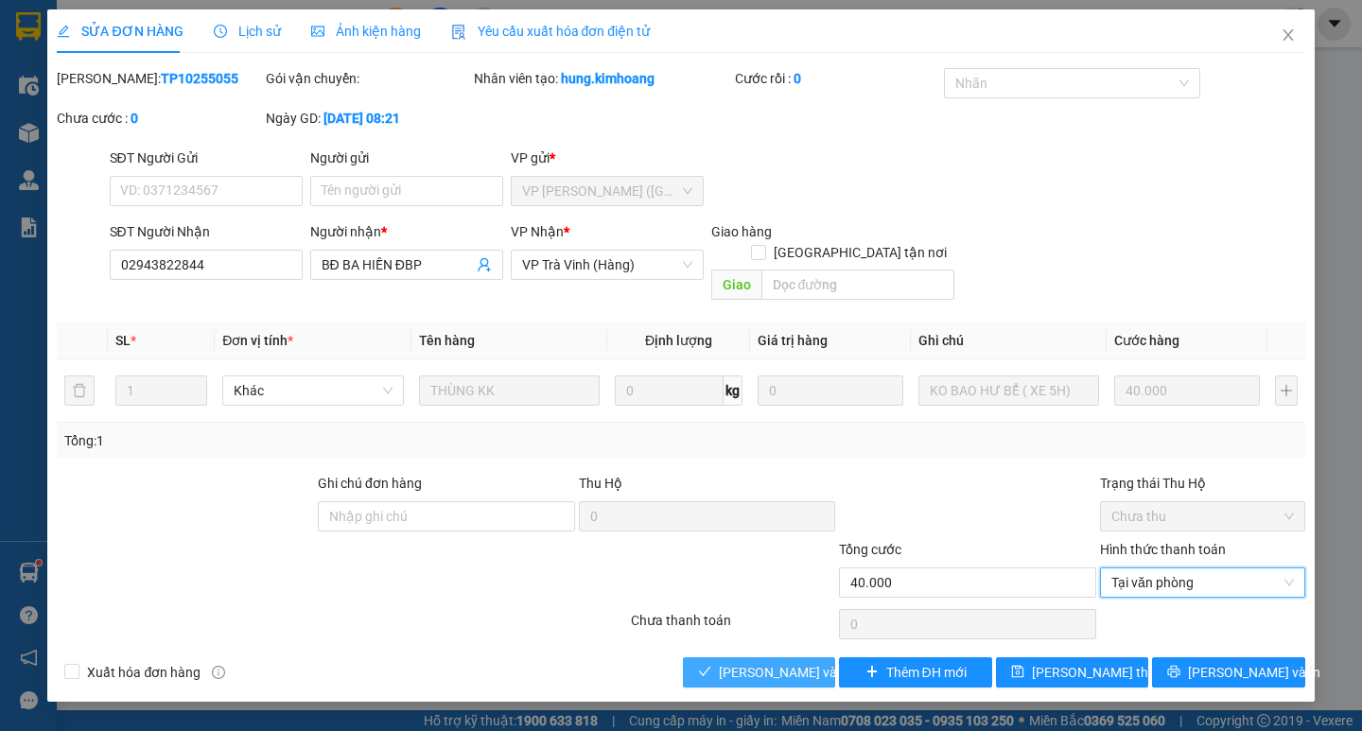
click at [800, 662] on span "Lưu và Giao hàng" at bounding box center [810, 672] width 182 height 21
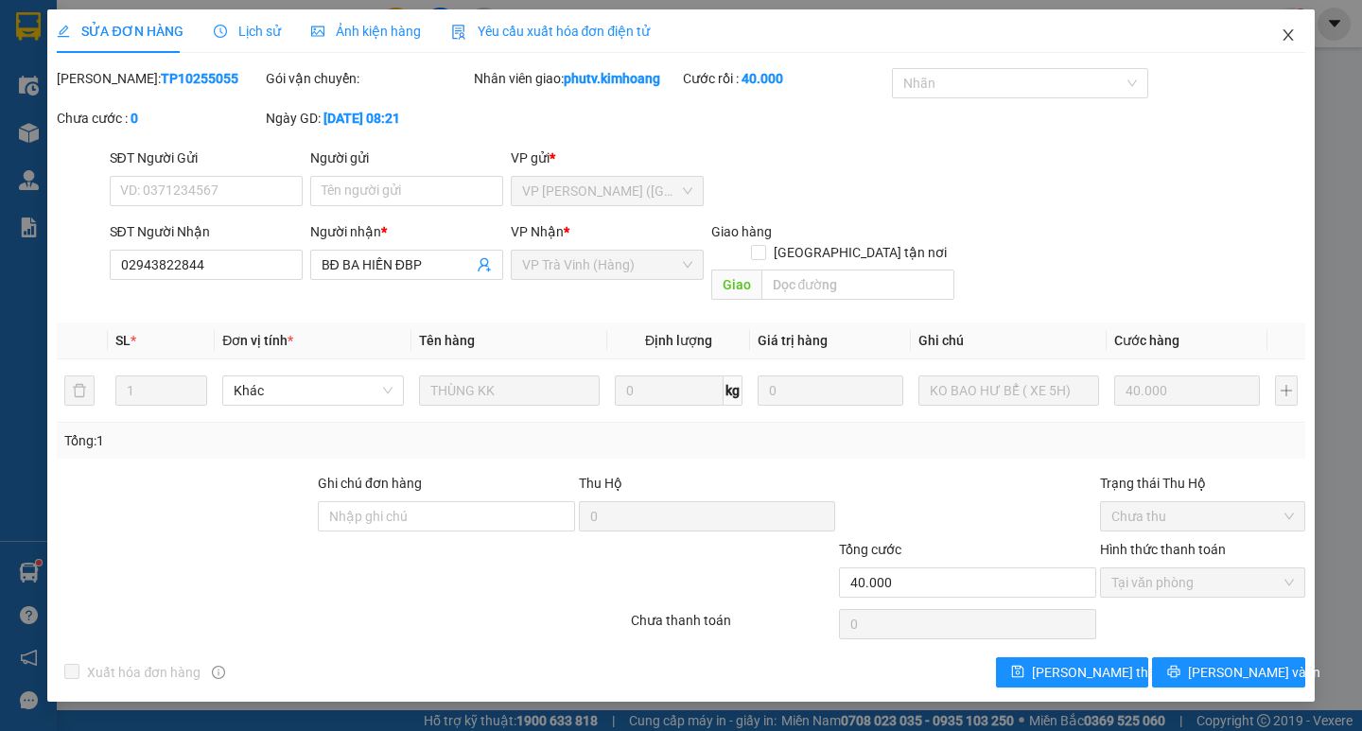
click at [1283, 31] on icon "close" at bounding box center [1287, 34] width 15 height 15
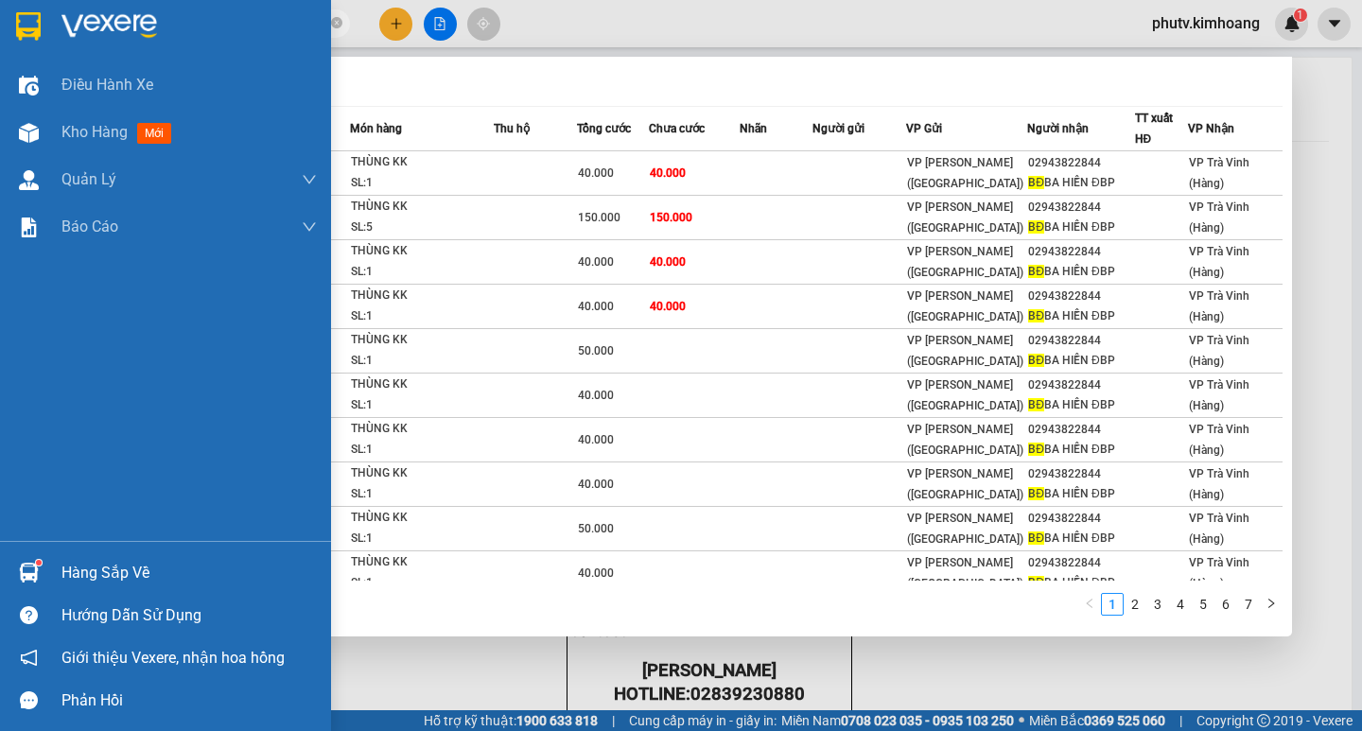
drag, startPoint x: 182, startPoint y: 22, endPoint x: 0, endPoint y: 26, distance: 181.6
click at [0, 26] on section "Kết quả tìm kiếm ( 62 ) Bộ lọc Mã ĐH Trạng thái Món hàng Thu hộ Tổng cước Chưa …" at bounding box center [681, 365] width 1362 height 731
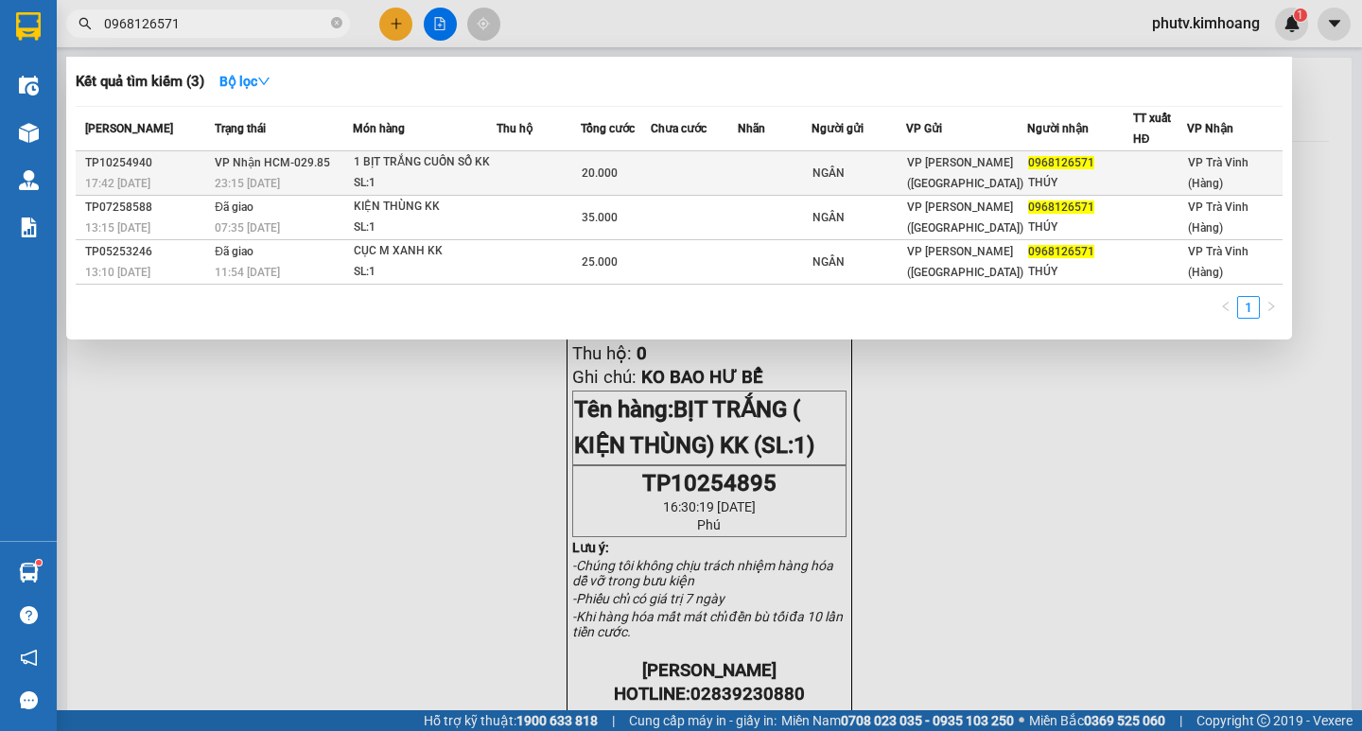
type input "0968126571"
click at [401, 172] on span "1 BỊT TRẮNG CUỐN SỔ KK SL: 1" at bounding box center [425, 172] width 142 height 41
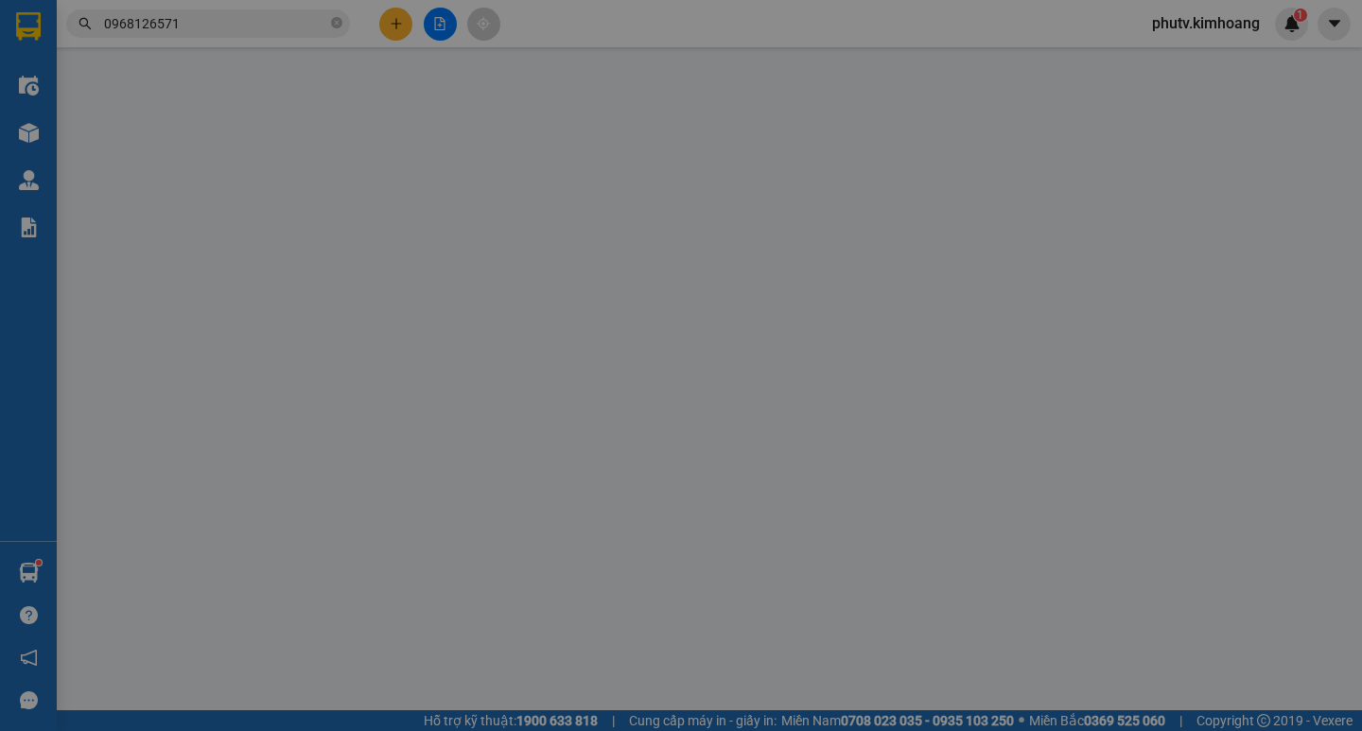
type input "NGÂN"
type input "0968126571"
type input "THÚY"
type input "20.000"
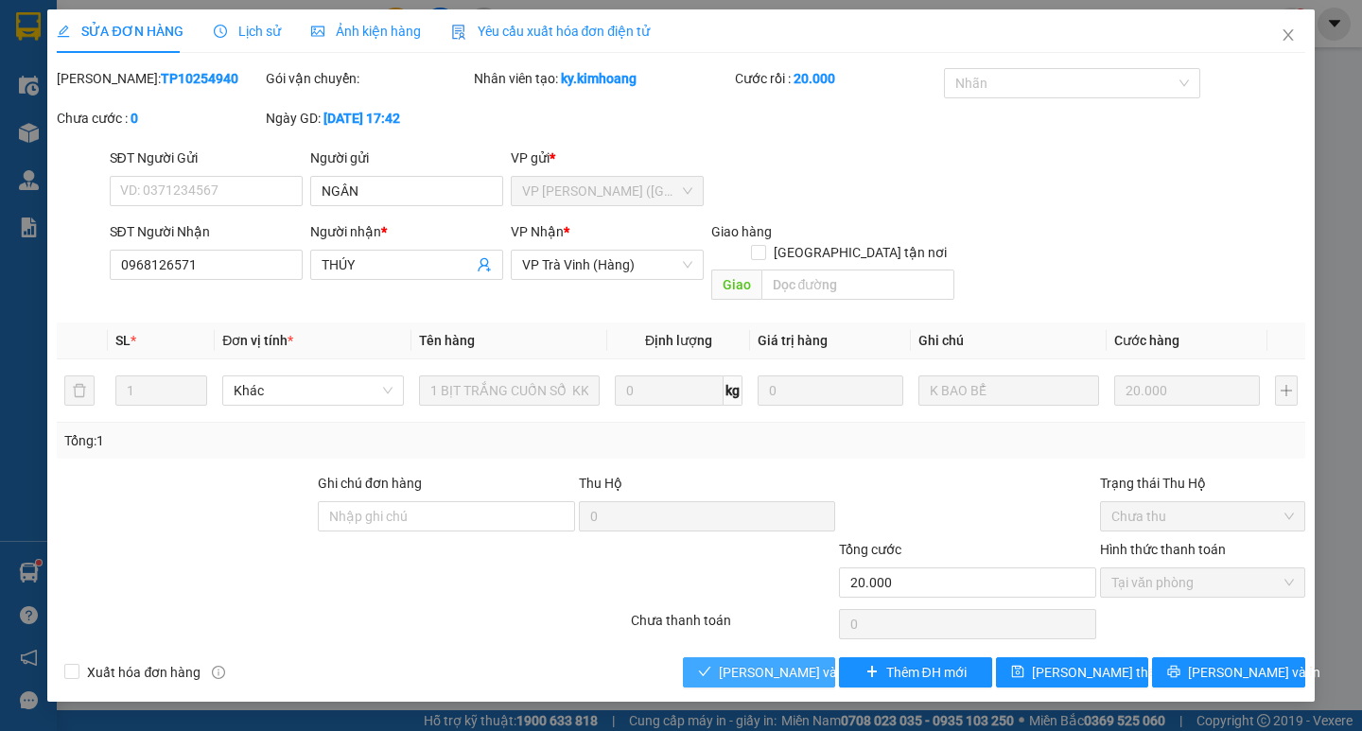
click at [733, 664] on button "Lưu và Giao hàng" at bounding box center [759, 672] width 152 height 30
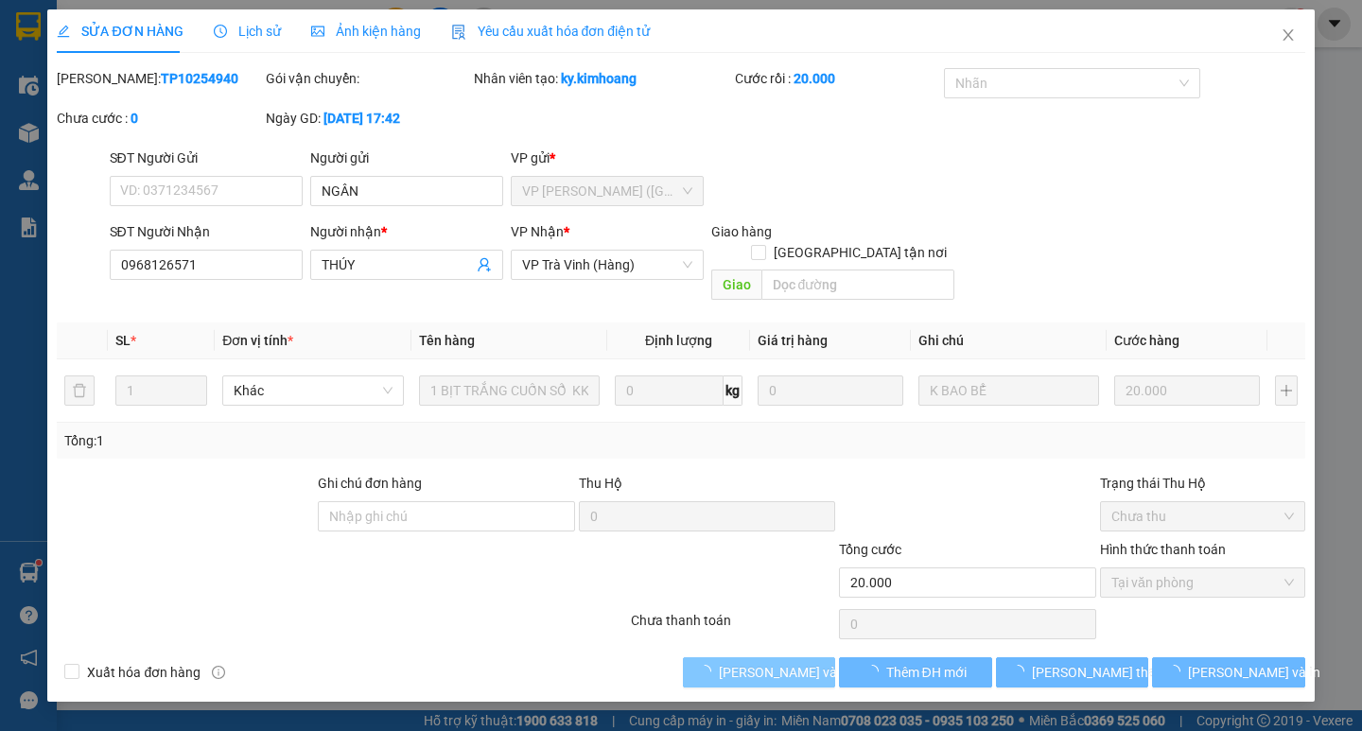
click at [729, 662] on span "Lưu và Giao hàng" at bounding box center [810, 672] width 182 height 21
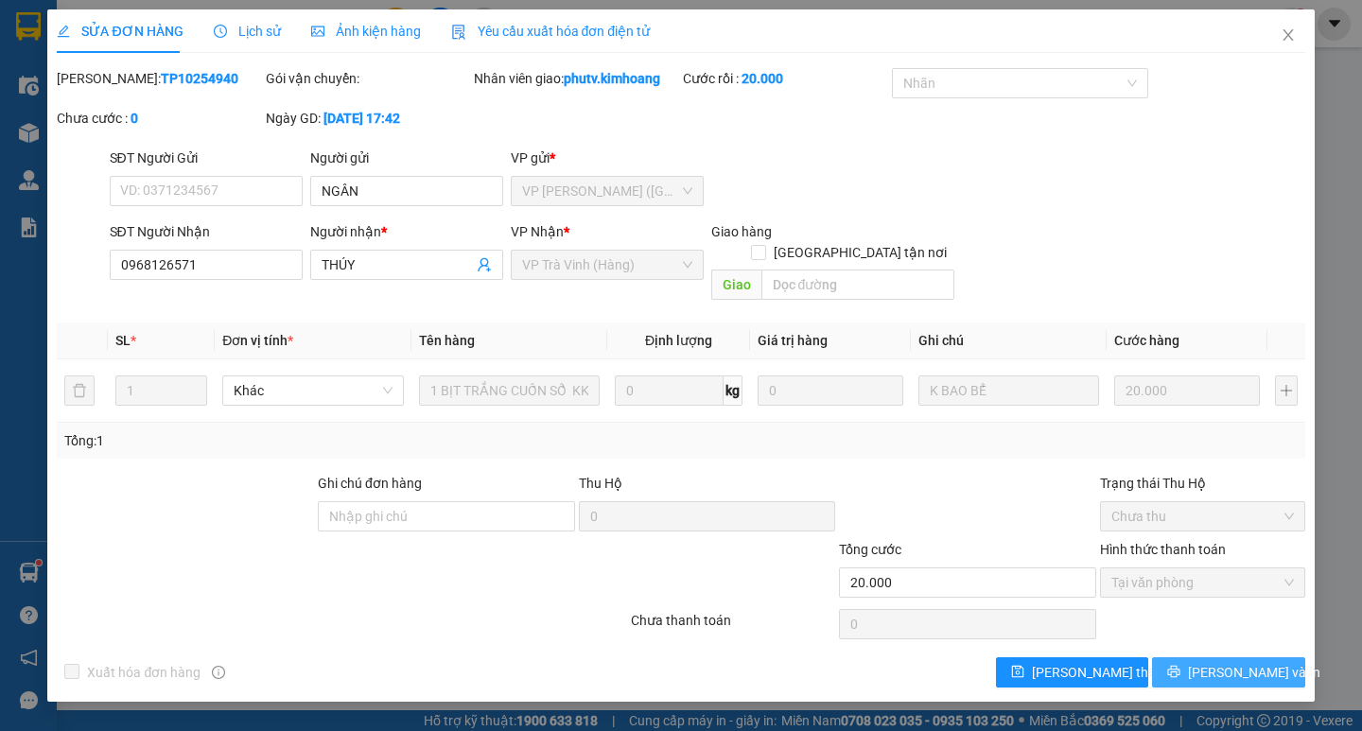
click at [1180, 665] on icon "printer" at bounding box center [1173, 671] width 13 height 13
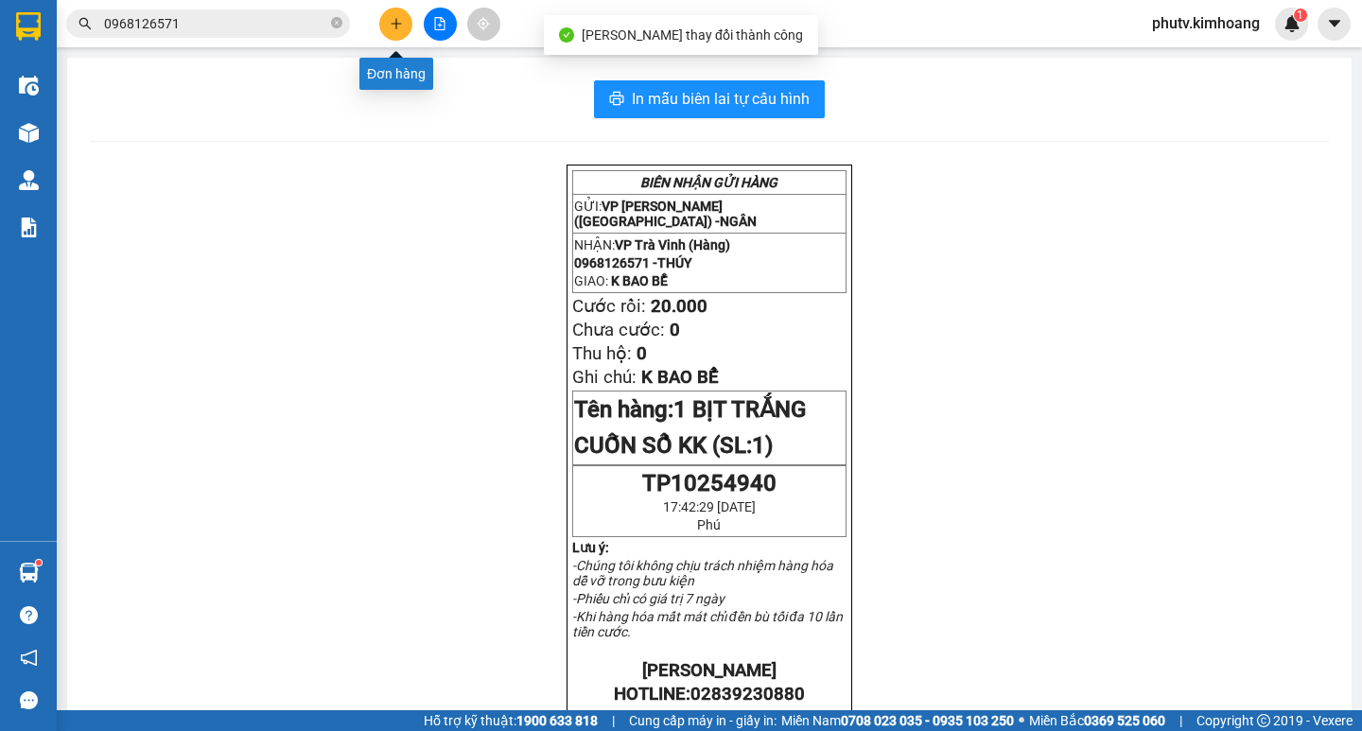
click at [397, 25] on icon "plus" at bounding box center [396, 23] width 13 height 13
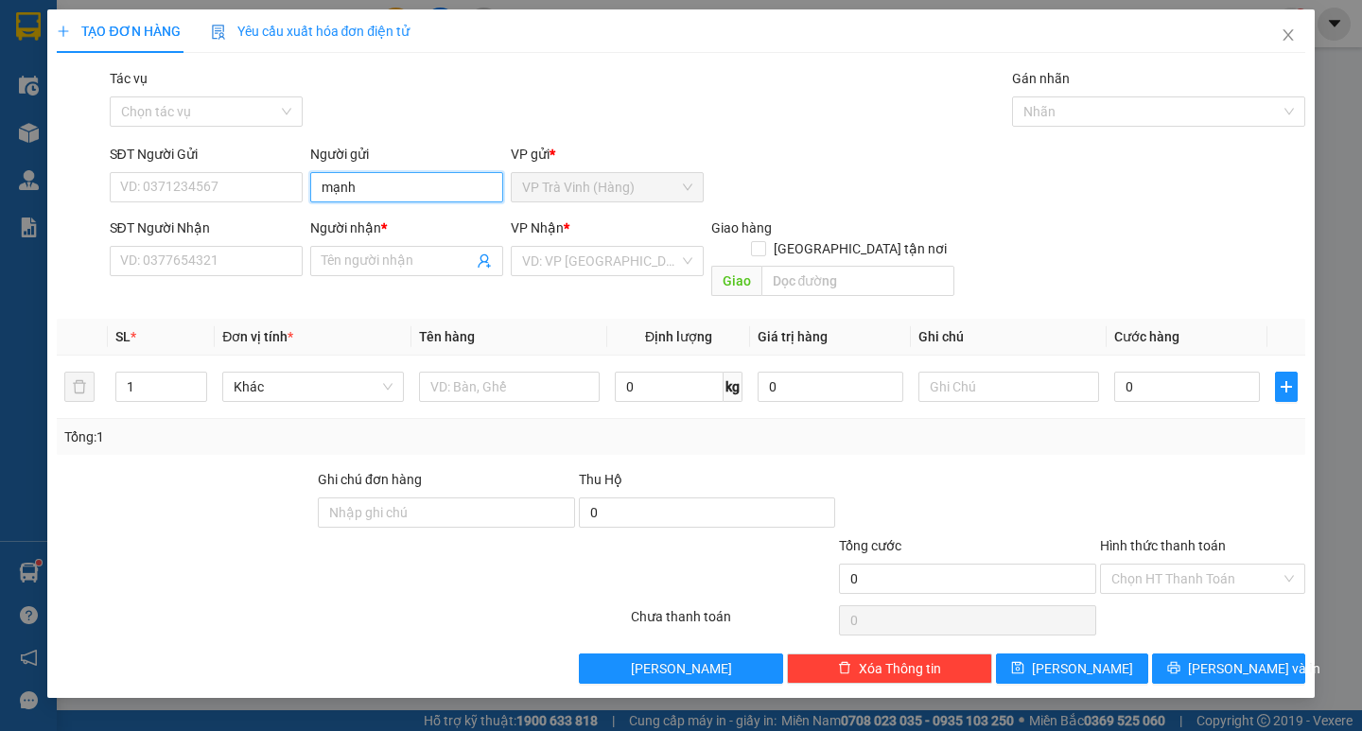
click at [375, 199] on input "mạnh" at bounding box center [406, 187] width 193 height 30
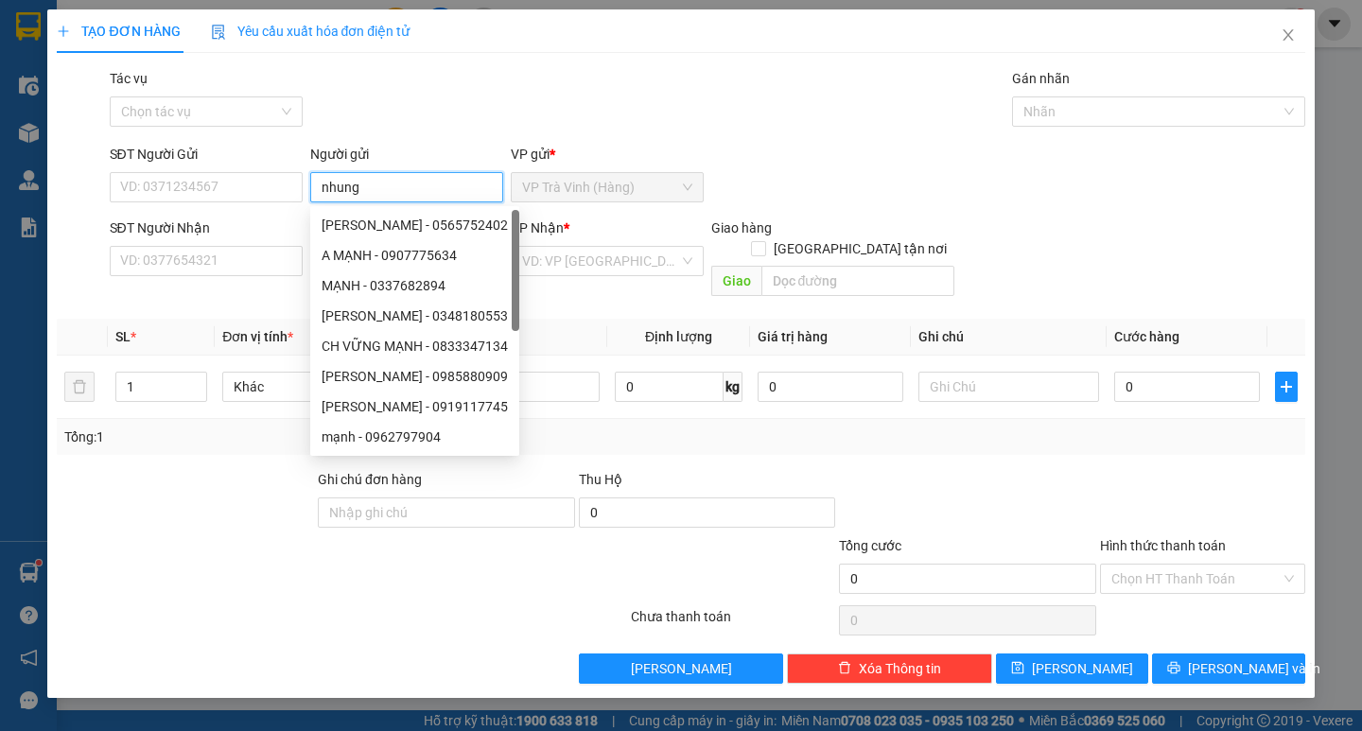
type input "nhung"
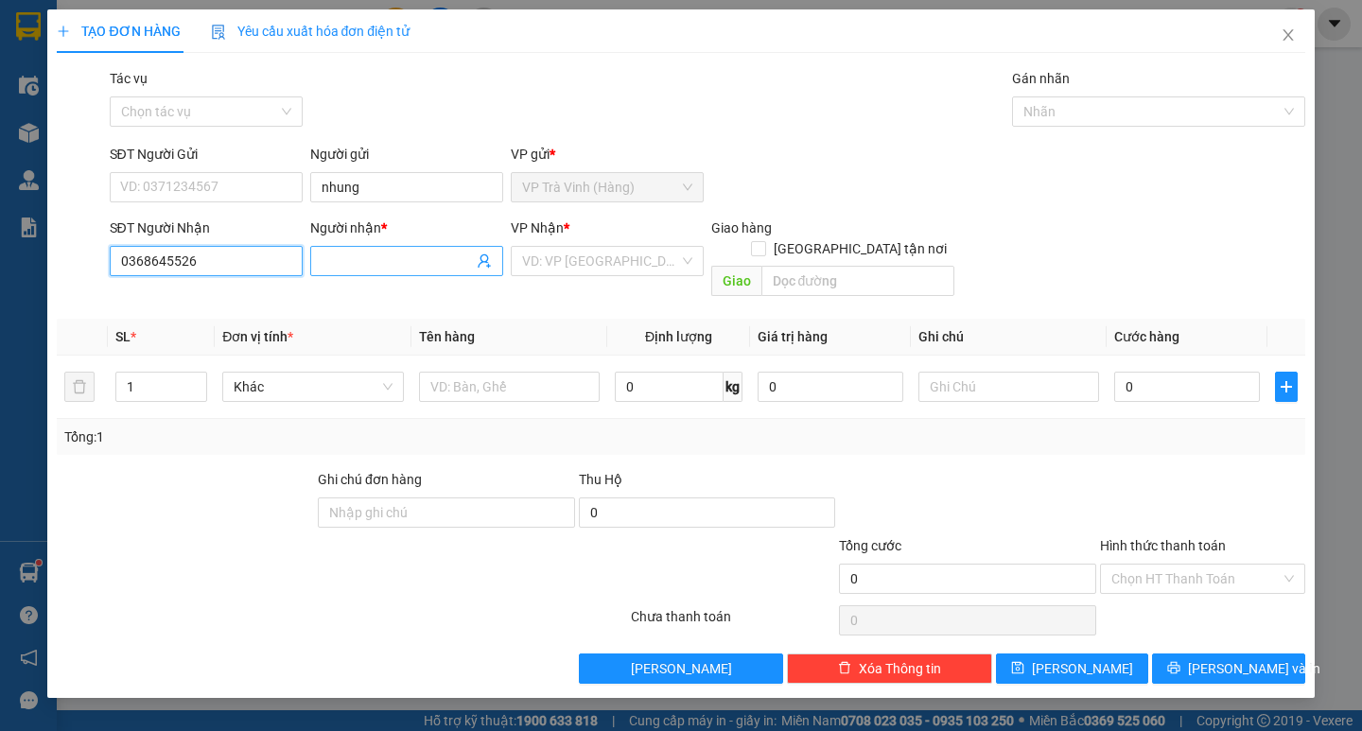
type input "0368645526"
click at [356, 262] on input "Người nhận *" at bounding box center [396, 261] width 151 height 21
click at [335, 262] on input "m ạnh" at bounding box center [396, 261] width 151 height 21
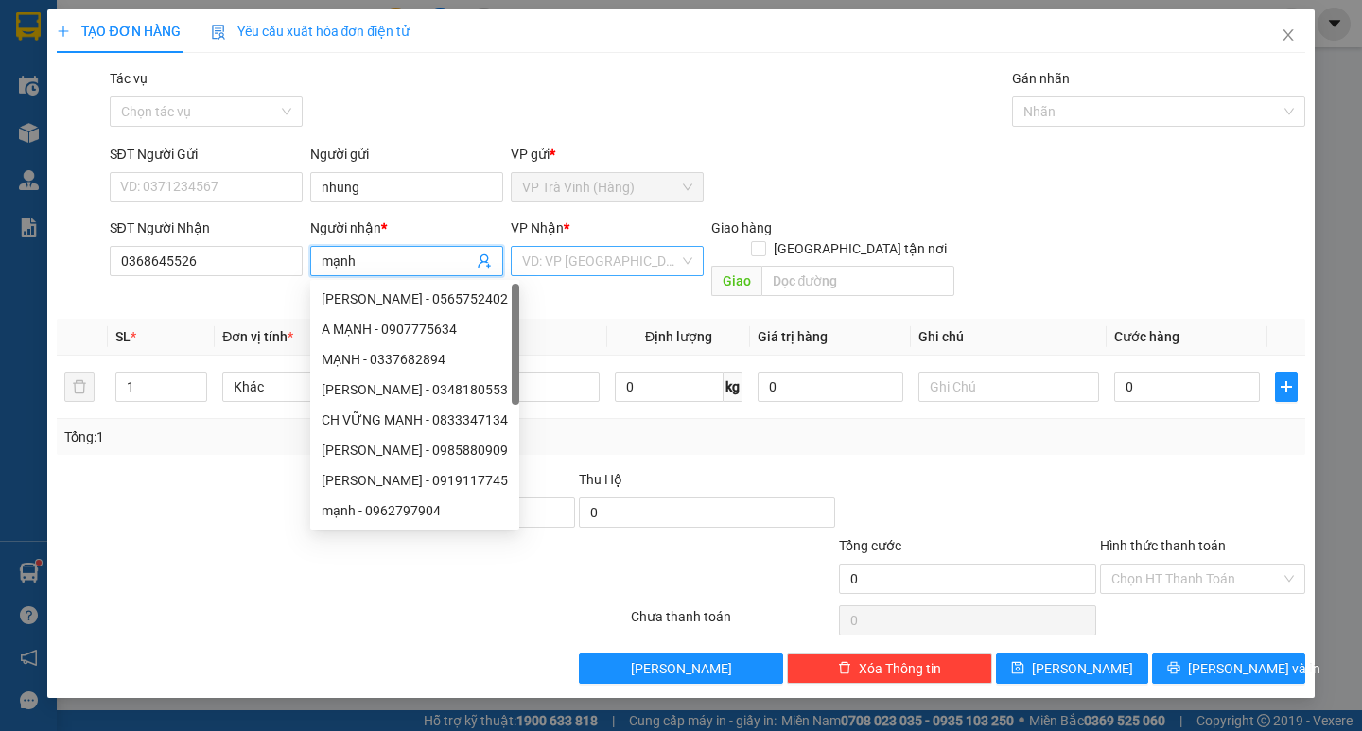
type input "mạnh"
click at [582, 252] on input "search" at bounding box center [600, 261] width 157 height 28
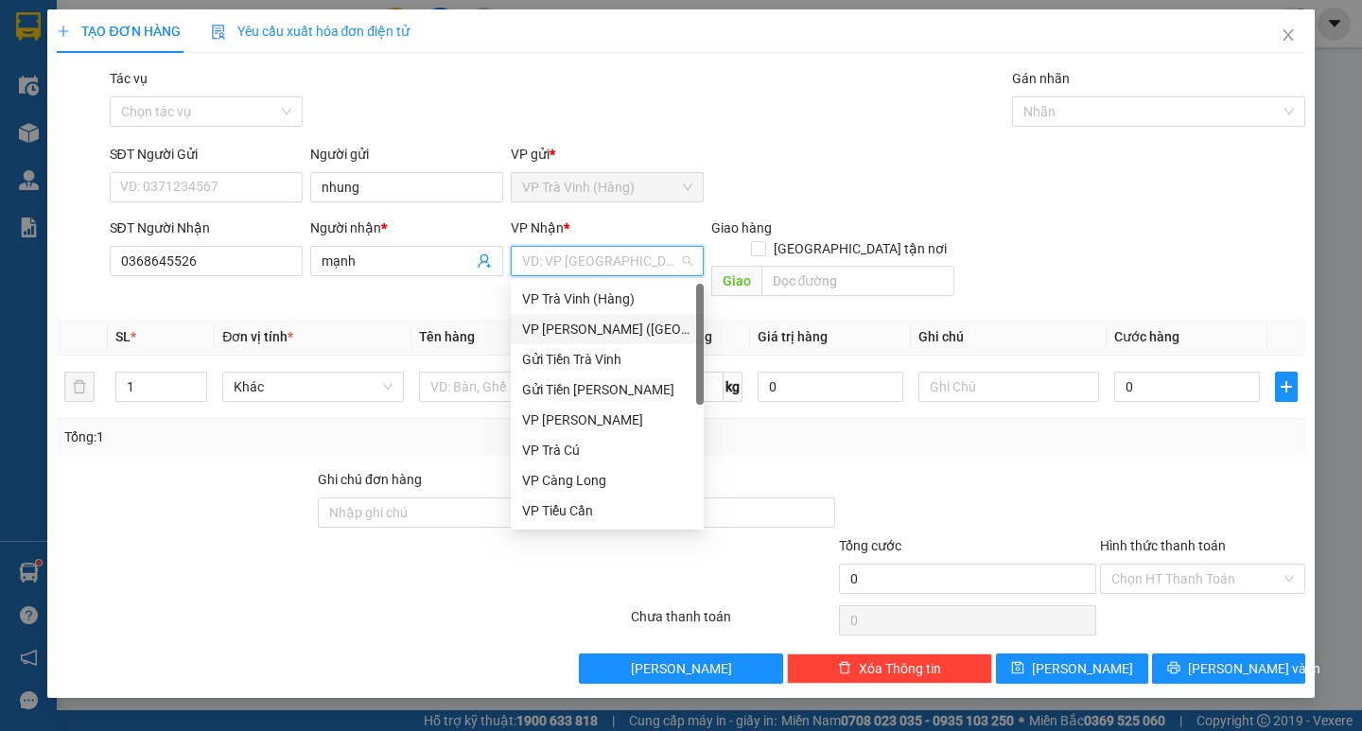
click at [595, 325] on div "VP Trần Phú (Hàng)" at bounding box center [607, 329] width 170 height 21
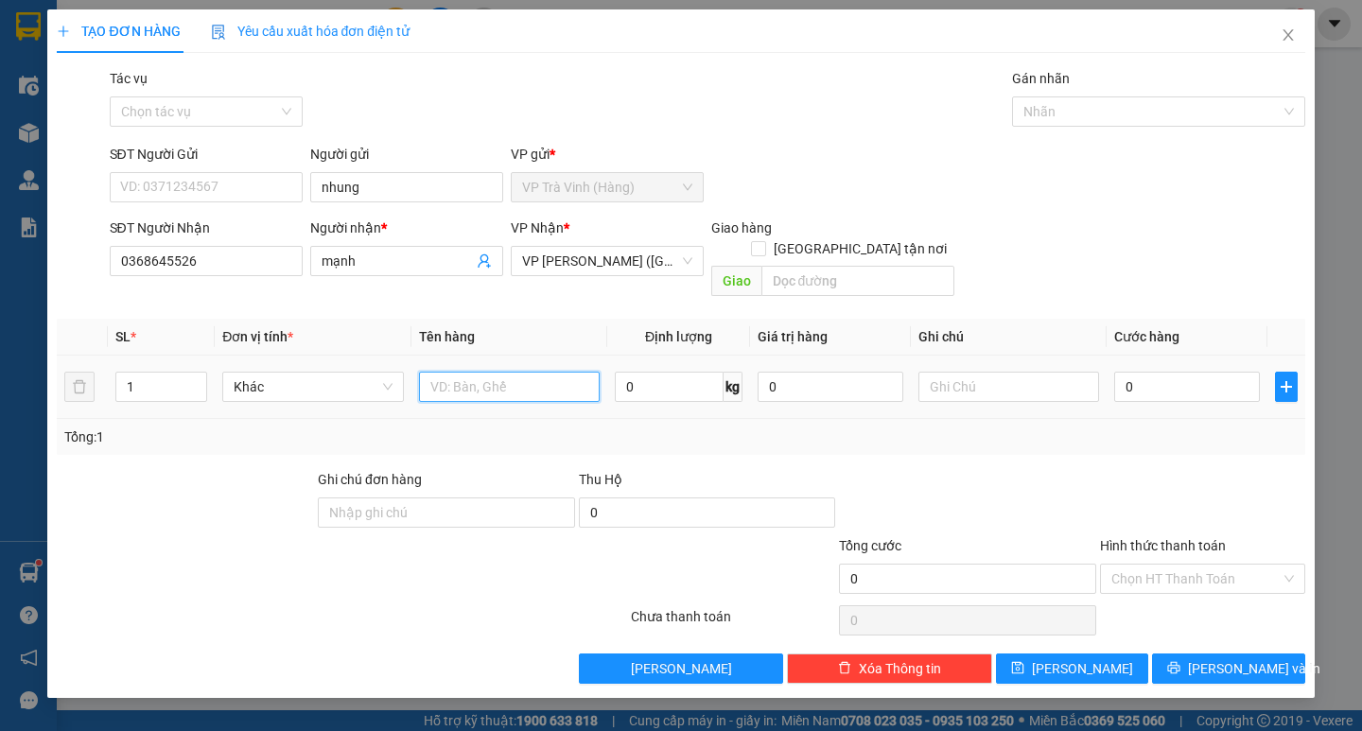
click at [478, 372] on input "text" at bounding box center [509, 387] width 181 height 30
type input "1 thùng mút kk"
click at [1181, 382] on div "0" at bounding box center [1187, 387] width 146 height 38
click at [1178, 376] on input "0" at bounding box center [1187, 387] width 146 height 30
type input "3"
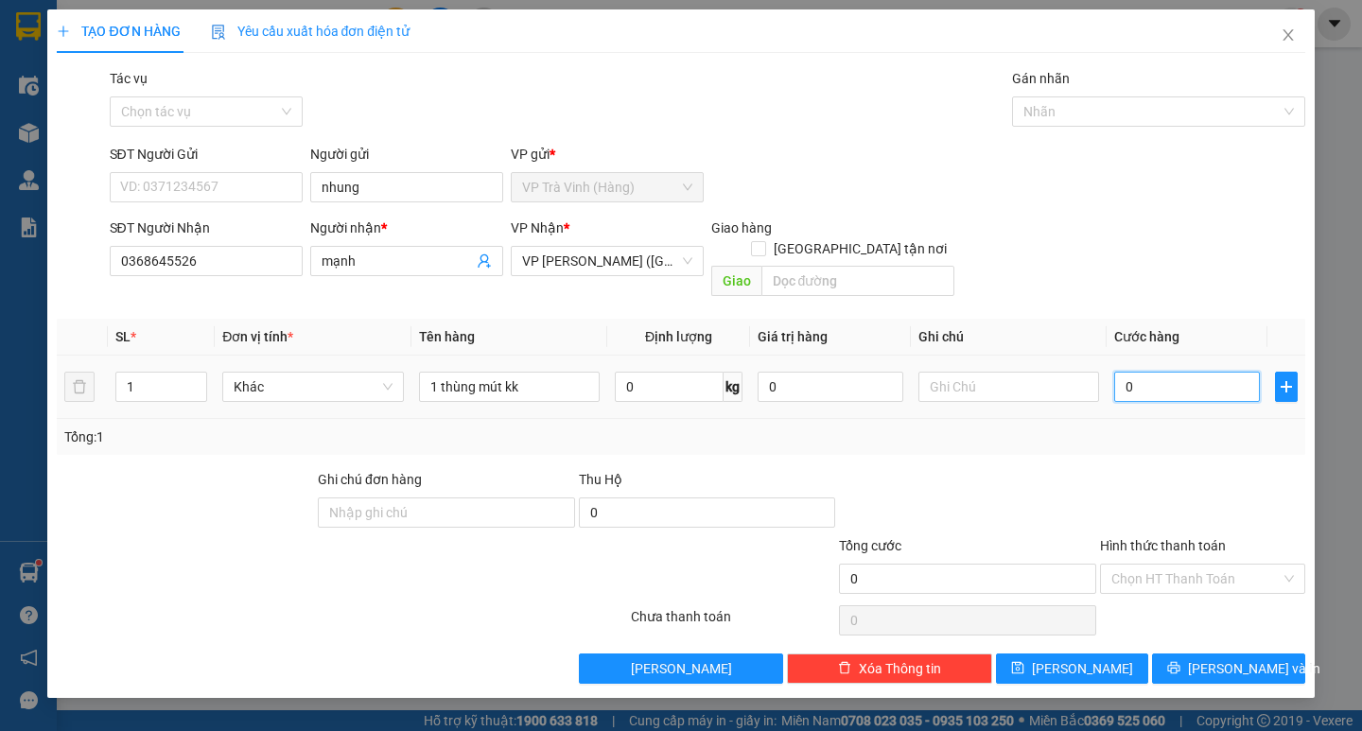
type input "3"
type input "30"
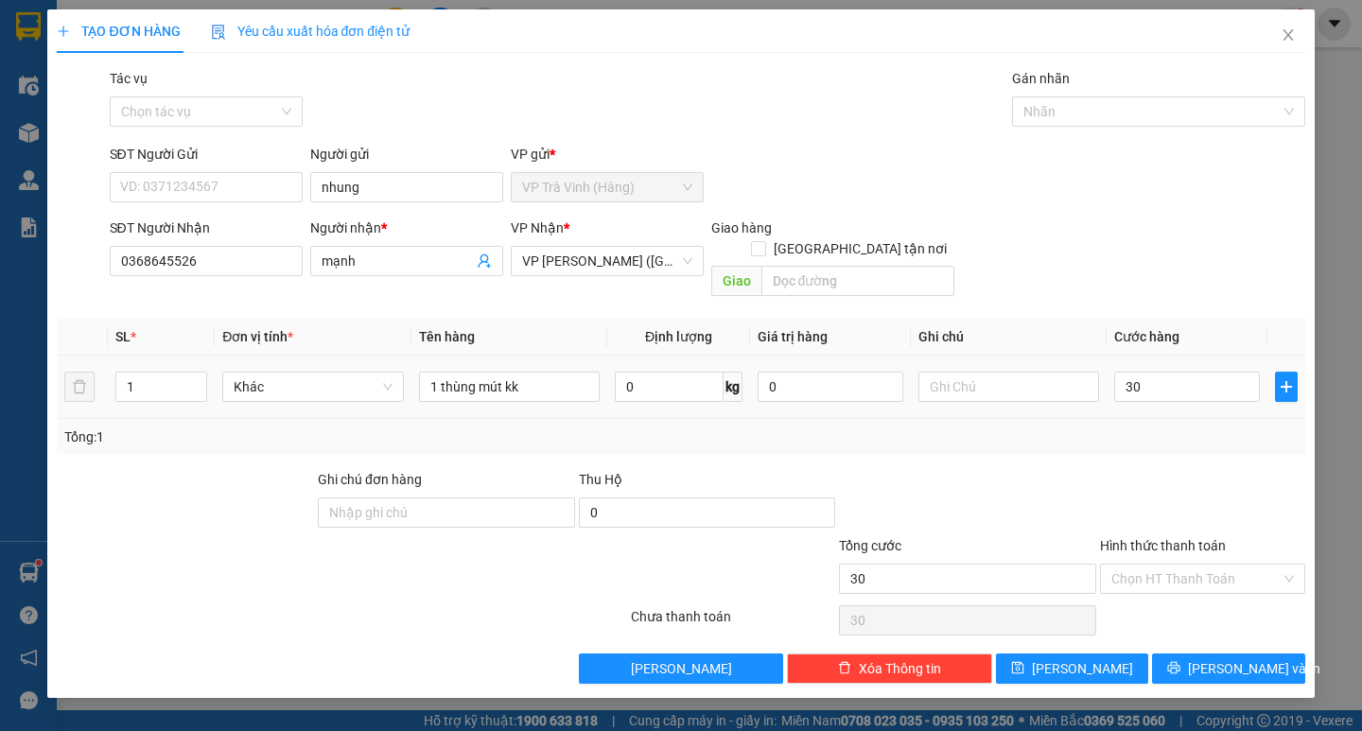
type input "30.000"
drag, startPoint x: 1164, startPoint y: 400, endPoint x: 1165, endPoint y: 438, distance: 37.8
click at [1165, 419] on div "SL * Đơn vị tính * Tên hàng Định lượng Giá trị hàng Ghi chú Cước hàng 1 Khác 1 …" at bounding box center [680, 387] width 1247 height 136
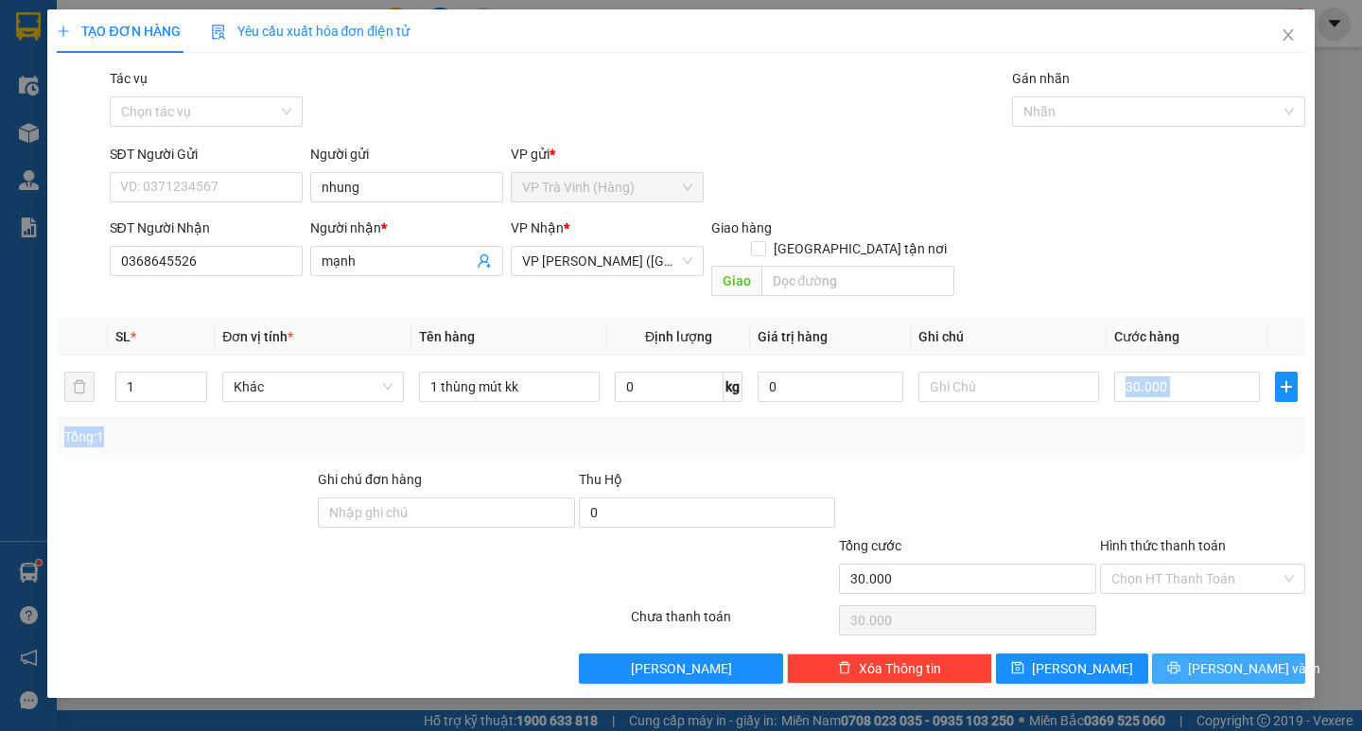
click at [1216, 658] on span "Lưu và In" at bounding box center [1254, 668] width 132 height 21
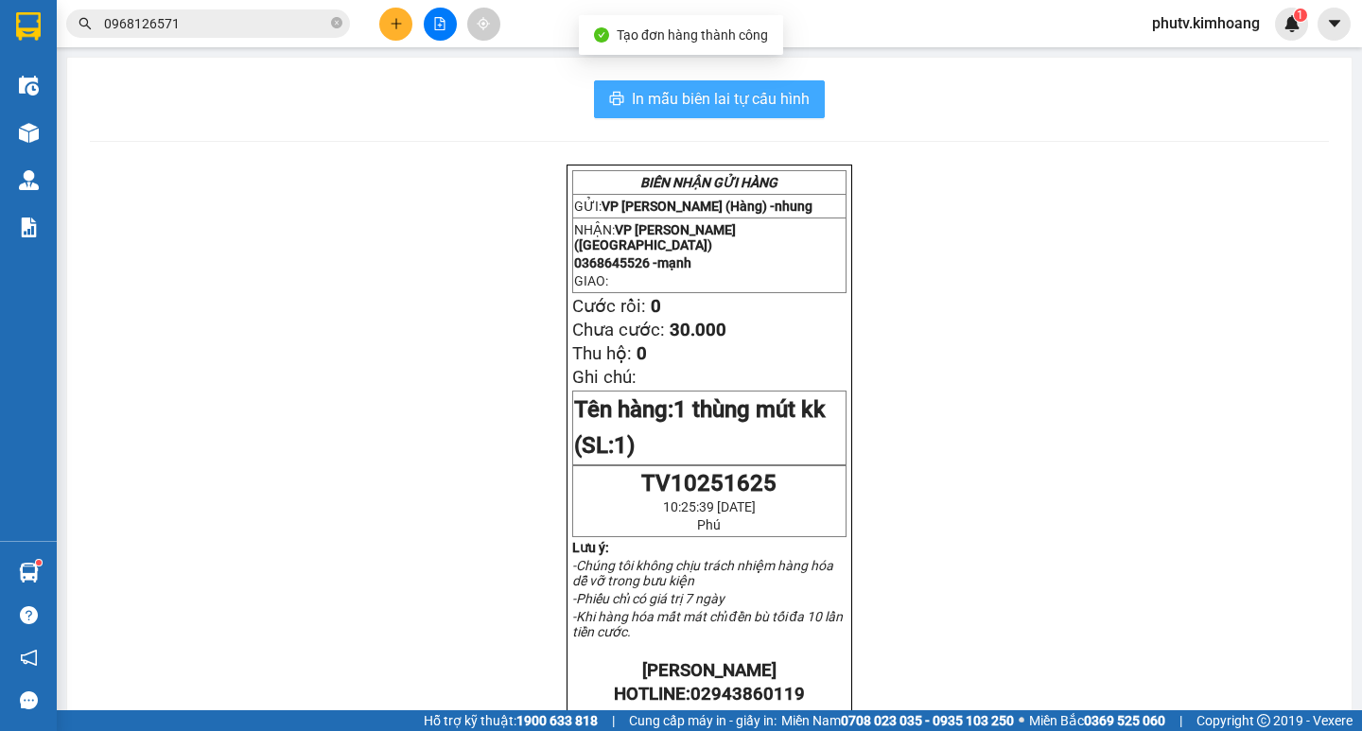
click at [739, 96] on span "In mẫu biên lai tự cấu hình" at bounding box center [721, 99] width 178 height 24
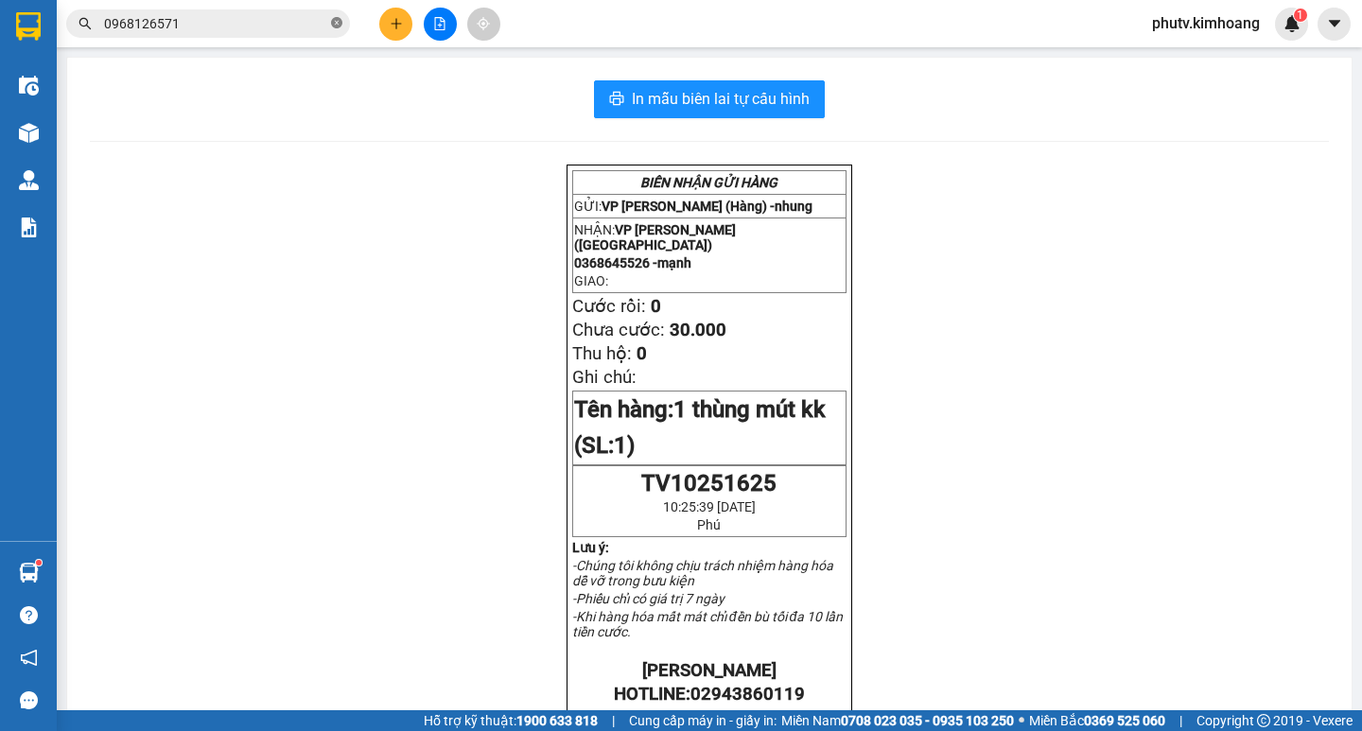
click at [336, 23] on icon "close-circle" at bounding box center [336, 22] width 11 height 11
click at [390, 13] on button at bounding box center [395, 24] width 33 height 33
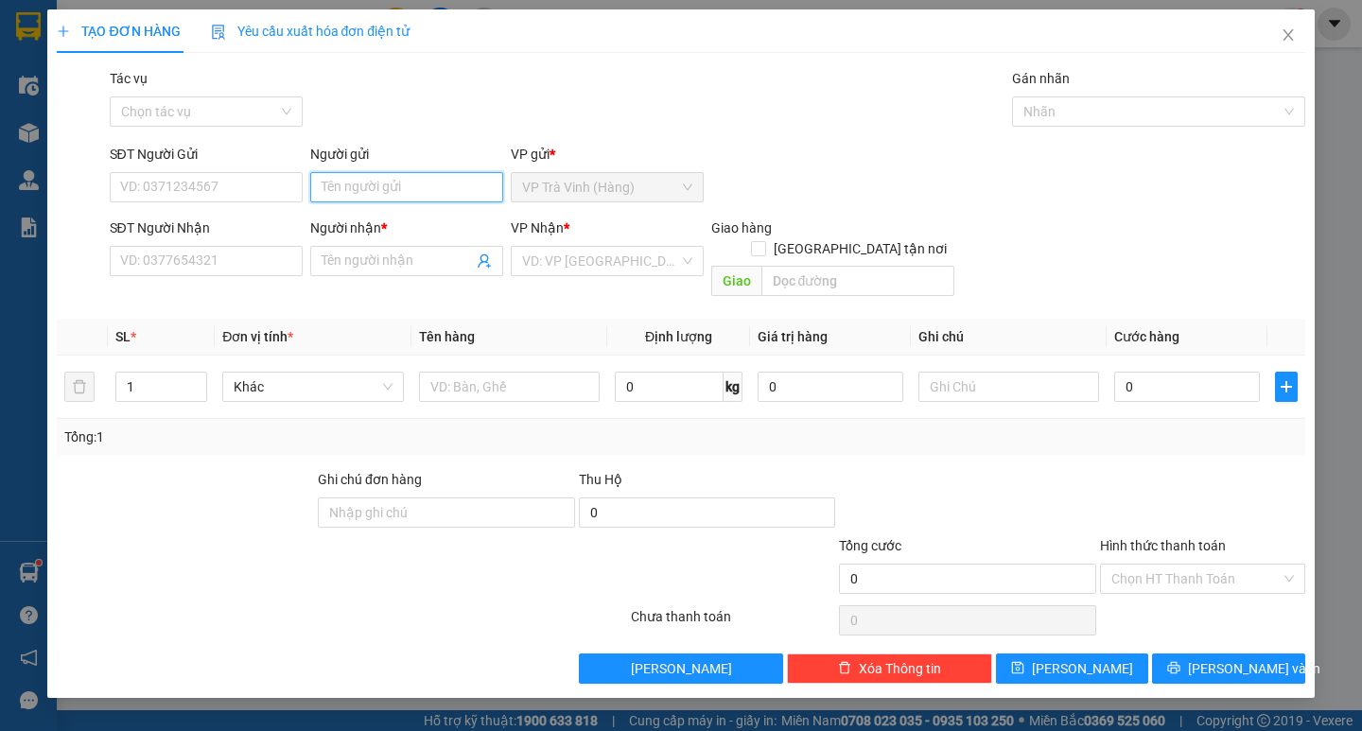
click at [393, 199] on input "Người gửi" at bounding box center [406, 187] width 193 height 30
click at [393, 199] on input "tuấb" at bounding box center [406, 187] width 193 height 30
type input "tuấn"
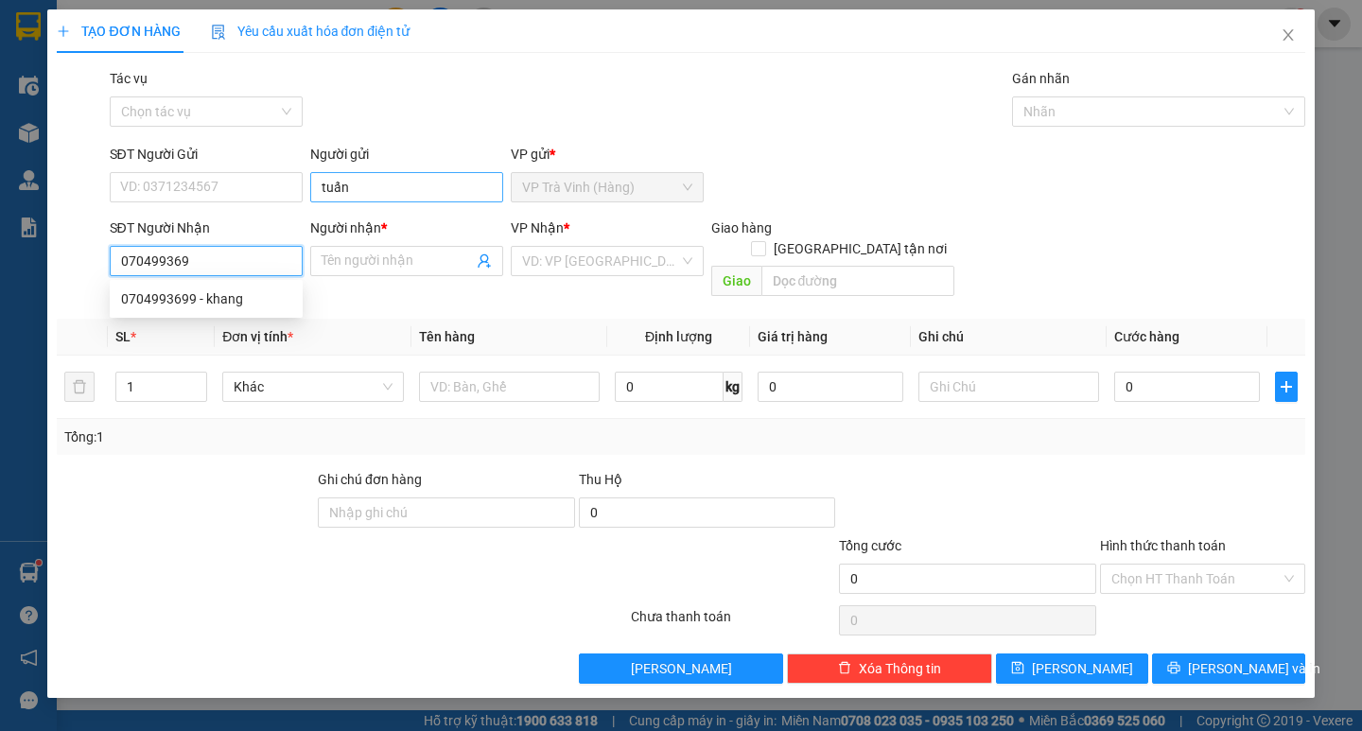
type input "0704993699"
click at [257, 294] on div "0704993699 - khang" at bounding box center [206, 298] width 170 height 21
type input "khang"
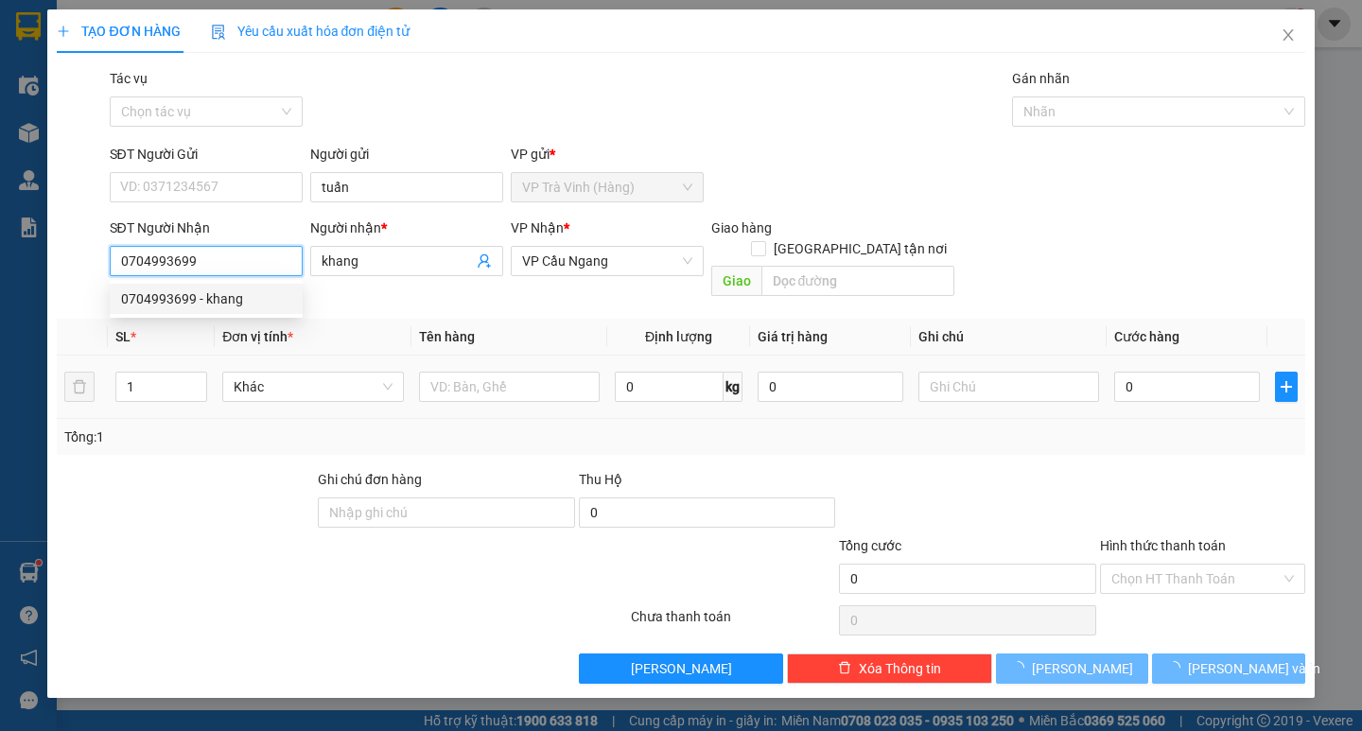
type input "60.000"
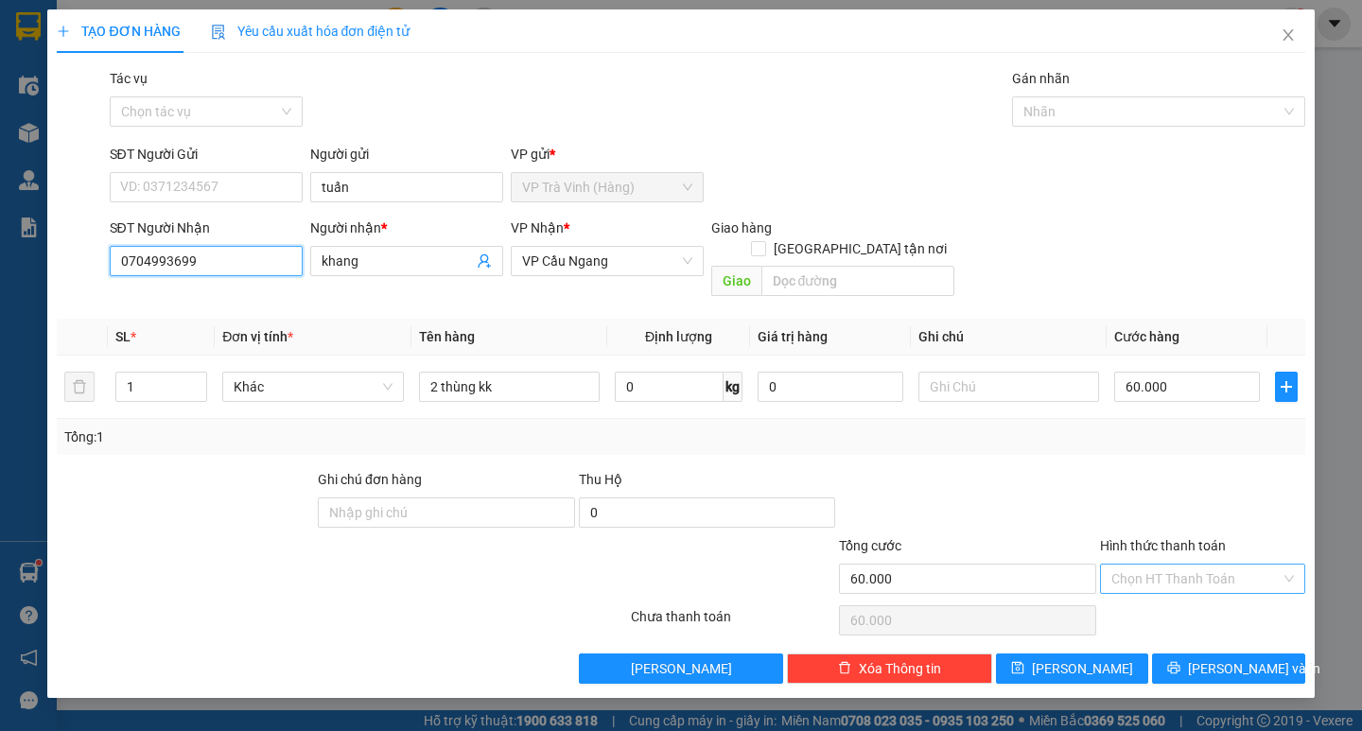
type input "0704993699"
click at [1159, 565] on input "Hình thức thanh toán" at bounding box center [1195, 579] width 169 height 28
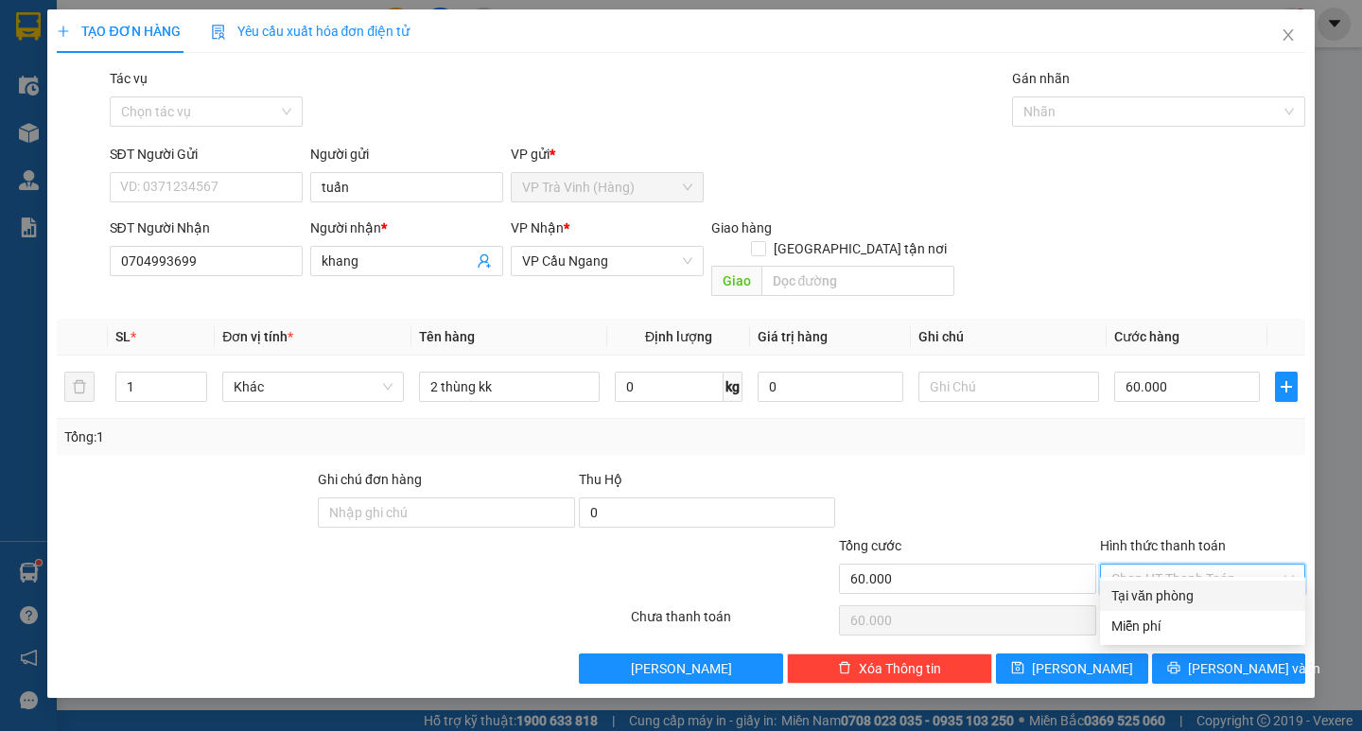
click at [1184, 595] on div "Tại văn phòng" at bounding box center [1202, 595] width 182 height 21
type input "0"
click at [1183, 653] on button "Lưu và In" at bounding box center [1228, 668] width 152 height 30
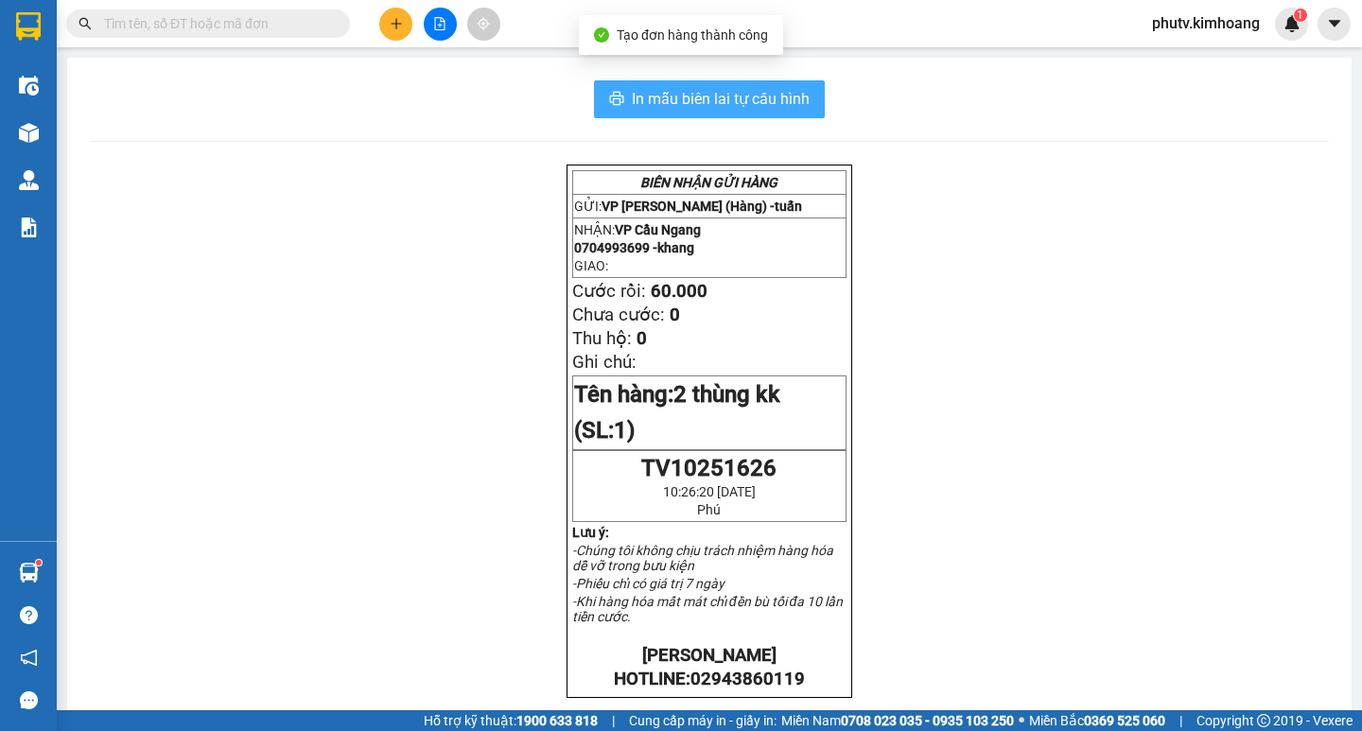
click at [782, 90] on span "In mẫu biên lai tự cấu hình" at bounding box center [721, 99] width 178 height 24
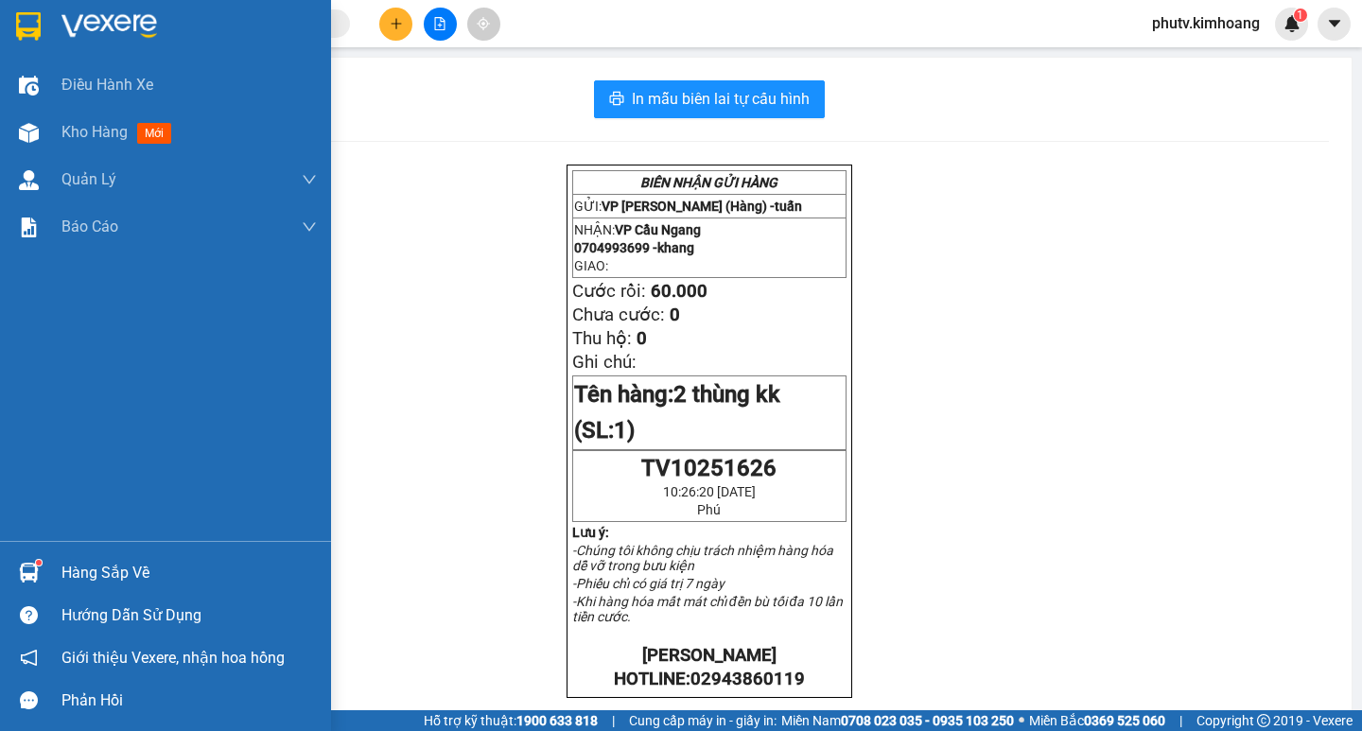
click at [62, 571] on div "Hàng sắp về" at bounding box center [188, 573] width 255 height 28
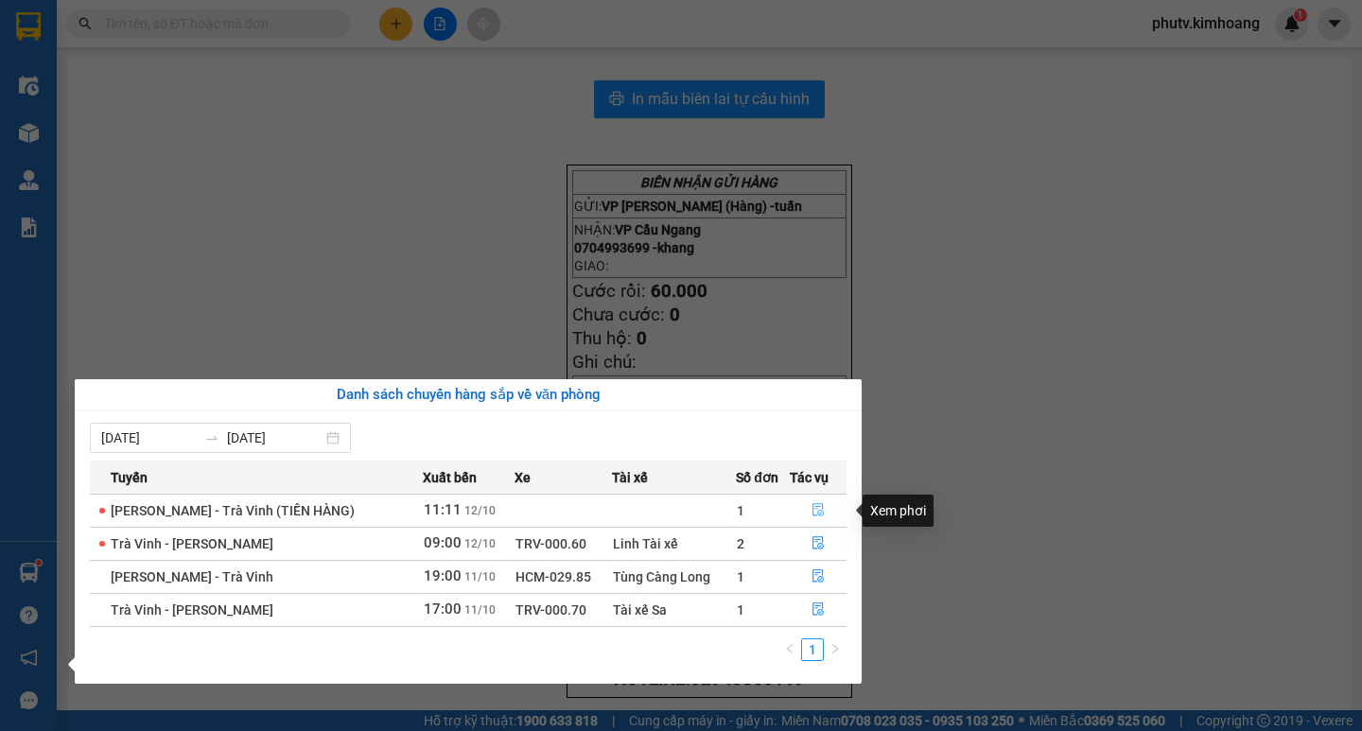
click at [816, 508] on icon "file-done" at bounding box center [817, 509] width 13 height 13
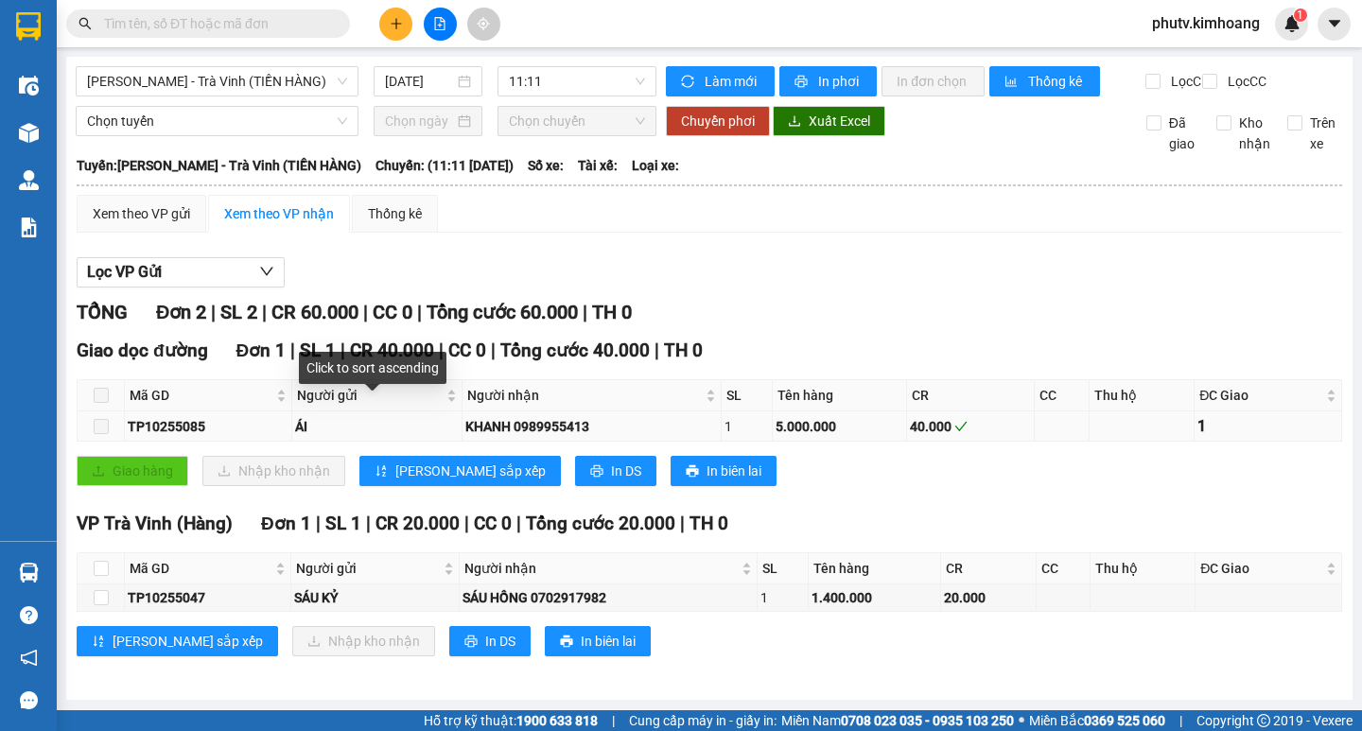
scroll to position [15, 0]
click at [99, 567] on input "checkbox" at bounding box center [101, 568] width 15 height 15
checkbox input "true"
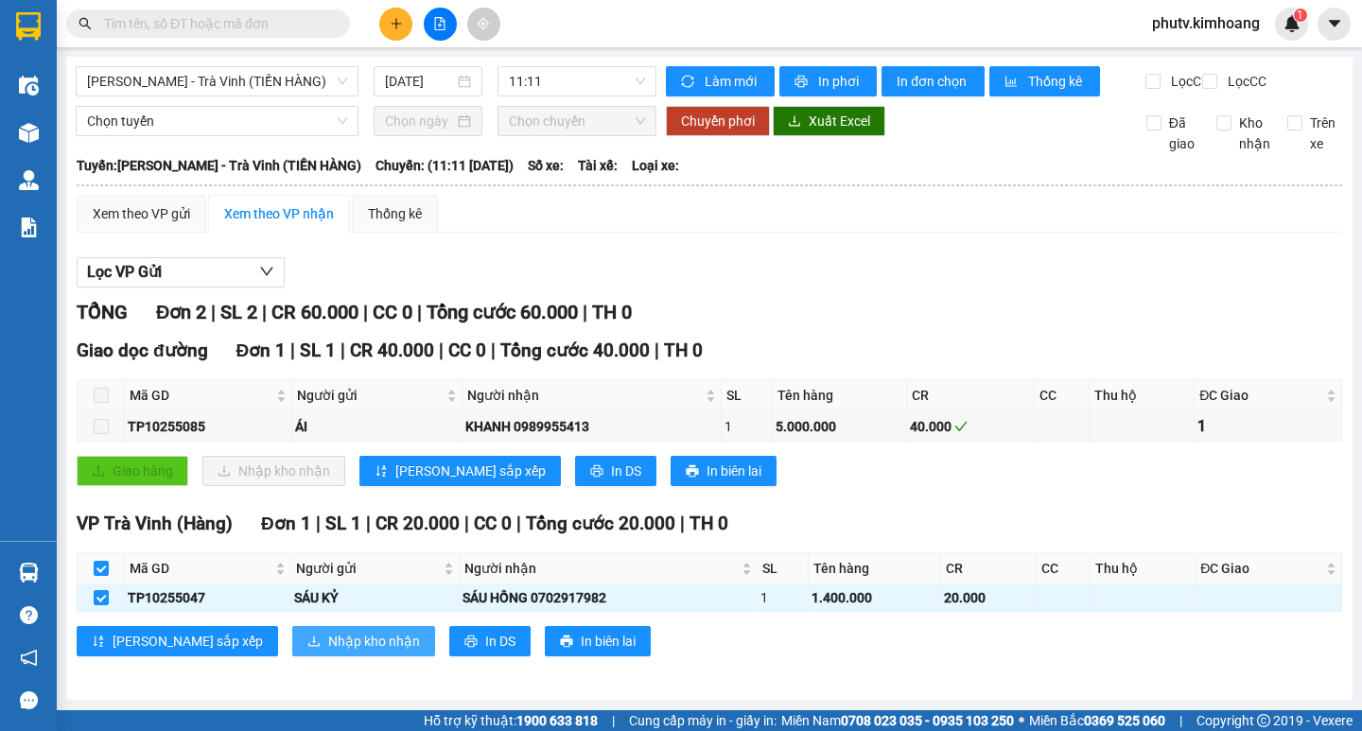
click at [328, 638] on span "Nhập kho nhận" at bounding box center [374, 641] width 92 height 21
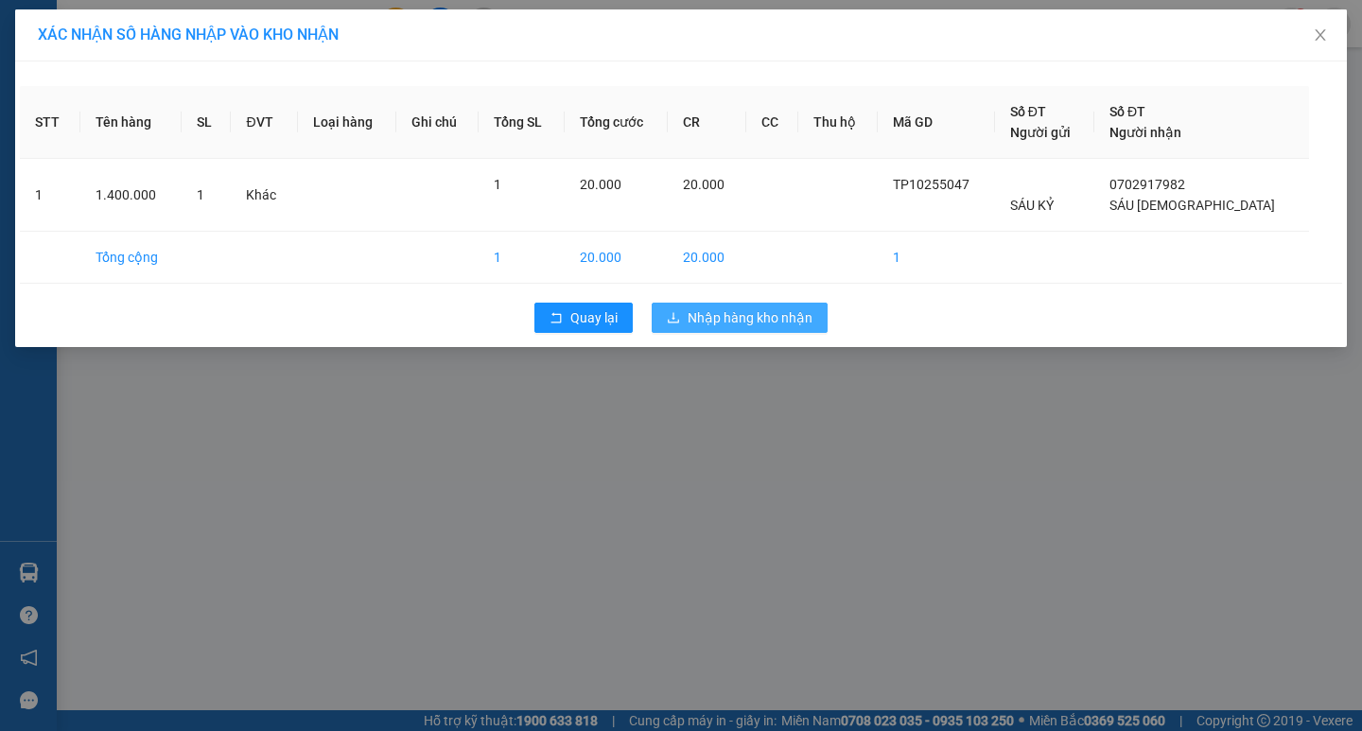
click at [734, 317] on span "Nhập hàng kho nhận" at bounding box center [749, 317] width 125 height 21
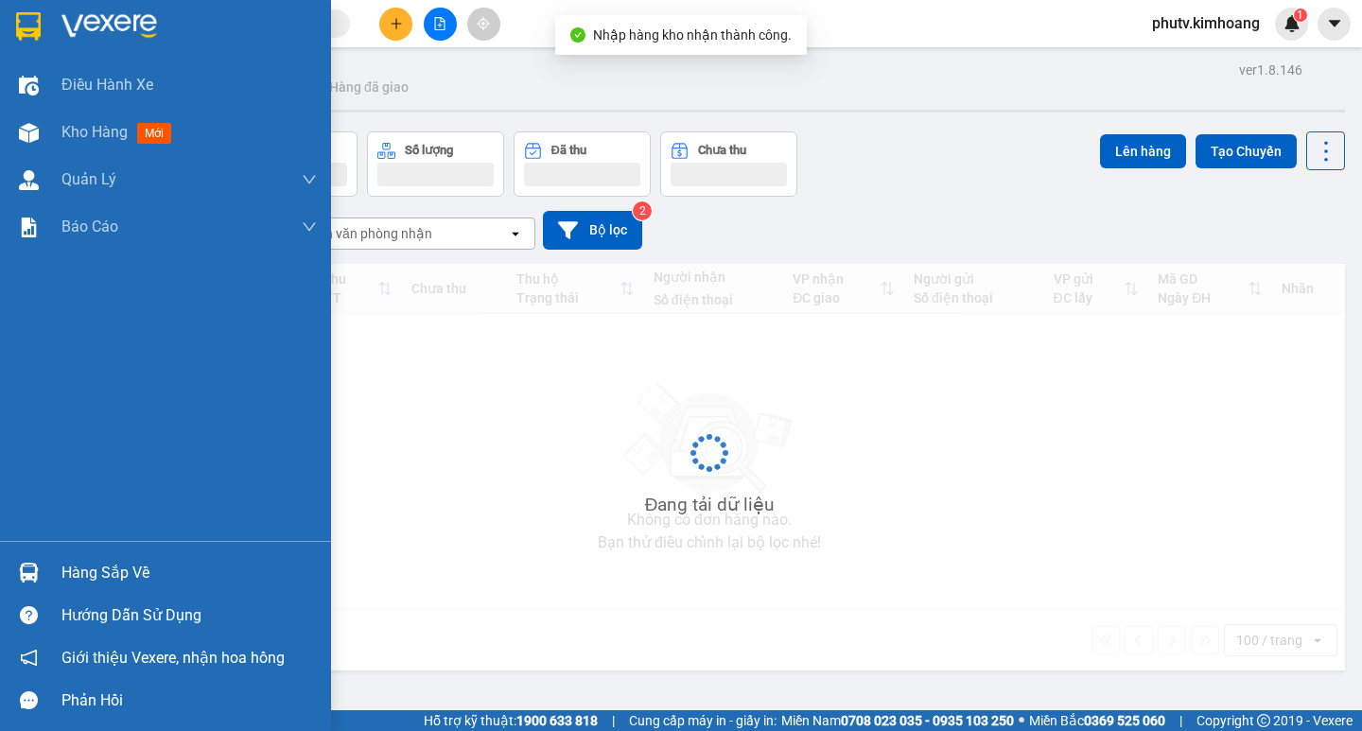
click at [72, 571] on div "Hàng sắp về" at bounding box center [188, 573] width 255 height 28
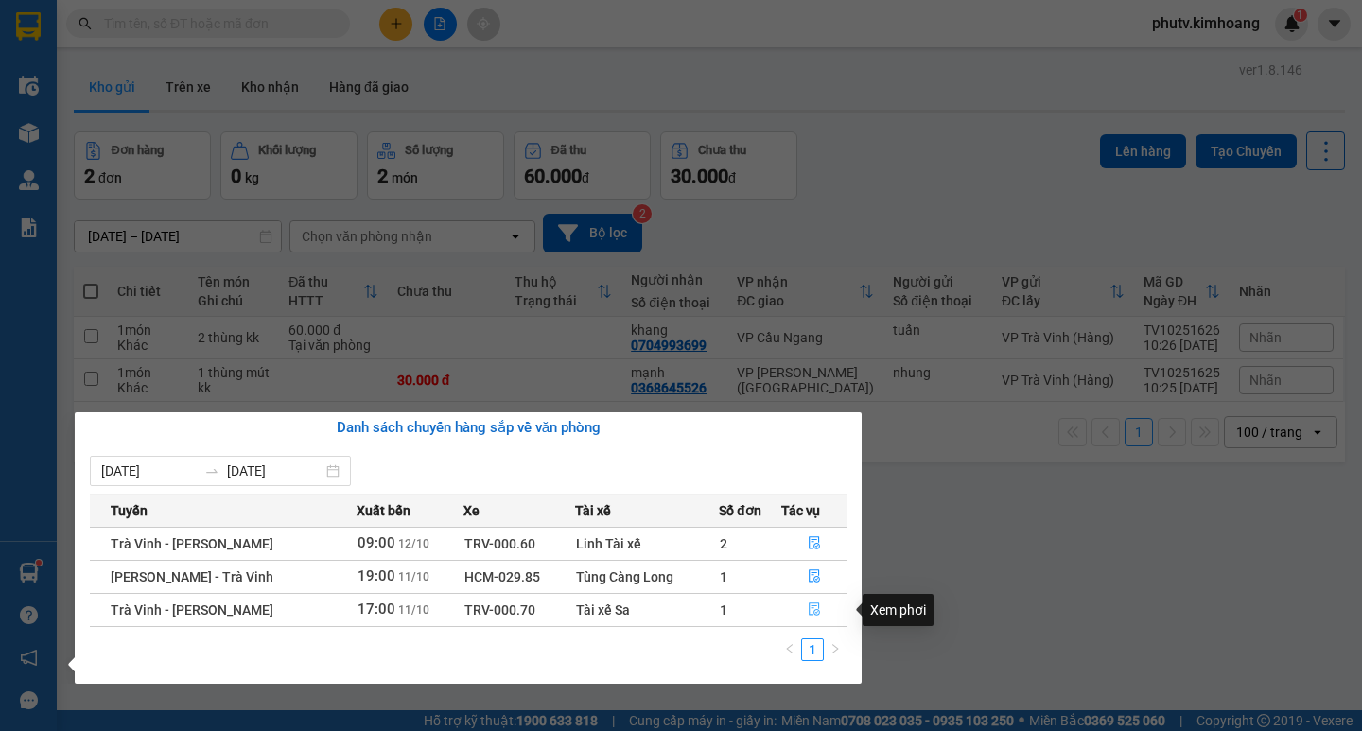
click at [813, 614] on icon "file-done" at bounding box center [814, 608] width 13 height 13
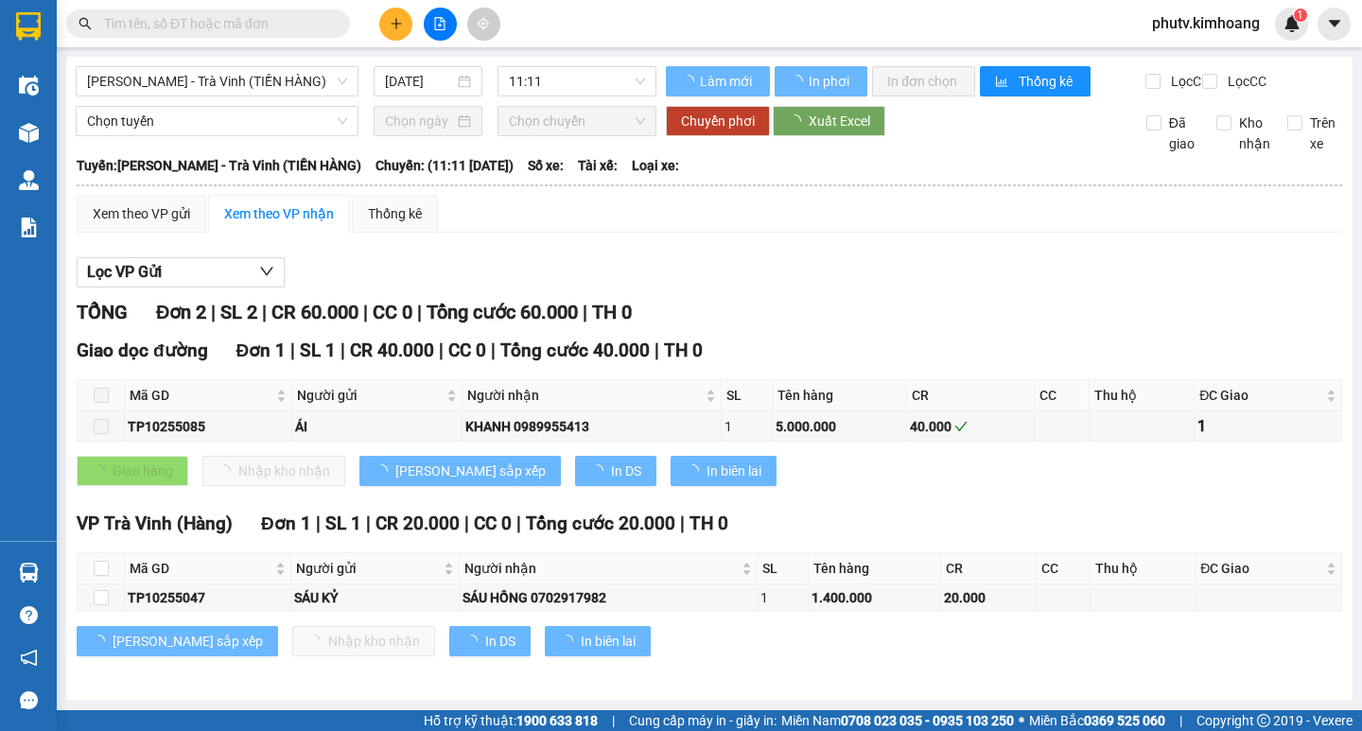
type input "11/10/2025"
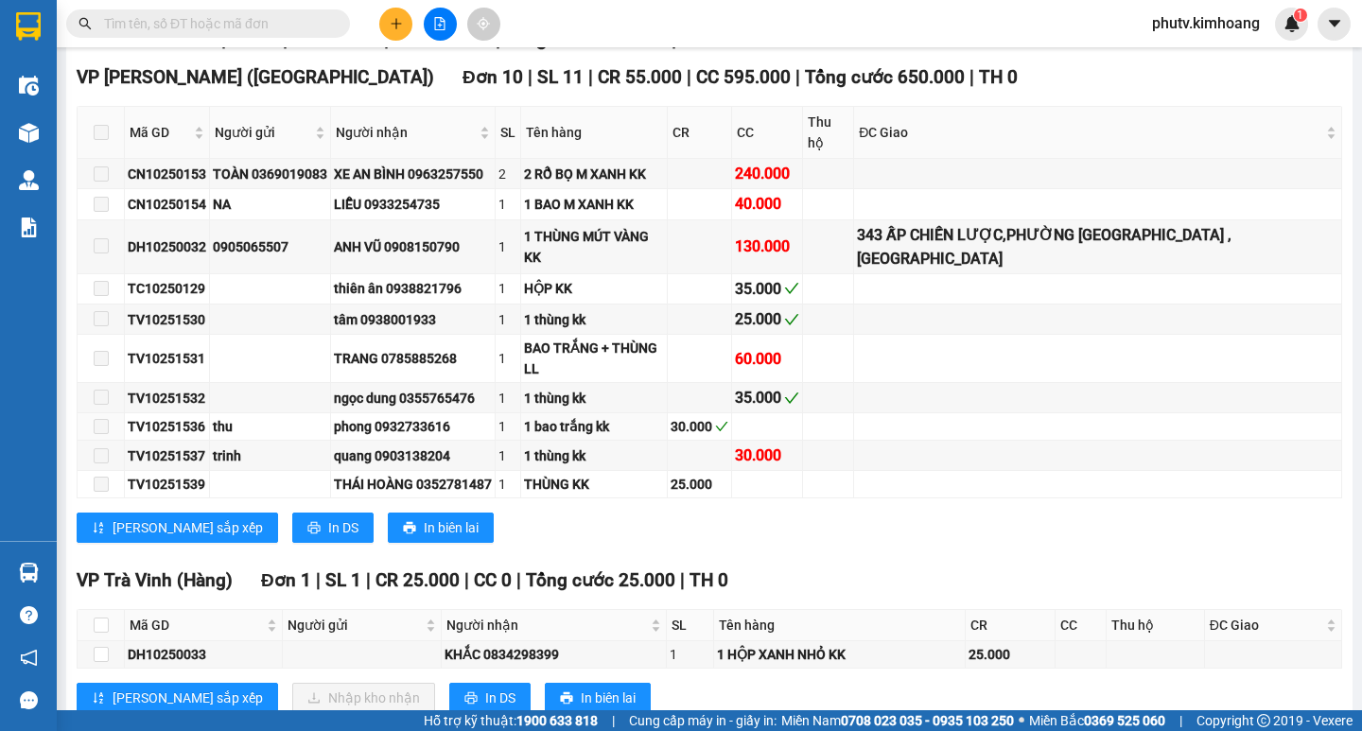
scroll to position [345, 0]
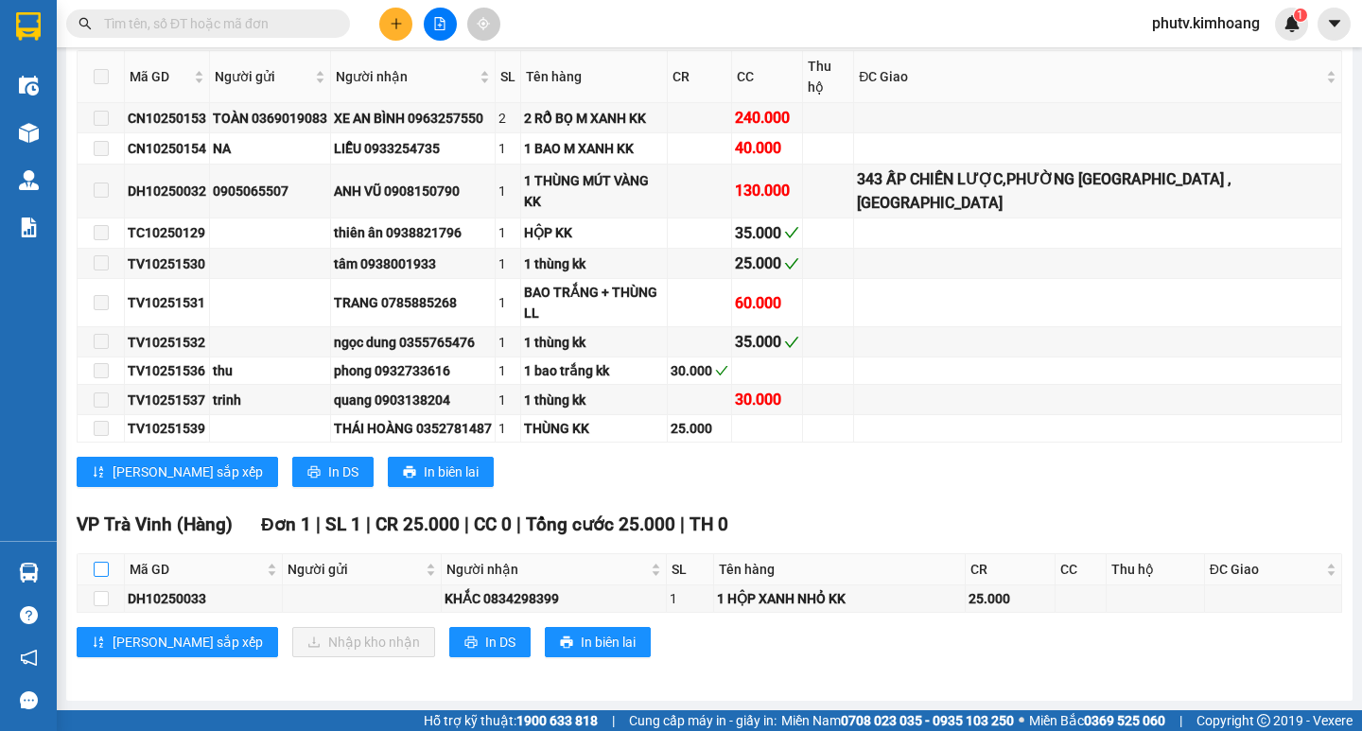
click at [103, 563] on input "checkbox" at bounding box center [101, 569] width 15 height 15
checkbox input "true"
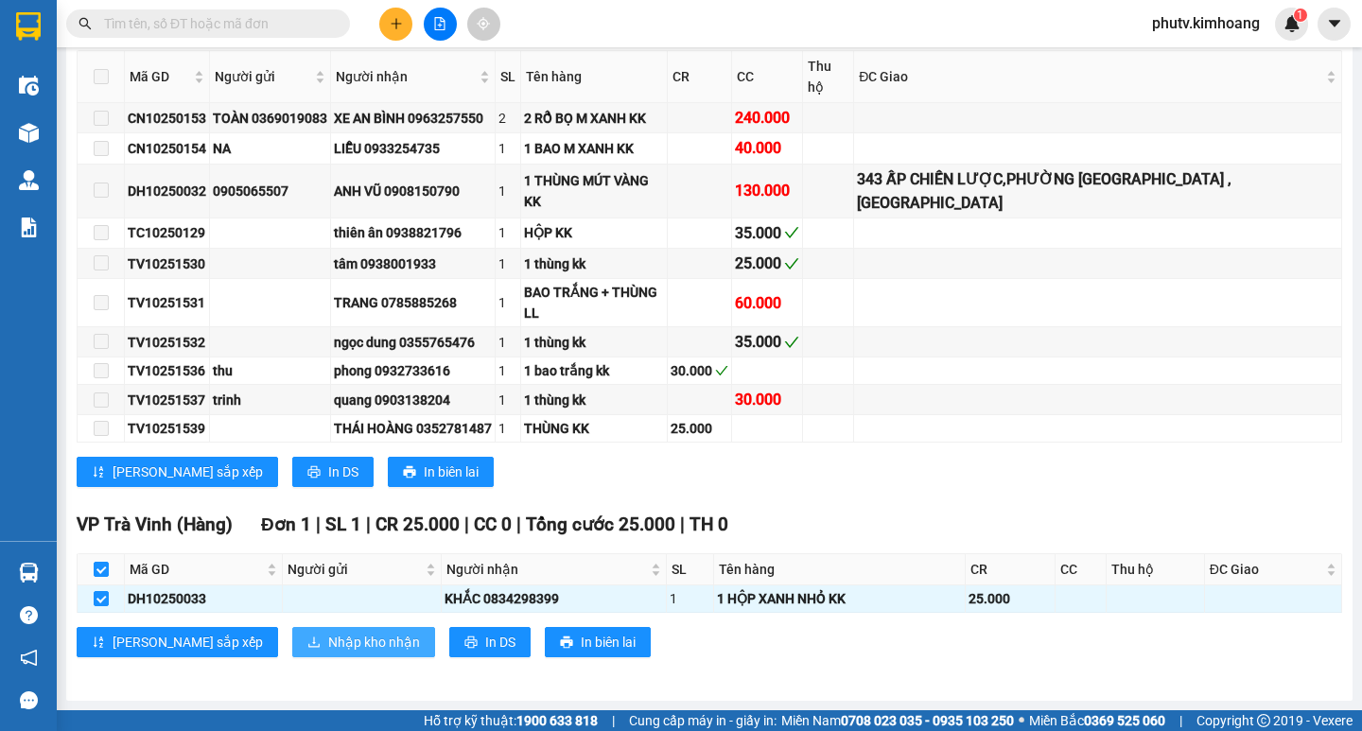
click at [328, 648] on span "Nhập kho nhận" at bounding box center [374, 642] width 92 height 21
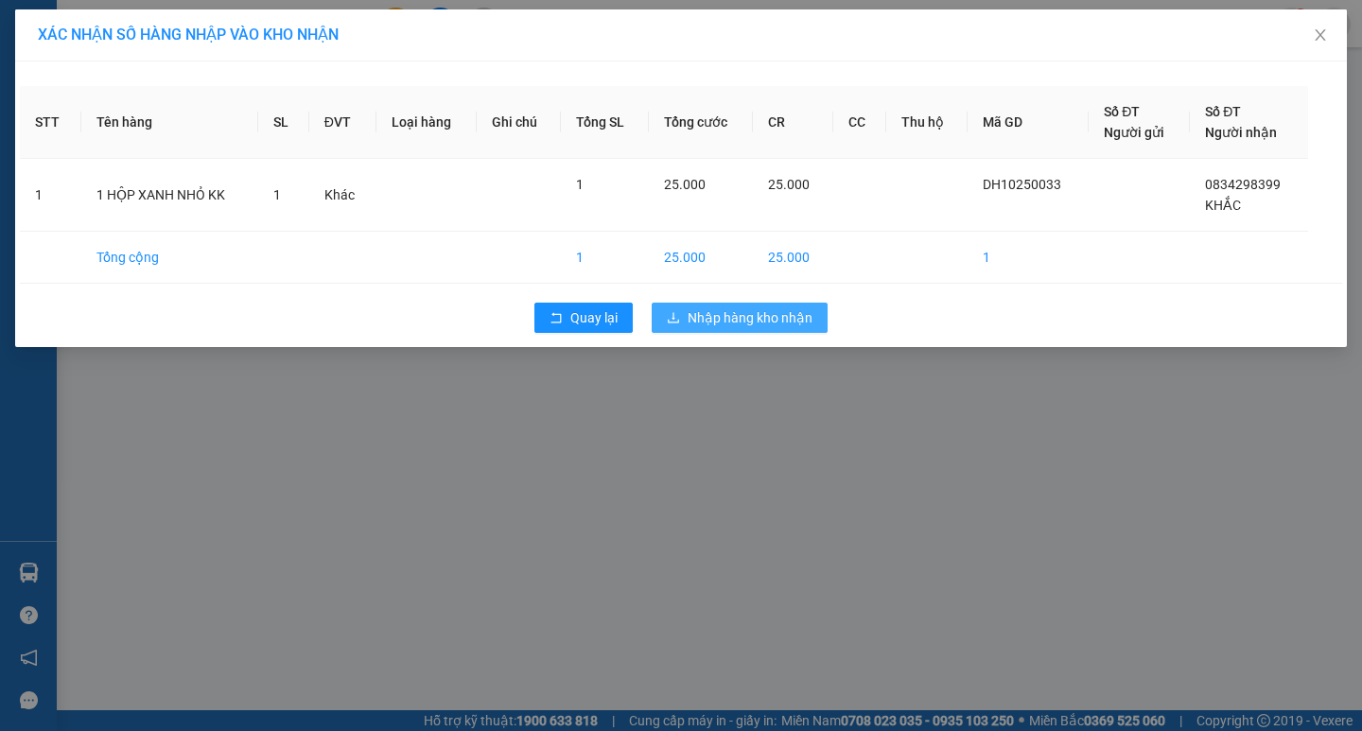
click at [724, 321] on span "Nhập hàng kho nhận" at bounding box center [749, 317] width 125 height 21
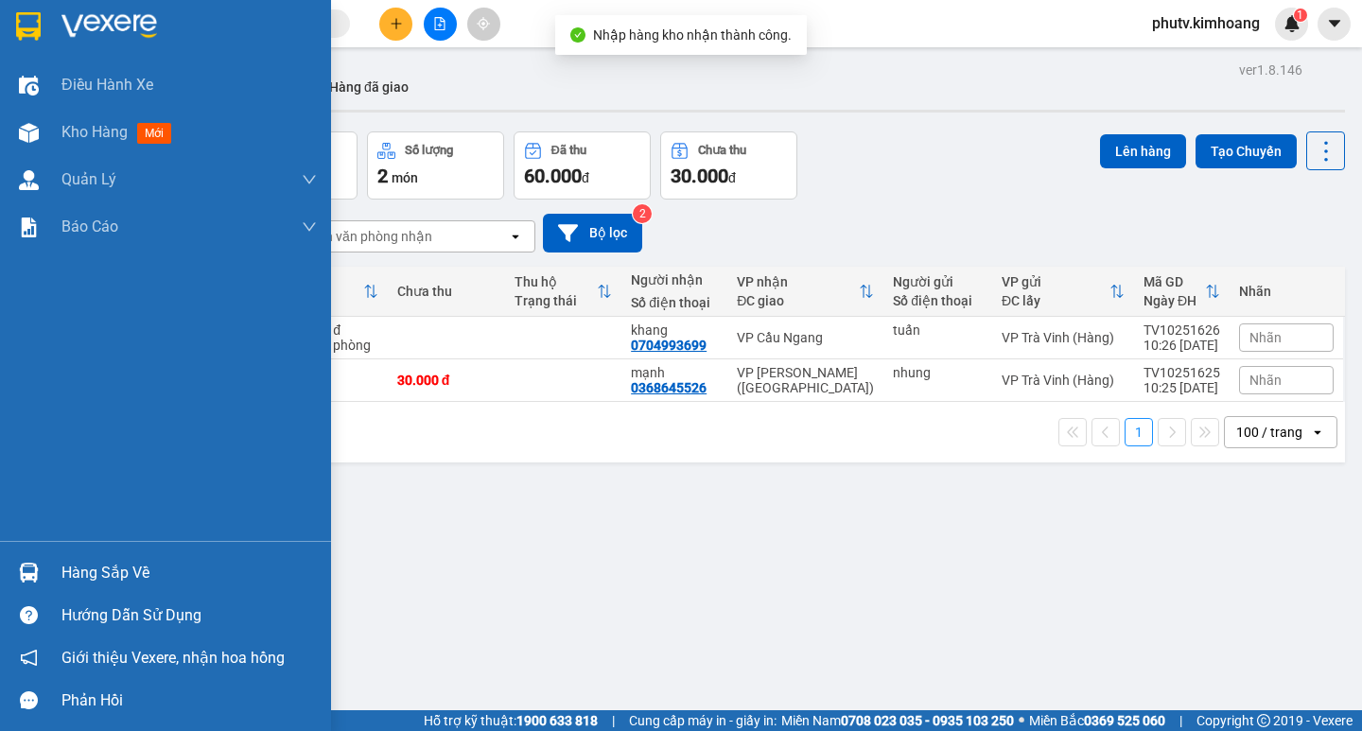
drag, startPoint x: 109, startPoint y: 564, endPoint x: 200, endPoint y: 567, distance: 90.9
click at [110, 564] on div "Hàng sắp về" at bounding box center [188, 573] width 255 height 28
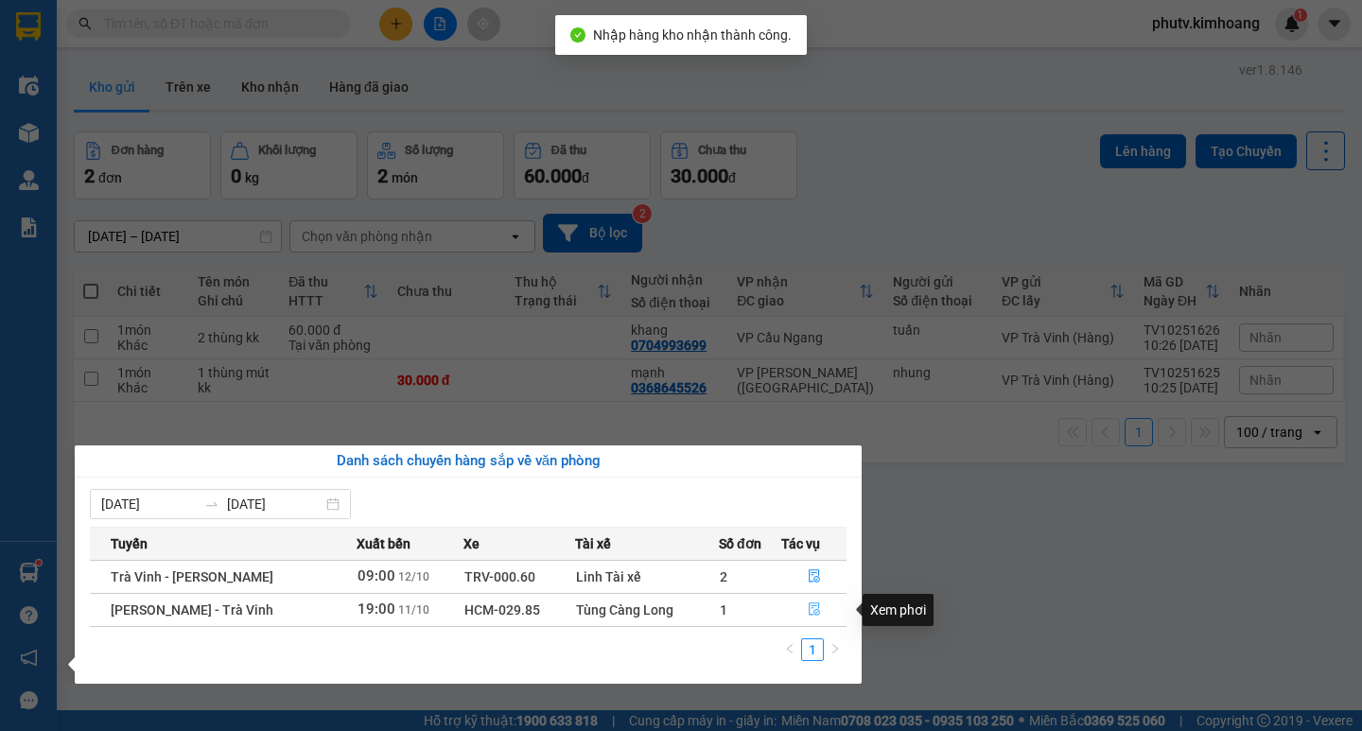
click at [812, 608] on icon "file-done" at bounding box center [814, 608] width 13 height 13
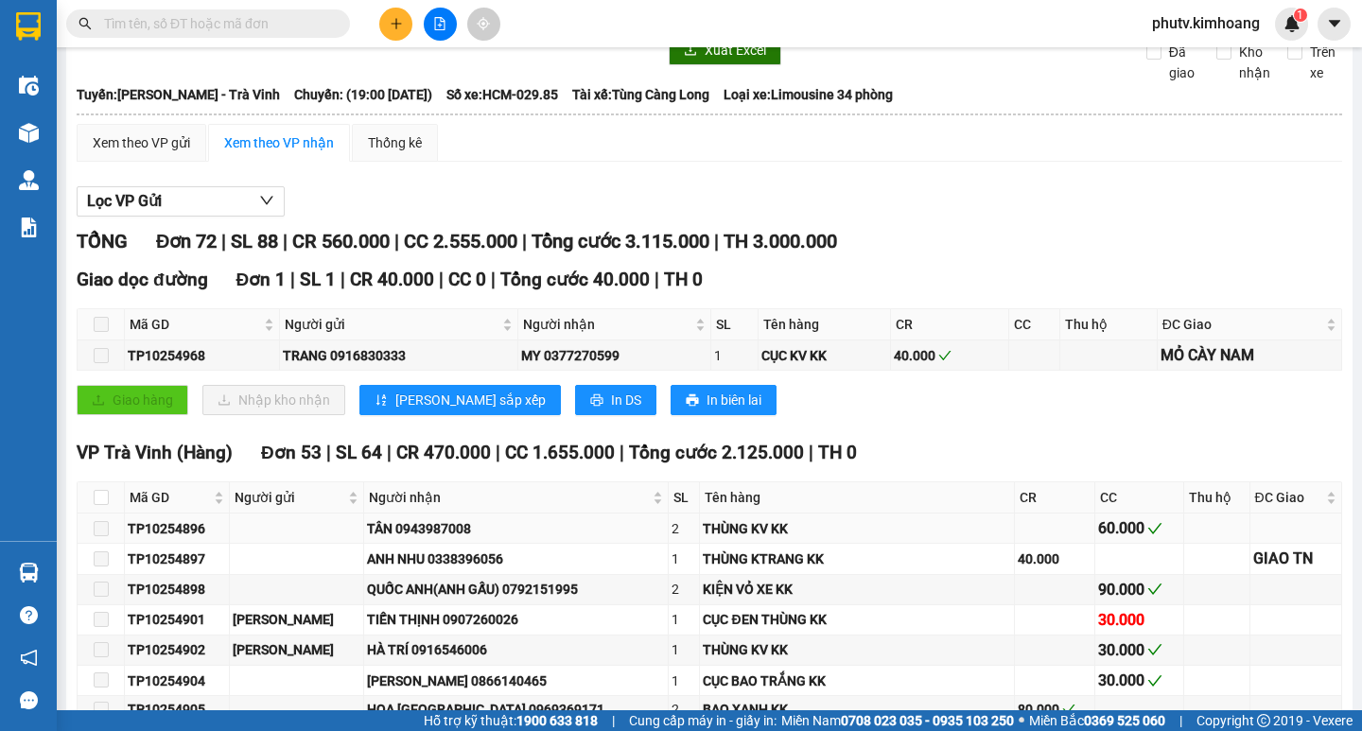
scroll to position [95, 0]
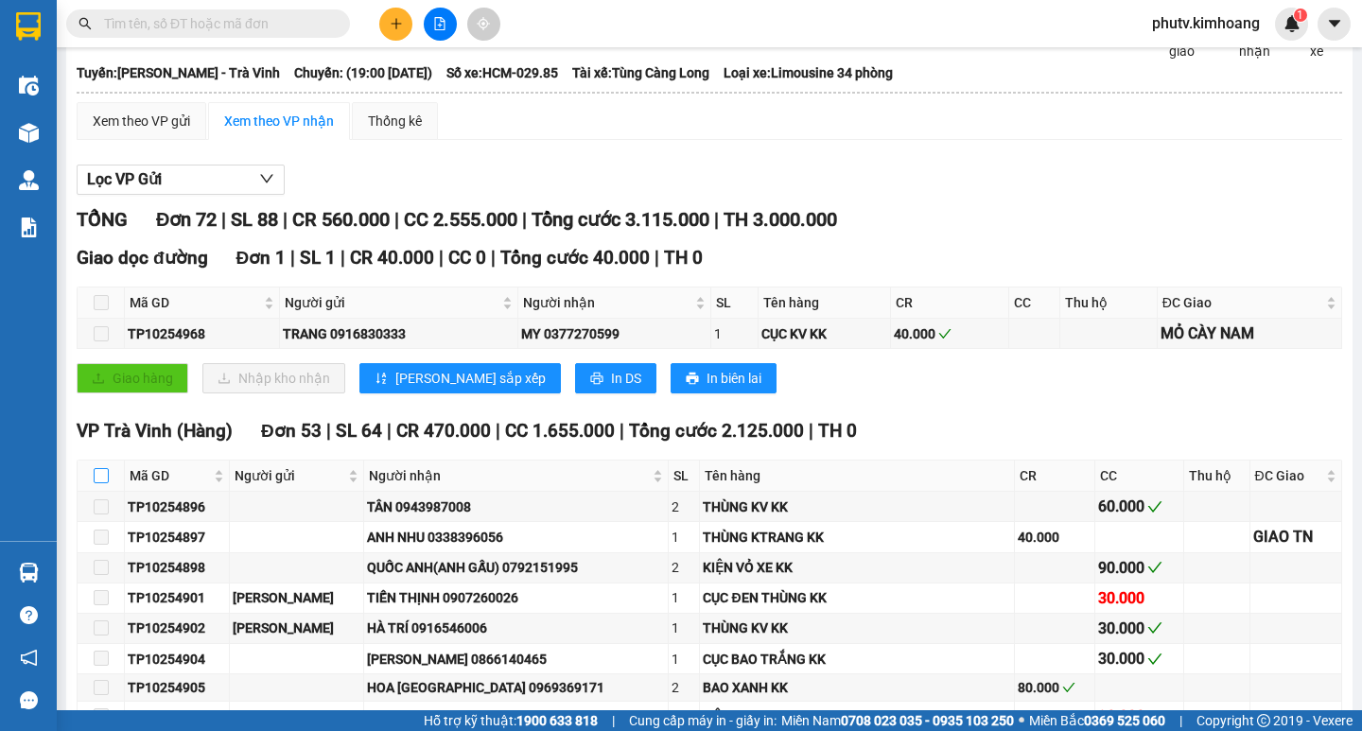
click at [101, 483] on input "checkbox" at bounding box center [101, 475] width 15 height 15
checkbox input "true"
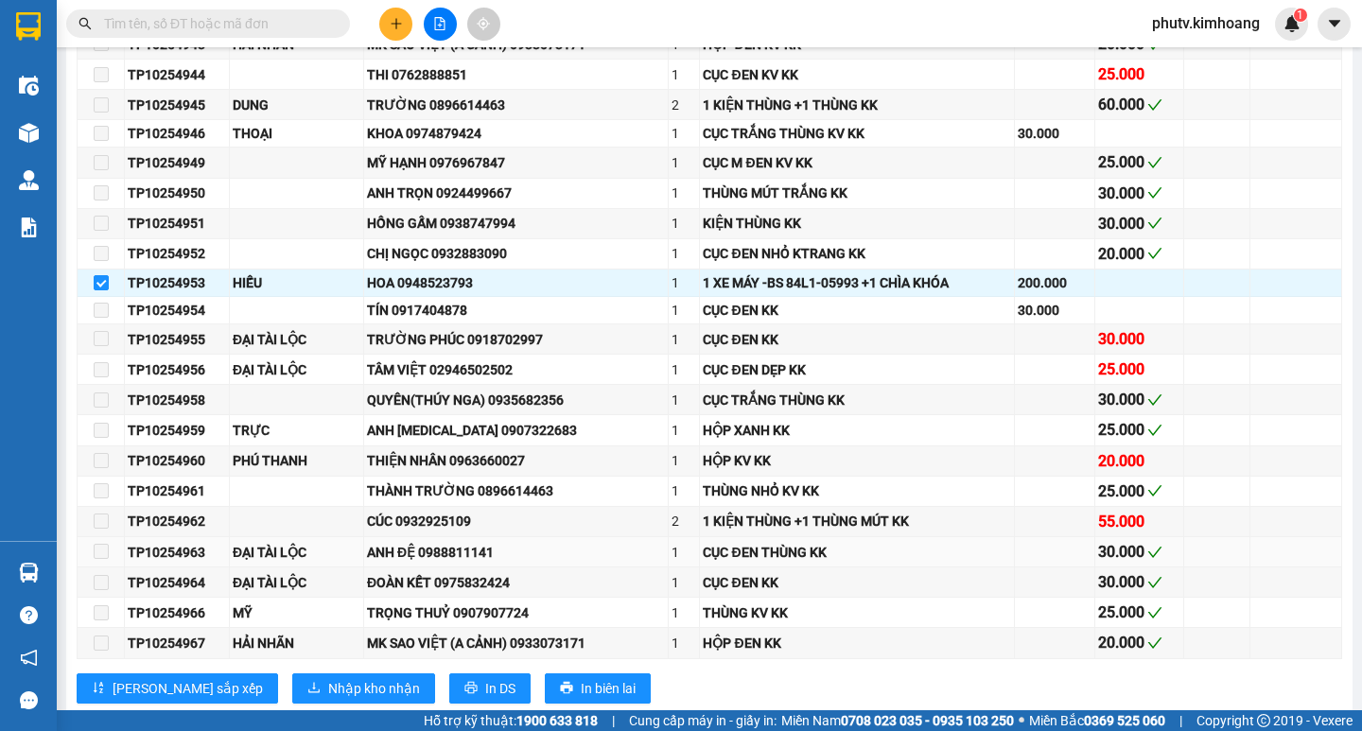
scroll to position [1607, 0]
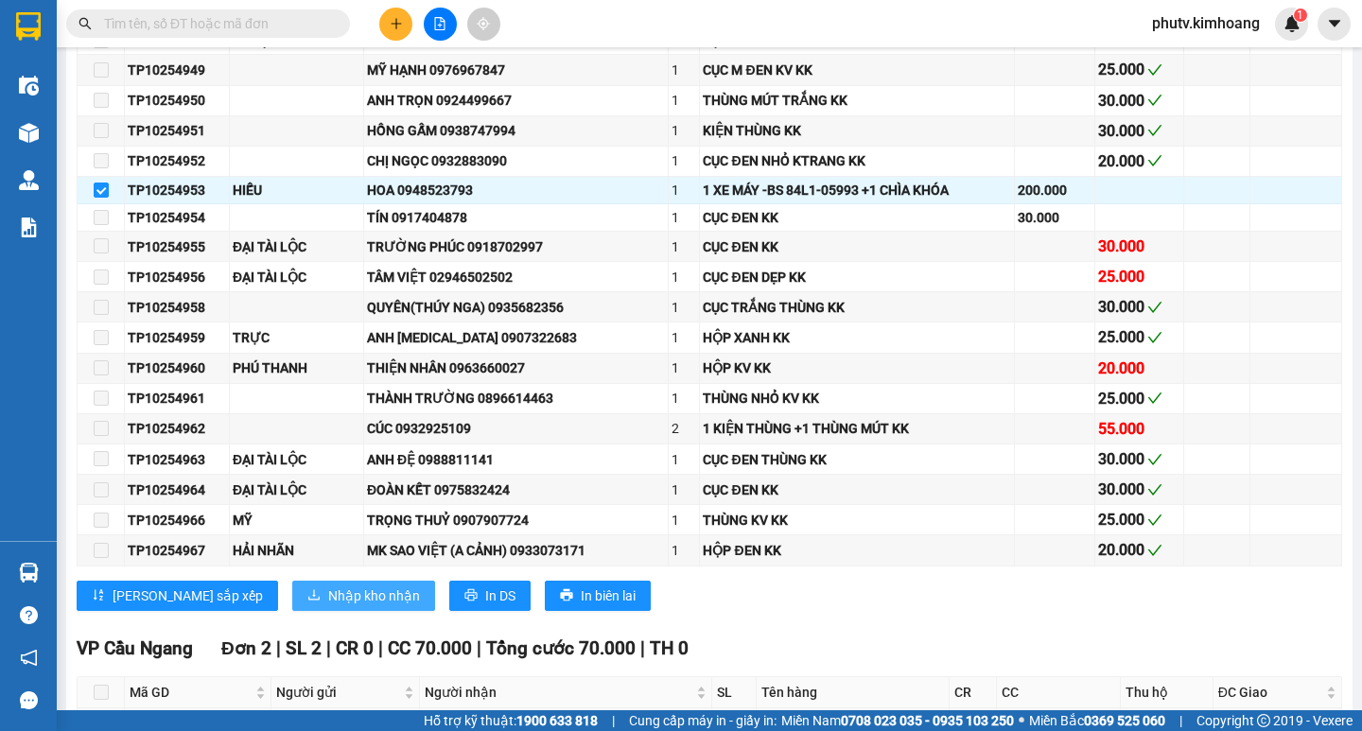
click at [328, 606] on span "Nhập kho nhận" at bounding box center [374, 595] width 92 height 21
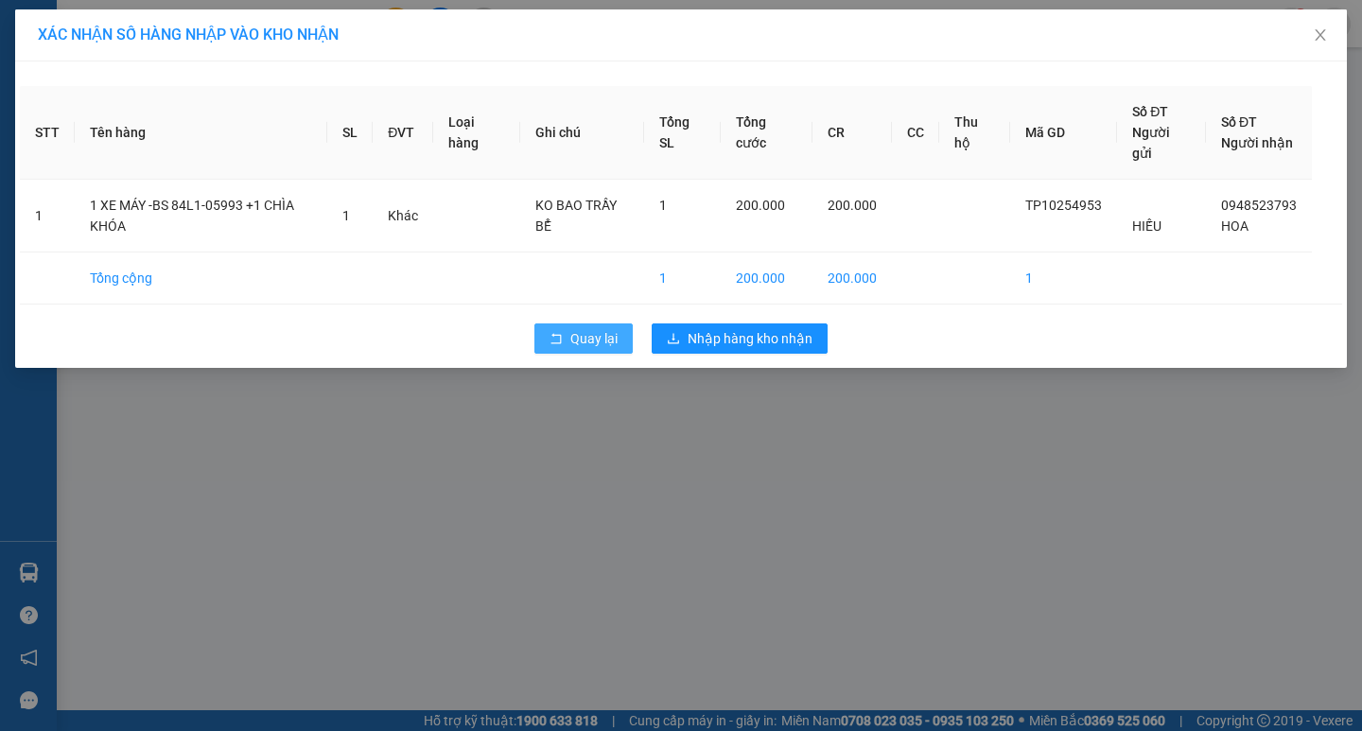
click at [582, 340] on span "Quay lại" at bounding box center [593, 338] width 47 height 21
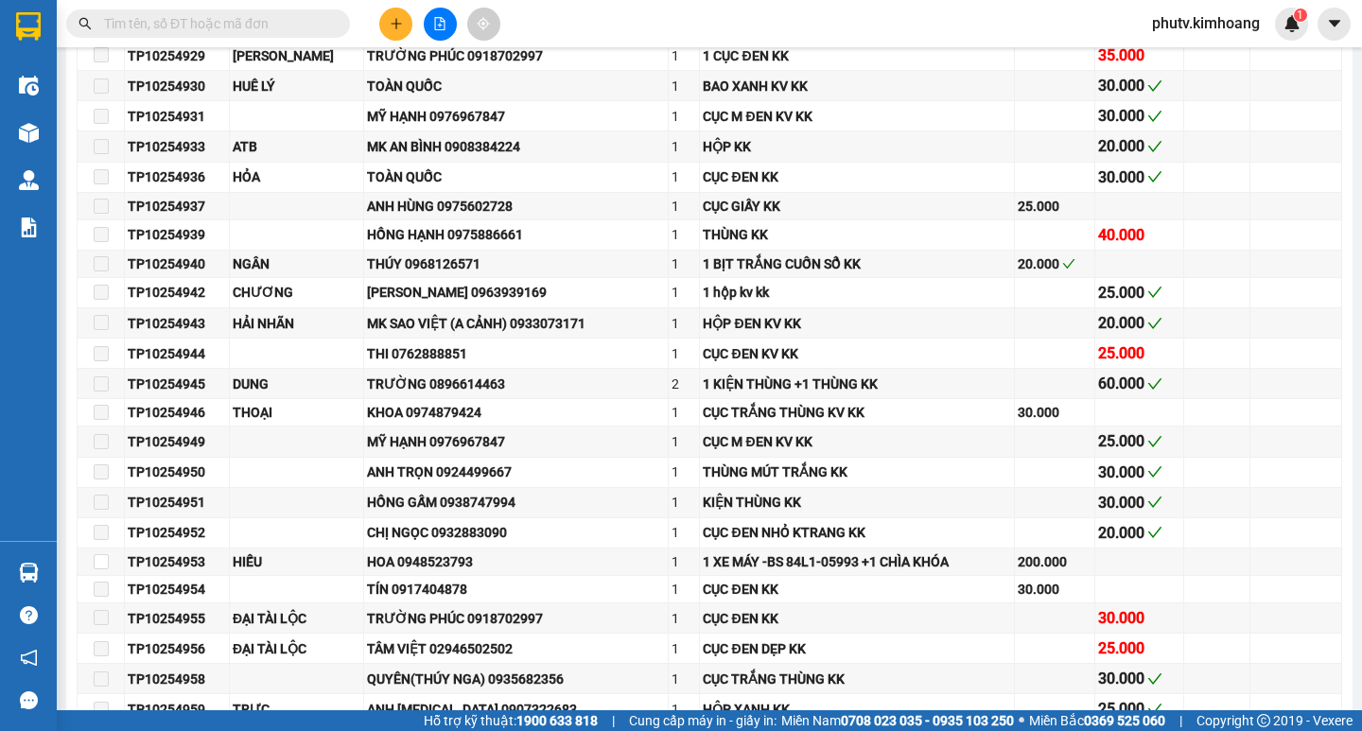
scroll to position [1513, 0]
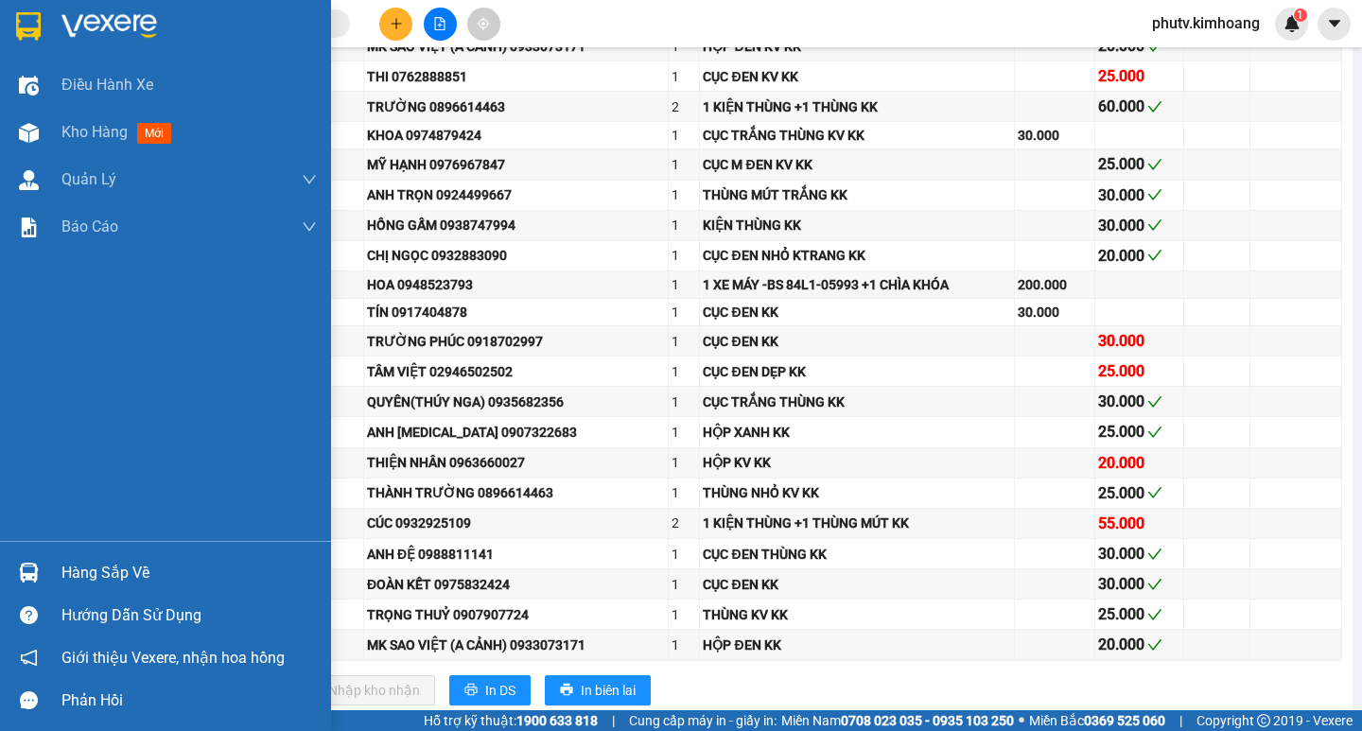
click at [77, 567] on div "Hàng sắp về" at bounding box center [188, 573] width 255 height 28
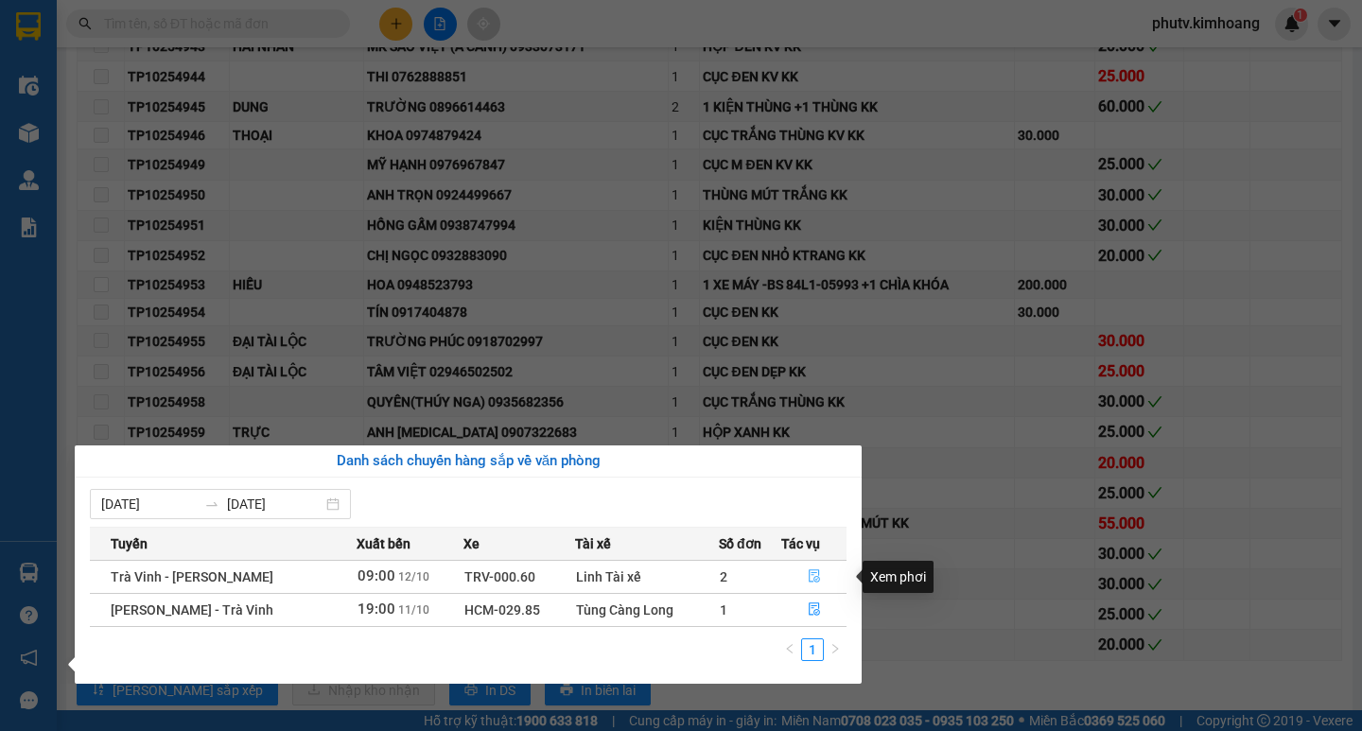
click at [814, 572] on icon "file-done" at bounding box center [814, 575] width 13 height 13
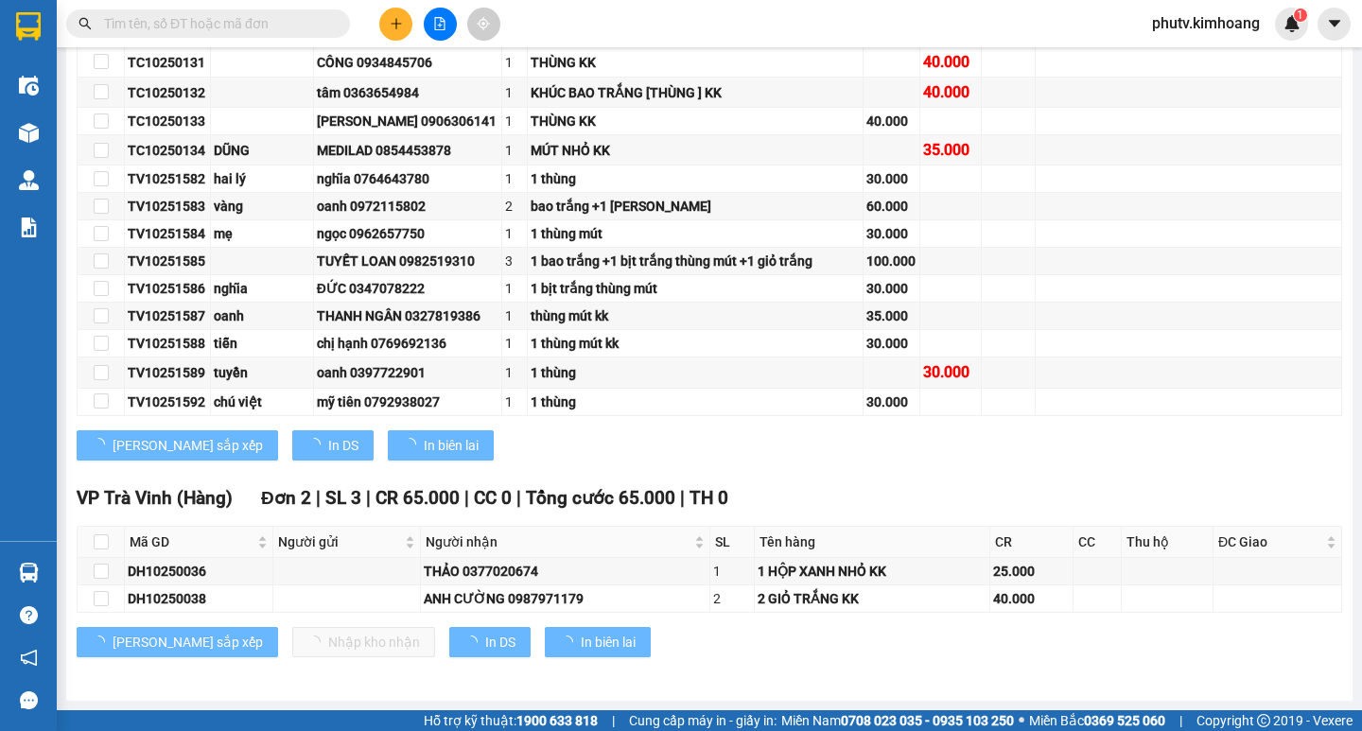
scroll to position [1063, 0]
type input "12/10/2025"
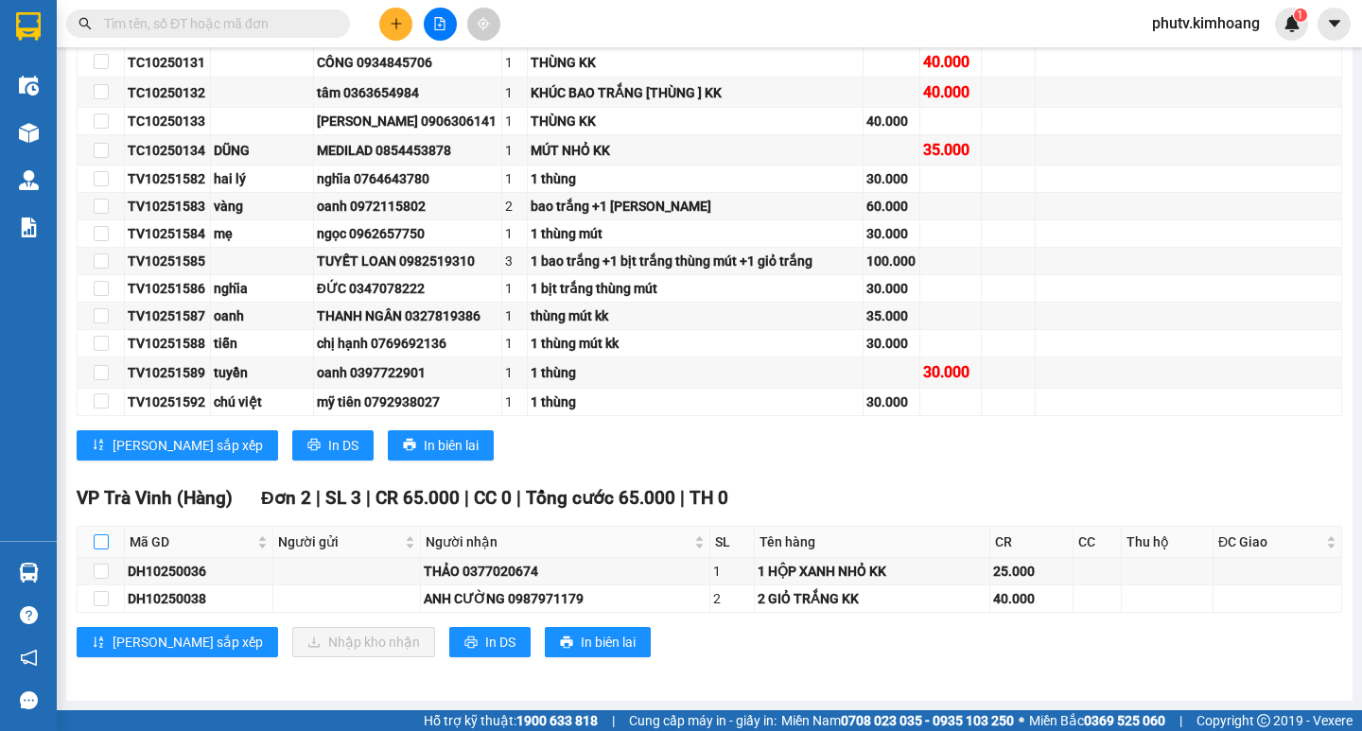
click at [98, 533] on label at bounding box center [101, 541] width 15 height 21
click at [98, 534] on input "checkbox" at bounding box center [101, 541] width 15 height 15
checkbox input "true"
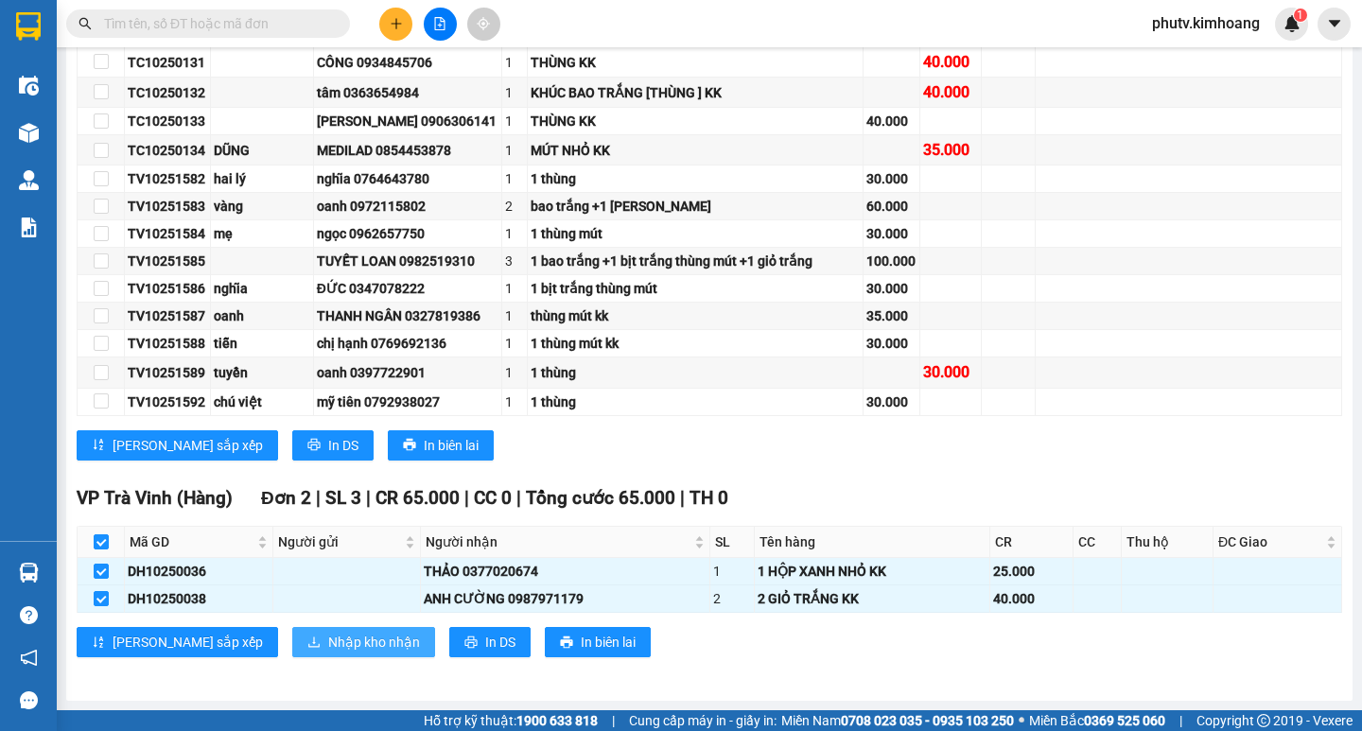
click at [328, 632] on span "Nhập kho nhận" at bounding box center [374, 642] width 92 height 21
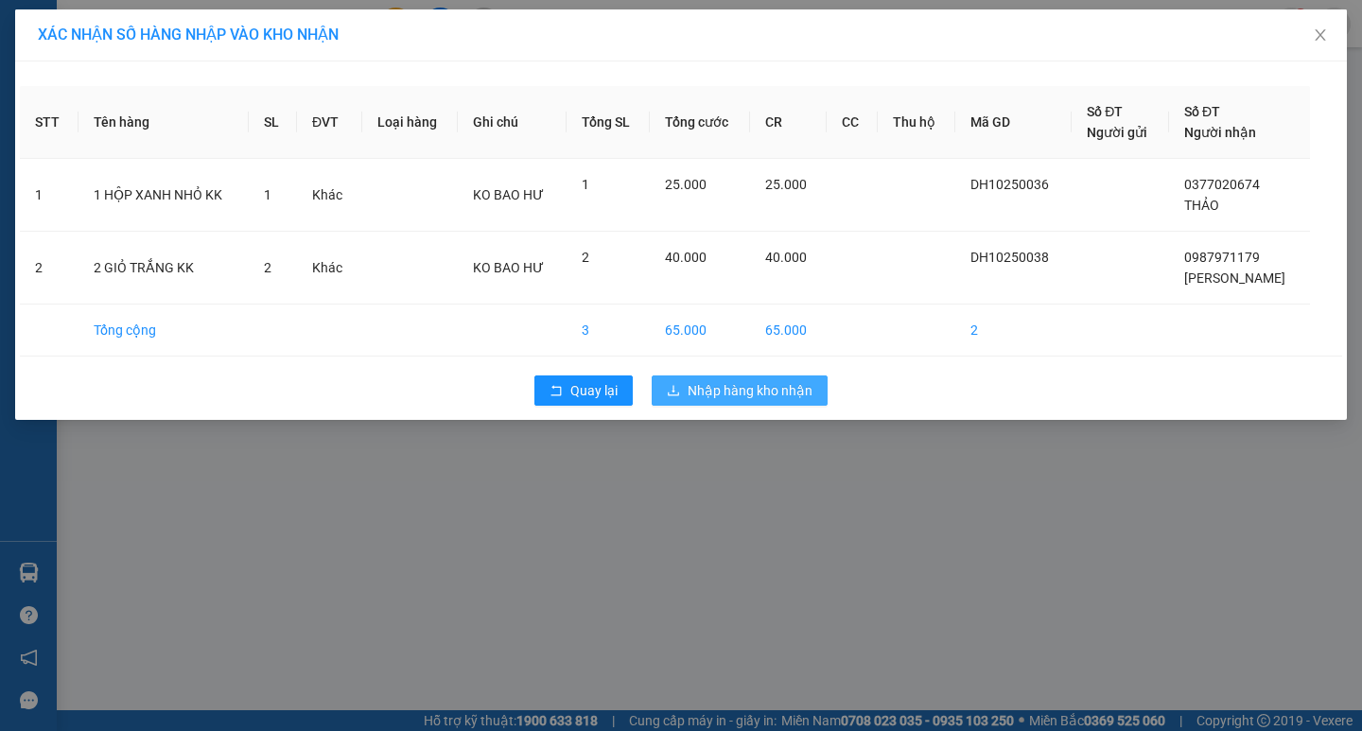
click at [681, 397] on button "Nhập hàng kho nhận" at bounding box center [739, 390] width 176 height 30
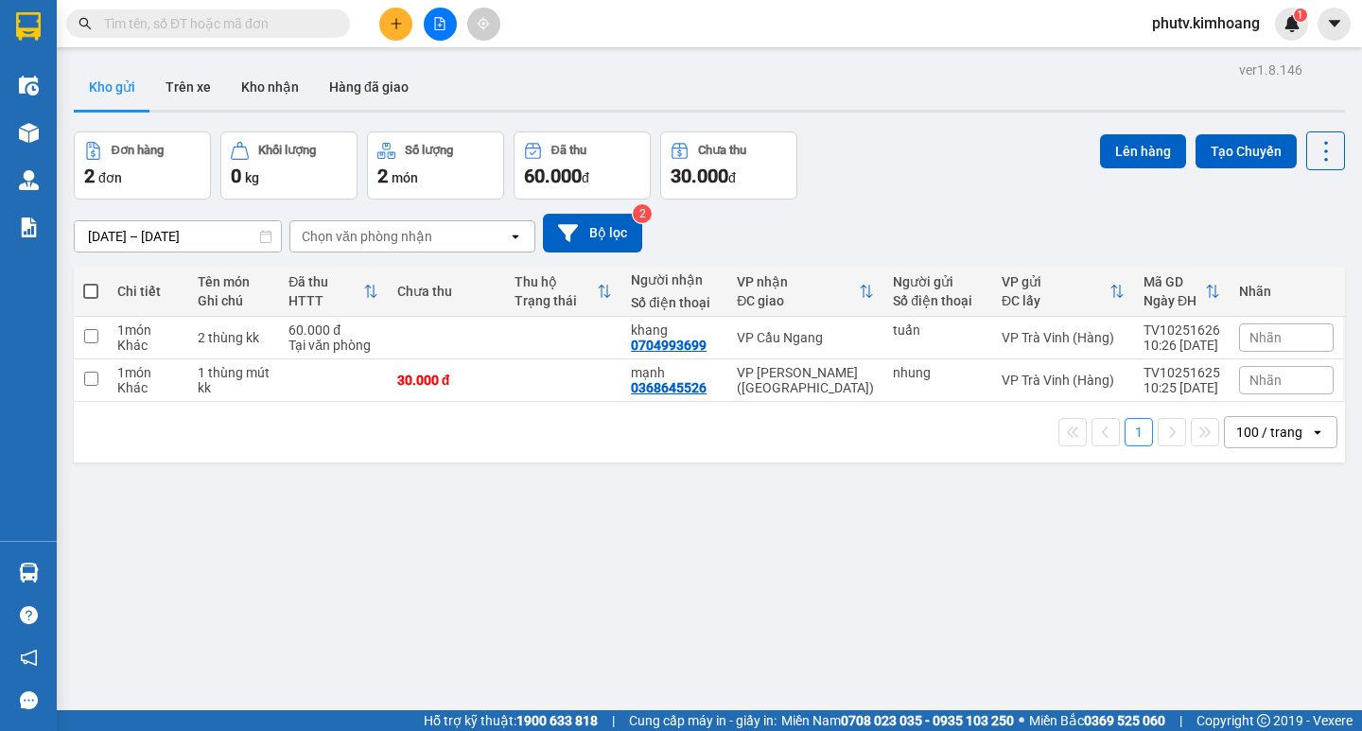
click at [392, 16] on button at bounding box center [395, 24] width 33 height 33
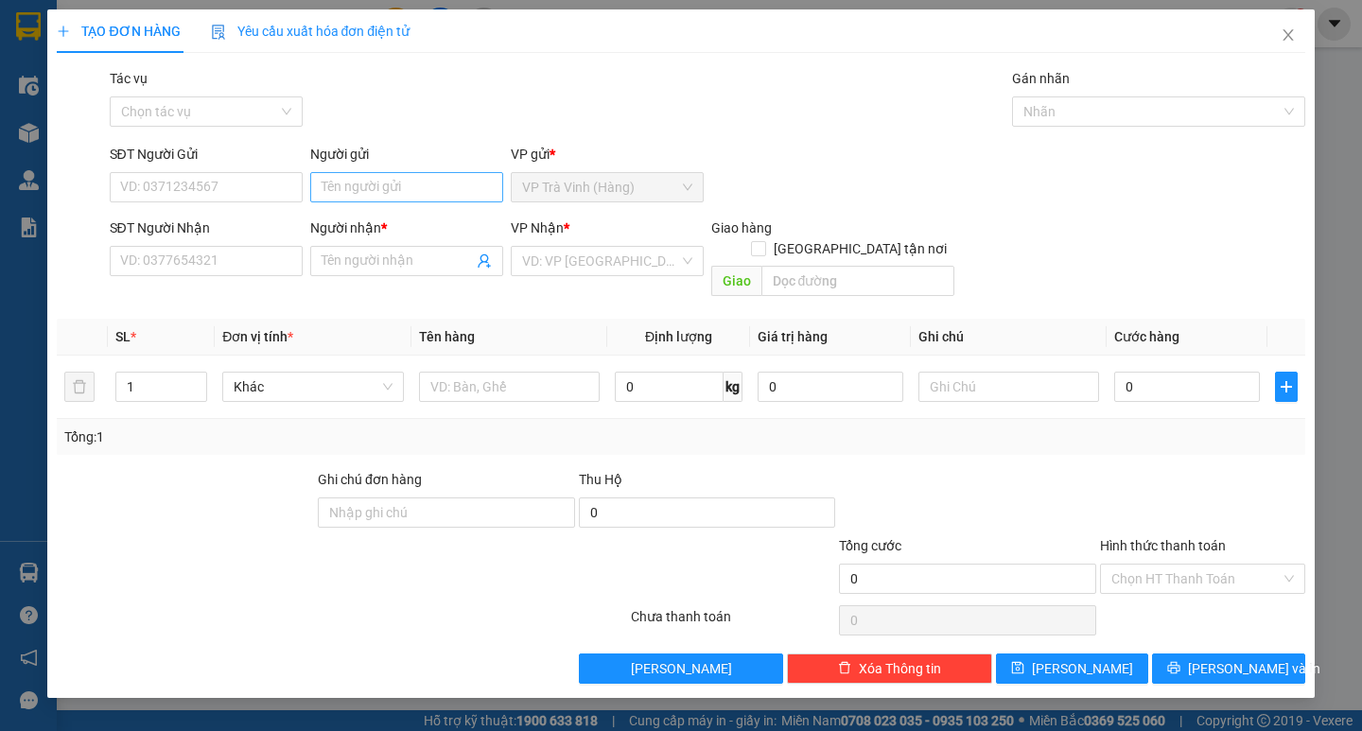
click at [371, 173] on div "Người gửi Tên người gửi" at bounding box center [406, 177] width 193 height 66
click at [366, 190] on input "Người gửi" at bounding box center [406, 187] width 193 height 30
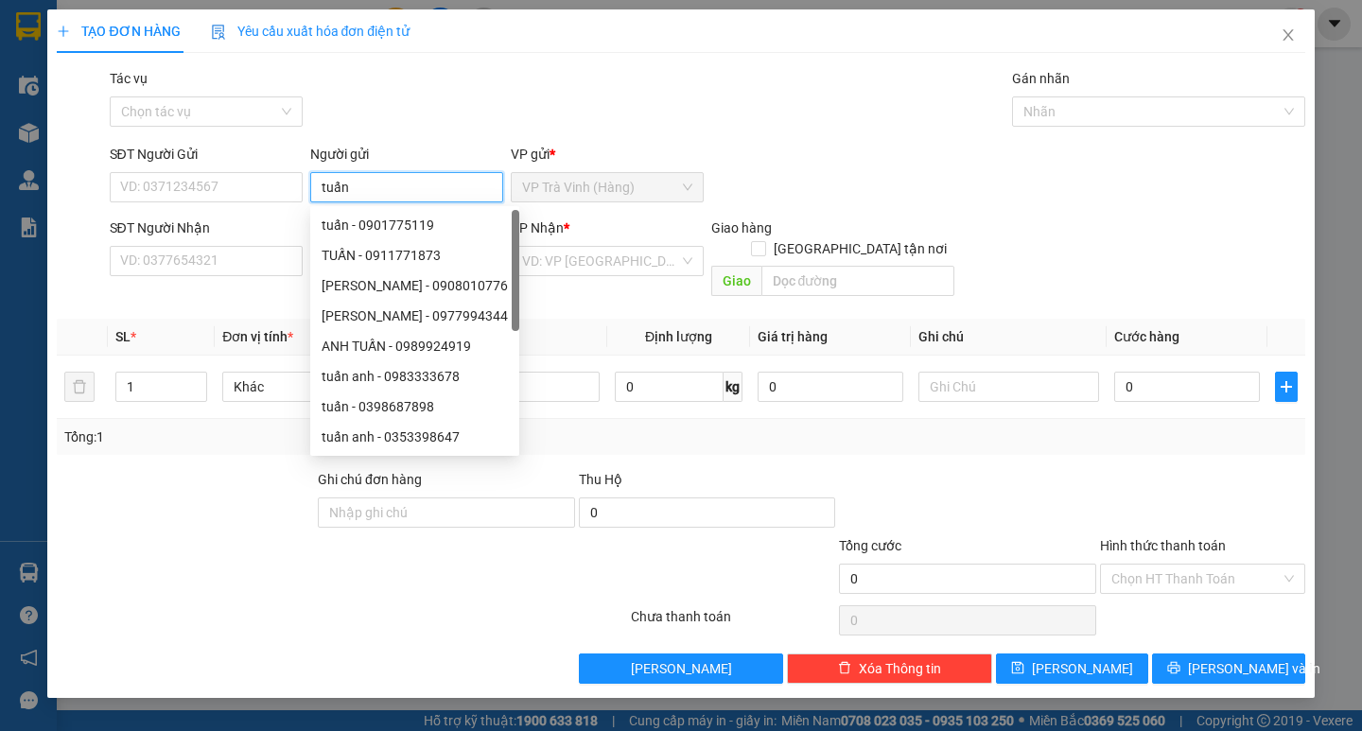
type input "tuấn"
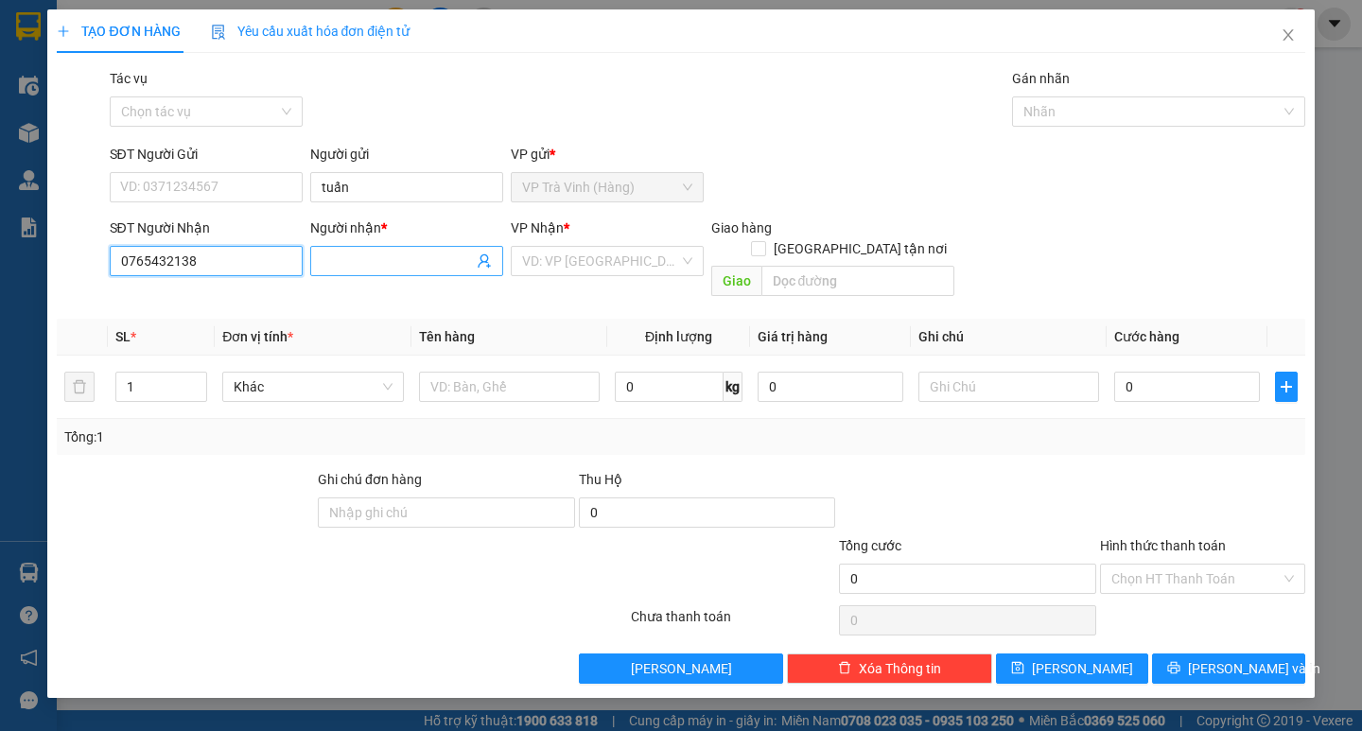
type input "0765432138"
click at [340, 264] on input "Người nhận *" at bounding box center [396, 261] width 151 height 21
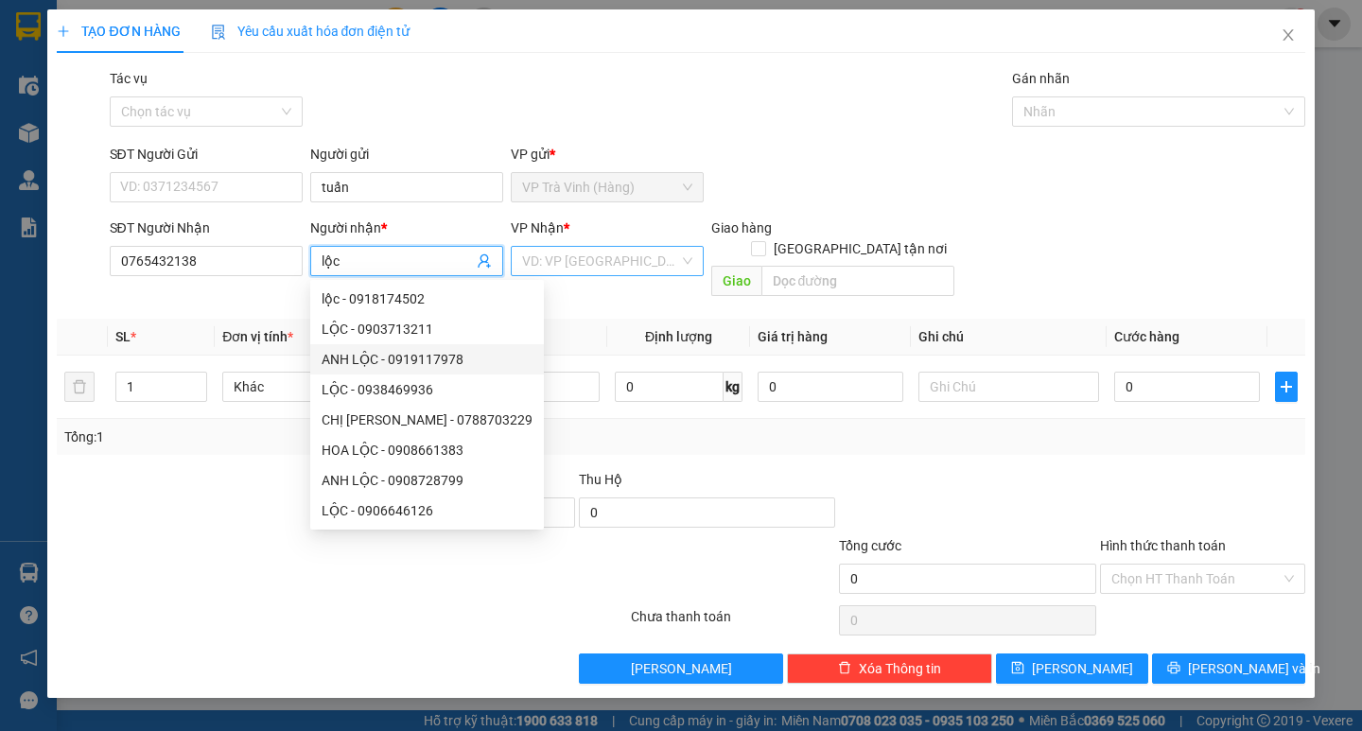
type input "lộc"
click at [536, 262] on input "search" at bounding box center [600, 261] width 157 height 28
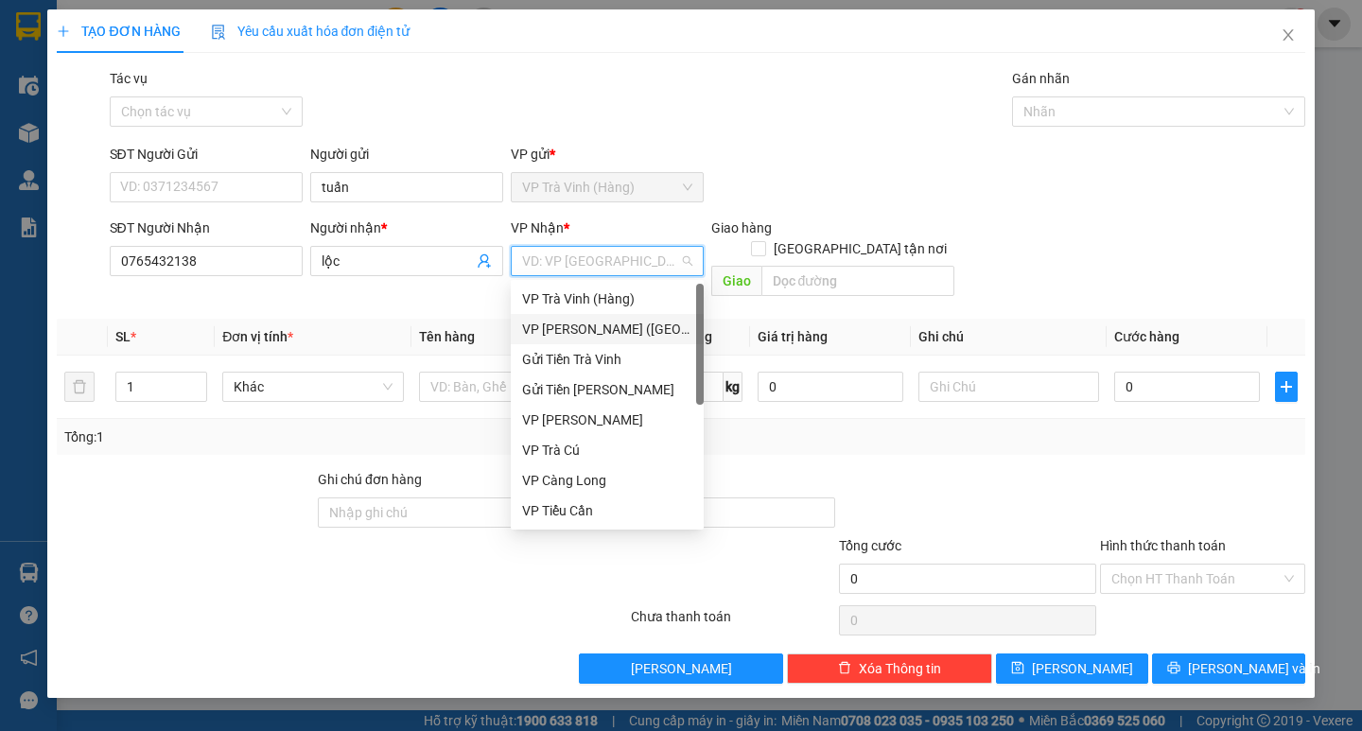
click at [571, 330] on div "VP Trần Phú (Hàng)" at bounding box center [607, 329] width 170 height 21
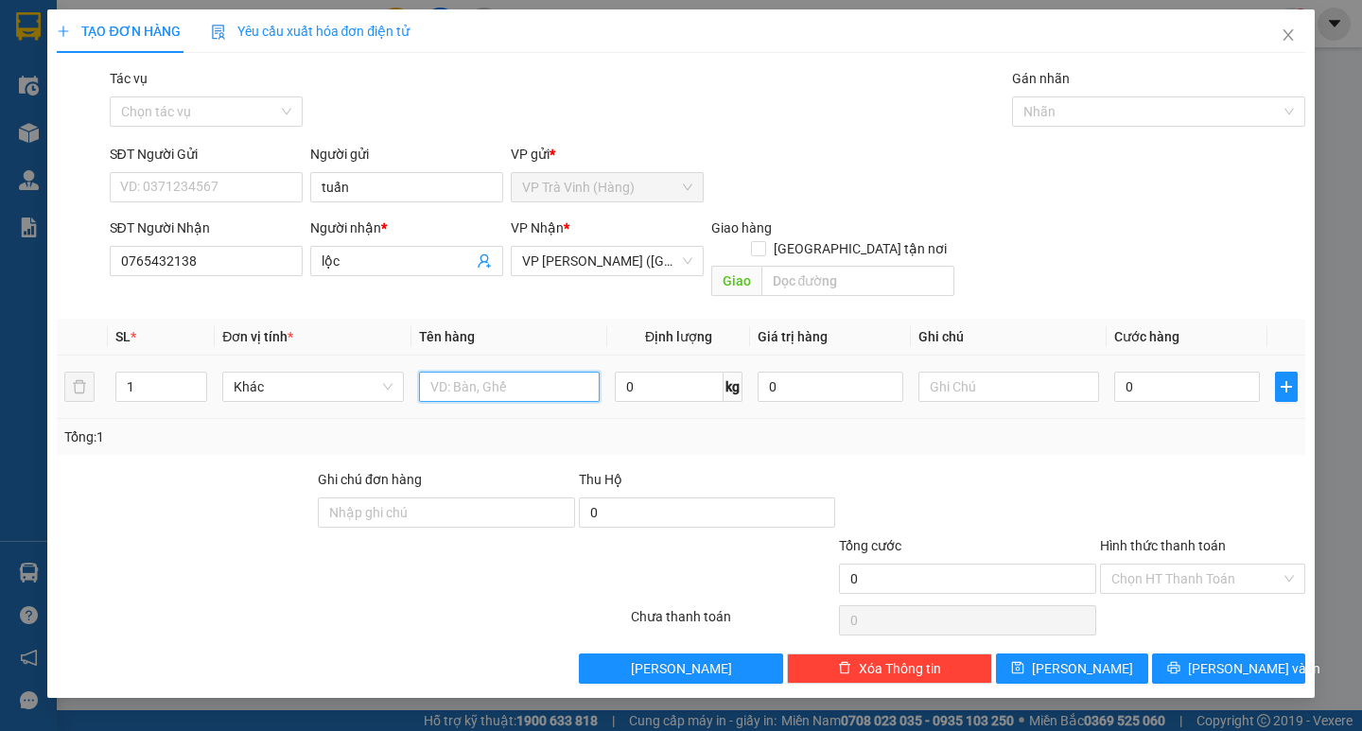
click at [481, 372] on input "text" at bounding box center [509, 387] width 181 height 30
type input "1 cây xà ben (quấn vải xanh)"
click at [1164, 372] on input "0" at bounding box center [1187, 387] width 146 height 30
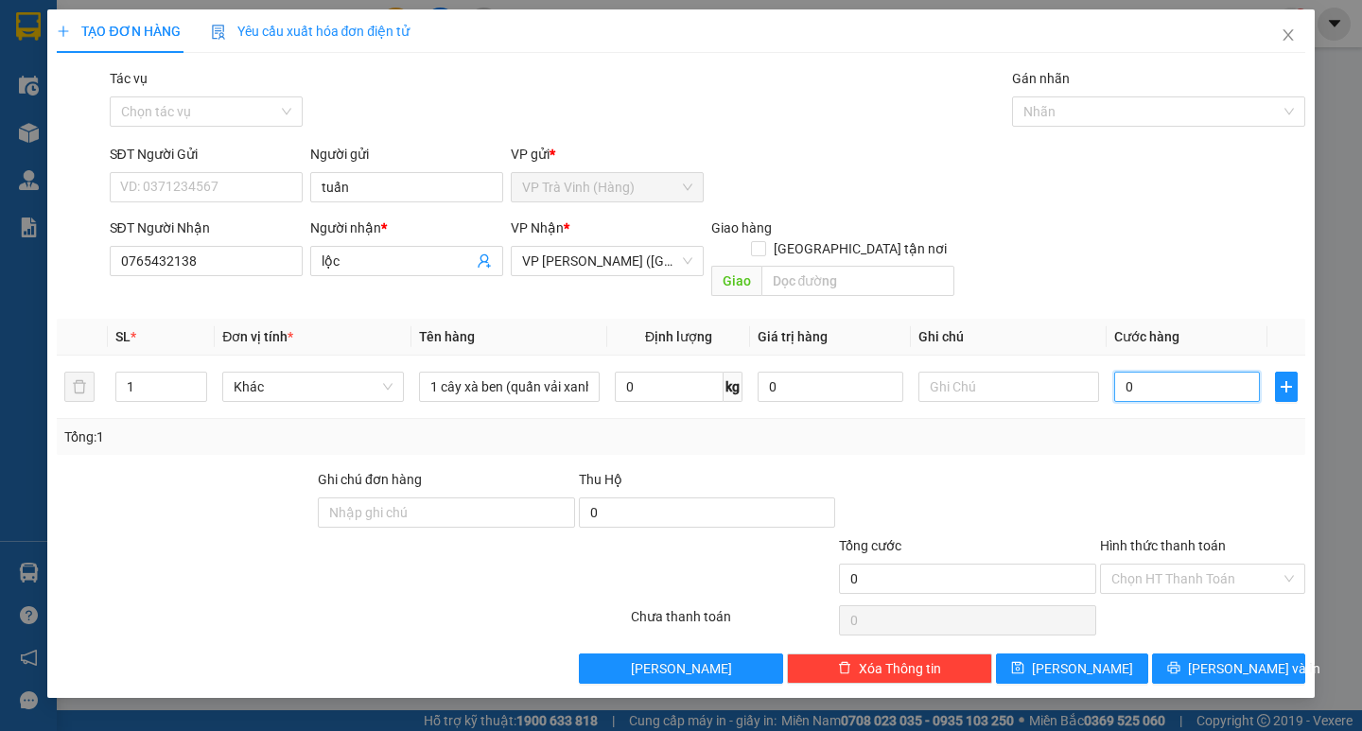
type input "3"
type input "30"
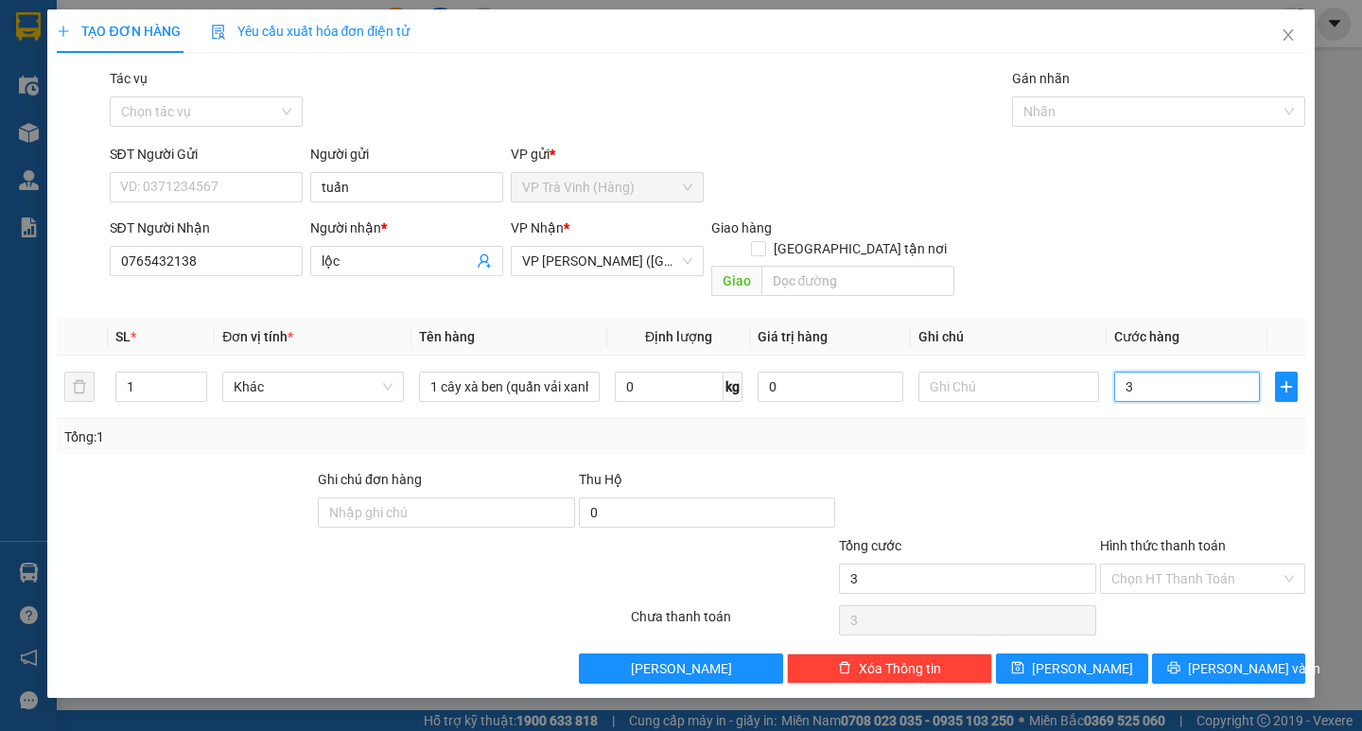
type input "30"
type input "30.000"
drag, startPoint x: 1131, startPoint y: 445, endPoint x: 1156, endPoint y: 493, distance: 53.7
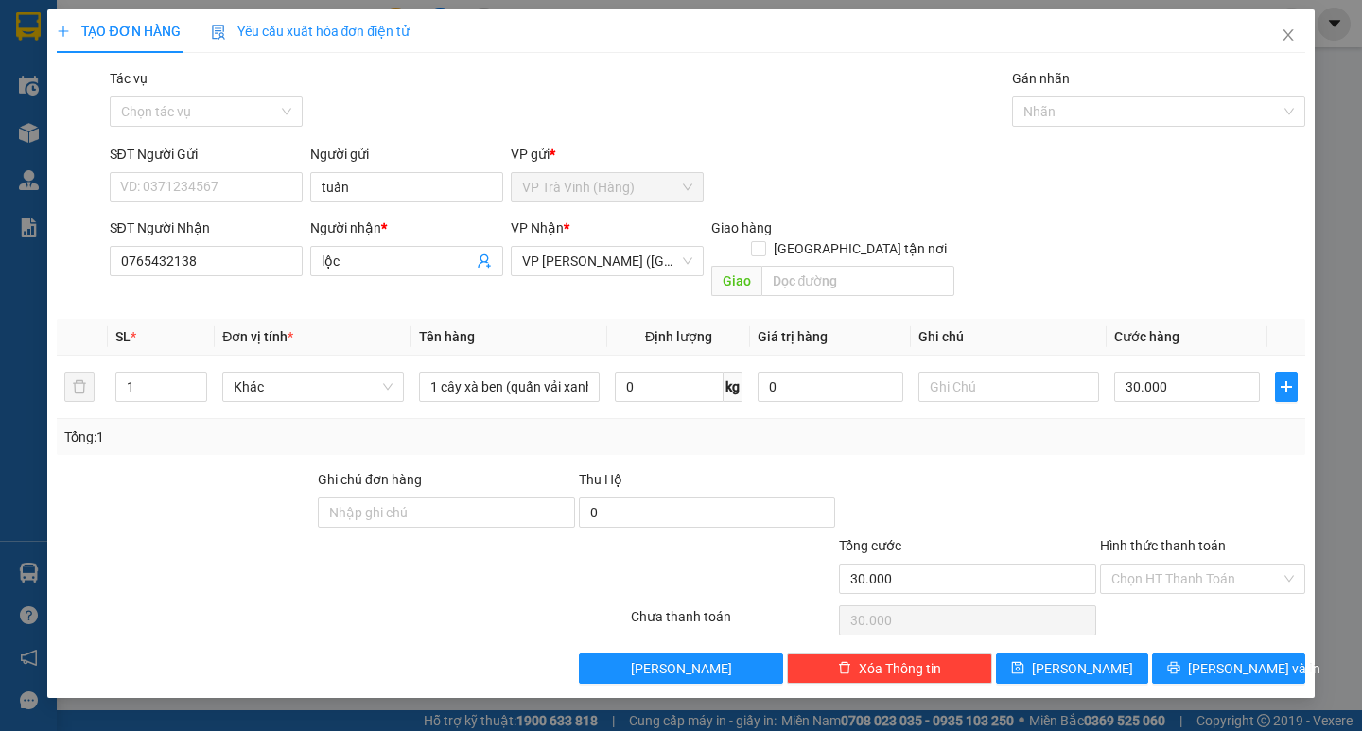
click at [1131, 446] on div "Transit Pickup Surcharge Ids Transit Deliver Surcharge Ids Transit Deliver Surc…" at bounding box center [680, 376] width 1247 height 616
click at [1174, 653] on button "Lưu và In" at bounding box center [1228, 668] width 152 height 30
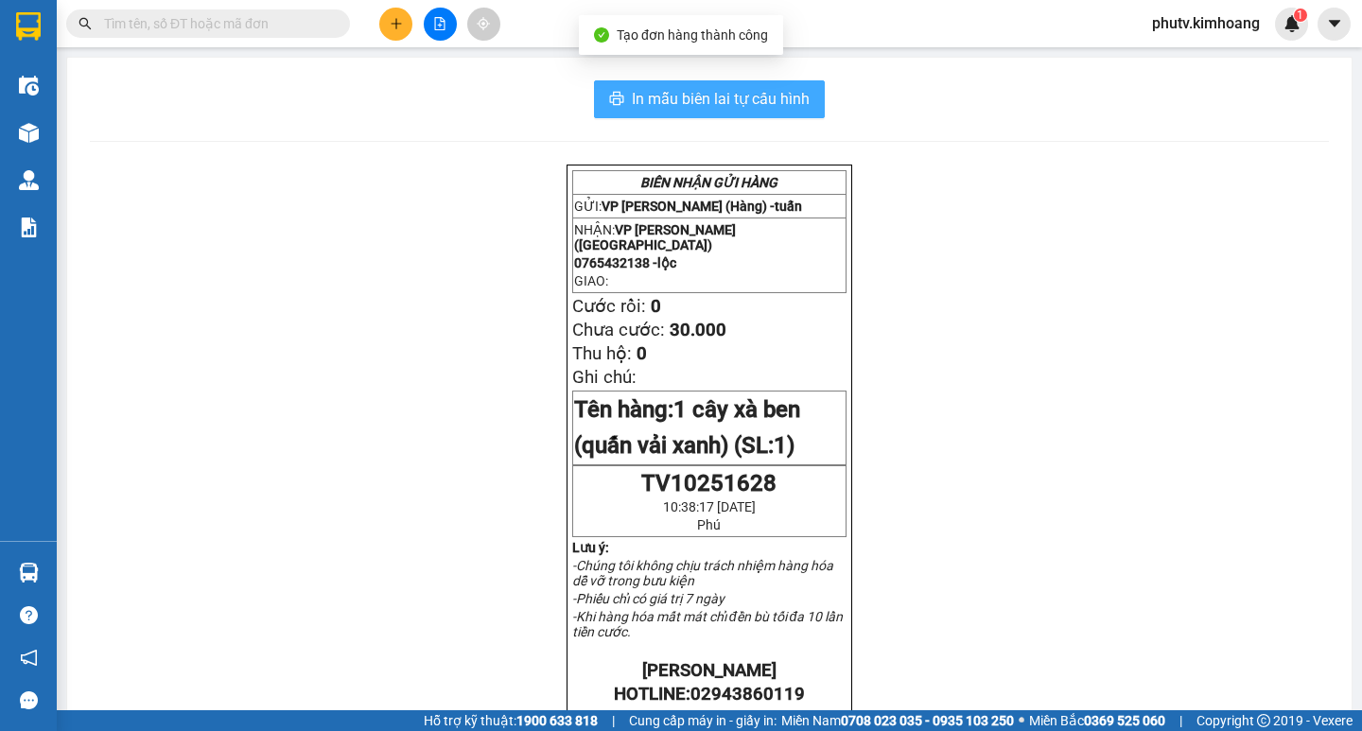
click at [652, 114] on button "In mẫu biên lai tự cấu hình" at bounding box center [709, 99] width 231 height 38
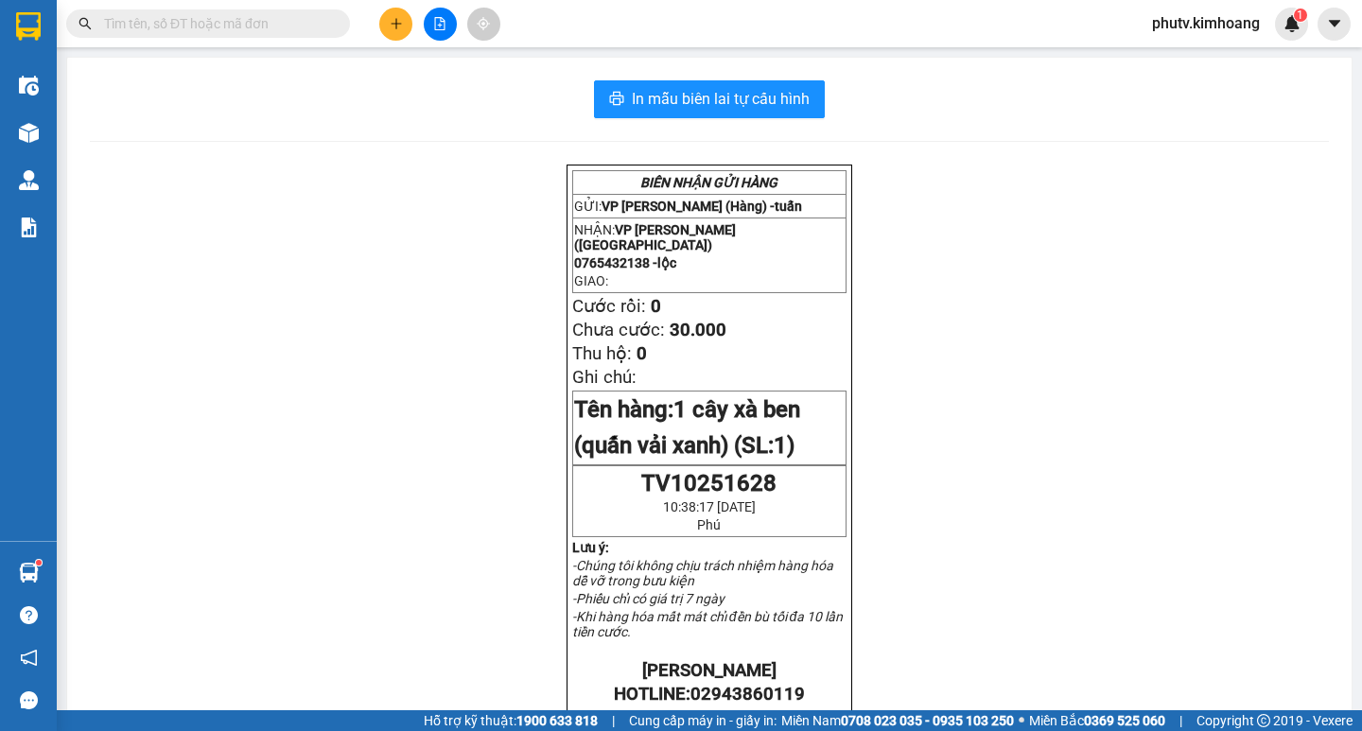
click at [287, 28] on input "text" at bounding box center [215, 23] width 223 height 21
click at [395, 25] on icon "plus" at bounding box center [396, 23] width 13 height 13
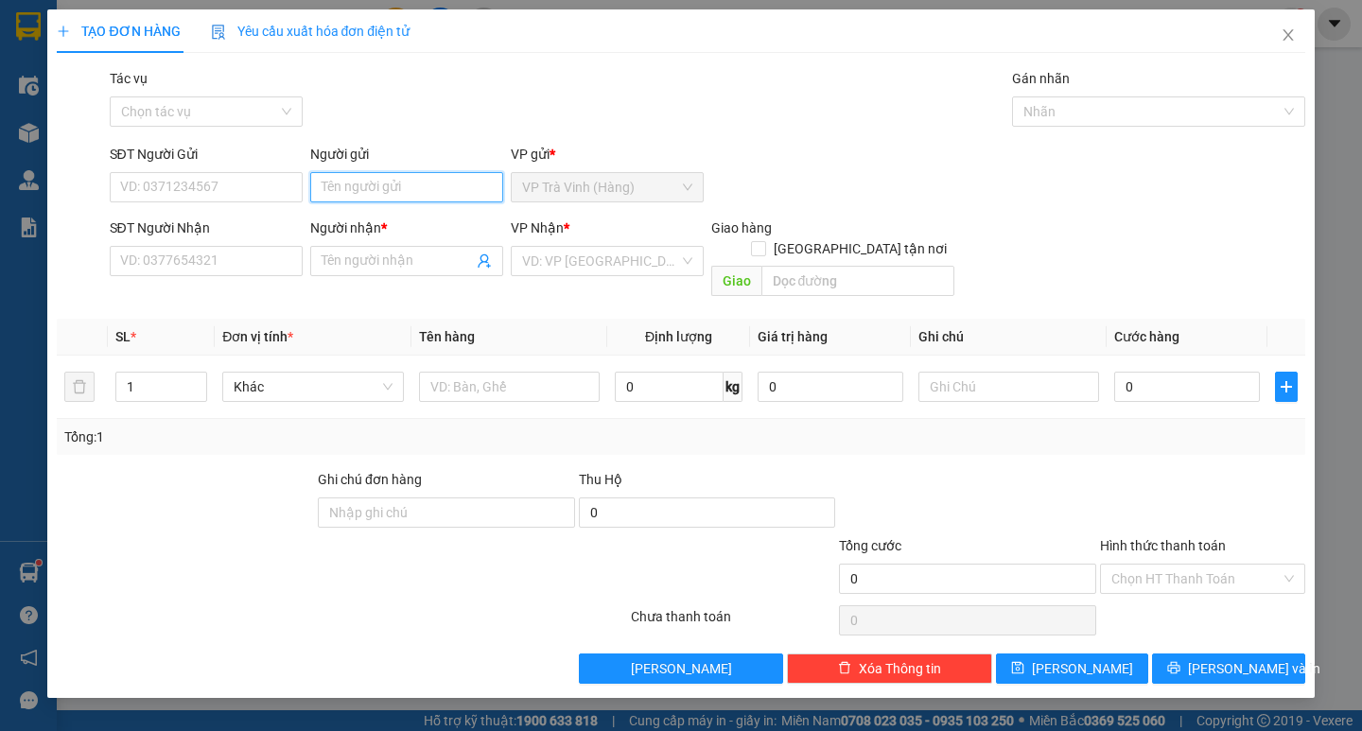
click at [374, 198] on input "Người gửi" at bounding box center [406, 187] width 193 height 30
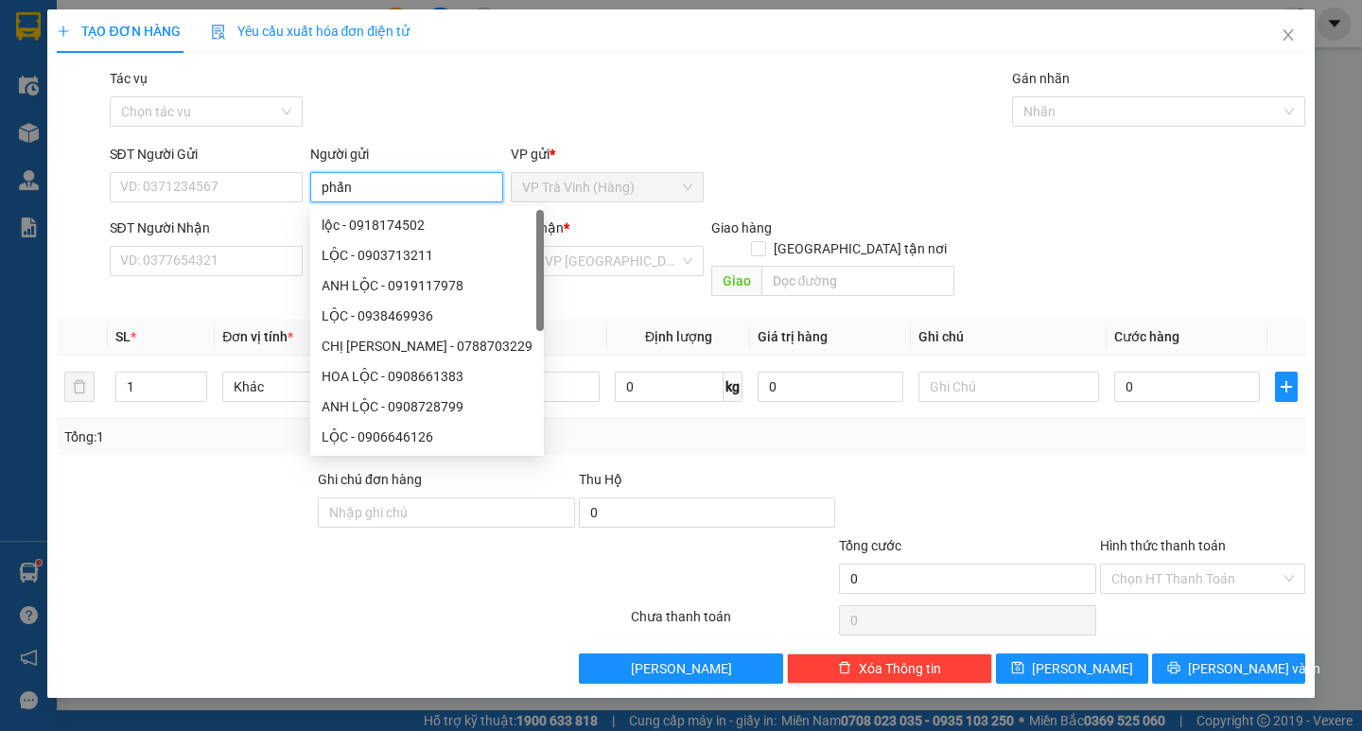
type input "phấn"
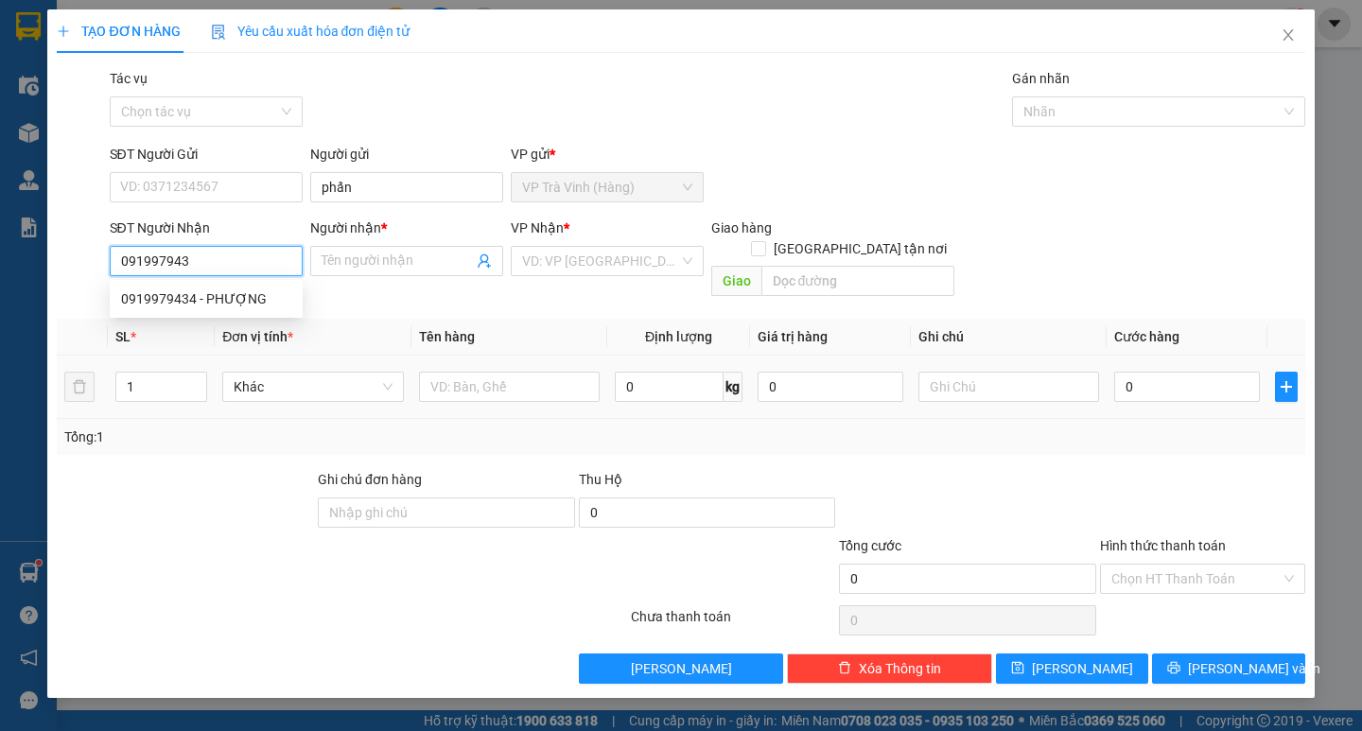
type input "0919979434"
click at [227, 306] on div "0919979434 - PHƯỢNG" at bounding box center [206, 298] width 170 height 21
type input "PHƯỢNG"
type input "30.000"
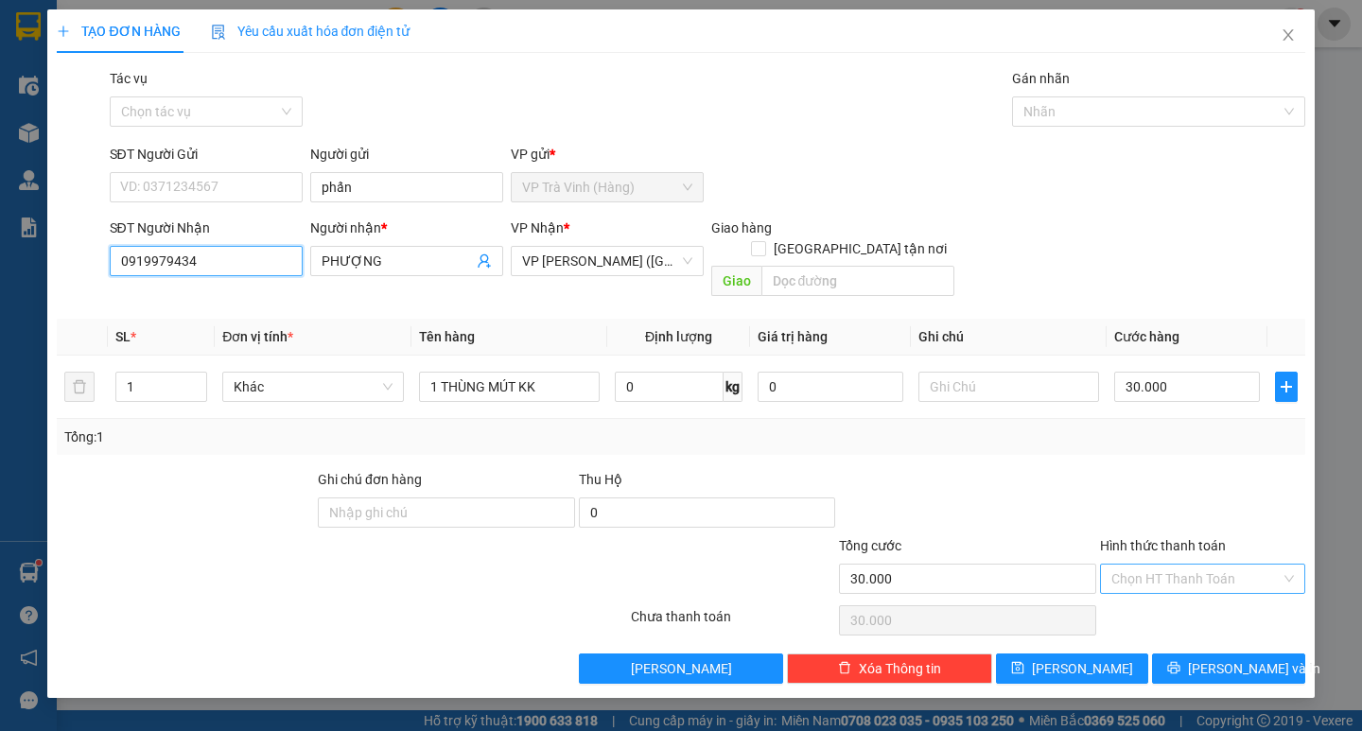
type input "0919979434"
click at [1132, 567] on input "Hình thức thanh toán" at bounding box center [1195, 579] width 169 height 28
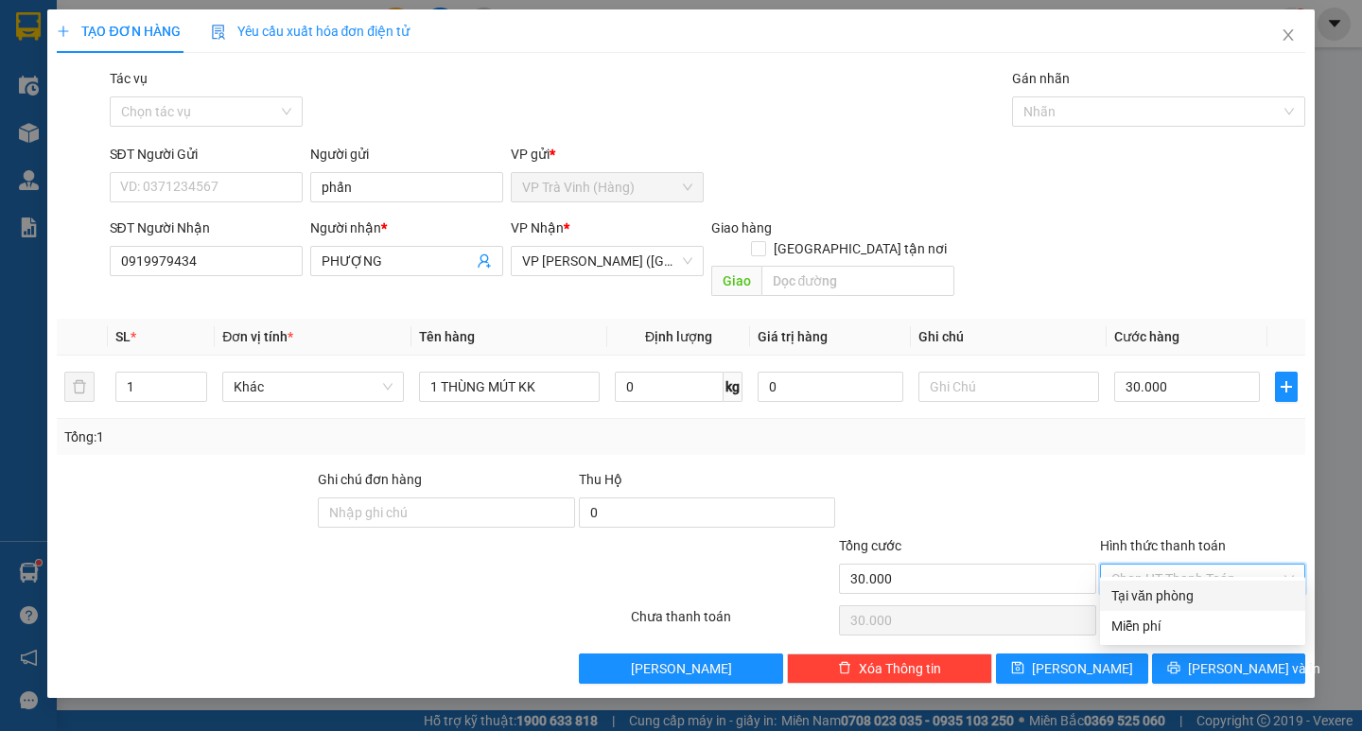
click at [1160, 597] on div "Tại văn phòng" at bounding box center [1202, 595] width 182 height 21
type input "0"
click at [1186, 653] on button "Lưu và In" at bounding box center [1228, 668] width 152 height 30
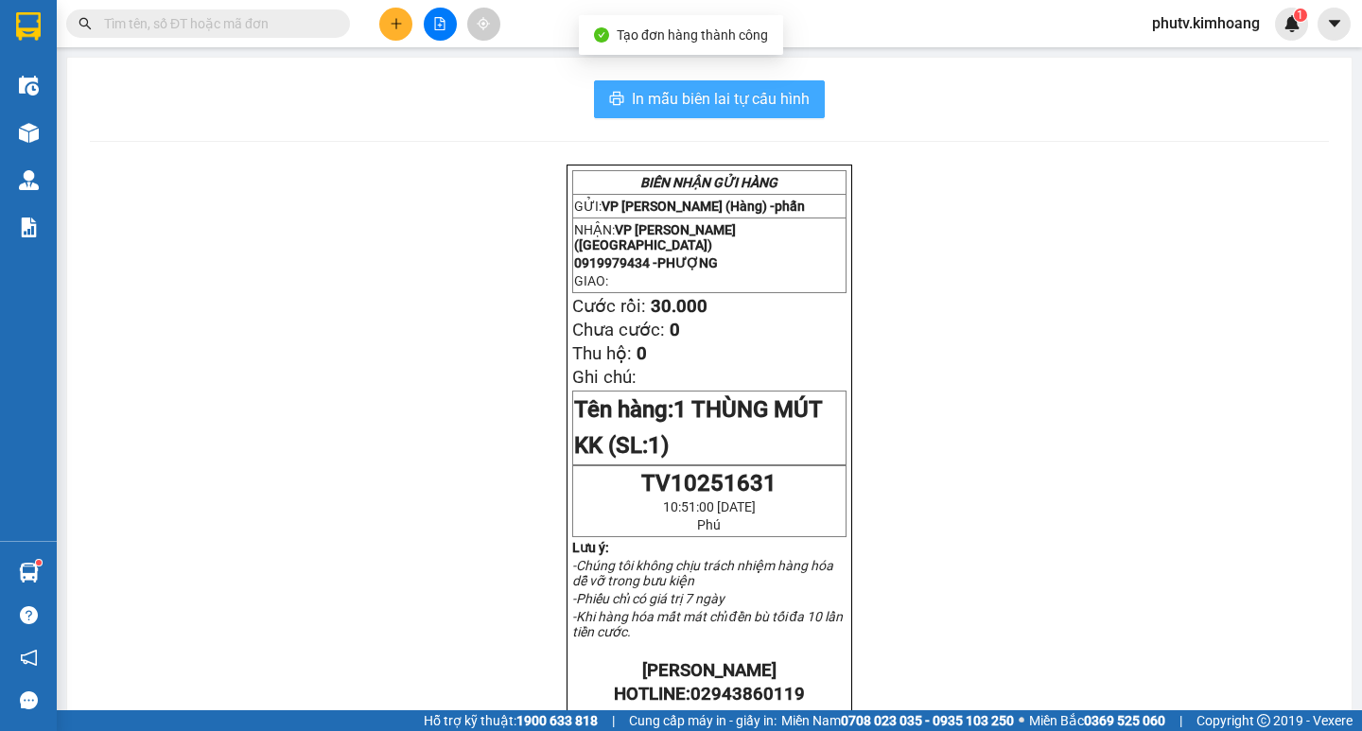
click at [677, 91] on span "In mẫu biên lai tự cấu hình" at bounding box center [721, 99] width 178 height 24
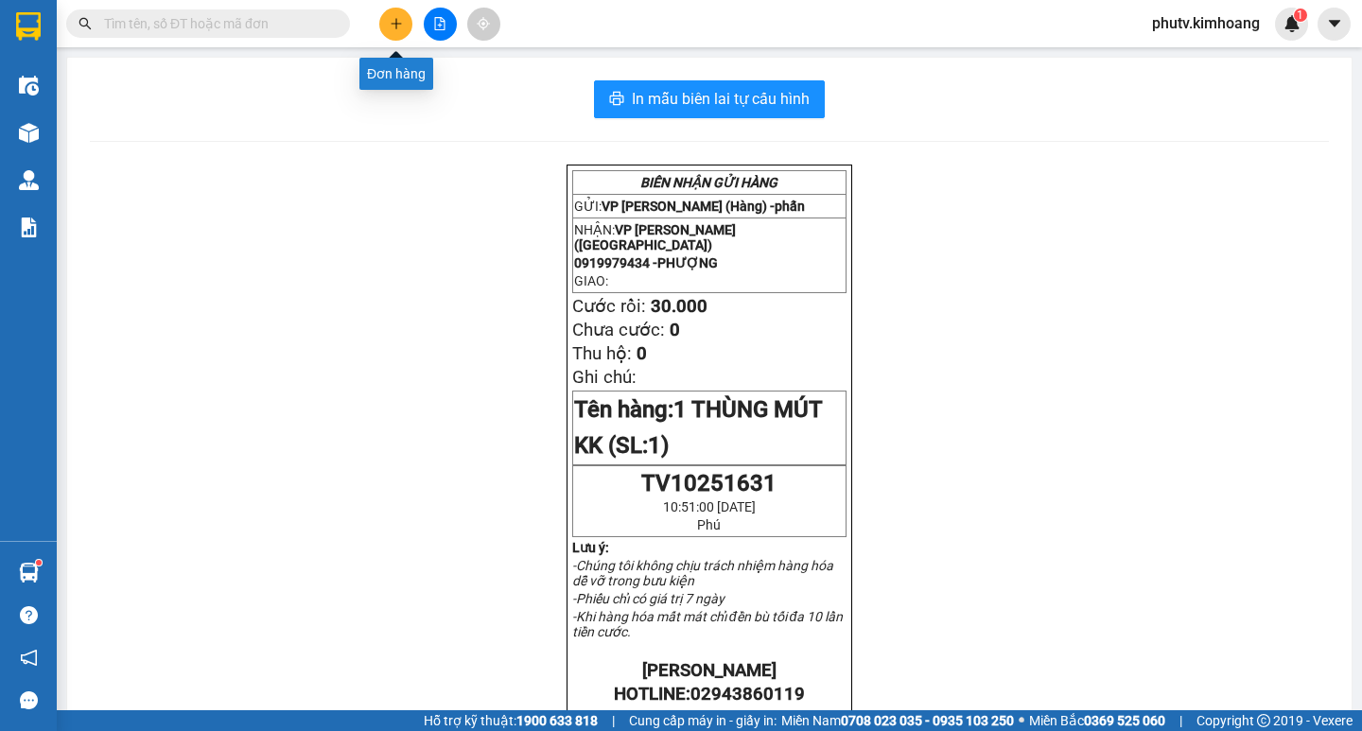
click at [402, 23] on icon "plus" at bounding box center [396, 23] width 13 height 13
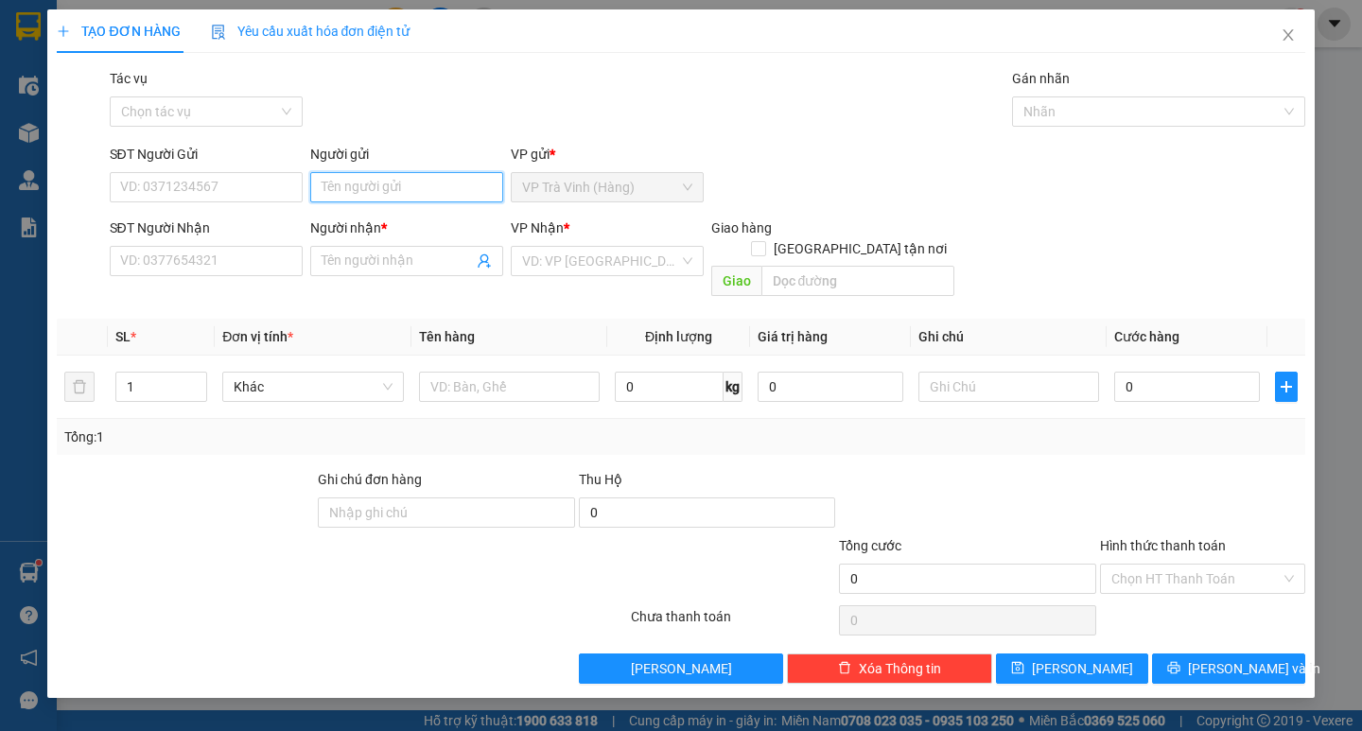
click at [323, 192] on input "Người gửi" at bounding box center [406, 187] width 193 height 30
type input "thanh đầm"
type input "0902725339"
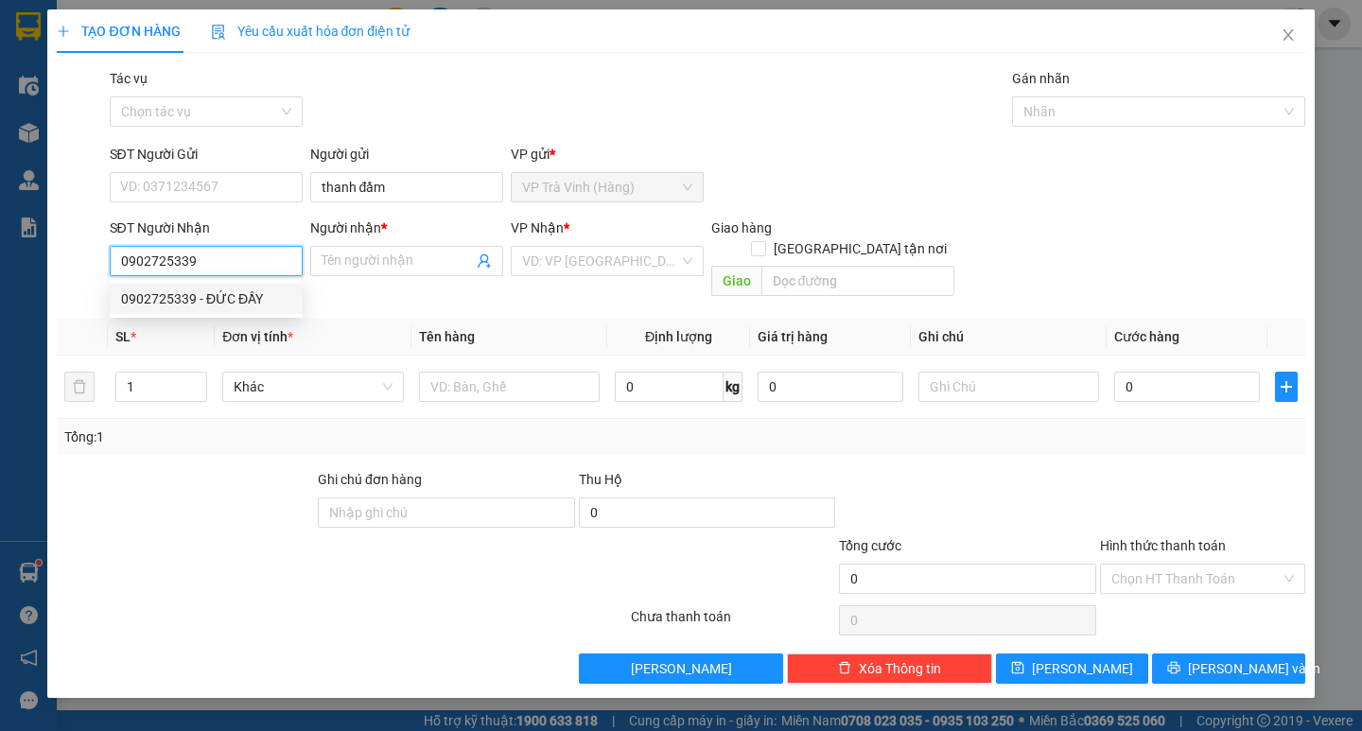
click at [200, 295] on div "0902725339 - ĐỨC ĐẦY" at bounding box center [206, 298] width 170 height 21
type input "ĐỨC ĐẦY"
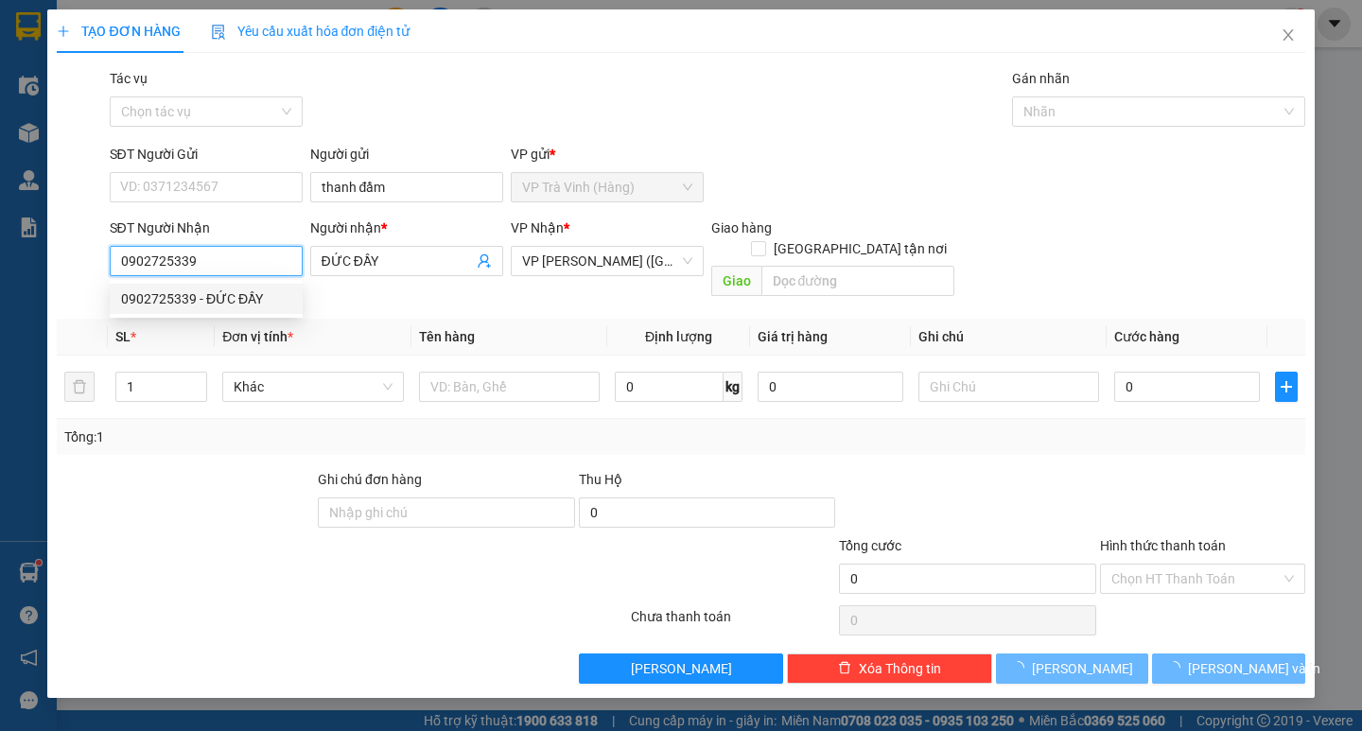
type input "35.000"
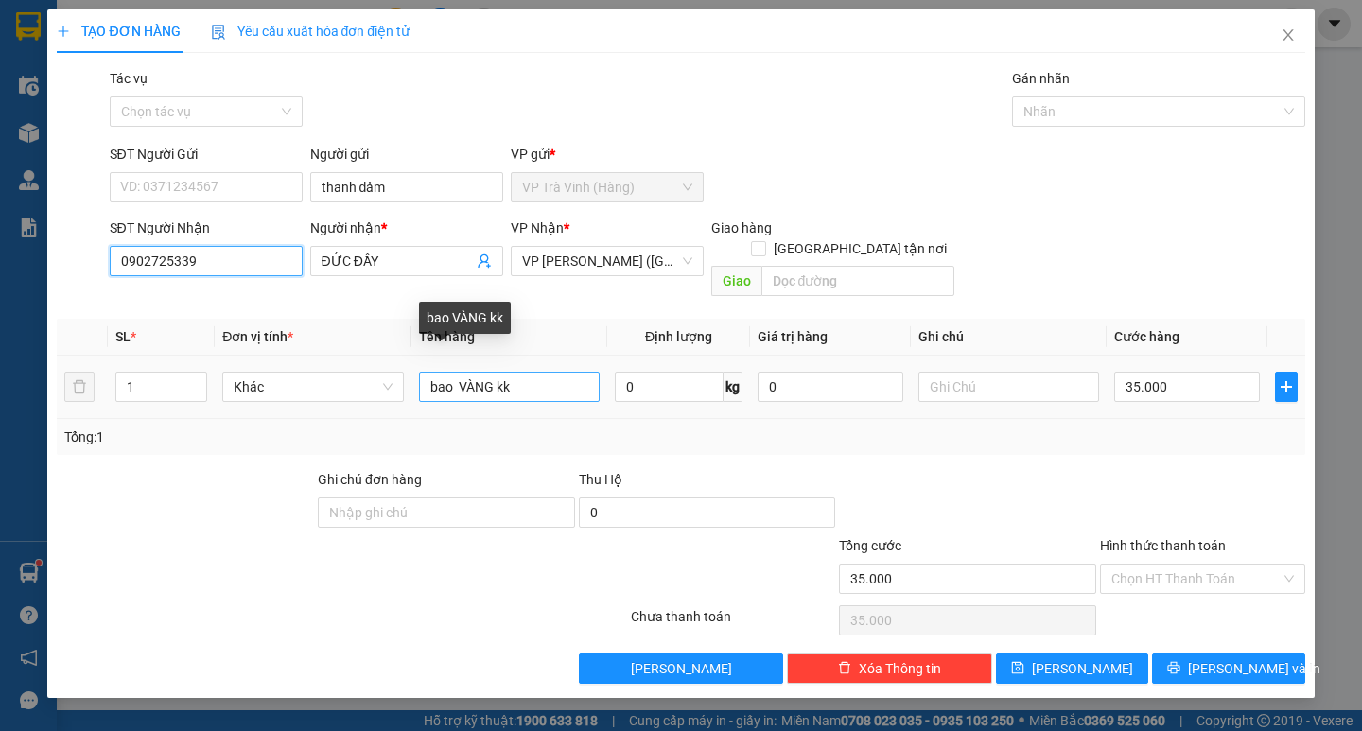
type input "0902725339"
click at [445, 372] on input "bao VÀNG kk" at bounding box center [509, 387] width 181 height 30
type input "1 cục keo VÀNG kk"
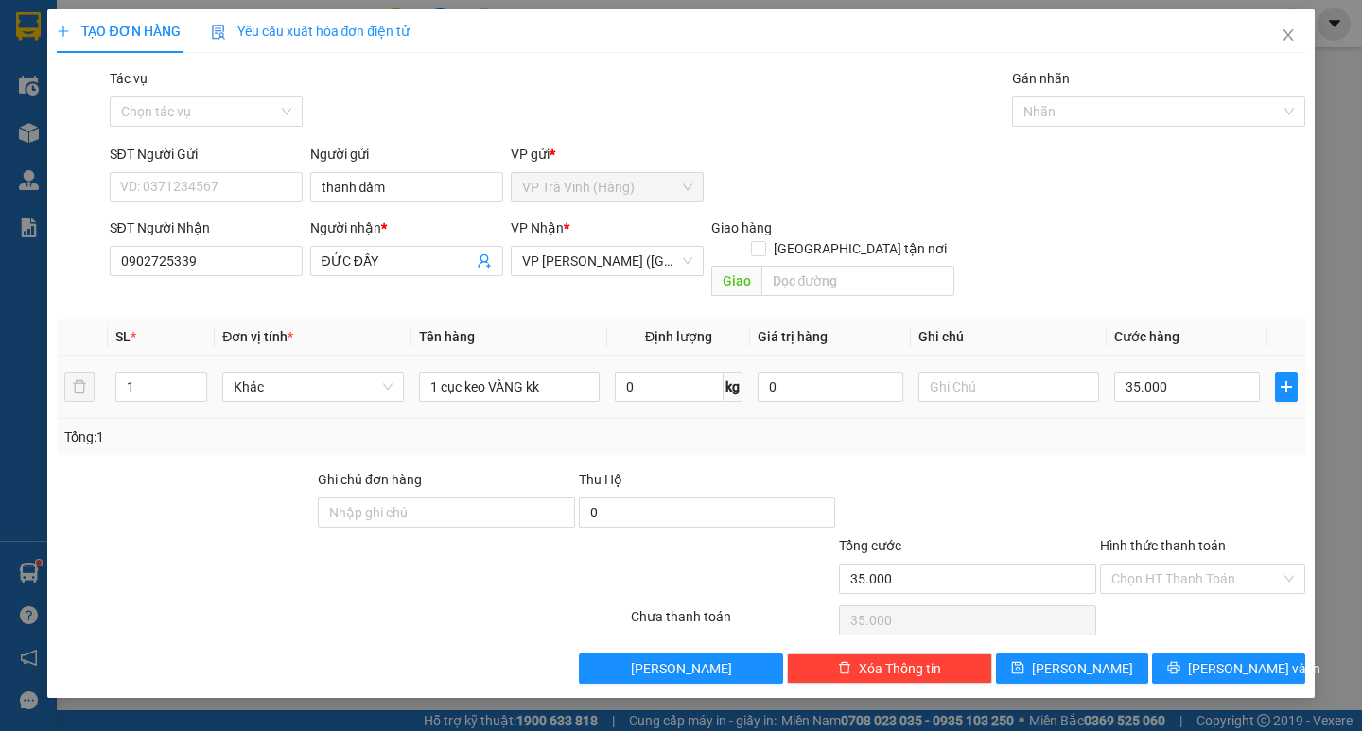
click at [1178, 381] on div "35.000" at bounding box center [1187, 387] width 146 height 38
click at [1170, 375] on input "35.000" at bounding box center [1187, 387] width 146 height 30
type input "3"
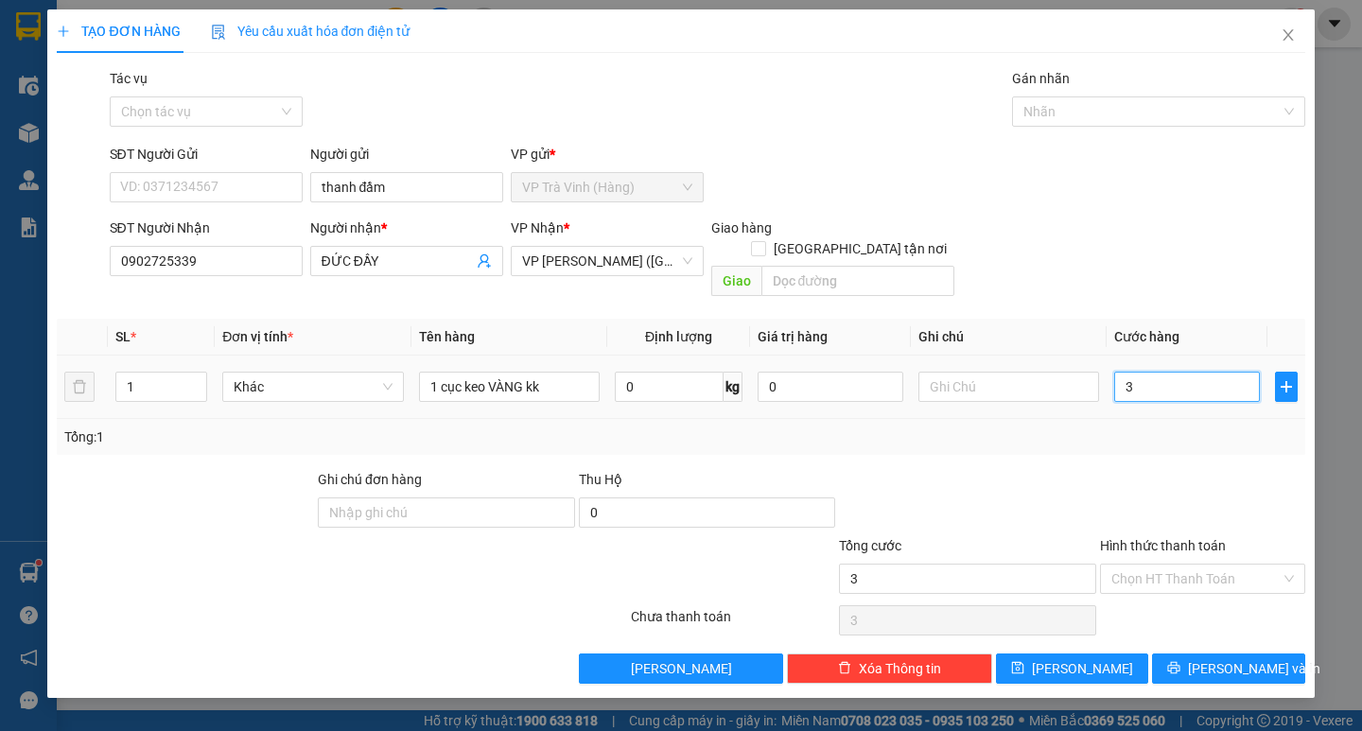
type input "30"
type input "30.000"
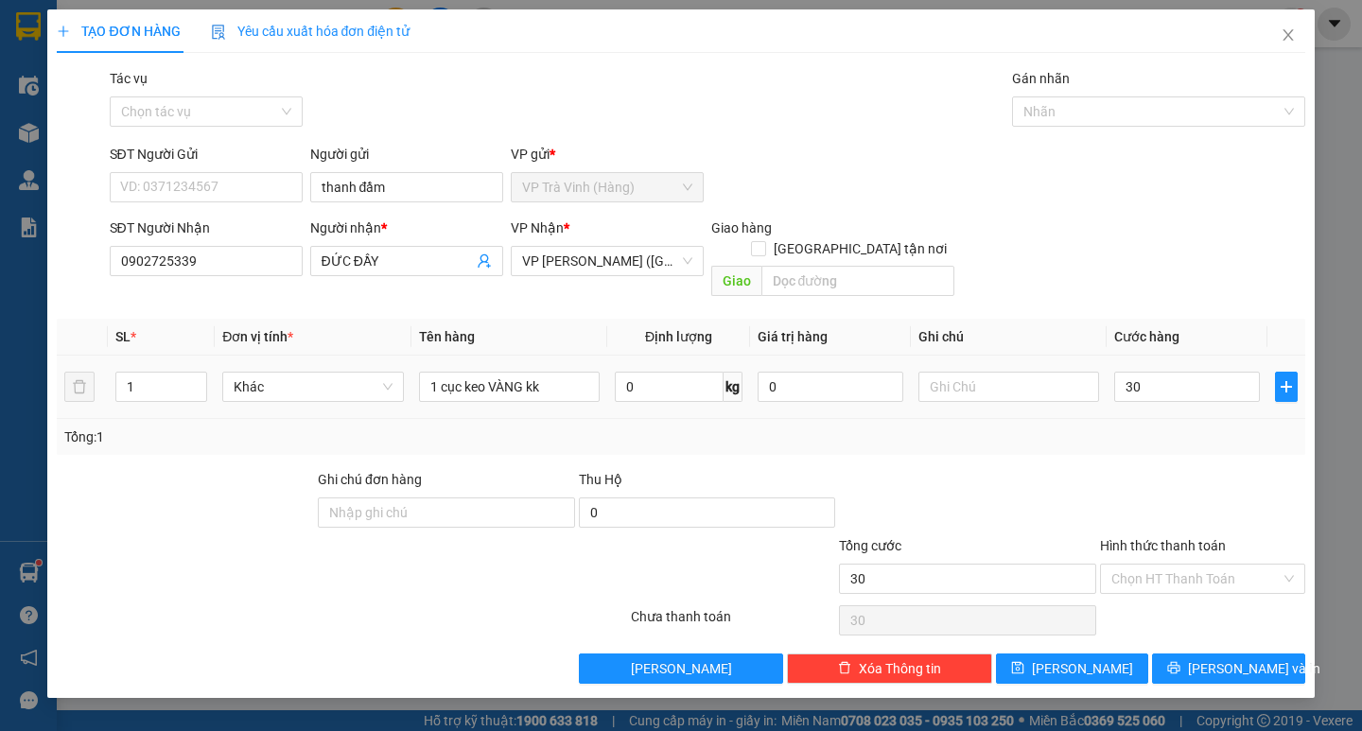
type input "30.000"
click at [1163, 439] on div "Transit Pickup Surcharge Ids Transit Deliver Surcharge Ids Transit Deliver Surc…" at bounding box center [680, 376] width 1247 height 616
click at [1184, 565] on input "Hình thức thanh toán" at bounding box center [1195, 579] width 169 height 28
click at [1184, 585] on div "Tại văn phòng" at bounding box center [1202, 595] width 182 height 21
type input "0"
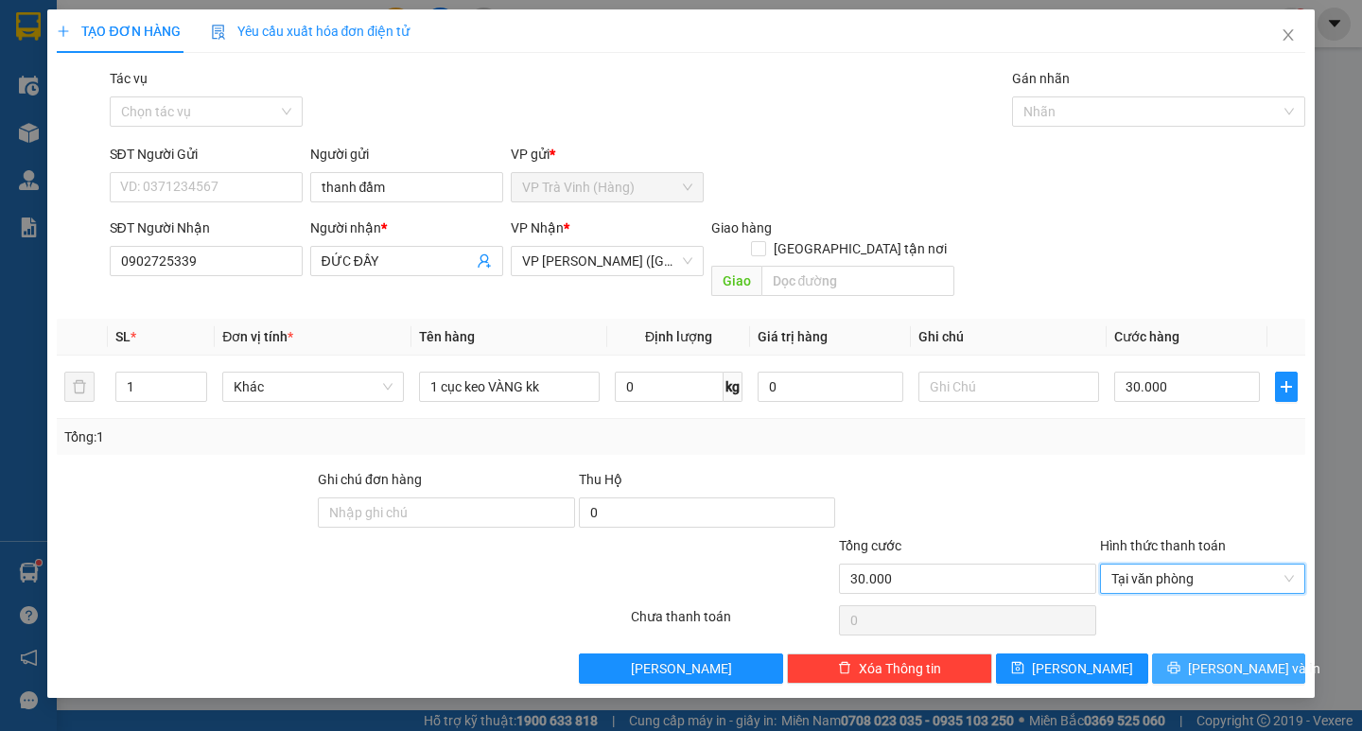
click at [1180, 662] on icon "printer" at bounding box center [1174, 668] width 12 height 12
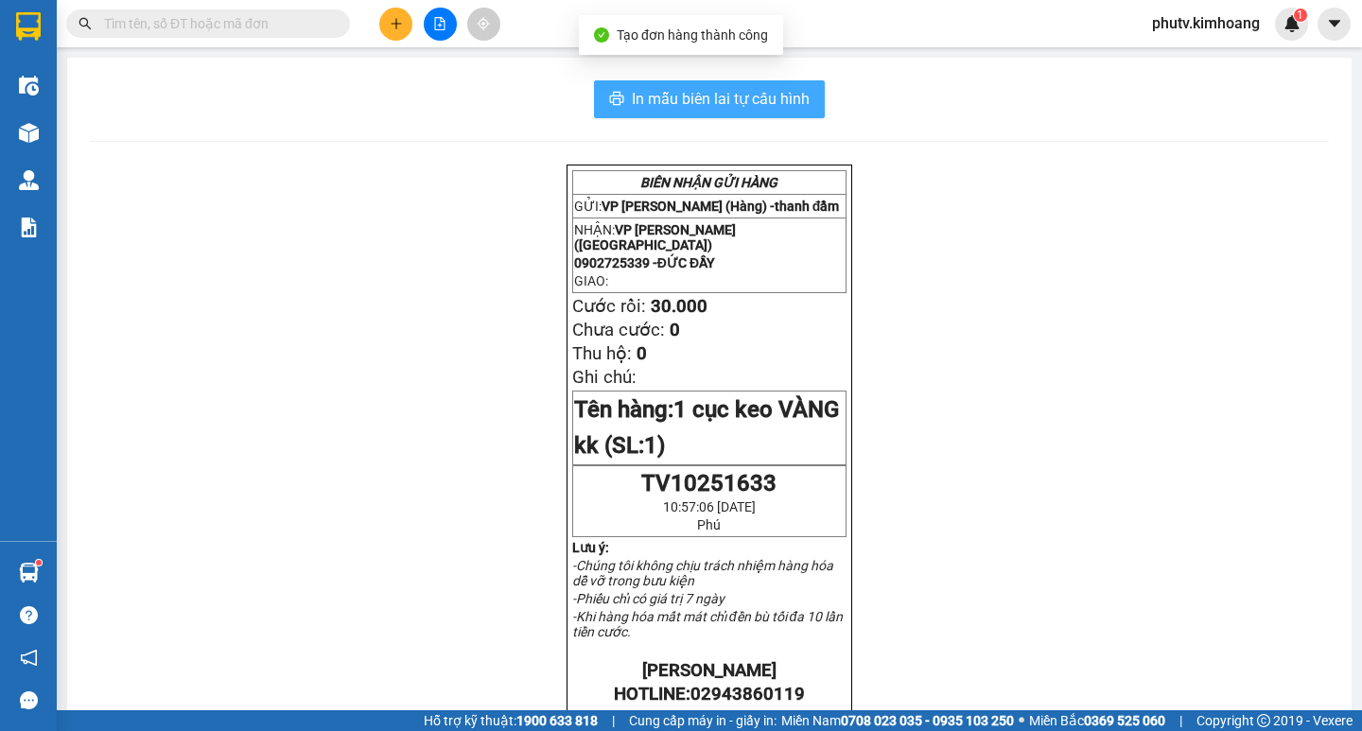
click at [722, 100] on span "In mẫu biên lai tự cấu hình" at bounding box center [721, 99] width 178 height 24
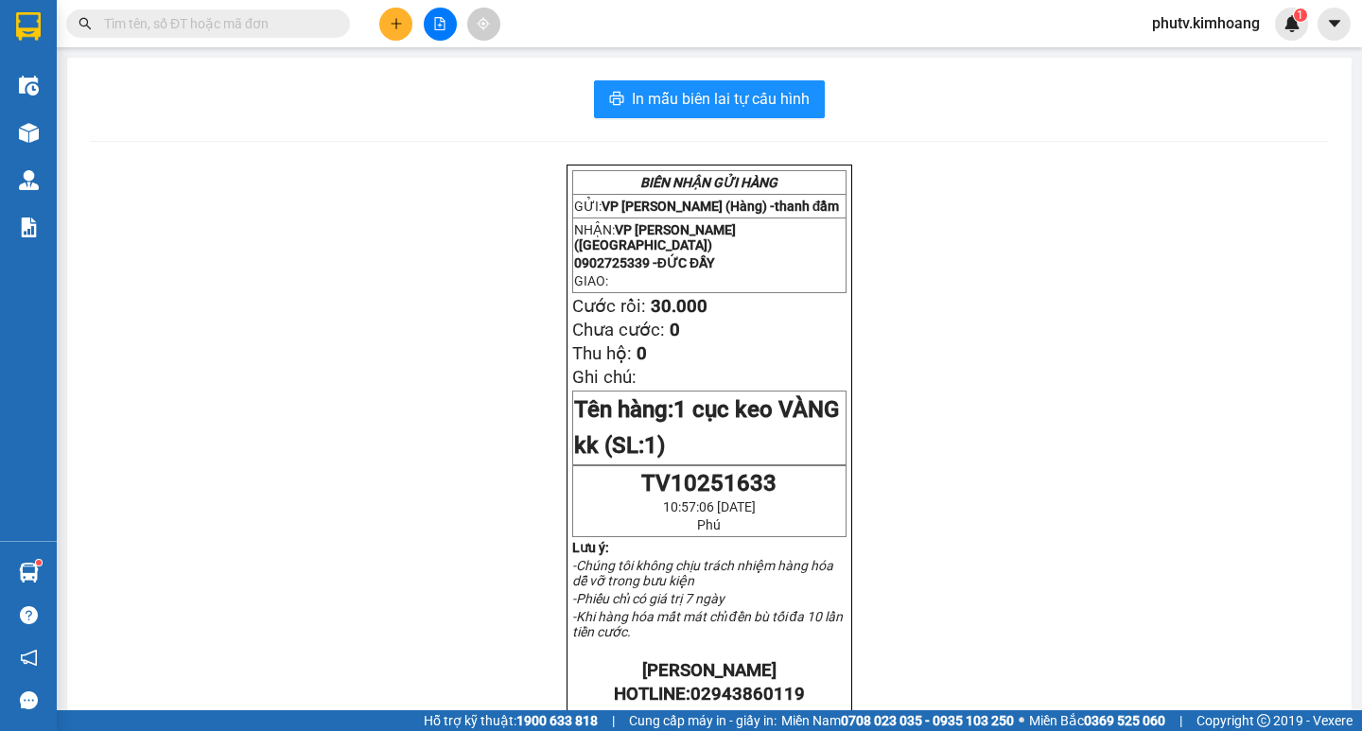
click at [390, 25] on icon "plus" at bounding box center [396, 23] width 13 height 13
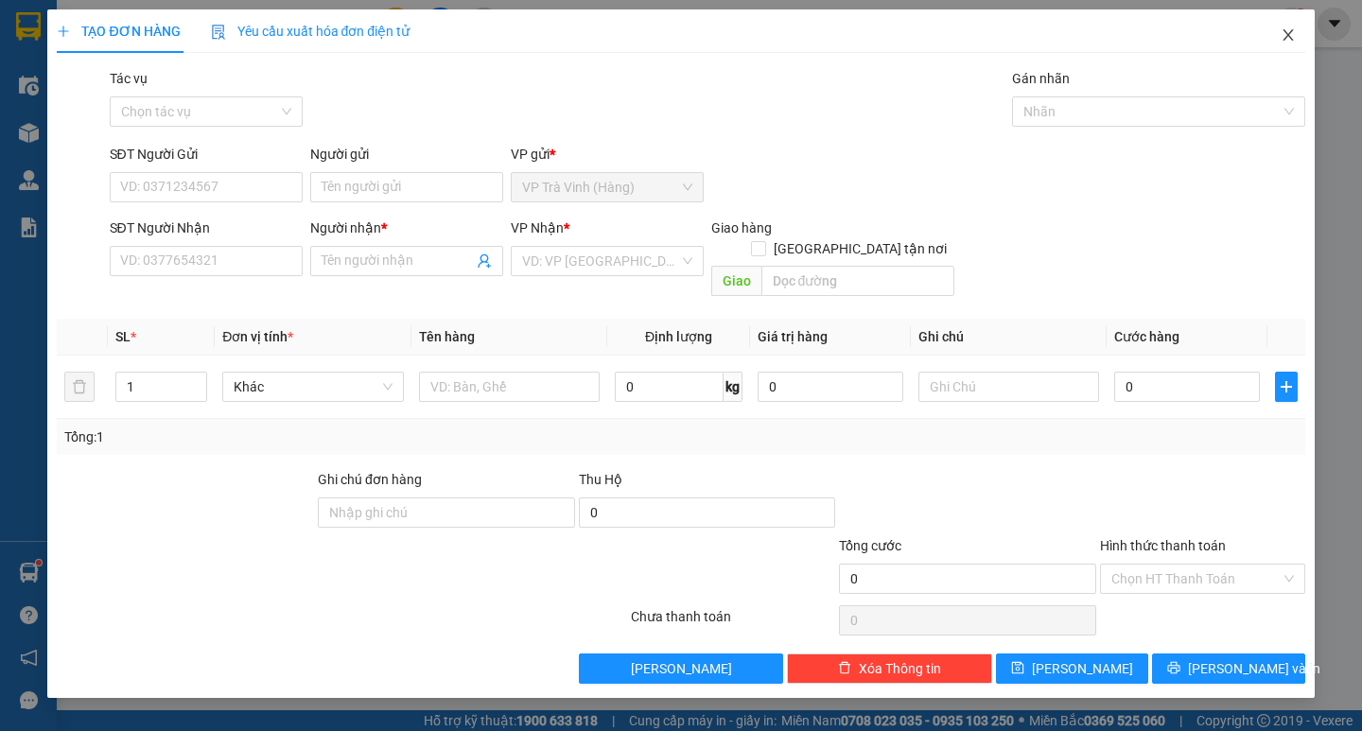
click at [1280, 36] on icon "close" at bounding box center [1287, 34] width 15 height 15
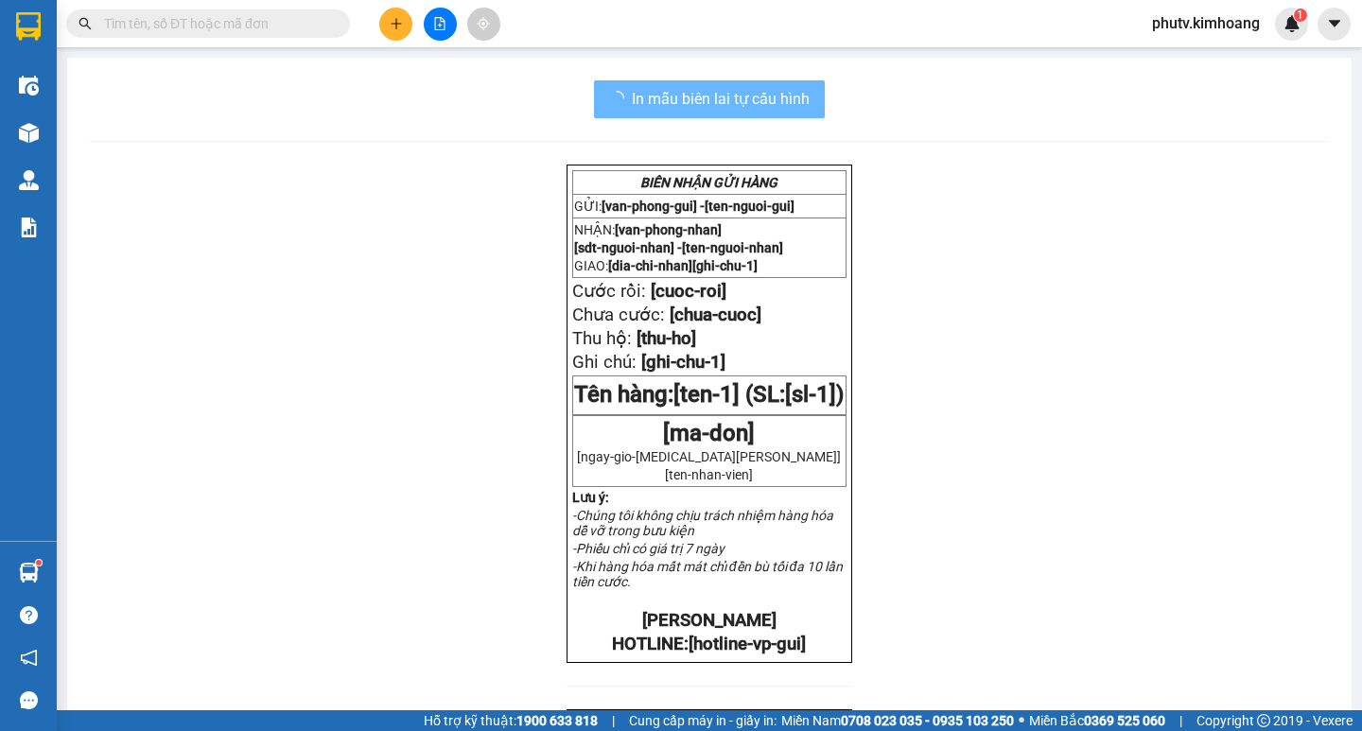
click at [258, 21] on input "text" at bounding box center [215, 23] width 223 height 21
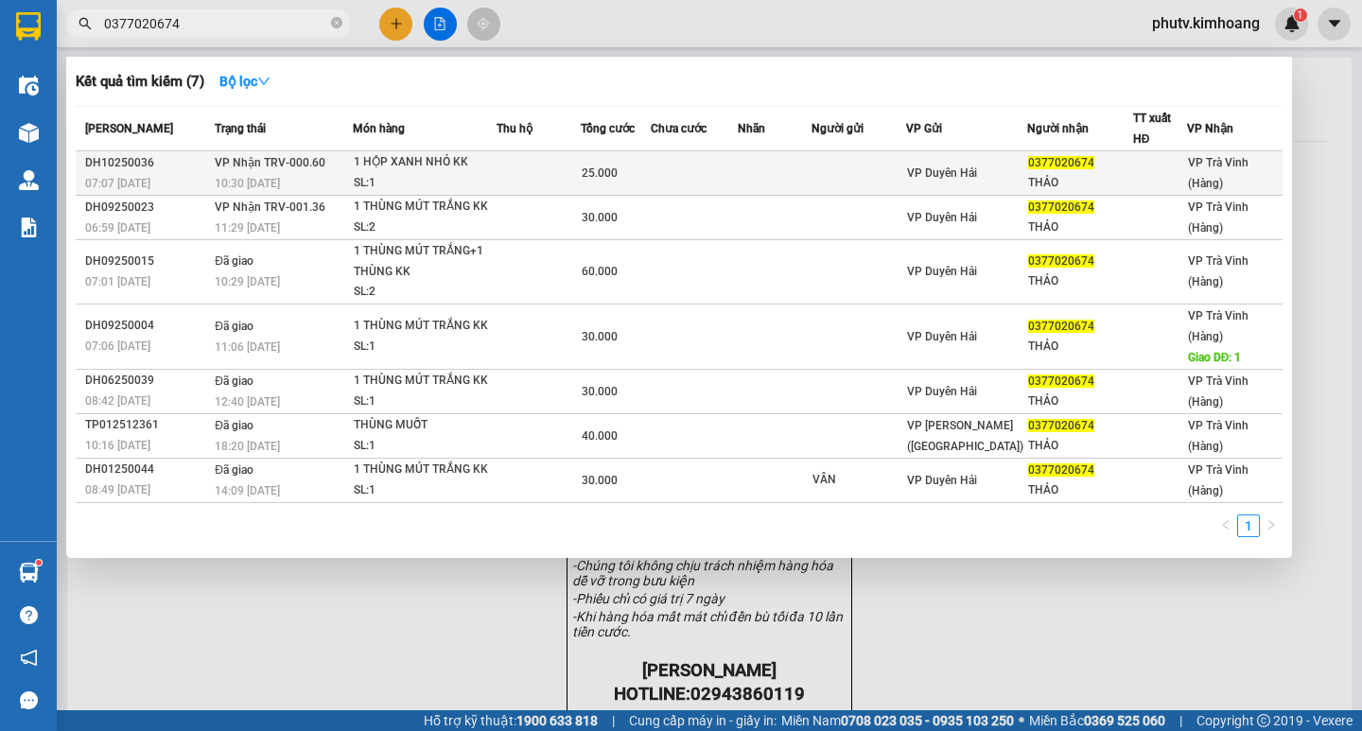
type input "0377020674"
click at [448, 176] on div "SL: 1" at bounding box center [425, 183] width 142 height 21
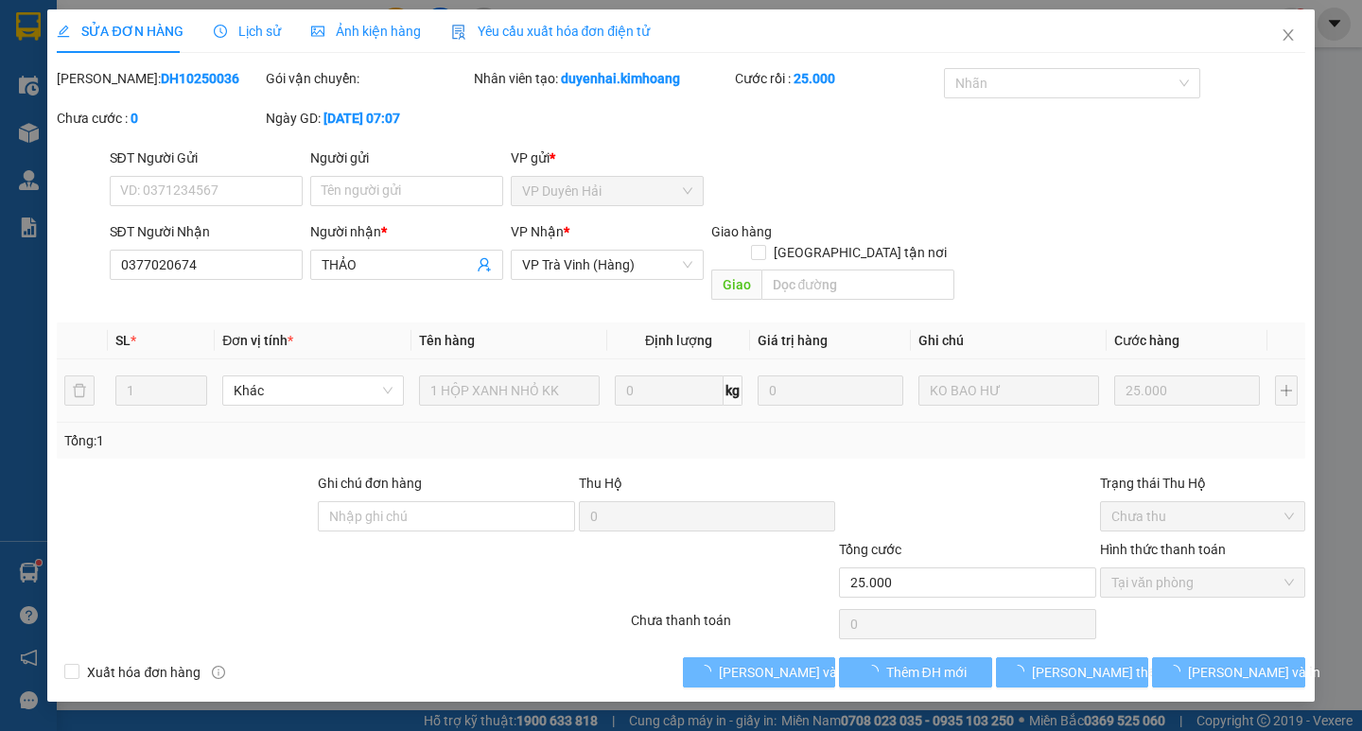
type input "0377020674"
type input "THẢO"
type input "25.000"
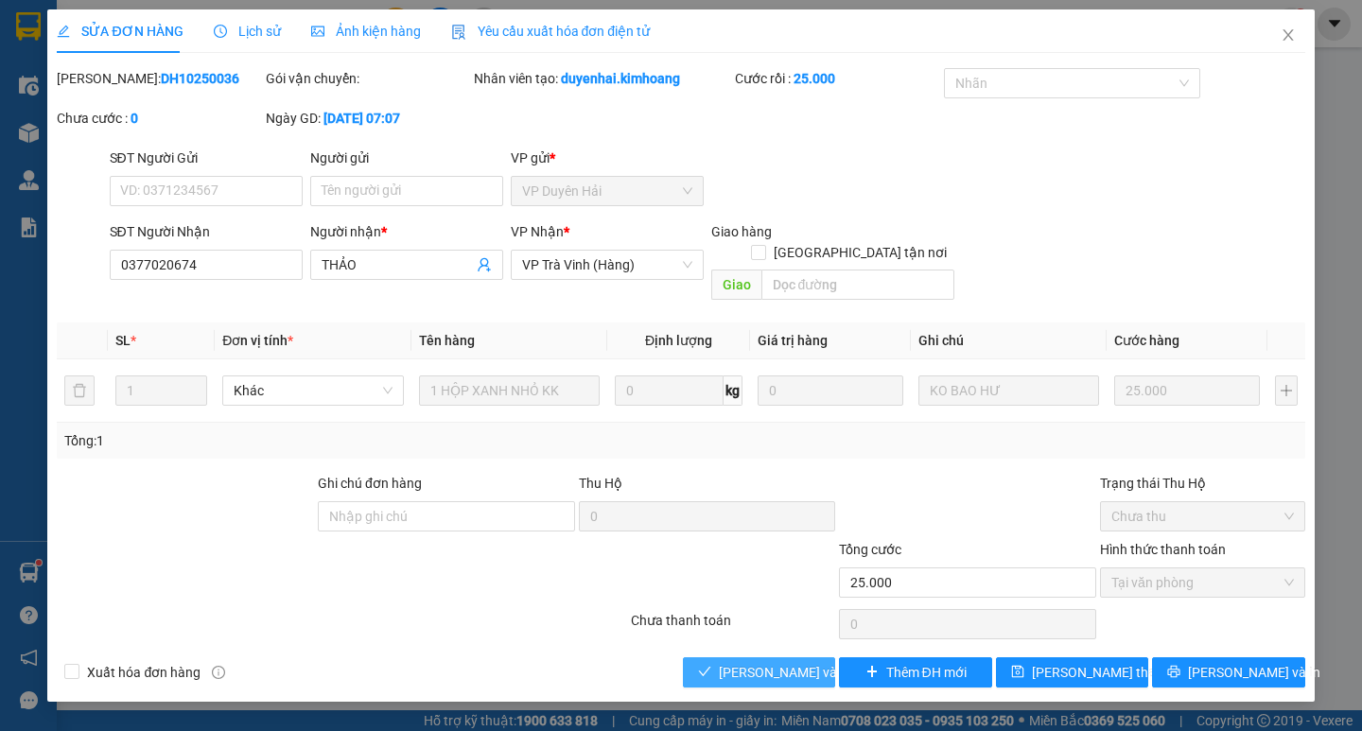
click at [776, 662] on span "Lưu và Giao hàng" at bounding box center [810, 672] width 182 height 21
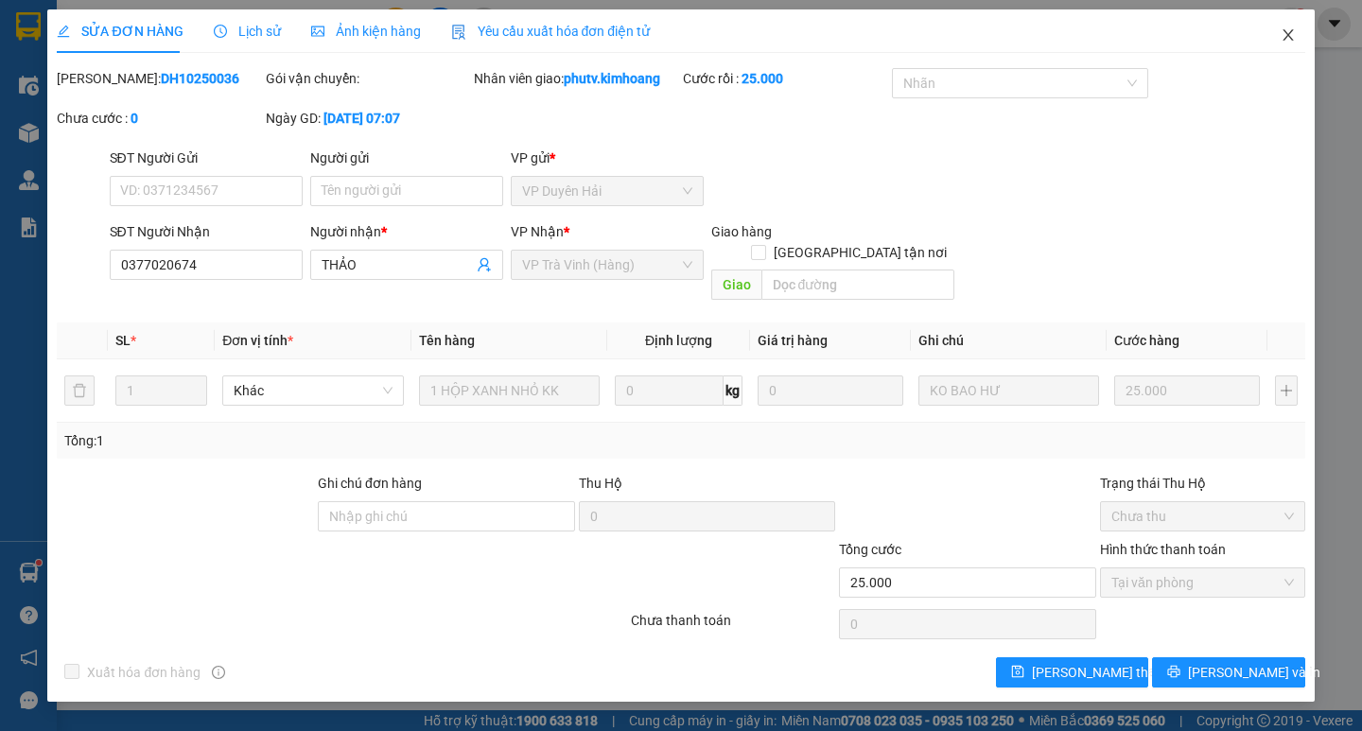
click at [1290, 26] on span "Close" at bounding box center [1287, 35] width 53 height 53
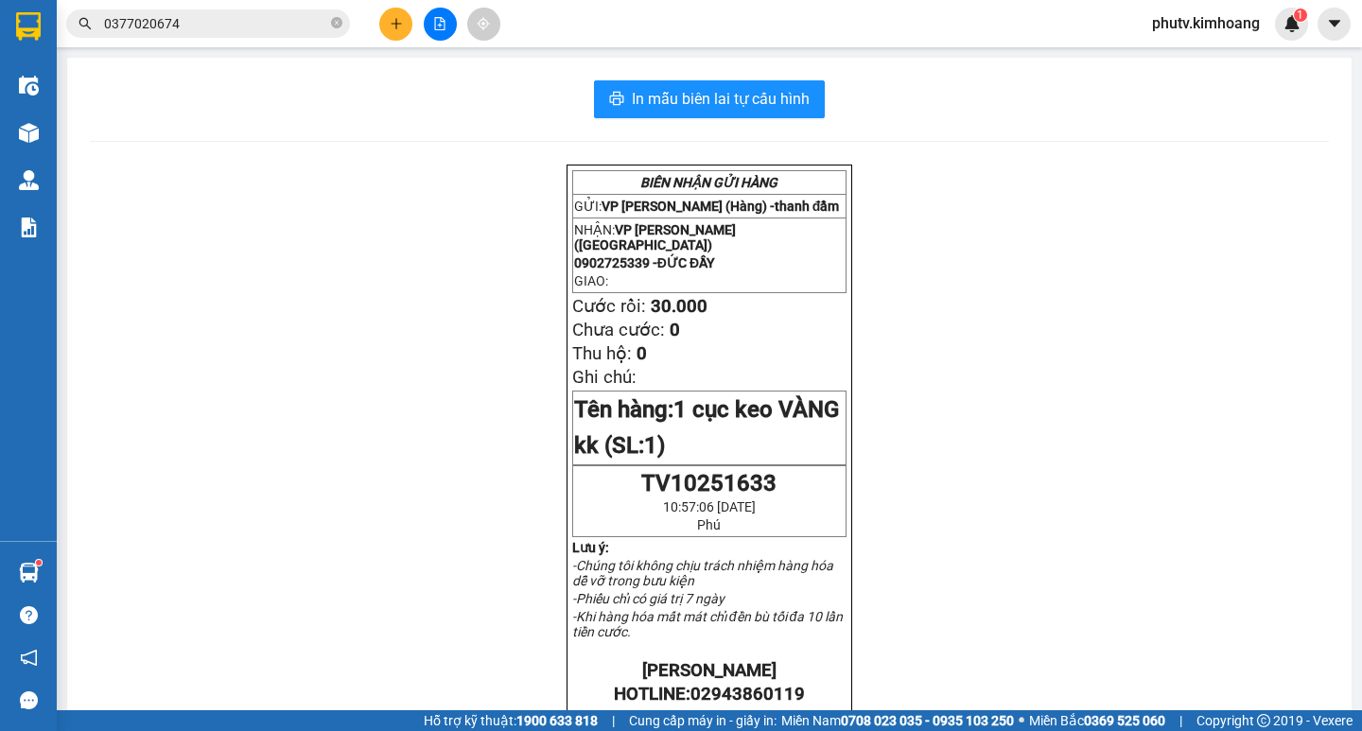
click at [274, 21] on input "0377020674" at bounding box center [215, 23] width 223 height 21
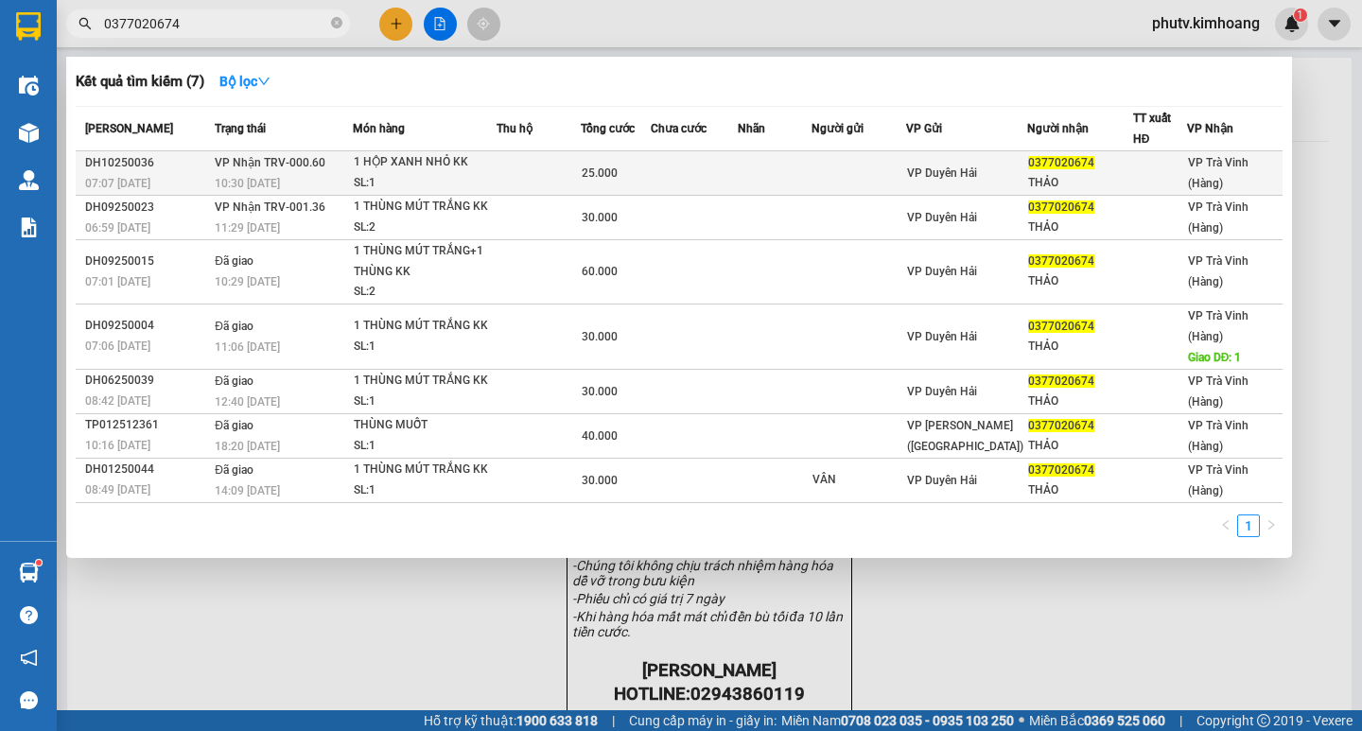
click at [413, 171] on div "1 HỘP XANH NHỎ KK" at bounding box center [425, 162] width 142 height 21
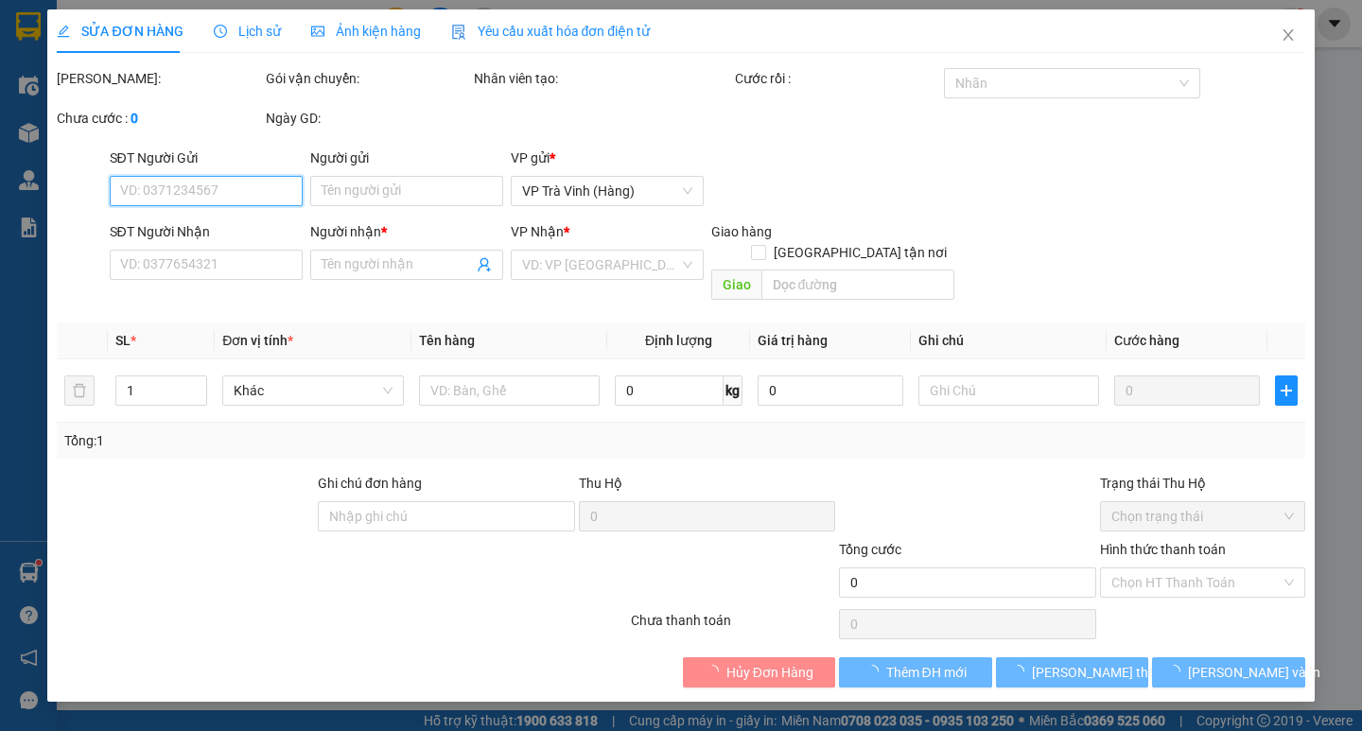
type input "0377020674"
type input "THẢO"
type input "25.000"
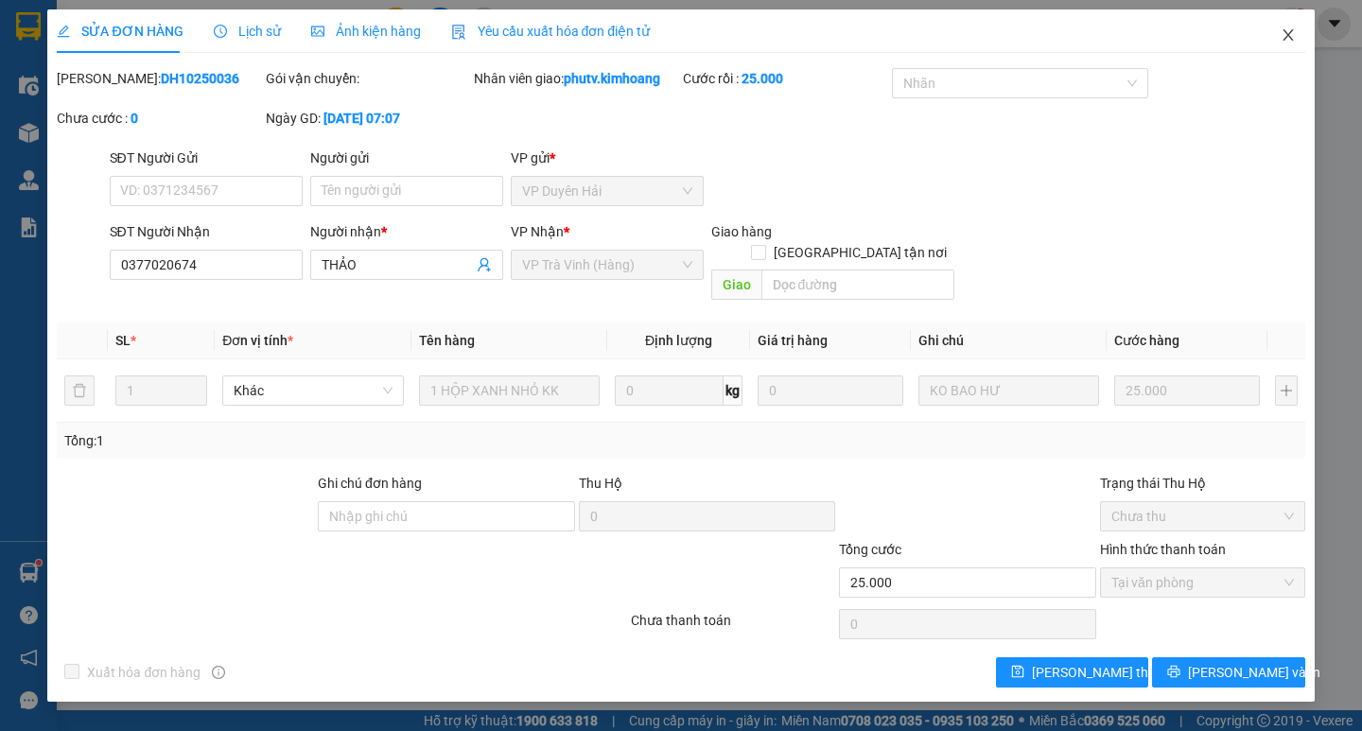
drag, startPoint x: 1276, startPoint y: 35, endPoint x: 1255, endPoint y: 40, distance: 21.3
click at [1277, 35] on span "Close" at bounding box center [1287, 35] width 53 height 53
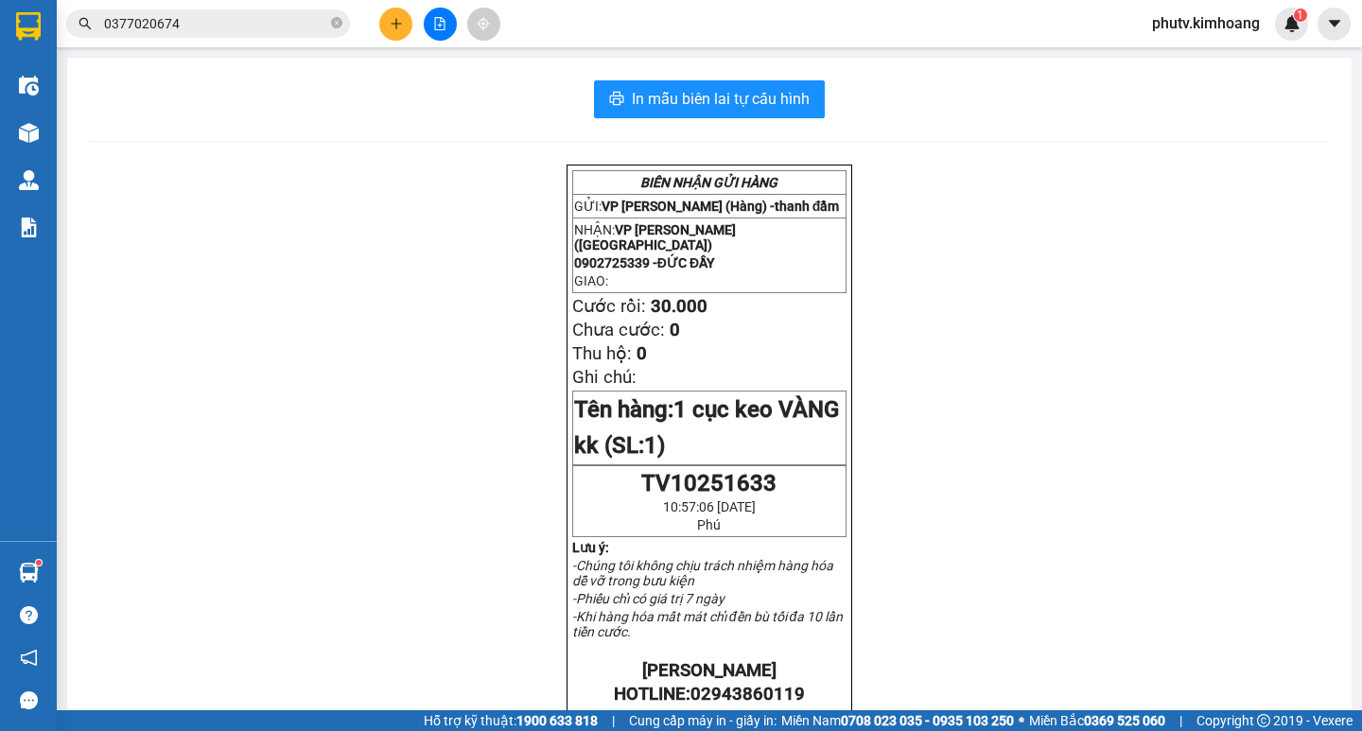
click at [191, 30] on input "0377020674" at bounding box center [215, 23] width 223 height 21
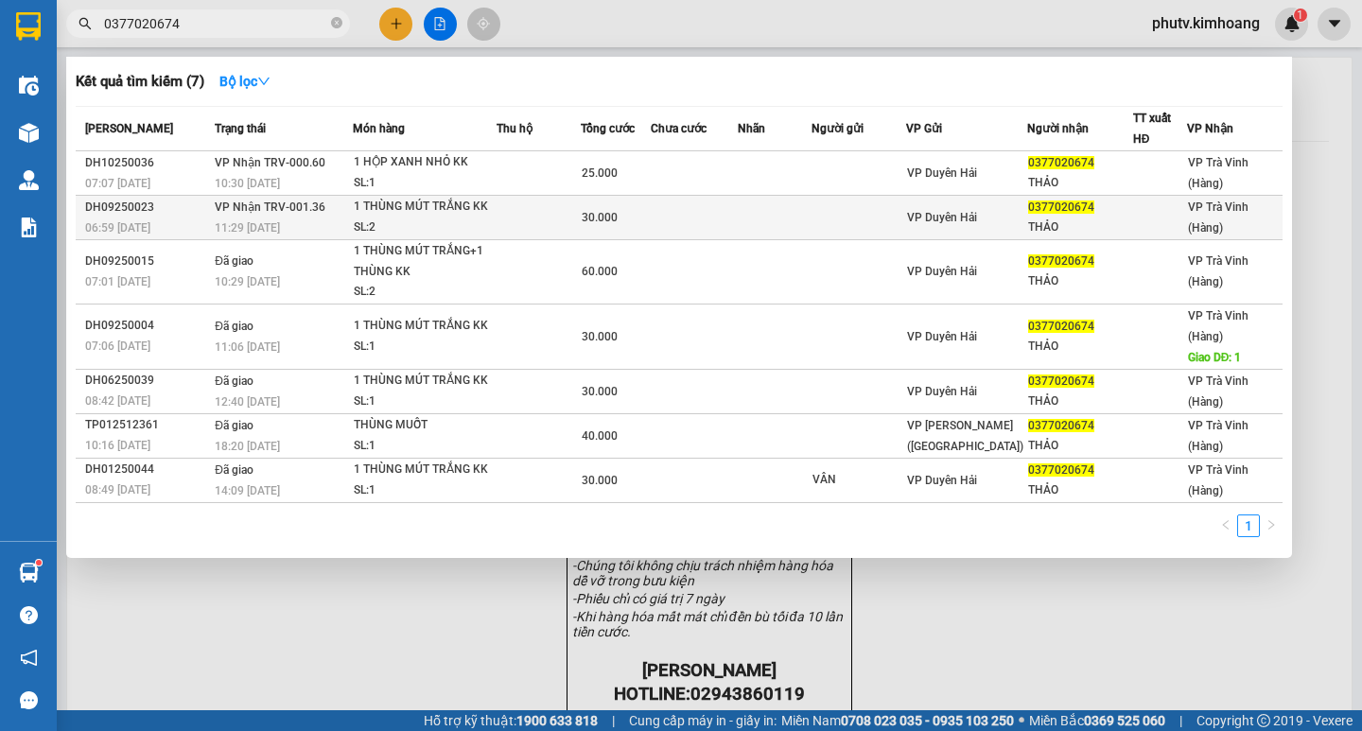
click at [252, 205] on span "VP Nhận TRV-001.36" at bounding box center [270, 206] width 111 height 13
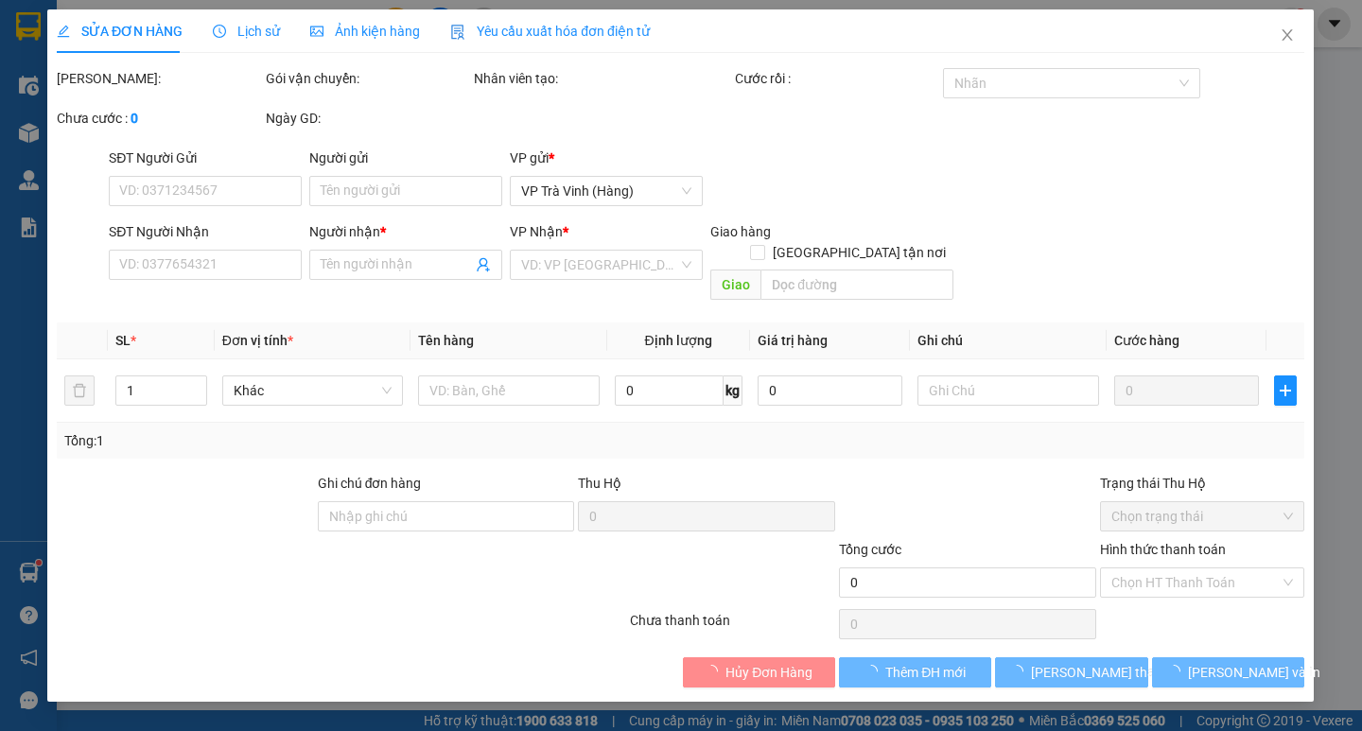
type input "0377020674"
type input "THẢO"
type input "30.000"
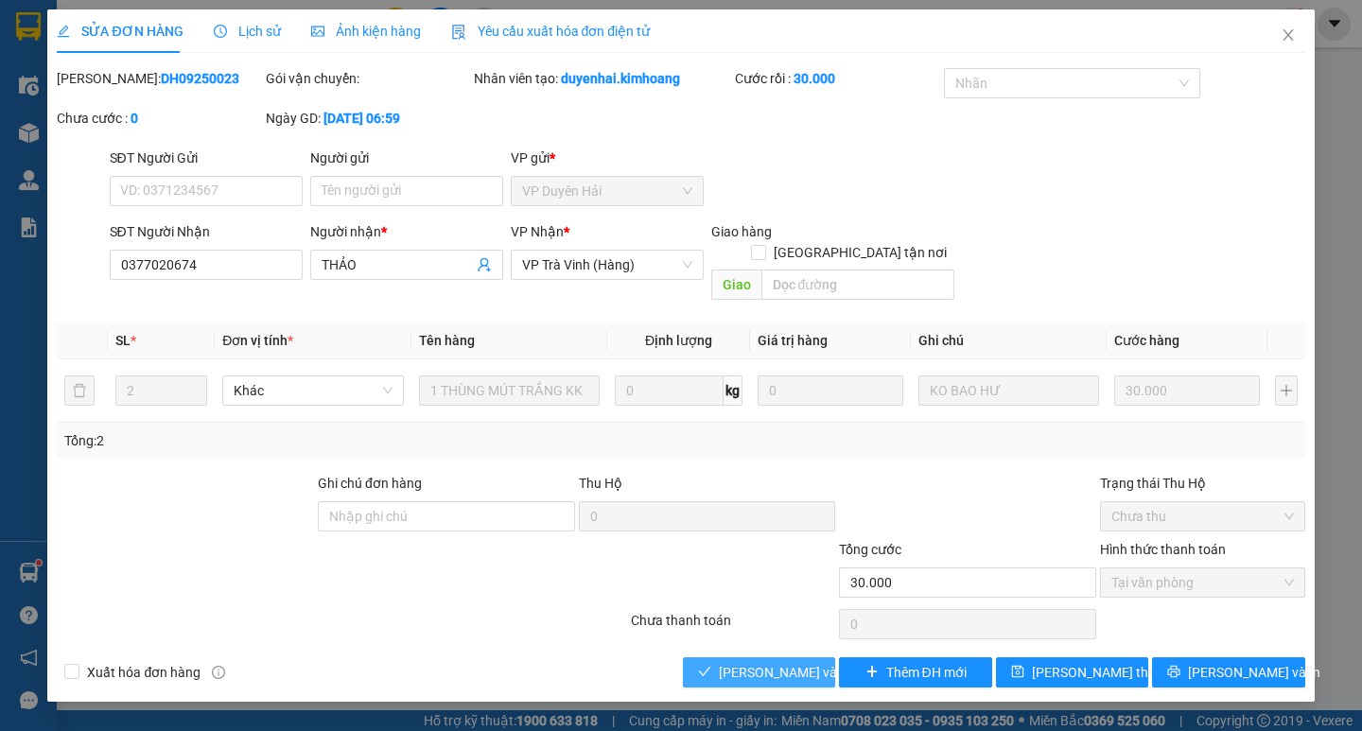
click at [760, 662] on span "Lưu và Giao hàng" at bounding box center [810, 672] width 182 height 21
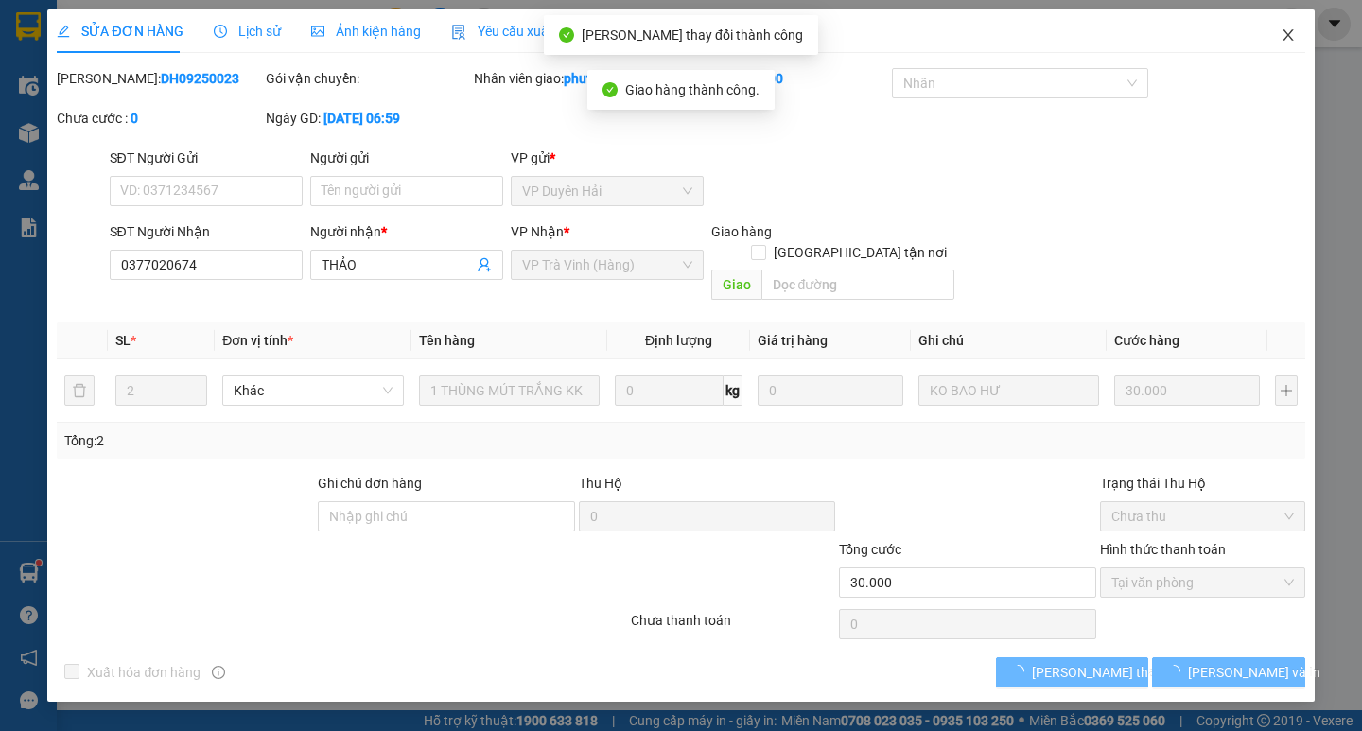
click at [1294, 34] on span "Close" at bounding box center [1287, 35] width 53 height 53
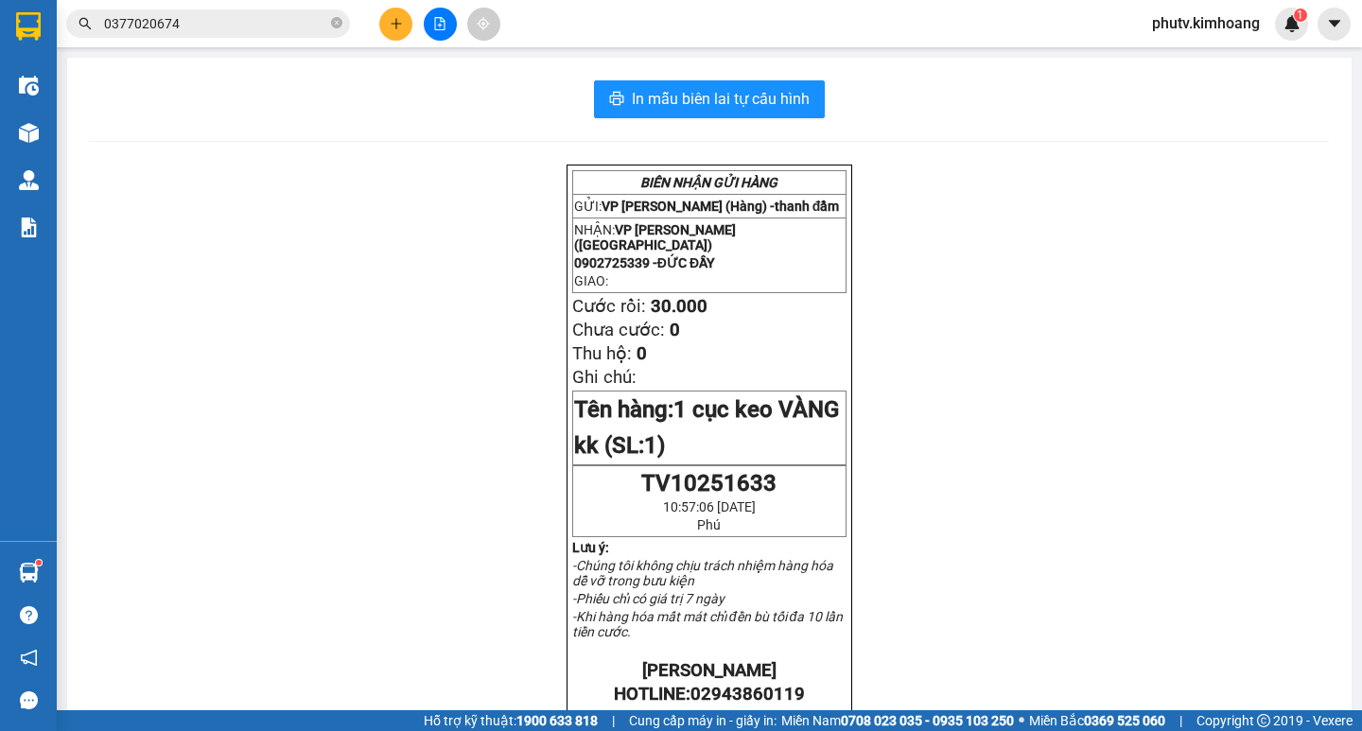
click at [176, 29] on input "0377020674" at bounding box center [215, 23] width 223 height 21
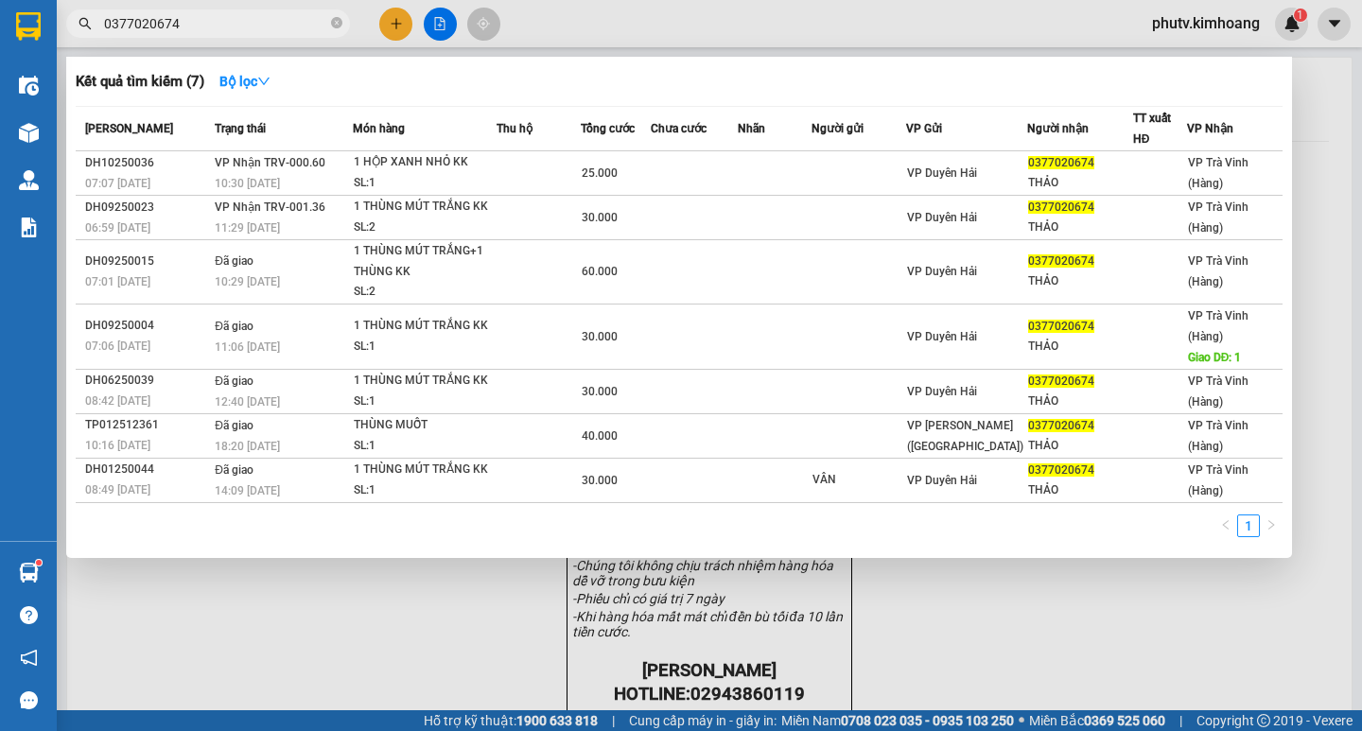
click at [176, 29] on input "0377020674" at bounding box center [215, 23] width 223 height 21
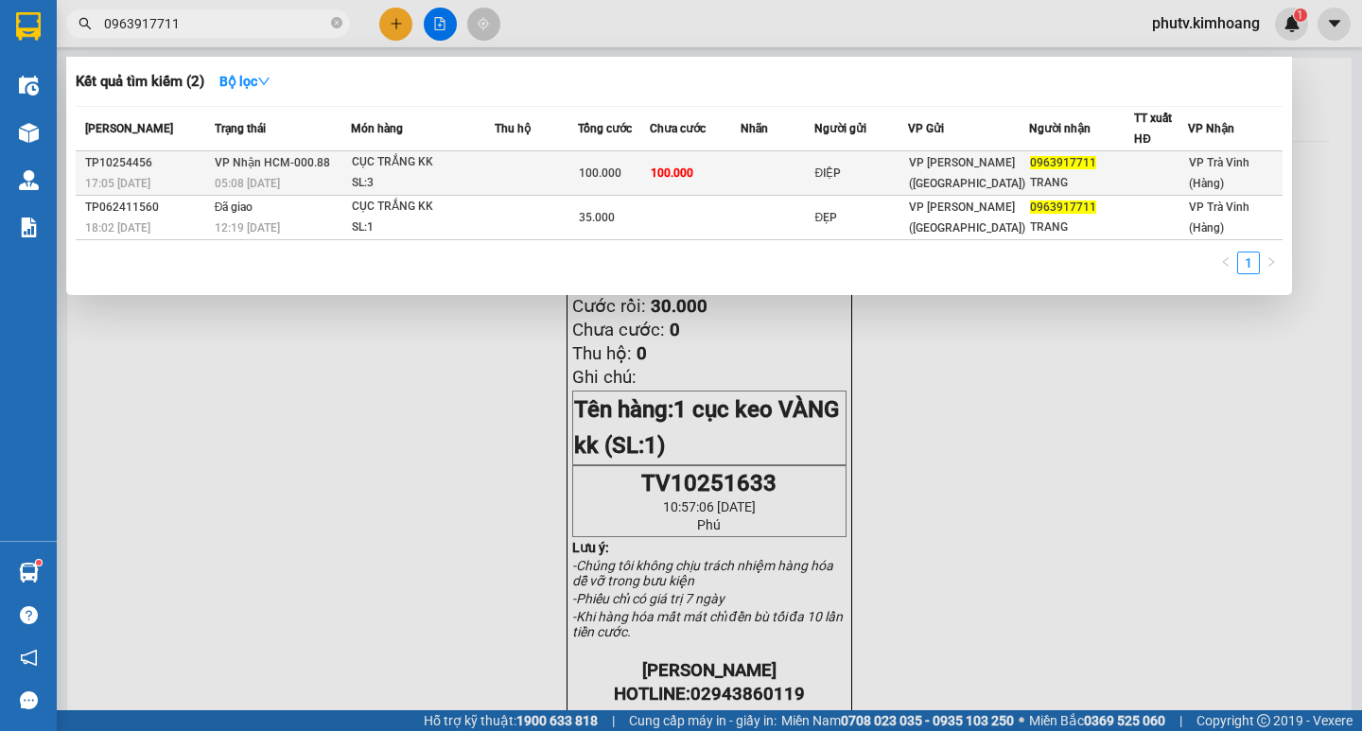
type input "0963917711"
click at [528, 171] on td at bounding box center [536, 173] width 83 height 44
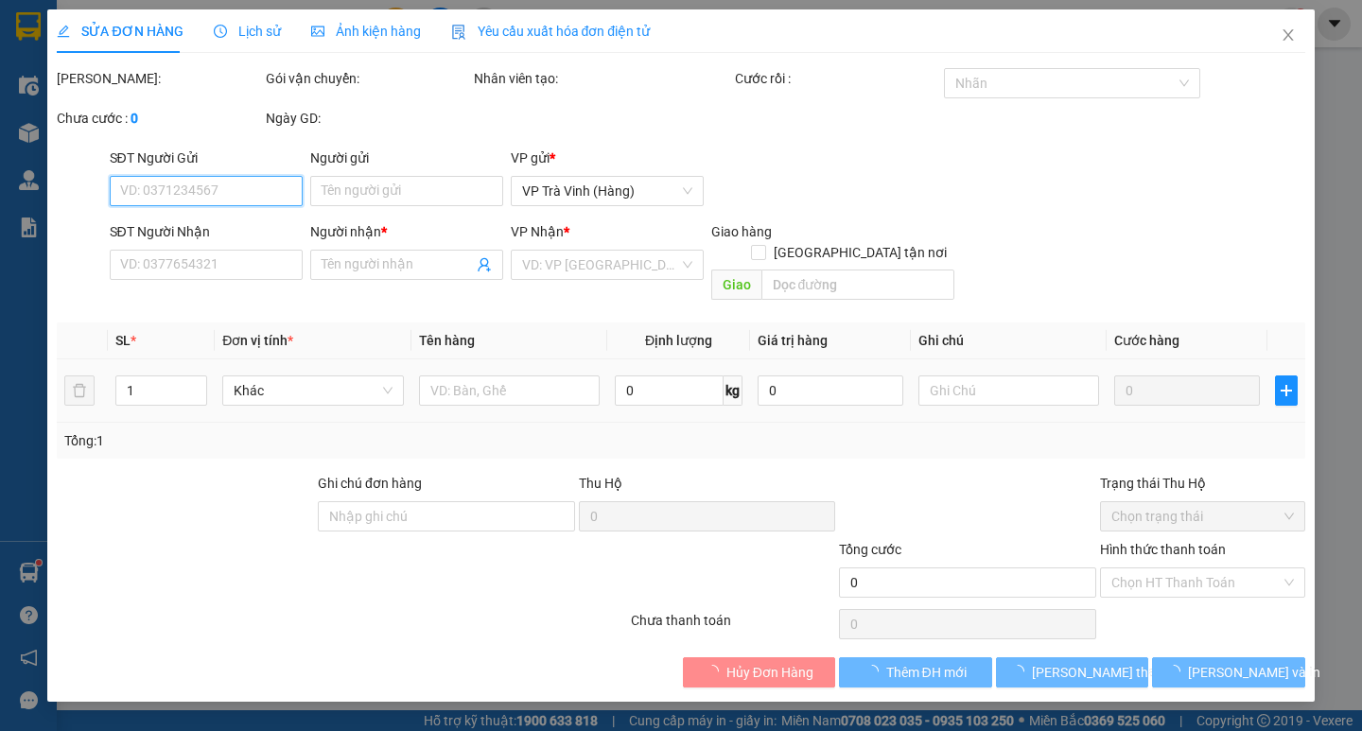
type input "ĐIỆP"
type input "0963917711"
type input "TRANG"
type input "100.000"
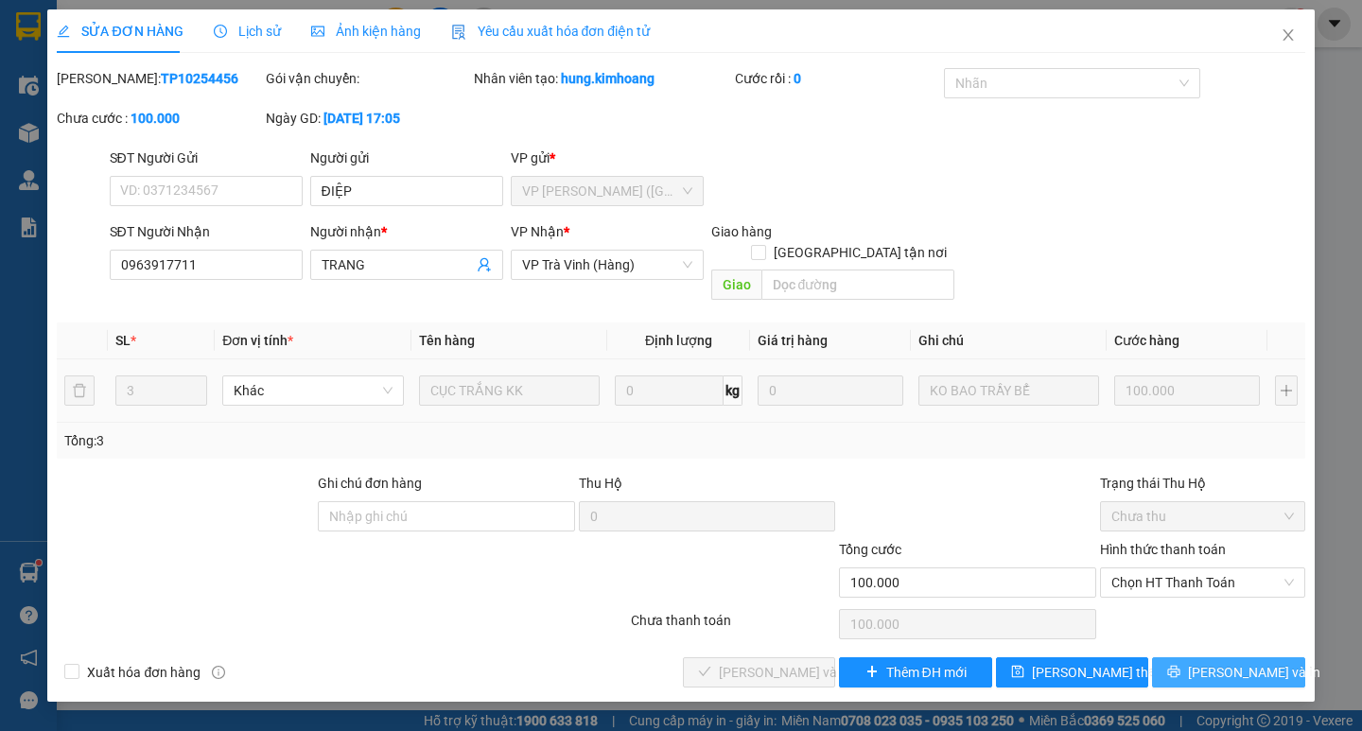
click at [1229, 662] on span "Lưu và In" at bounding box center [1254, 672] width 132 height 21
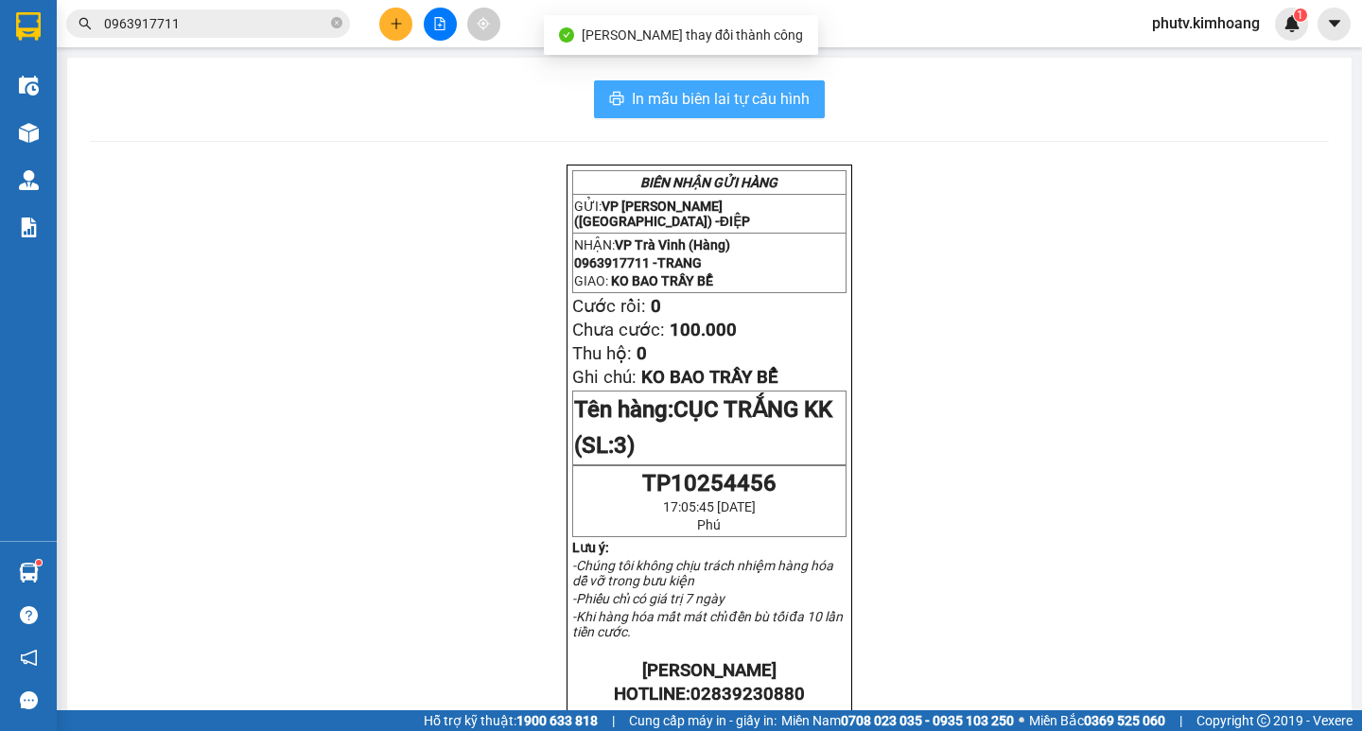
drag, startPoint x: 625, startPoint y: 83, endPoint x: 817, endPoint y: 100, distance: 192.7
click at [626, 84] on button "In mẫu biên lai tự cấu hình" at bounding box center [709, 99] width 231 height 38
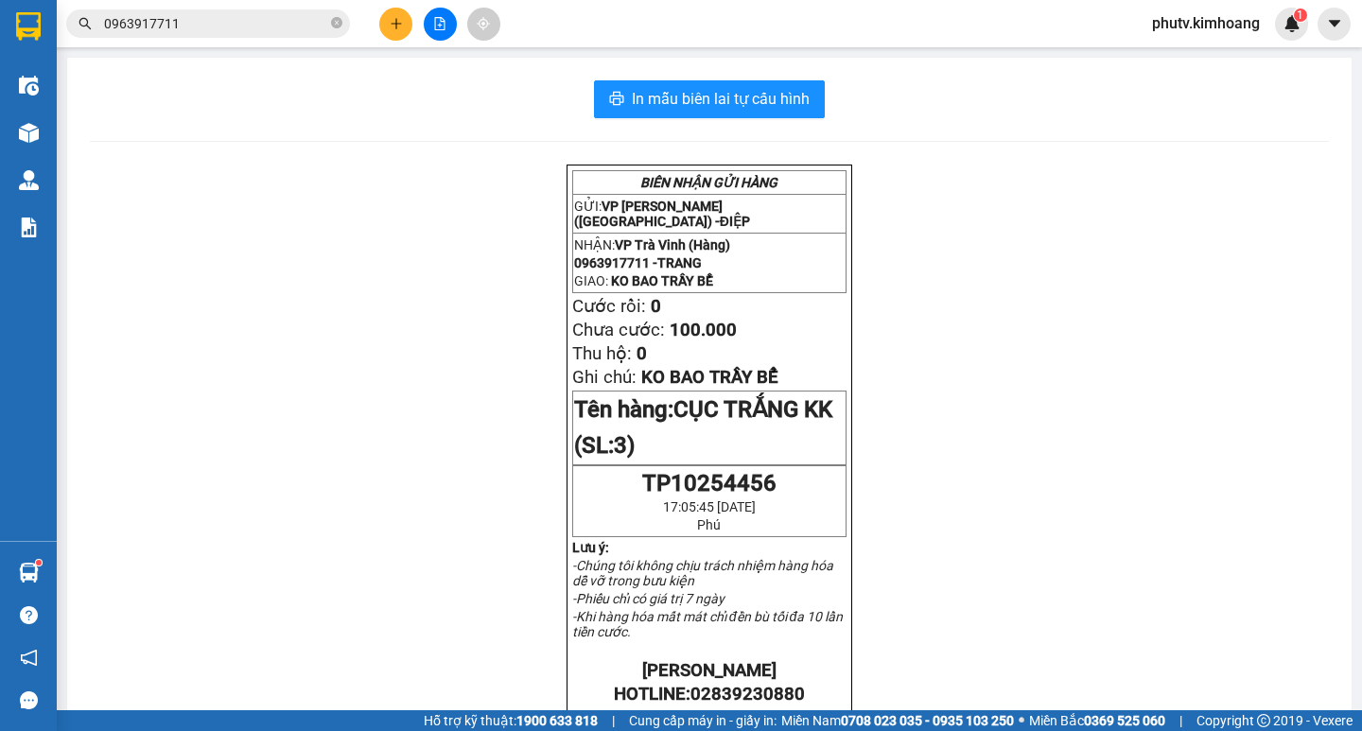
click at [386, 27] on button at bounding box center [395, 24] width 33 height 33
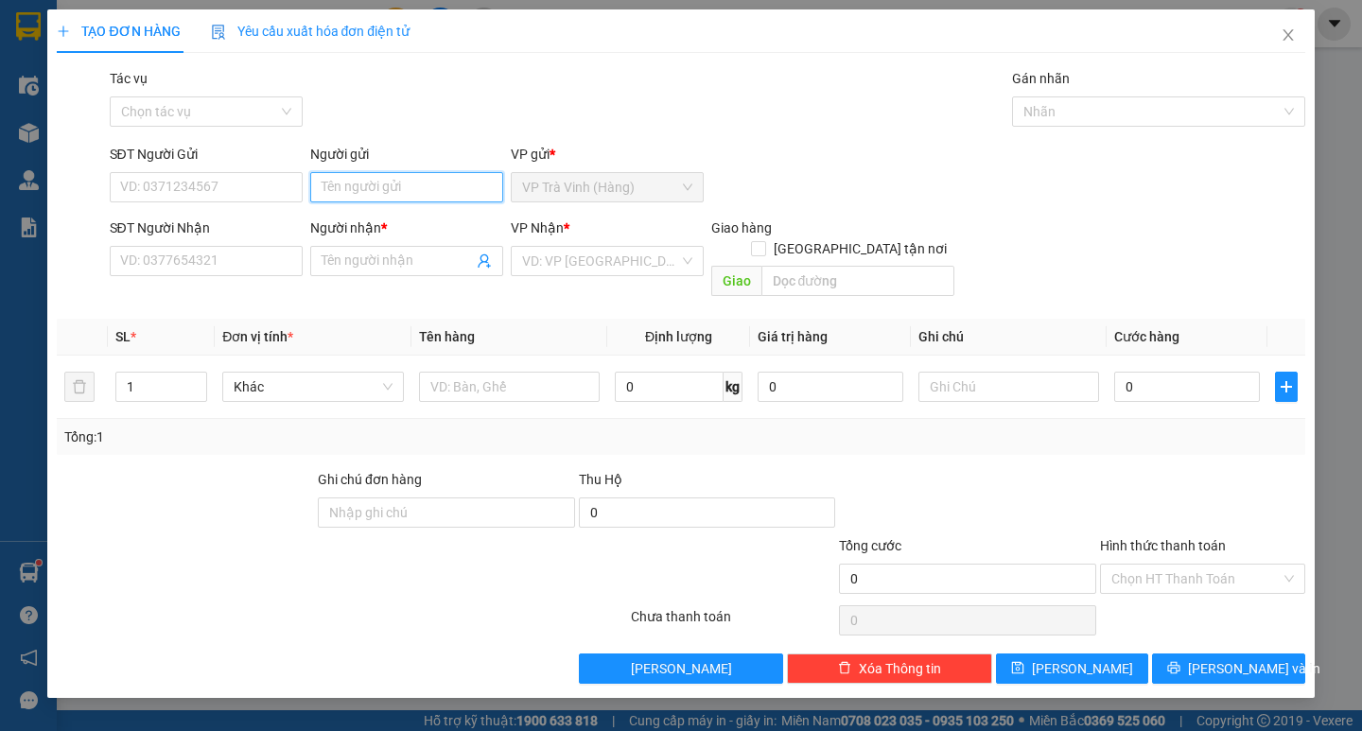
click at [406, 184] on input "Người gửi" at bounding box center [406, 187] width 193 height 30
type input "phương"
click at [391, 263] on input "Người nhận *" at bounding box center [396, 261] width 151 height 21
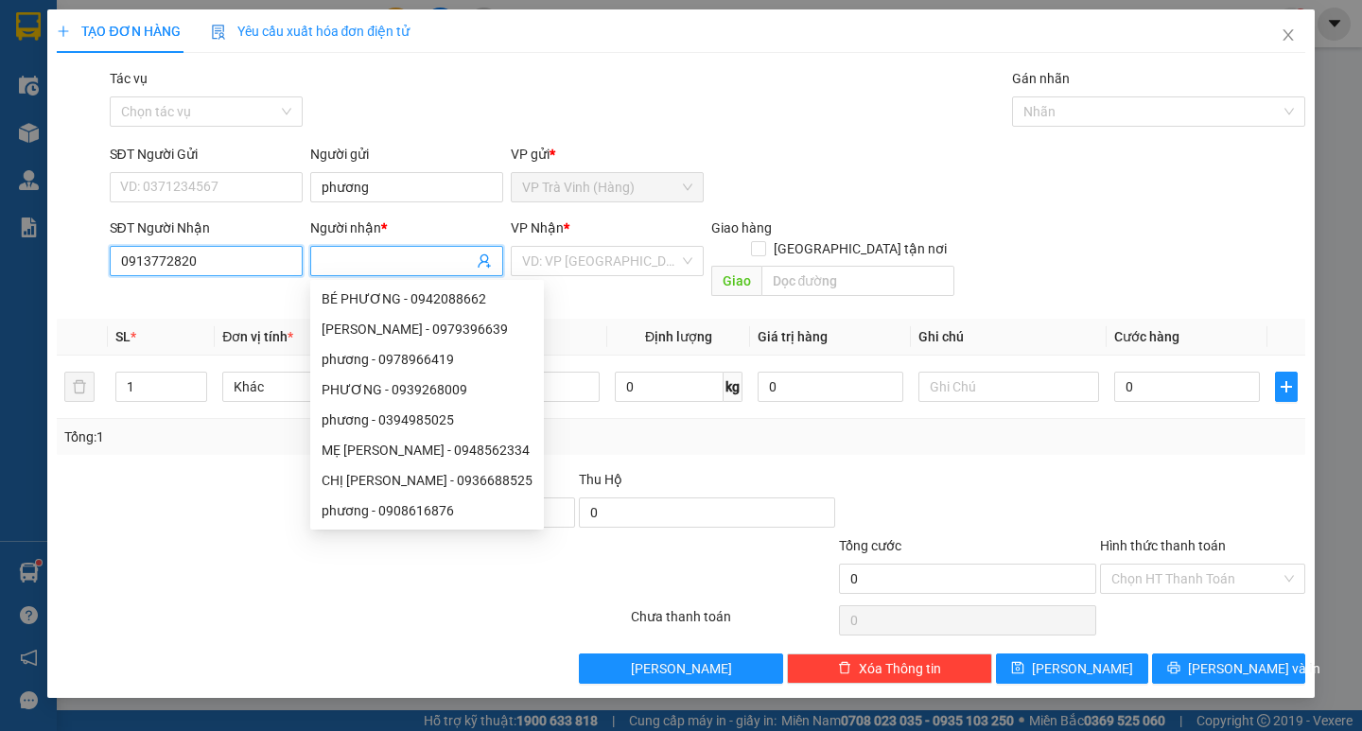
click at [235, 263] on input "0913772820" at bounding box center [206, 261] width 193 height 30
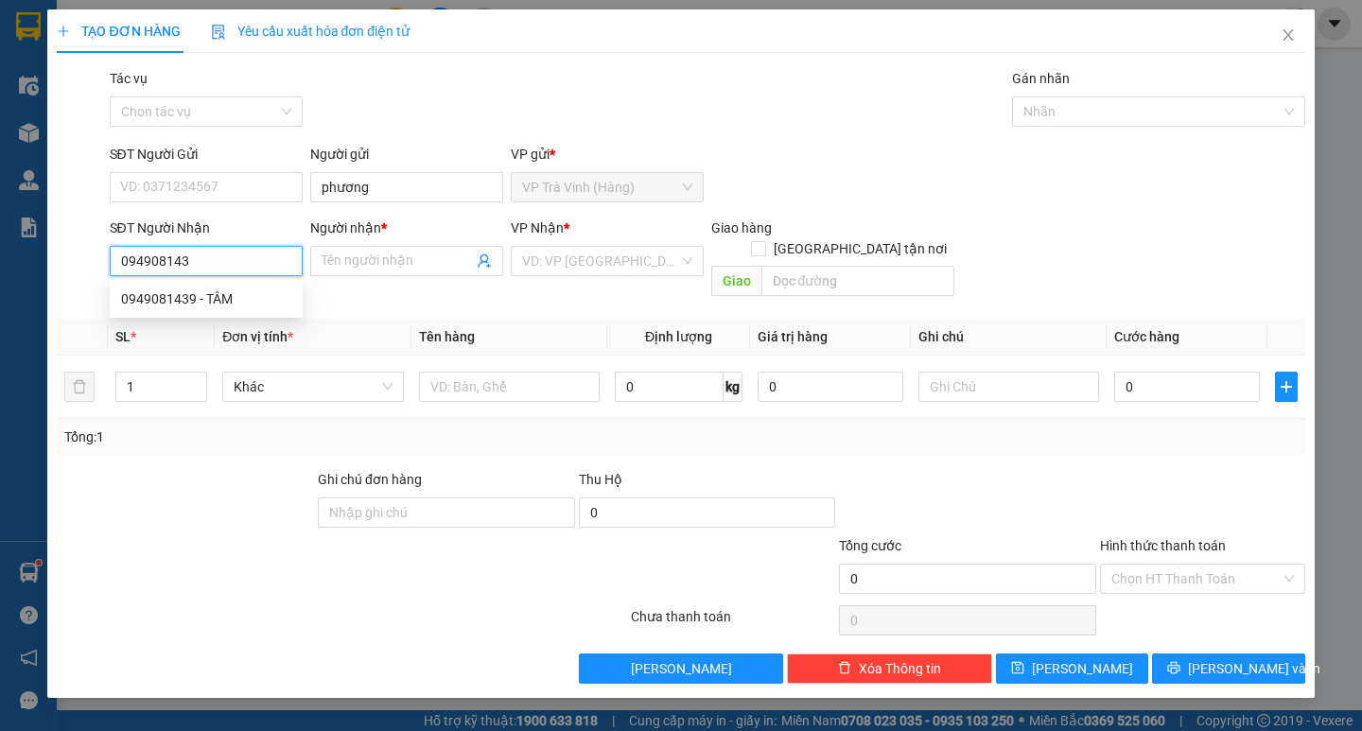
type input "0949081439"
click at [189, 308] on div "0949081439 - TÂM" at bounding box center [206, 298] width 170 height 21
type input "TÂM"
type input "35.000"
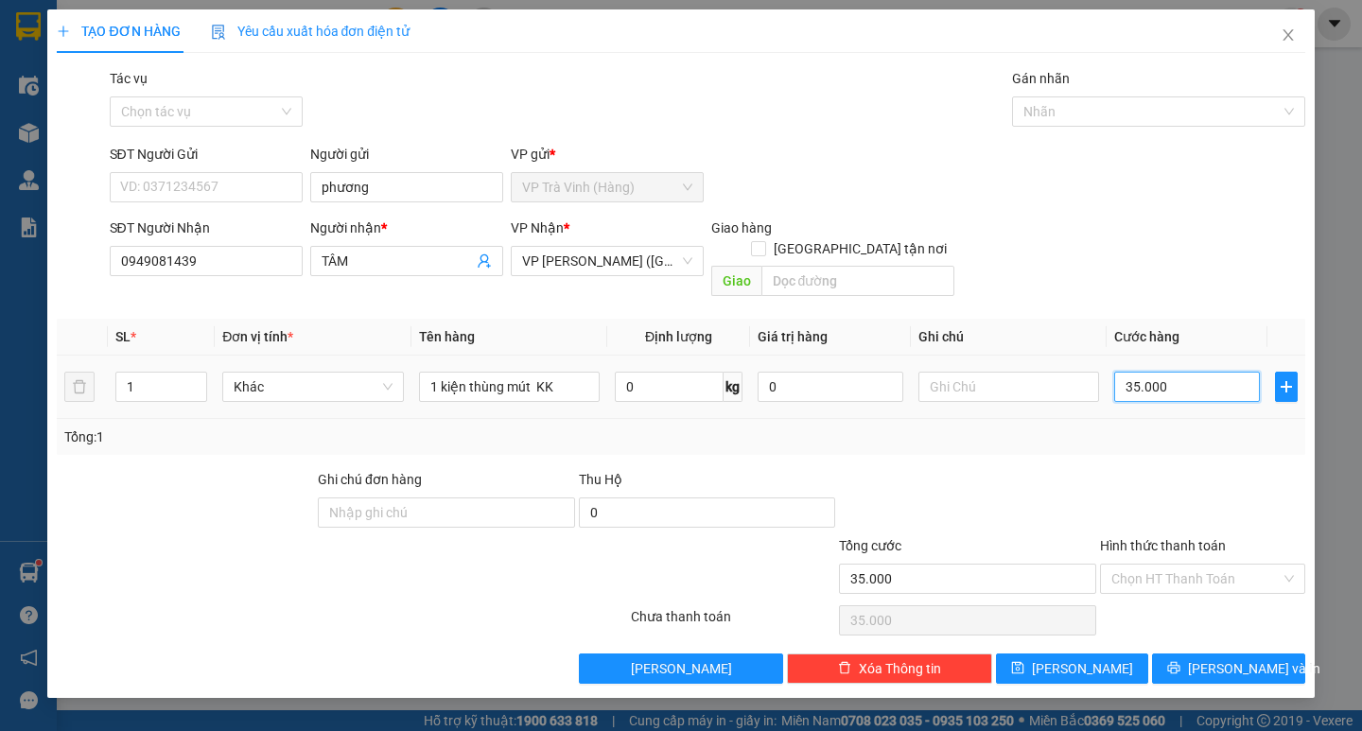
click at [1190, 374] on input "35.000" at bounding box center [1187, 387] width 146 height 30
click at [1179, 469] on div at bounding box center [1202, 502] width 209 height 66
click at [1188, 565] on input "Hình thức thanh toán" at bounding box center [1195, 579] width 169 height 28
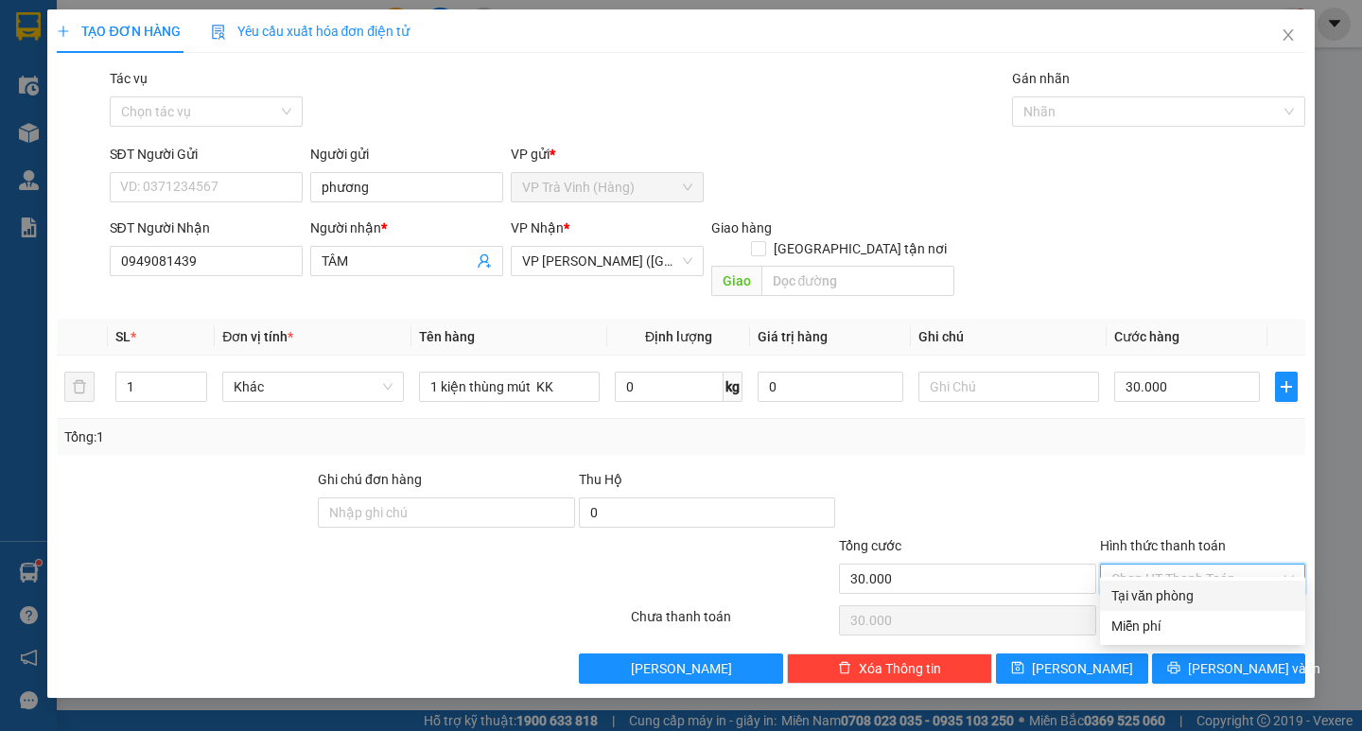
click at [1186, 585] on div "Tại văn phòng" at bounding box center [1202, 595] width 182 height 21
drag, startPoint x: 1170, startPoint y: 636, endPoint x: 1152, endPoint y: 627, distance: 20.3
click at [1170, 653] on button "Lưu và In" at bounding box center [1228, 668] width 152 height 30
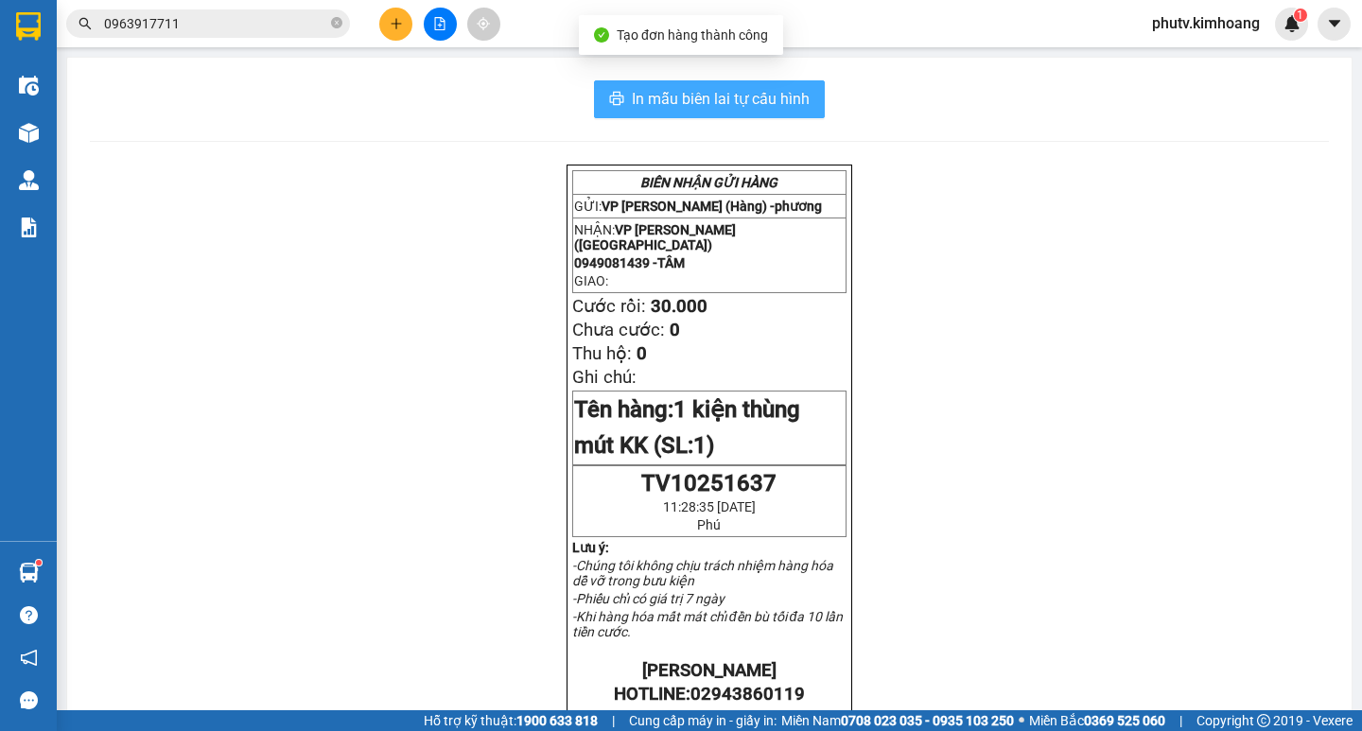
click at [703, 105] on span "In mẫu biên lai tự cấu hình" at bounding box center [721, 99] width 178 height 24
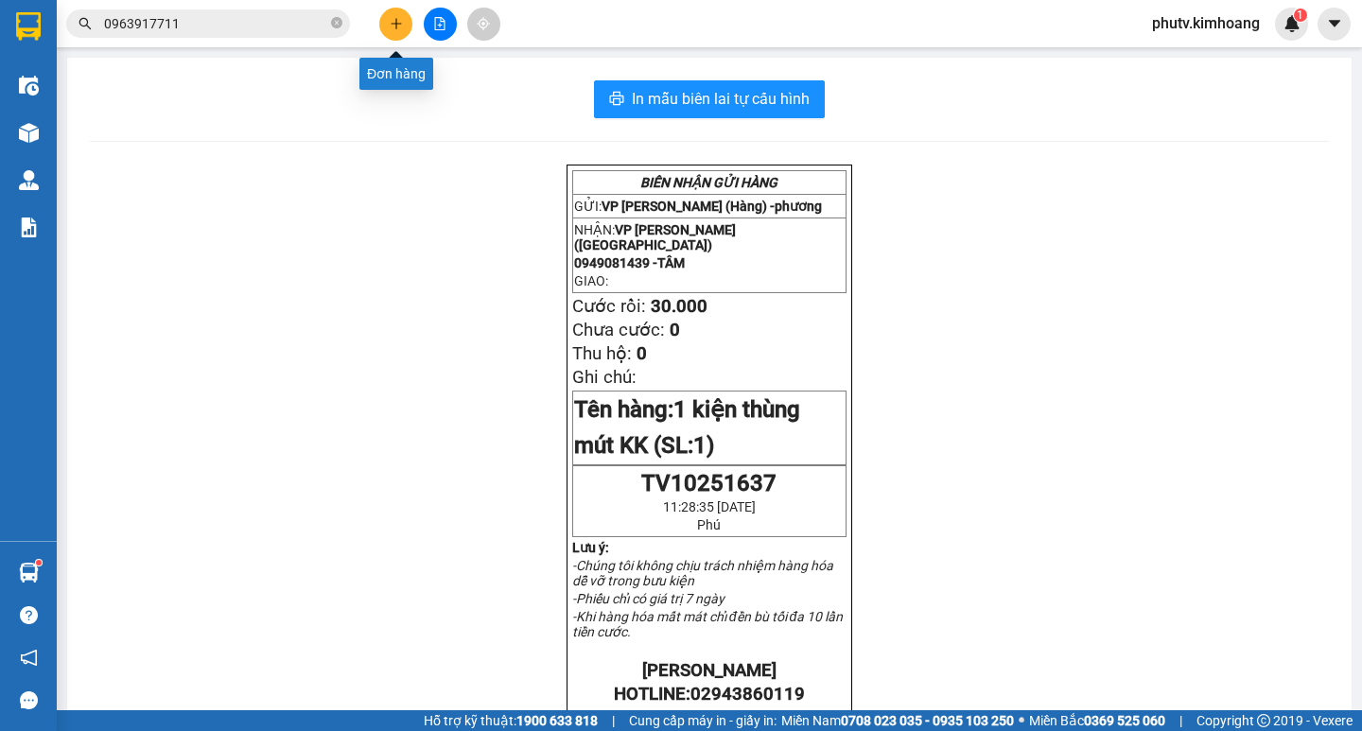
click at [395, 21] on icon "plus" at bounding box center [396, 23] width 13 height 13
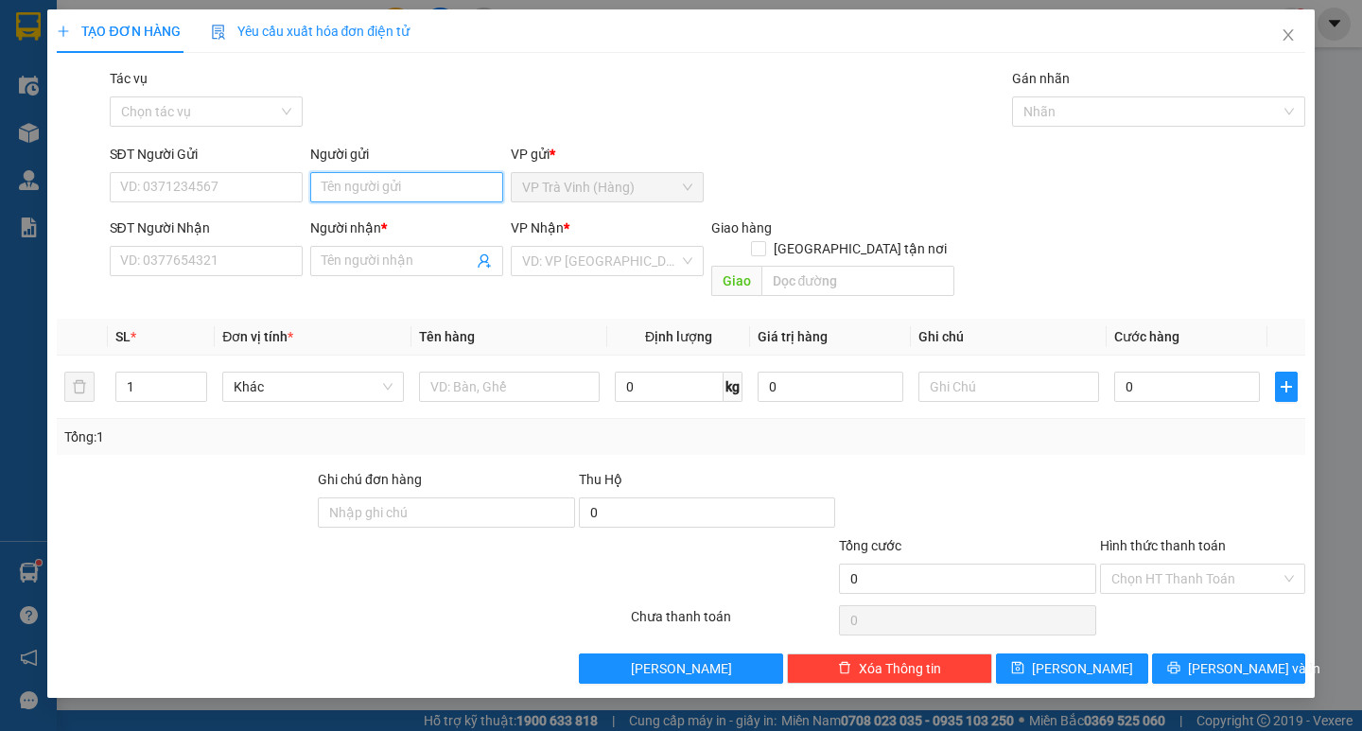
click at [409, 181] on input "Người gửi" at bounding box center [406, 187] width 193 height 30
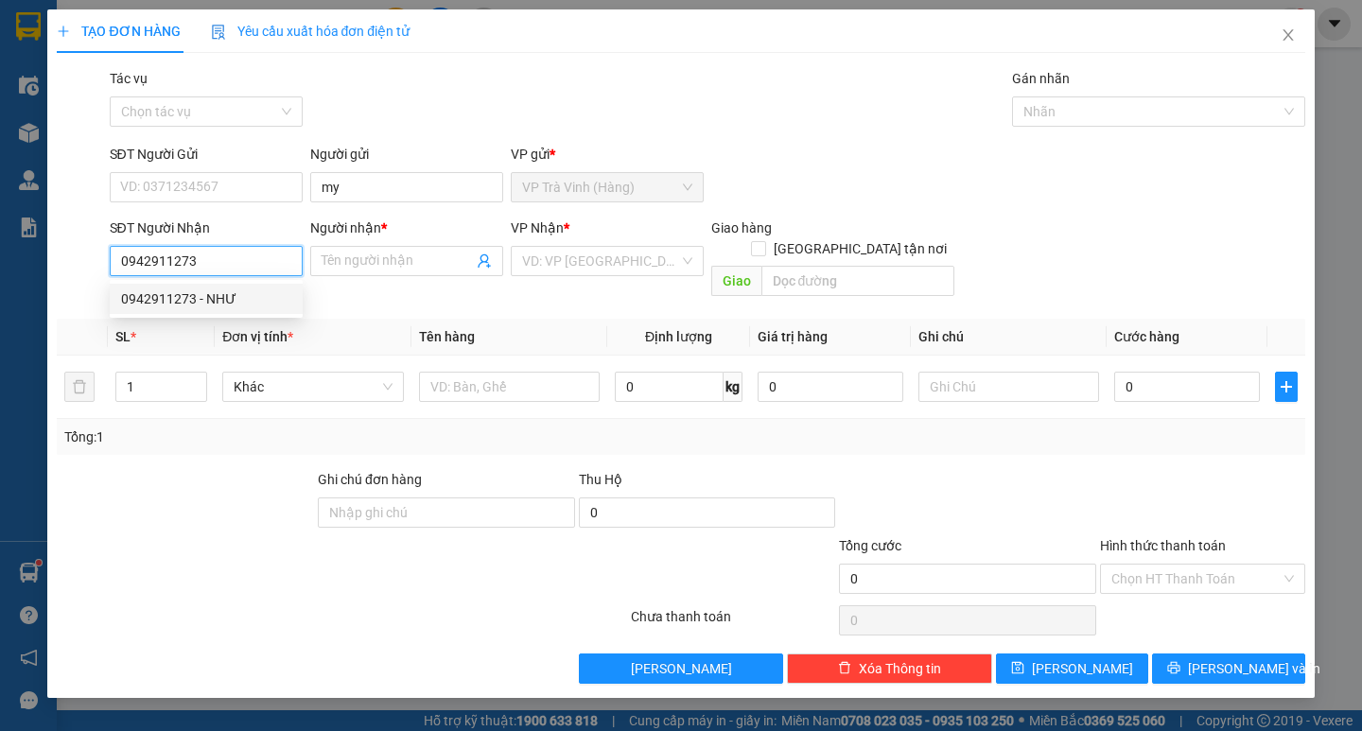
click at [204, 304] on div "0942911273 - NHƯ" at bounding box center [206, 298] width 170 height 21
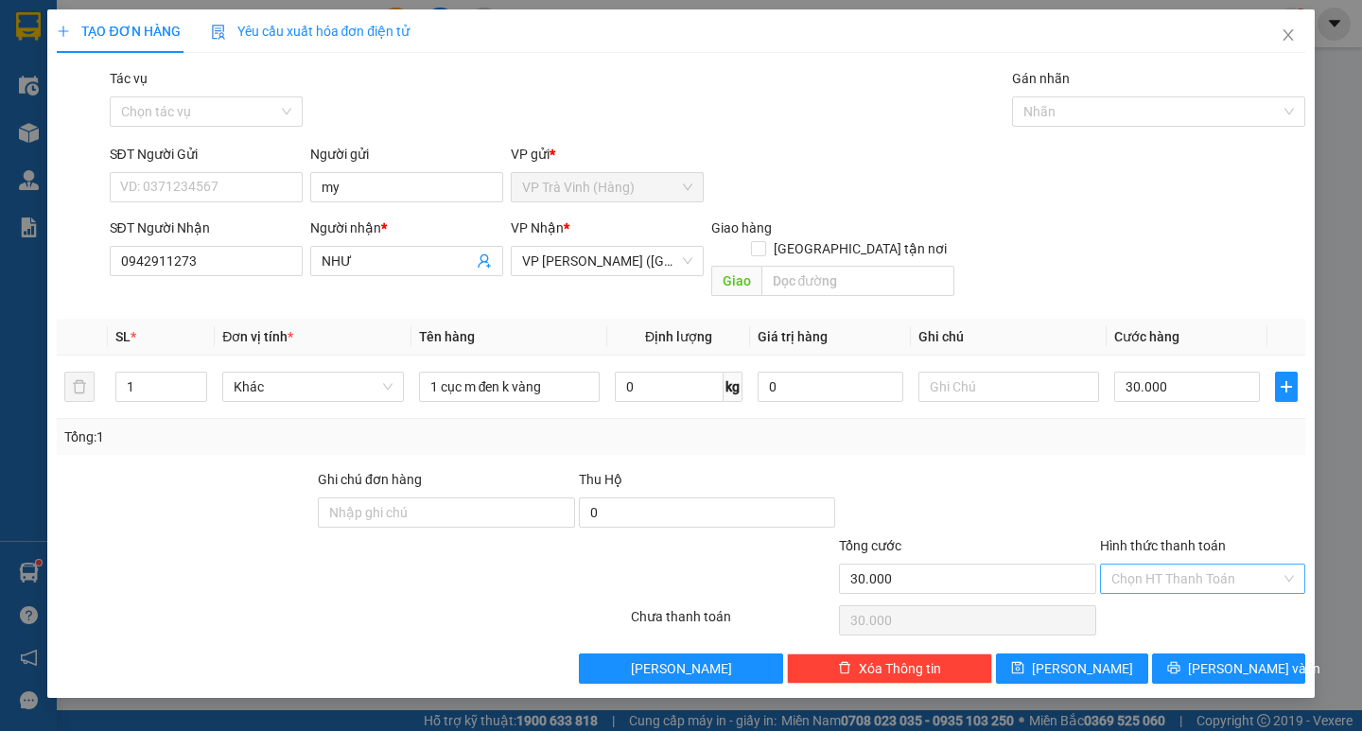
click at [1193, 565] on input "Hình thức thanh toán" at bounding box center [1195, 579] width 169 height 28
click at [1215, 591] on div "Tại văn phòng" at bounding box center [1202, 595] width 182 height 21
click at [1221, 658] on span "Lưu và In" at bounding box center [1254, 668] width 132 height 21
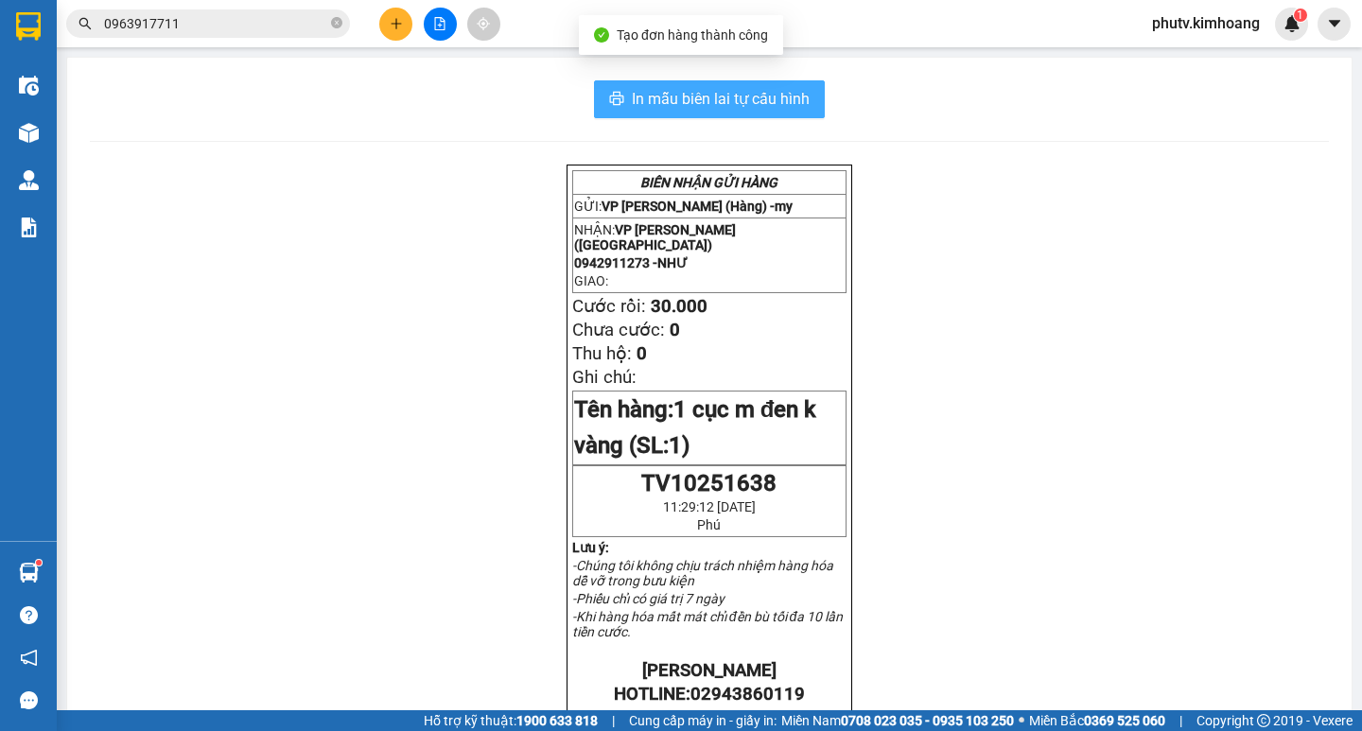
click at [609, 95] on icon "printer" at bounding box center [616, 98] width 15 height 15
click at [339, 26] on icon "close-circle" at bounding box center [336, 22] width 11 height 11
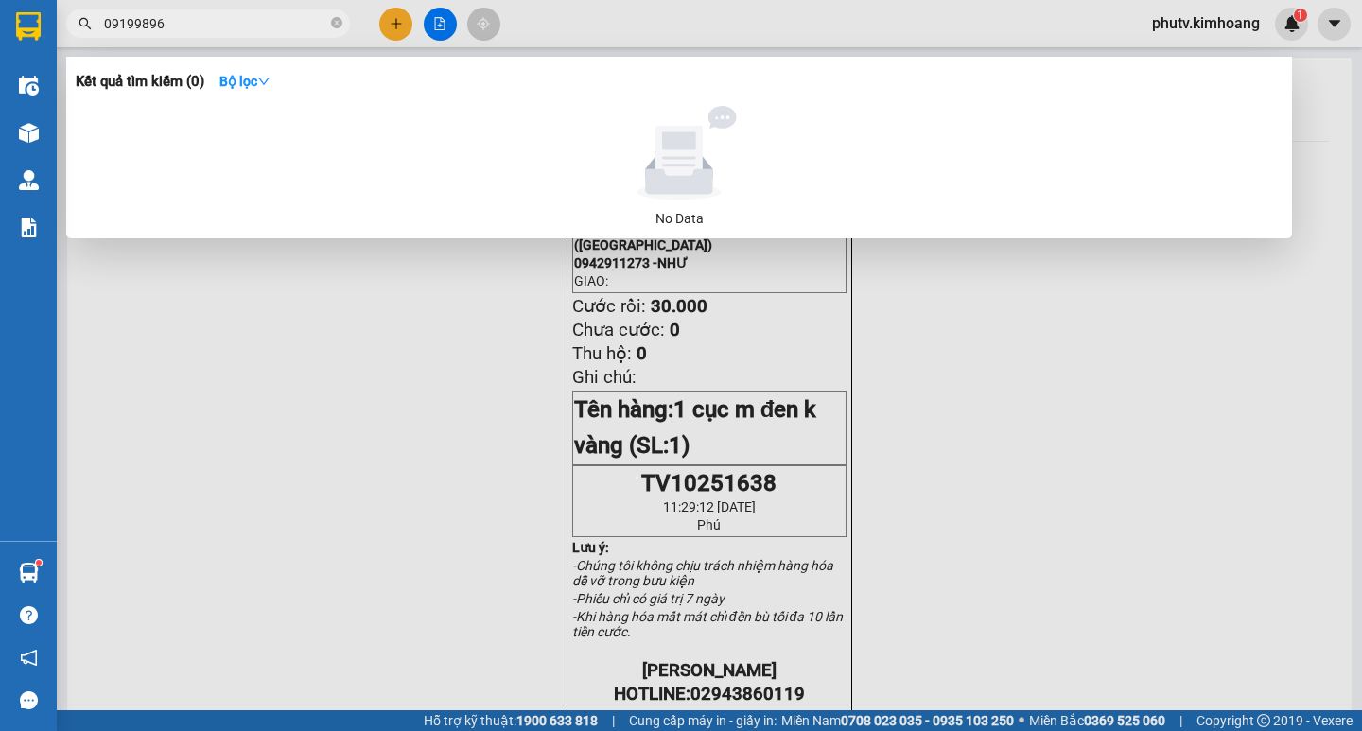
click at [141, 19] on input "09199896" at bounding box center [215, 23] width 223 height 21
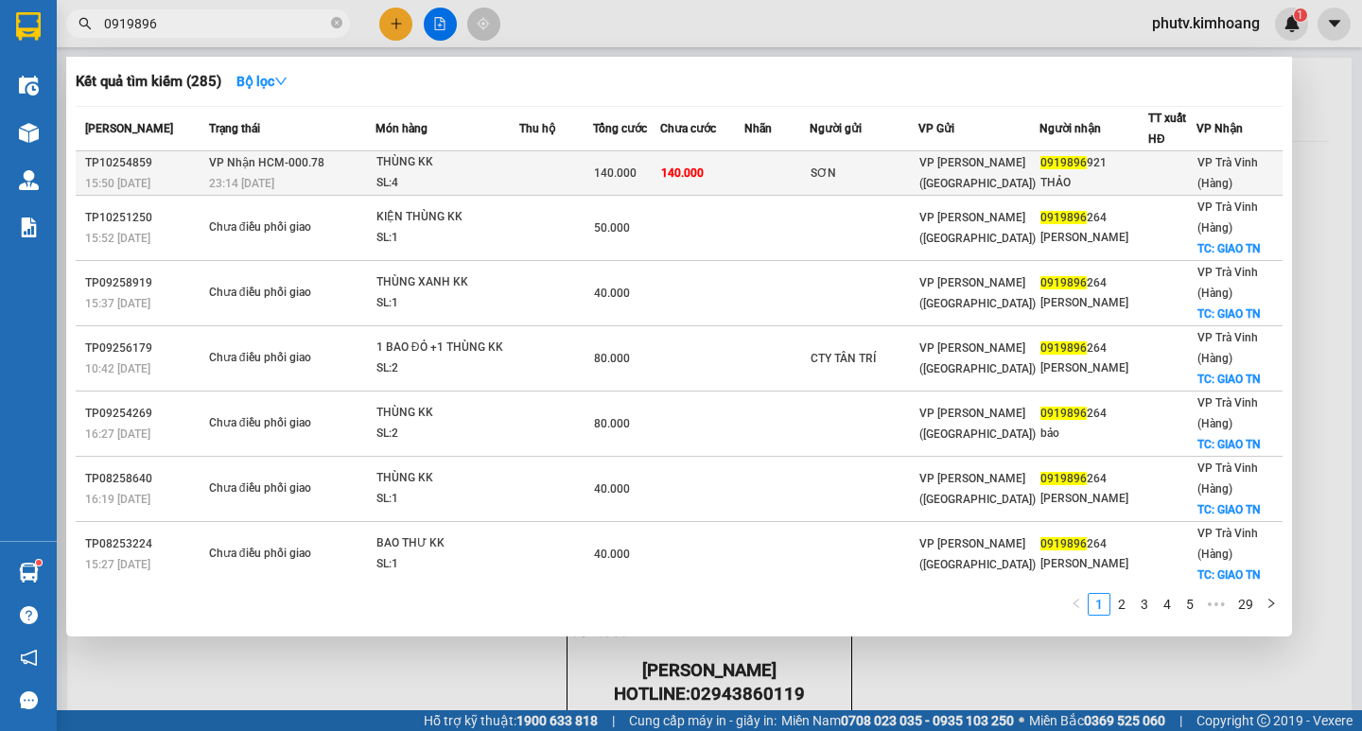
click at [474, 193] on div "SL: 4" at bounding box center [447, 183] width 142 height 21
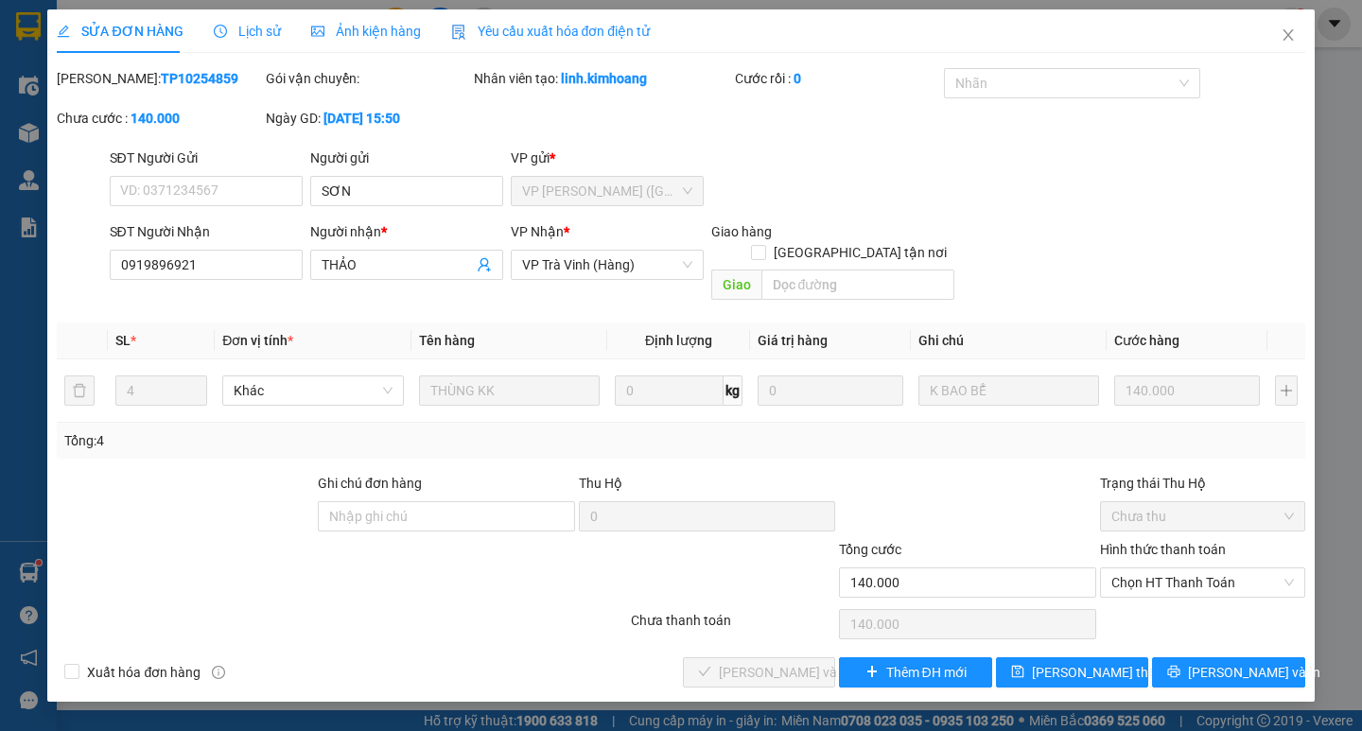
drag, startPoint x: 1187, startPoint y: 150, endPoint x: 1205, endPoint y: 131, distance: 26.1
click at [1189, 150] on div "SĐT Người Gửi VD: 0371234567 Người gửi SƠN VP gửi * VP Trần Phú (Hàng)" at bounding box center [707, 181] width 1203 height 66
click at [1291, 32] on icon "close" at bounding box center [1287, 34] width 10 height 11
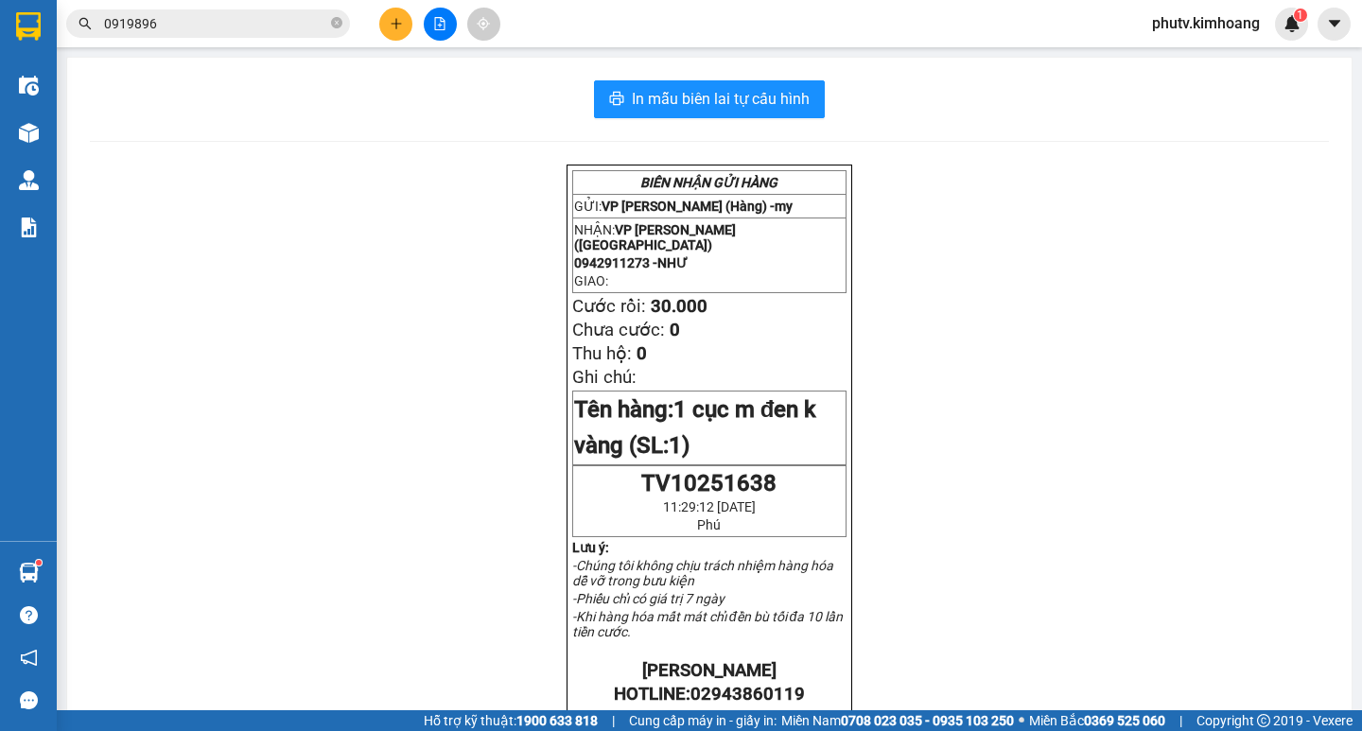
click at [394, 17] on icon "plus" at bounding box center [396, 23] width 13 height 13
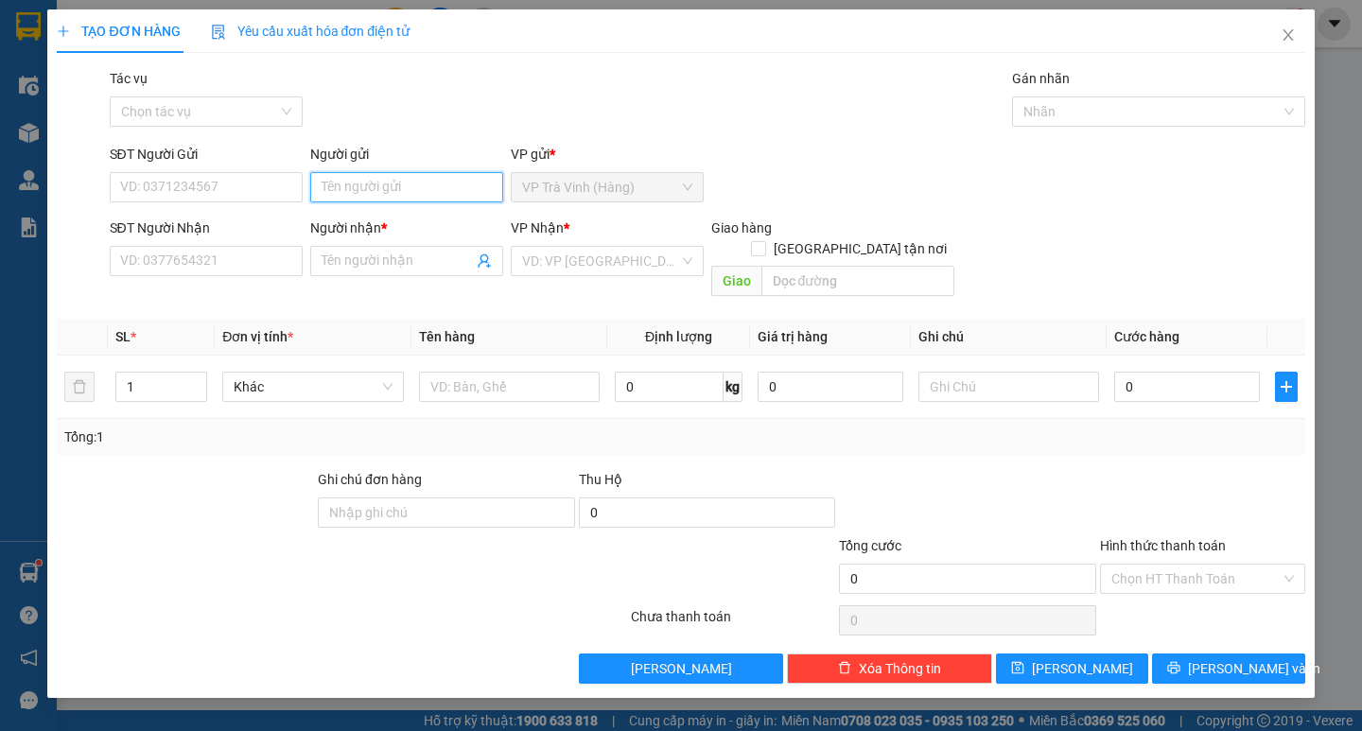
click at [373, 189] on input "Người gửi" at bounding box center [406, 187] width 193 height 30
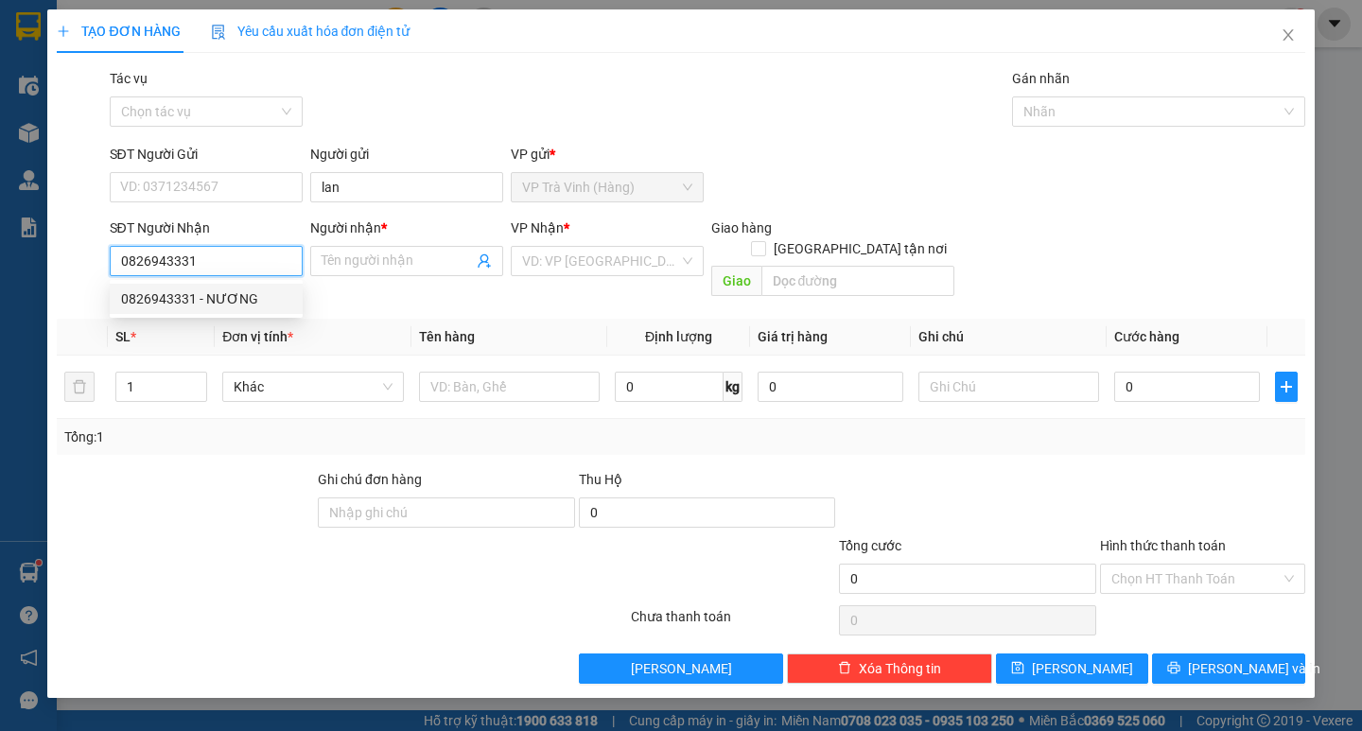
click at [231, 299] on div "0826943331 - NƯƠNG" at bounding box center [206, 298] width 170 height 21
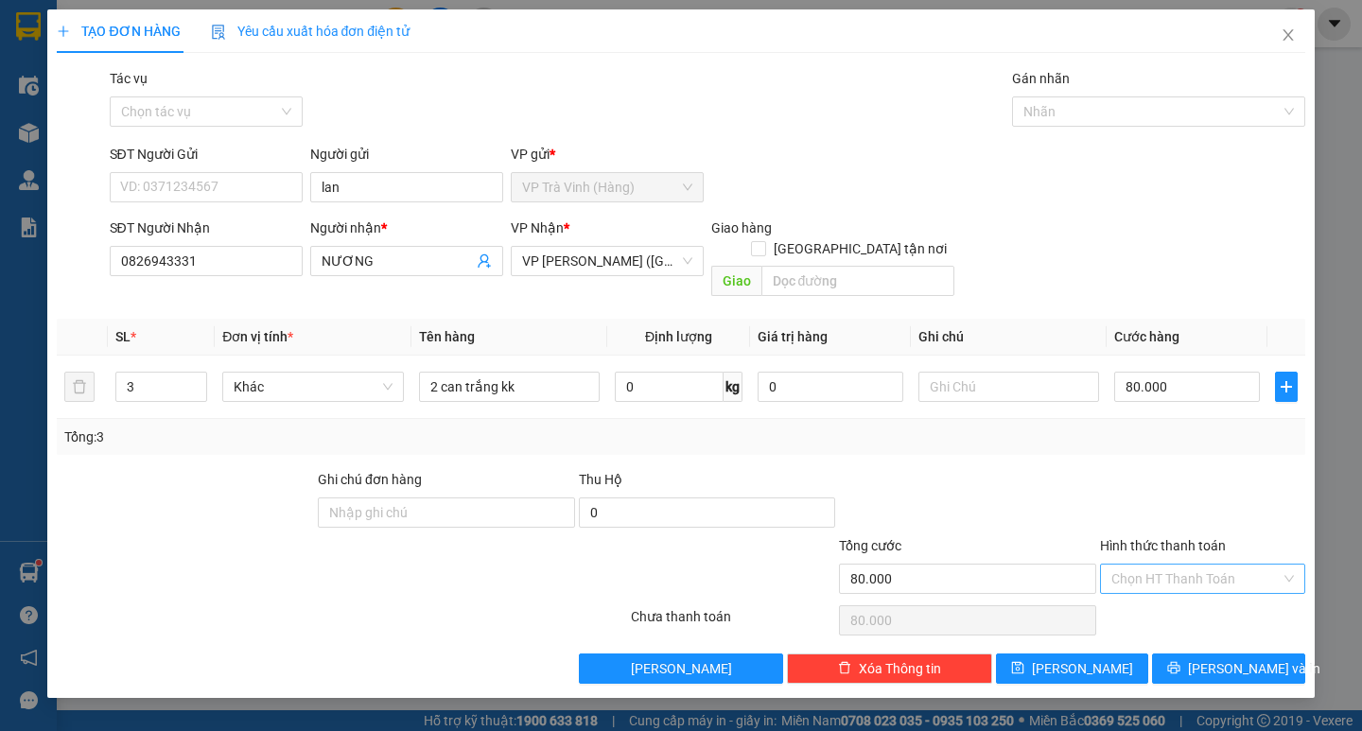
click at [1173, 566] on input "Hình thức thanh toán" at bounding box center [1195, 579] width 169 height 28
click at [1183, 599] on div "Tại văn phòng" at bounding box center [1202, 595] width 182 height 21
drag, startPoint x: 1194, startPoint y: 630, endPoint x: 1156, endPoint y: 628, distance: 37.9
click at [1193, 630] on div "Transit Pickup Surcharge Ids Transit Deliver Surcharge Ids Transit Deliver Surc…" at bounding box center [680, 376] width 1247 height 616
click at [1182, 653] on button "Lưu và In" at bounding box center [1228, 668] width 152 height 30
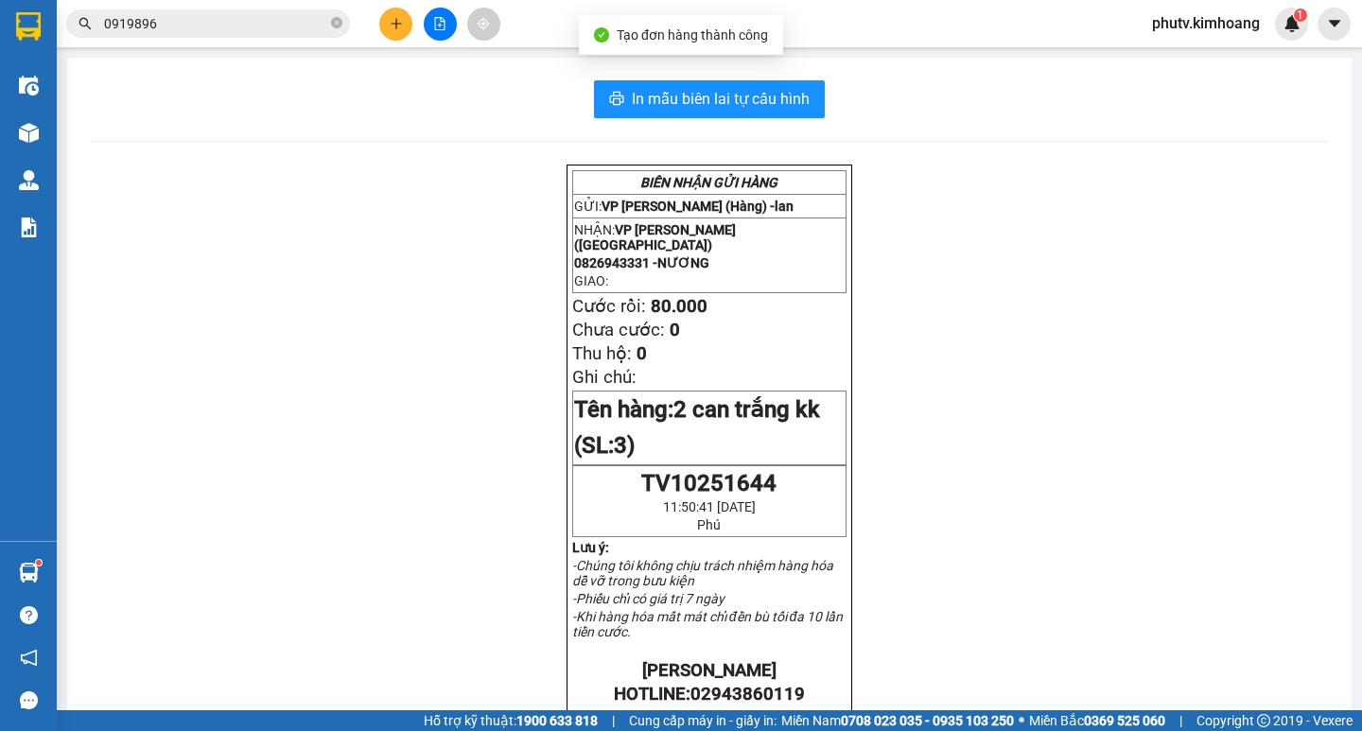
click at [744, 118] on div "In mẫu biên lai tự cấu hình BIÊN NHẬN GỬI HÀNG GỬI: VP Trà Vinh (Hàng) - lan NH…" at bounding box center [709, 667] width 1284 height 1219
click at [753, 103] on span "In mẫu biên lai tự cấu hình" at bounding box center [721, 99] width 178 height 24
click at [594, 80] on button "In mẫu biên lai tự cấu hình" at bounding box center [709, 99] width 231 height 38
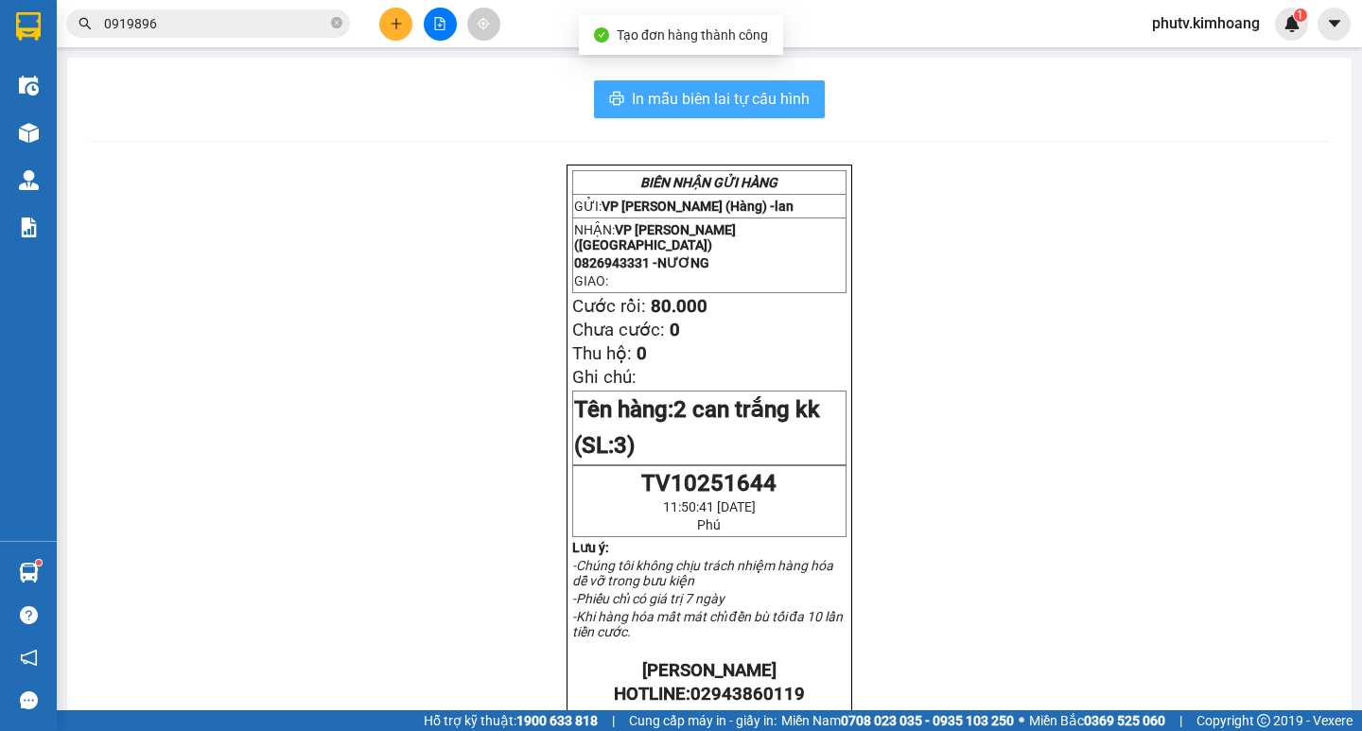
click at [594, 80] on button "In mẫu biên lai tự cấu hình" at bounding box center [709, 99] width 231 height 38
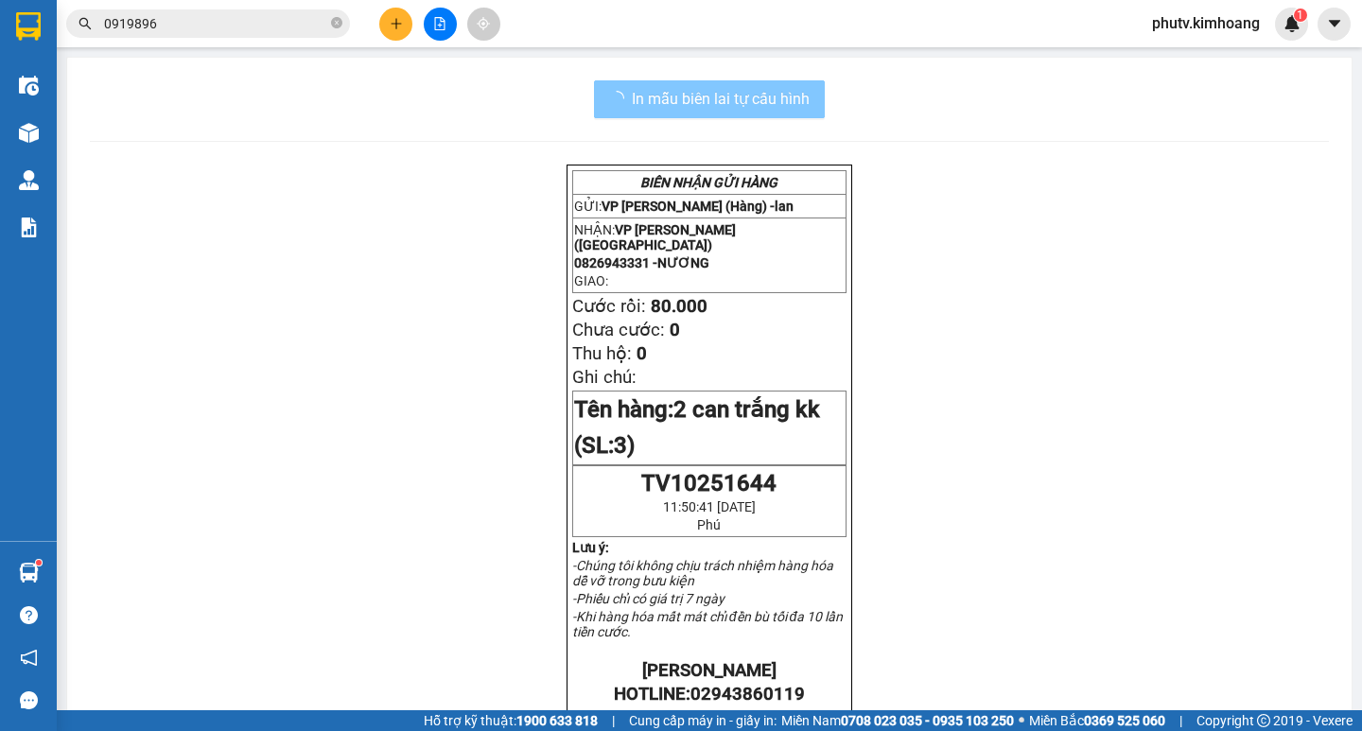
scroll to position [124, 0]
click at [335, 25] on icon "close-circle" at bounding box center [336, 22] width 11 height 11
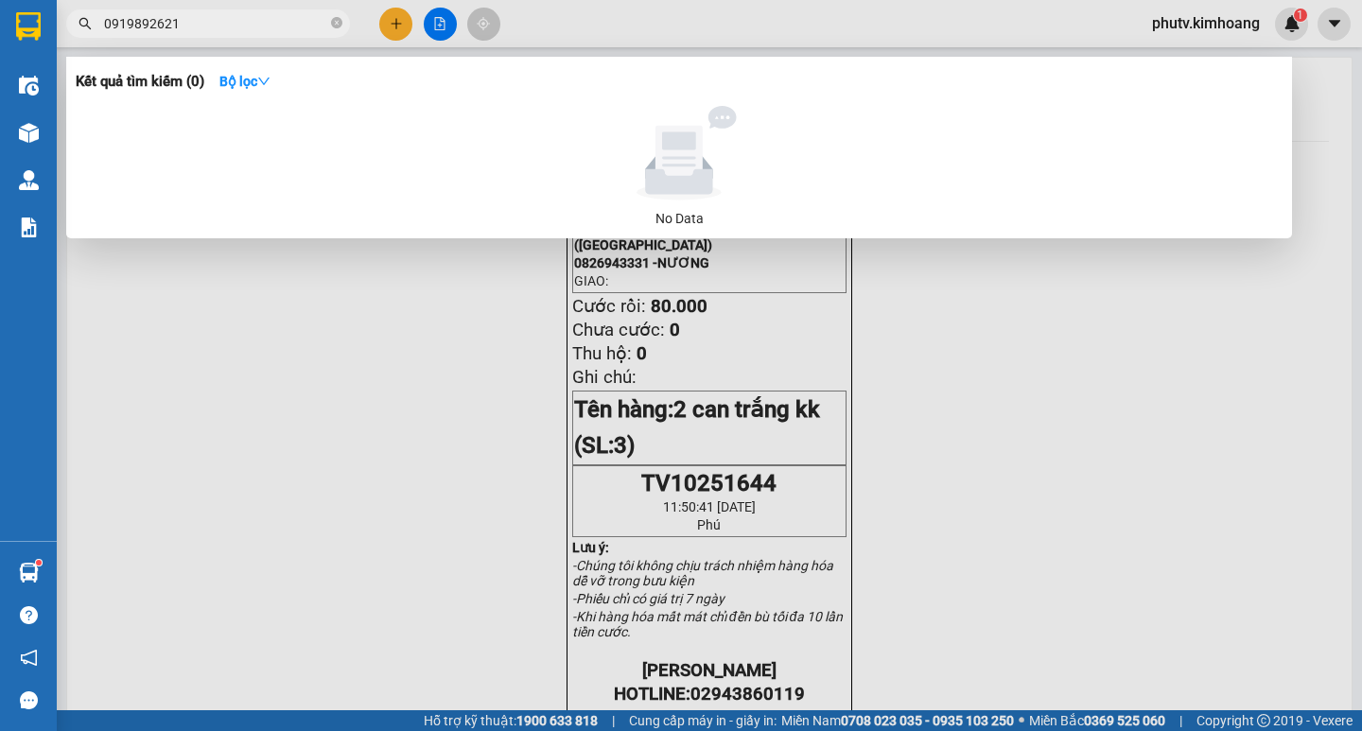
click at [146, 25] on input "0919892621" at bounding box center [215, 23] width 223 height 21
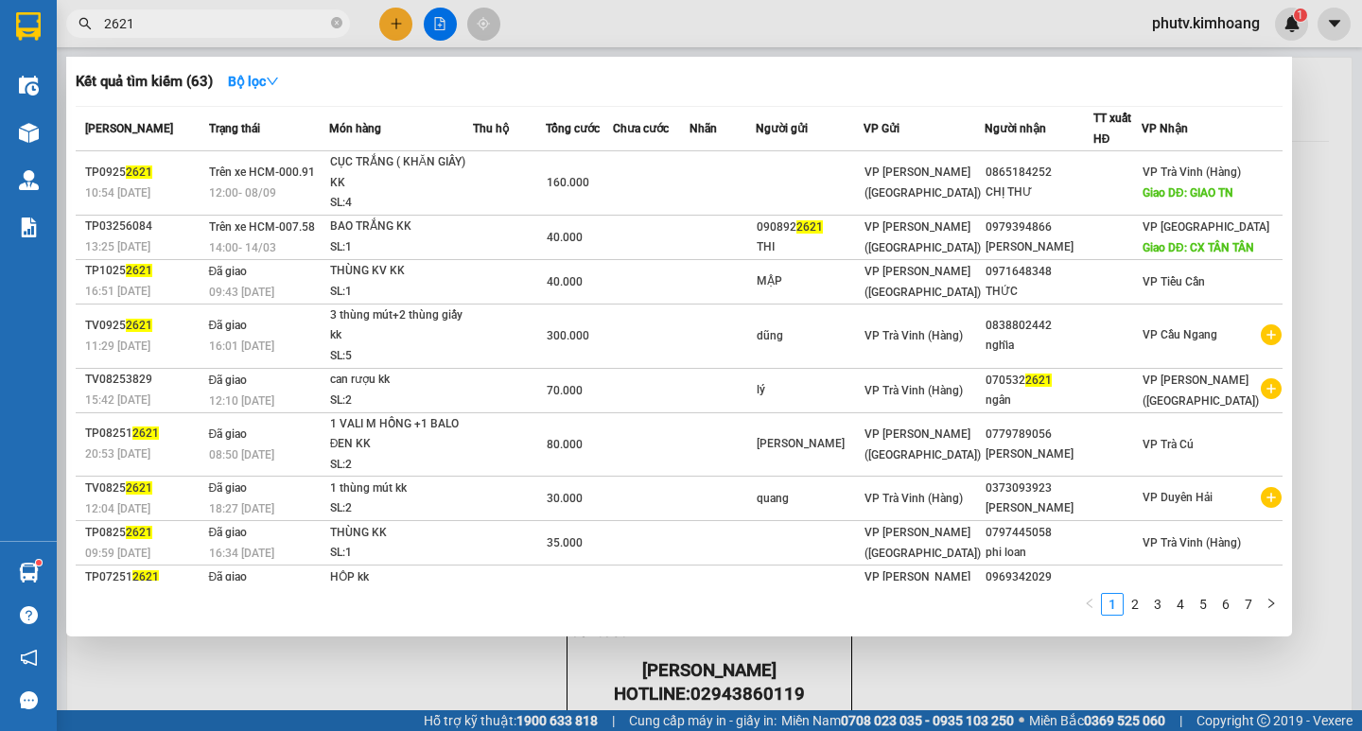
click at [218, 27] on input "2621" at bounding box center [215, 23] width 223 height 21
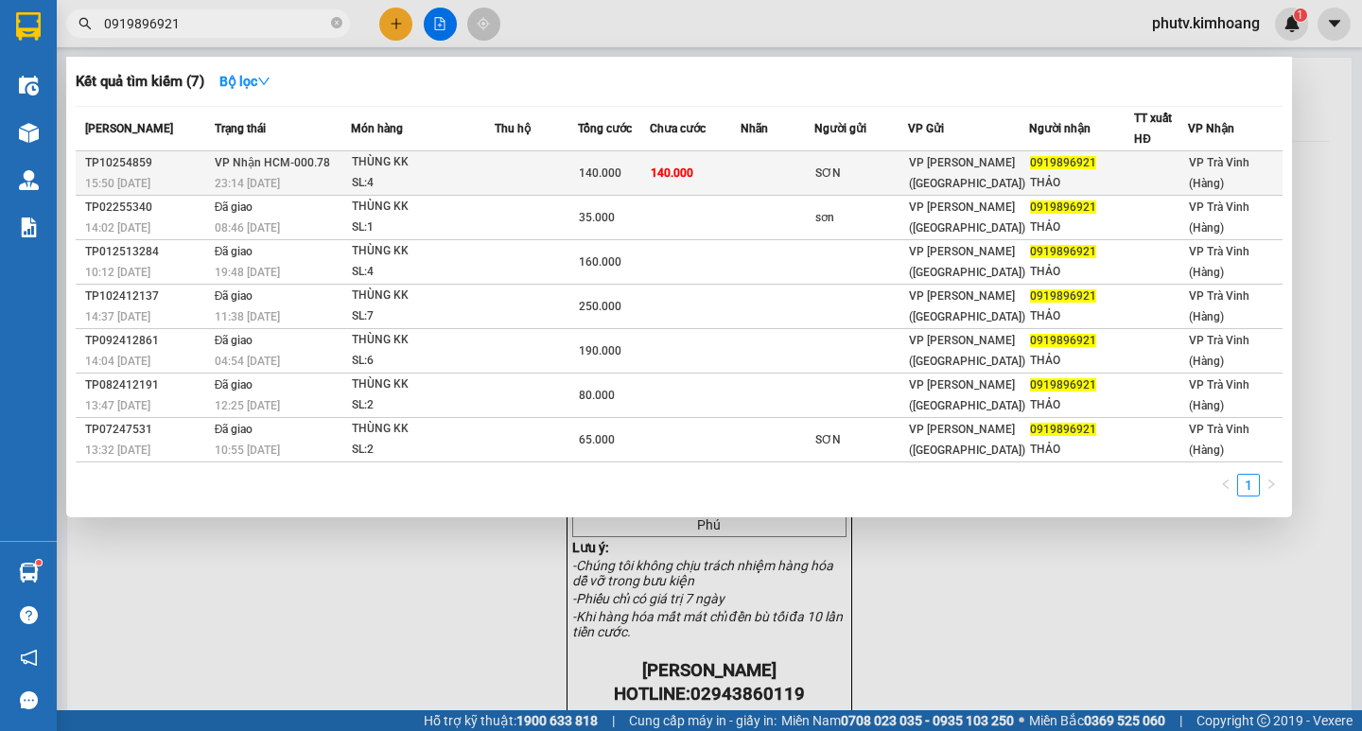
click at [429, 167] on div "THÙNG KK" at bounding box center [423, 162] width 142 height 21
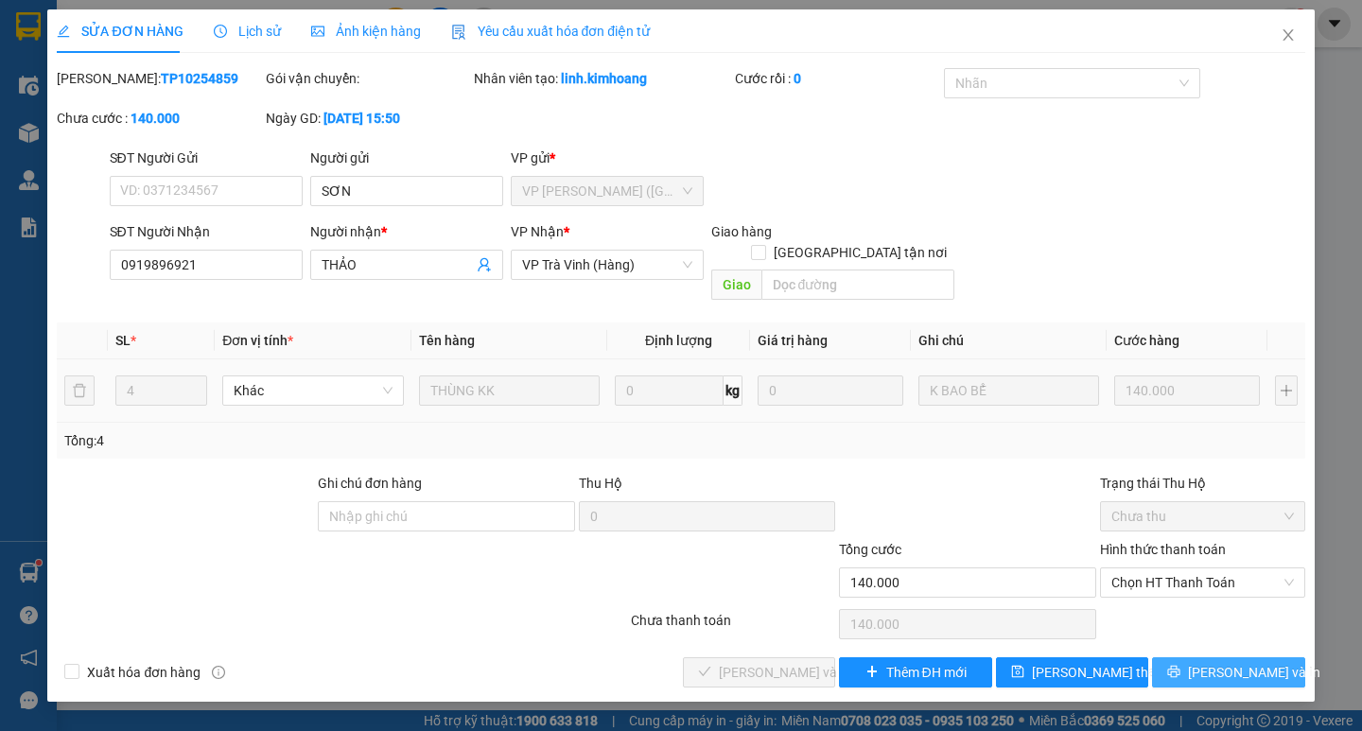
click at [1216, 662] on span "Lưu và In" at bounding box center [1254, 672] width 132 height 21
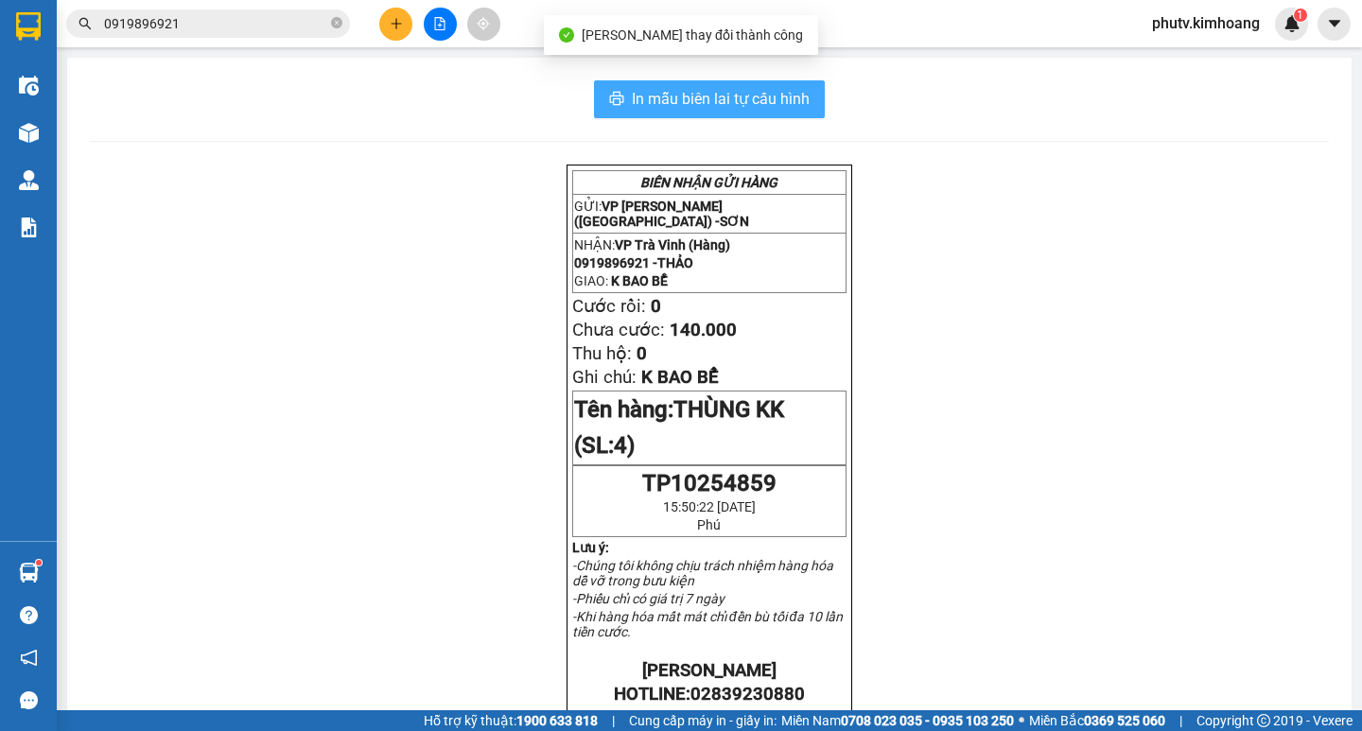
click at [760, 98] on span "In mẫu biên lai tự cấu hình" at bounding box center [721, 99] width 178 height 24
drag, startPoint x: 713, startPoint y: 93, endPoint x: 791, endPoint y: 123, distance: 84.1
click at [713, 92] on span "In mẫu biên lai tự cấu hình" at bounding box center [721, 99] width 178 height 24
